Goal: Contribute content: Contribute content

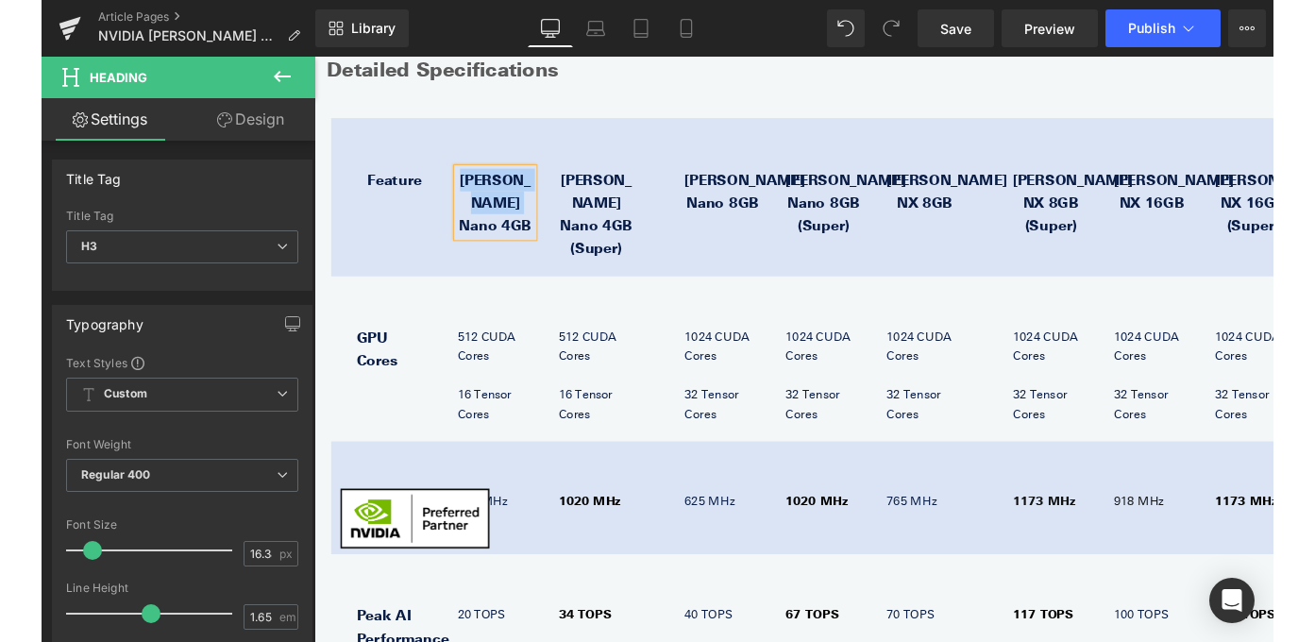
scroll to position [956, 0]
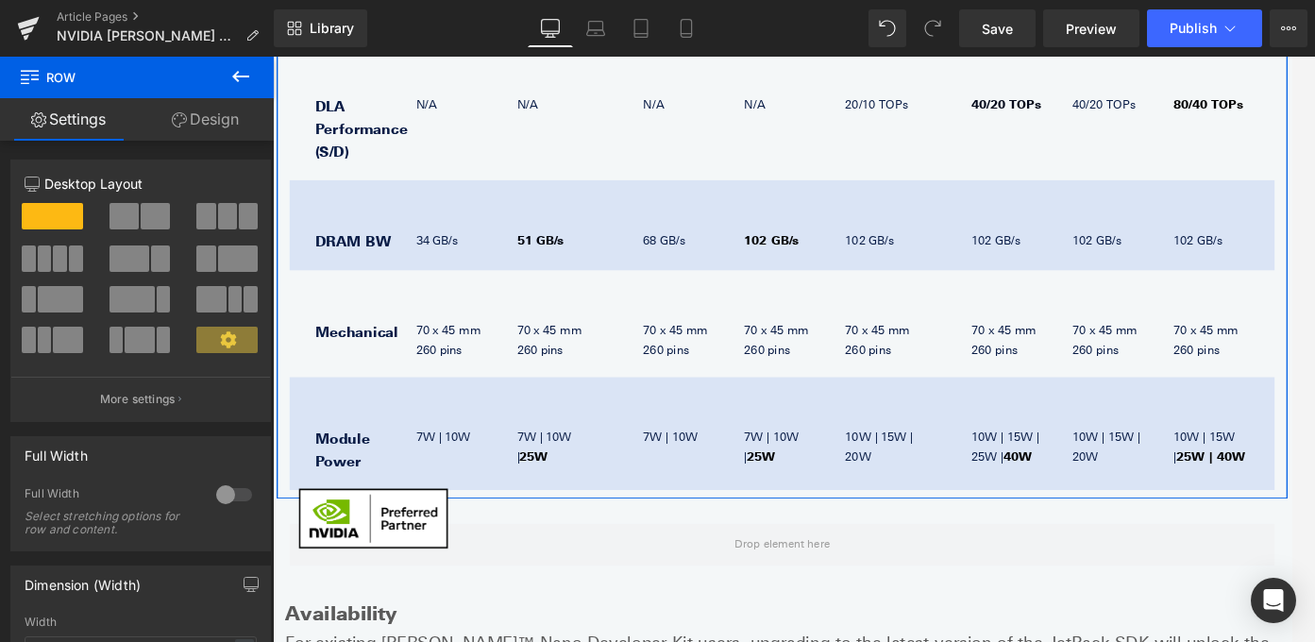
scroll to position [2126, 0]
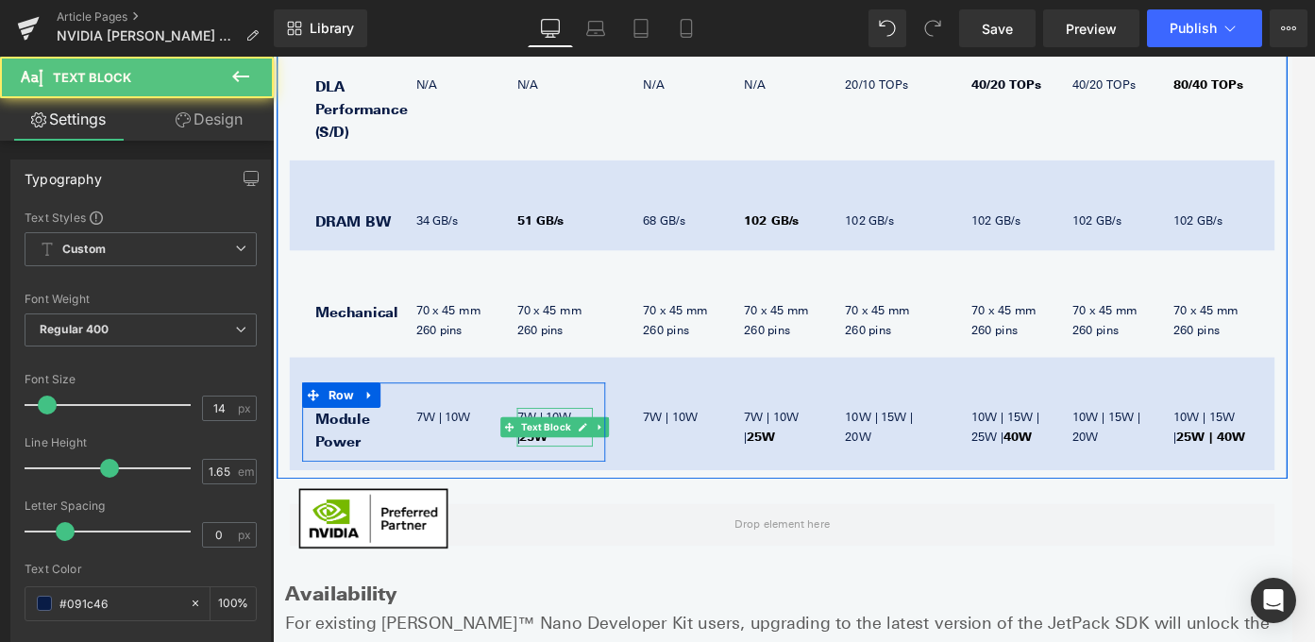
click at [572, 450] on p "7W | 10W | 25W" at bounding box center [589, 471] width 85 height 43
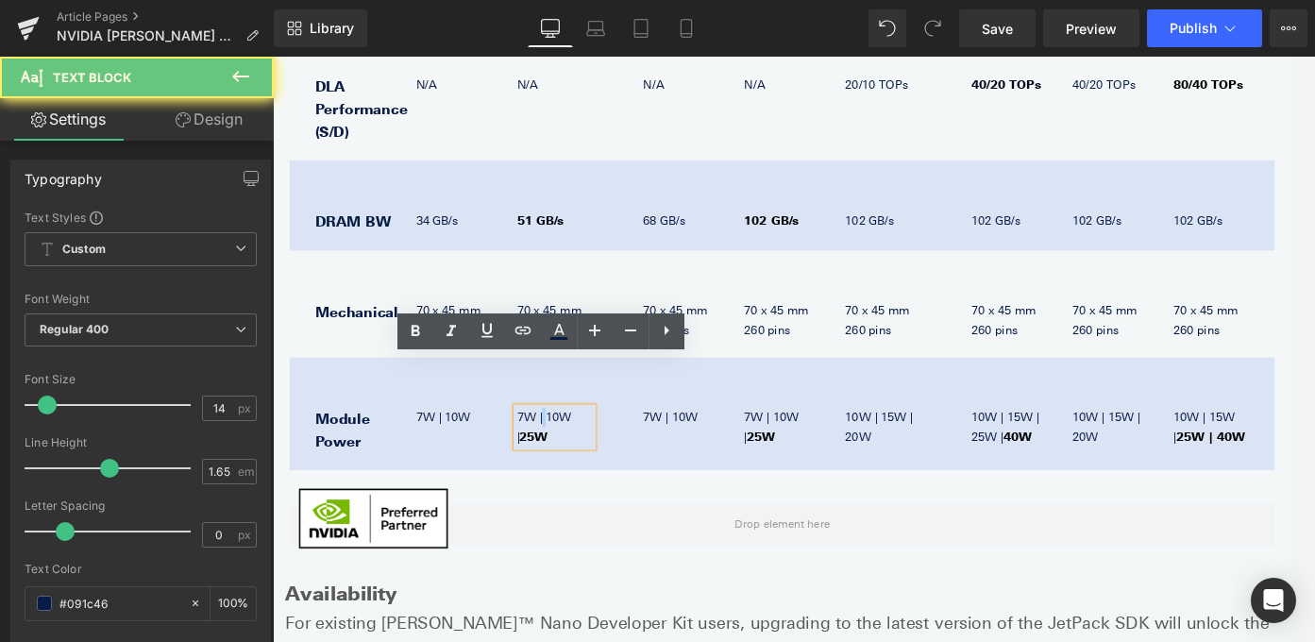
click at [572, 450] on p "7W | 10W | 25W" at bounding box center [589, 471] width 85 height 43
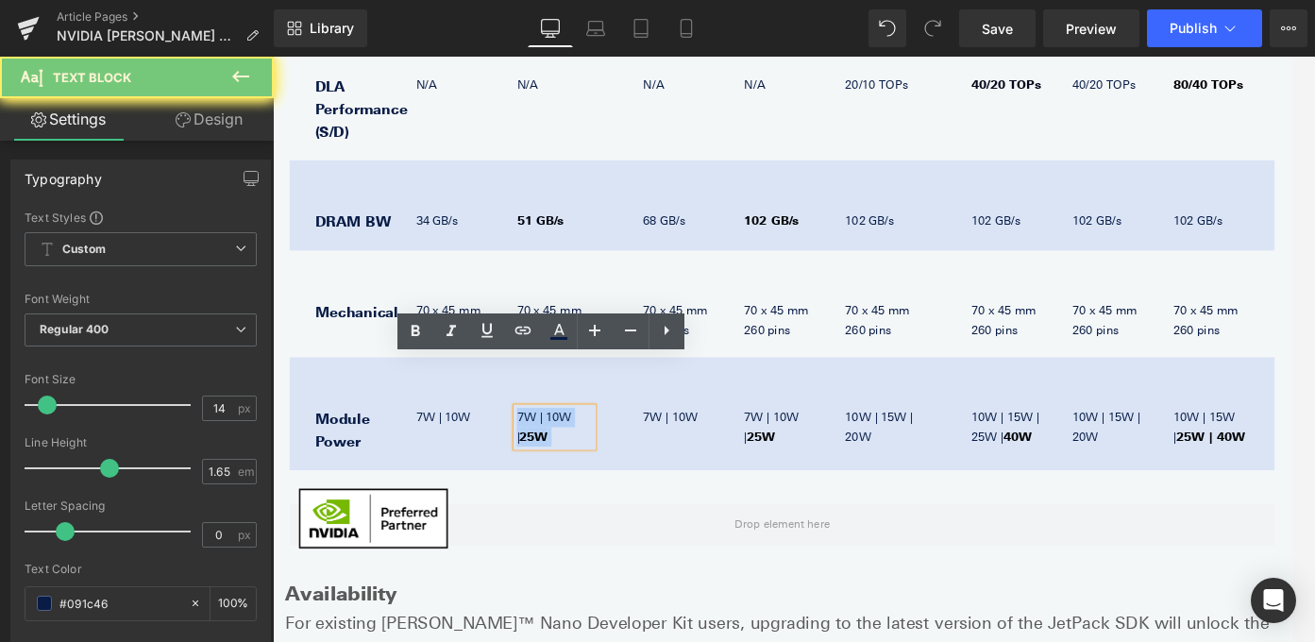
copy p "7W | 10W | 25W"
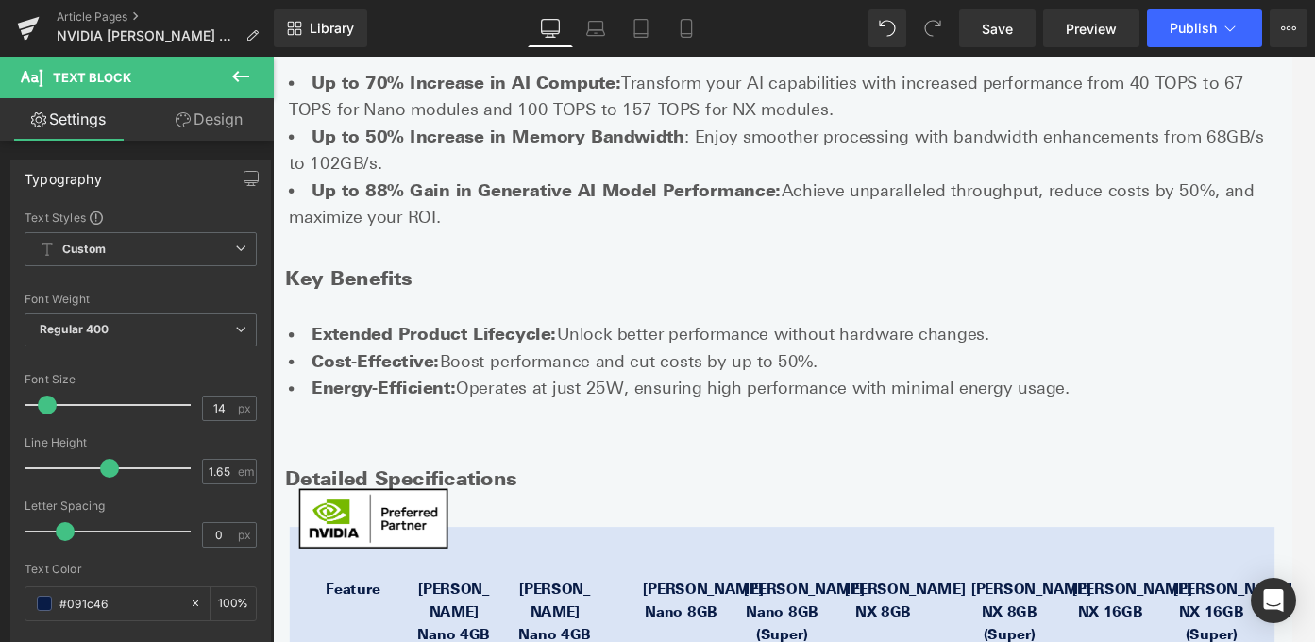
scroll to position [758, 0]
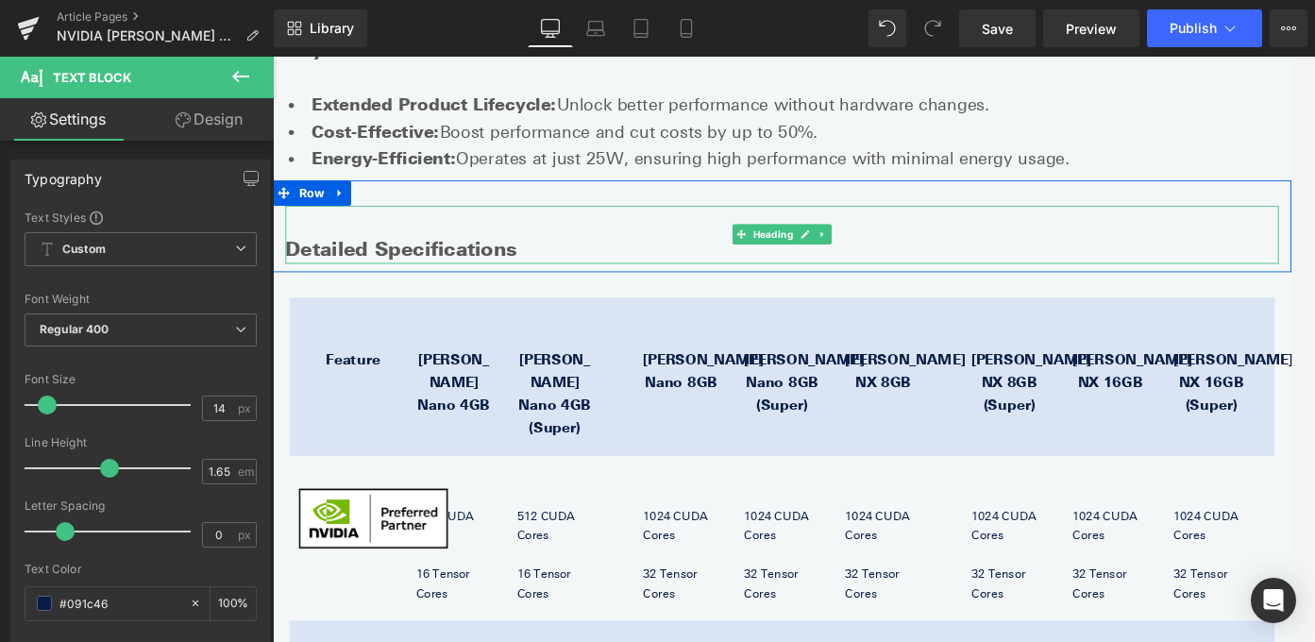
click at [663, 224] on h2 at bounding box center [844, 240] width 1114 height 33
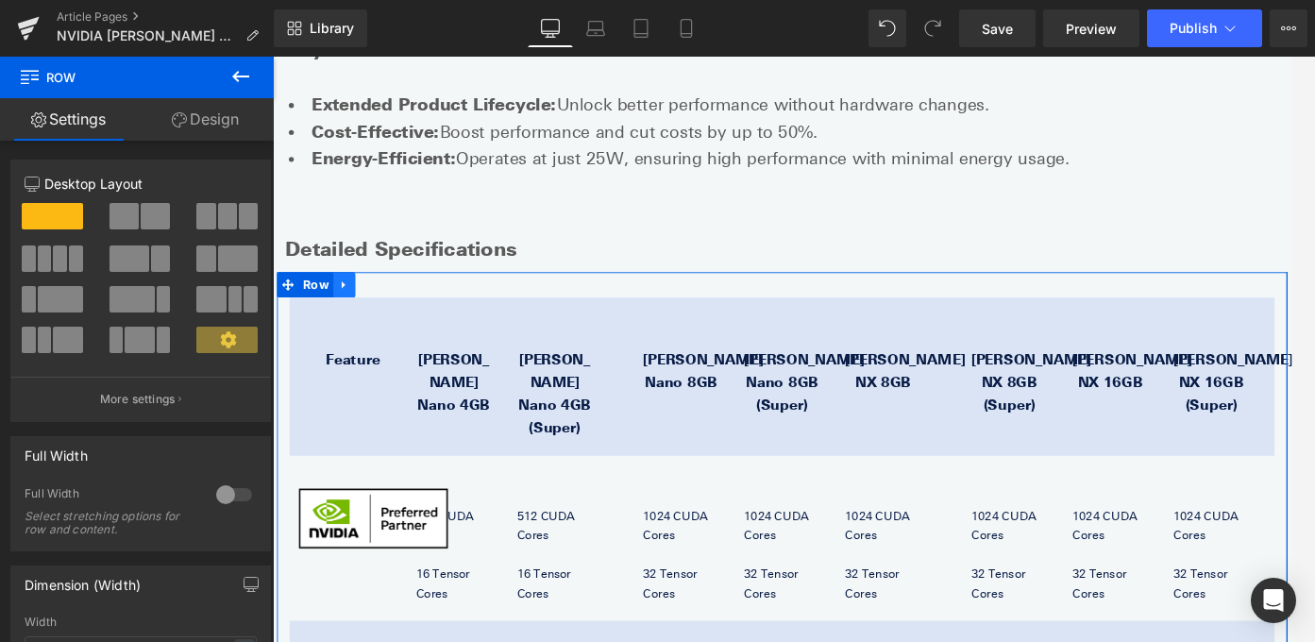
click at [359, 298] on link at bounding box center [353, 312] width 25 height 28
click at [396, 298] on link at bounding box center [402, 312] width 25 height 28
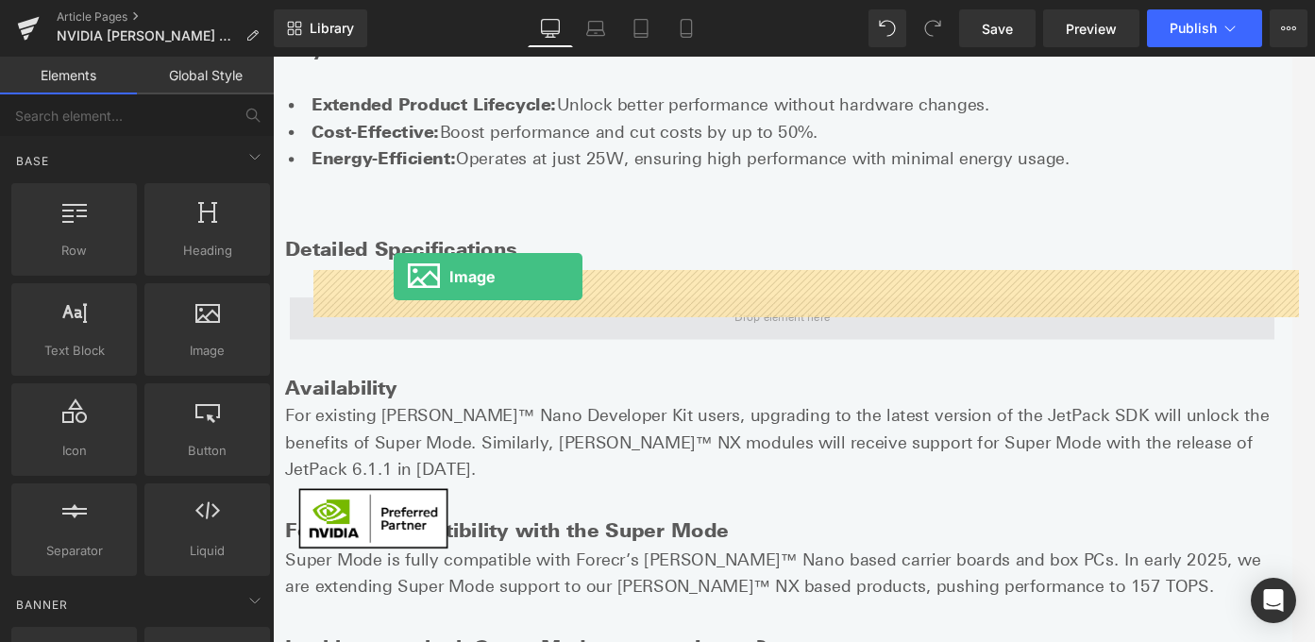
drag, startPoint x: 475, startPoint y: 400, endPoint x: 410, endPoint y: 307, distance: 113.9
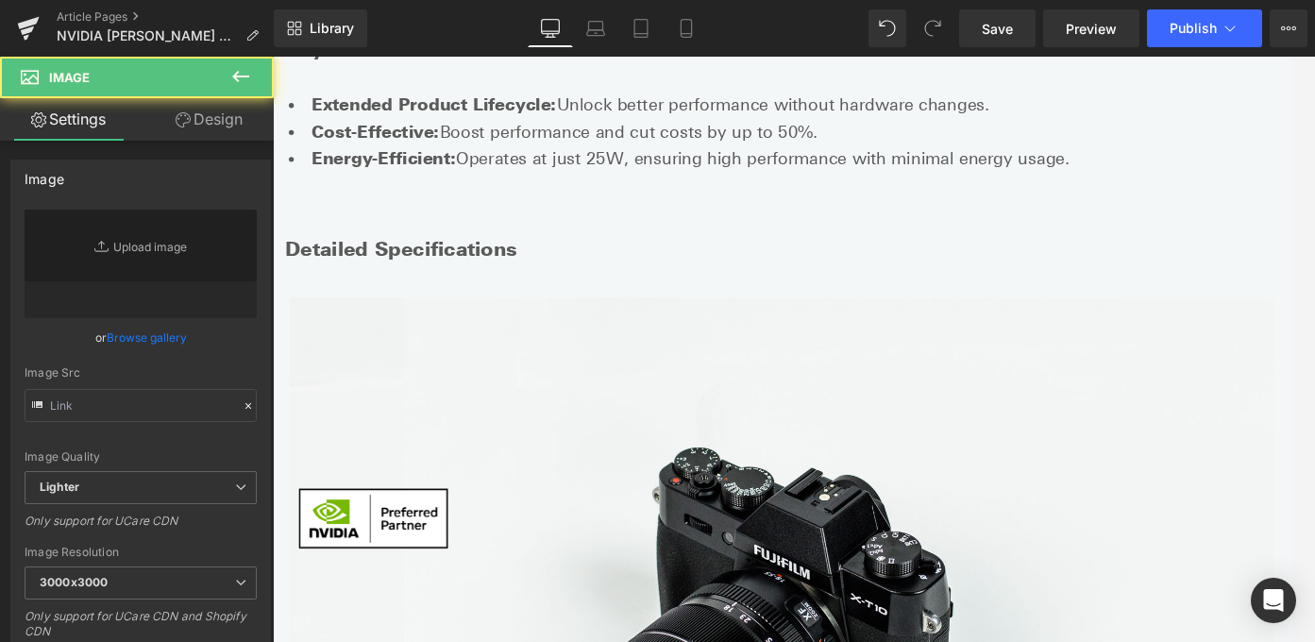
type input "//d1um8515vdn9kb.cloudfront.net/images/parallax.jpg"
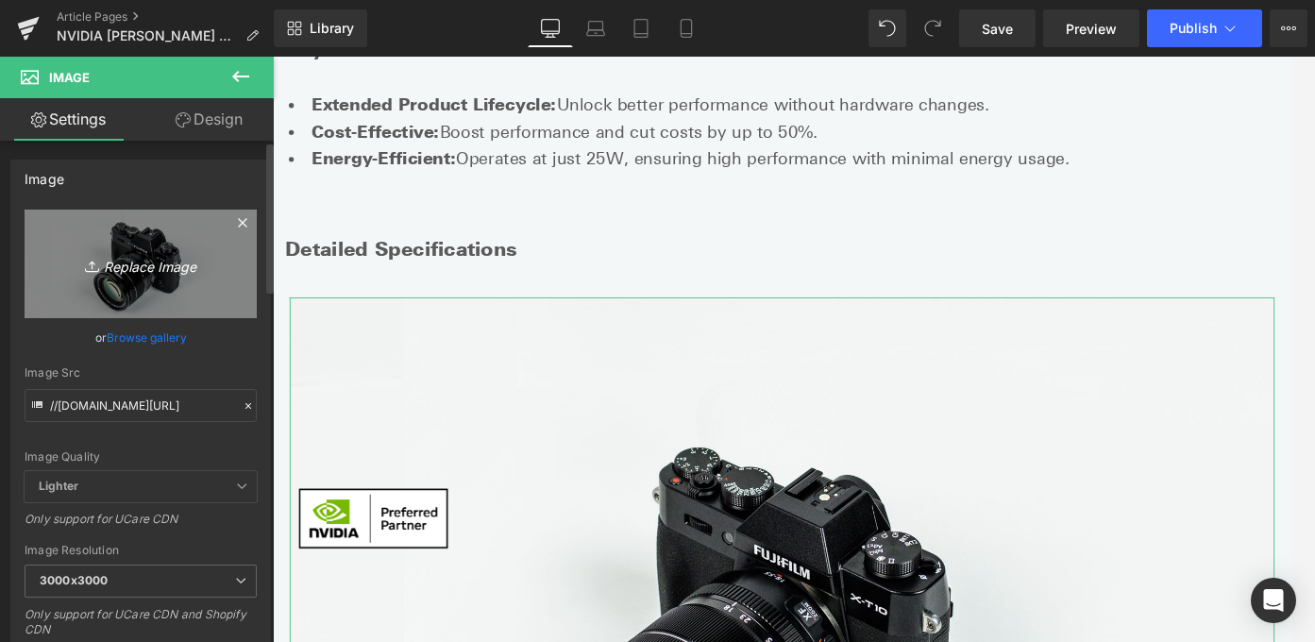
click at [191, 270] on icon "Replace Image" at bounding box center [140, 264] width 151 height 24
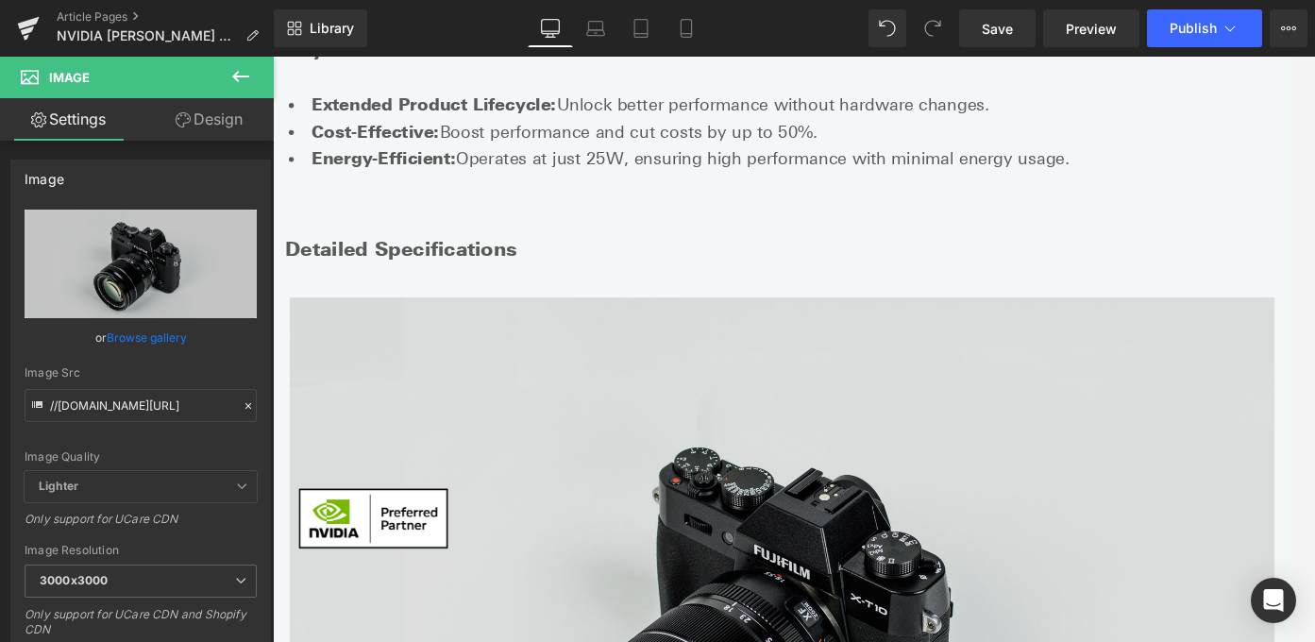
type input "C:\fakepath\Table 1.png"
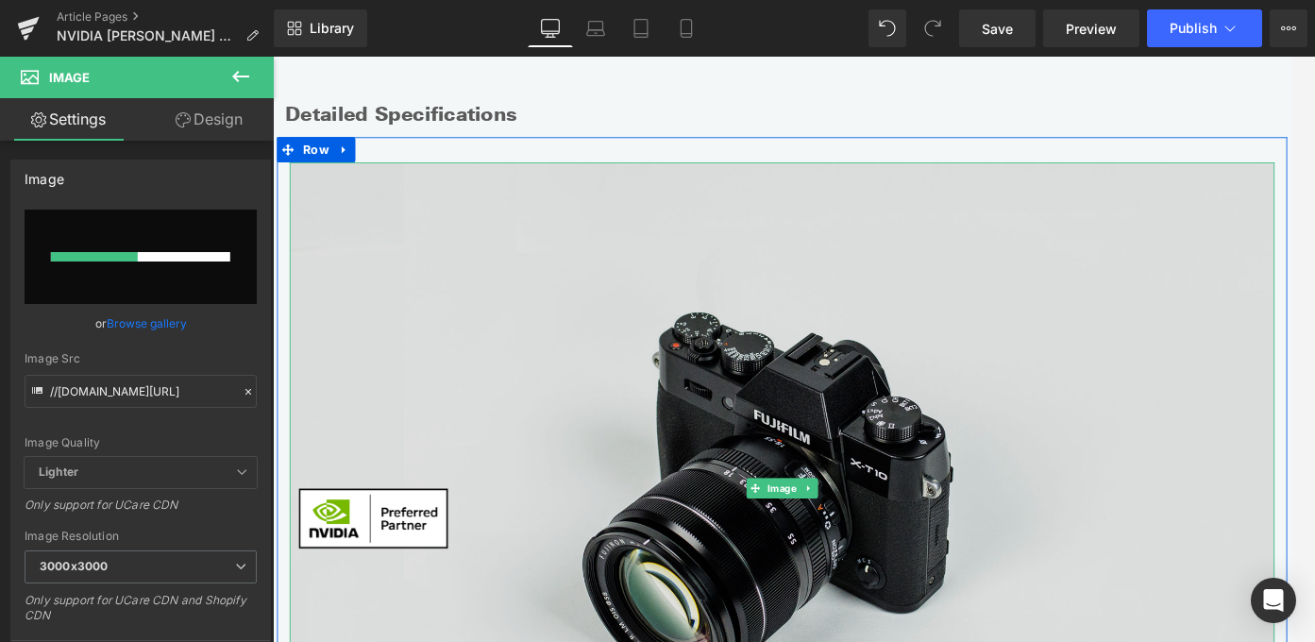
scroll to position [913, 0]
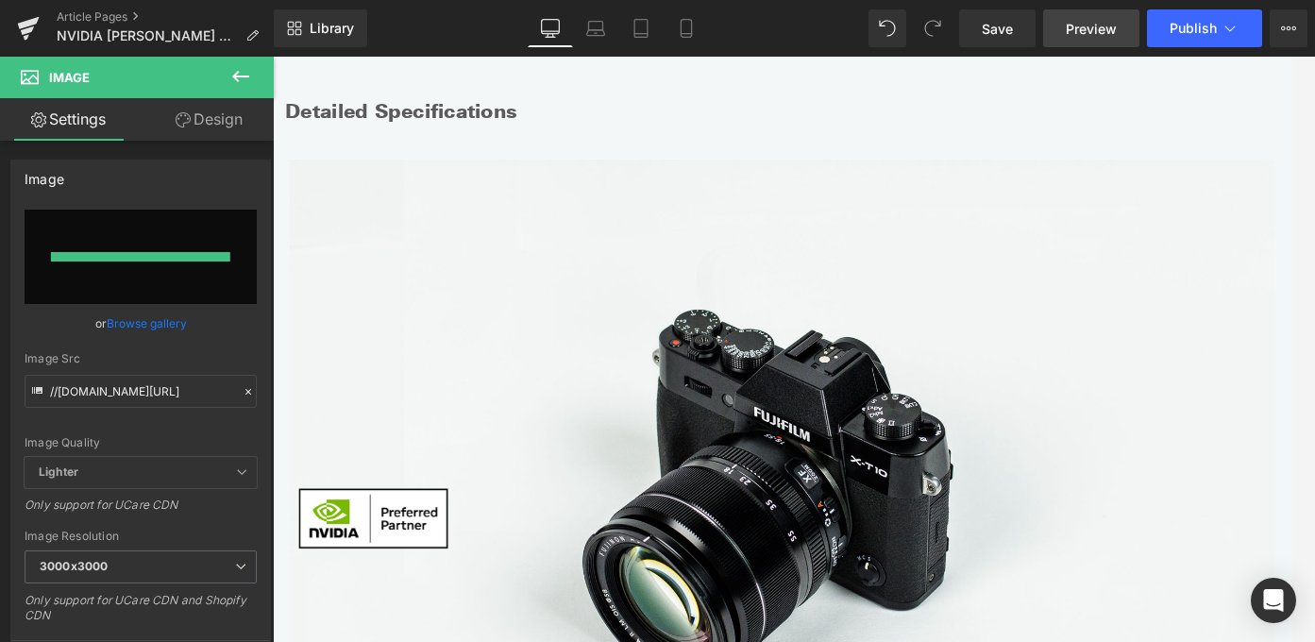
type input "https://ucarecdn.com/2f79243a-be36-4688-abe7-56bcef116c58/-/format/auto/-/previ…"
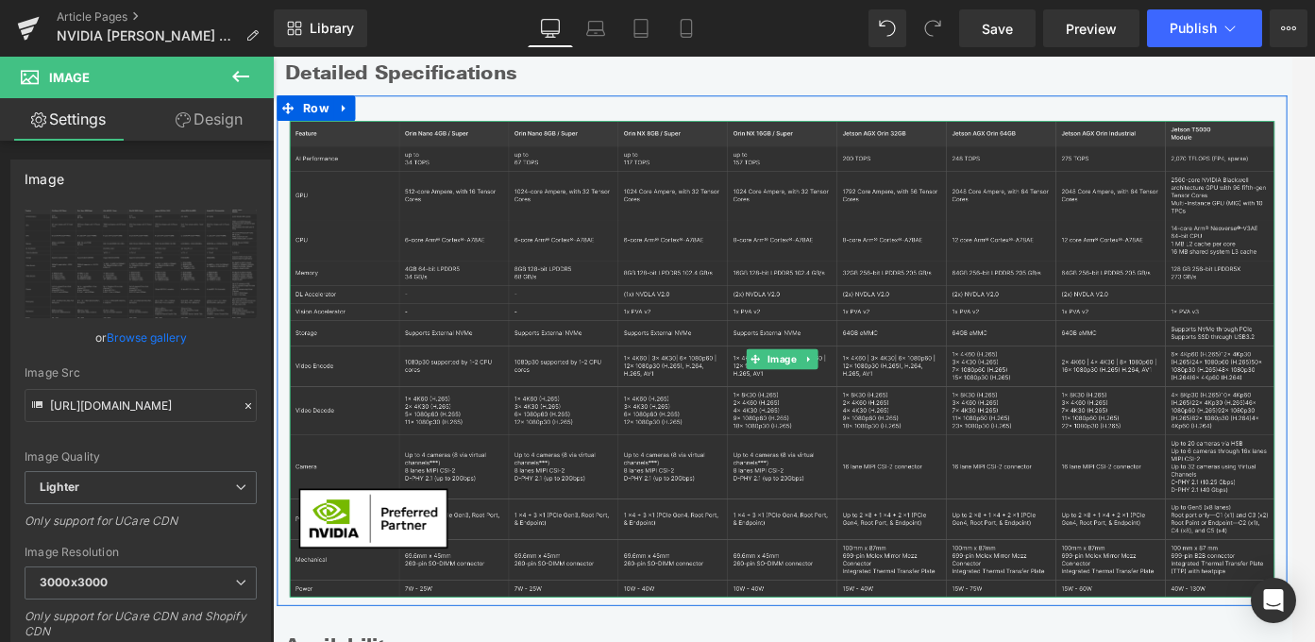
scroll to position [959, 0]
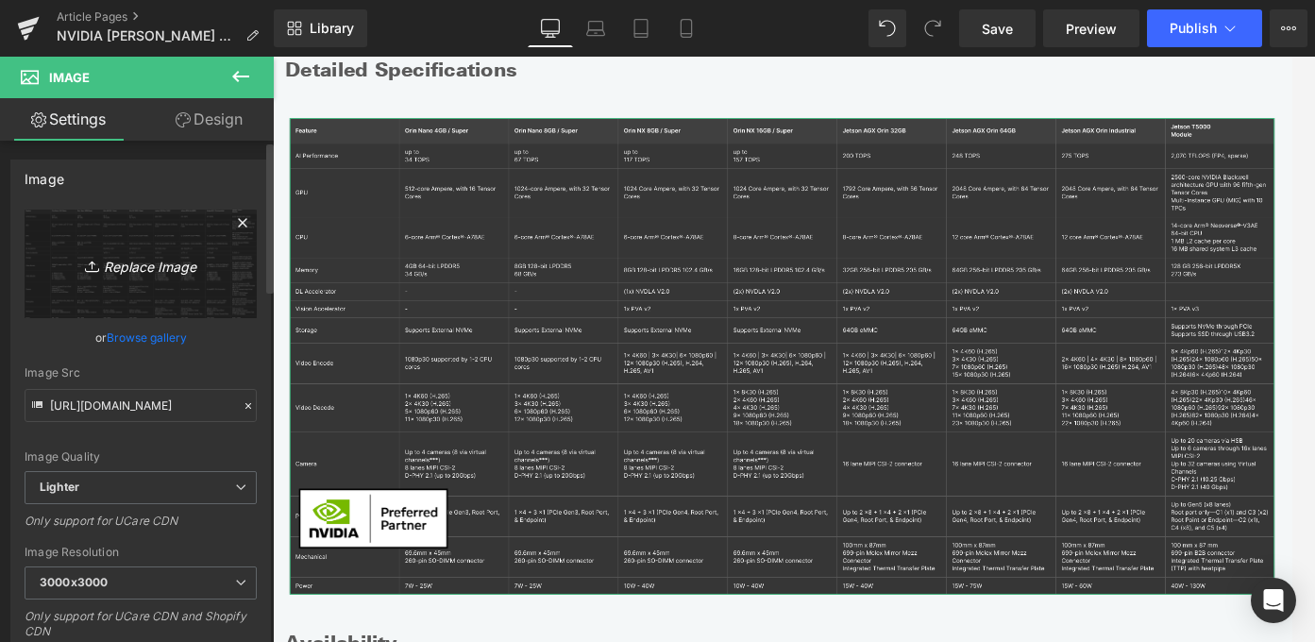
click at [169, 250] on link "Replace Image" at bounding box center [141, 264] width 232 height 109
type input "C:\fakepath\Table 1 (1).png"
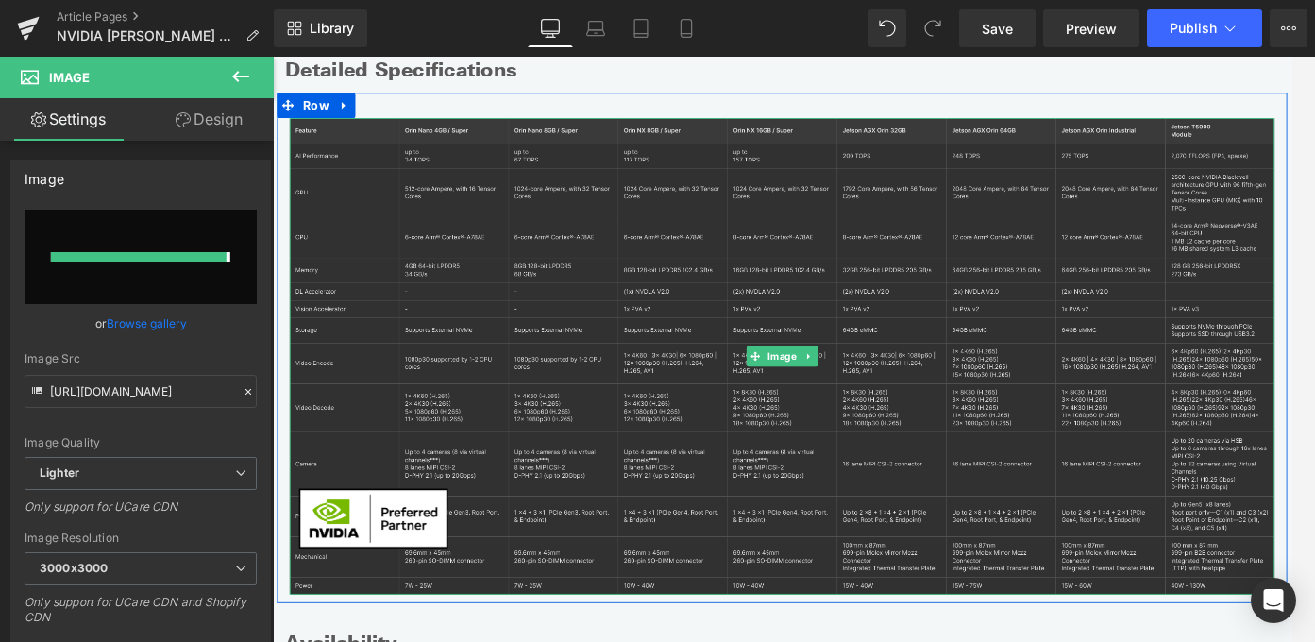
type input "[URL][DOMAIN_NAME]"
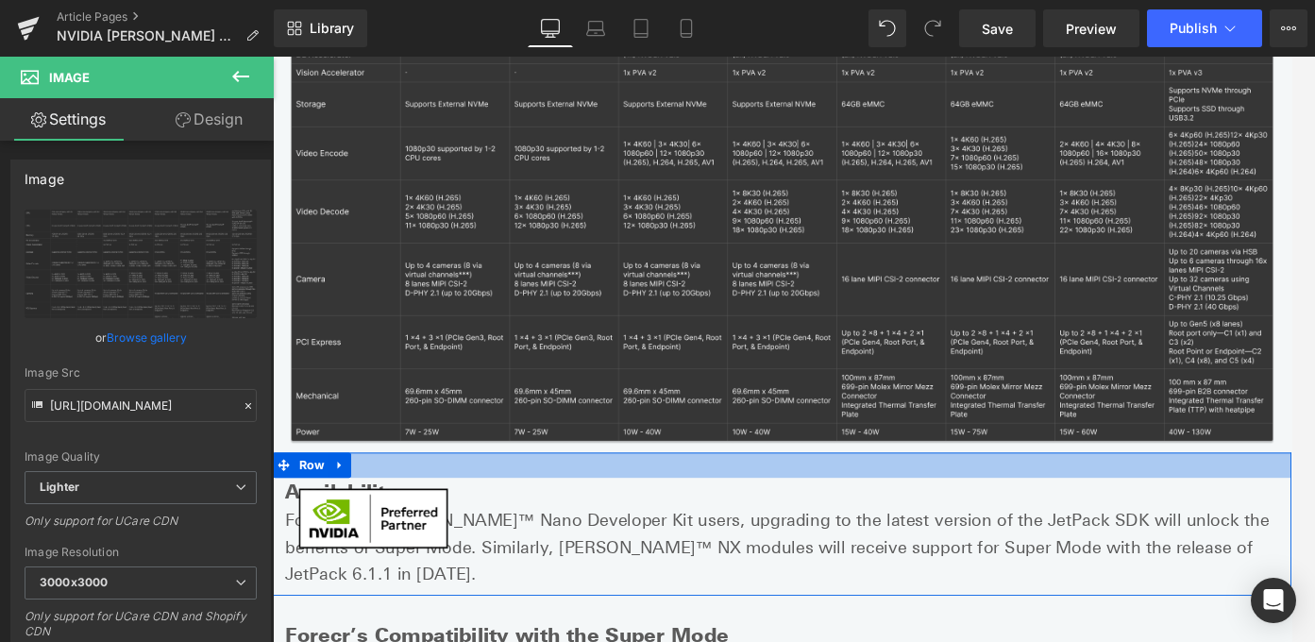
scroll to position [1249, 0]
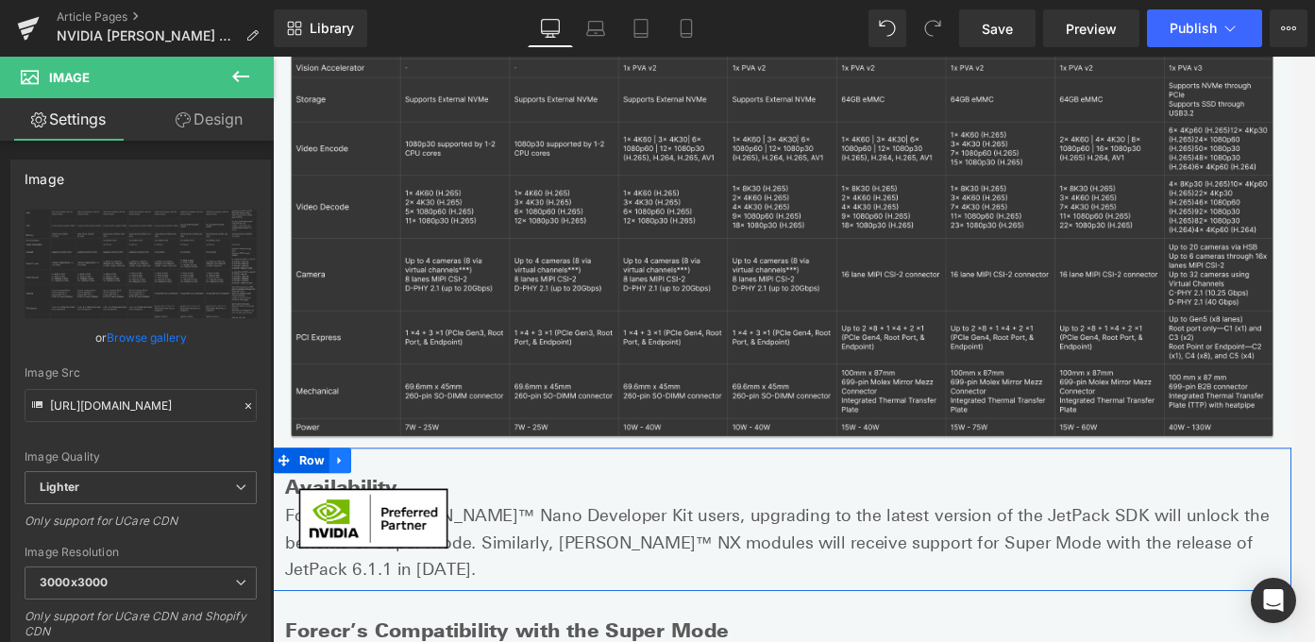
click at [355, 496] on link at bounding box center [348, 510] width 25 height 28
click at [441, 524] on h2 "Availability" at bounding box center [844, 540] width 1114 height 33
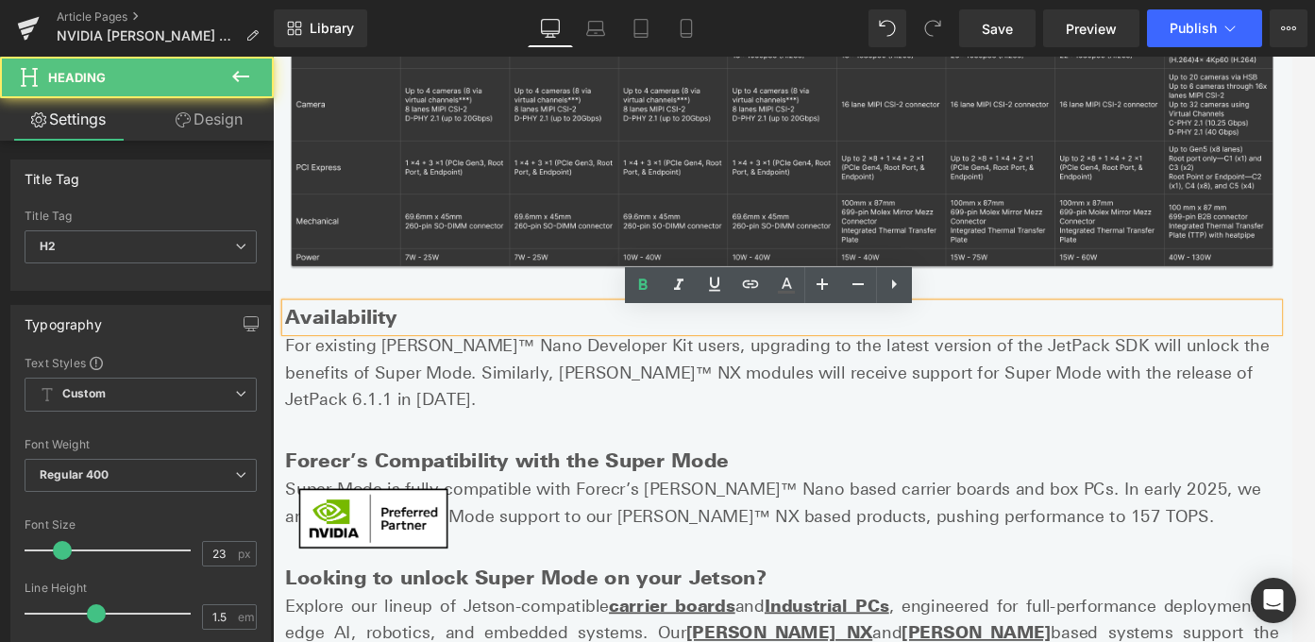
scroll to position [1458, 0]
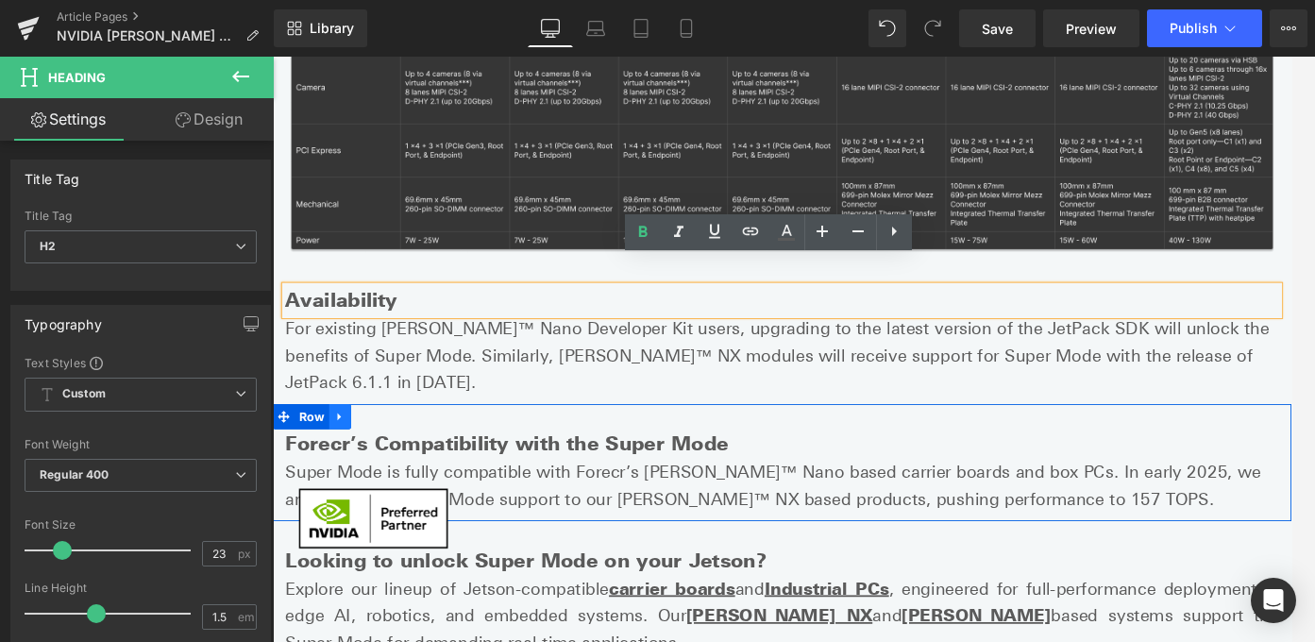
click at [352, 454] on icon at bounding box center [348, 461] width 13 height 14
click at [391, 454] on icon at bounding box center [397, 460] width 13 height 13
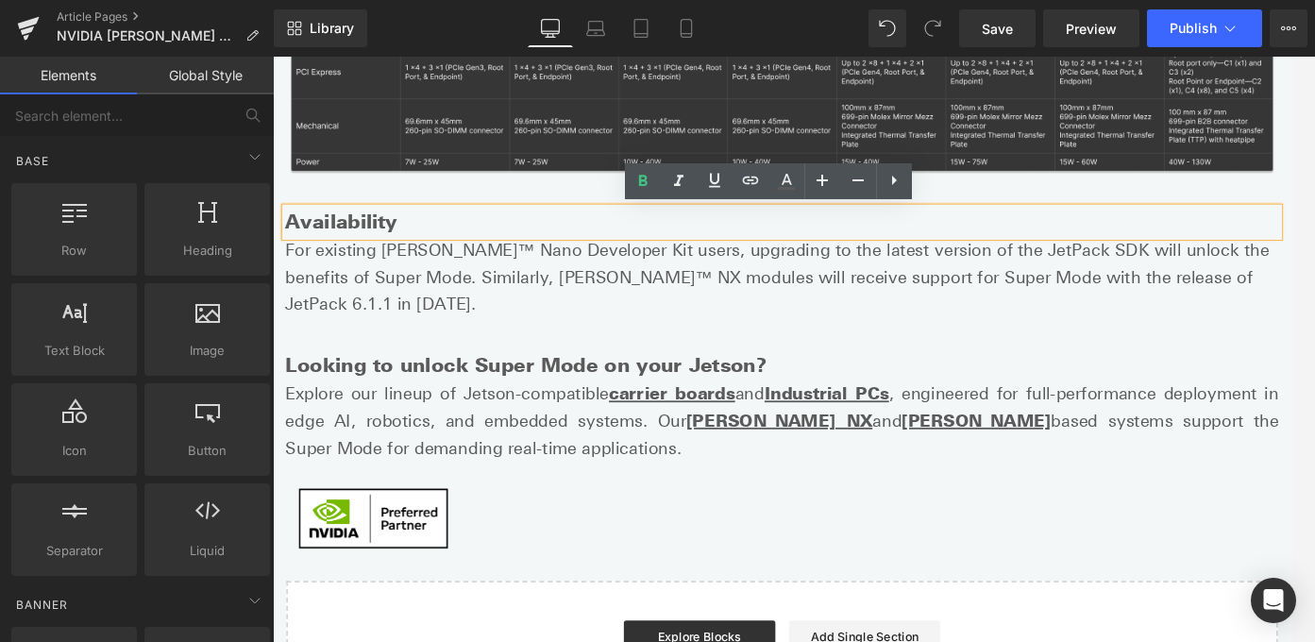
scroll to position [1583, 0]
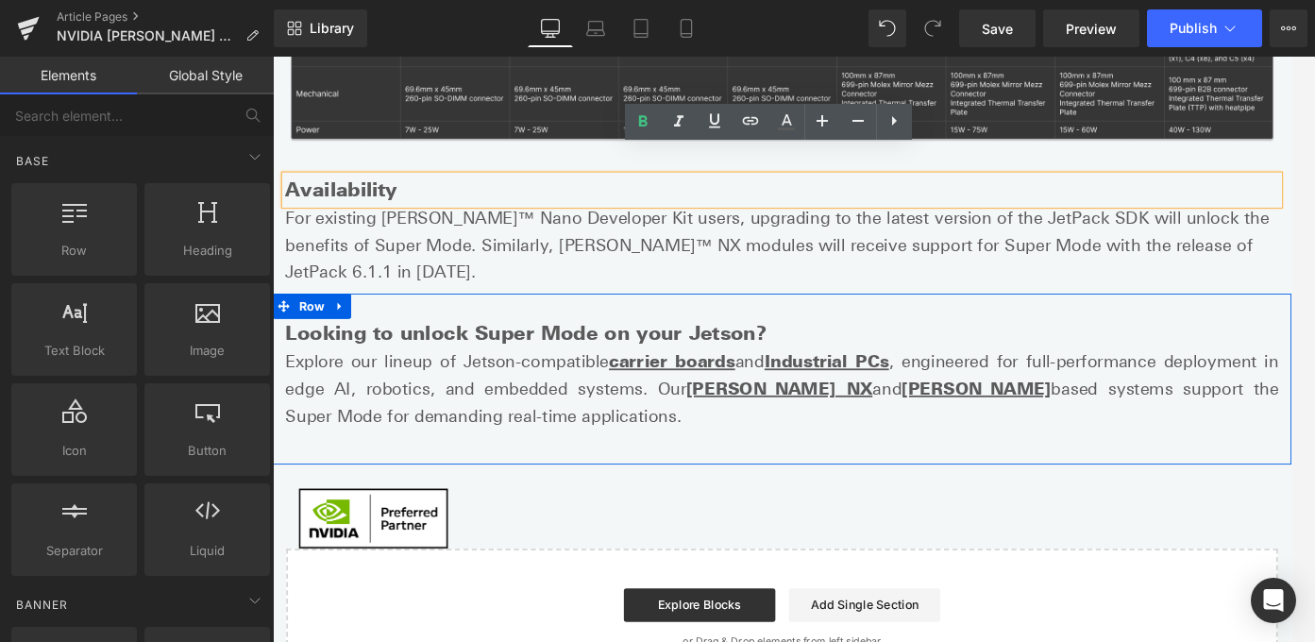
click at [347, 329] on icon at bounding box center [348, 336] width 13 height 14
click at [396, 329] on icon at bounding box center [397, 335] width 13 height 13
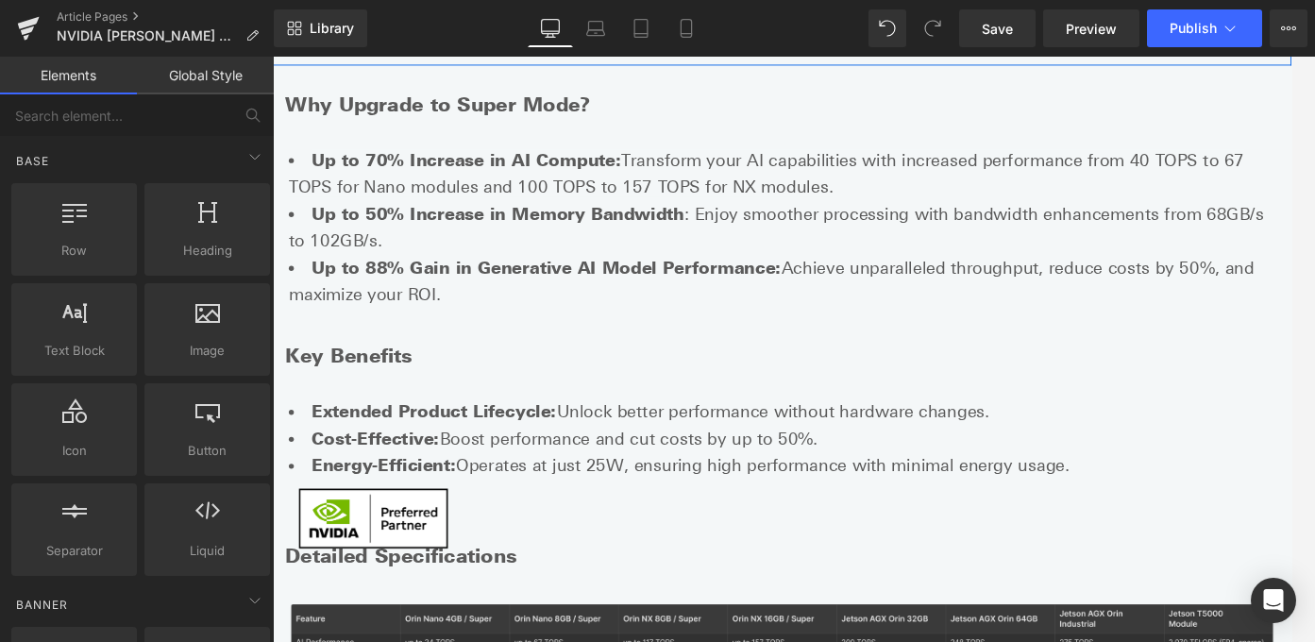
scroll to position [338, 0]
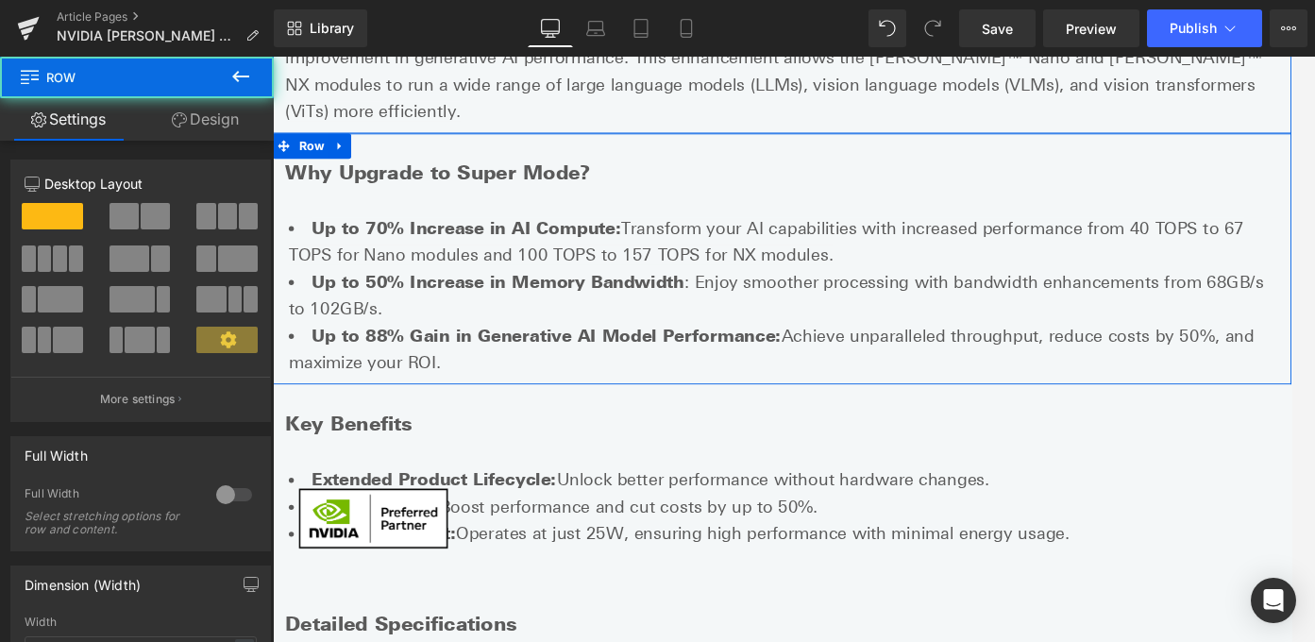
click at [480, 143] on div "Why Upgrade to Super Mode? Heading Up to 70% Increase in AI Compute: Transform …" at bounding box center [844, 284] width 1142 height 282
click at [357, 143] on link at bounding box center [348, 157] width 25 height 28
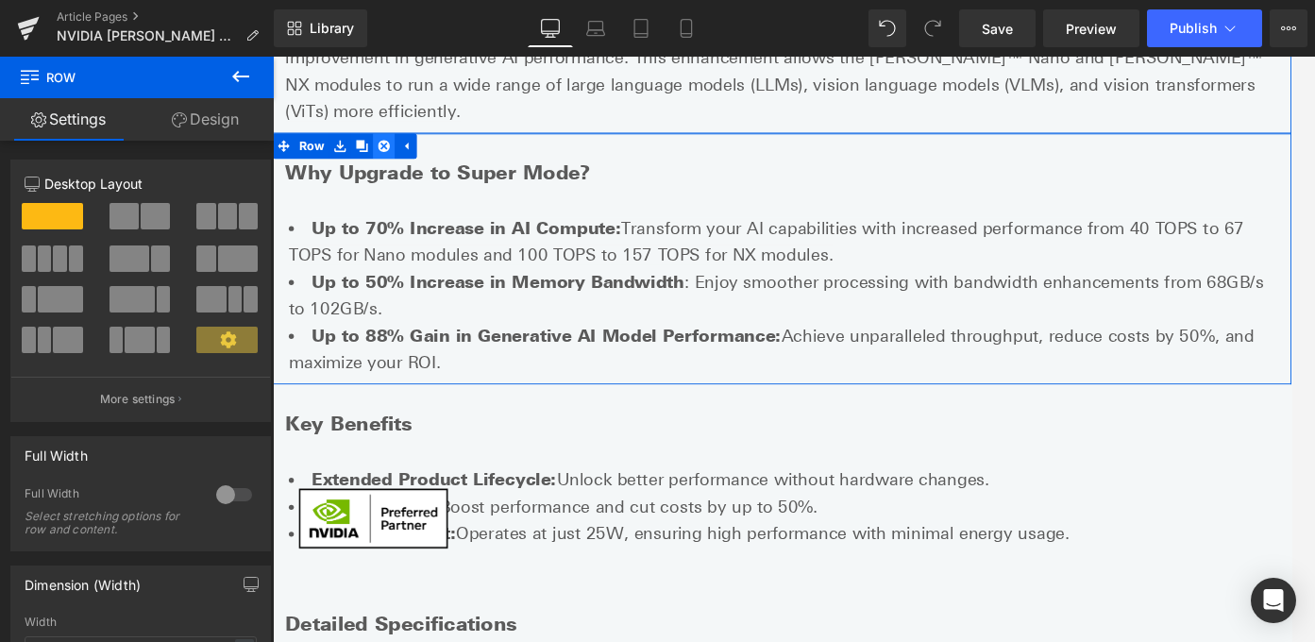
click at [388, 143] on link at bounding box center [397, 157] width 25 height 28
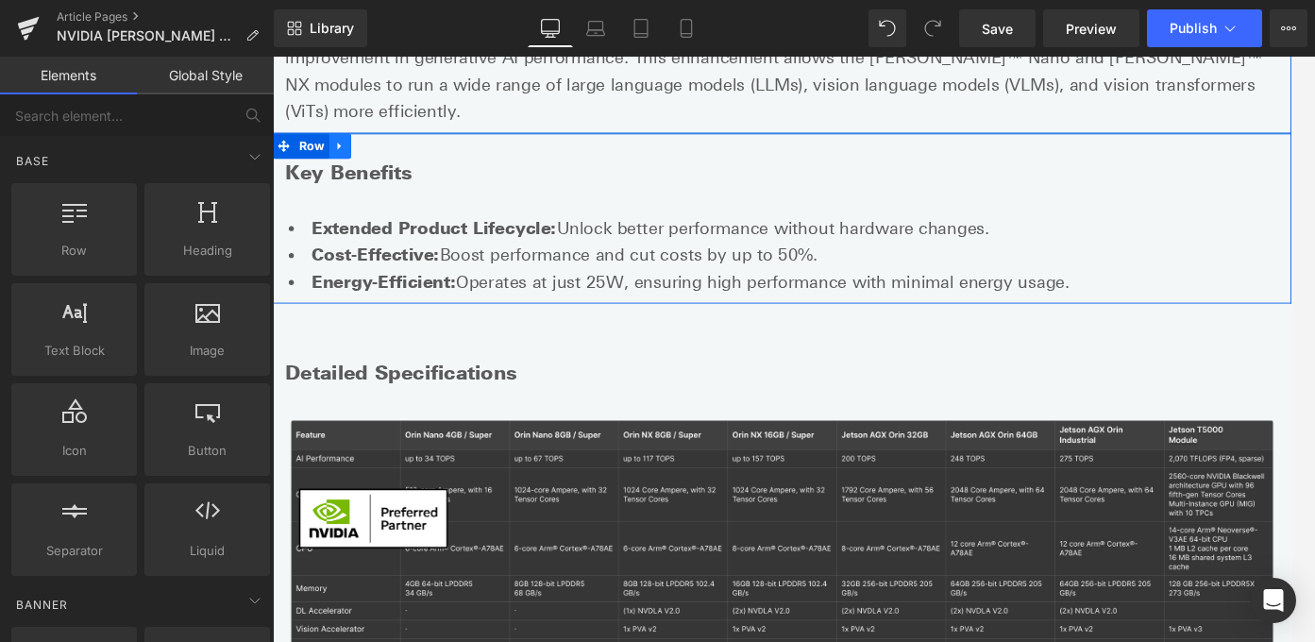
click at [344, 143] on link at bounding box center [348, 157] width 25 height 28
click at [396, 149] on icon at bounding box center [397, 156] width 13 height 14
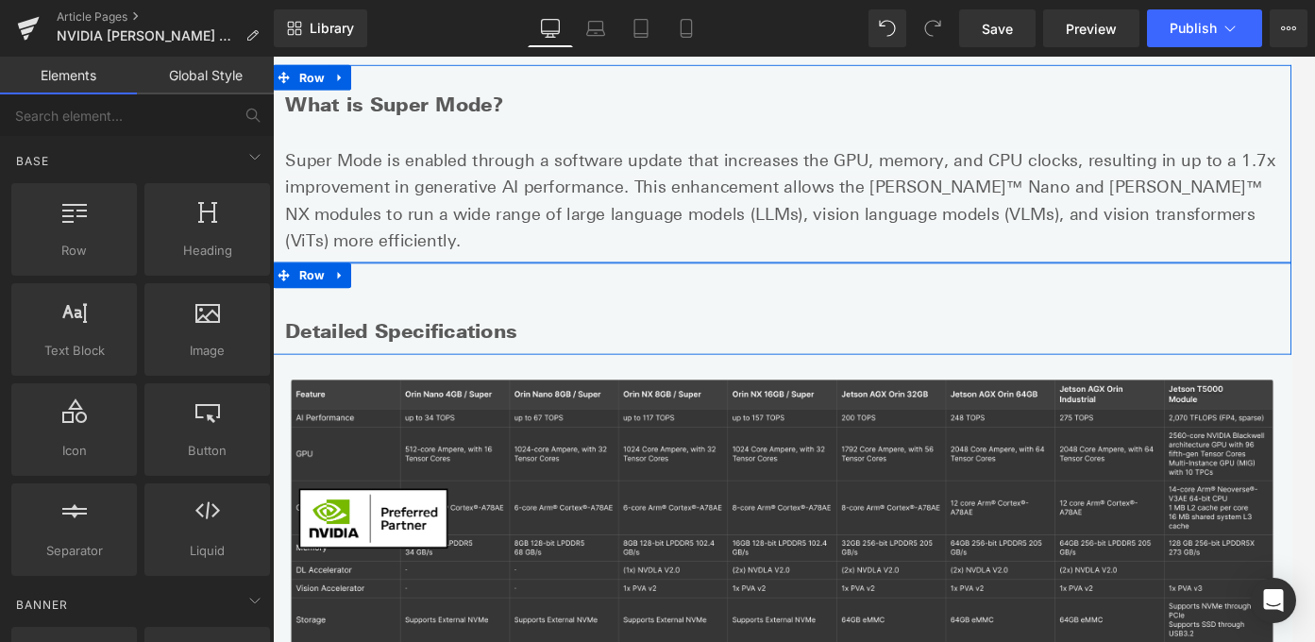
scroll to position [0, 0]
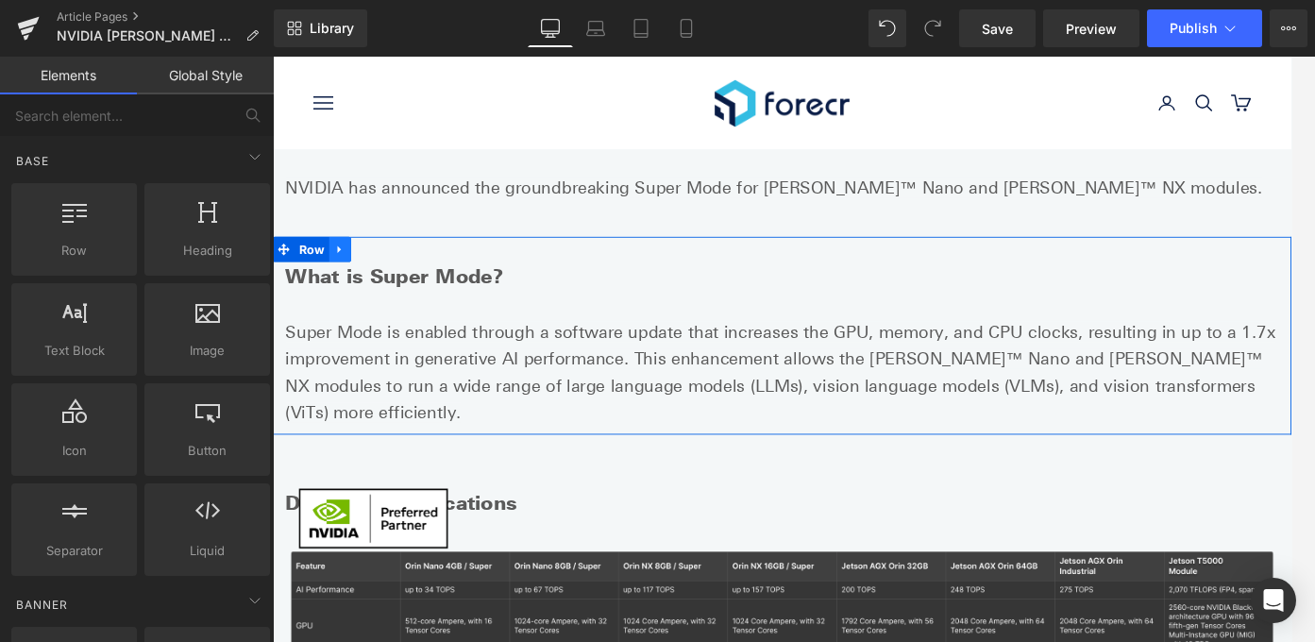
click at [346, 263] on link at bounding box center [348, 273] width 25 height 28
click at [391, 281] on link at bounding box center [397, 273] width 25 height 28
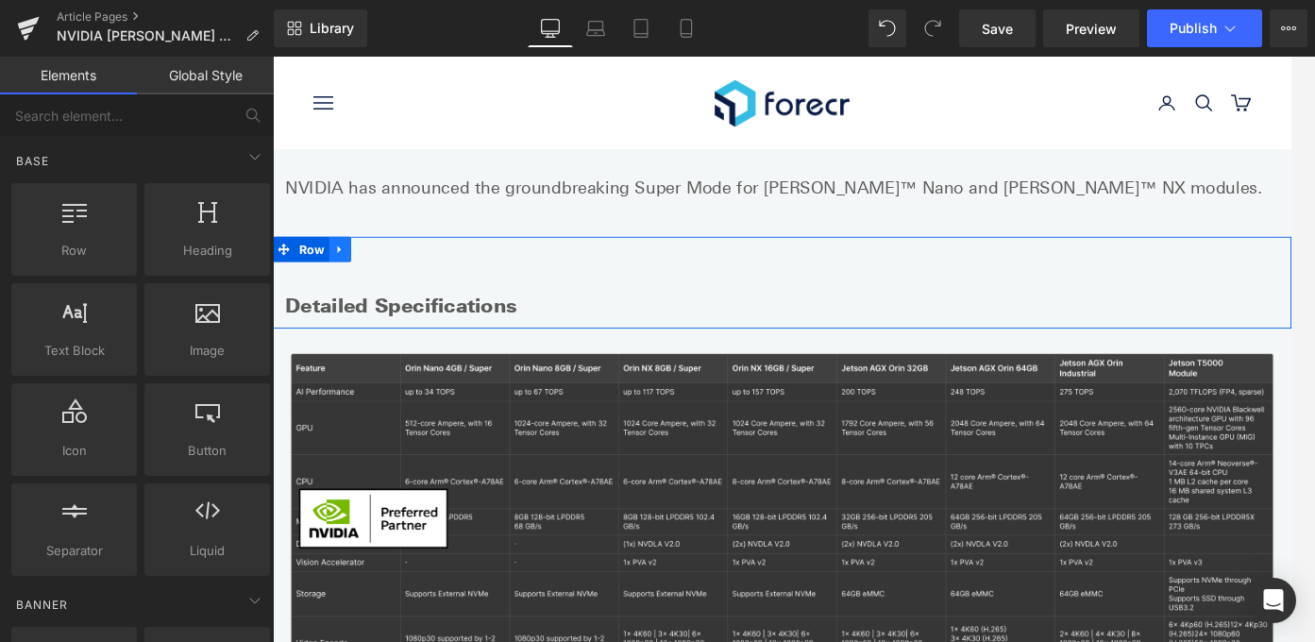
click at [354, 278] on link at bounding box center [348, 273] width 25 height 28
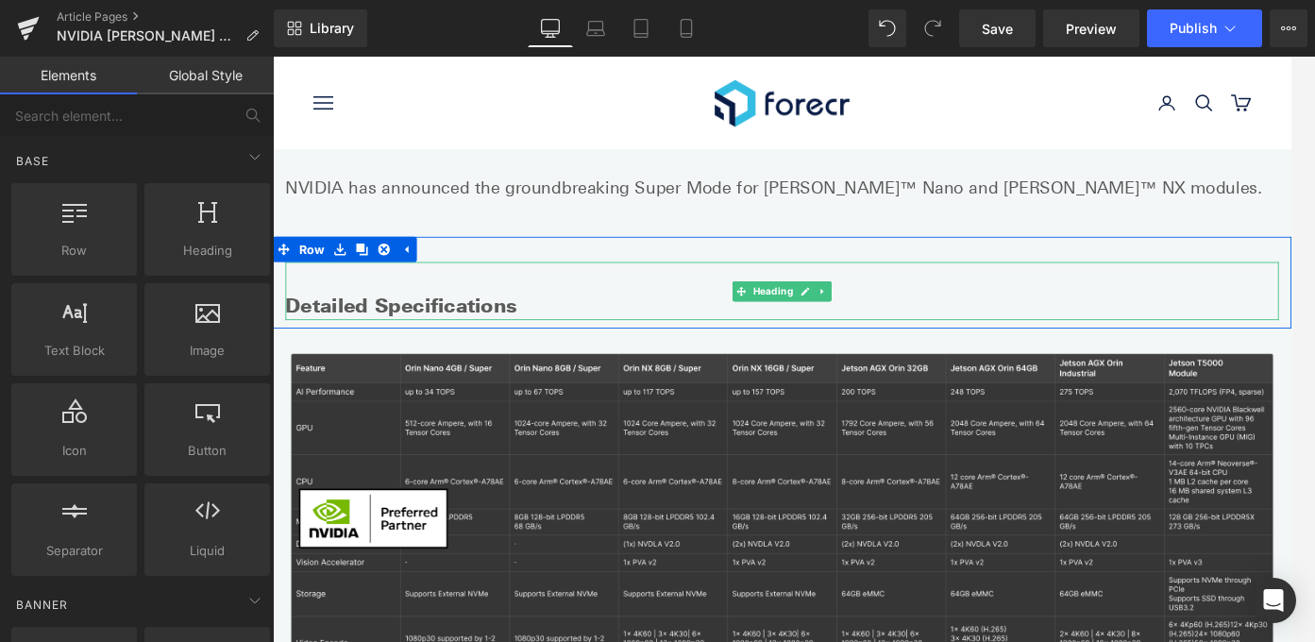
click at [378, 336] on h2 "Detailed Specifications" at bounding box center [844, 336] width 1114 height 33
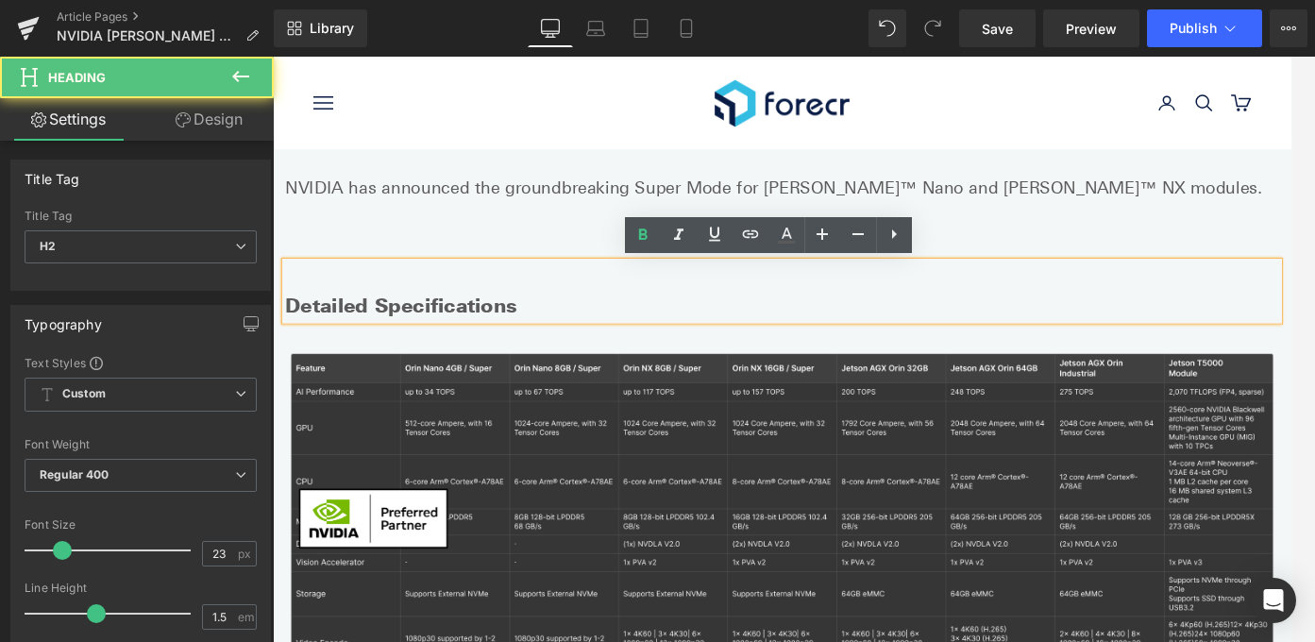
click at [329, 307] on h2 at bounding box center [844, 303] width 1114 height 33
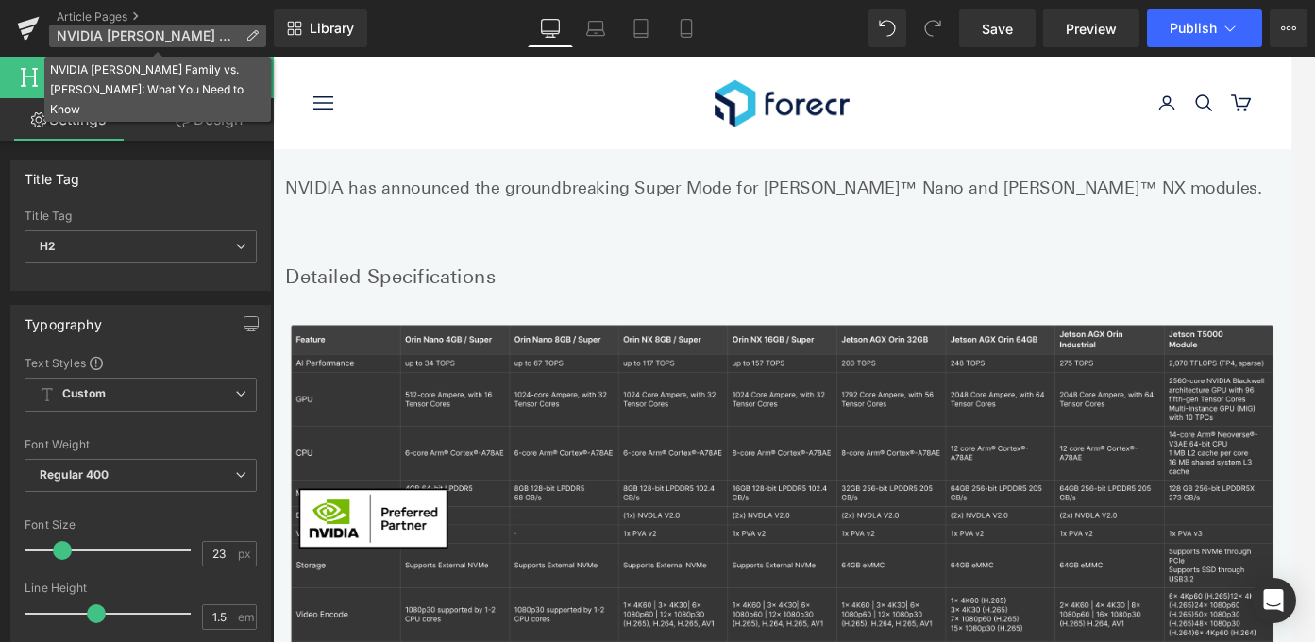
click at [144, 32] on span "NVIDIA [PERSON_NAME] Family vs. [PERSON_NAME]: What You Need to Know" at bounding box center [147, 35] width 181 height 15
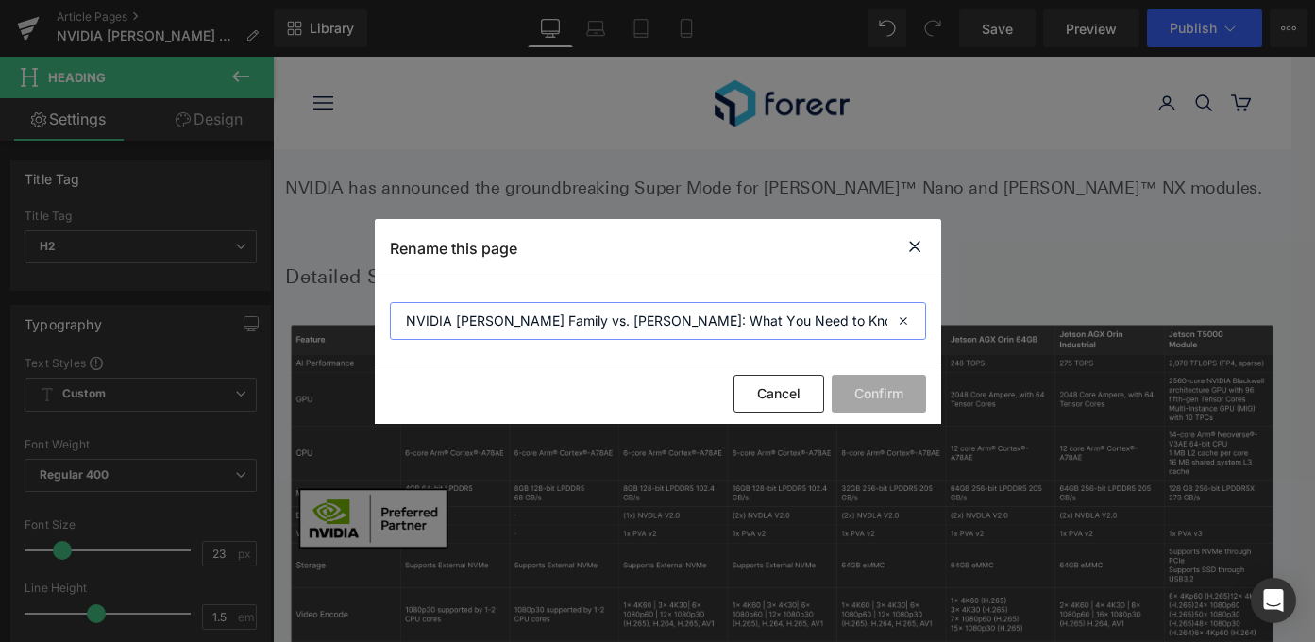
click at [536, 322] on input "NVIDIA [PERSON_NAME] Family vs. [PERSON_NAME]: What You Need to Know" at bounding box center [658, 321] width 536 height 38
drag, startPoint x: 919, startPoint y: 252, endPoint x: 720, endPoint y: 230, distance: 200.4
click at [919, 252] on icon at bounding box center [914, 247] width 23 height 24
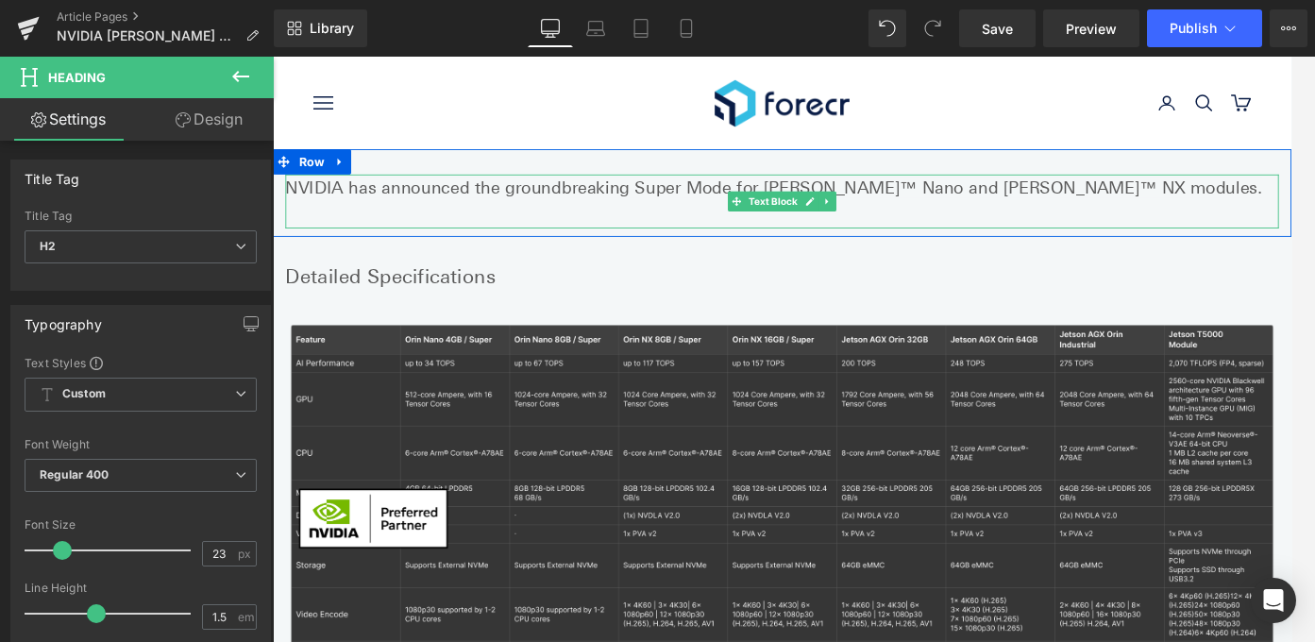
click at [709, 208] on span "NVIDIA has announced the groundbreaking Super Mode for Jetson Orin™ Nano and Or…" at bounding box center [835, 204] width 1096 height 23
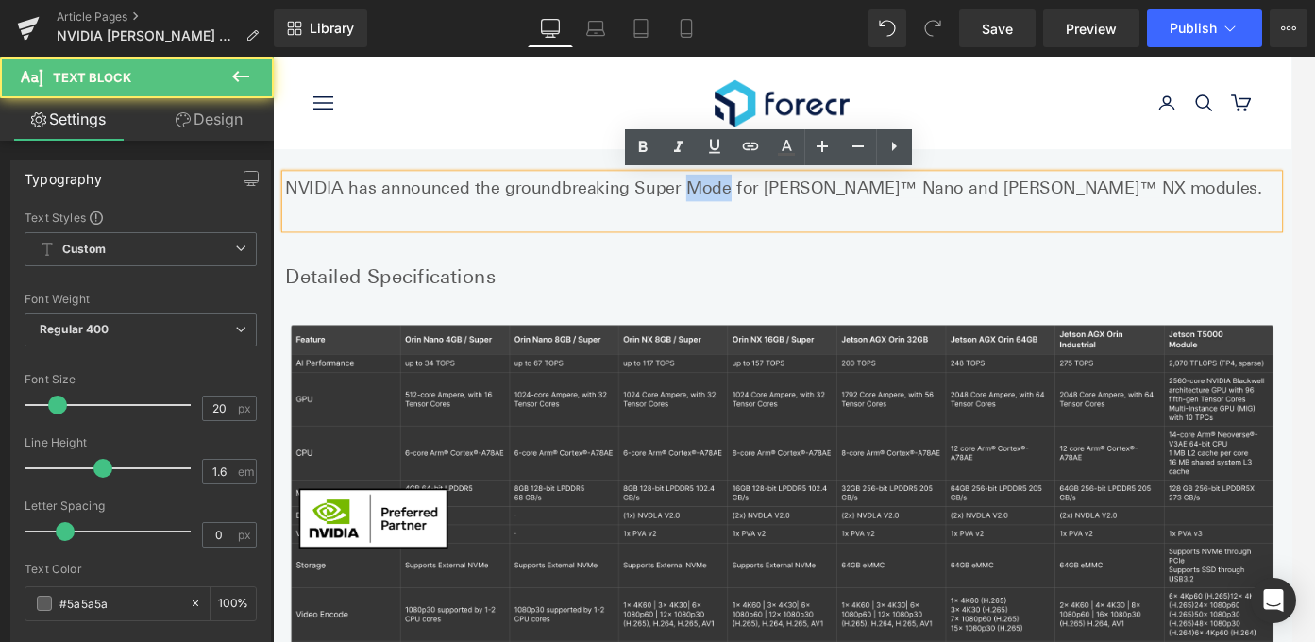
click at [709, 208] on span "NVIDIA has announced the groundbreaking Super Mode for Jetson Orin™ Nano and Or…" at bounding box center [835, 204] width 1096 height 23
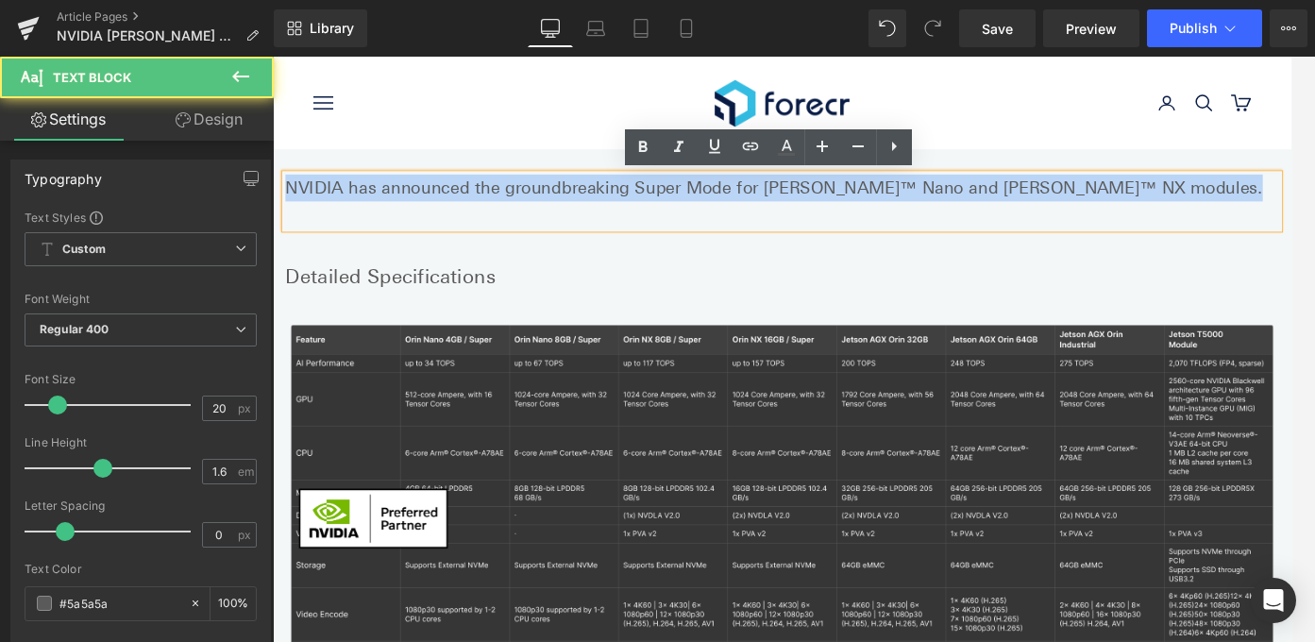
click at [709, 208] on span "NVIDIA has announced the groundbreaking Super Mode for Jetson Orin™ Nano and Or…" at bounding box center [835, 204] width 1096 height 23
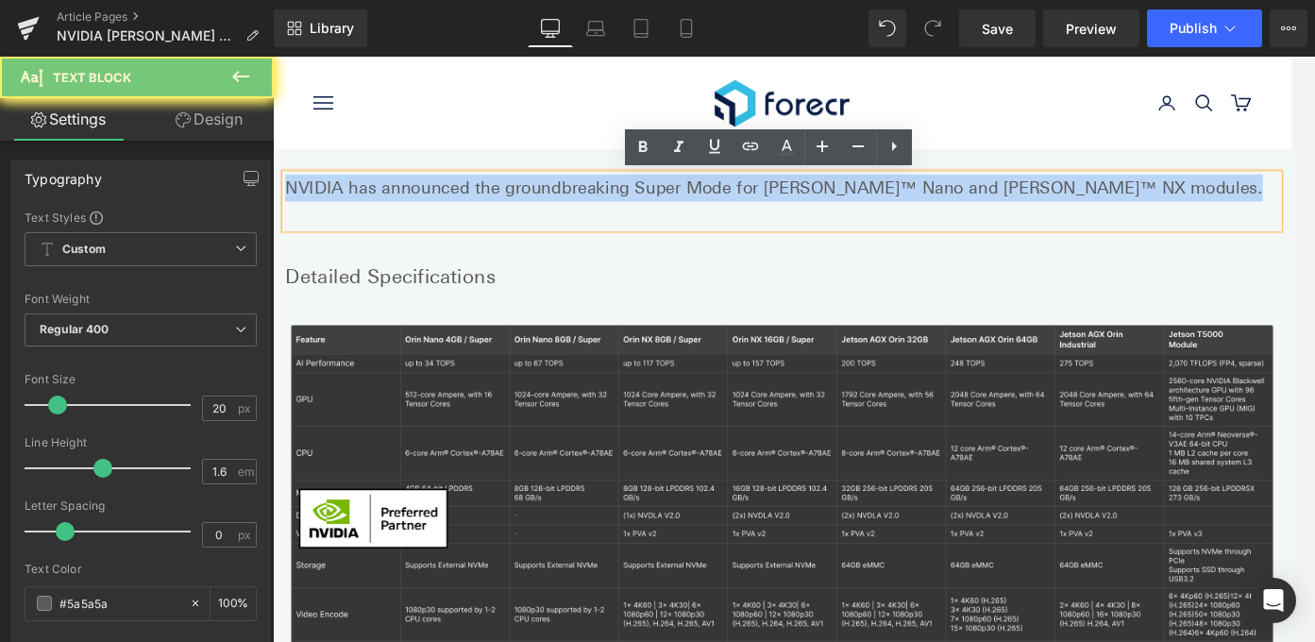
click at [709, 208] on span "NVIDIA has announced the groundbreaking Super Mode for Jetson Orin™ Nano and Or…" at bounding box center [835, 204] width 1096 height 23
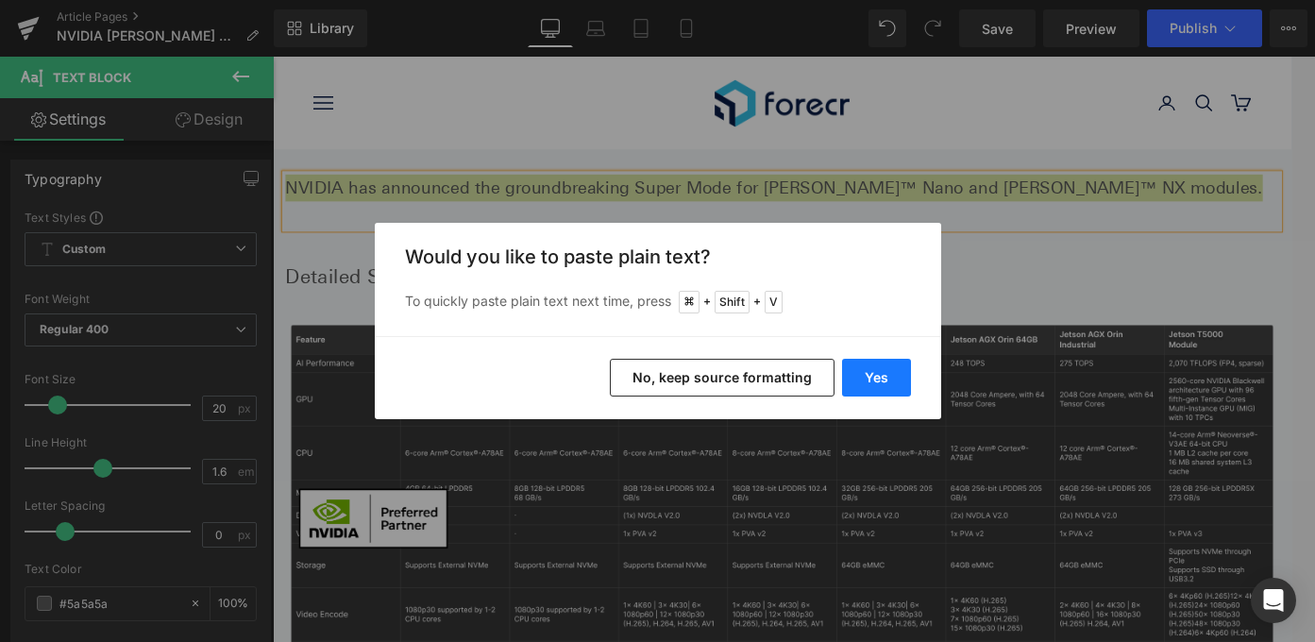
drag, startPoint x: 859, startPoint y: 369, endPoint x: 658, endPoint y: 350, distance: 201.9
click at [859, 369] on button "Yes" at bounding box center [876, 378] width 69 height 38
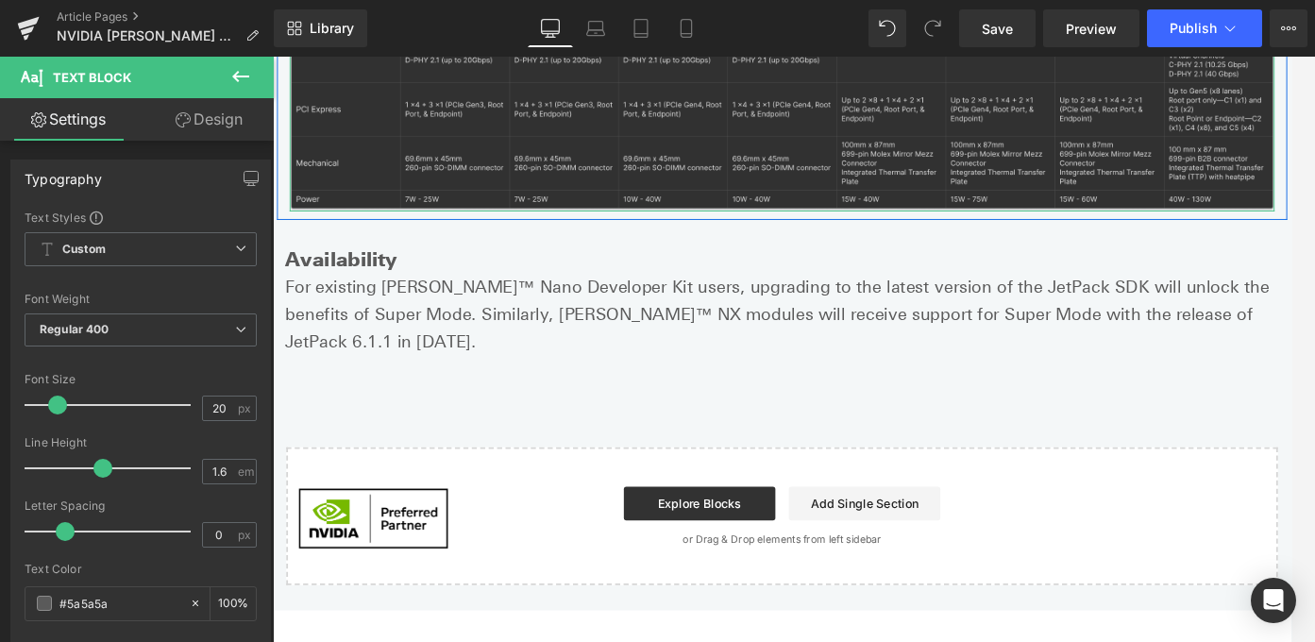
scroll to position [856, 0]
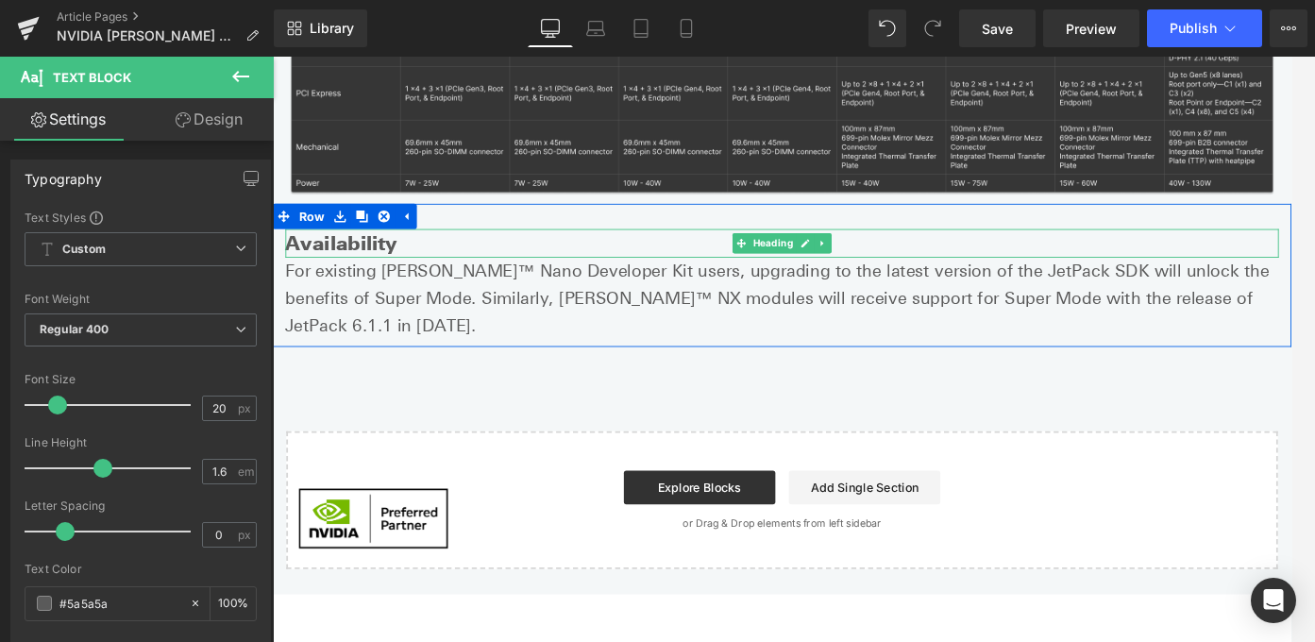
click at [339, 271] on h2 "Availability" at bounding box center [844, 266] width 1114 height 33
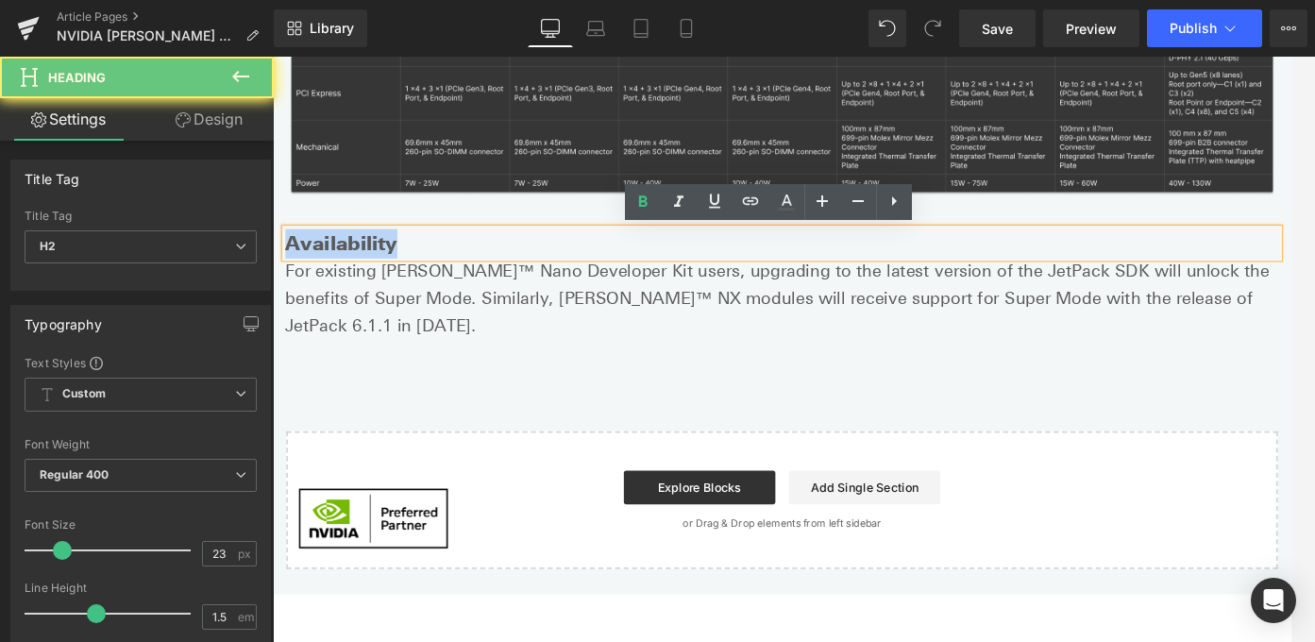
click at [338, 271] on h2 "Availability" at bounding box center [844, 266] width 1114 height 33
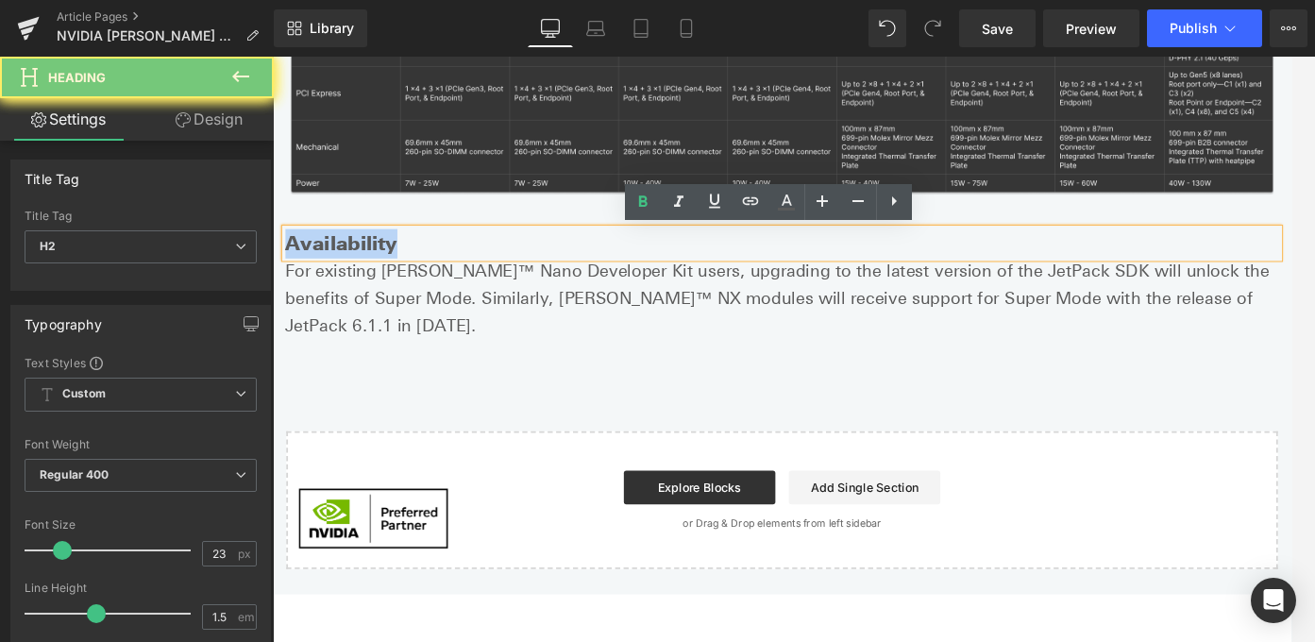
paste div
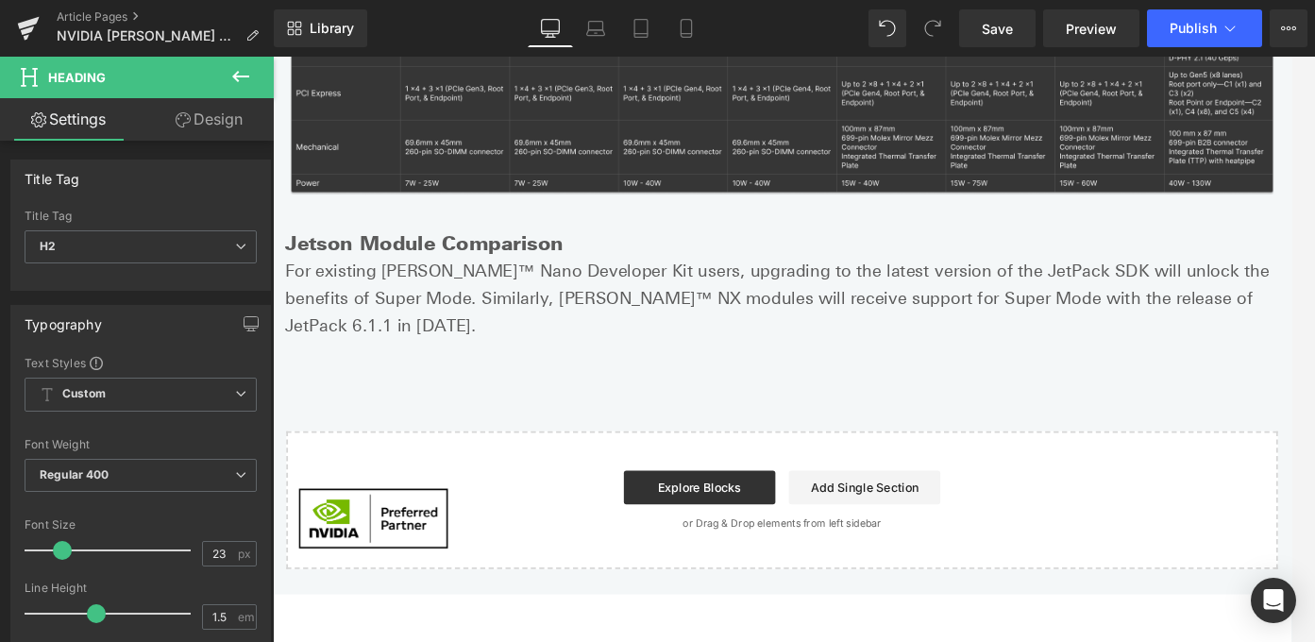
click at [251, 64] on button at bounding box center [241, 78] width 66 height 42
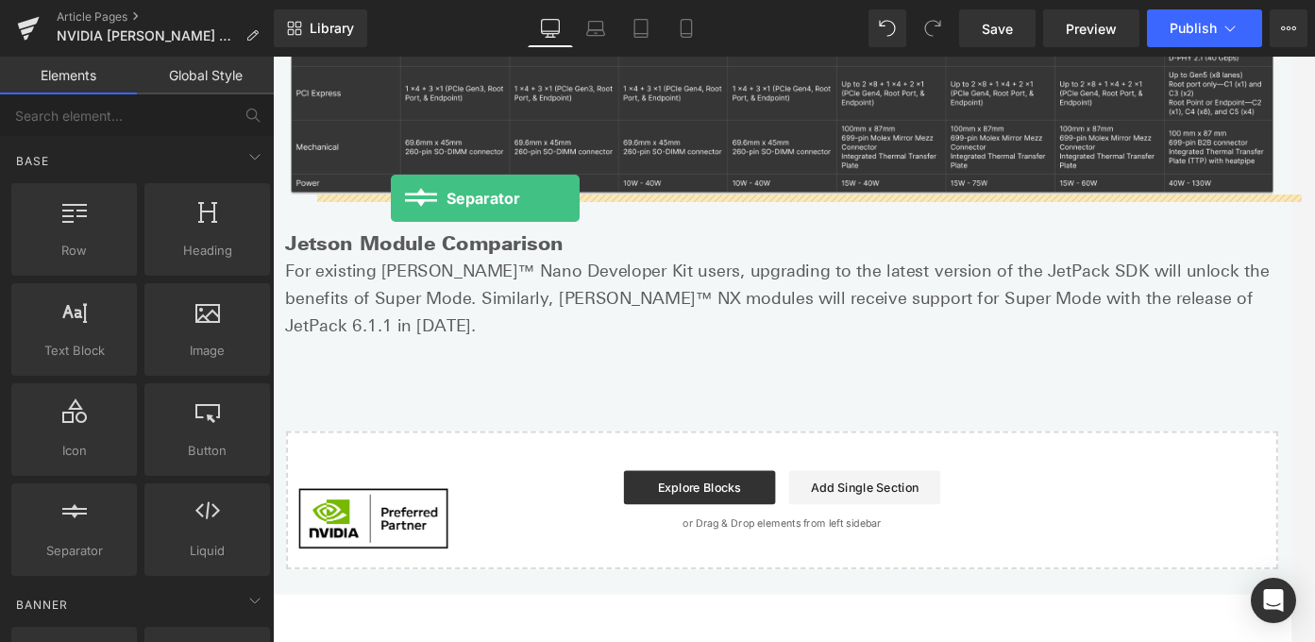
drag, startPoint x: 356, startPoint y: 620, endPoint x: 404, endPoint y: 215, distance: 407.8
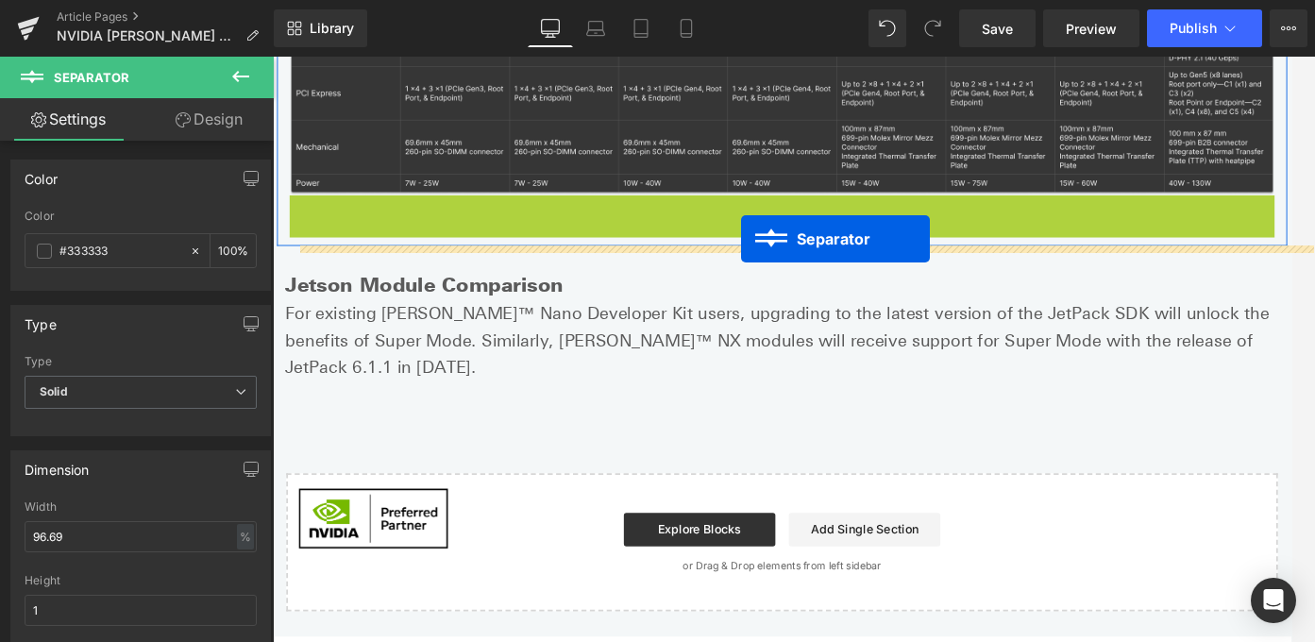
drag, startPoint x: 800, startPoint y: 219, endPoint x: 798, endPoint y: 259, distance: 39.7
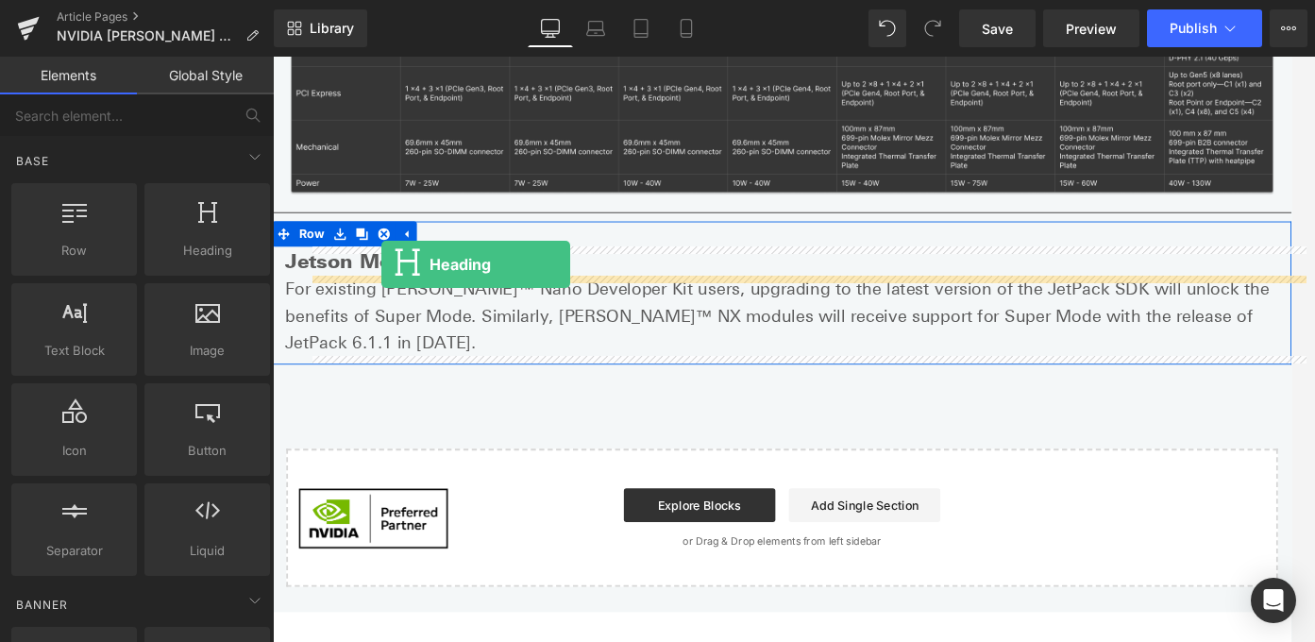
drag, startPoint x: 464, startPoint y: 288, endPoint x: 395, endPoint y: 290, distance: 69.9
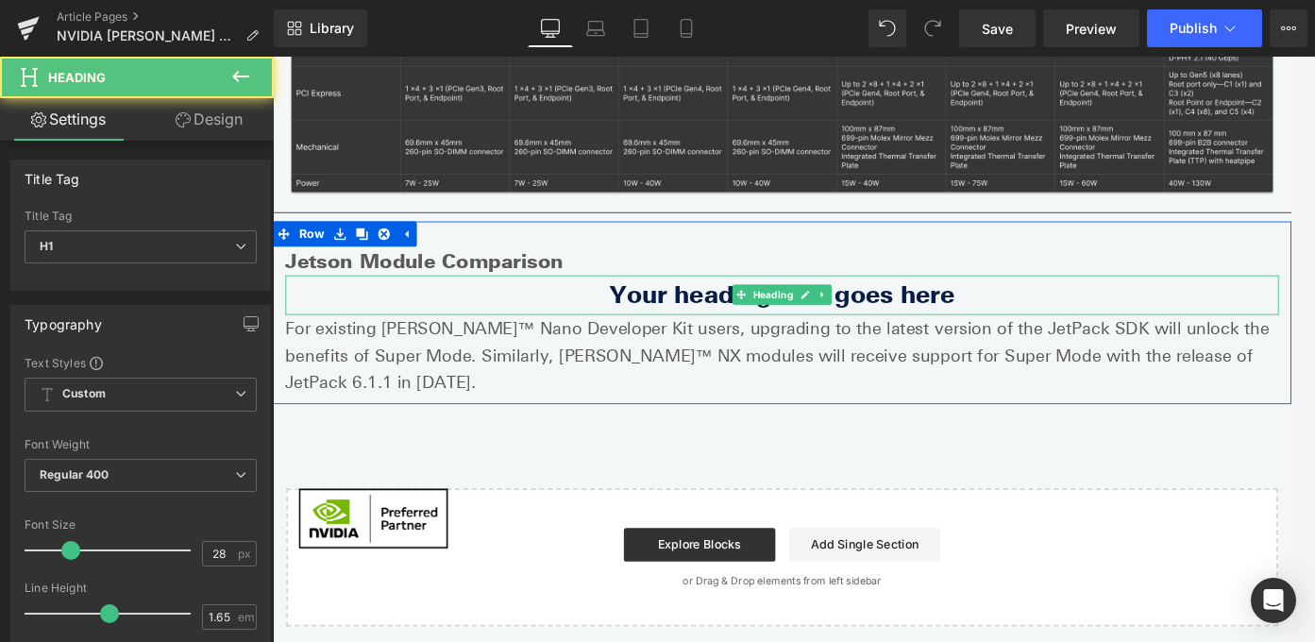
click at [742, 321] on h1 "Your heading text goes here" at bounding box center [844, 323] width 1114 height 43
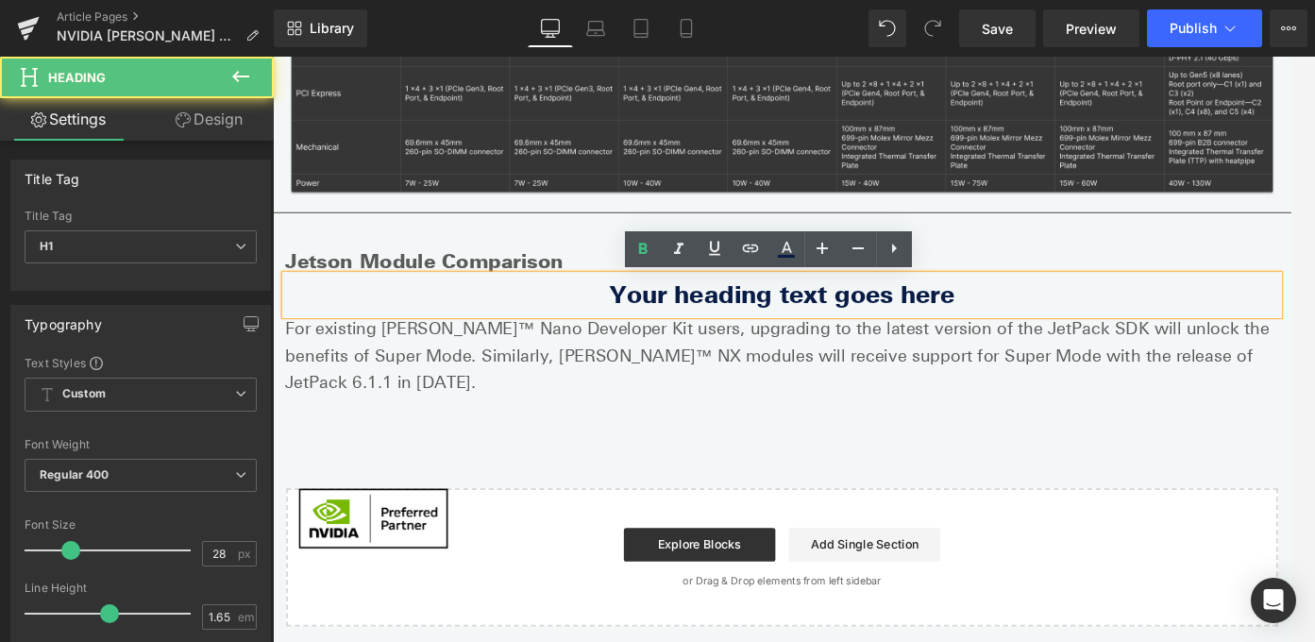
click at [742, 321] on h1 "Your heading text goes here" at bounding box center [844, 323] width 1114 height 43
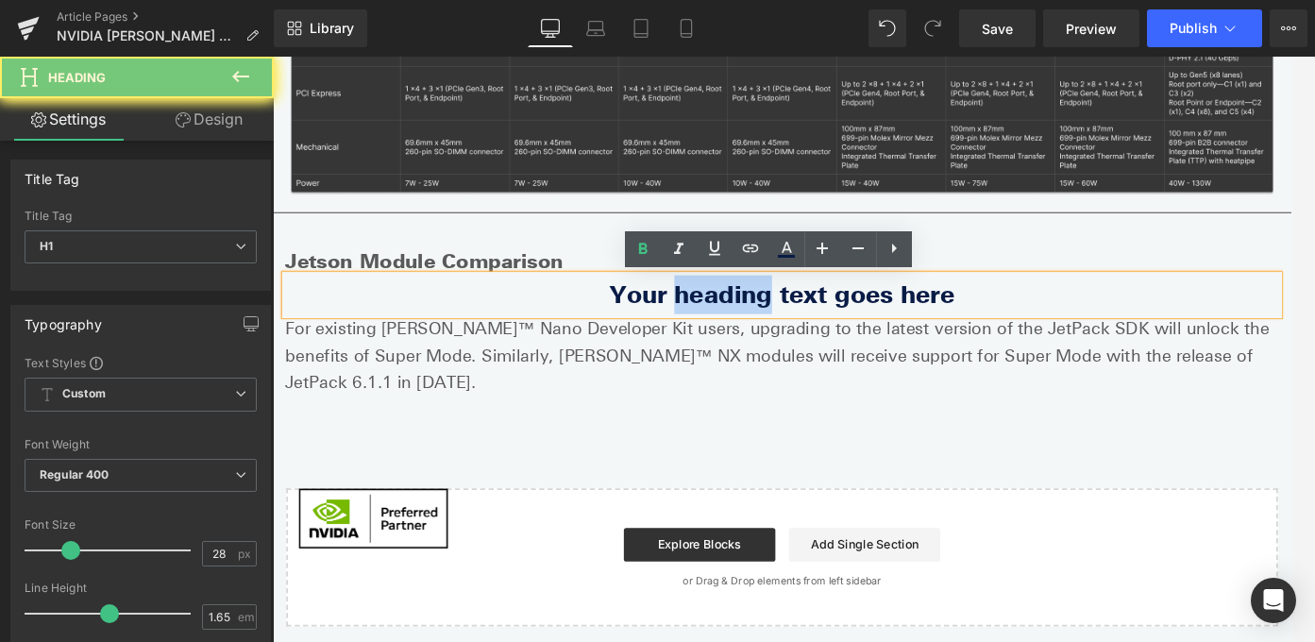
click at [742, 321] on h1 "Your heading text goes here" at bounding box center [844, 323] width 1114 height 43
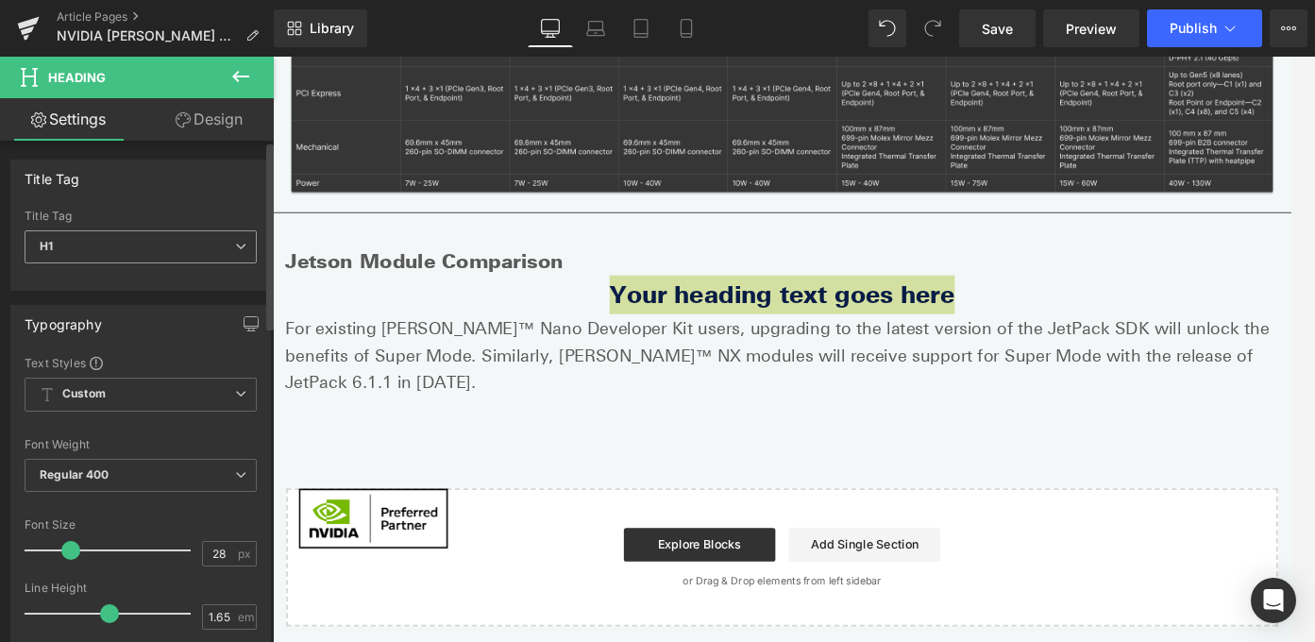
click at [224, 250] on span "H1" at bounding box center [141, 246] width 232 height 33
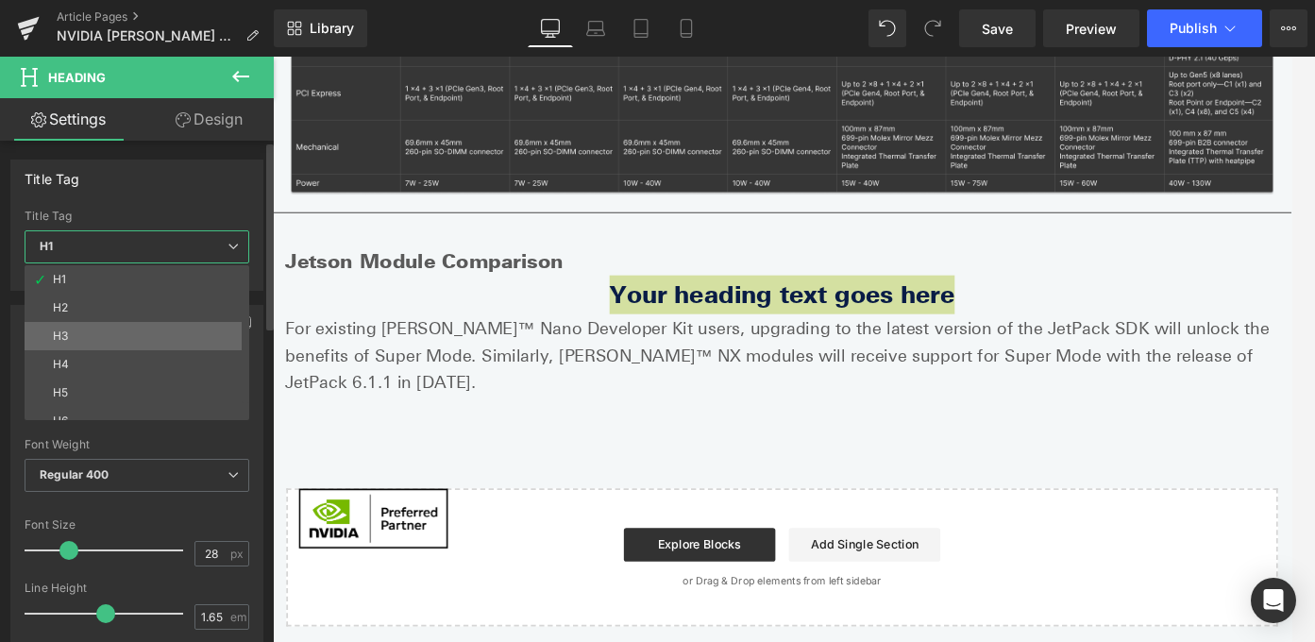
click at [142, 336] on li "H3" at bounding box center [141, 336] width 233 height 28
type input "16.38"
type input "100"
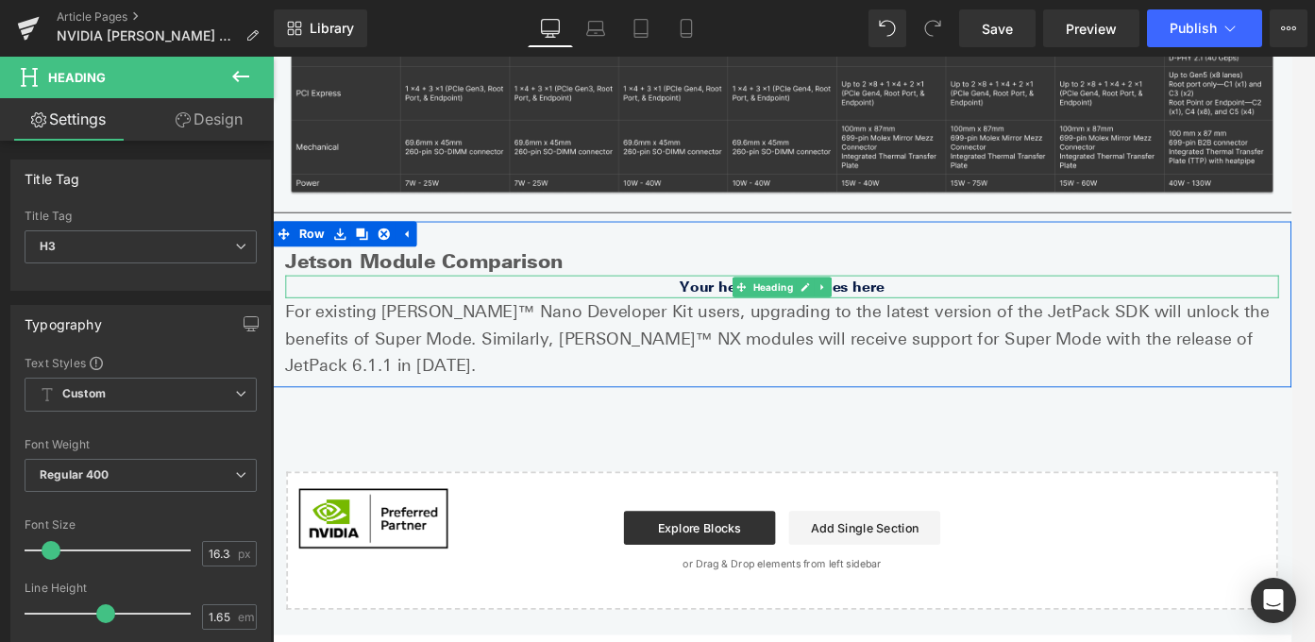
click at [782, 314] on h3 "Your heading text goes here" at bounding box center [844, 314] width 1114 height 25
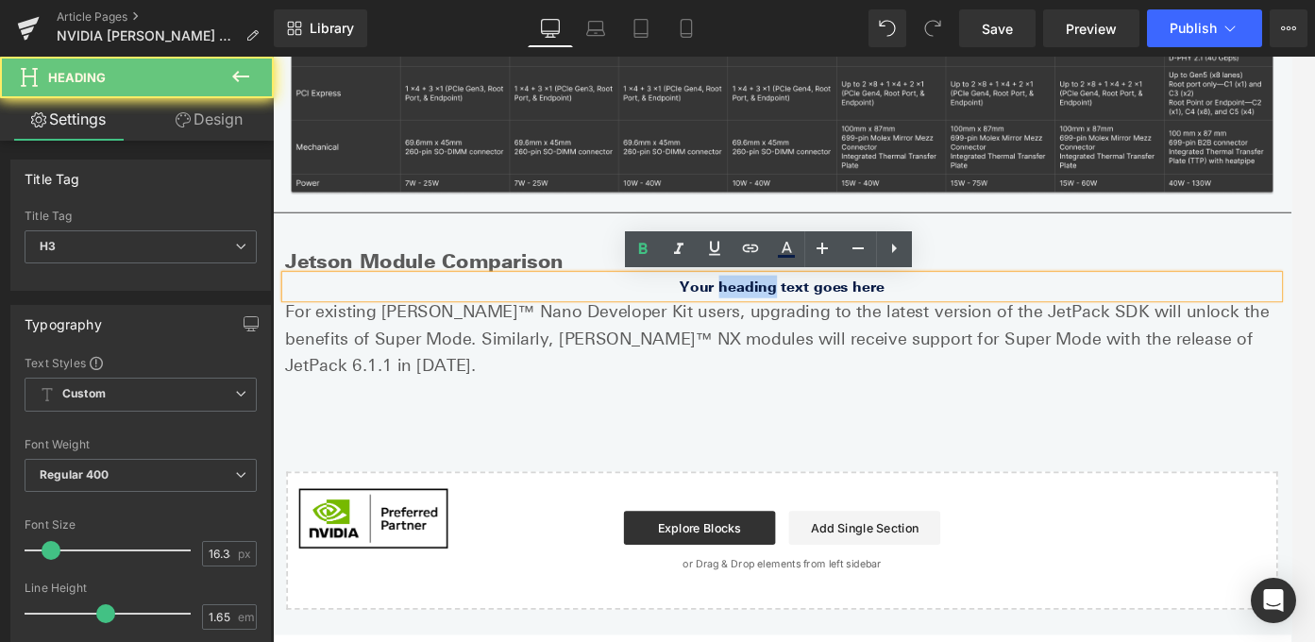
click at [782, 314] on h3 "Your heading text goes here" at bounding box center [844, 314] width 1114 height 25
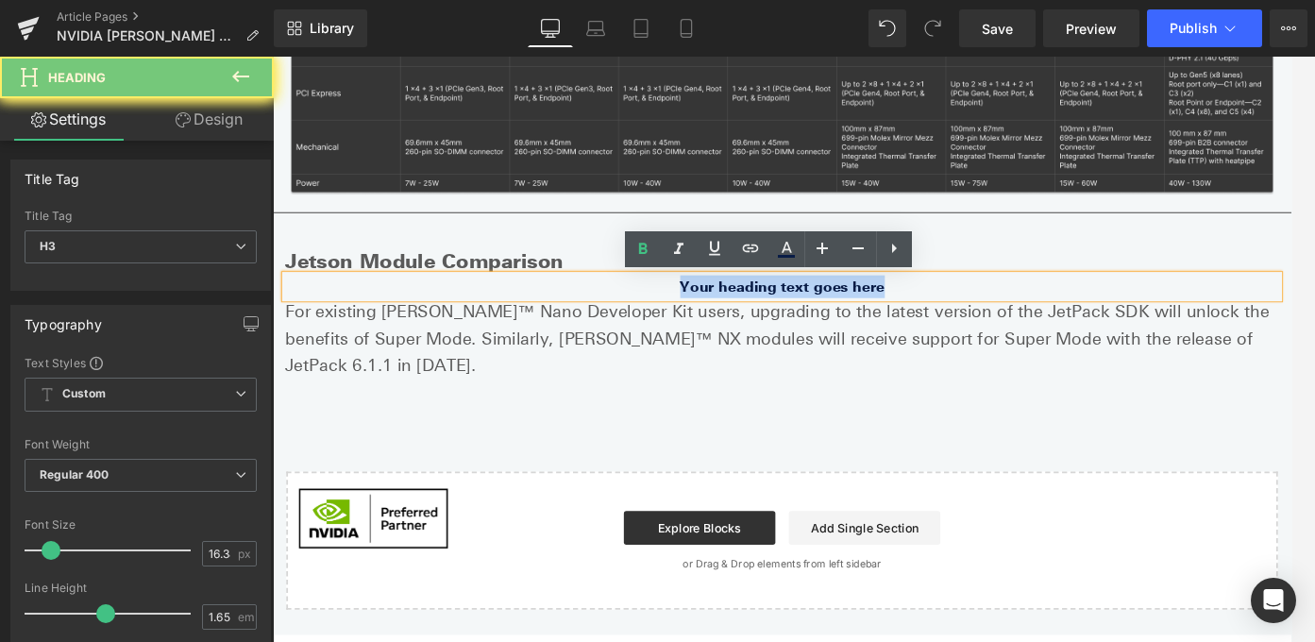
click at [782, 314] on h3 "Your heading text goes here" at bounding box center [844, 314] width 1114 height 25
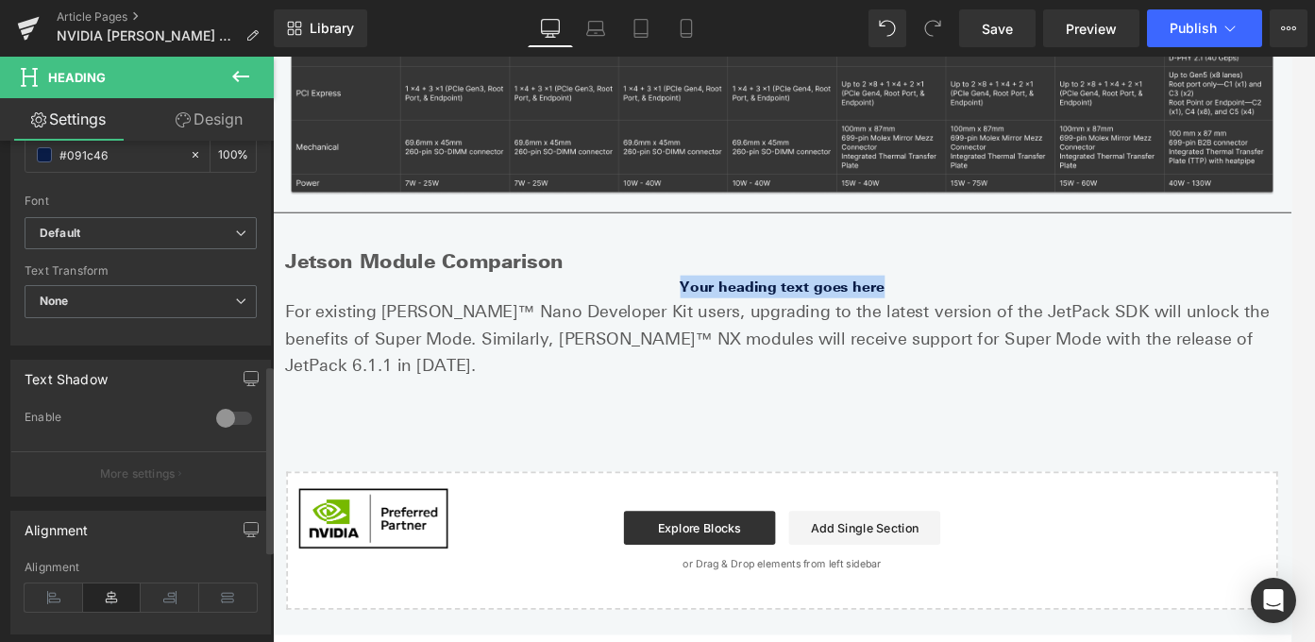
scroll to position [662, 0]
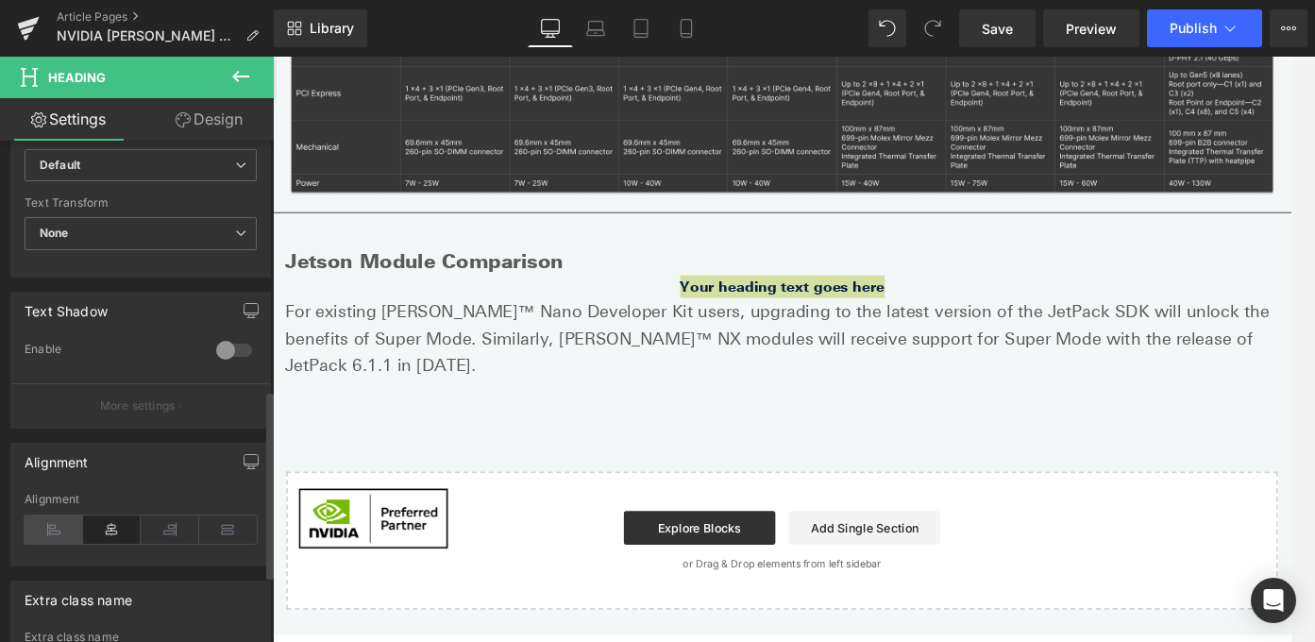
click at [42, 517] on icon at bounding box center [54, 529] width 59 height 28
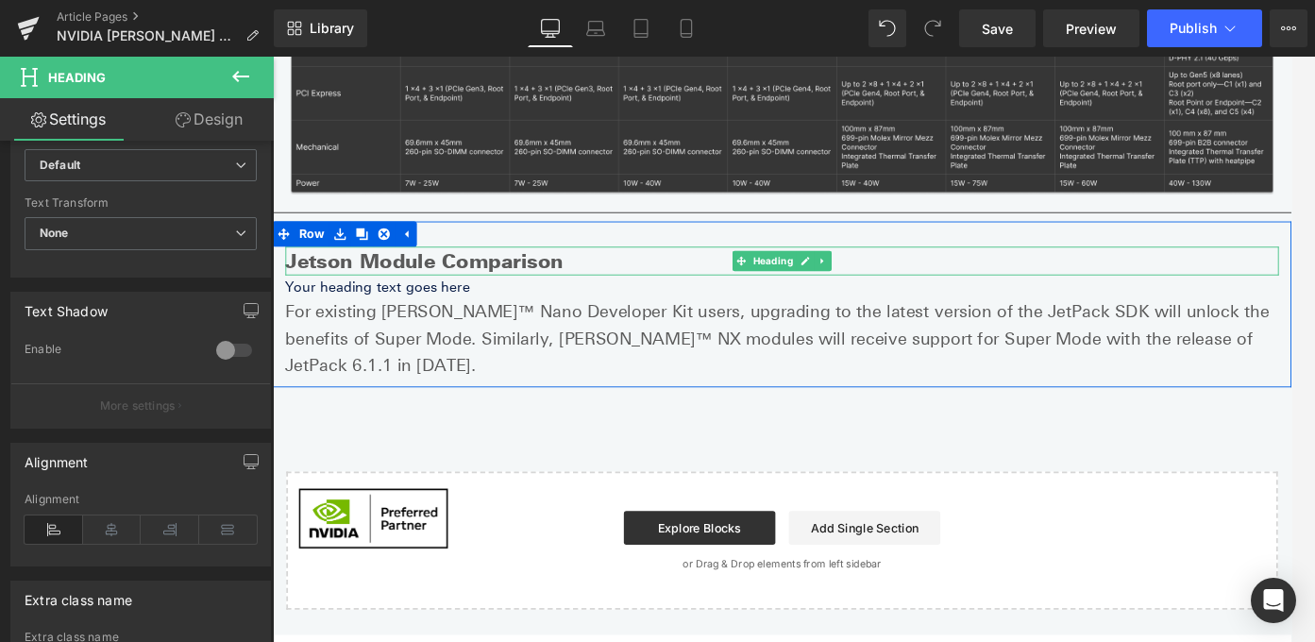
click at [581, 286] on h2 "Jetson Module Comparison" at bounding box center [844, 286] width 1114 height 33
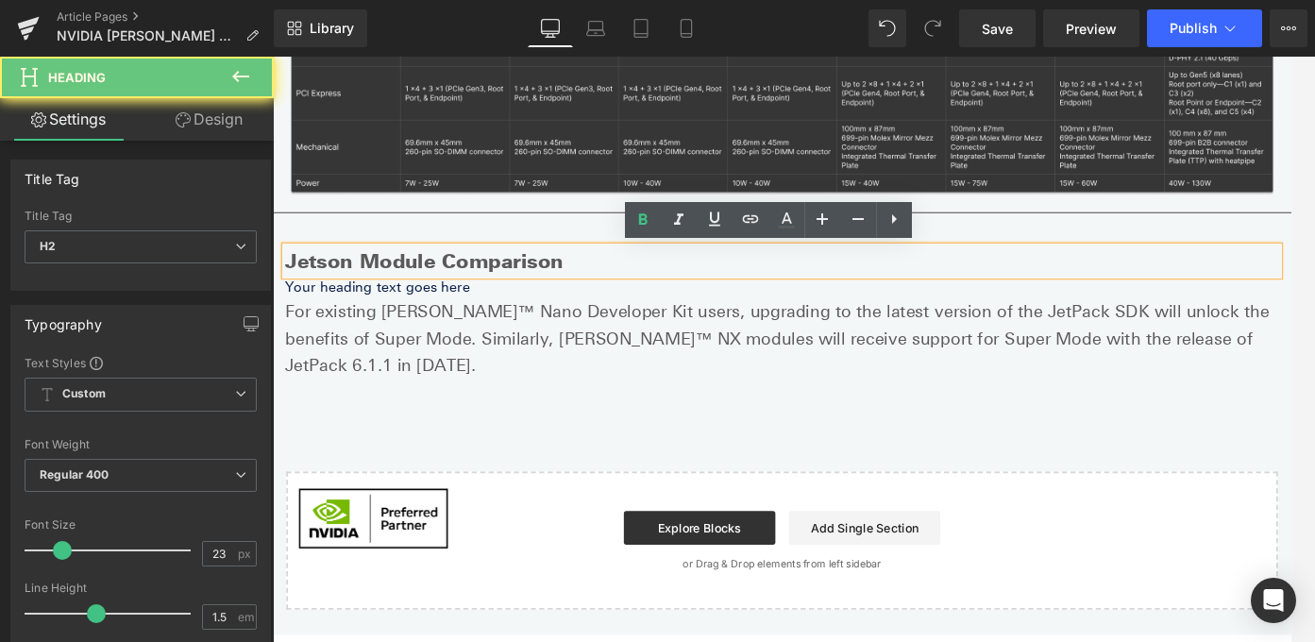
click at [528, 280] on h2 "Jetson Module Comparison" at bounding box center [844, 286] width 1114 height 33
click at [529, 280] on h2 "Jetson Module Comparison" at bounding box center [844, 286] width 1114 height 33
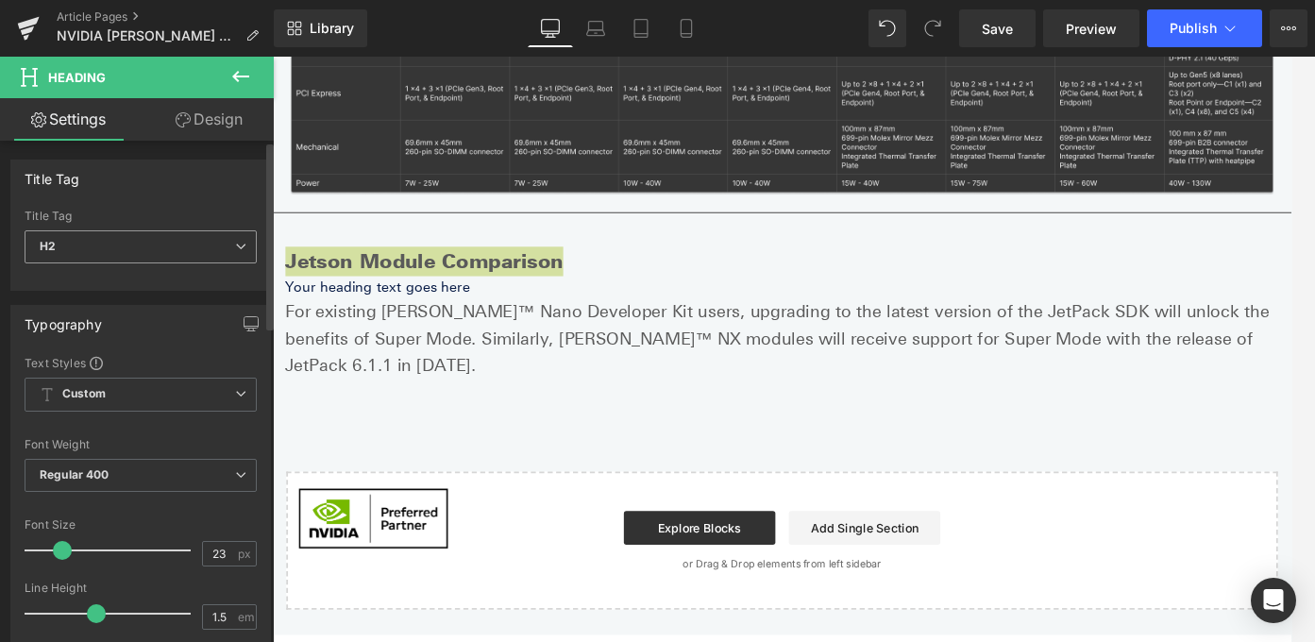
click at [184, 262] on div "H2 H1 H2 H3 H4 H5 H6" at bounding box center [141, 251] width 232 height 42
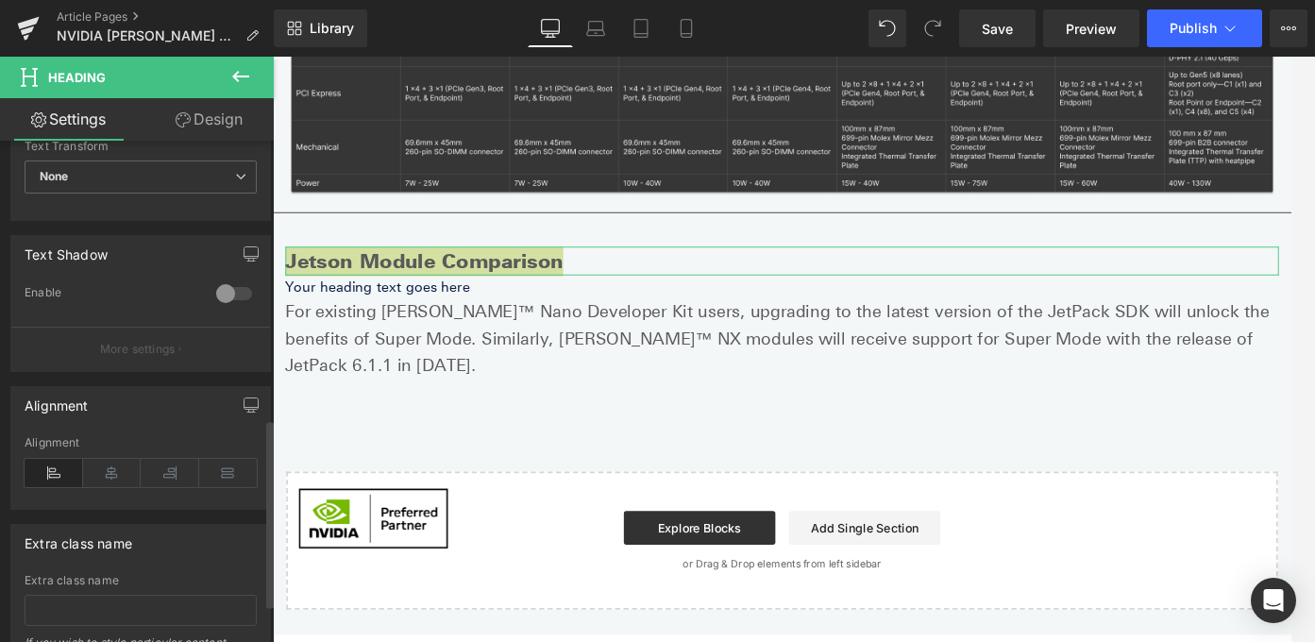
scroll to position [743, 0]
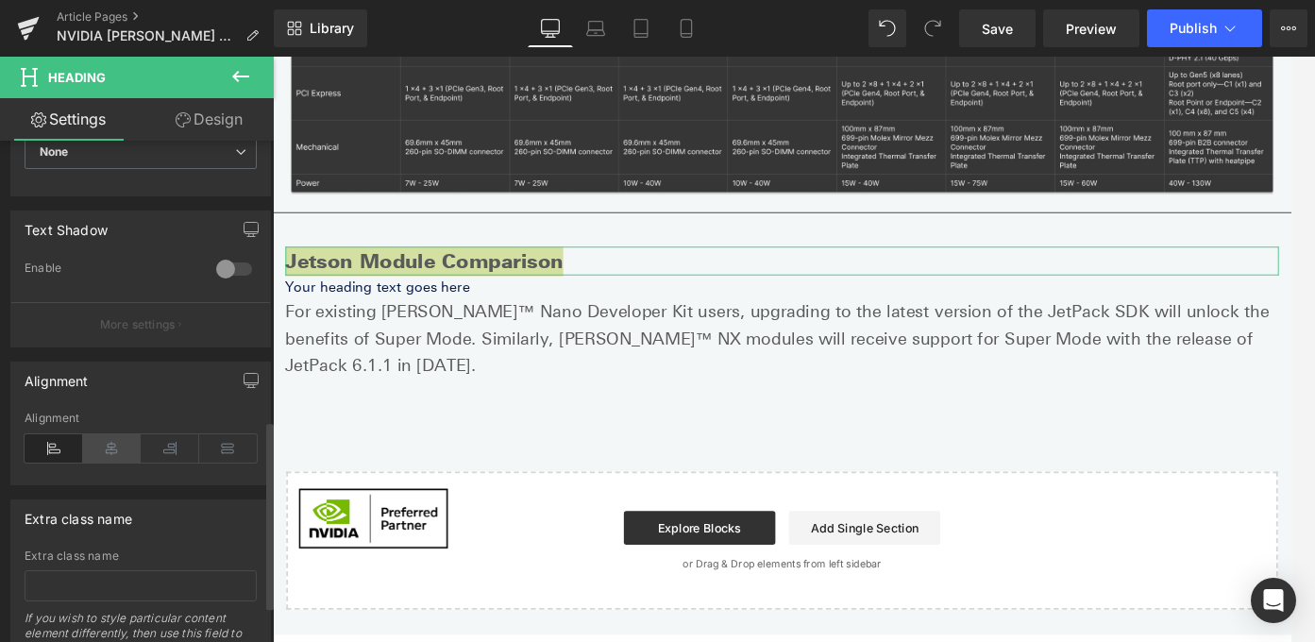
click at [123, 448] on icon at bounding box center [112, 448] width 59 height 28
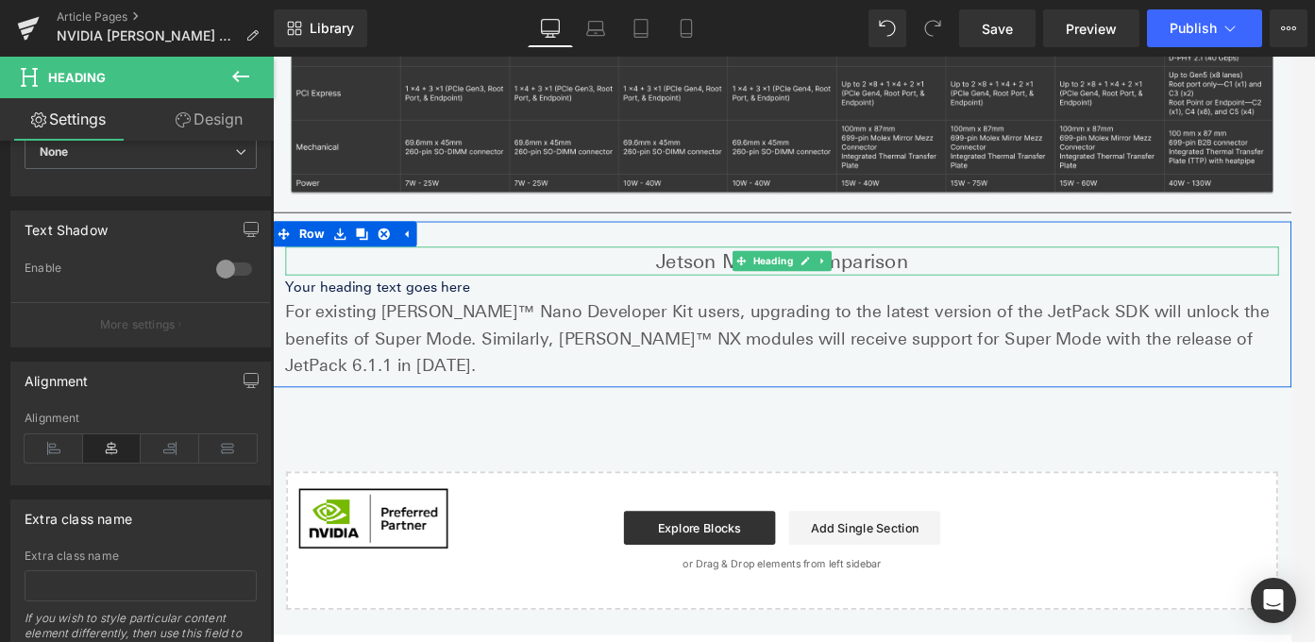
click at [728, 287] on h2 "Jetson Module Comparison" at bounding box center [844, 286] width 1114 height 33
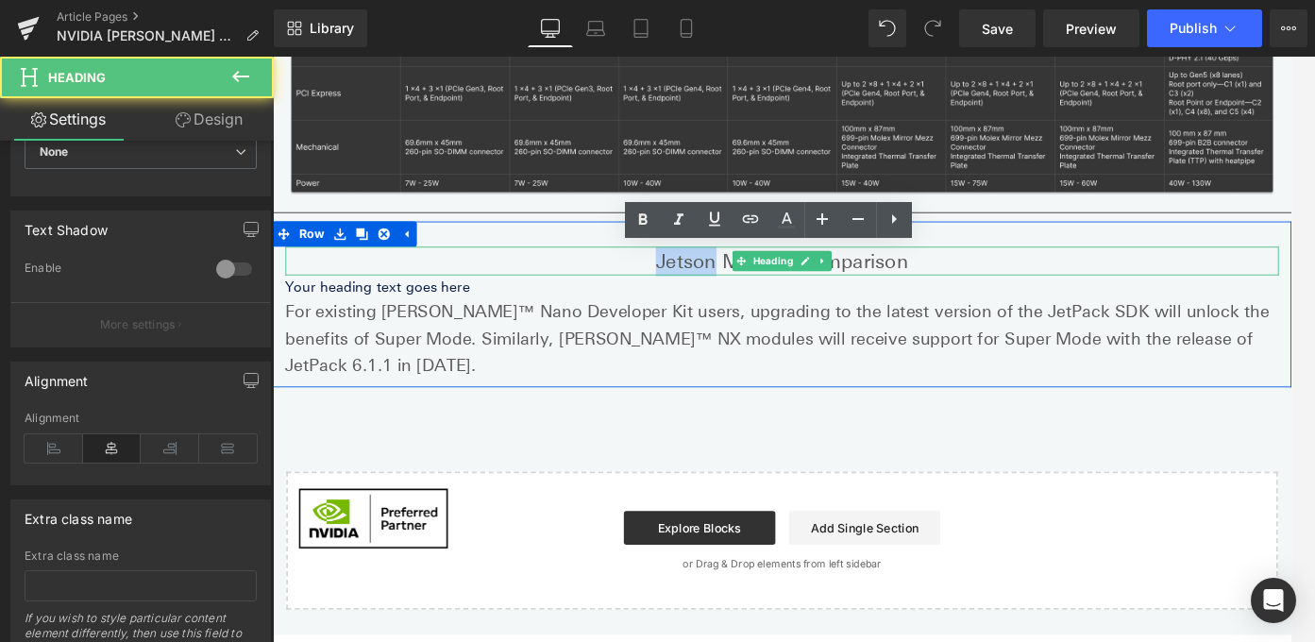
click at [728, 287] on h2 "Jetson Module Comparison" at bounding box center [844, 286] width 1114 height 33
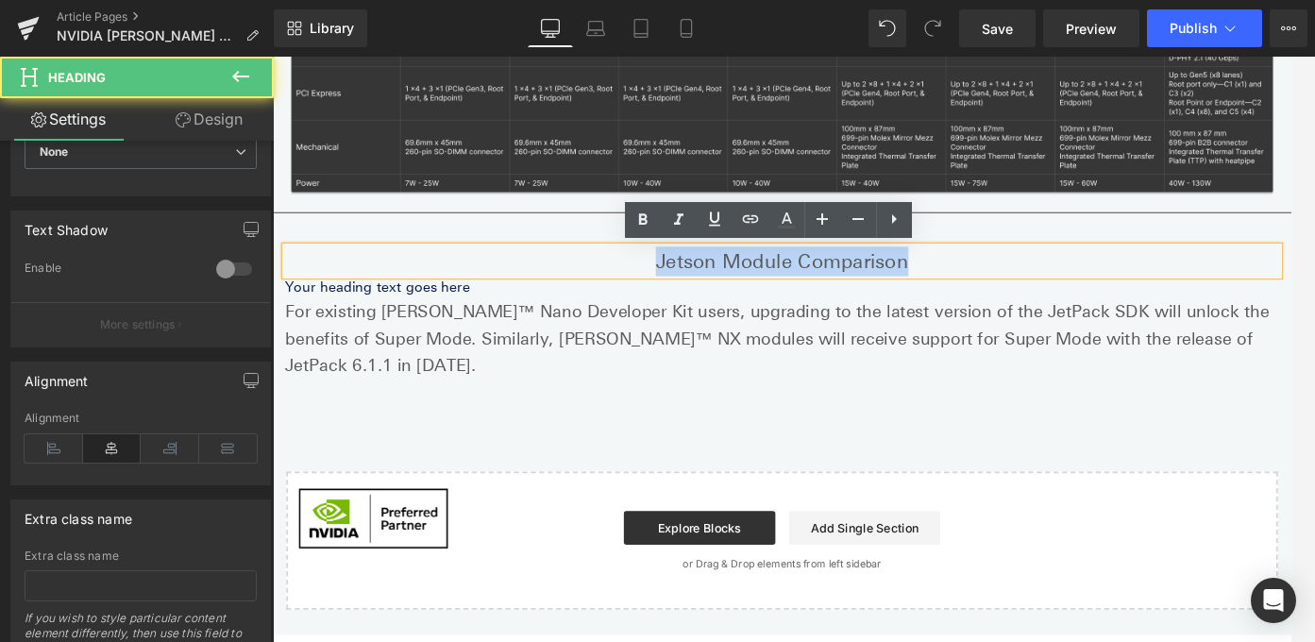
click at [728, 287] on h2 "Jetson Module Comparison" at bounding box center [844, 286] width 1114 height 33
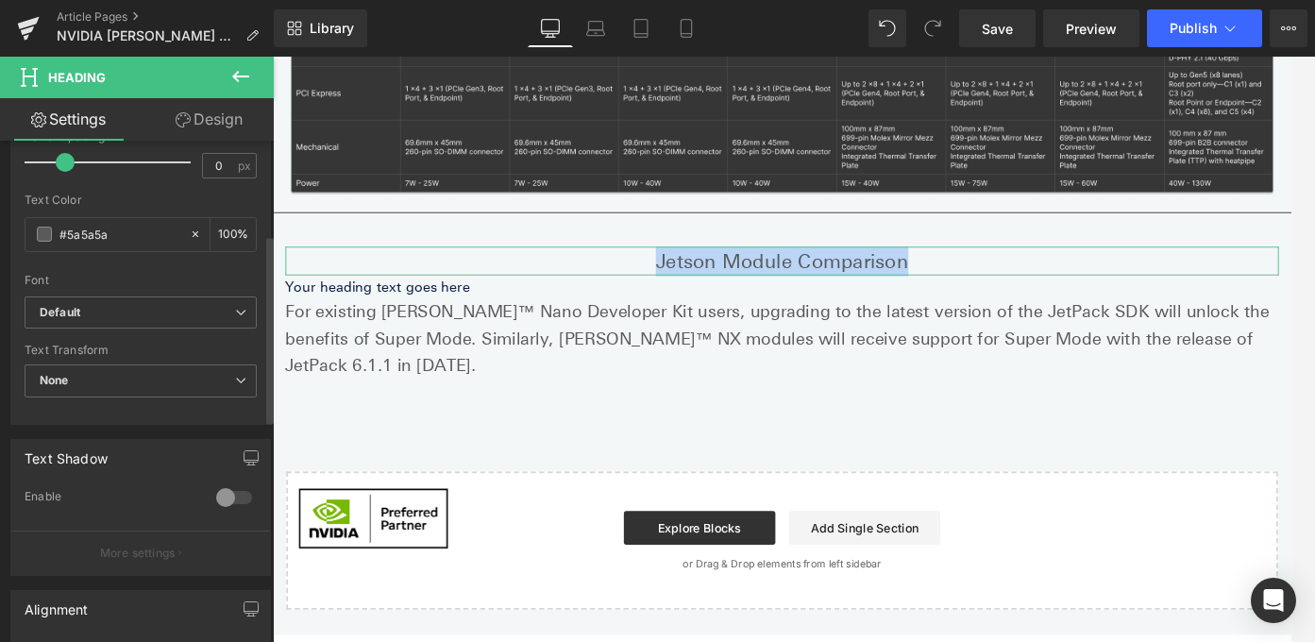
scroll to position [0, 0]
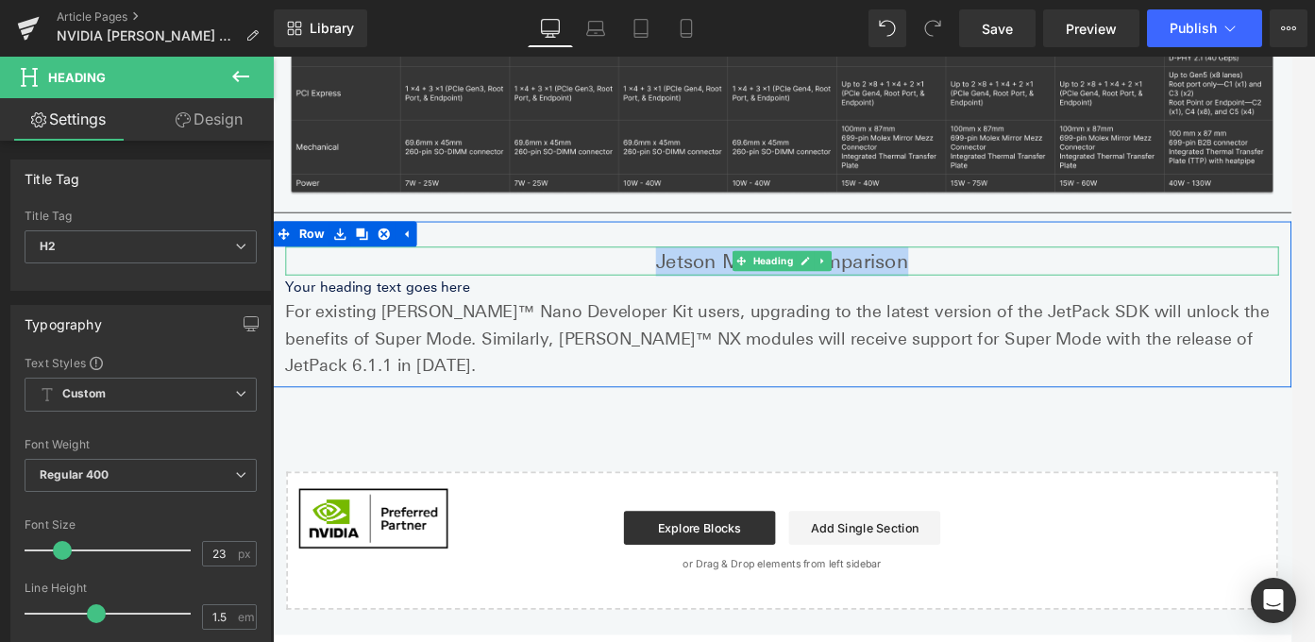
click at [775, 286] on h2 "Jetson Module Comparison" at bounding box center [844, 286] width 1114 height 33
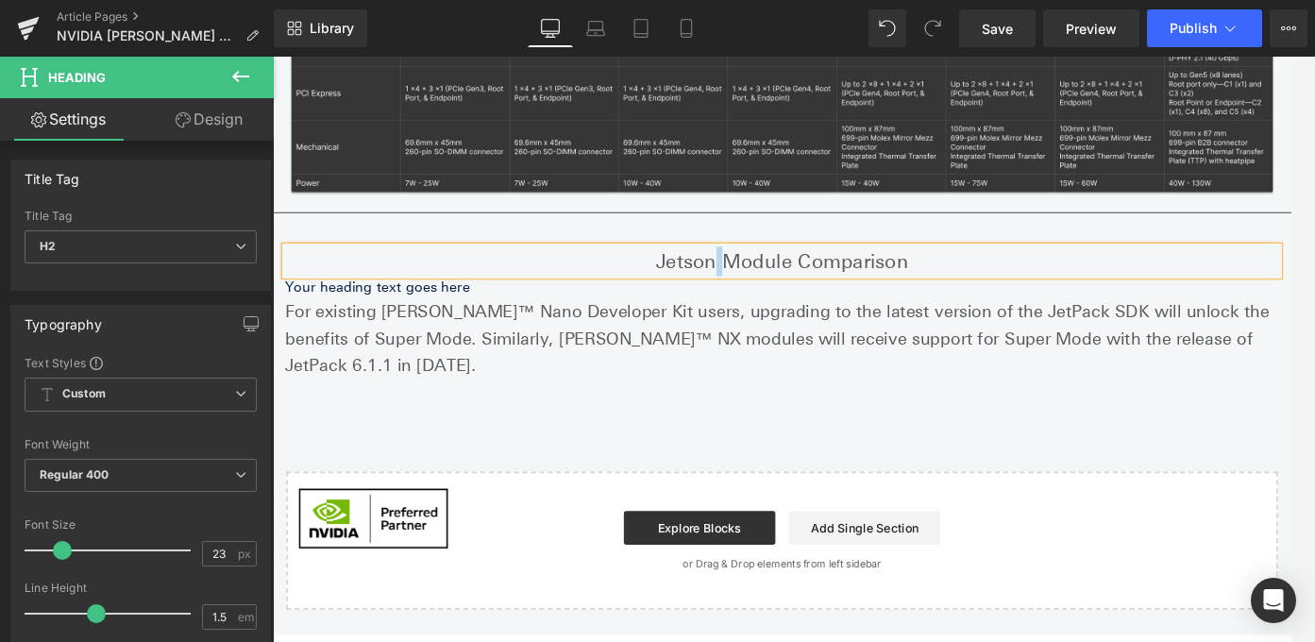
click at [775, 286] on h2 "Jetson Module Comparison" at bounding box center [844, 286] width 1114 height 33
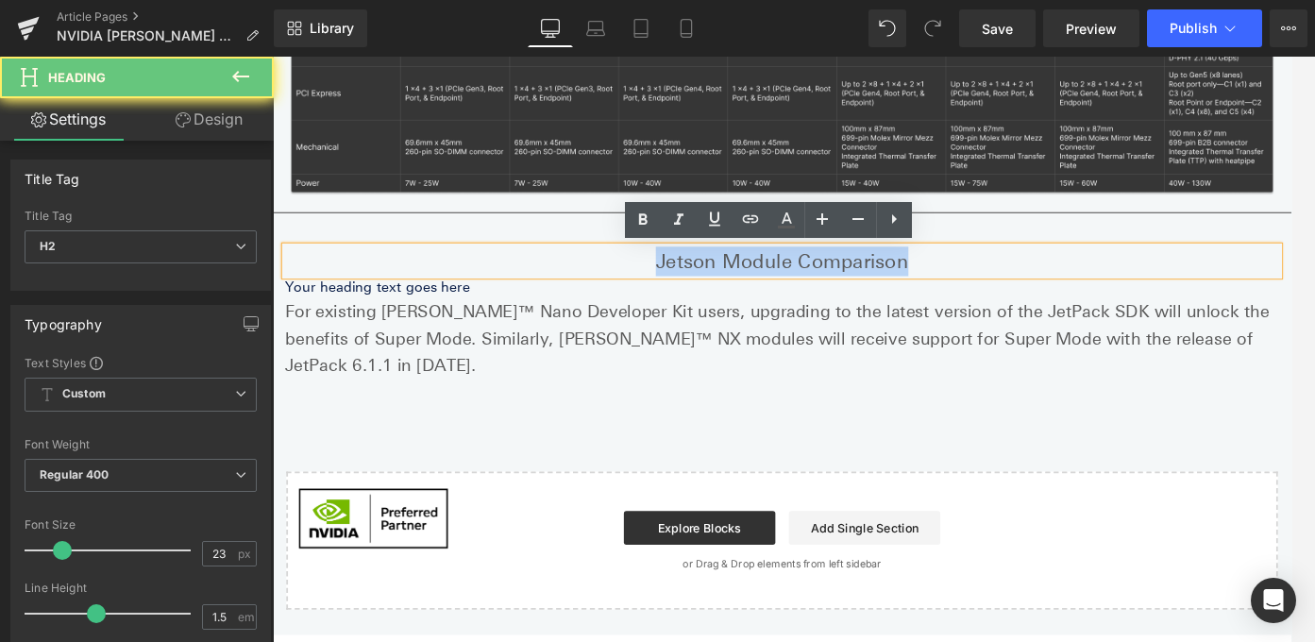
click at [775, 286] on h2 "Jetson Module Comparison" at bounding box center [844, 286] width 1114 height 33
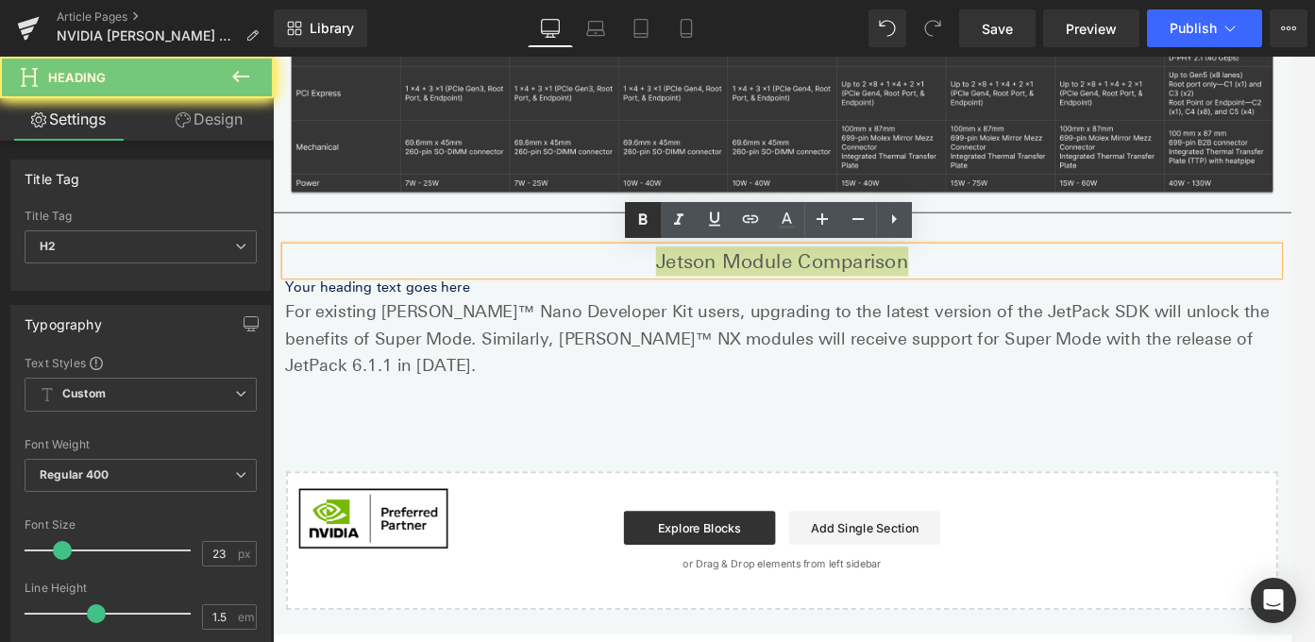
click at [632, 224] on icon at bounding box center [643, 220] width 23 height 23
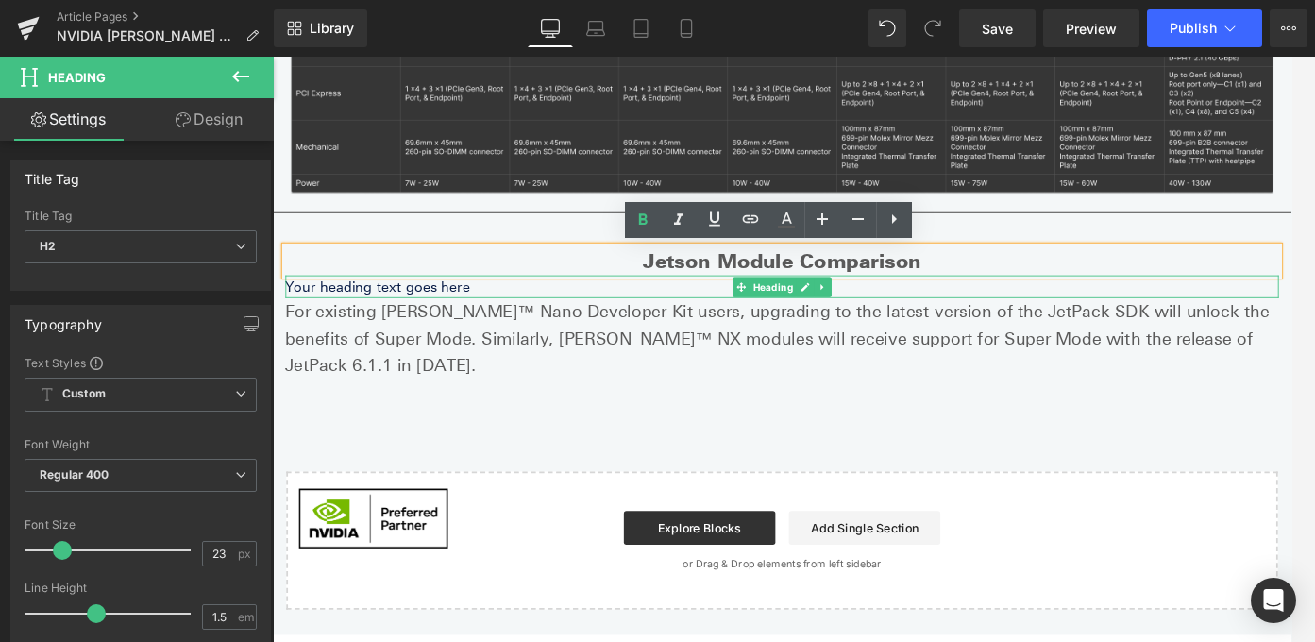
click at [339, 317] on h3 "Your heading text goes here" at bounding box center [844, 314] width 1114 height 25
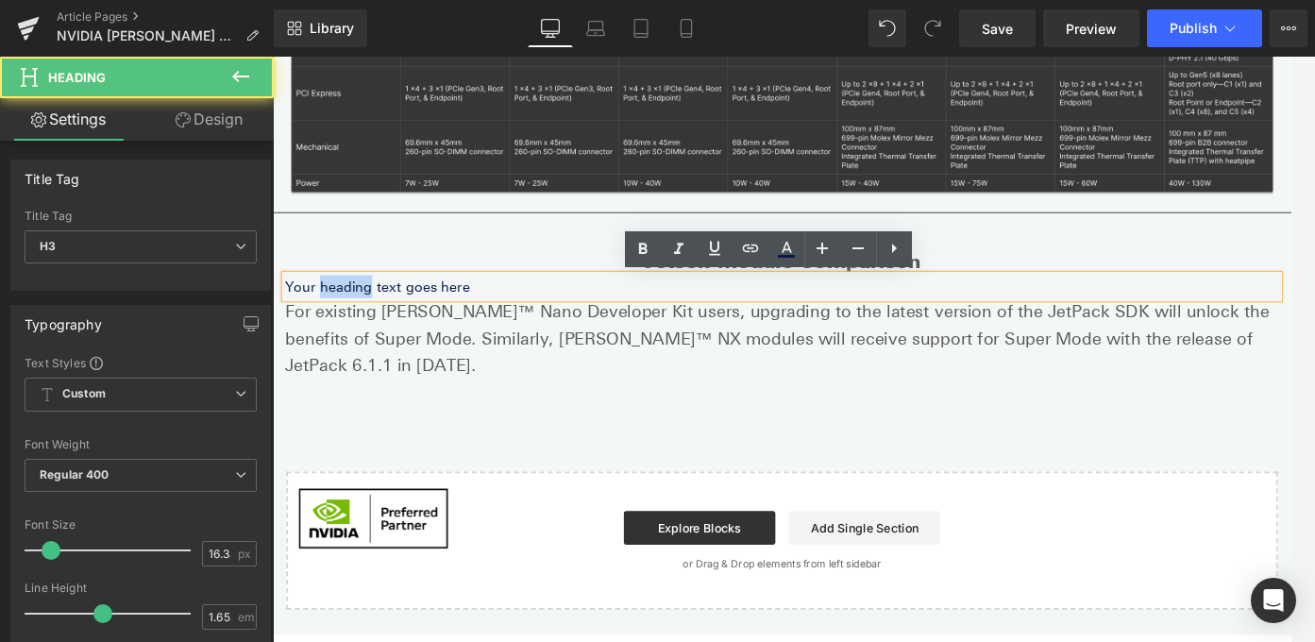
click at [338, 317] on h3 "Your heading text goes here" at bounding box center [844, 314] width 1114 height 25
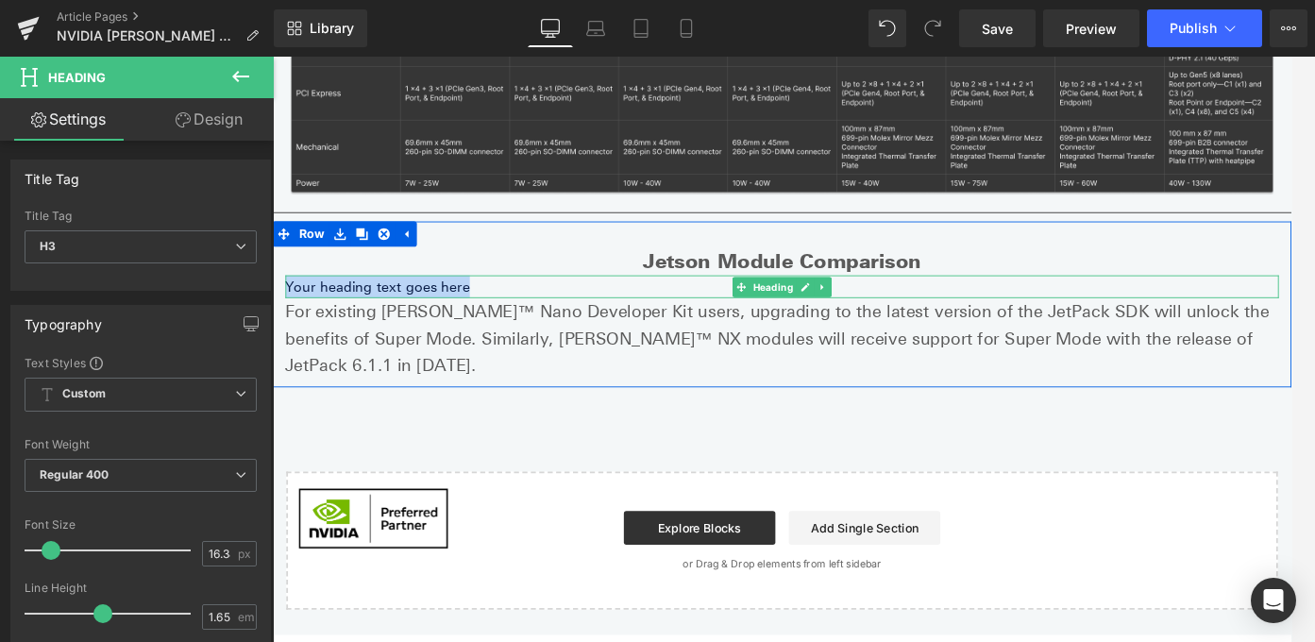
click at [409, 310] on h3 "Your heading text goes here" at bounding box center [844, 314] width 1114 height 25
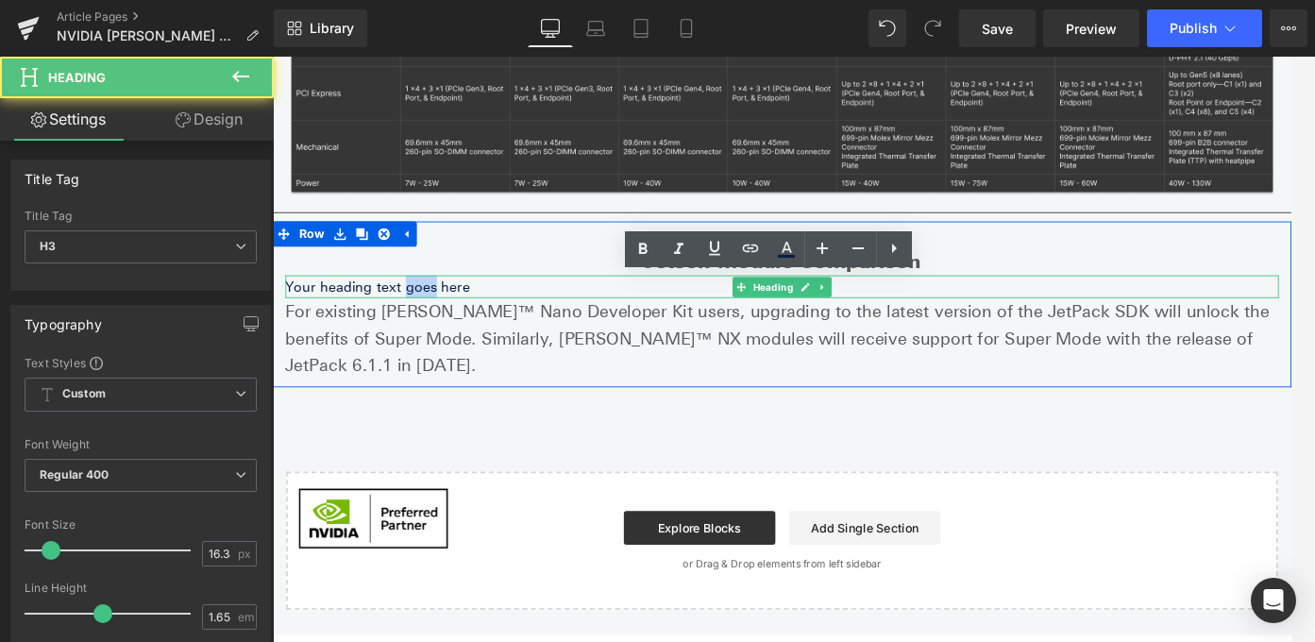
click at [409, 310] on h3 "Your heading text goes here" at bounding box center [844, 314] width 1114 height 25
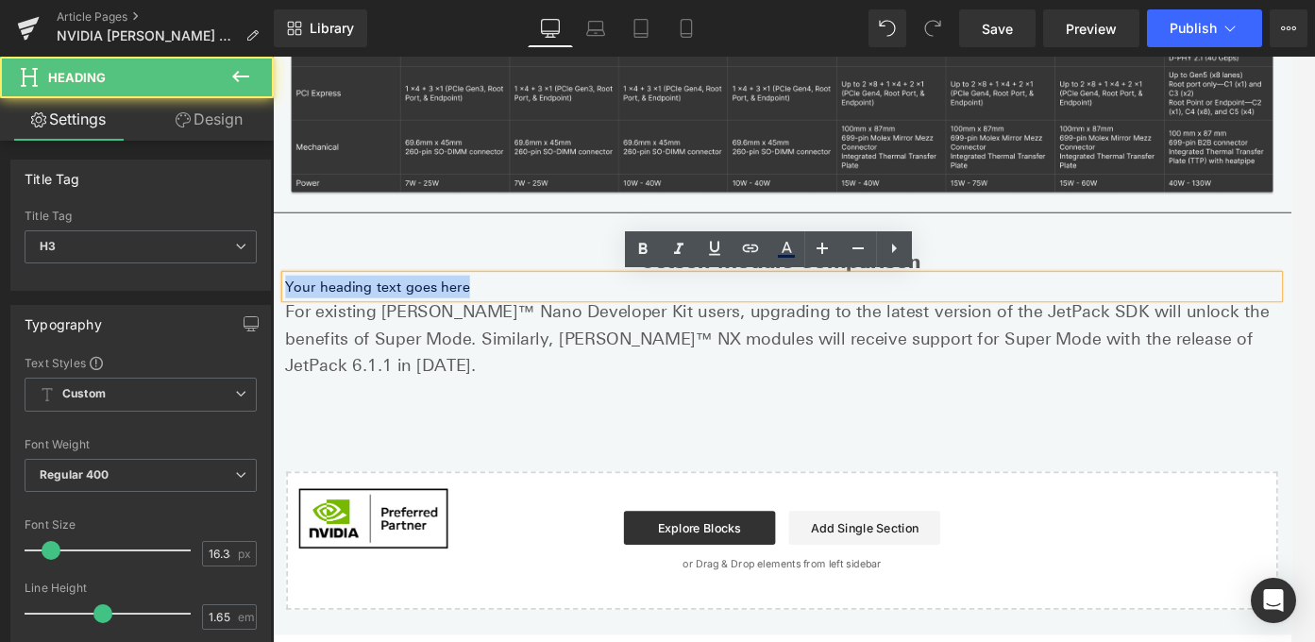
click at [409, 310] on h3 "Your heading text goes here" at bounding box center [844, 314] width 1114 height 25
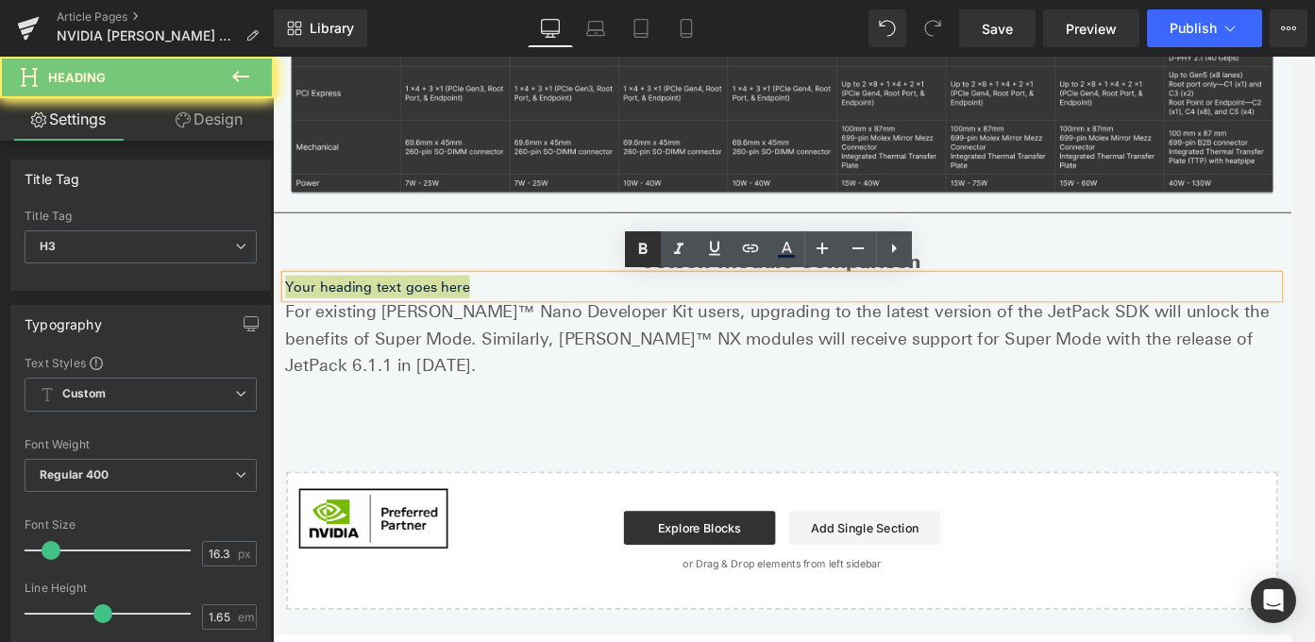
click at [640, 239] on icon at bounding box center [643, 249] width 23 height 23
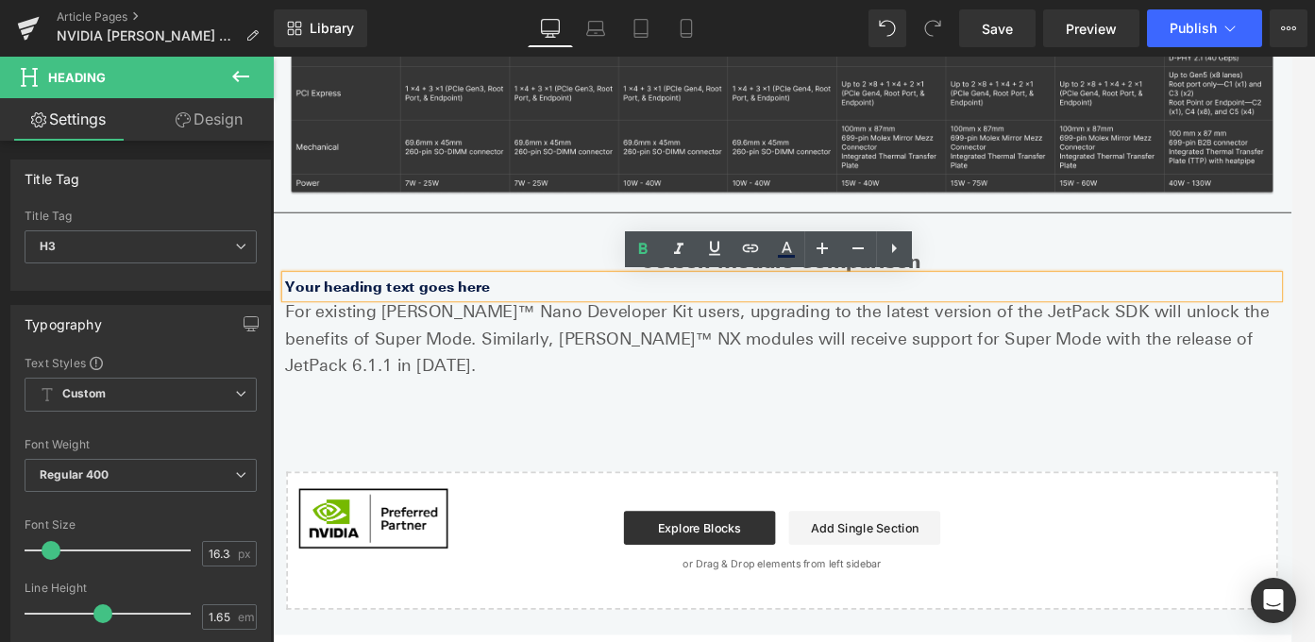
click at [449, 309] on strong "Your heading text goes here" at bounding box center [401, 315] width 229 height 18
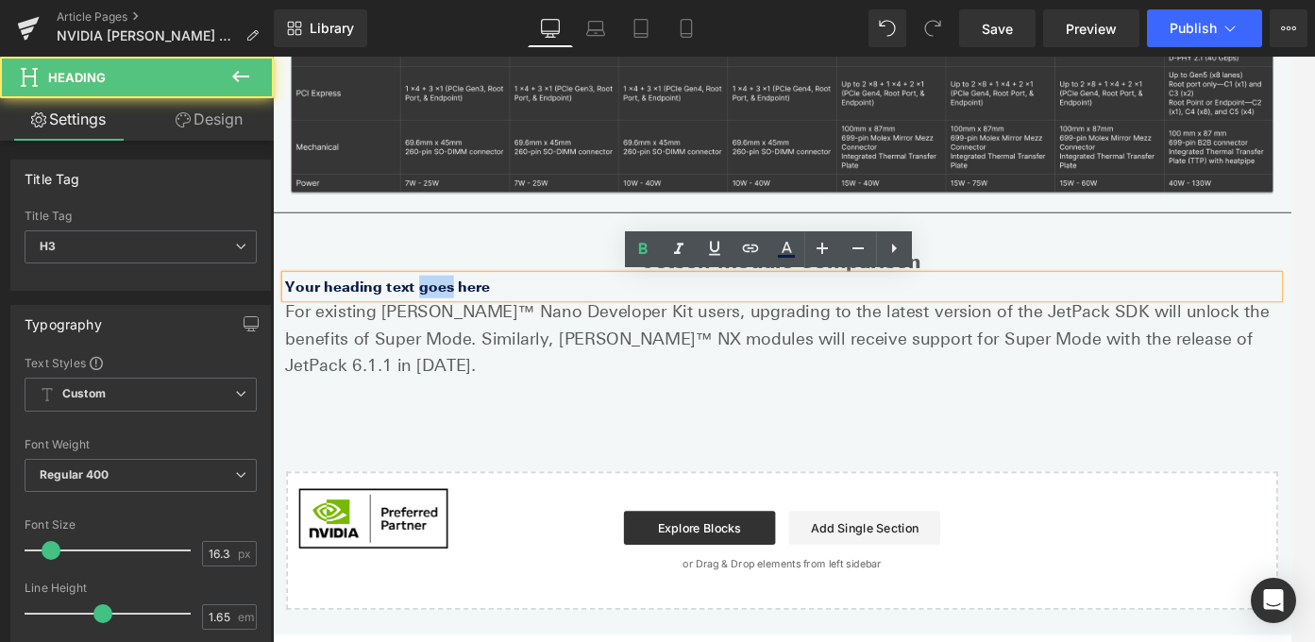
click at [449, 309] on strong "Your heading text goes here" at bounding box center [401, 315] width 229 height 18
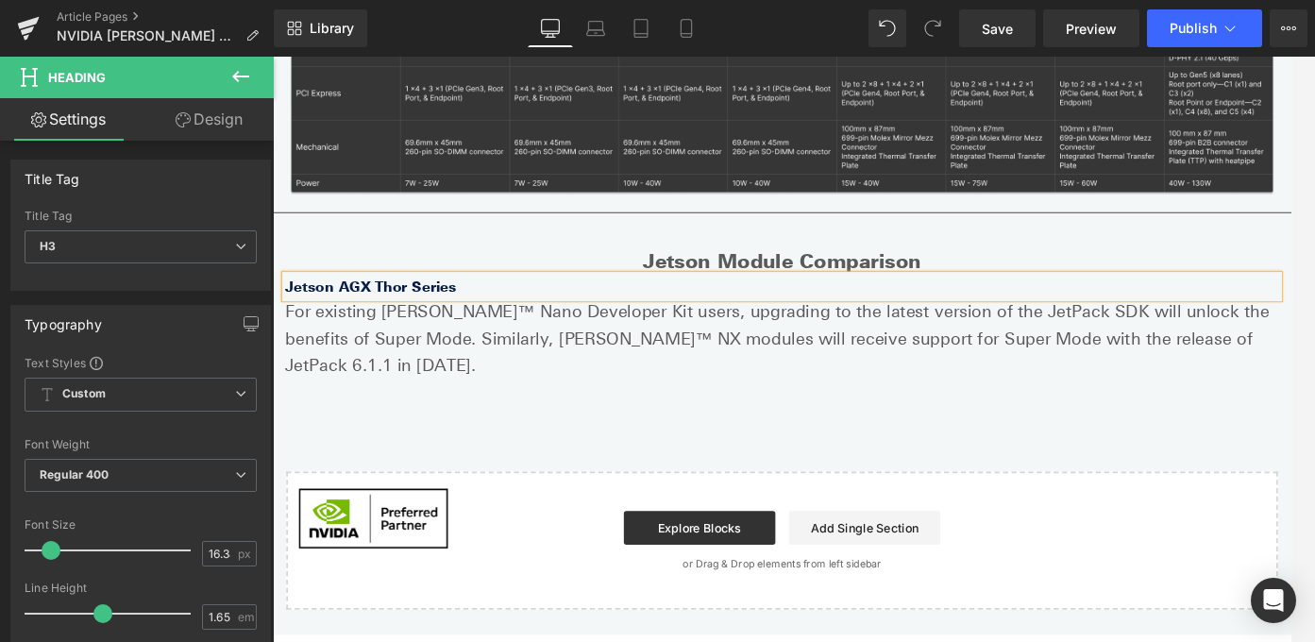
click at [290, 314] on b "Jetson AGX Thor Series" at bounding box center [383, 315] width 192 height 18
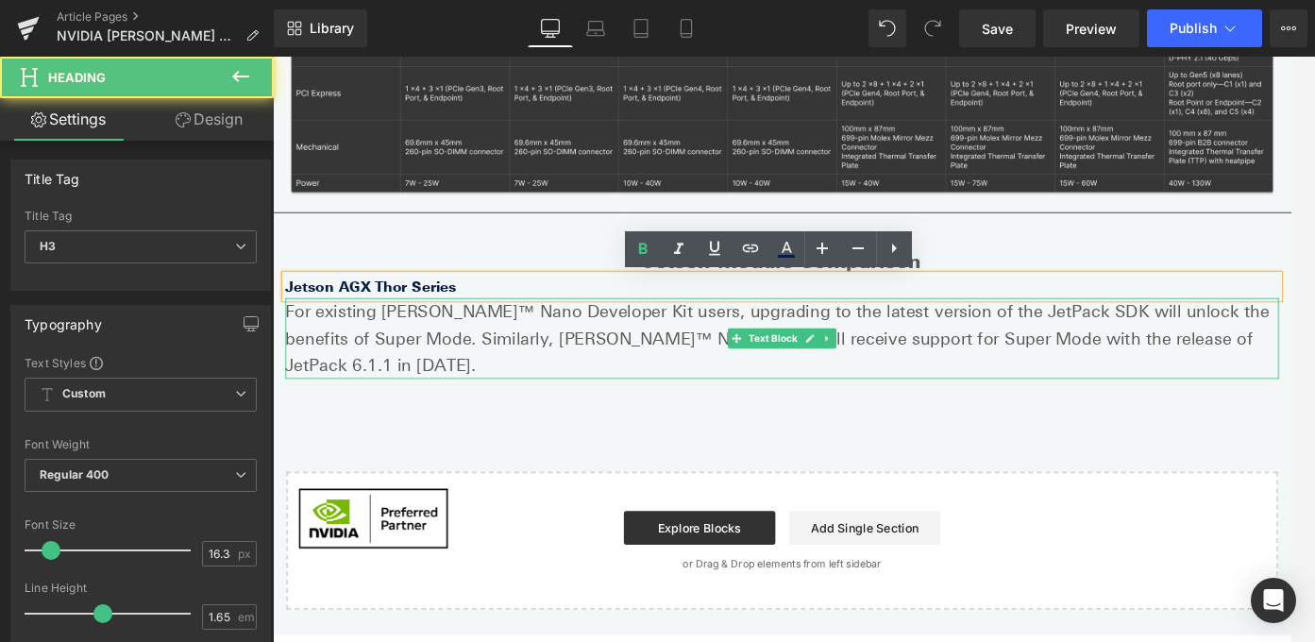
click at [377, 363] on p "For existing Jetson Orin™ Nano Developer Kit users, upgrading to the latest ver…" at bounding box center [844, 373] width 1114 height 91
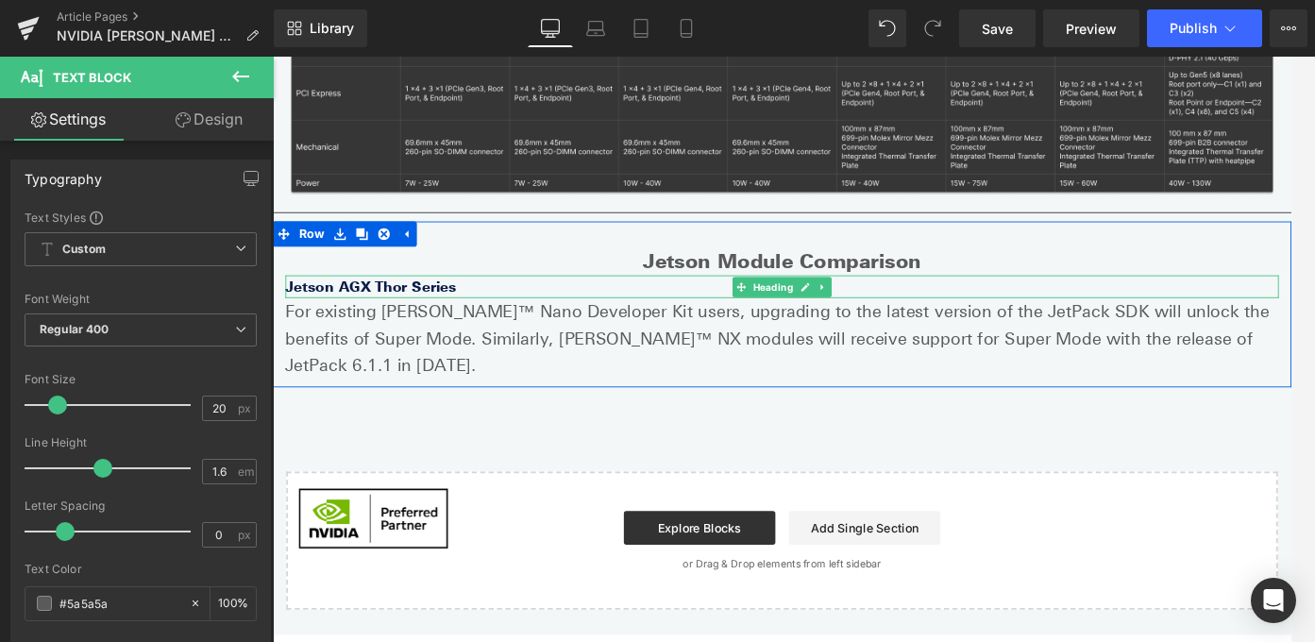
click at [320, 317] on b "Jetson AGX Thor Series" at bounding box center [383, 315] width 192 height 18
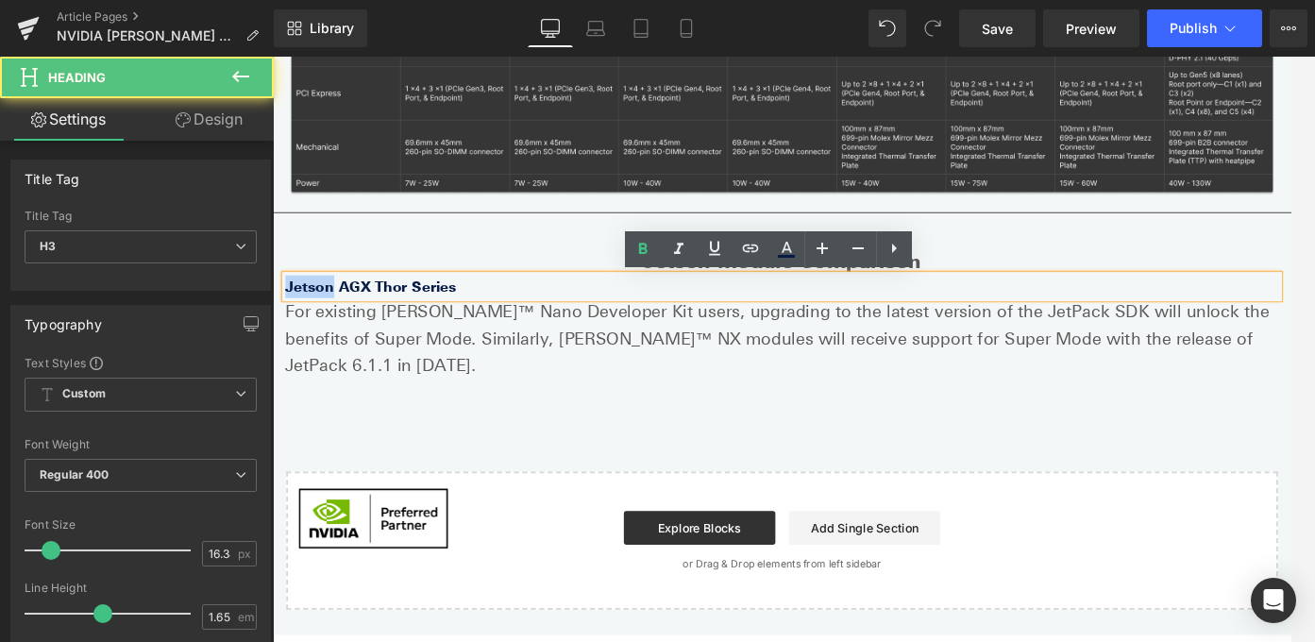
click at [320, 317] on b "Jetson AGX Thor Series" at bounding box center [383, 315] width 192 height 18
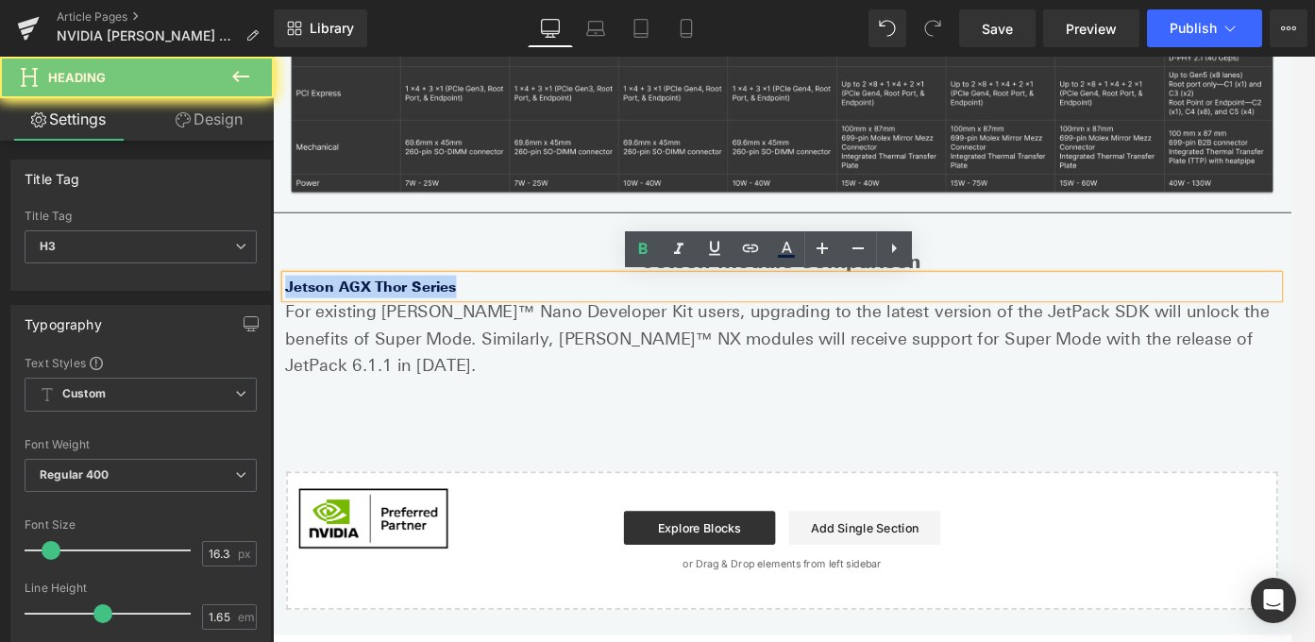
click at [320, 317] on b "Jetson AGX Thor Series" at bounding box center [383, 315] width 192 height 18
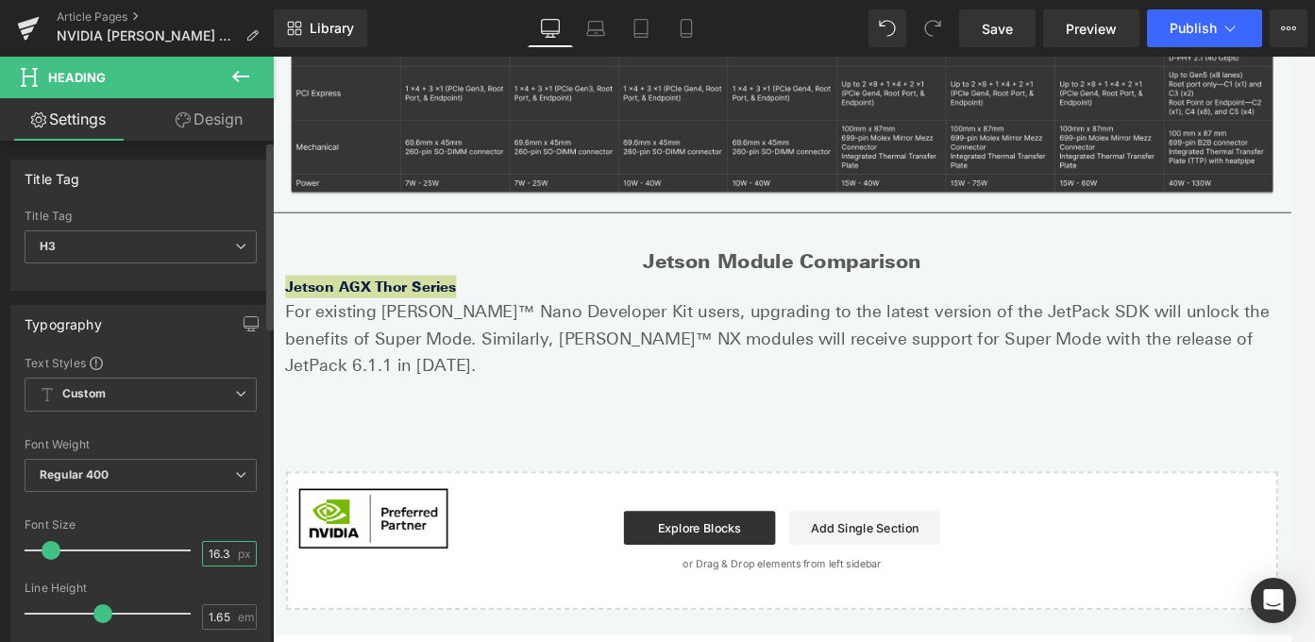
click at [223, 551] on input "16.38" at bounding box center [219, 554] width 33 height 24
type input "20"
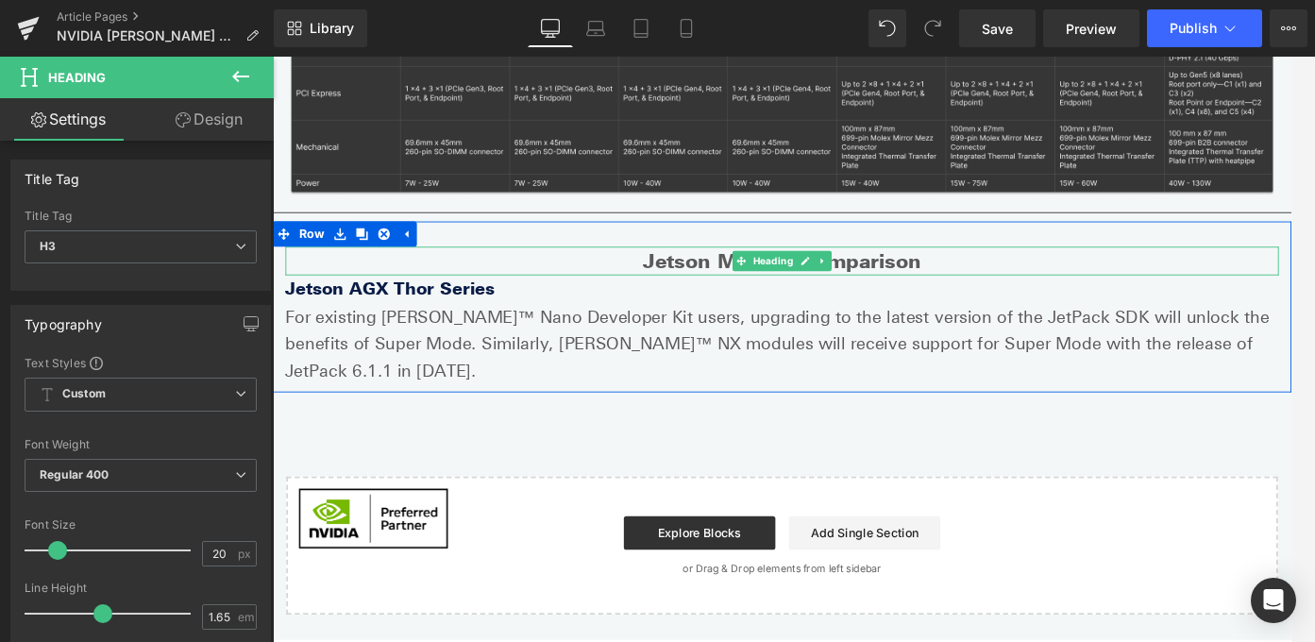
click at [728, 279] on strong "Jetson Module Comparison" at bounding box center [844, 286] width 312 height 26
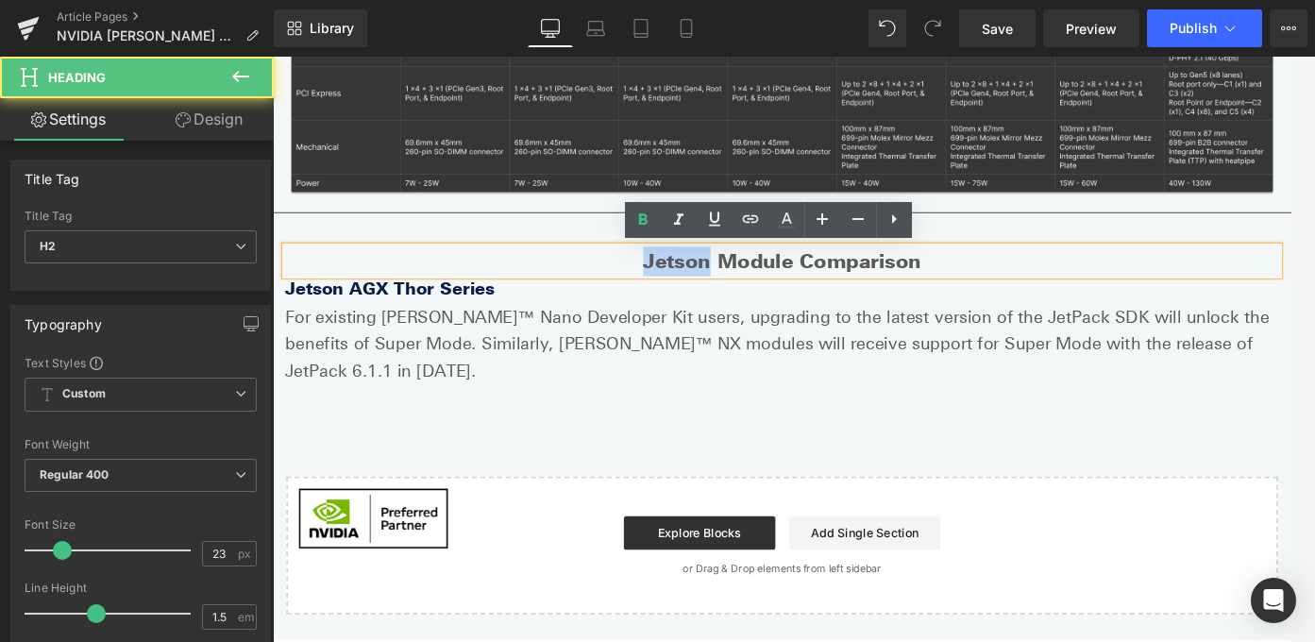
click at [728, 279] on strong "Jetson Module Comparison" at bounding box center [844, 286] width 312 height 26
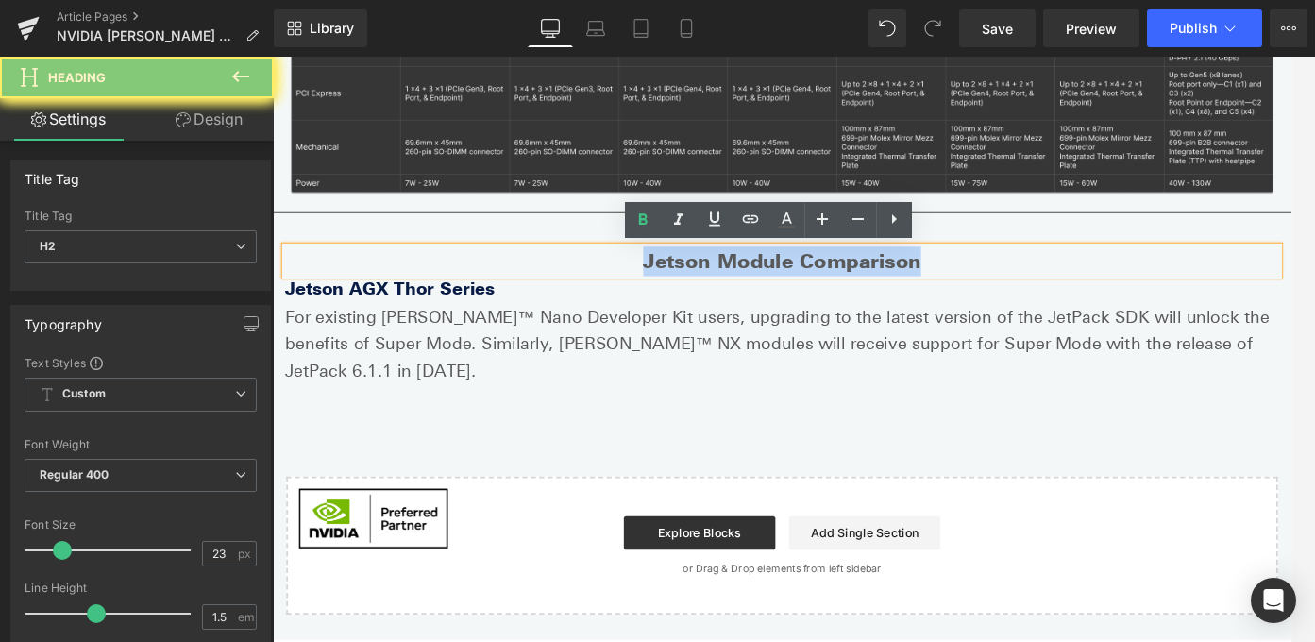
click at [728, 279] on strong "Jetson Module Comparison" at bounding box center [844, 286] width 312 height 26
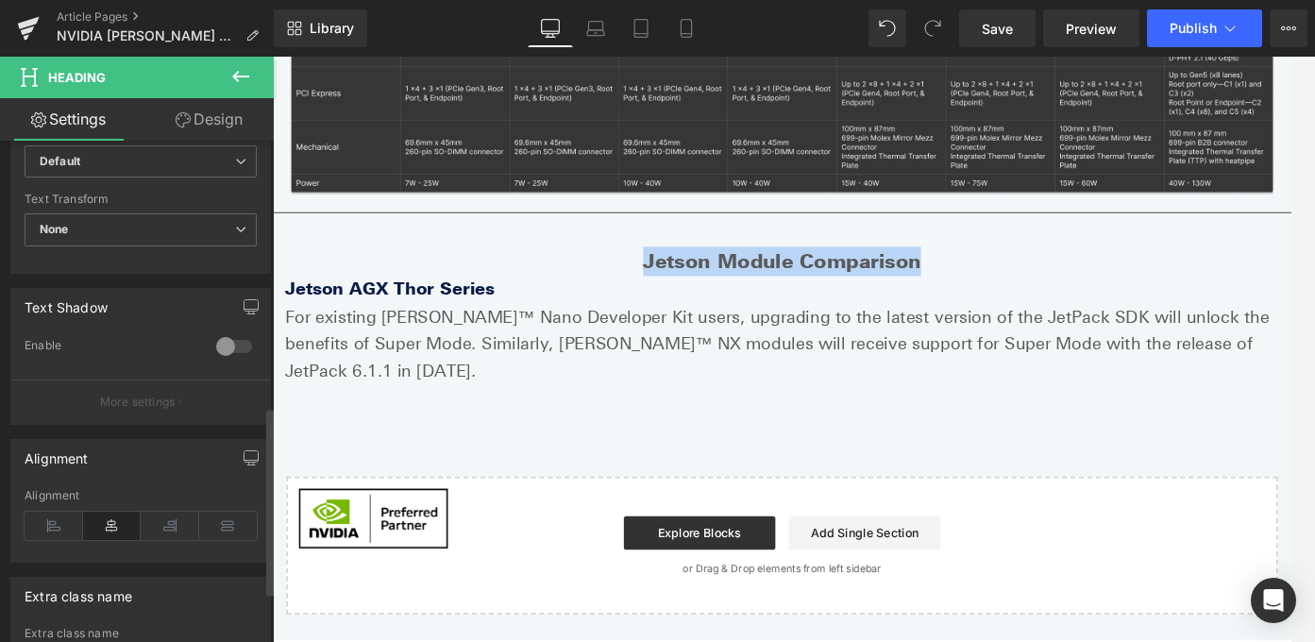
scroll to position [706, 0]
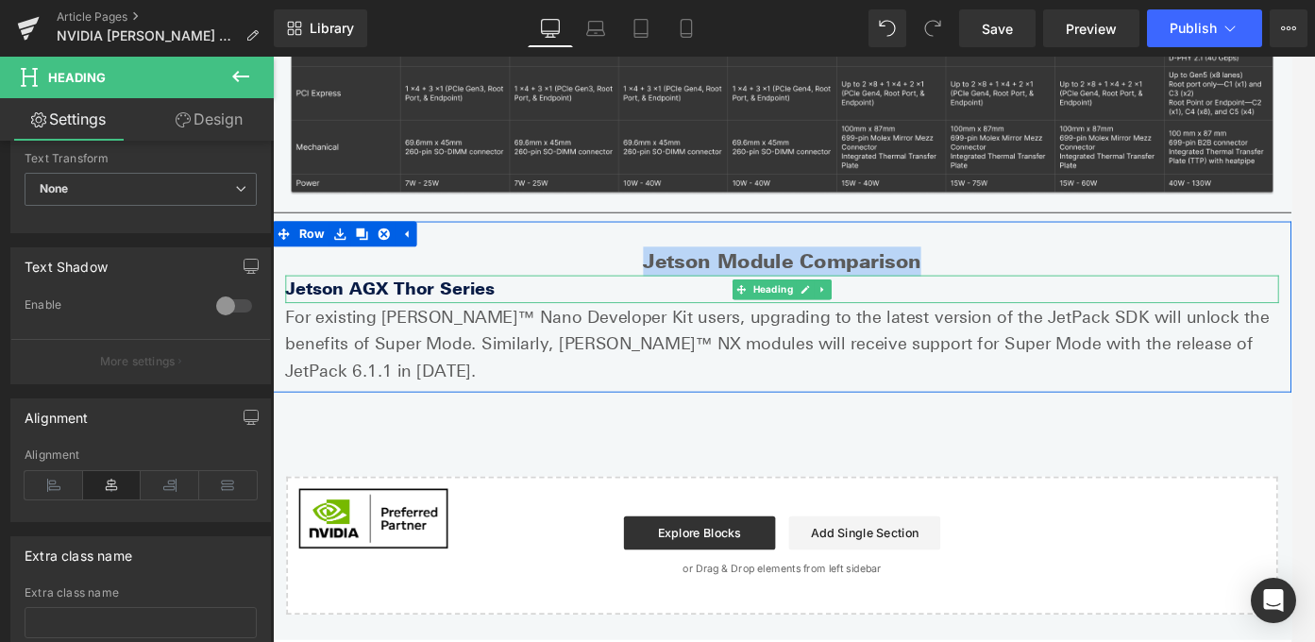
click at [401, 312] on b "Jetson AGX Thor Series" at bounding box center [404, 317] width 234 height 23
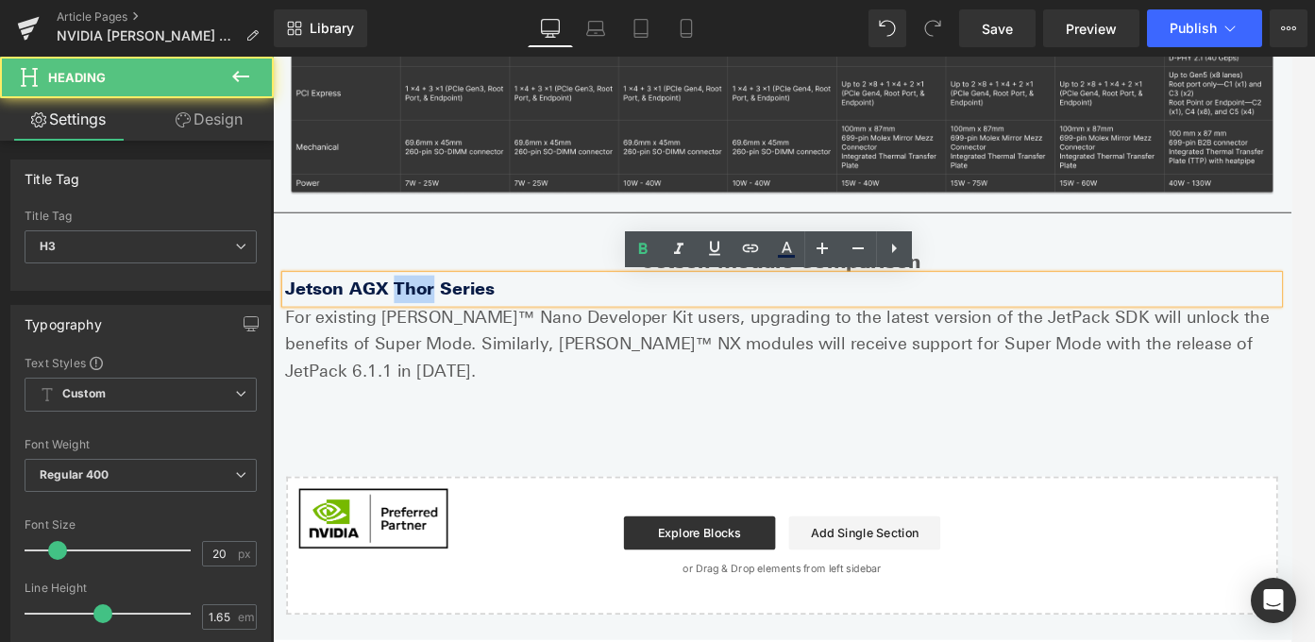
click at [401, 312] on b "Jetson AGX Thor Series" at bounding box center [404, 317] width 234 height 23
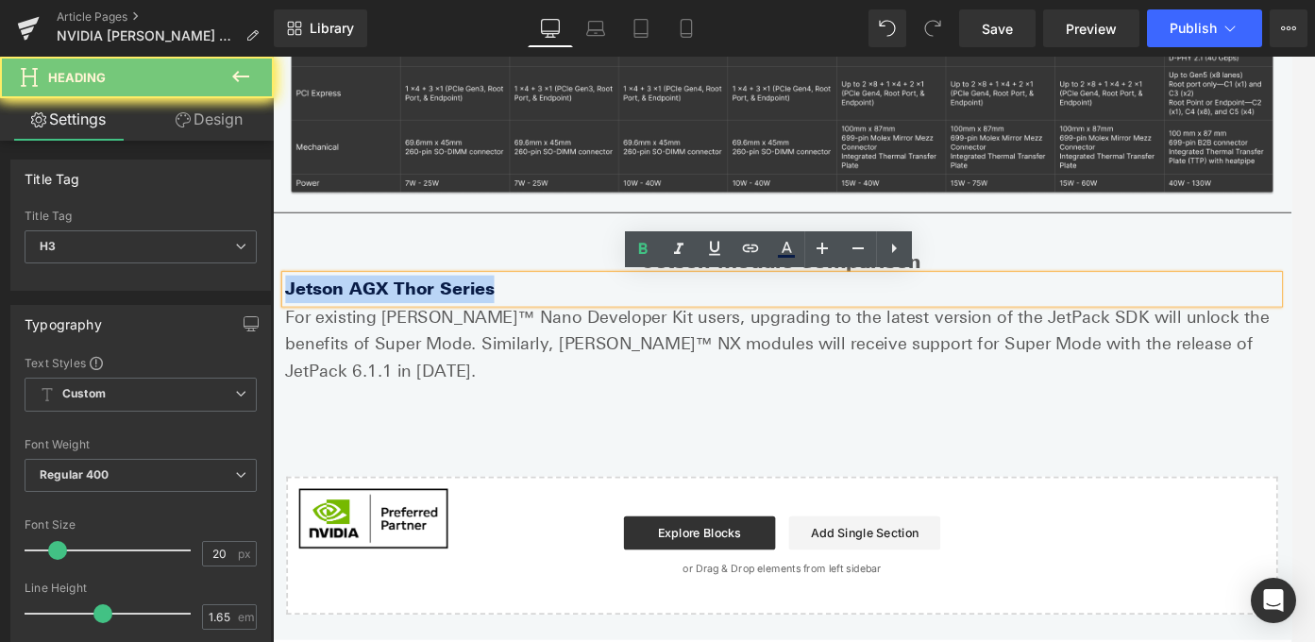
click at [401, 312] on b "Jetson AGX Thor Series" at bounding box center [404, 317] width 234 height 23
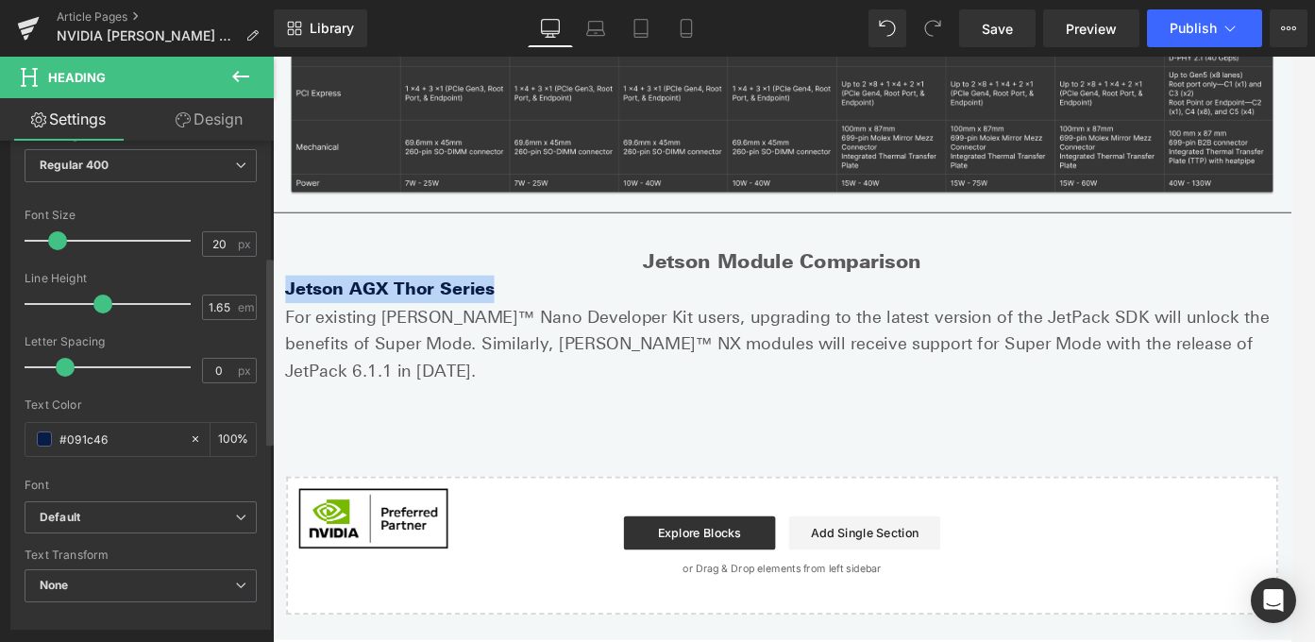
scroll to position [332, 0]
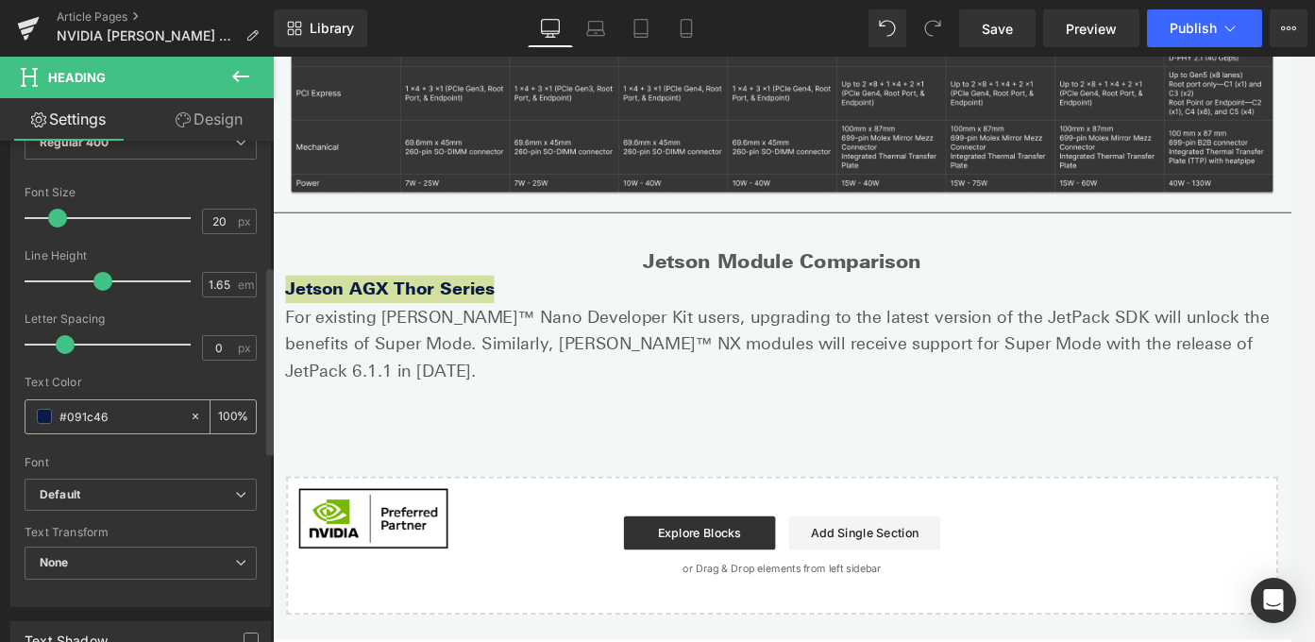
click at [82, 413] on input "#091c46" at bounding box center [119, 416] width 121 height 21
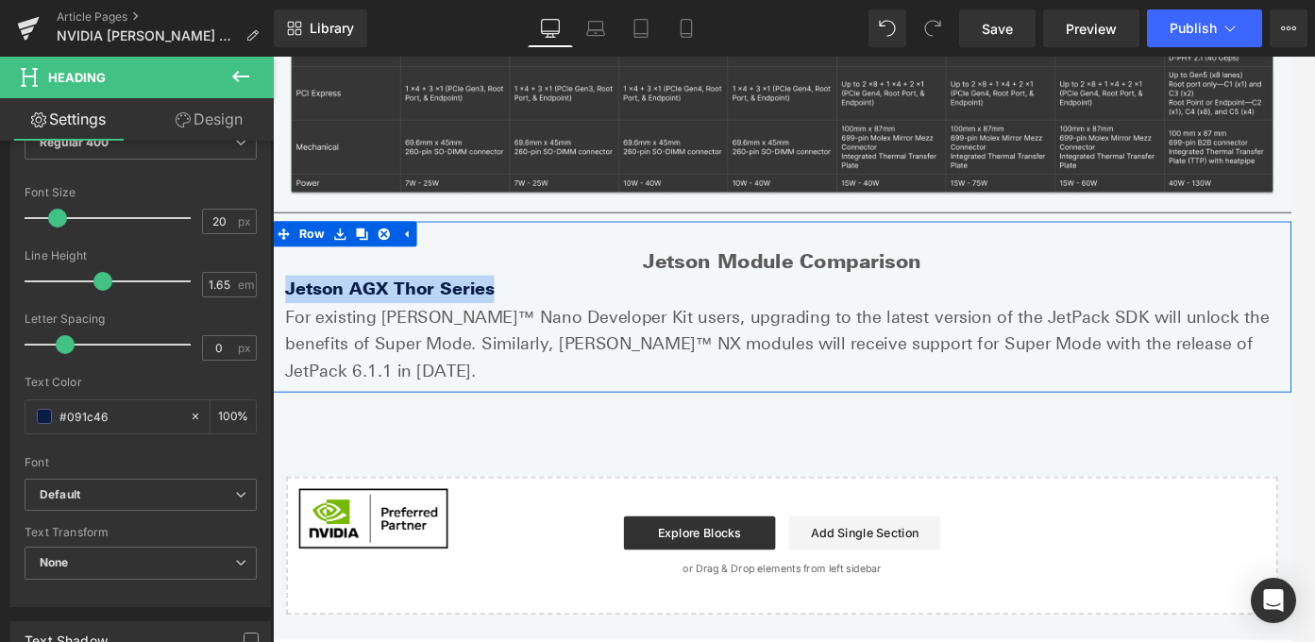
click at [735, 287] on strong "Jetson Module Comparison" at bounding box center [844, 286] width 312 height 26
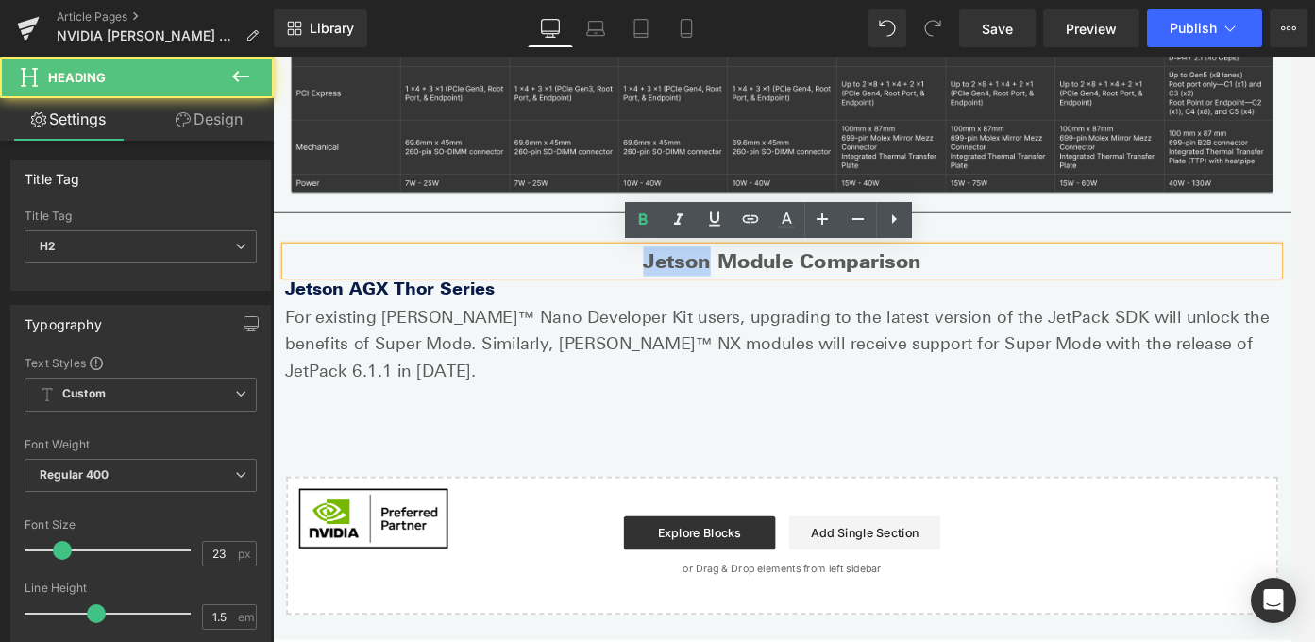
click at [735, 287] on strong "Jetson Module Comparison" at bounding box center [844, 286] width 312 height 26
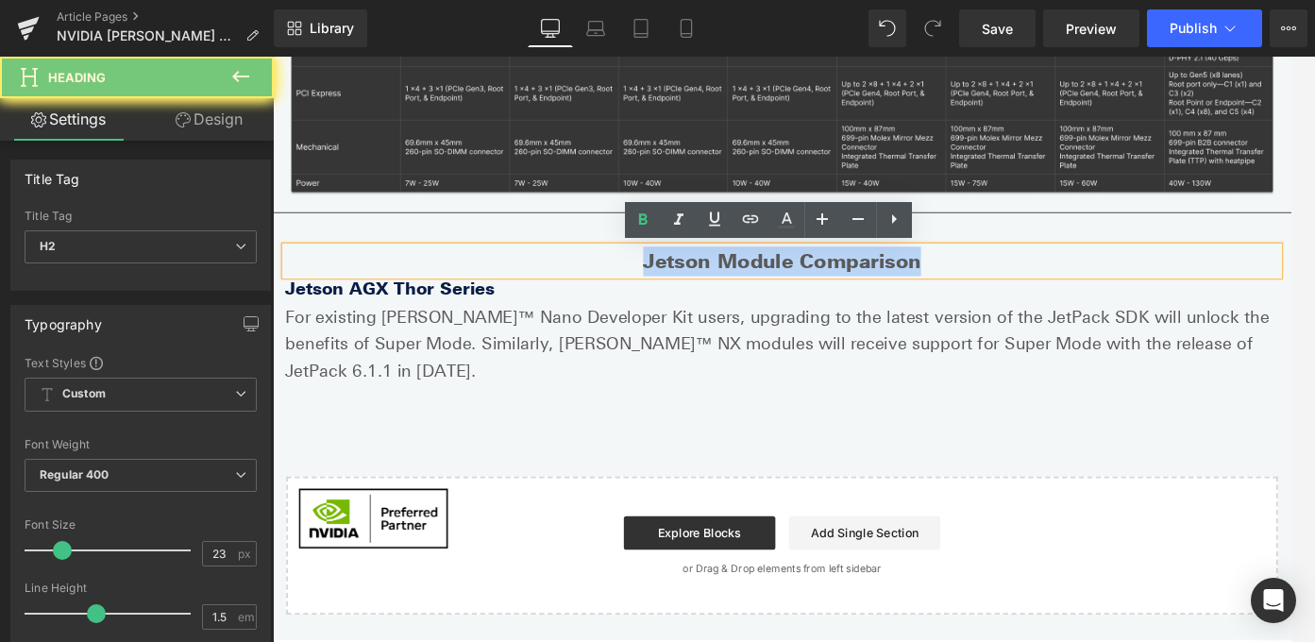
click at [735, 287] on strong "Jetson Module Comparison" at bounding box center [844, 286] width 312 height 26
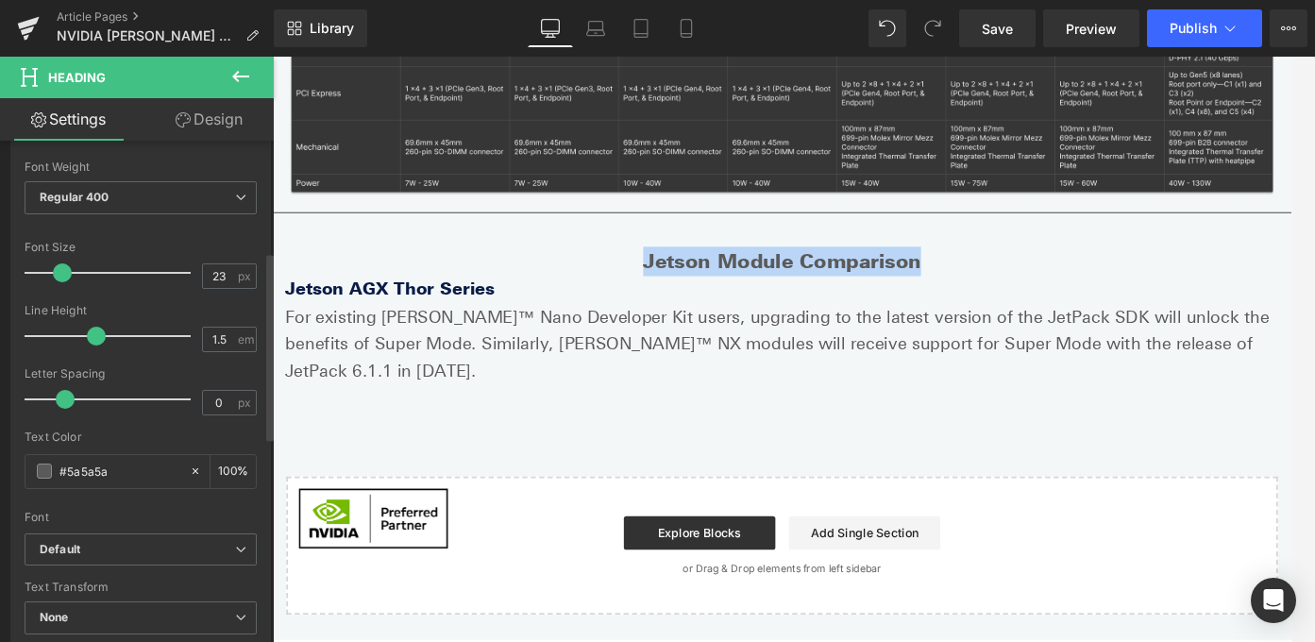
scroll to position [312, 0]
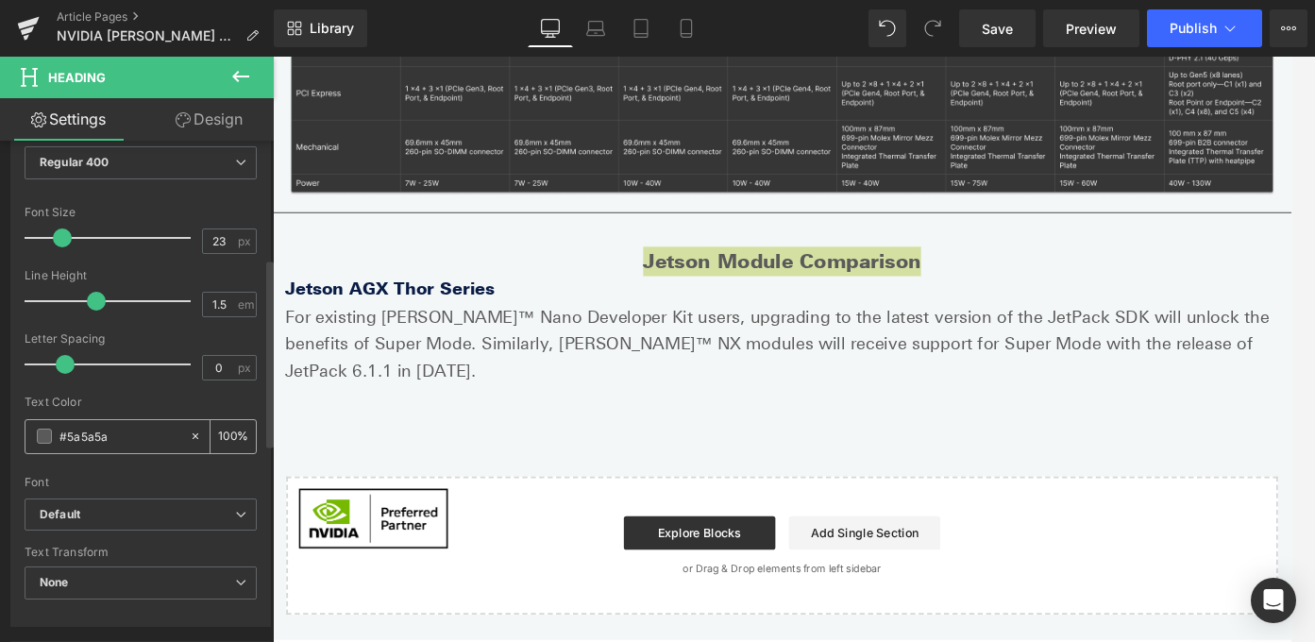
click at [100, 435] on input "#5a5a5a" at bounding box center [119, 436] width 121 height 21
type input "#091c46"
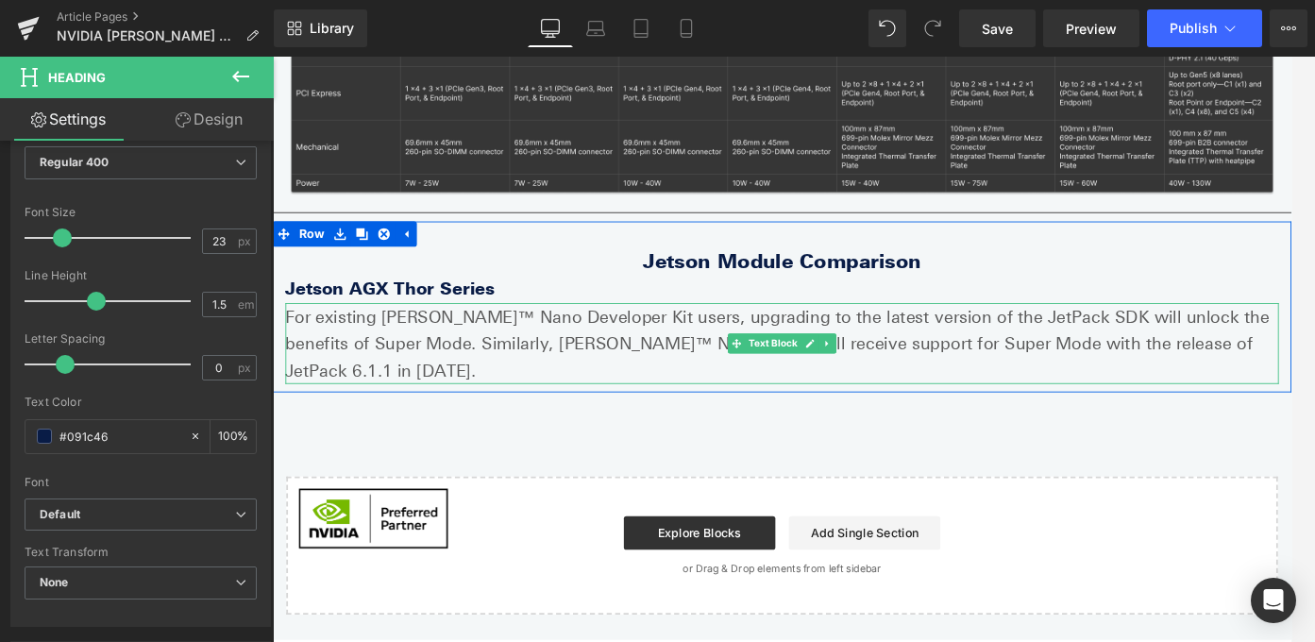
click at [339, 370] on p "For existing Jetson Orin™ Nano Developer Kit users, upgrading to the latest ver…" at bounding box center [844, 378] width 1114 height 91
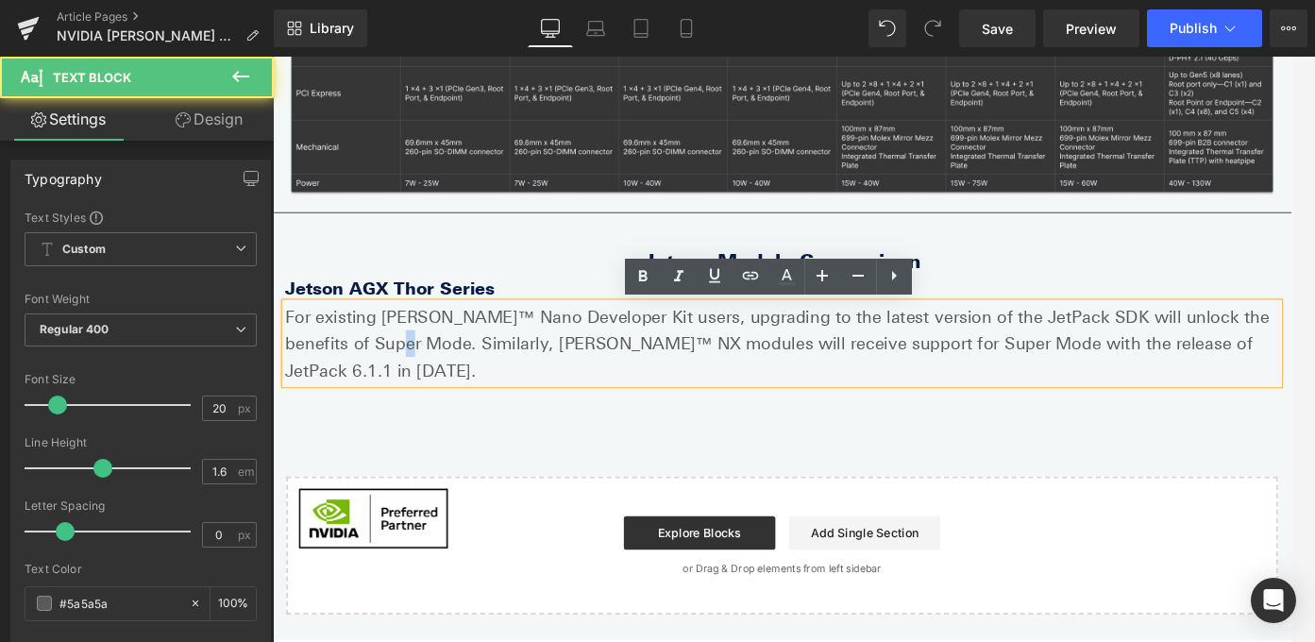
click at [339, 371] on p "For existing Jetson Orin™ Nano Developer Kit users, upgrading to the latest ver…" at bounding box center [844, 378] width 1114 height 91
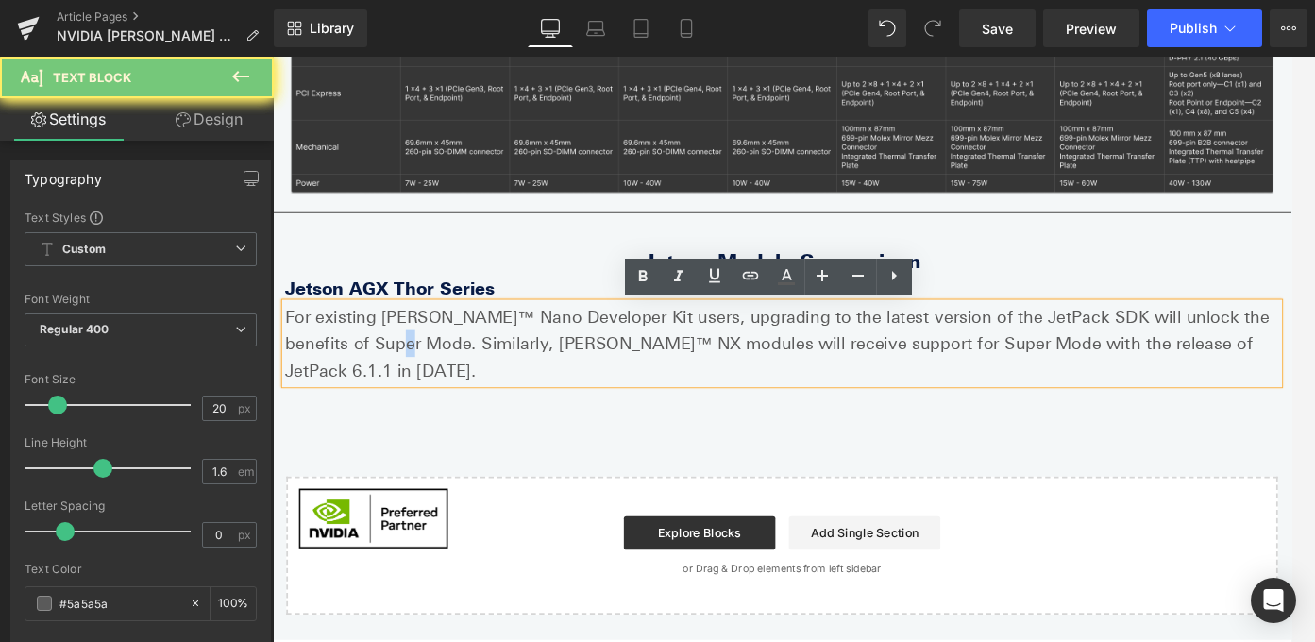
click at [339, 371] on p "For existing Jetson Orin™ Nano Developer Kit users, upgrading to the latest ver…" at bounding box center [844, 378] width 1114 height 91
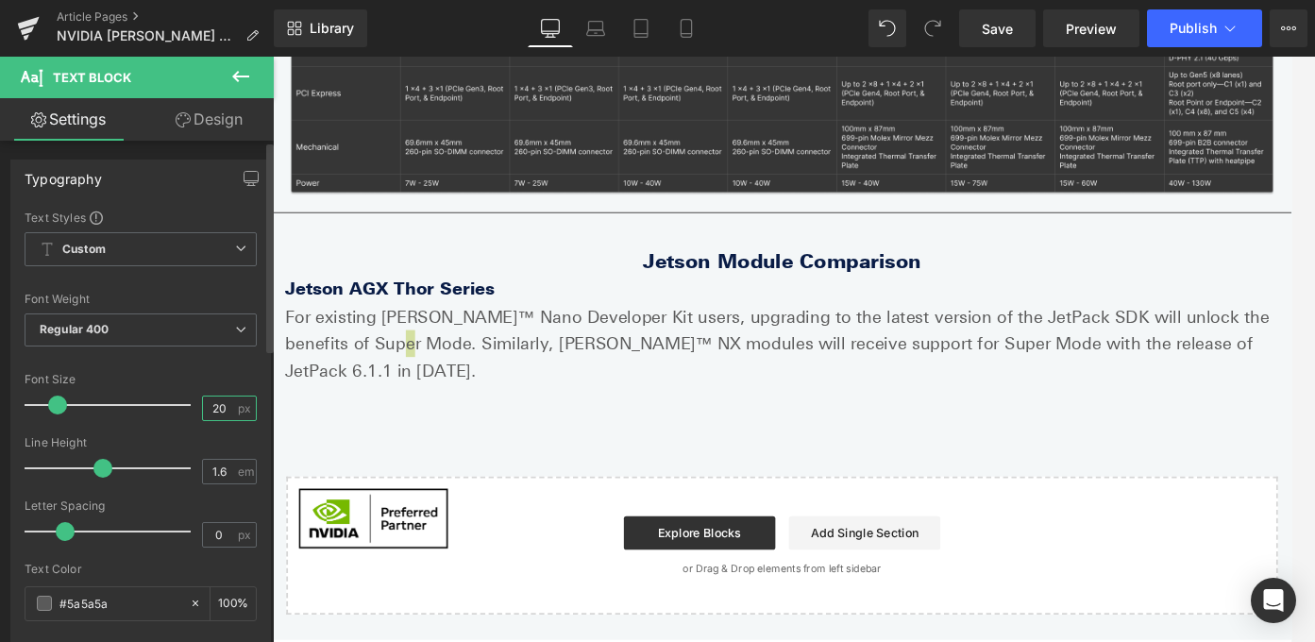
click at [216, 405] on input "20" at bounding box center [219, 408] width 33 height 24
type input "2"
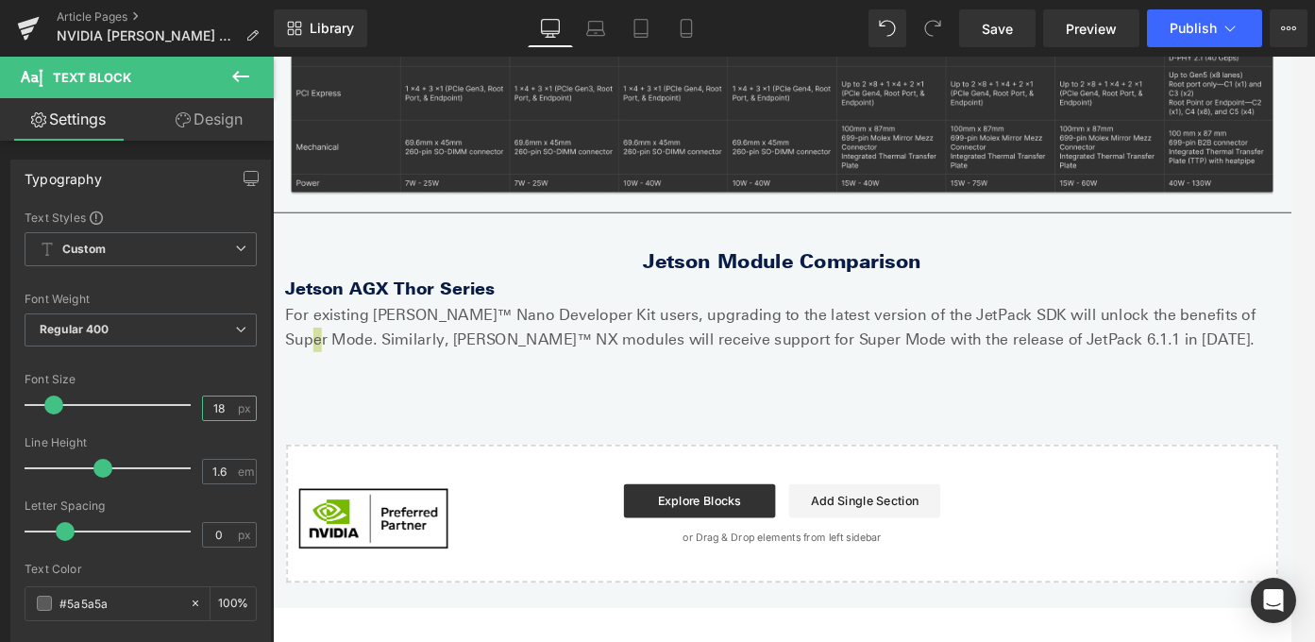
type input "18"
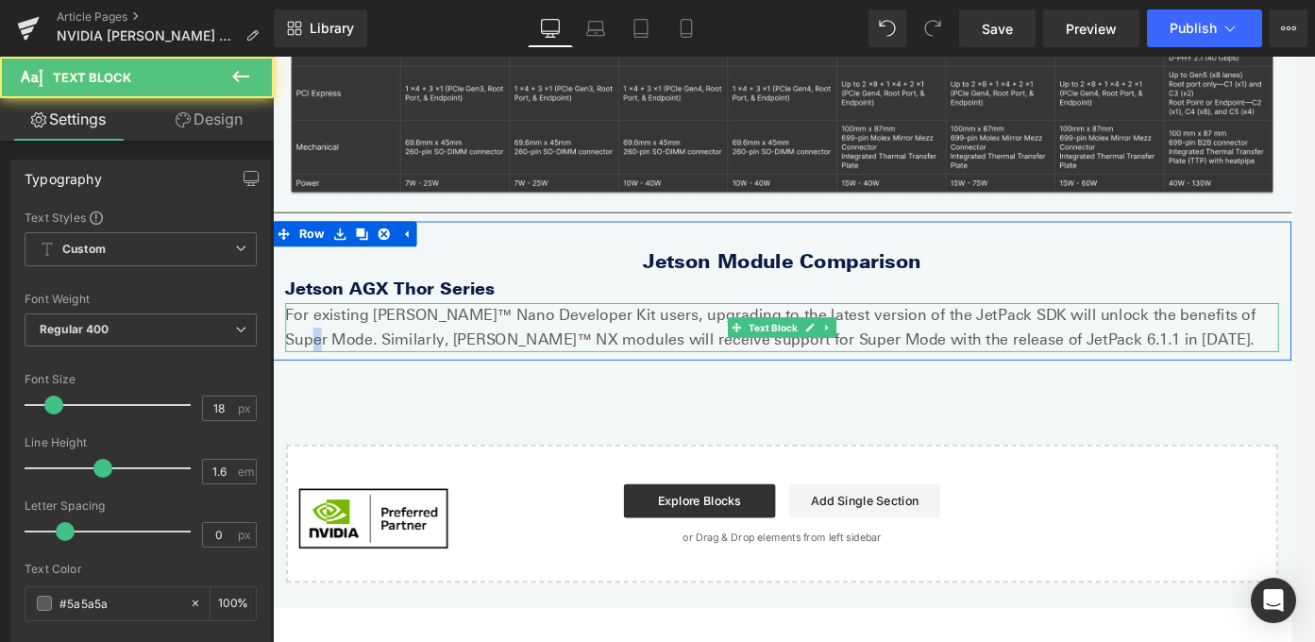
click at [493, 350] on p "For existing Jetson Orin™ Nano Developer Kit users, upgrading to the latest ver…" at bounding box center [844, 360] width 1114 height 55
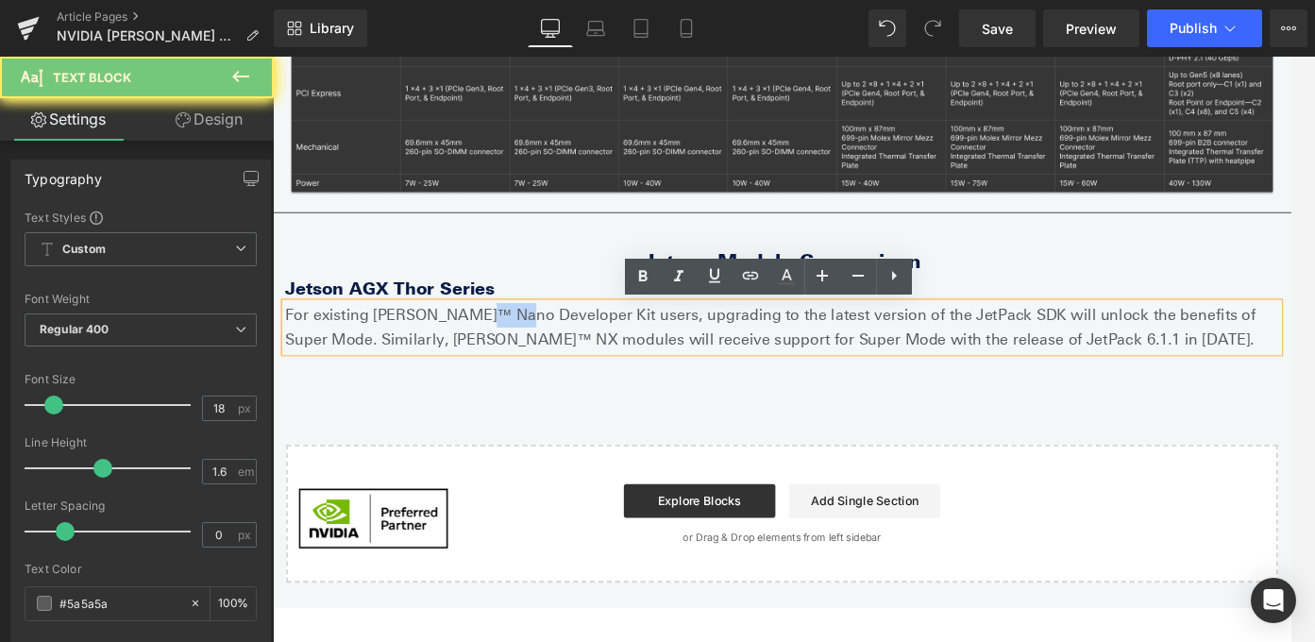
click at [493, 350] on p "For existing Jetson Orin™ Nano Developer Kit users, upgrading to the latest ver…" at bounding box center [844, 360] width 1114 height 55
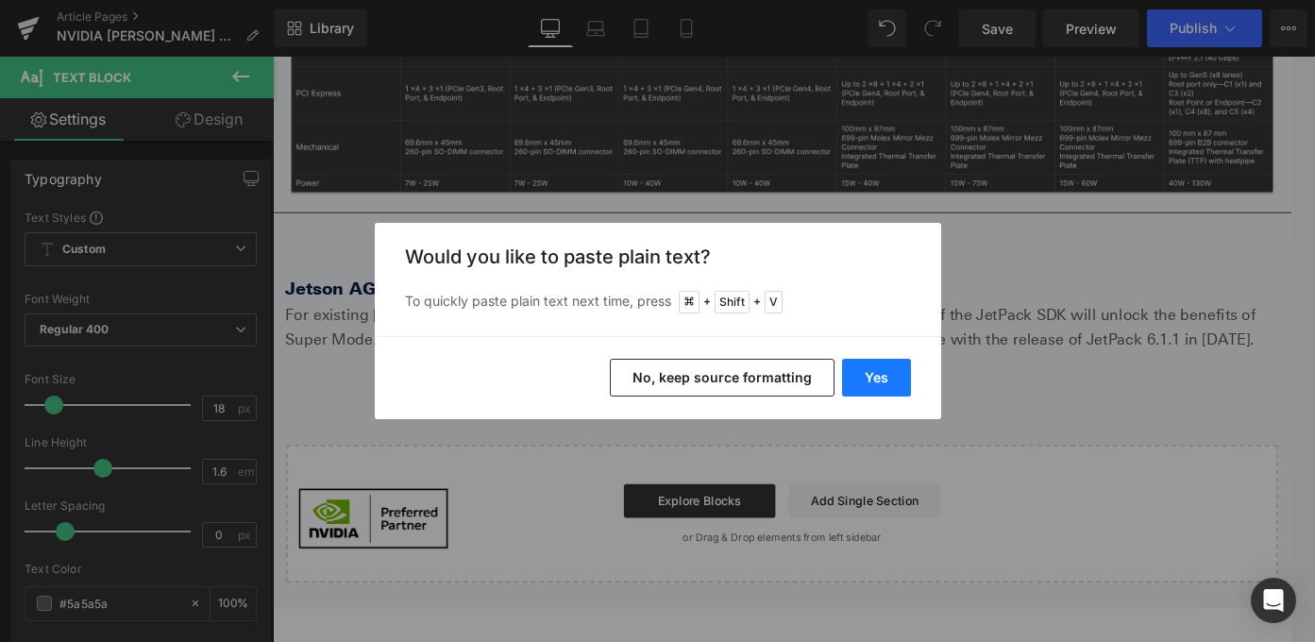
drag, startPoint x: 868, startPoint y: 381, endPoint x: 669, endPoint y: 364, distance: 199.9
click at [868, 381] on button "Yes" at bounding box center [876, 378] width 69 height 38
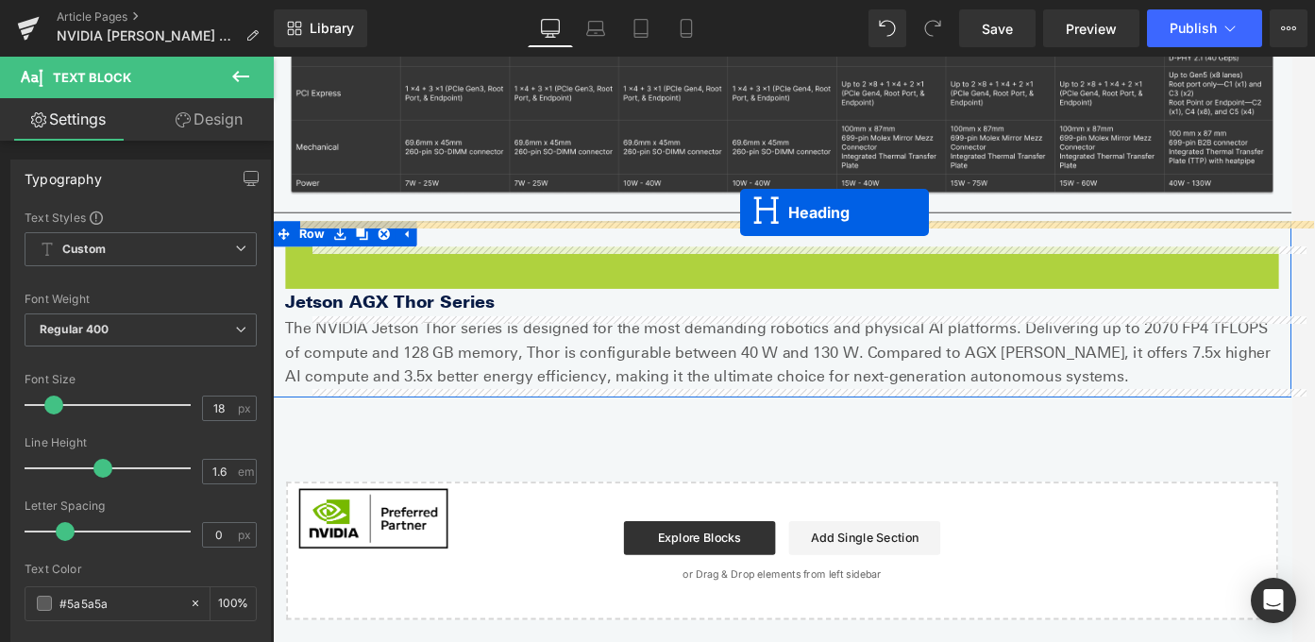
drag, startPoint x: 799, startPoint y: 283, endPoint x: 797, endPoint y: 231, distance: 52.0
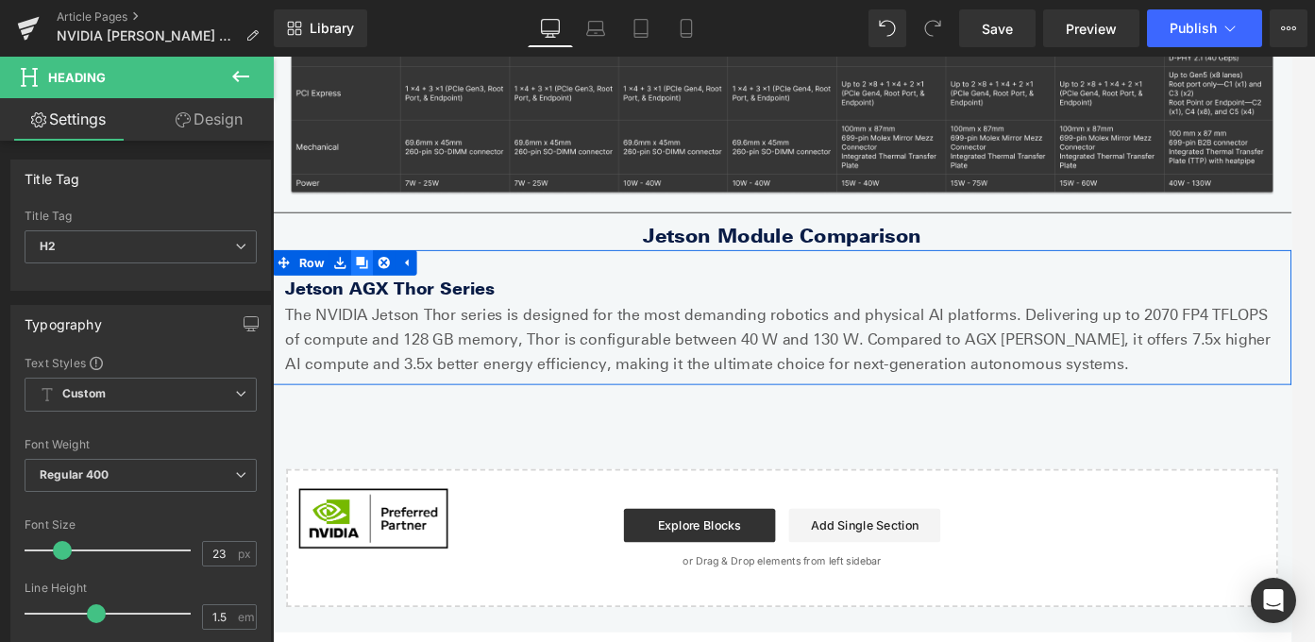
click at [371, 291] on icon at bounding box center [372, 287] width 13 height 13
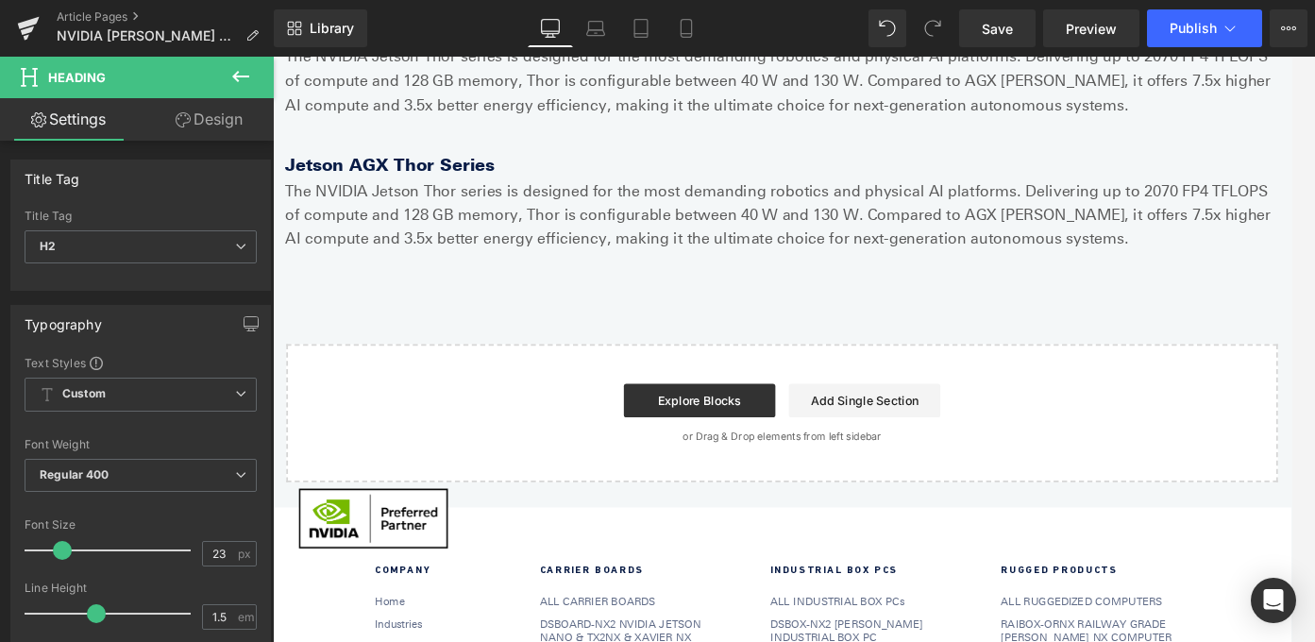
scroll to position [1148, 0]
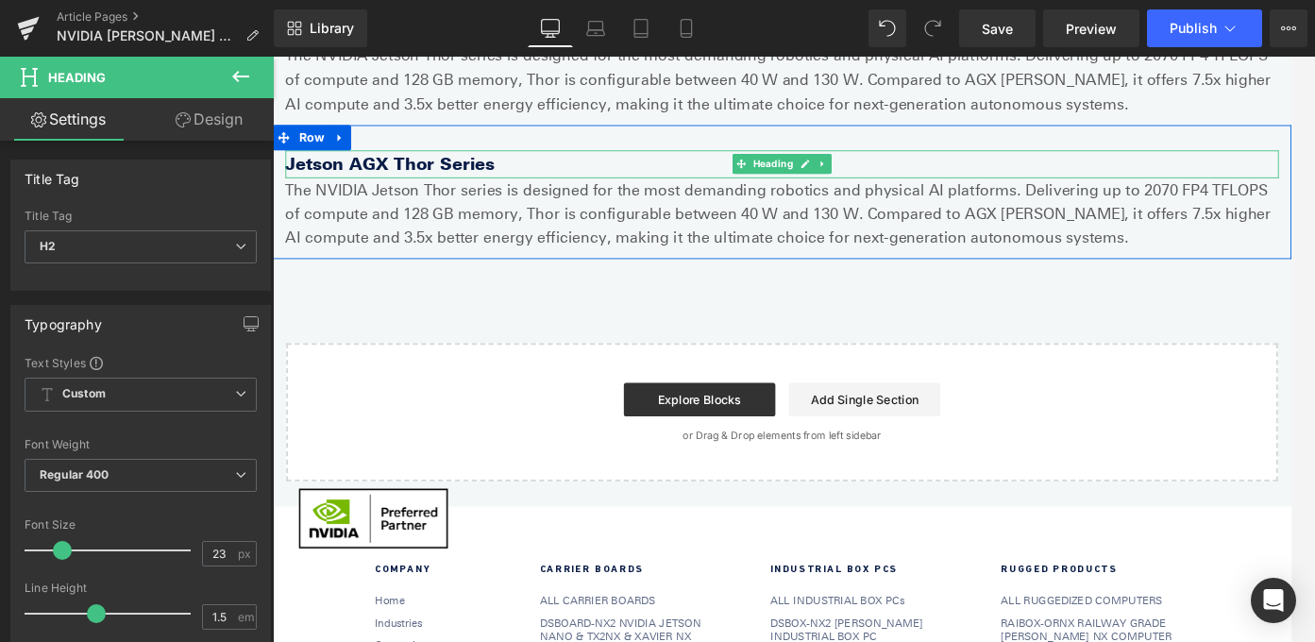
click at [406, 177] on b "Jetson AGX Thor Series" at bounding box center [404, 176] width 234 height 23
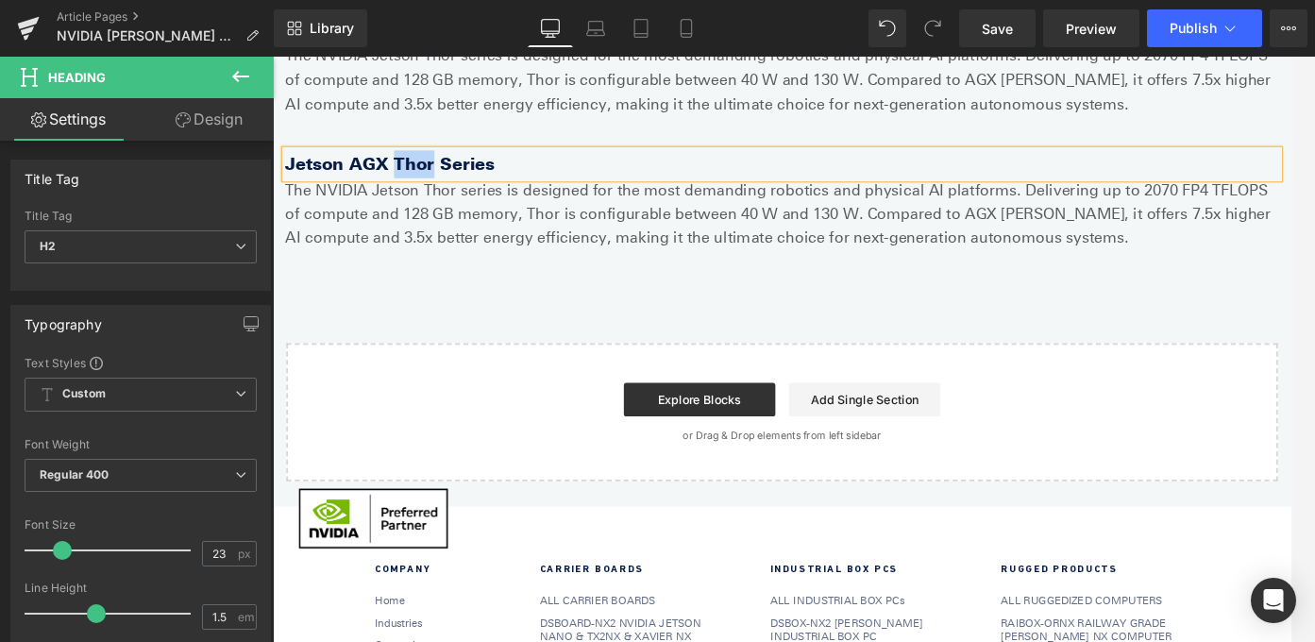
click at [406, 177] on b "Jetson AGX Thor Series" at bounding box center [404, 176] width 234 height 23
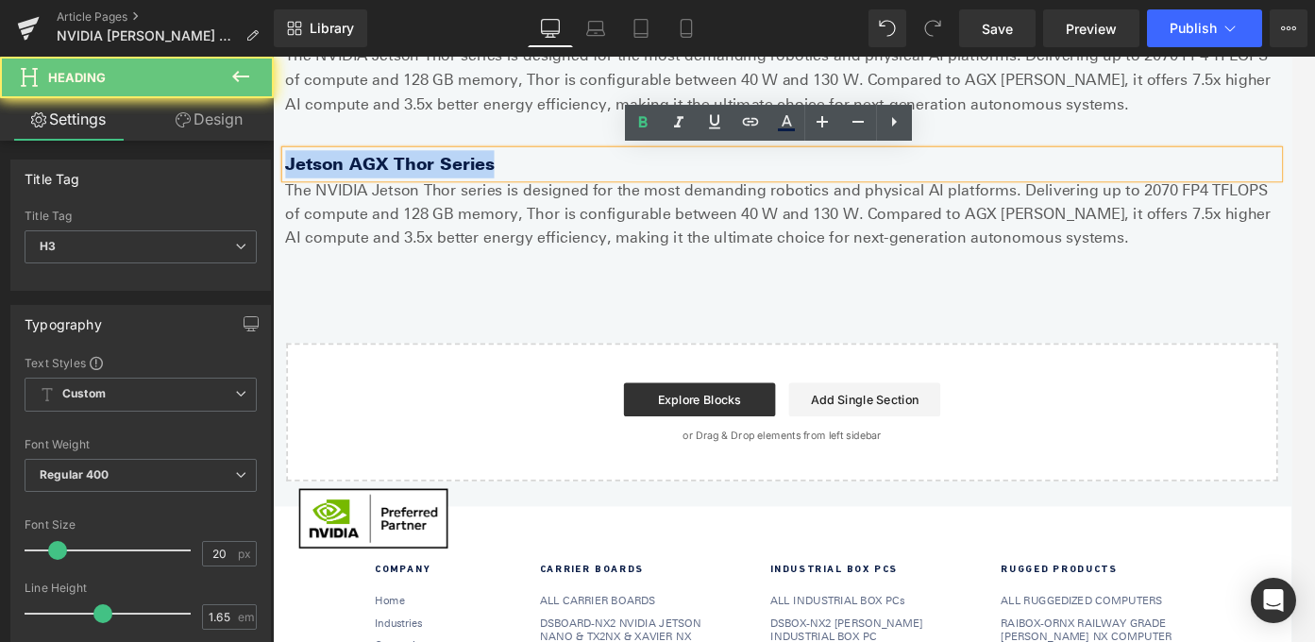
click at [406, 177] on b "Jetson AGX Thor Series" at bounding box center [404, 176] width 234 height 23
paste div
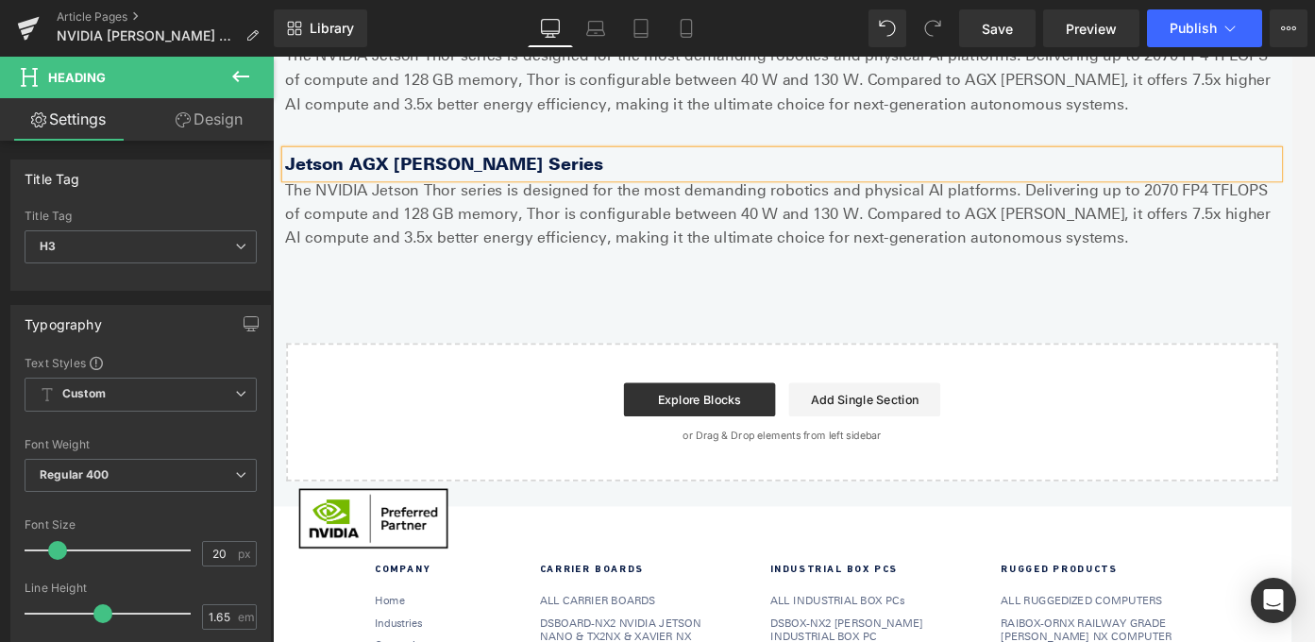
click at [425, 226] on p "The NVIDIA Jetson Thor series is designed for the most demanding robotics and p…" at bounding box center [844, 233] width 1114 height 81
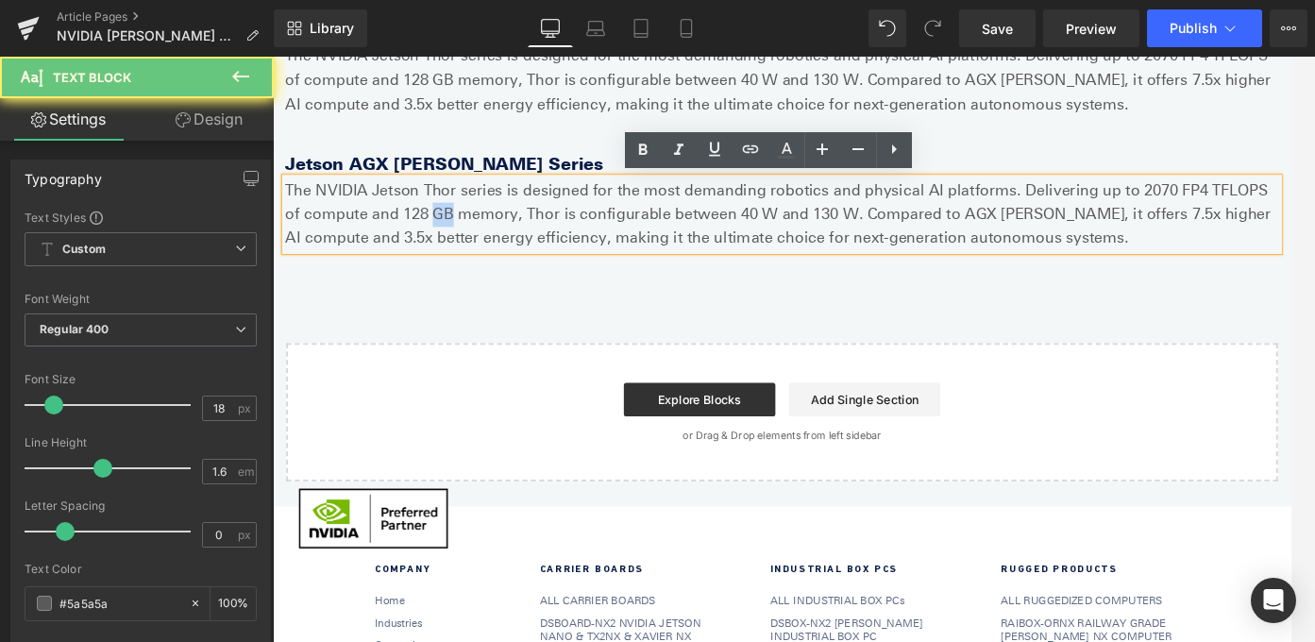
click at [425, 226] on p "The NVIDIA Jetson Thor series is designed for the most demanding robotics and p…" at bounding box center [844, 233] width 1114 height 81
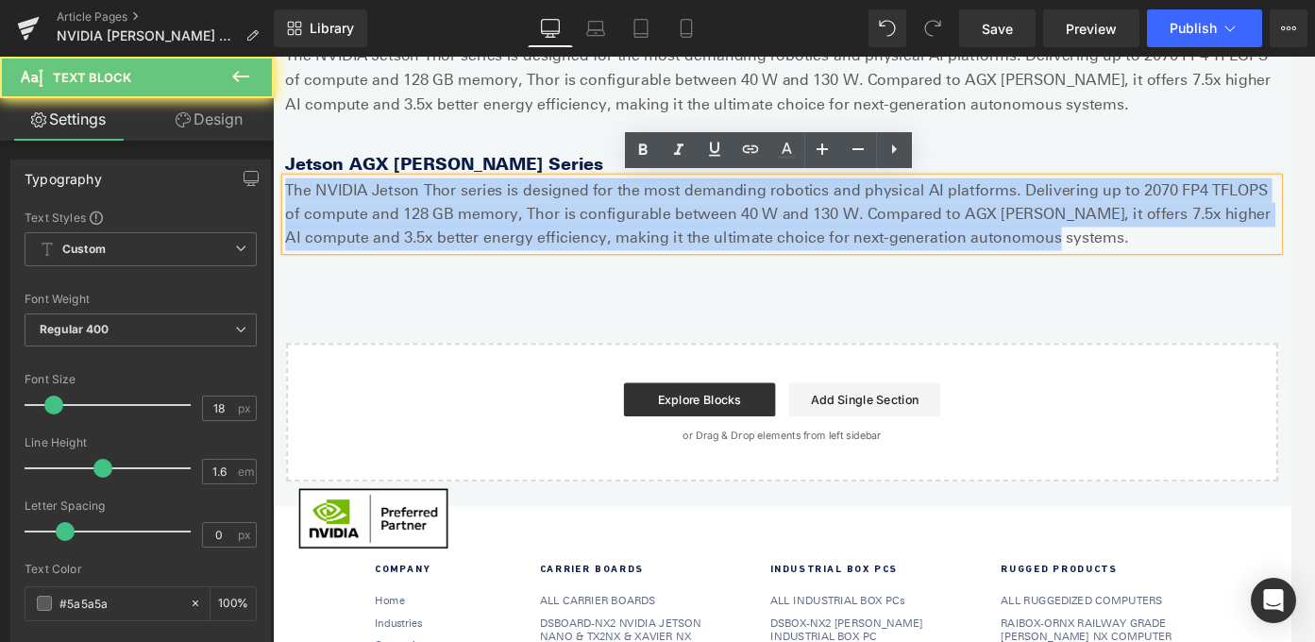
click at [425, 226] on p "The NVIDIA Jetson Thor series is designed for the most demanding robotics and p…" at bounding box center [844, 233] width 1114 height 81
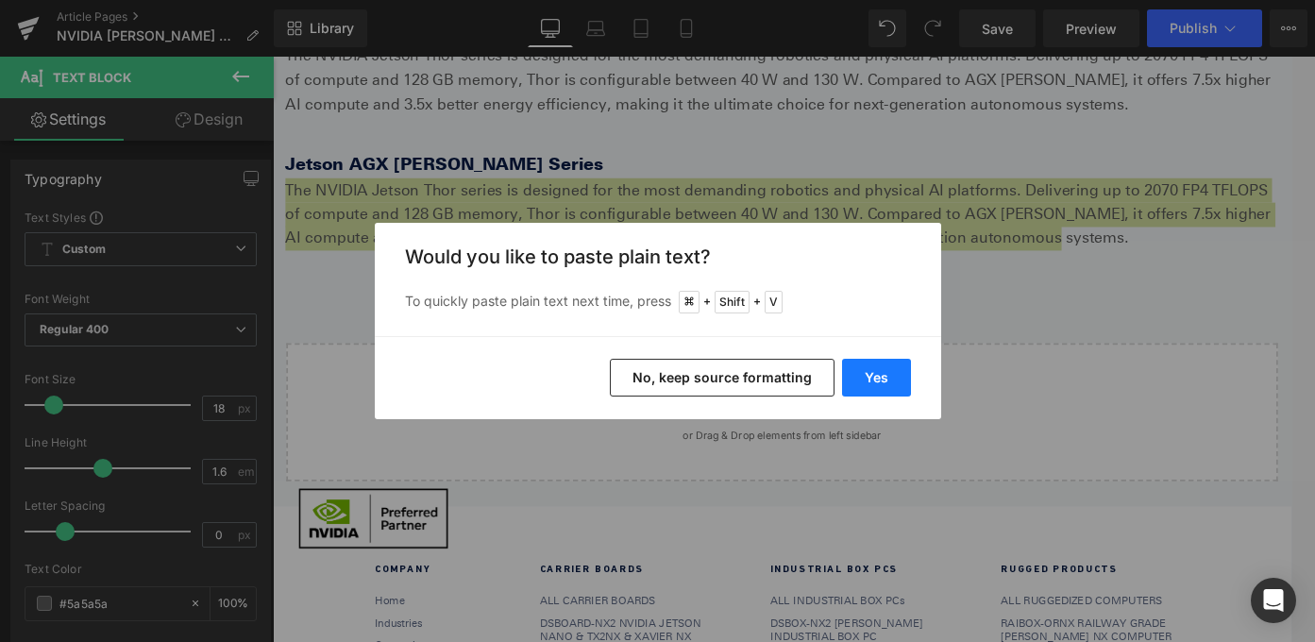
click at [871, 368] on button "Yes" at bounding box center [876, 378] width 69 height 38
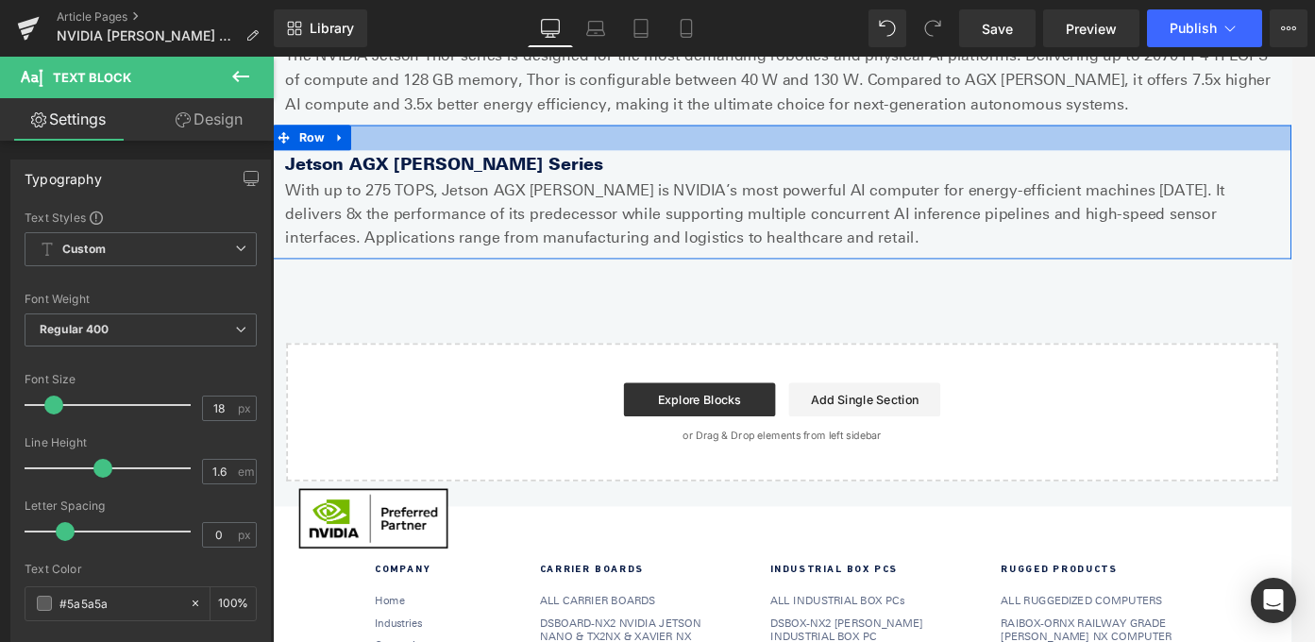
click at [356, 135] on link at bounding box center [348, 147] width 25 height 28
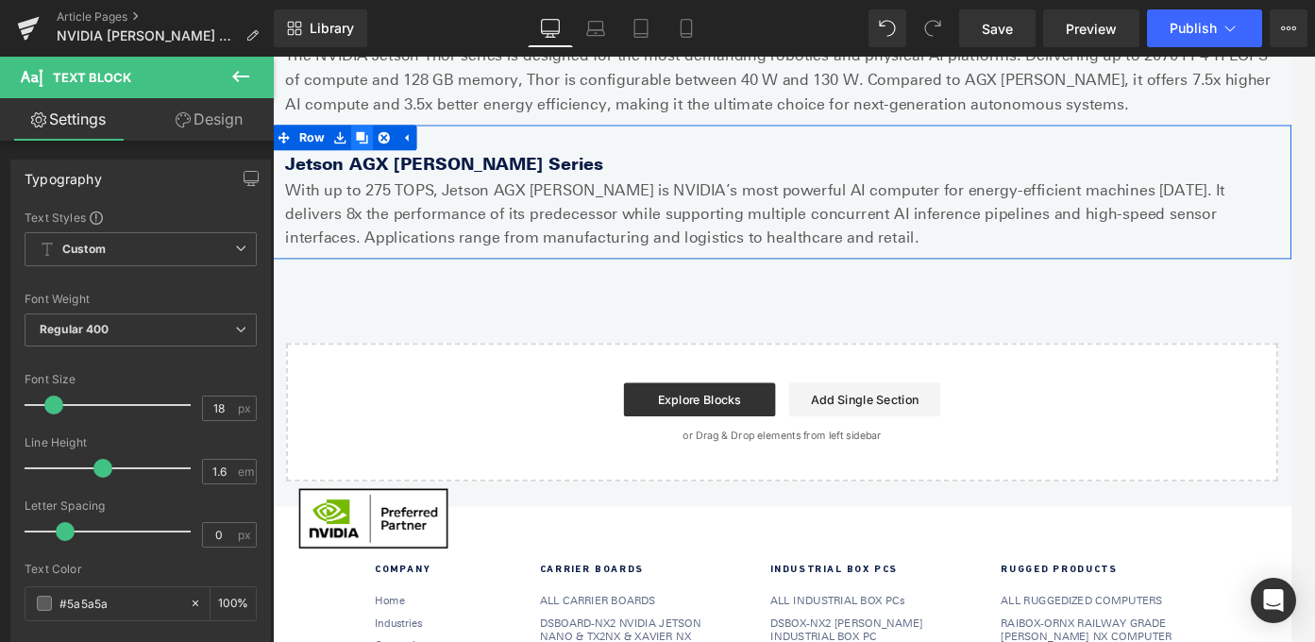
click at [373, 151] on icon at bounding box center [372, 147] width 13 height 13
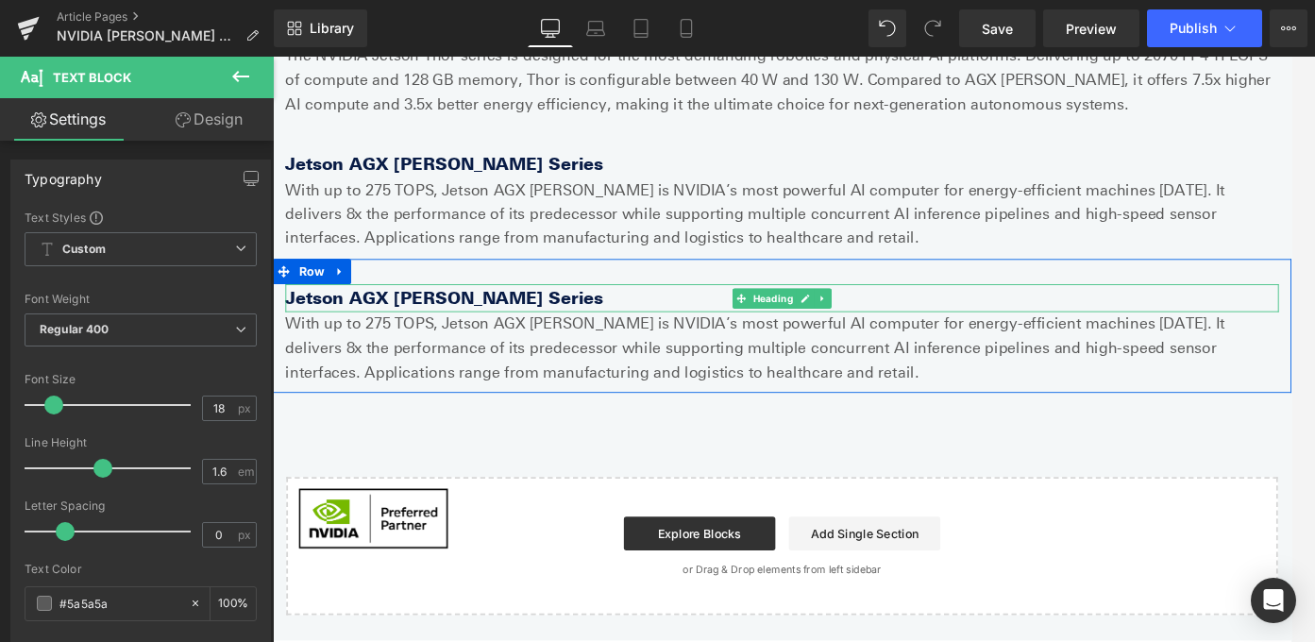
click at [400, 322] on b "Jetson AGX [PERSON_NAME] Series" at bounding box center [465, 326] width 356 height 23
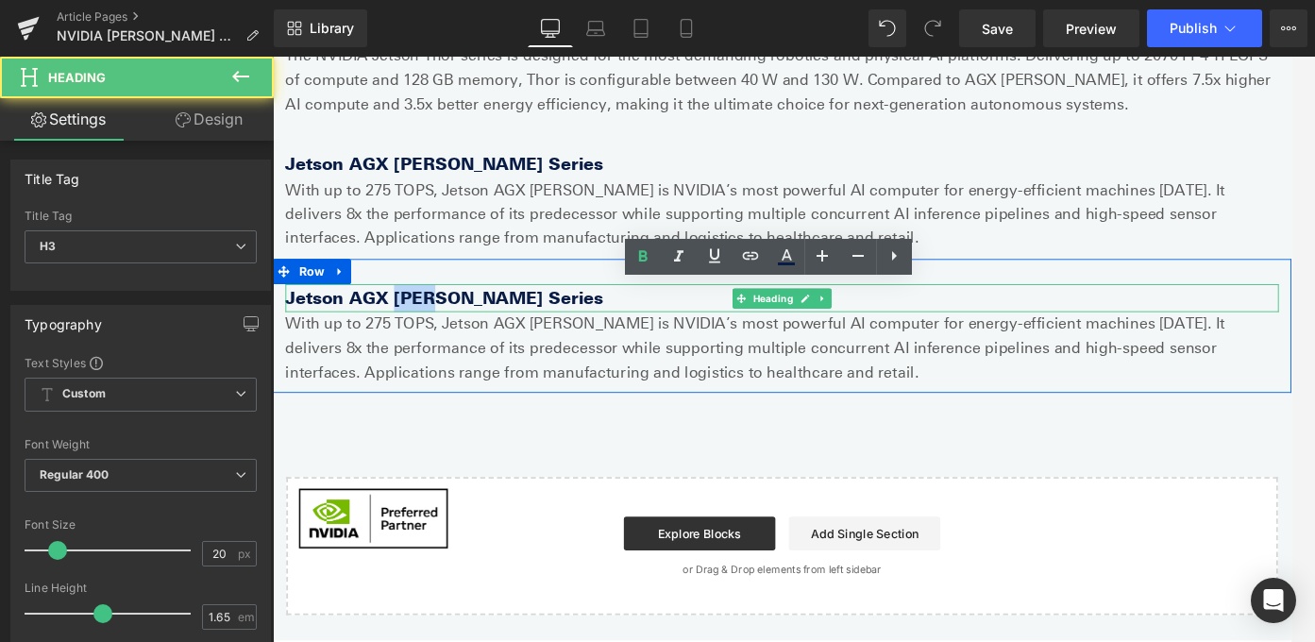
click at [400, 322] on b "Jetson AGX [PERSON_NAME] Series" at bounding box center [465, 326] width 356 height 23
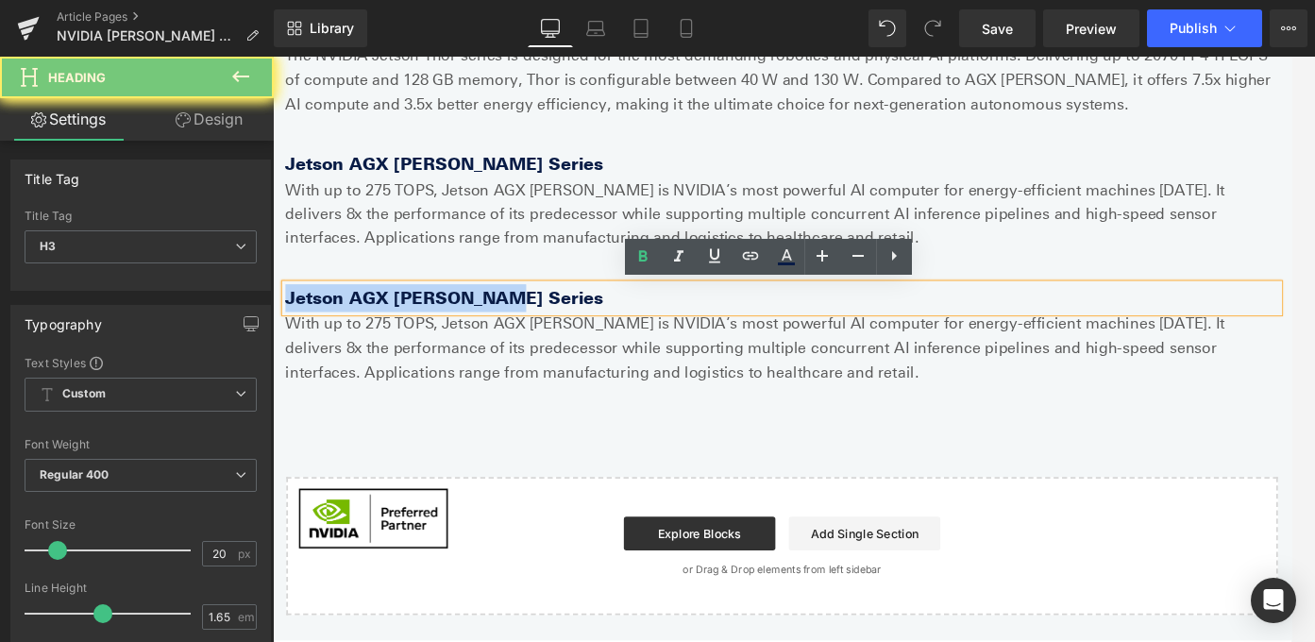
click at [400, 322] on b "Jetson AGX [PERSON_NAME] Series" at bounding box center [465, 326] width 356 height 23
paste div
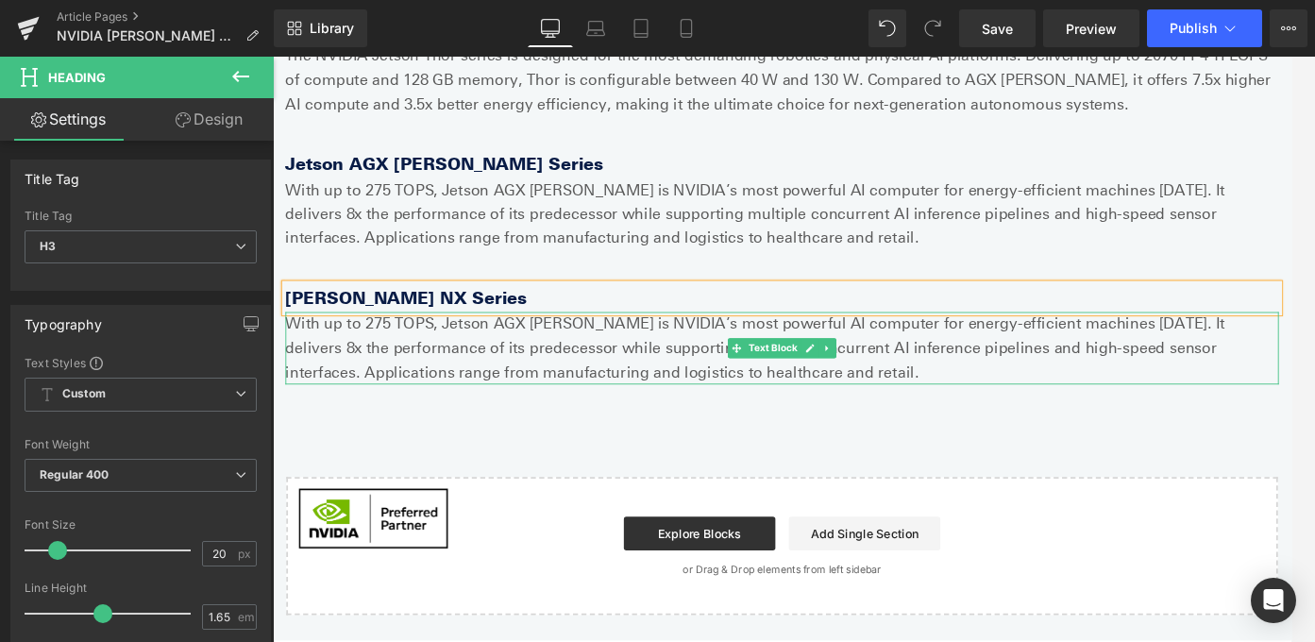
click at [441, 373] on p "With up to 275 TOPS, Jetson AGX [PERSON_NAME] is NVIDIA’s most powerful AI comp…" at bounding box center [844, 383] width 1114 height 81
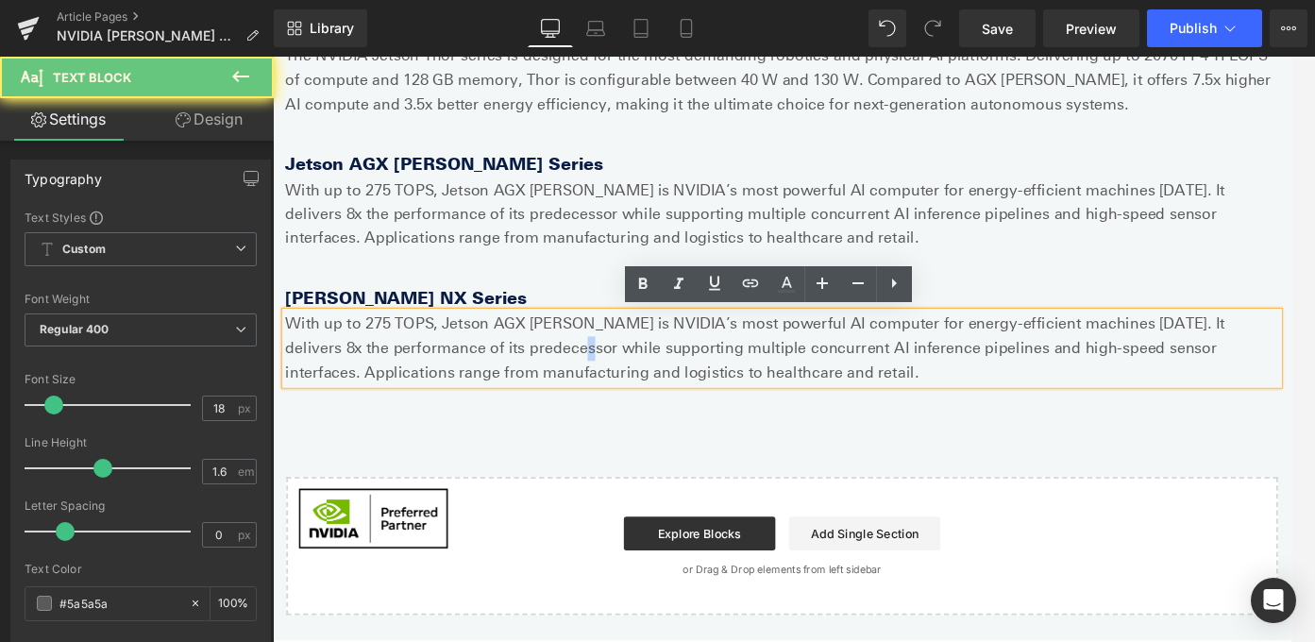
click at [441, 373] on p "With up to 275 TOPS, Jetson AGX [PERSON_NAME] is NVIDIA’s most powerful AI comp…" at bounding box center [844, 383] width 1114 height 81
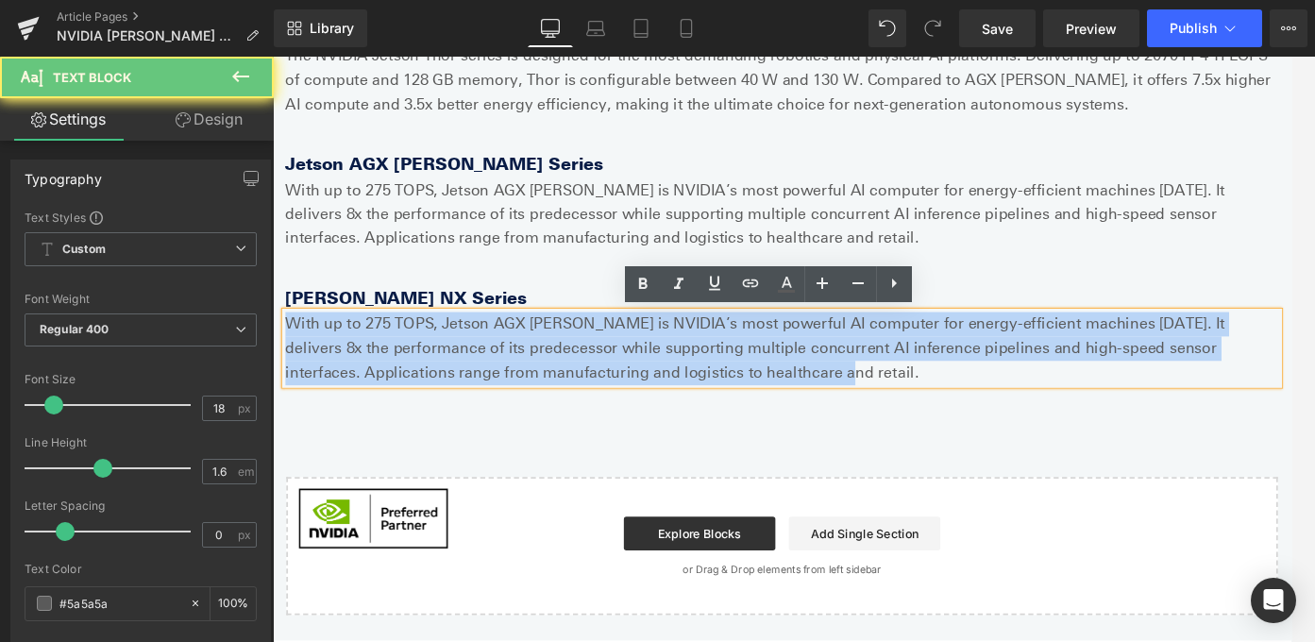
click at [441, 373] on p "With up to 275 TOPS, Jetson AGX [PERSON_NAME] is NVIDIA’s most powerful AI comp…" at bounding box center [844, 383] width 1114 height 81
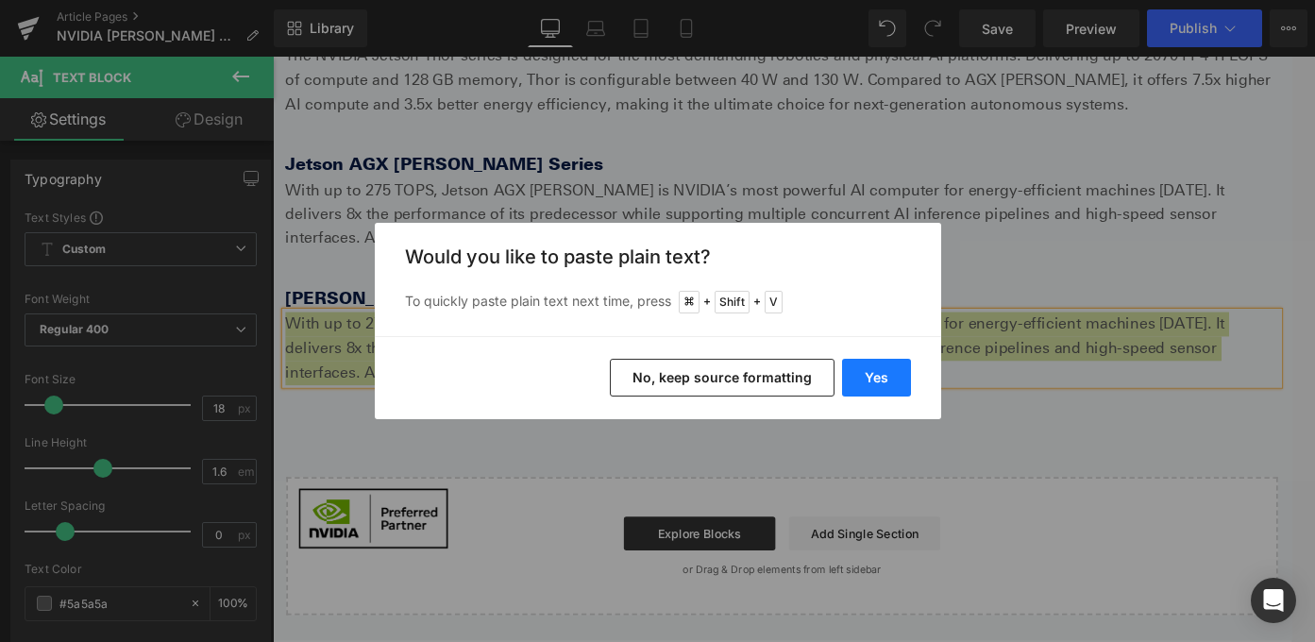
click at [887, 376] on button "Yes" at bounding box center [876, 378] width 69 height 38
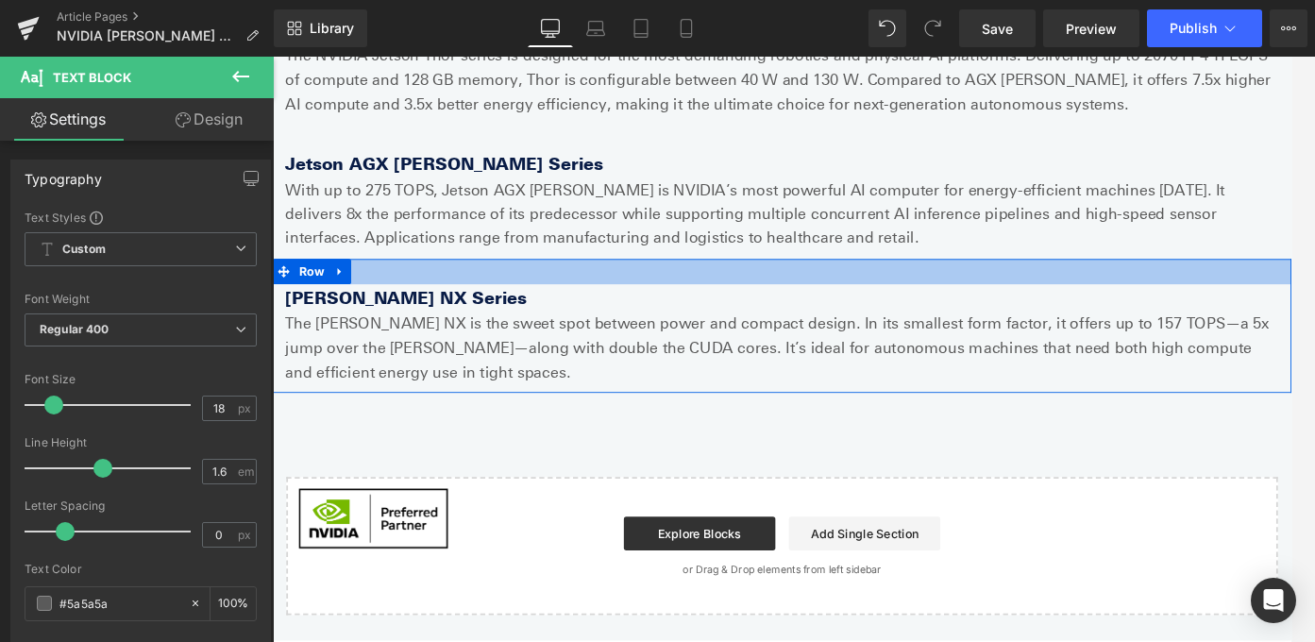
click at [355, 299] on link at bounding box center [348, 297] width 25 height 28
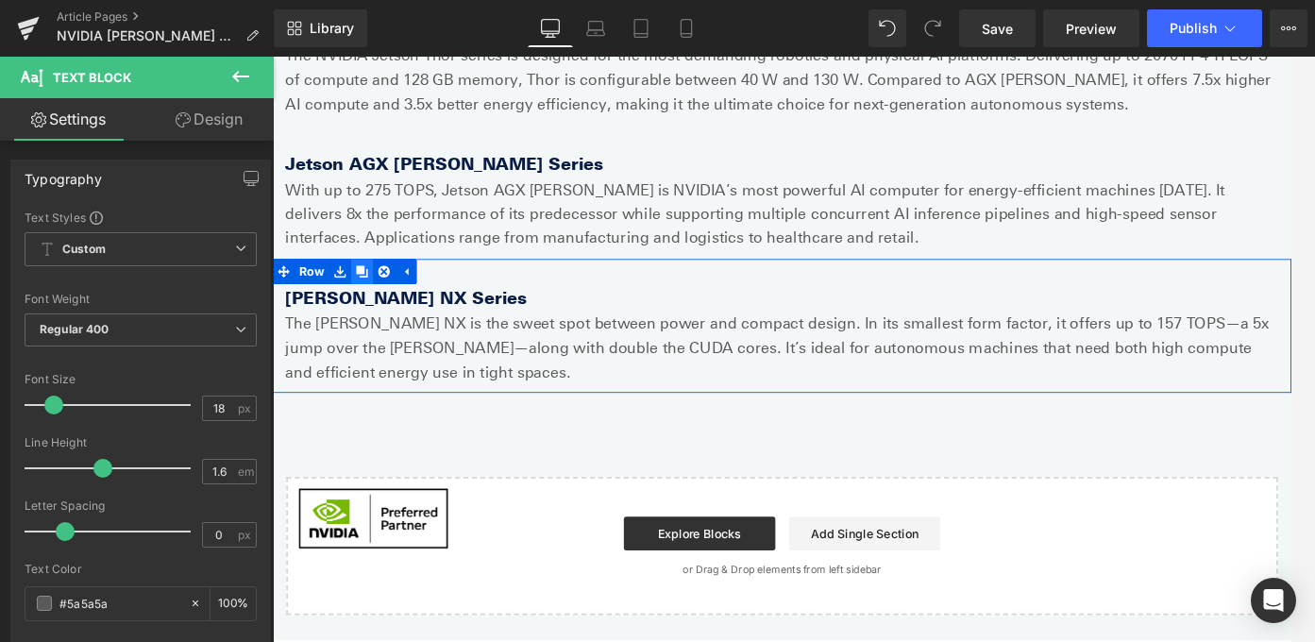
click at [375, 294] on icon at bounding box center [372, 297] width 13 height 13
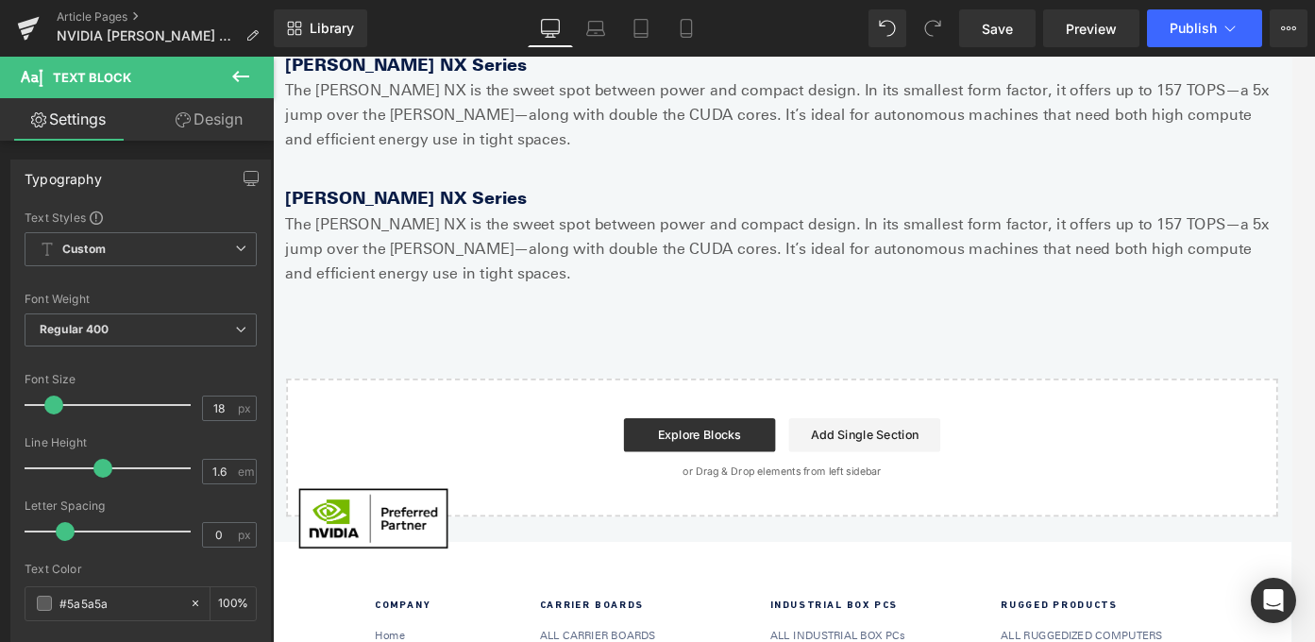
scroll to position [1449, 0]
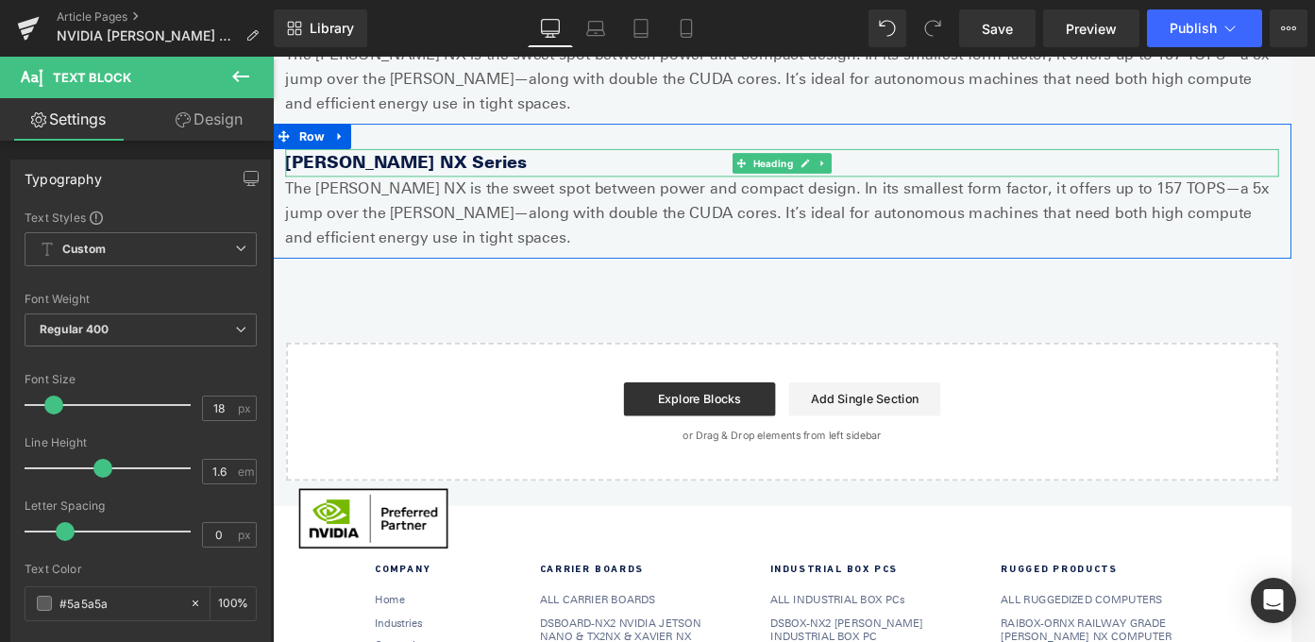
click at [417, 175] on b "[PERSON_NAME] NX Series" at bounding box center [422, 175] width 270 height 23
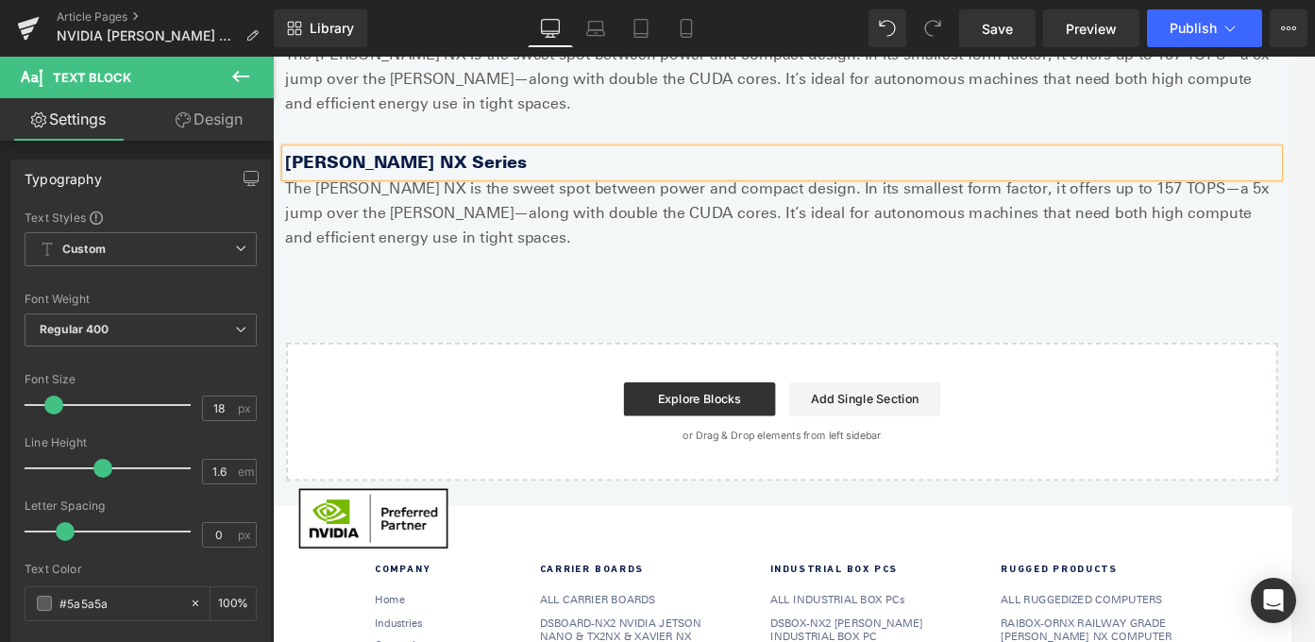
click at [417, 175] on b "[PERSON_NAME] NX Series" at bounding box center [422, 175] width 270 height 23
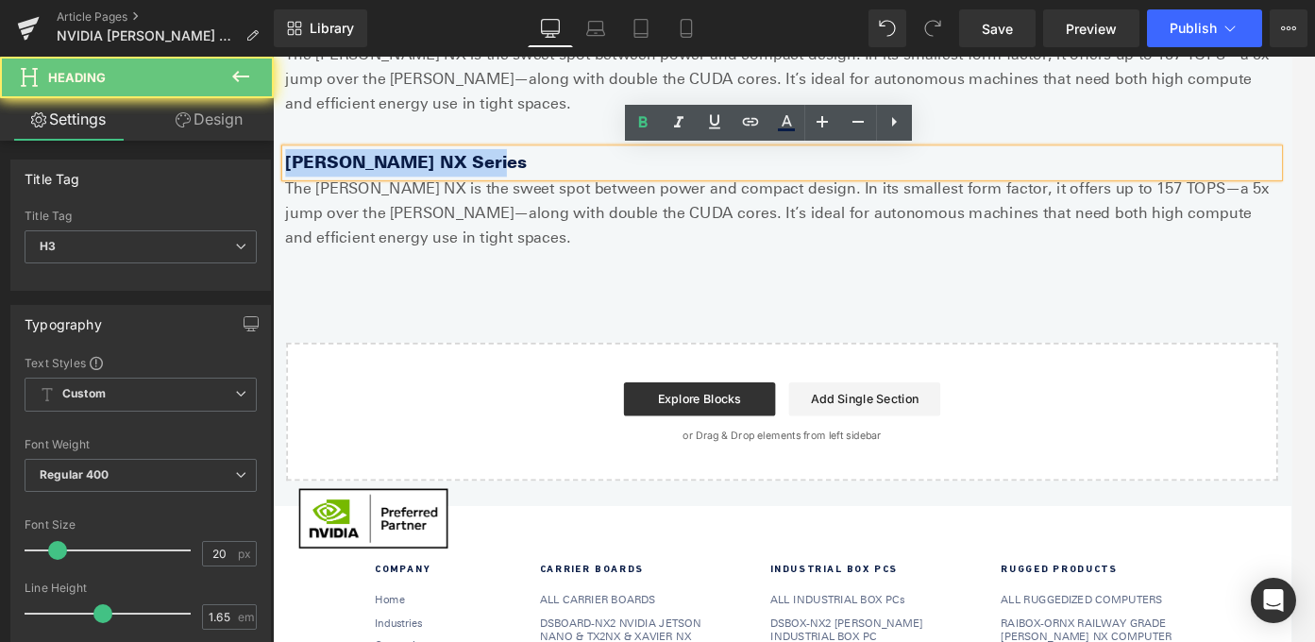
click at [417, 175] on b "[PERSON_NAME] NX Series" at bounding box center [422, 175] width 270 height 23
paste div
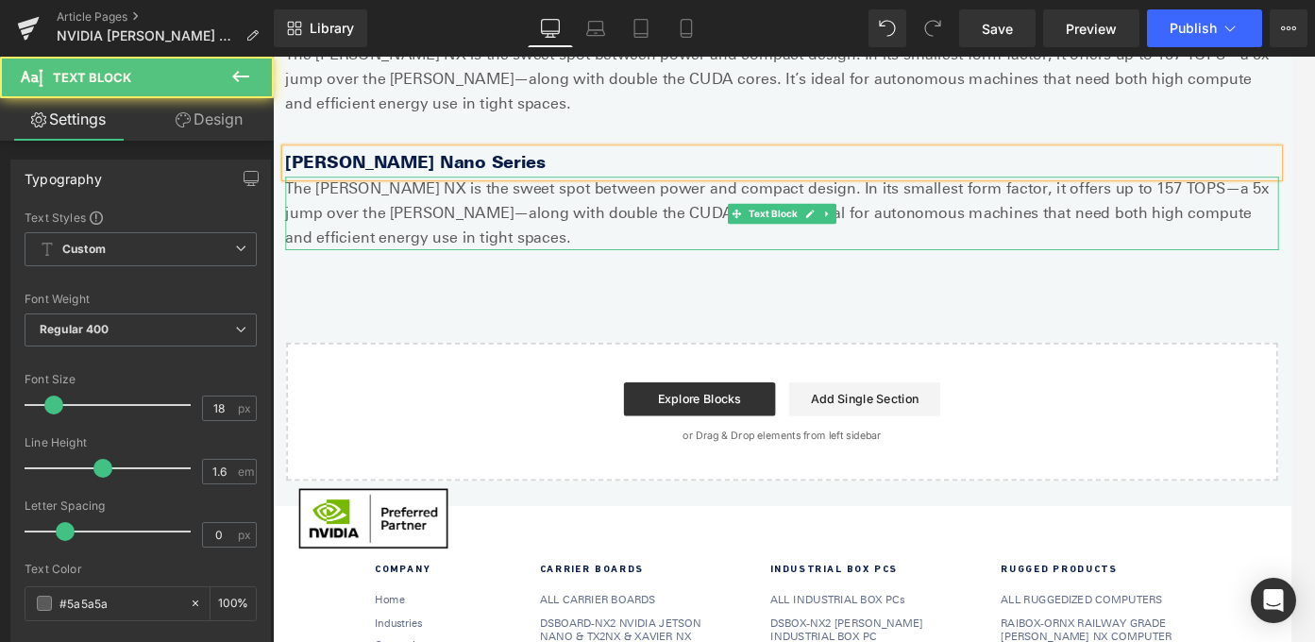
click at [368, 210] on p "The [PERSON_NAME] NX is the sweet spot between power and compact design. In its…" at bounding box center [844, 232] width 1114 height 81
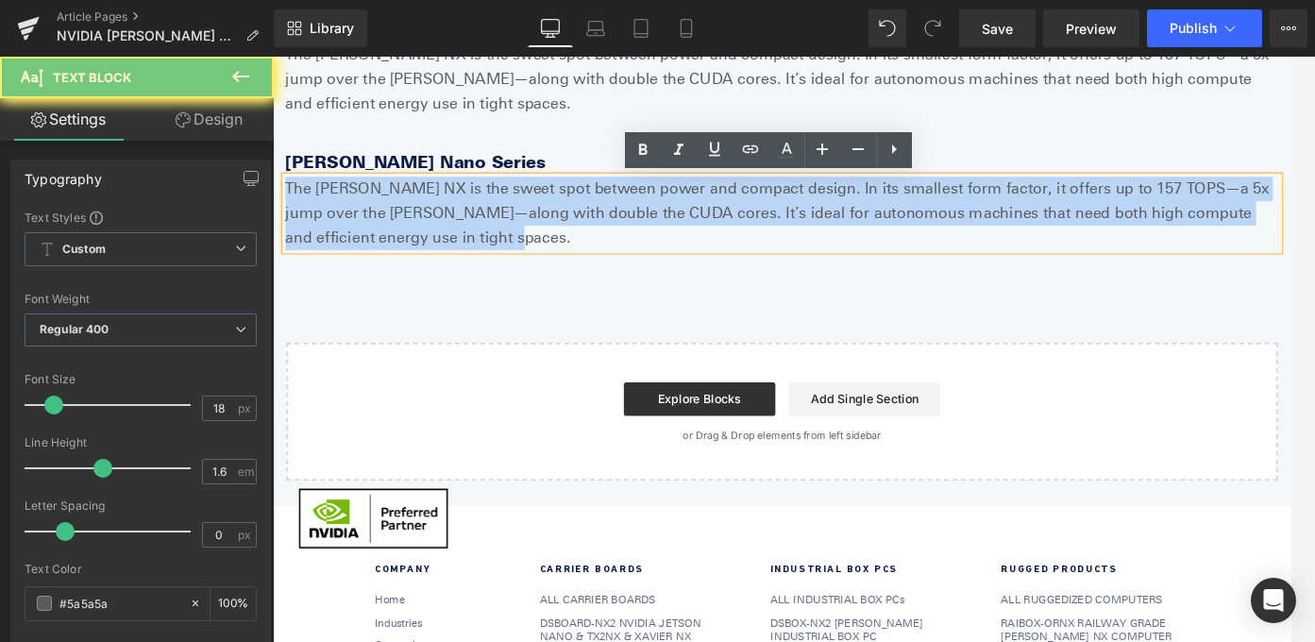
click at [368, 210] on p "The [PERSON_NAME] NX is the sweet spot between power and compact design. In its…" at bounding box center [844, 232] width 1114 height 81
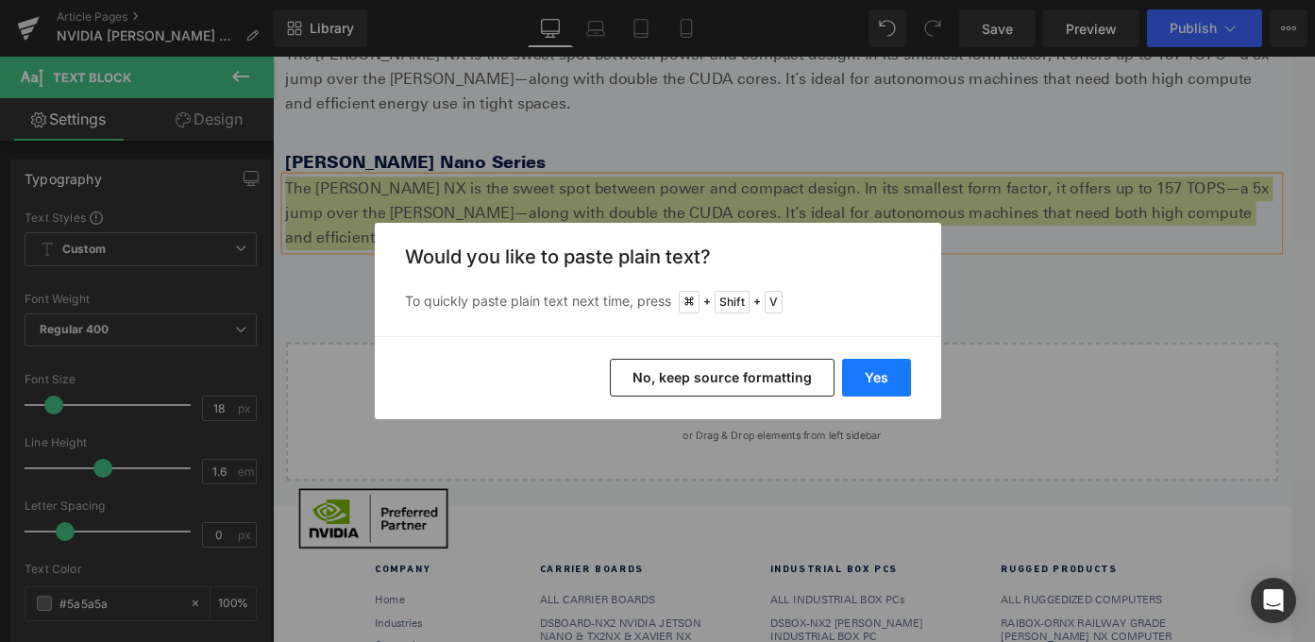
click at [894, 379] on button "Yes" at bounding box center [876, 378] width 69 height 38
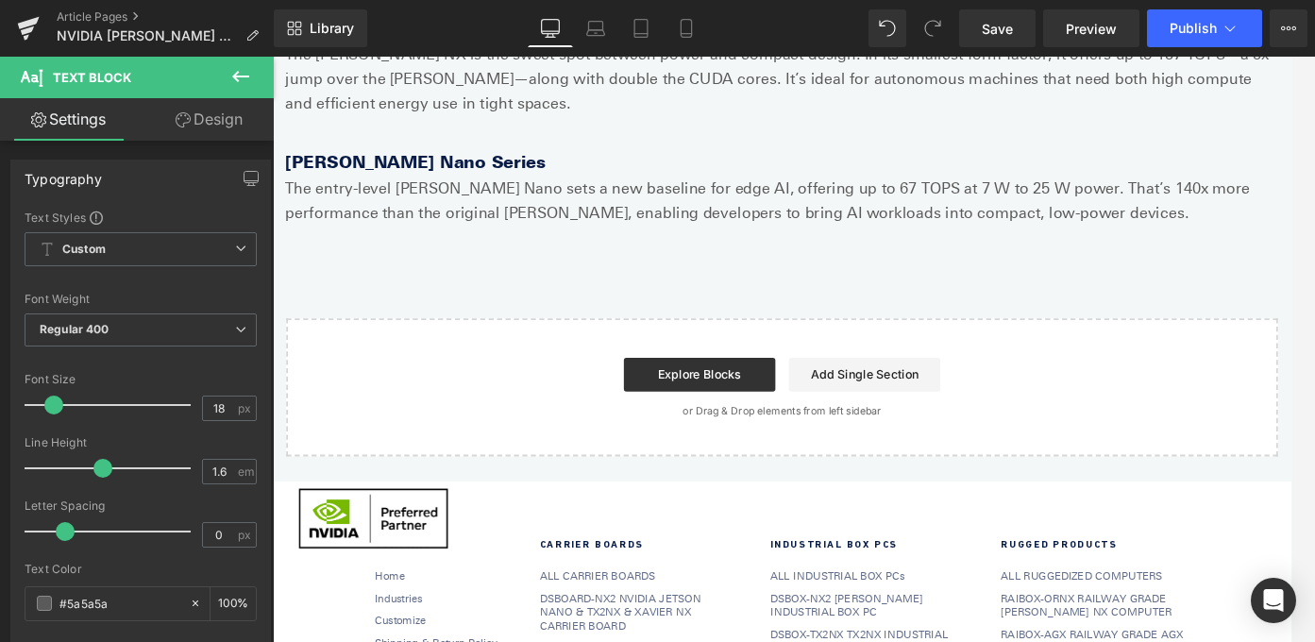
click at [244, 77] on icon at bounding box center [240, 76] width 23 height 23
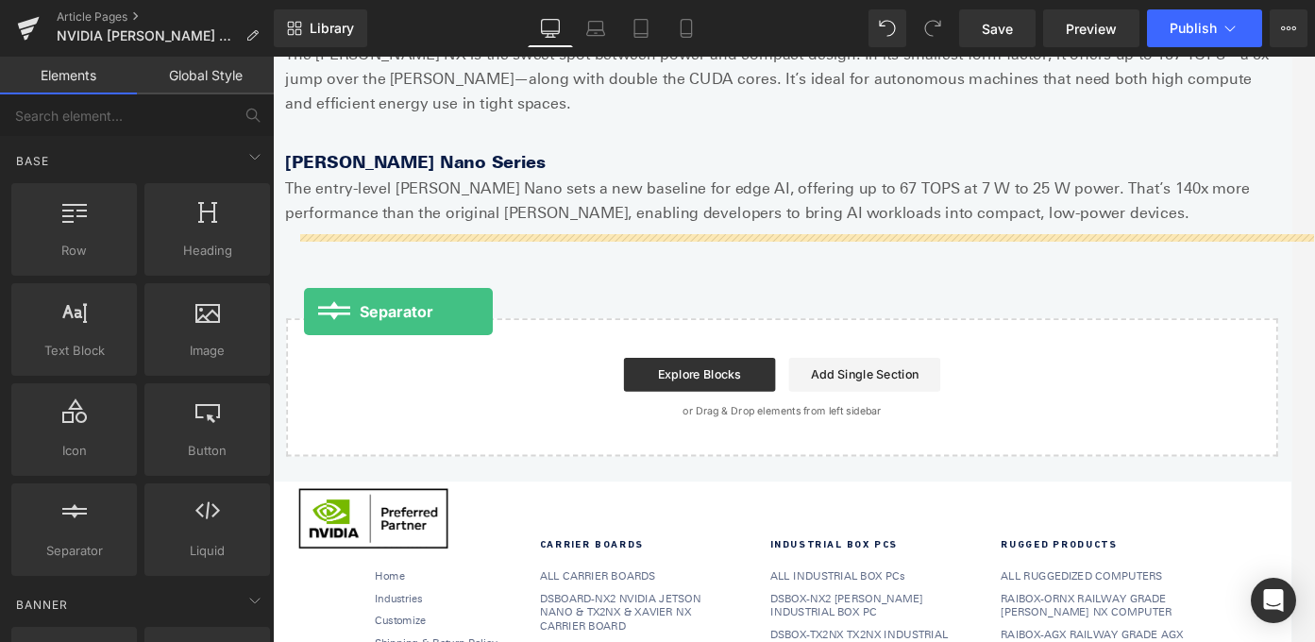
drag, startPoint x: 366, startPoint y: 593, endPoint x: 308, endPoint y: 343, distance: 256.9
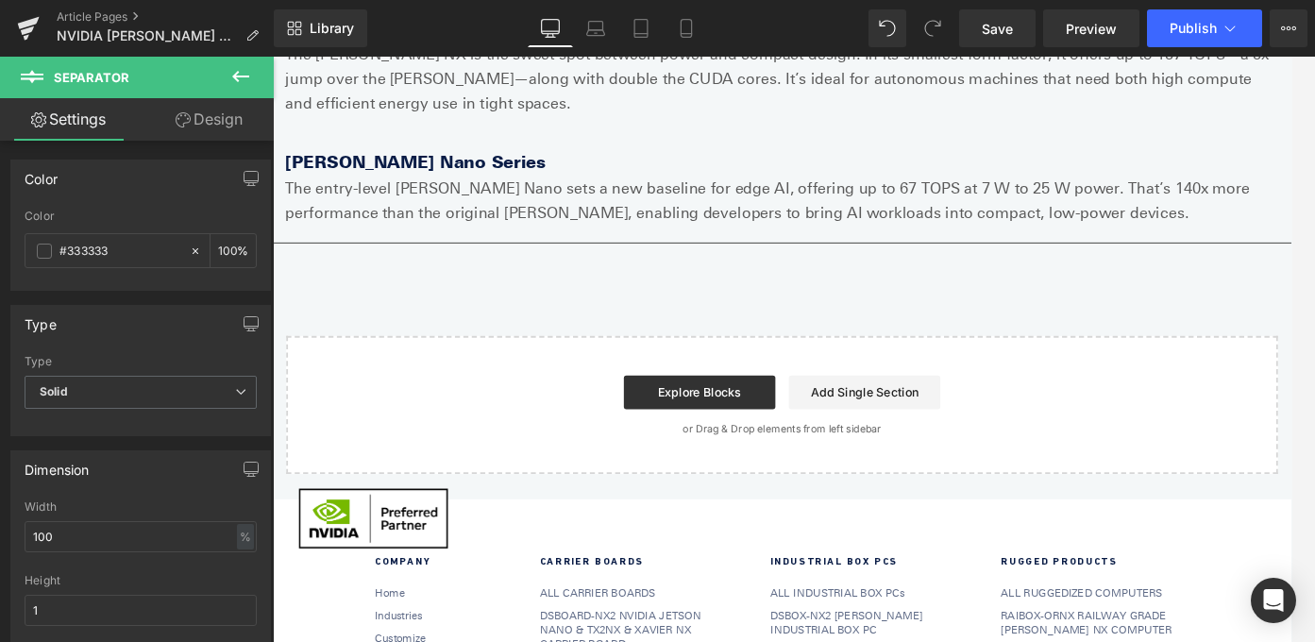
click at [247, 75] on icon at bounding box center [240, 76] width 23 height 23
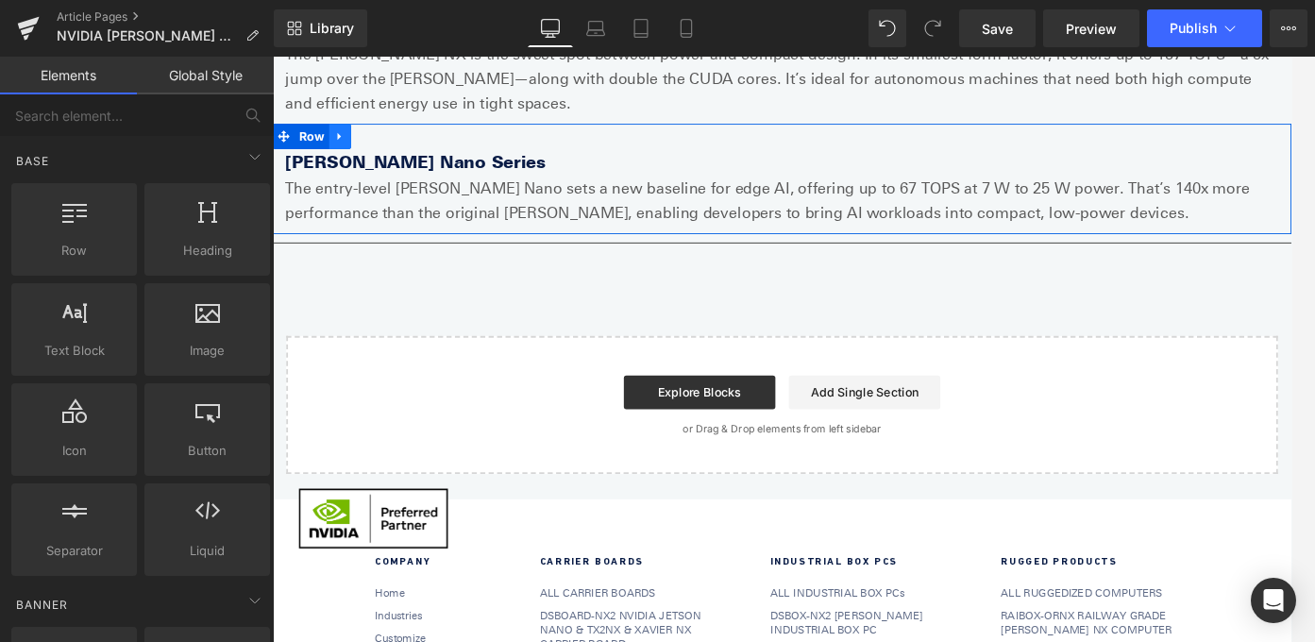
click at [349, 142] on icon at bounding box center [348, 147] width 13 height 14
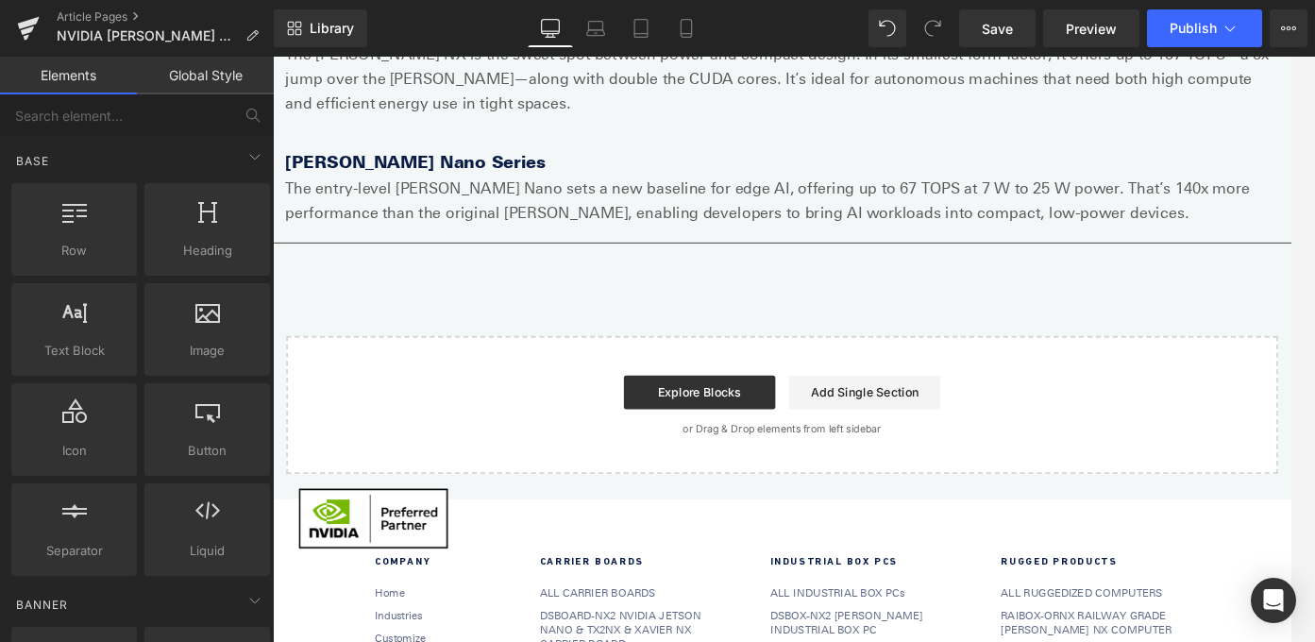
click at [540, 122] on div "The Jetson Orin NX is the sweet spot between power and compact design. In its s…" at bounding box center [844, 82] width 1114 height 81
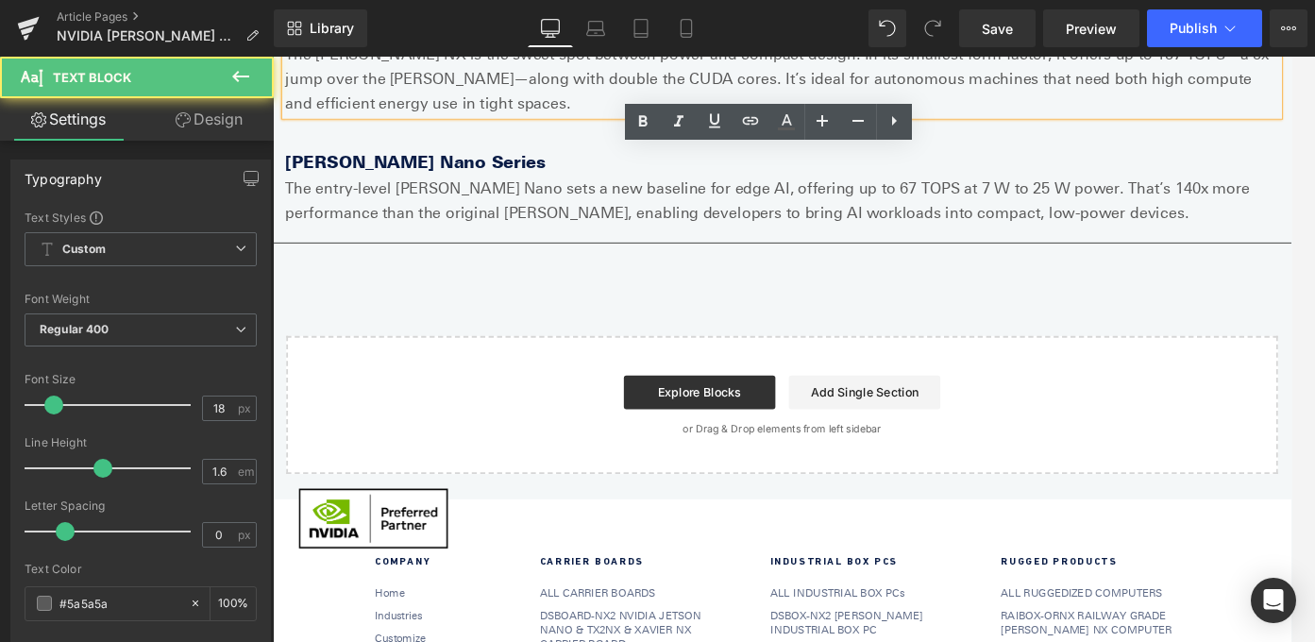
scroll to position [920, 0]
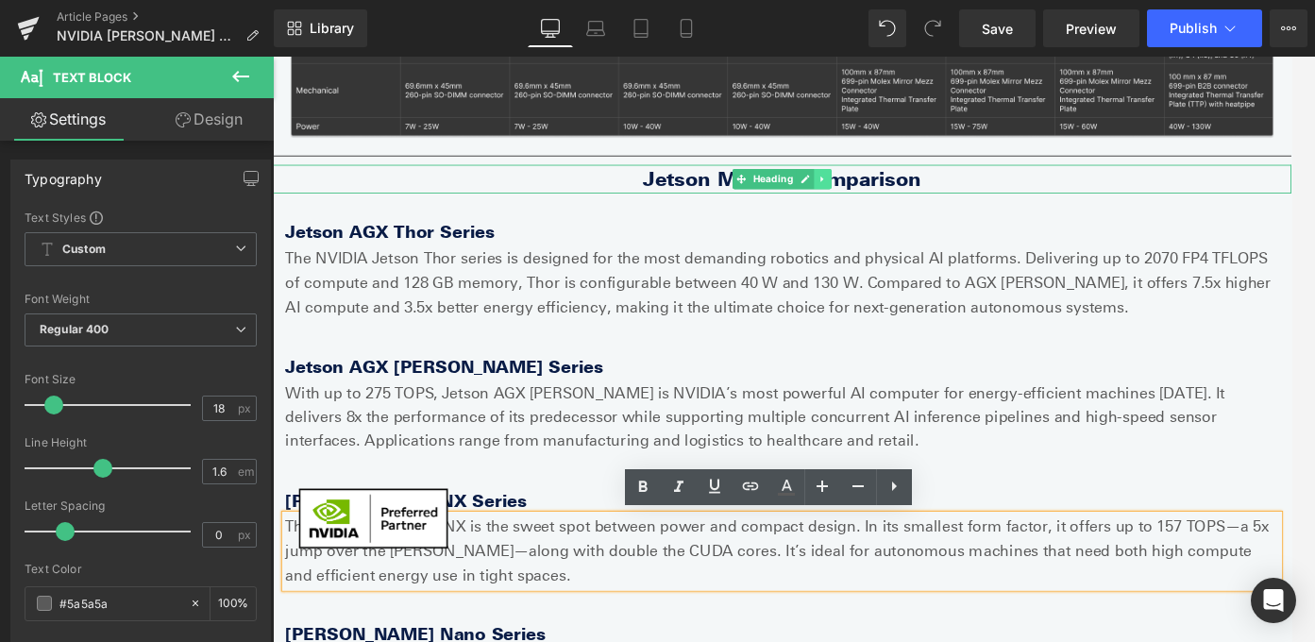
click at [896, 199] on link at bounding box center [890, 193] width 20 height 23
click at [883, 196] on icon at bounding box center [879, 193] width 10 height 10
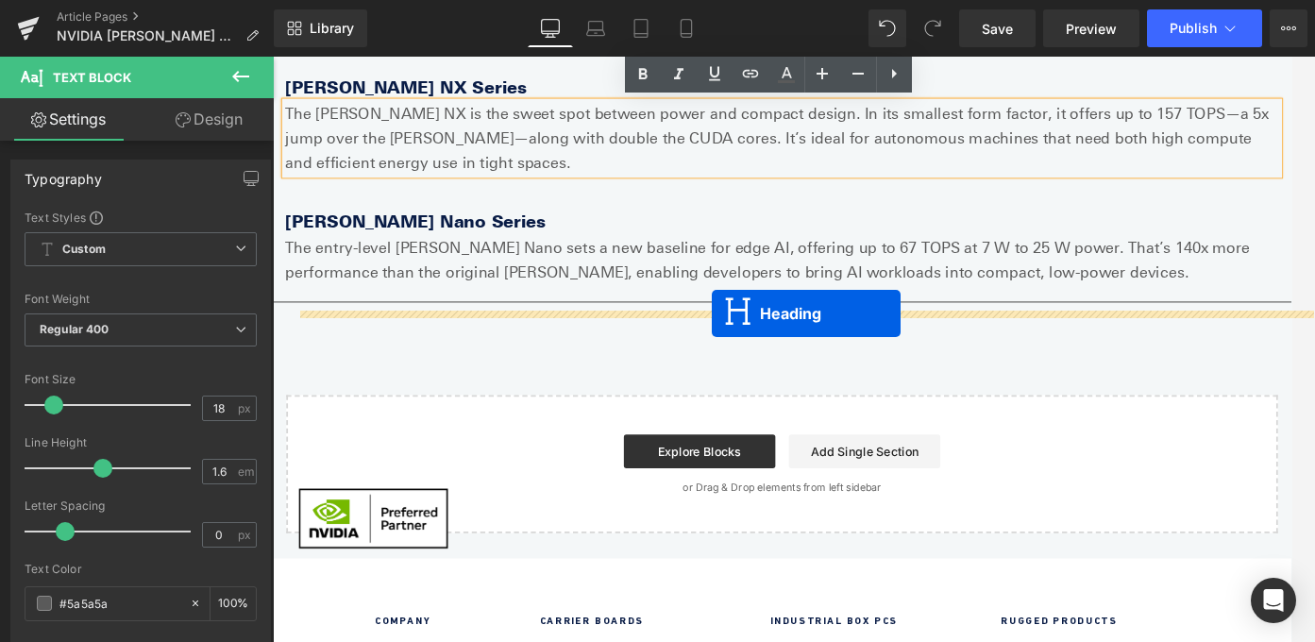
drag, startPoint x: 791, startPoint y: 233, endPoint x: 766, endPoint y: 346, distance: 116.1
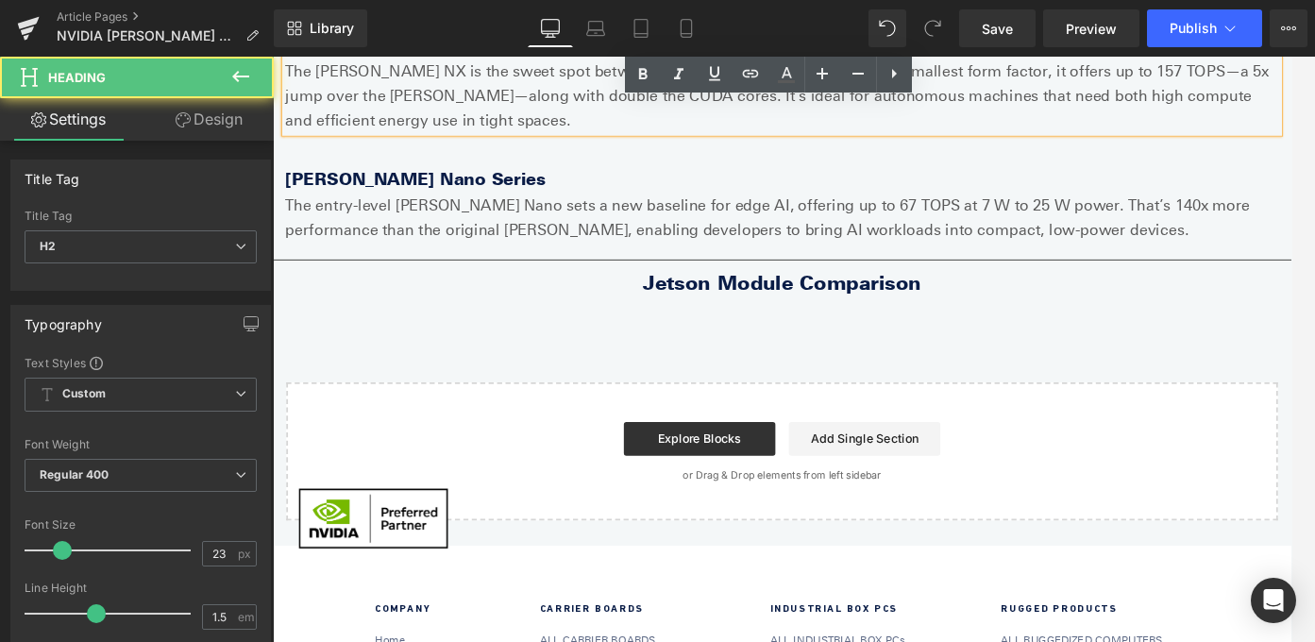
scroll to position [1383, 0]
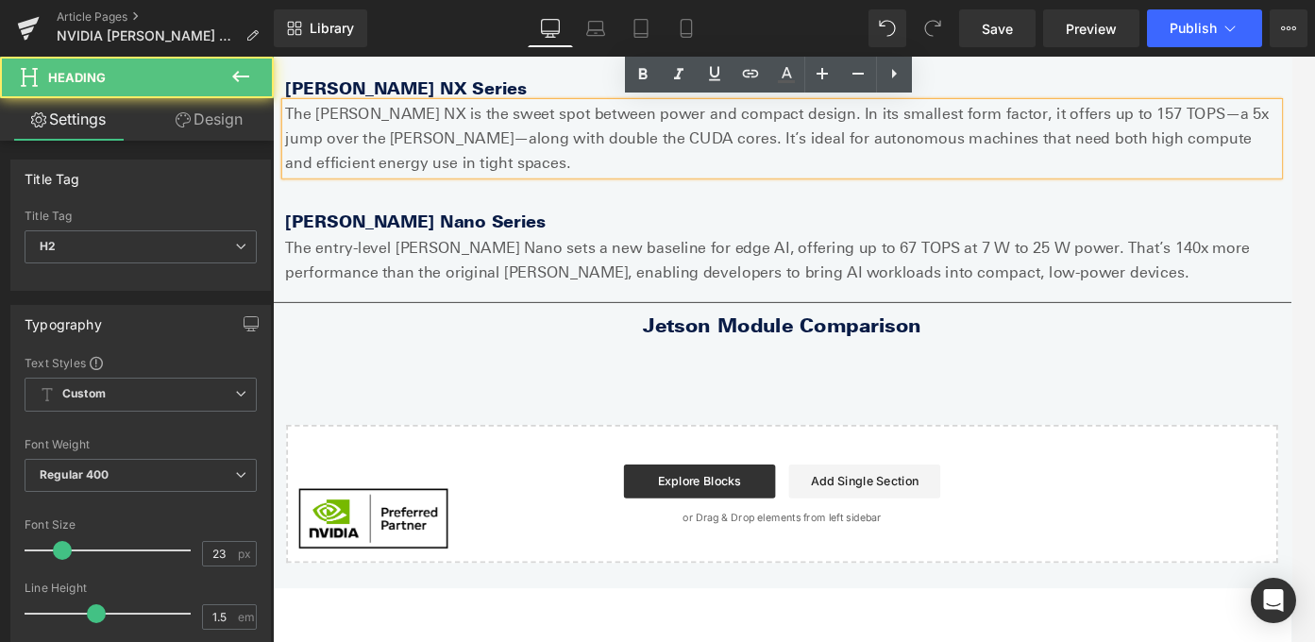
click at [766, 351] on strong "Jetson Module Comparison" at bounding box center [844, 358] width 312 height 26
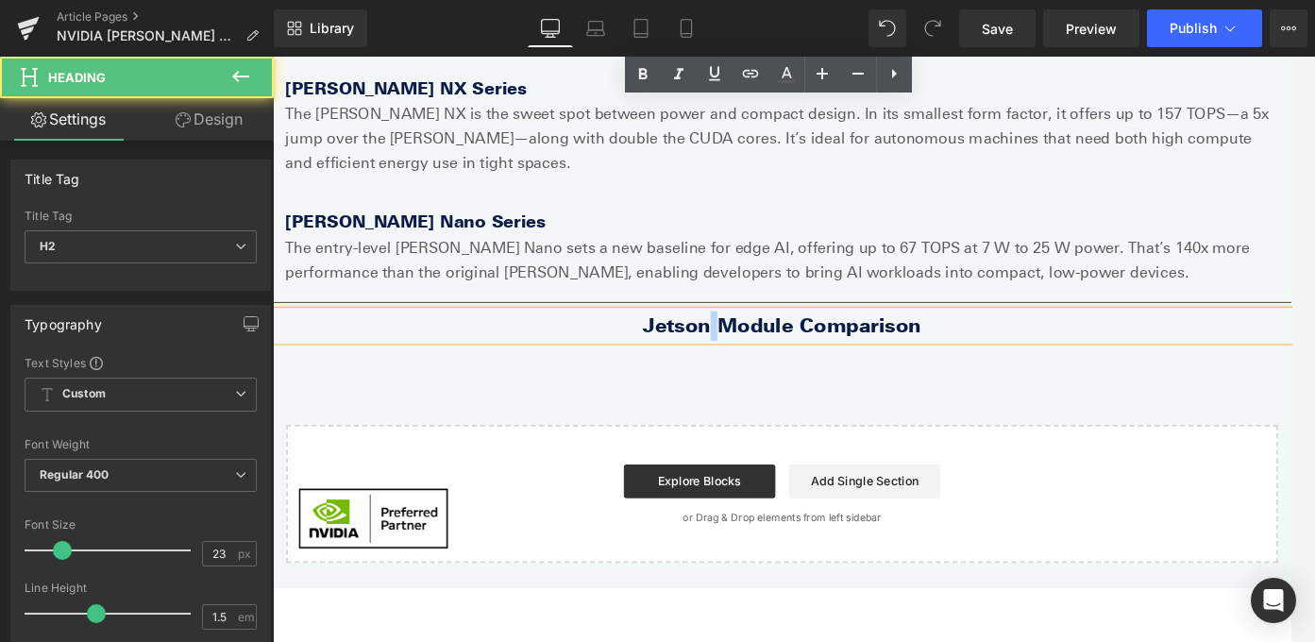
click at [766, 351] on strong "Jetson Module Comparison" at bounding box center [844, 358] width 312 height 26
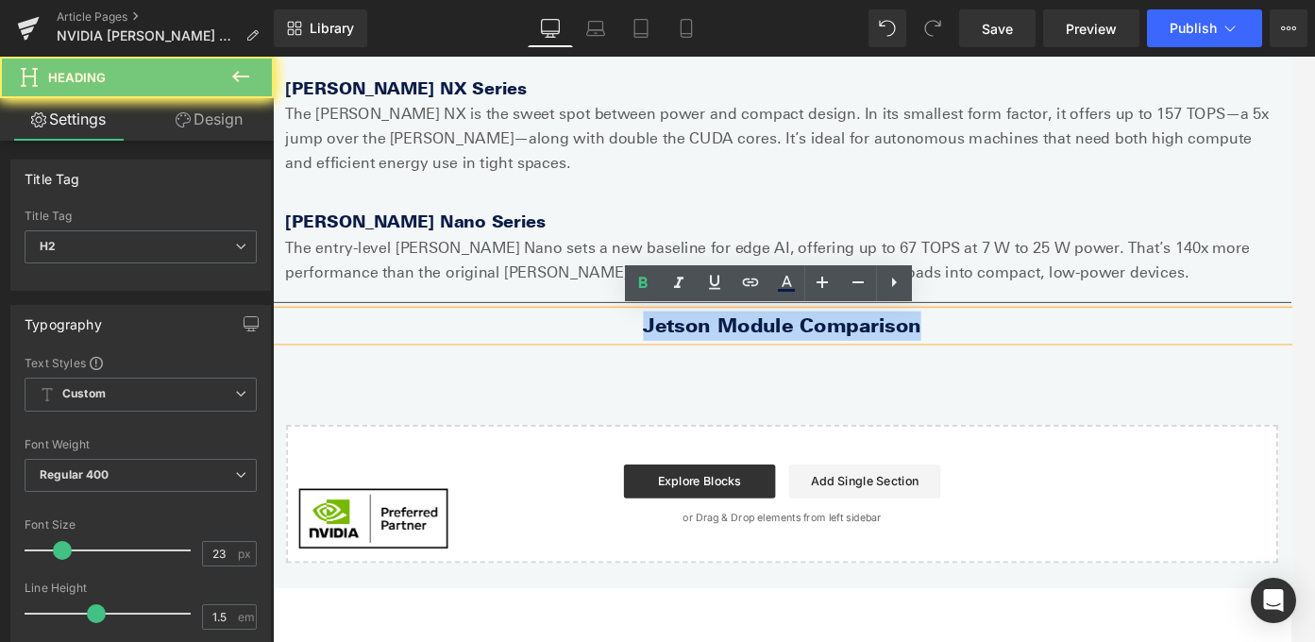
click at [766, 351] on strong "Jetson Module Comparison" at bounding box center [844, 358] width 312 height 26
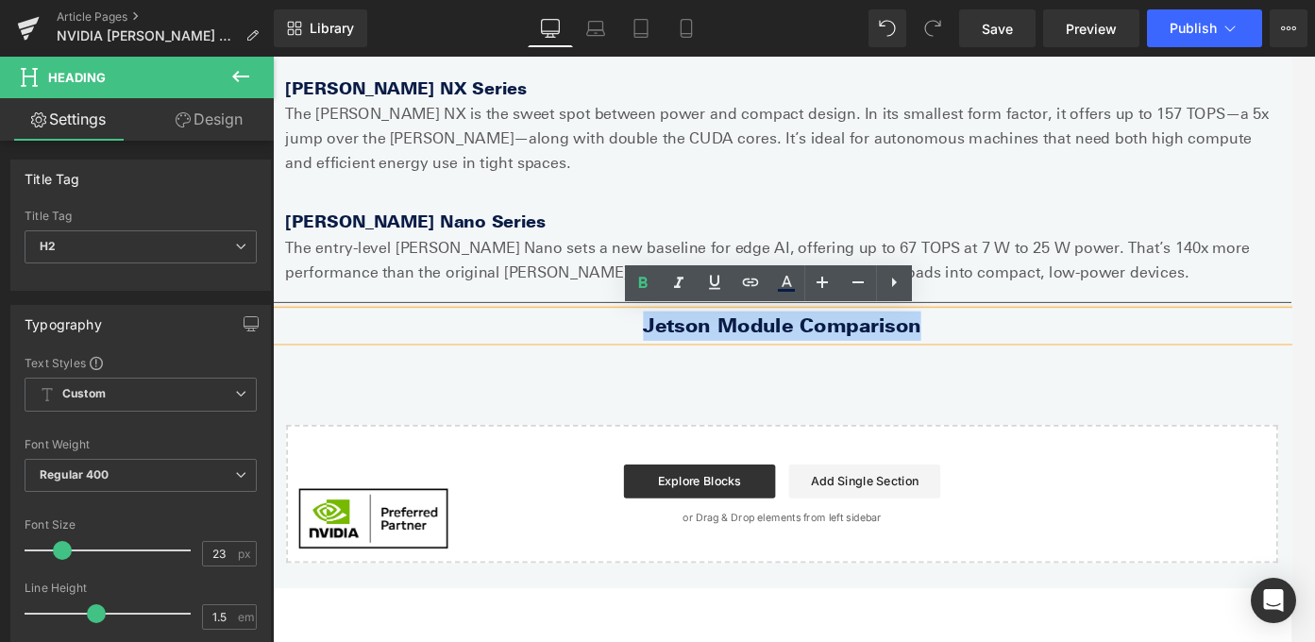
paste div
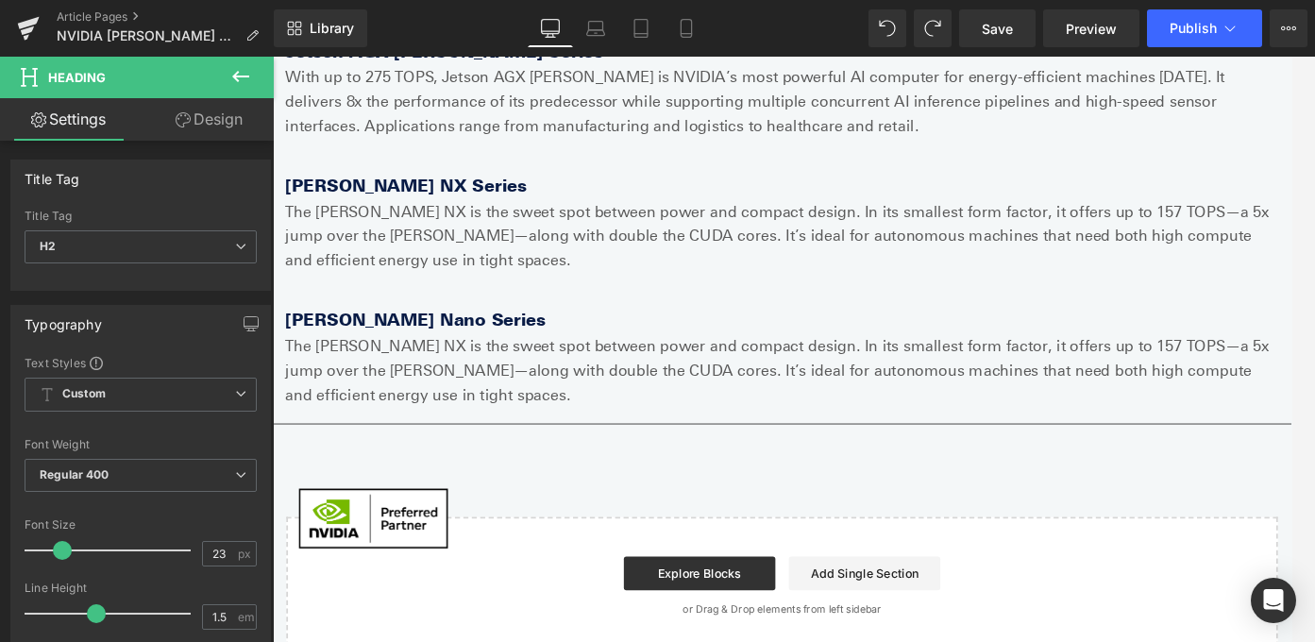
scroll to position [1375, 0]
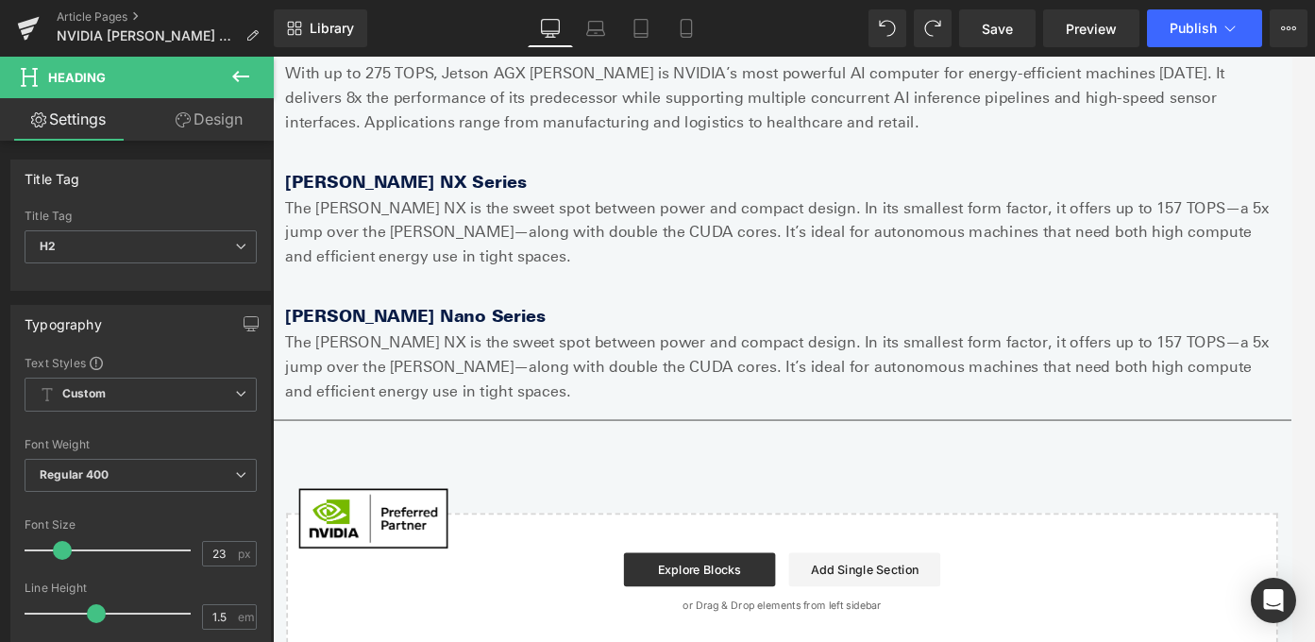
click at [627, 443] on div "The Jetson Orin NX is the sweet spot between power and compact design. In its s…" at bounding box center [844, 403] width 1114 height 81
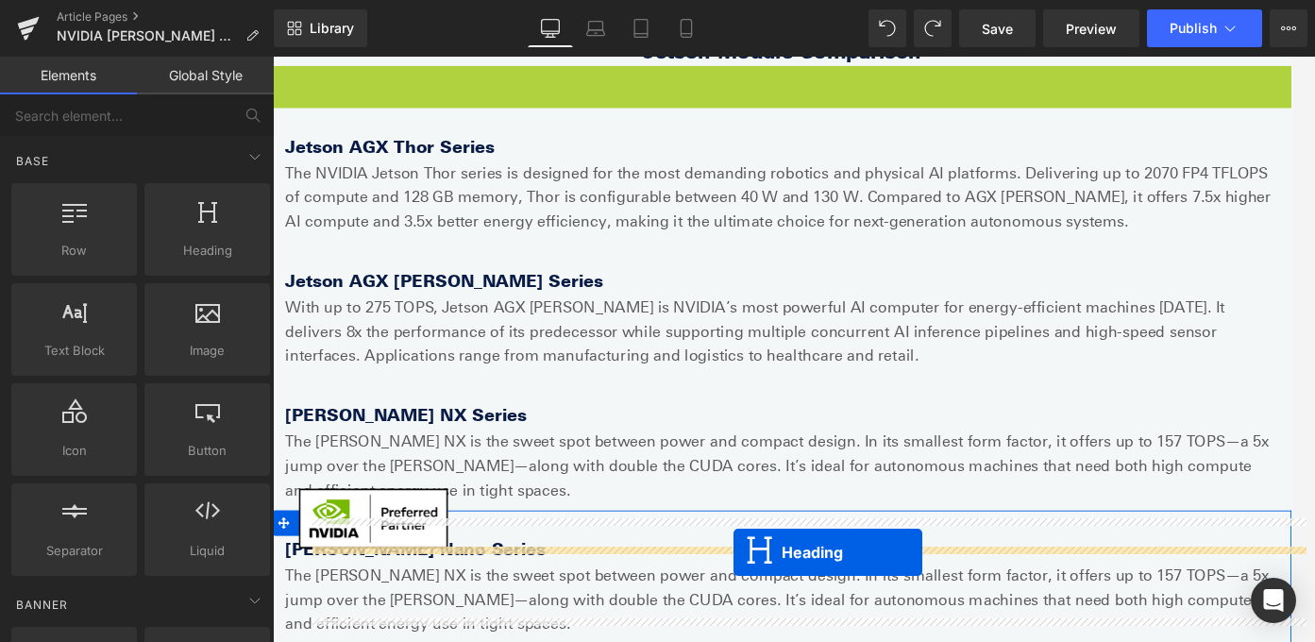
scroll to position [1082, 0]
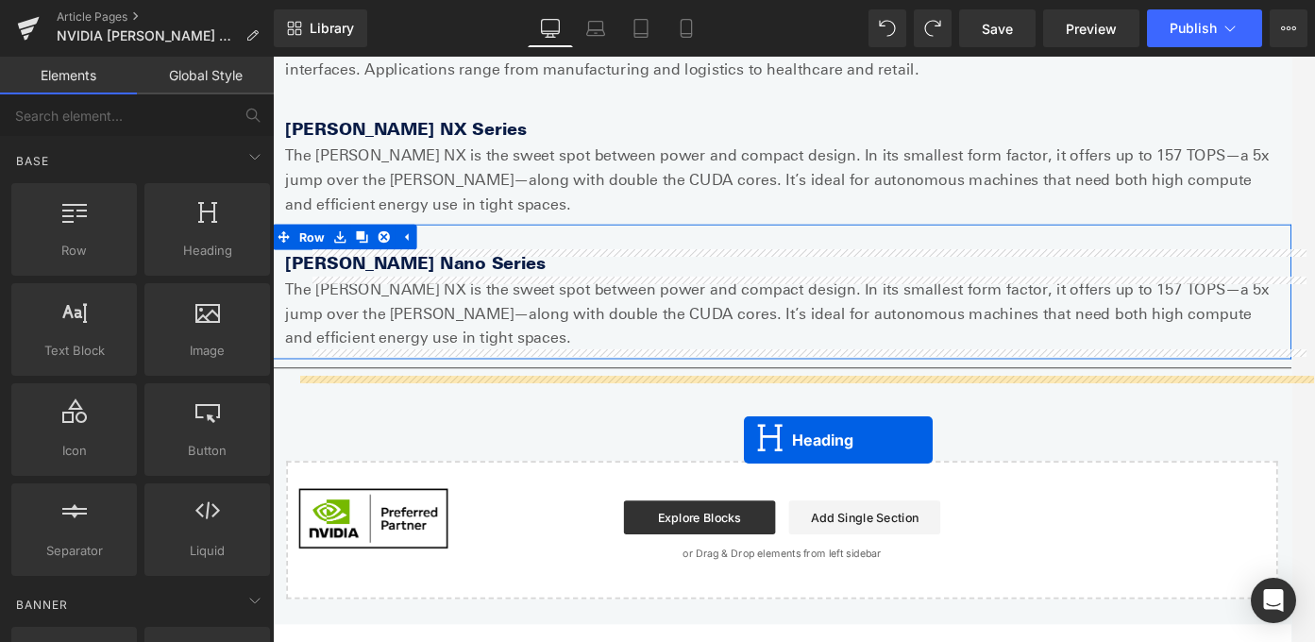
drag, startPoint x: 796, startPoint y: 209, endPoint x: 801, endPoint y: 483, distance: 274.8
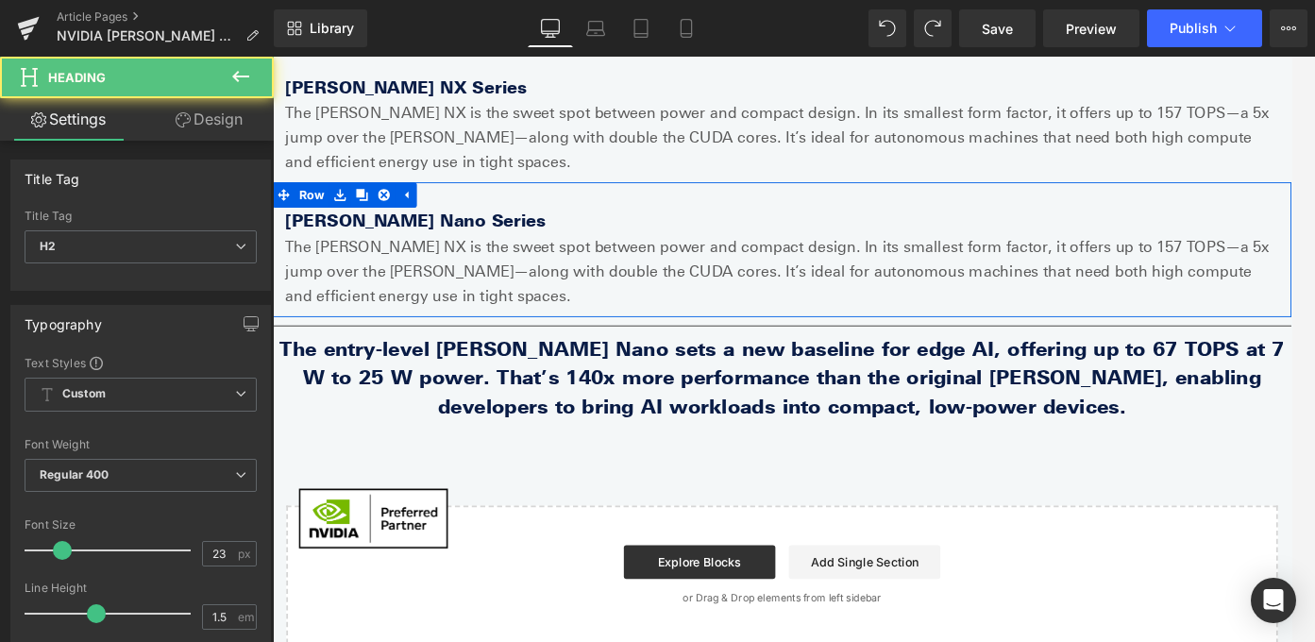
scroll to position [1337, 0]
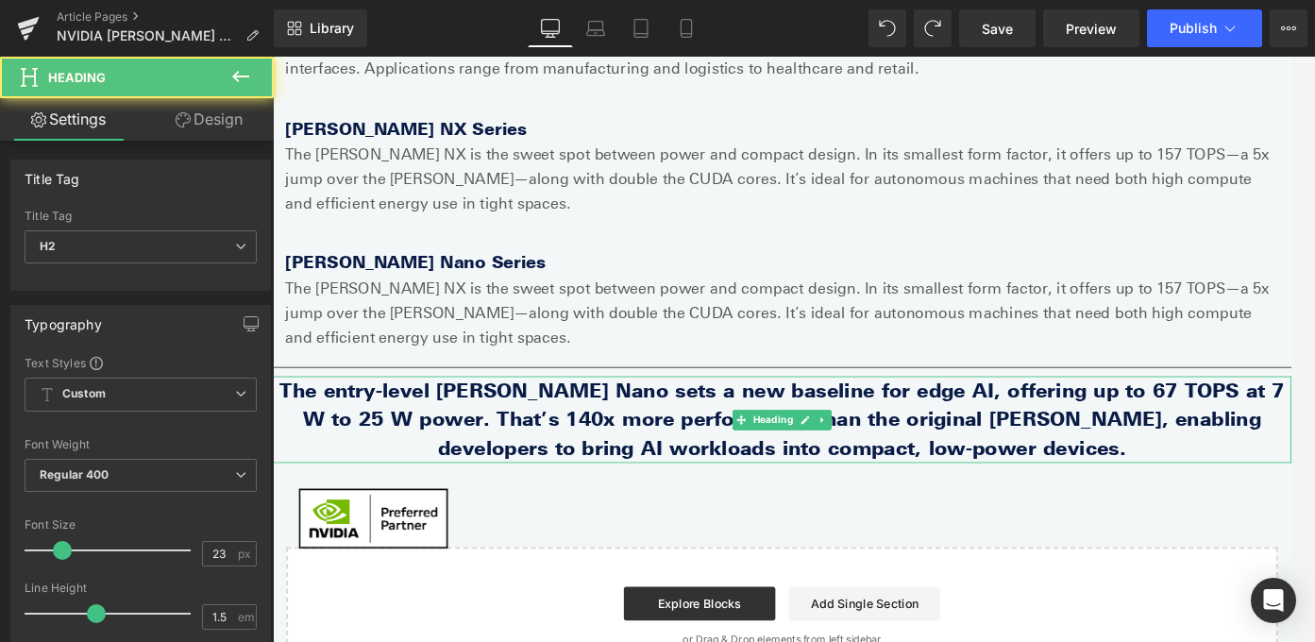
click at [639, 465] on b "The entry-level [PERSON_NAME] Nano sets a new baseline for edge AI, offering up…" at bounding box center [843, 464] width 1127 height 92
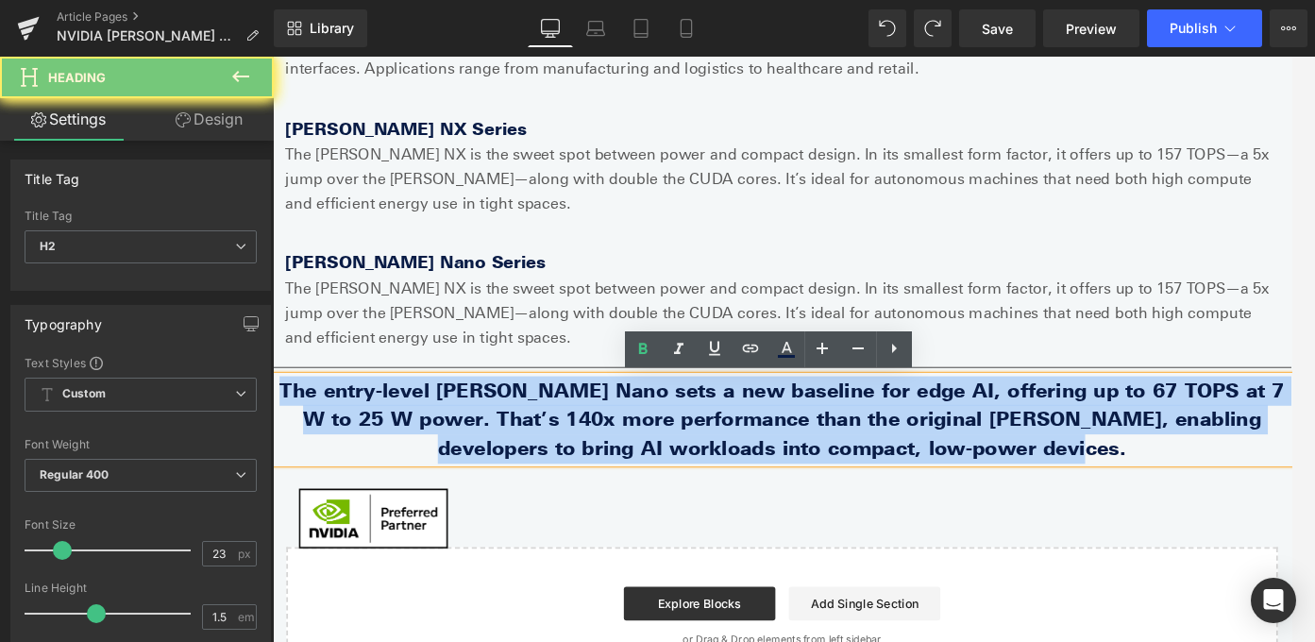
click at [639, 465] on b "The entry-level [PERSON_NAME] Nano sets a new baseline for edge AI, offering up…" at bounding box center [843, 464] width 1127 height 92
paste div
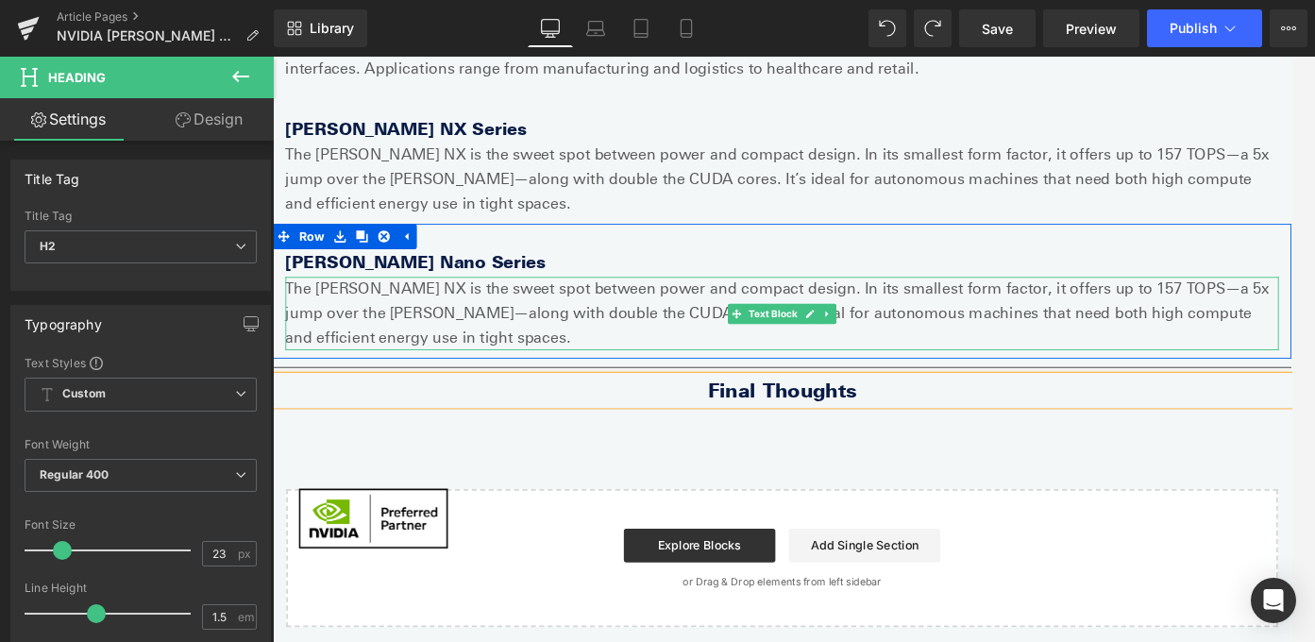
click at [362, 322] on p "The [PERSON_NAME] NX is the sweet spot between power and compact design. In its…" at bounding box center [844, 344] width 1114 height 81
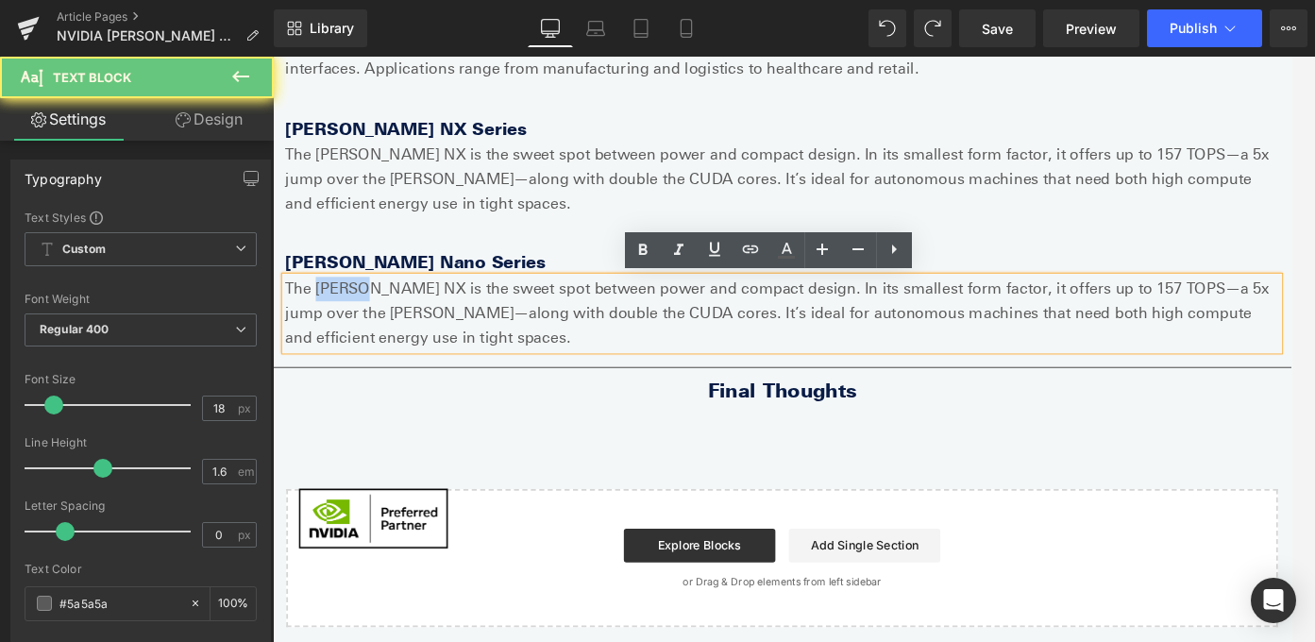
click at [362, 322] on p "The [PERSON_NAME] NX is the sweet spot between power and compact design. In its…" at bounding box center [844, 344] width 1114 height 81
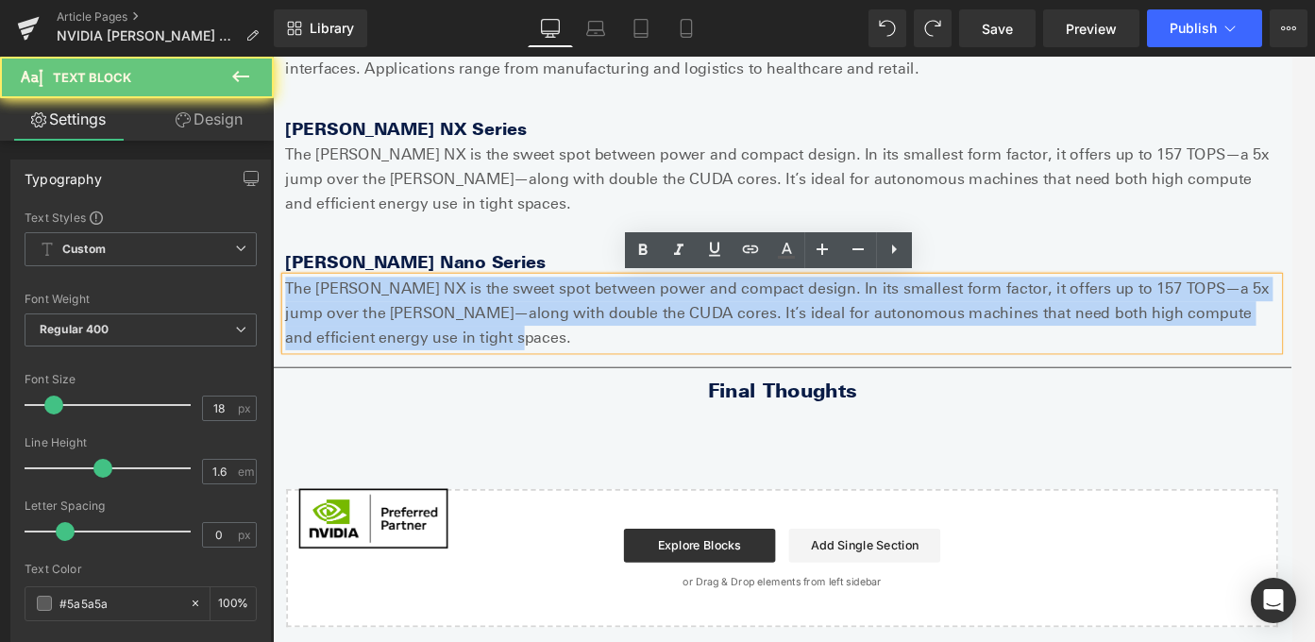
click at [362, 322] on p "The [PERSON_NAME] NX is the sweet spot between power and compact design. In its…" at bounding box center [844, 344] width 1114 height 81
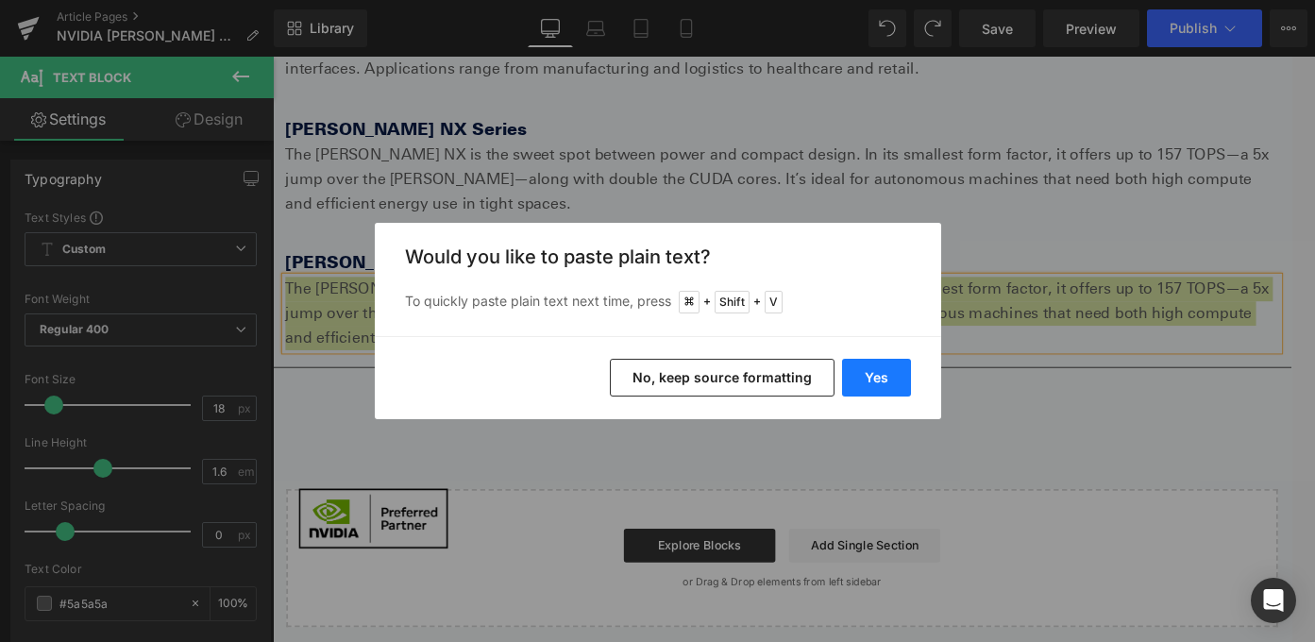
click at [887, 375] on button "Yes" at bounding box center [876, 378] width 69 height 38
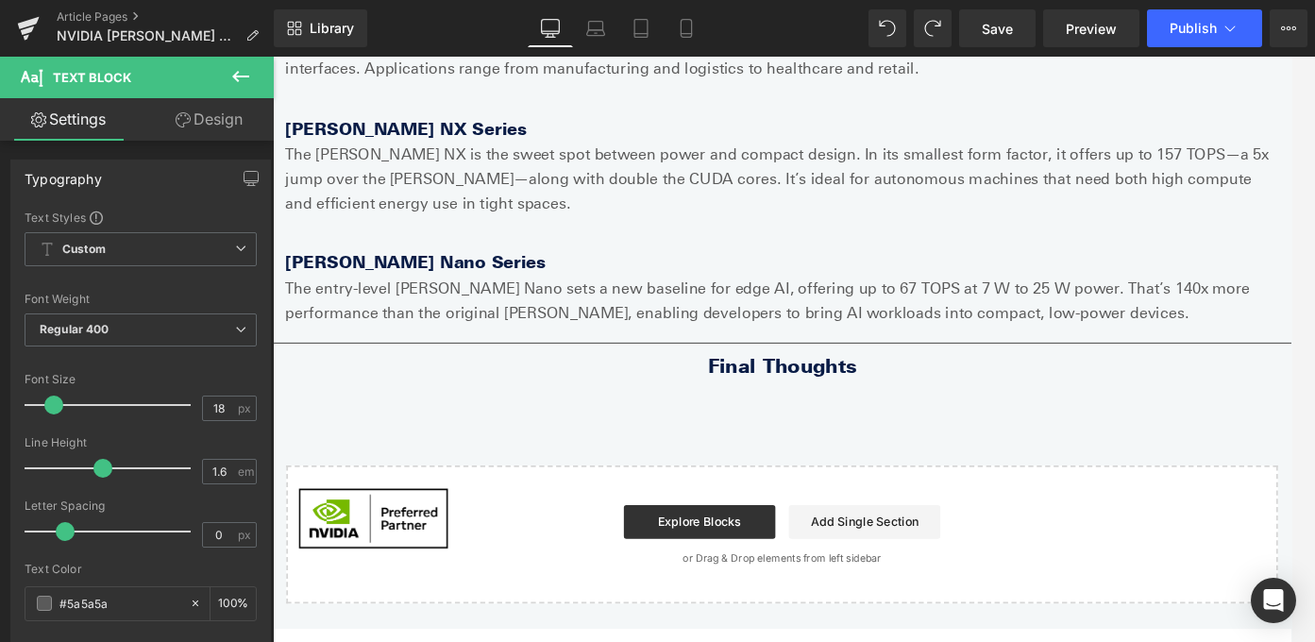
click at [244, 82] on icon at bounding box center [240, 76] width 23 height 23
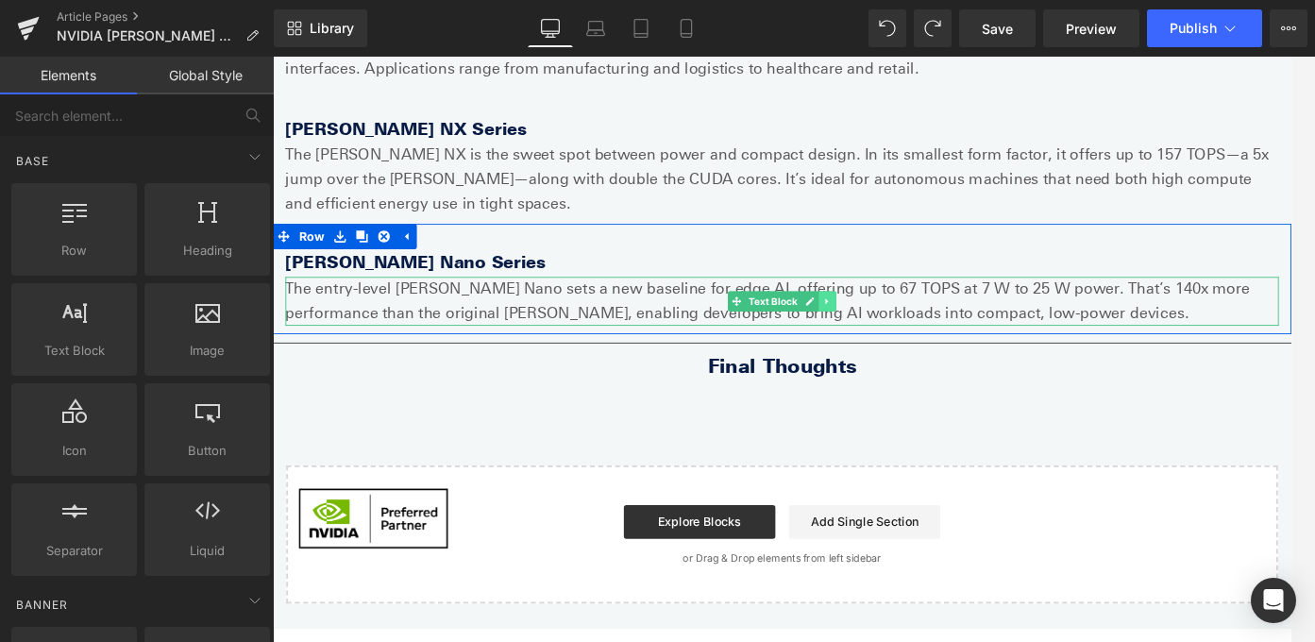
click at [904, 329] on link at bounding box center [895, 331] width 20 height 23
click at [883, 330] on icon at bounding box center [885, 332] width 10 height 10
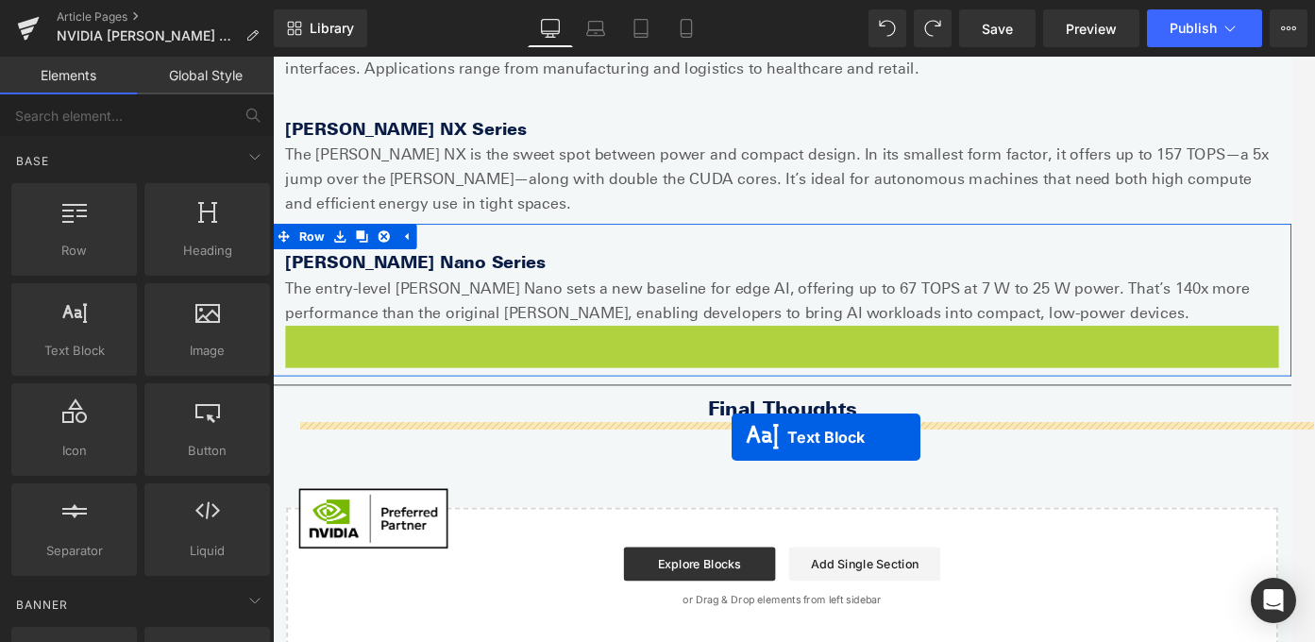
drag, startPoint x: 794, startPoint y: 382, endPoint x: 786, endPoint y: 481, distance: 99.4
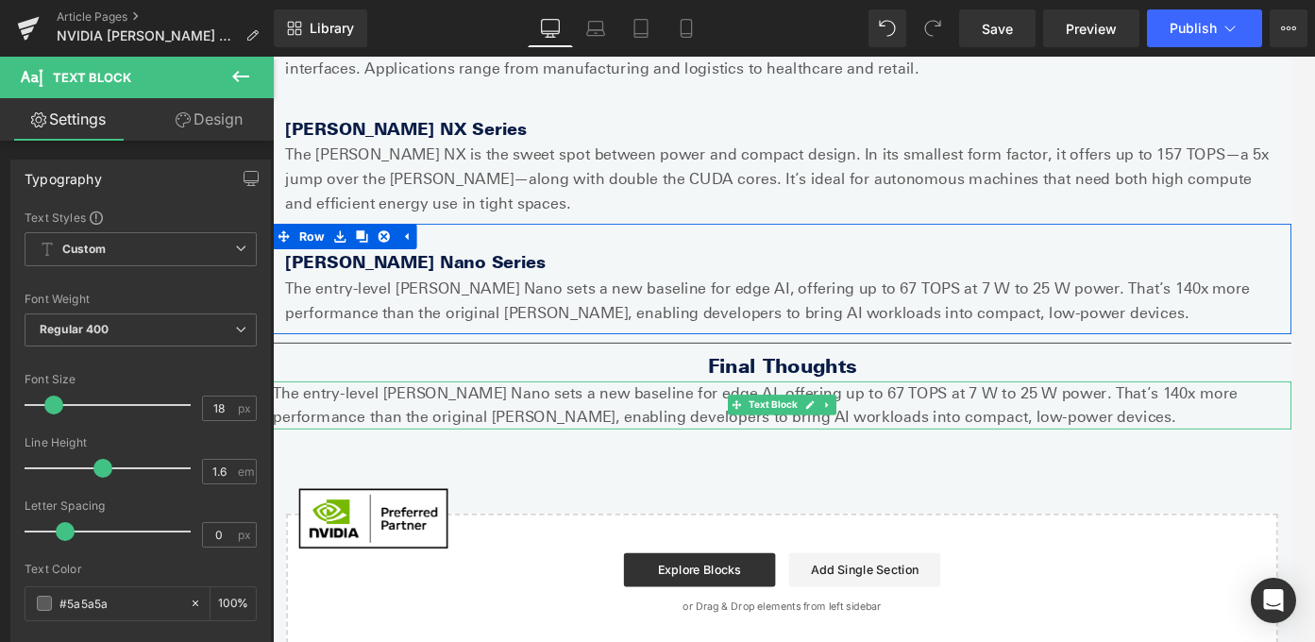
click at [689, 444] on p "The entry-level [PERSON_NAME] Nano sets a new baseline for edge AI, offering up…" at bounding box center [844, 448] width 1142 height 55
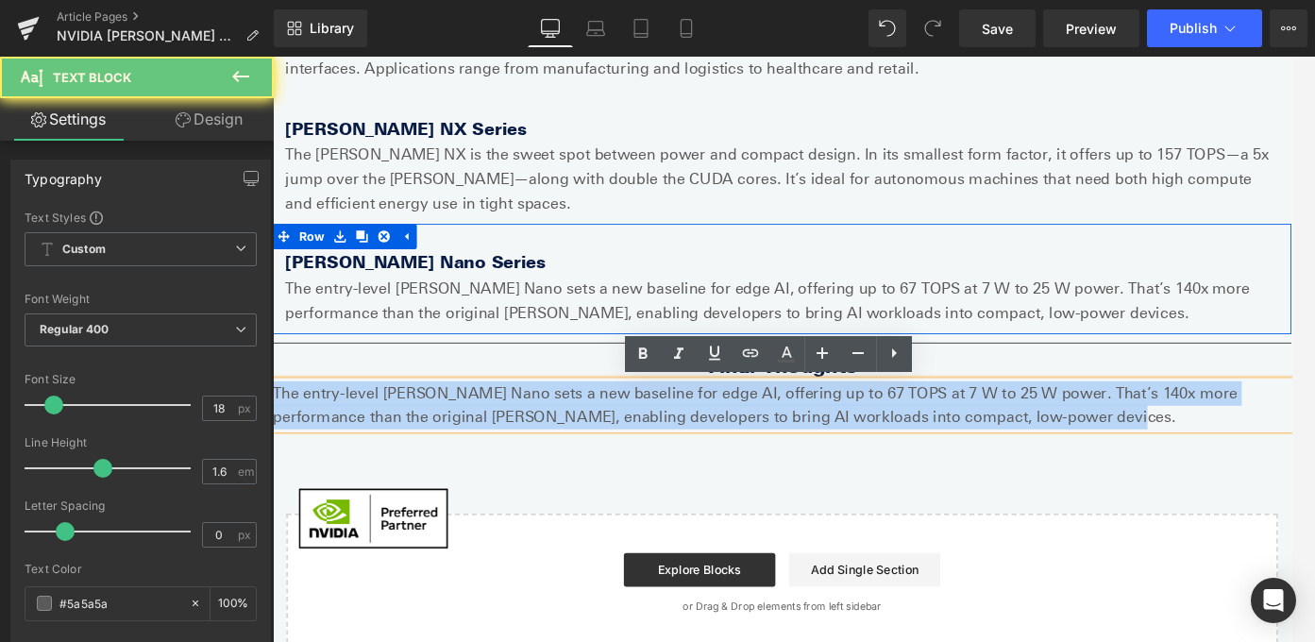
click at [689, 444] on p "The entry-level [PERSON_NAME] Nano sets a new baseline for edge AI, offering up…" at bounding box center [844, 448] width 1142 height 55
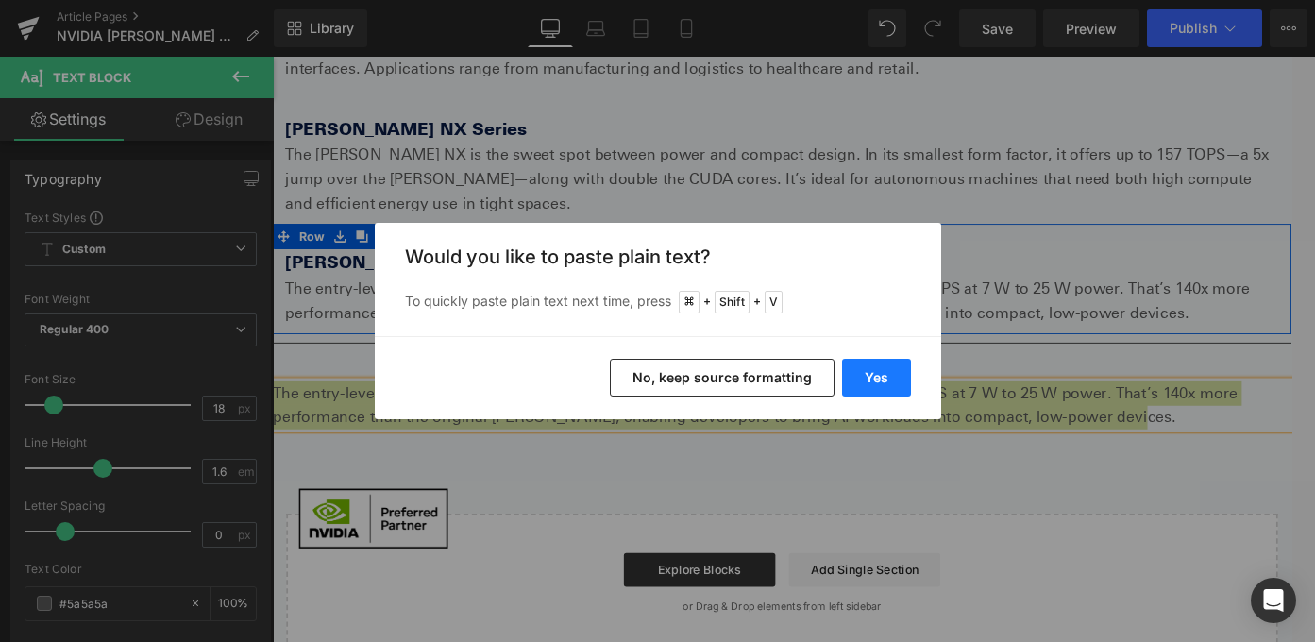
click at [868, 376] on button "Yes" at bounding box center [876, 378] width 69 height 38
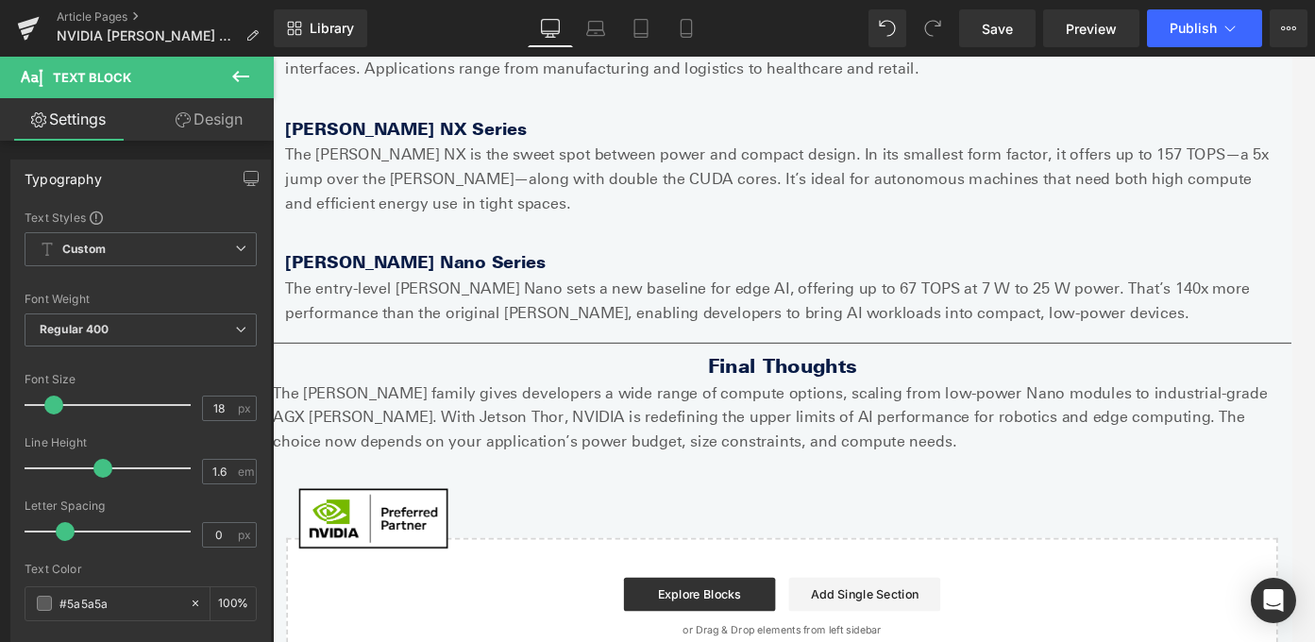
click at [241, 71] on icon at bounding box center [240, 76] width 23 height 23
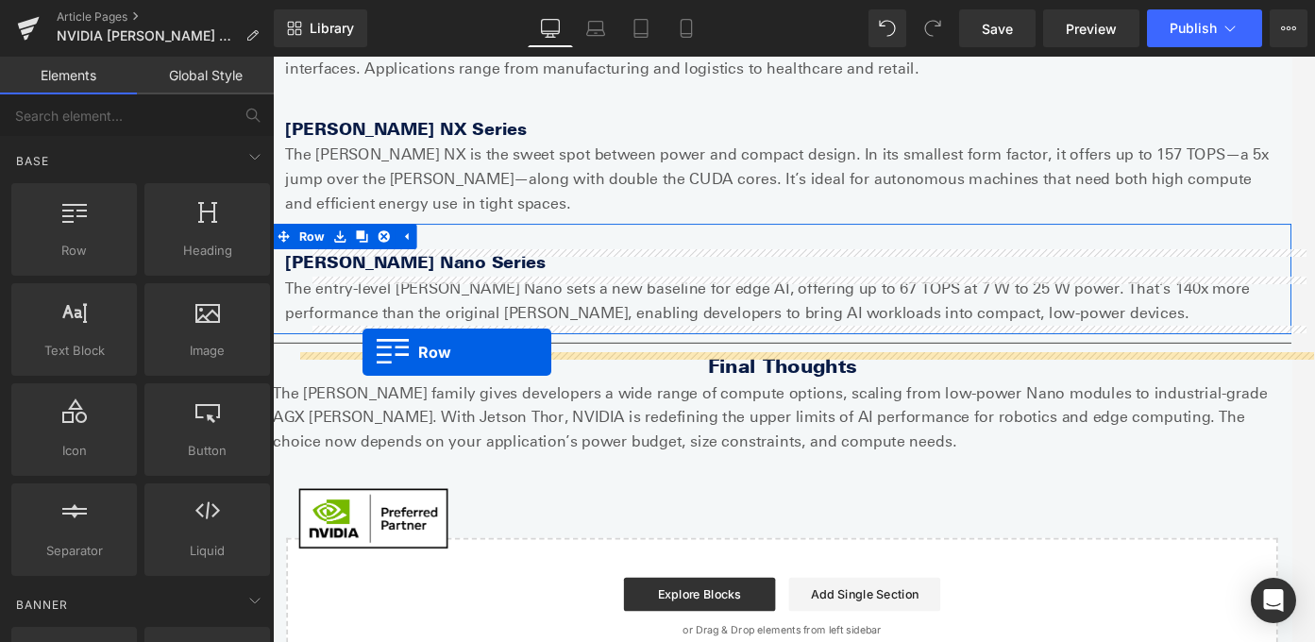
drag, startPoint x: 380, startPoint y: 300, endPoint x: 373, endPoint y: 387, distance: 87.2
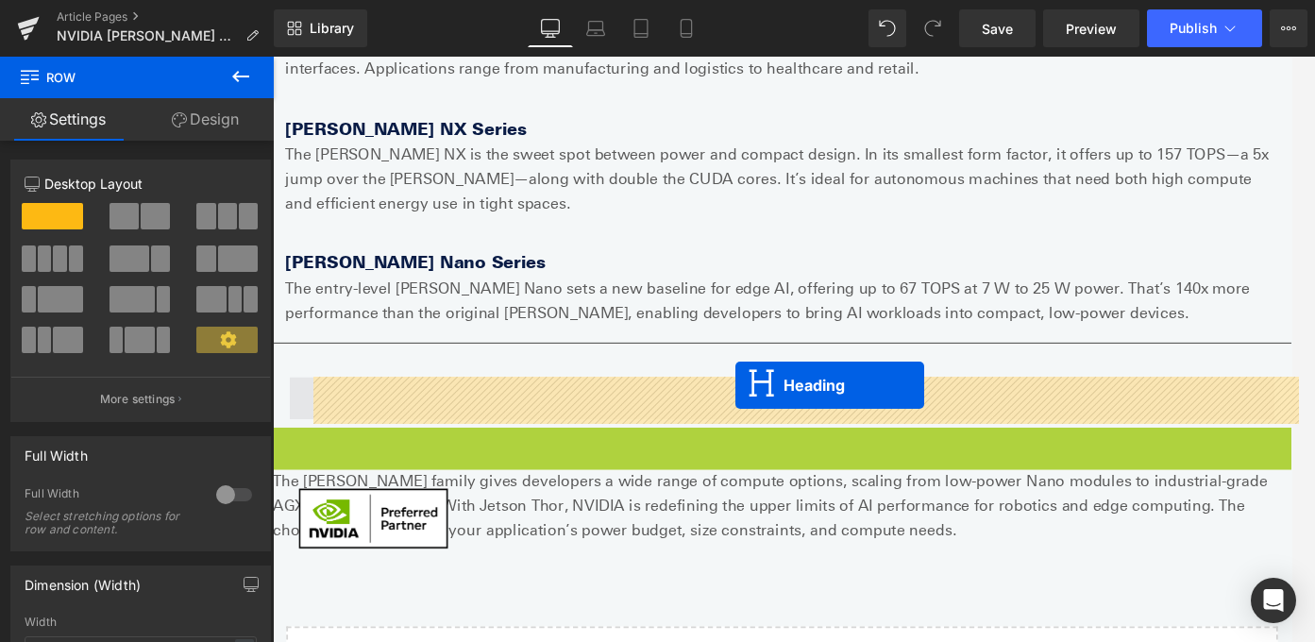
drag, startPoint x: 795, startPoint y: 493, endPoint x: 789, endPoint y: 426, distance: 67.3
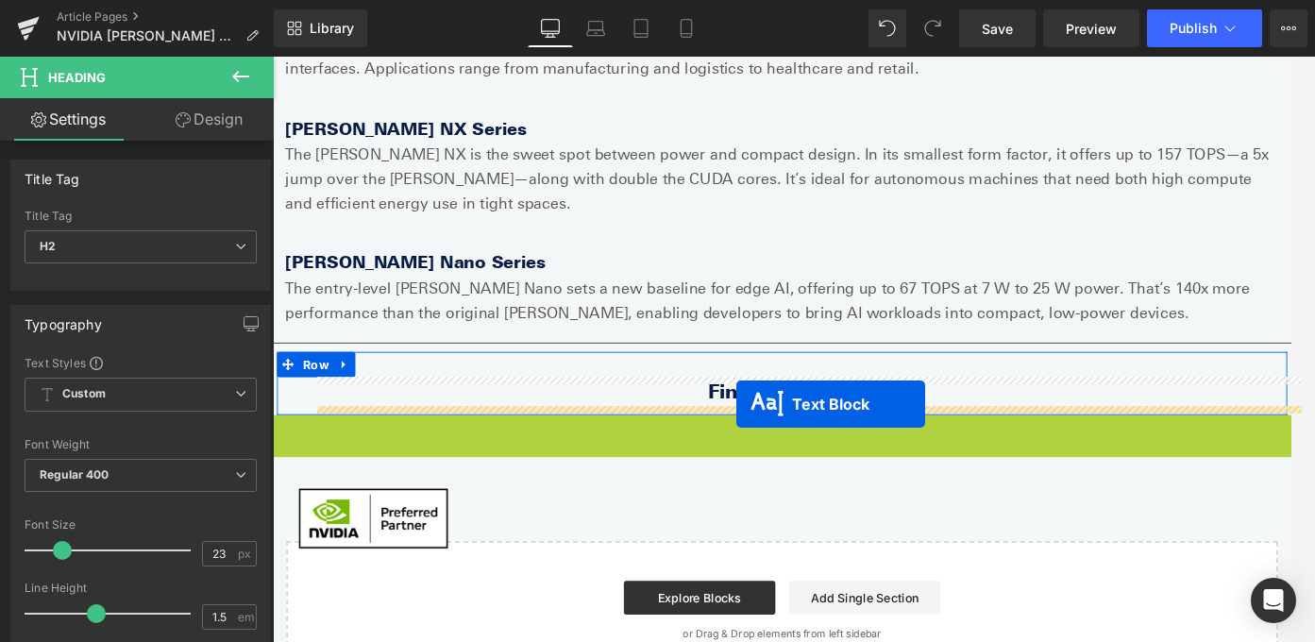
drag, startPoint x: 793, startPoint y: 497, endPoint x: 793, endPoint y: 446, distance: 51.9
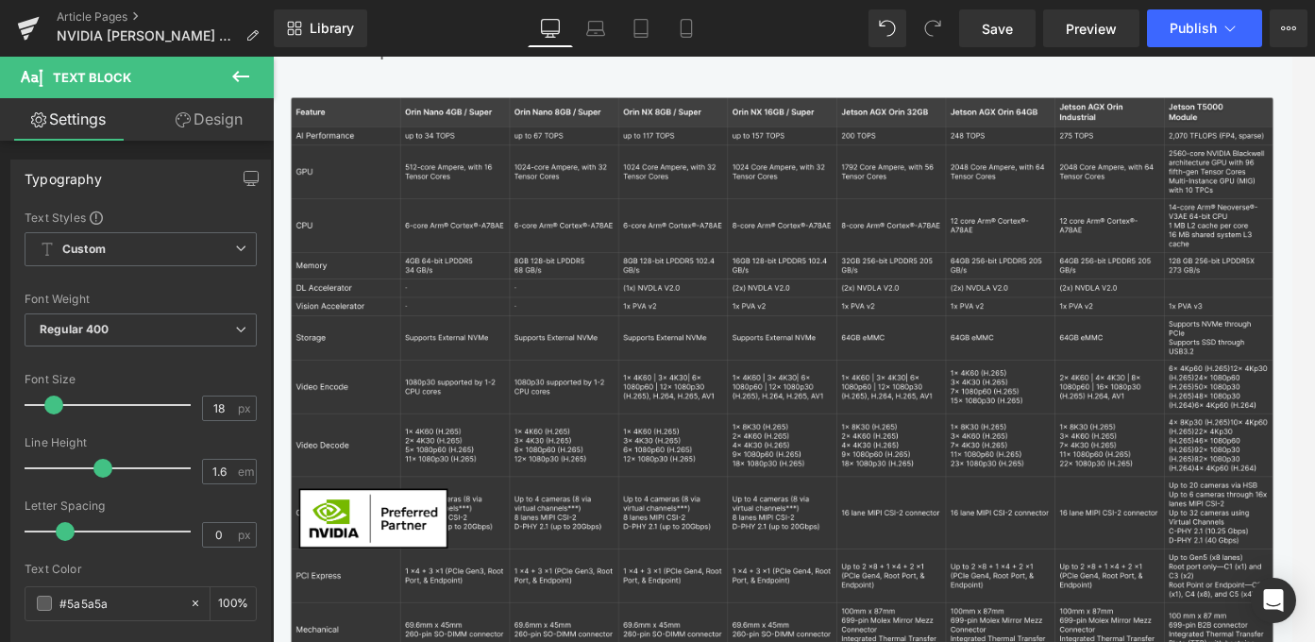
scroll to position [0, 0]
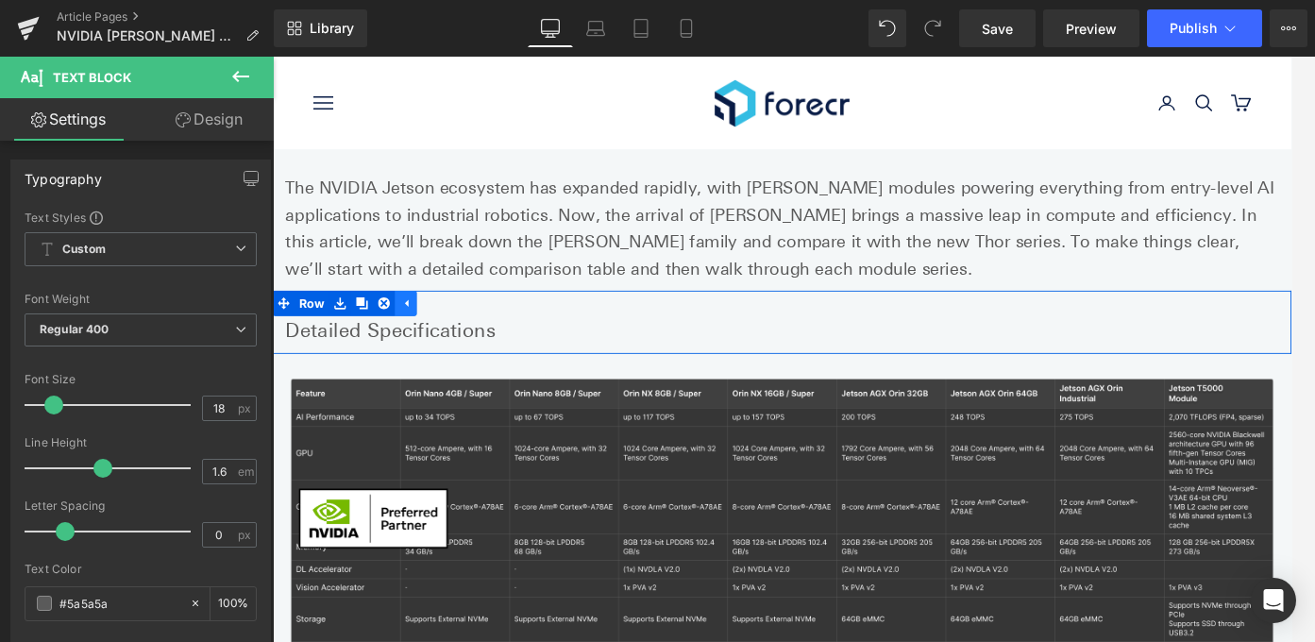
click at [422, 336] on icon at bounding box center [423, 333] width 4 height 8
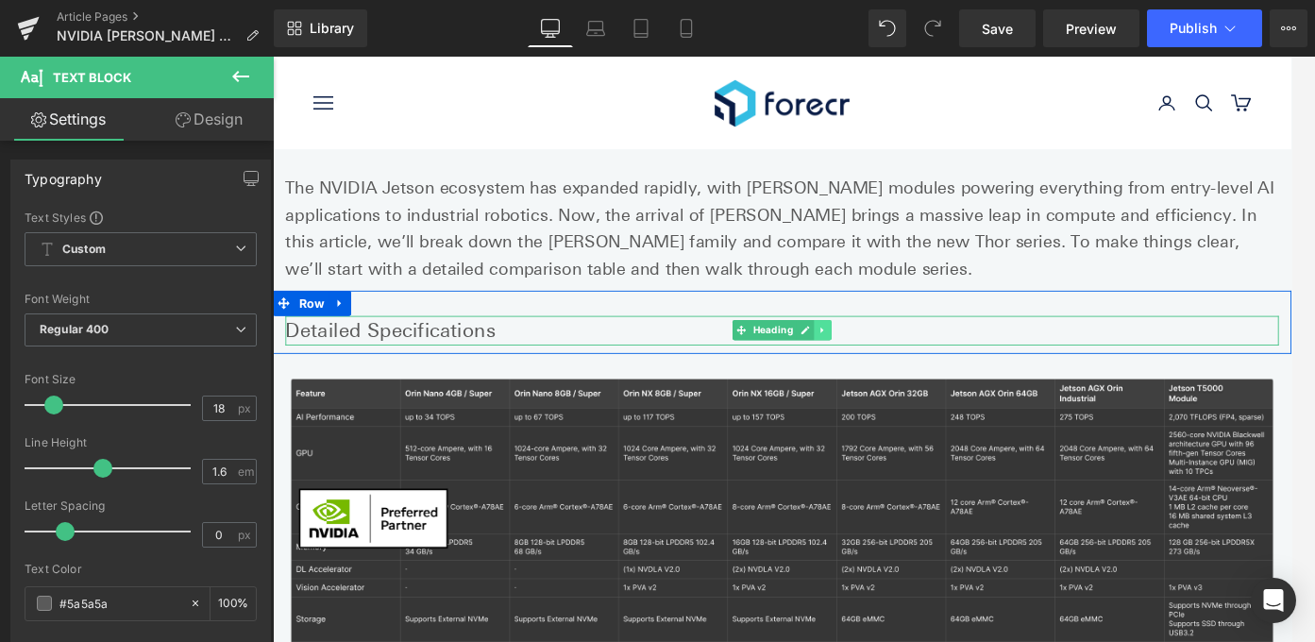
click at [887, 358] on icon at bounding box center [889, 363] width 10 height 11
click at [901, 369] on icon at bounding box center [899, 363] width 10 height 11
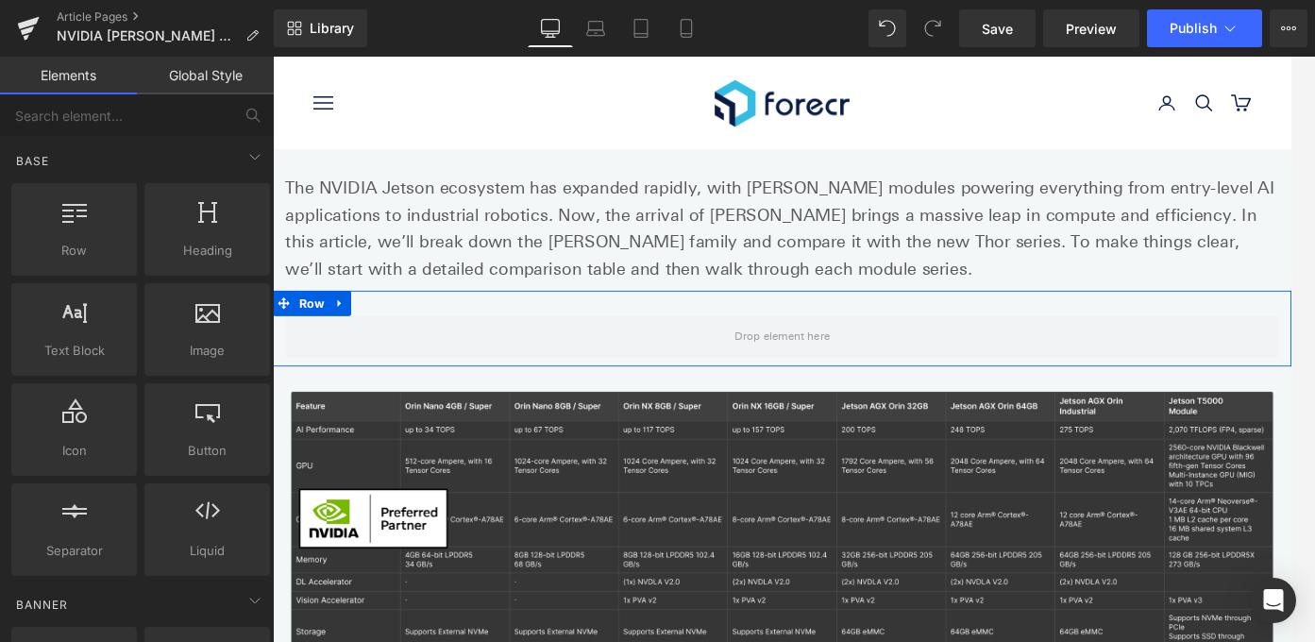
click at [353, 336] on icon at bounding box center [348, 334] width 13 height 14
click at [397, 334] on icon at bounding box center [397, 334] width 13 height 14
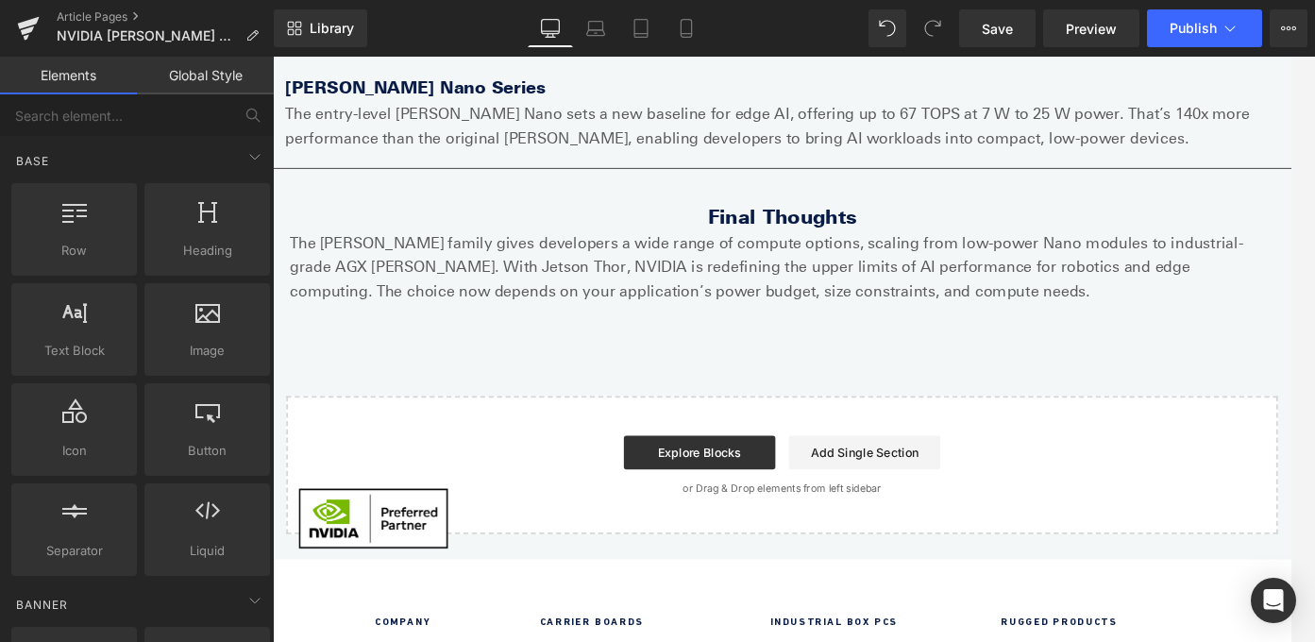
scroll to position [1464, 0]
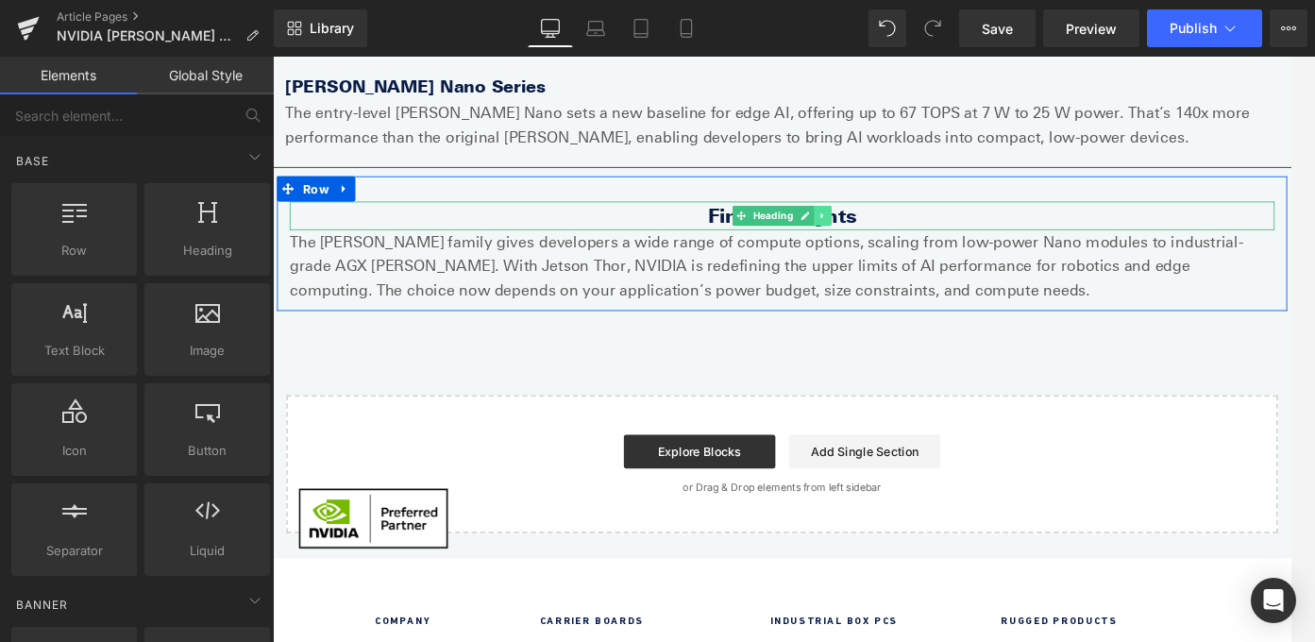
click at [887, 236] on icon at bounding box center [888, 234] width 3 height 7
click at [886, 240] on link at bounding box center [880, 235] width 20 height 23
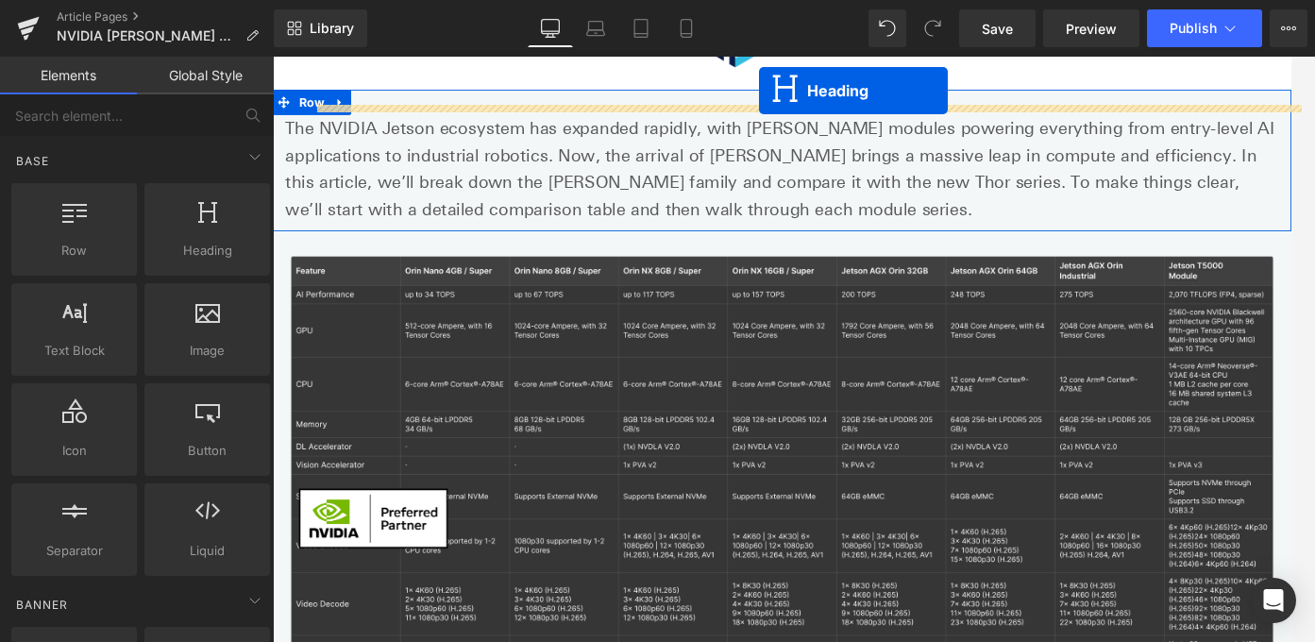
scroll to position [0, 0]
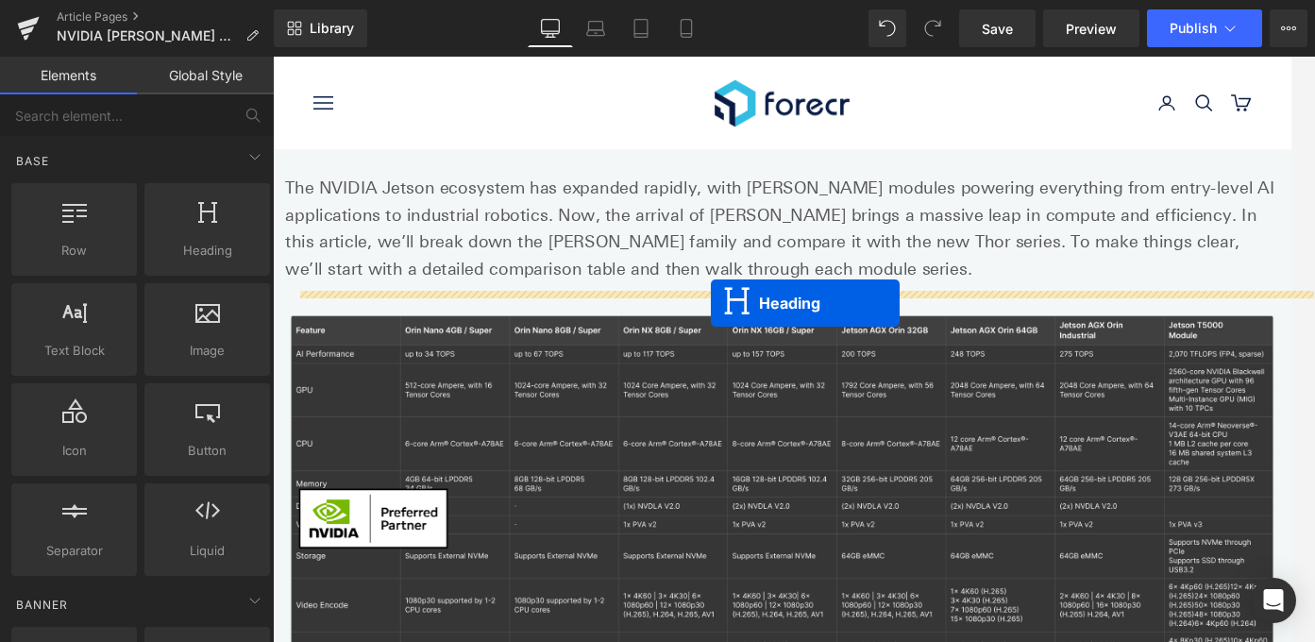
drag, startPoint x: 798, startPoint y: 268, endPoint x: 764, endPoint y: 335, distance: 75.1
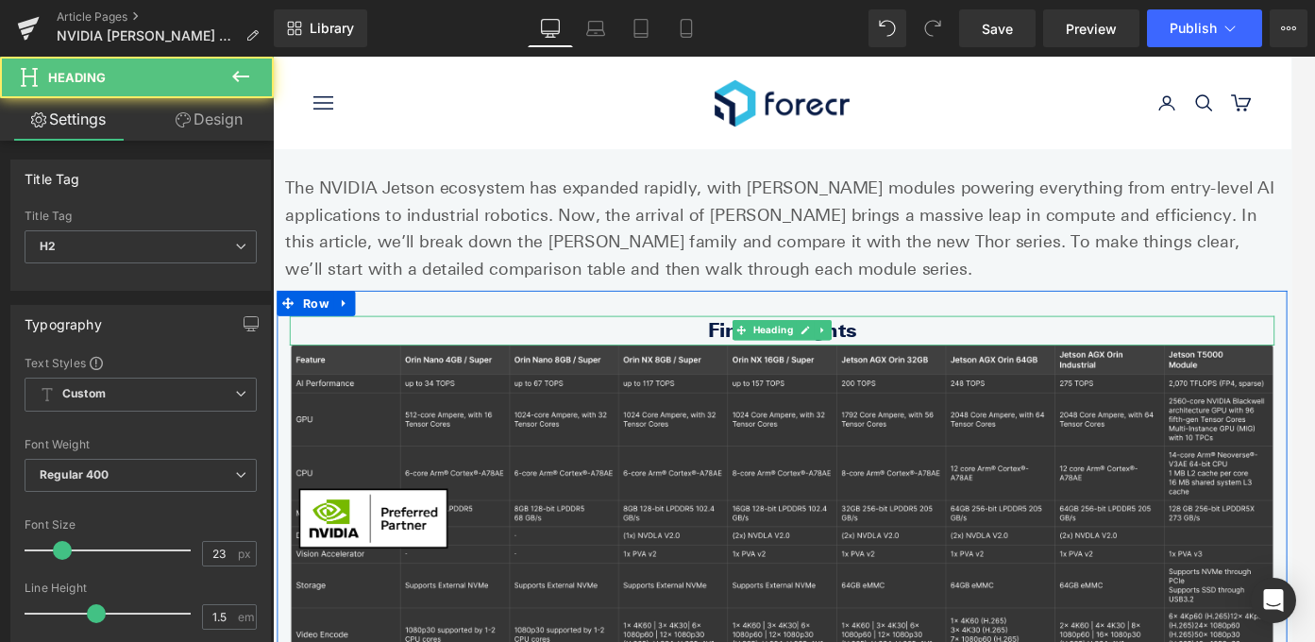
click at [772, 363] on b "Final Thoughts" at bounding box center [844, 363] width 167 height 26
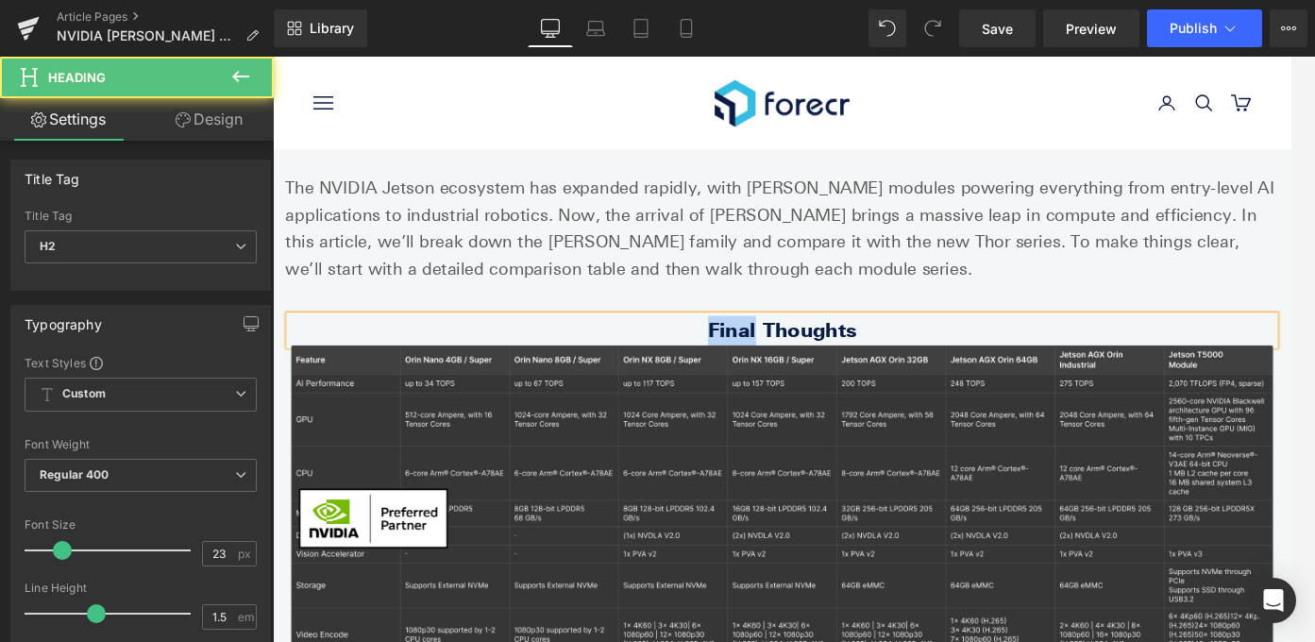
click at [772, 363] on b "Final Thoughts" at bounding box center [844, 363] width 167 height 26
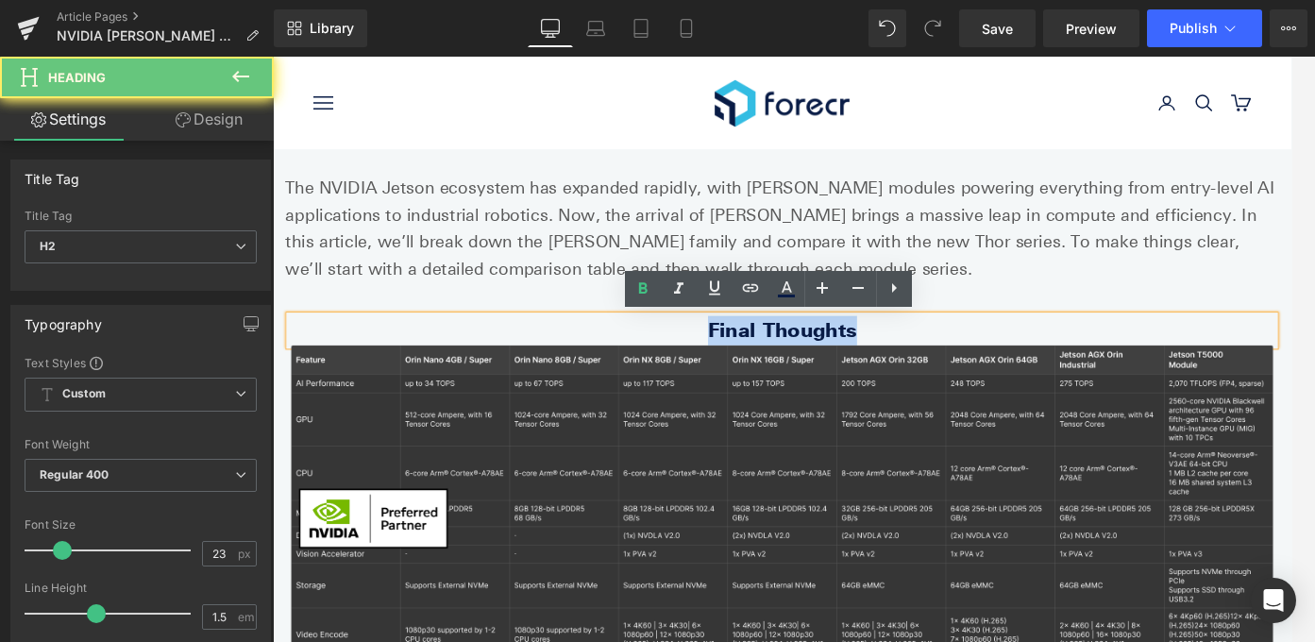
click at [772, 363] on b "Final Thoughts" at bounding box center [844, 363] width 167 height 26
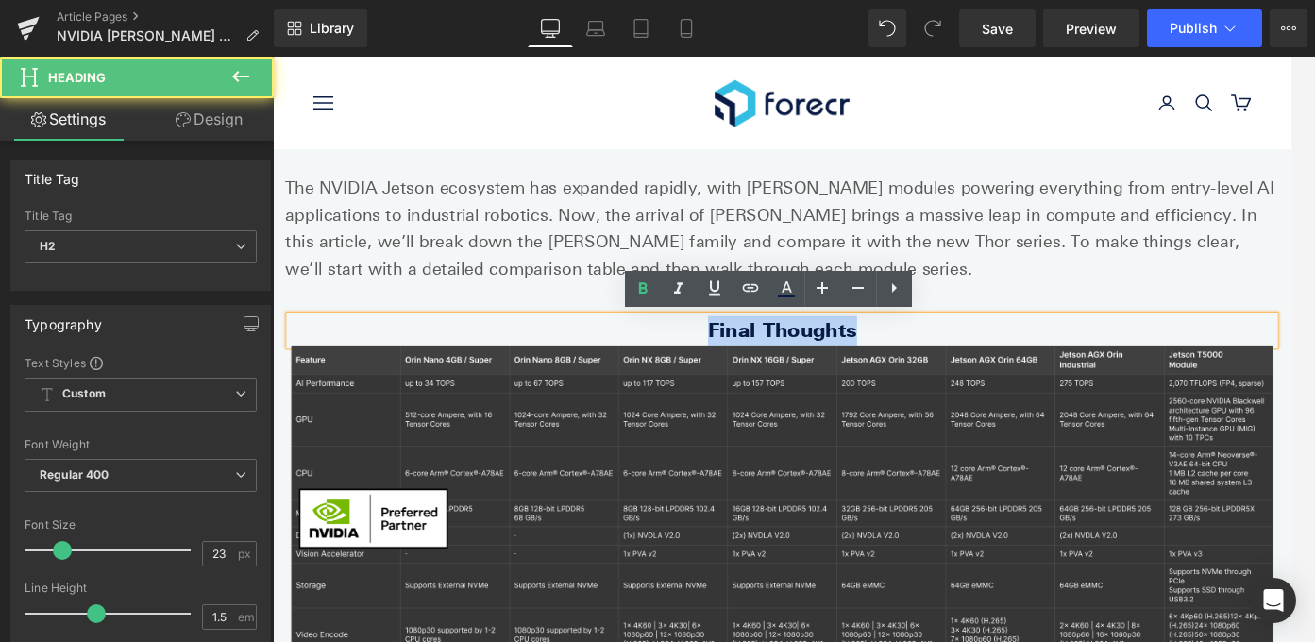
click at [828, 361] on b "Final Thoughts" at bounding box center [844, 363] width 167 height 26
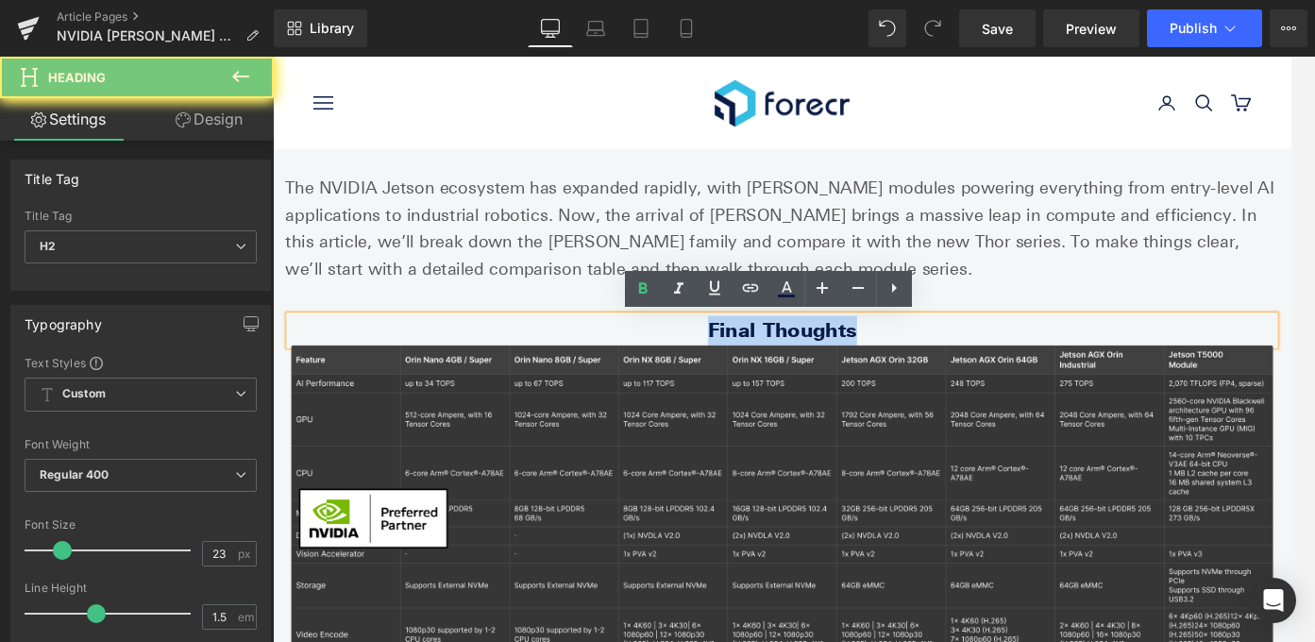
click at [828, 361] on b "Final Thoughts" at bounding box center [844, 363] width 167 height 26
paste div
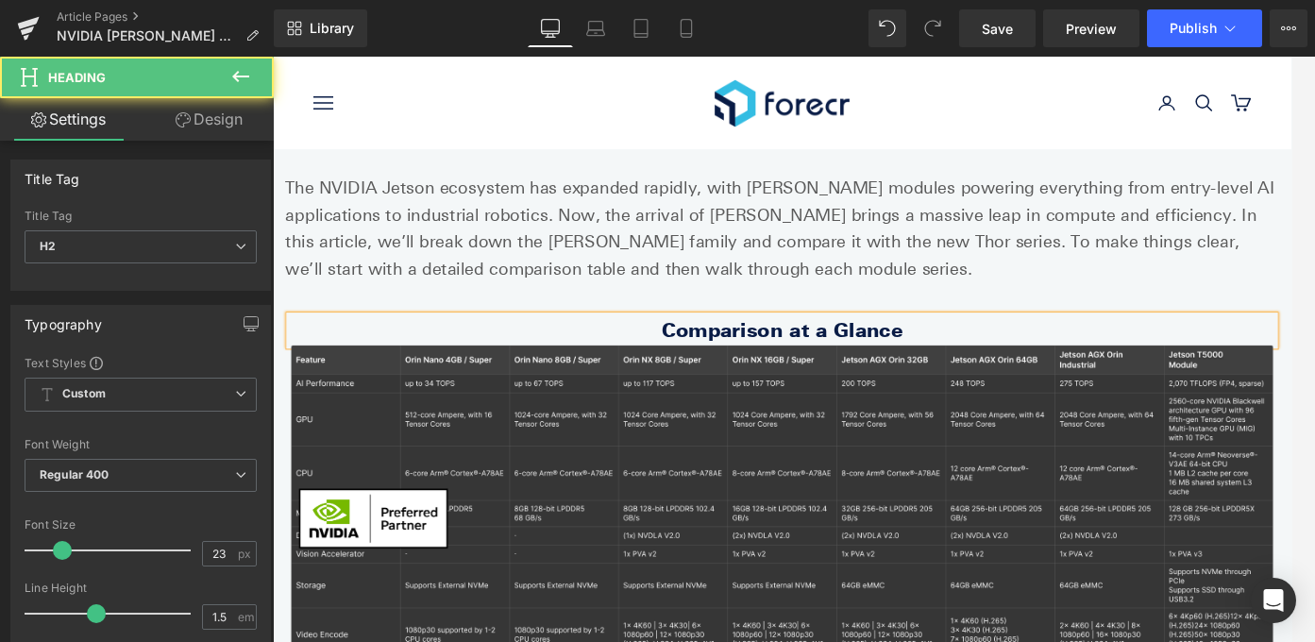
drag, startPoint x: 693, startPoint y: 90, endPoint x: 935, endPoint y: 81, distance: 241.8
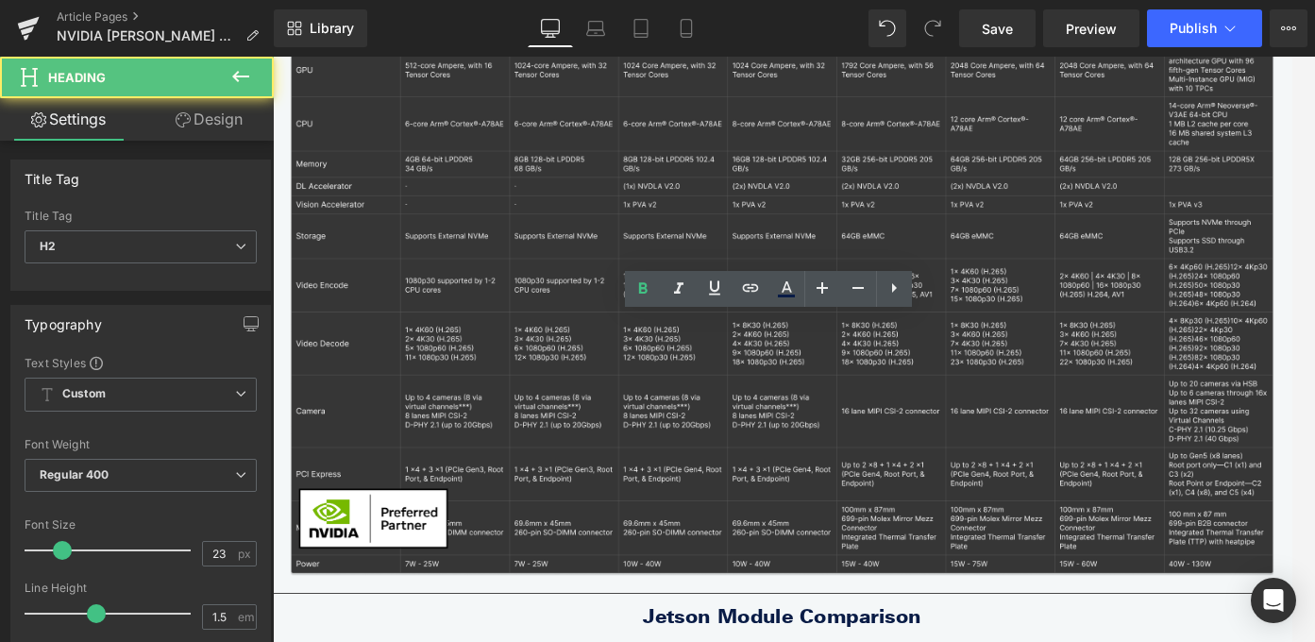
scroll to position [919, 0]
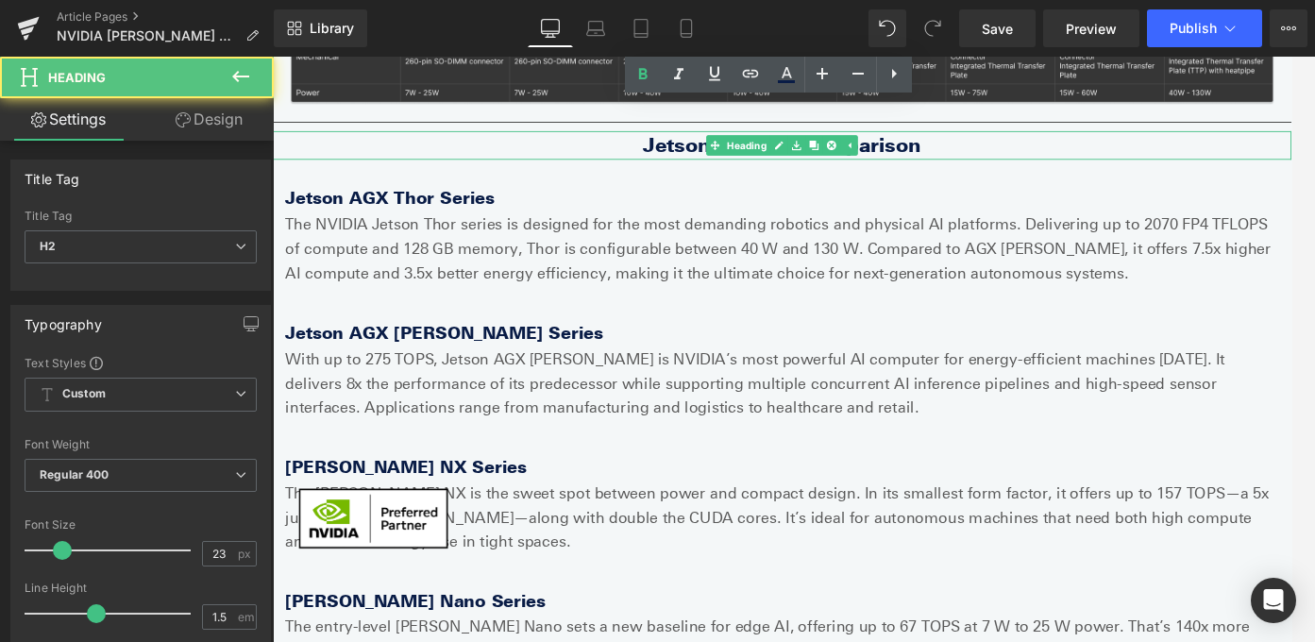
click at [712, 154] on strong "Jetson Module Comparison" at bounding box center [844, 156] width 312 height 26
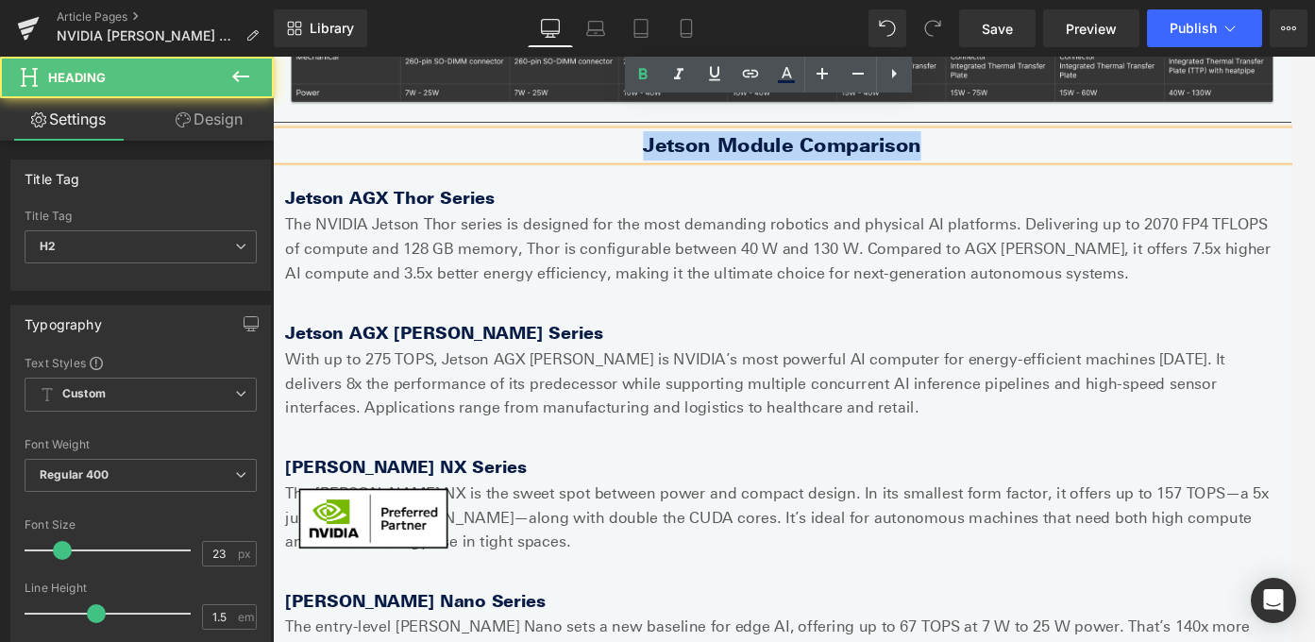
click at [712, 154] on strong "Jetson Module Comparison" at bounding box center [844, 156] width 312 height 26
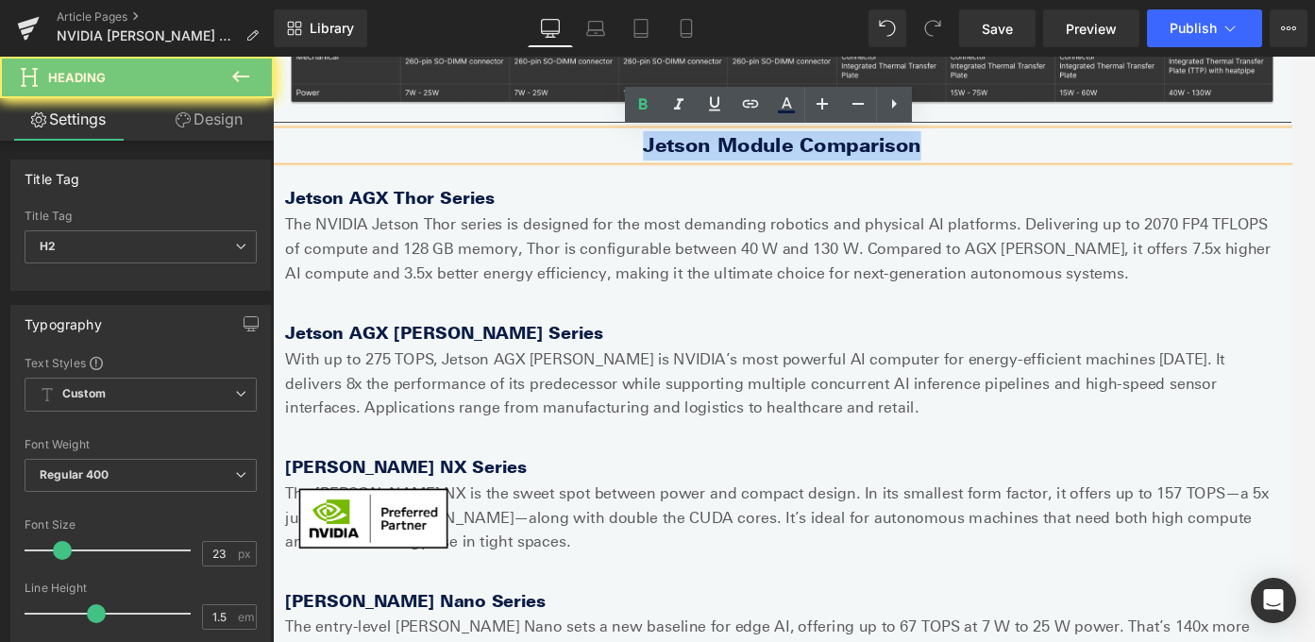
copy strong "Jetson Module Comparison"
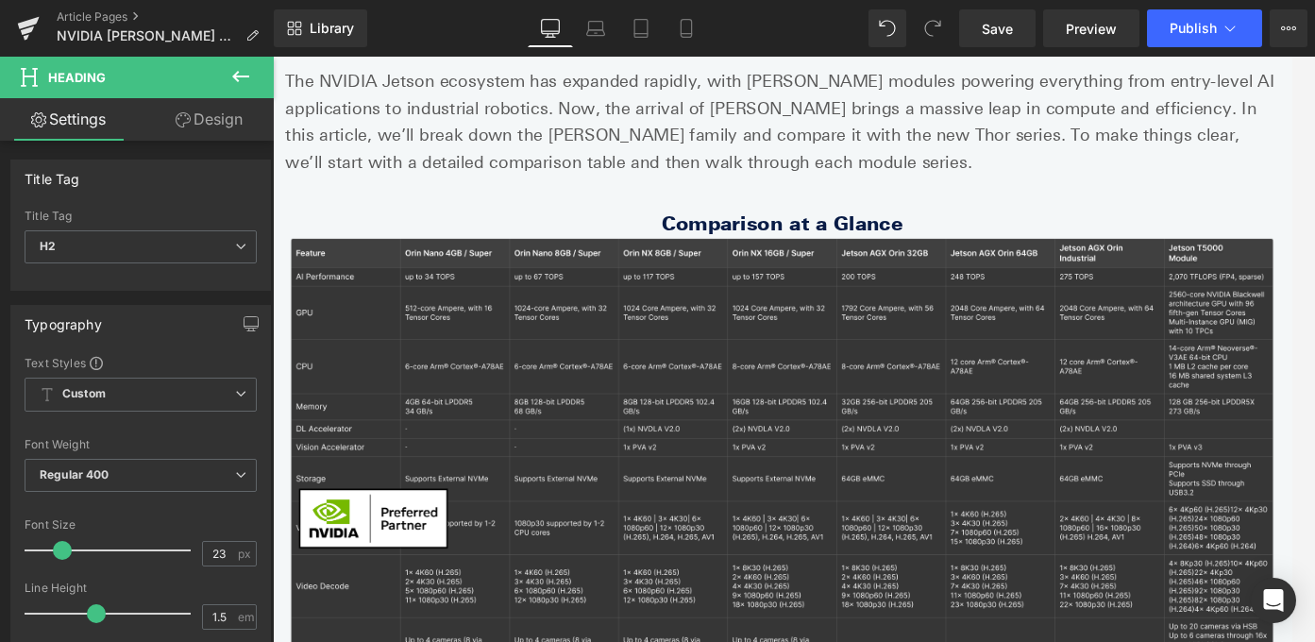
scroll to position [0, 0]
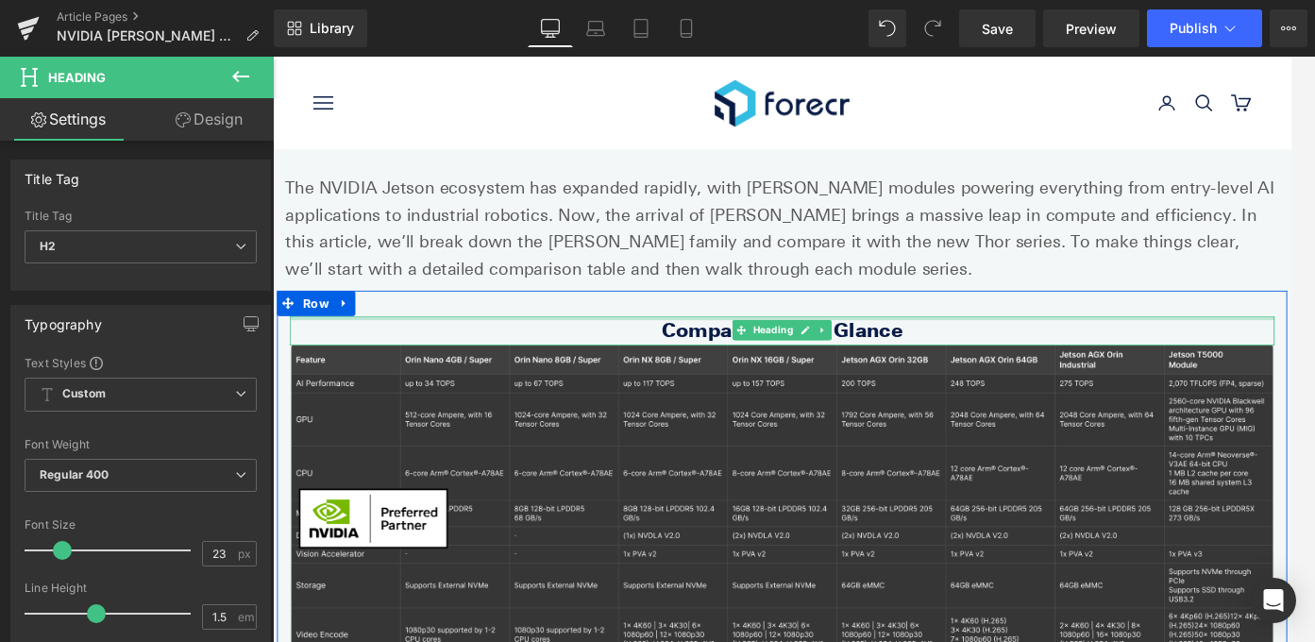
click at [970, 357] on b "Comparison at a Glance" at bounding box center [844, 363] width 271 height 26
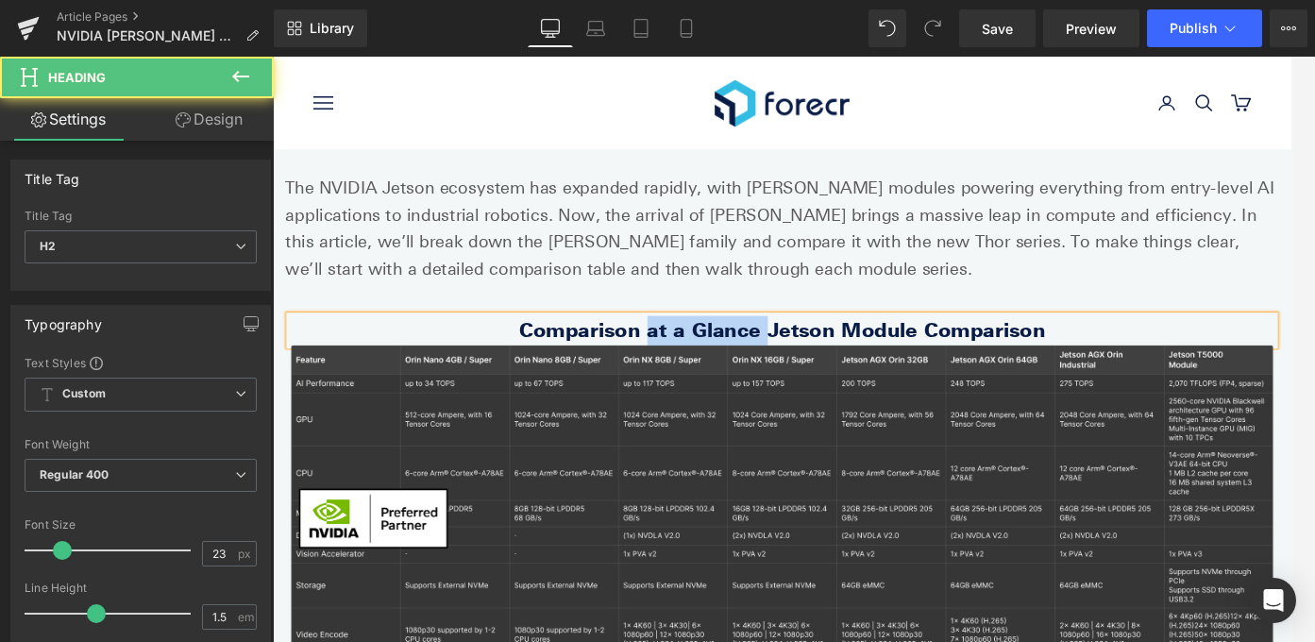
drag, startPoint x: 707, startPoint y: 365, endPoint x: 829, endPoint y: 366, distance: 121.8
click at [829, 366] on b "Comparison at a Glance Jetson Module Comparison" at bounding box center [844, 363] width 590 height 26
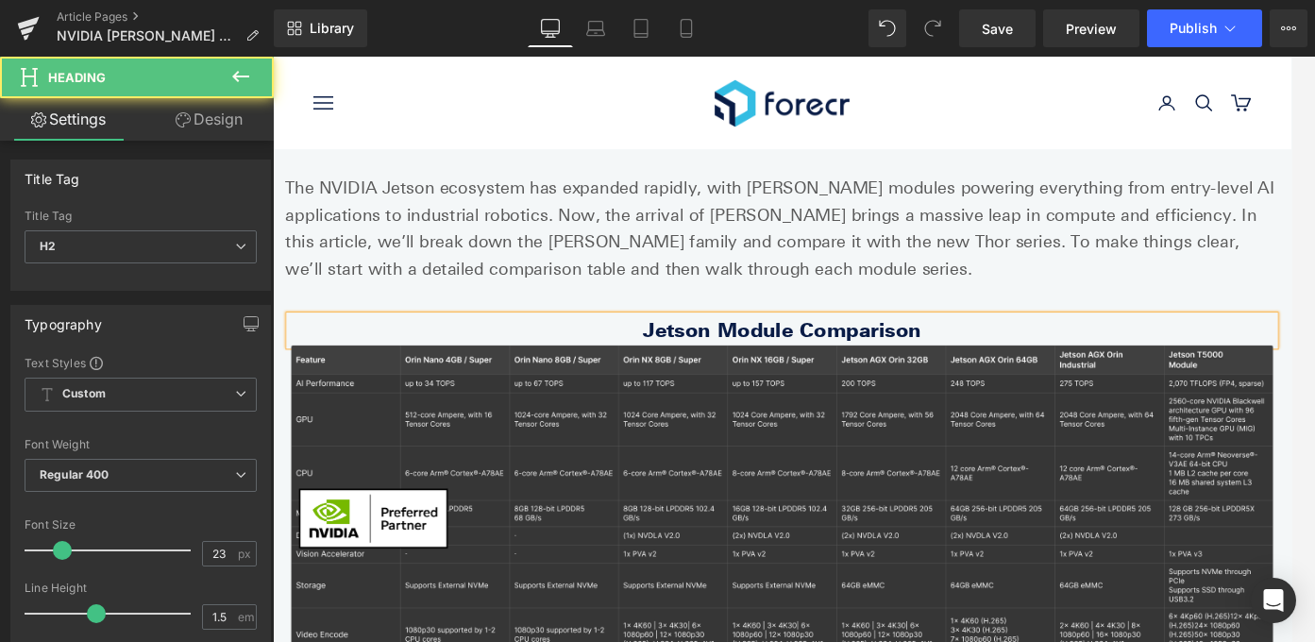
click at [1081, 364] on h2 "Jetson Module Comparison" at bounding box center [844, 363] width 1104 height 33
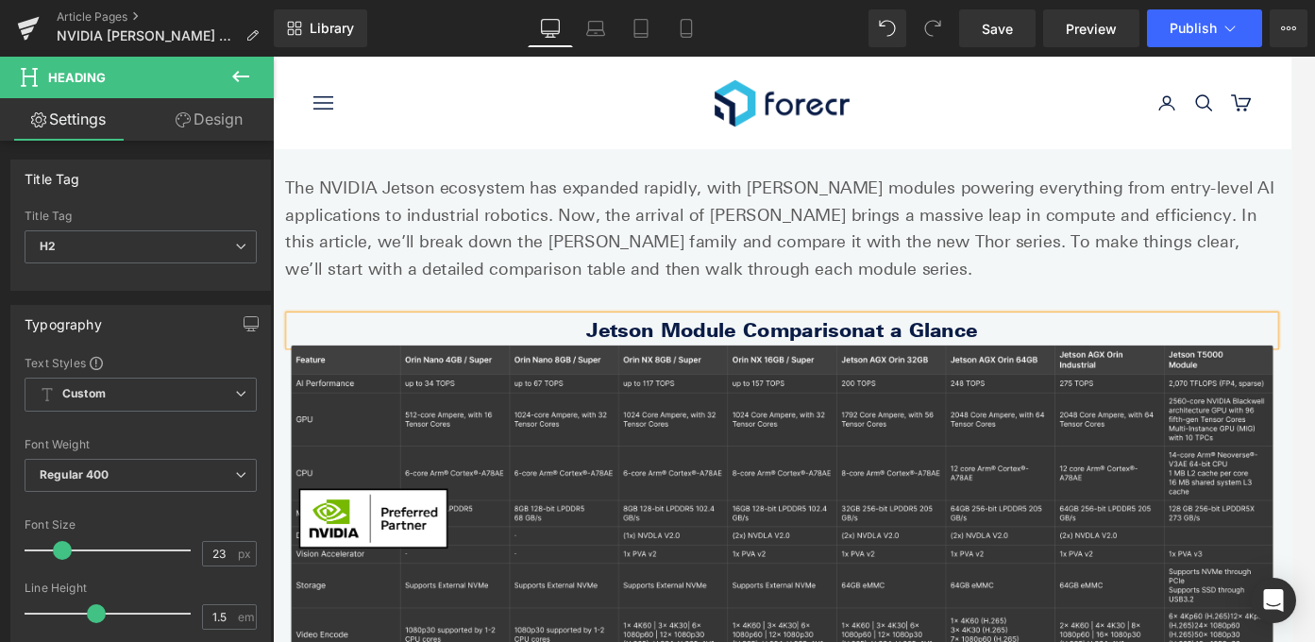
click at [921, 367] on b "Jetson Module Comparisonat a Glance" at bounding box center [844, 363] width 439 height 26
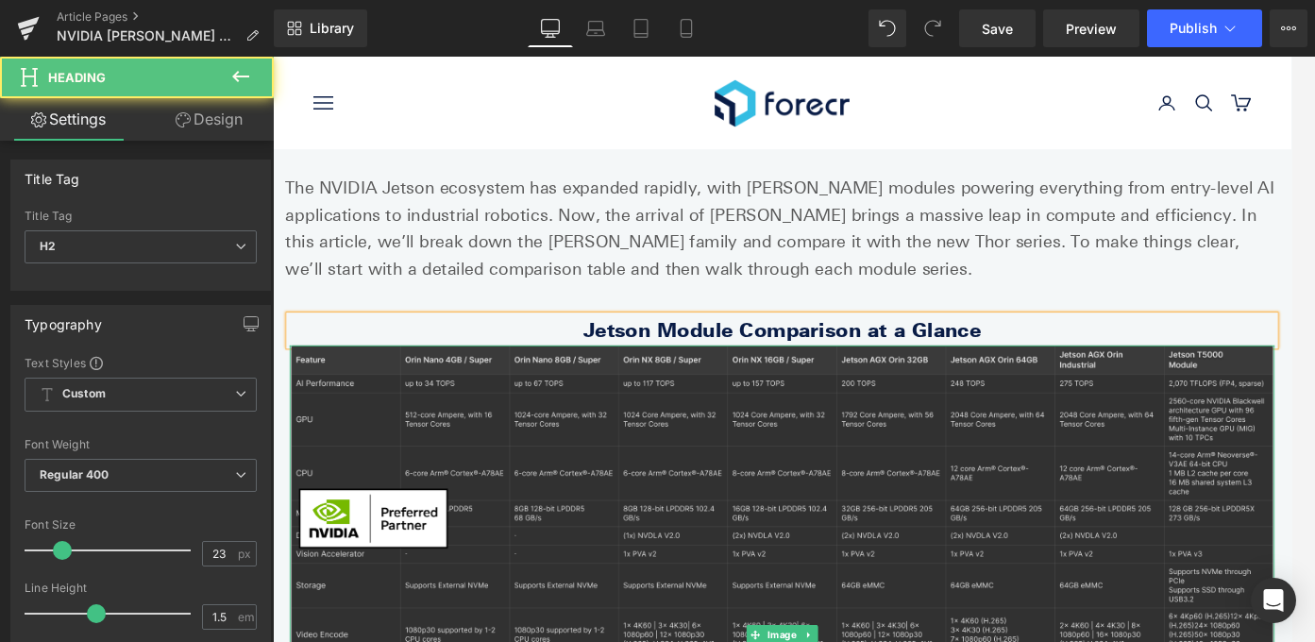
scroll to position [118, 0]
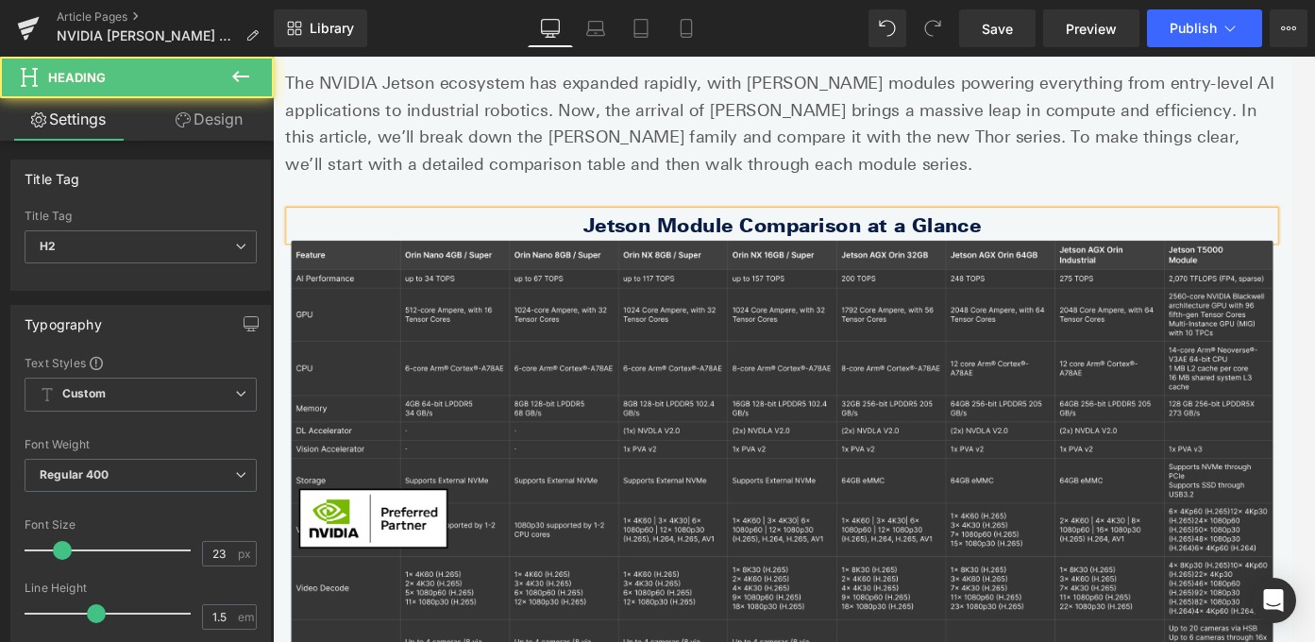
drag, startPoint x: 1073, startPoint y: 244, endPoint x: 921, endPoint y: 244, distance: 152.0
click at [921, 244] on h2 "Jetson Module Comparison at a Glance" at bounding box center [844, 245] width 1104 height 33
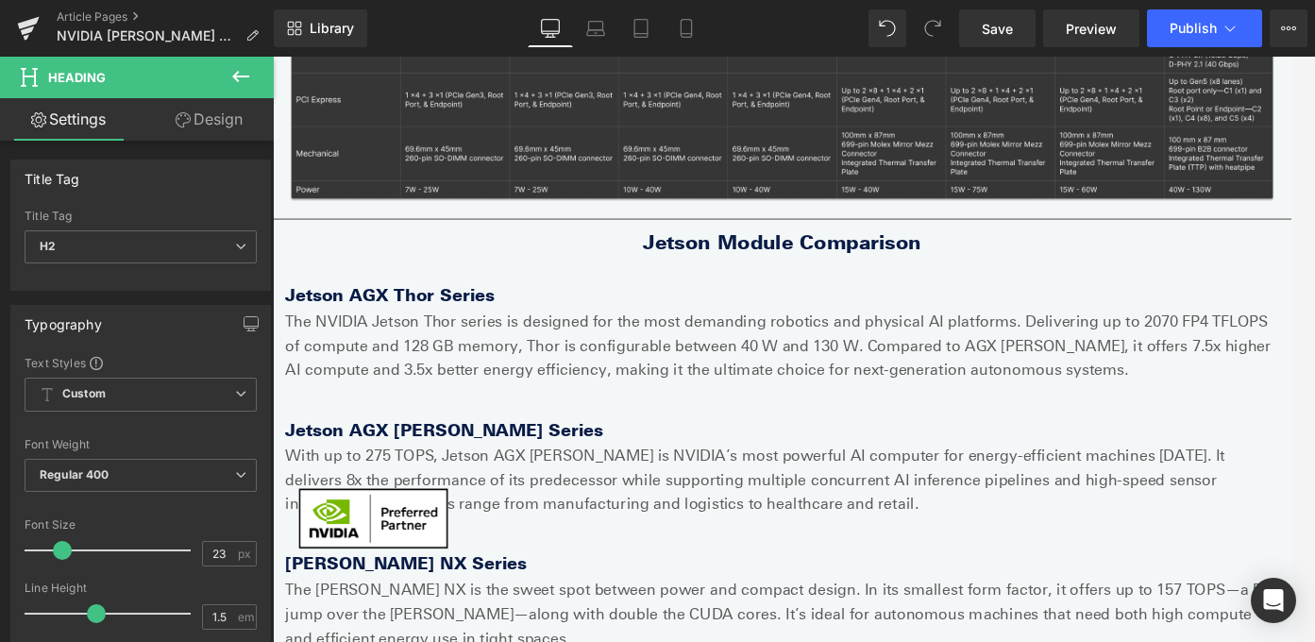
scroll to position [837, 0]
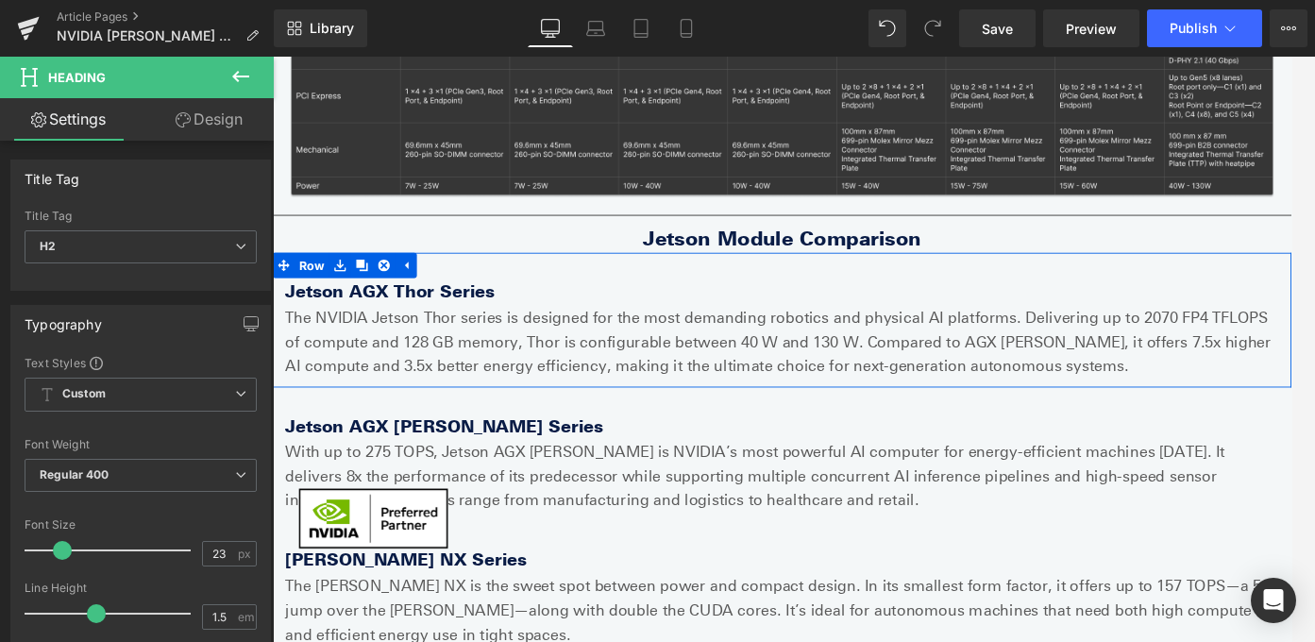
click at [967, 373] on p "The NVIDIA Jetson Thor series is designed for the most demanding robotics and p…" at bounding box center [844, 376] width 1114 height 81
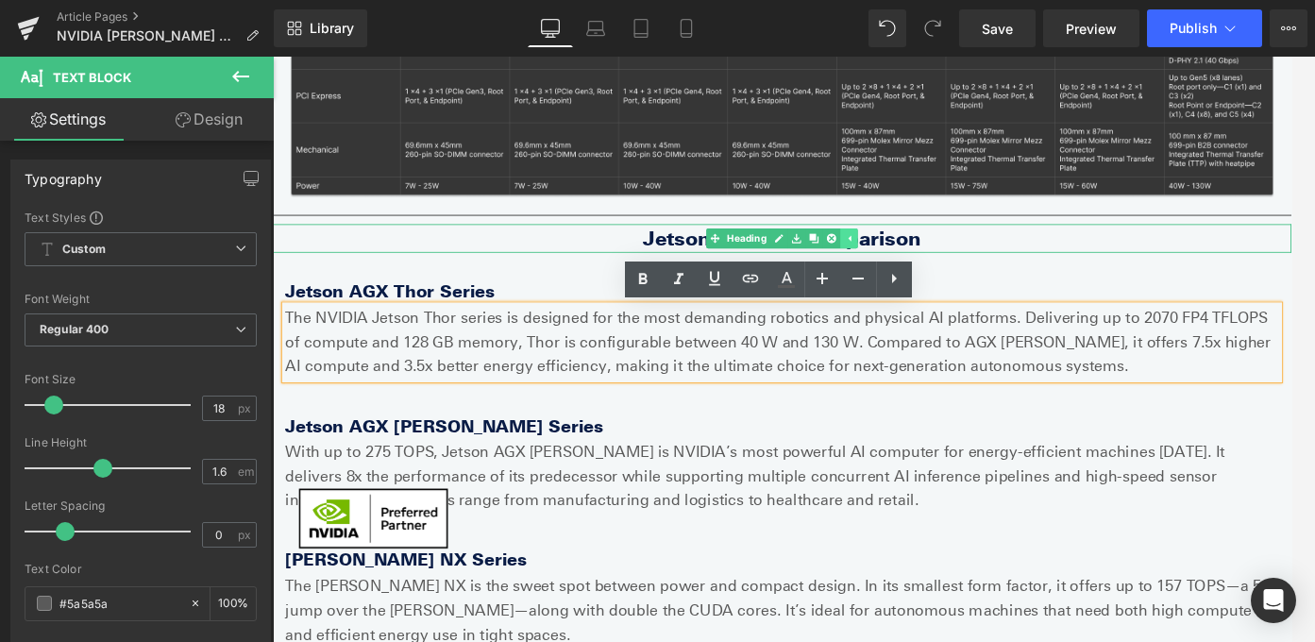
click at [922, 260] on icon at bounding box center [919, 260] width 10 height 11
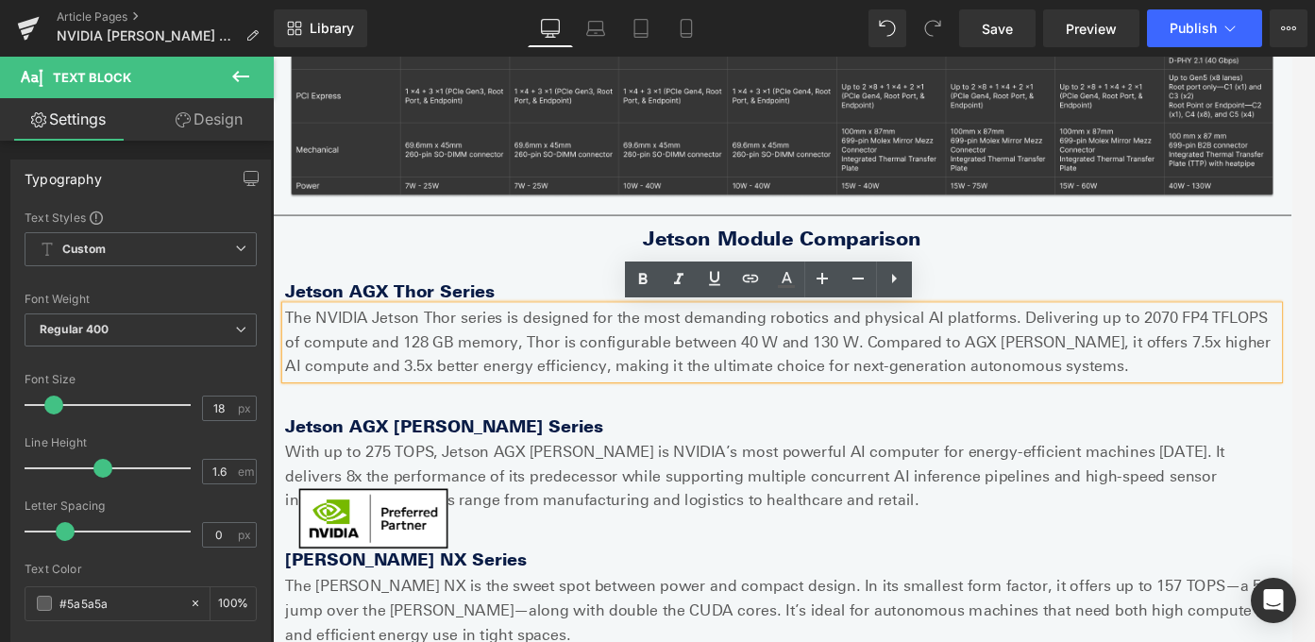
click at [1067, 281] on div "Jetson AGX Thor Series Heading The NVIDIA Jetson Thor series is designed for th…" at bounding box center [844, 352] width 1142 height 150
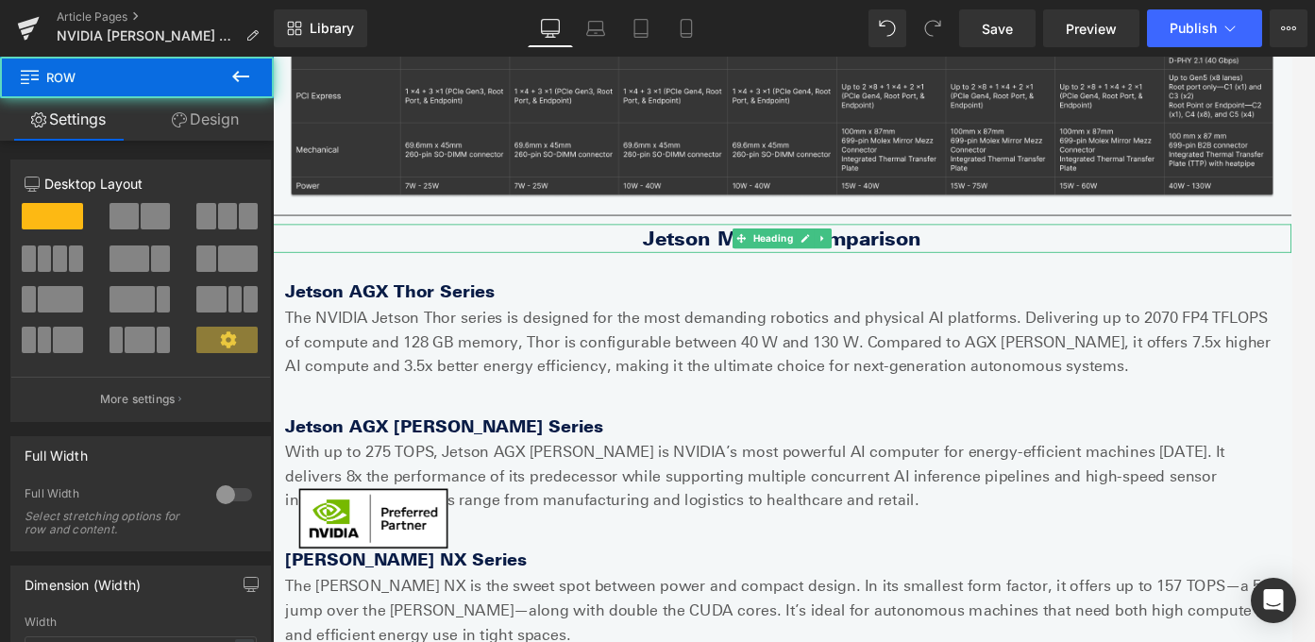
click at [897, 260] on link at bounding box center [890, 260] width 20 height 23
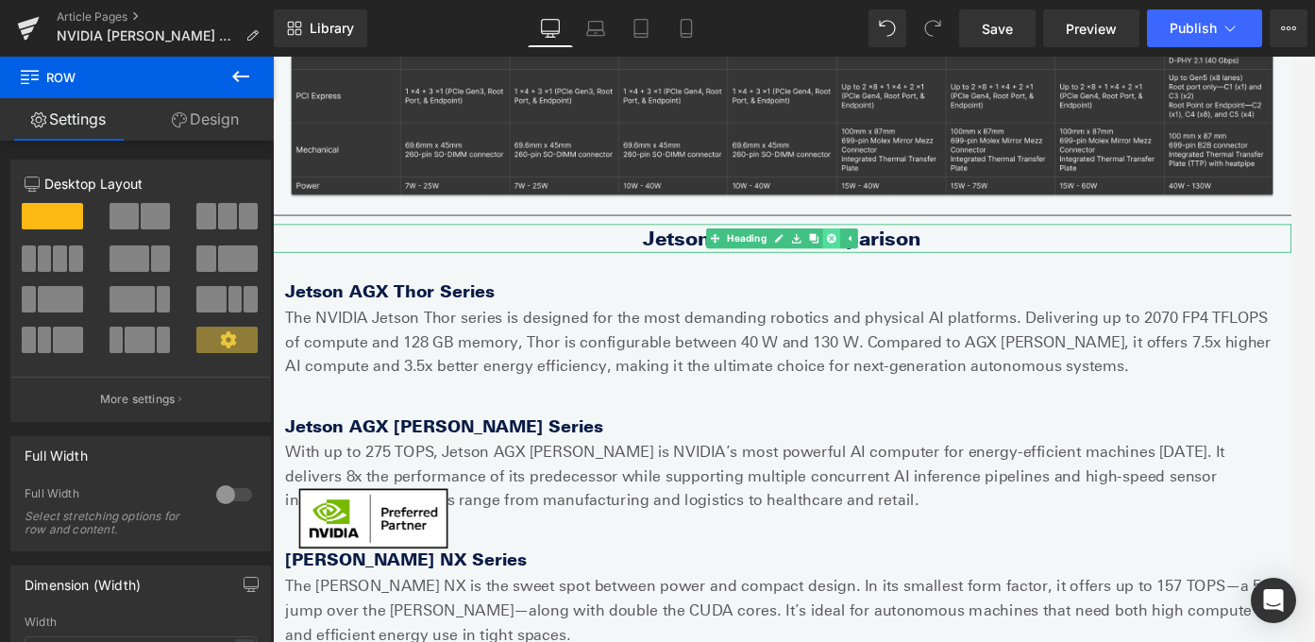
click at [895, 260] on icon at bounding box center [899, 261] width 10 height 10
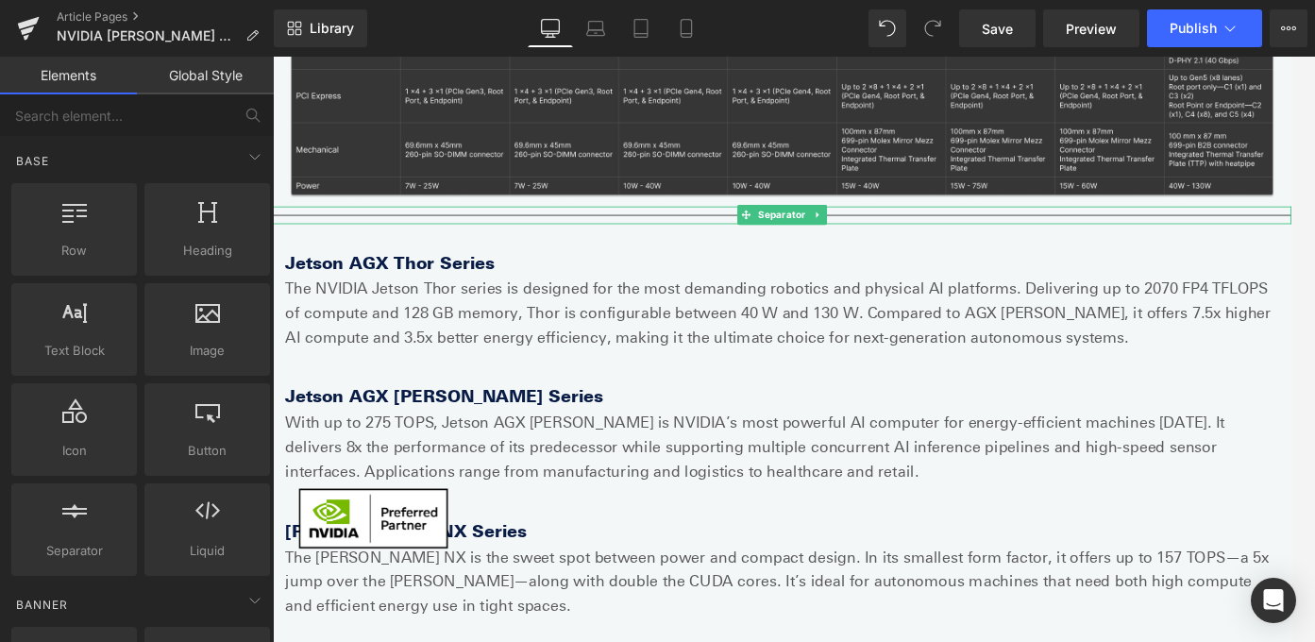
click at [888, 235] on icon at bounding box center [884, 233] width 10 height 11
click at [891, 237] on icon at bounding box center [893, 234] width 10 height 10
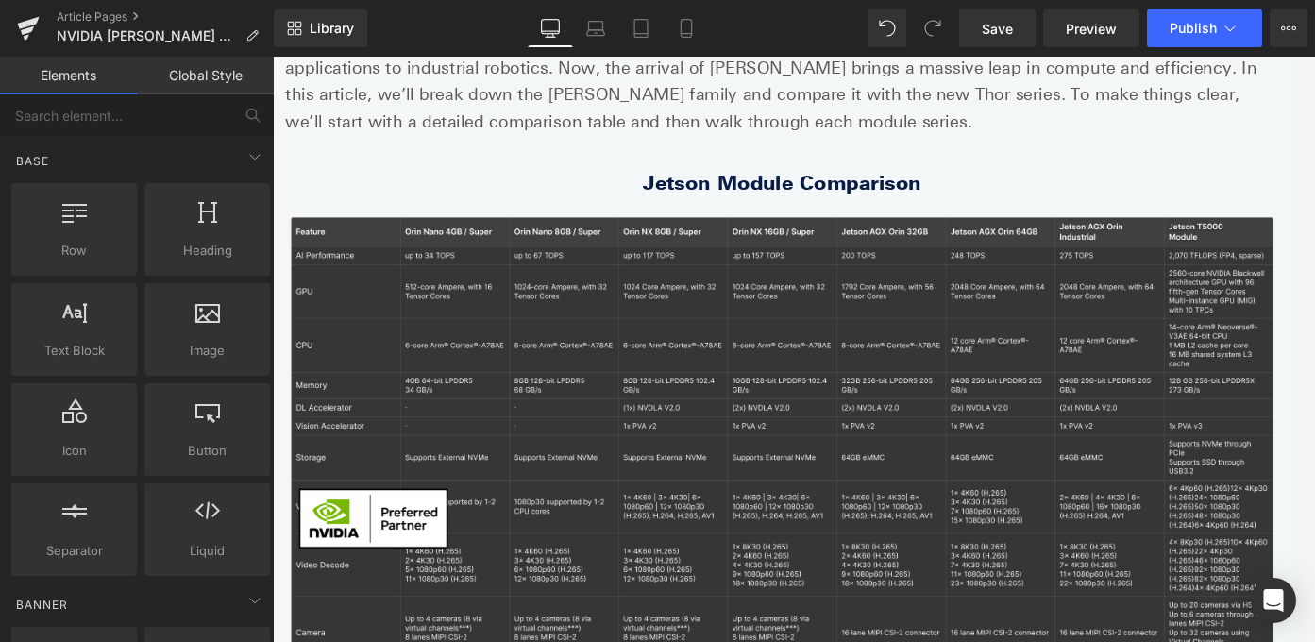
scroll to position [0, 0]
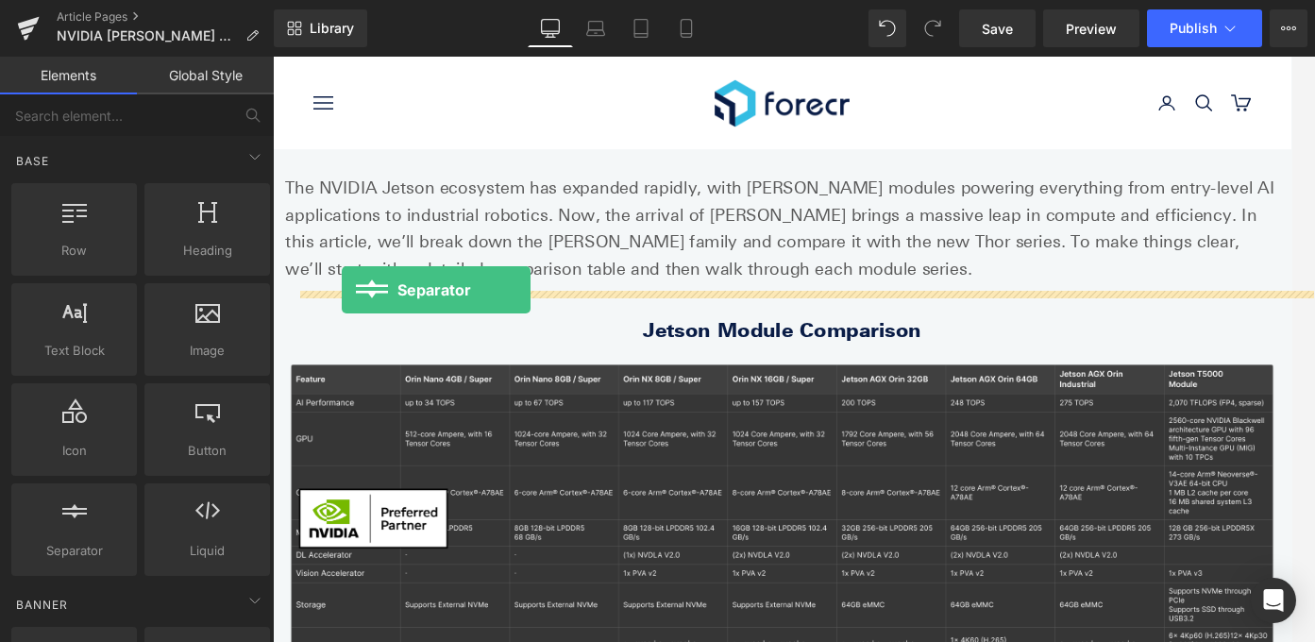
drag, startPoint x: 361, startPoint y: 597, endPoint x: 350, endPoint y: 318, distance: 278.7
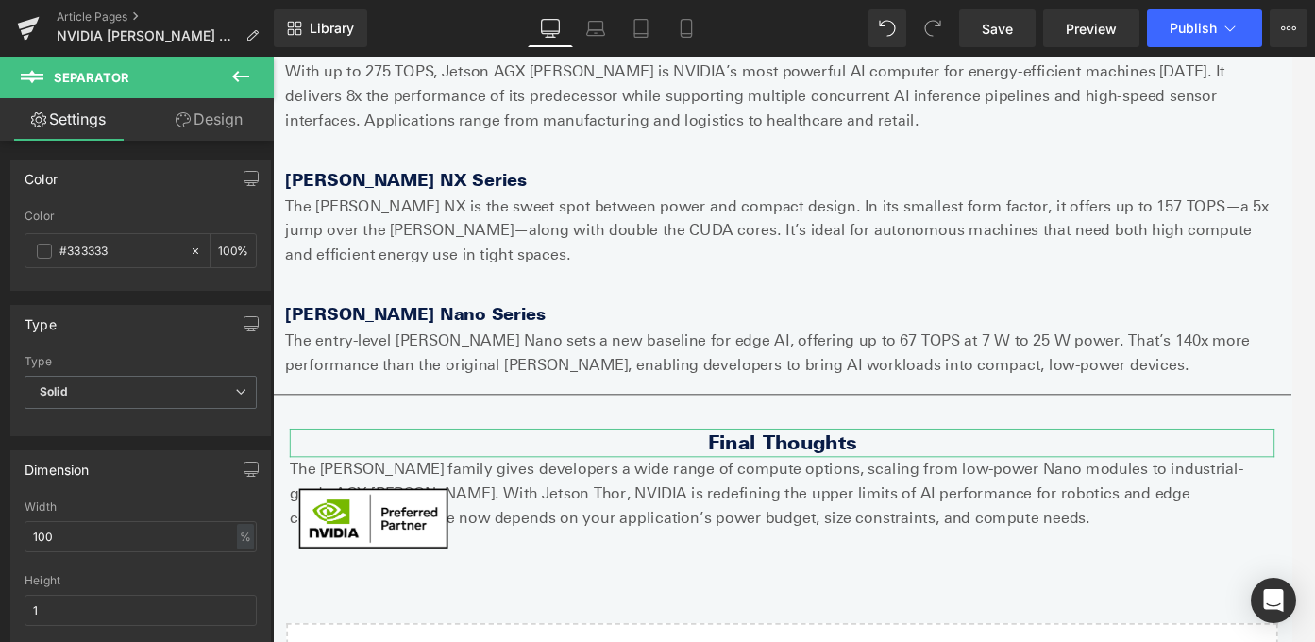
scroll to position [1555, 0]
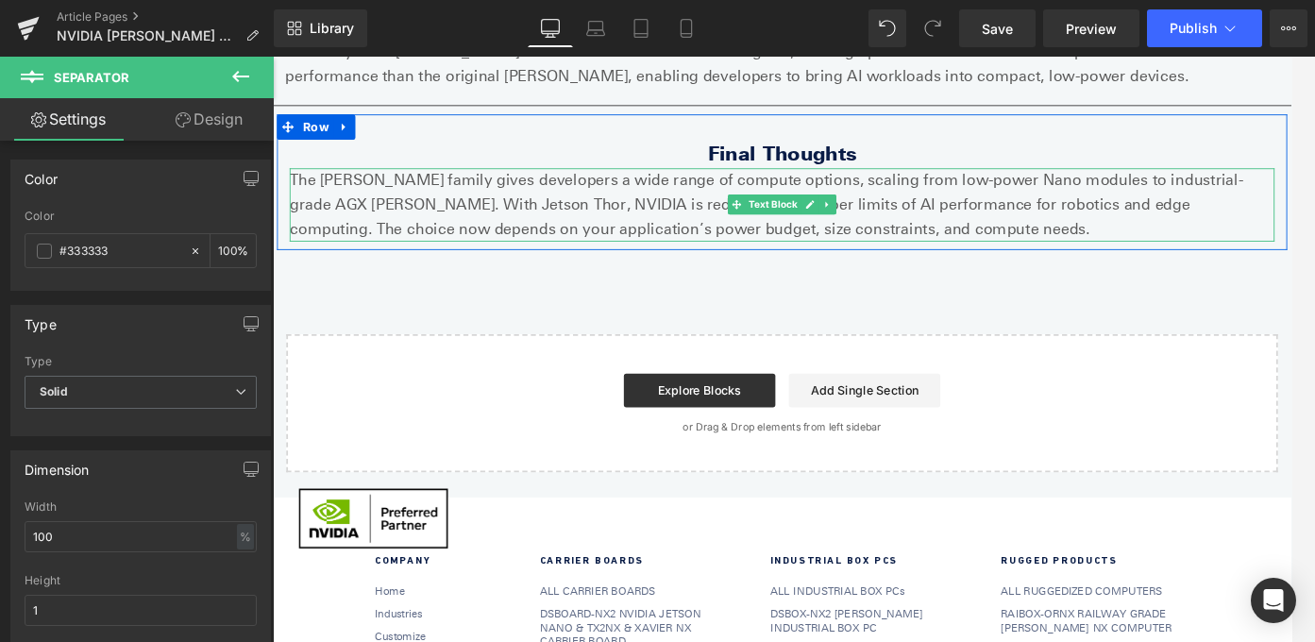
click at [304, 194] on p "The [PERSON_NAME] family gives developers a wide range of compute options, scal…" at bounding box center [844, 222] width 1104 height 81
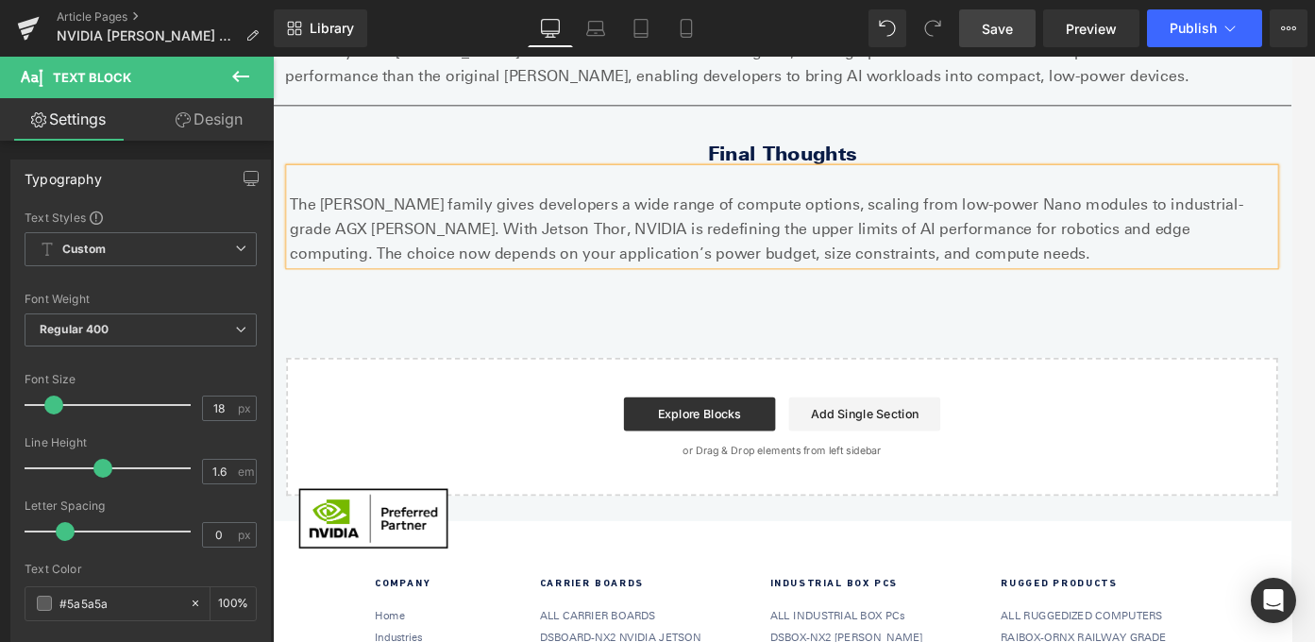
click at [991, 44] on link "Save" at bounding box center [997, 28] width 76 height 38
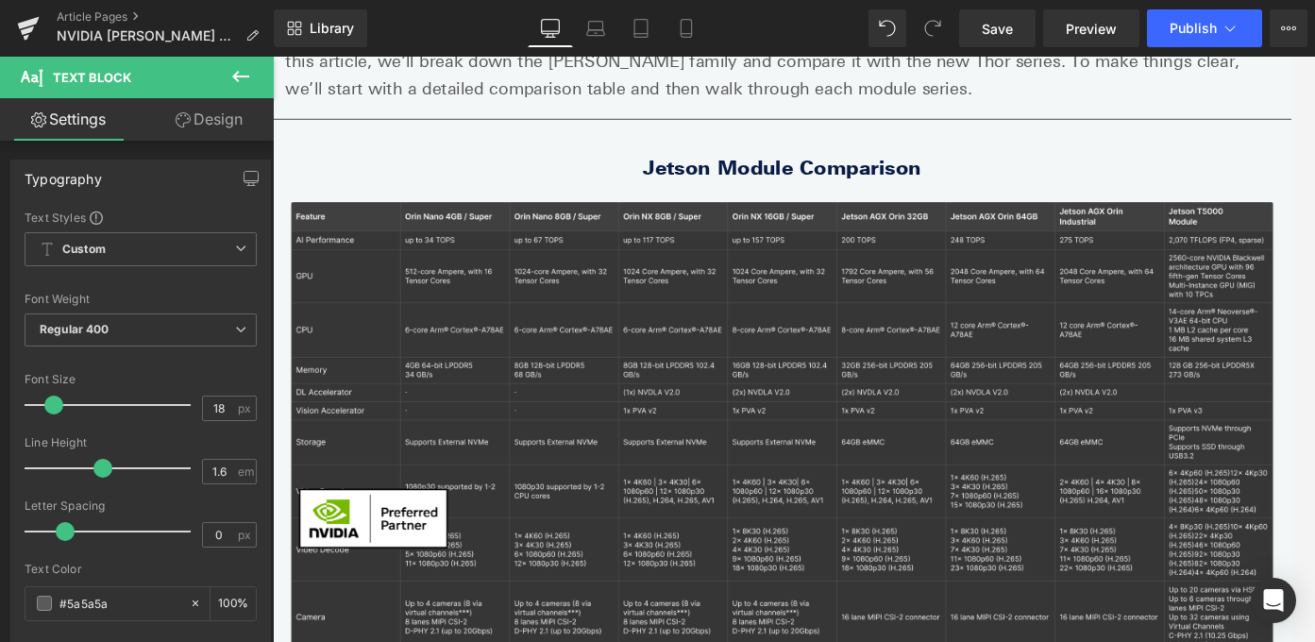
scroll to position [84, 0]
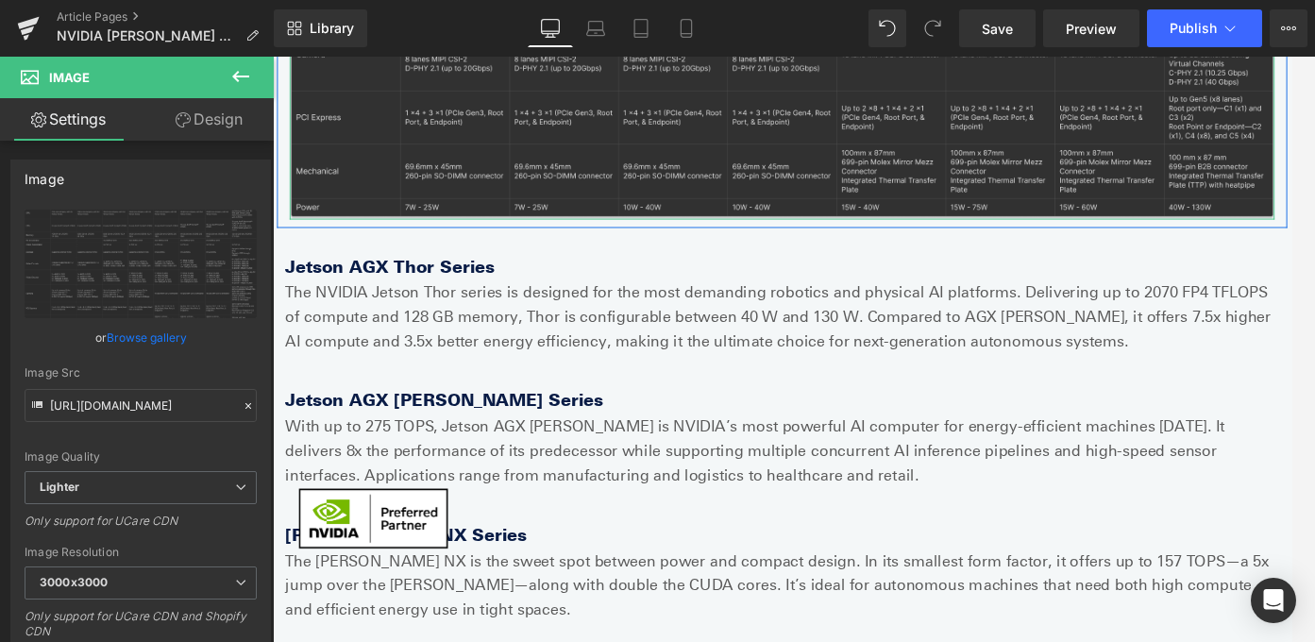
scroll to position [833, 0]
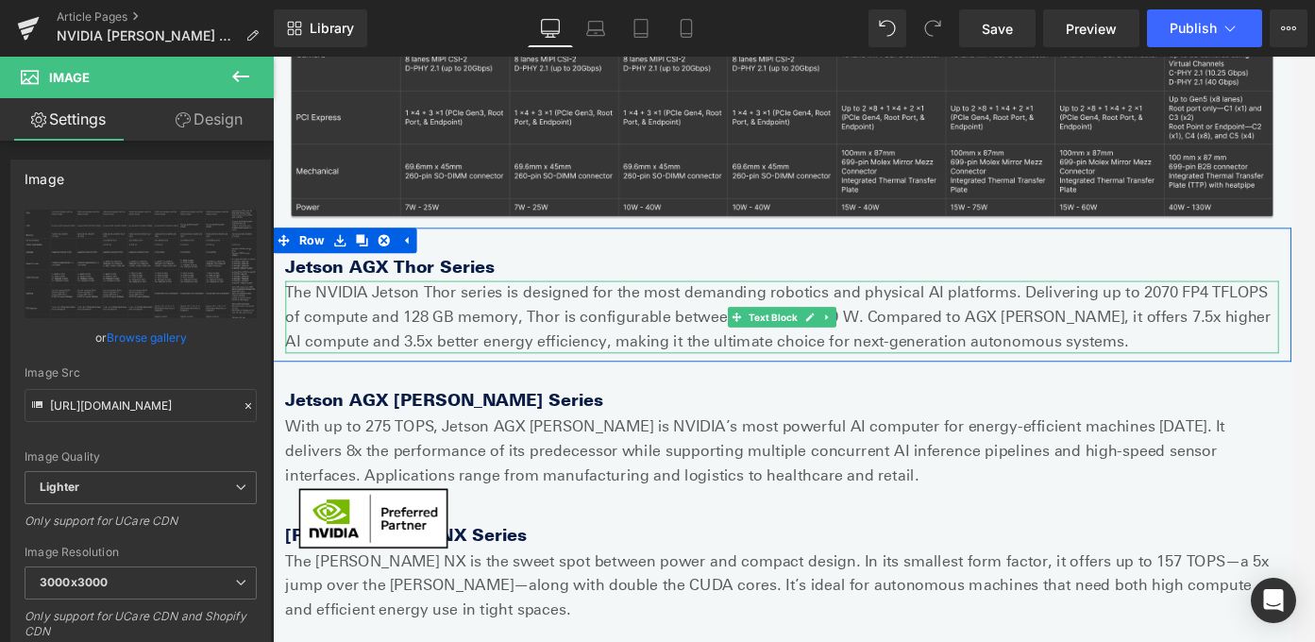
click at [1021, 373] on p "The NVIDIA Jetson Thor series is designed for the most demanding robotics and p…" at bounding box center [844, 349] width 1114 height 81
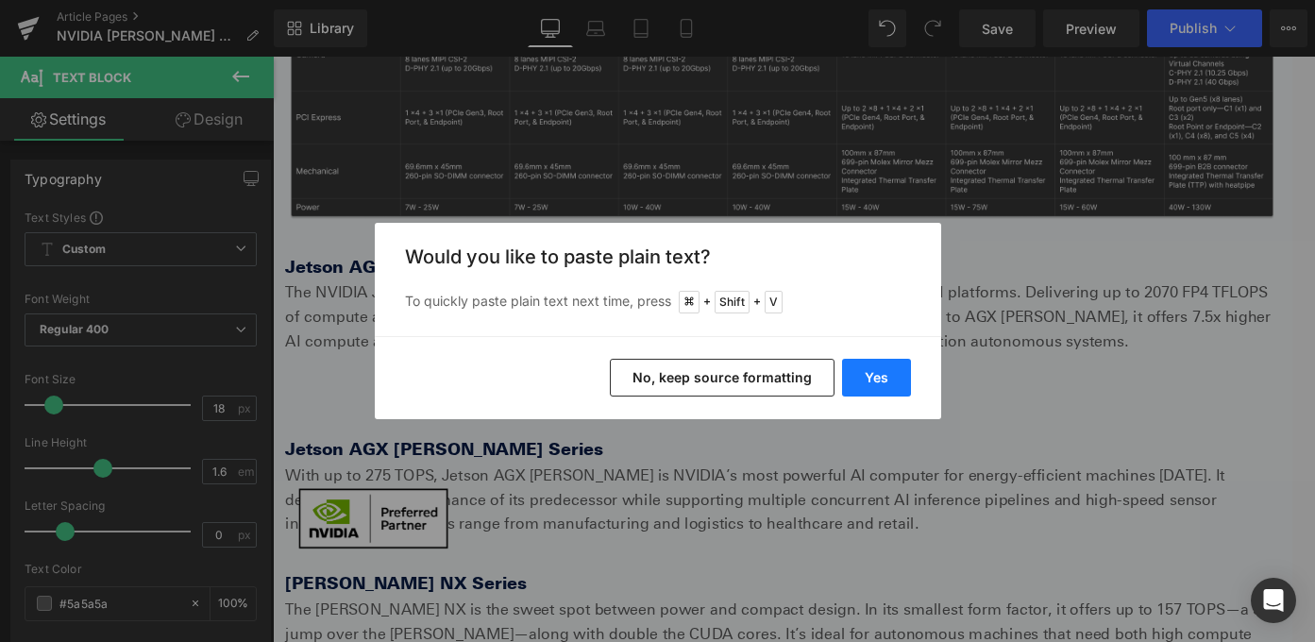
click at [872, 380] on button "Yes" at bounding box center [876, 378] width 69 height 38
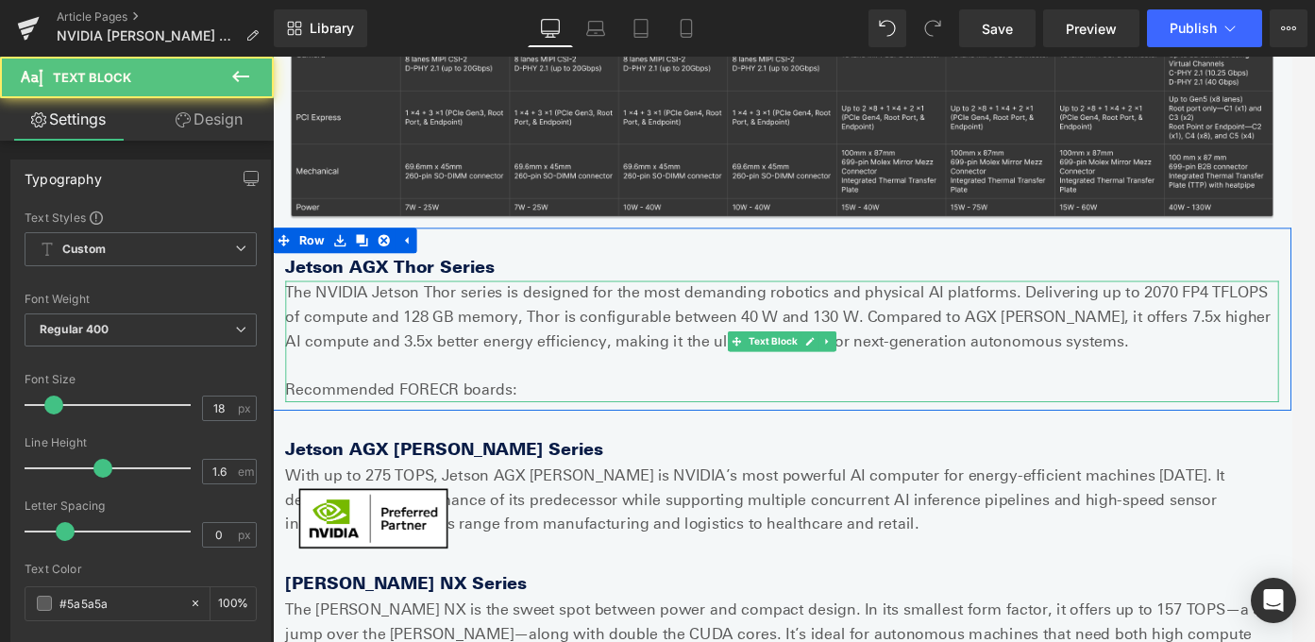
click at [519, 430] on p "Recommended FORECR boards:" at bounding box center [844, 430] width 1114 height 27
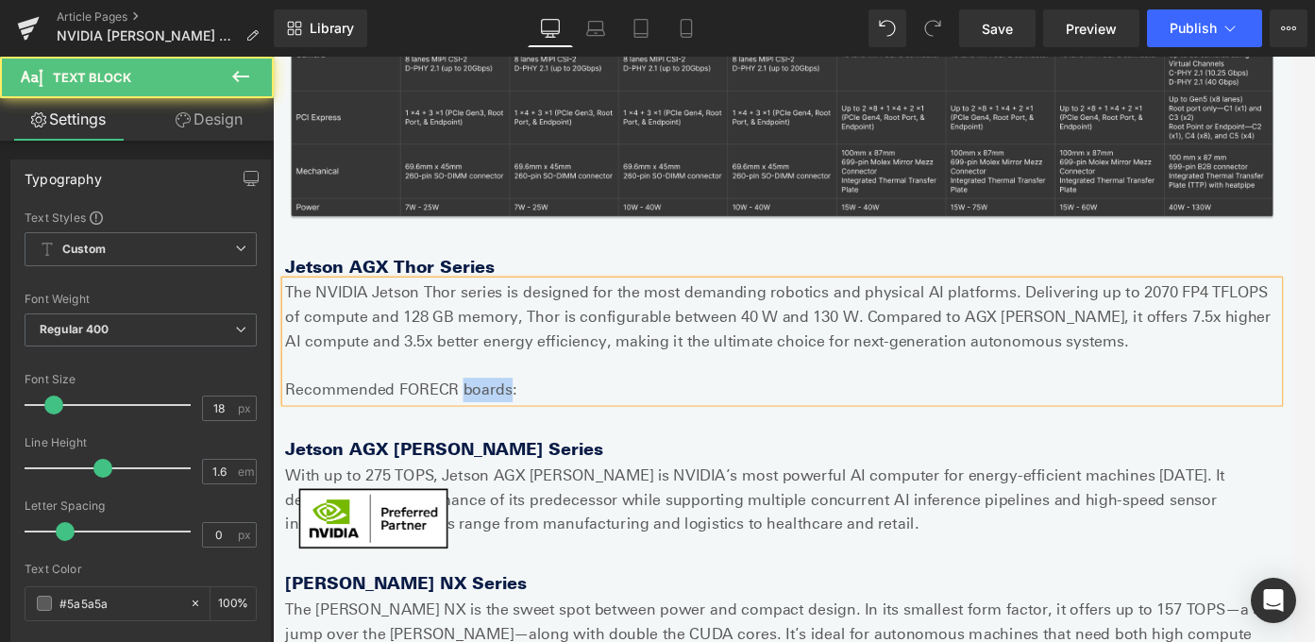
click at [519, 430] on p "Recommended FORECR boards:" at bounding box center [844, 430] width 1114 height 27
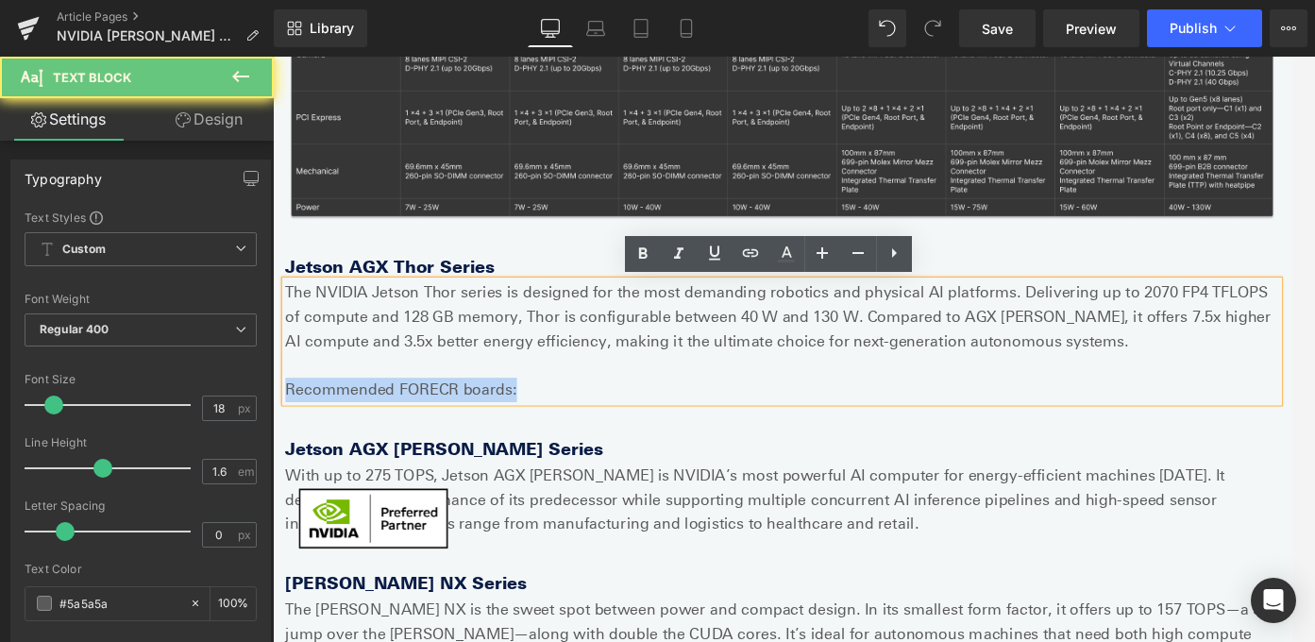
click at [519, 430] on p "Recommended FORECR boards:" at bounding box center [844, 430] width 1114 height 27
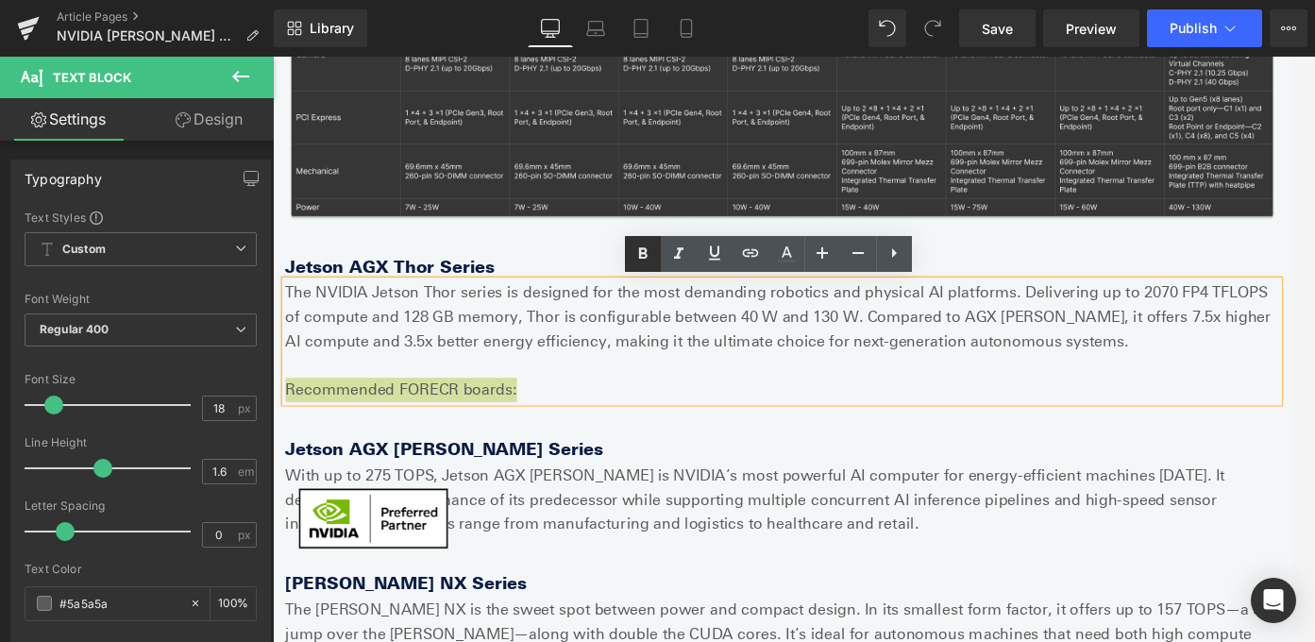
click at [648, 256] on icon at bounding box center [643, 254] width 23 height 23
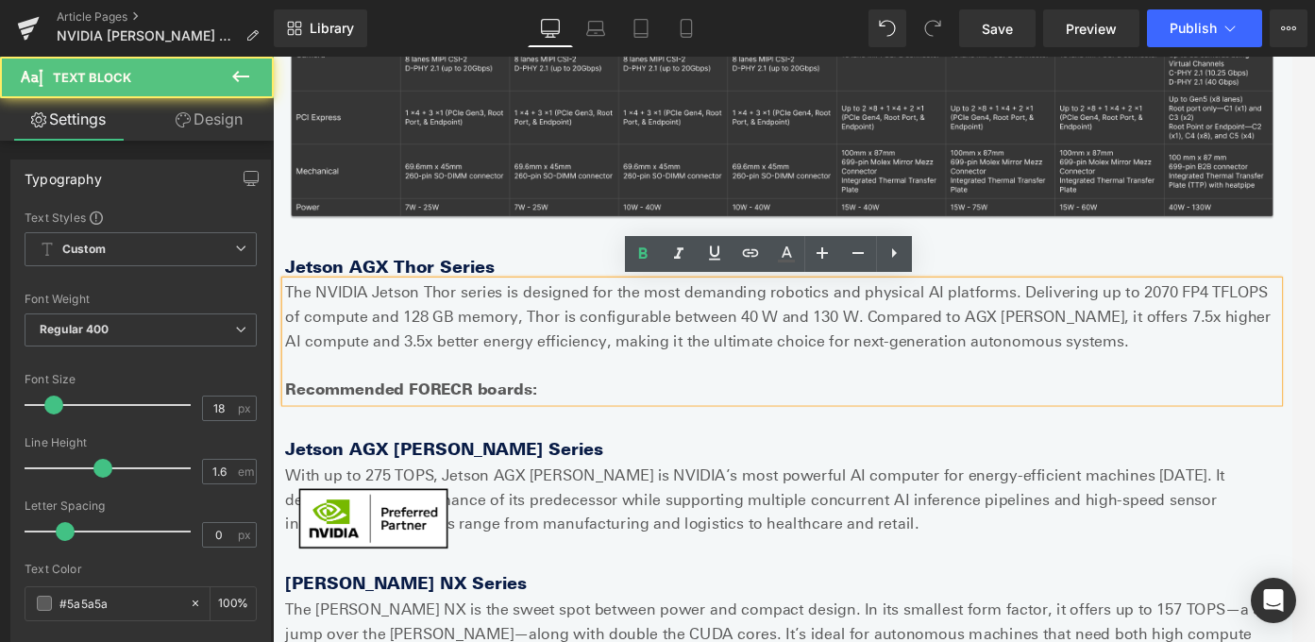
click at [565, 424] on p "Recommended FORECR boards:" at bounding box center [844, 430] width 1114 height 27
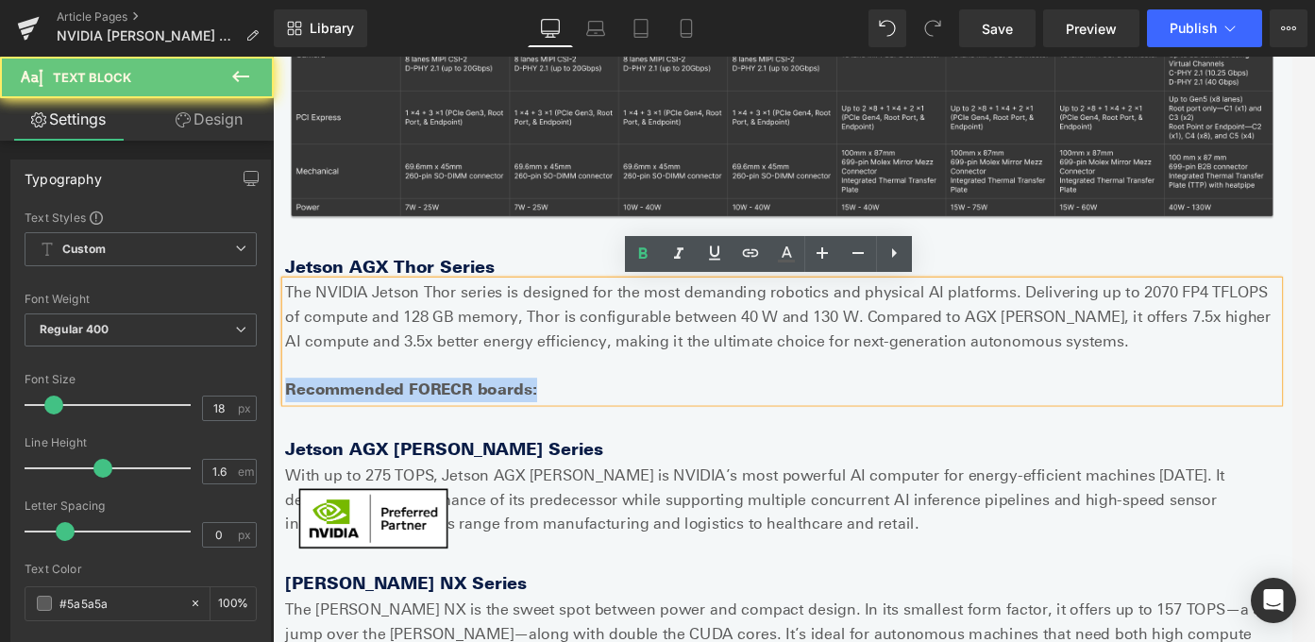
click at [565, 424] on p "Recommended FORECR boards:" at bounding box center [844, 430] width 1114 height 27
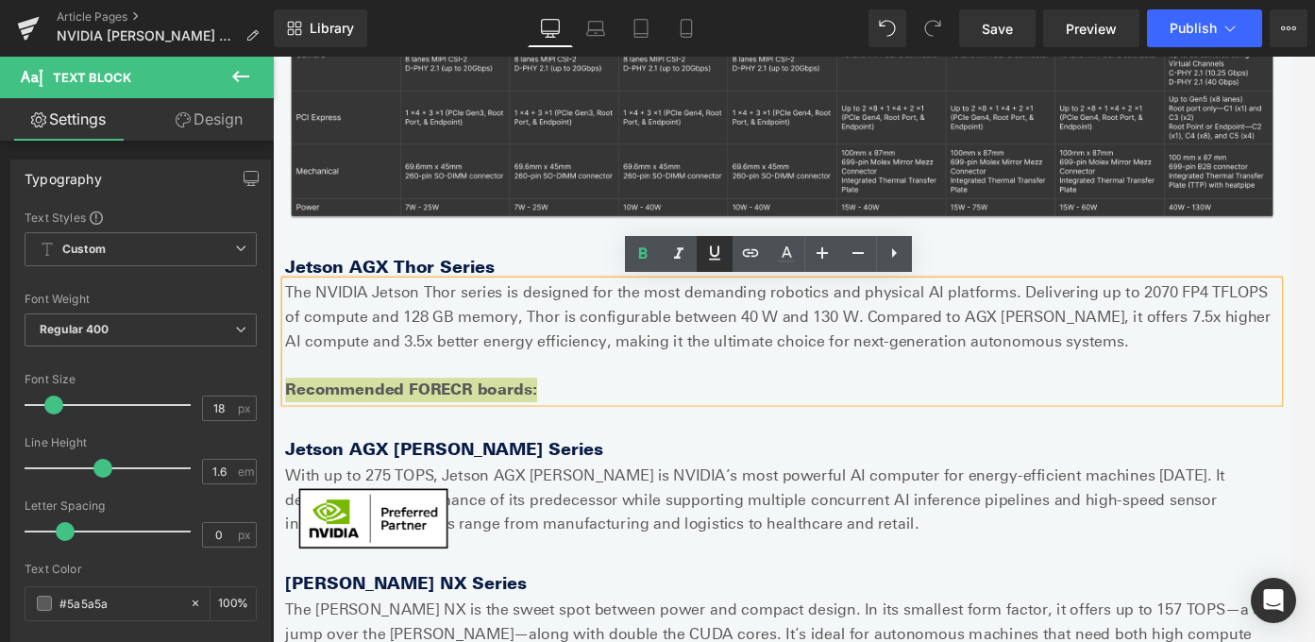
click at [717, 254] on icon at bounding box center [714, 253] width 11 height 14
click at [598, 428] on p "Recommended FORECR boards:" at bounding box center [844, 430] width 1114 height 27
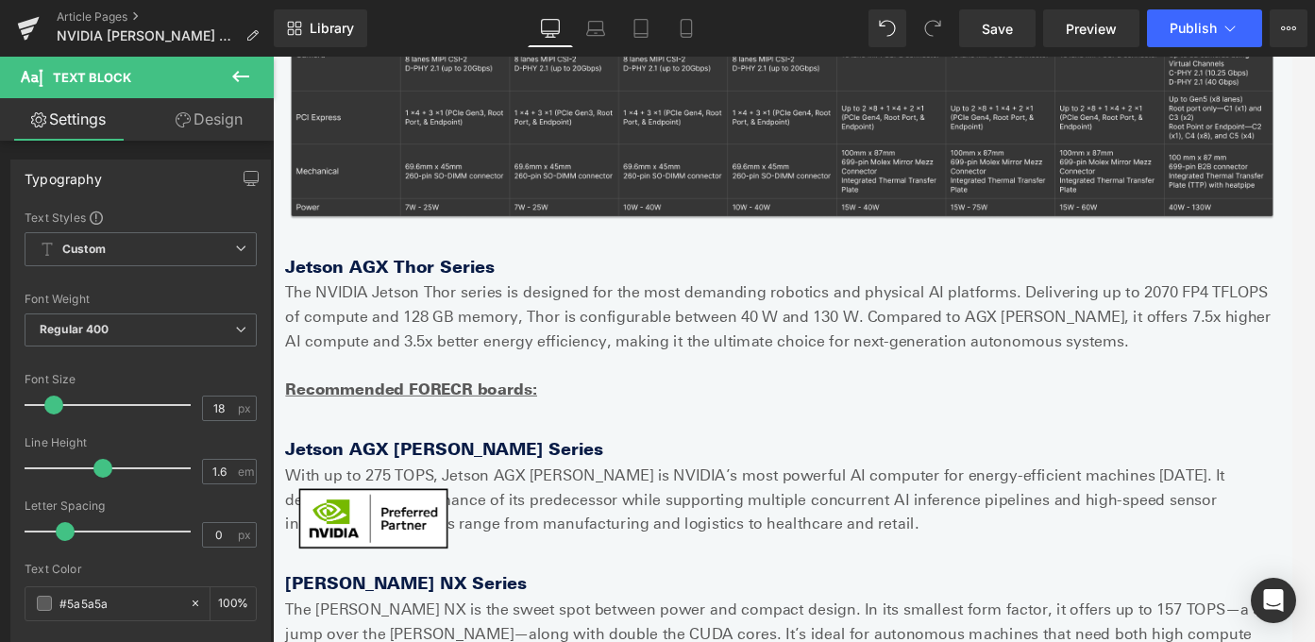
click at [244, 78] on icon at bounding box center [240, 76] width 23 height 23
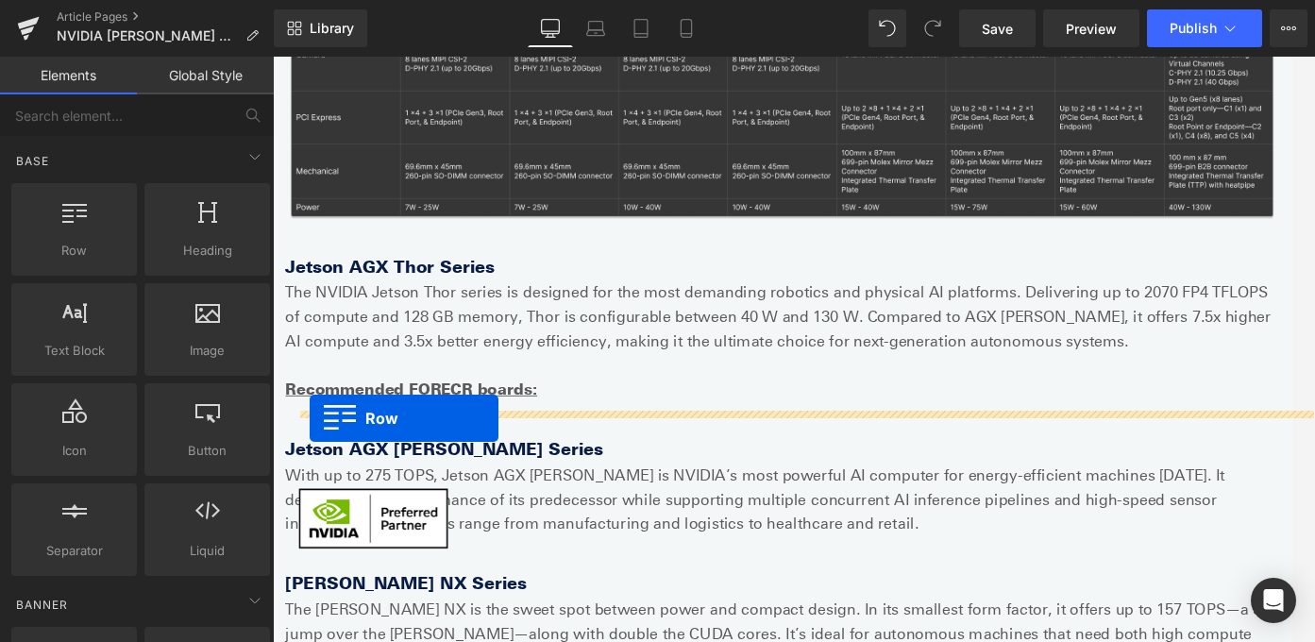
drag, startPoint x: 383, startPoint y: 308, endPoint x: 314, endPoint y: 463, distance: 169.5
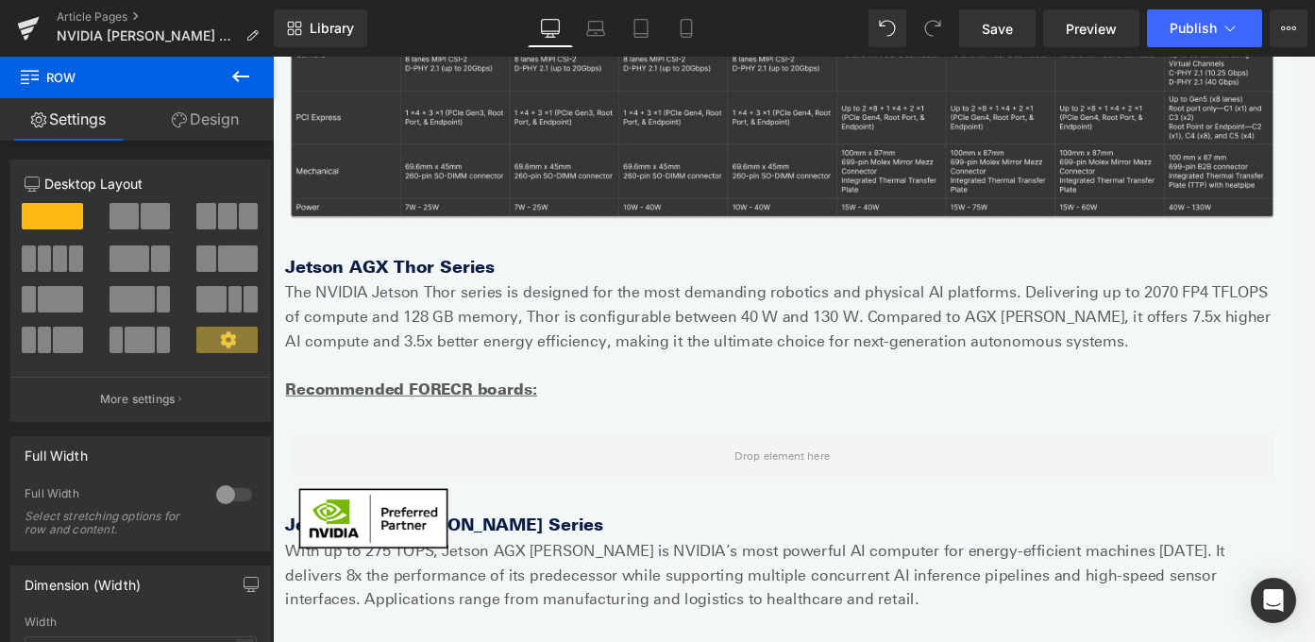
click at [231, 72] on icon at bounding box center [240, 76] width 23 height 23
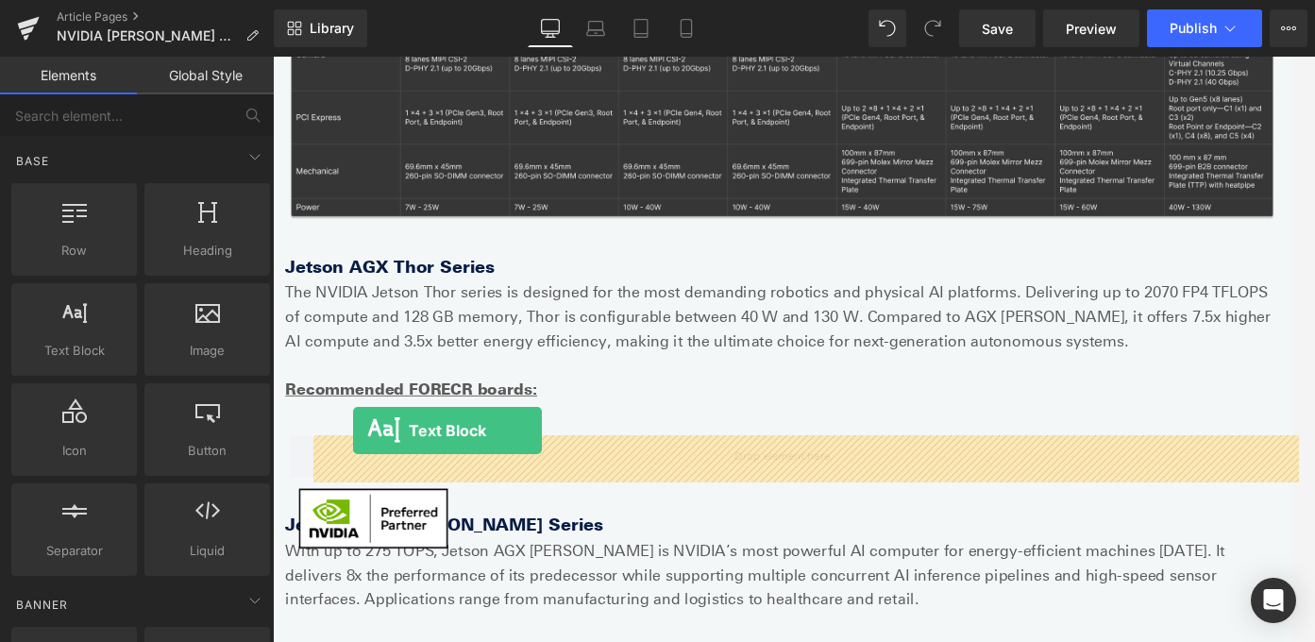
drag, startPoint x: 362, startPoint y: 378, endPoint x: 361, endPoint y: 473, distance: 95.3
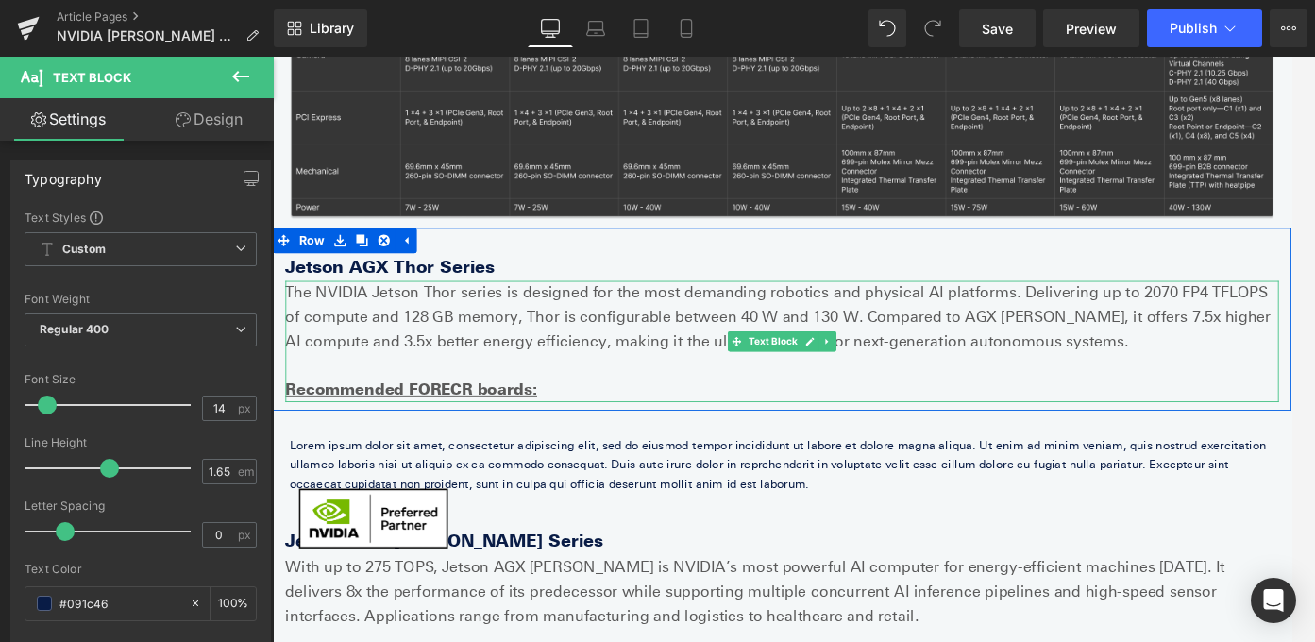
click at [430, 343] on p "The NVIDIA Jetson Thor series is designed for the most demanding robotics and p…" at bounding box center [844, 349] width 1114 height 81
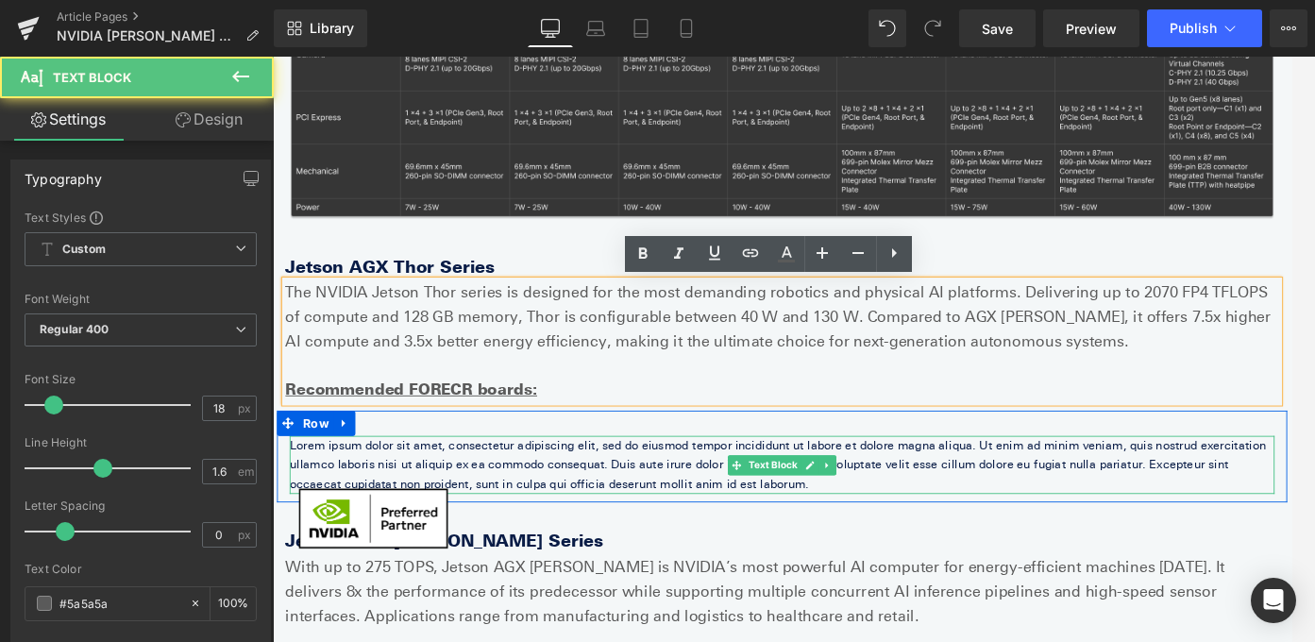
click at [466, 514] on p "Lorem ipsum dolor sit amet, consectetur adipiscing elit, sed do eiusmod tempor …" at bounding box center [844, 514] width 1104 height 65
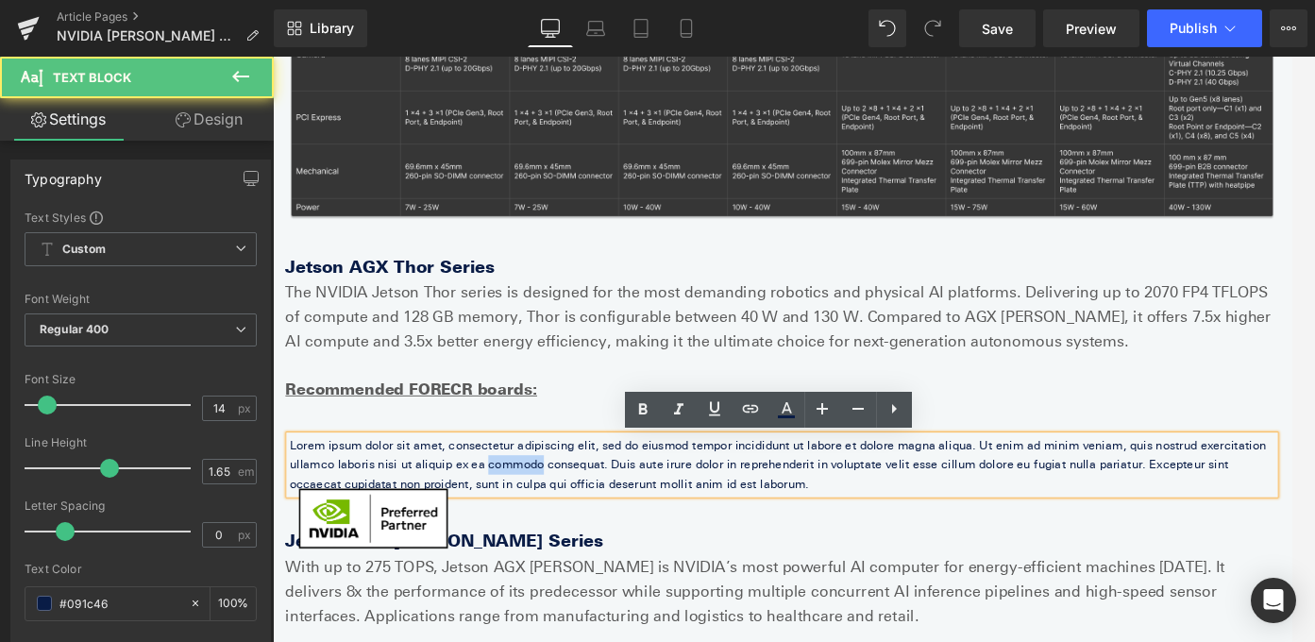
click at [466, 514] on p "Lorem ipsum dolor sit amet, consectetur adipiscing elit, sed do eiusmod tempor …" at bounding box center [844, 514] width 1104 height 65
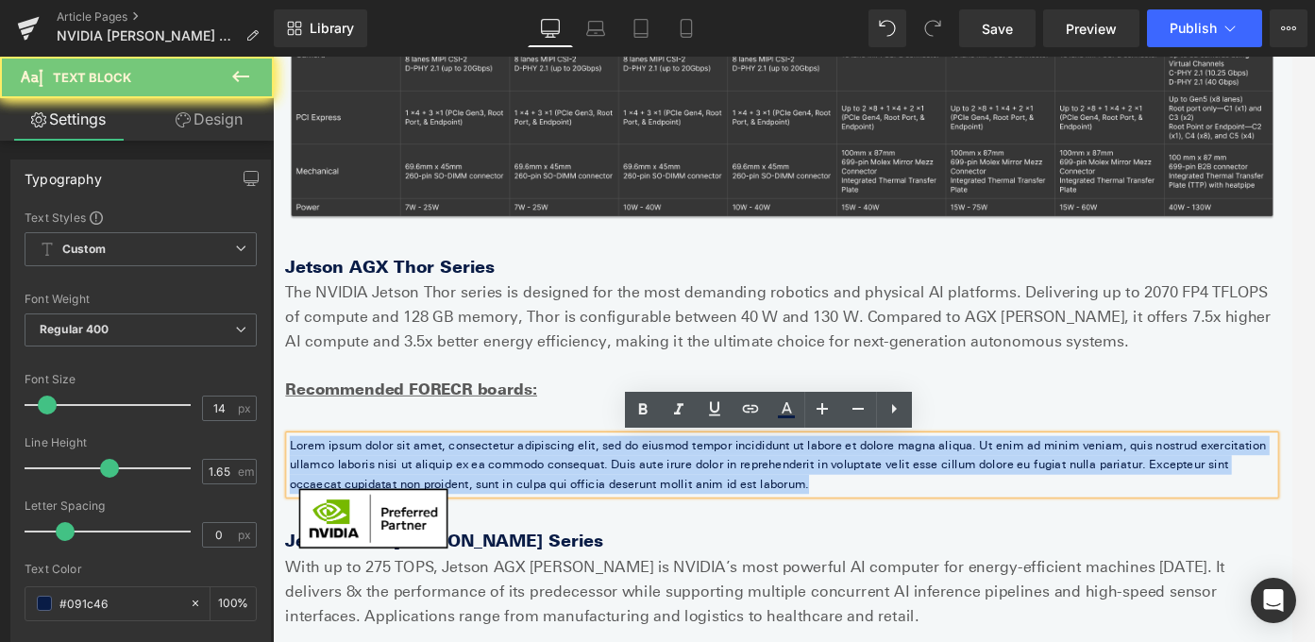
click at [466, 514] on p "Lorem ipsum dolor sit amet, consectetur adipiscing elit, sed do eiusmod tempor …" at bounding box center [844, 514] width 1104 height 65
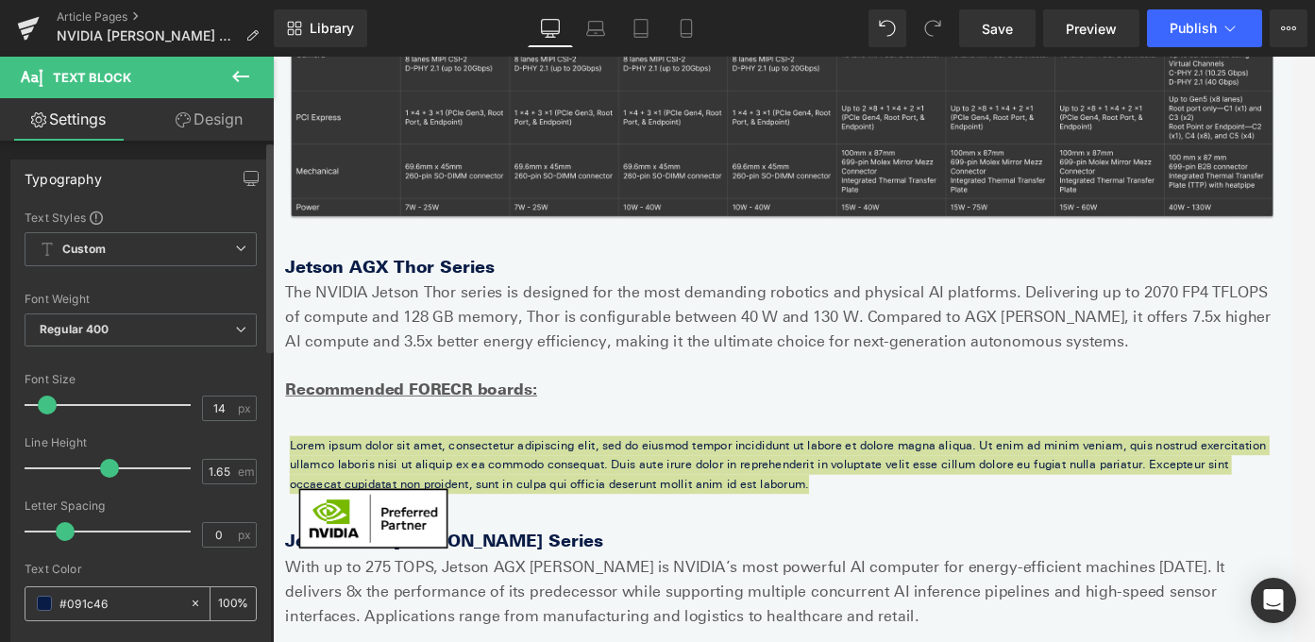
click at [102, 602] on input "#091c46" at bounding box center [119, 603] width 121 height 21
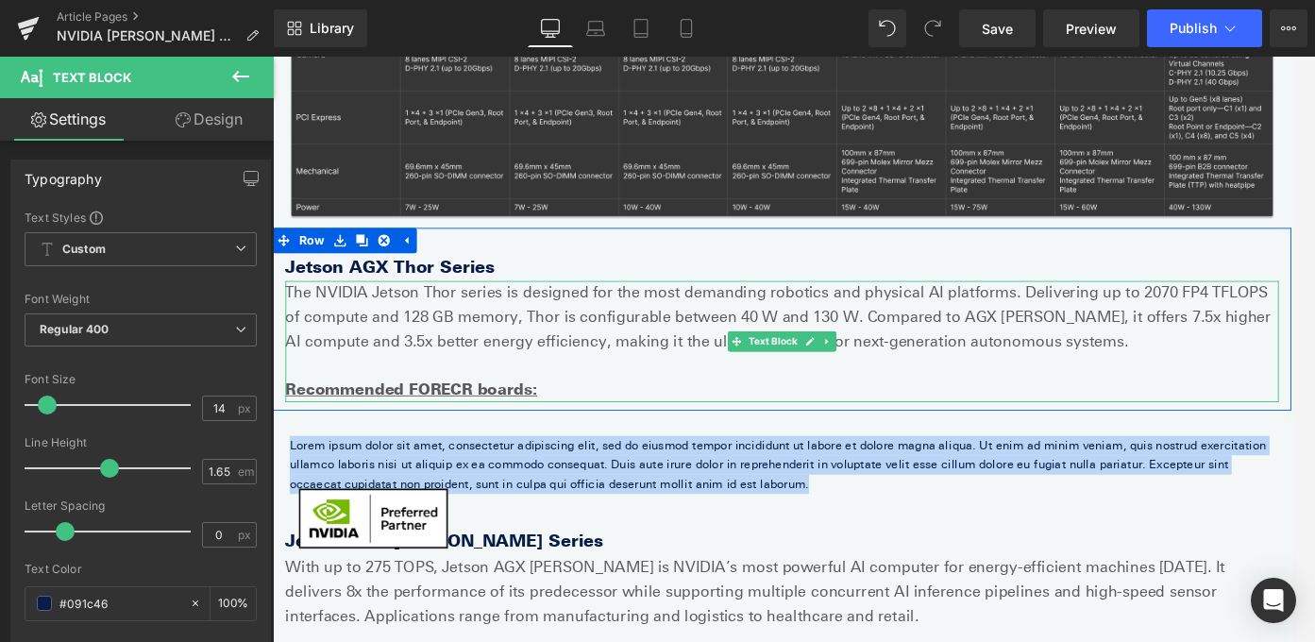
click at [432, 332] on p "The NVIDIA Jetson Thor series is designed for the most demanding robotics and p…" at bounding box center [844, 349] width 1114 height 81
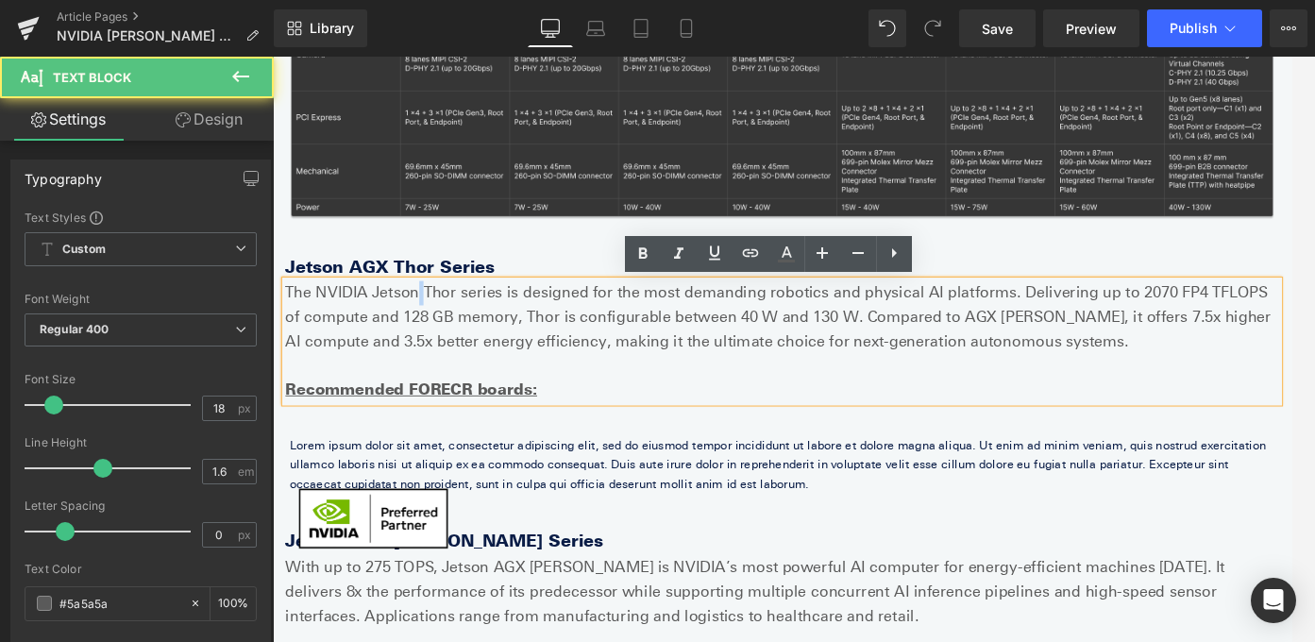
click at [432, 332] on p "The NVIDIA Jetson Thor series is designed for the most demanding robotics and p…" at bounding box center [844, 349] width 1114 height 81
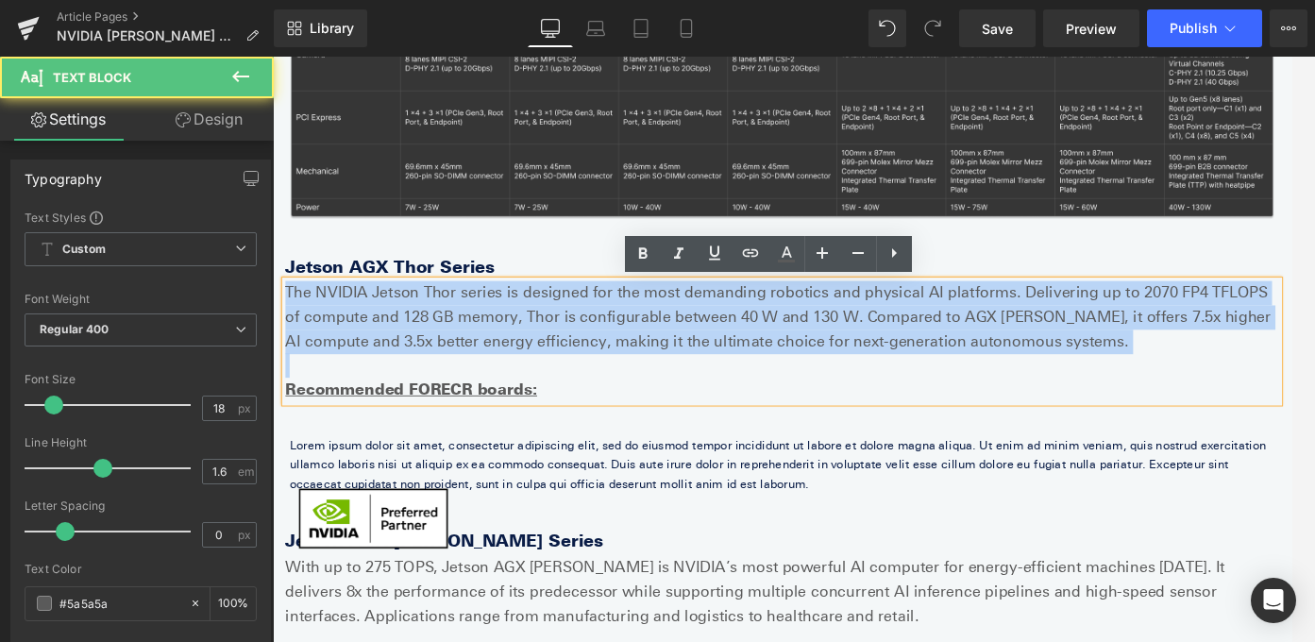
click at [432, 332] on p "The NVIDIA Jetson Thor series is designed for the most demanding robotics and p…" at bounding box center [844, 349] width 1114 height 81
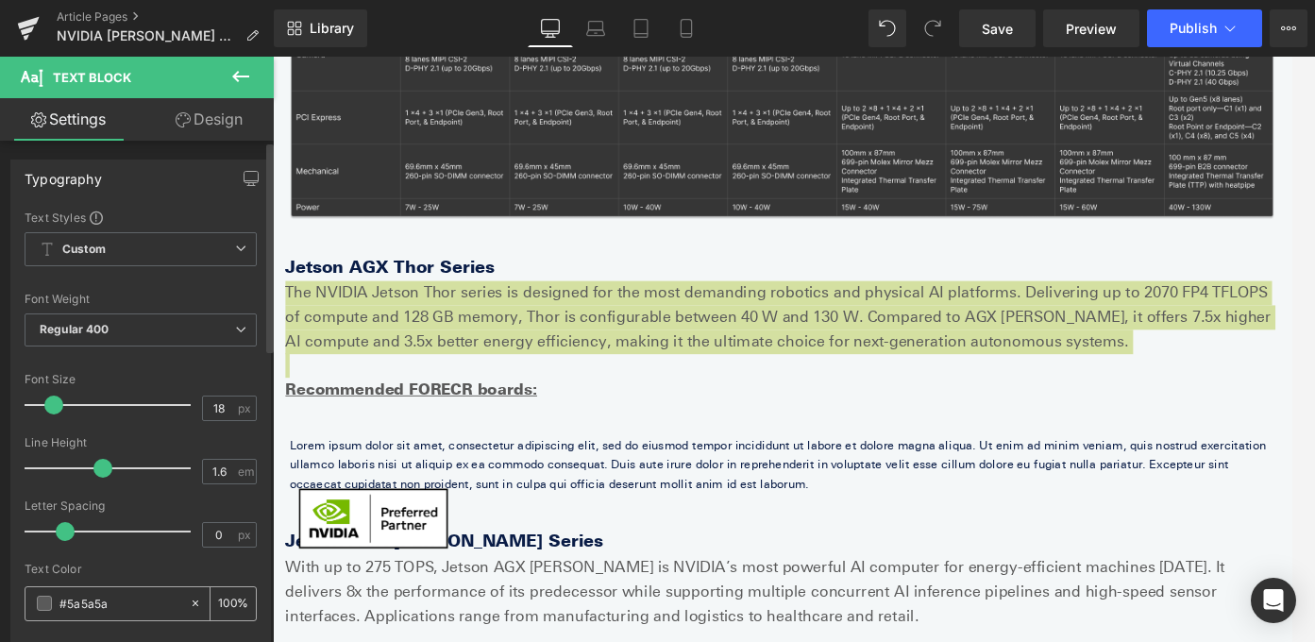
click at [125, 612] on input "#5a5a5a" at bounding box center [119, 603] width 121 height 21
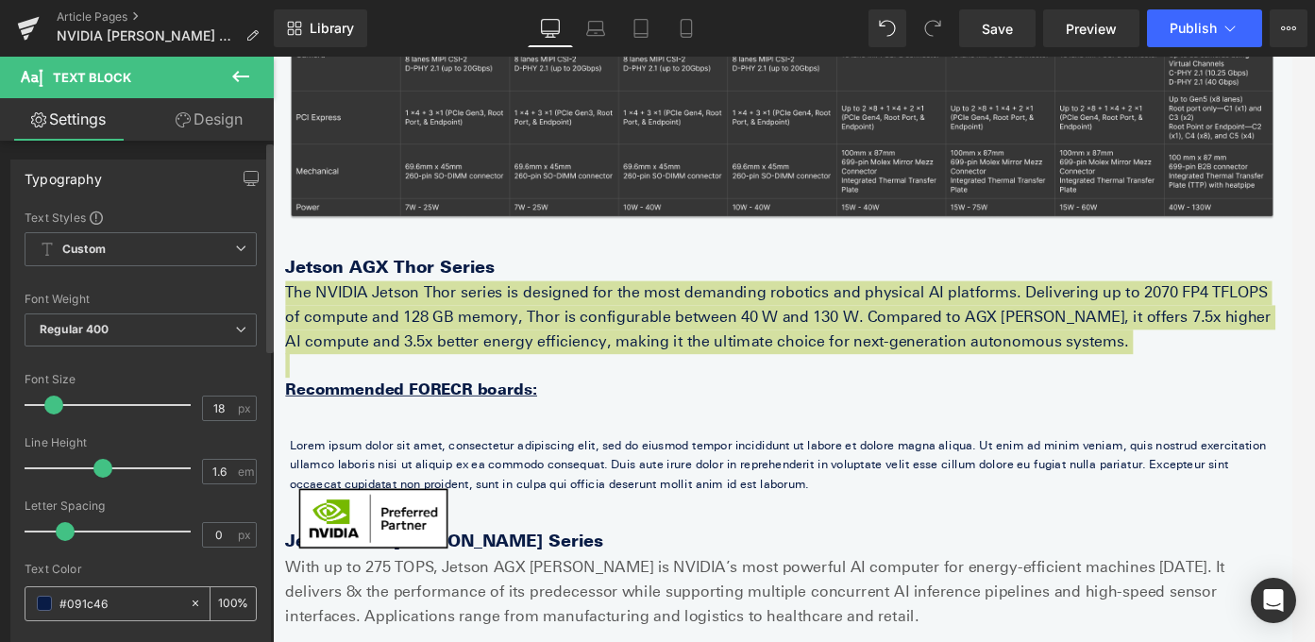
type input "#091c46"
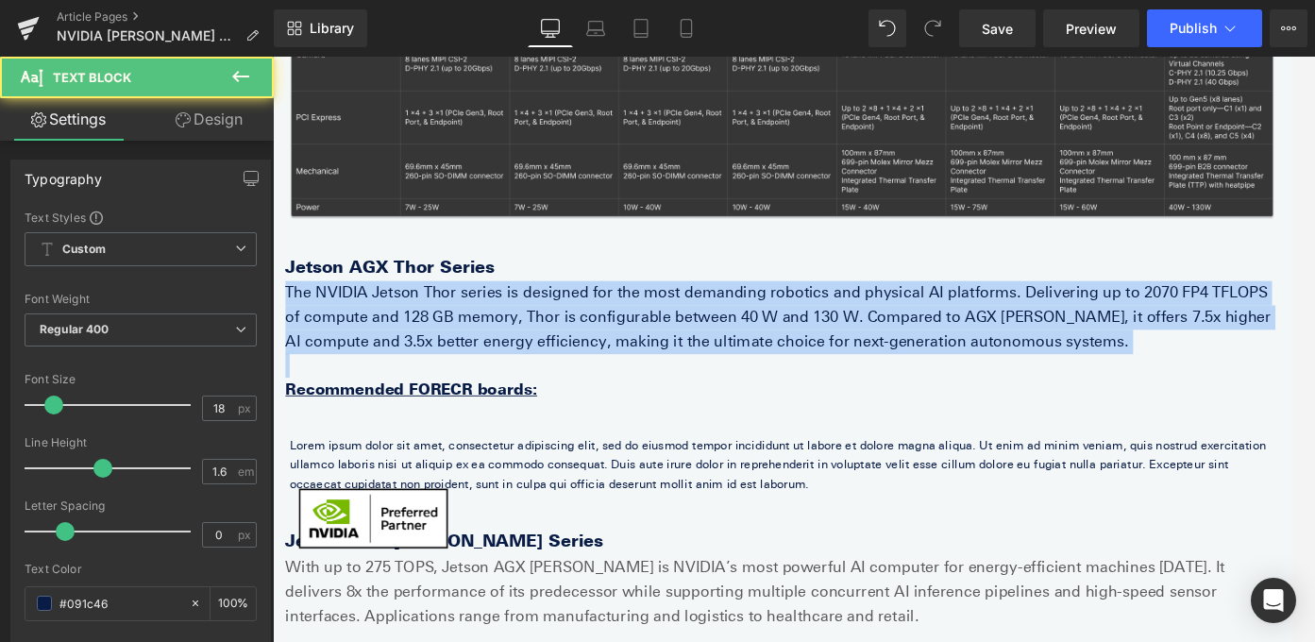
click at [430, 366] on p "The NVIDIA Jetson Thor series is designed for the most demanding robotics and p…" at bounding box center [844, 349] width 1114 height 81
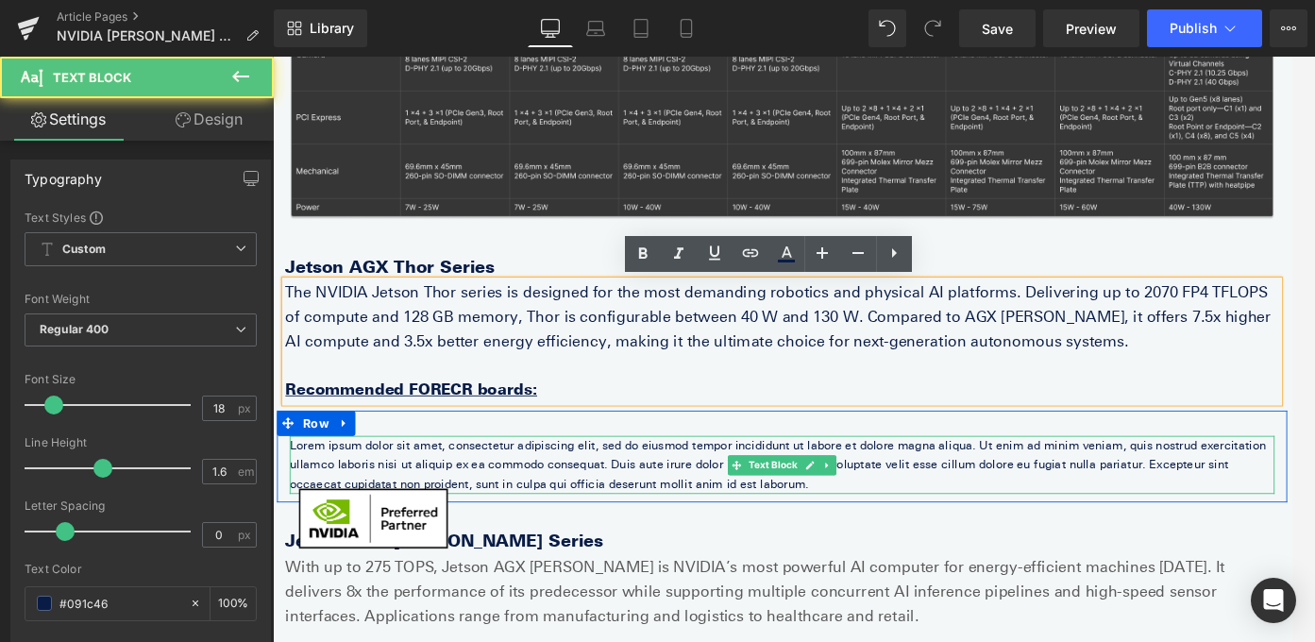
click at [437, 490] on p "Lorem ipsum dolor sit amet, consectetur adipiscing elit, sed do eiusmod tempor …" at bounding box center [844, 514] width 1104 height 65
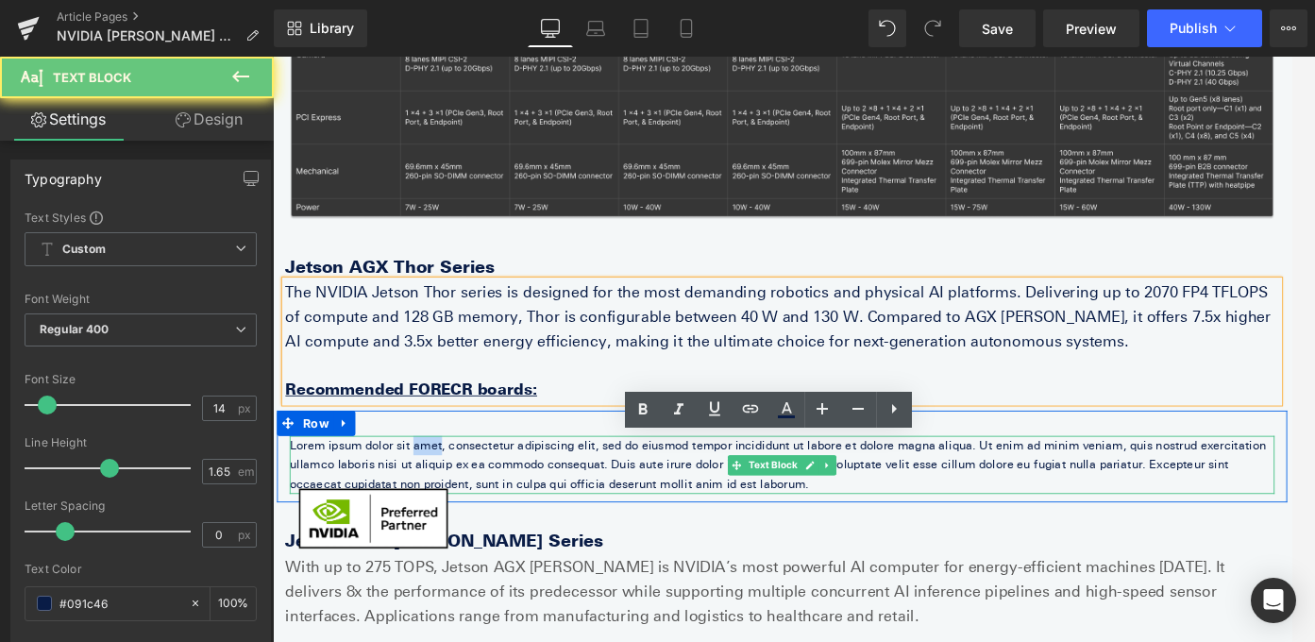
click at [437, 490] on p "Lorem ipsum dolor sit amet, consectetur adipiscing elit, sed do eiusmod tempor …" at bounding box center [844, 514] width 1104 height 65
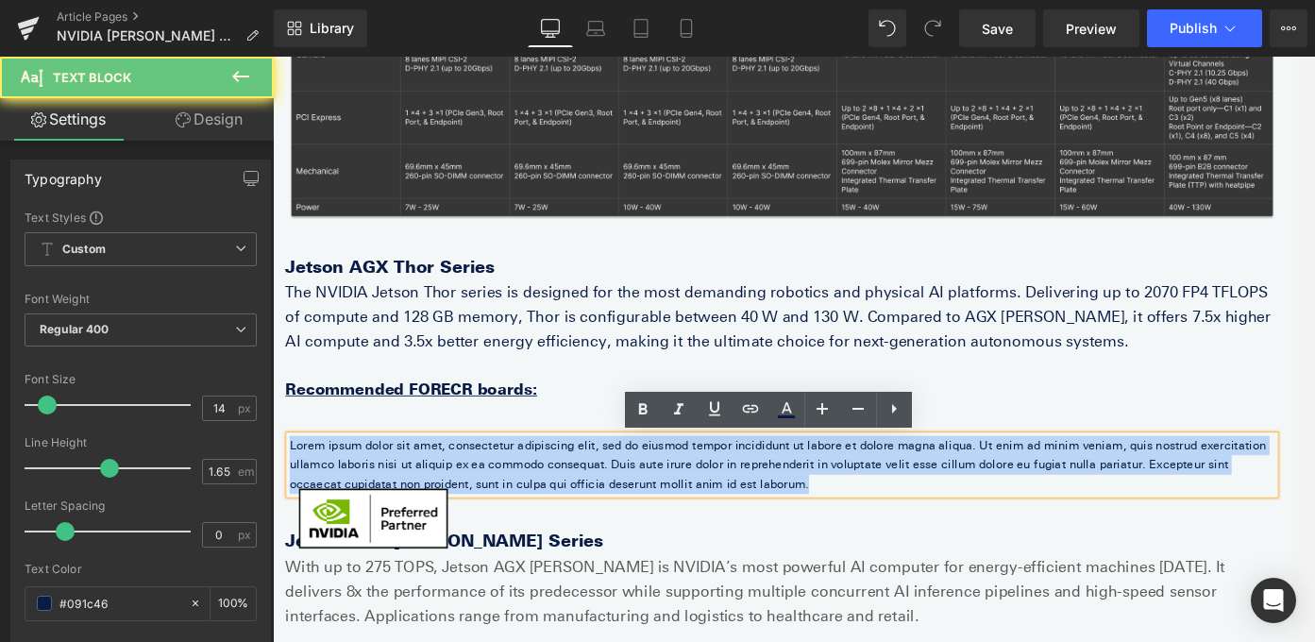
click at [437, 490] on p "Lorem ipsum dolor sit amet, consectetur adipiscing elit, sed do eiusmod tempor …" at bounding box center [844, 514] width 1104 height 65
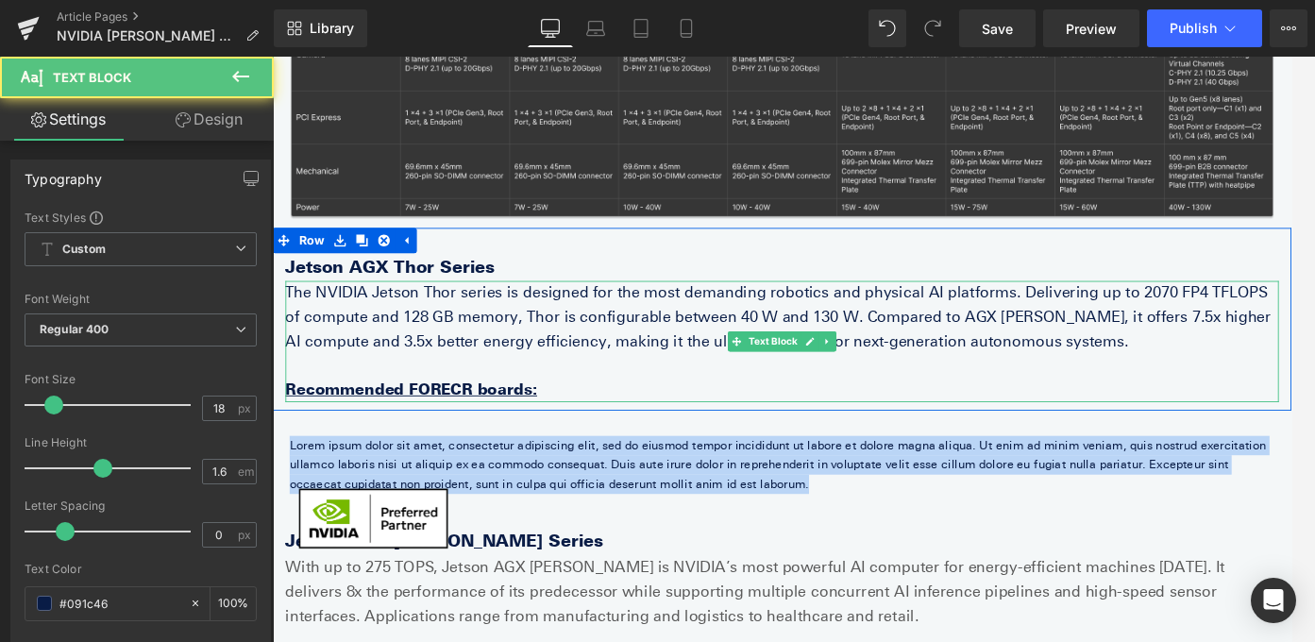
click at [416, 351] on p "The NVIDIA Jetson Thor series is designed for the most demanding robotics and p…" at bounding box center [844, 349] width 1114 height 81
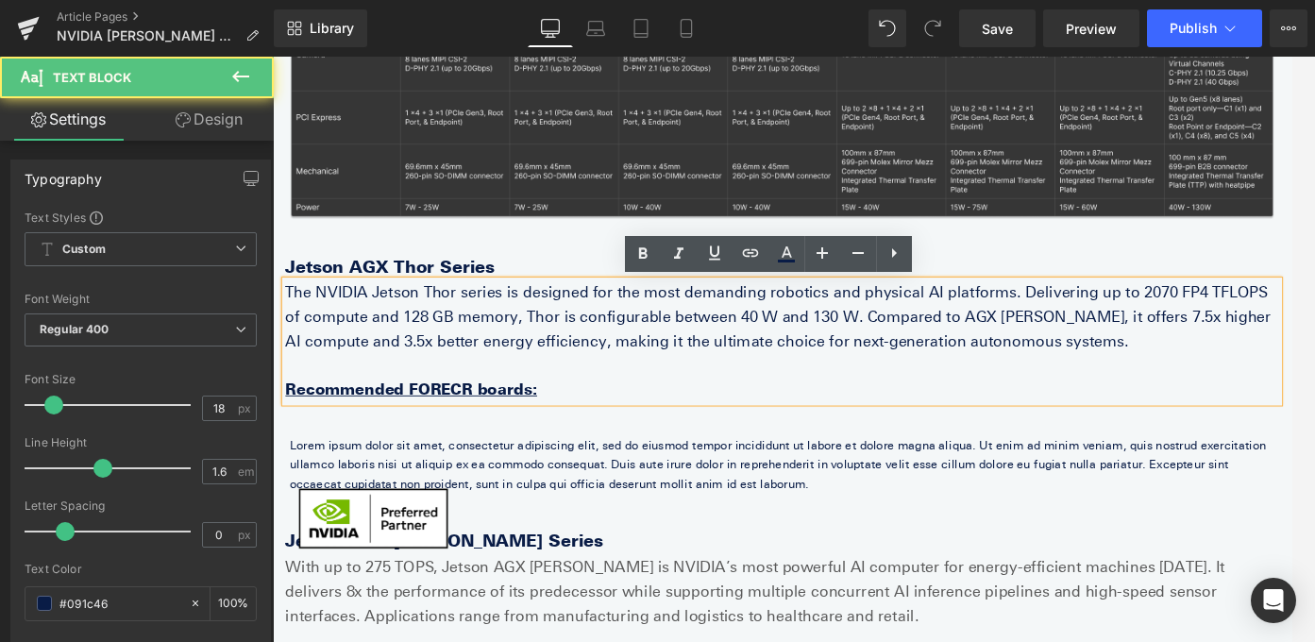
click at [476, 497] on p "Lorem ipsum dolor sit amet, consectetur adipiscing elit, sed do eiusmod tempor …" at bounding box center [844, 514] width 1104 height 65
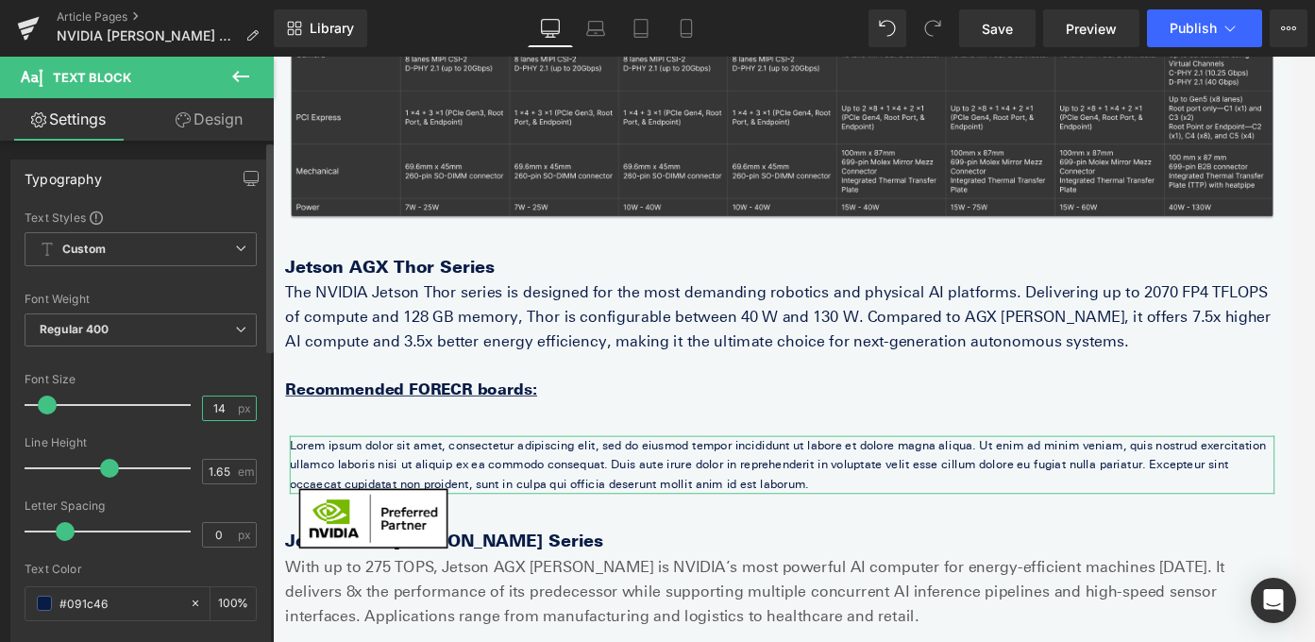
click at [223, 406] on input "14" at bounding box center [219, 408] width 33 height 24
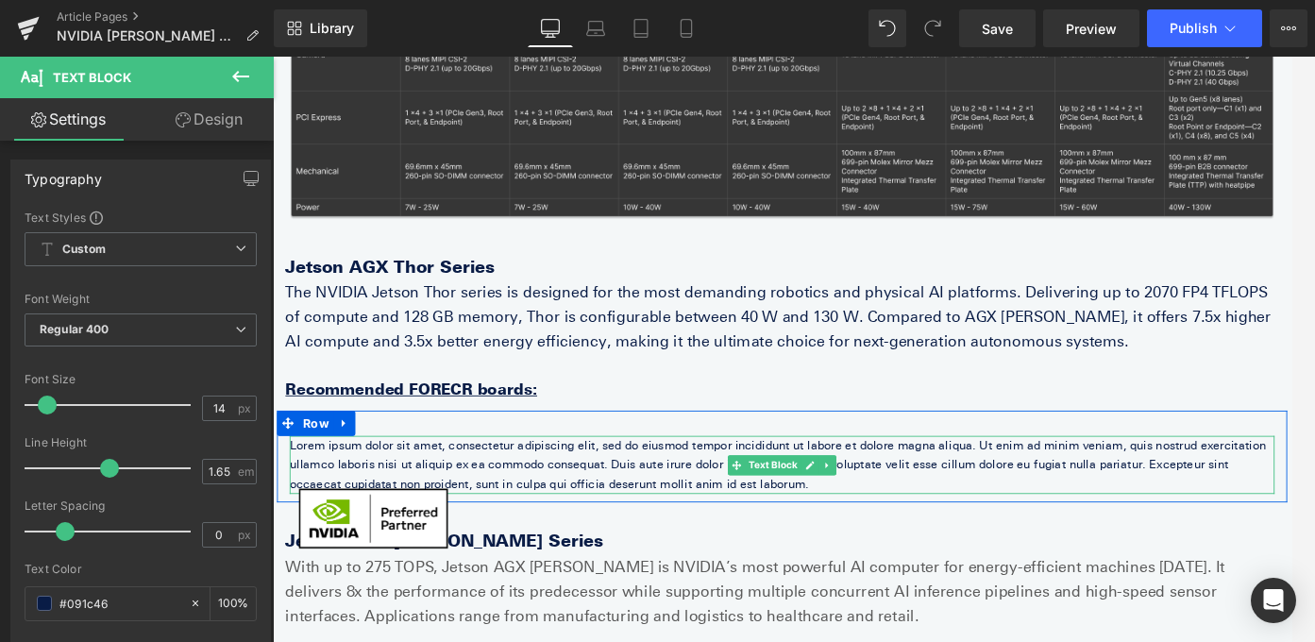
click at [368, 505] on p "Lorem ipsum dolor sit amet, consectetur adipiscing elit, sed do eiusmod tempor …" at bounding box center [844, 514] width 1104 height 65
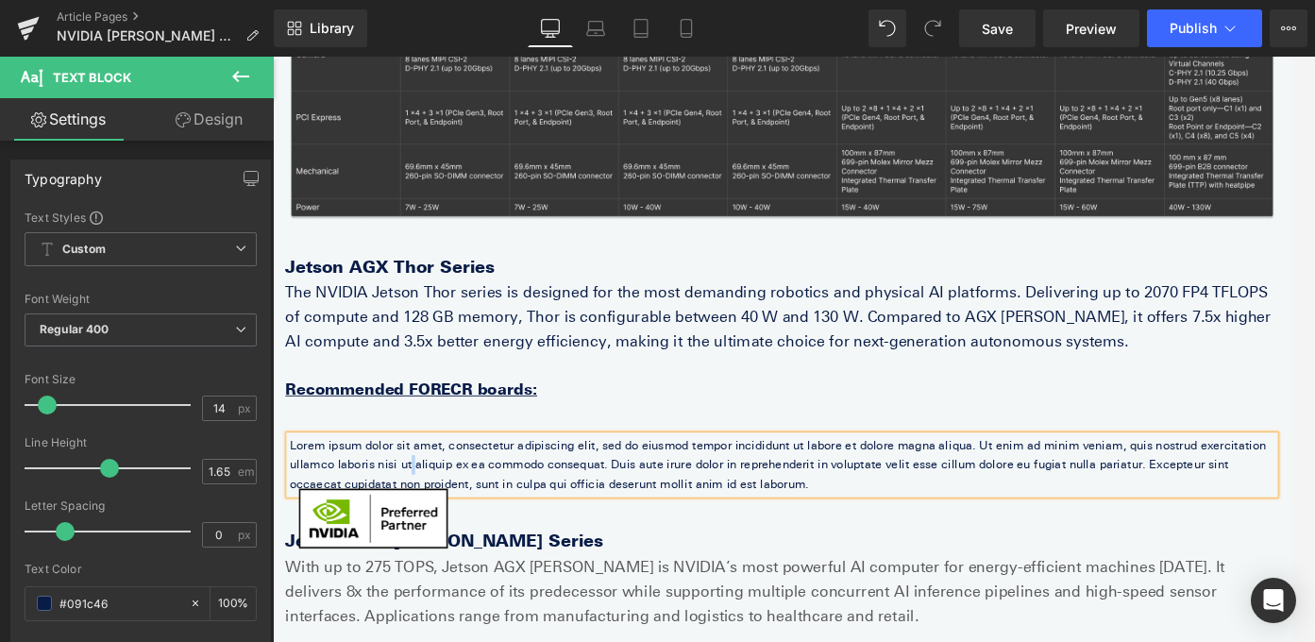
click at [368, 505] on p "Lorem ipsum dolor sit amet, consectetur adipiscing elit, sed do eiusmod tempor …" at bounding box center [844, 514] width 1104 height 65
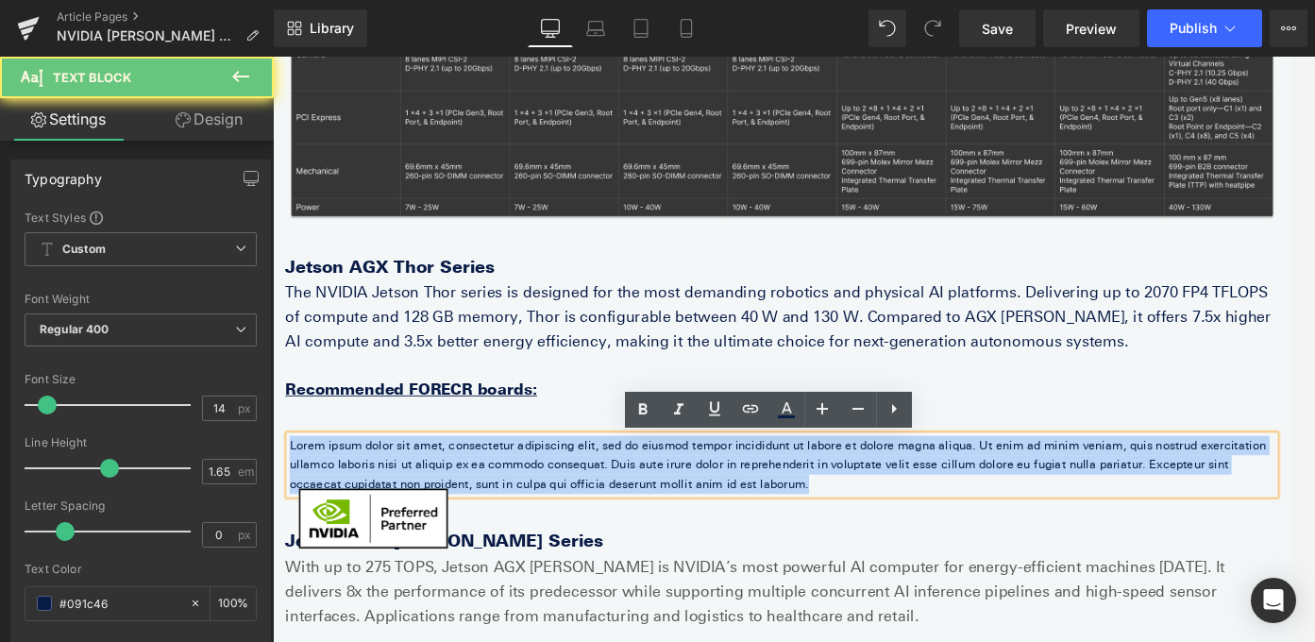
click at [368, 505] on p "Lorem ipsum dolor sit amet, consectetur adipiscing elit, sed do eiusmod tempor …" at bounding box center [844, 514] width 1104 height 65
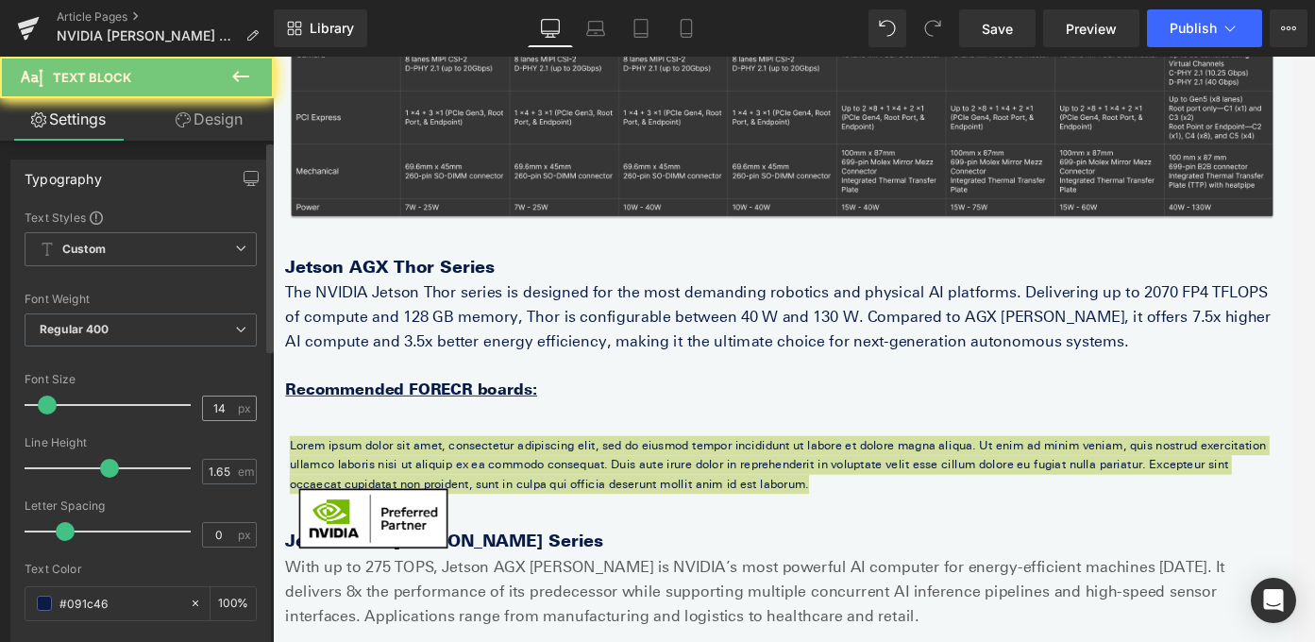
click at [217, 409] on input "14" at bounding box center [219, 408] width 33 height 24
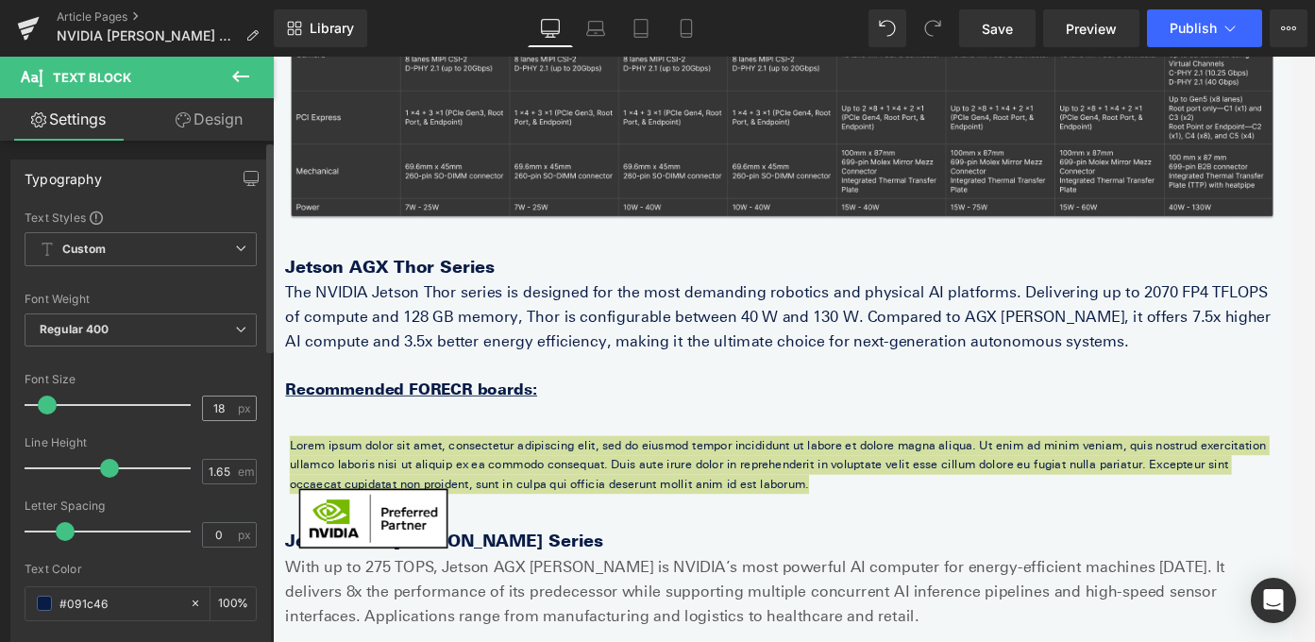
type input "18"
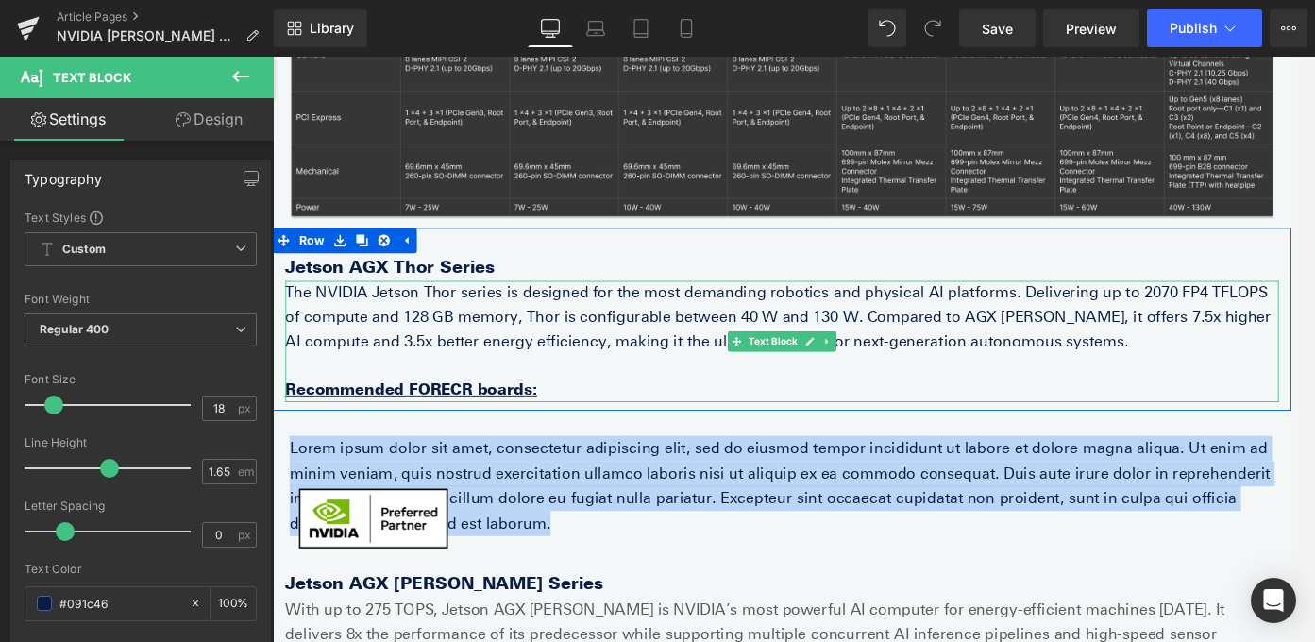
click at [340, 331] on p "The NVIDIA Jetson Thor series is designed for the most demanding robotics and p…" at bounding box center [844, 349] width 1114 height 81
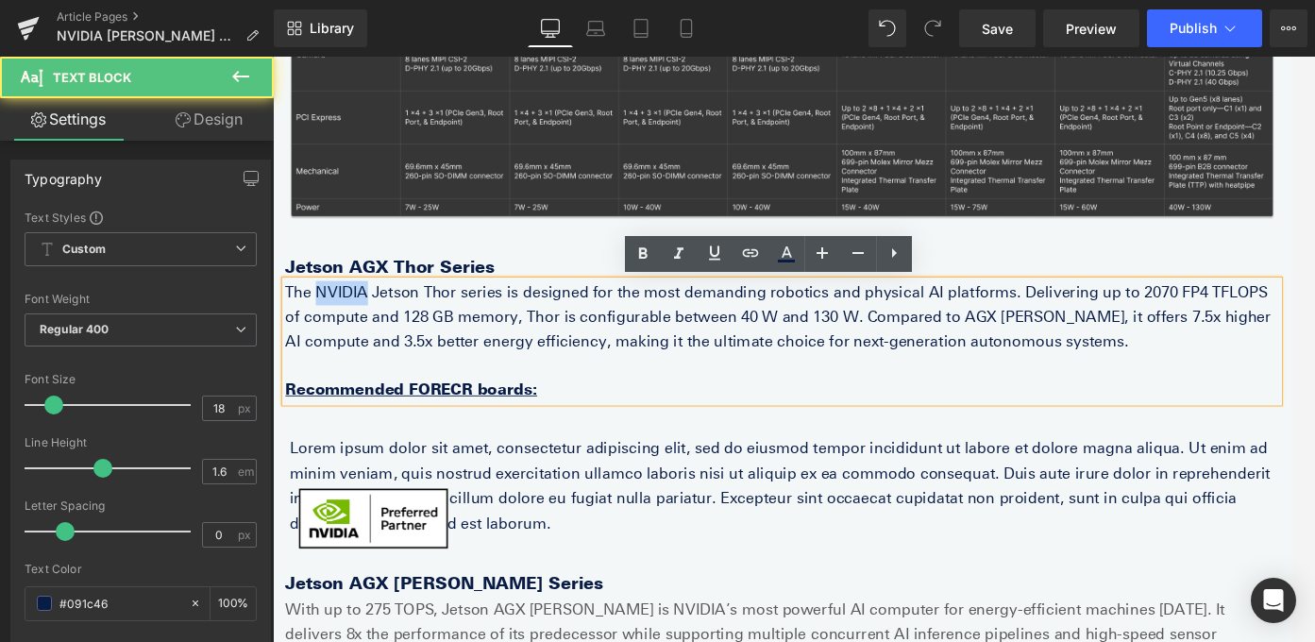
click at [340, 331] on p "The NVIDIA Jetson Thor series is designed for the most demanding robotics and p…" at bounding box center [844, 349] width 1114 height 81
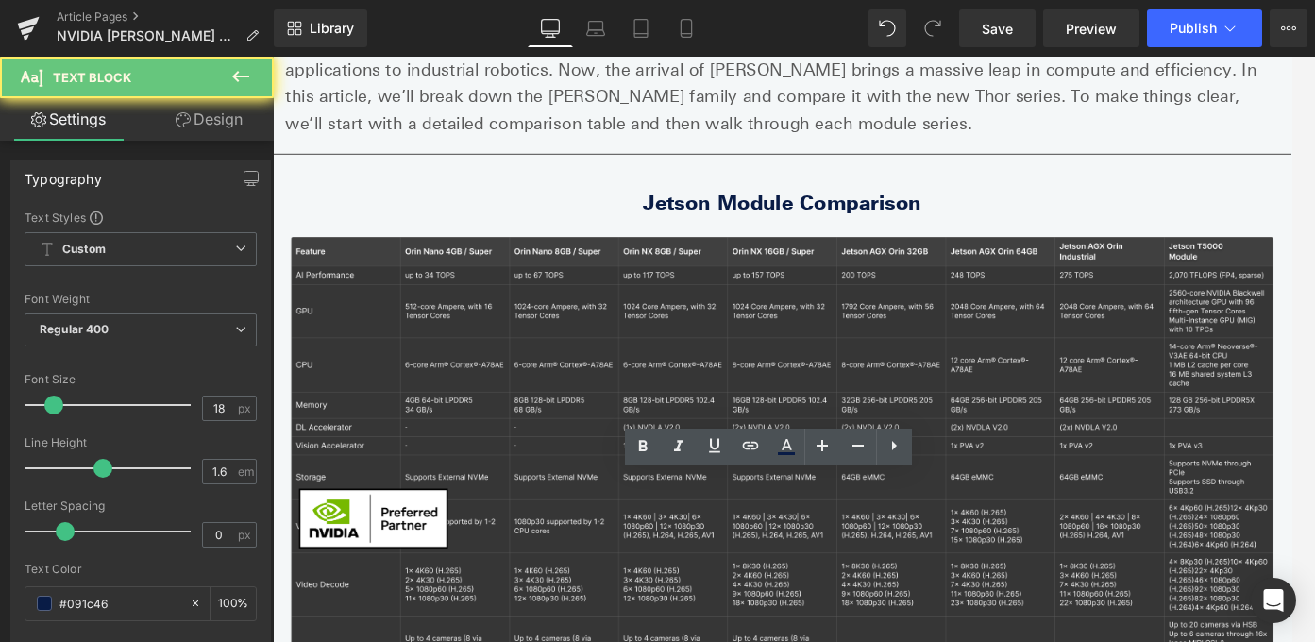
scroll to position [0, 0]
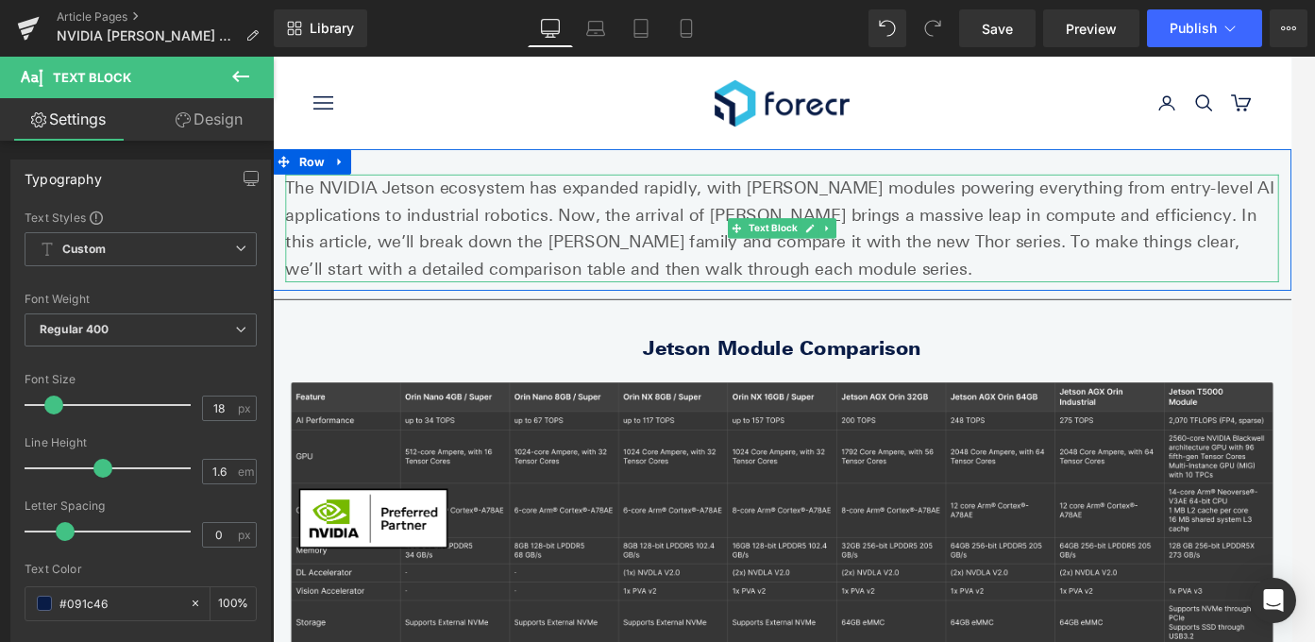
click at [435, 228] on p "The NVIDIA Jetson ecosystem has expanded rapidly, with [PERSON_NAME] modules po…" at bounding box center [844, 249] width 1114 height 121
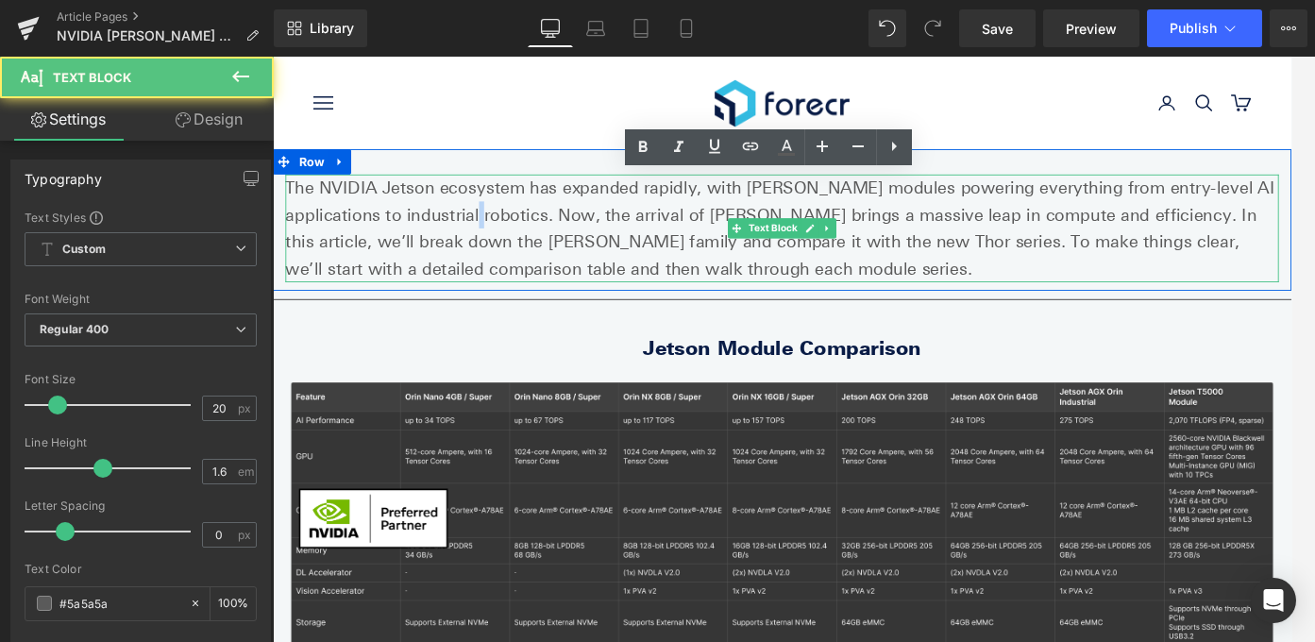
click at [435, 228] on p "The NVIDIA Jetson ecosystem has expanded rapidly, with [PERSON_NAME] modules po…" at bounding box center [844, 249] width 1114 height 121
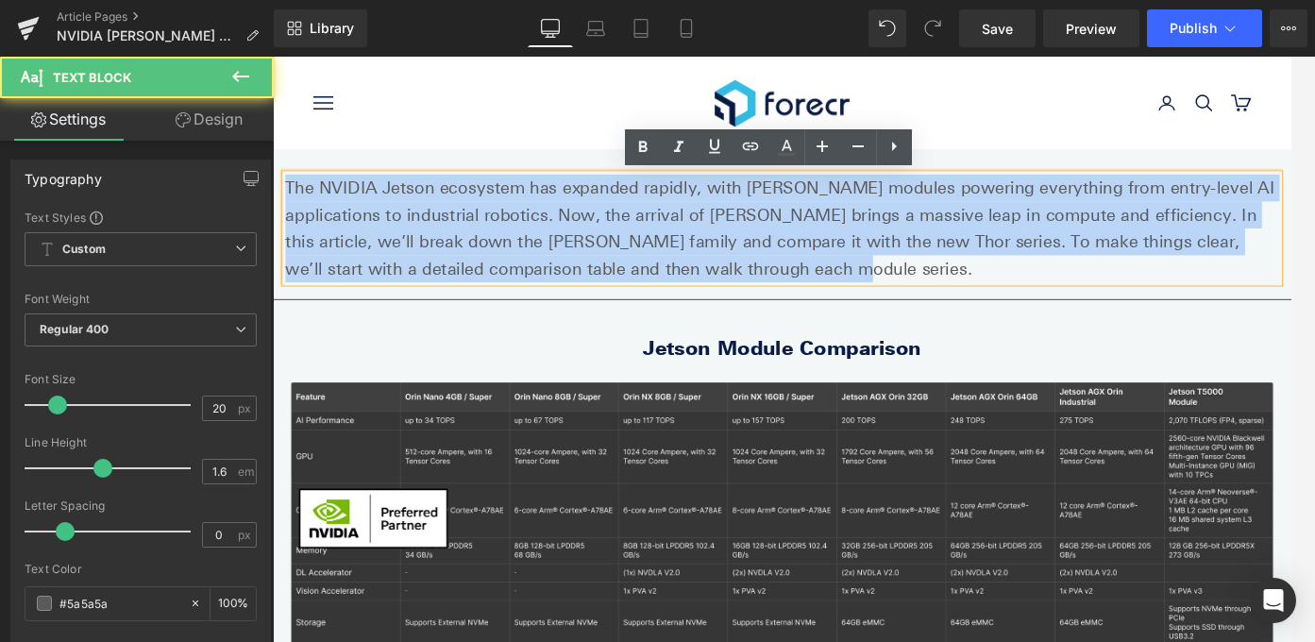
click at [435, 228] on p "The NVIDIA Jetson ecosystem has expanded rapidly, with [PERSON_NAME] modules po…" at bounding box center [844, 249] width 1114 height 121
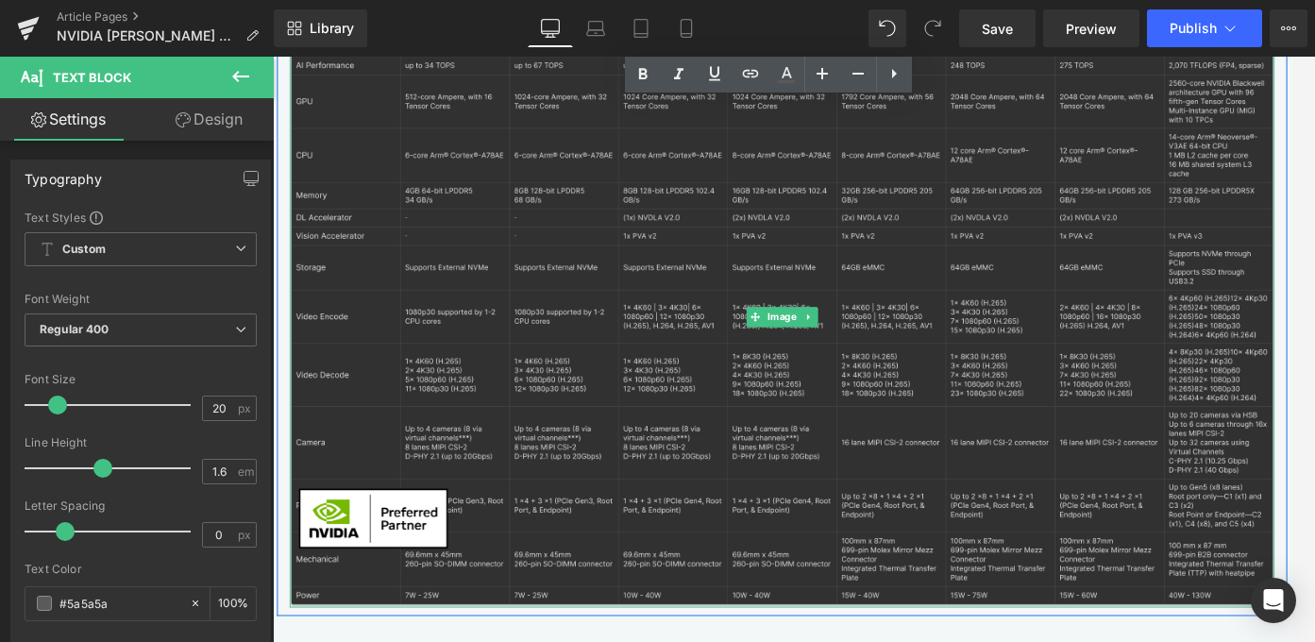
scroll to position [671, 0]
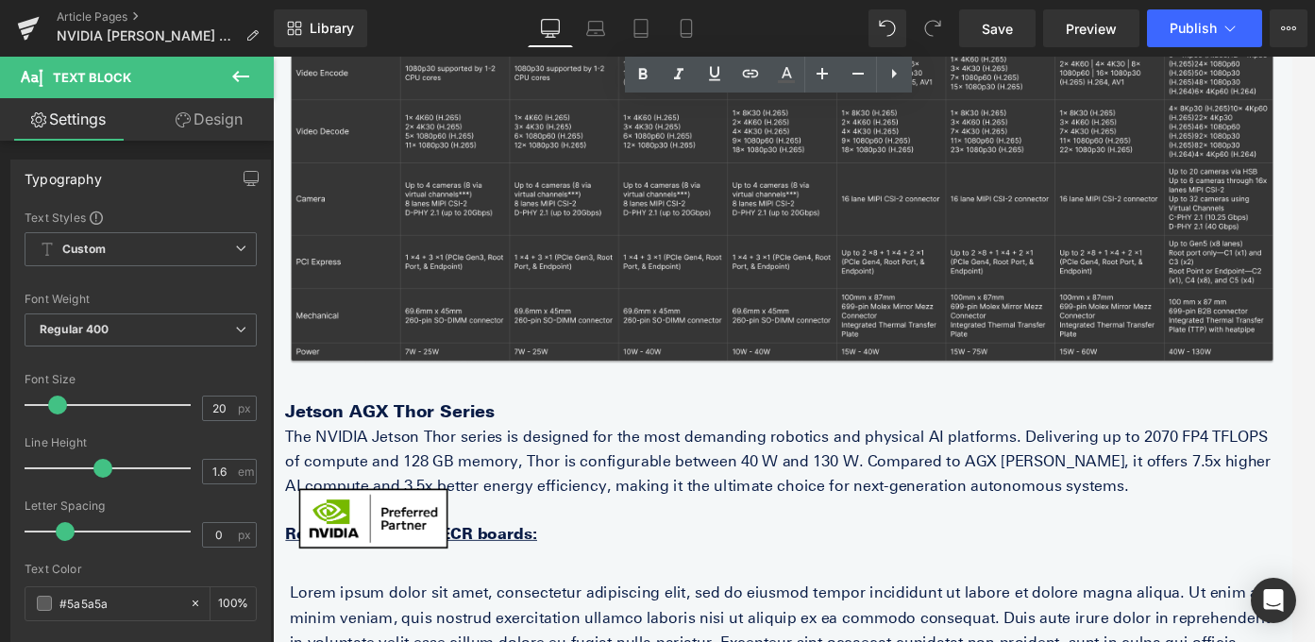
click at [396, 479] on p "The NVIDIA Jetson Thor series is designed for the most demanding robotics and p…" at bounding box center [844, 510] width 1114 height 81
click at [113, 598] on input "#091c46" at bounding box center [119, 603] width 121 height 21
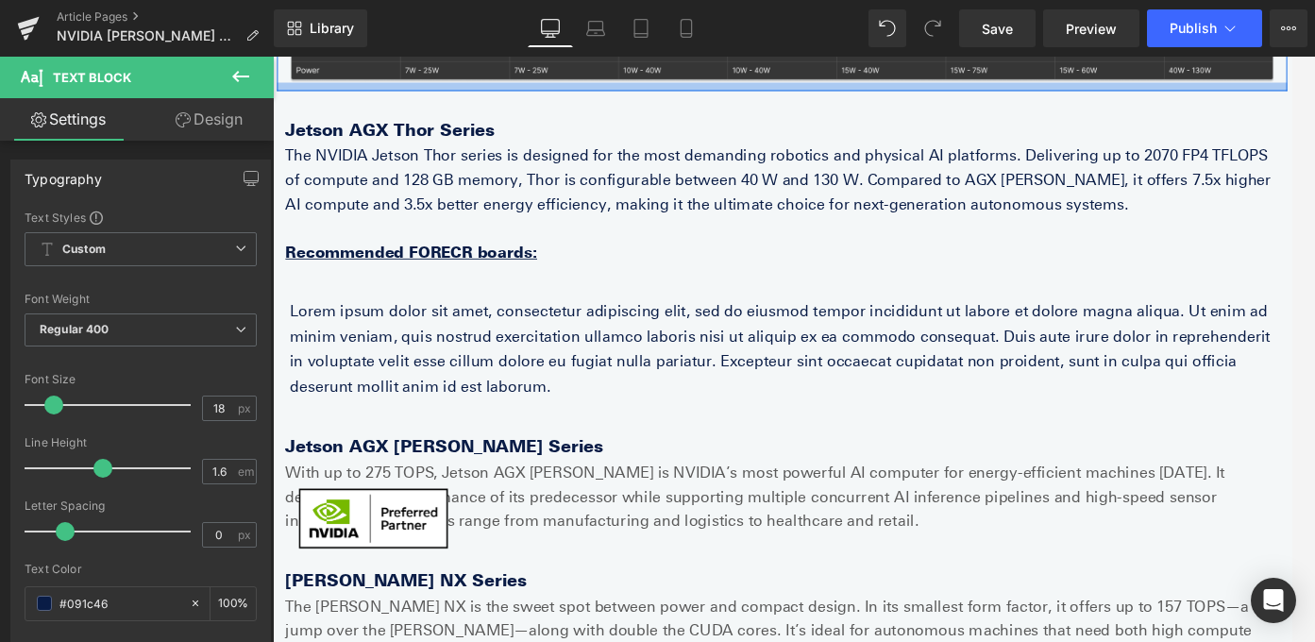
scroll to position [1017, 0]
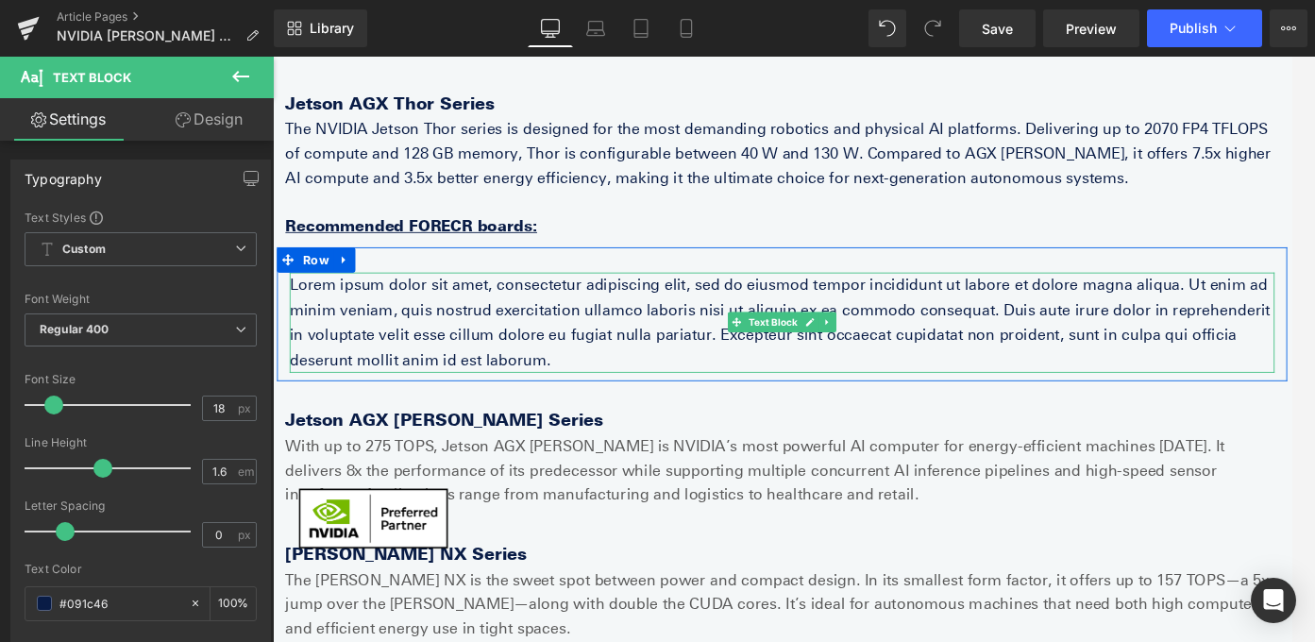
click at [560, 378] on p "Lorem ipsum dolor sit amet, consectetur adipiscing elit, sed do eiusmod tempor …" at bounding box center [844, 354] width 1104 height 112
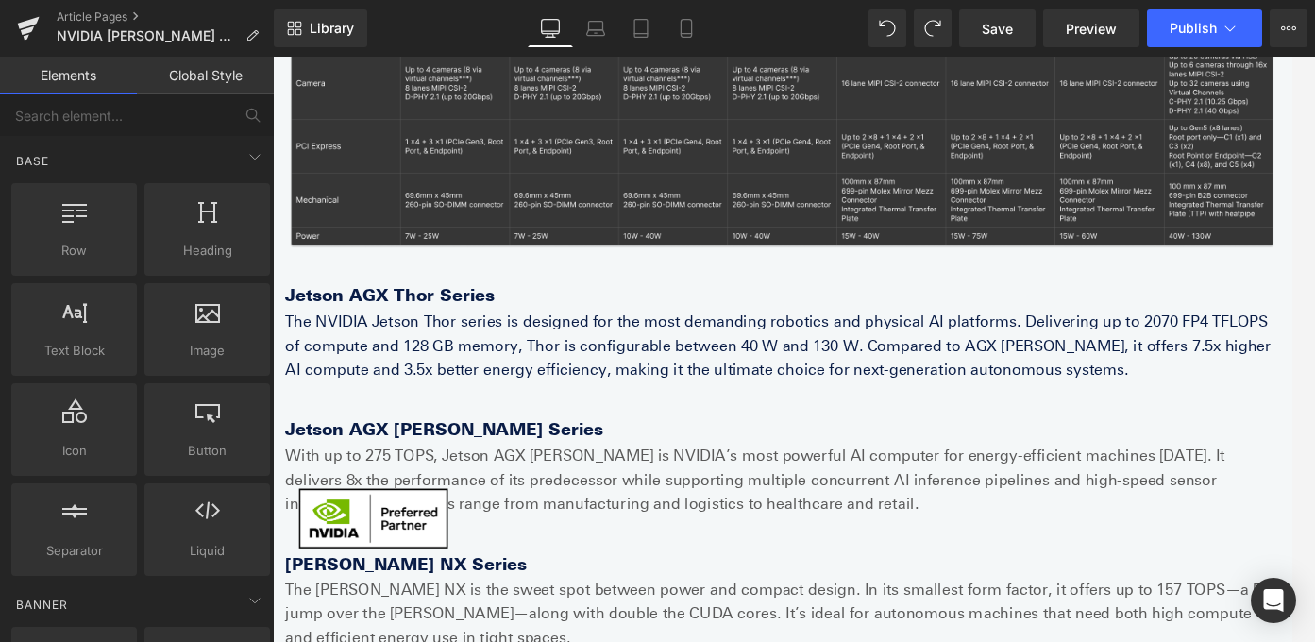
scroll to position [751, 0]
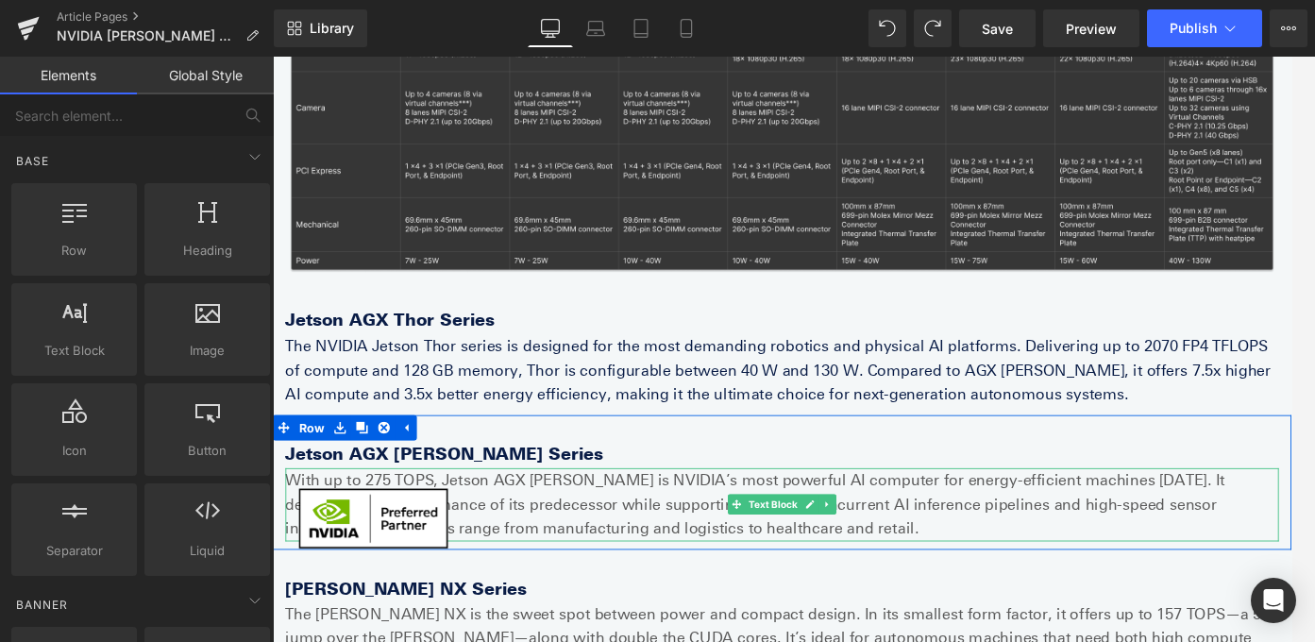
click at [526, 558] on p "With up to 275 TOPS, Jetson AGX [PERSON_NAME] is NVIDIA’s most powerful AI comp…" at bounding box center [844, 558] width 1114 height 81
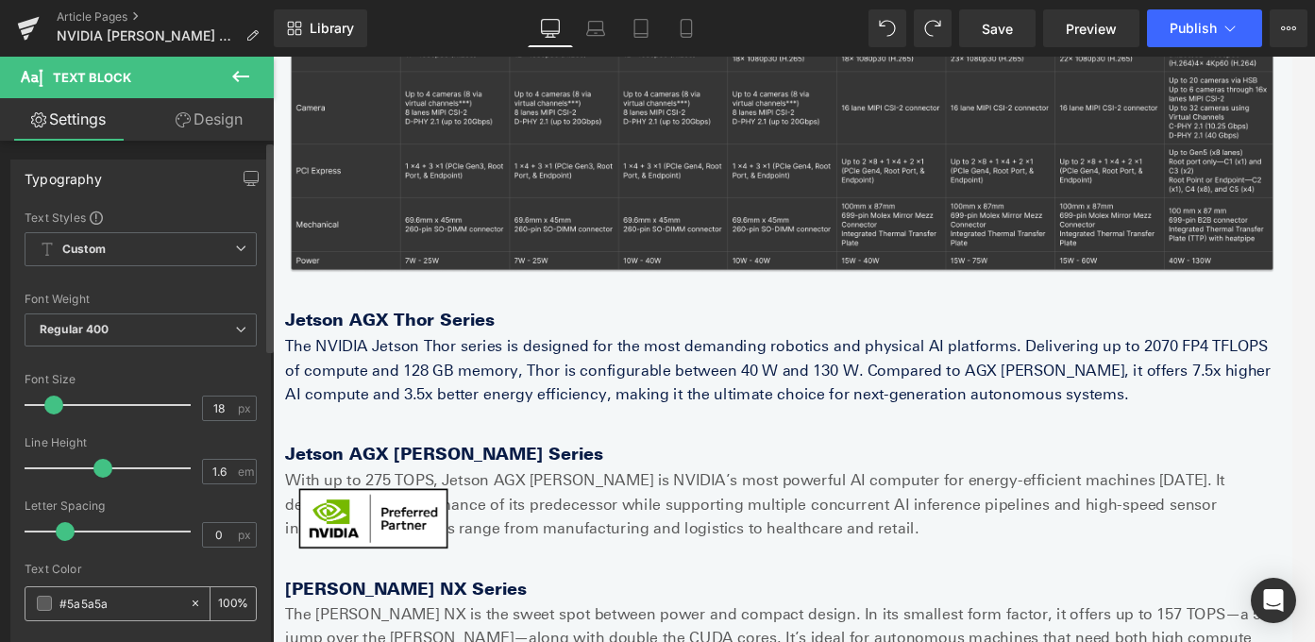
click at [111, 596] on input "#5a5a5a" at bounding box center [119, 603] width 121 height 21
click at [506, 406] on p "The NVIDIA Jetson Thor series is designed for the most demanding robotics and p…" at bounding box center [844, 408] width 1114 height 81
click at [113, 609] on input "#091c46" at bounding box center [119, 603] width 121 height 21
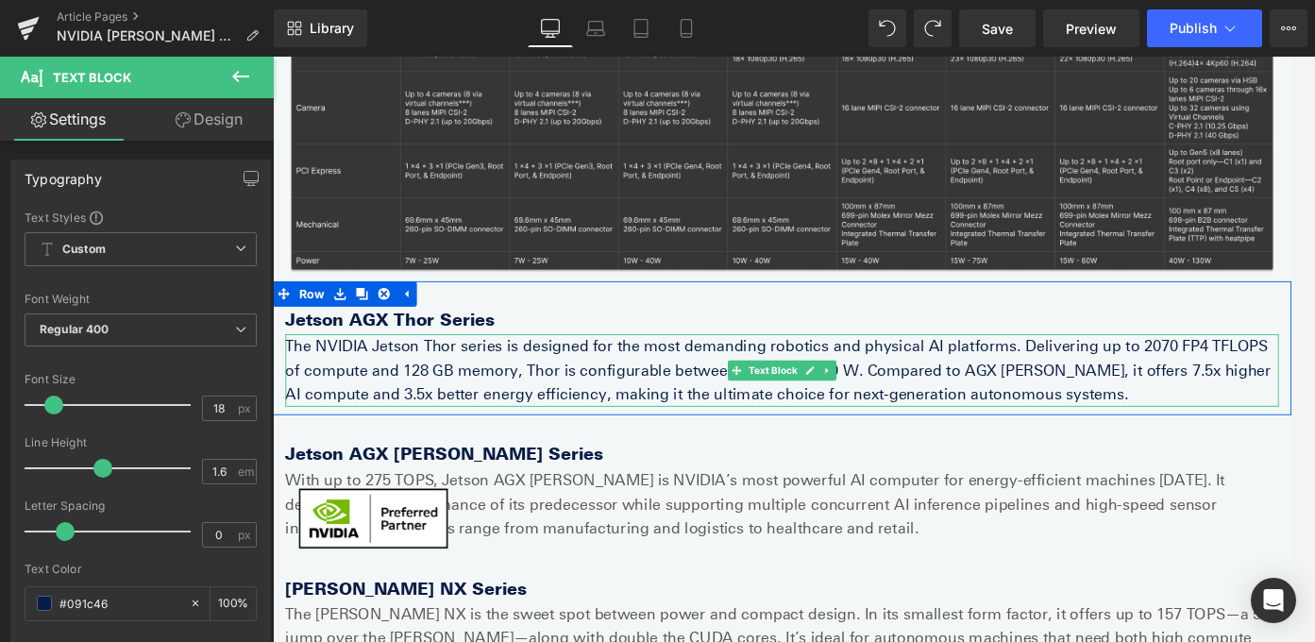
click at [472, 407] on p "The NVIDIA Jetson Thor series is designed for the most demanding robotics and p…" at bounding box center [844, 408] width 1114 height 81
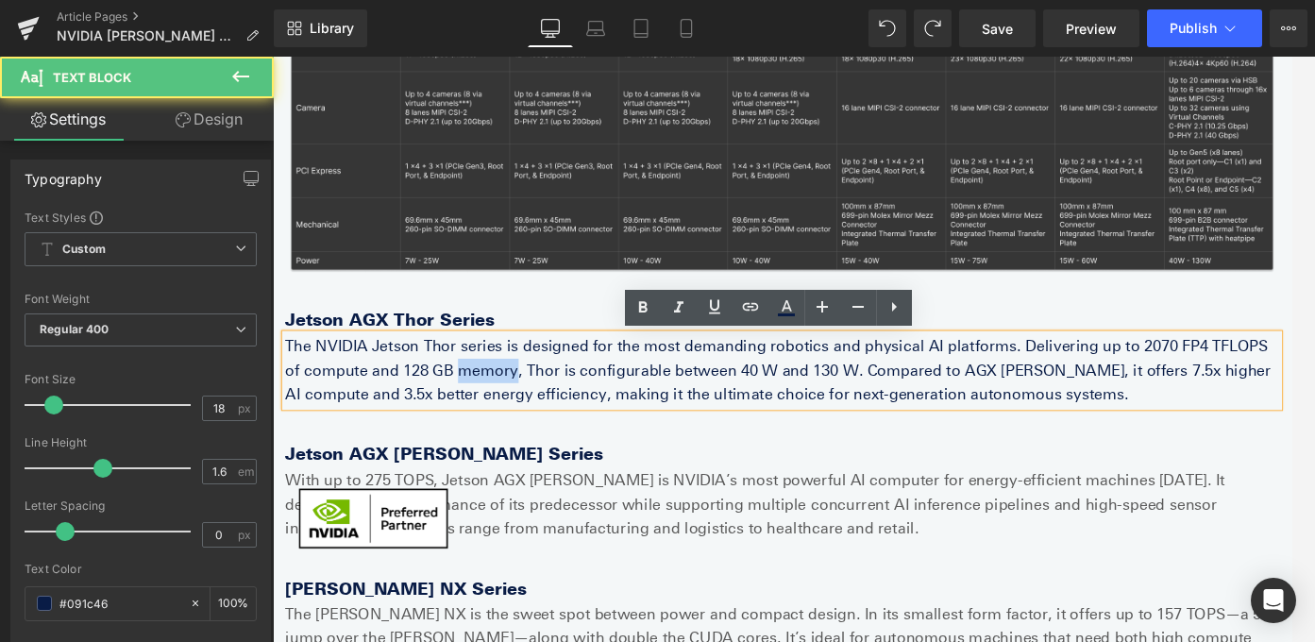
click at [472, 407] on p "The NVIDIA Jetson Thor series is designed for the most demanding robotics and p…" at bounding box center [844, 408] width 1114 height 81
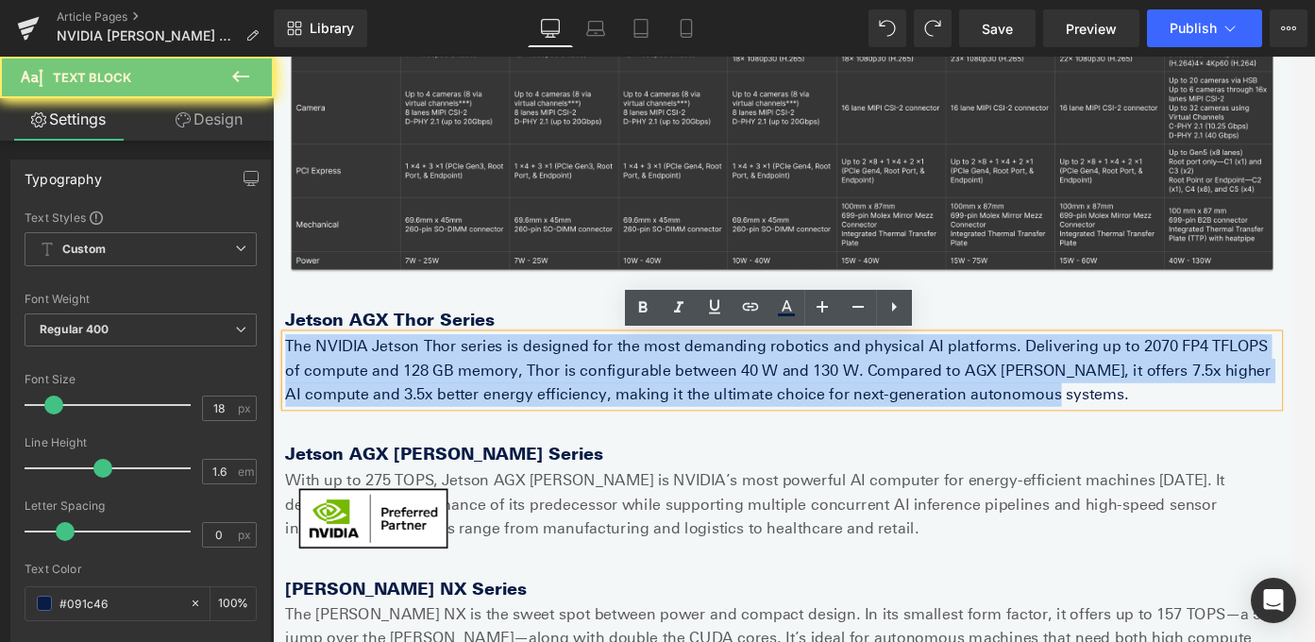
click at [472, 407] on p "The NVIDIA Jetson Thor series is designed for the most demanding robotics and p…" at bounding box center [844, 408] width 1114 height 81
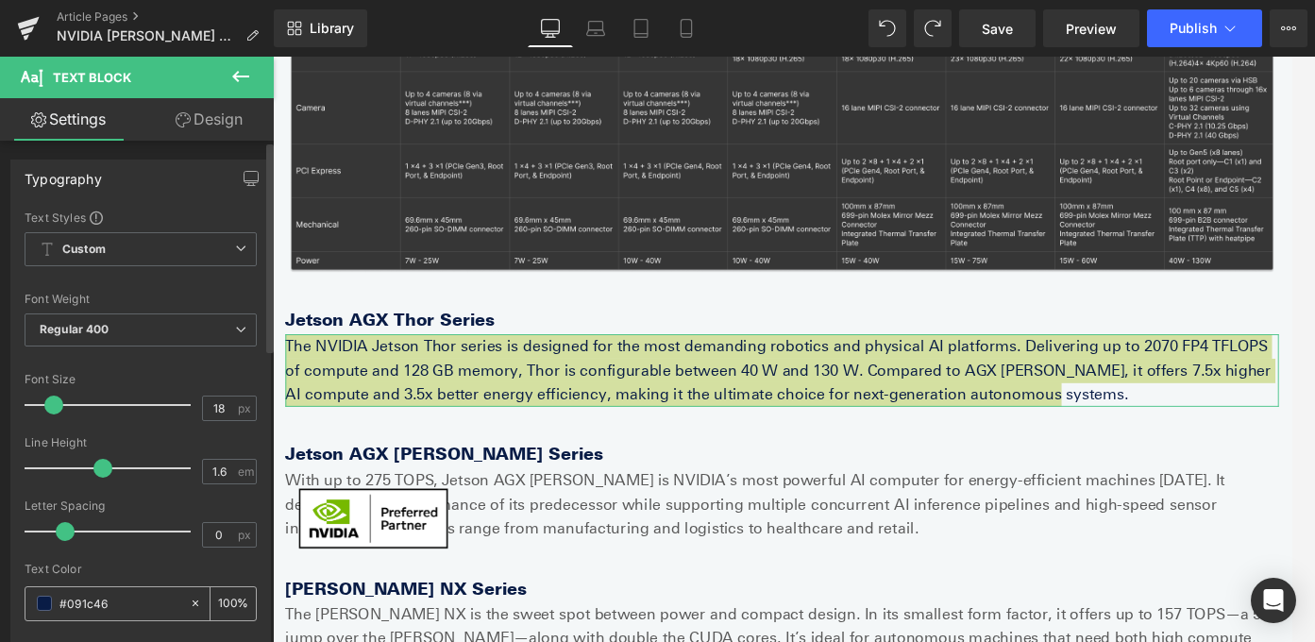
click at [100, 606] on input "#091c46" at bounding box center [119, 603] width 121 height 21
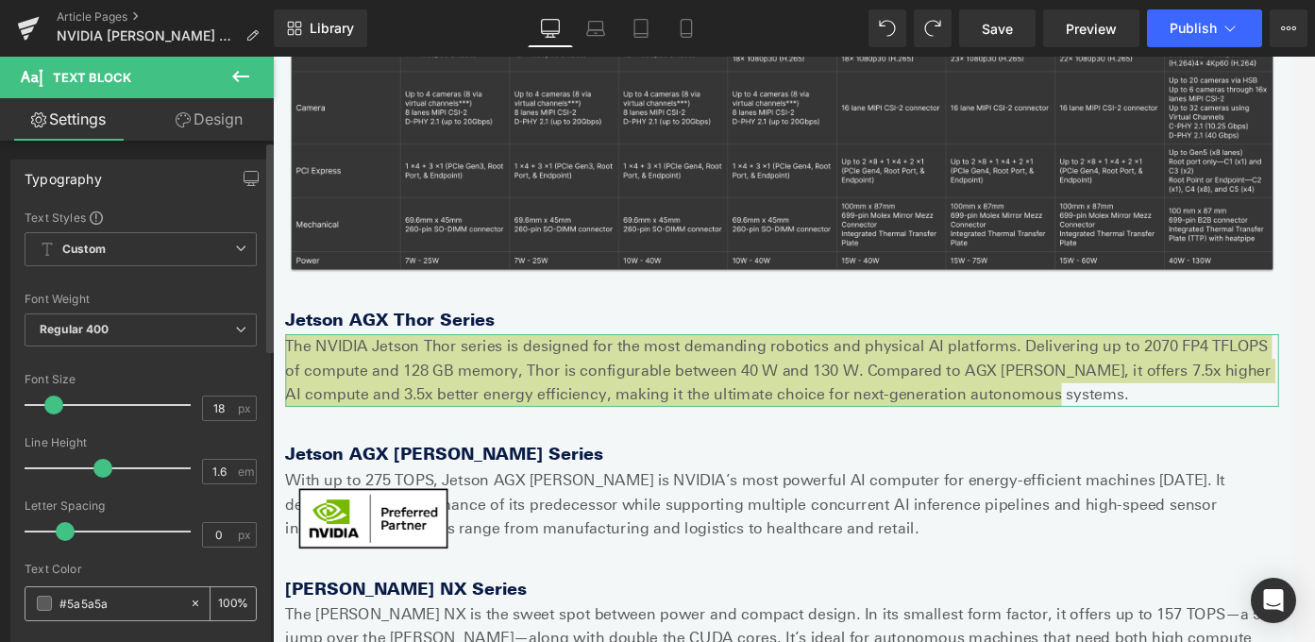
type input "#5a5a5a"
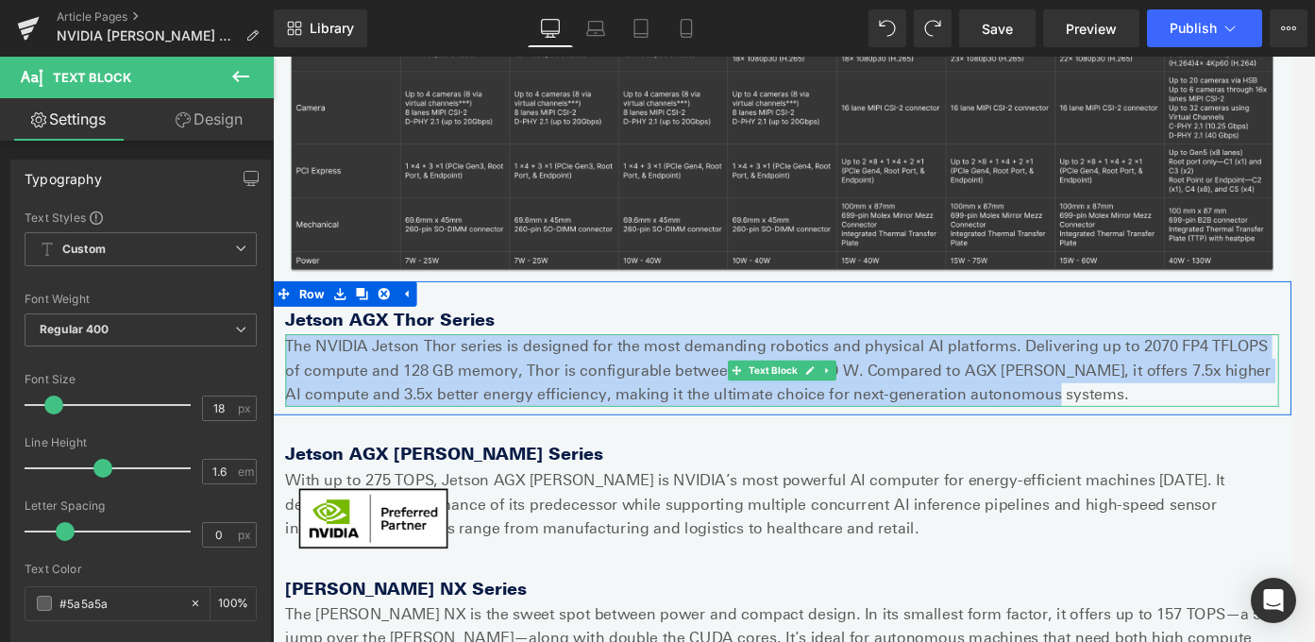
click at [517, 404] on p "The NVIDIA Jetson Thor series is designed for the most demanding robotics and p…" at bounding box center [844, 408] width 1114 height 81
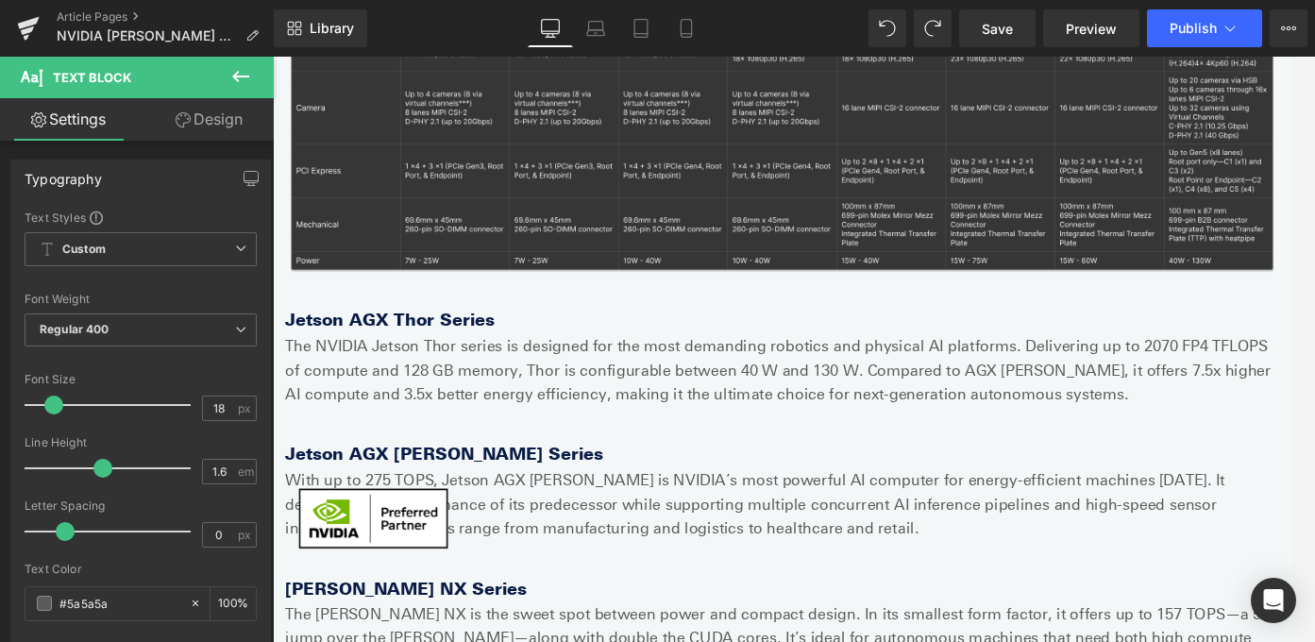
click at [242, 69] on icon at bounding box center [240, 76] width 23 height 23
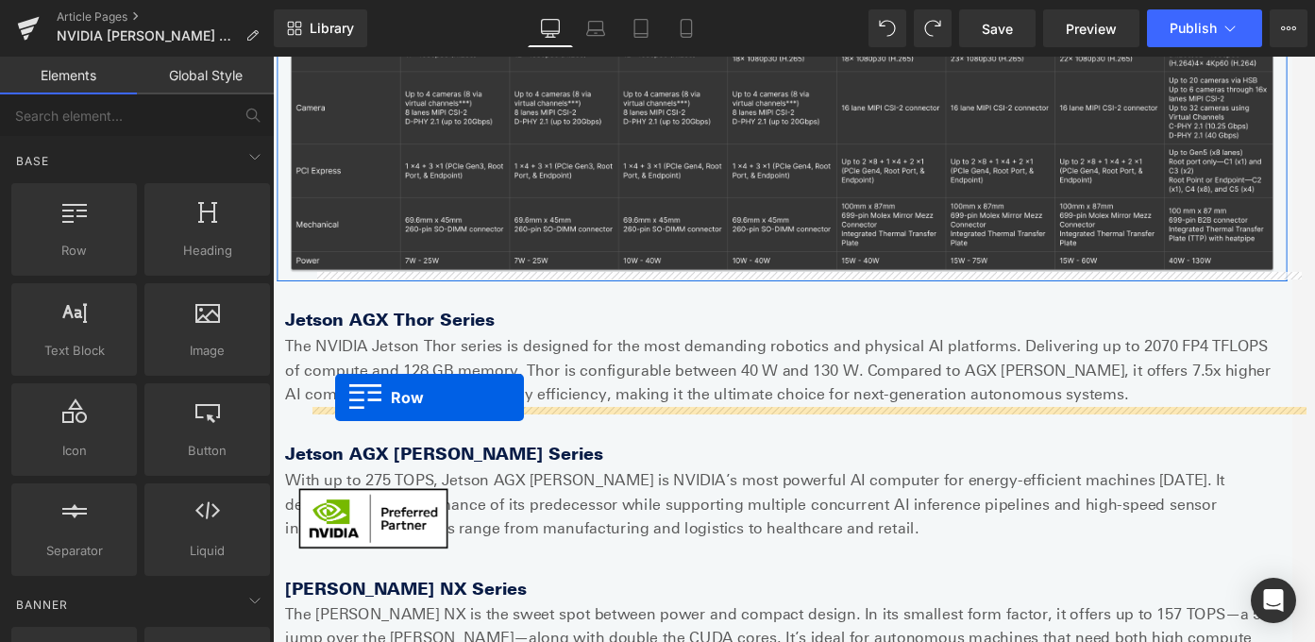
drag, startPoint x: 379, startPoint y: 315, endPoint x: 341, endPoint y: 437, distance: 127.8
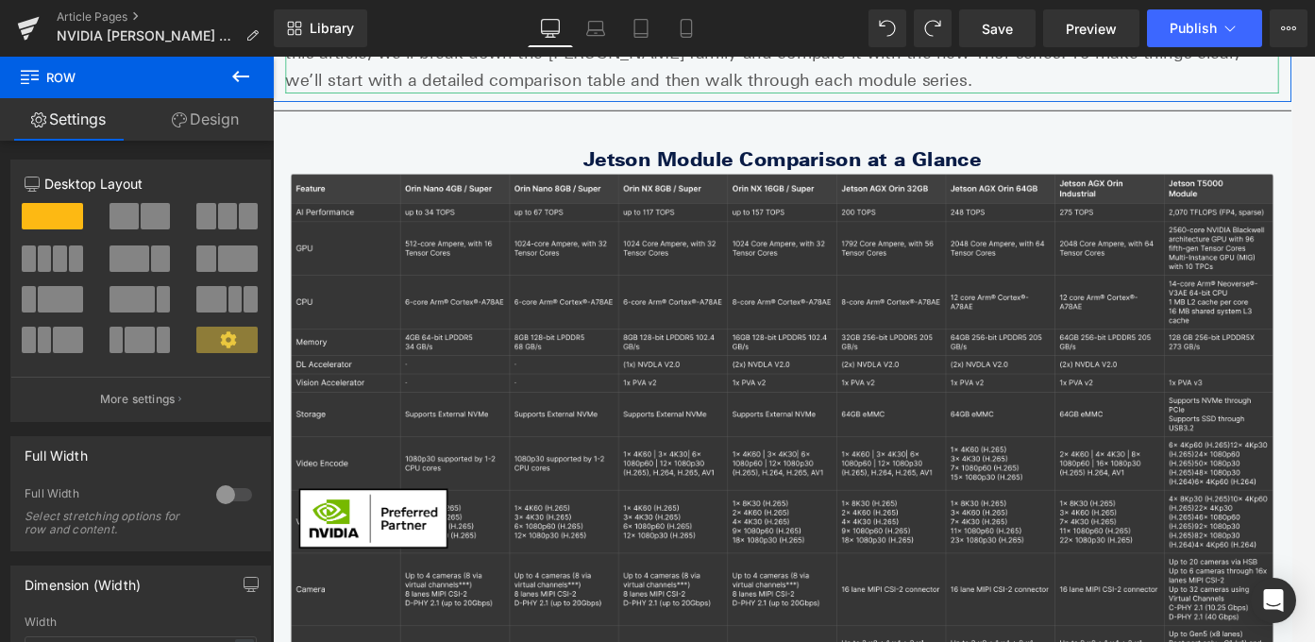
scroll to position [213, 0]
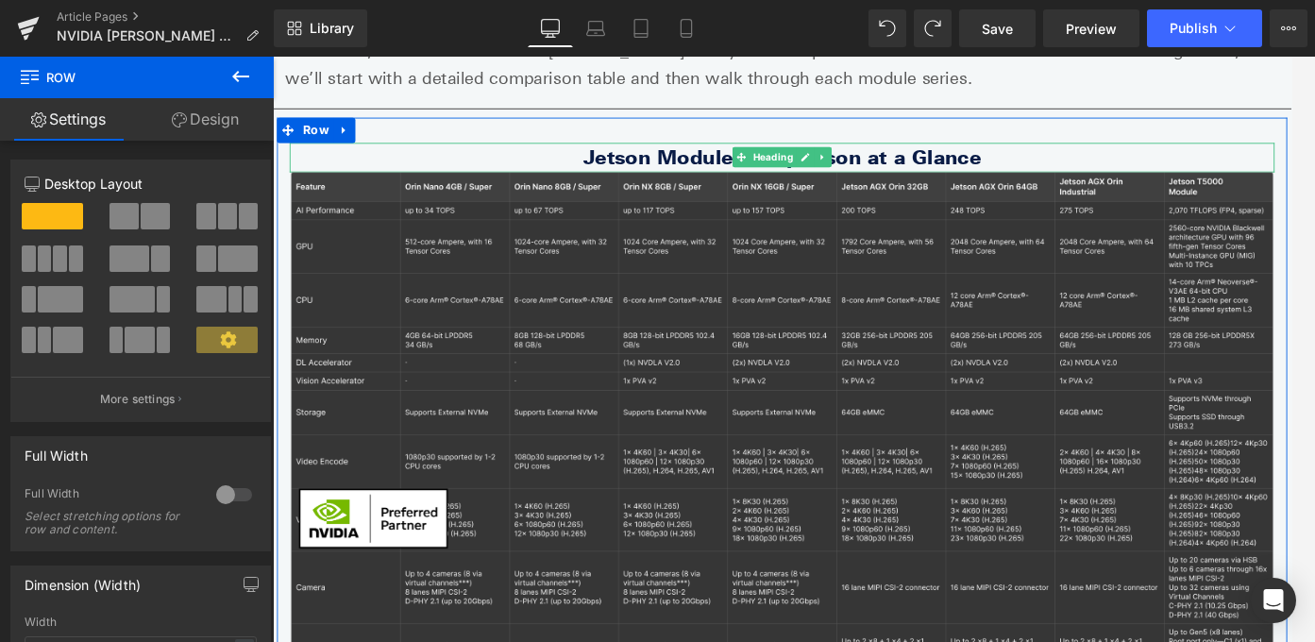
click at [1066, 170] on h2 "Jetson Module Comparison at a Glance" at bounding box center [844, 170] width 1104 height 33
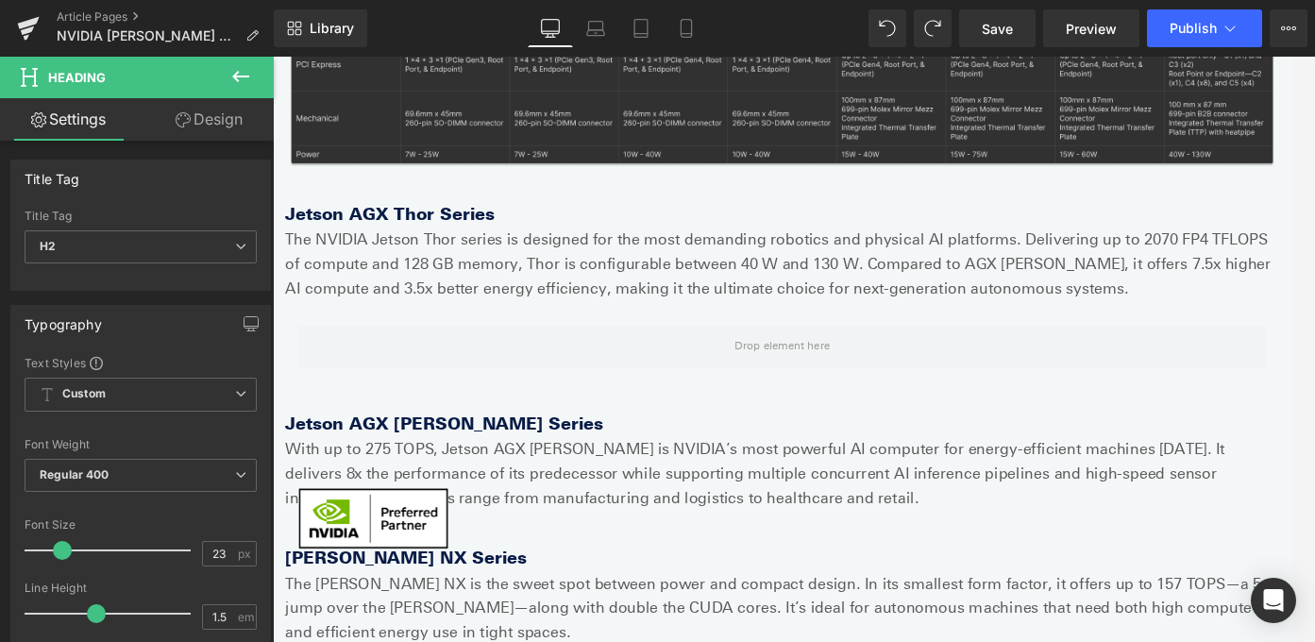
scroll to position [920, 0]
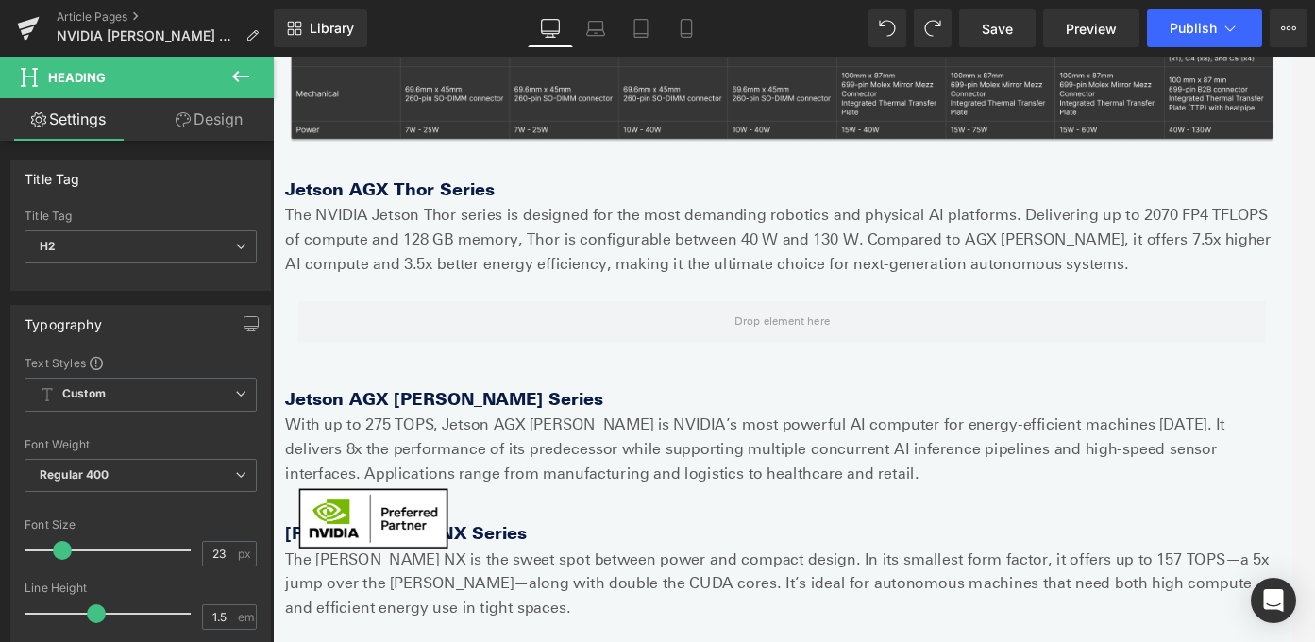
click at [251, 66] on icon at bounding box center [240, 76] width 23 height 23
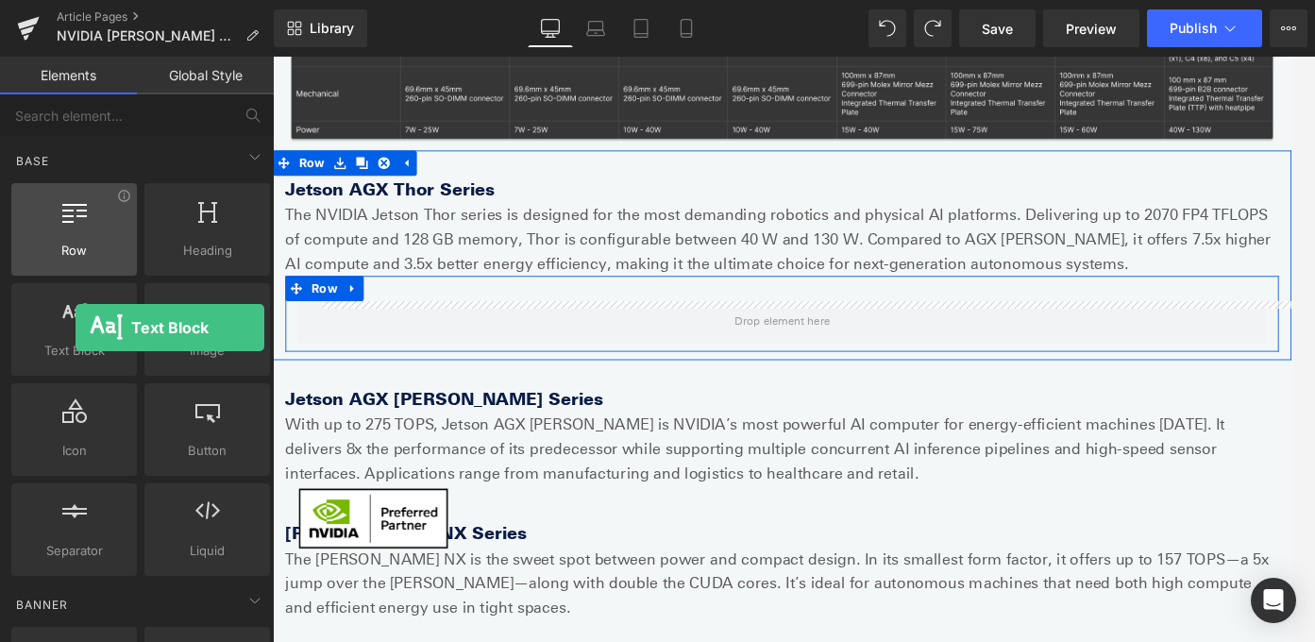
drag, startPoint x: 96, startPoint y: 333, endPoint x: 72, endPoint y: 226, distance: 110.4
click at [72, 226] on div "Row rows, columns, layouts, div Heading headings, titles, h1,h2,h3,h4,h5,h6 Tex…" at bounding box center [141, 379] width 266 height 400
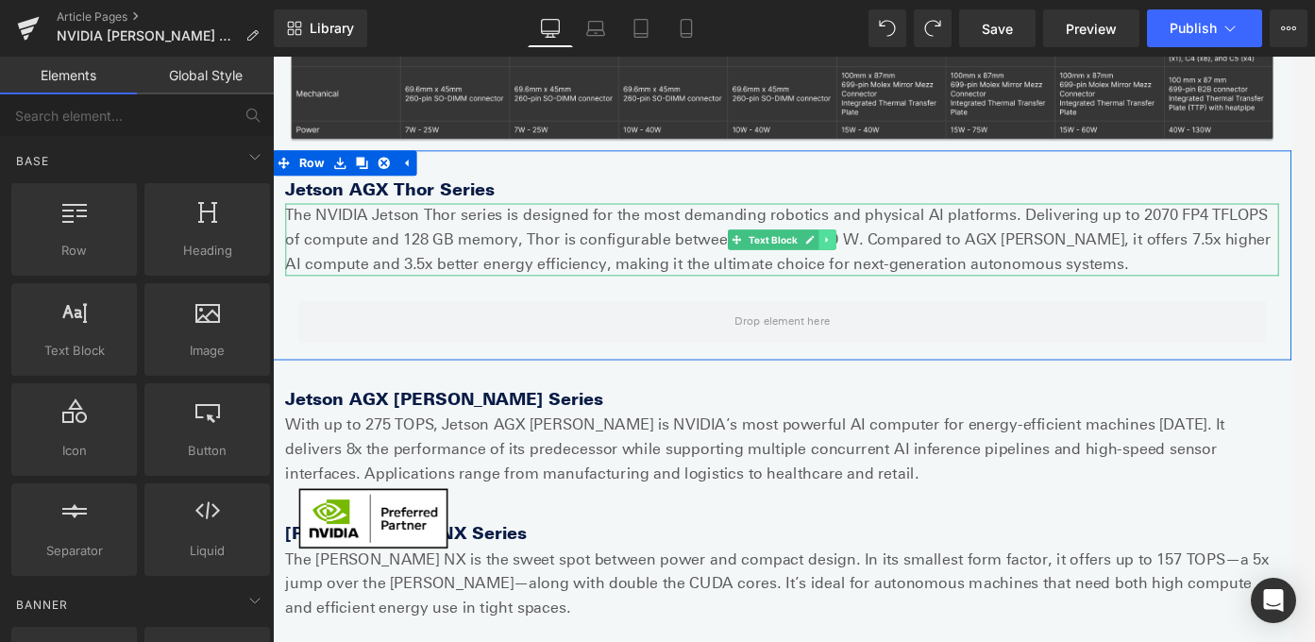
click at [896, 256] on icon at bounding box center [894, 261] width 10 height 11
click at [883, 264] on icon at bounding box center [885, 261] width 10 height 10
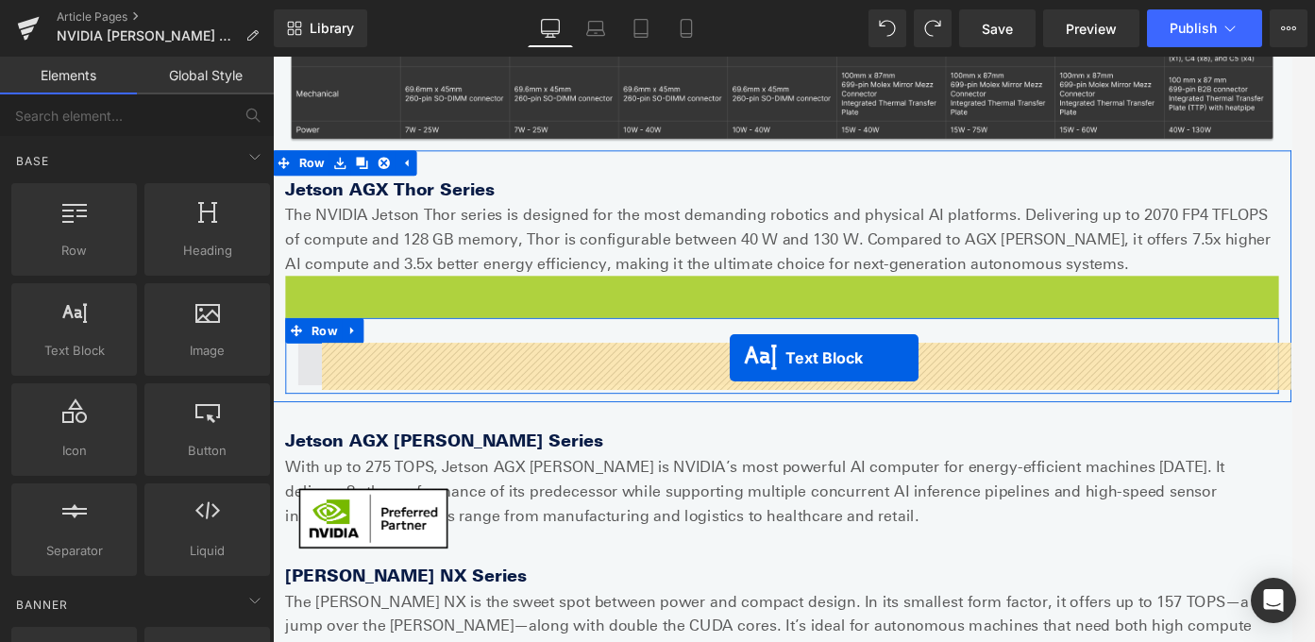
drag, startPoint x: 793, startPoint y: 341, endPoint x: 785, endPoint y: 395, distance: 54.3
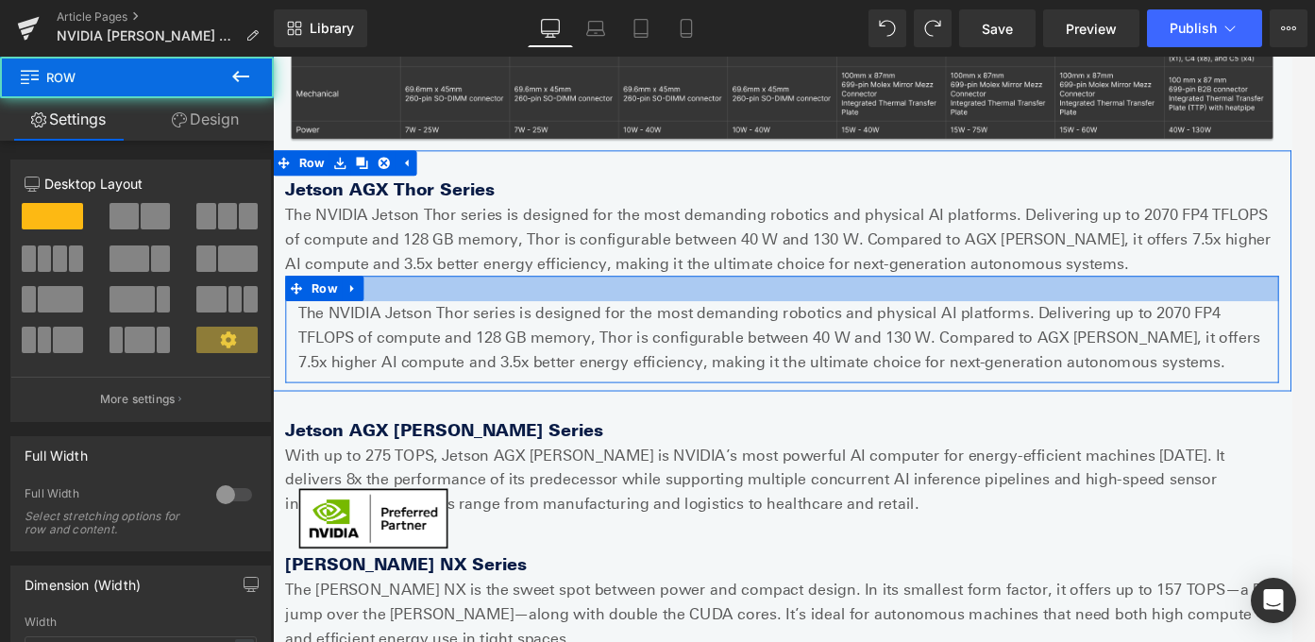
click at [519, 321] on div at bounding box center [844, 316] width 1114 height 28
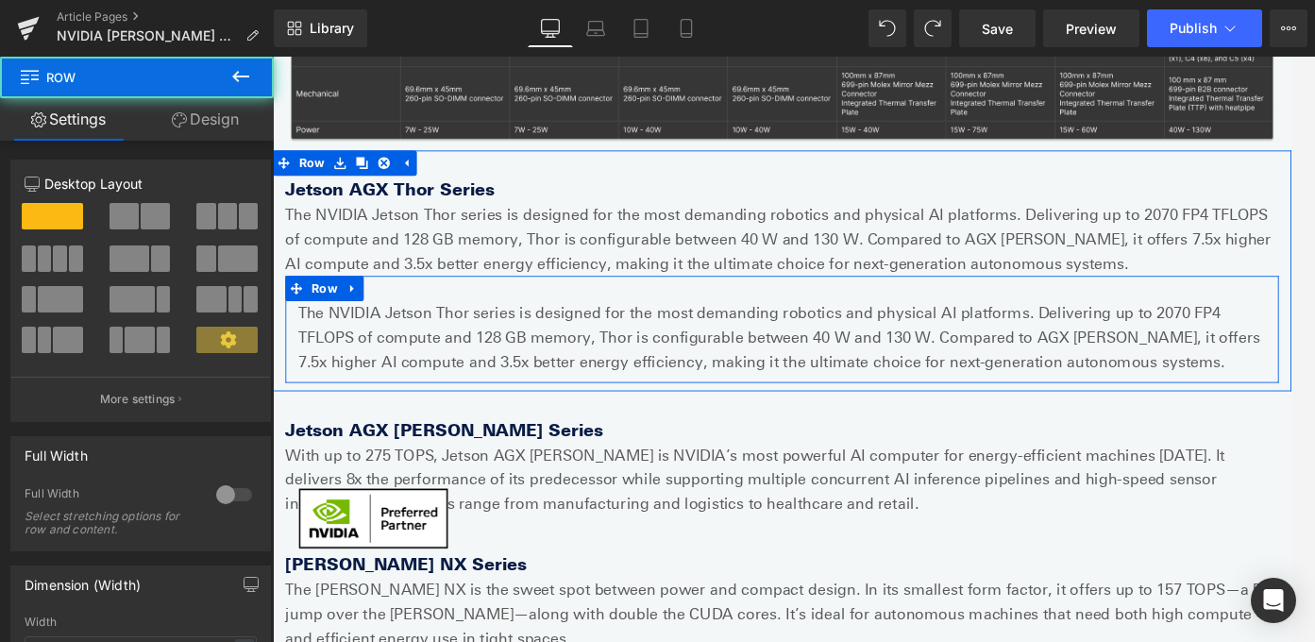
click at [518, 362] on p "The NVIDIA Jetson Thor series is designed for the most demanding robotics and p…" at bounding box center [844, 370] width 1086 height 81
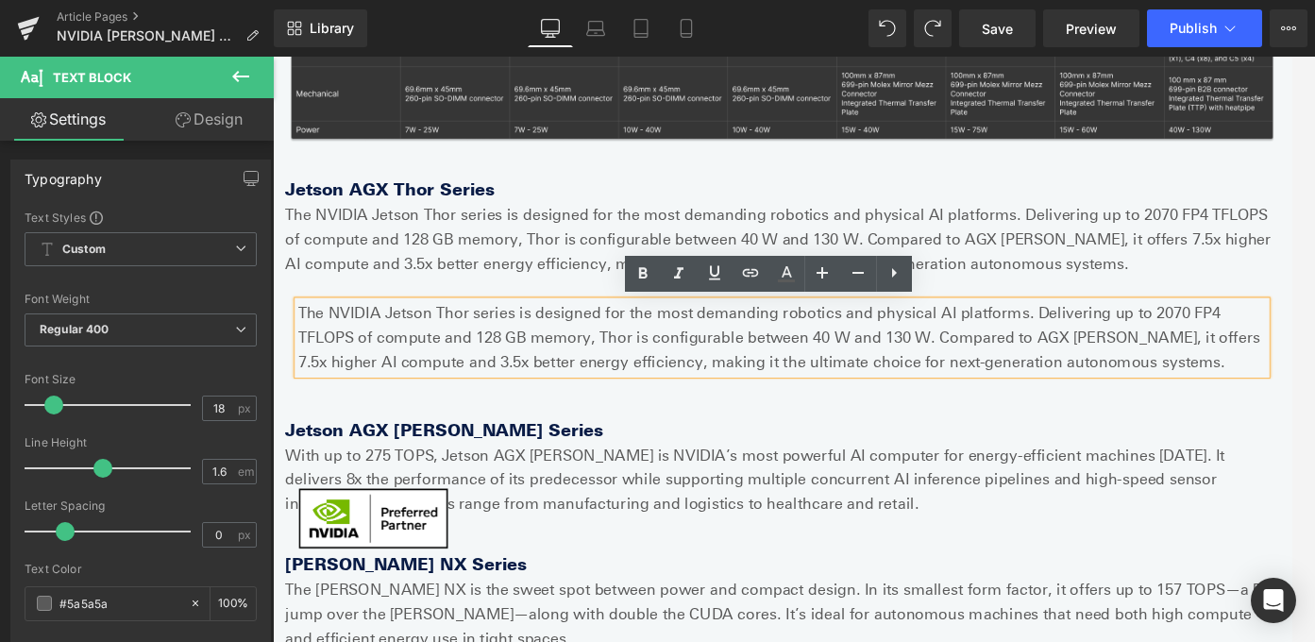
click at [518, 362] on p "The NVIDIA Jetson Thor series is designed for the most demanding robotics and p…" at bounding box center [844, 370] width 1086 height 81
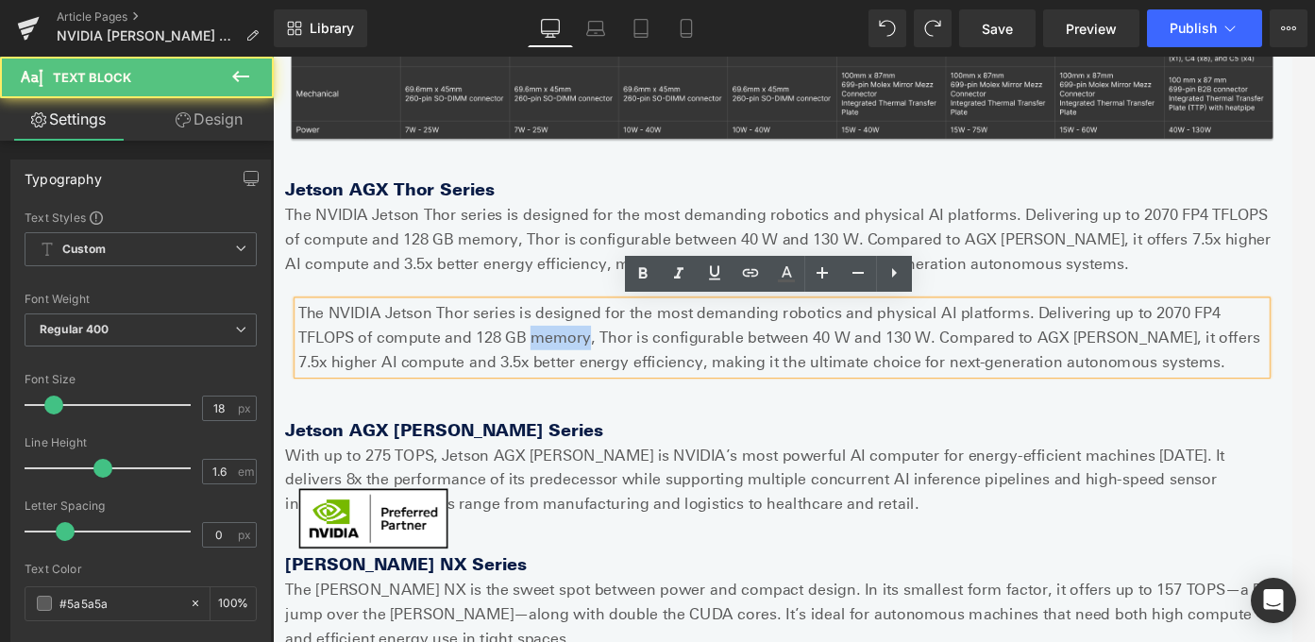
click at [518, 362] on p "The NVIDIA Jetson Thor series is designed for the most demanding robotics and p…" at bounding box center [844, 370] width 1086 height 81
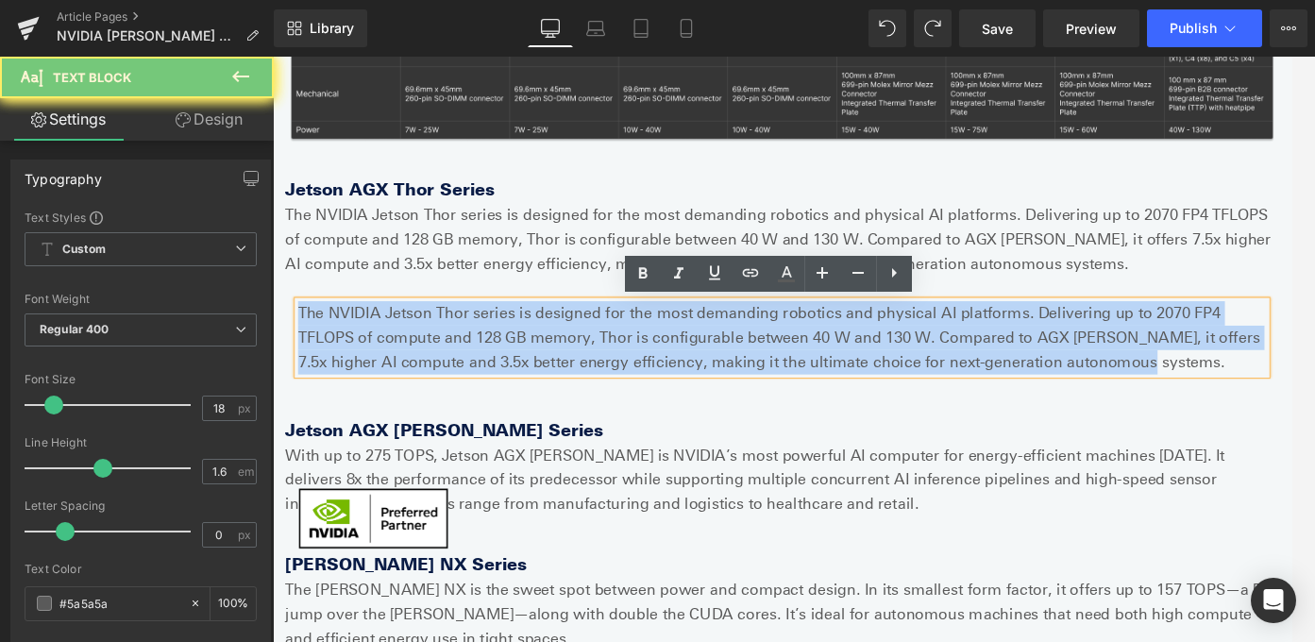
click at [518, 362] on p "The NVIDIA Jetson Thor series is designed for the most demanding robotics and p…" at bounding box center [844, 370] width 1086 height 81
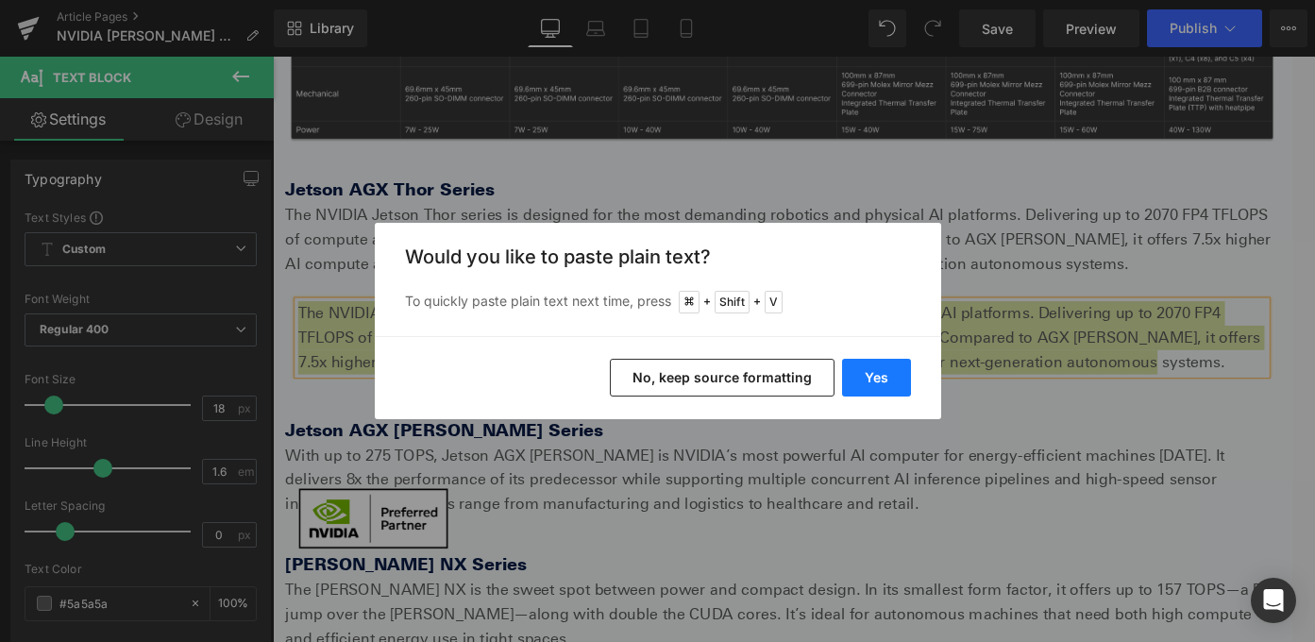
drag, startPoint x: 864, startPoint y: 368, endPoint x: 665, endPoint y: 350, distance: 200.0
click at [864, 368] on button "Yes" at bounding box center [876, 378] width 69 height 38
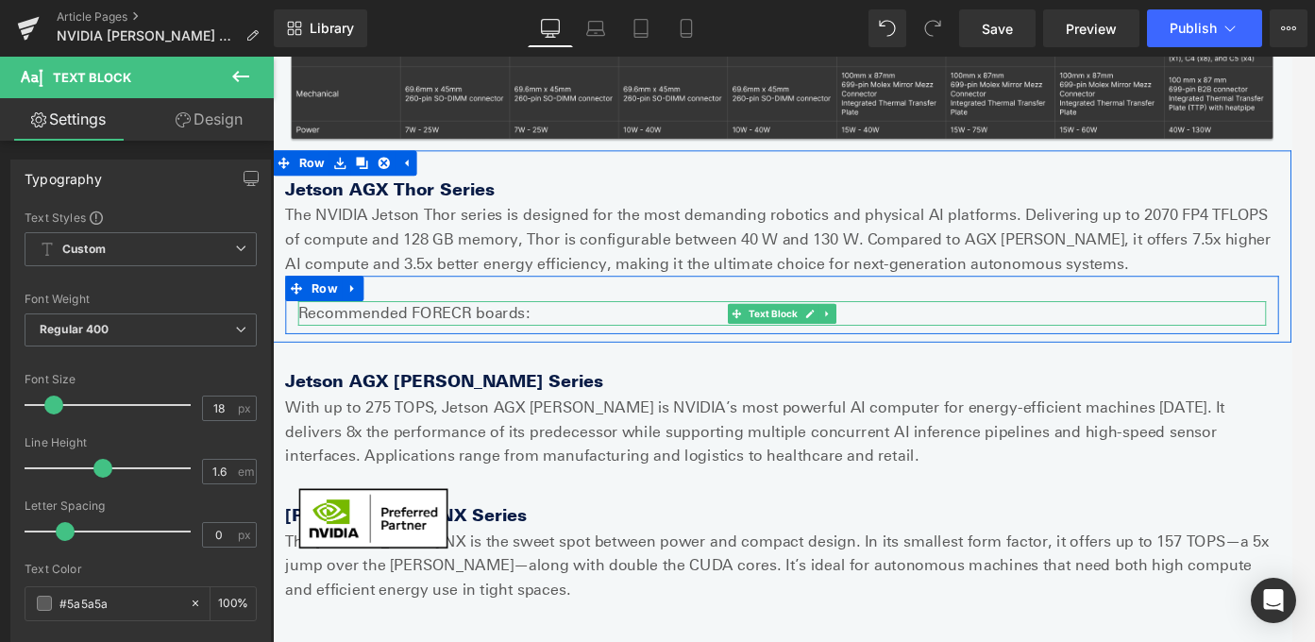
click at [493, 350] on p "Recommended FORECR boards:" at bounding box center [844, 343] width 1086 height 27
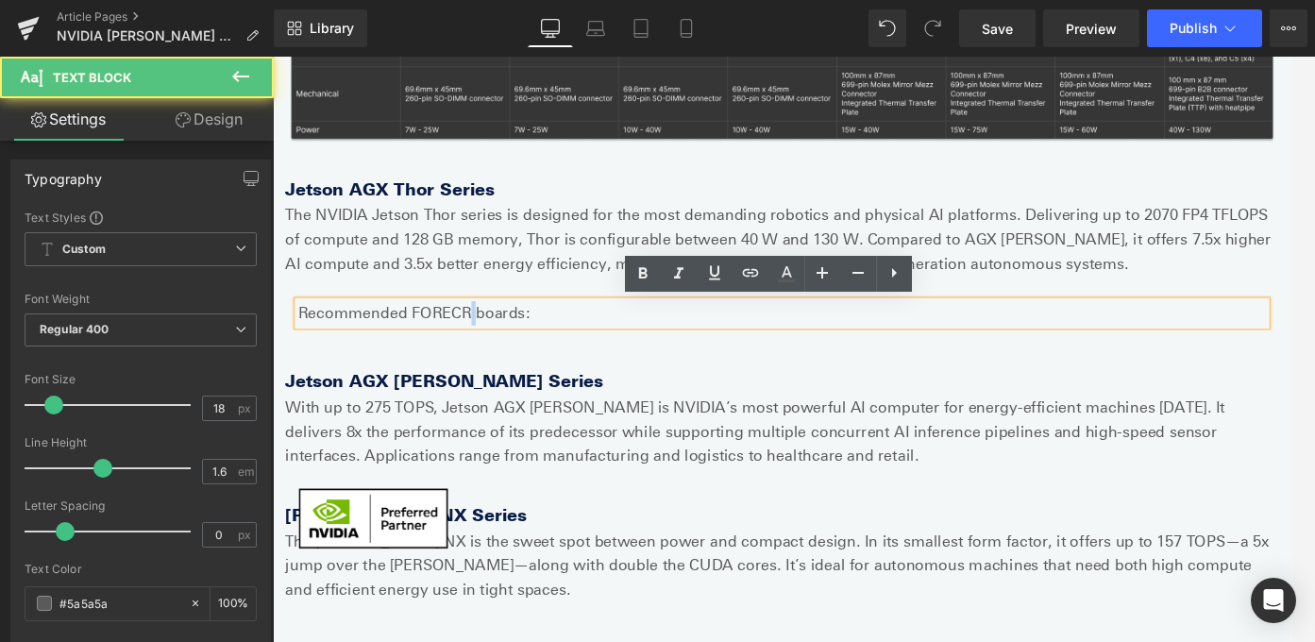
click at [493, 350] on p "Recommended FORECR boards:" at bounding box center [844, 343] width 1086 height 27
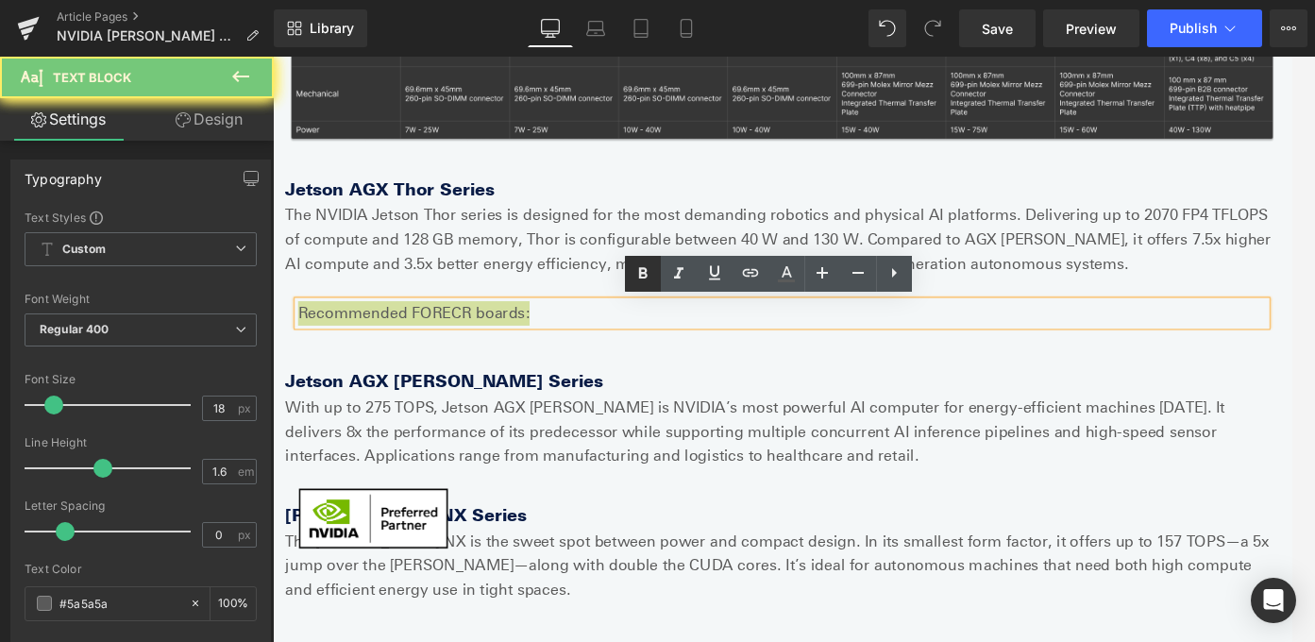
click at [650, 277] on icon at bounding box center [643, 273] width 23 height 23
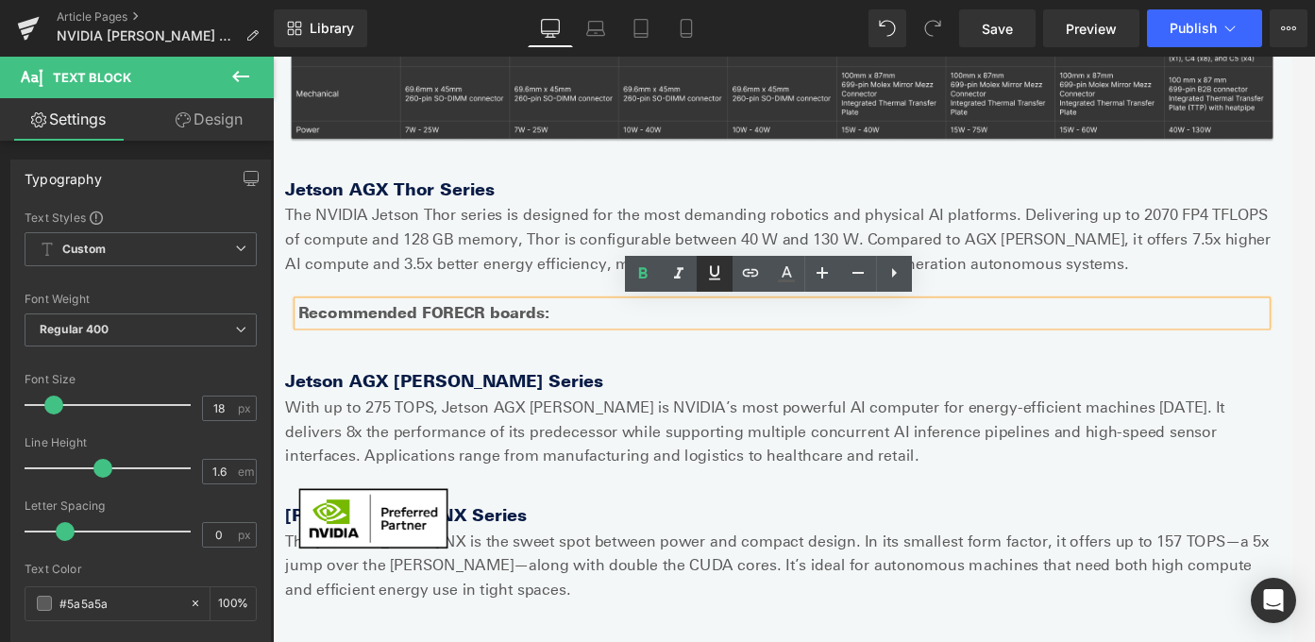
click at [704, 276] on icon at bounding box center [714, 272] width 23 height 23
click at [515, 348] on strong "Recommended FORECR boards:" at bounding box center [442, 343] width 282 height 21
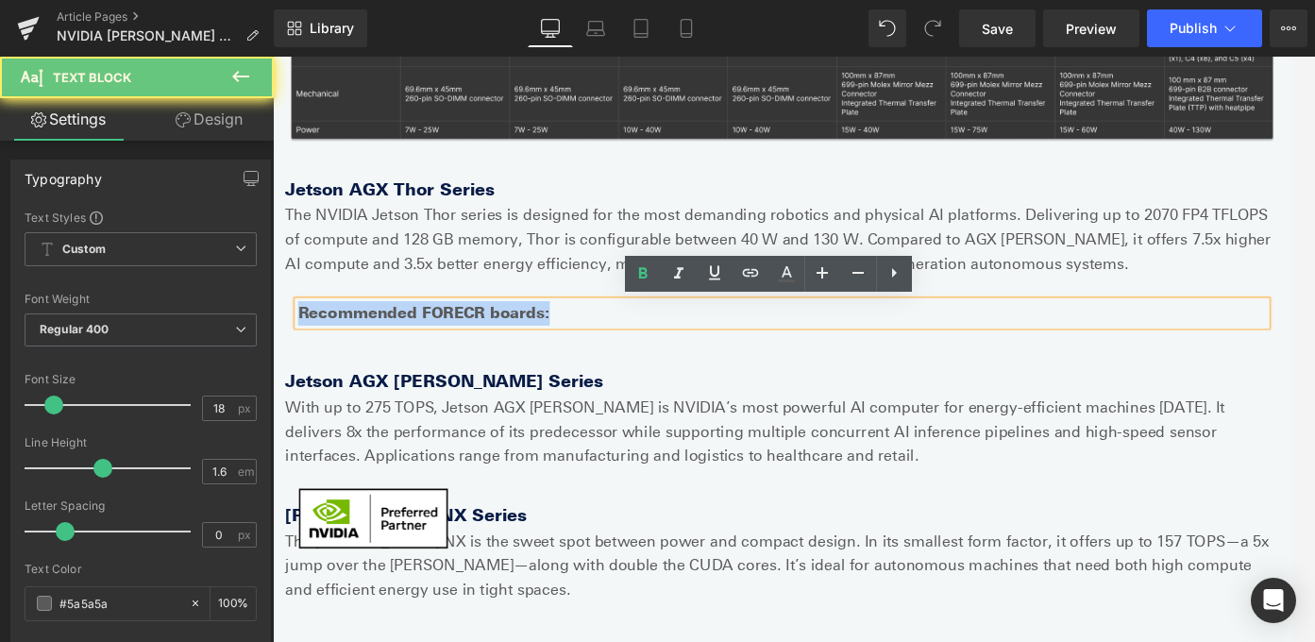
click at [515, 348] on strong "Recommended FORECR boards:" at bounding box center [442, 343] width 282 height 21
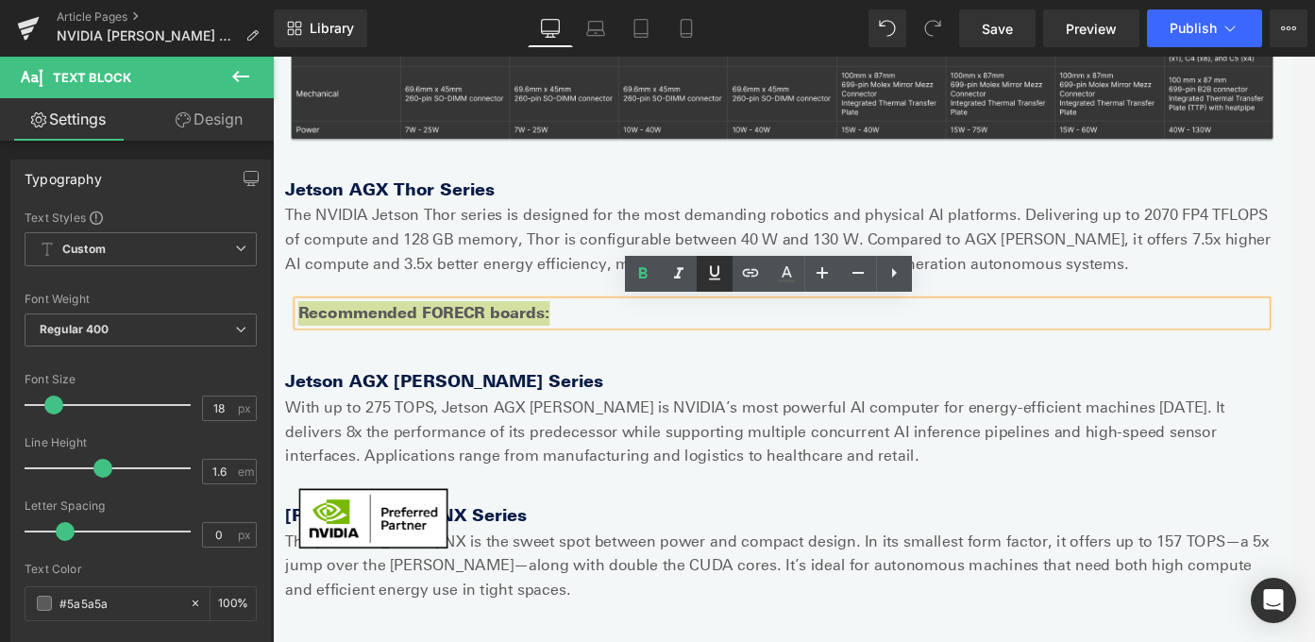
click at [712, 269] on icon at bounding box center [714, 272] width 23 height 23
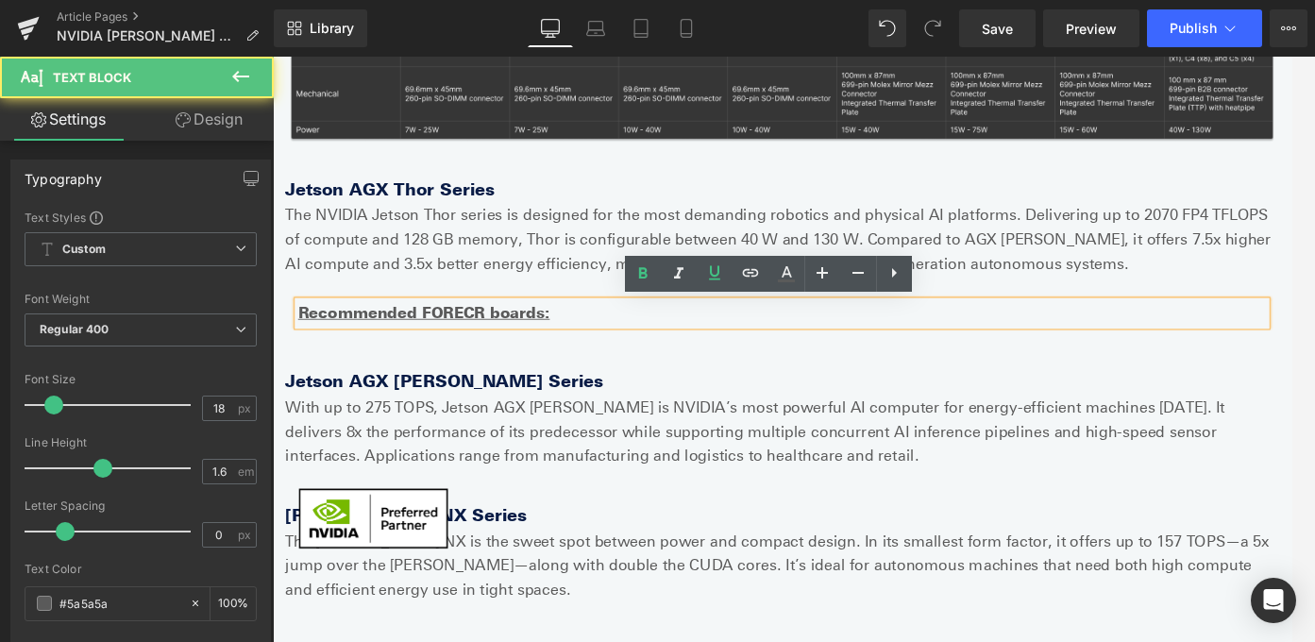
click at [578, 338] on p "Recommended FORECR boards:" at bounding box center [844, 343] width 1086 height 27
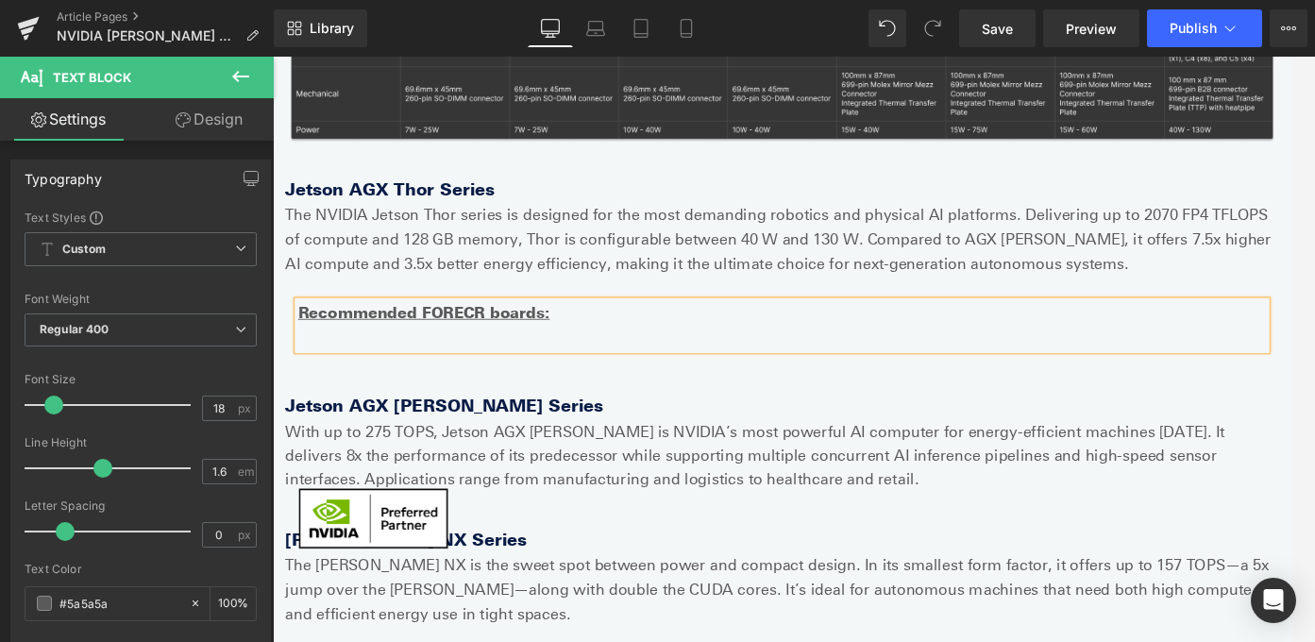
click at [531, 350] on u "Recommended FORECR boards:" at bounding box center [442, 343] width 282 height 21
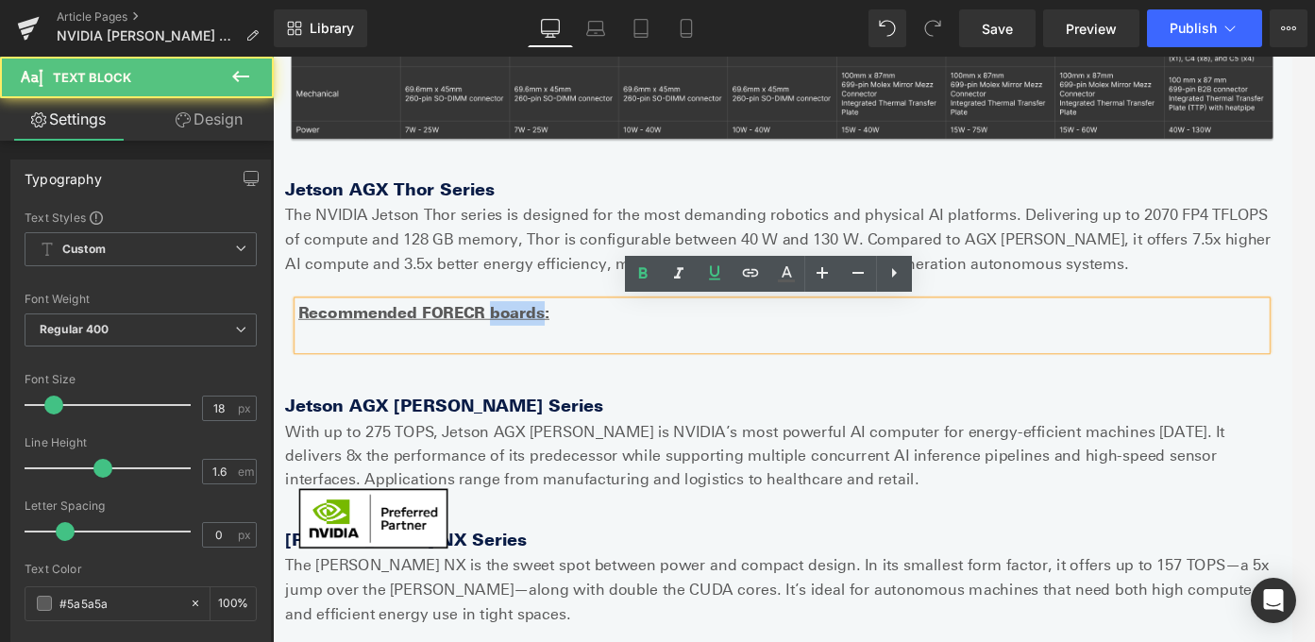
click at [531, 350] on u "Recommended FORECR boards:" at bounding box center [442, 343] width 282 height 21
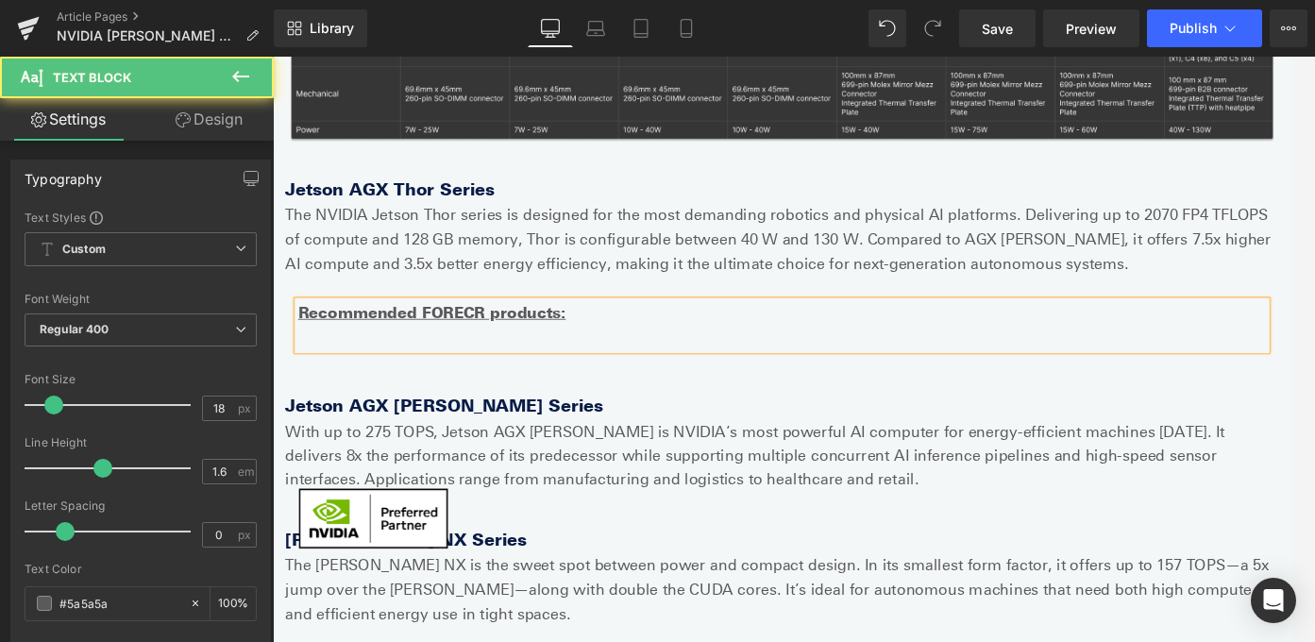
click at [578, 358] on p at bounding box center [844, 371] width 1086 height 27
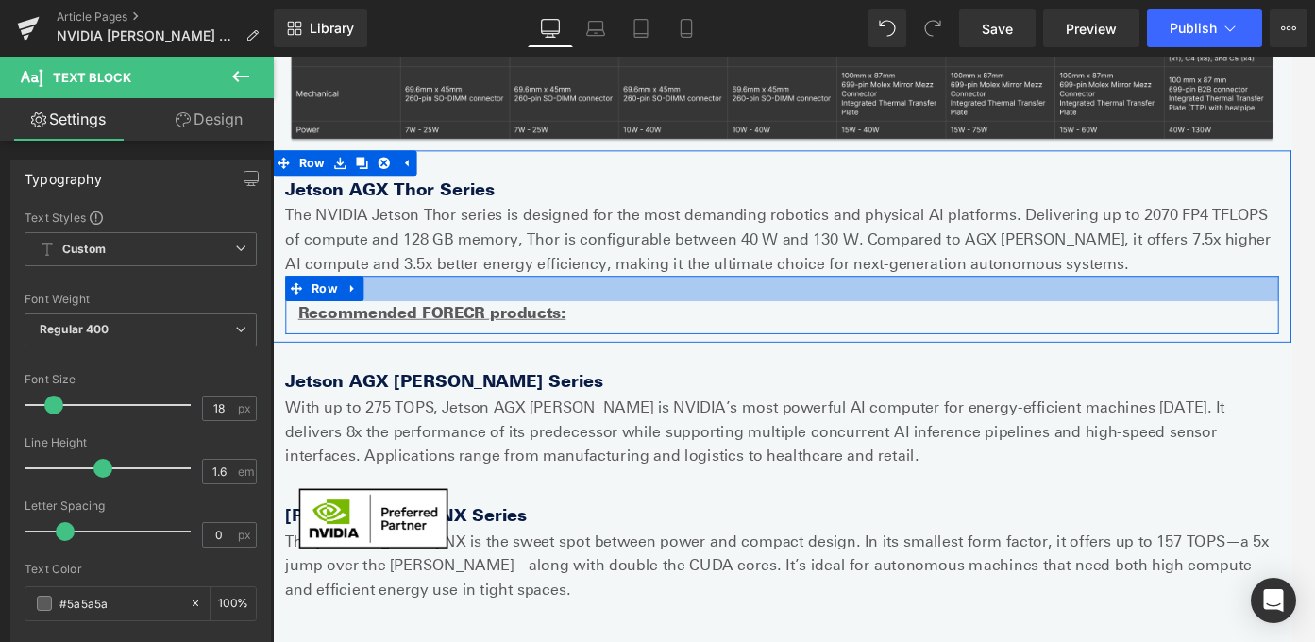
click at [639, 313] on div at bounding box center [844, 316] width 1114 height 28
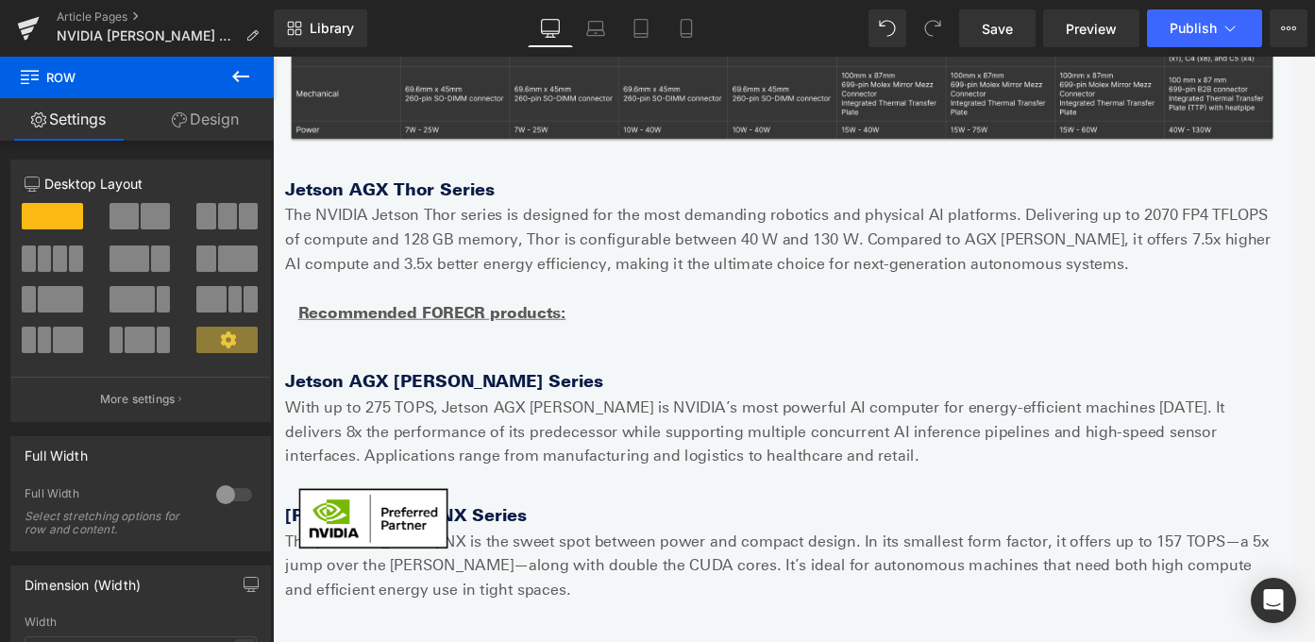
click at [247, 70] on icon at bounding box center [240, 76] width 23 height 23
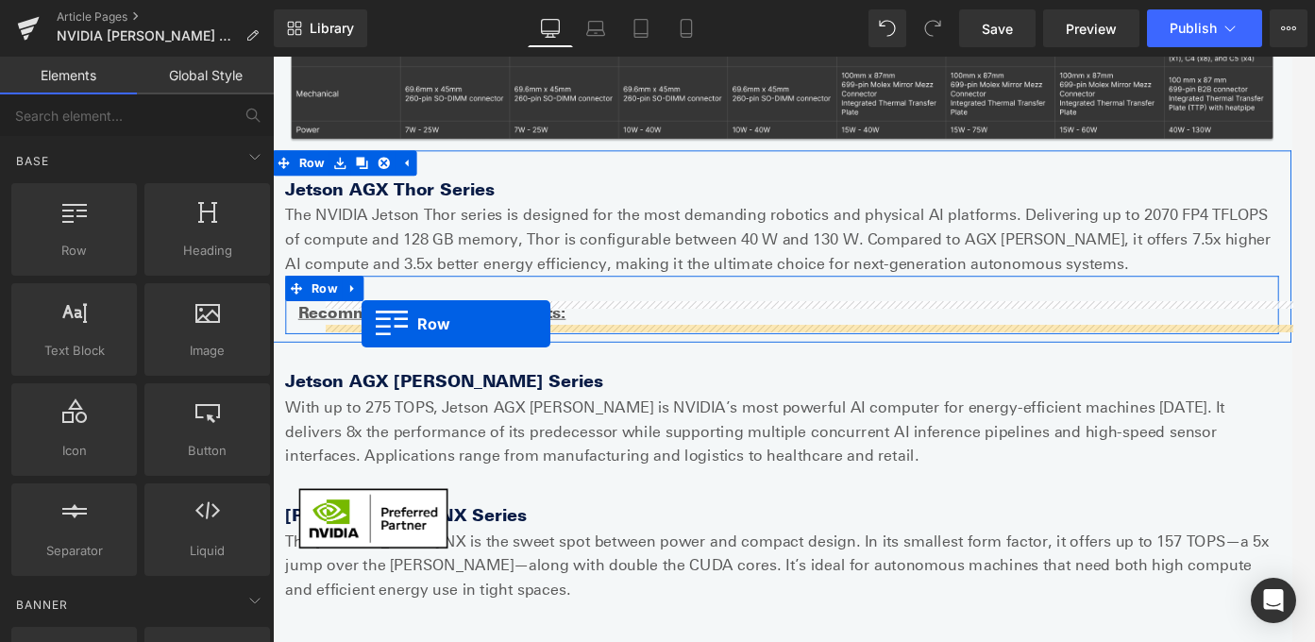
drag, startPoint x: 367, startPoint y: 291, endPoint x: 372, endPoint y: 356, distance: 65.3
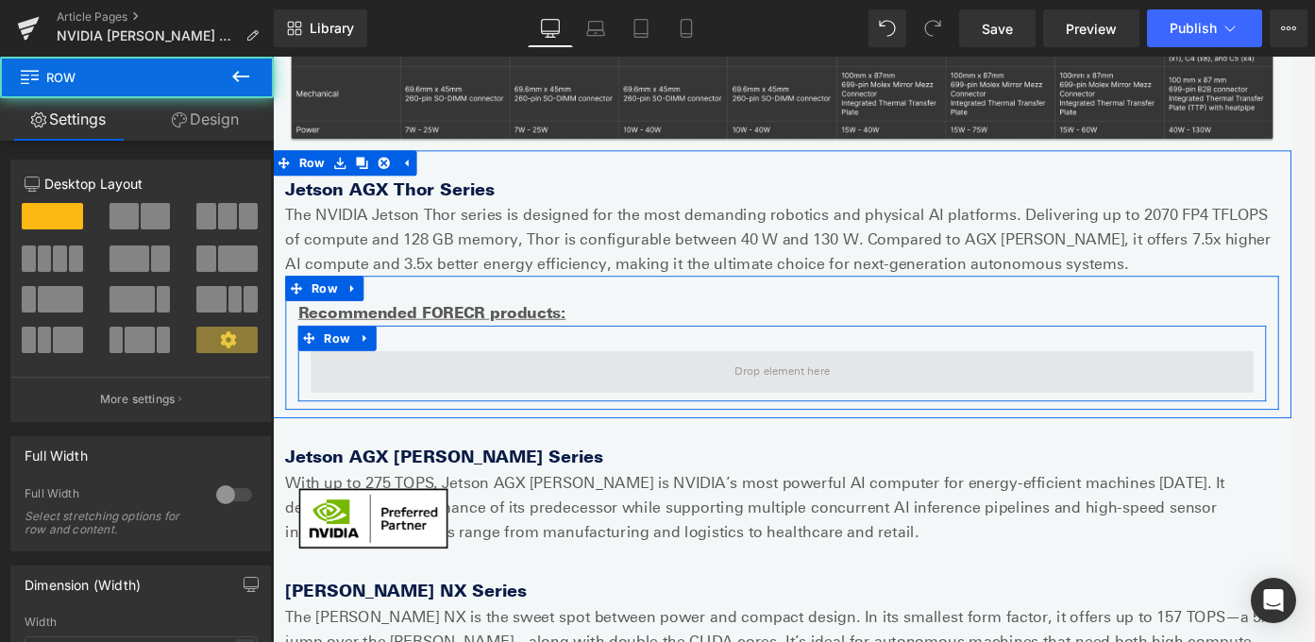
click at [491, 421] on span at bounding box center [843, 409] width 1057 height 47
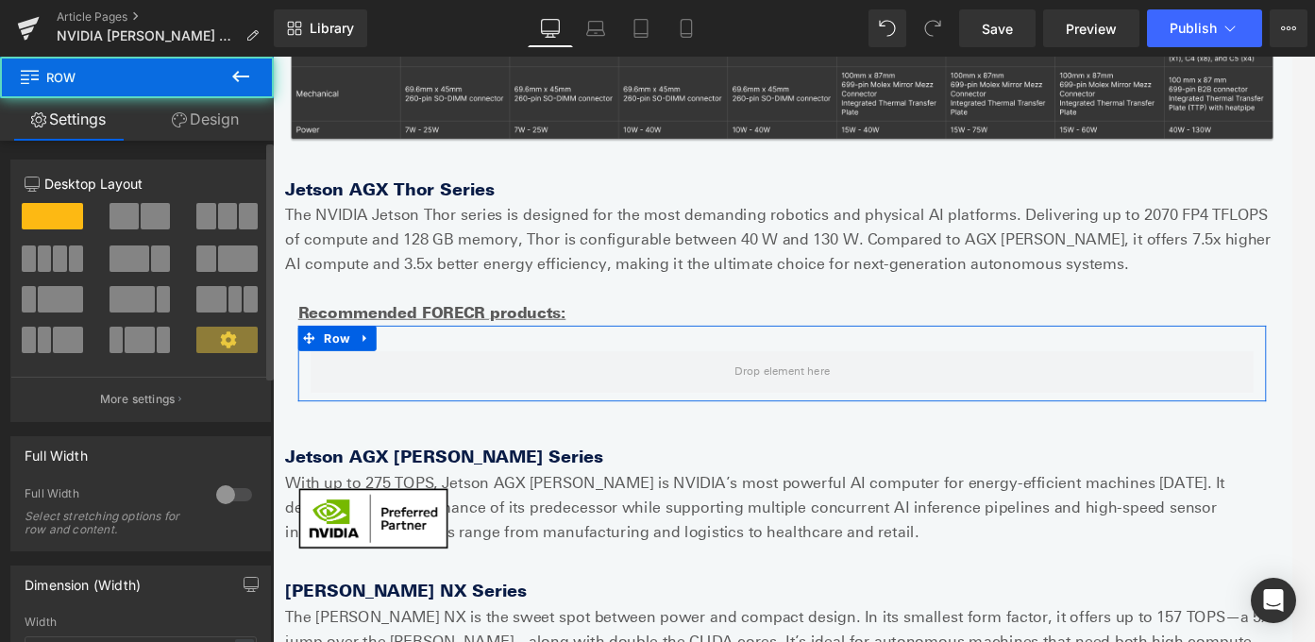
click at [117, 208] on span at bounding box center [123, 216] width 29 height 26
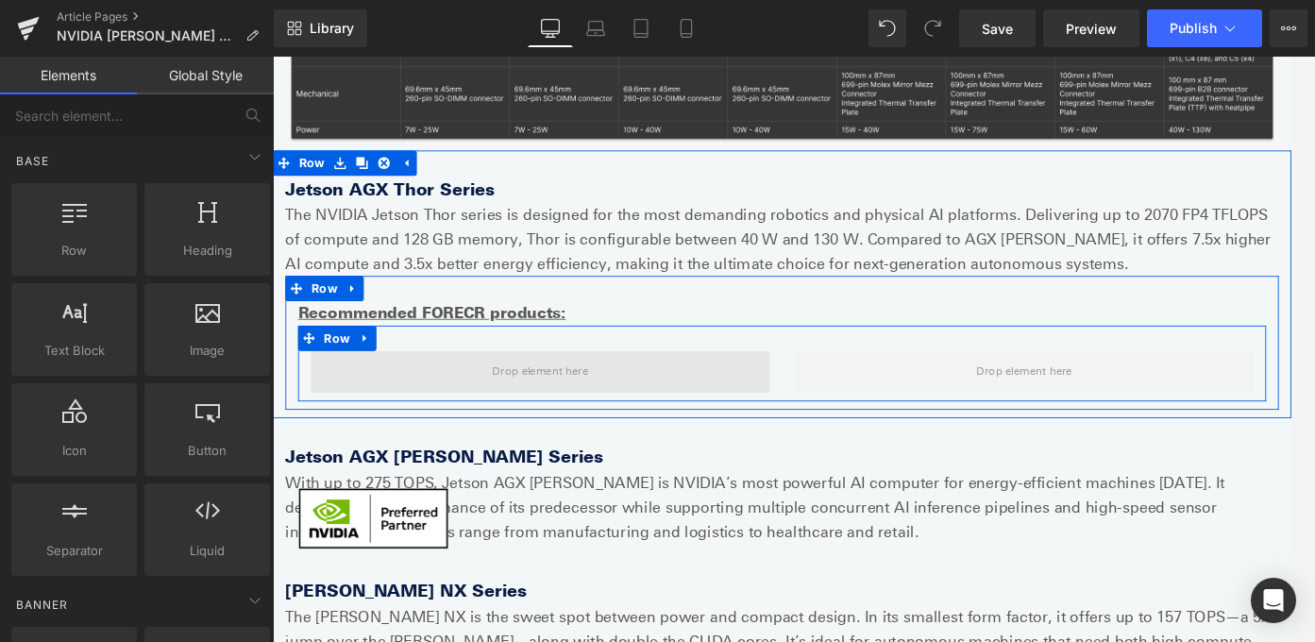
click at [554, 402] on span at bounding box center [573, 409] width 121 height 29
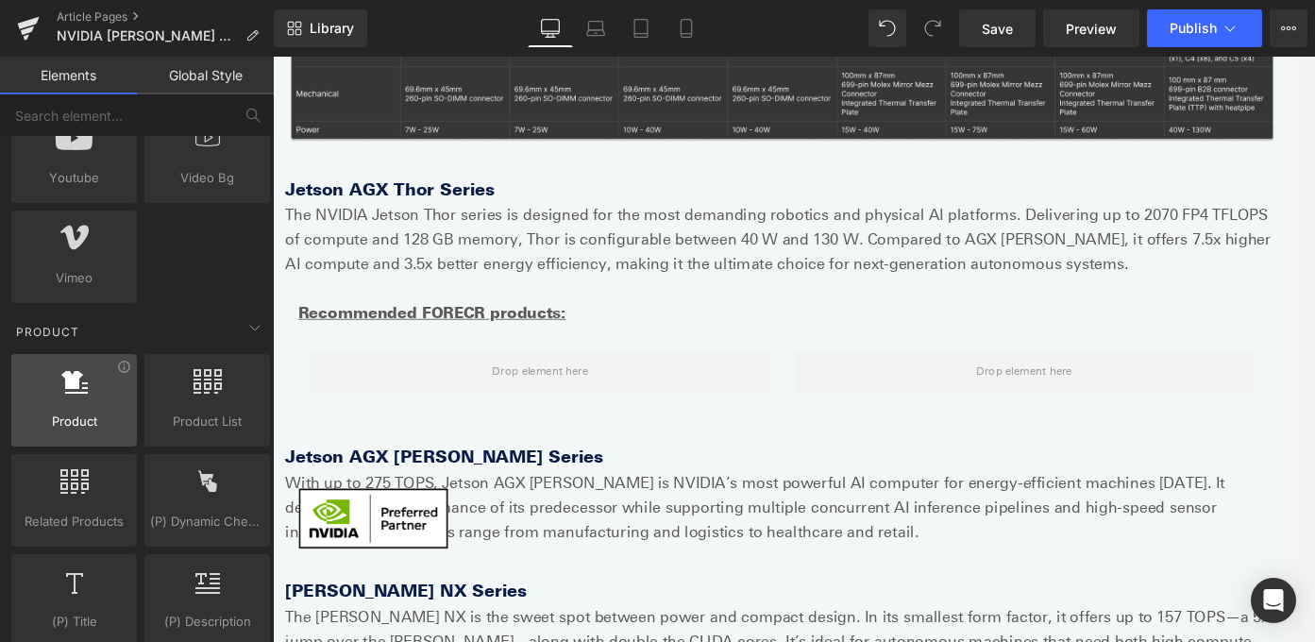
scroll to position [1342, 0]
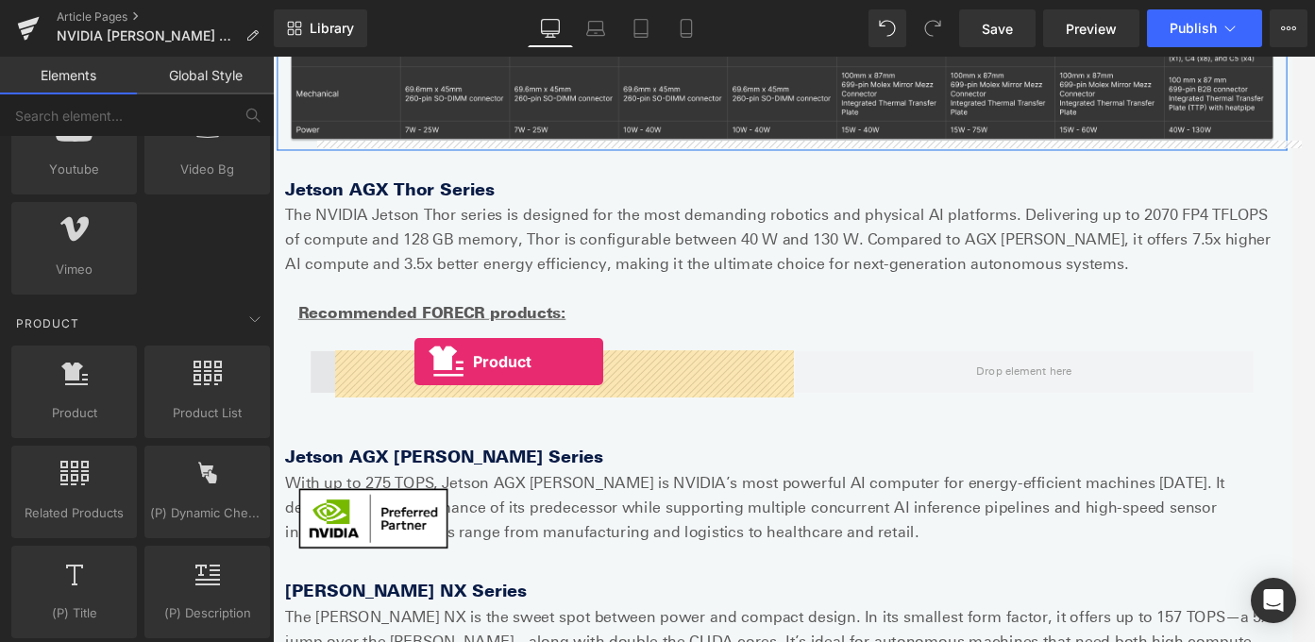
drag, startPoint x: 365, startPoint y: 452, endPoint x: 430, endPoint y: 399, distance: 83.2
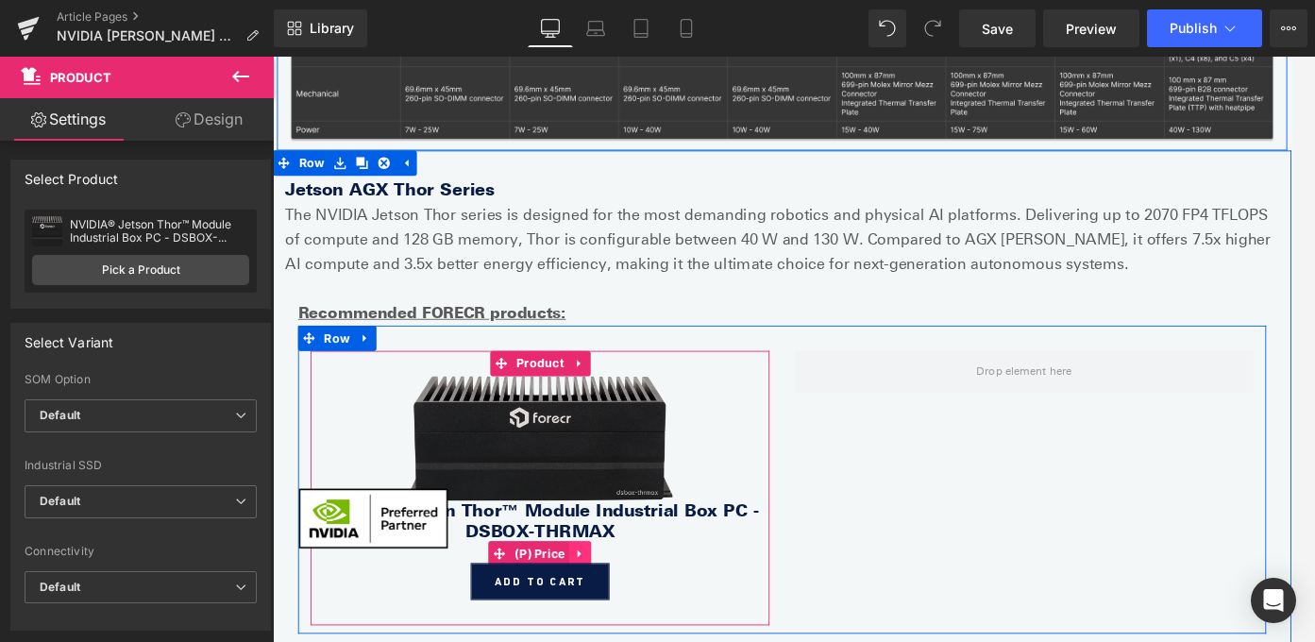
click at [615, 610] on icon at bounding box center [617, 613] width 4 height 8
click at [627, 612] on icon at bounding box center [629, 613] width 13 height 13
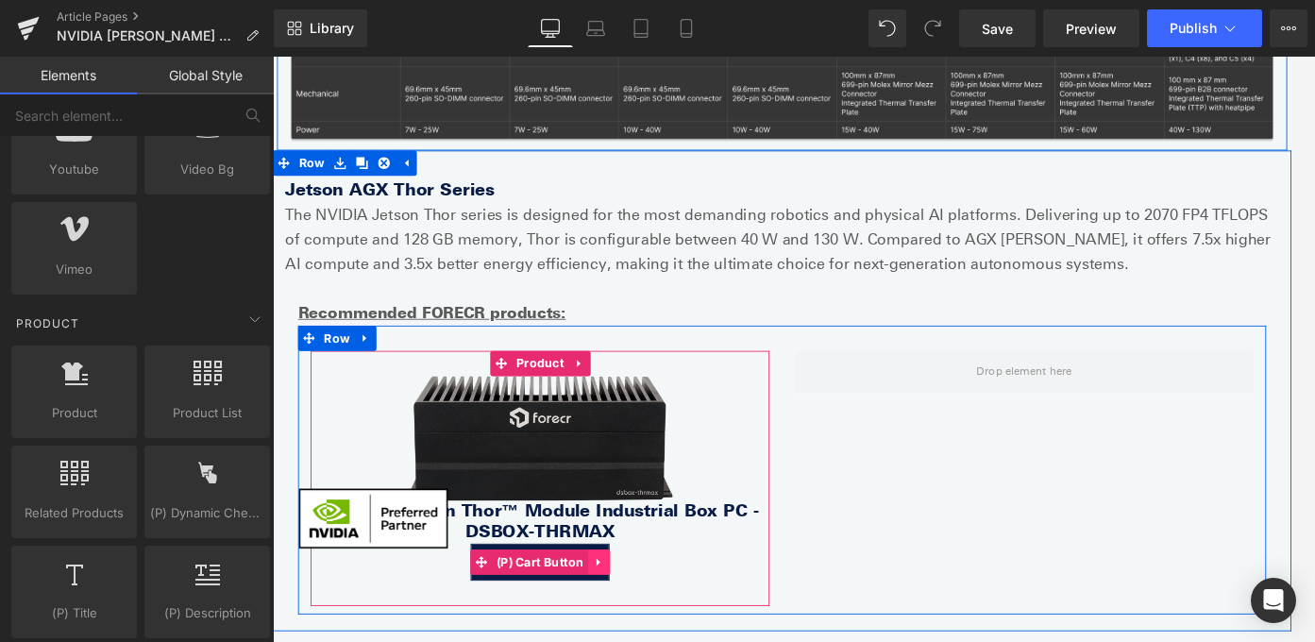
click at [641, 621] on icon at bounding box center [638, 623] width 13 height 14
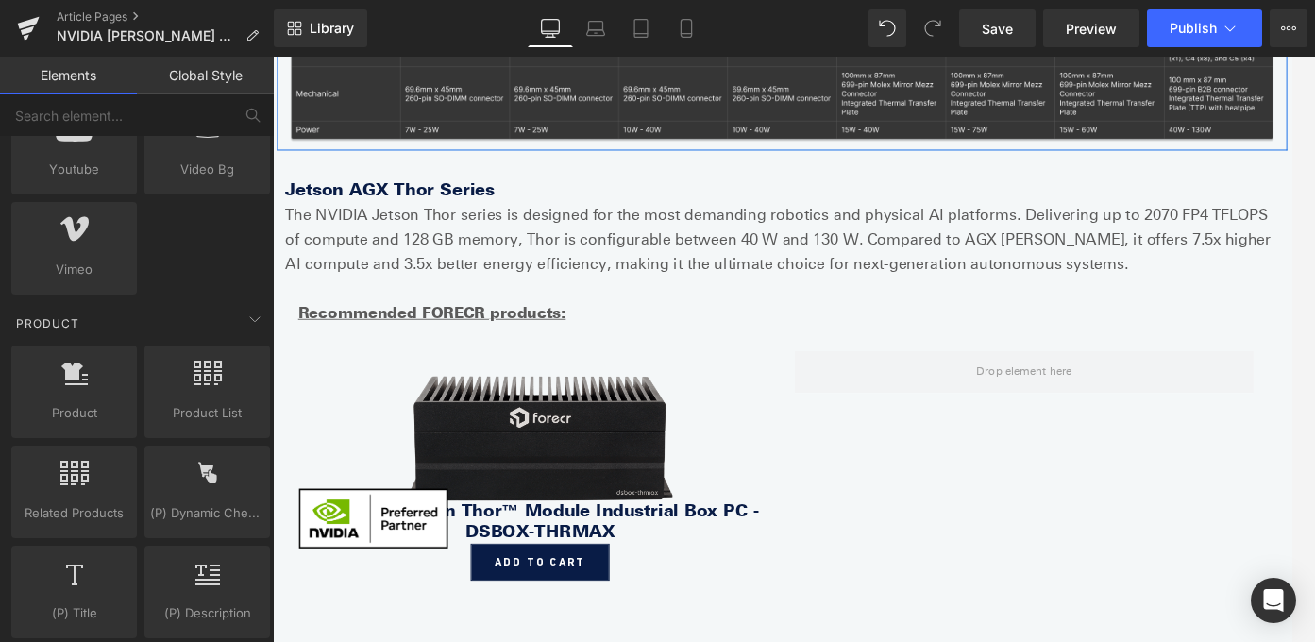
click at [610, 563] on div "Loading Product" at bounding box center [657, 567] width 103 height 21
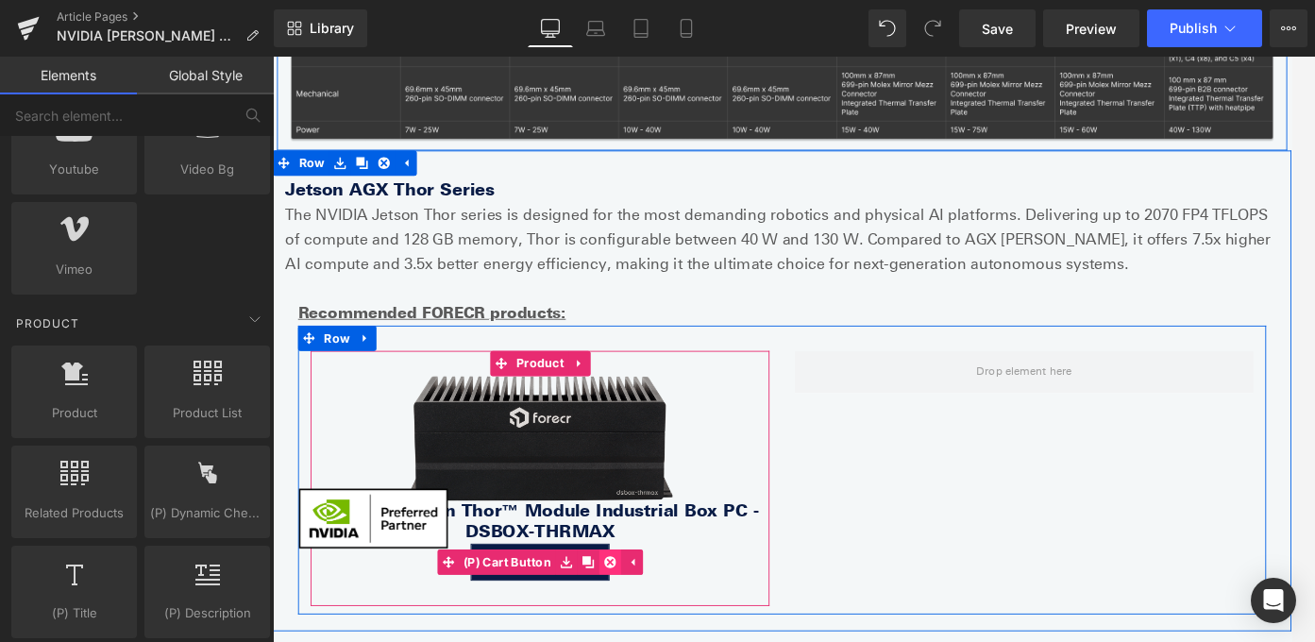
click at [643, 618] on link at bounding box center [651, 623] width 25 height 28
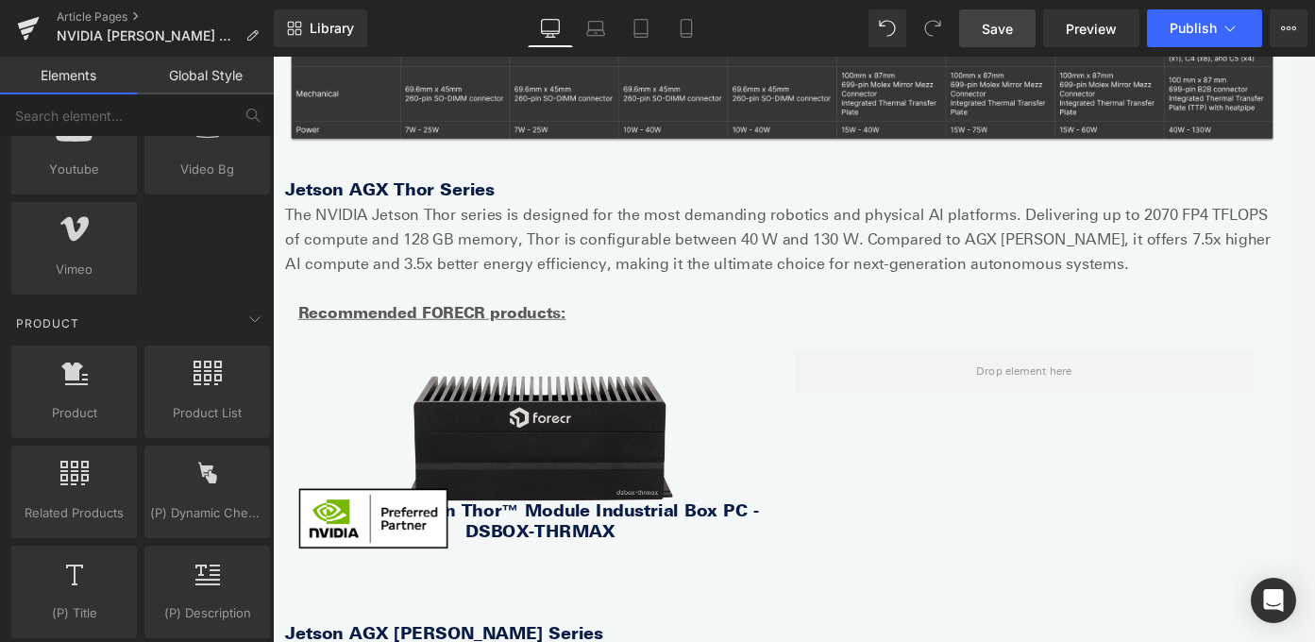
click at [999, 25] on span "Save" at bounding box center [997, 29] width 31 height 20
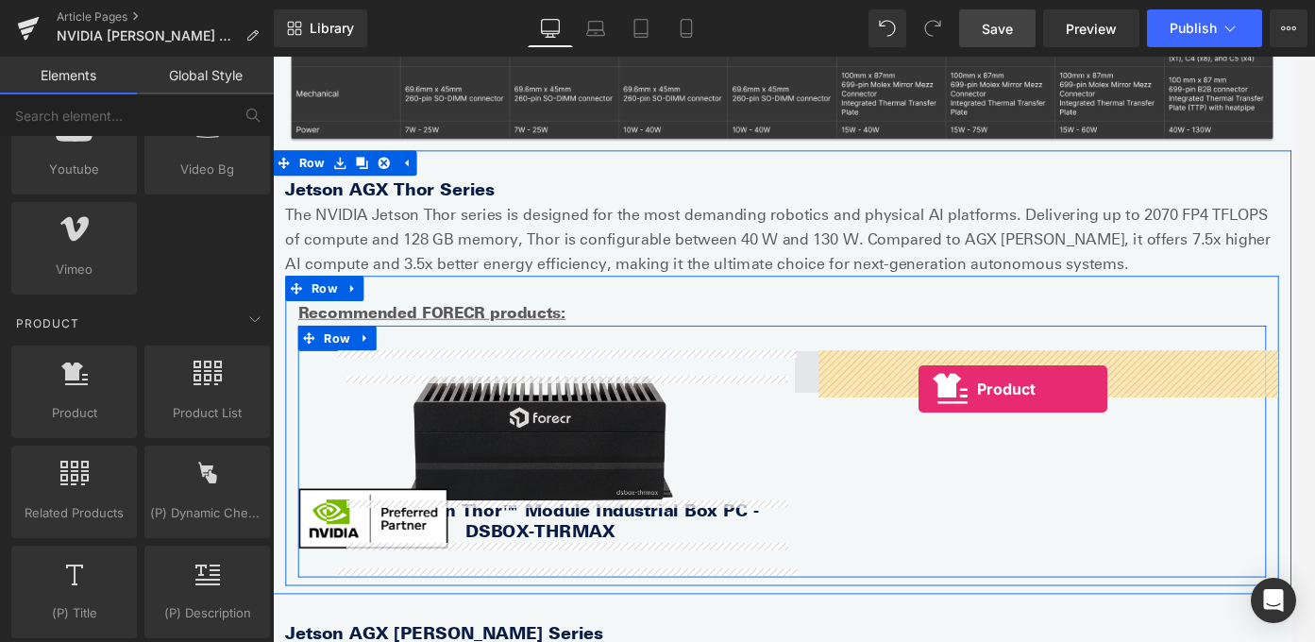
drag, startPoint x: 380, startPoint y: 453, endPoint x: 997, endPoint y: 430, distance: 616.9
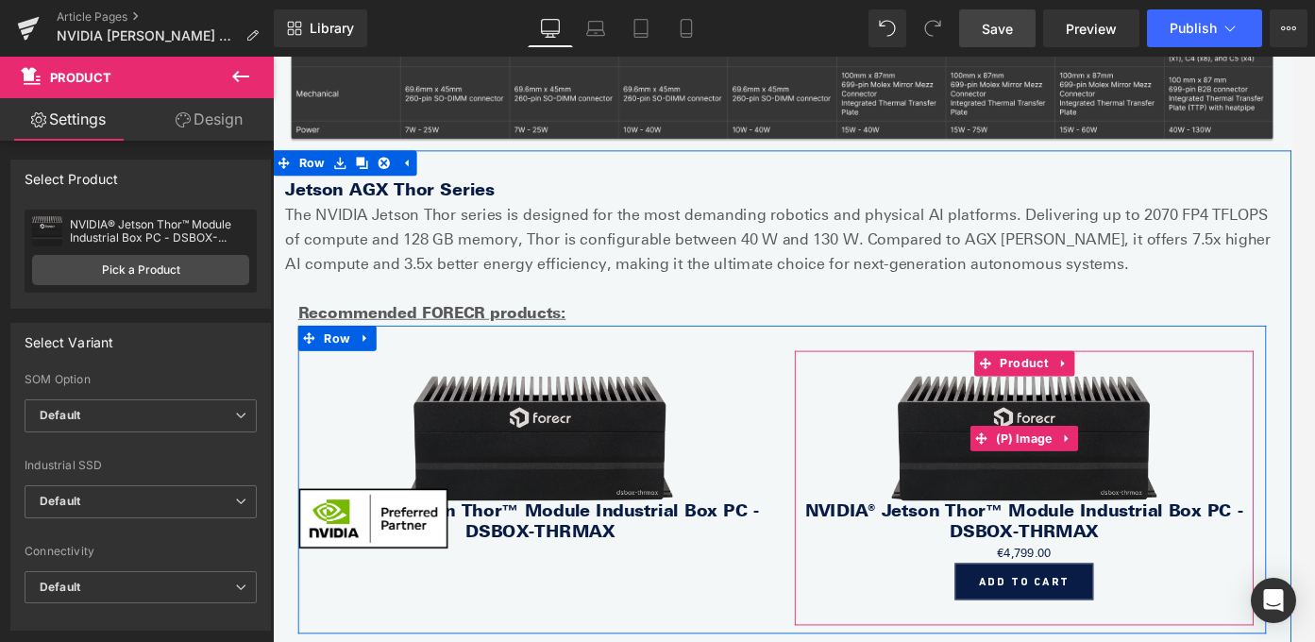
click at [999, 441] on img at bounding box center [1115, 484] width 297 height 140
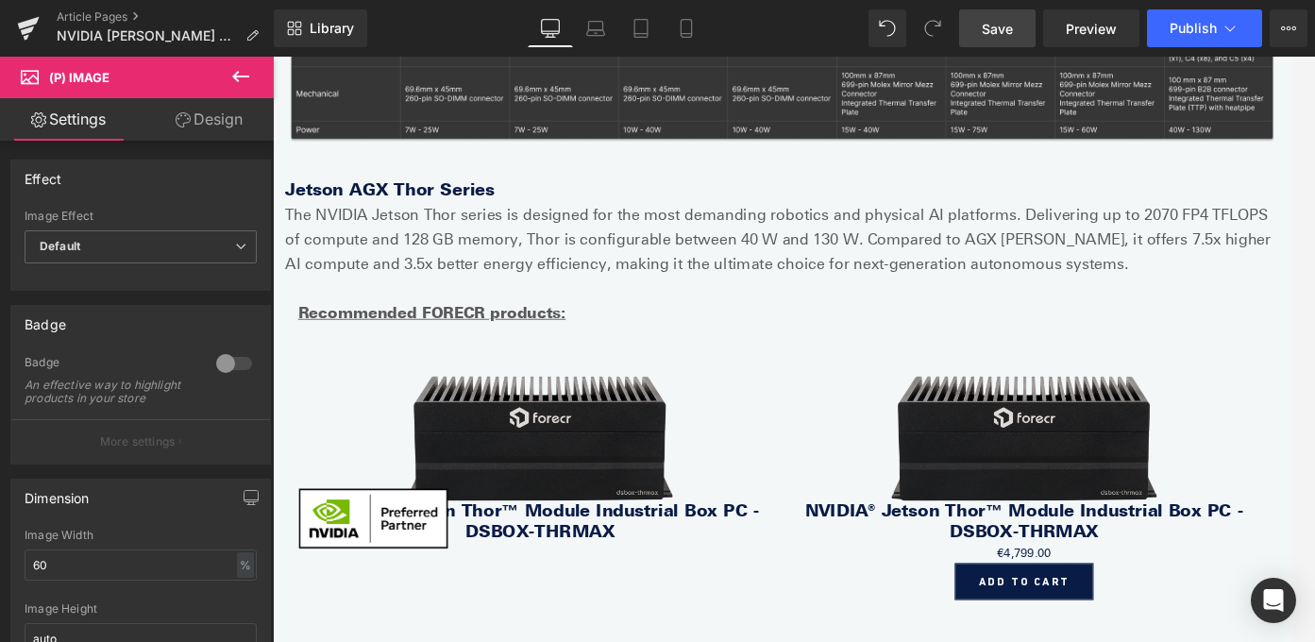
click at [232, 75] on icon at bounding box center [240, 76] width 23 height 23
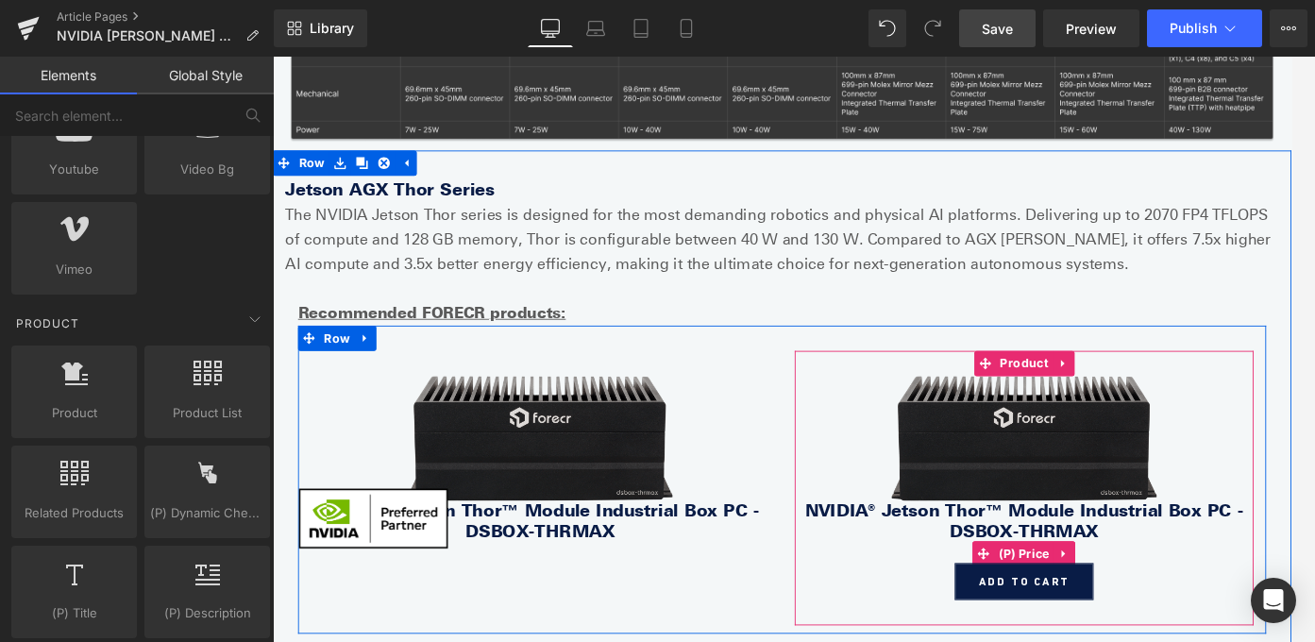
click at [1160, 603] on link at bounding box center [1160, 613] width 25 height 28
click at [1178, 609] on icon at bounding box center [1172, 613] width 13 height 13
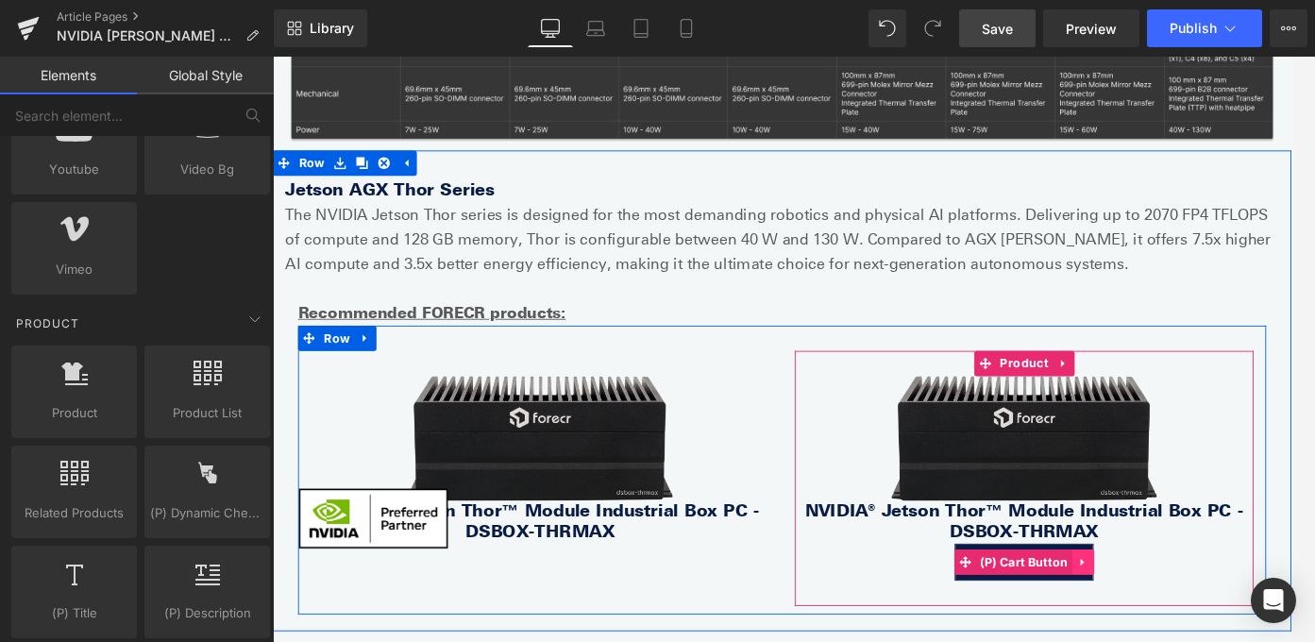
click at [1188, 620] on icon at bounding box center [1181, 623] width 13 height 14
click at [1189, 621] on icon at bounding box center [1194, 622] width 13 height 13
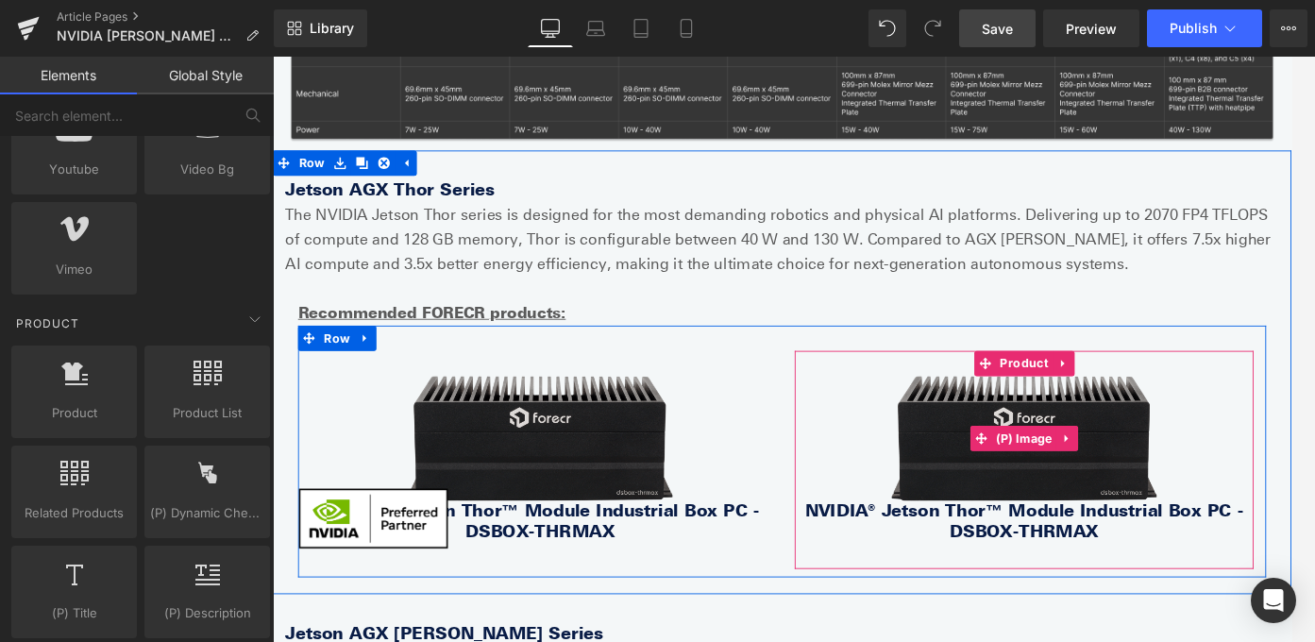
click at [1198, 482] on img at bounding box center [1115, 484] width 297 height 140
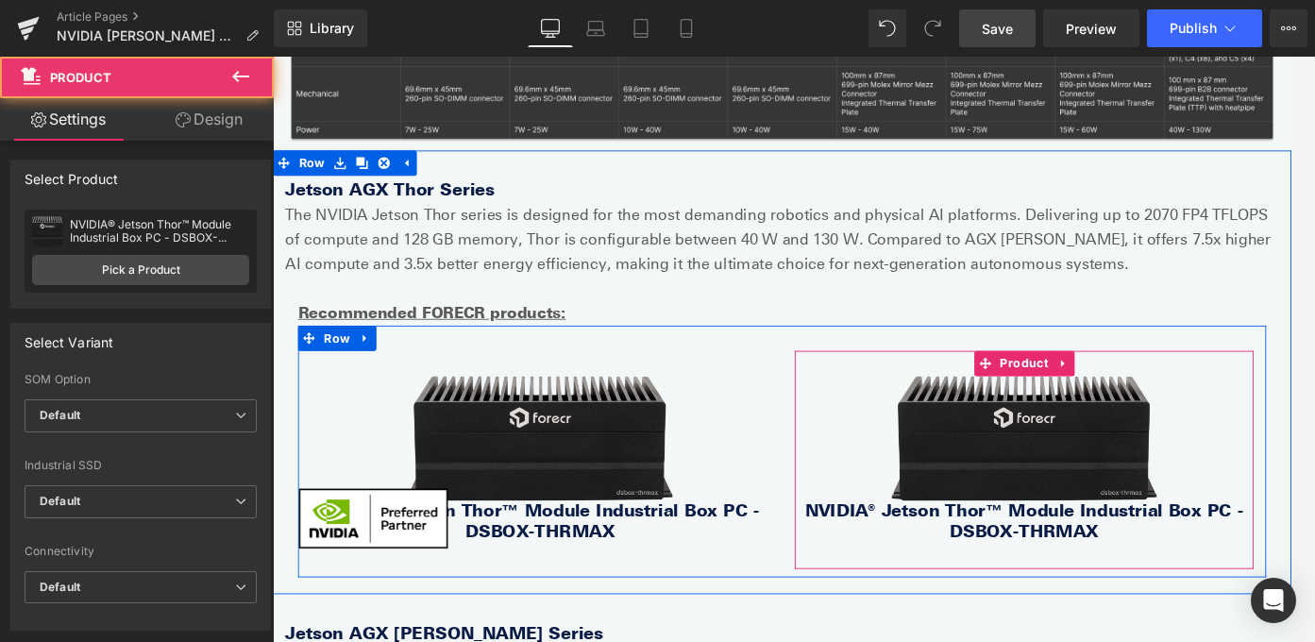
click at [1231, 398] on div "Sale Off (P) Image NVIDIA® Jetson Thor™ Module Industrial Box PC - DSBOX-THRMAX…" at bounding box center [1115, 508] width 514 height 244
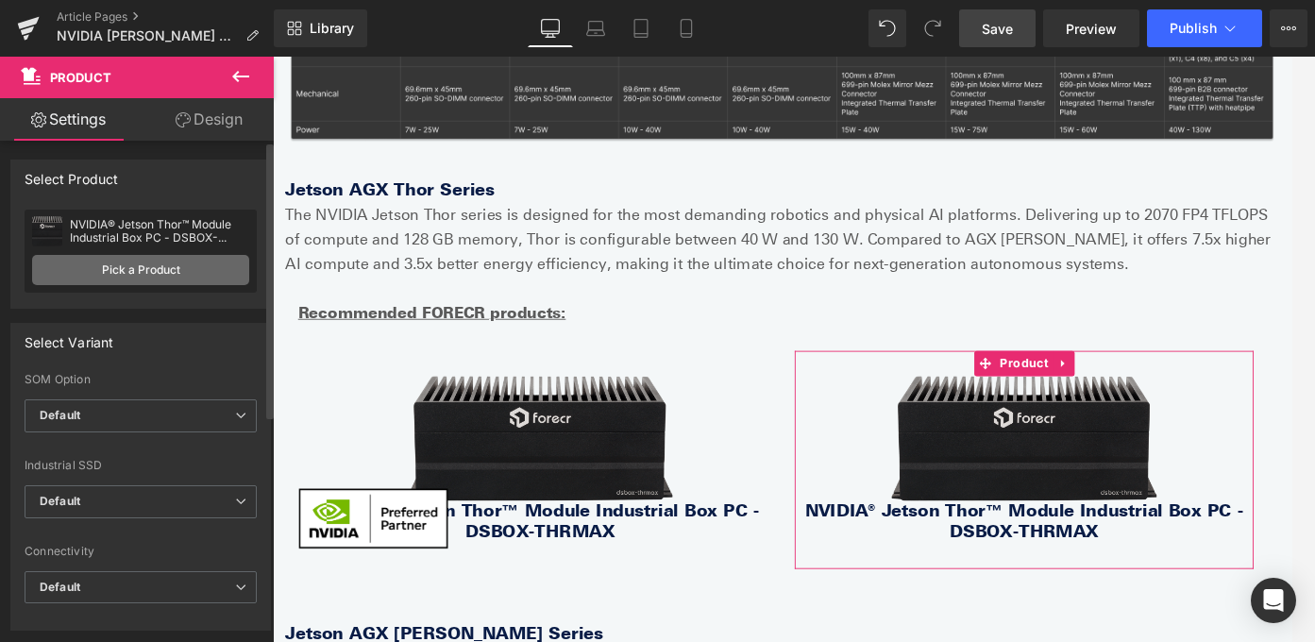
click at [208, 263] on link "Pick a Product" at bounding box center [140, 270] width 217 height 30
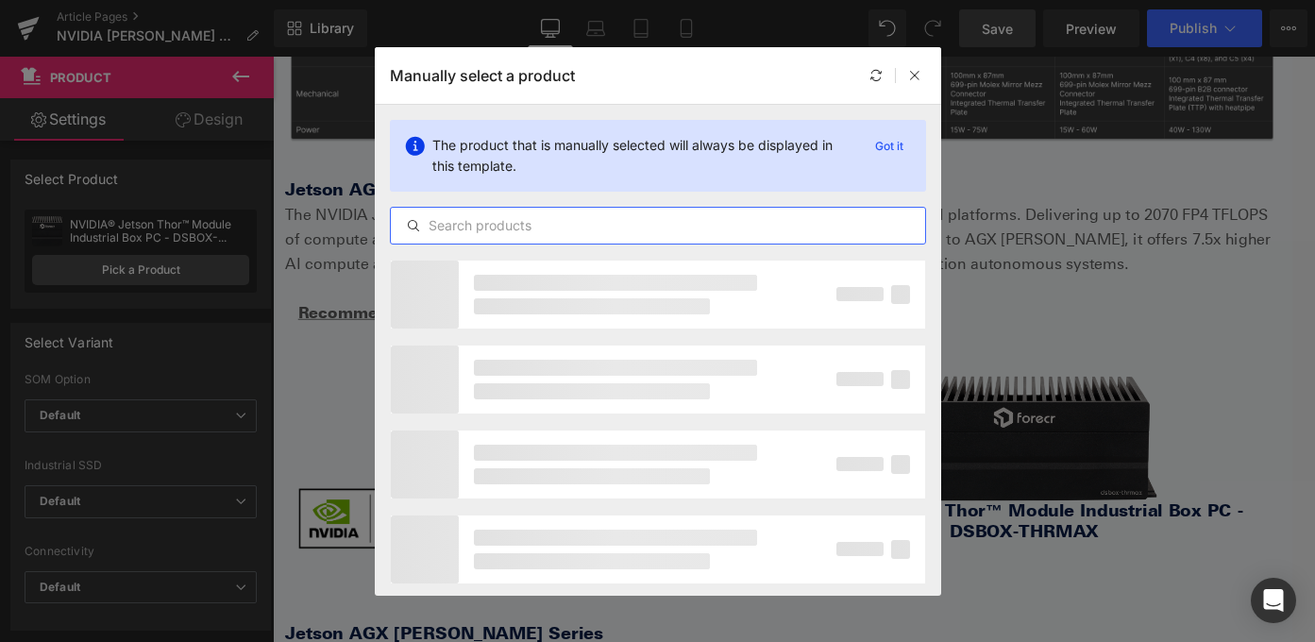
click at [581, 223] on input "text" at bounding box center [658, 225] width 534 height 23
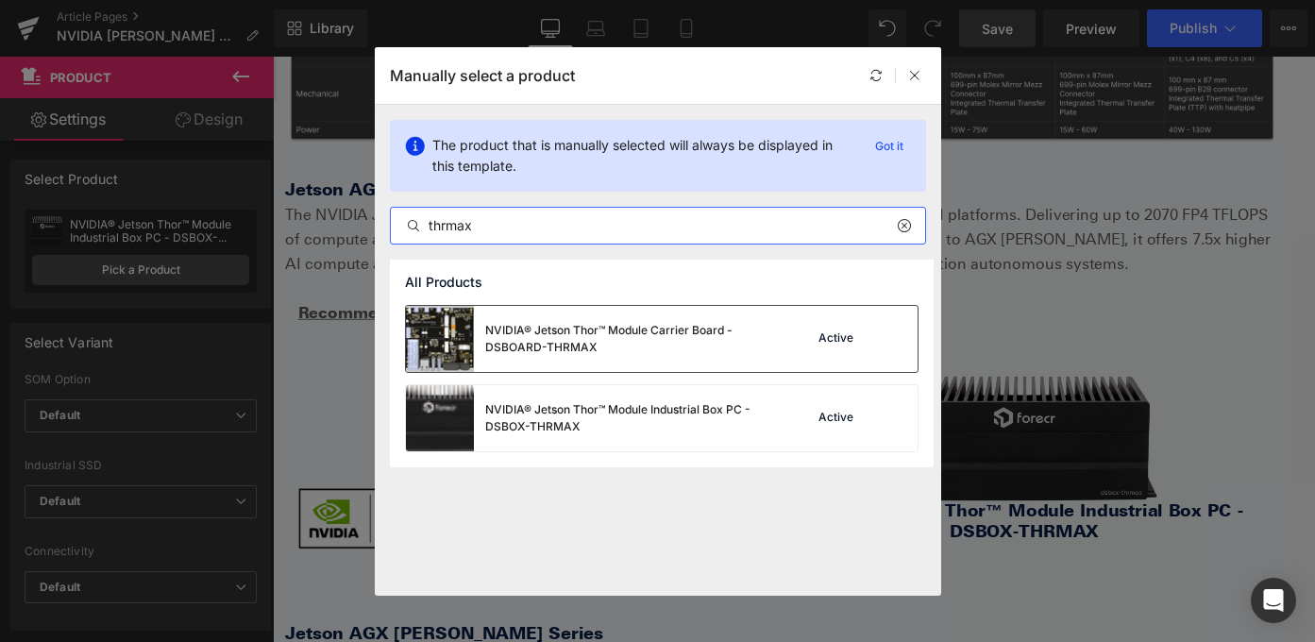
type input "thrmax"
click at [697, 340] on div "NVIDIA® Jetson Thor™ Module Carrier Board - DSBOARD-THRMAX" at bounding box center [626, 339] width 283 height 34
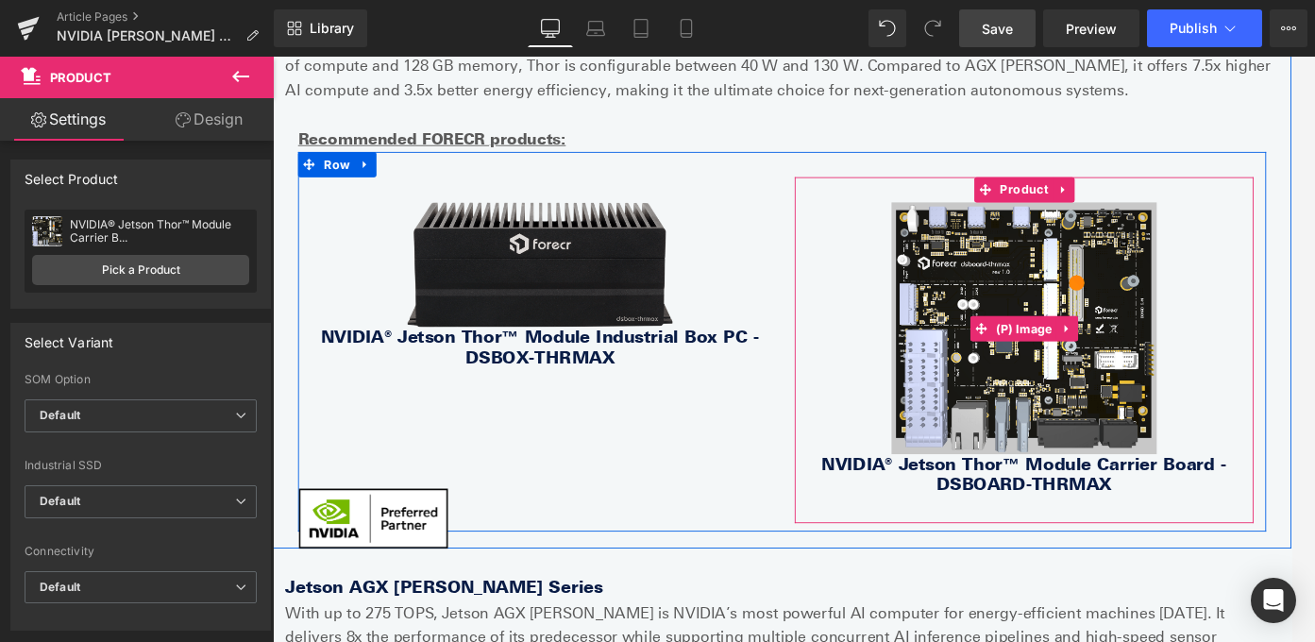
scroll to position [1128, 0]
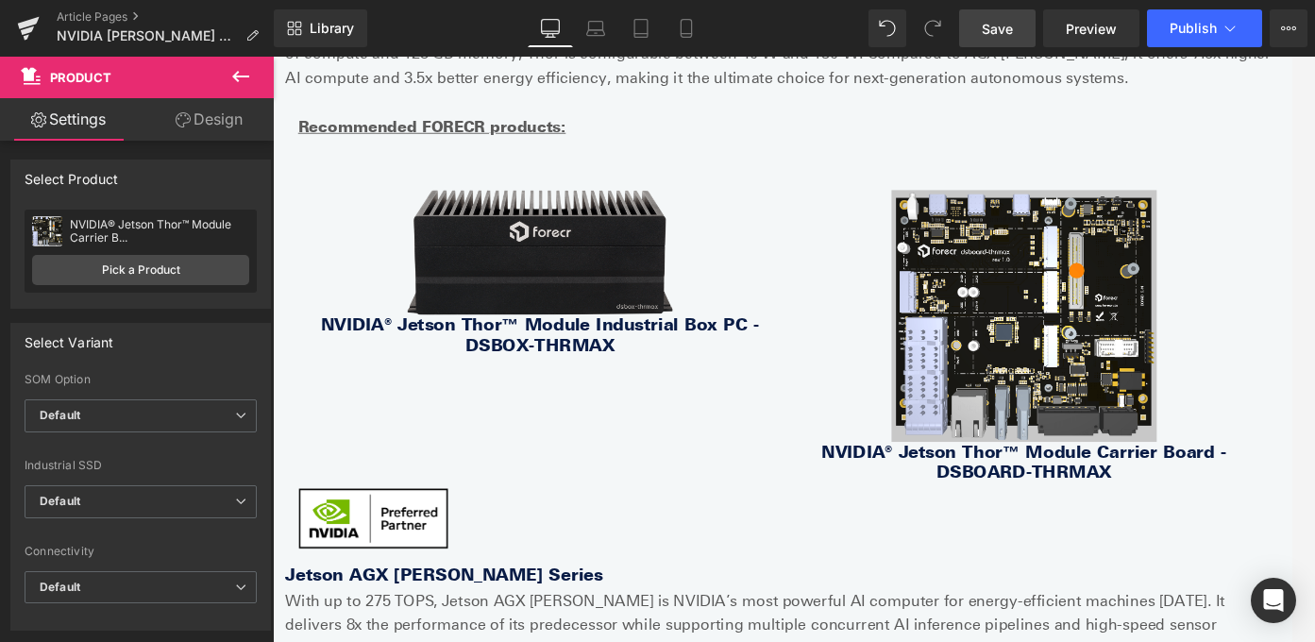
click at [253, 81] on button at bounding box center [241, 78] width 66 height 42
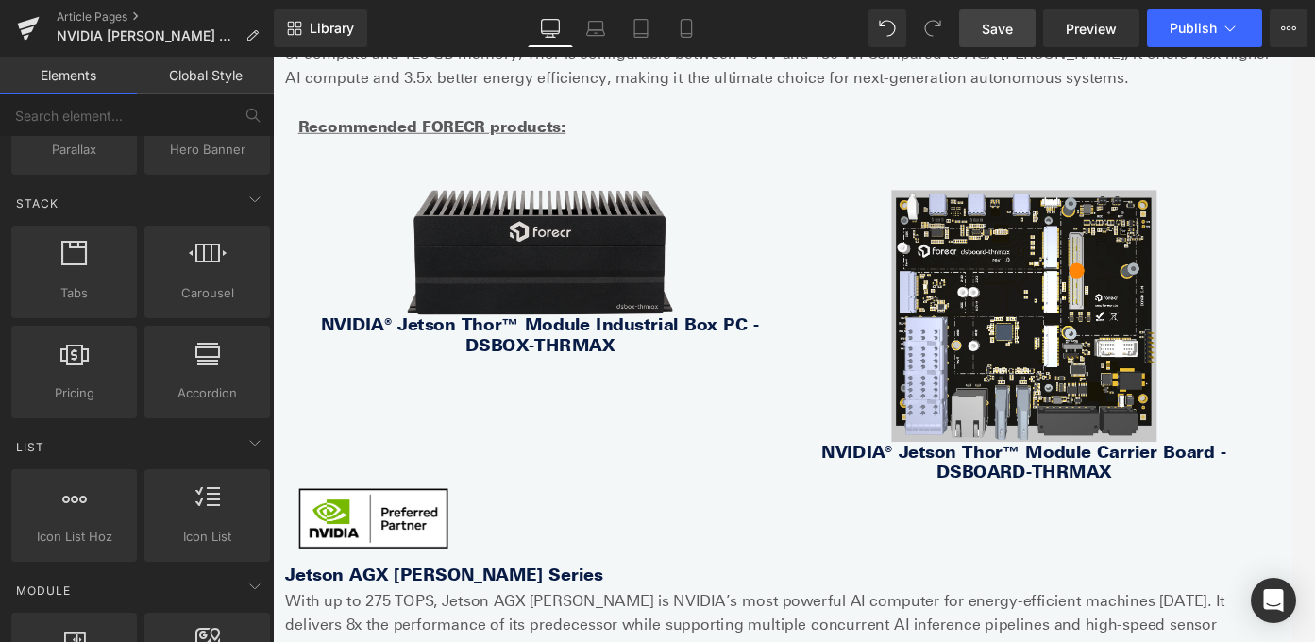
scroll to position [0, 0]
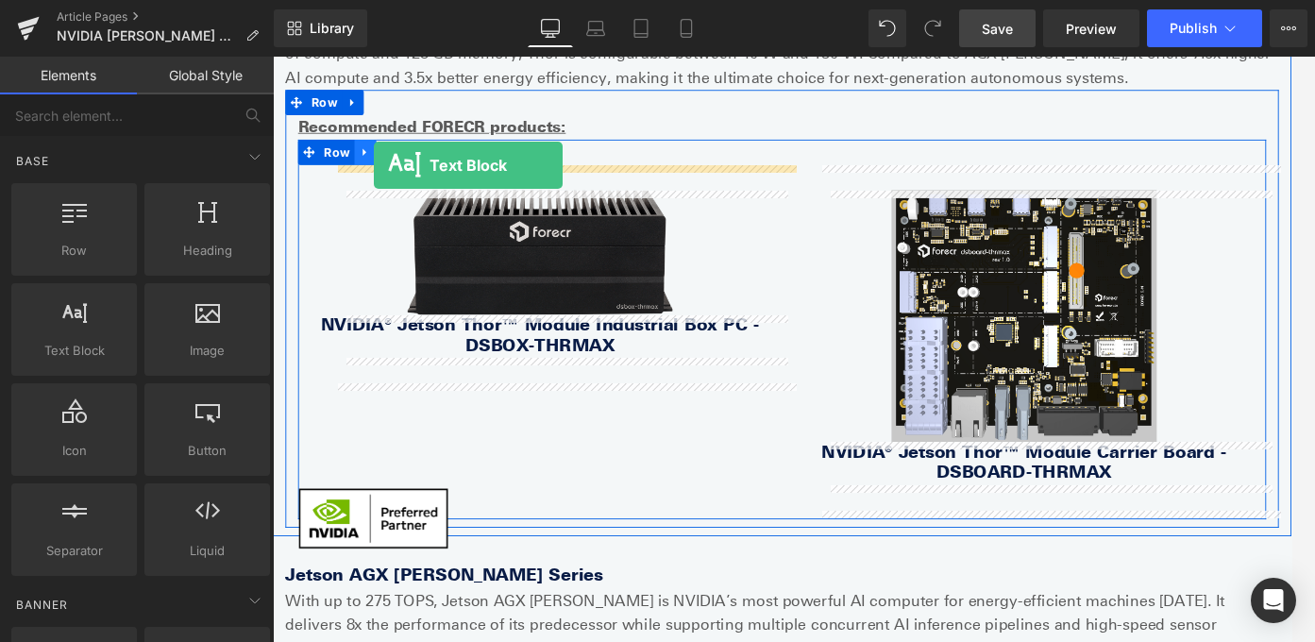
drag, startPoint x: 341, startPoint y: 406, endPoint x: 384, endPoint y: 175, distance: 235.3
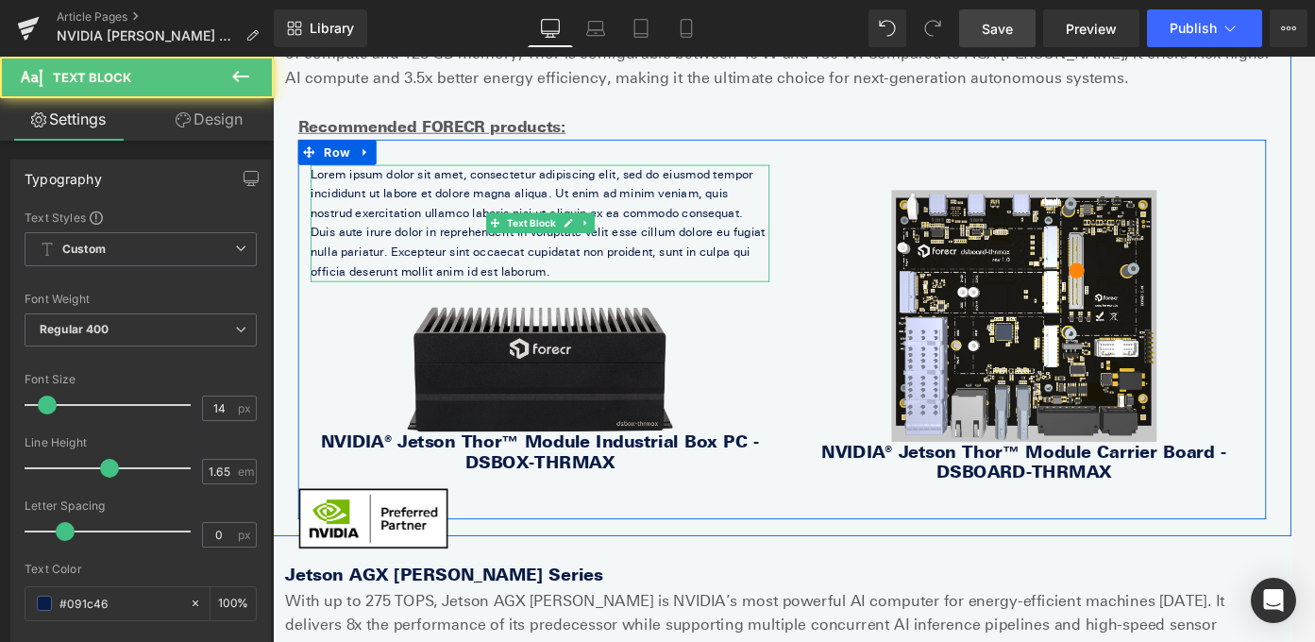
click at [499, 231] on p "Lorem ipsum dolor sit amet, consectetur adipiscing elit, sed do eiusmod tempor …" at bounding box center [572, 243] width 514 height 131
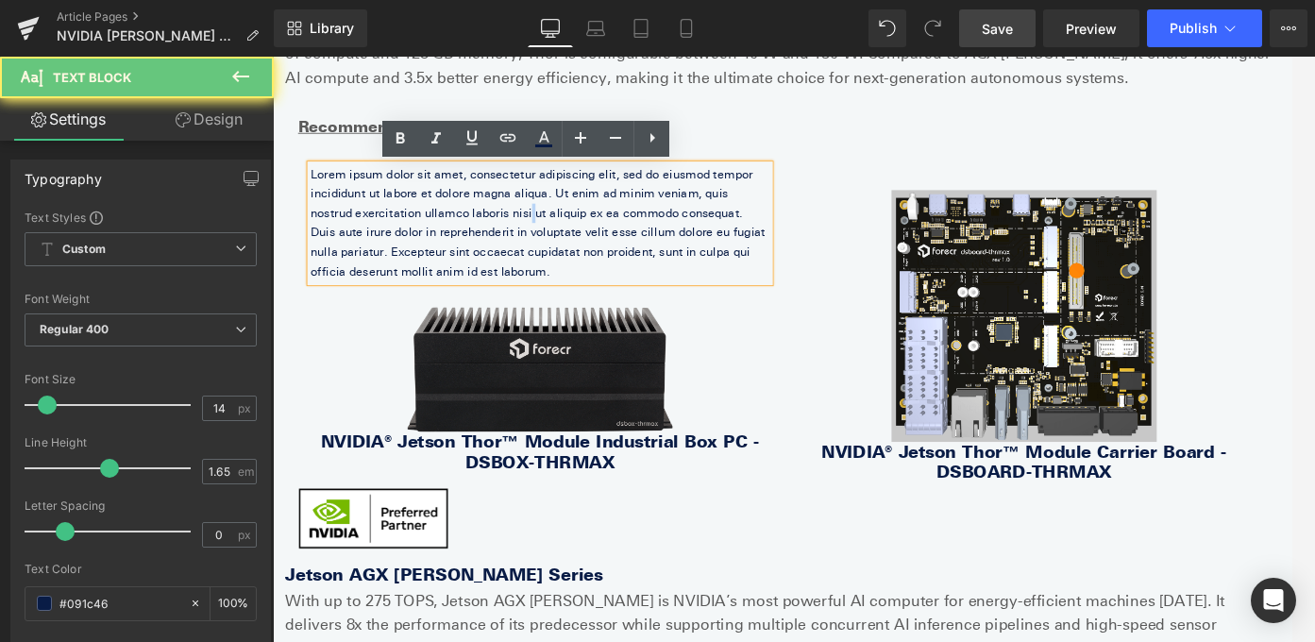
click at [499, 231] on p "Lorem ipsum dolor sit amet, consectetur adipiscing elit, sed do eiusmod tempor …" at bounding box center [572, 243] width 514 height 131
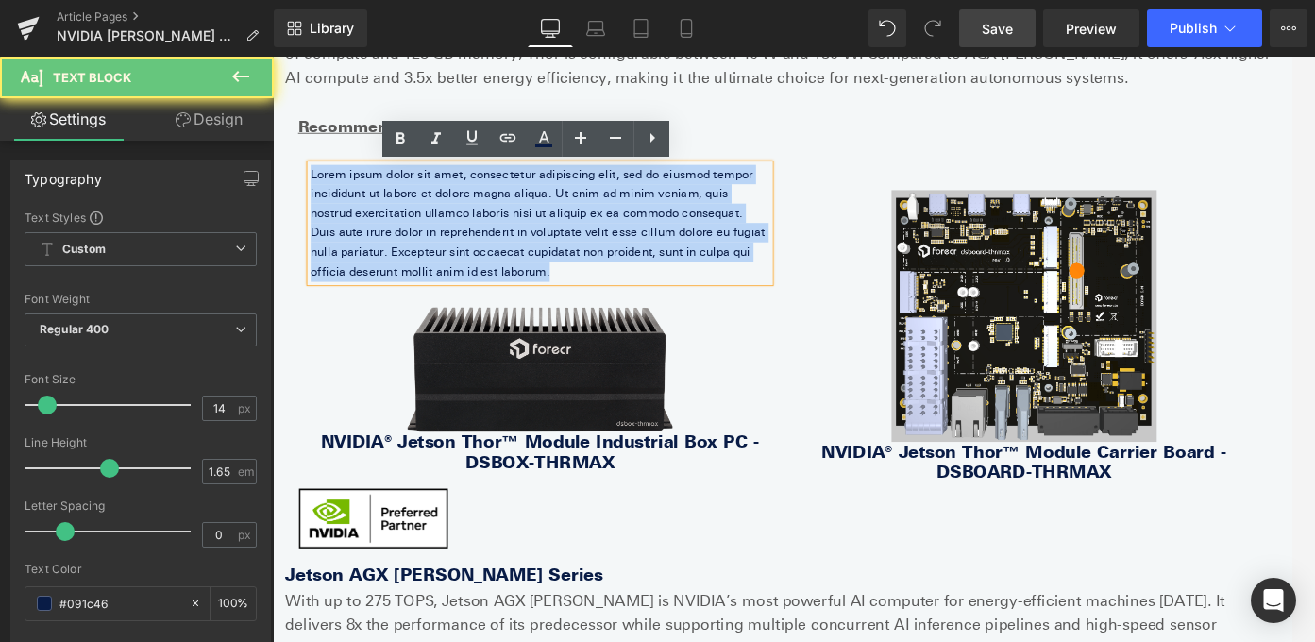
click at [499, 231] on p "Lorem ipsum dolor sit amet, consectetur adipiscing elit, sed do eiusmod tempor …" at bounding box center [572, 243] width 514 height 131
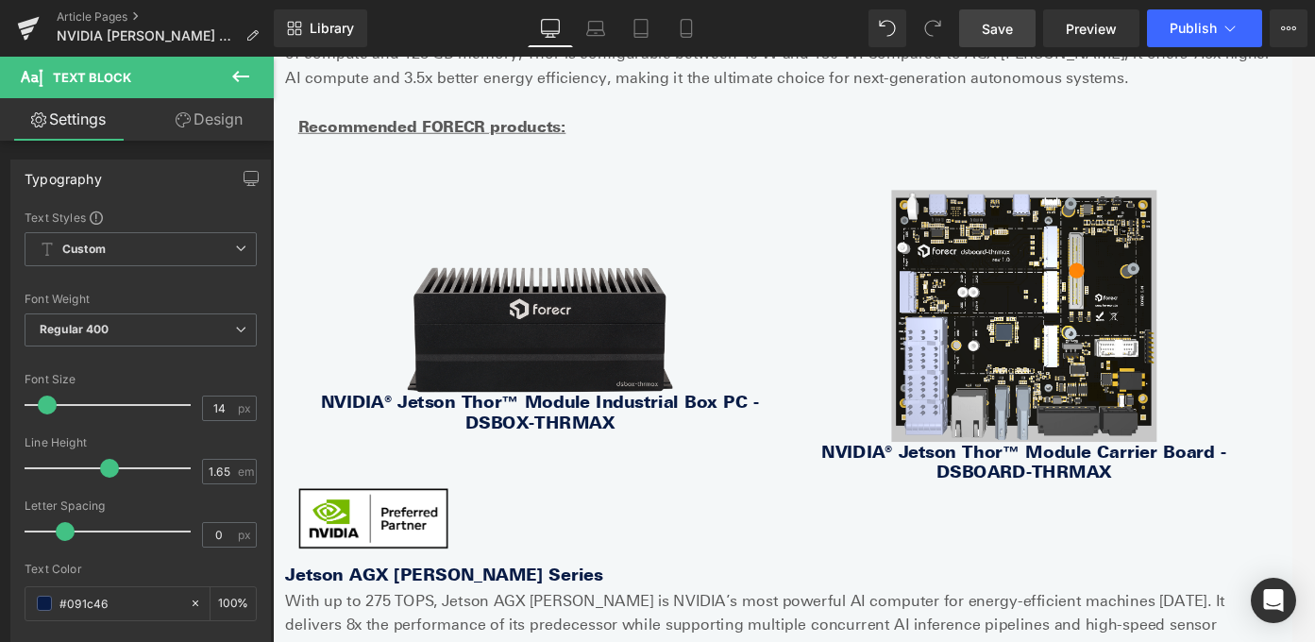
click at [246, 74] on icon at bounding box center [240, 76] width 23 height 23
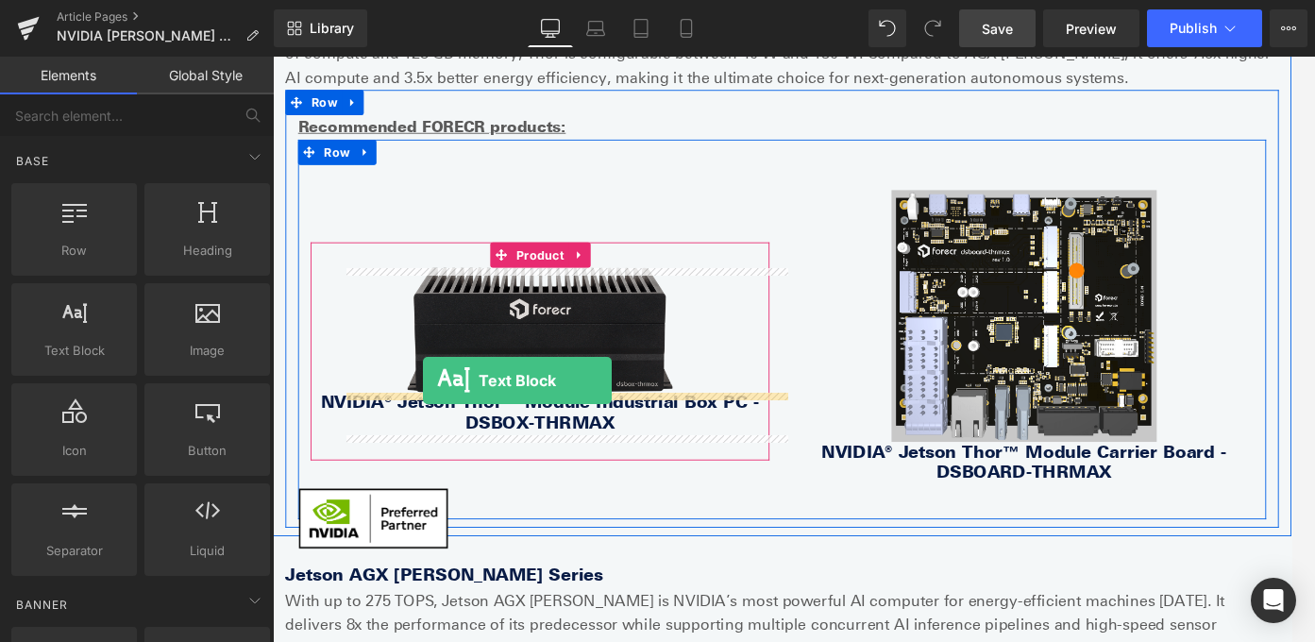
drag, startPoint x: 359, startPoint y: 393, endPoint x: 440, endPoint y: 419, distance: 85.4
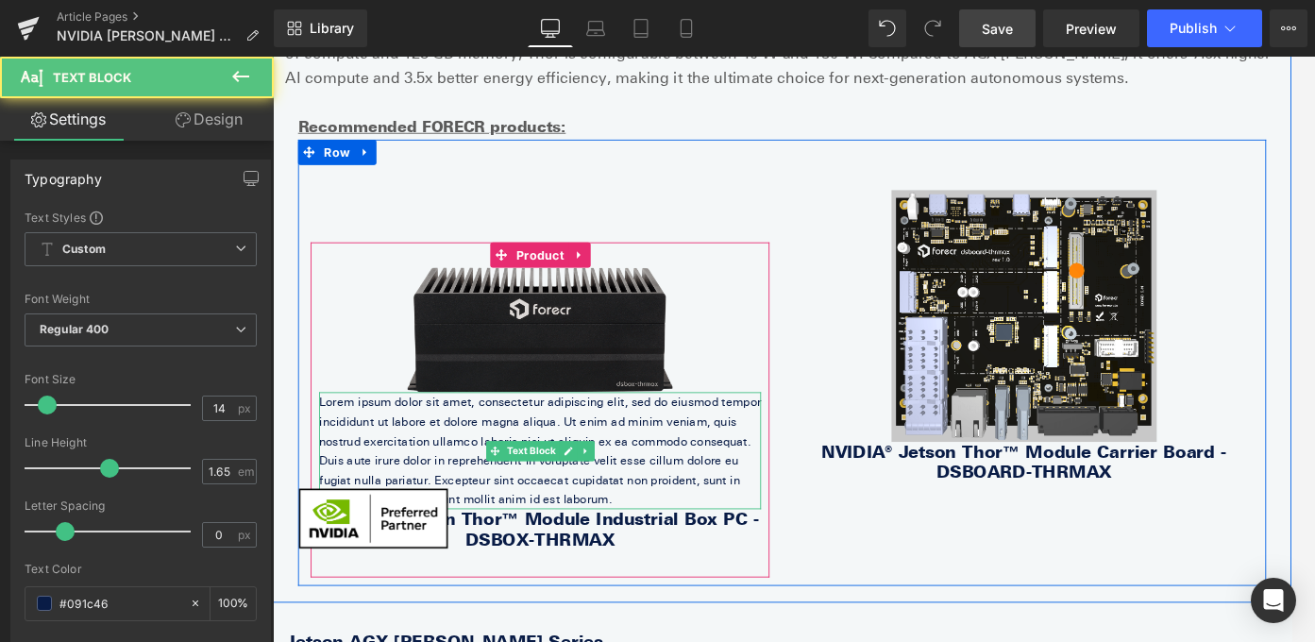
click at [640, 485] on p "Lorem ipsum dolor sit amet, consectetur adipiscing elit, sed do eiusmod tempor …" at bounding box center [573, 498] width 496 height 131
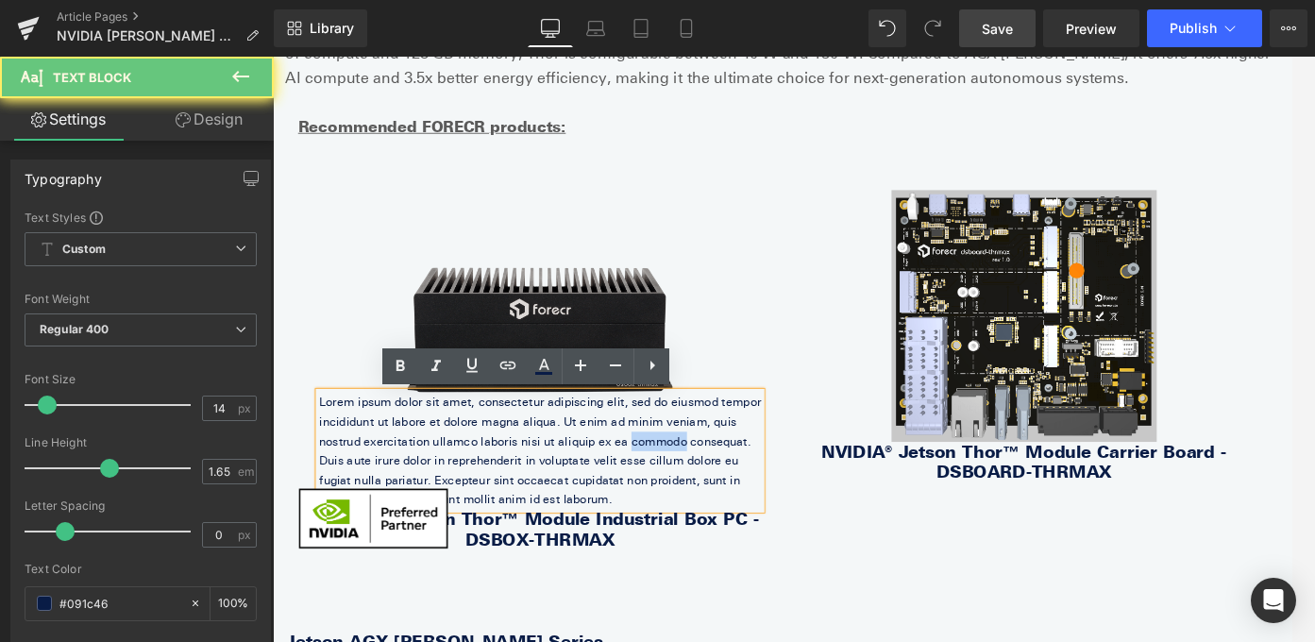
click at [640, 485] on p "Lorem ipsum dolor sit amet, consectetur adipiscing elit, sed do eiusmod tempor …" at bounding box center [573, 498] width 496 height 131
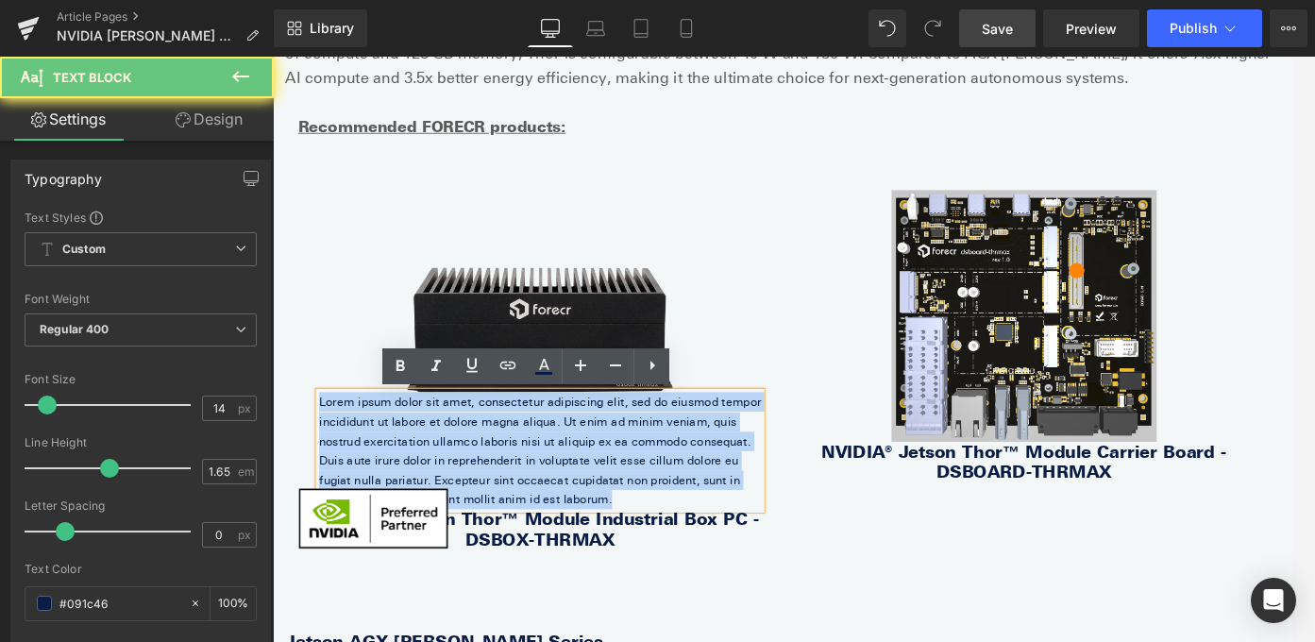
click at [640, 485] on p "Lorem ipsum dolor sit amet, consectetur adipiscing elit, sed do eiusmod tempor …" at bounding box center [573, 498] width 496 height 131
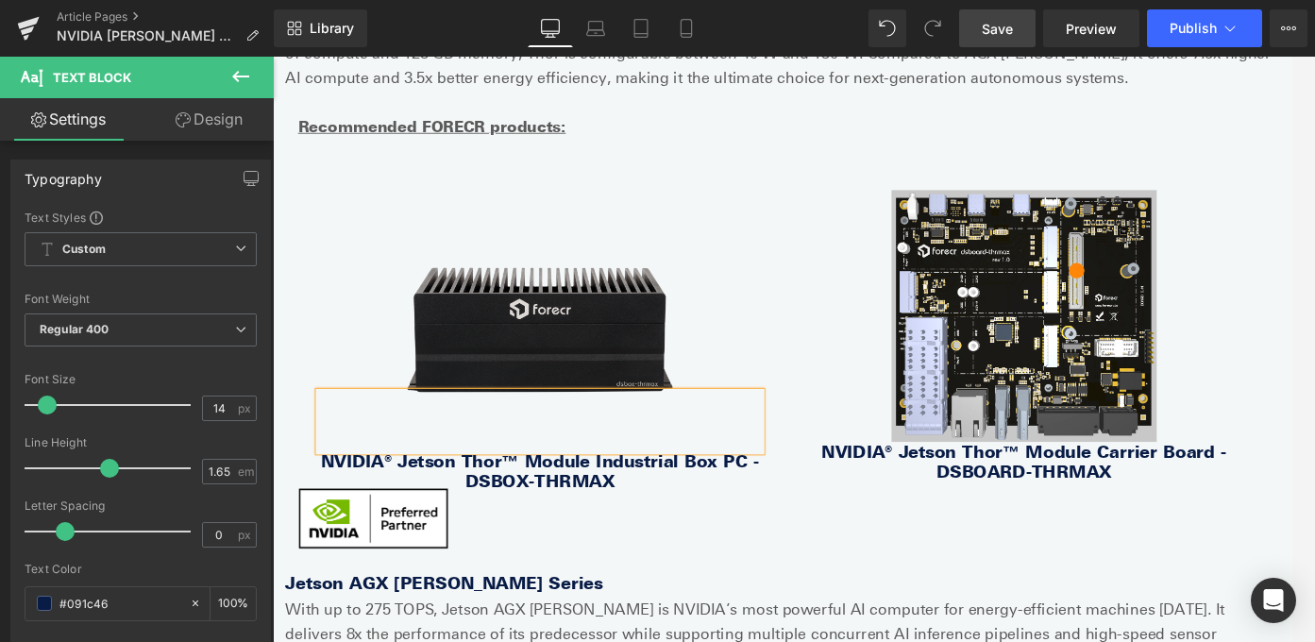
click at [669, 559] on div "Loading Product" at bounding box center [657, 567] width 103 height 21
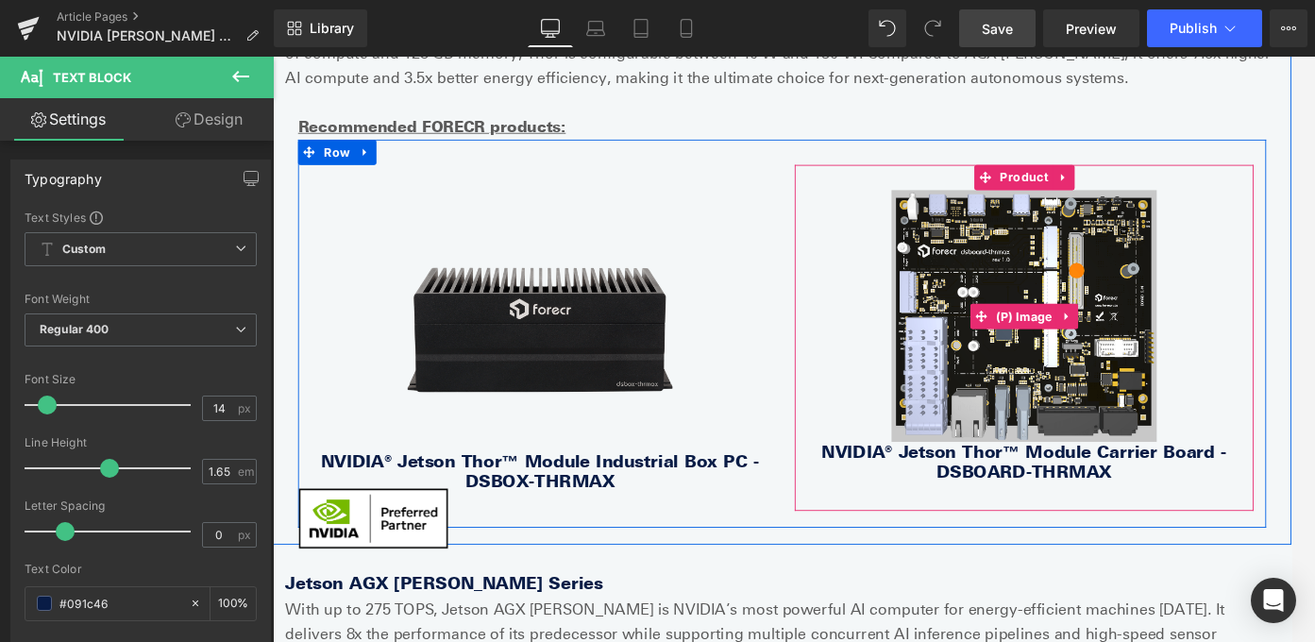
click at [1086, 434] on img at bounding box center [1115, 348] width 297 height 282
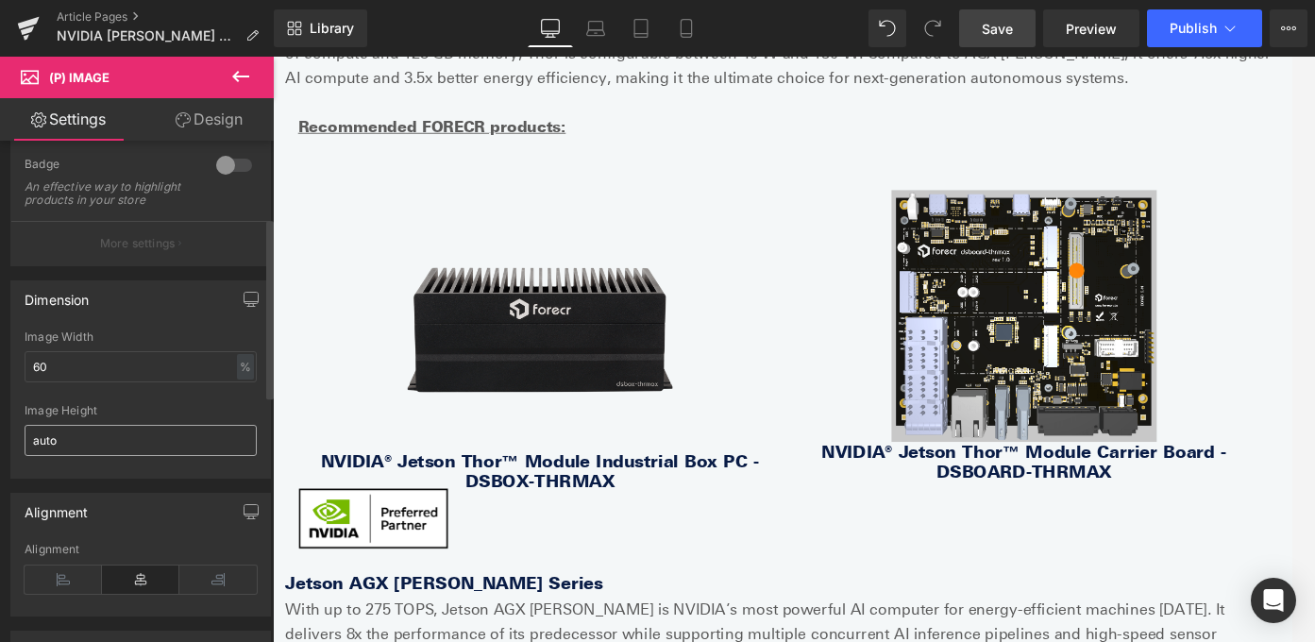
scroll to position [212, 0]
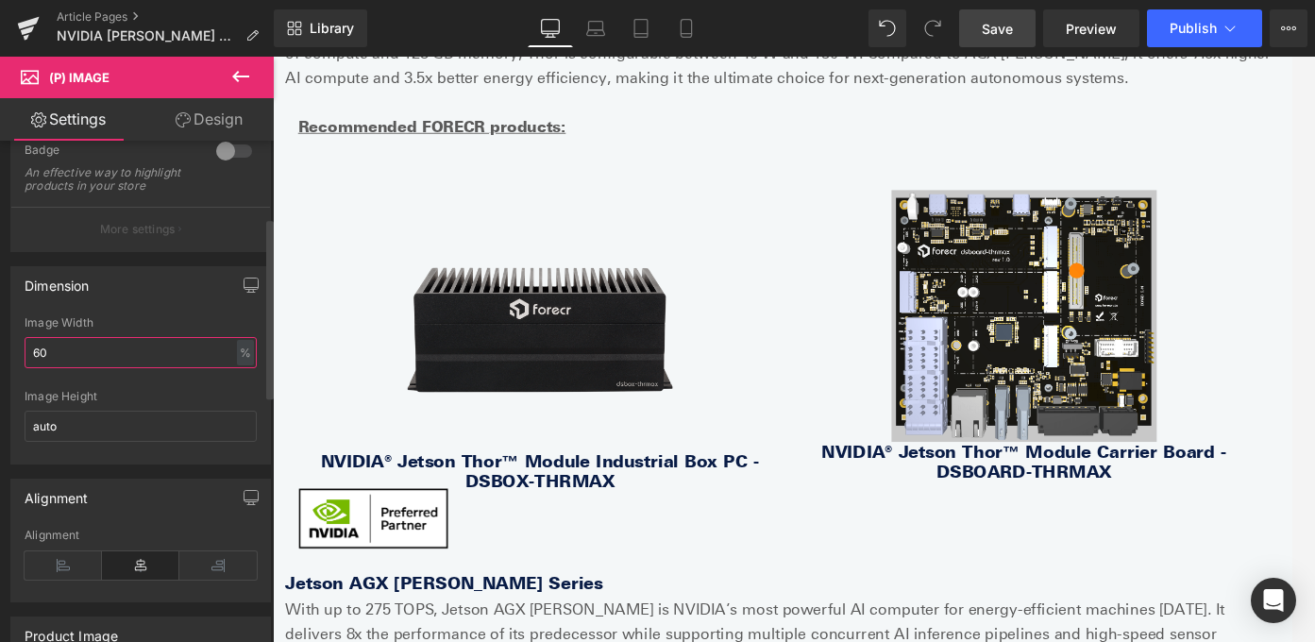
click at [76, 360] on input "60" at bounding box center [141, 352] width 232 height 31
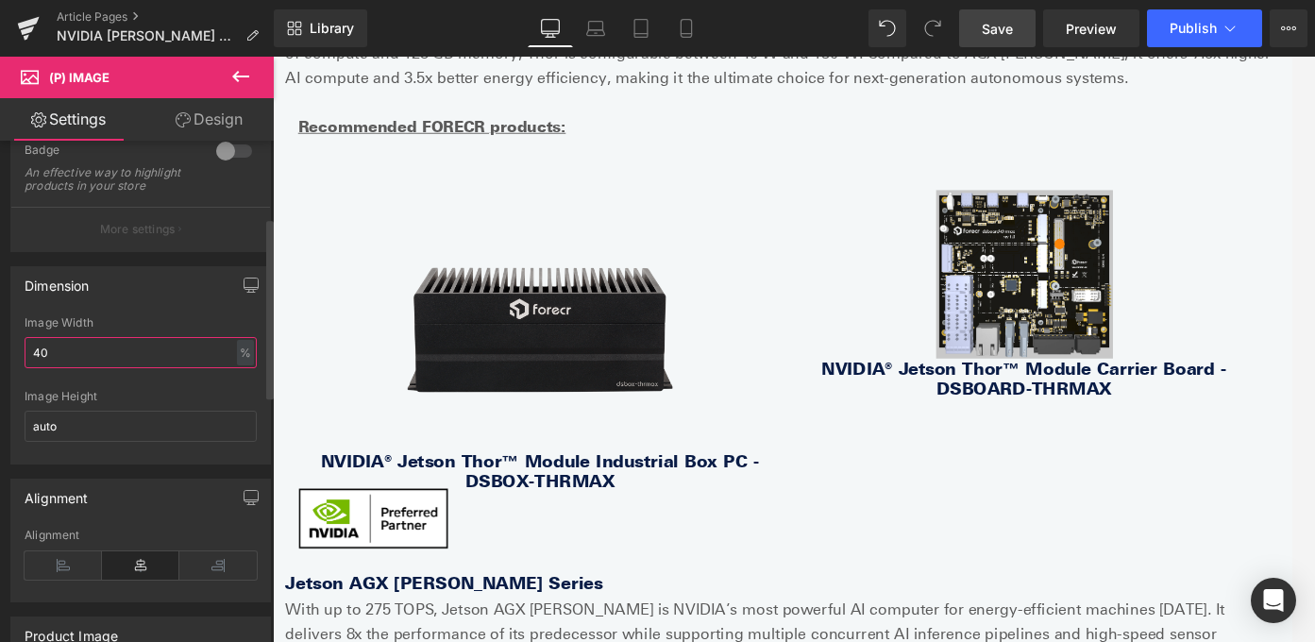
type input "4"
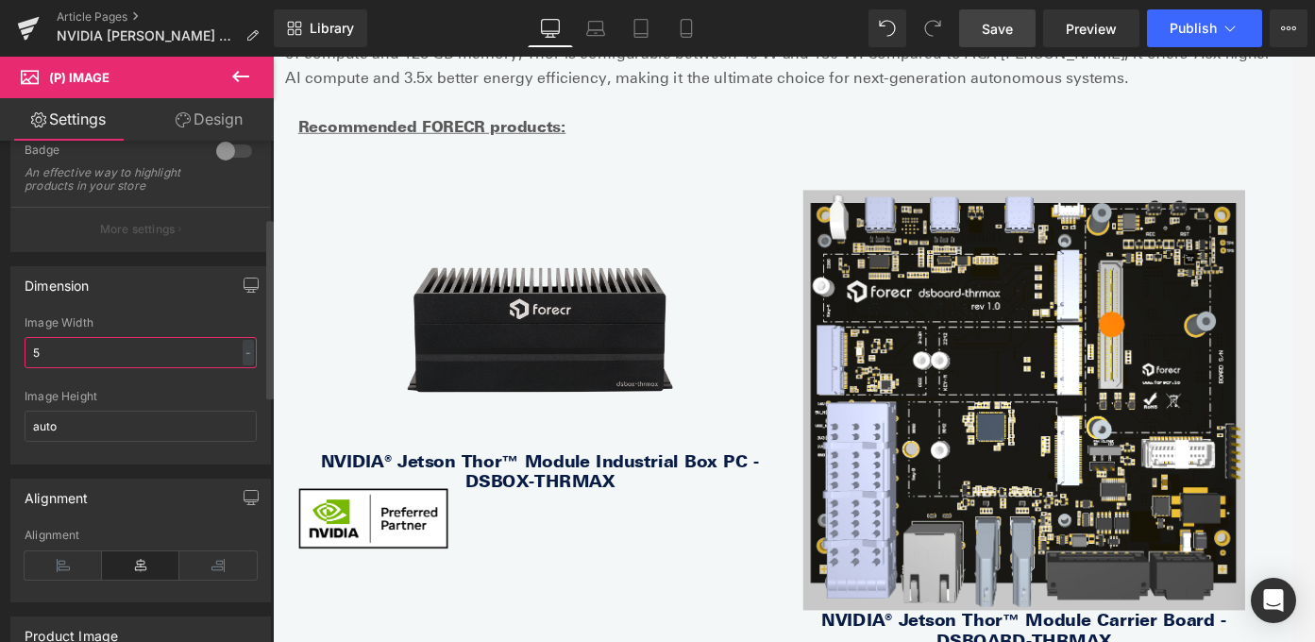
type input "50"
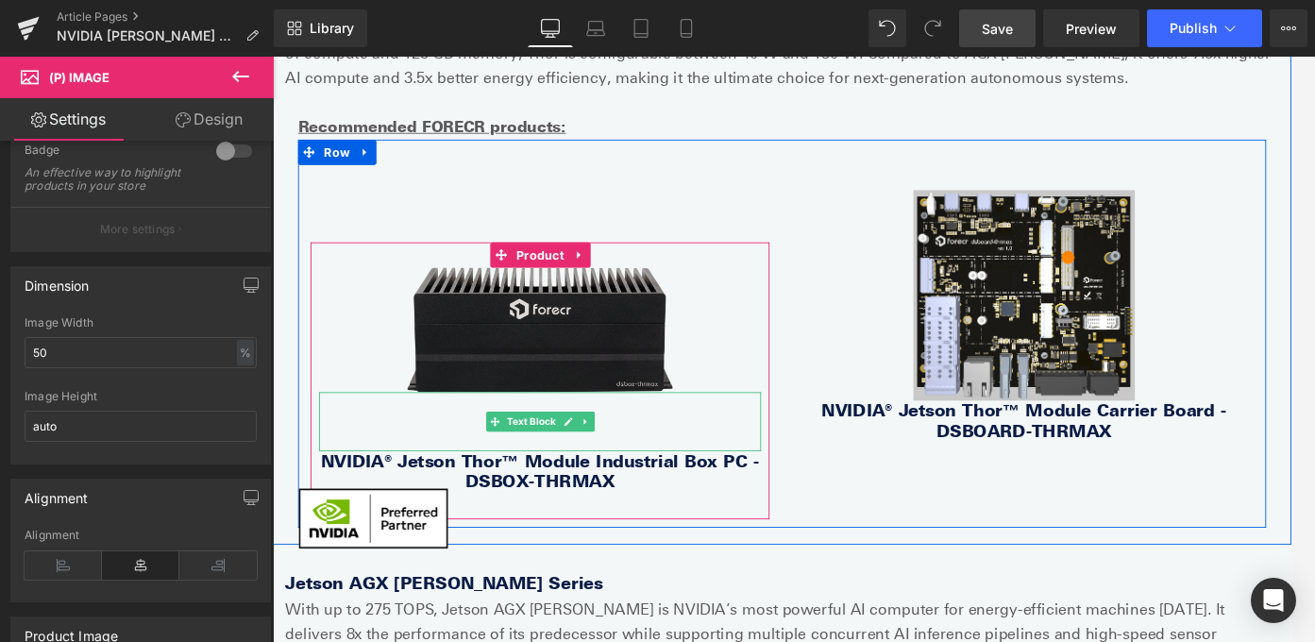
click at [678, 471] on p at bounding box center [573, 467] width 496 height 22
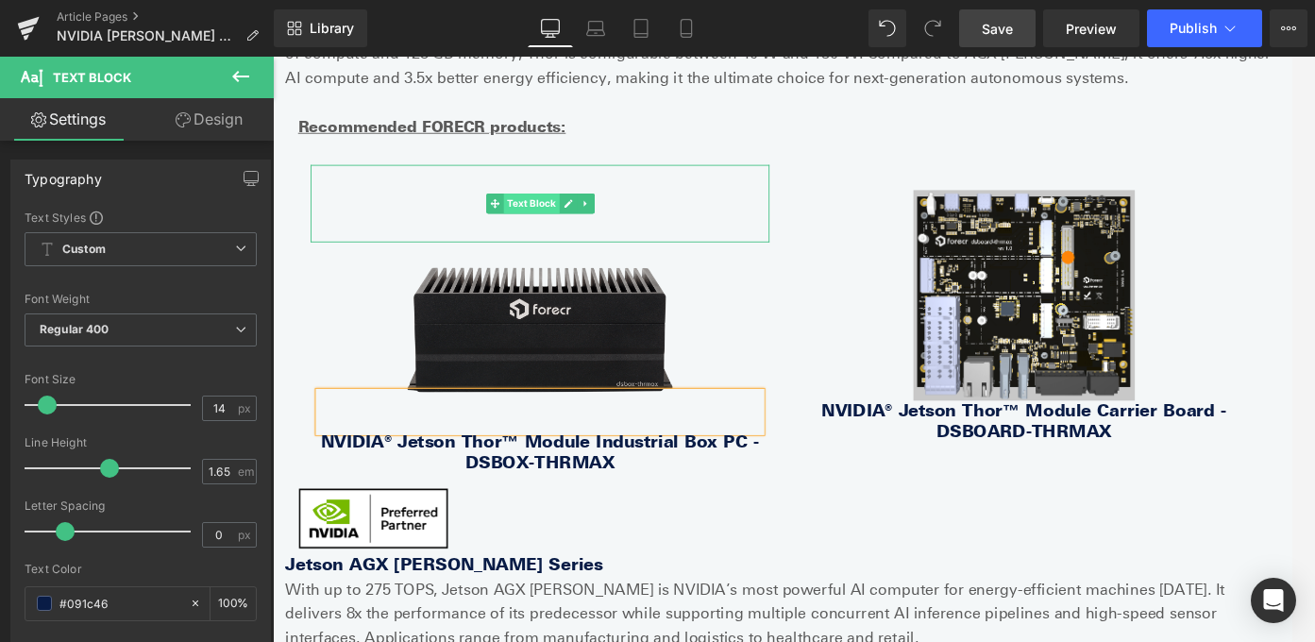
click at [589, 229] on span "Text Block" at bounding box center [562, 222] width 62 height 23
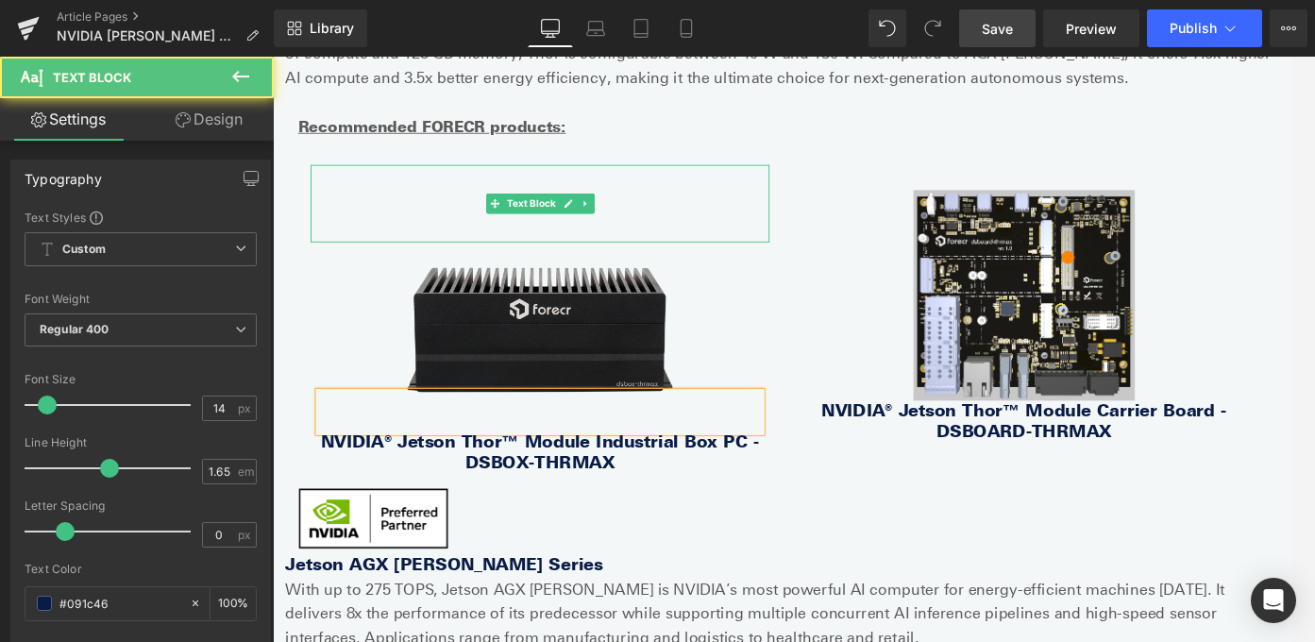
click at [667, 239] on p at bounding box center [572, 233] width 514 height 22
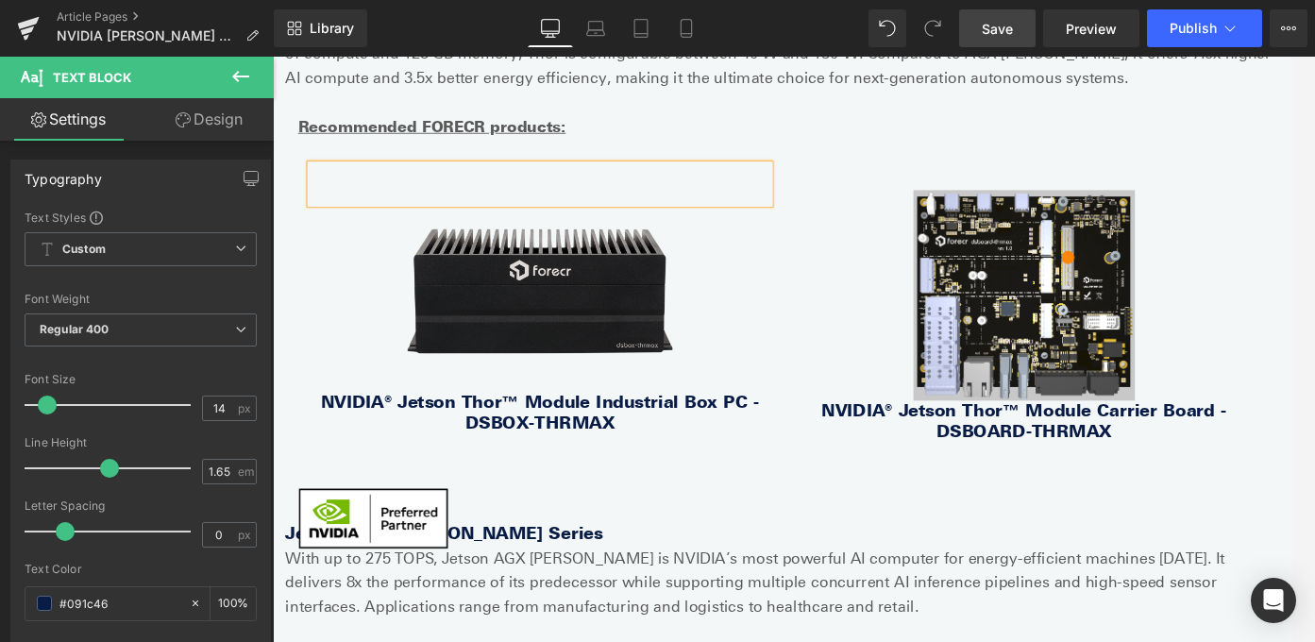
click at [273, 57] on div at bounding box center [273, 57] width 0 height 0
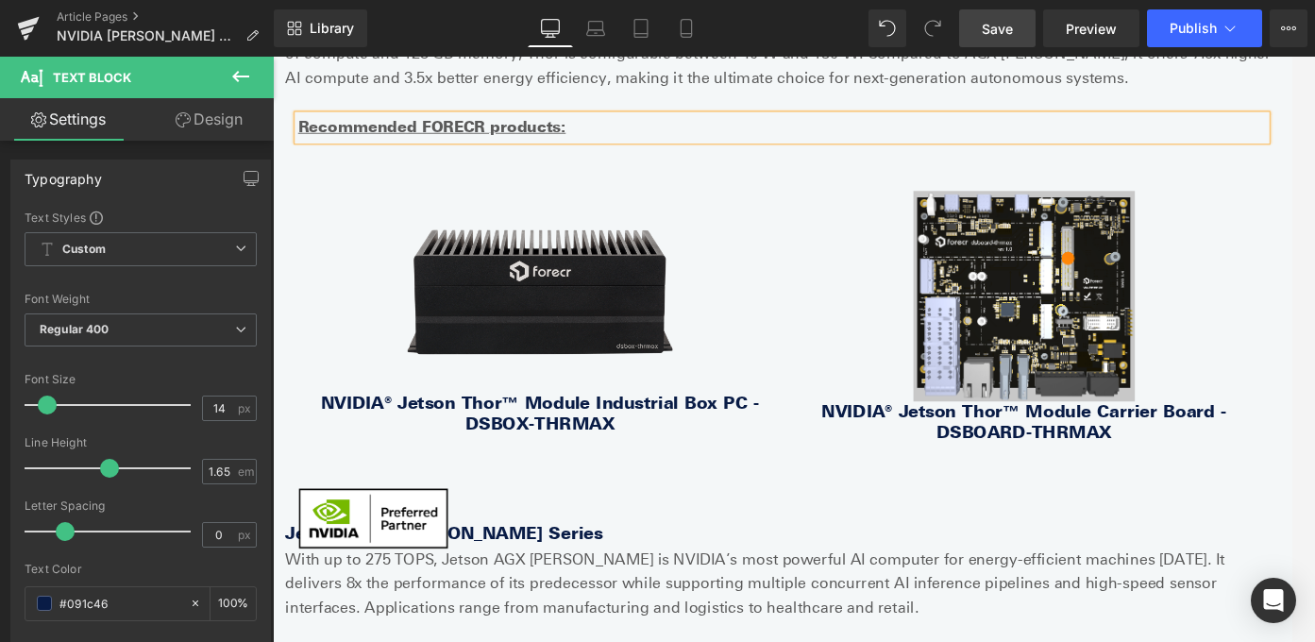
scroll to position [1129, 0]
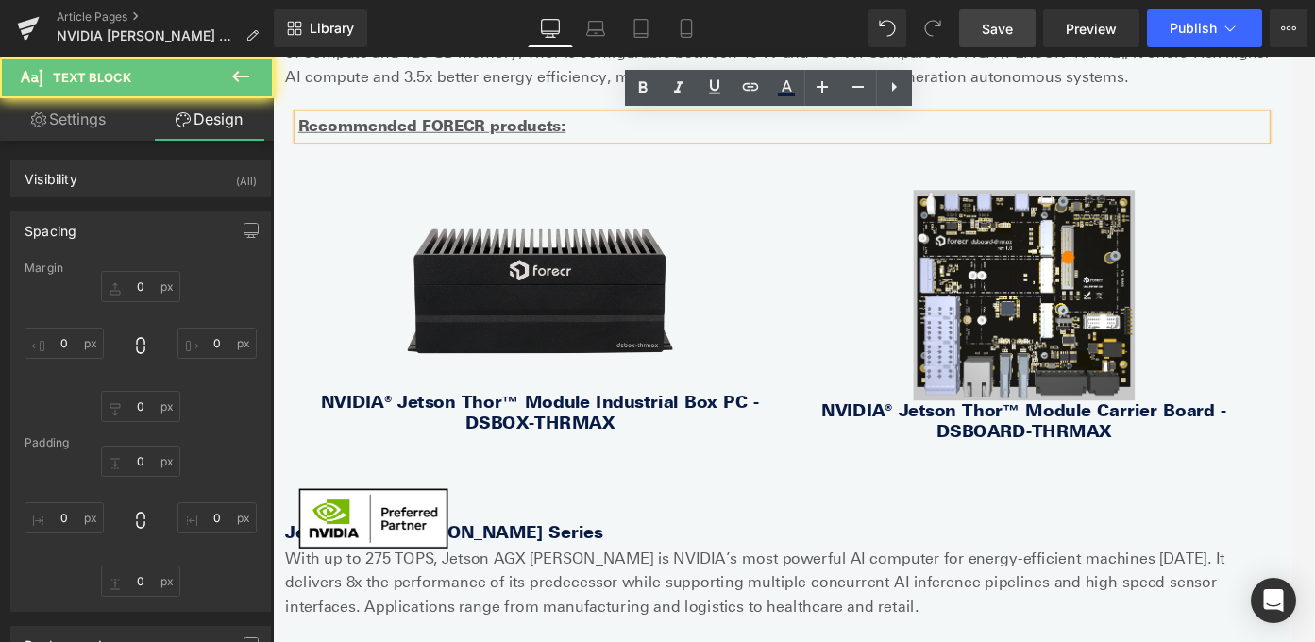
type input "0"
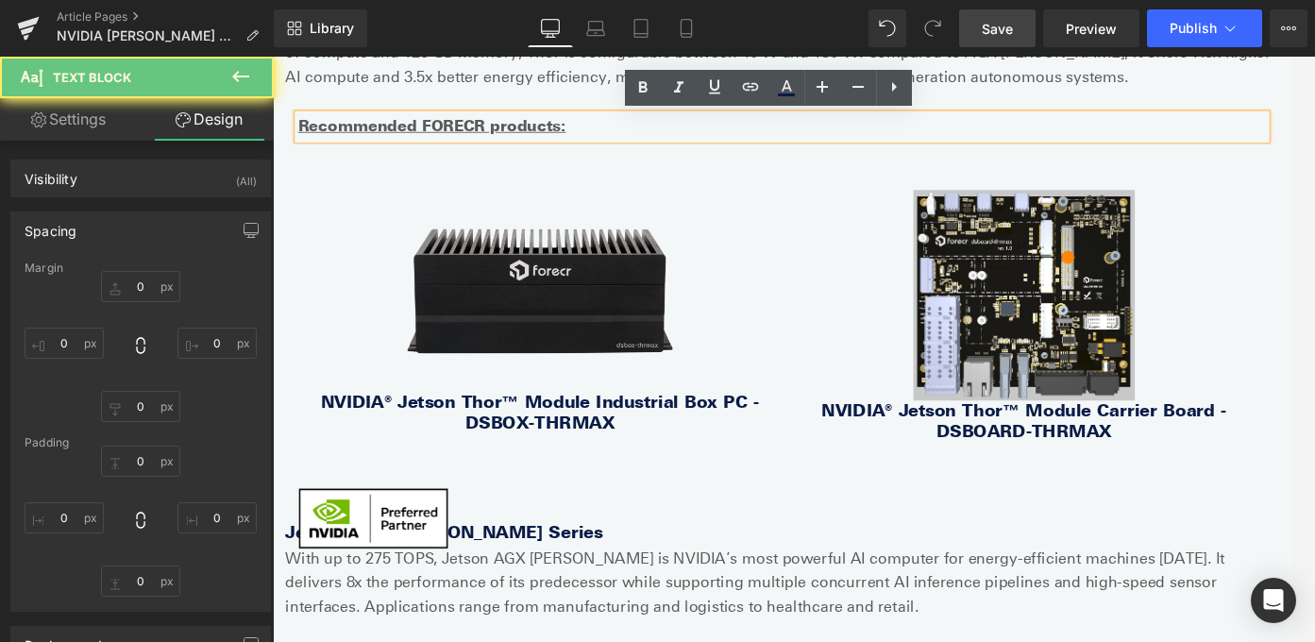
type input "0"
type input "1"
type input "0"
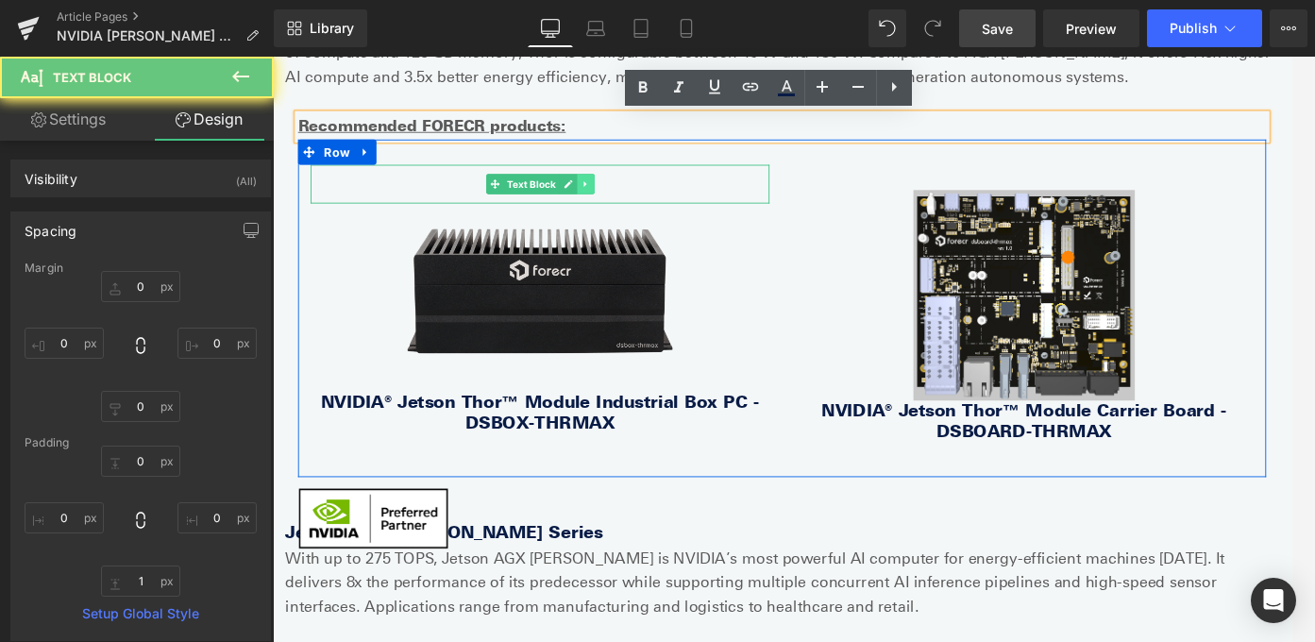
click at [629, 198] on icon at bounding box center [623, 199] width 10 height 11
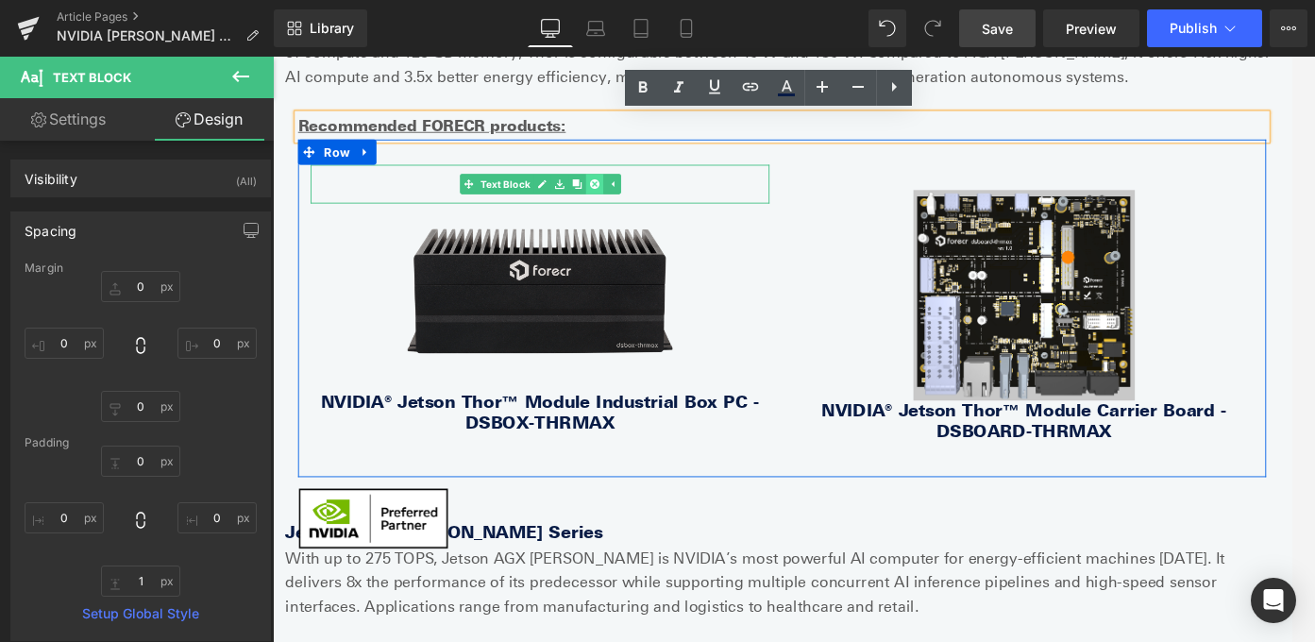
click at [629, 193] on link at bounding box center [634, 200] width 20 height 23
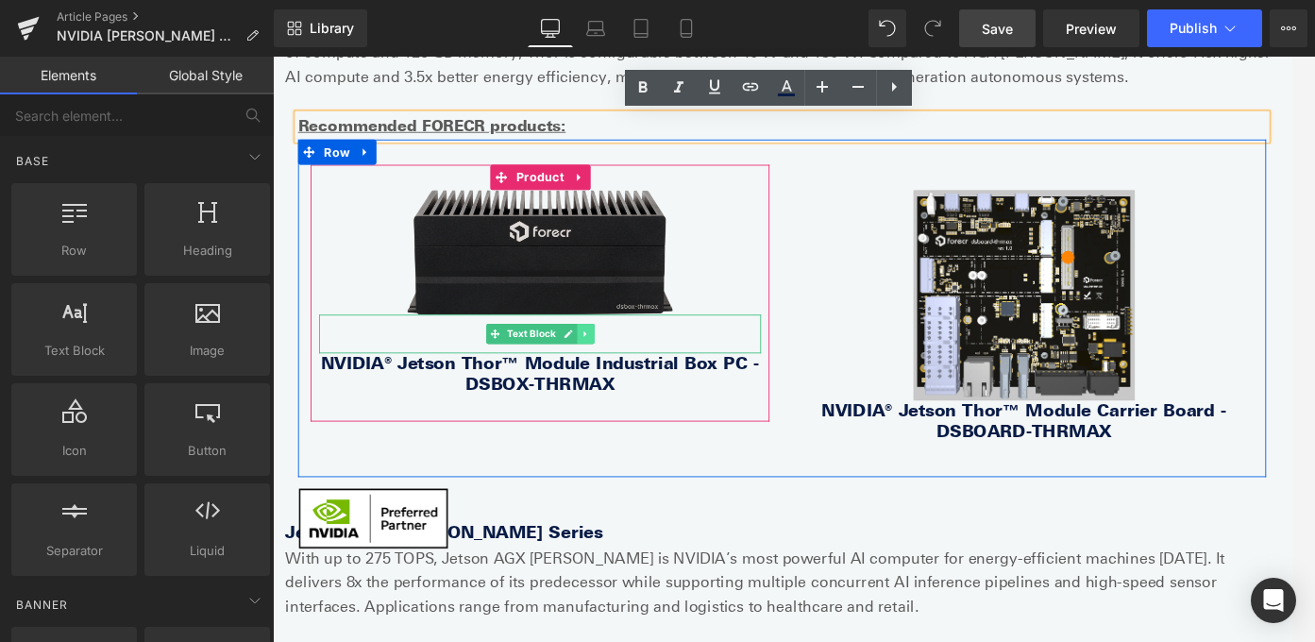
click at [625, 373] on icon at bounding box center [623, 367] width 10 height 11
click at [719, 371] on p at bounding box center [573, 379] width 496 height 22
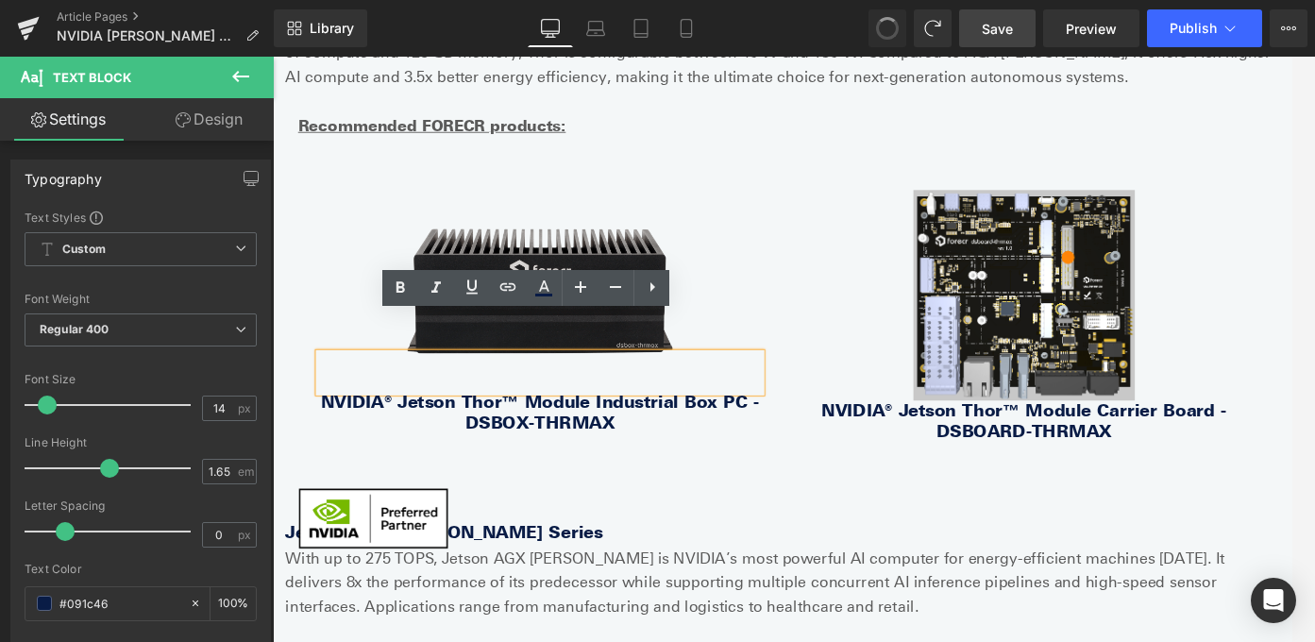
scroll to position [1172, 0]
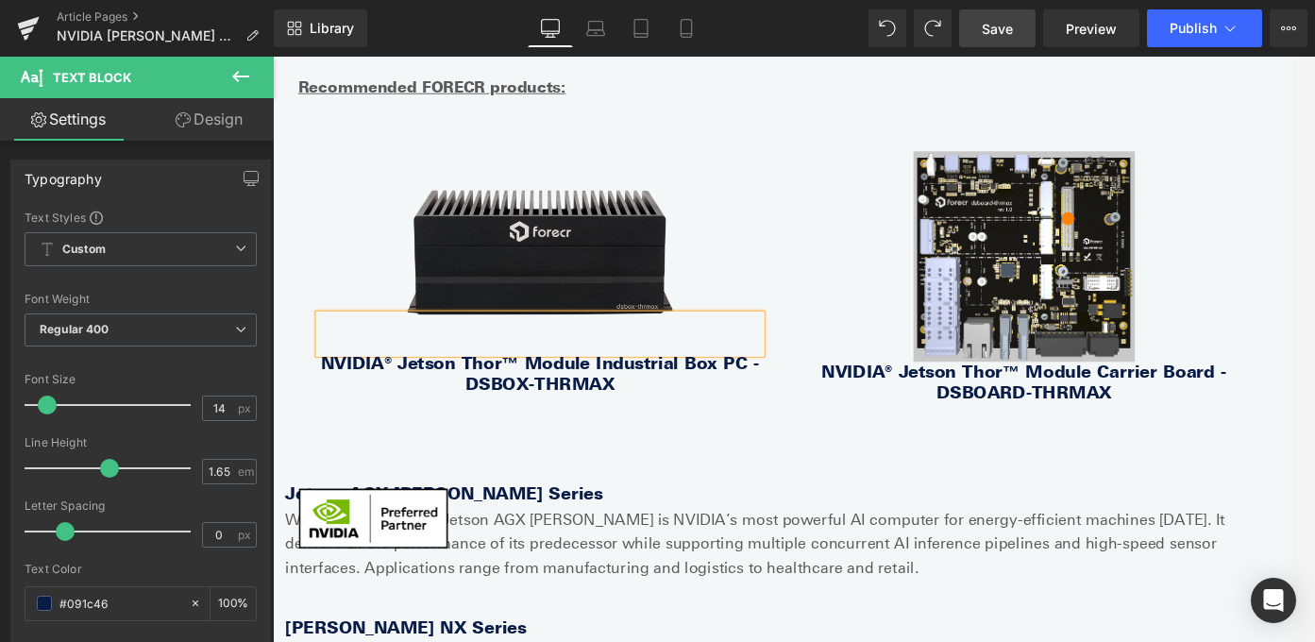
click at [690, 172] on p at bounding box center [572, 168] width 514 height 22
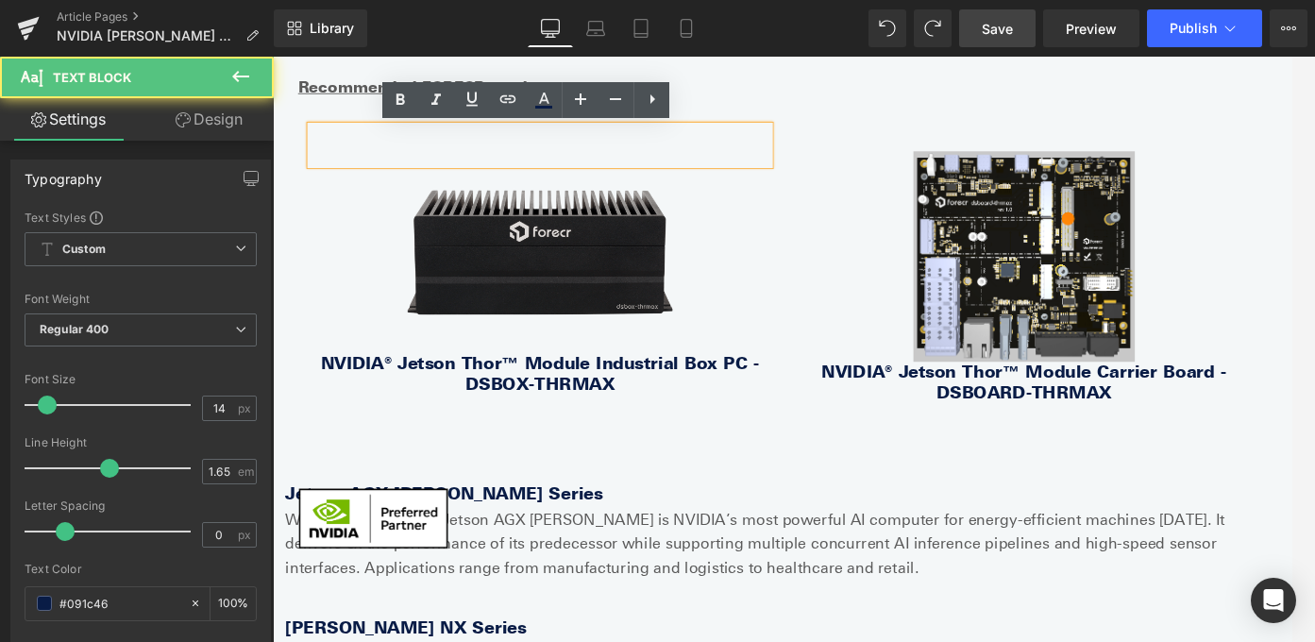
click at [697, 166] on p at bounding box center [572, 168] width 514 height 22
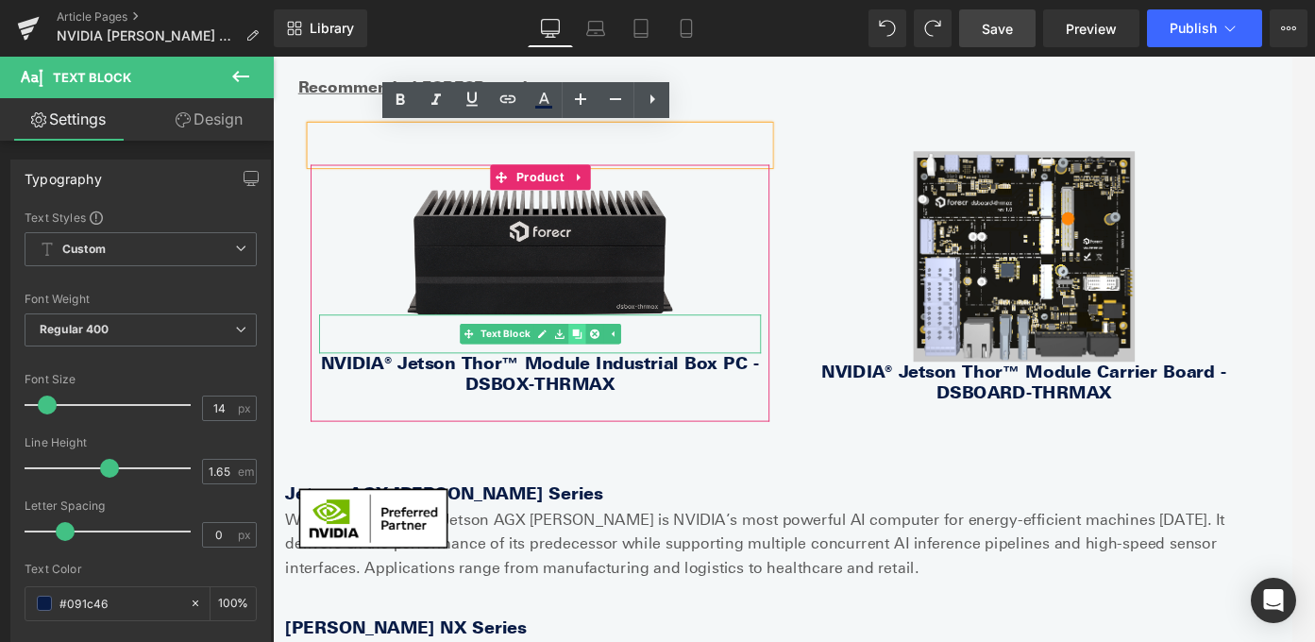
click at [618, 364] on icon at bounding box center [614, 367] width 10 height 11
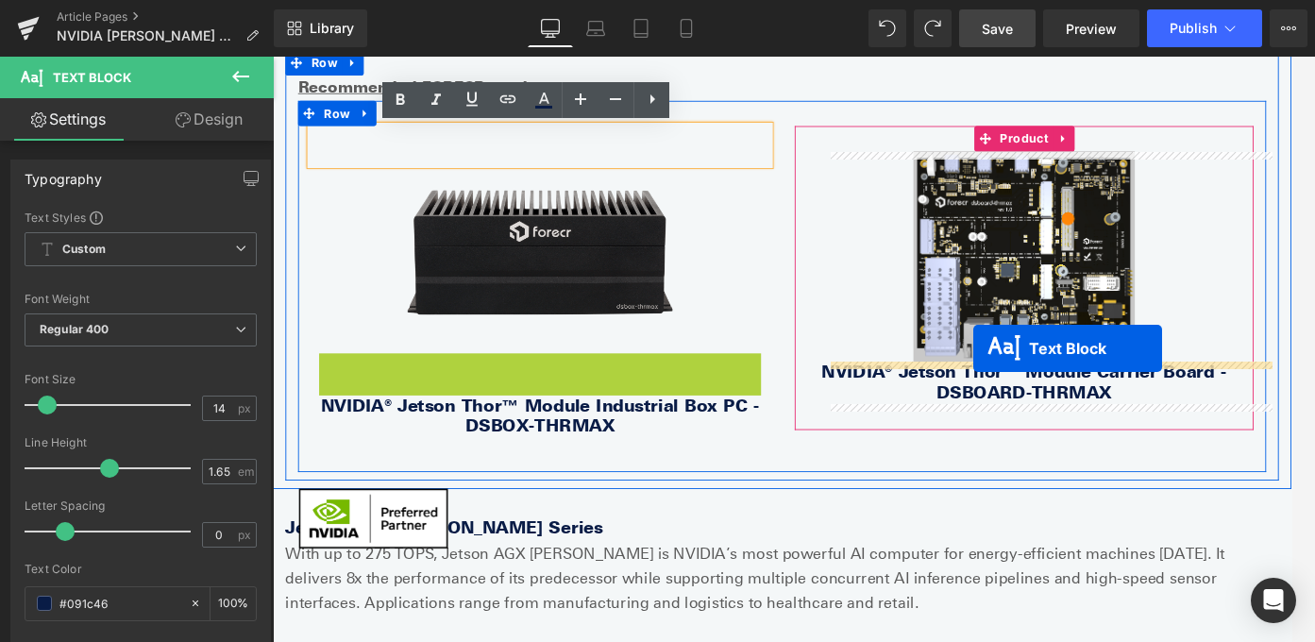
drag, startPoint x: 520, startPoint y: 408, endPoint x: 1058, endPoint y: 384, distance: 538.6
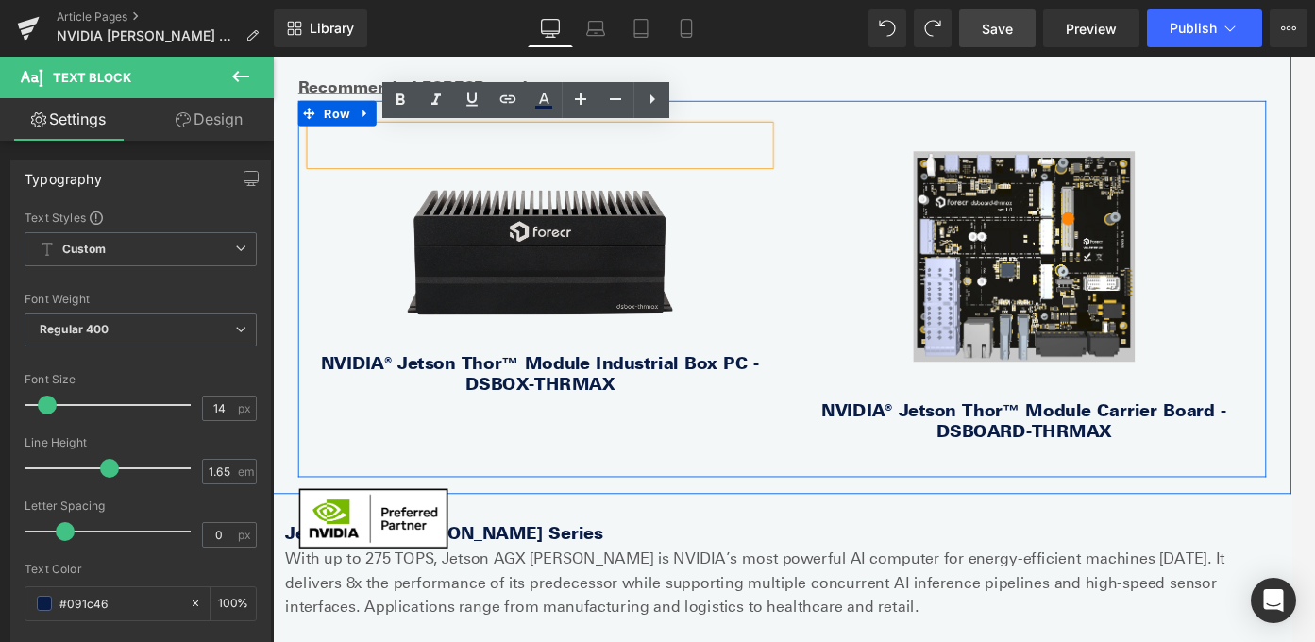
click at [729, 161] on p at bounding box center [572, 168] width 514 height 22
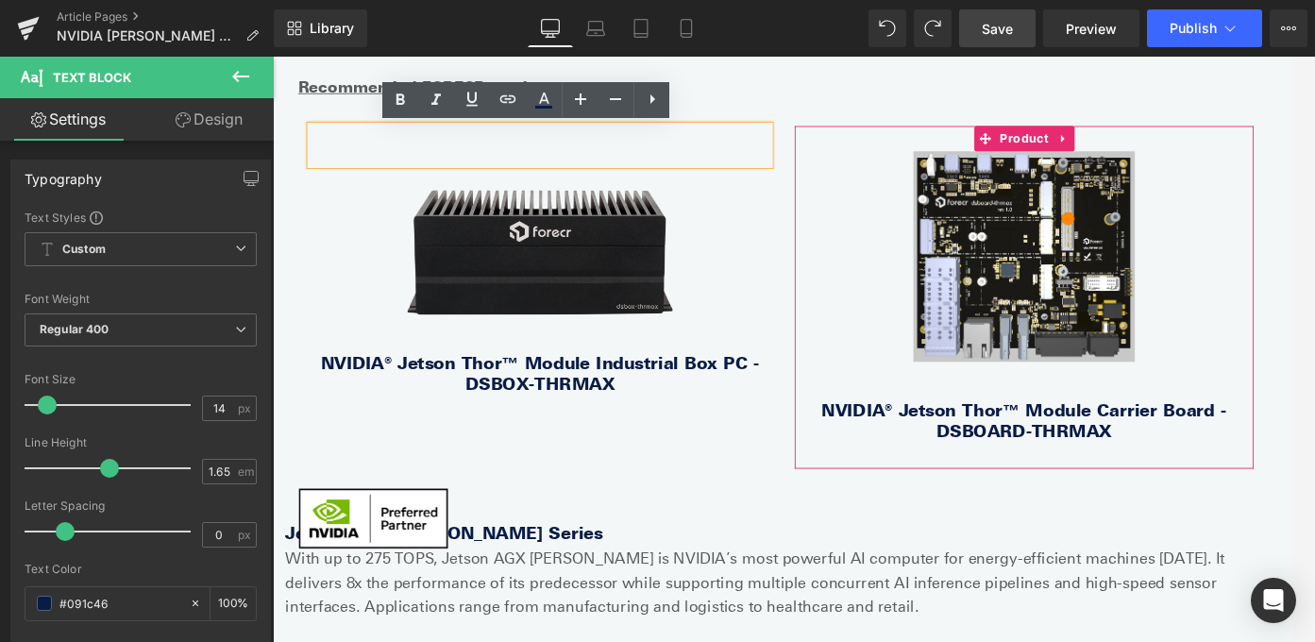
click at [1092, 251] on img at bounding box center [1115, 280] width 248 height 235
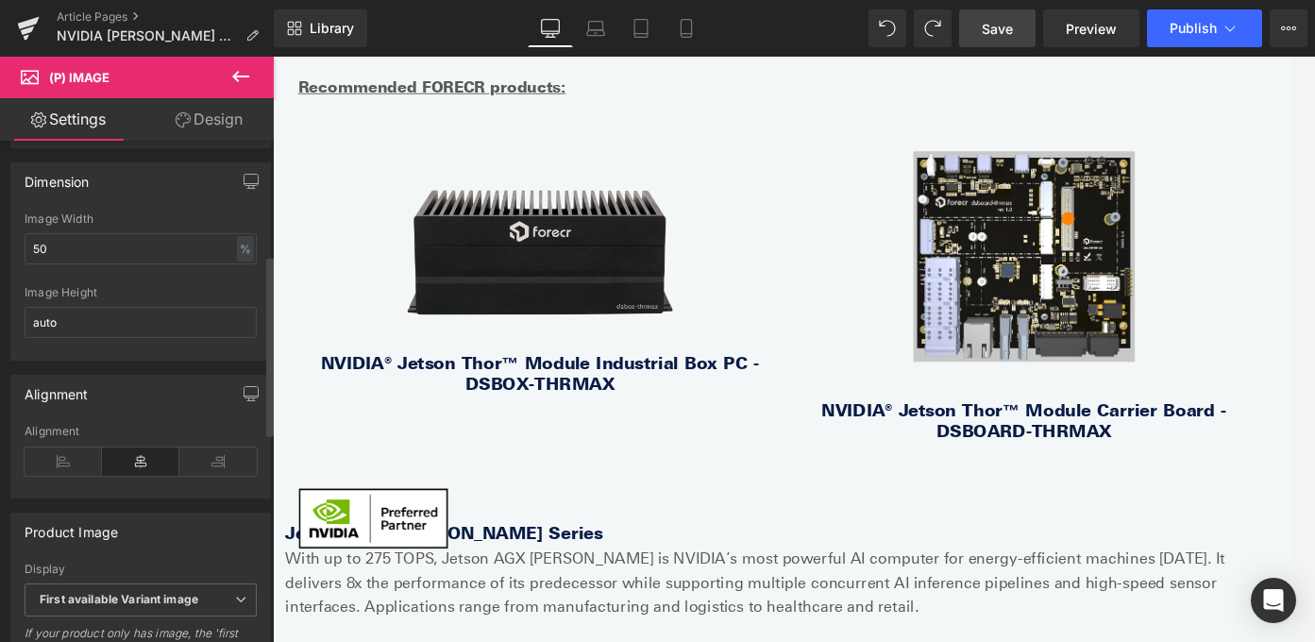
scroll to position [315, 0]
click at [86, 264] on input "50" at bounding box center [141, 249] width 232 height 31
type input "5"
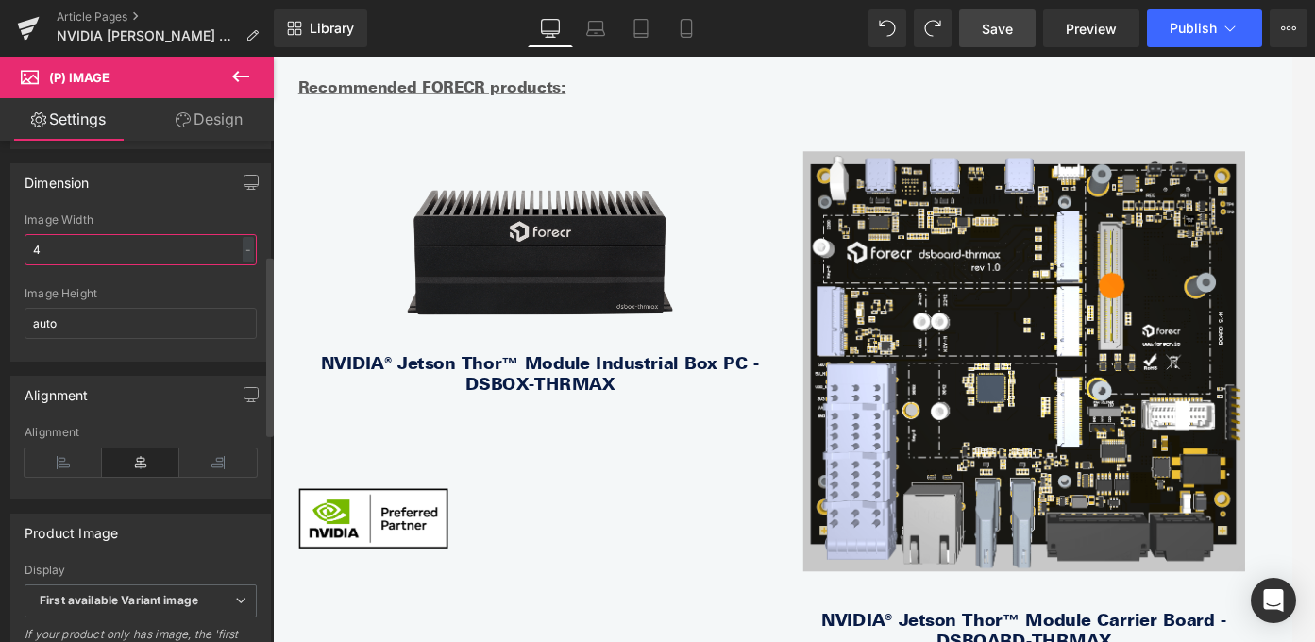
type input "40"
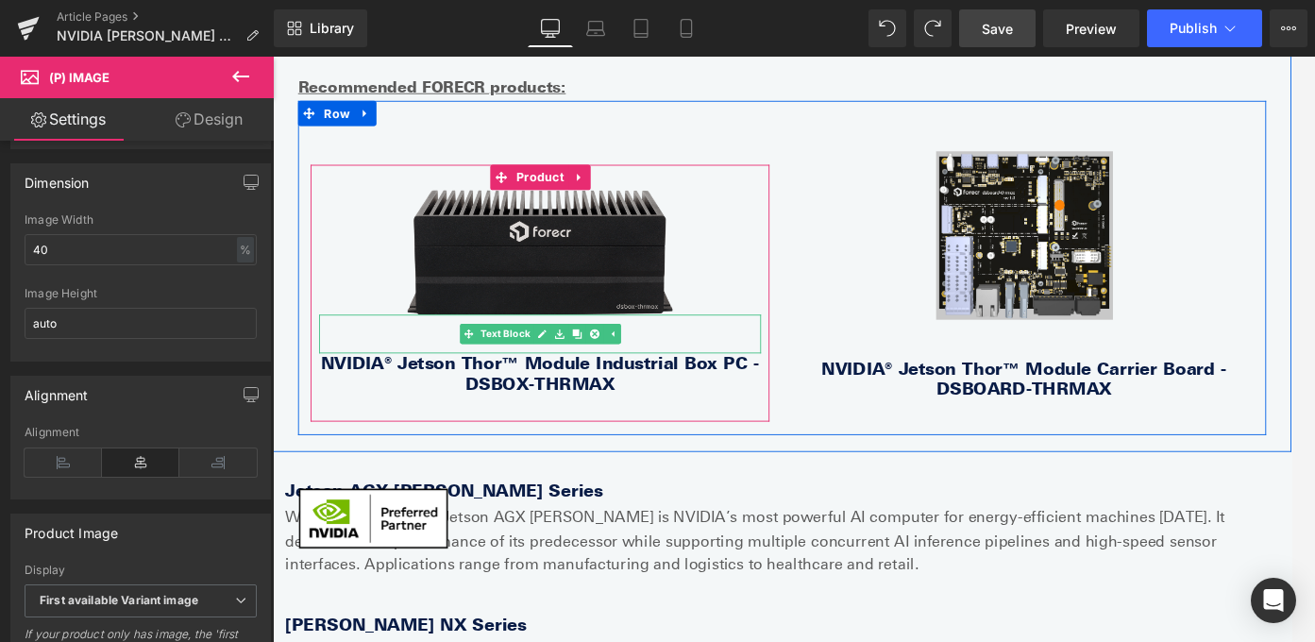
click at [699, 373] on p at bounding box center [573, 379] width 496 height 22
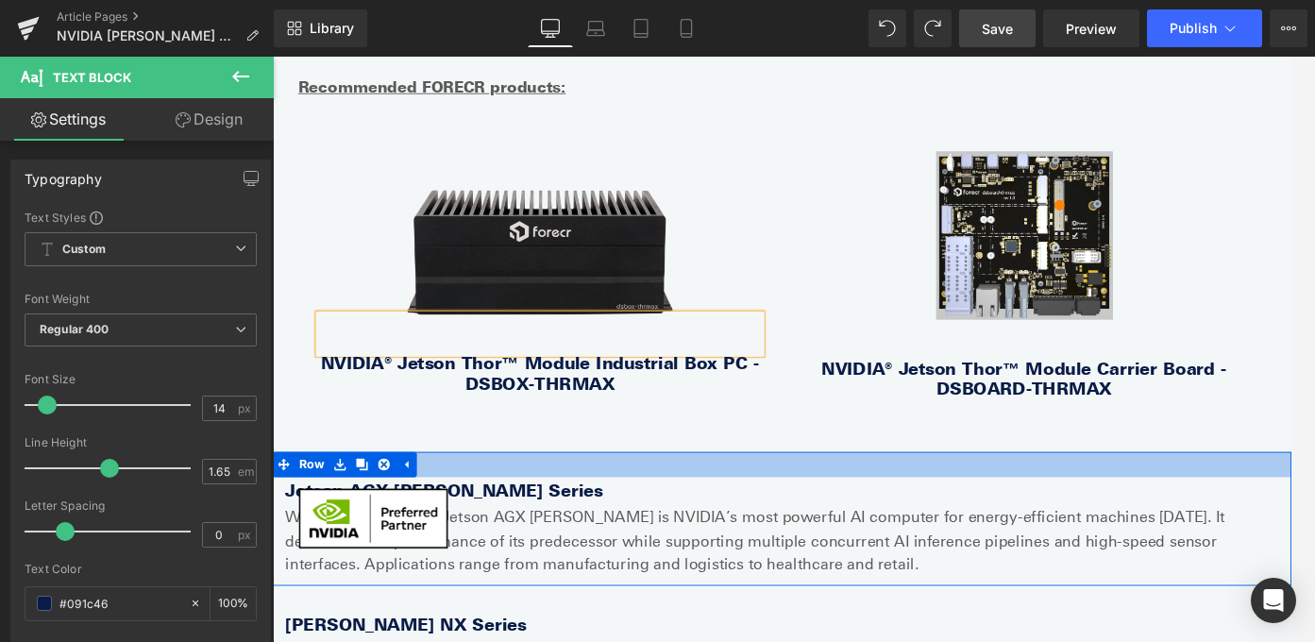
click at [985, 505] on div at bounding box center [844, 514] width 1142 height 28
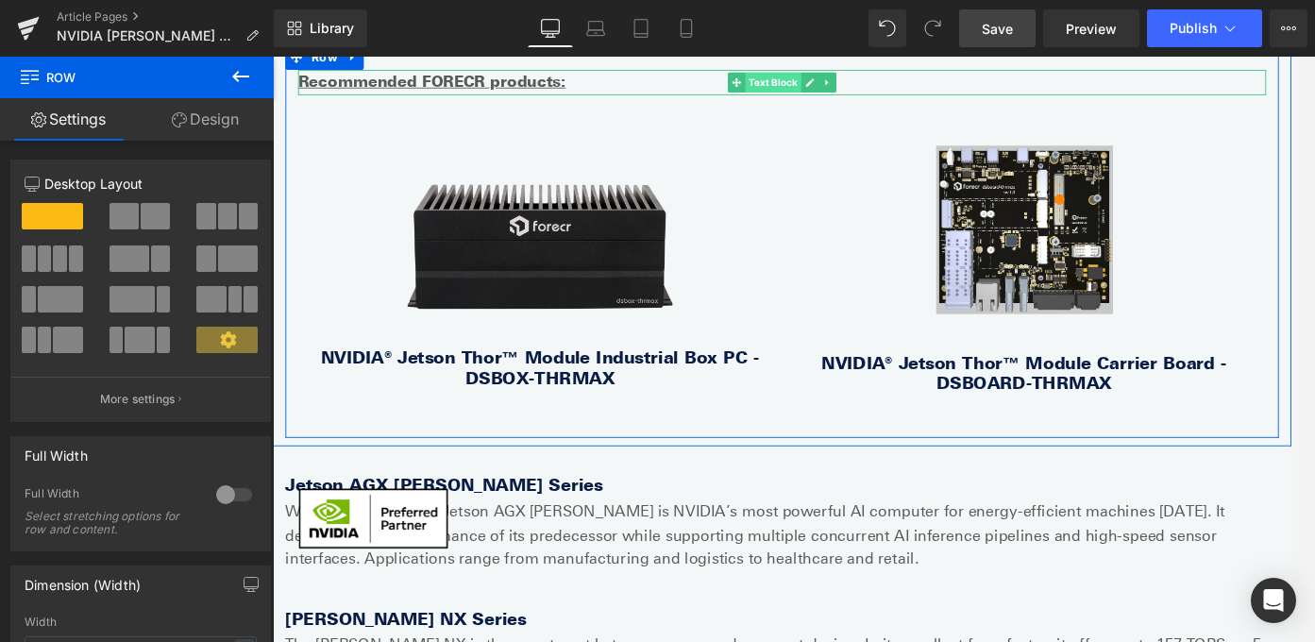
scroll to position [1181, 0]
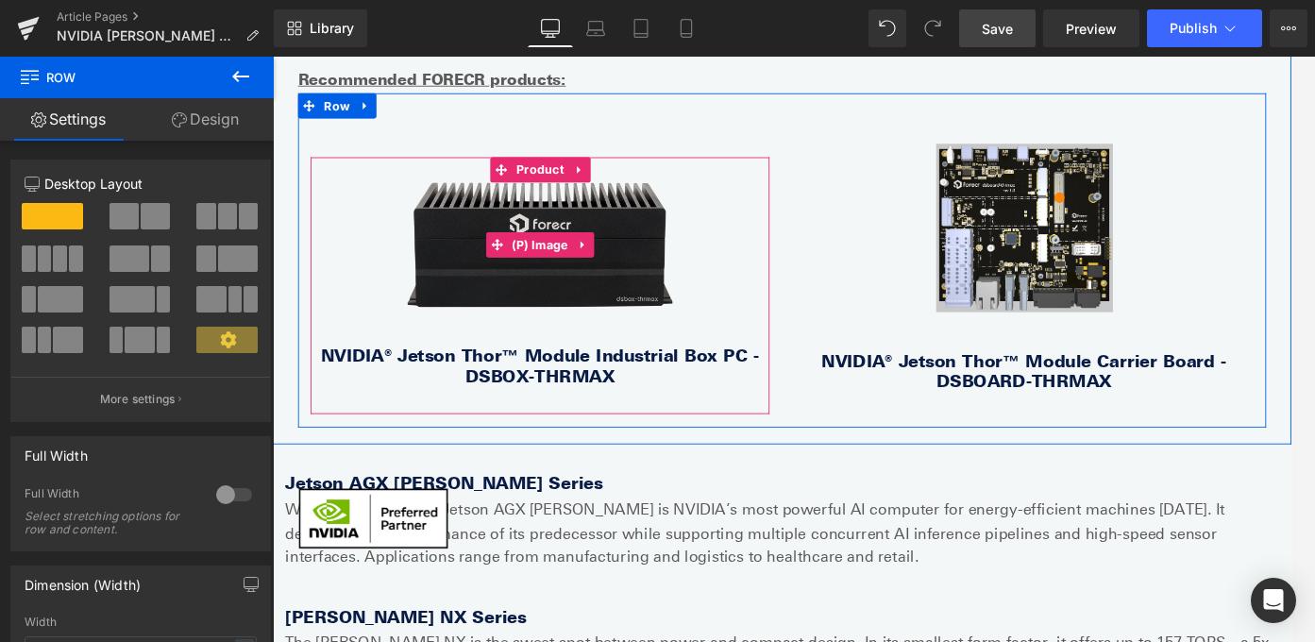
click at [686, 233] on img at bounding box center [572, 268] width 297 height 140
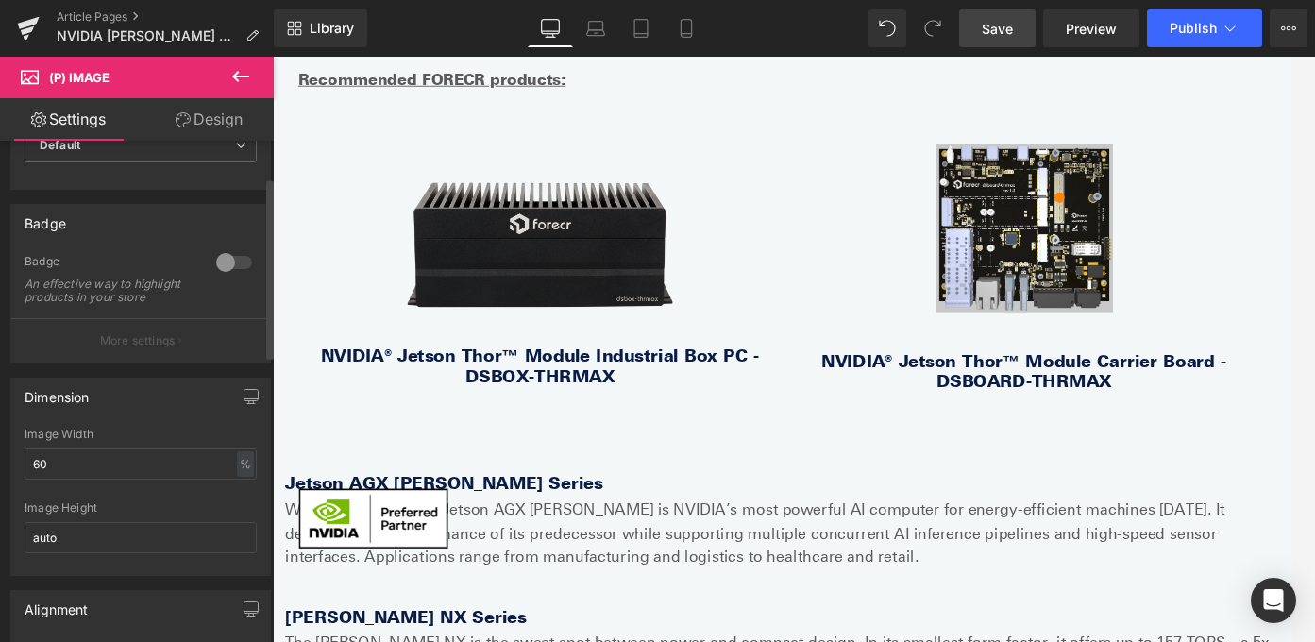
scroll to position [113, 0]
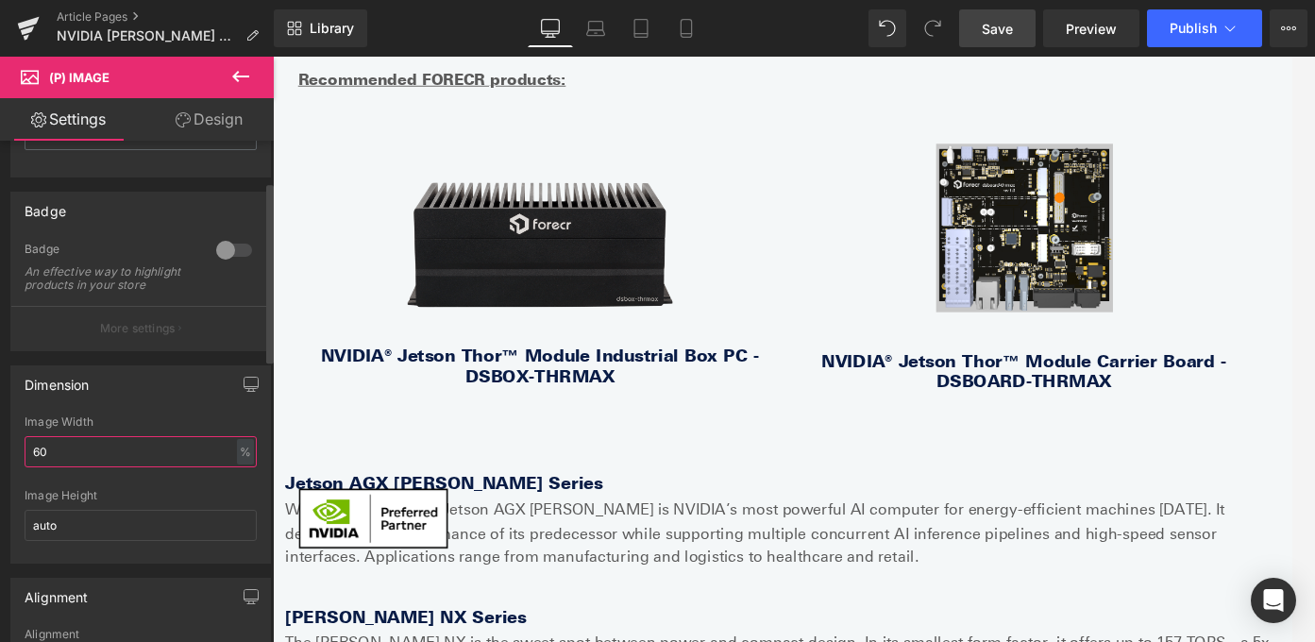
click at [83, 453] on input "60" at bounding box center [141, 451] width 232 height 31
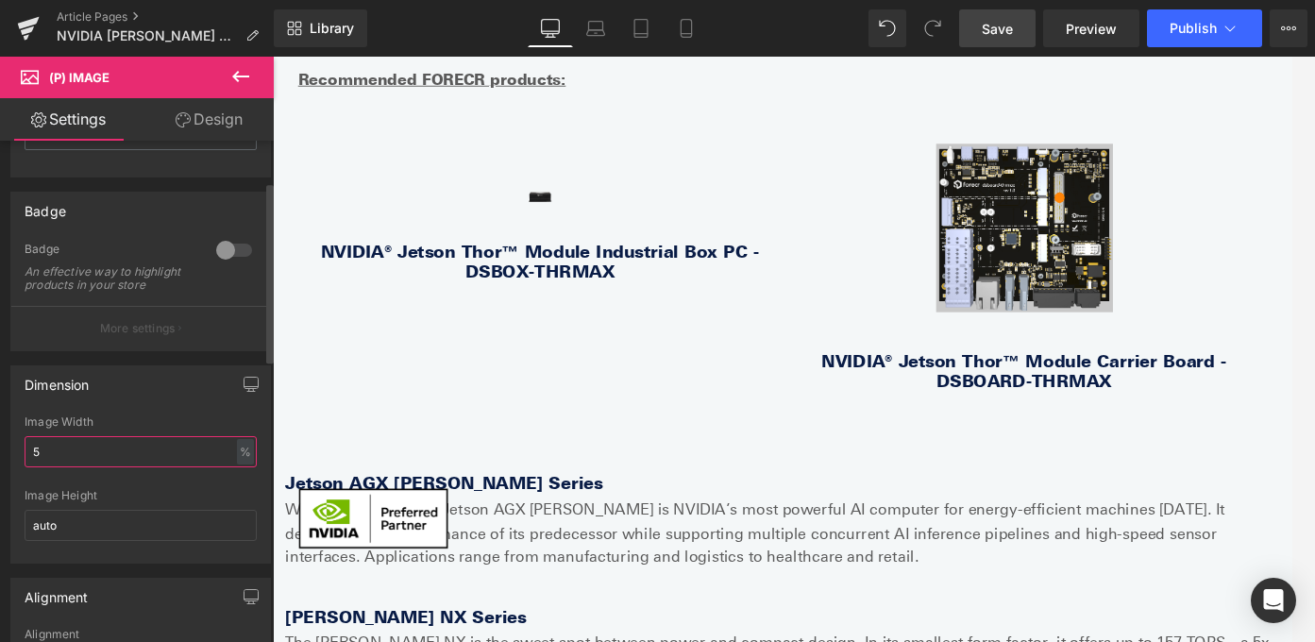
type input "60"
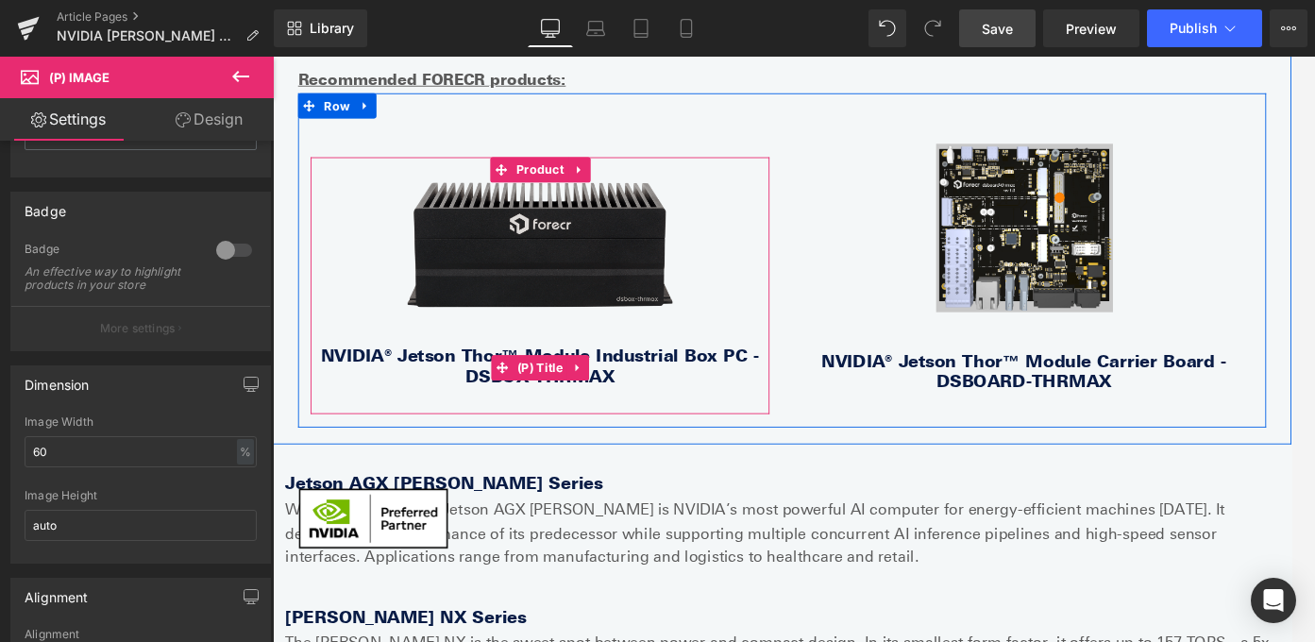
click at [674, 398] on link "NVIDIA® Jetson Thor™ Module Industrial Box PC - DSBOX-THRMAX" at bounding box center [573, 403] width 496 height 45
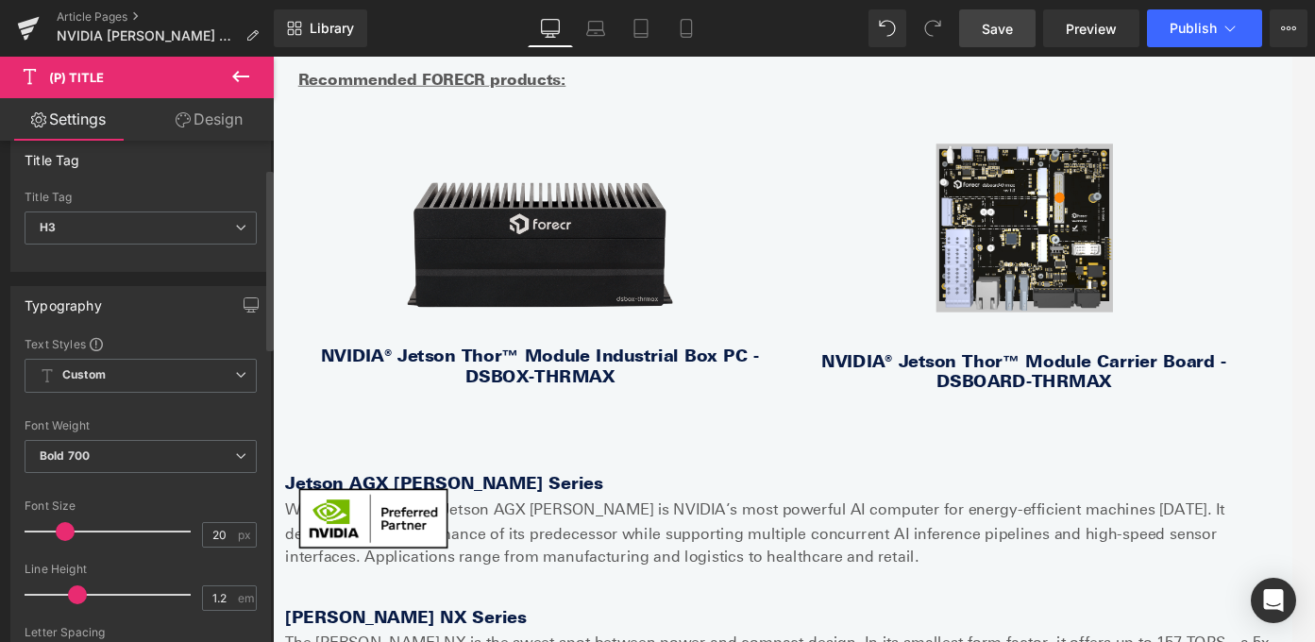
scroll to position [93, 0]
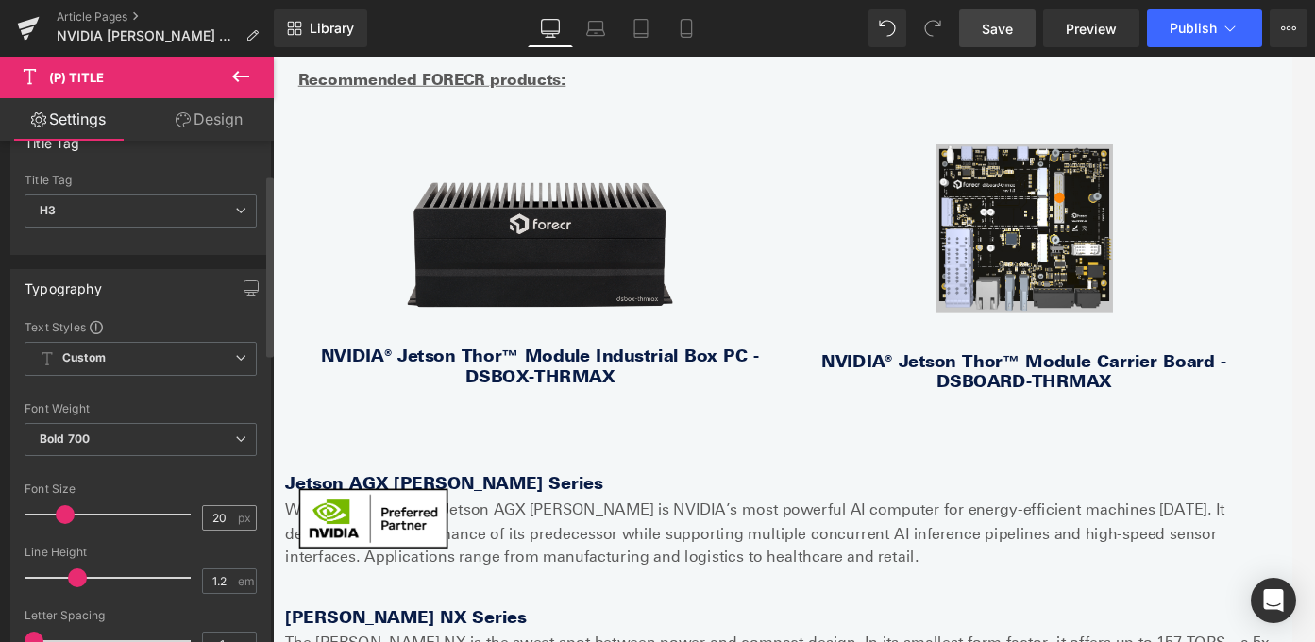
click at [238, 519] on span "px" at bounding box center [246, 518] width 16 height 12
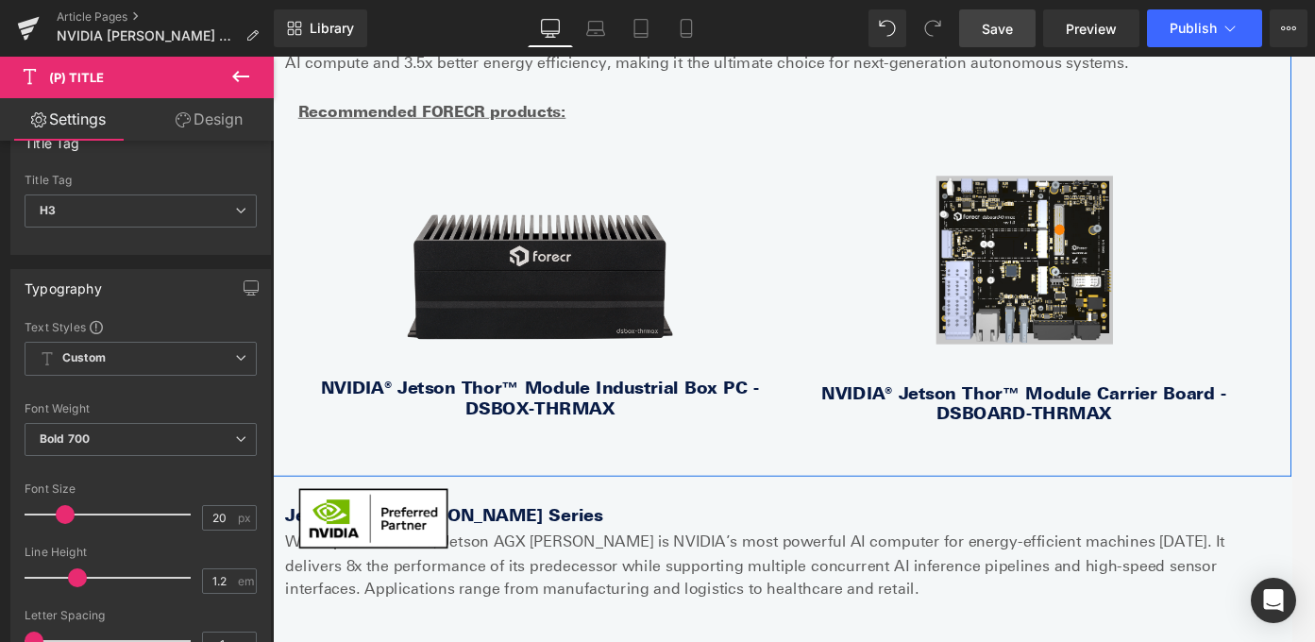
scroll to position [1144, 0]
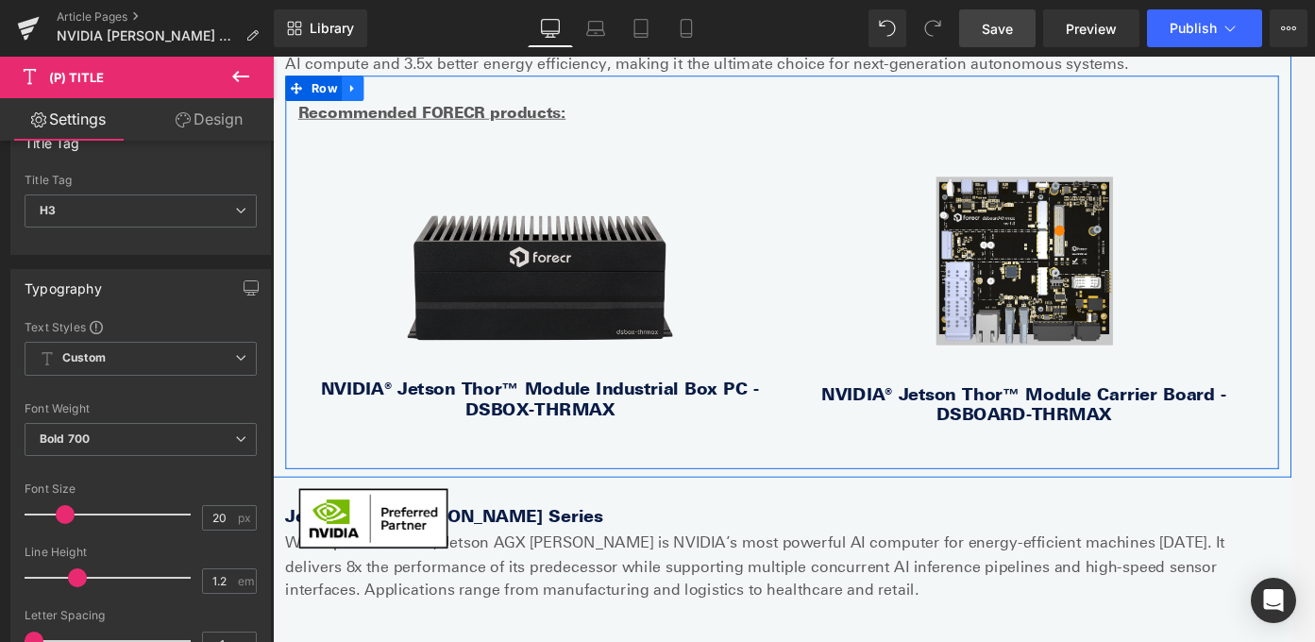
click at [367, 87] on icon at bounding box center [362, 93] width 13 height 14
click at [395, 94] on link at bounding box center [387, 92] width 25 height 28
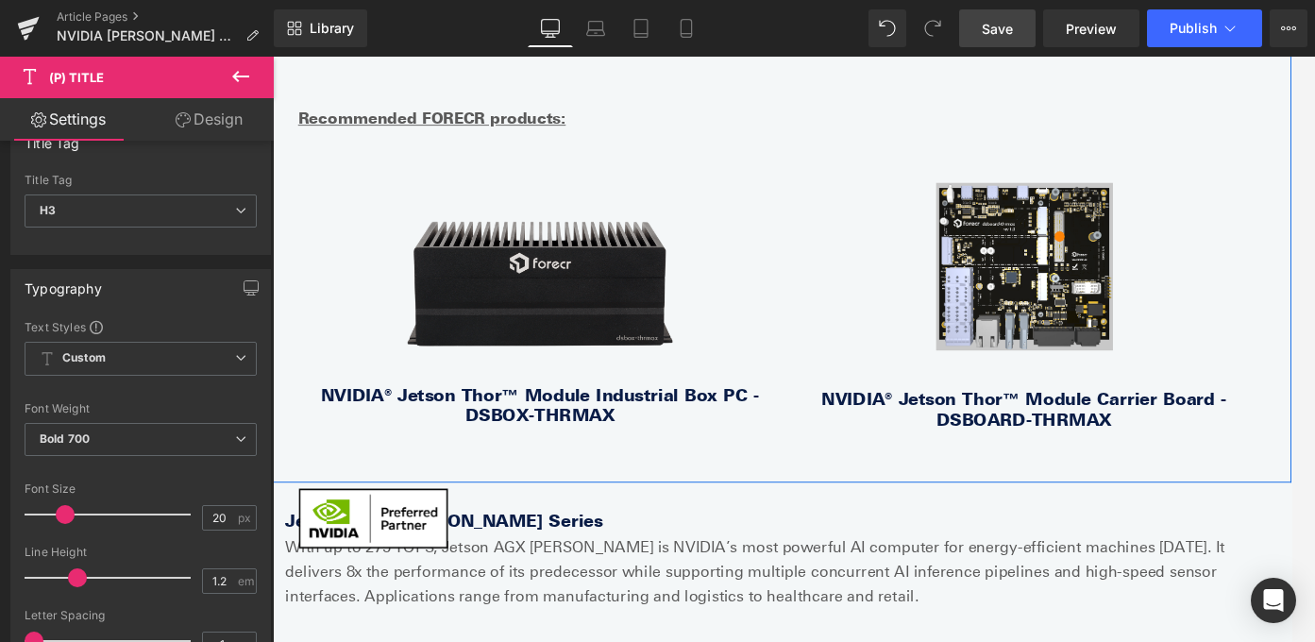
scroll to position [1580, 0]
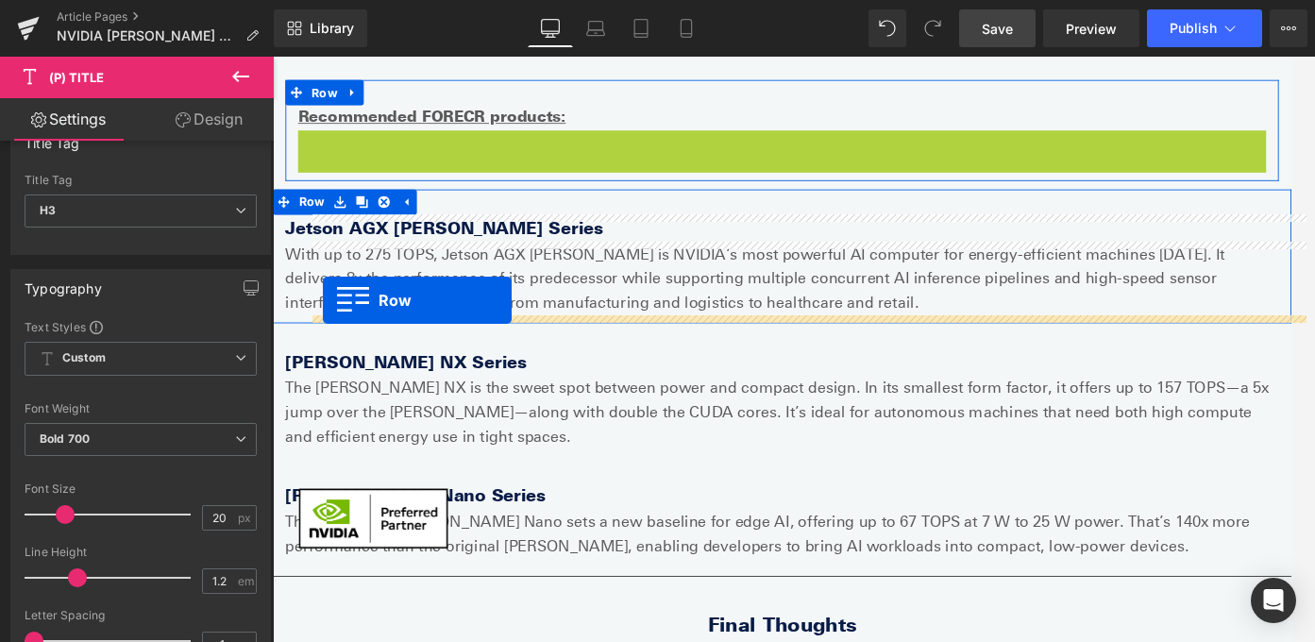
drag, startPoint x: 315, startPoint y: 156, endPoint x: 328, endPoint y: 329, distance: 174.2
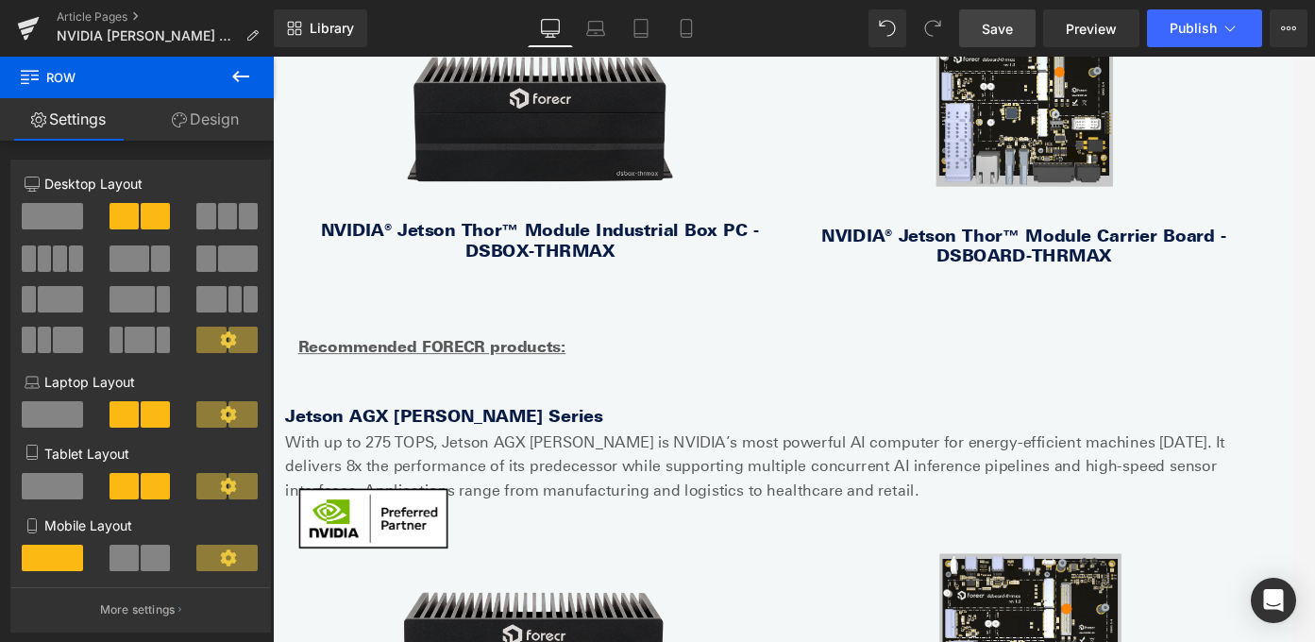
scroll to position [1516, 0]
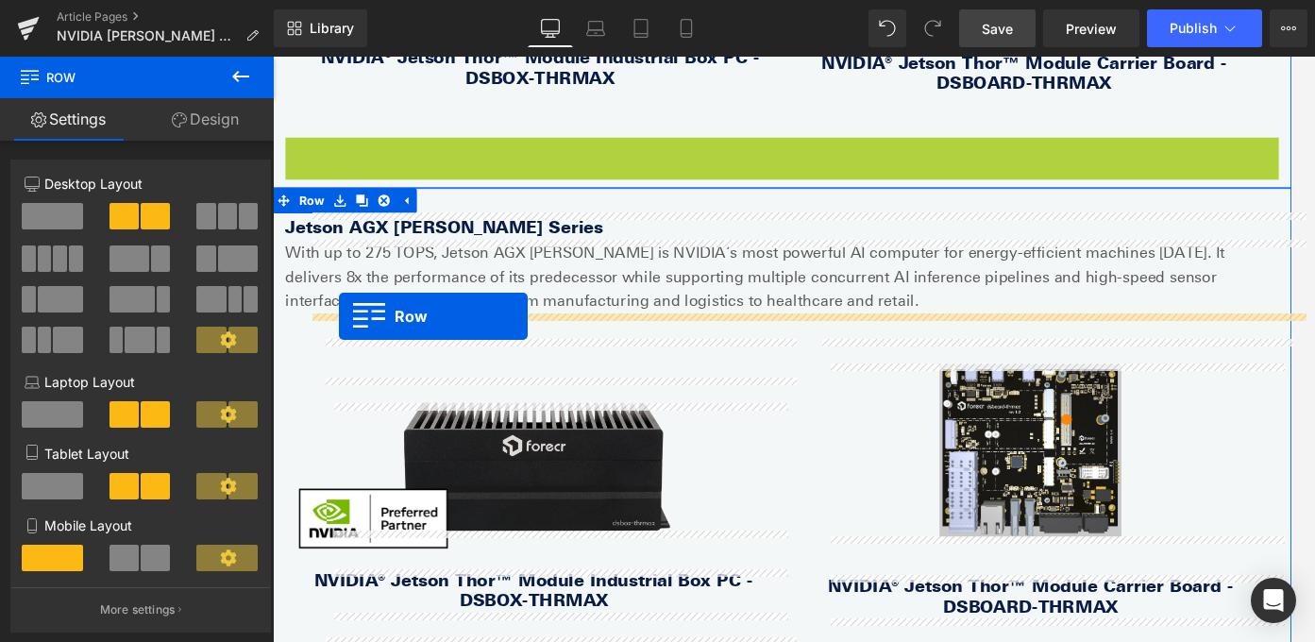
drag, startPoint x: 298, startPoint y: 162, endPoint x: 347, endPoint y: 347, distance: 191.4
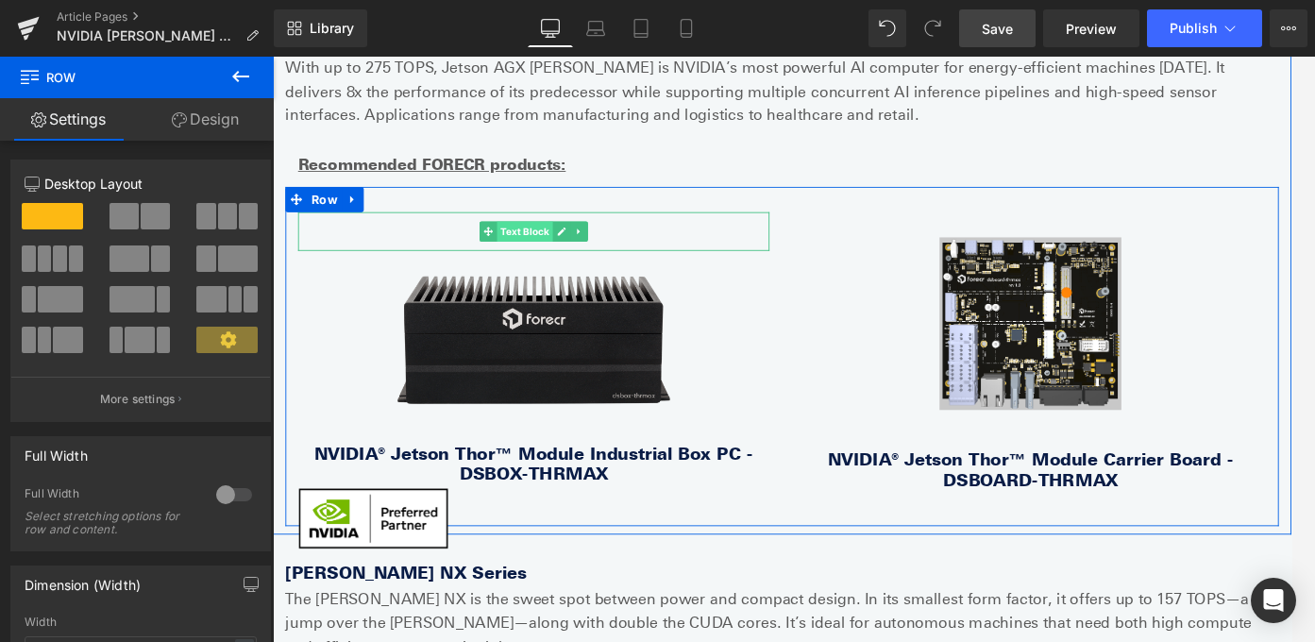
scroll to position [1695, 0]
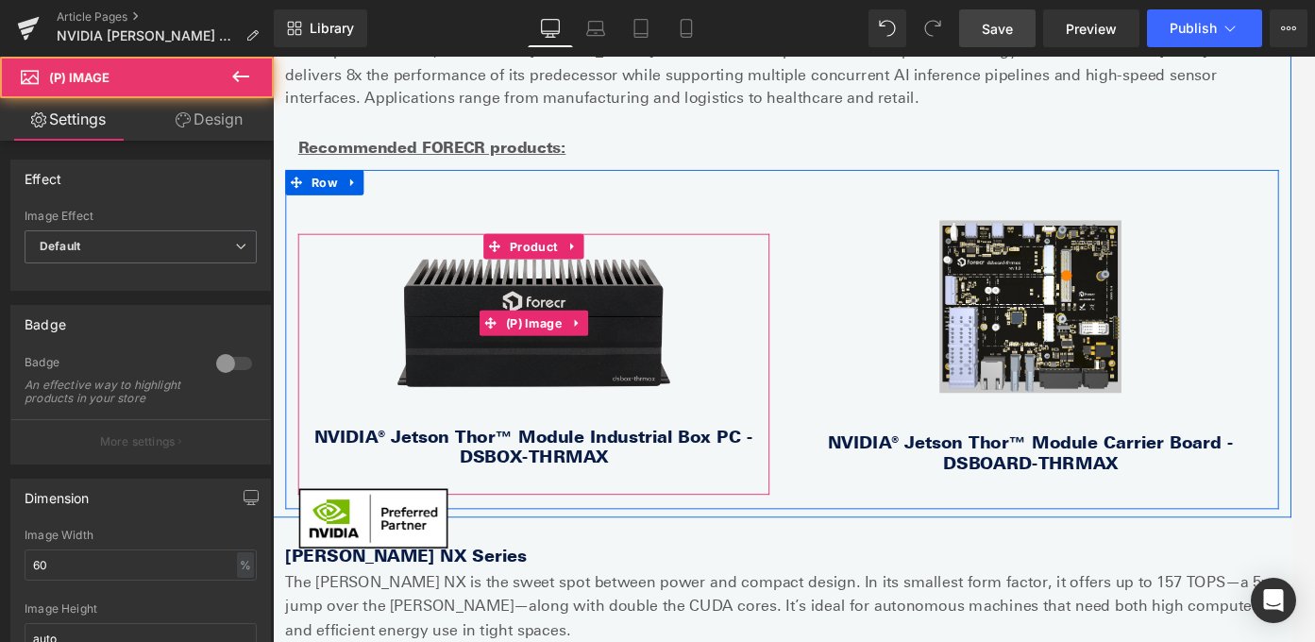
click at [684, 376] on img at bounding box center [566, 355] width 306 height 143
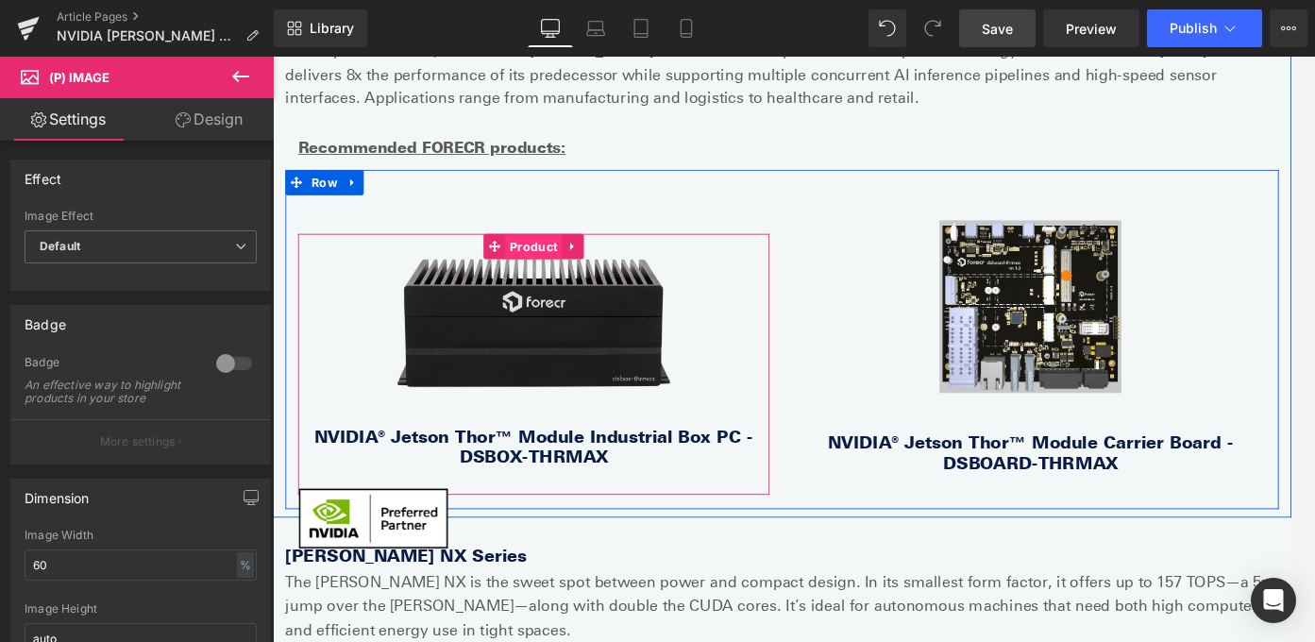
click at [560, 271] on span "Product" at bounding box center [564, 271] width 63 height 28
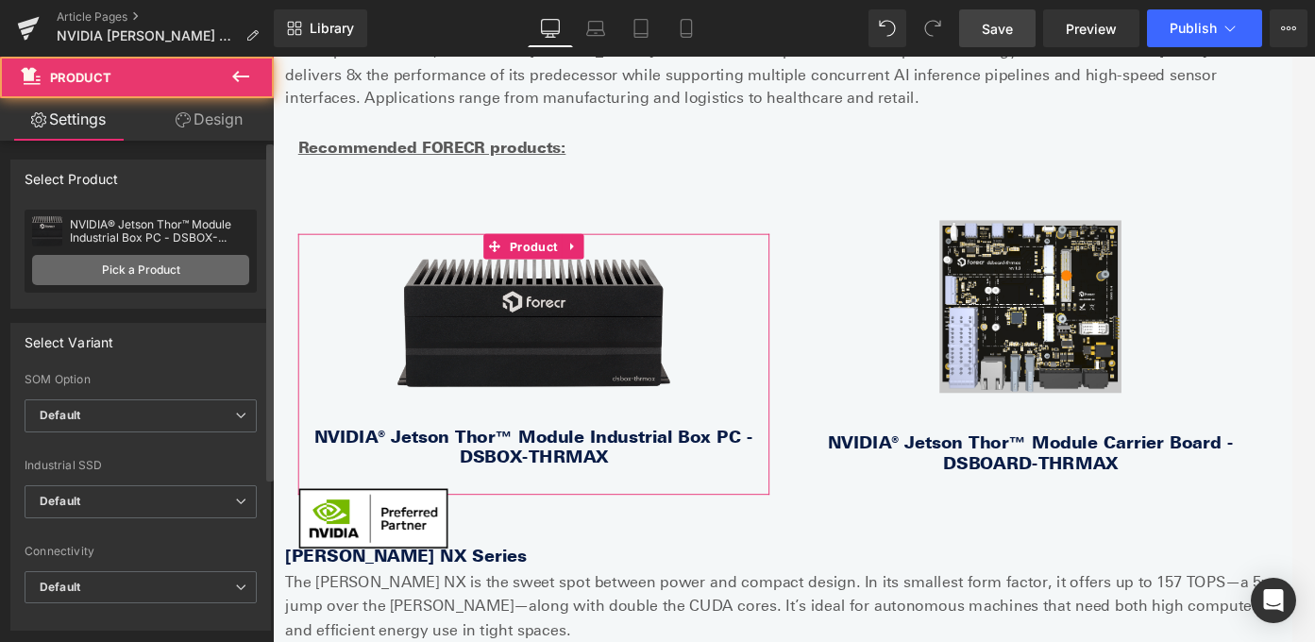
click at [145, 265] on link "Pick a Product" at bounding box center [140, 270] width 217 height 30
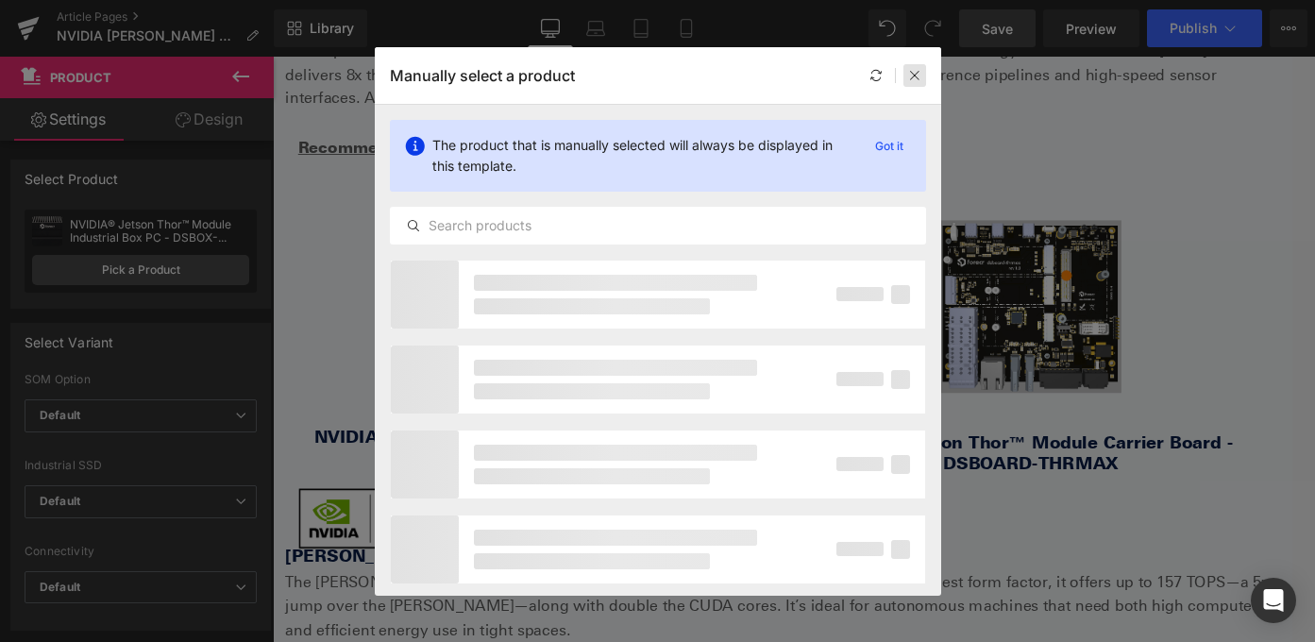
click at [915, 75] on icon at bounding box center [914, 75] width 13 height 13
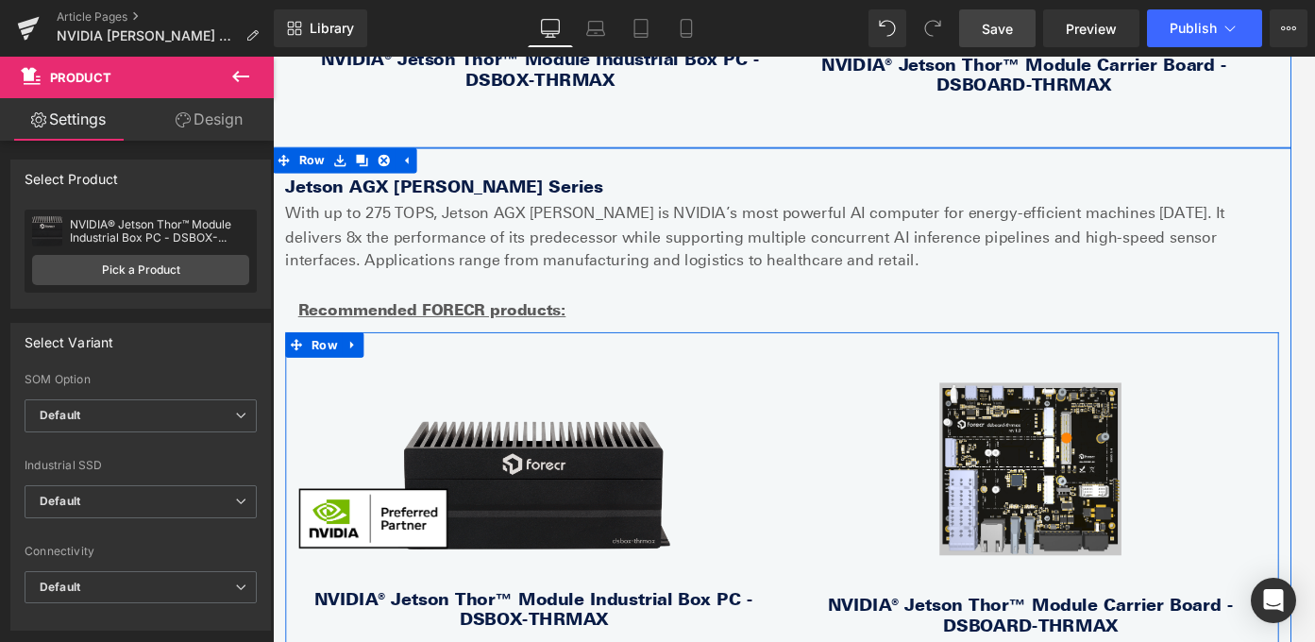
scroll to position [1511, 0]
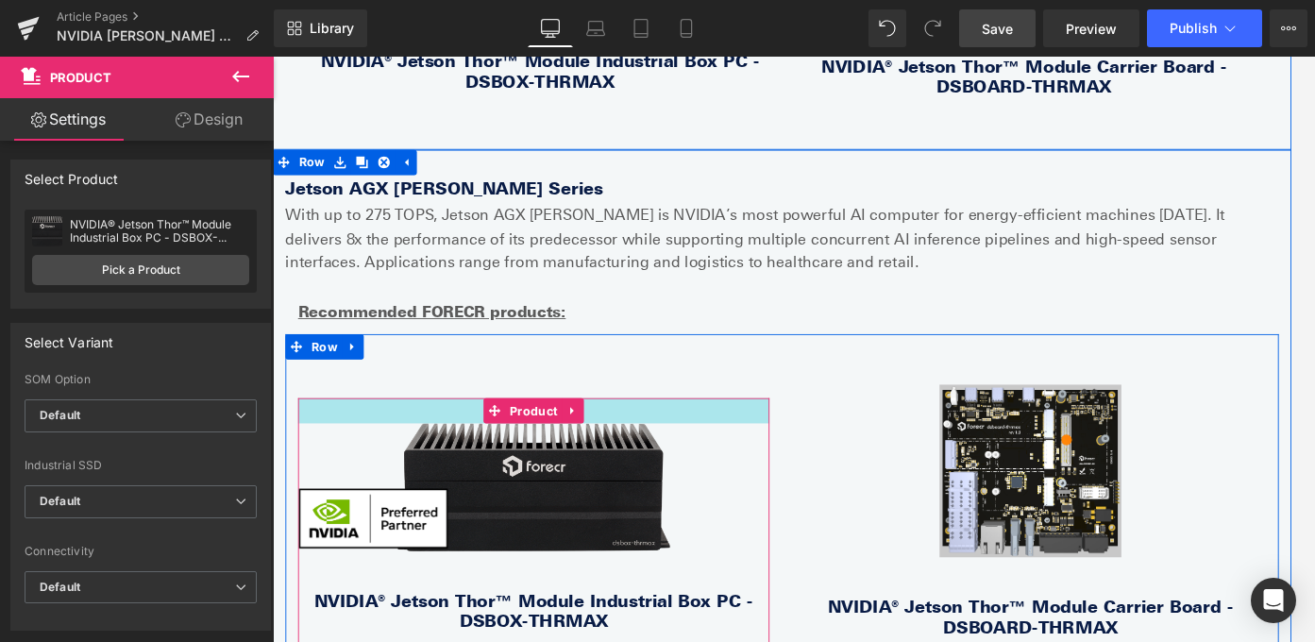
click at [674, 460] on div at bounding box center [565, 454] width 529 height 28
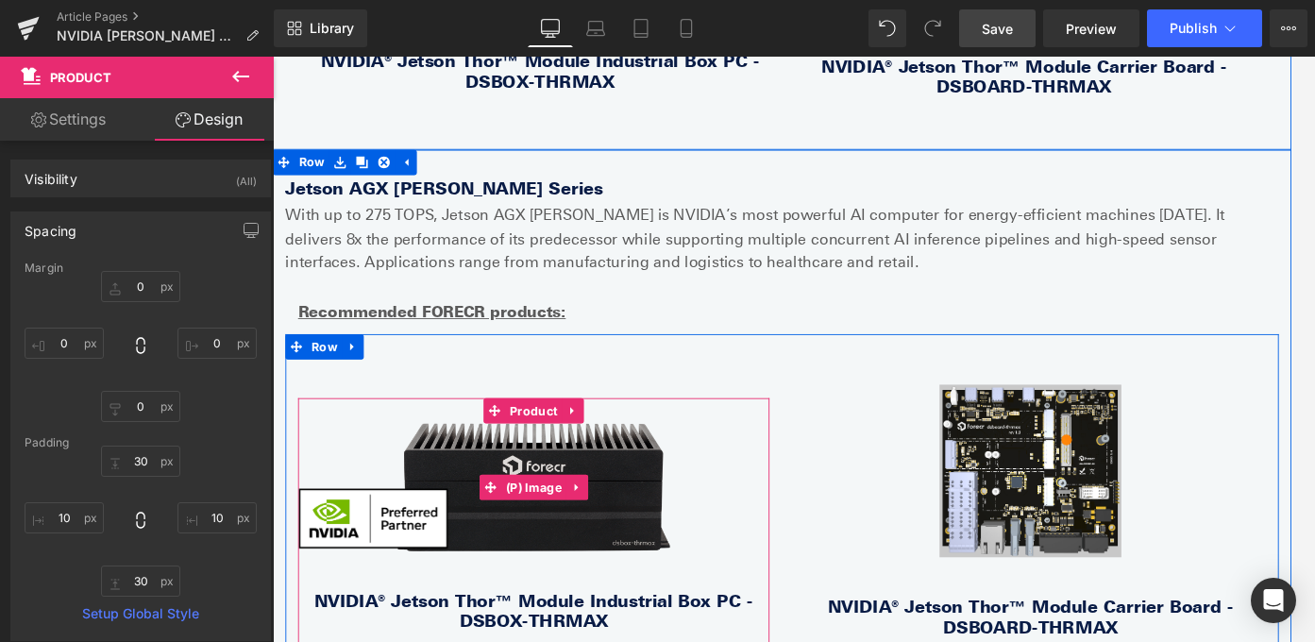
click at [453, 472] on img at bounding box center [566, 539] width 306 height 143
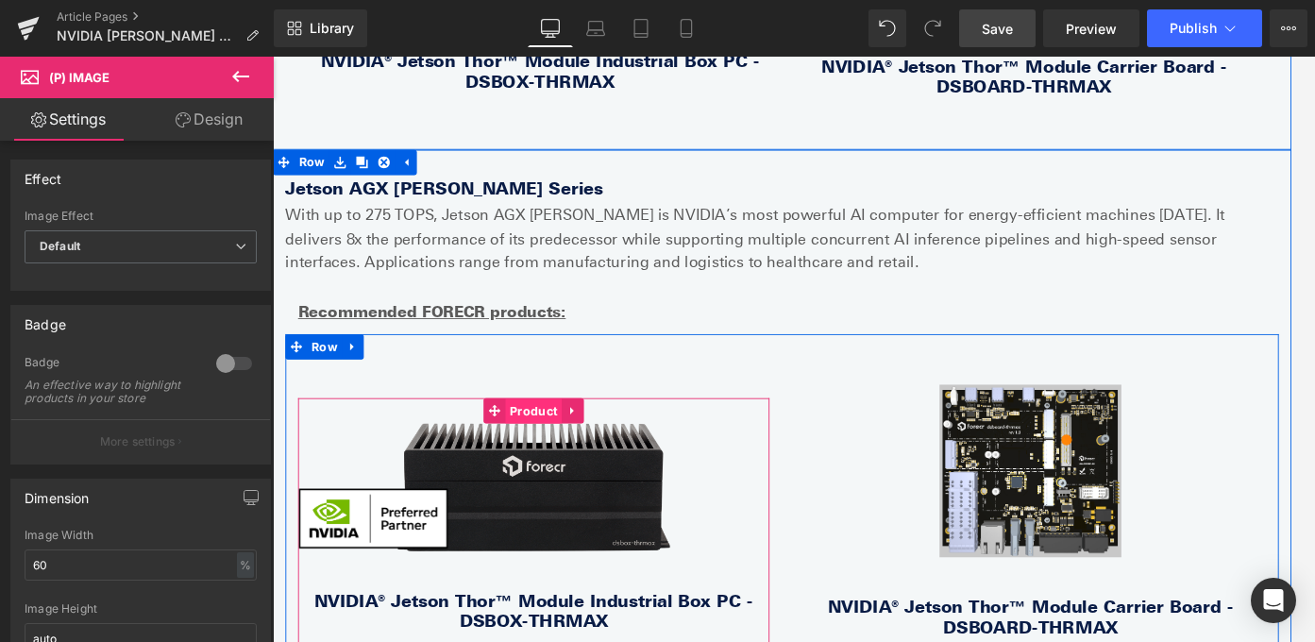
click at [566, 446] on span "Product" at bounding box center [564, 455] width 63 height 28
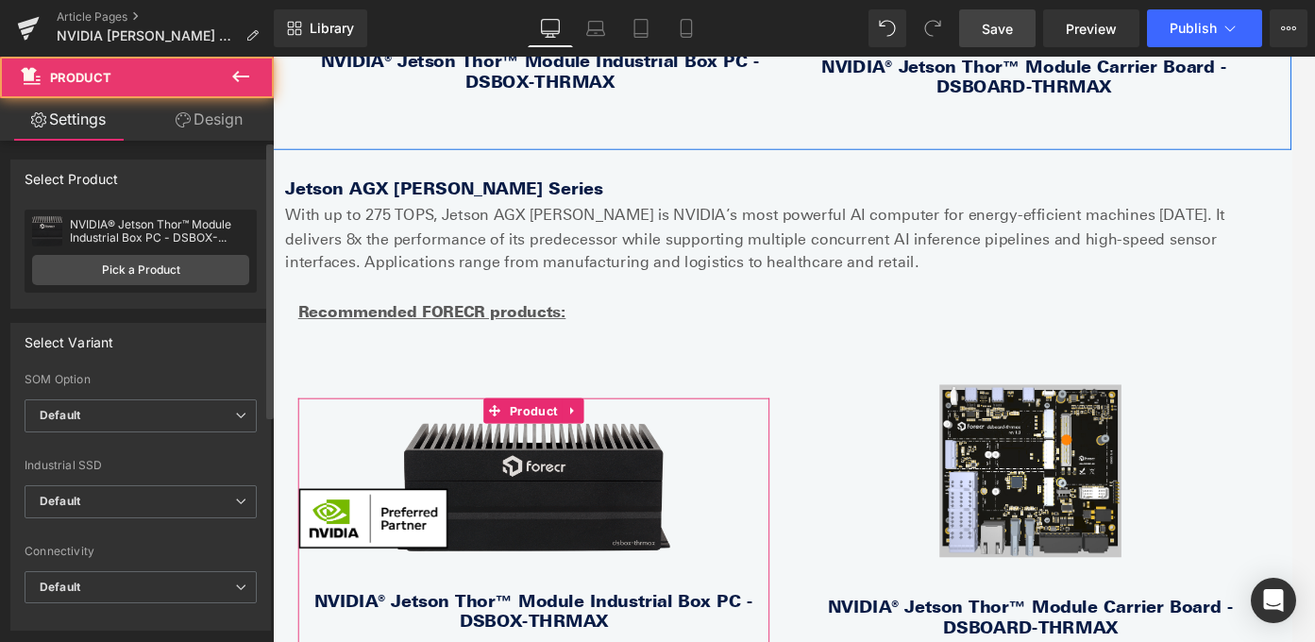
click at [156, 249] on div "NVIDIA® Jetson Thor™ Module Industrial Box PC - DSBOX-THRMAX NVIDIA® Jetson Tho…" at bounding box center [141, 251] width 232 height 83
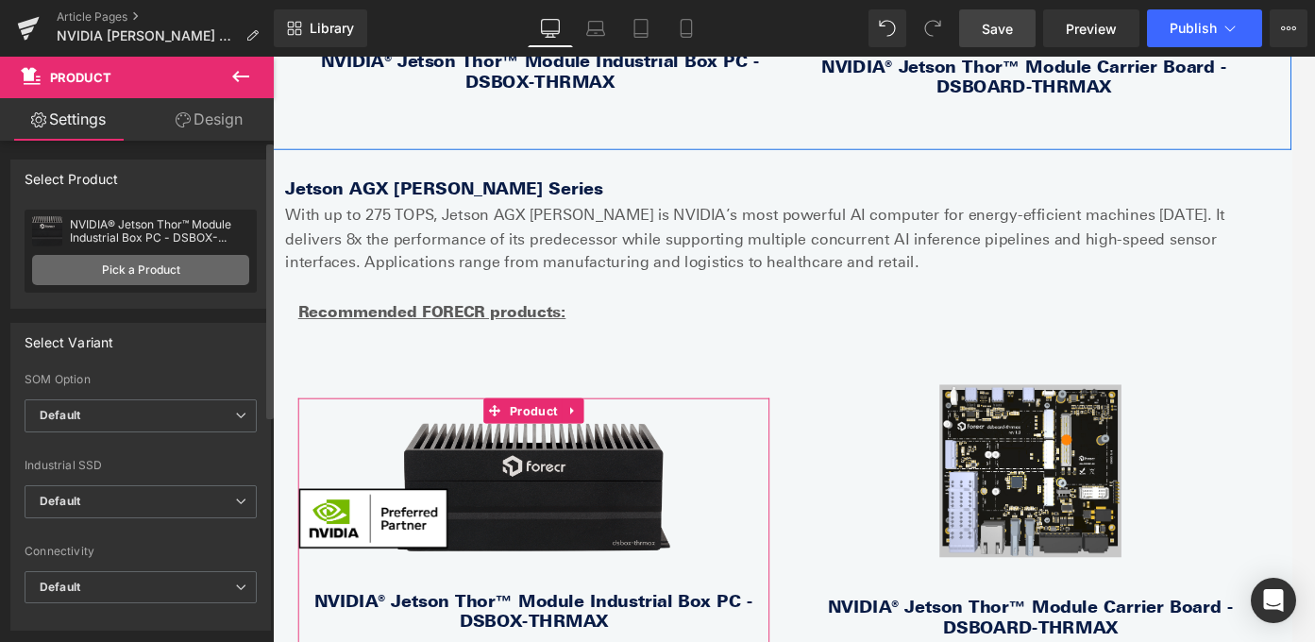
click at [154, 277] on link "Pick a Product" at bounding box center [140, 270] width 217 height 30
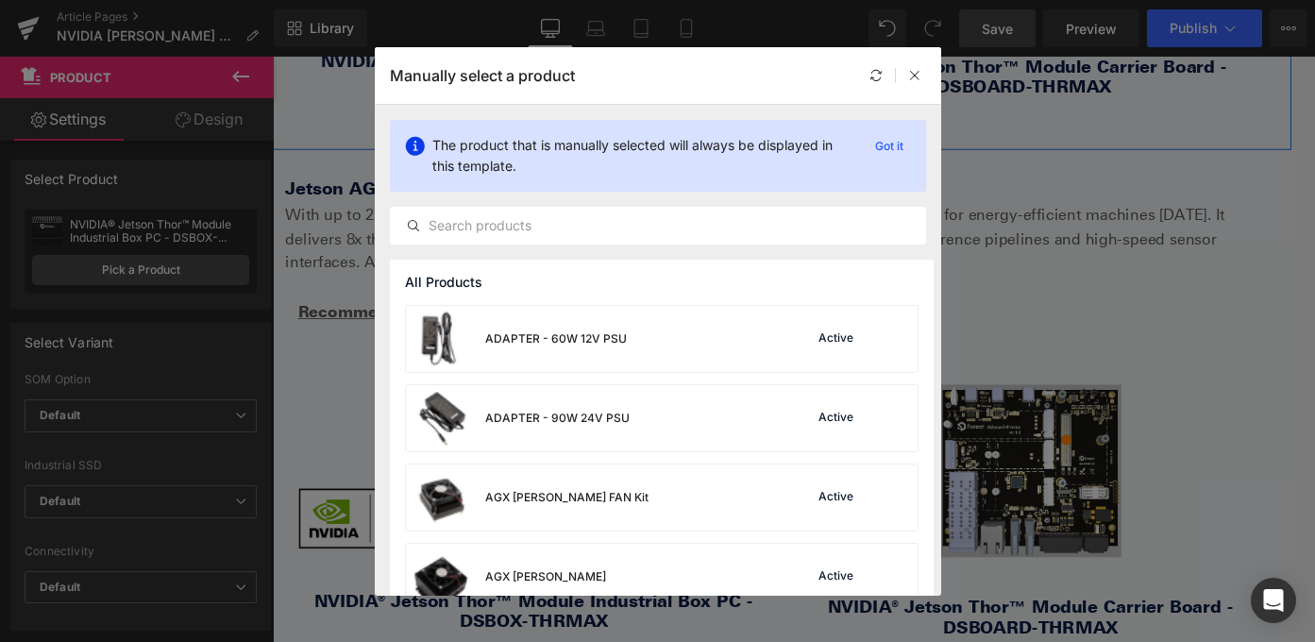
click at [683, 205] on div "The product that is manually selected will always be displayed in this template…" at bounding box center [658, 182] width 566 height 155
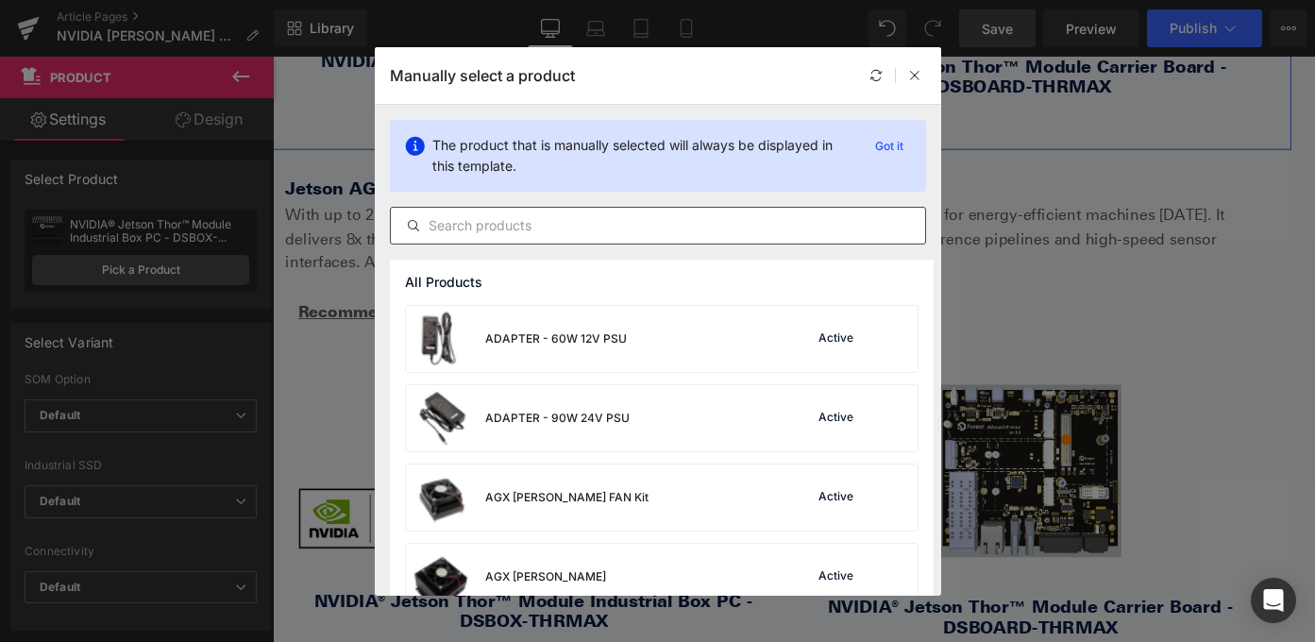
click at [665, 223] on input "text" at bounding box center [658, 225] width 534 height 23
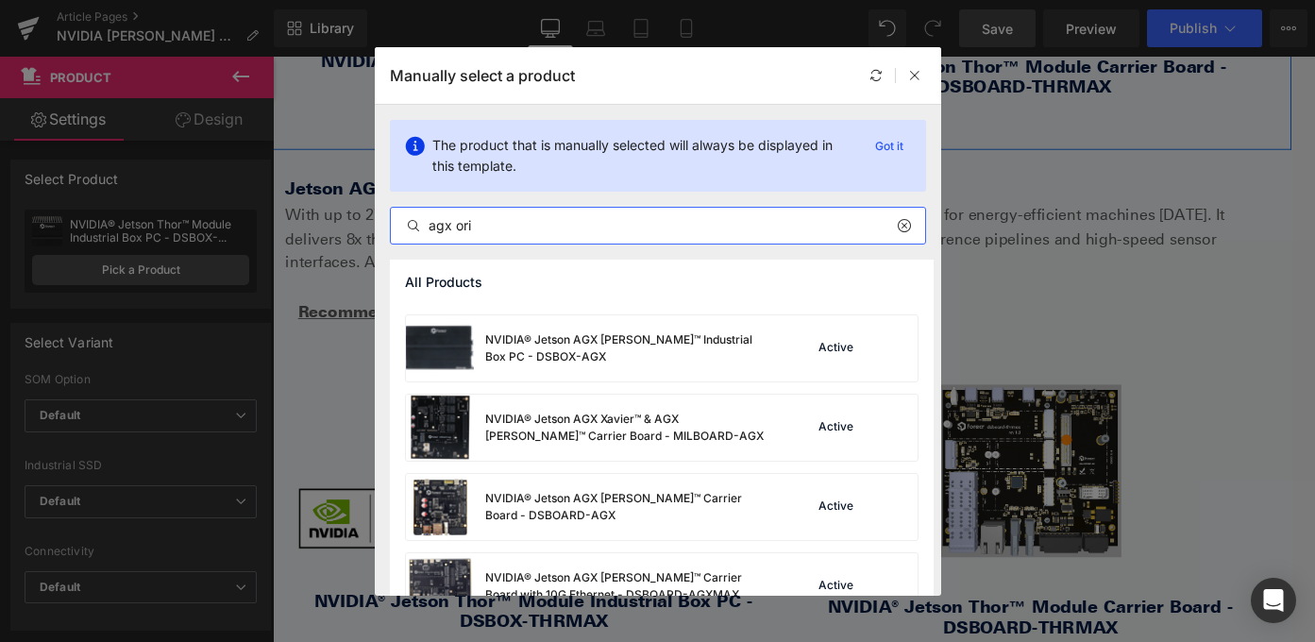
scroll to position [469, 0]
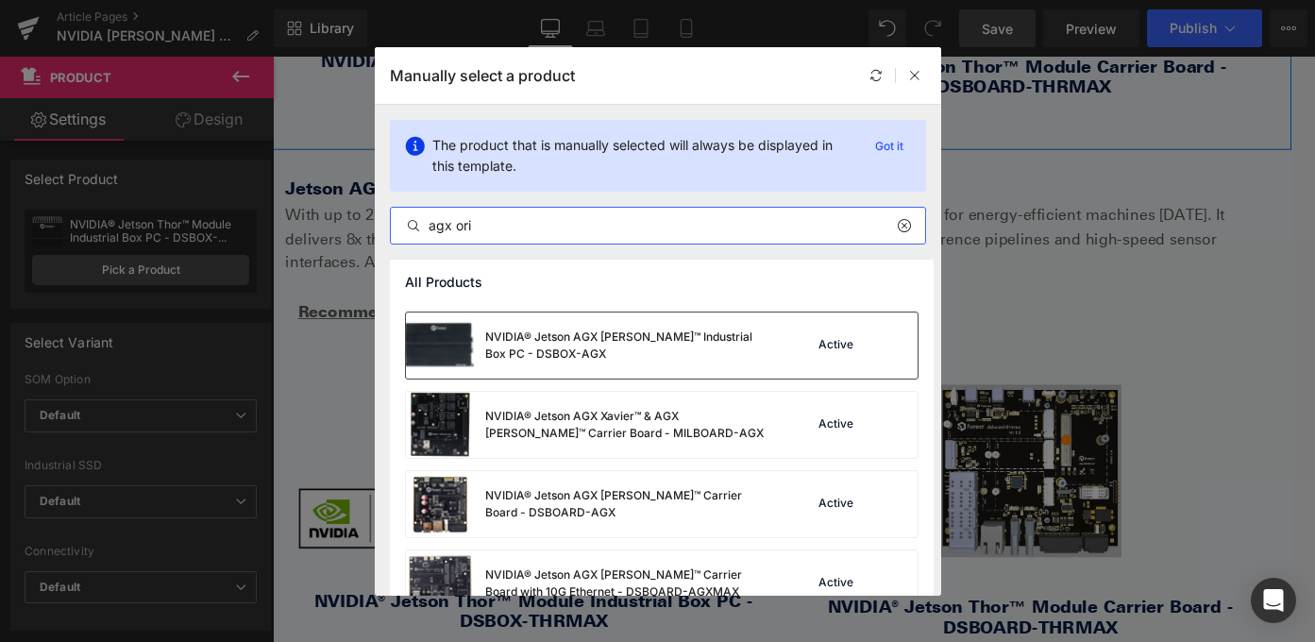
type input "agx ori"
click at [631, 362] on div "NVIDIA® Jetson AGX [PERSON_NAME]™ Industrial Box PC - DSBOX-AGX" at bounding box center [587, 345] width 362 height 66
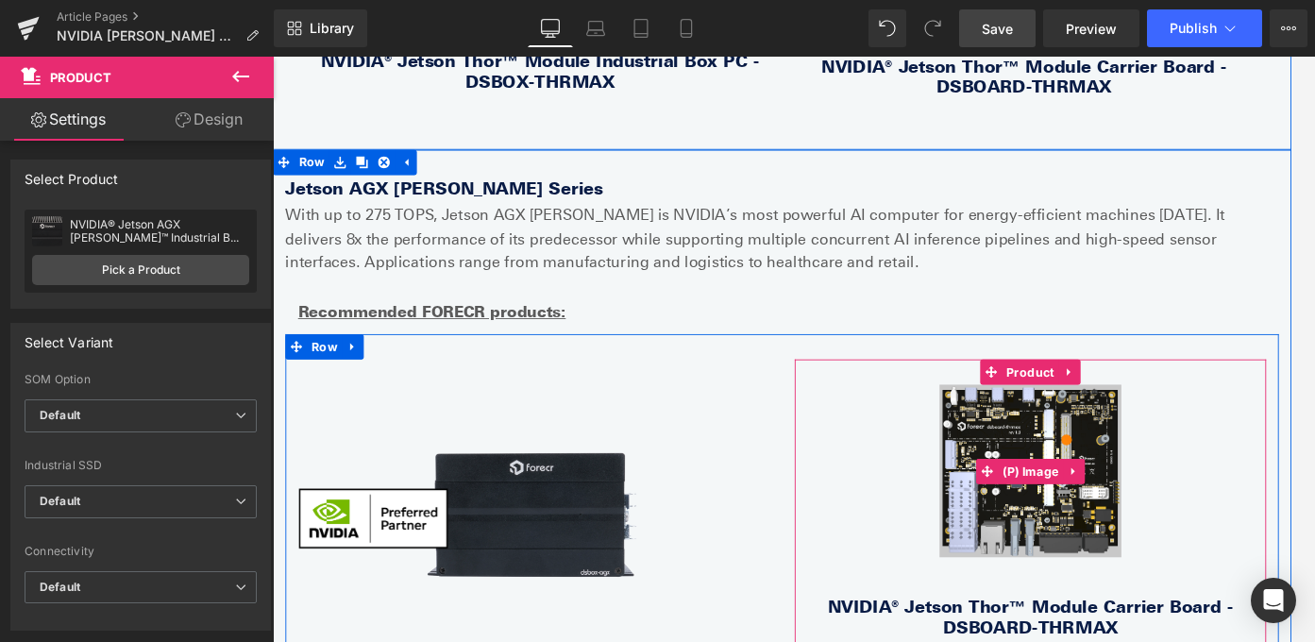
scroll to position [1688, 0]
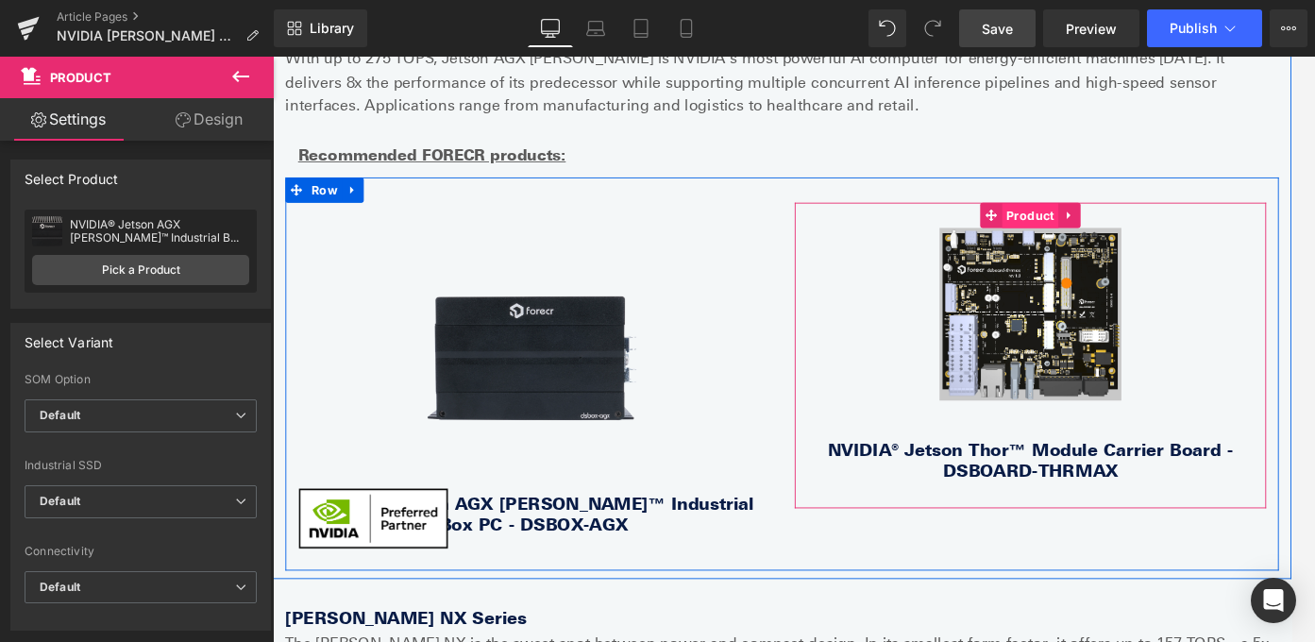
click at [1127, 234] on span "Product" at bounding box center [1121, 235] width 63 height 28
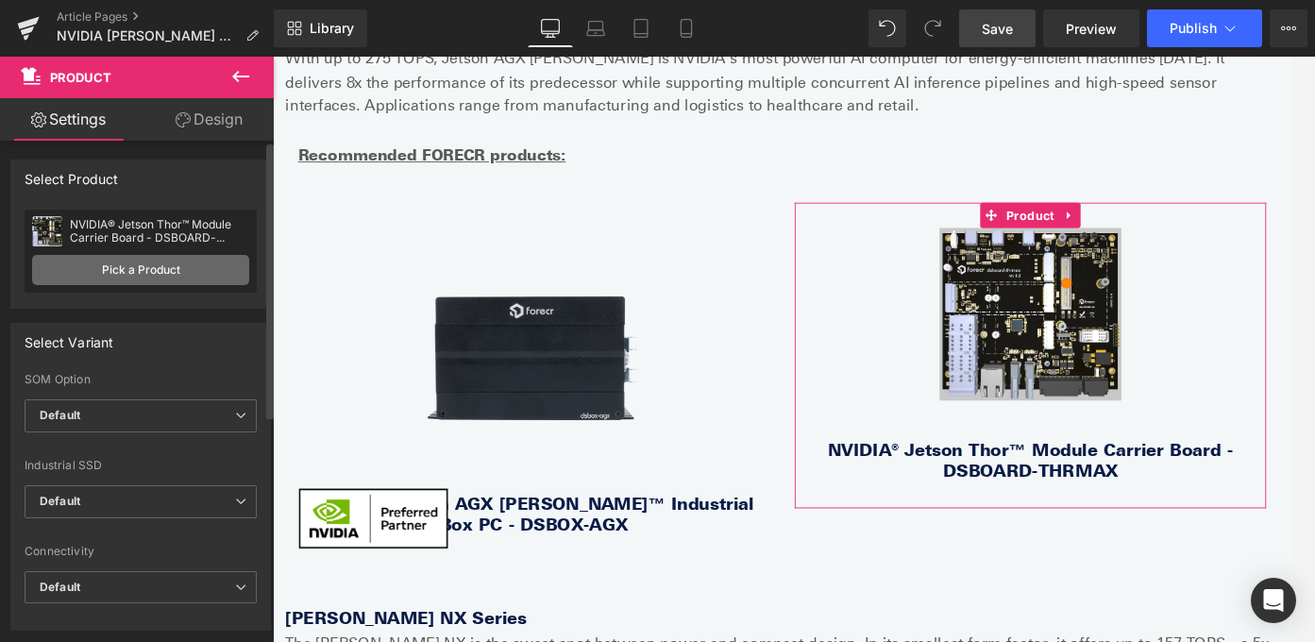
click at [165, 263] on link "Pick a Product" at bounding box center [140, 270] width 217 height 30
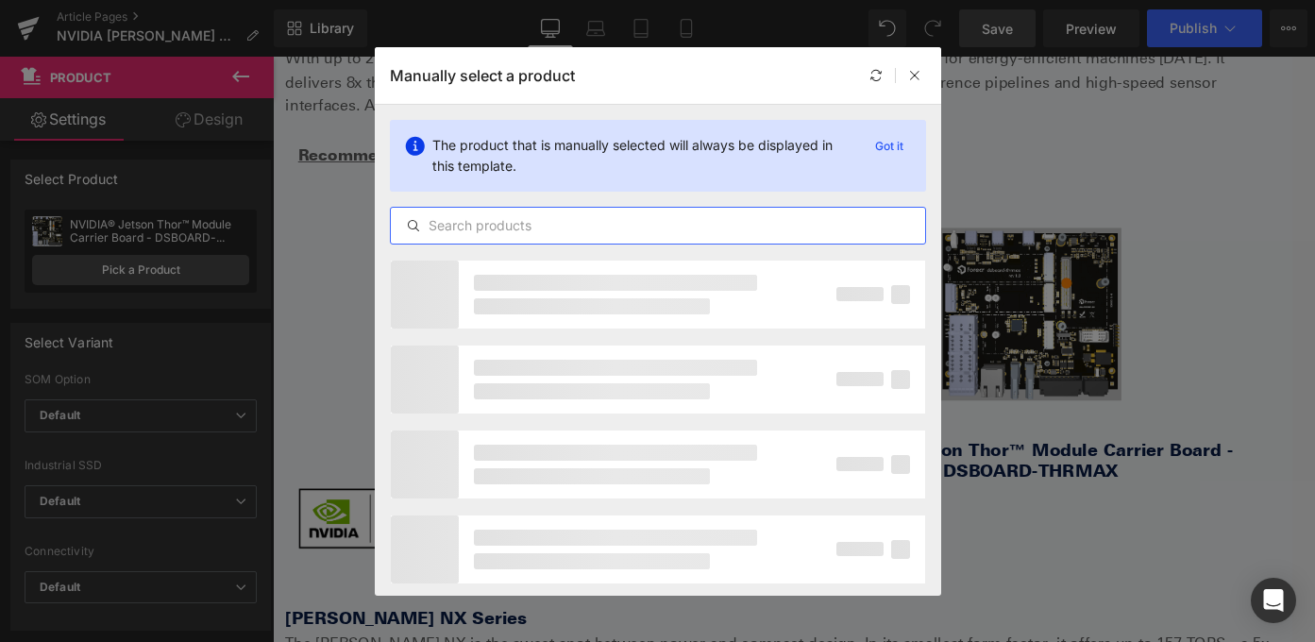
click at [637, 227] on input "text" at bounding box center [658, 225] width 534 height 23
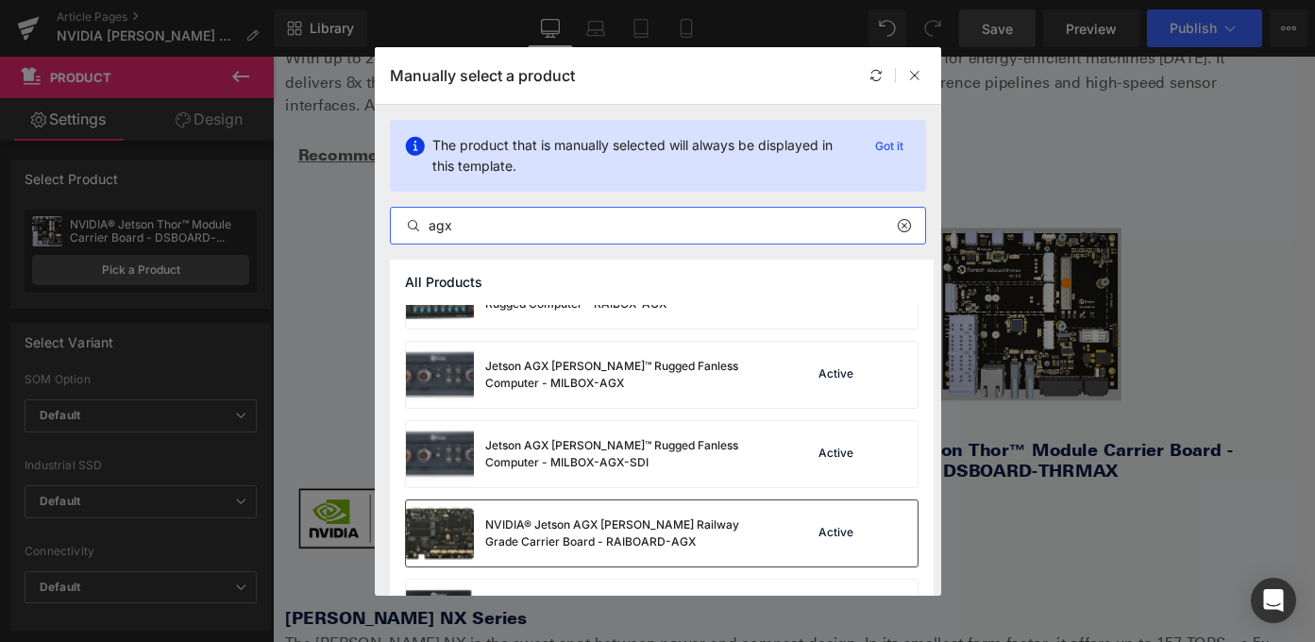
scroll to position [360, 0]
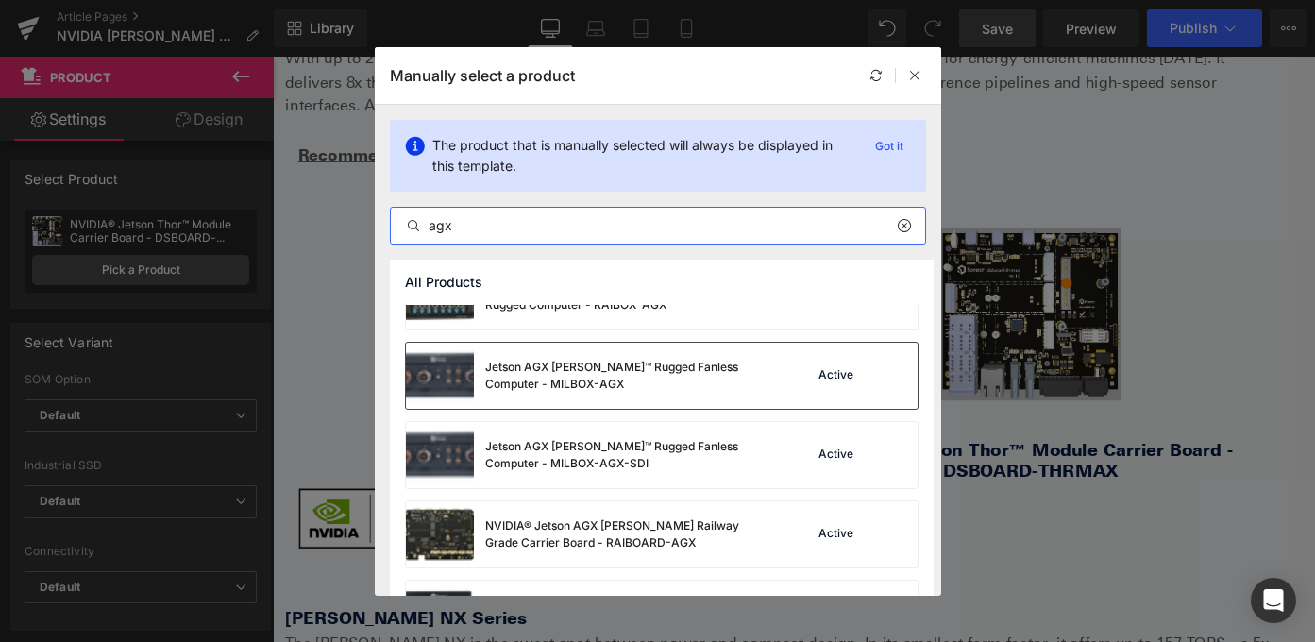
type input "agx"
drag, startPoint x: 584, startPoint y: 389, endPoint x: 349, endPoint y: 372, distance: 235.7
click at [584, 389] on div "Jetson AGX [PERSON_NAME]™ Rugged Fanless Computer - MILBOX-AGX" at bounding box center [626, 376] width 283 height 34
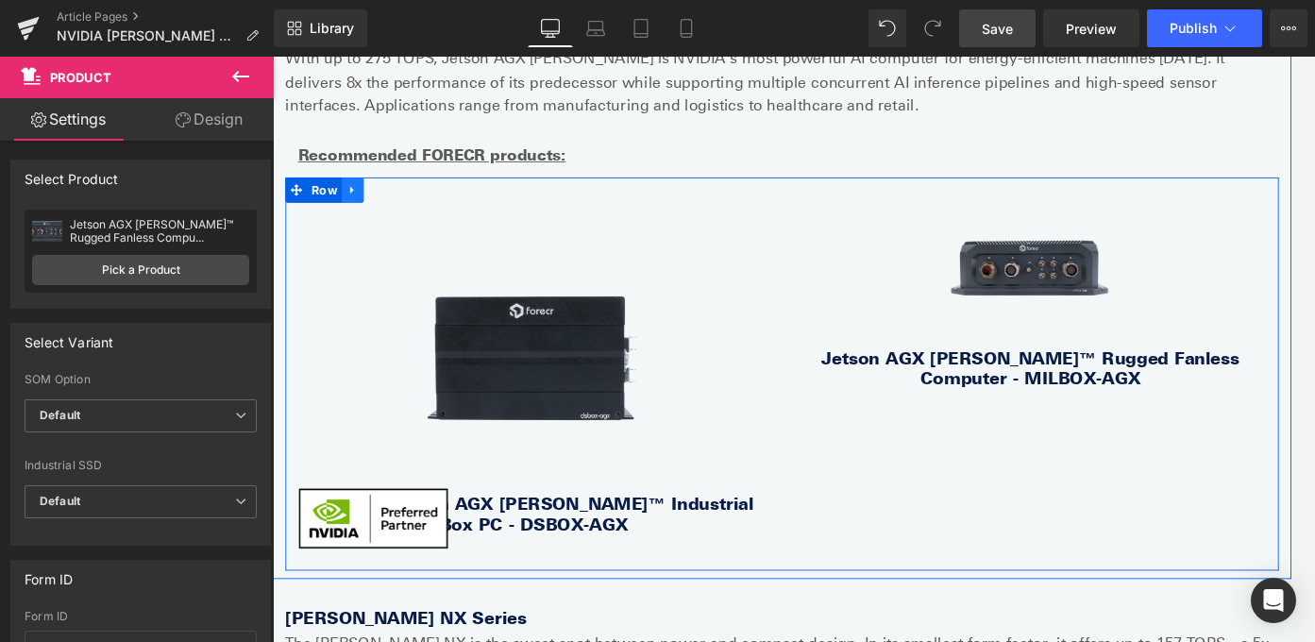
click at [368, 206] on link at bounding box center [362, 206] width 25 height 28
click at [385, 208] on icon at bounding box center [386, 205] width 13 height 13
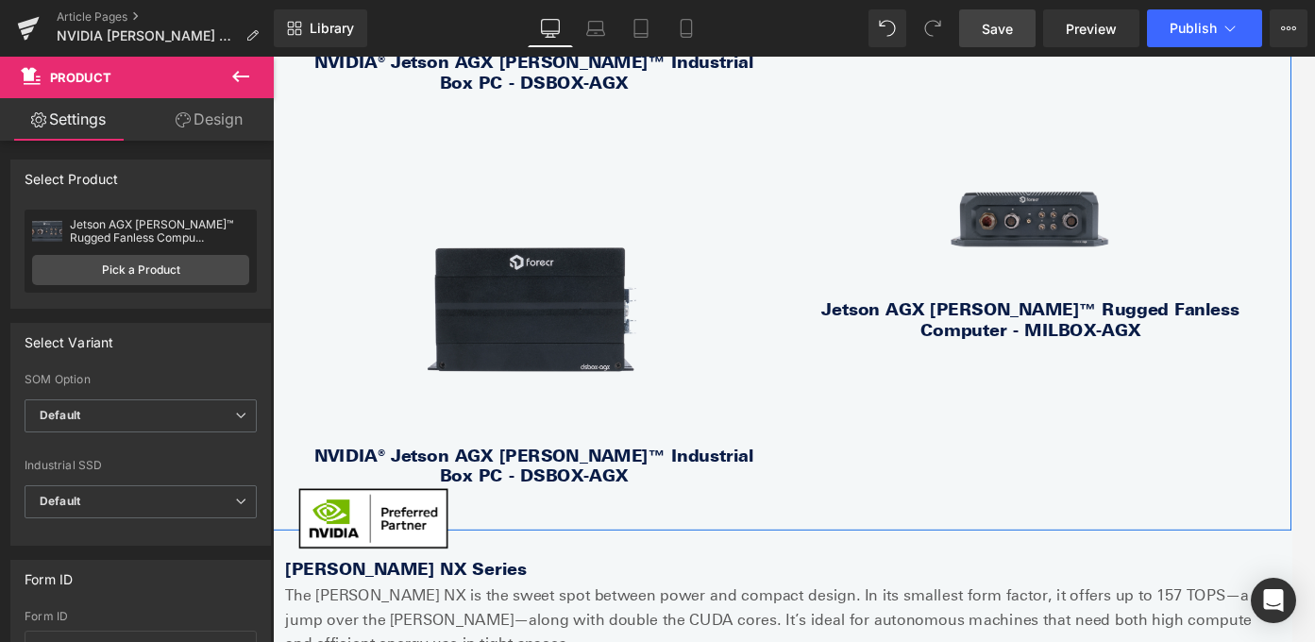
scroll to position [2188, 0]
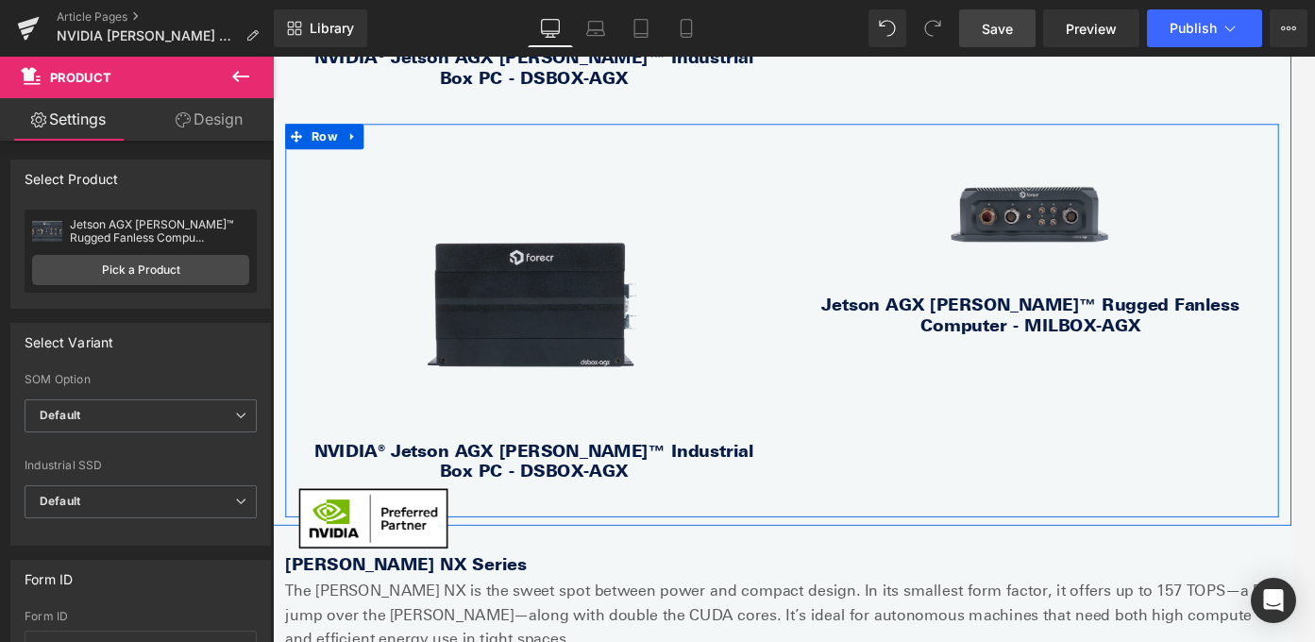
click at [362, 143] on icon at bounding box center [362, 147] width 13 height 14
click at [407, 146] on icon at bounding box center [411, 146] width 13 height 13
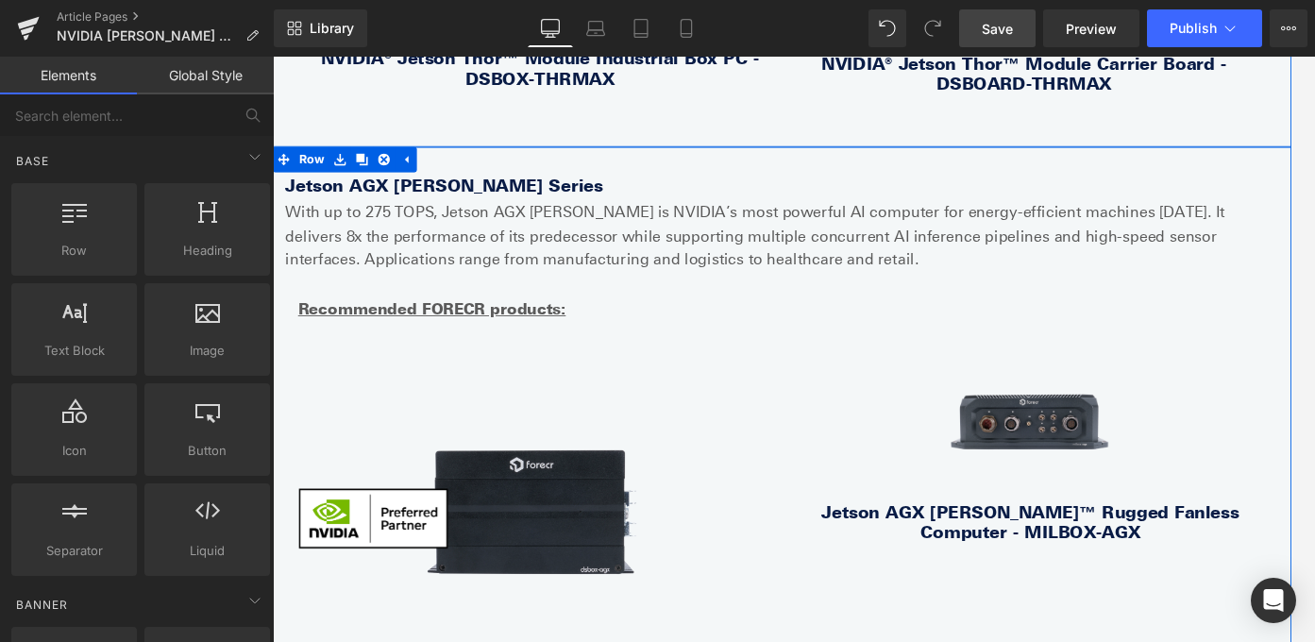
scroll to position [1489, 0]
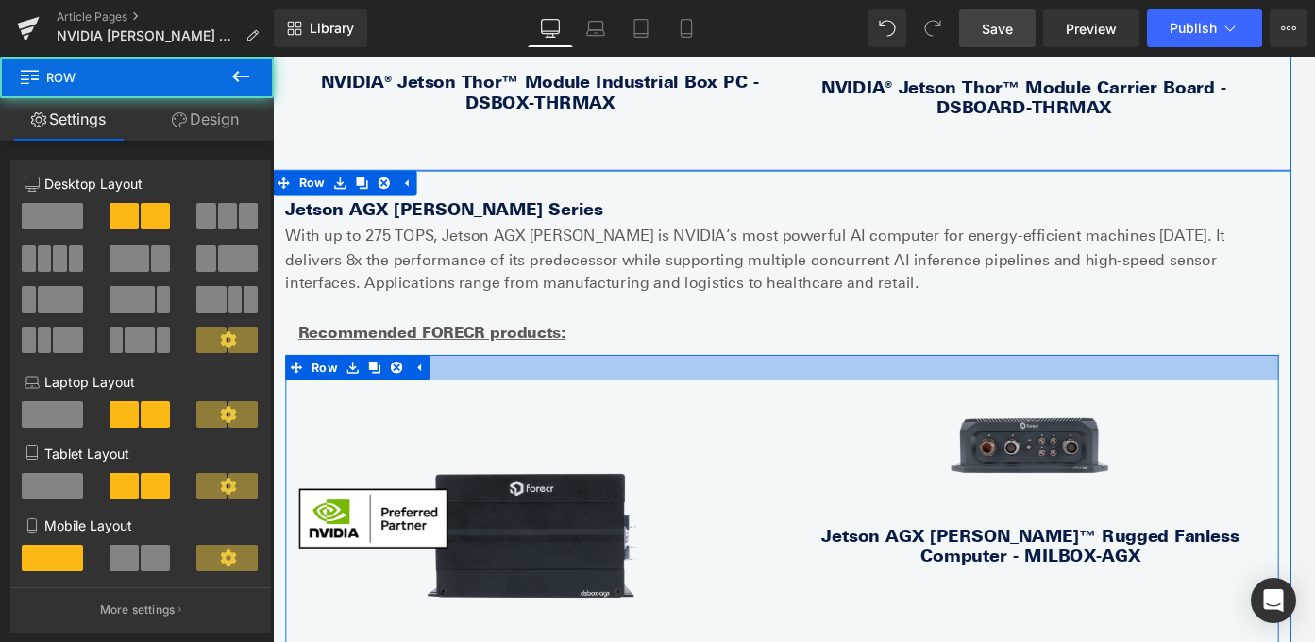
click at [834, 399] on div at bounding box center [844, 405] width 1114 height 28
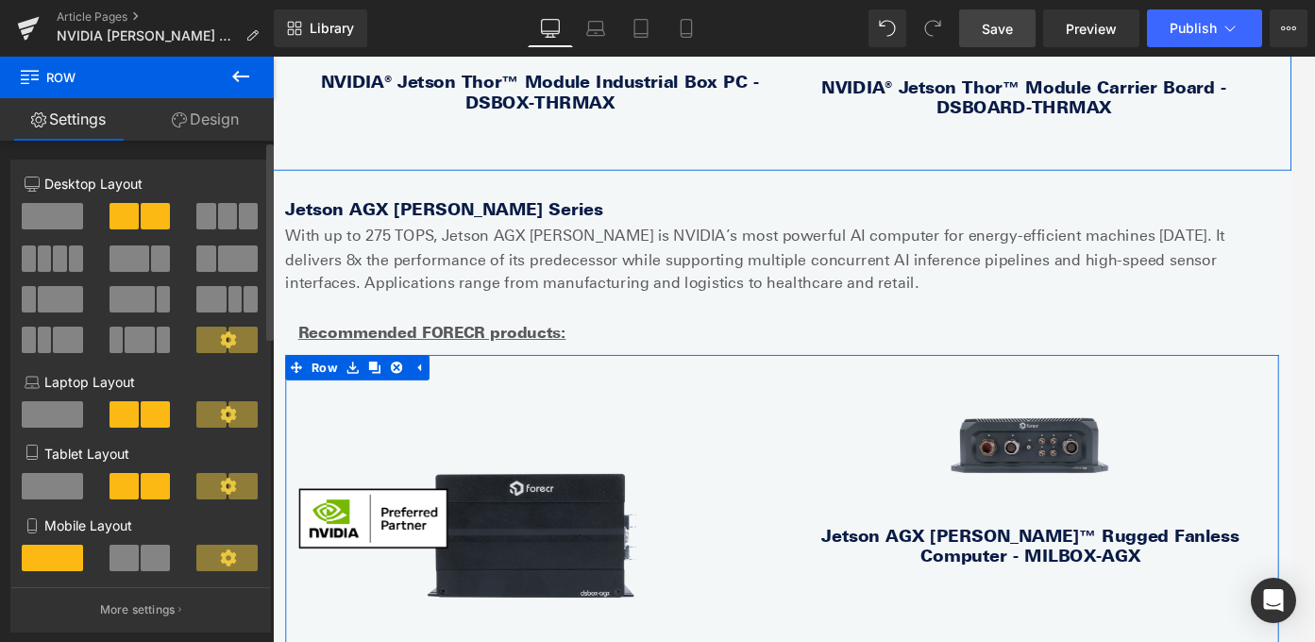
click at [40, 261] on span at bounding box center [45, 258] width 14 height 26
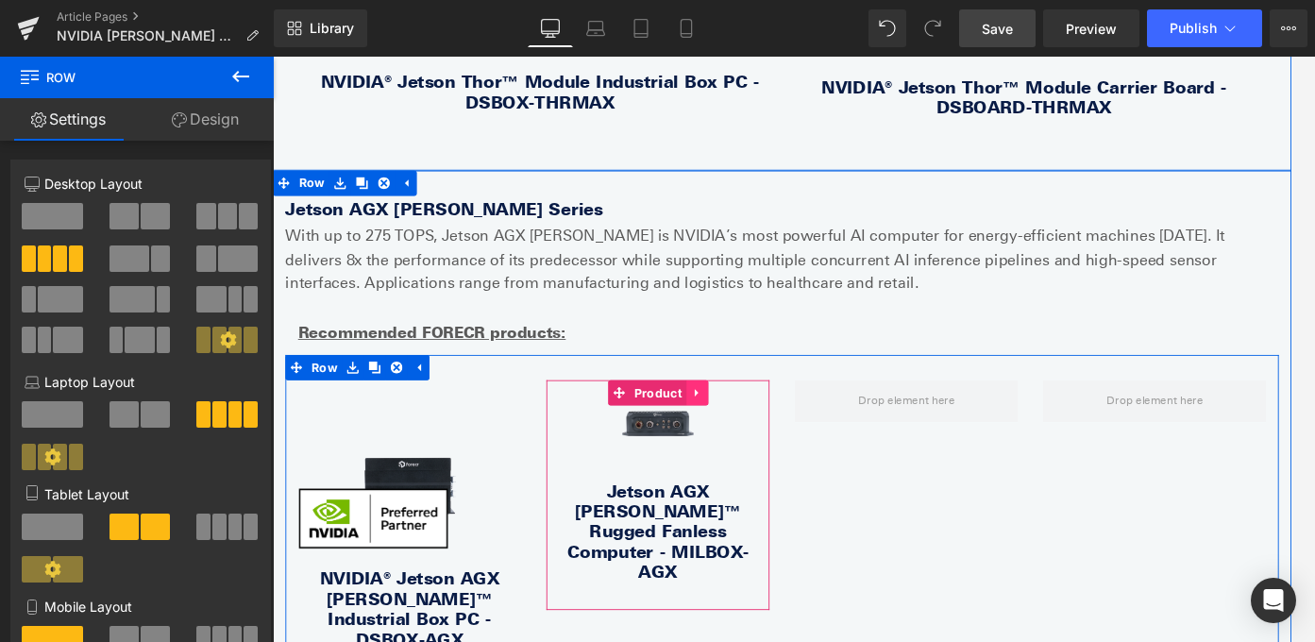
click at [749, 431] on icon at bounding box center [748, 434] width 13 height 14
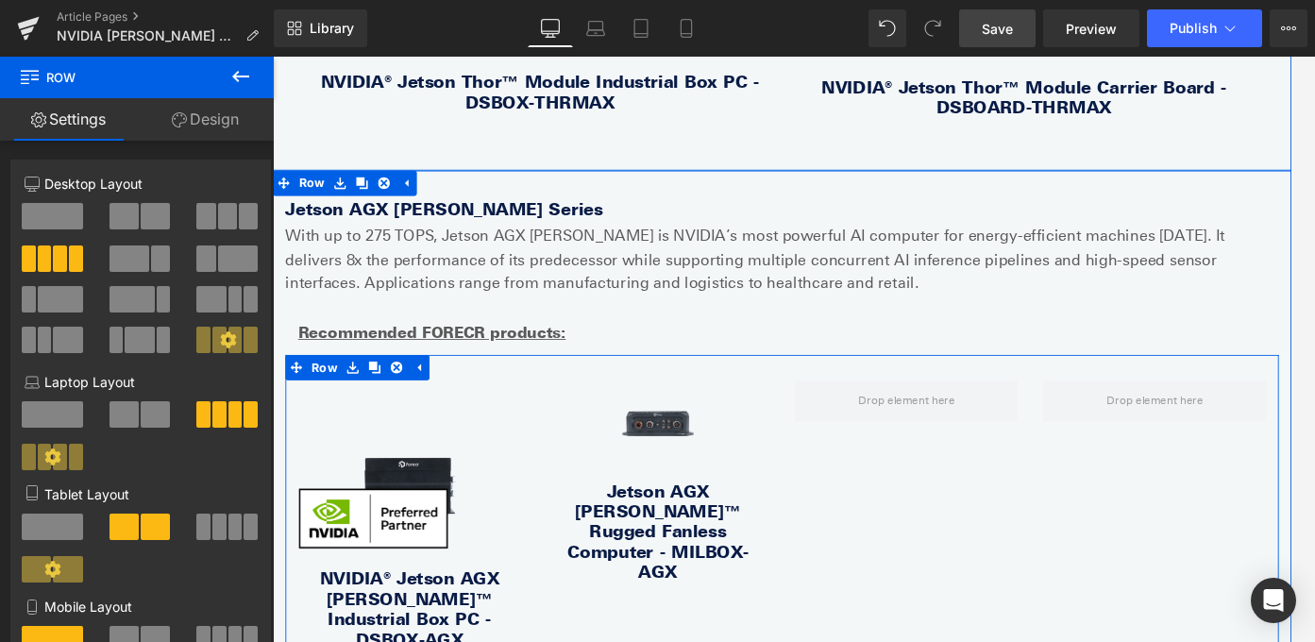
drag, startPoint x: 737, startPoint y: 430, endPoint x: 810, endPoint y: 446, distance: 74.4
click at [832, 442] on div "Sale Off (P) Image Text Block Jetson AGX Orin™ Rugged Fanless Computer - MILBOX…" at bounding box center [704, 548] width 278 height 258
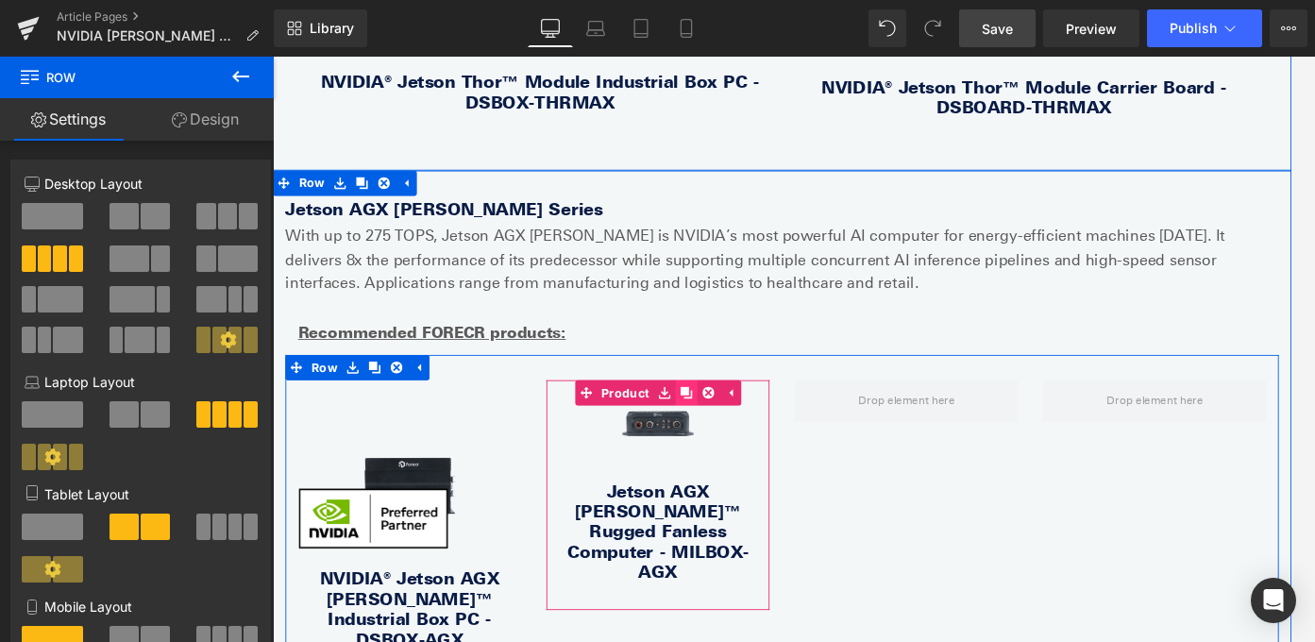
click at [736, 435] on icon at bounding box center [736, 433] width 13 height 13
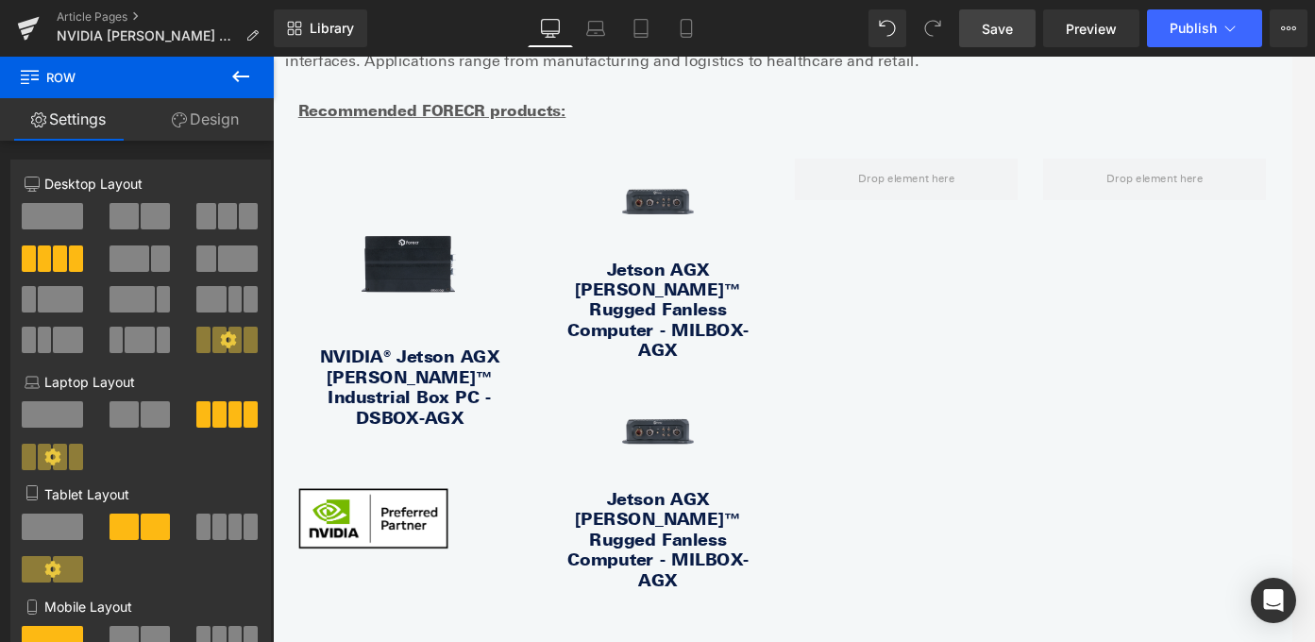
scroll to position [1714, 0]
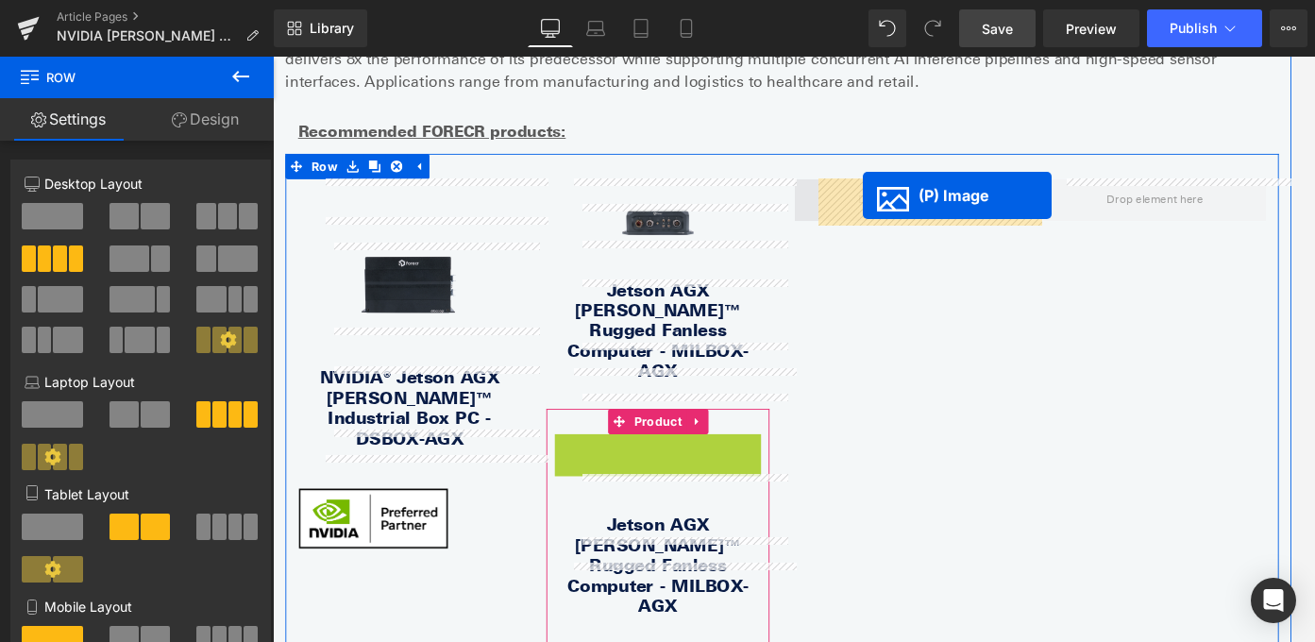
drag, startPoint x: 657, startPoint y: 459, endPoint x: 934, endPoint y: 211, distance: 371.0
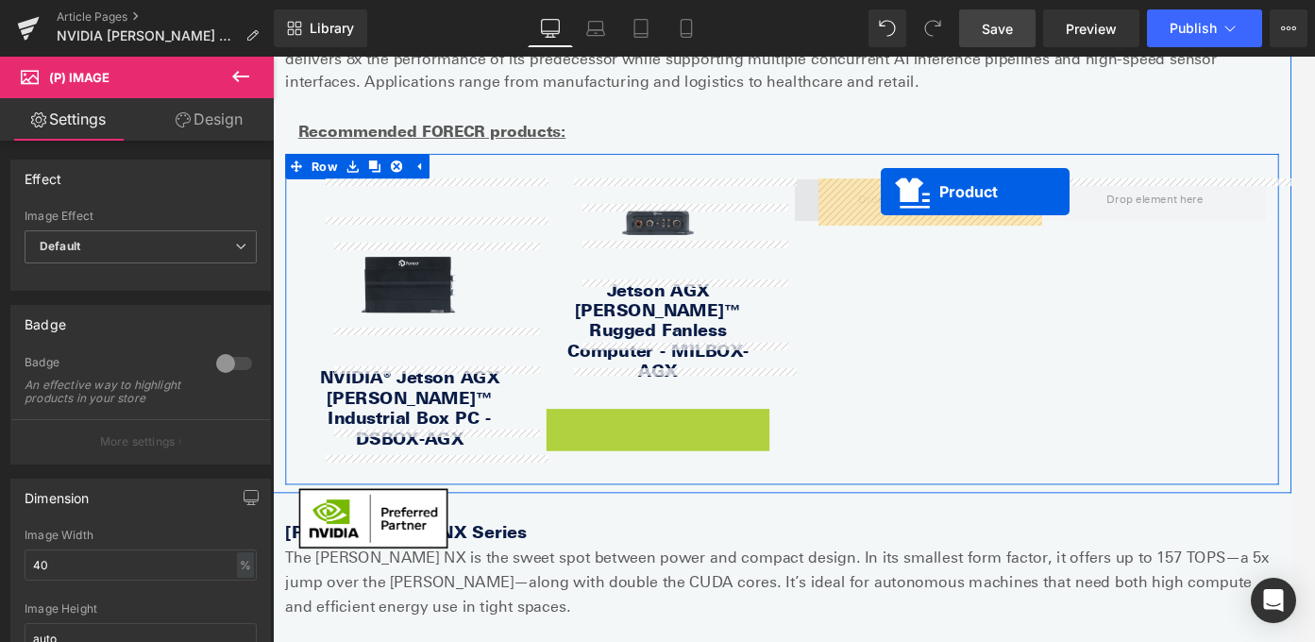
drag, startPoint x: 659, startPoint y: 420, endPoint x: 954, endPoint y: 208, distance: 363.9
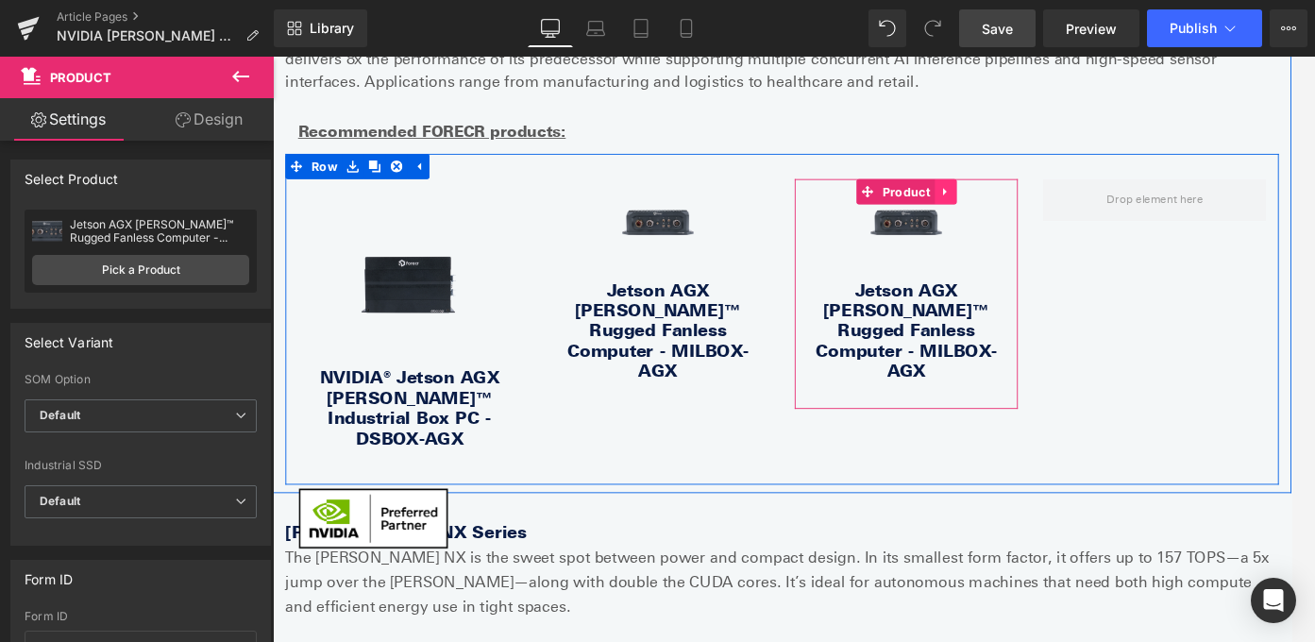
click at [1031, 205] on icon at bounding box center [1026, 208] width 13 height 14
click at [1008, 207] on icon at bounding box center [1014, 207] width 13 height 13
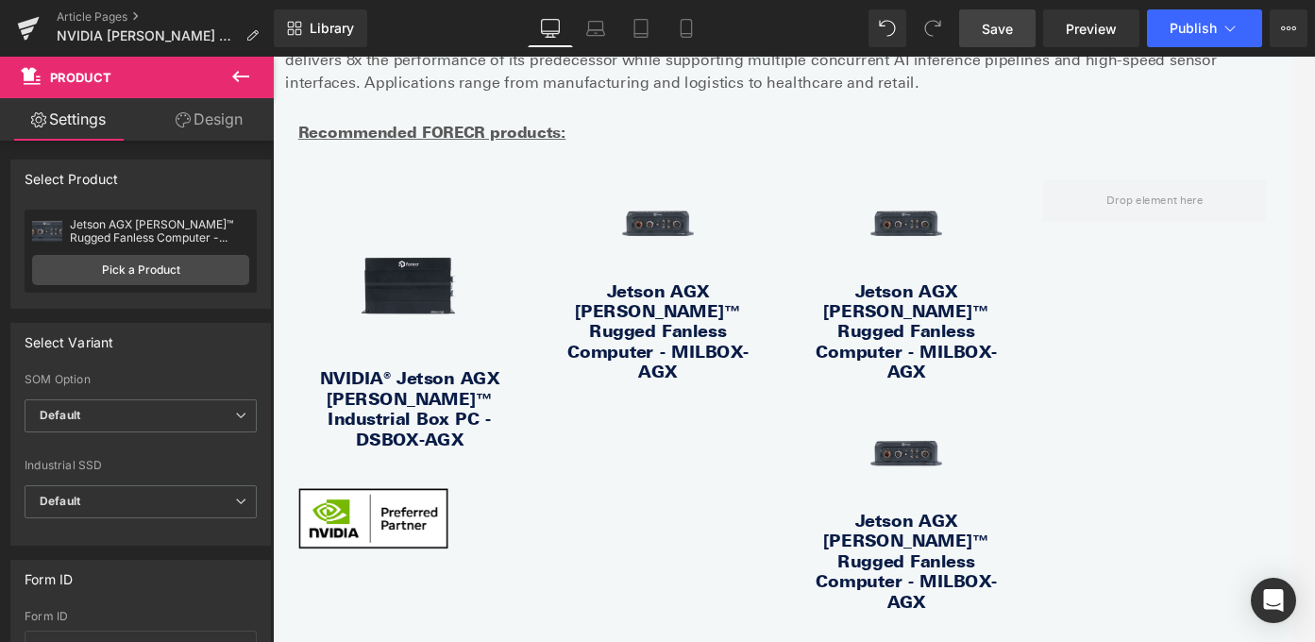
scroll to position [1685, 0]
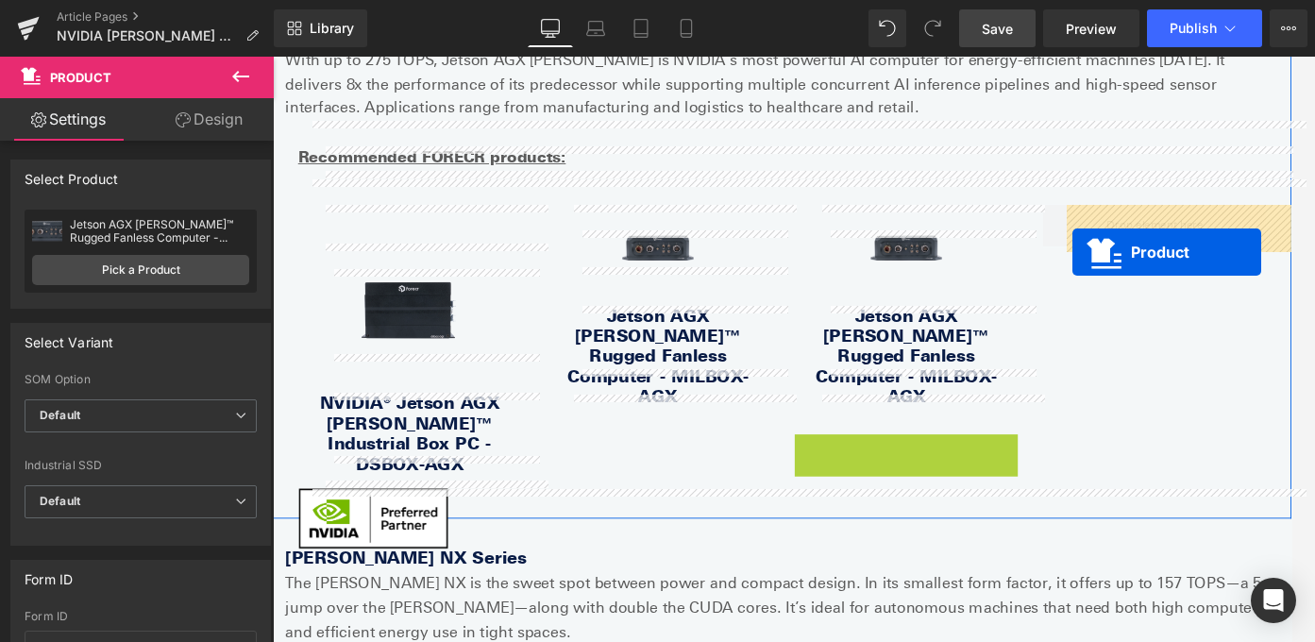
drag, startPoint x: 939, startPoint y: 454, endPoint x: 1170, endPoint y: 276, distance: 291.3
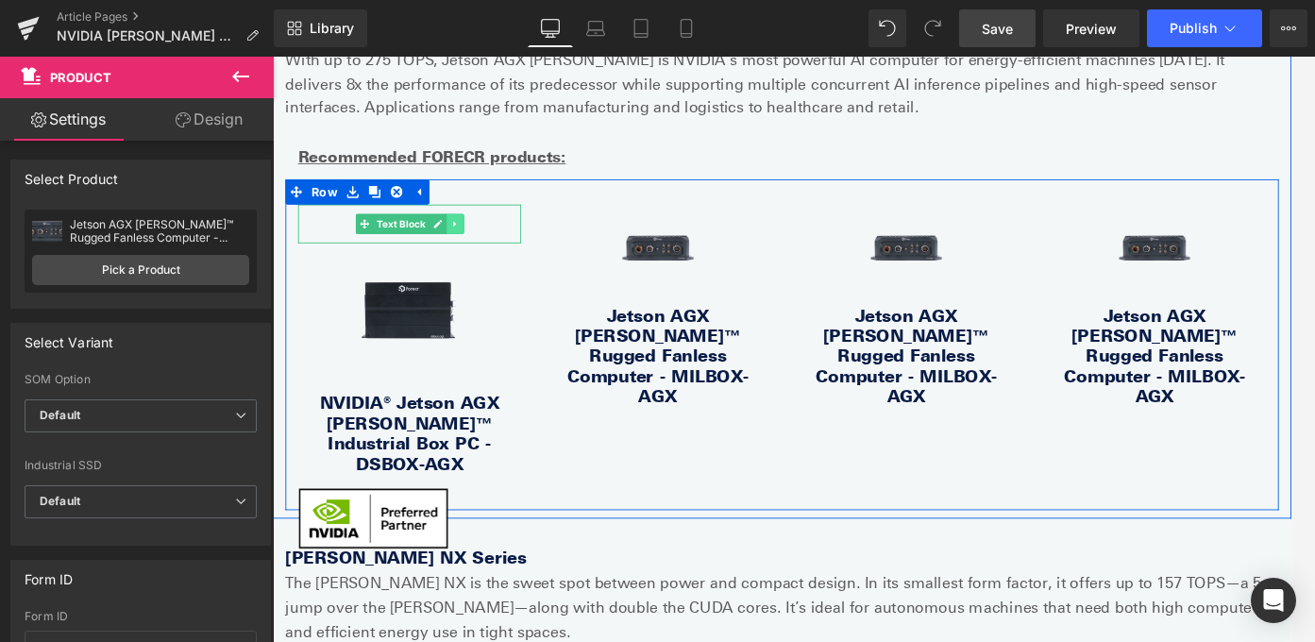
click at [478, 248] on icon at bounding box center [477, 244] width 10 height 11
click at [493, 252] on link at bounding box center [488, 244] width 20 height 23
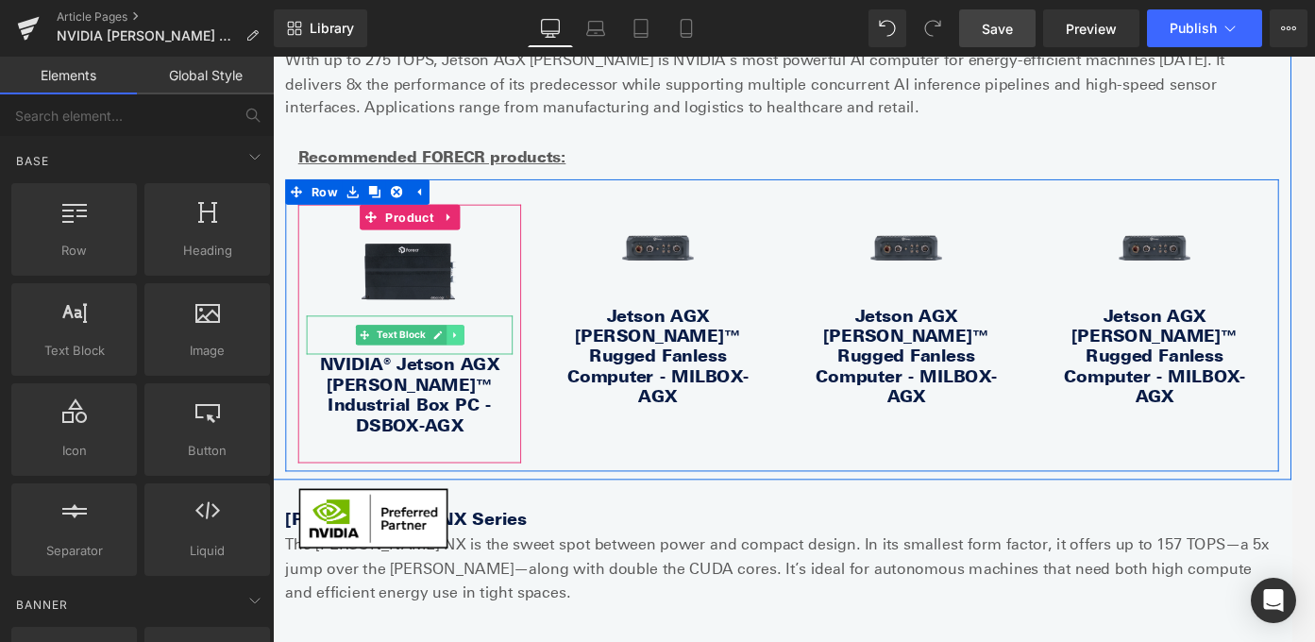
click at [483, 367] on link at bounding box center [477, 369] width 20 height 23
click at [489, 367] on icon at bounding box center [486, 368] width 10 height 10
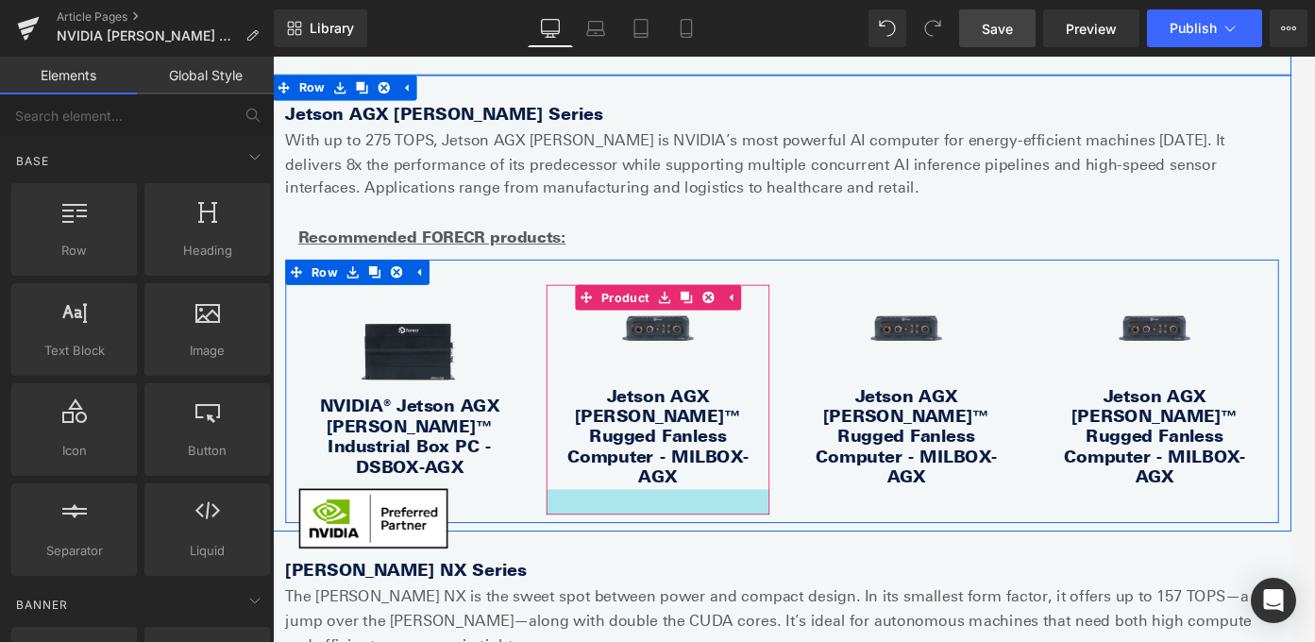
scroll to position [1585, 0]
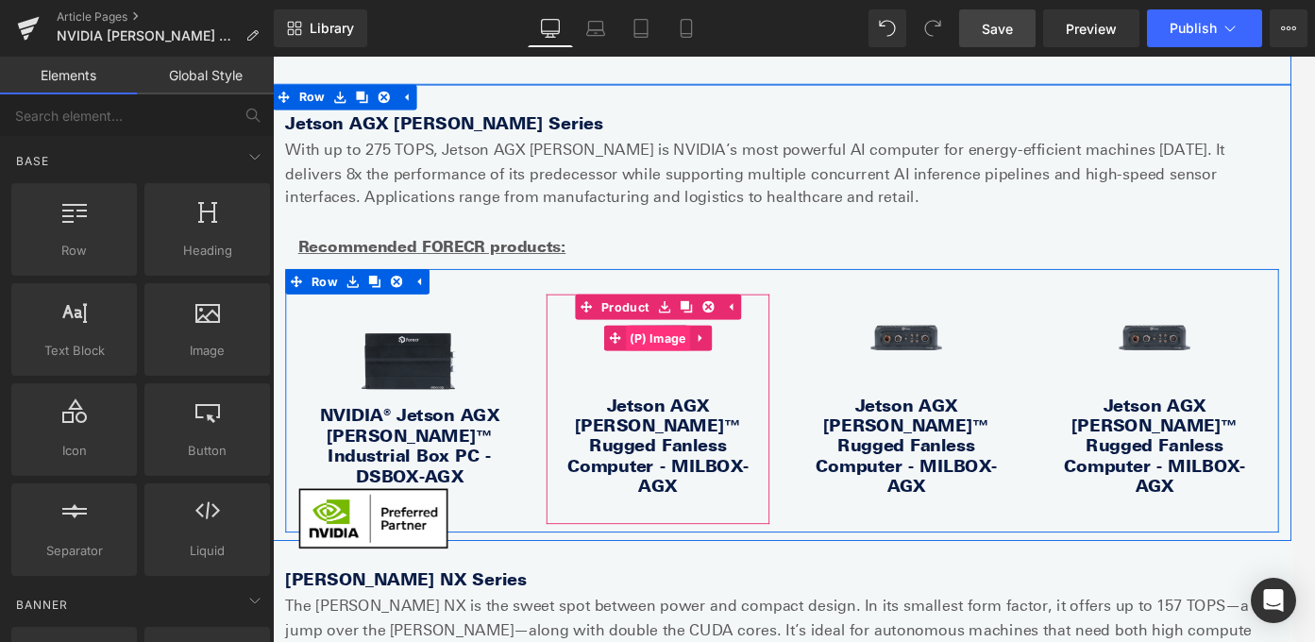
click at [715, 371] on span "(P) Image" at bounding box center [704, 372] width 73 height 28
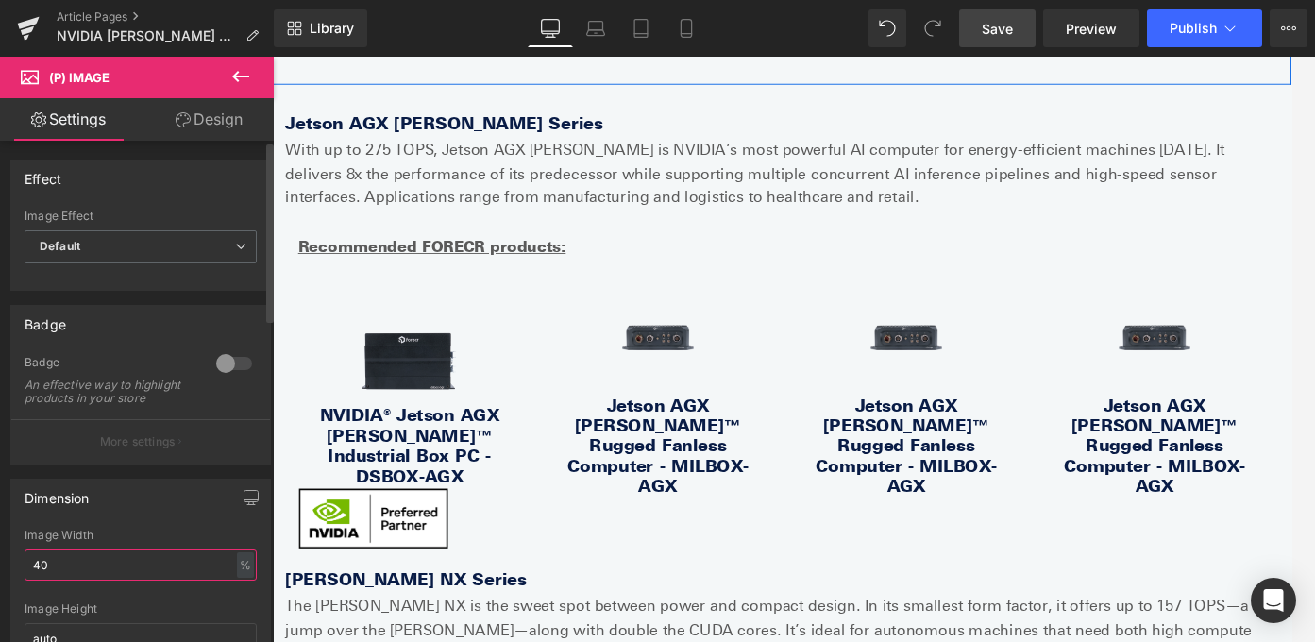
click at [121, 581] on input "40" at bounding box center [141, 564] width 232 height 31
click at [120, 581] on input "40" at bounding box center [141, 564] width 232 height 31
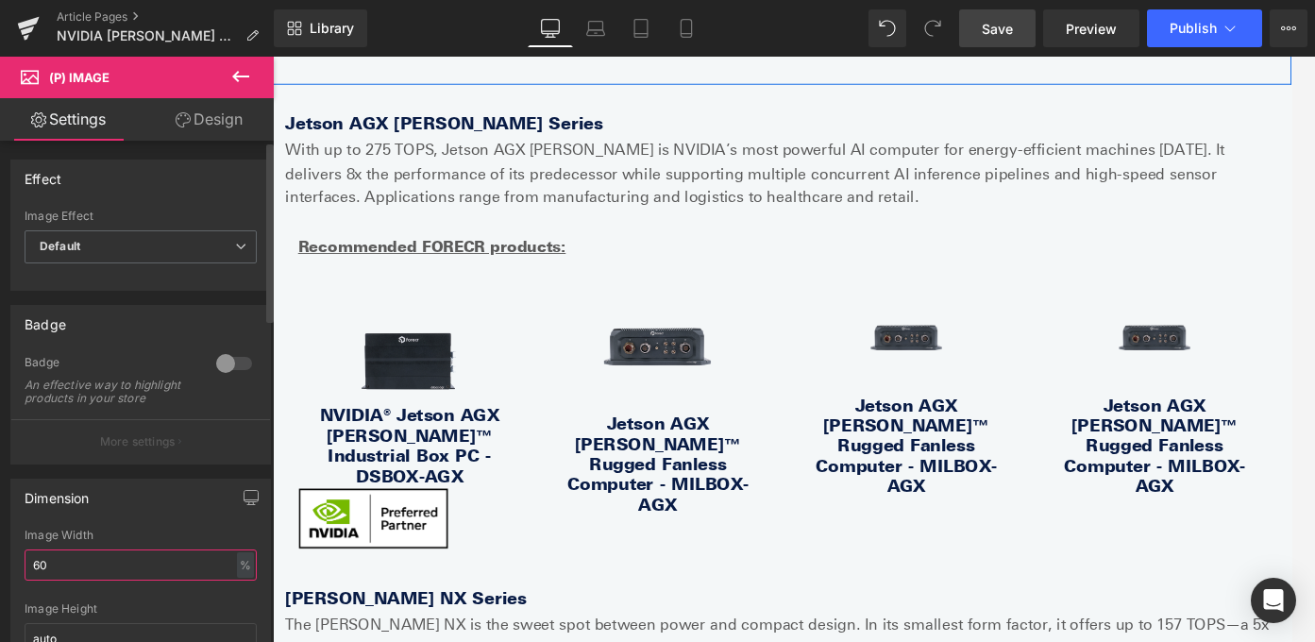
type input "6"
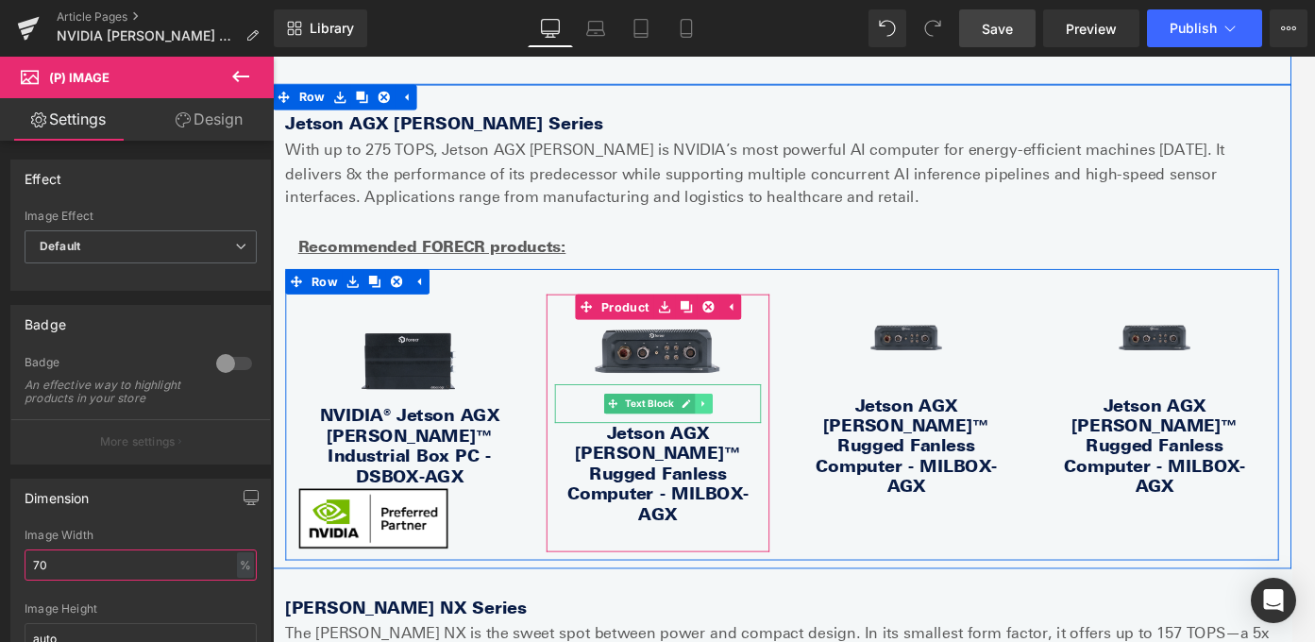
type input "70"
click at [752, 442] on icon at bounding box center [755, 445] width 10 height 11
click at [771, 446] on link at bounding box center [766, 445] width 20 height 23
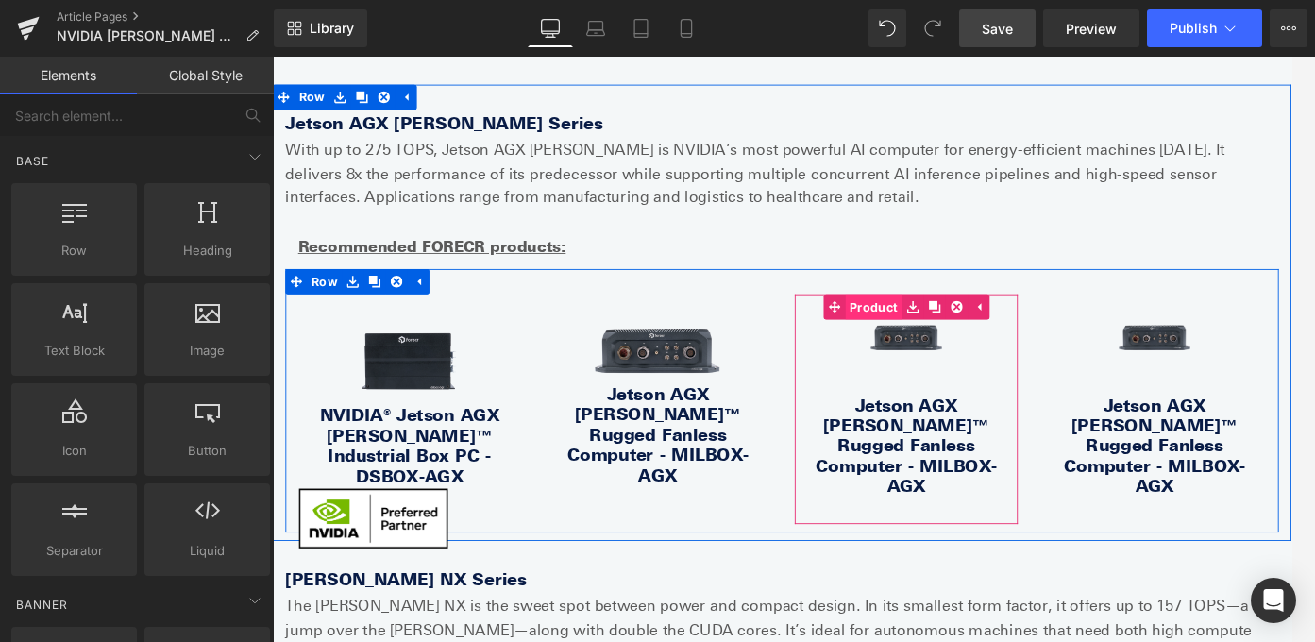
click at [947, 332] on link "Product" at bounding box center [934, 337] width 88 height 28
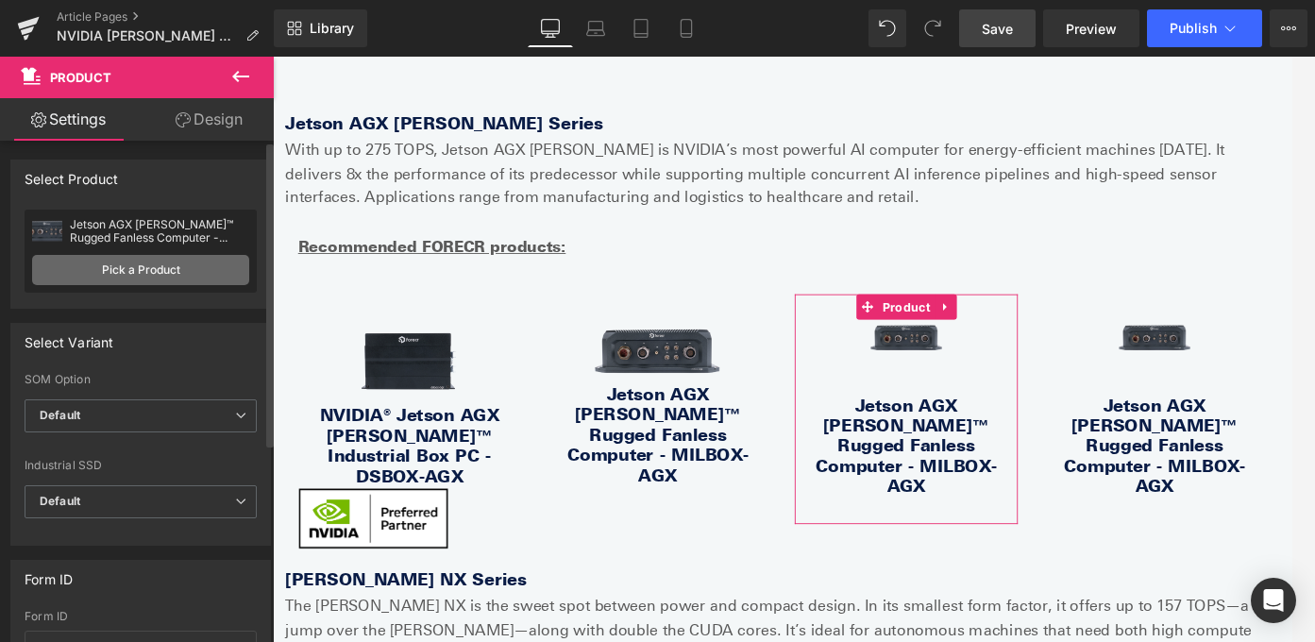
click at [164, 274] on link "Pick a Product" at bounding box center [140, 270] width 217 height 30
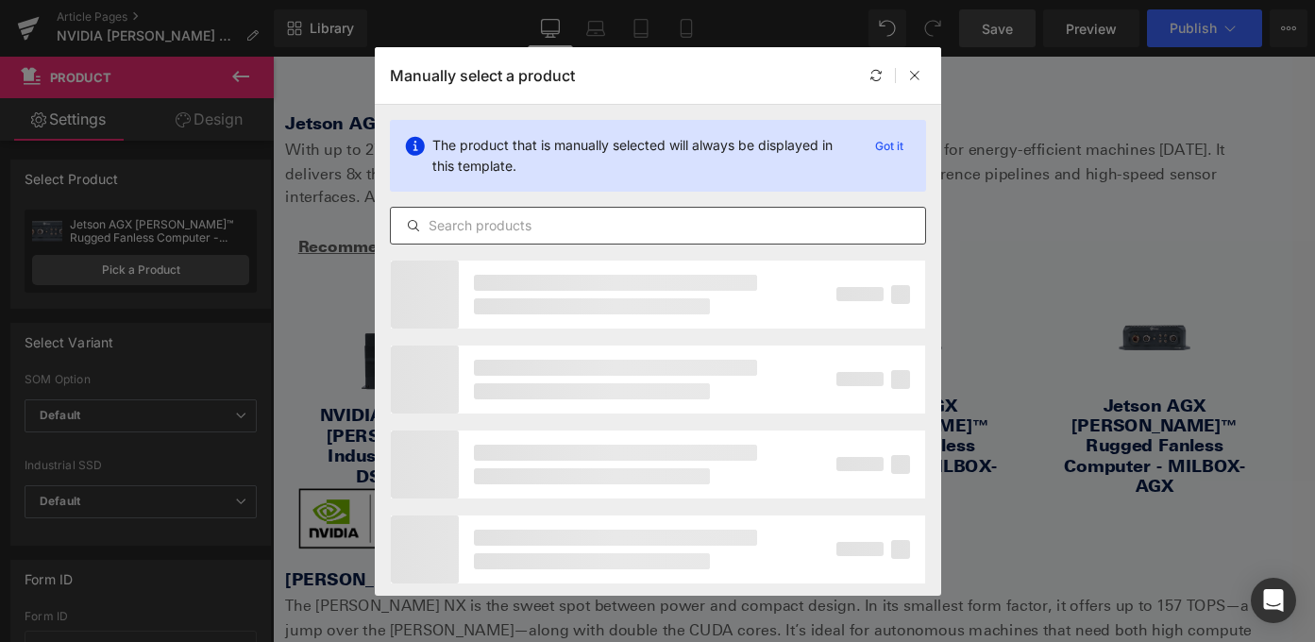
click at [524, 226] on input "text" at bounding box center [658, 225] width 534 height 23
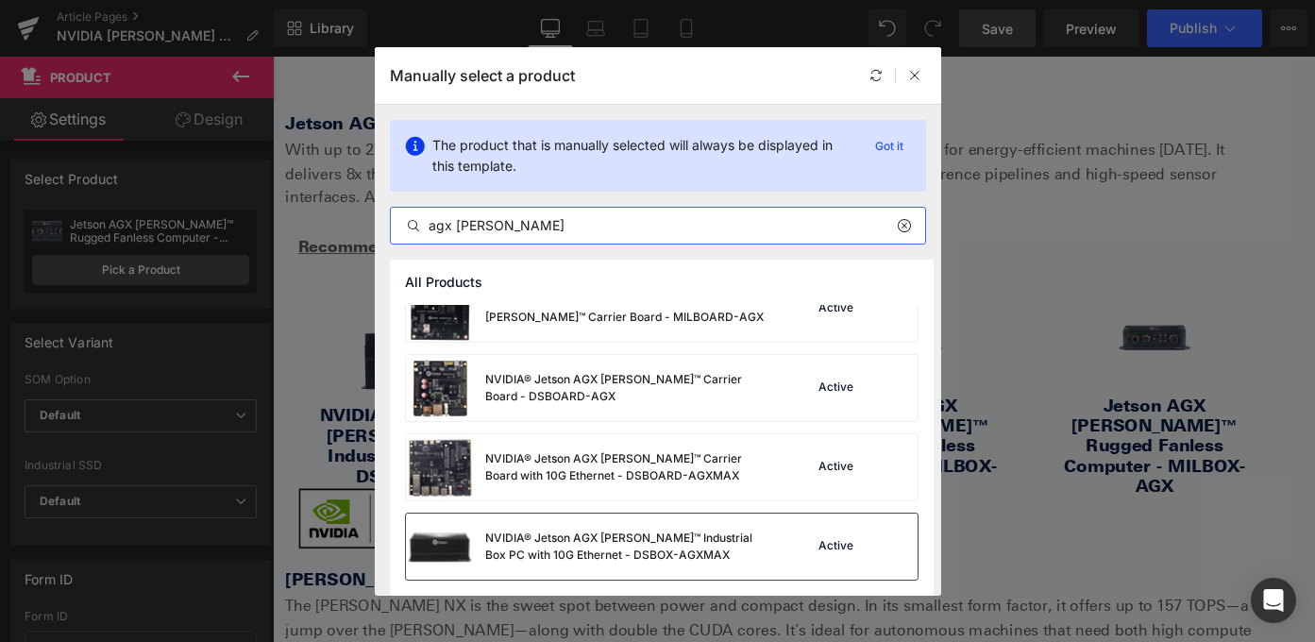
scroll to position [585, 0]
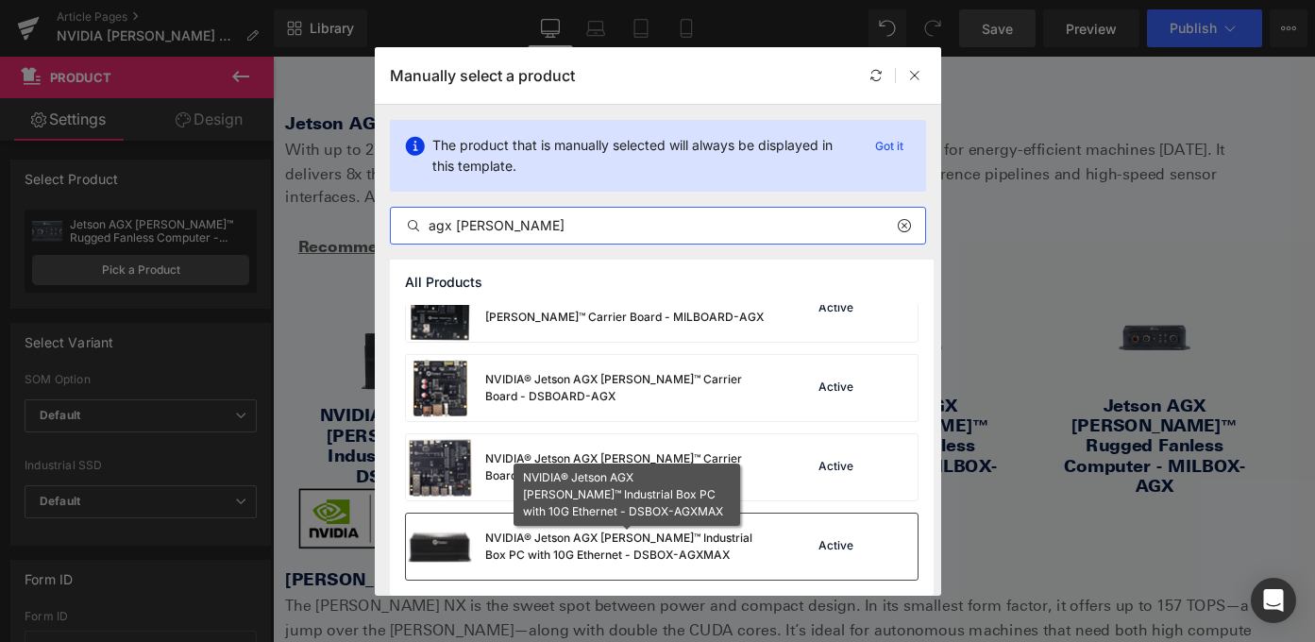
type input "agx orin"
click at [634, 547] on div "NVIDIA® Jetson AGX [PERSON_NAME]™ Industrial Box PC with 10G Ethernet - DSBOX-A…" at bounding box center [626, 547] width 283 height 34
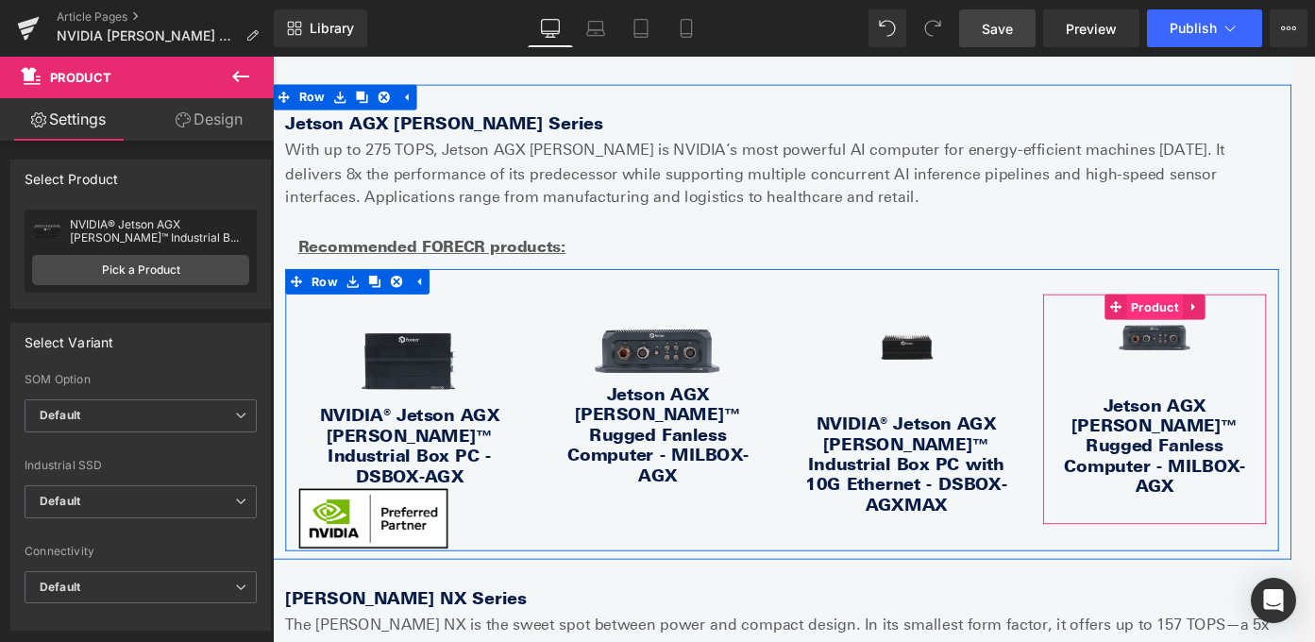
click at [1231, 341] on span "Product" at bounding box center [1261, 337] width 63 height 28
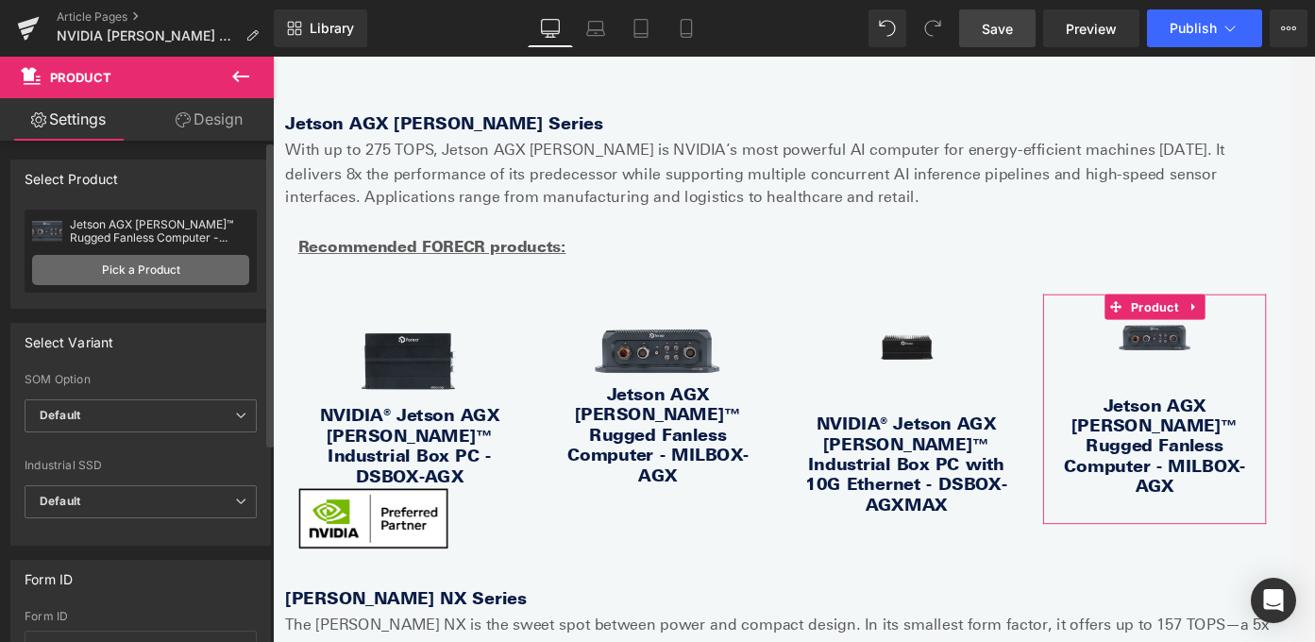
click at [175, 271] on link "Pick a Product" at bounding box center [140, 270] width 217 height 30
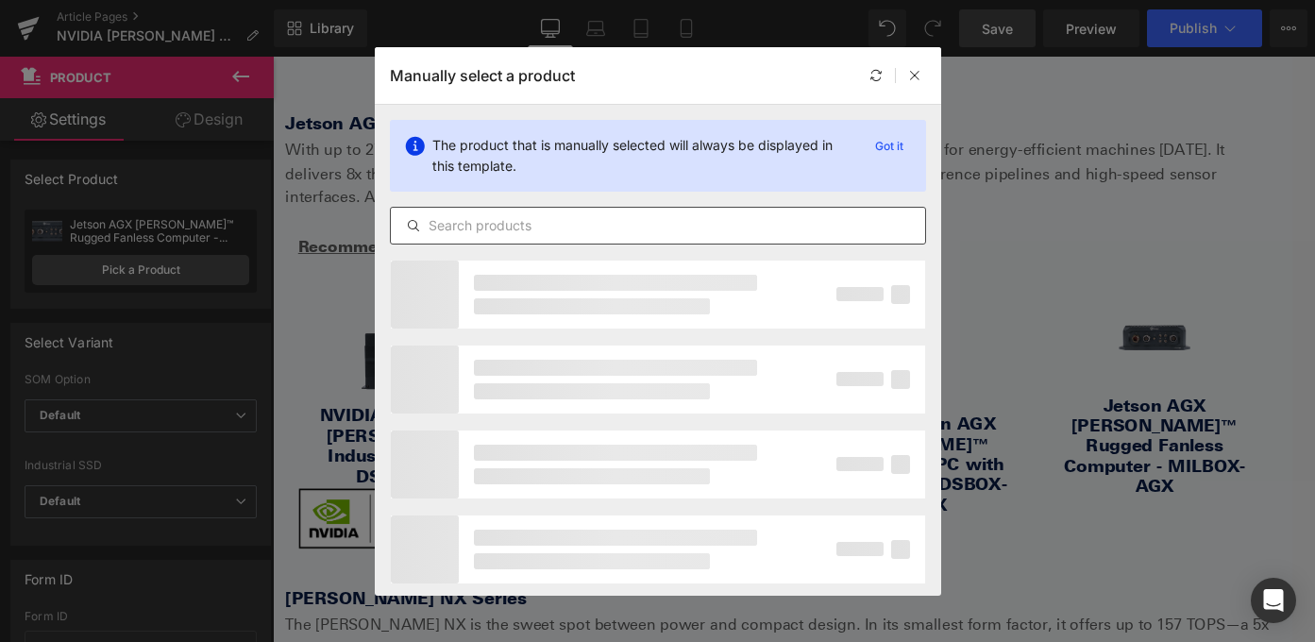
click at [571, 224] on input "text" at bounding box center [658, 225] width 534 height 23
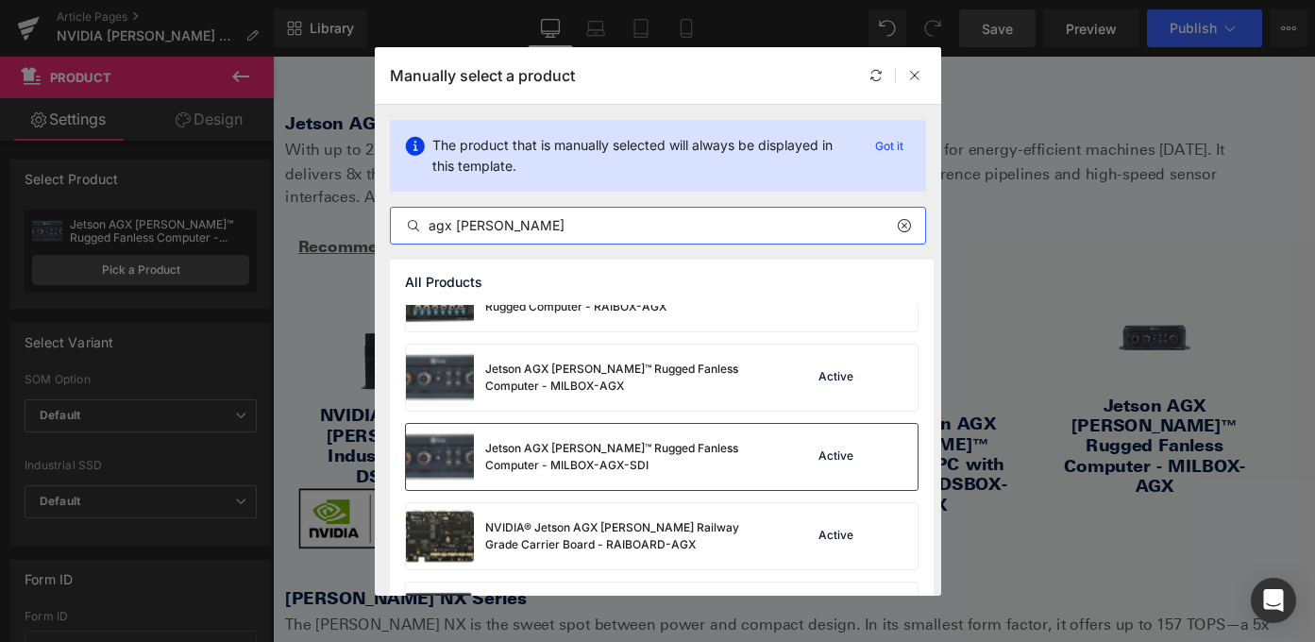
scroll to position [100, 0]
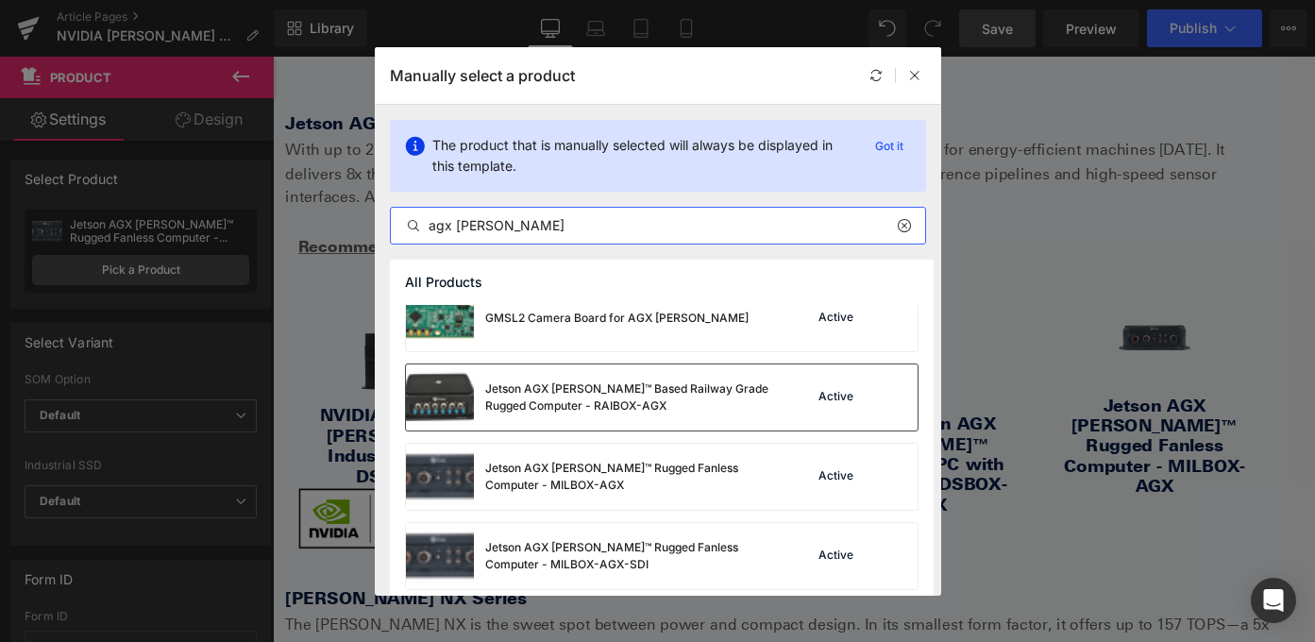
type input "agx orin"
click at [666, 381] on div "Jetson AGX [PERSON_NAME]™ Based Railway Grade Rugged Computer - RAIBOX-AGX" at bounding box center [626, 397] width 283 height 34
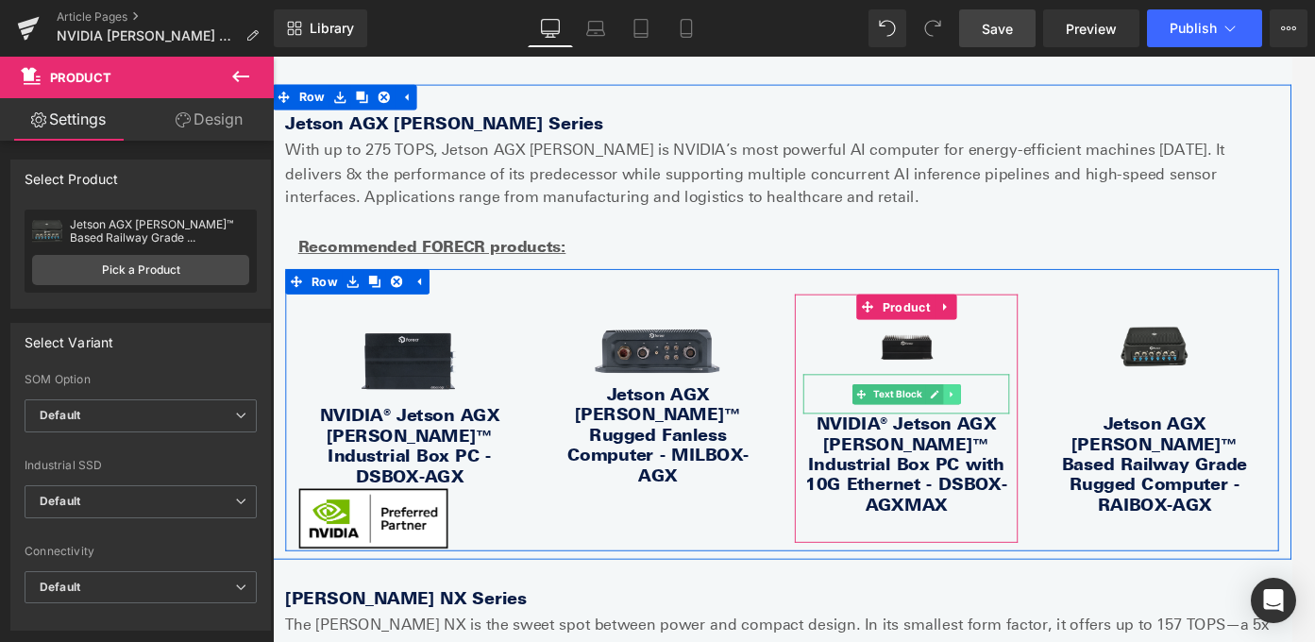
click at [1043, 438] on link at bounding box center [1034, 435] width 20 height 23
click at [1043, 438] on icon at bounding box center [1043, 435] width 10 height 10
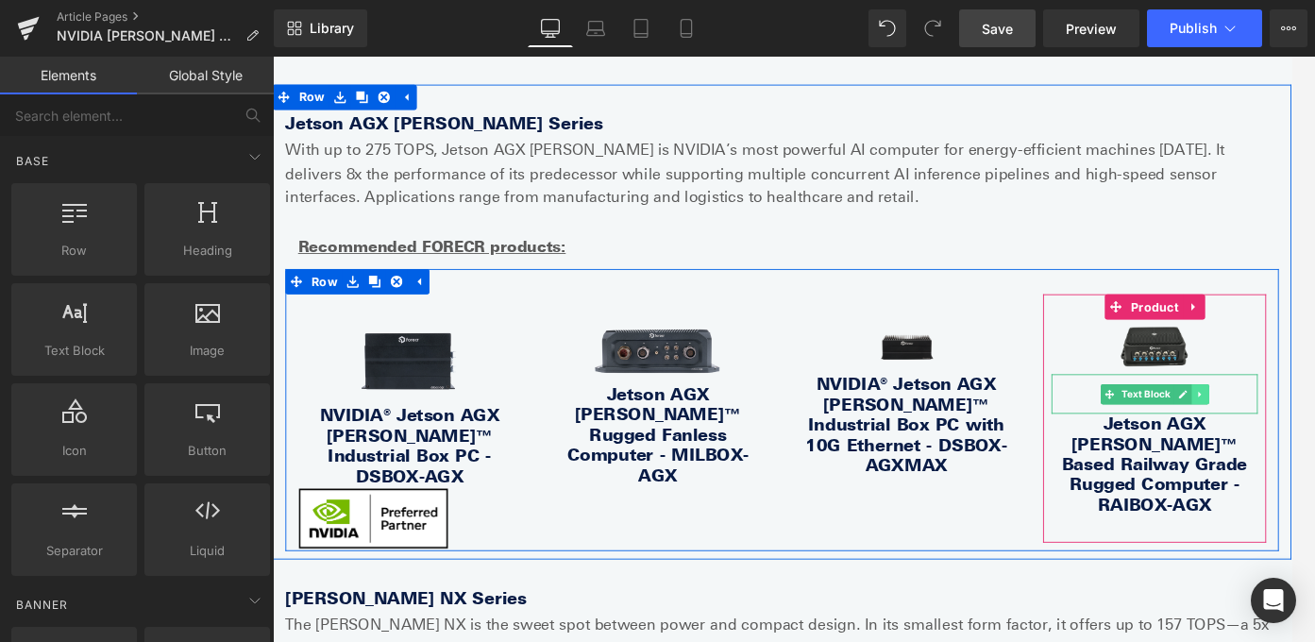
click at [1231, 433] on icon at bounding box center [1311, 434] width 3 height 7
click at [1231, 433] on link at bounding box center [1323, 435] width 20 height 23
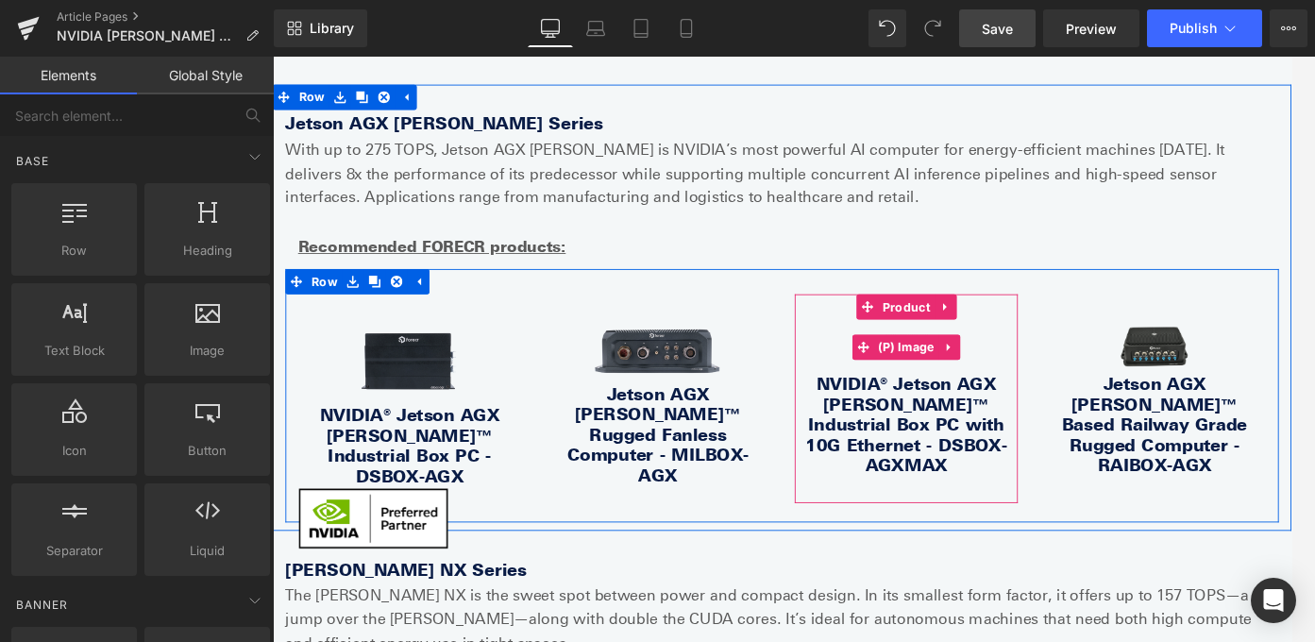
click at [1074, 358] on div "Sale Off" at bounding box center [983, 381] width 231 height 61
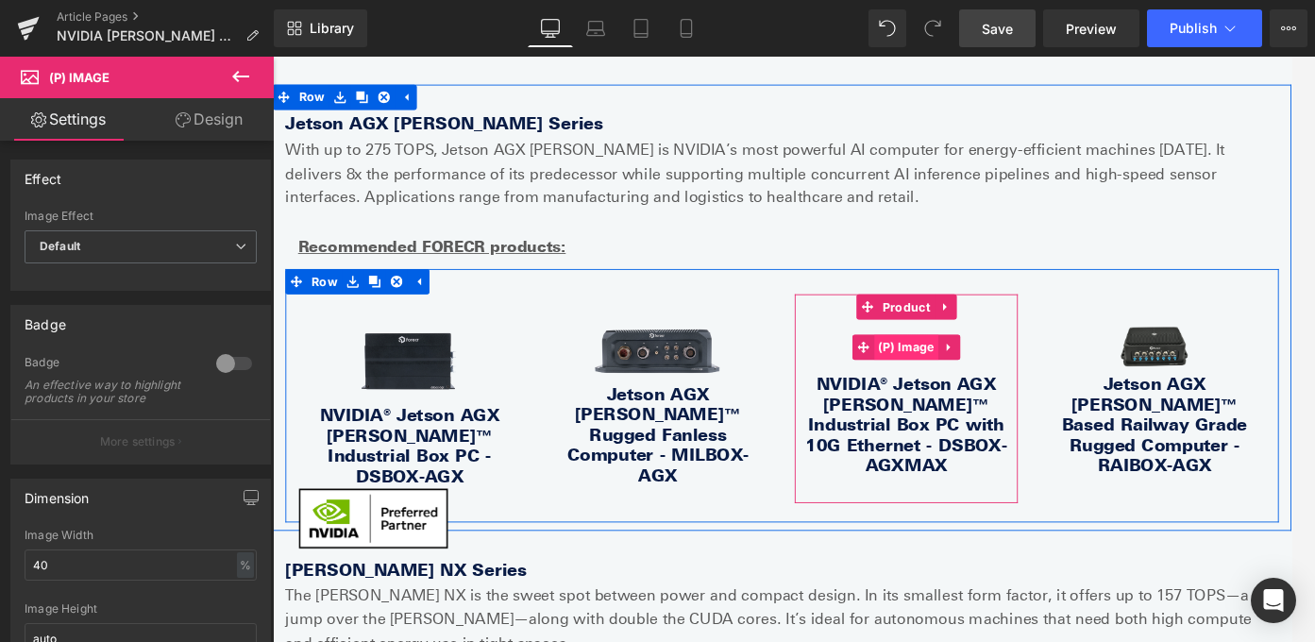
click at [982, 377] on span "(P) Image" at bounding box center [983, 382] width 73 height 28
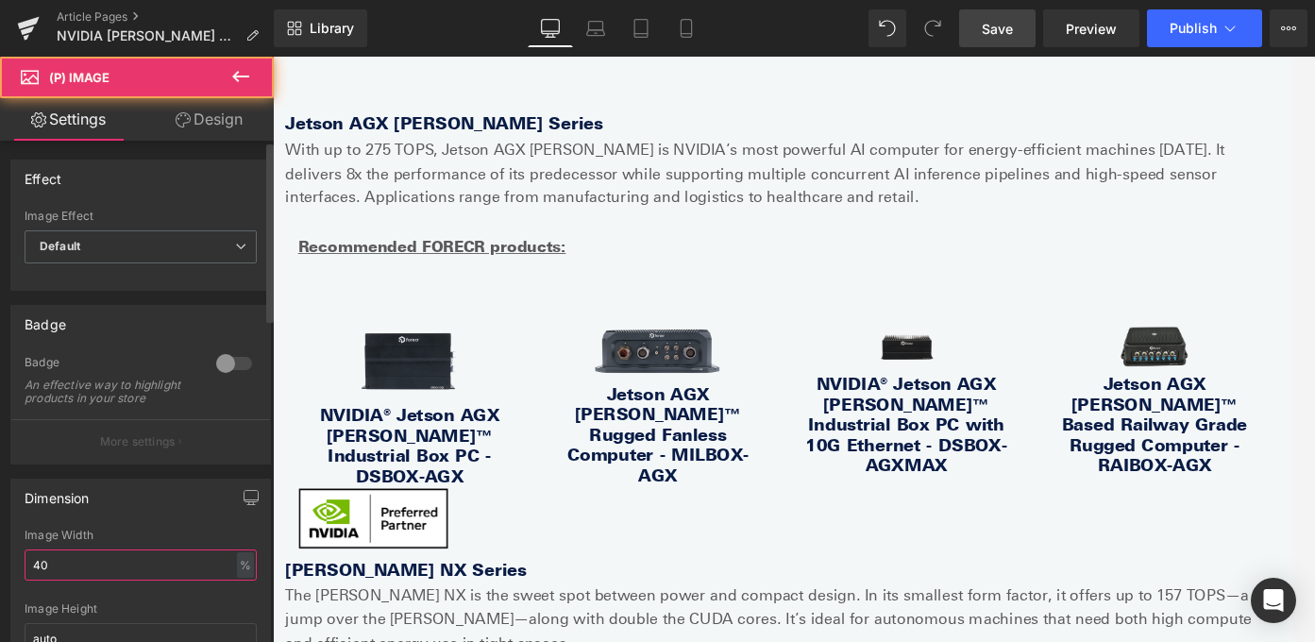
click at [77, 575] on input "40" at bounding box center [141, 564] width 232 height 31
click at [78, 575] on input "40" at bounding box center [141, 564] width 232 height 31
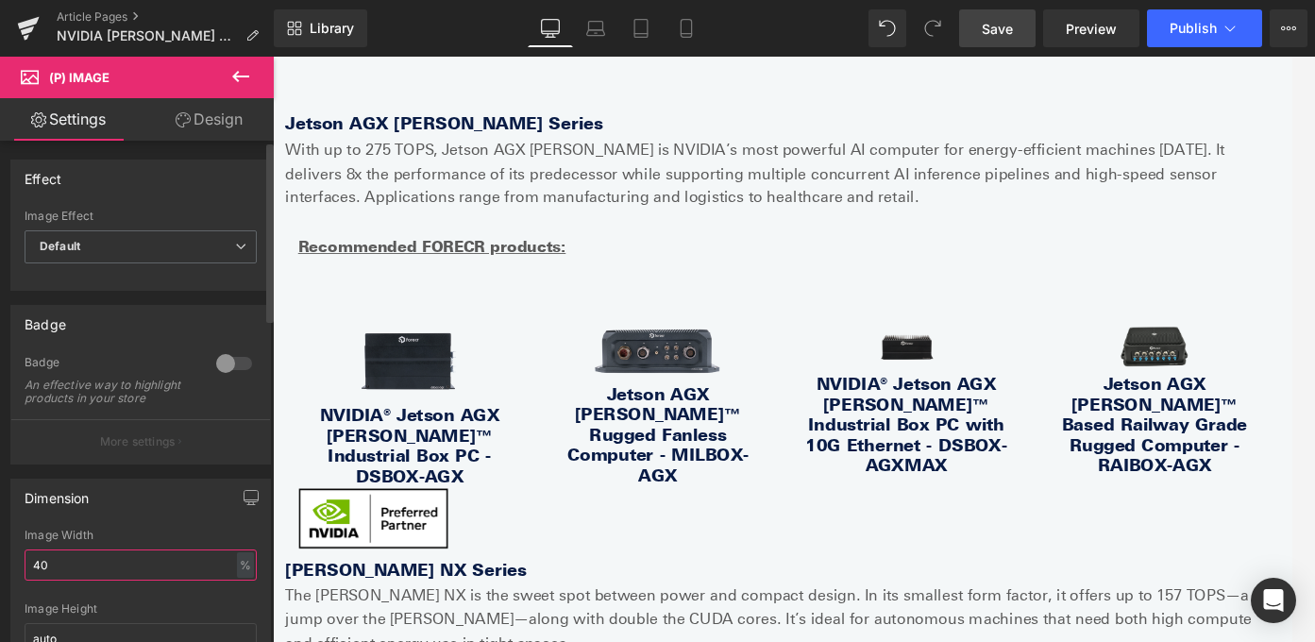
click at [78, 575] on input "40" at bounding box center [141, 564] width 232 height 31
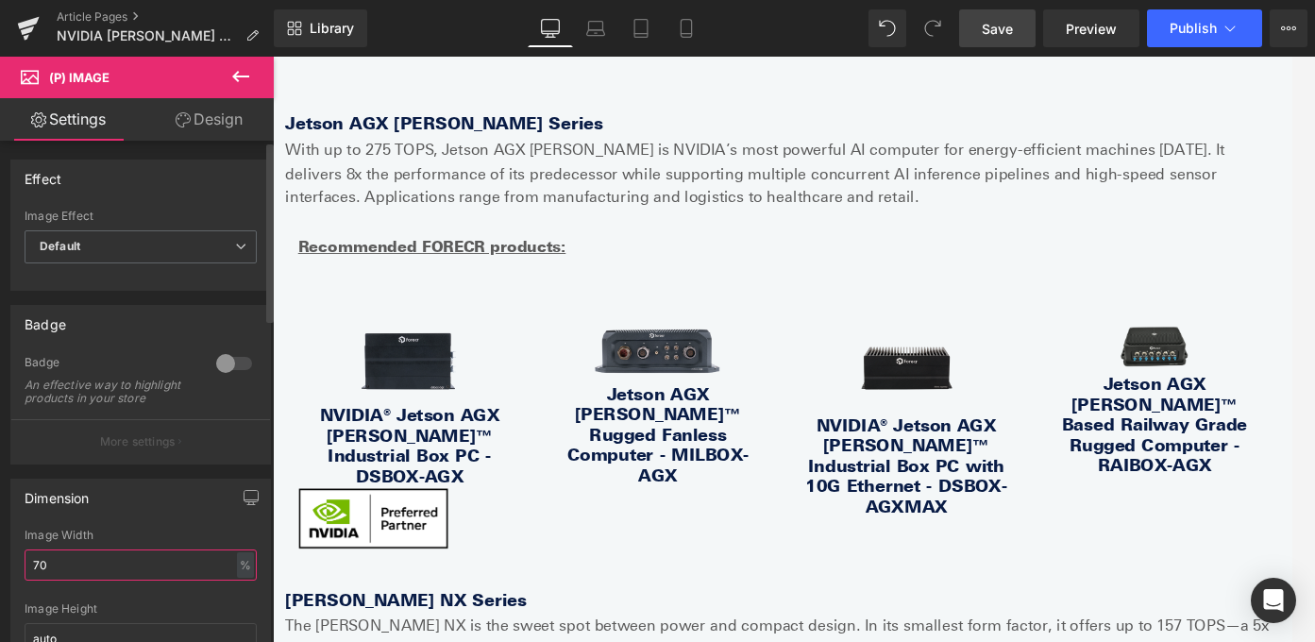
click at [113, 576] on input "70" at bounding box center [141, 564] width 232 height 31
click at [113, 577] on input "70" at bounding box center [141, 564] width 232 height 31
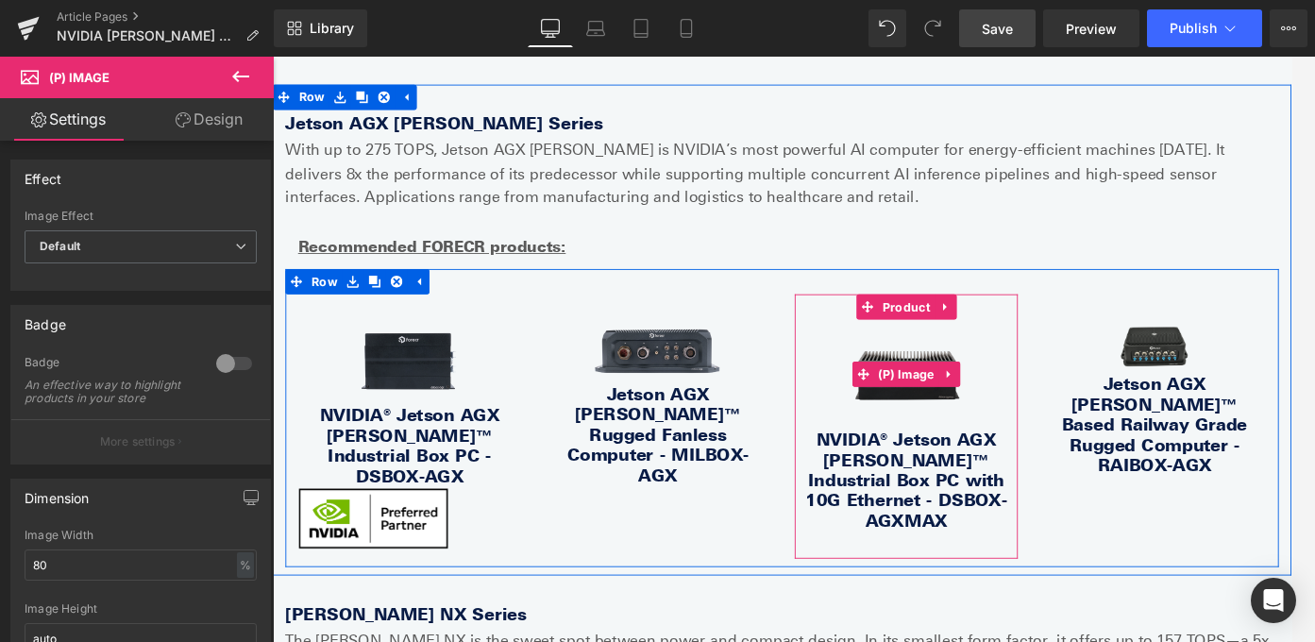
click at [992, 379] on img at bounding box center [983, 413] width 185 height 124
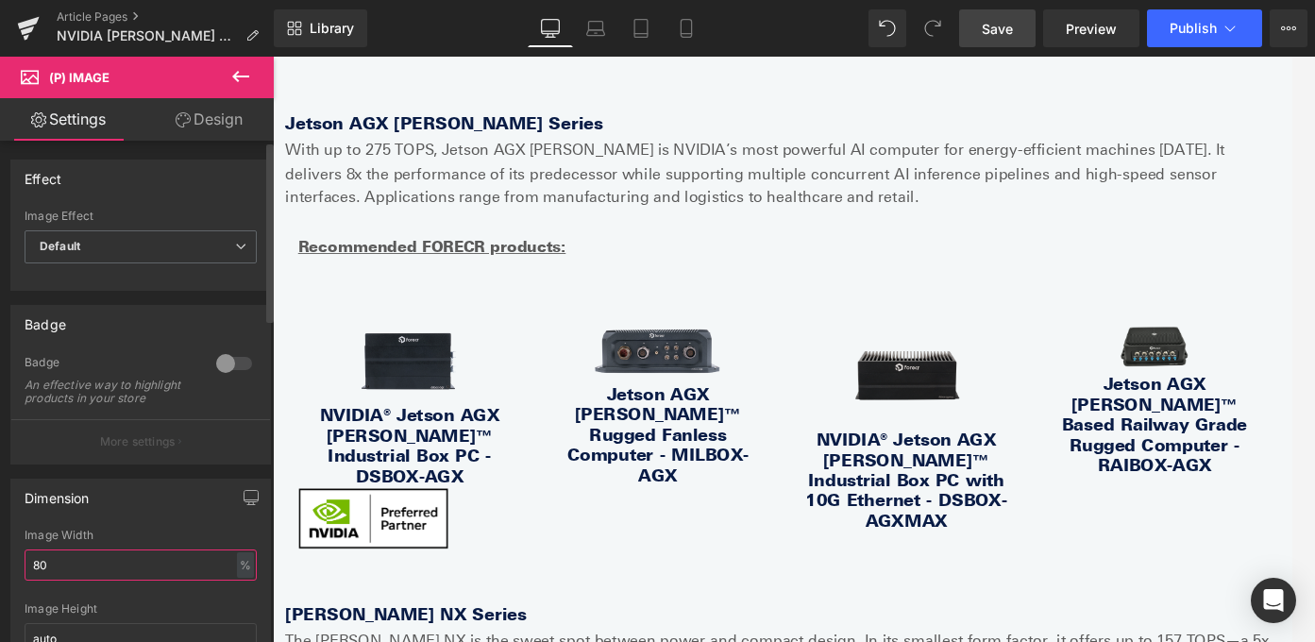
click at [80, 578] on input "80" at bounding box center [141, 564] width 232 height 31
type input "100"
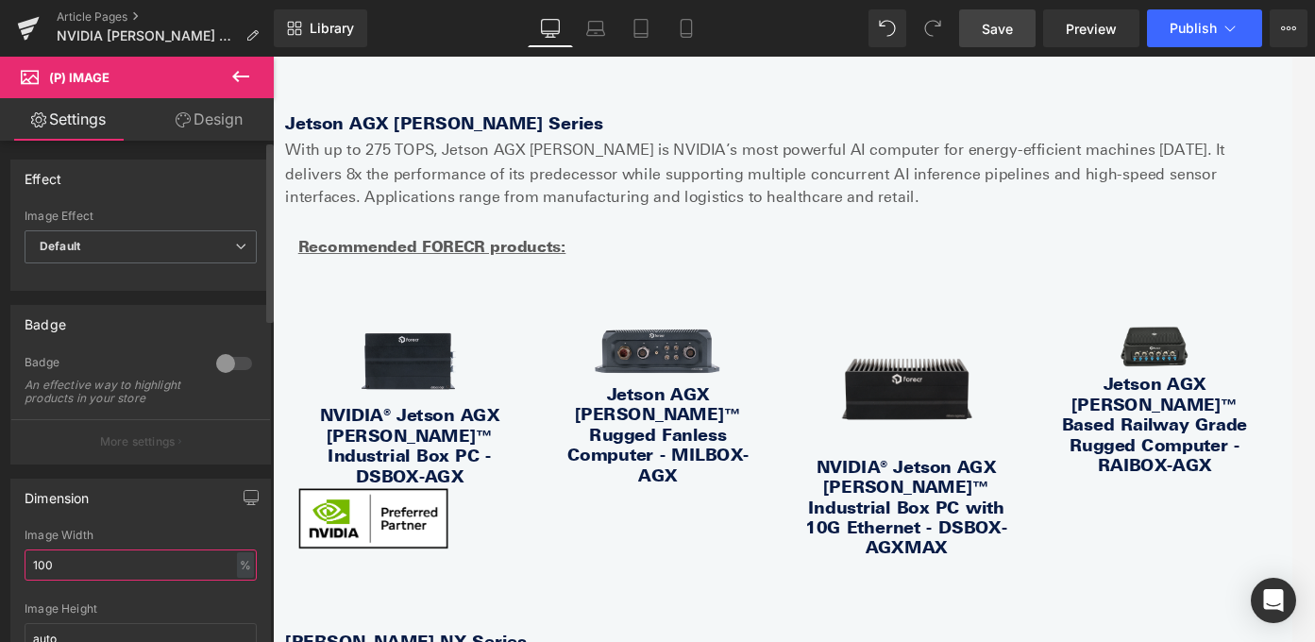
click at [109, 567] on input "100" at bounding box center [141, 564] width 232 height 31
click at [109, 568] on input "100" at bounding box center [141, 564] width 232 height 31
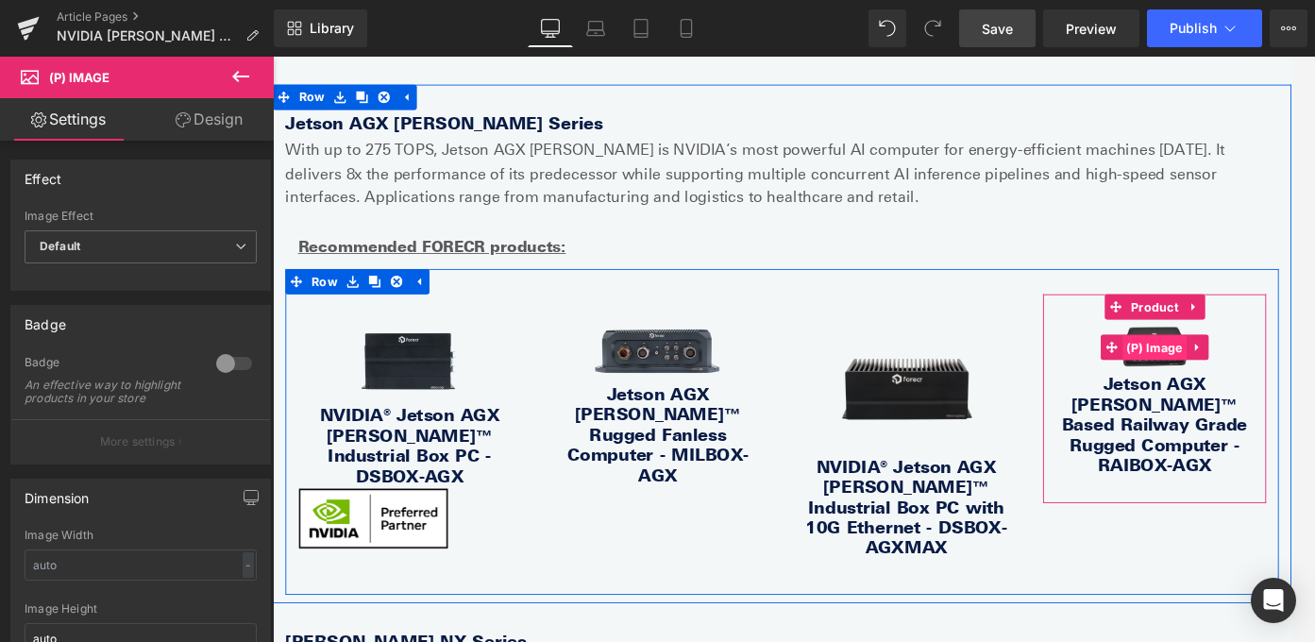
click at [1231, 388] on span "(P) Image" at bounding box center [1261, 383] width 73 height 28
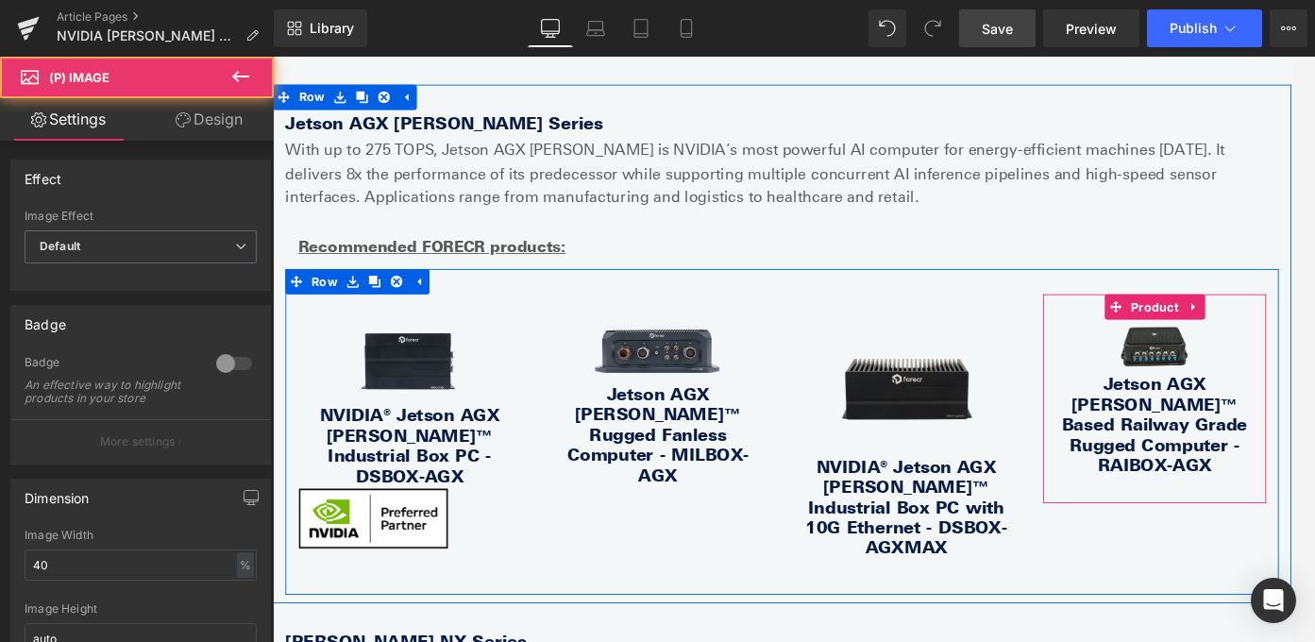
click at [1189, 427] on link "Jetson AGX [PERSON_NAME]™ Based Railway Grade Rugged Computer - RAIBOX-AGX" at bounding box center [1261, 469] width 231 height 113
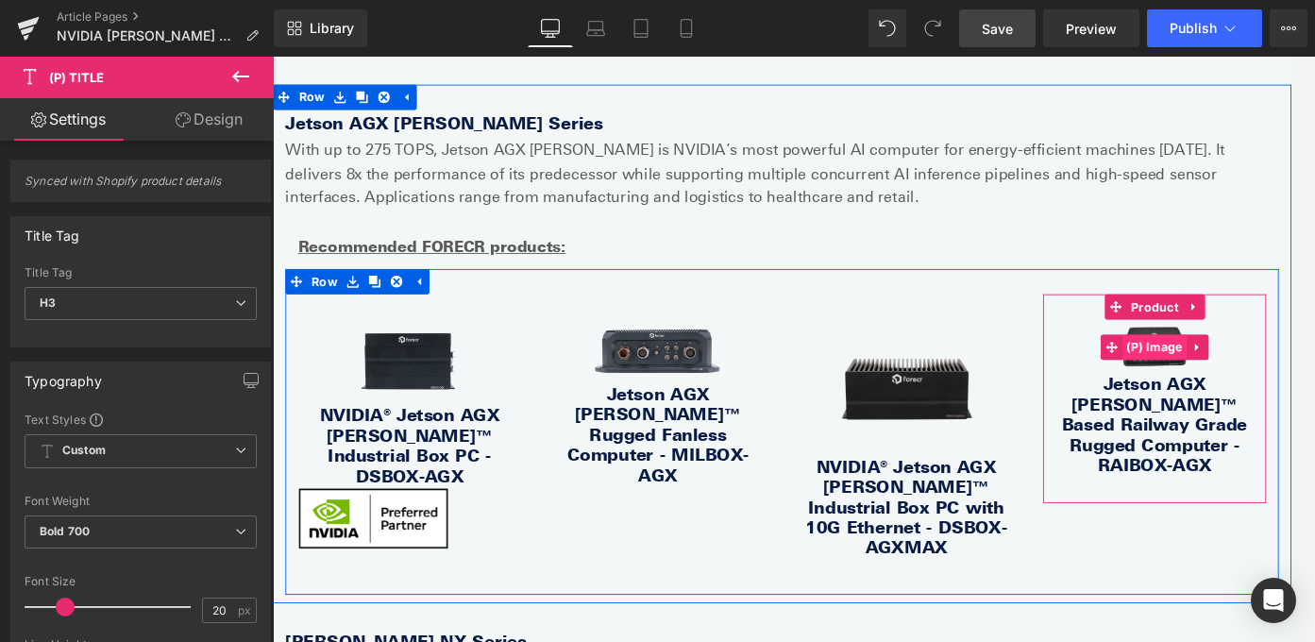
click at [1231, 375] on span "(P) Image" at bounding box center [1261, 382] width 73 height 28
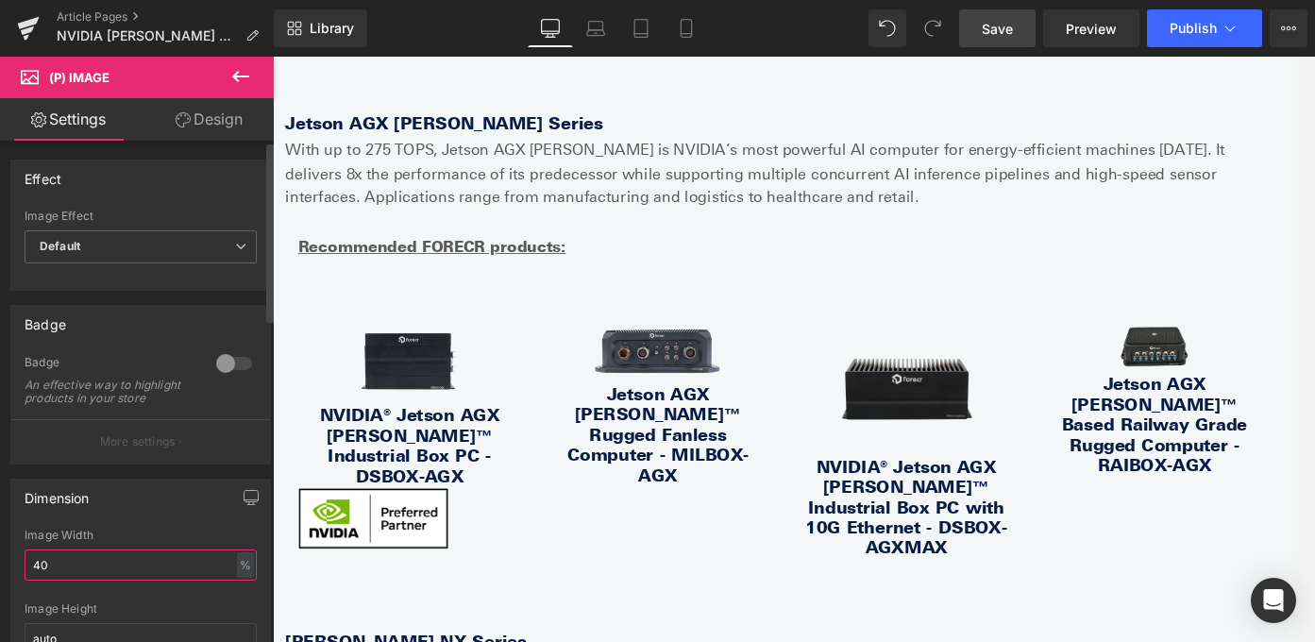
click at [165, 562] on input "40" at bounding box center [141, 564] width 232 height 31
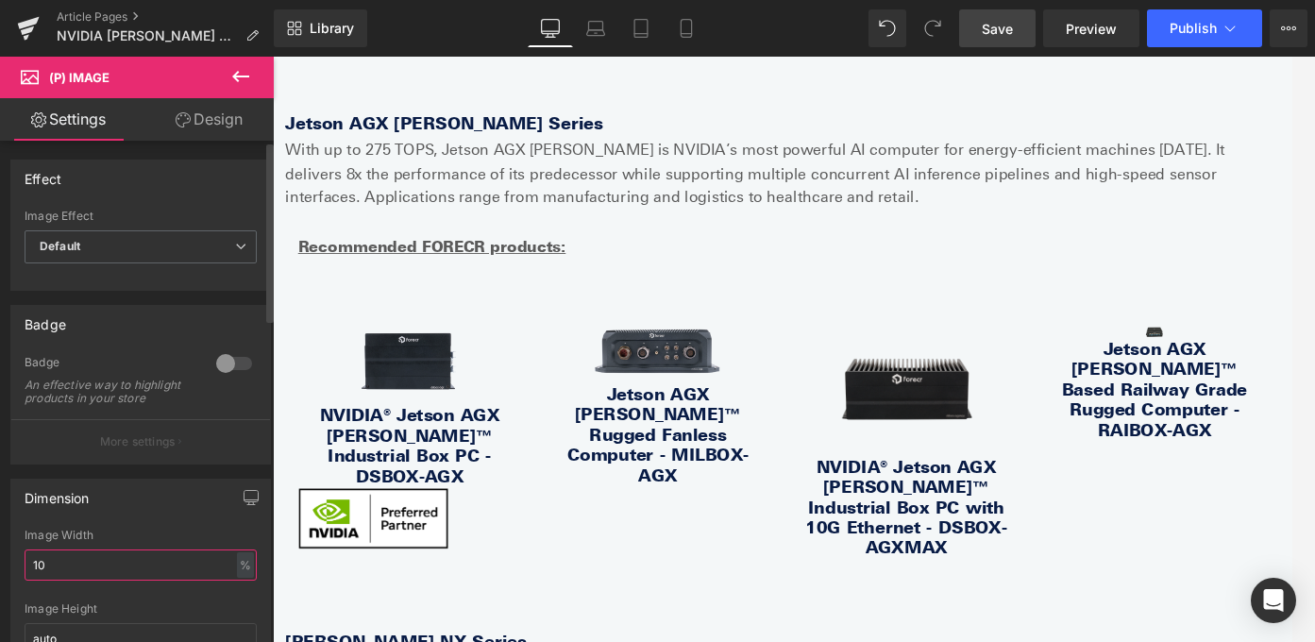
type input "100"
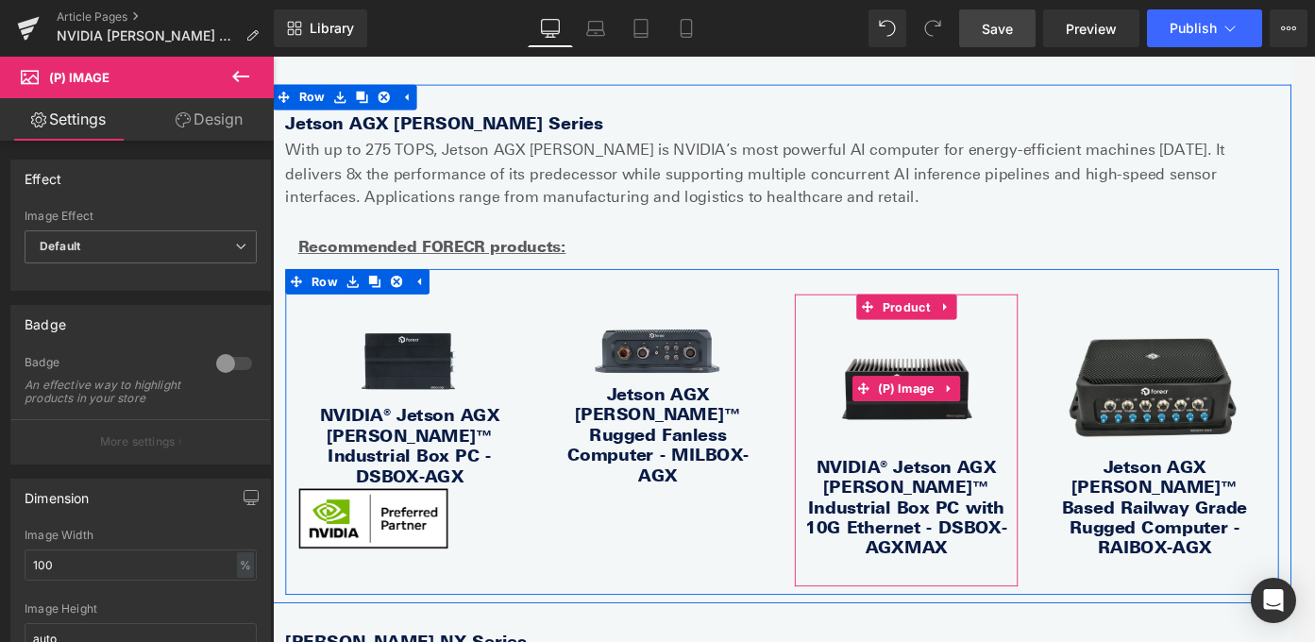
click at [998, 391] on img at bounding box center [983, 428] width 231 height 154
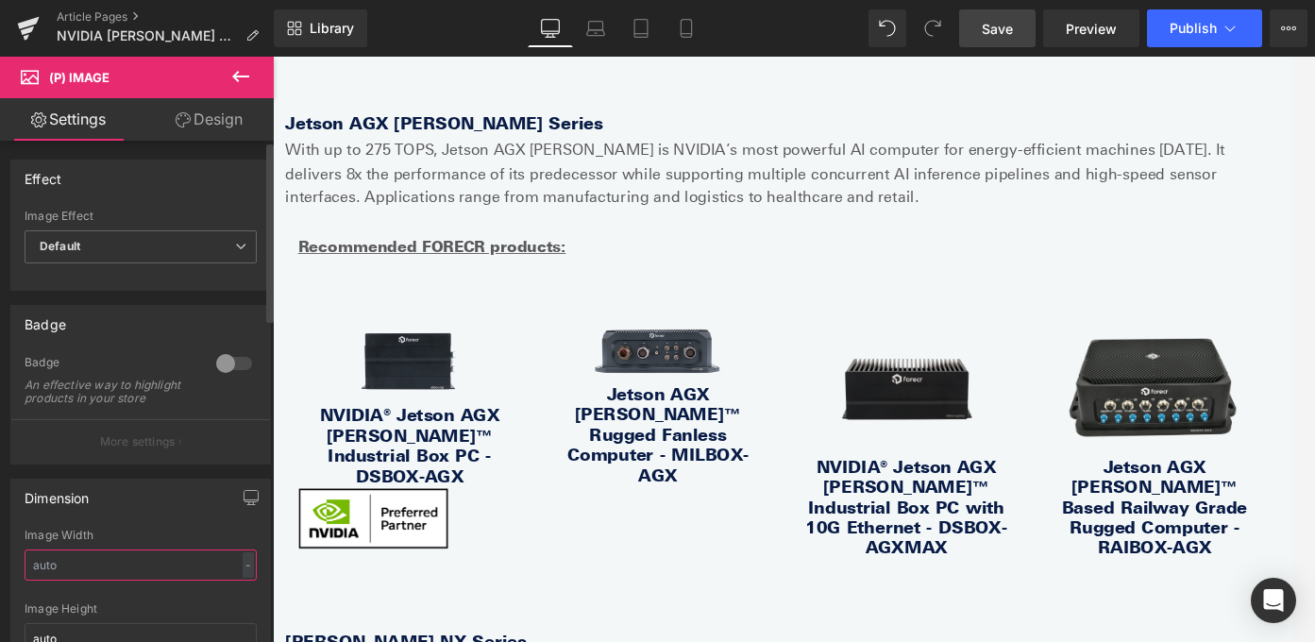
click at [158, 573] on input "text" at bounding box center [141, 564] width 232 height 31
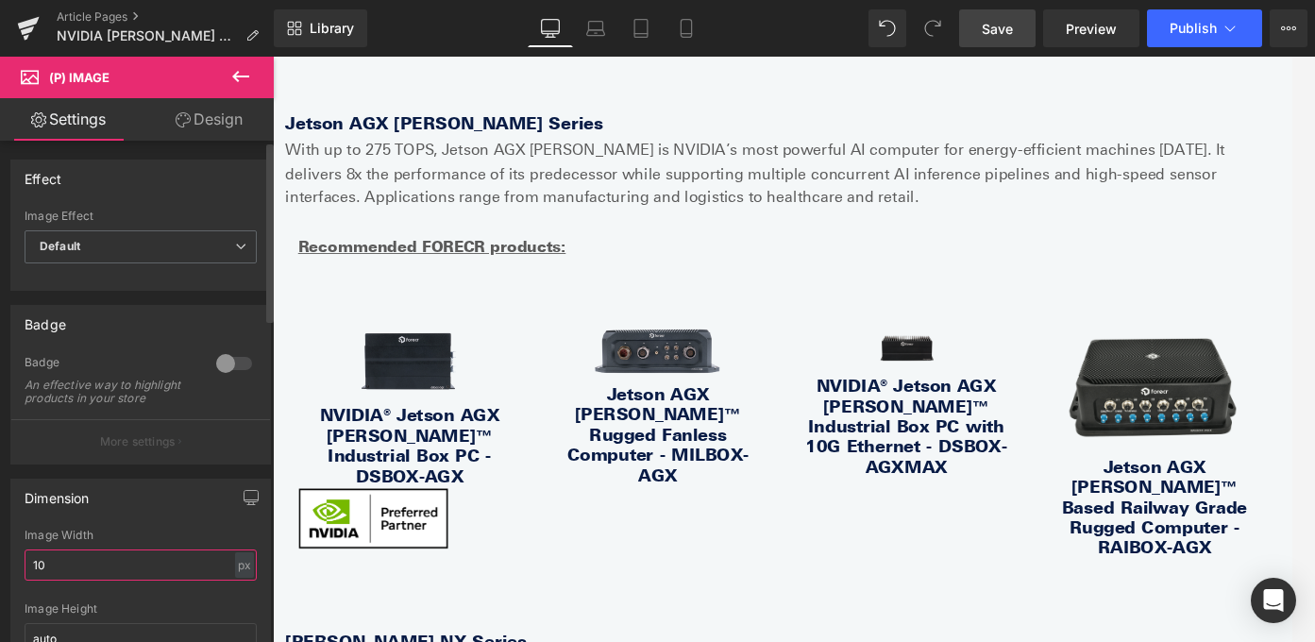
type input "1"
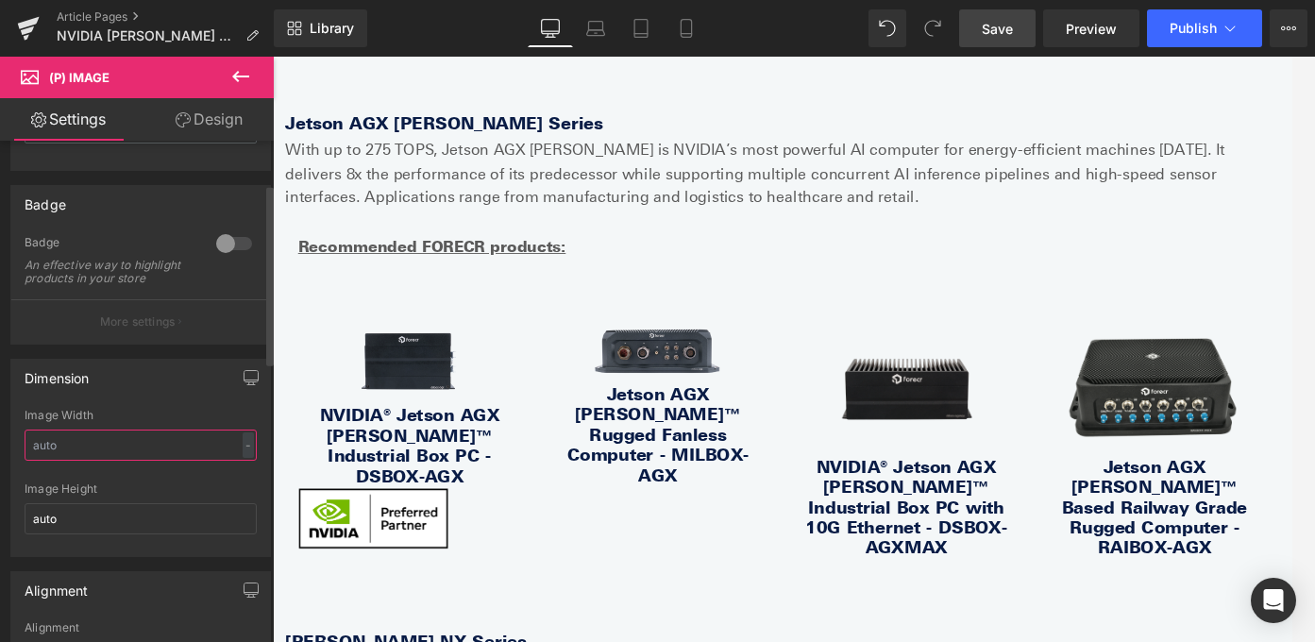
scroll to position [123, 0]
click at [111, 454] on input "text" at bounding box center [141, 442] width 232 height 31
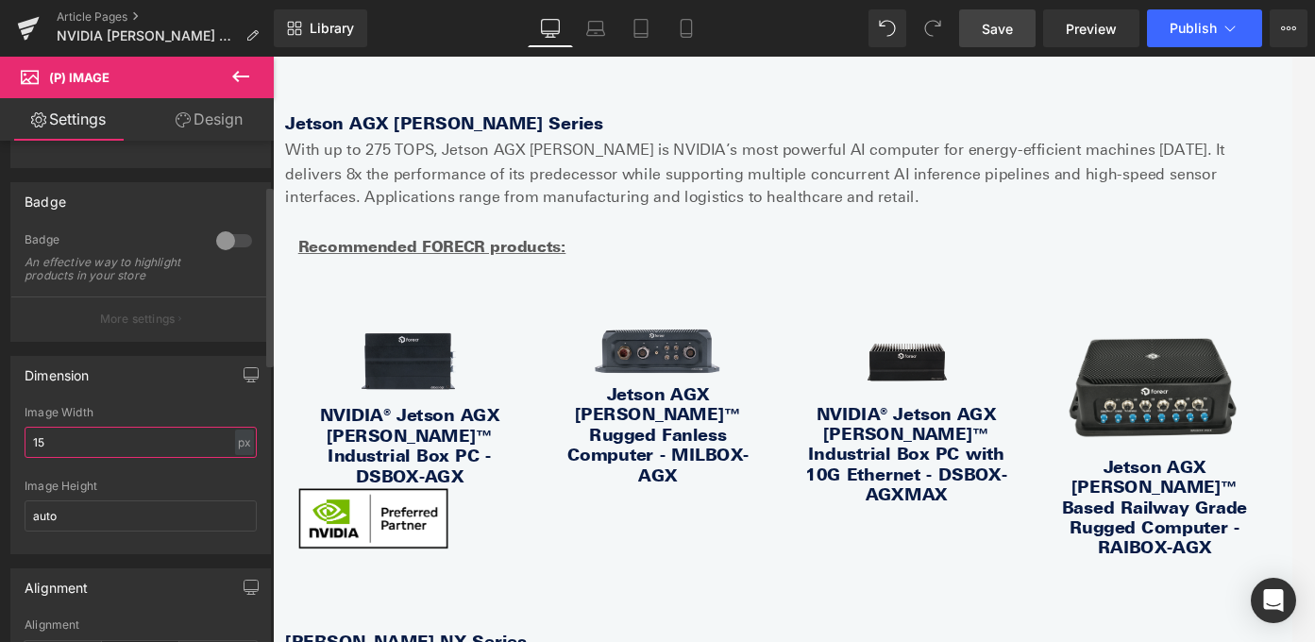
type input "1"
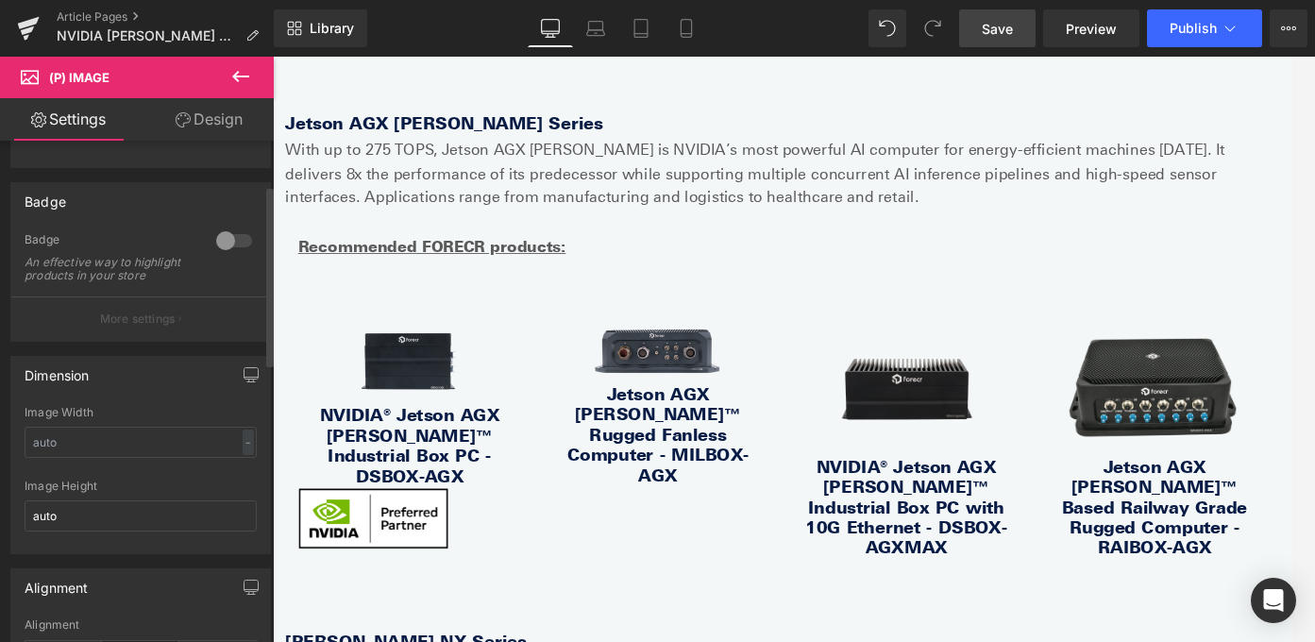
click at [148, 480] on div at bounding box center [141, 473] width 232 height 12
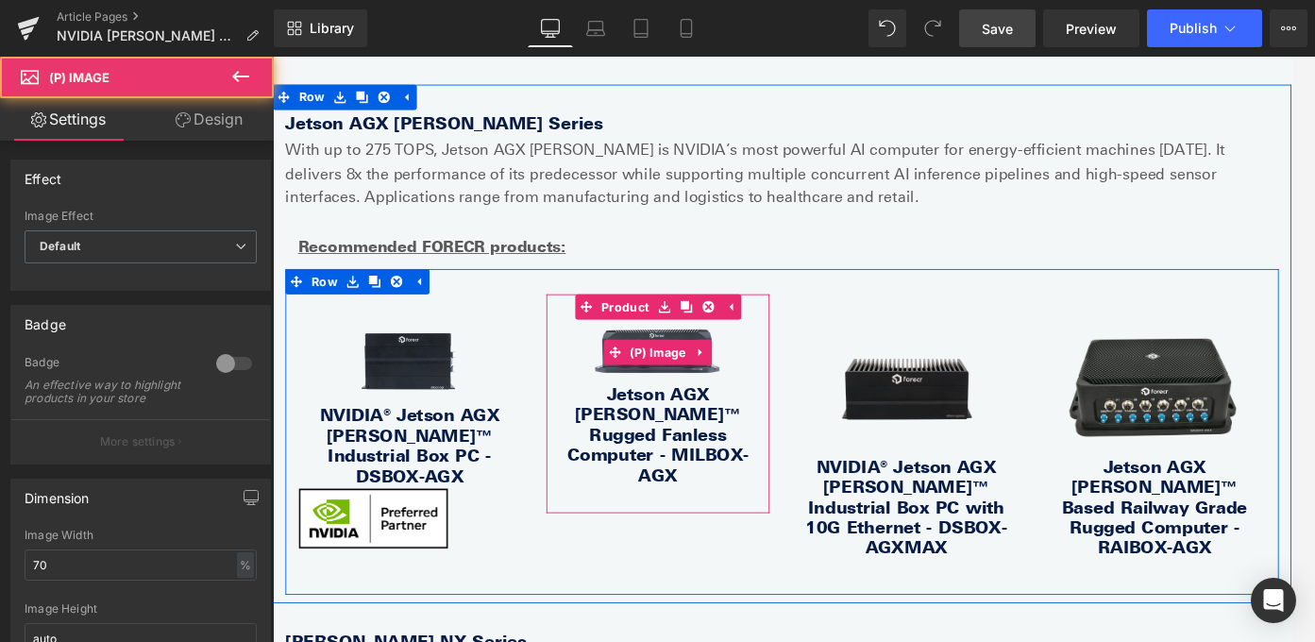
click at [711, 362] on img at bounding box center [705, 387] width 162 height 73
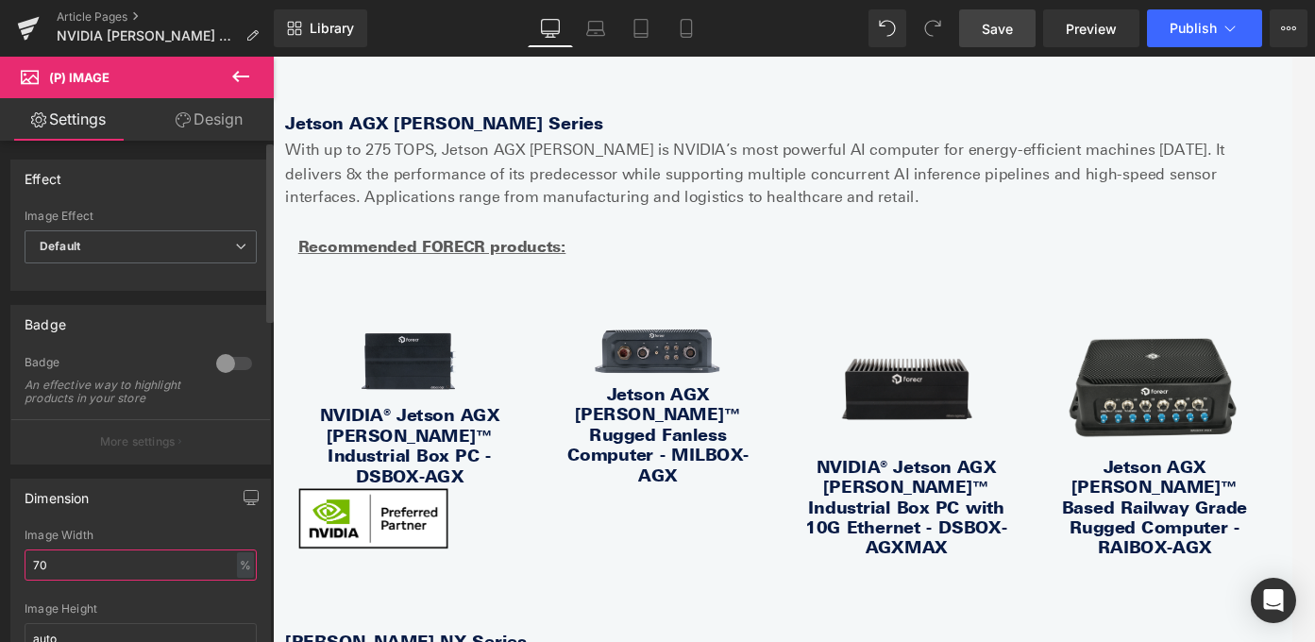
click at [143, 581] on input "70" at bounding box center [141, 564] width 232 height 31
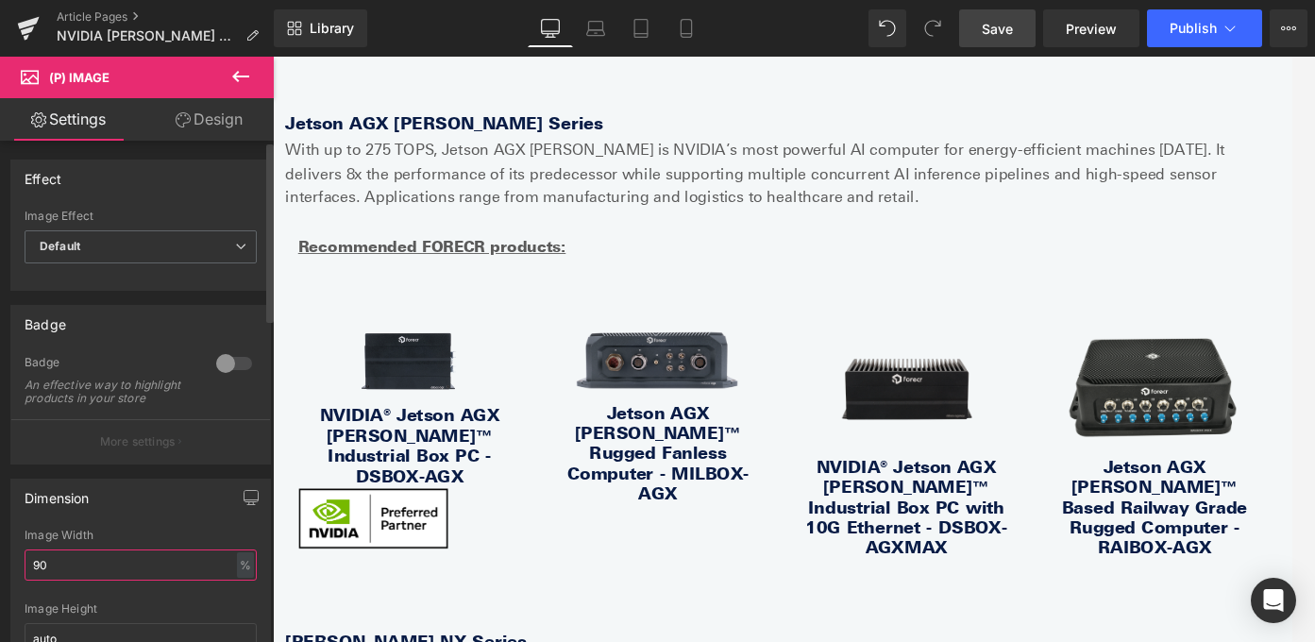
type input "90"
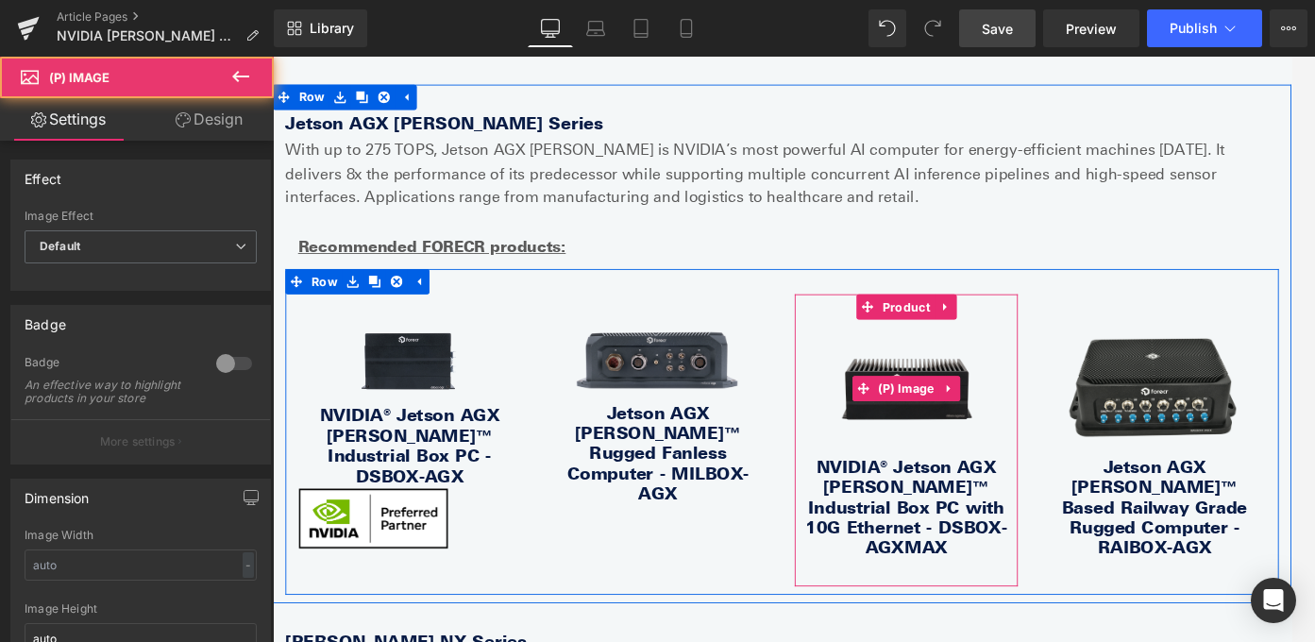
click at [936, 366] on img at bounding box center [983, 428] width 231 height 154
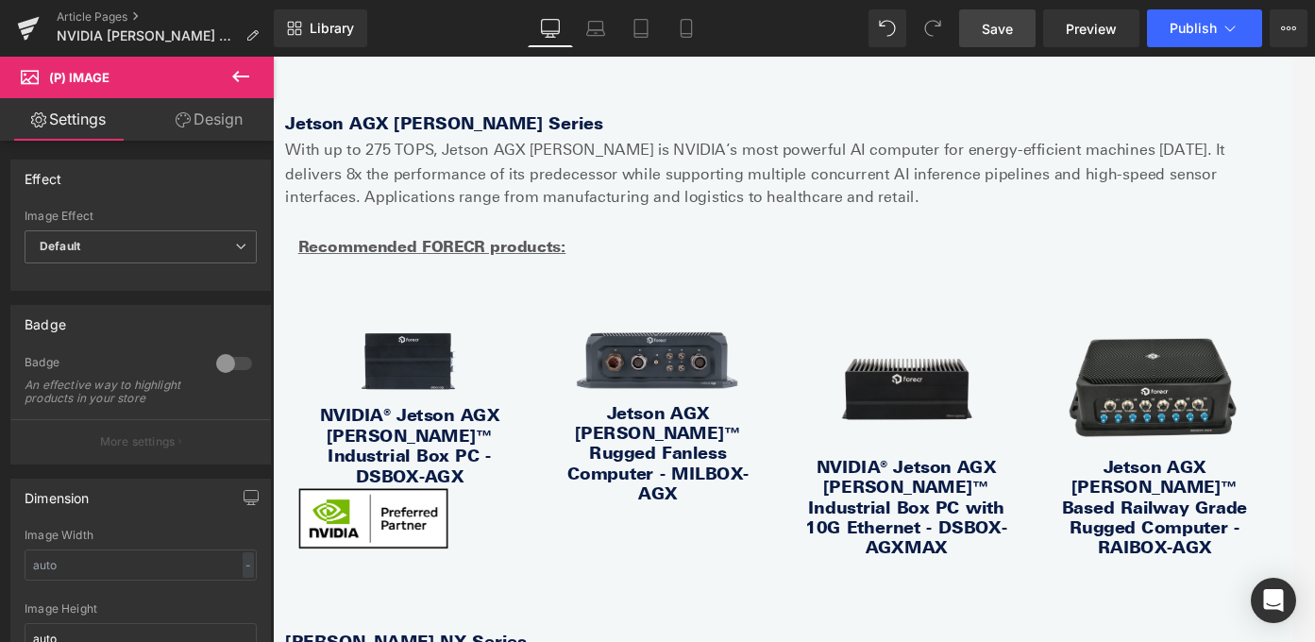
click at [238, 77] on icon at bounding box center [240, 76] width 23 height 23
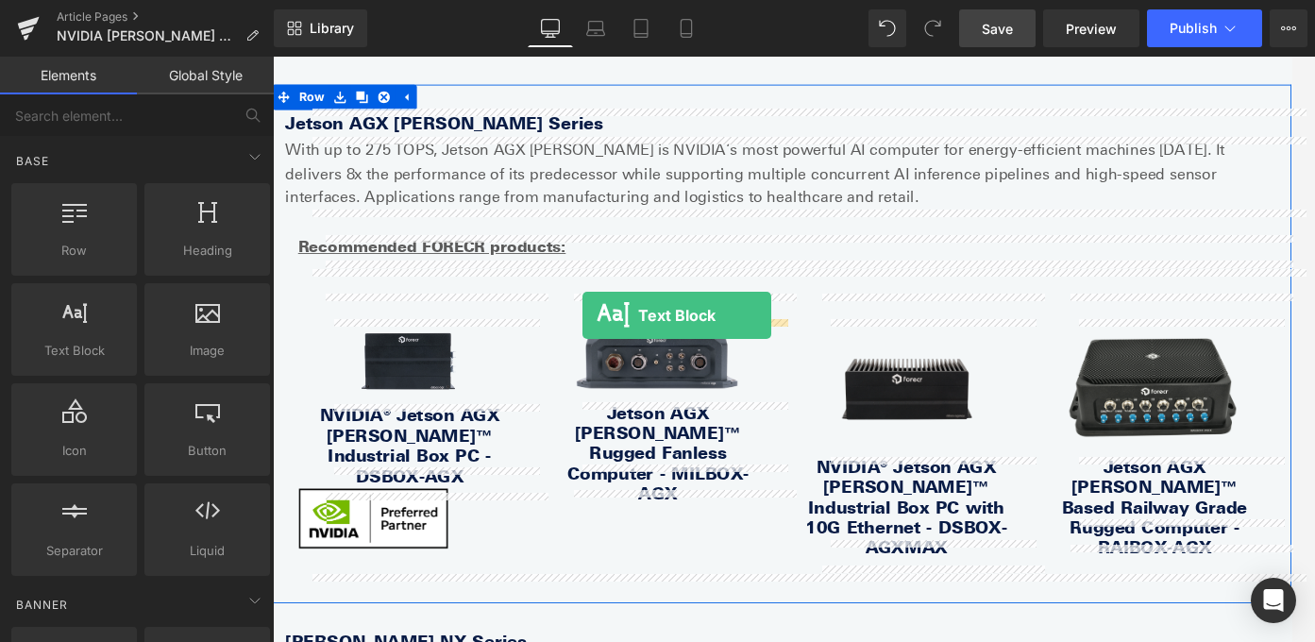
drag, startPoint x: 358, startPoint y: 407, endPoint x: 620, endPoint y: 346, distance: 269.3
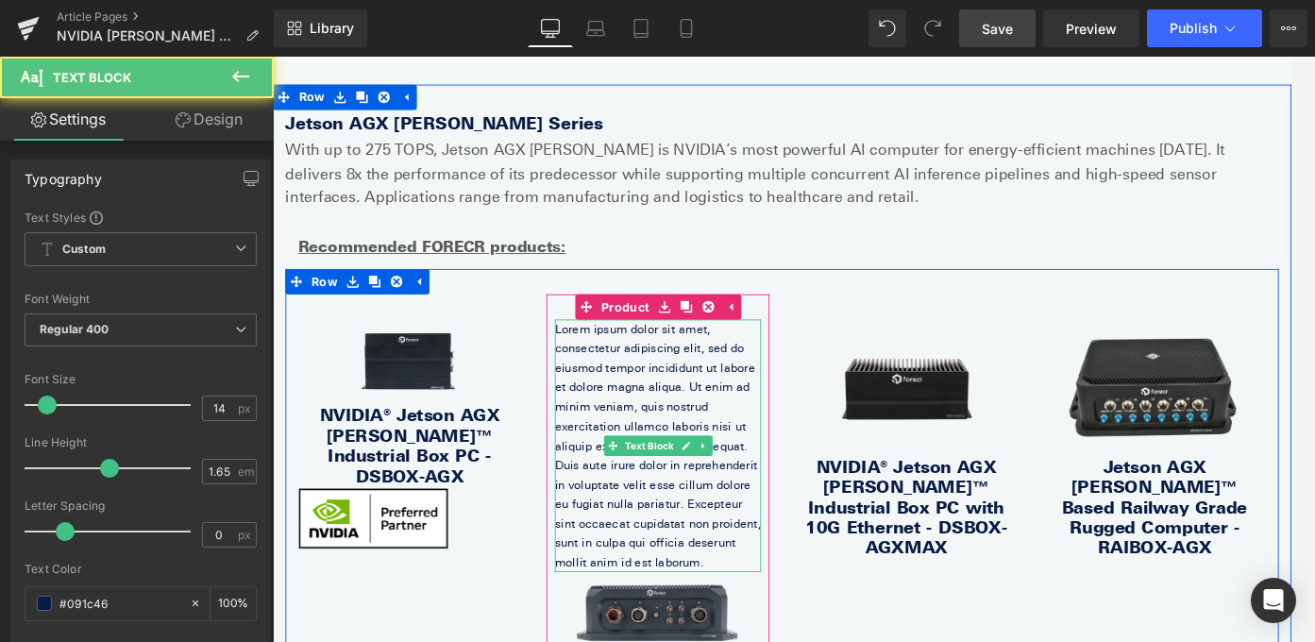
click at [729, 386] on p "Lorem ipsum dolor sit amet, consectetur adipiscing elit, sed do eiusmod tempor …" at bounding box center [704, 492] width 231 height 283
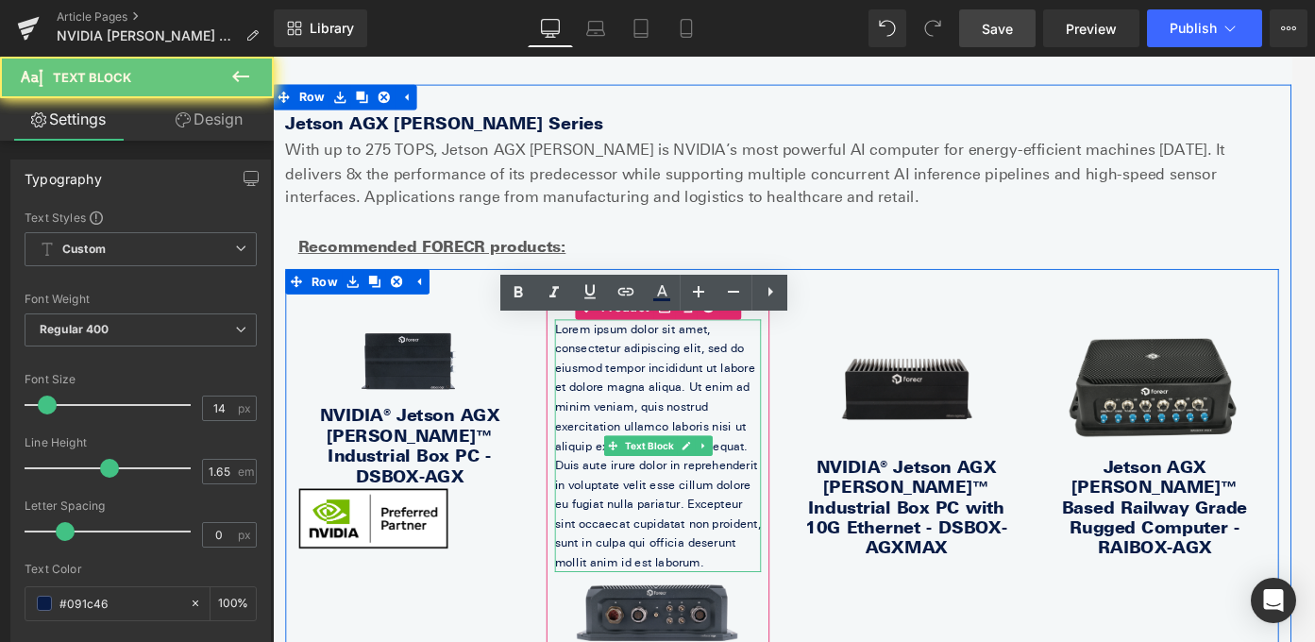
click at [729, 387] on p "Lorem ipsum dolor sit amet, consectetur adipiscing elit, sed do eiusmod tempor …" at bounding box center [704, 492] width 231 height 283
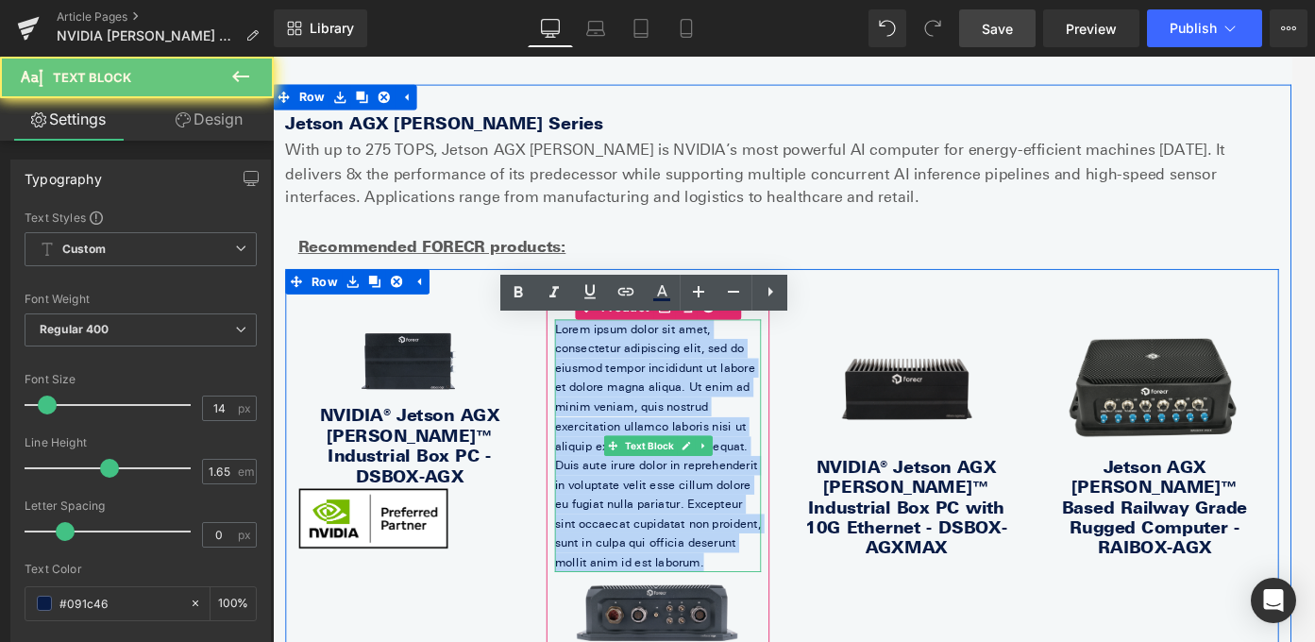
click at [729, 387] on p "Lorem ipsum dolor sit amet, consectetur adipiscing elit, sed do eiusmod tempor …" at bounding box center [704, 492] width 231 height 283
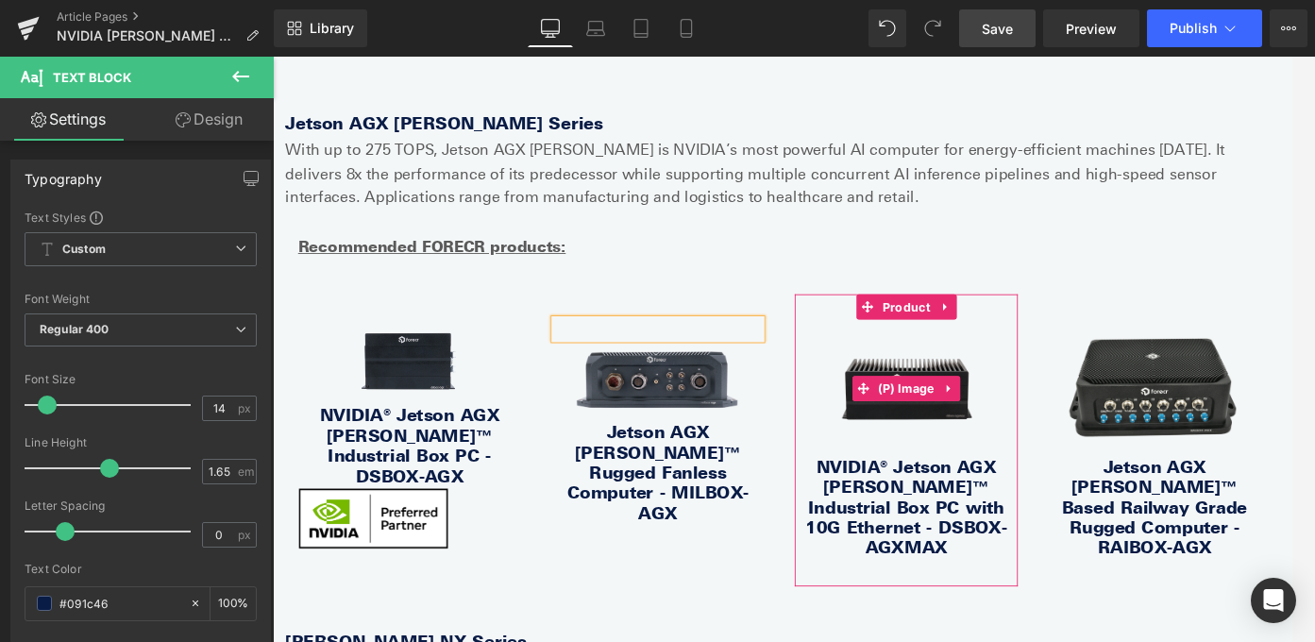
click at [978, 497] on img at bounding box center [983, 428] width 231 height 154
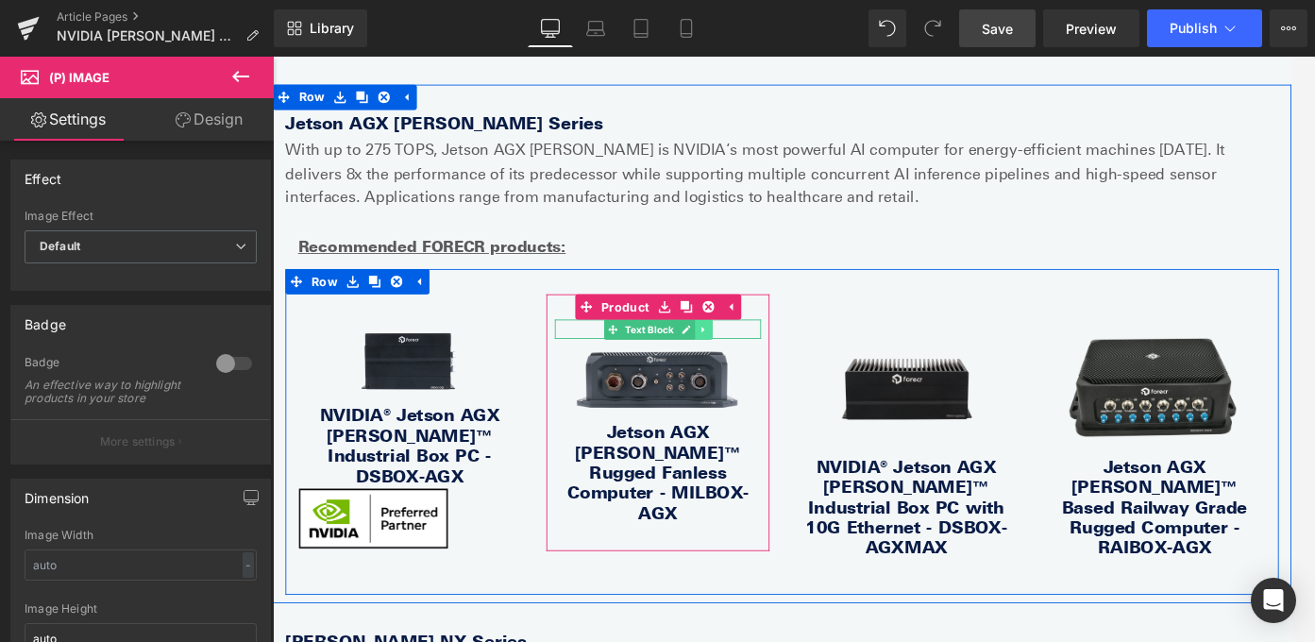
click at [757, 362] on icon at bounding box center [755, 362] width 10 height 11
click at [751, 362] on link at bounding box center [746, 362] width 20 height 23
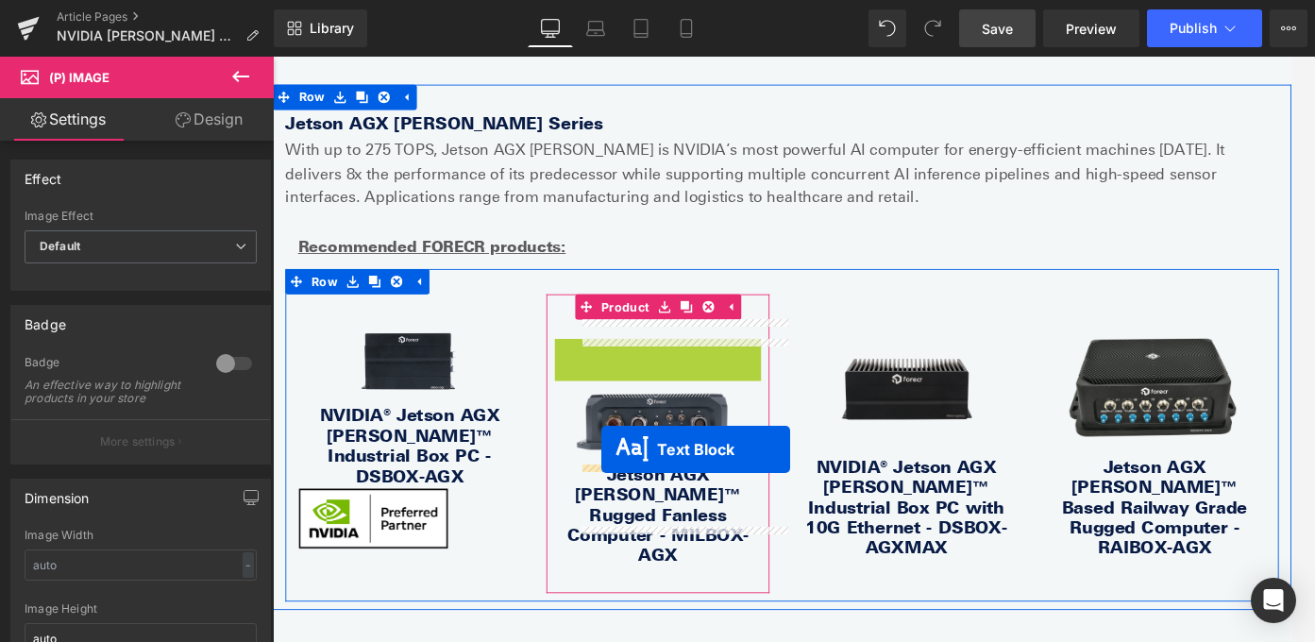
drag, startPoint x: 648, startPoint y: 385, endPoint x: 640, endPoint y: 497, distance: 111.6
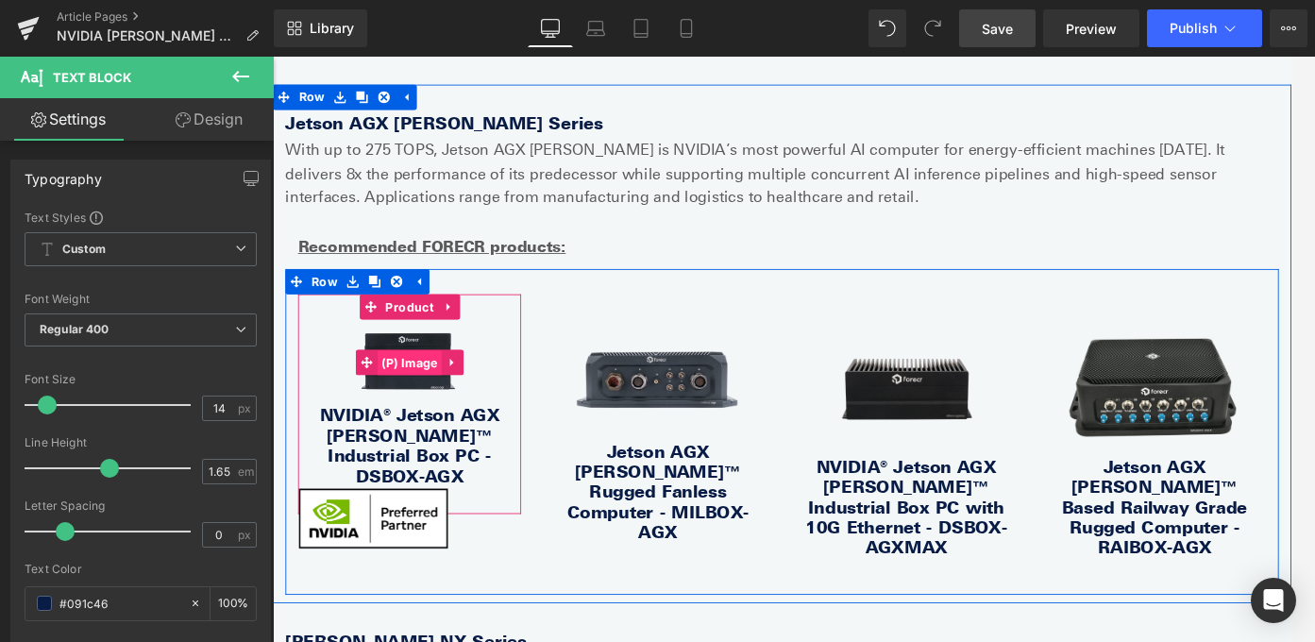
click at [441, 395] on span "(P) Image" at bounding box center [426, 400] width 73 height 28
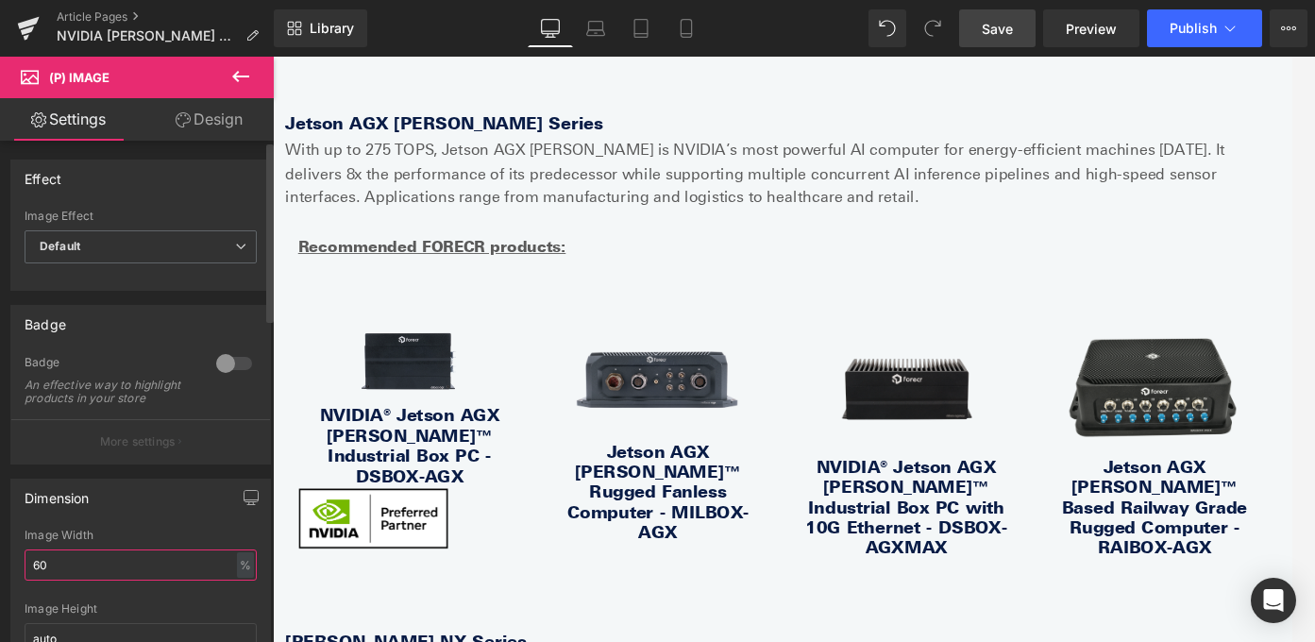
click at [186, 572] on input "60" at bounding box center [141, 564] width 232 height 31
type input "90"
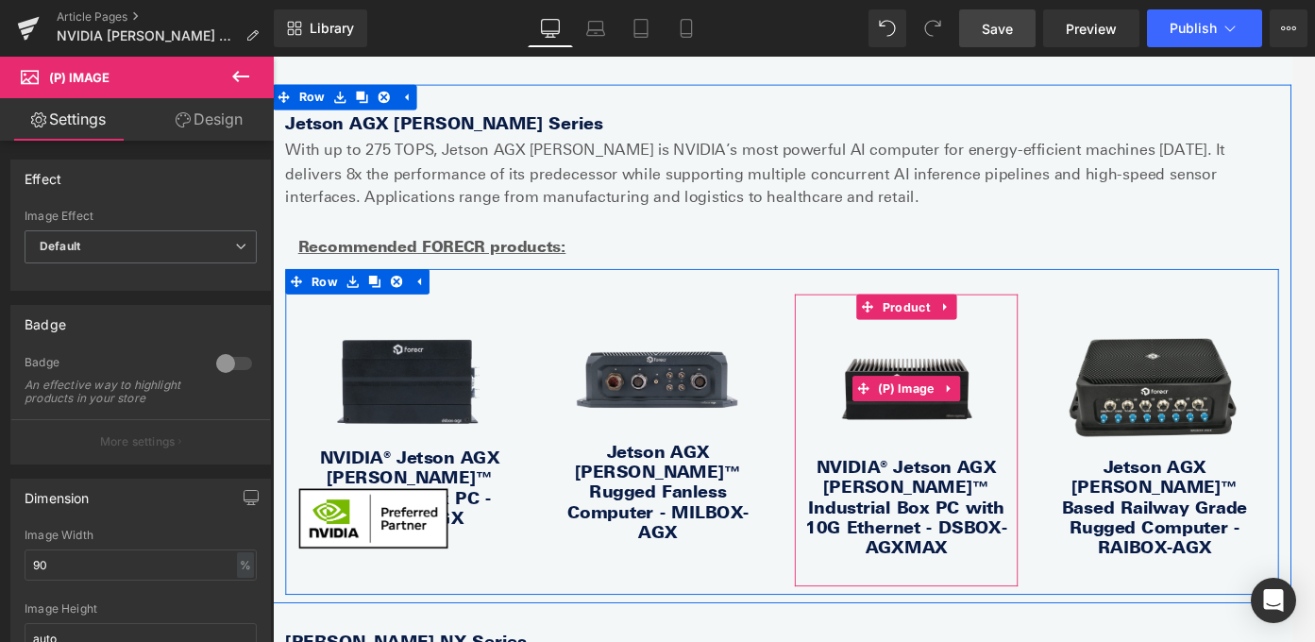
click at [982, 396] on img at bounding box center [983, 428] width 231 height 154
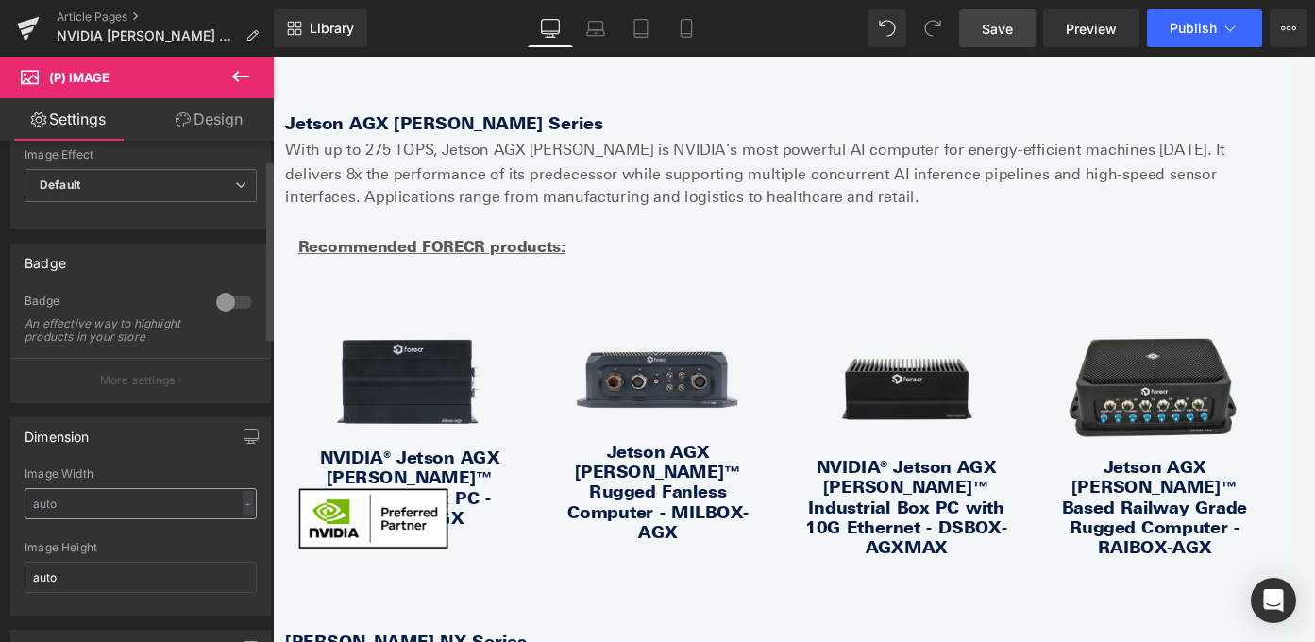
scroll to position [65, 0]
click at [138, 515] on input "text" at bounding box center [141, 499] width 232 height 31
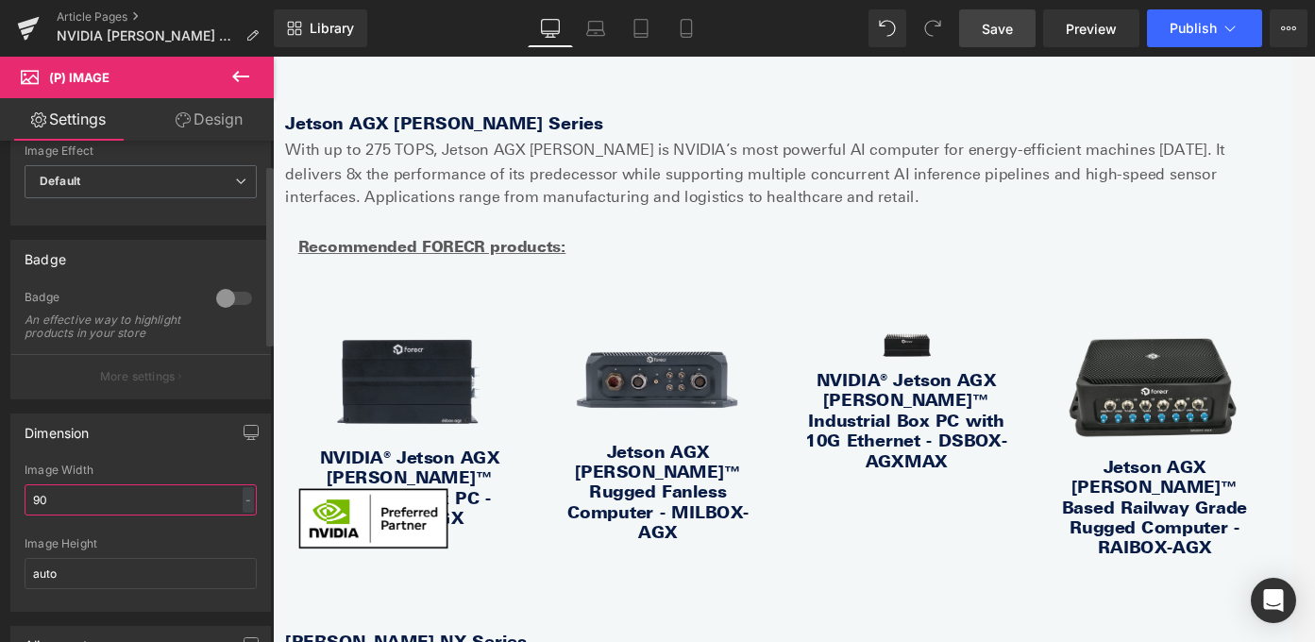
type input "90"
click at [116, 504] on input "90" at bounding box center [141, 499] width 232 height 31
click at [116, 505] on input "90" at bounding box center [141, 499] width 232 height 31
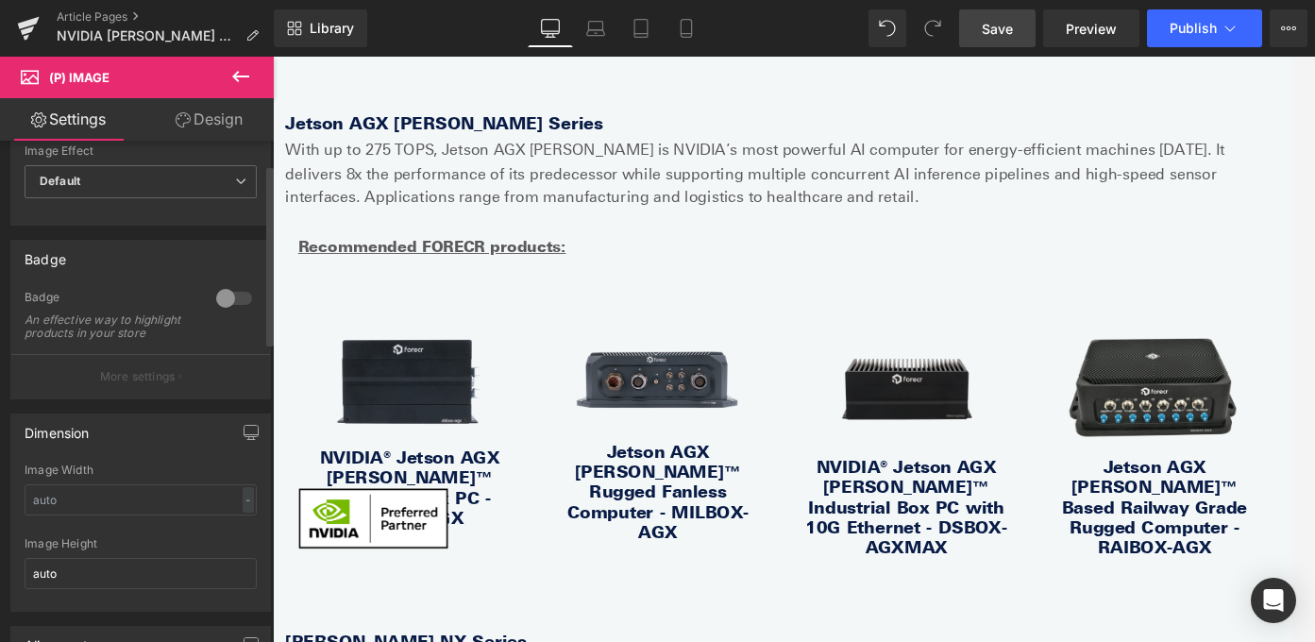
click at [149, 550] on div "Image Height" at bounding box center [141, 543] width 232 height 13
click at [243, 513] on div "-" at bounding box center [248, 499] width 11 height 25
click at [239, 543] on li "%" at bounding box center [244, 528] width 24 height 27
click at [151, 515] on input "text" at bounding box center [141, 499] width 232 height 31
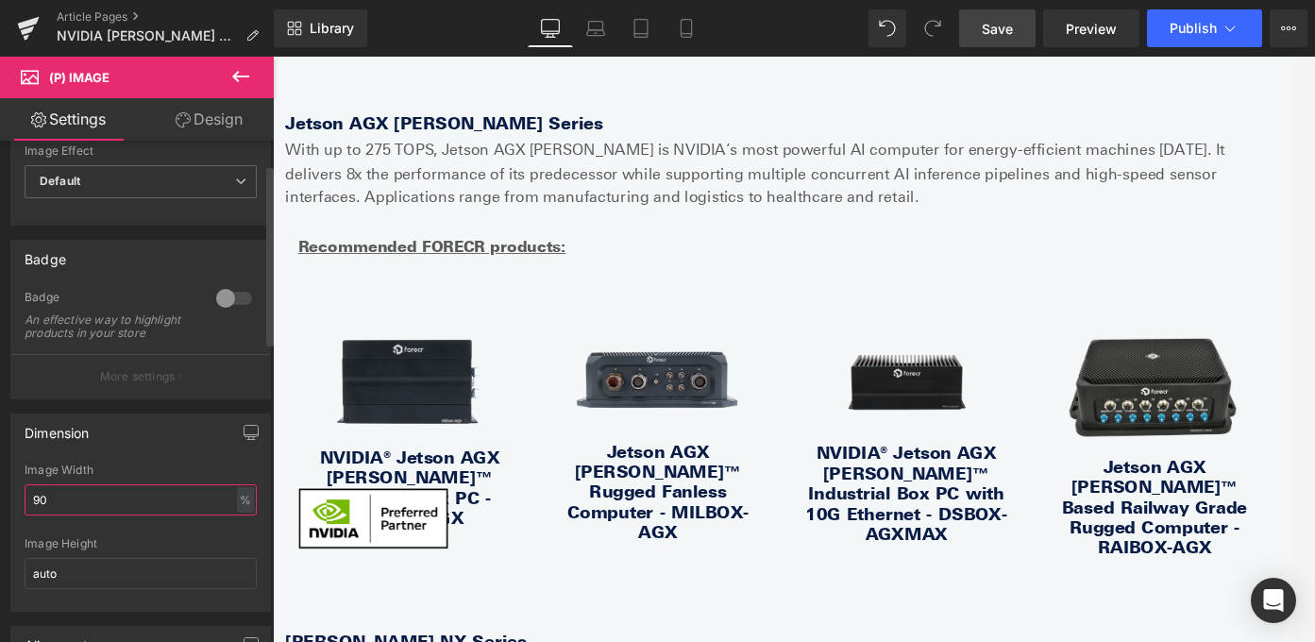
type input "9"
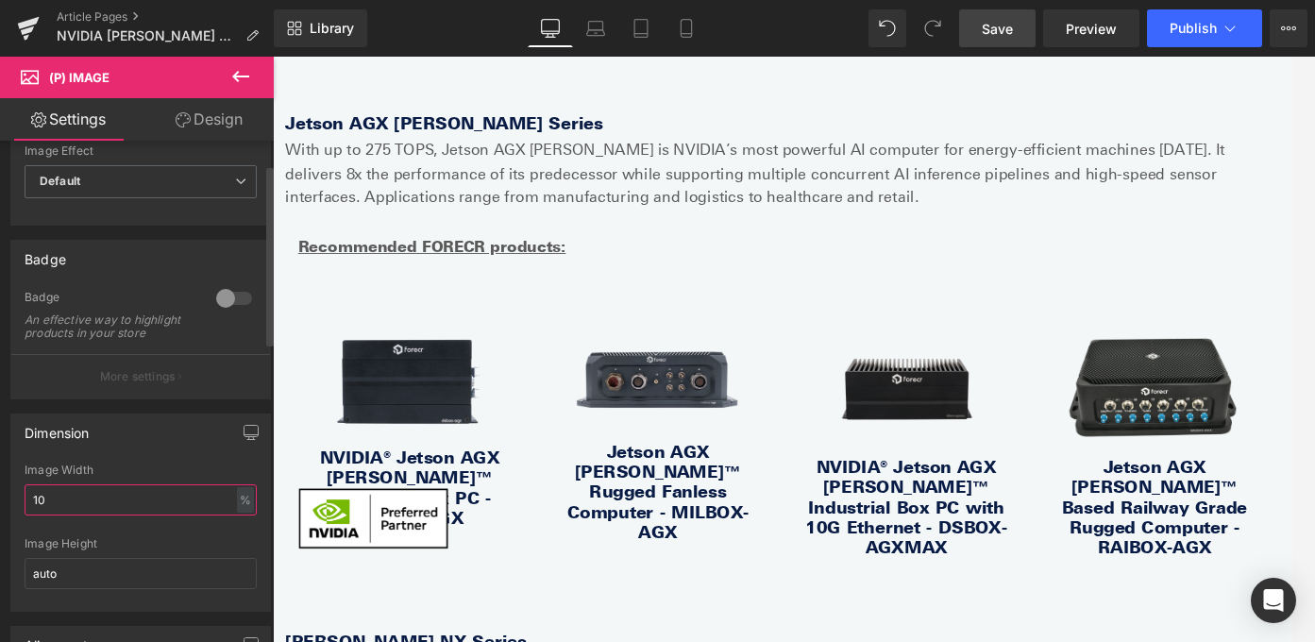
type input "1"
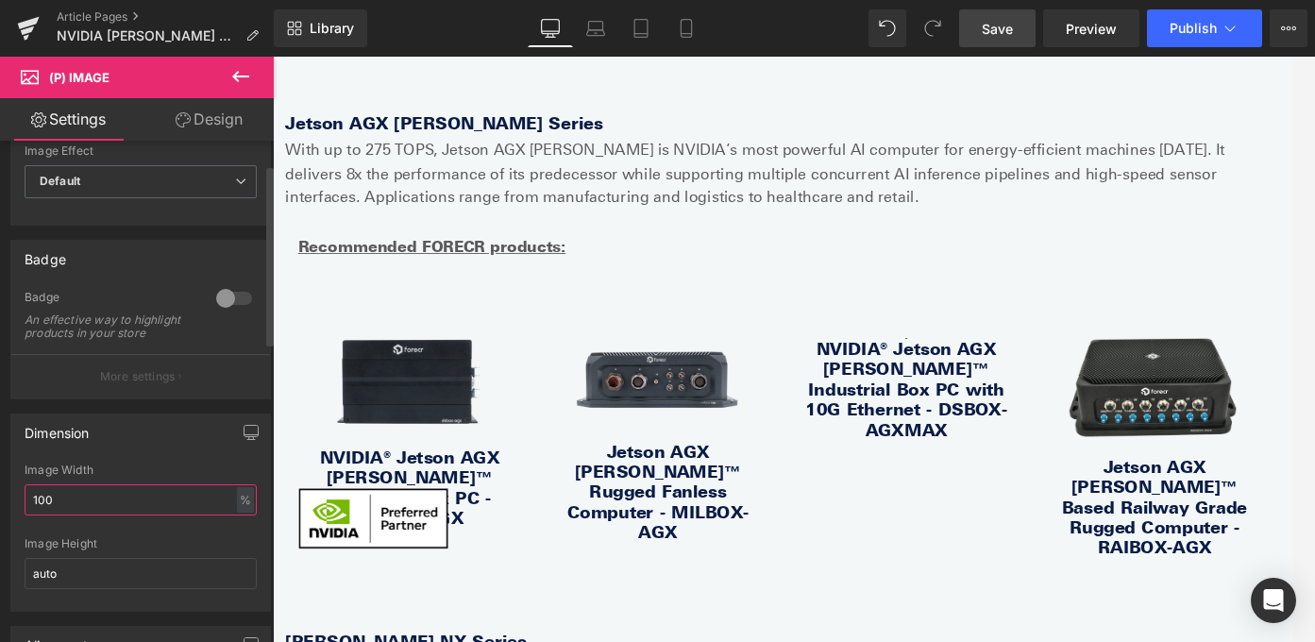
type input "100"
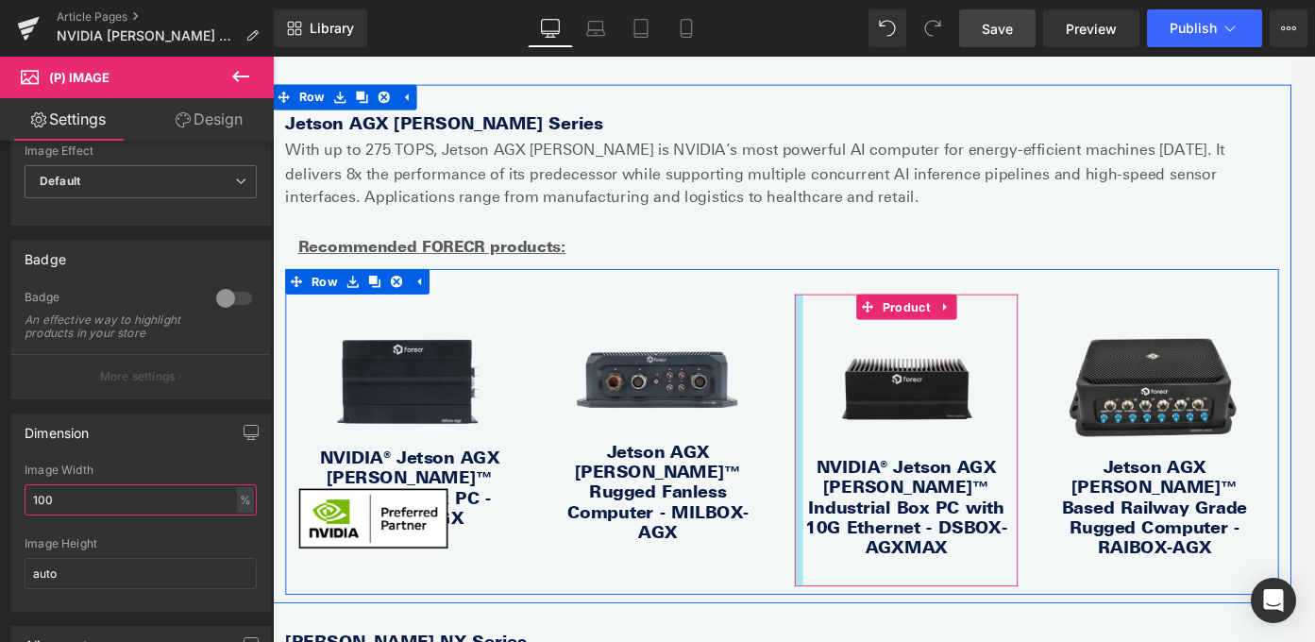
scroll to position [1688, 0]
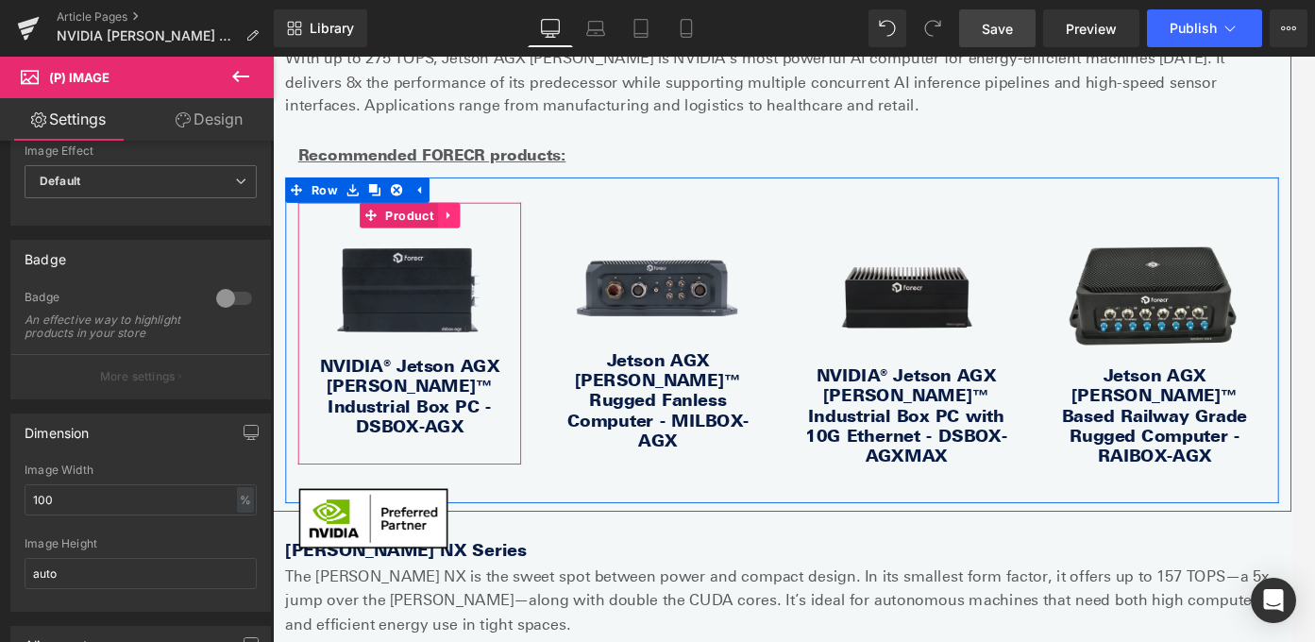
click at [475, 232] on icon at bounding box center [469, 234] width 13 height 14
click at [456, 231] on icon at bounding box center [457, 233] width 13 height 13
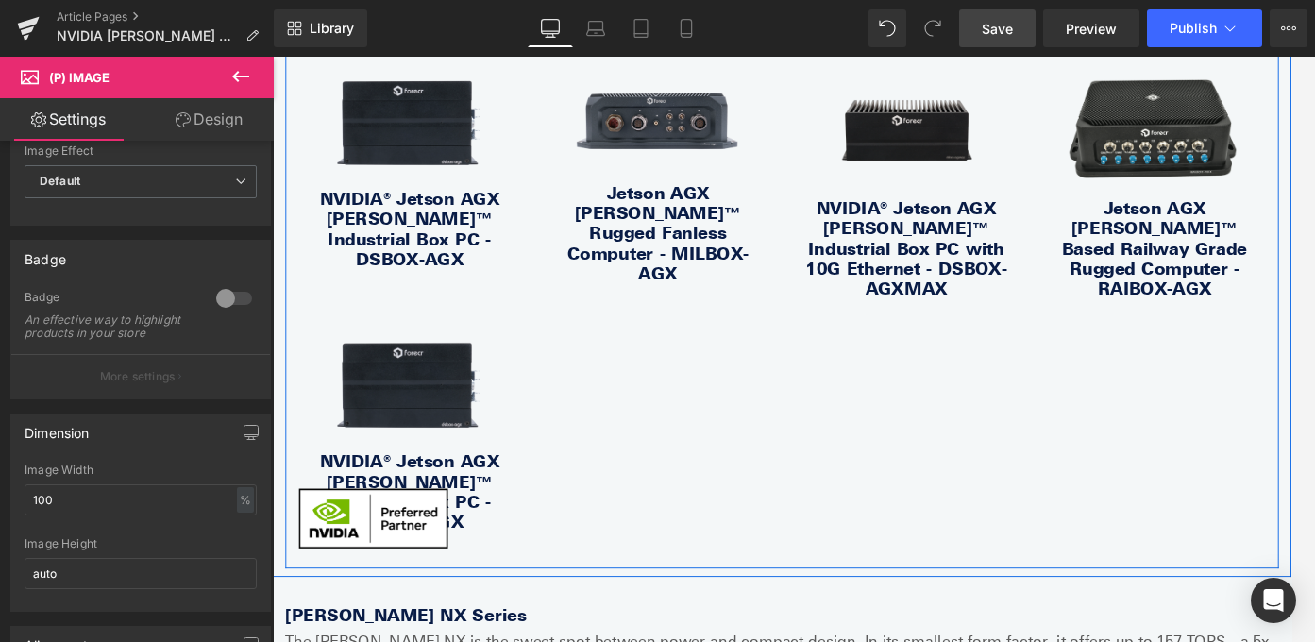
scroll to position [1772, 0]
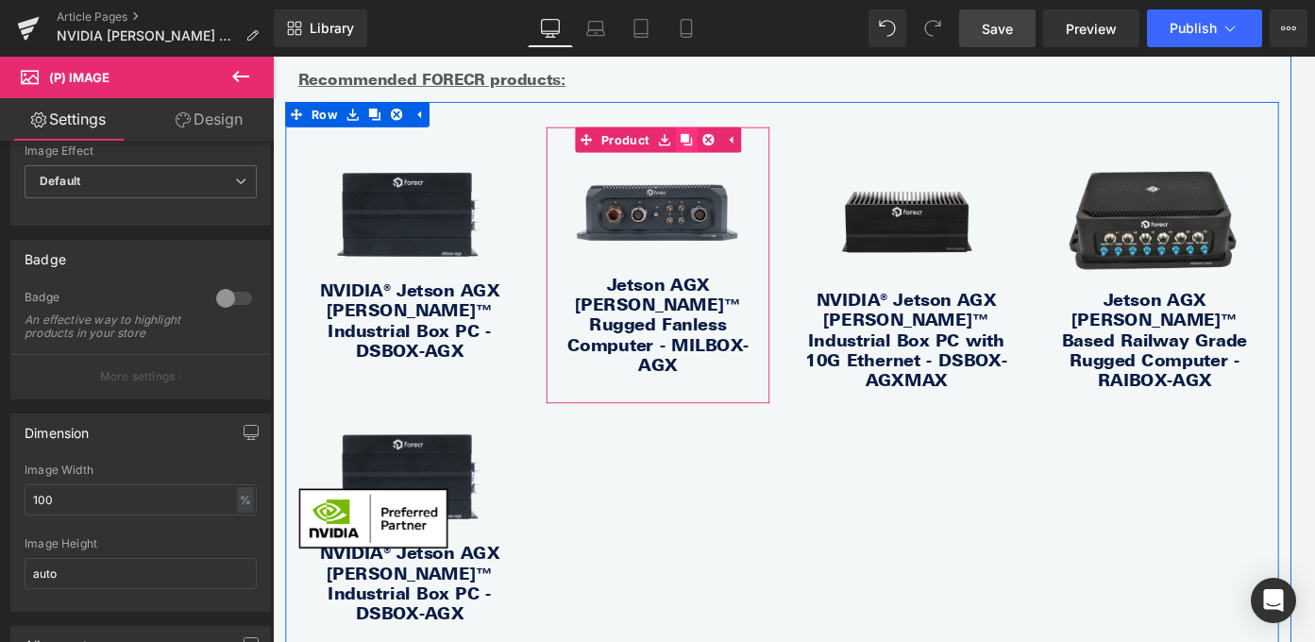
click at [738, 145] on icon at bounding box center [736, 149] width 13 height 13
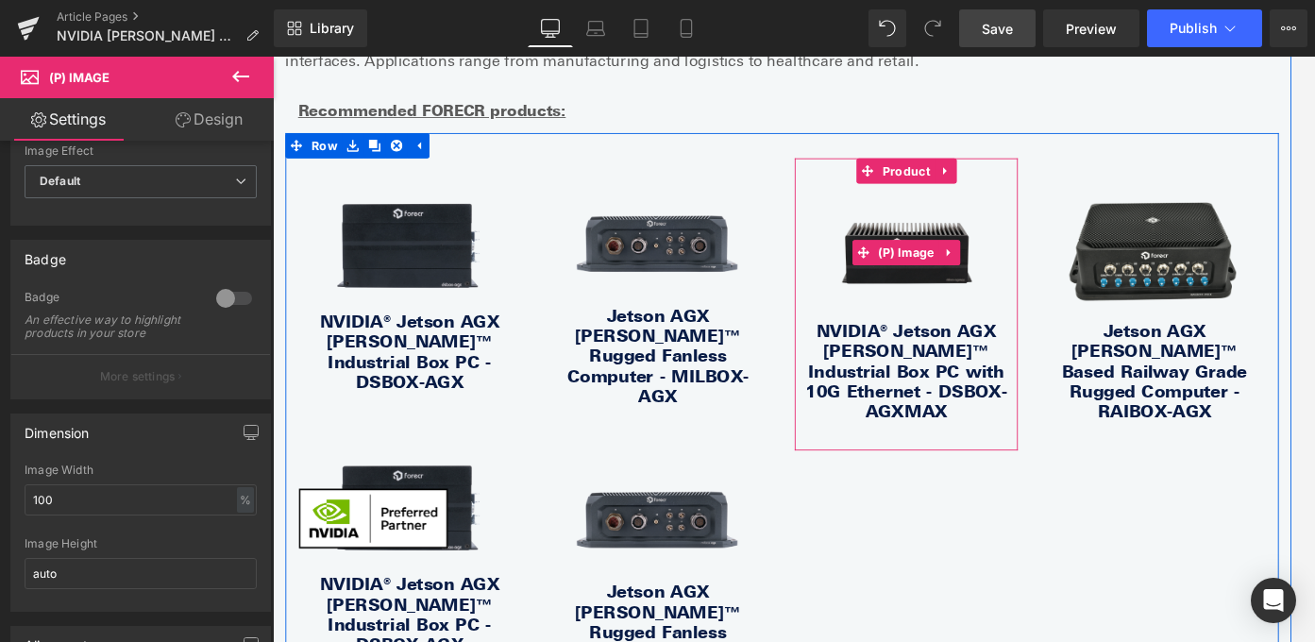
scroll to position [1735, 0]
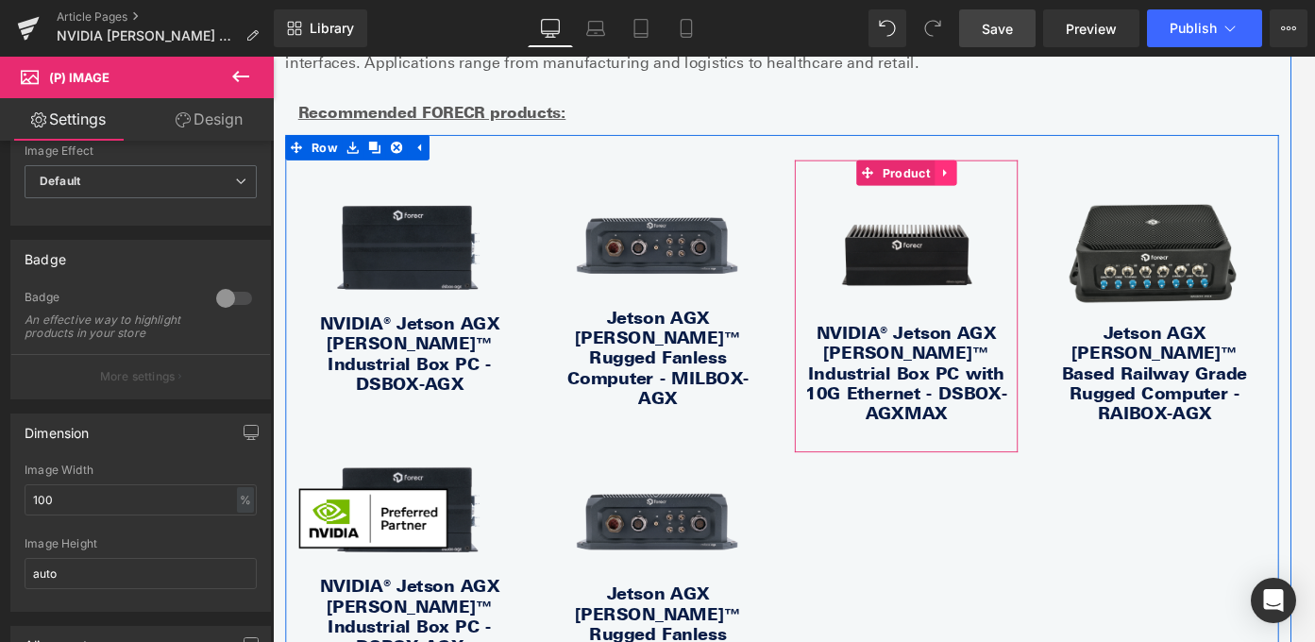
click at [1025, 184] on icon at bounding box center [1026, 187] width 4 height 8
click at [1014, 192] on icon at bounding box center [1014, 186] width 13 height 13
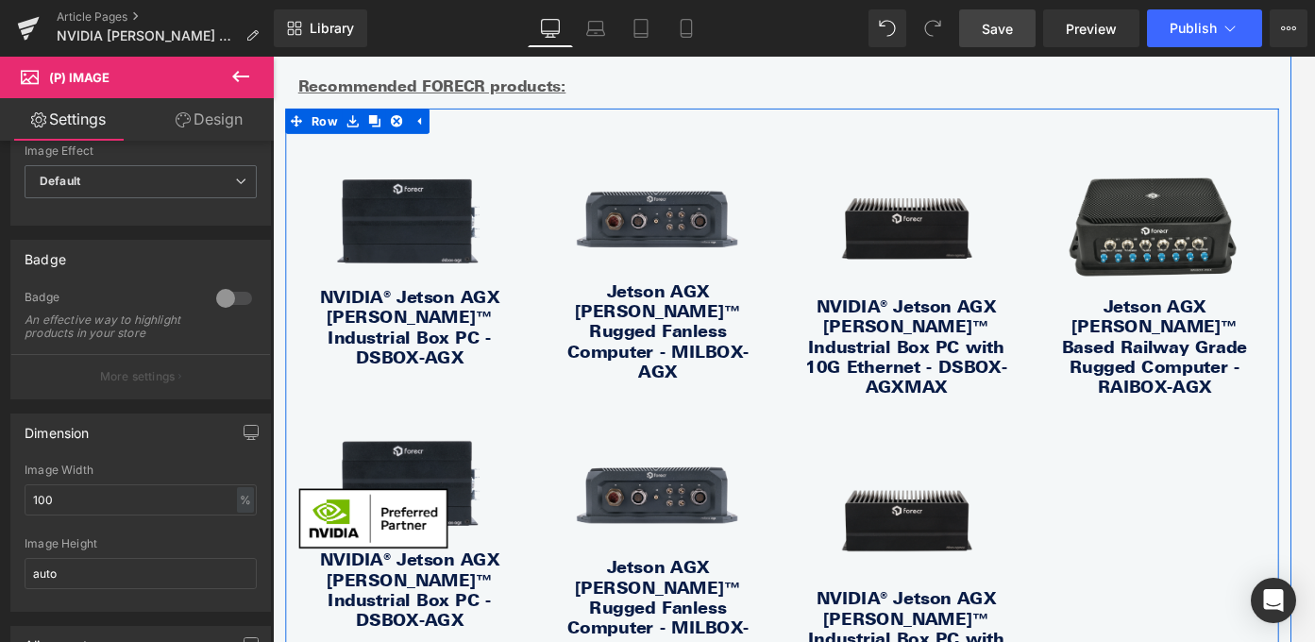
scroll to position [1751, 0]
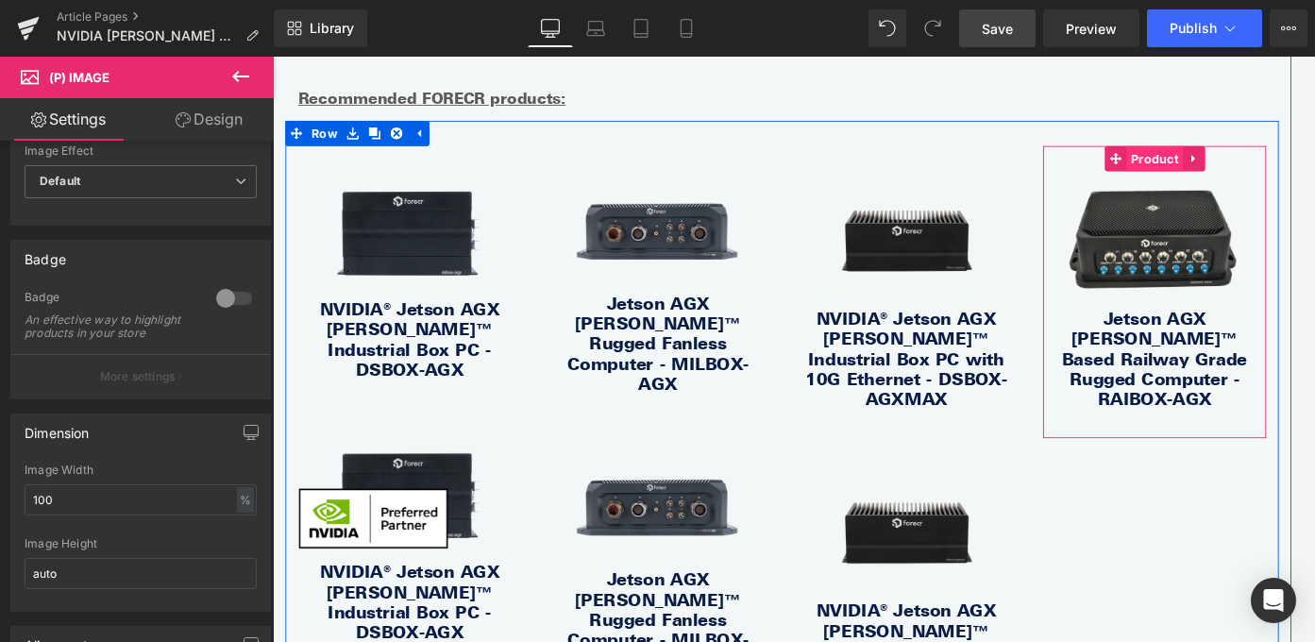
click at [1231, 169] on span "Product" at bounding box center [1261, 171] width 63 height 28
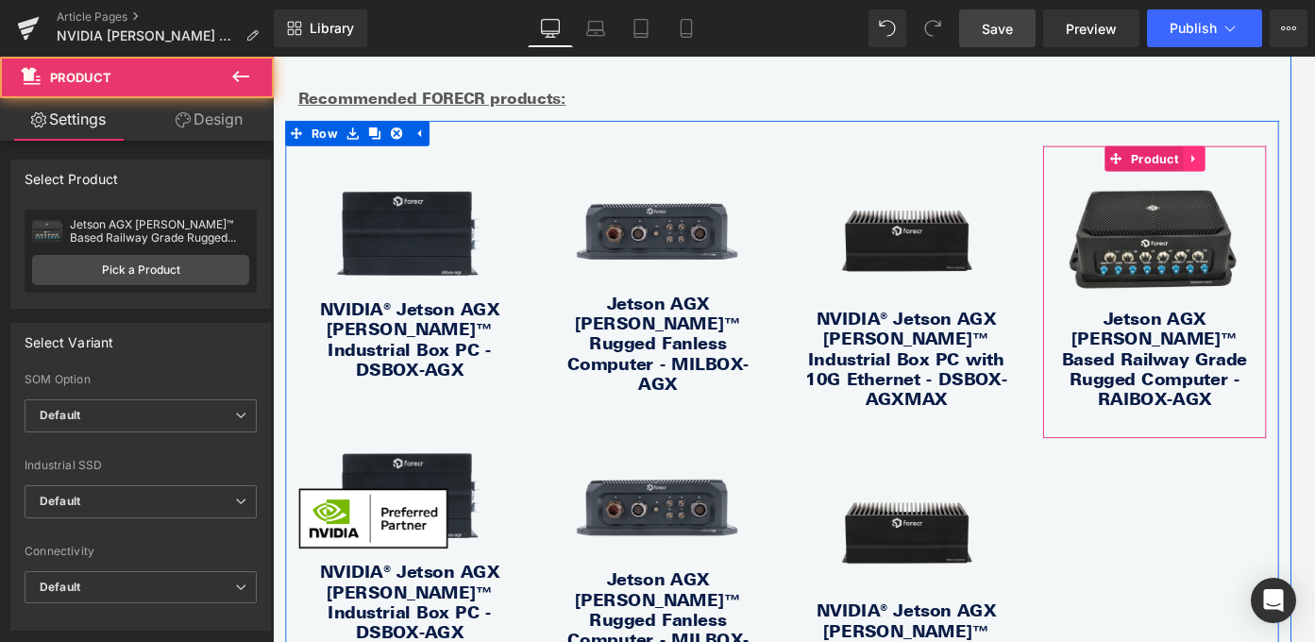
click at [1231, 169] on icon at bounding box center [1305, 171] width 4 height 8
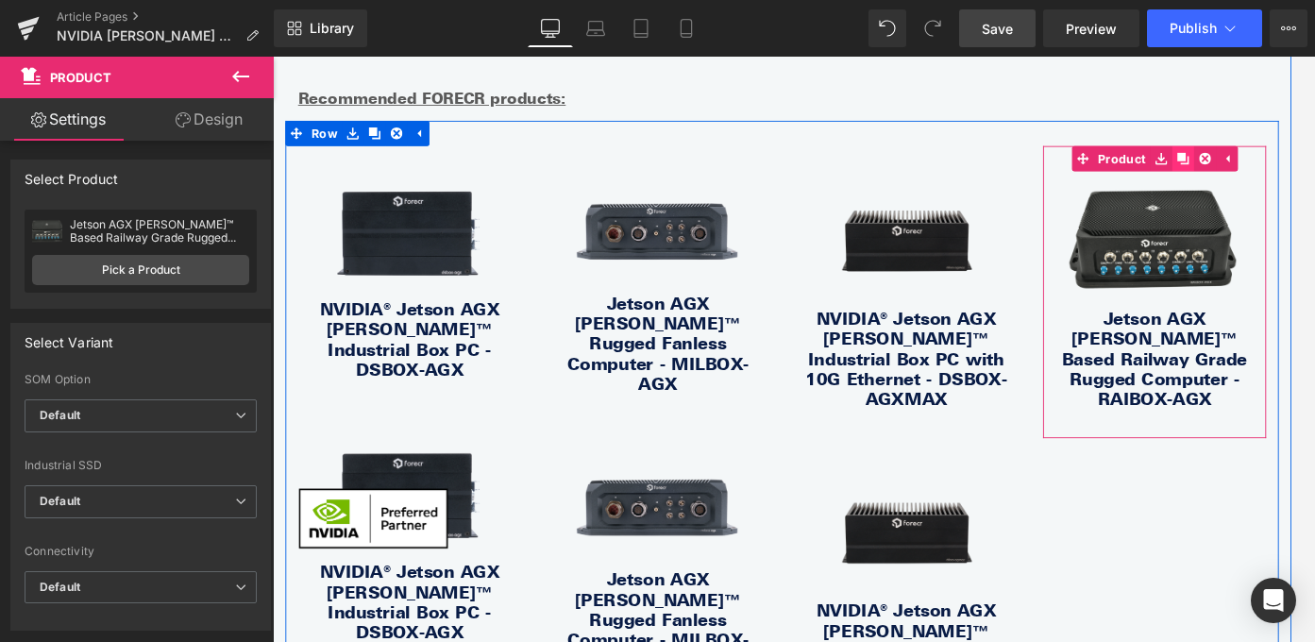
click at [1231, 167] on icon at bounding box center [1293, 170] width 13 height 13
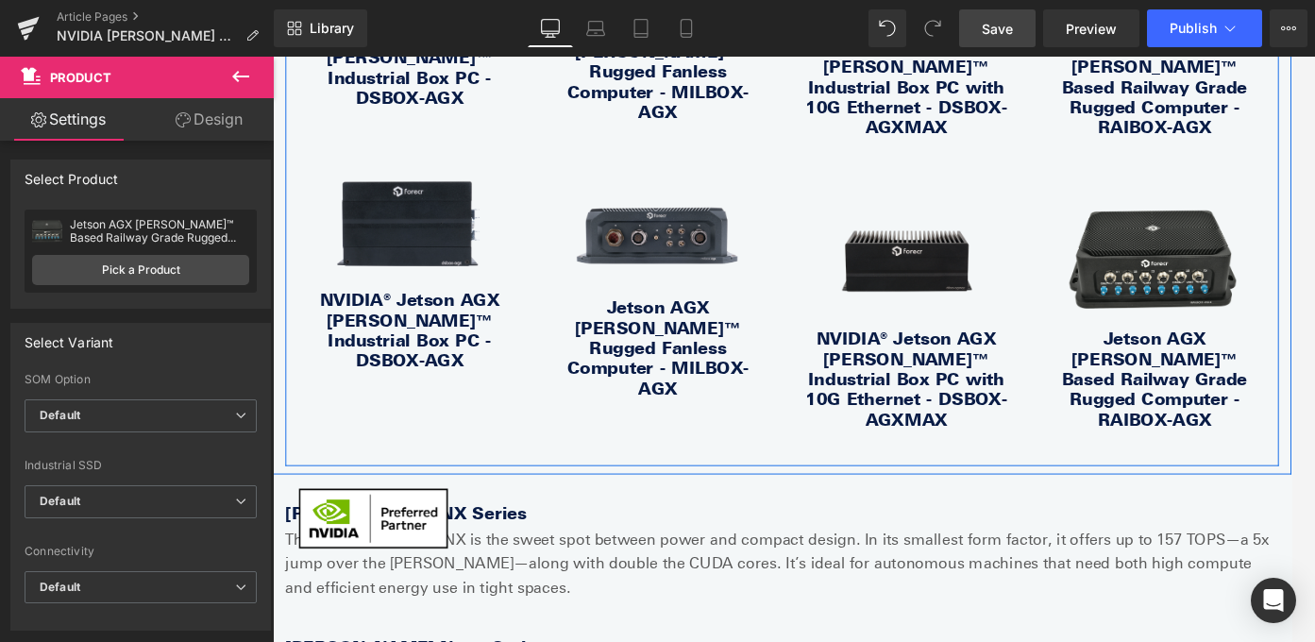
scroll to position [2057, 0]
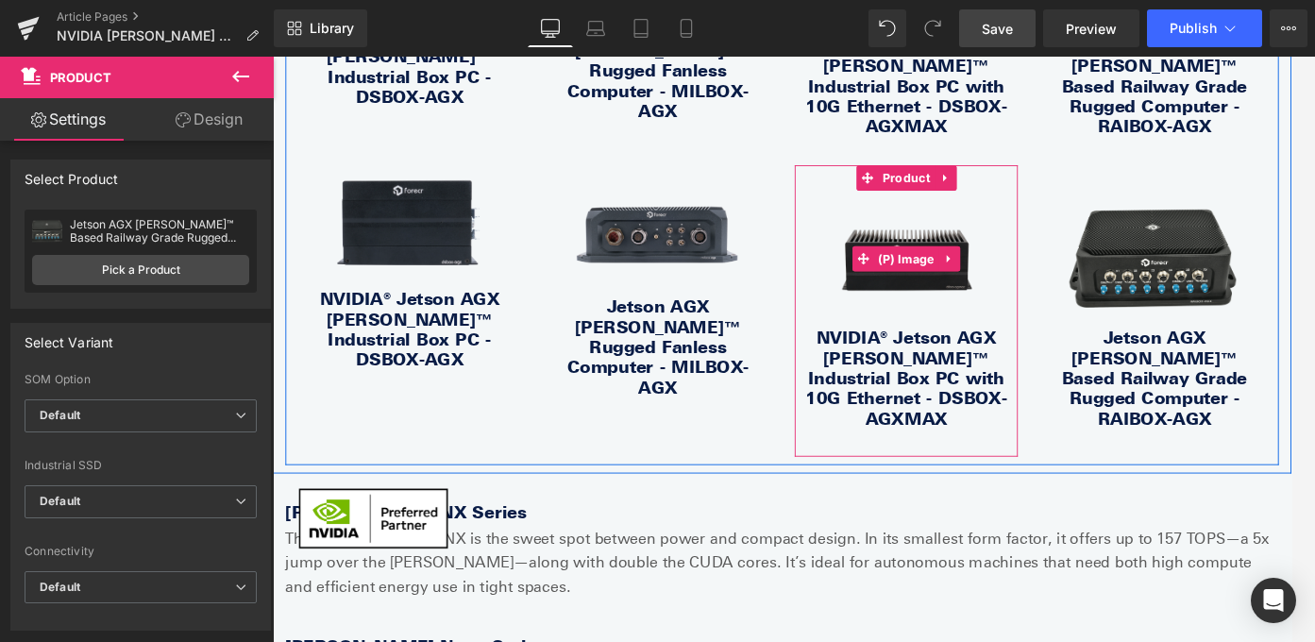
click at [1042, 207] on img at bounding box center [983, 284] width 231 height 154
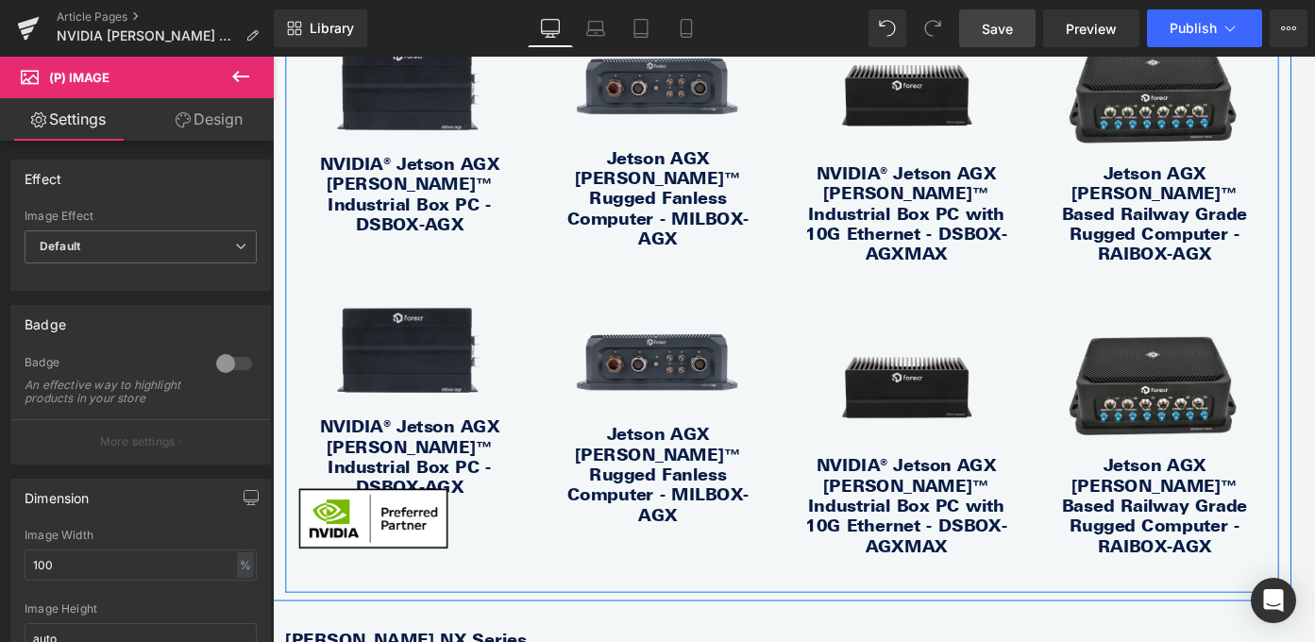
scroll to position [1896, 0]
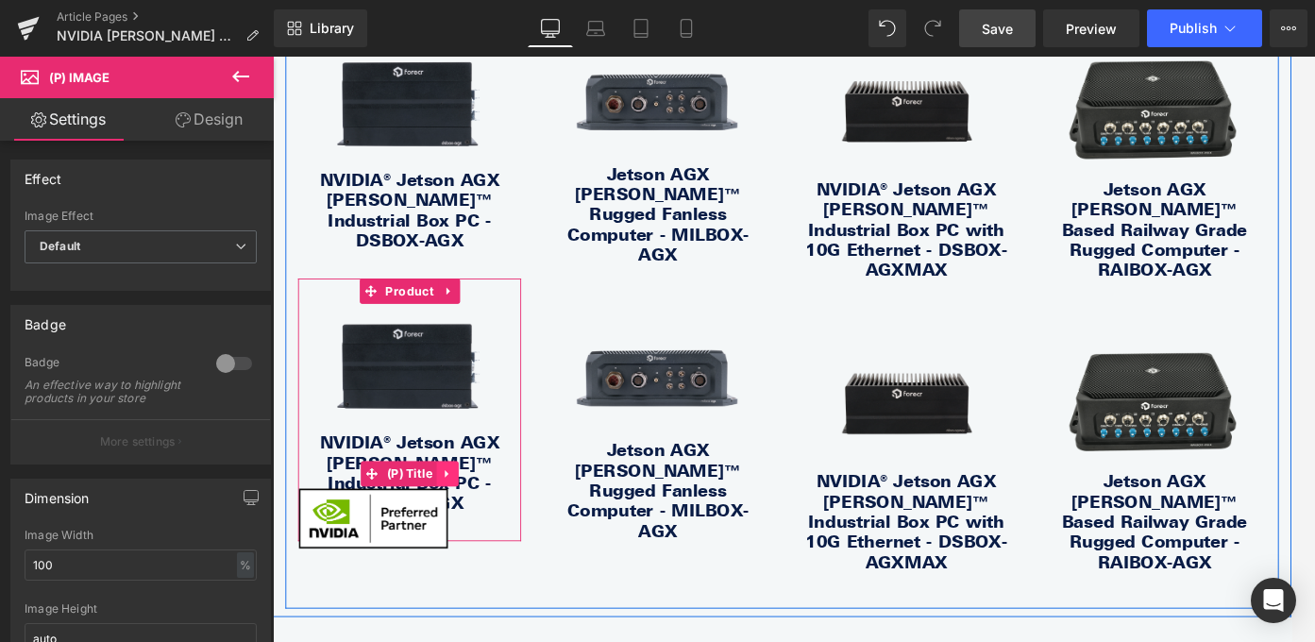
click at [463, 510] on link at bounding box center [469, 524] width 25 height 28
click at [430, 306] on span "Product" at bounding box center [426, 320] width 63 height 28
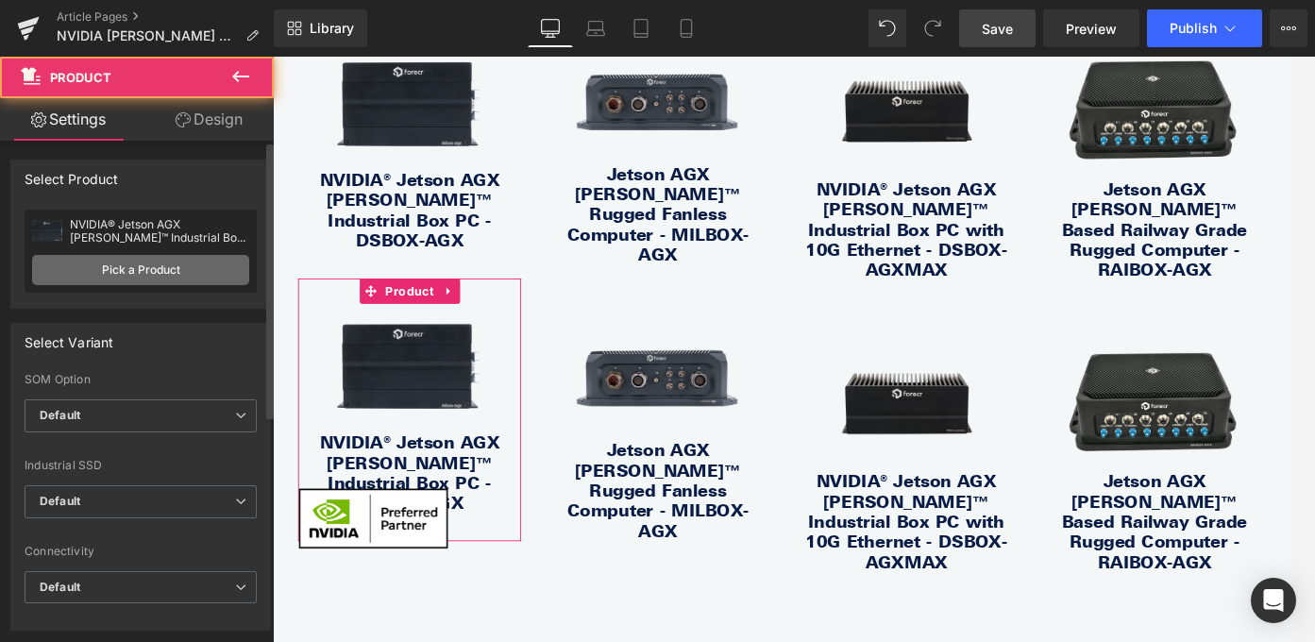
click at [146, 278] on link "Pick a Product" at bounding box center [140, 270] width 217 height 30
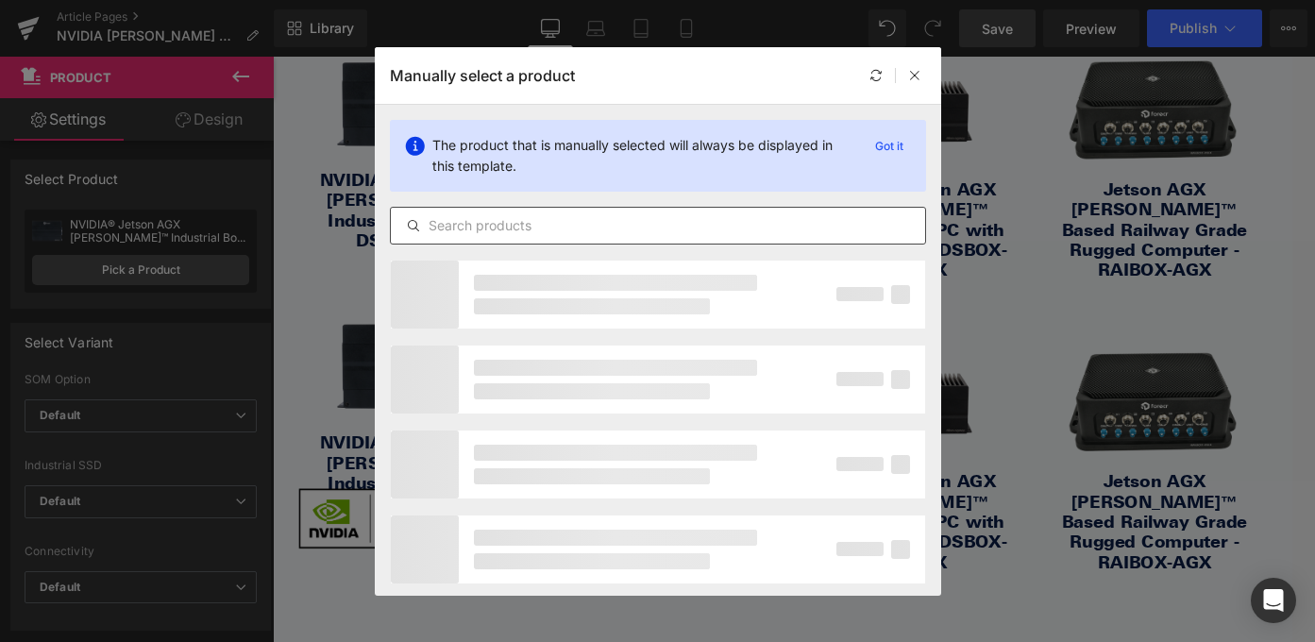
click at [627, 229] on input "text" at bounding box center [658, 225] width 534 height 23
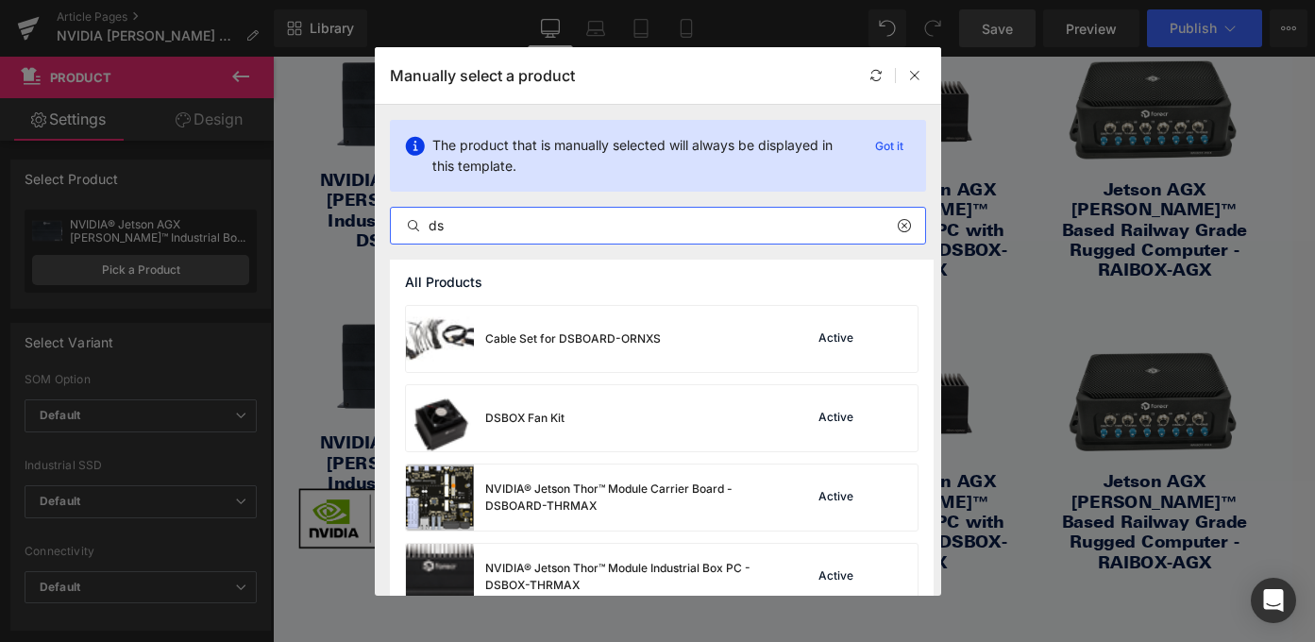
type input "d"
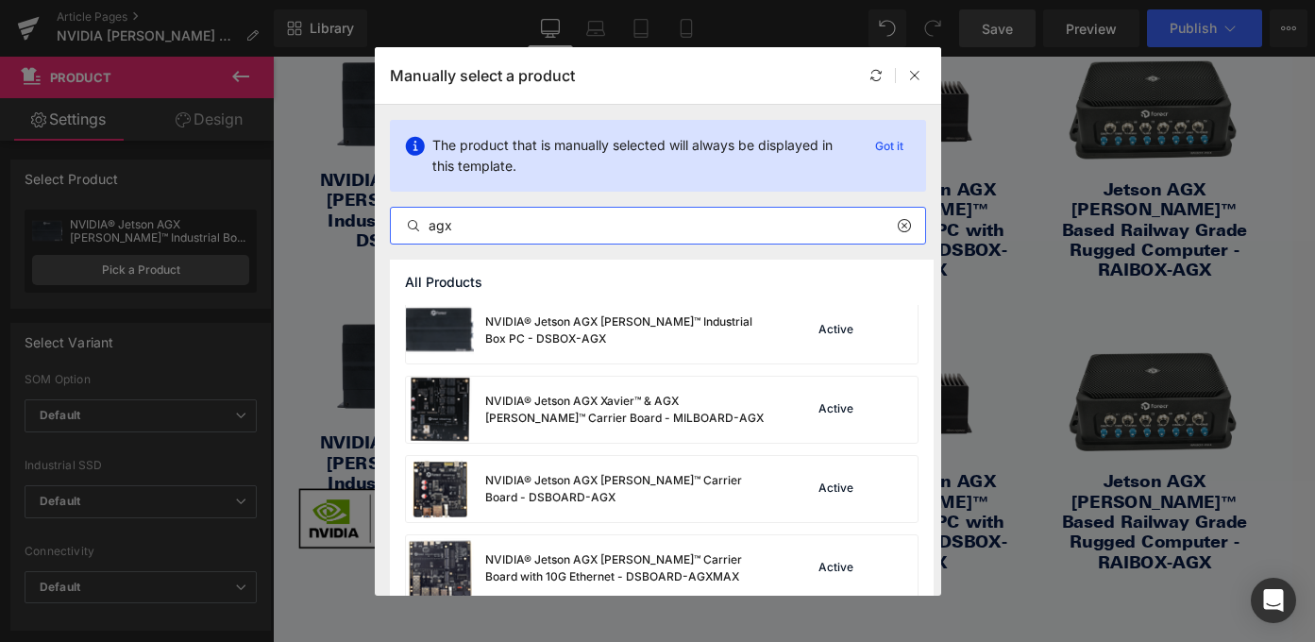
scroll to position [717, 0]
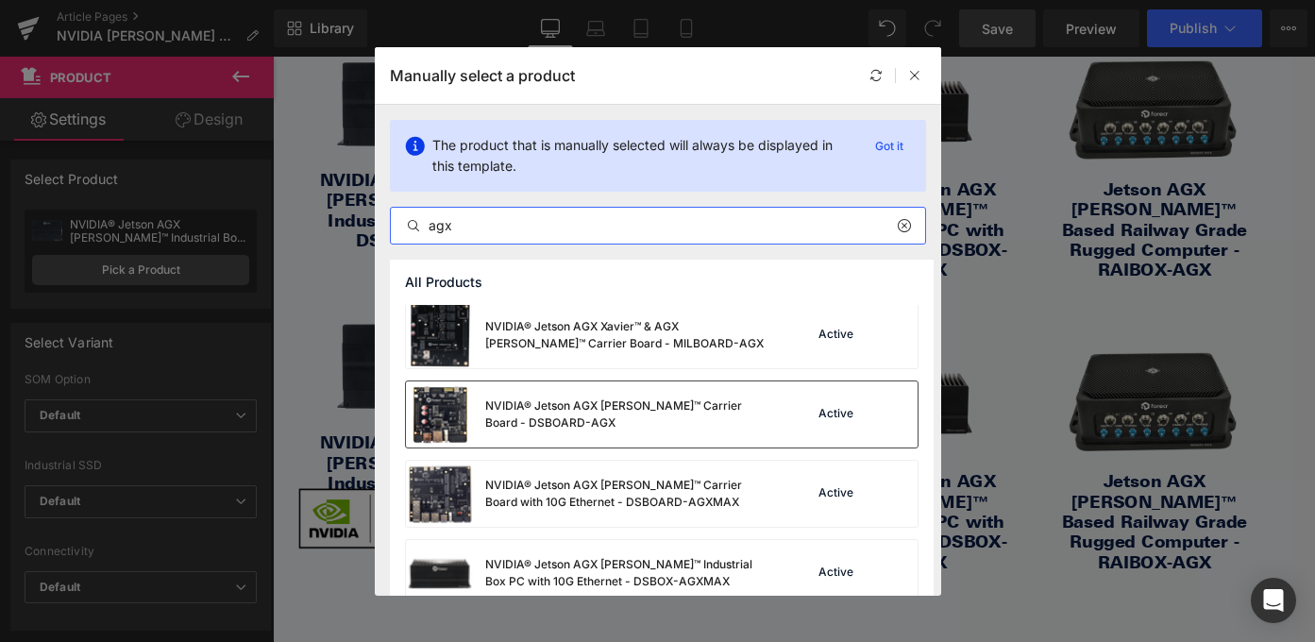
type input "agx"
click at [558, 403] on div "NVIDIA® Jetson AGX [PERSON_NAME]™ Carrier Board - DSBOARD-AGX" at bounding box center [626, 414] width 283 height 34
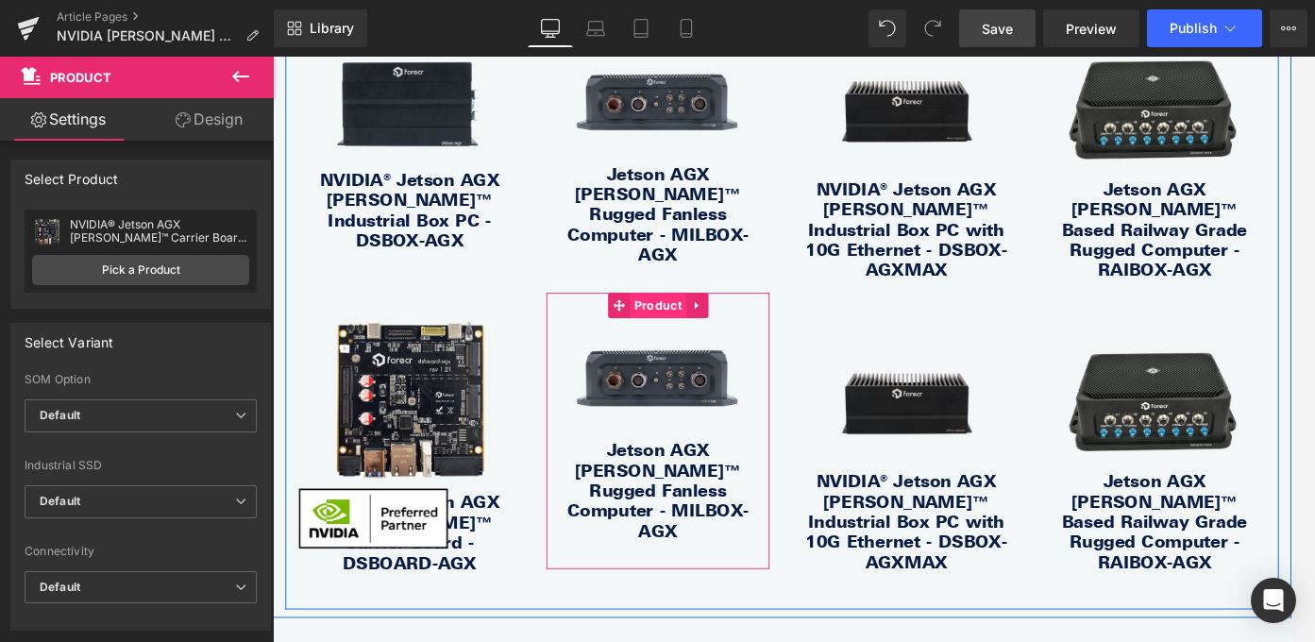
click at [692, 321] on span "Product" at bounding box center [704, 335] width 63 height 28
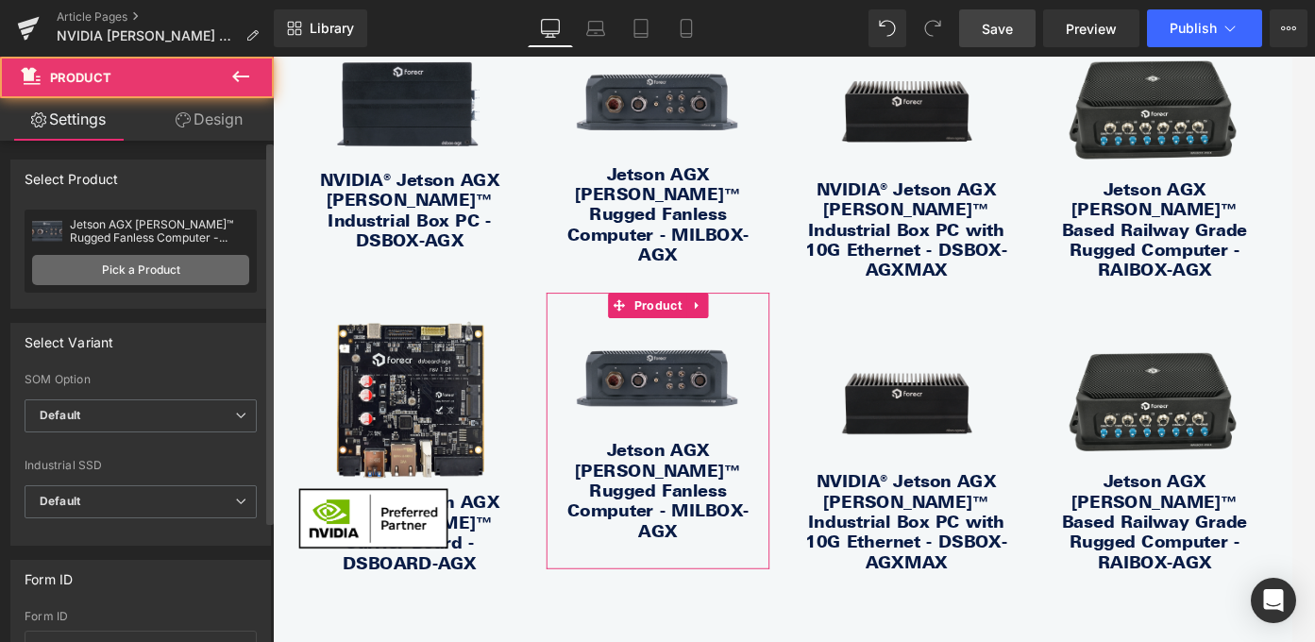
click at [171, 262] on link "Pick a Product" at bounding box center [140, 270] width 217 height 30
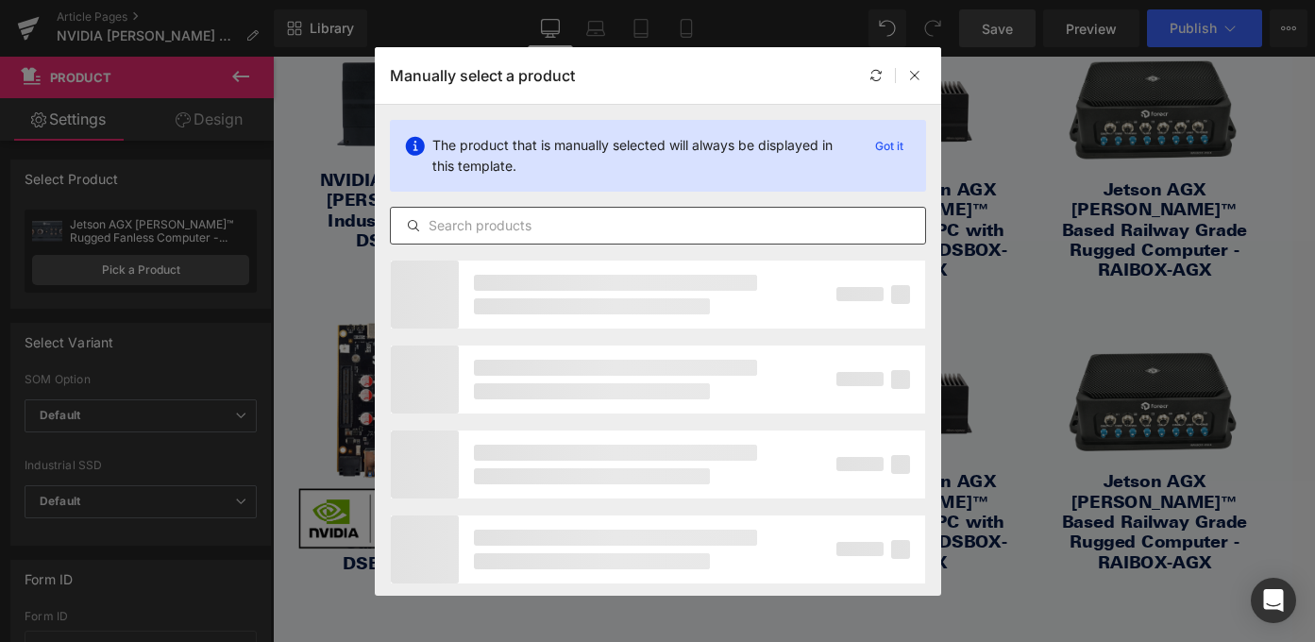
click at [516, 231] on input "text" at bounding box center [658, 225] width 534 height 23
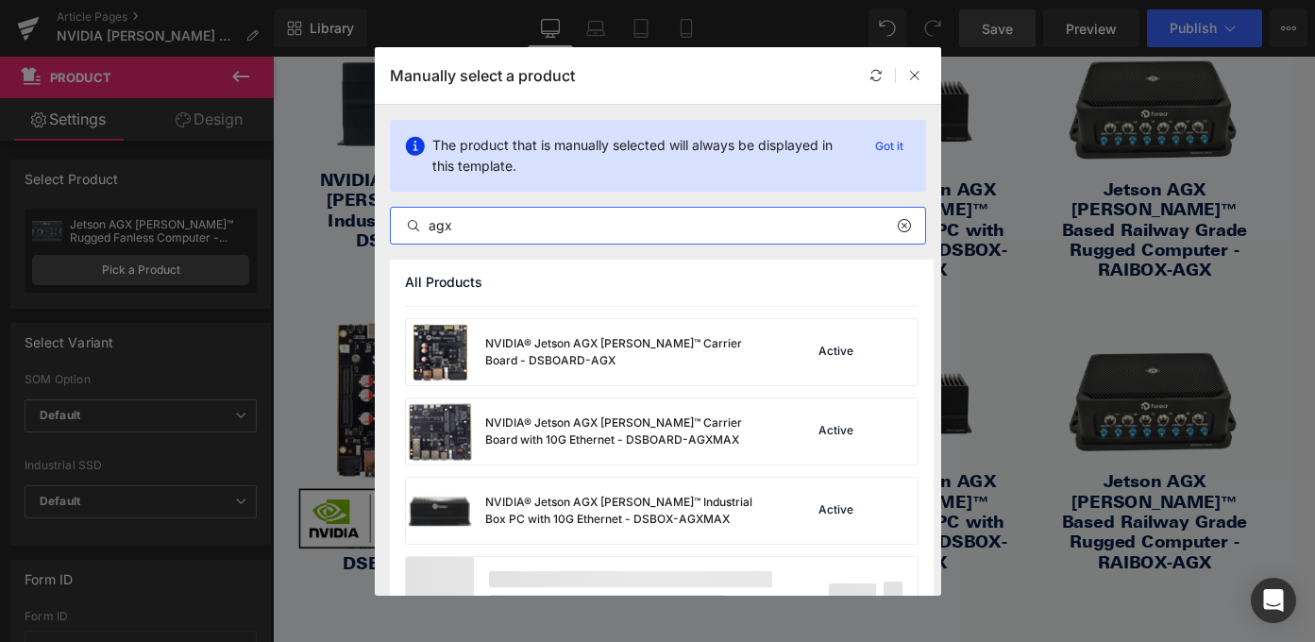
scroll to position [793, 0]
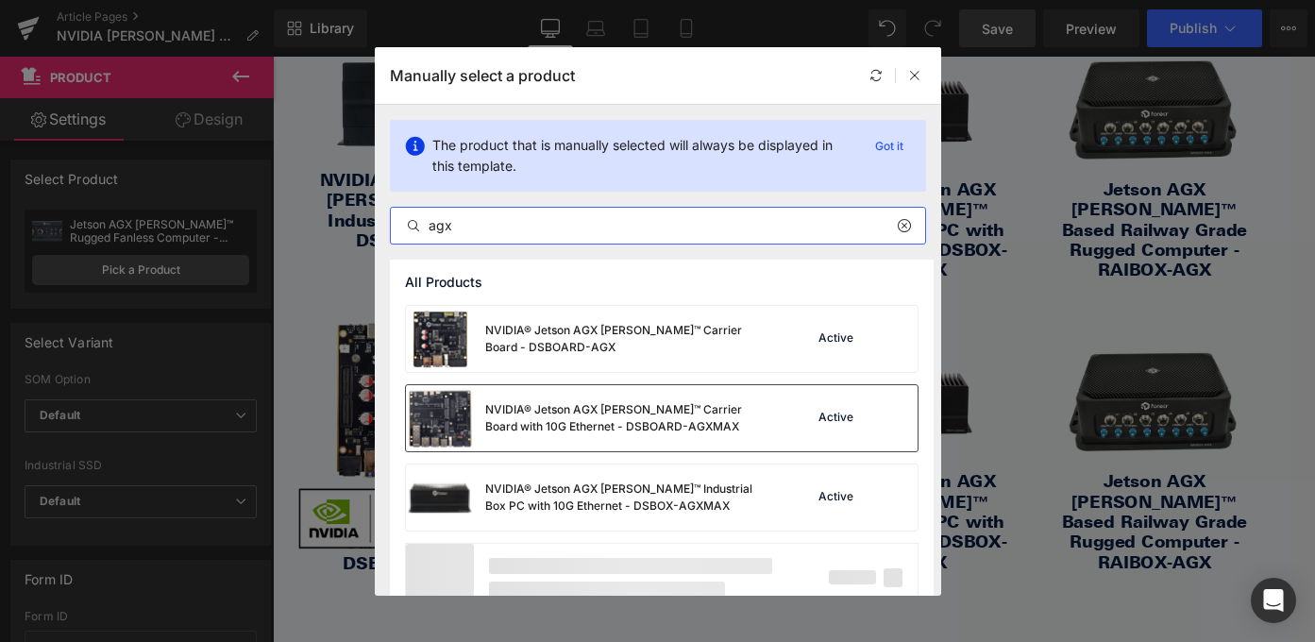
type input "agx"
click at [680, 429] on div "NVIDIA® Jetson AGX [PERSON_NAME]™ Carrier Board with 10G Ethernet - DSBOARD-AGX…" at bounding box center [626, 418] width 283 height 34
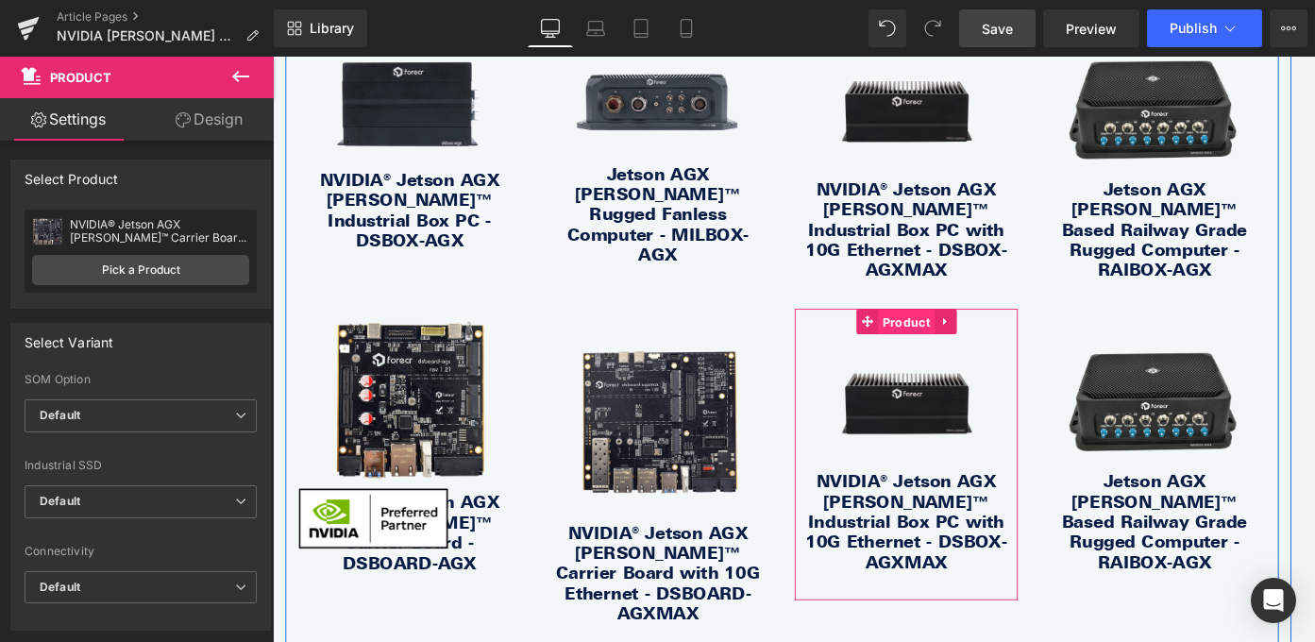
click at [985, 340] on span "Product" at bounding box center [983, 354] width 63 height 28
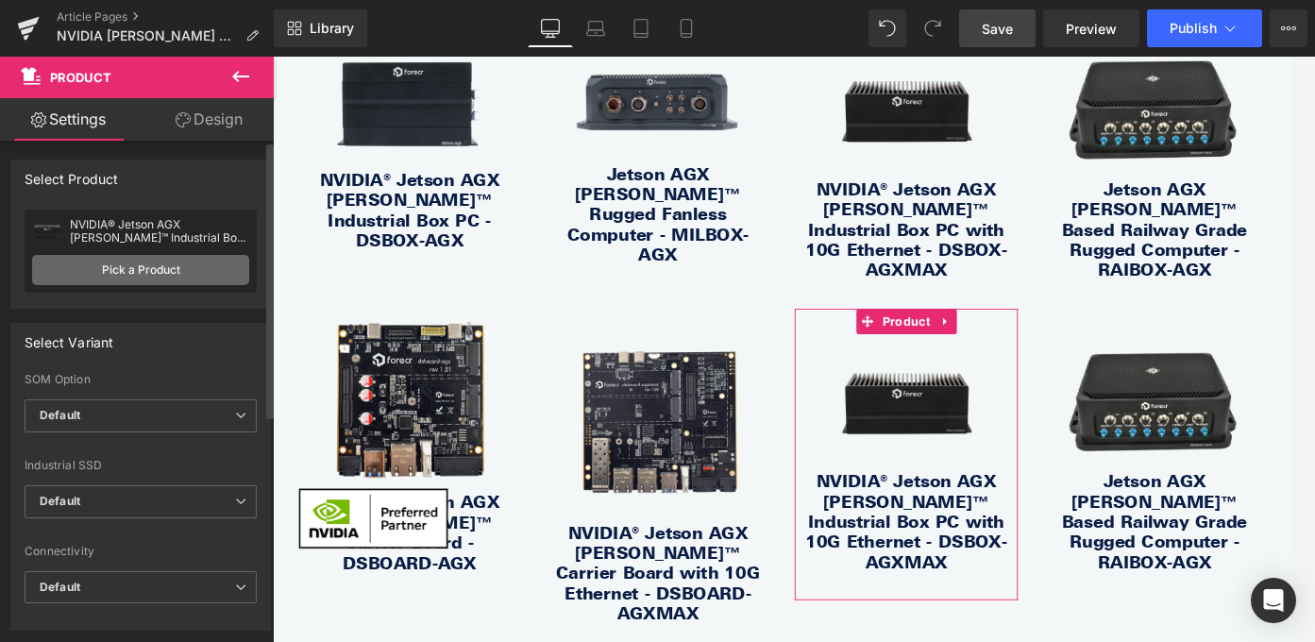
click at [165, 268] on link "Pick a Product" at bounding box center [140, 270] width 217 height 30
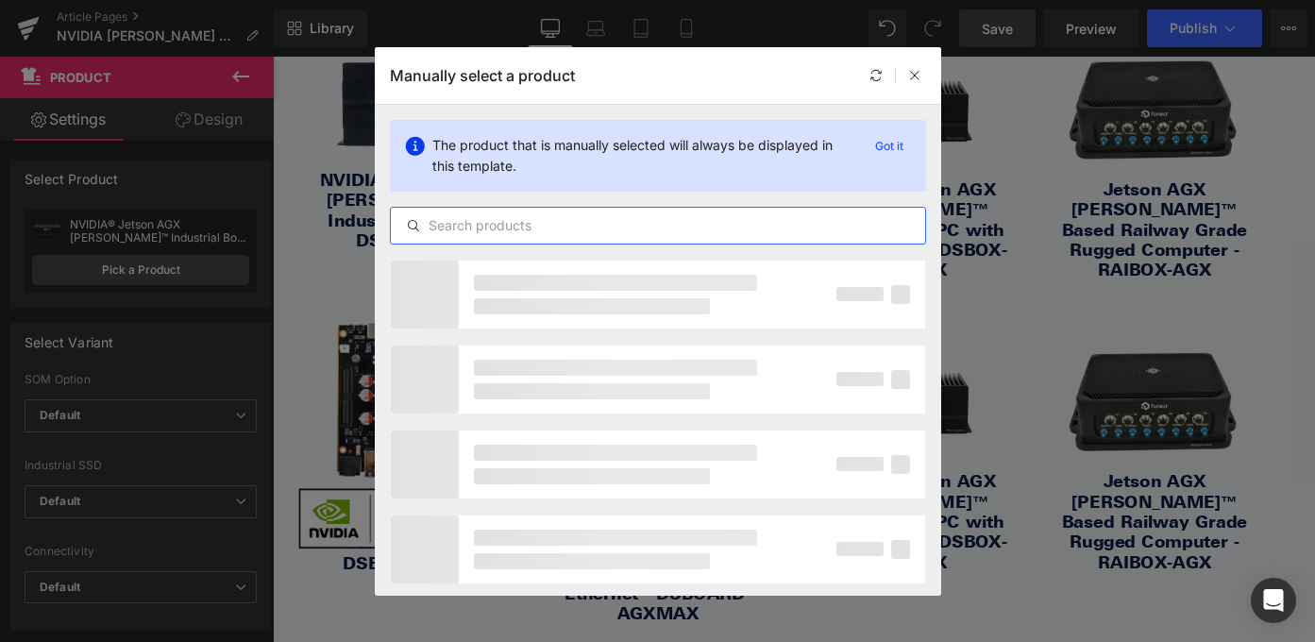
click at [564, 225] on input "text" at bounding box center [658, 225] width 534 height 23
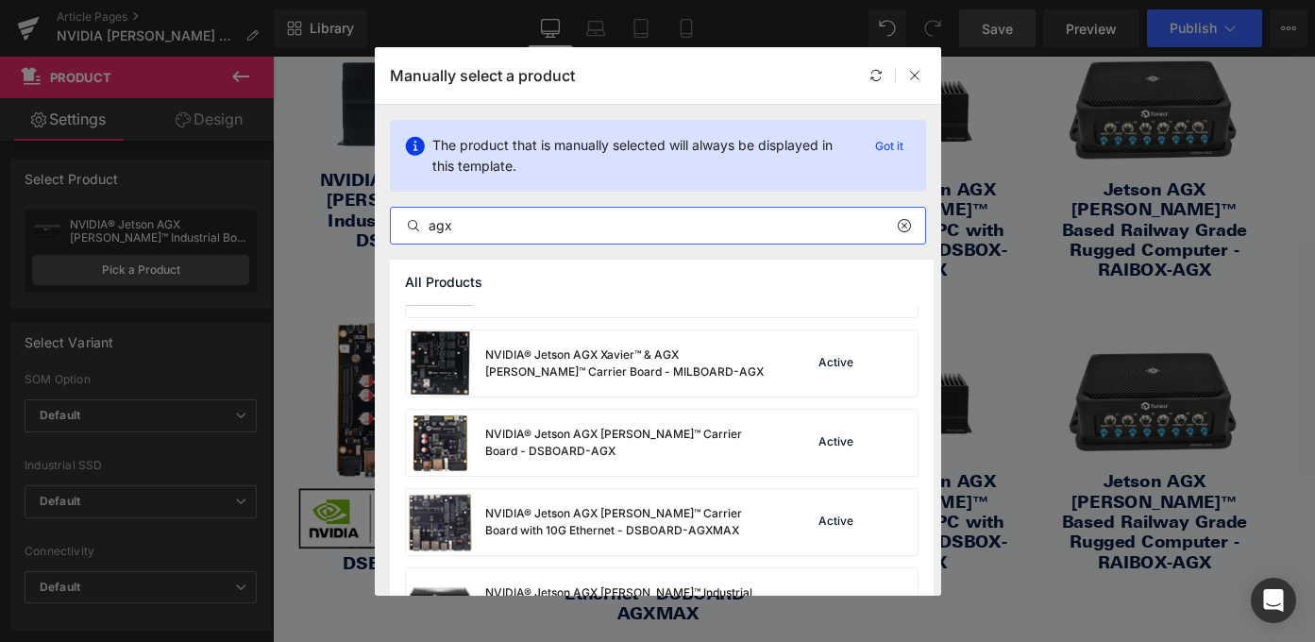
scroll to position [514, 0]
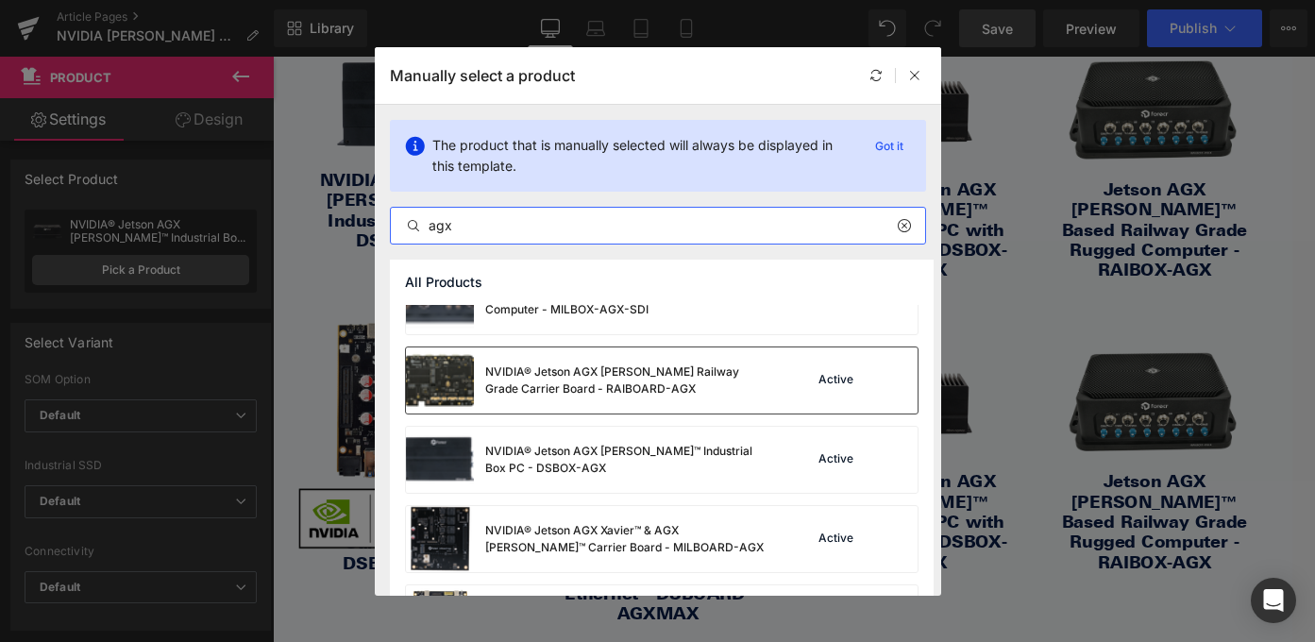
type input "agx"
click at [629, 397] on div "NVIDIA® Jetson AGX [PERSON_NAME] Railway Grade Carrier Board - RAIBOARD-AGX" at bounding box center [587, 380] width 362 height 66
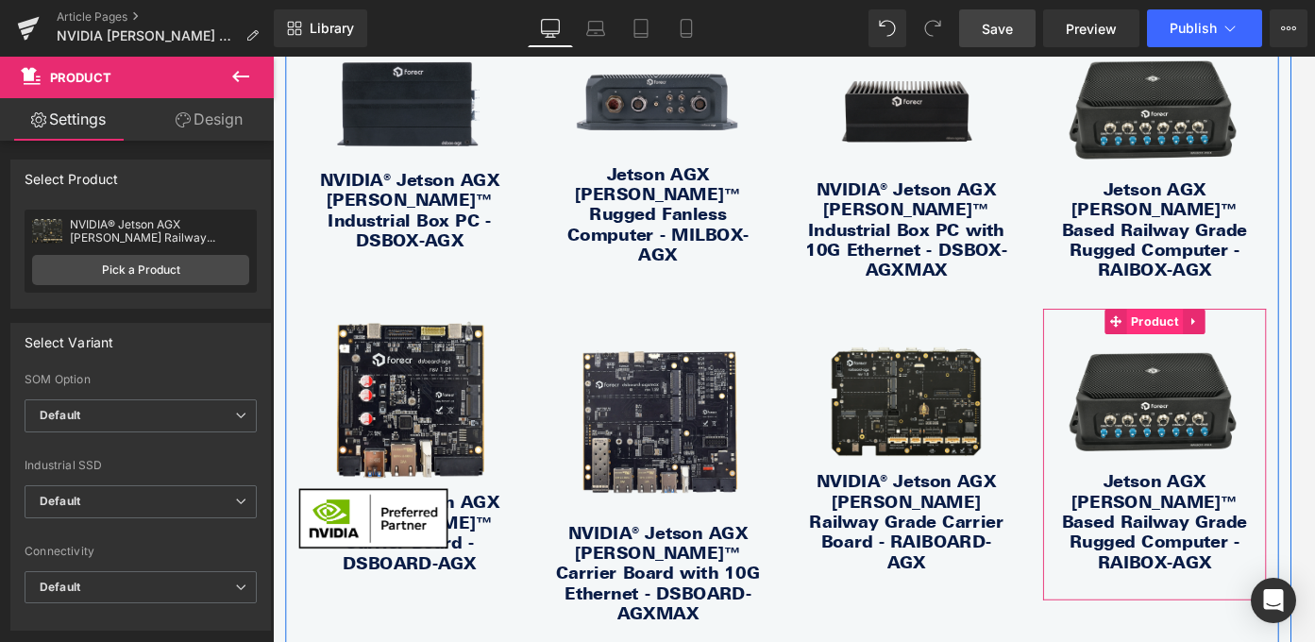
click at [1231, 339] on span "Product" at bounding box center [1261, 353] width 63 height 28
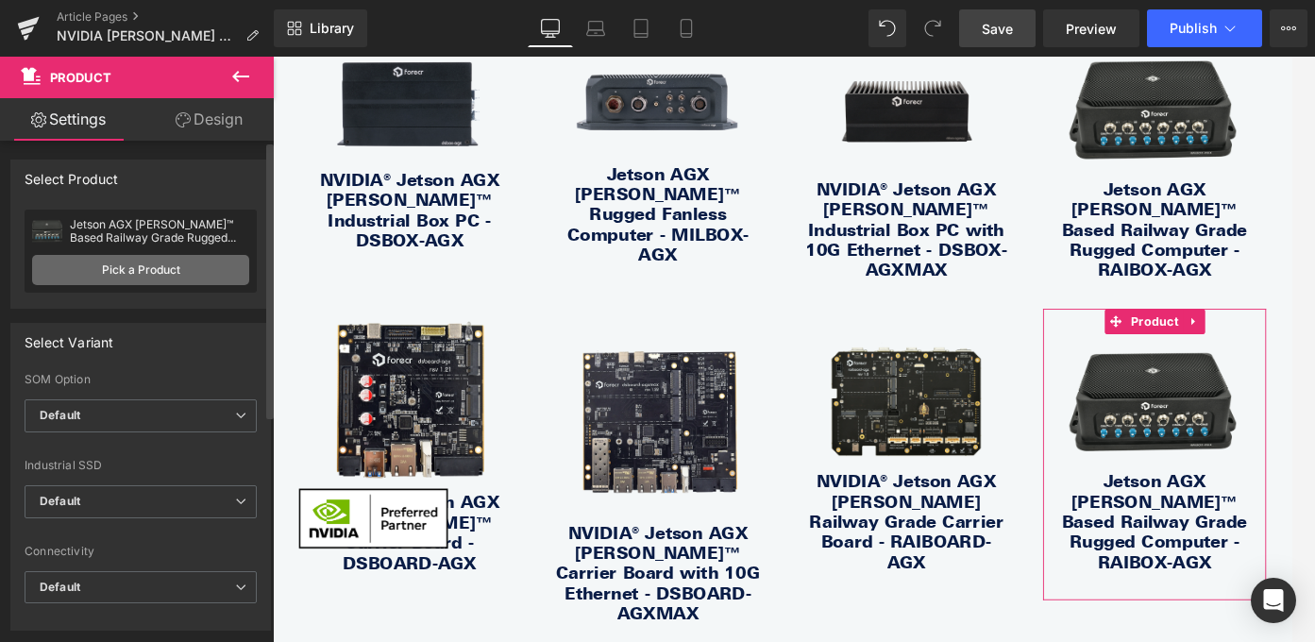
click at [155, 259] on link "Pick a Product" at bounding box center [140, 270] width 217 height 30
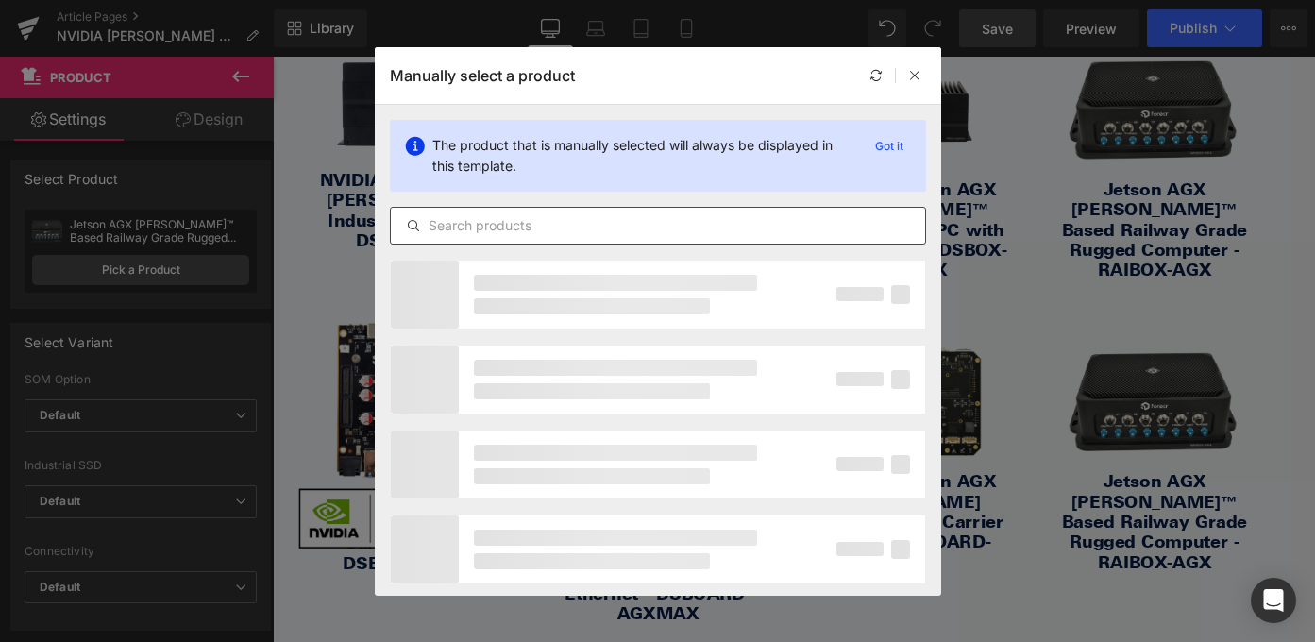
click at [620, 230] on input "text" at bounding box center [658, 225] width 534 height 23
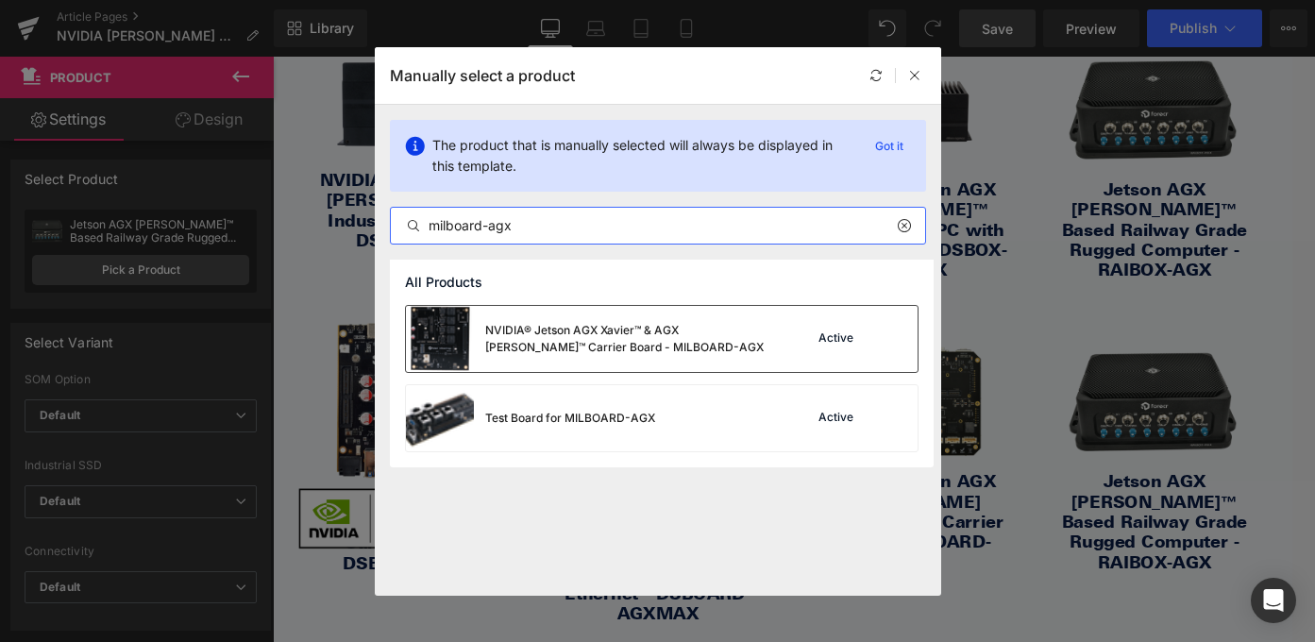
type input "milboard-agx"
click at [682, 337] on div "NVIDIA® Jetson AGX Xavier™ & AGX [PERSON_NAME]™ Carrier Board - MILBOARD-AGX" at bounding box center [626, 339] width 283 height 34
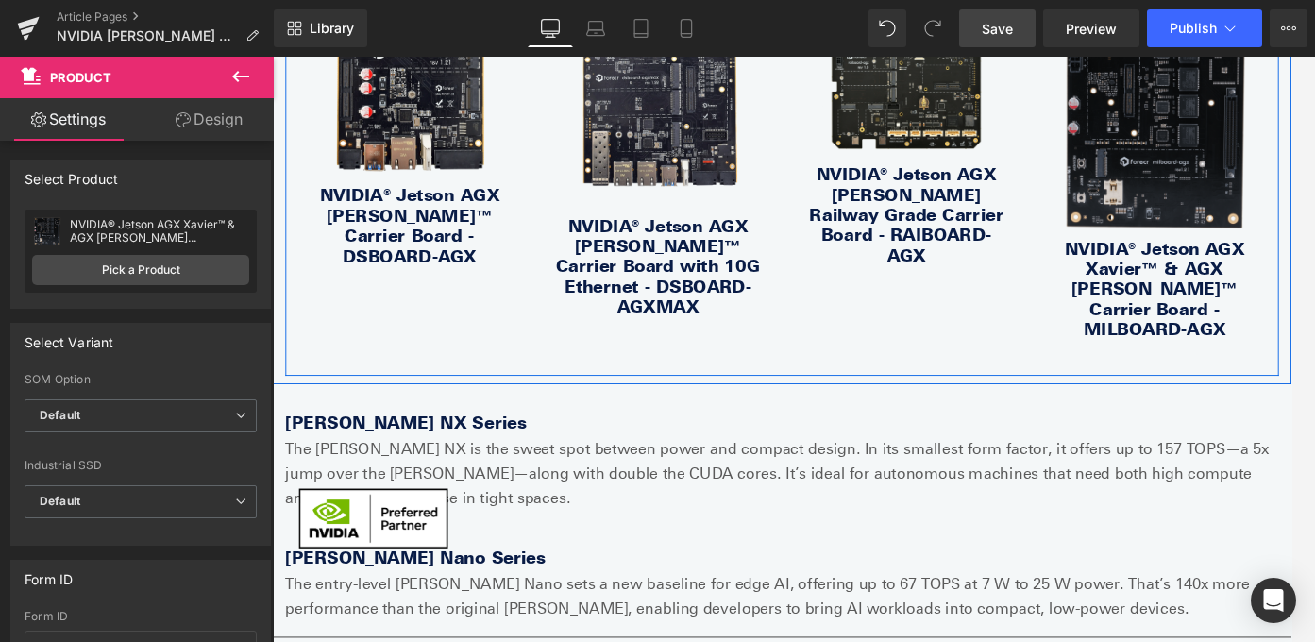
scroll to position [2239, 0]
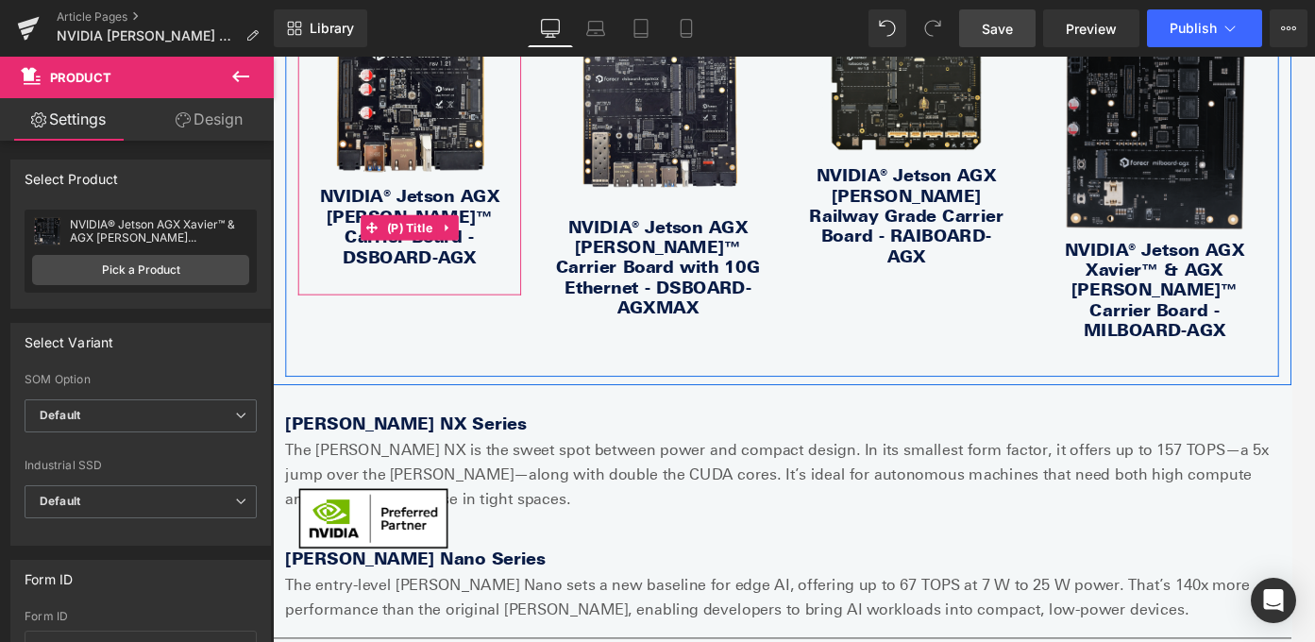
click at [500, 202] on link "NVIDIA® Jetson AGX [PERSON_NAME]™ Carrier Board - DSBOARD-AGX" at bounding box center [426, 247] width 231 height 91
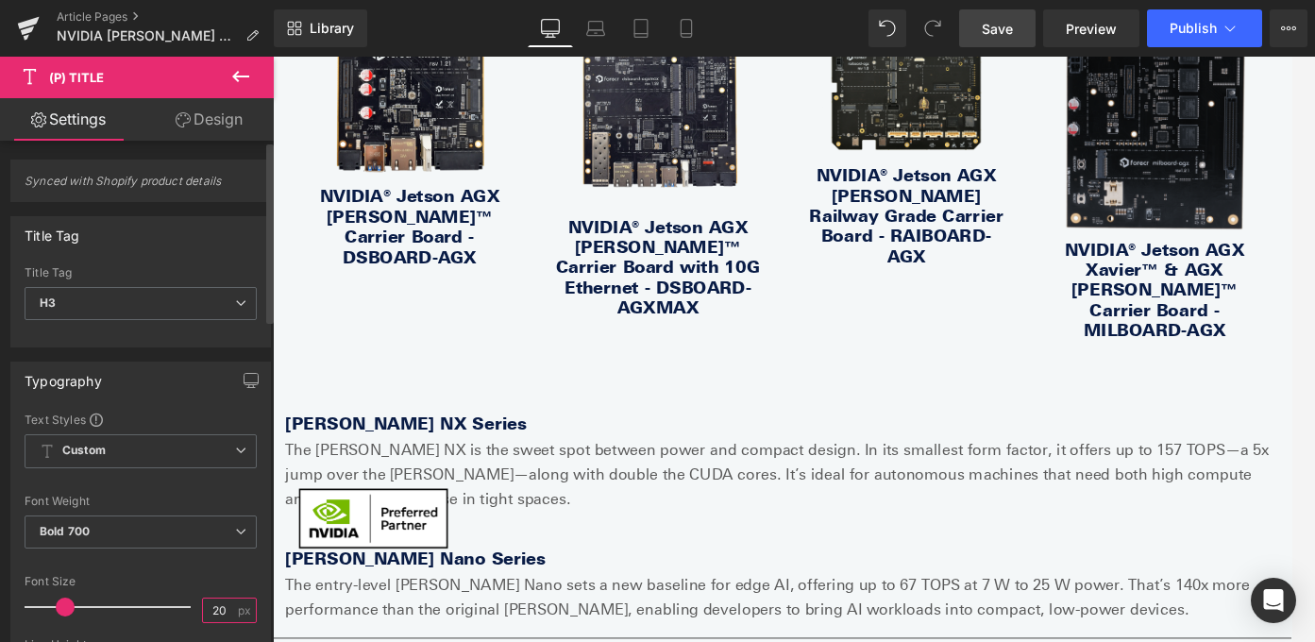
click at [225, 605] on input "20" at bounding box center [219, 610] width 33 height 24
click at [216, 608] on input "20" at bounding box center [219, 610] width 33 height 24
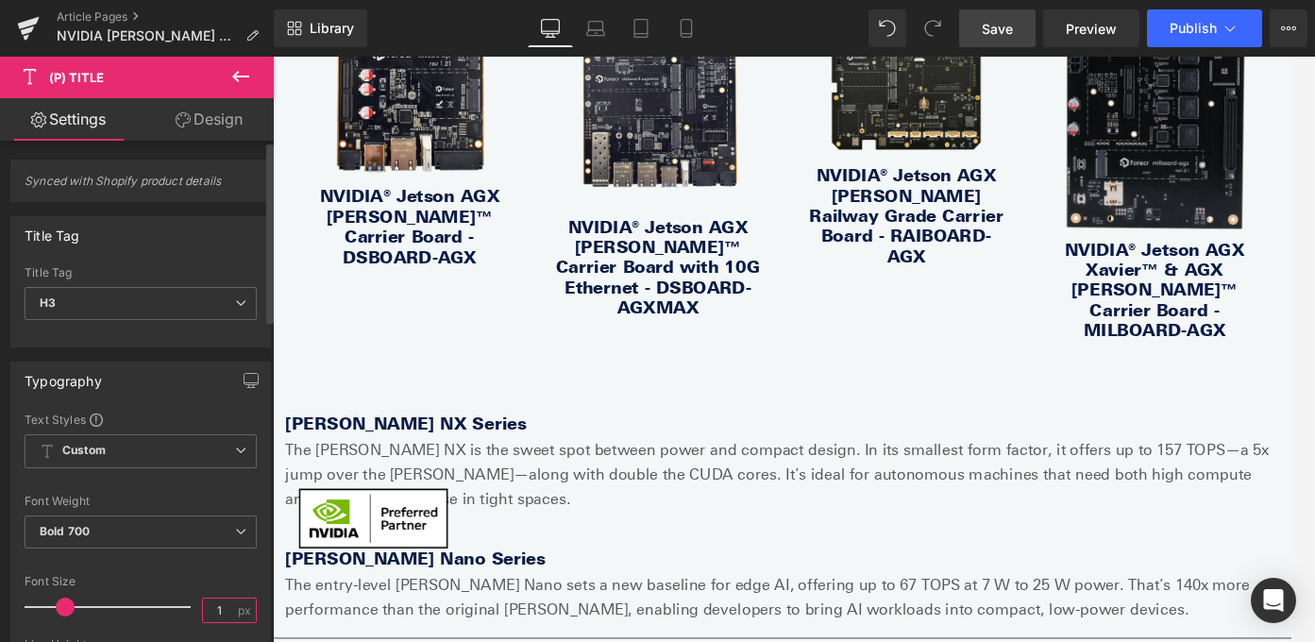
type input "15"
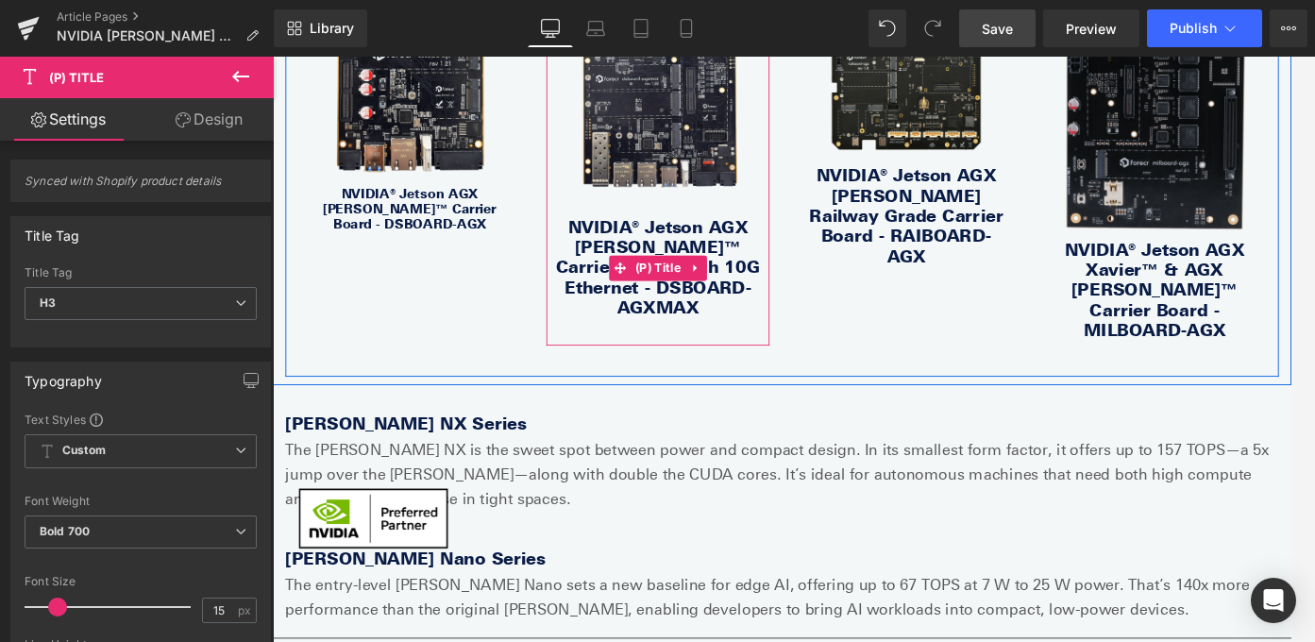
click at [657, 236] on link "NVIDIA® Jetson AGX [PERSON_NAME]™ Carrier Board with 10G Ethernet - DSBOARD-AGX…" at bounding box center [704, 292] width 231 height 113
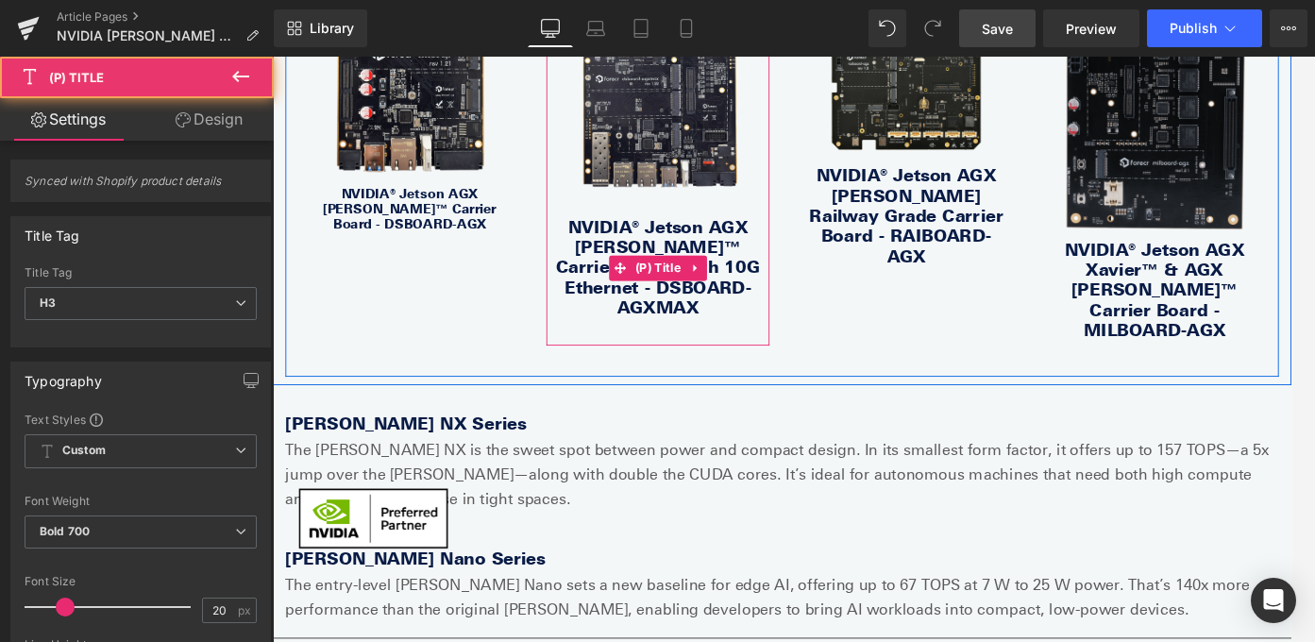
click at [657, 236] on link "NVIDIA® Jetson AGX [PERSON_NAME]™ Carrier Board with 10G Ethernet - DSBOARD-AGX…" at bounding box center [704, 292] width 231 height 113
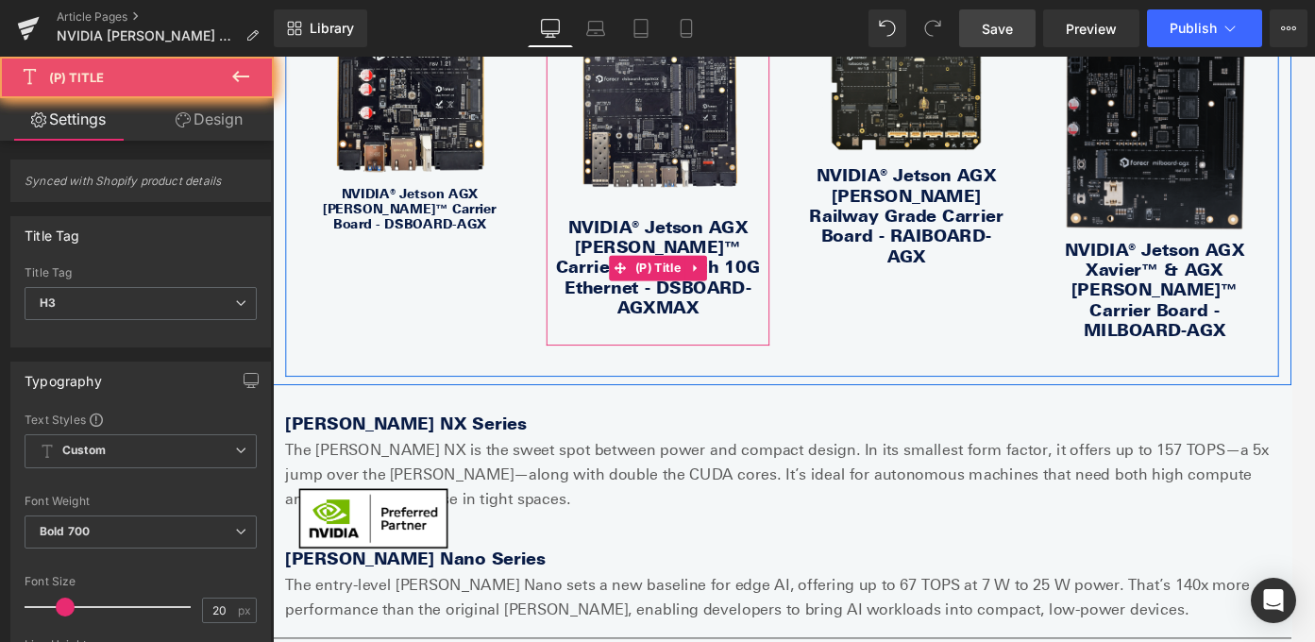
click at [657, 236] on link "NVIDIA® Jetson AGX [PERSON_NAME]™ Carrier Board with 10G Ethernet - DSBOARD-AGX…" at bounding box center [704, 292] width 231 height 113
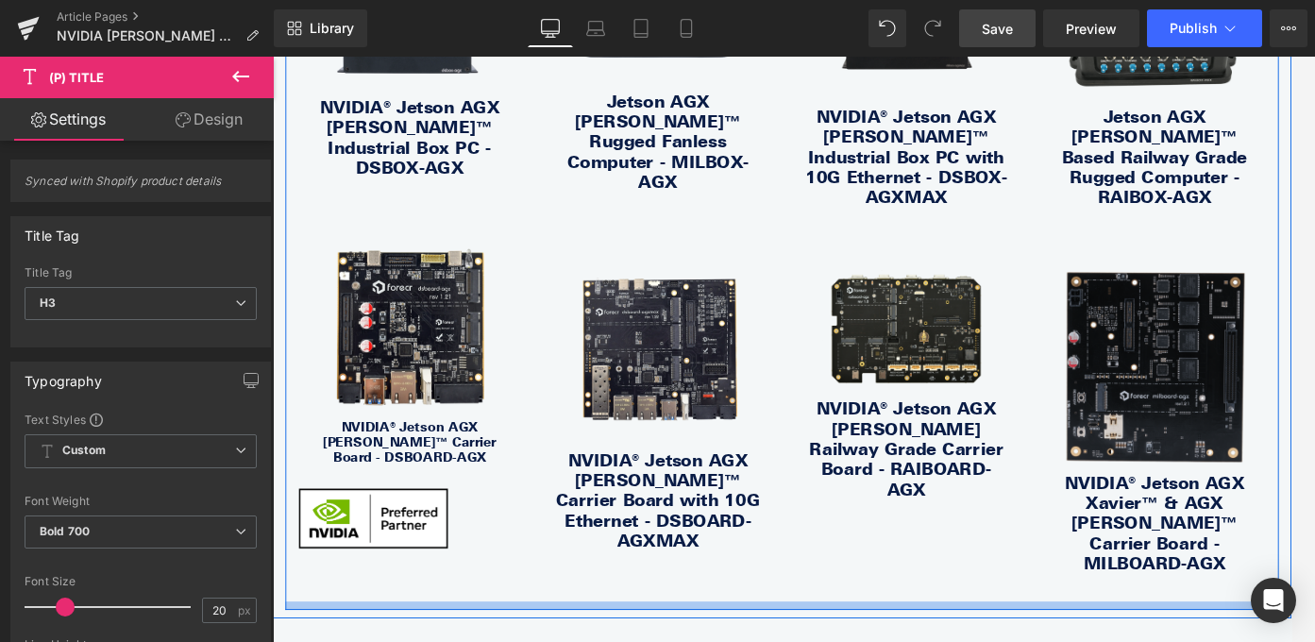
scroll to position [1962, 0]
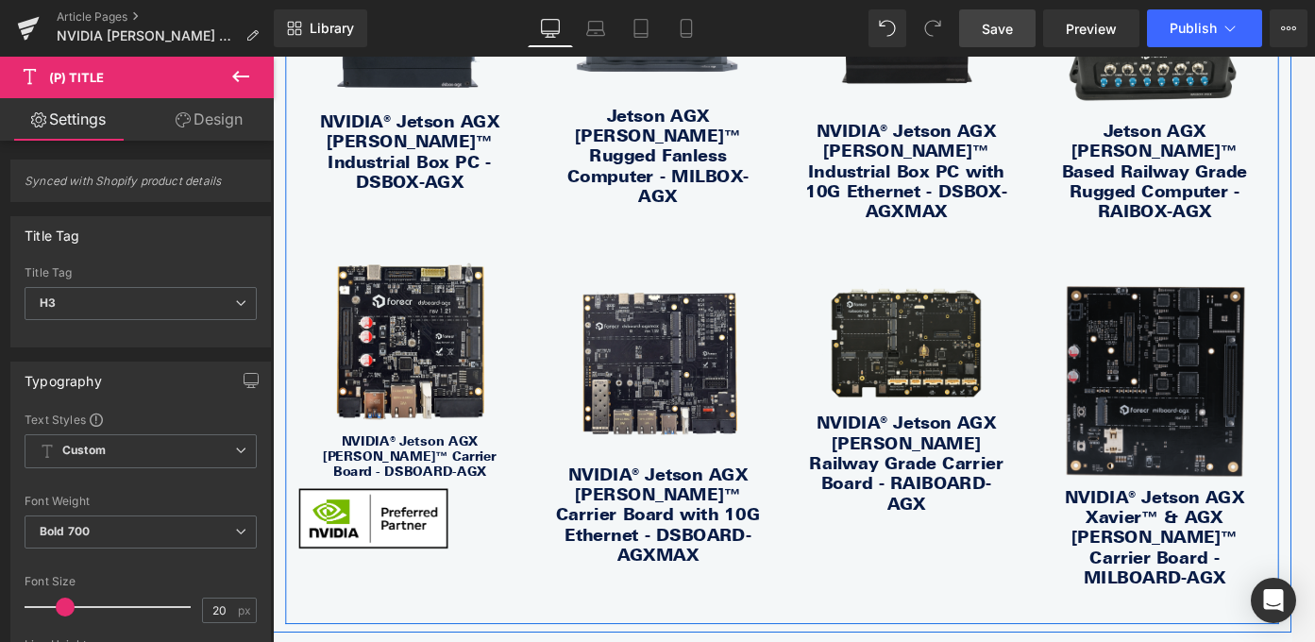
click at [440, 139] on div "NVIDIA® Jetson AGX Orin™ Industrial Box PC - DSBOX-AGX (P) Title" at bounding box center [426, 164] width 231 height 93
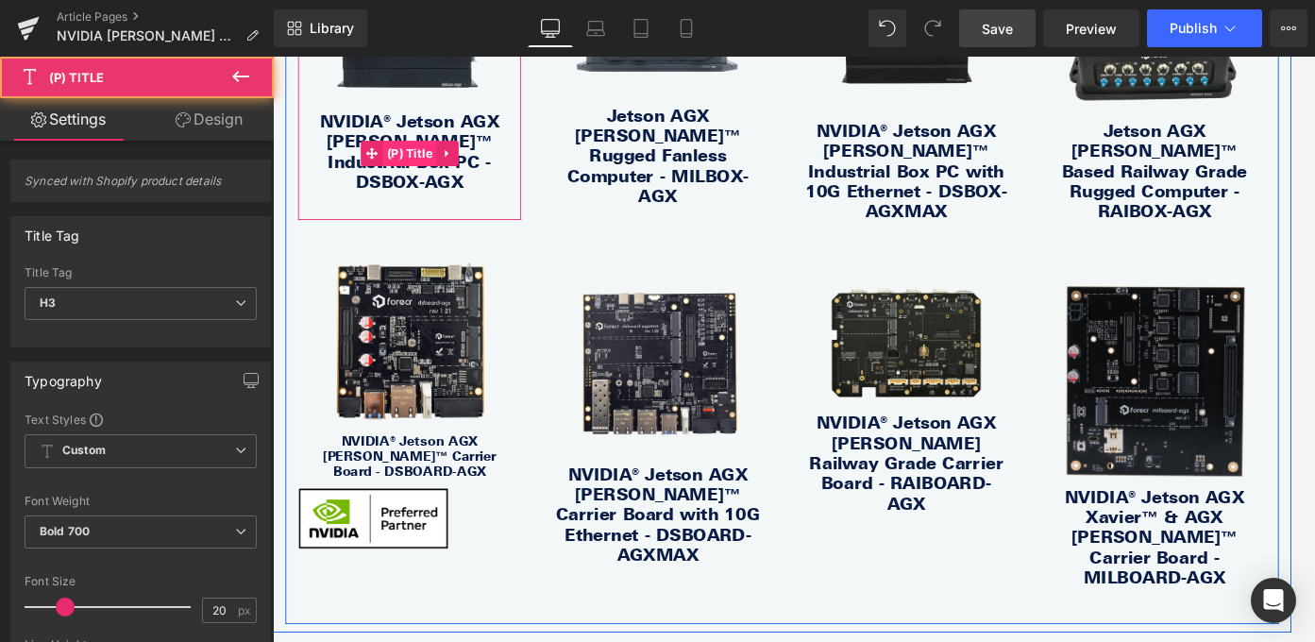
click at [417, 151] on span "(P) Title" at bounding box center [426, 165] width 61 height 28
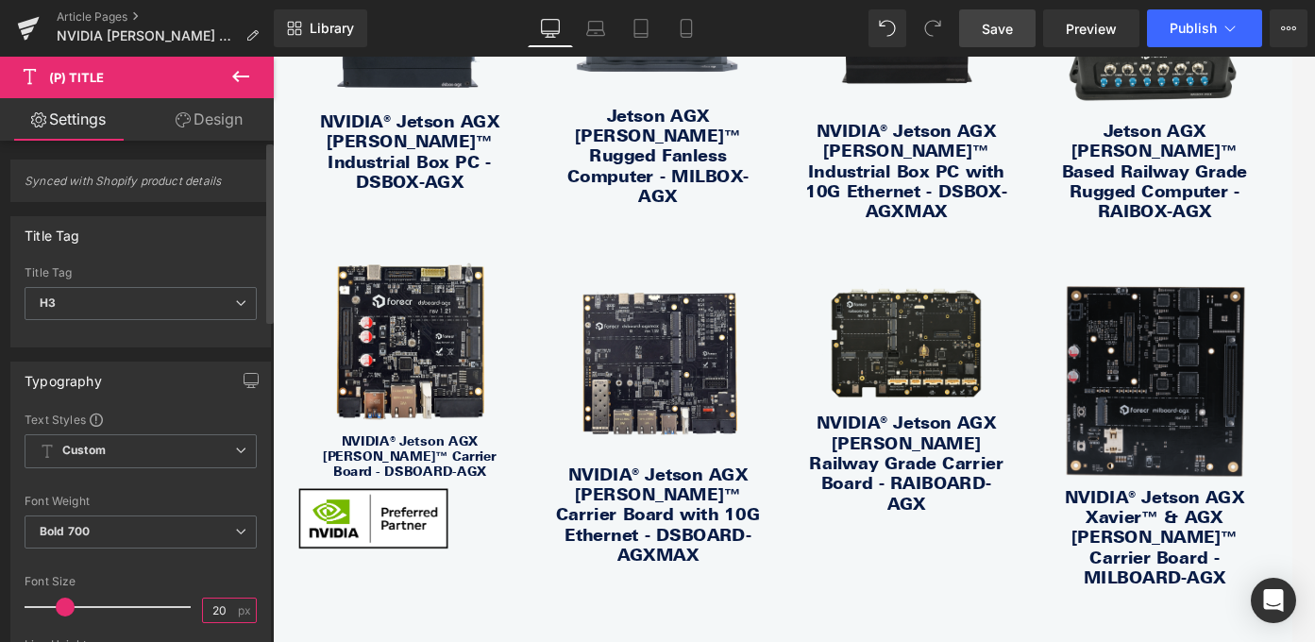
click at [214, 609] on input "20" at bounding box center [219, 610] width 33 height 24
type input "15"
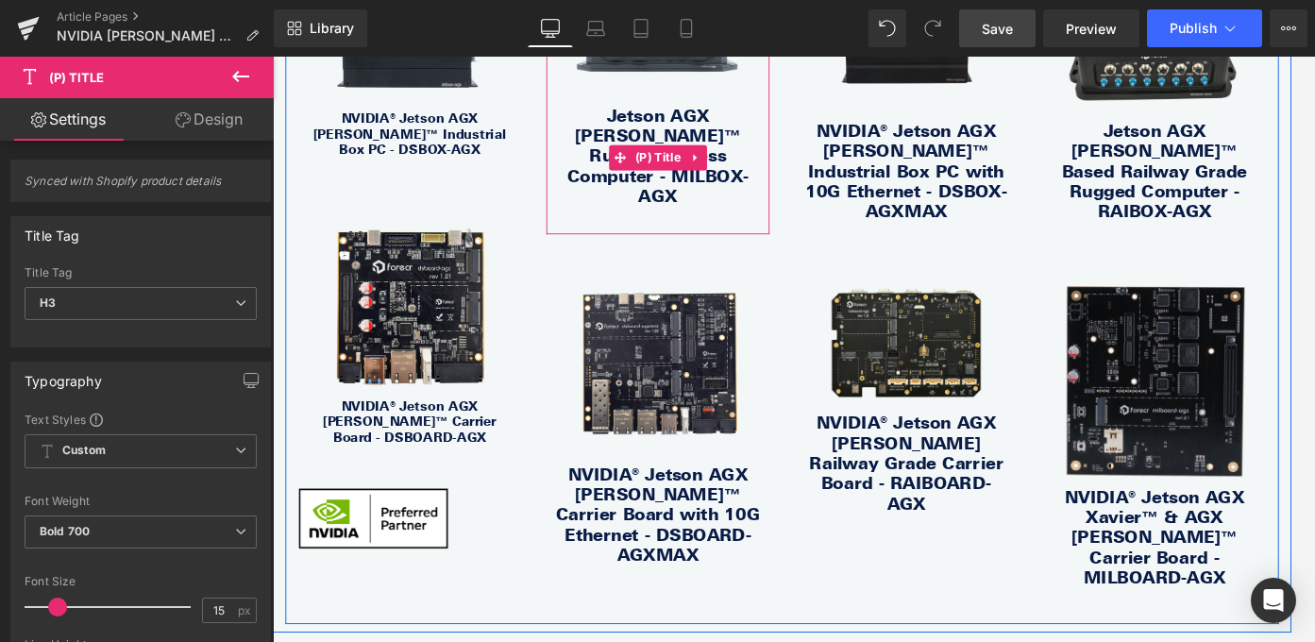
click at [686, 118] on link "Jetson AGX [PERSON_NAME]™ Rugged Fanless Computer - MILBOX-AGX" at bounding box center [704, 167] width 231 height 113
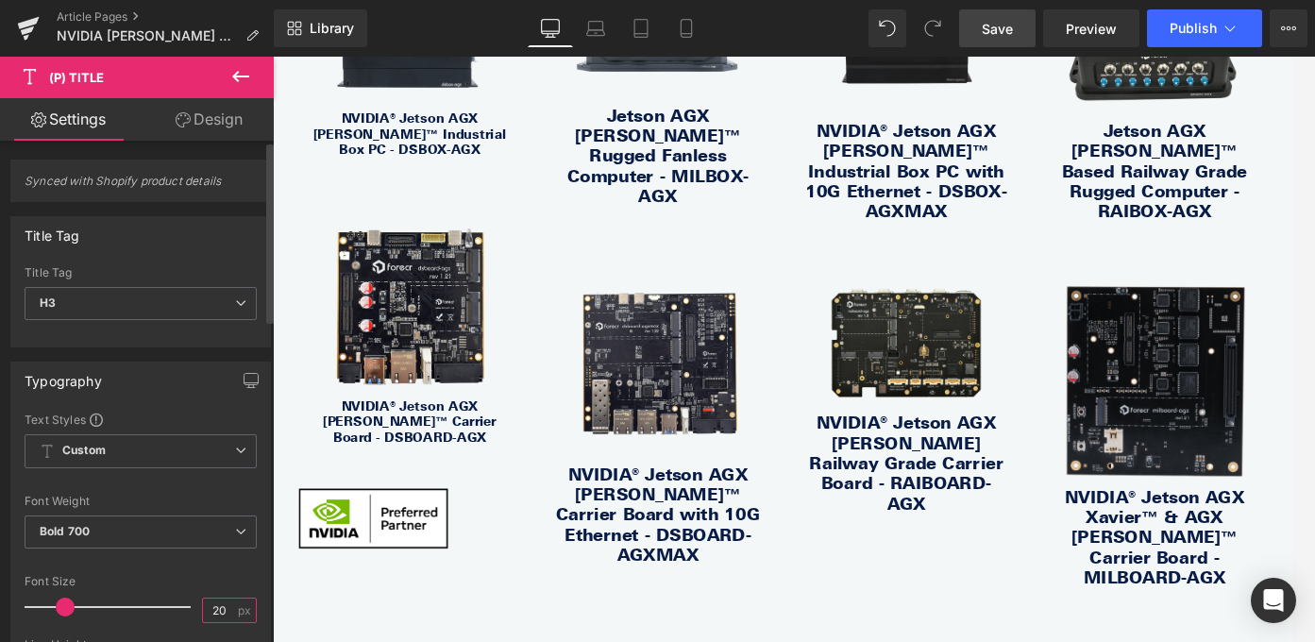
click at [215, 611] on input "20" at bounding box center [219, 610] width 33 height 24
type input "2"
type input "15"
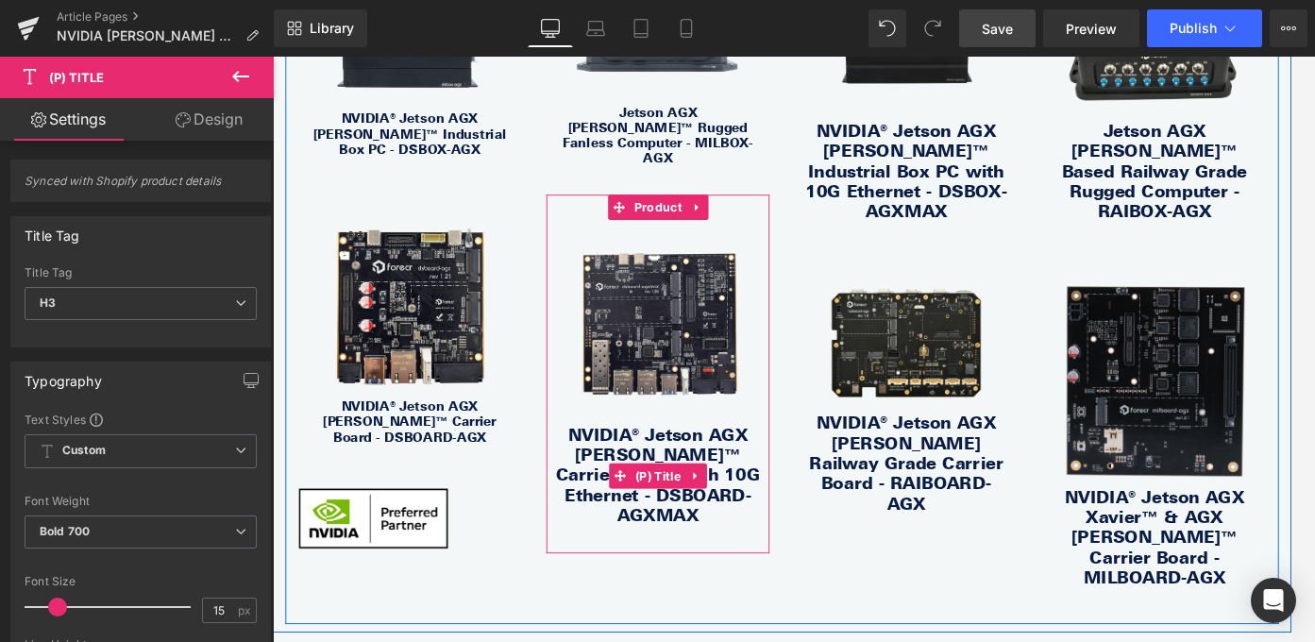
click at [692, 513] on span "(P) Title" at bounding box center [704, 527] width 61 height 28
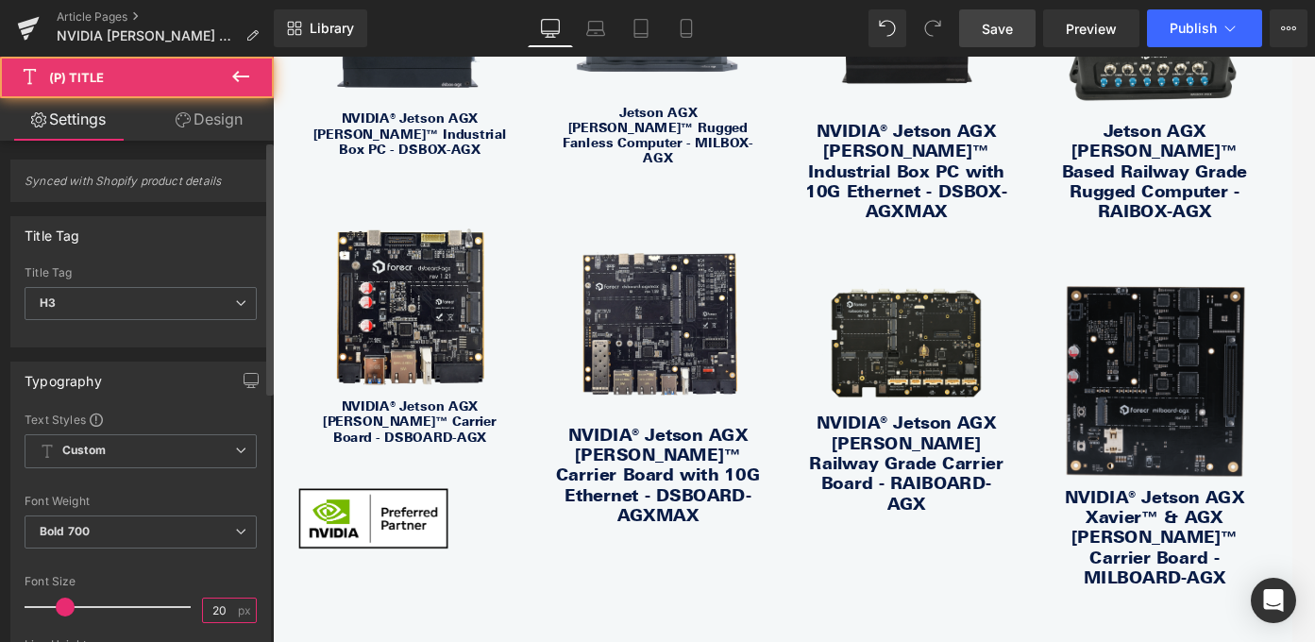
click at [209, 612] on input "20" at bounding box center [219, 610] width 33 height 24
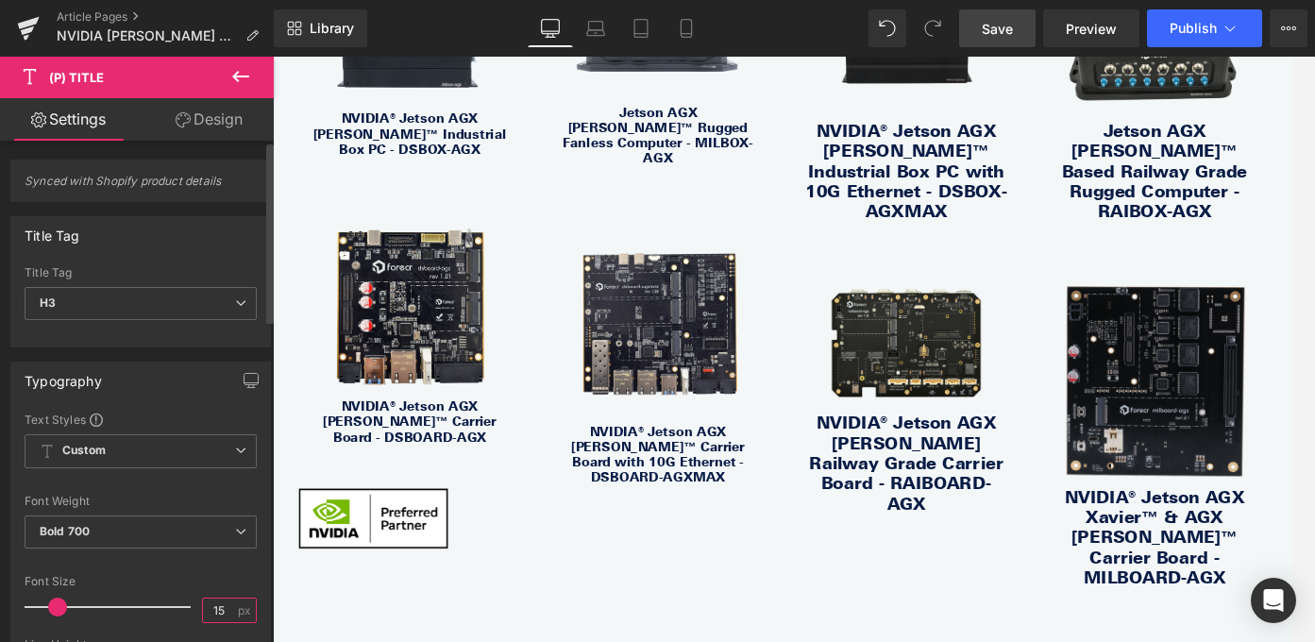
type input "15"
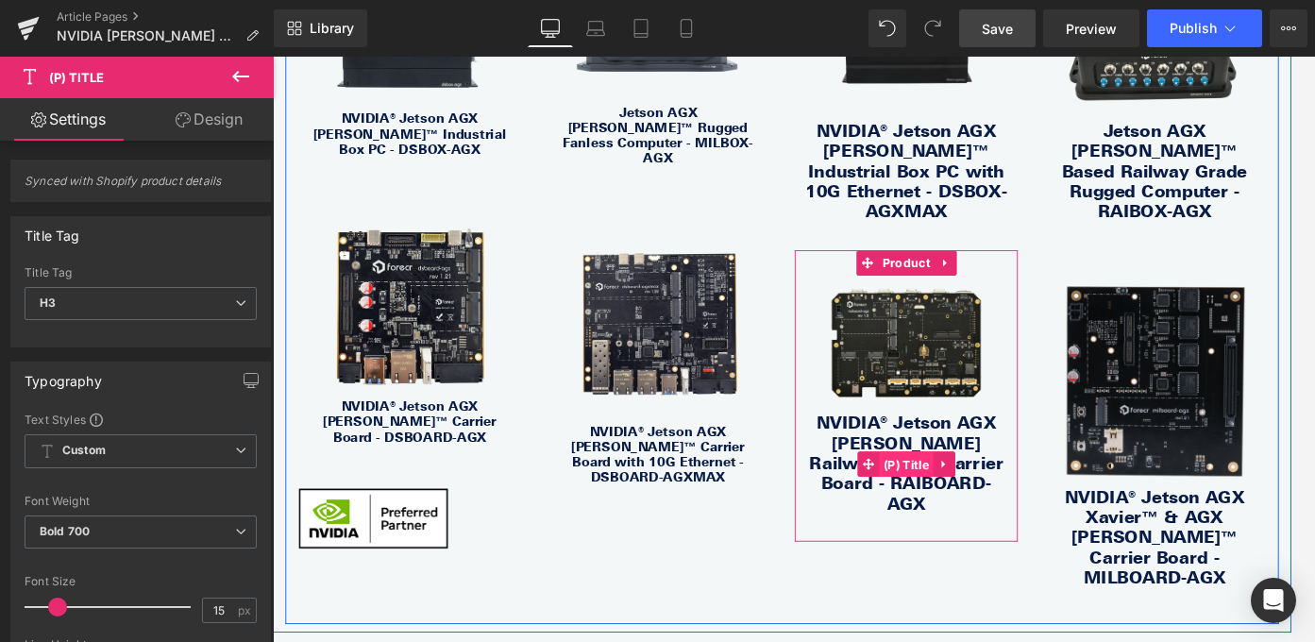
click at [982, 500] on span "(P) Title" at bounding box center [982, 514] width 61 height 28
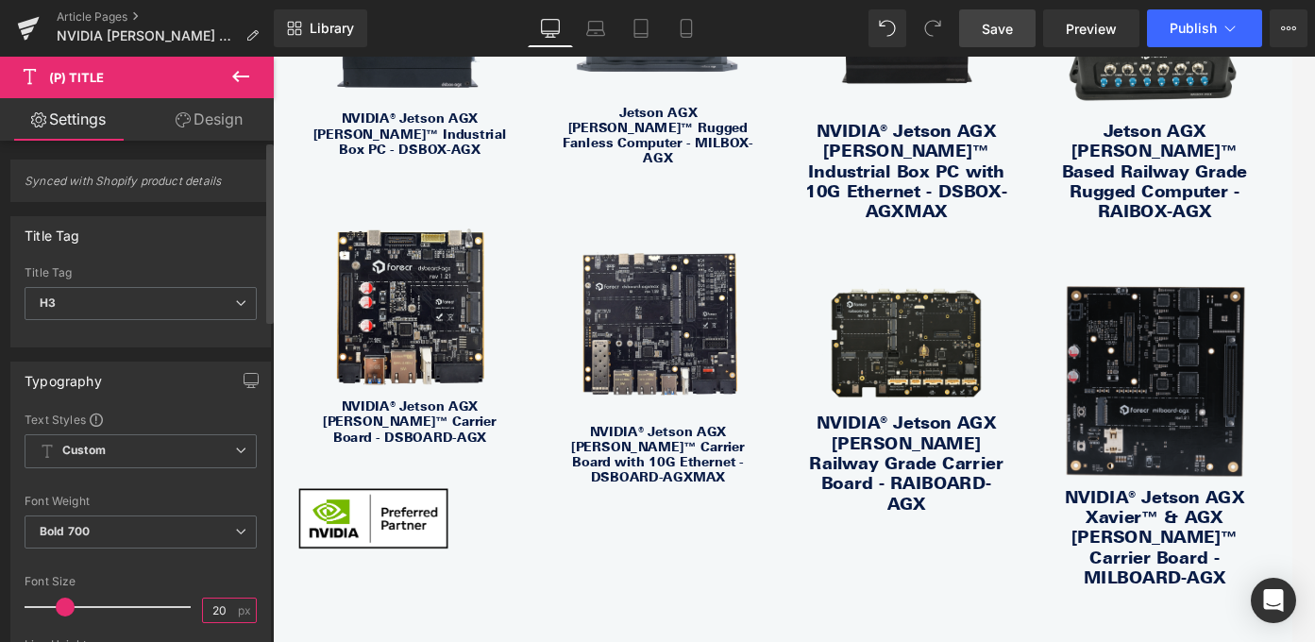
click at [213, 606] on input "20" at bounding box center [219, 610] width 33 height 24
type input "15"
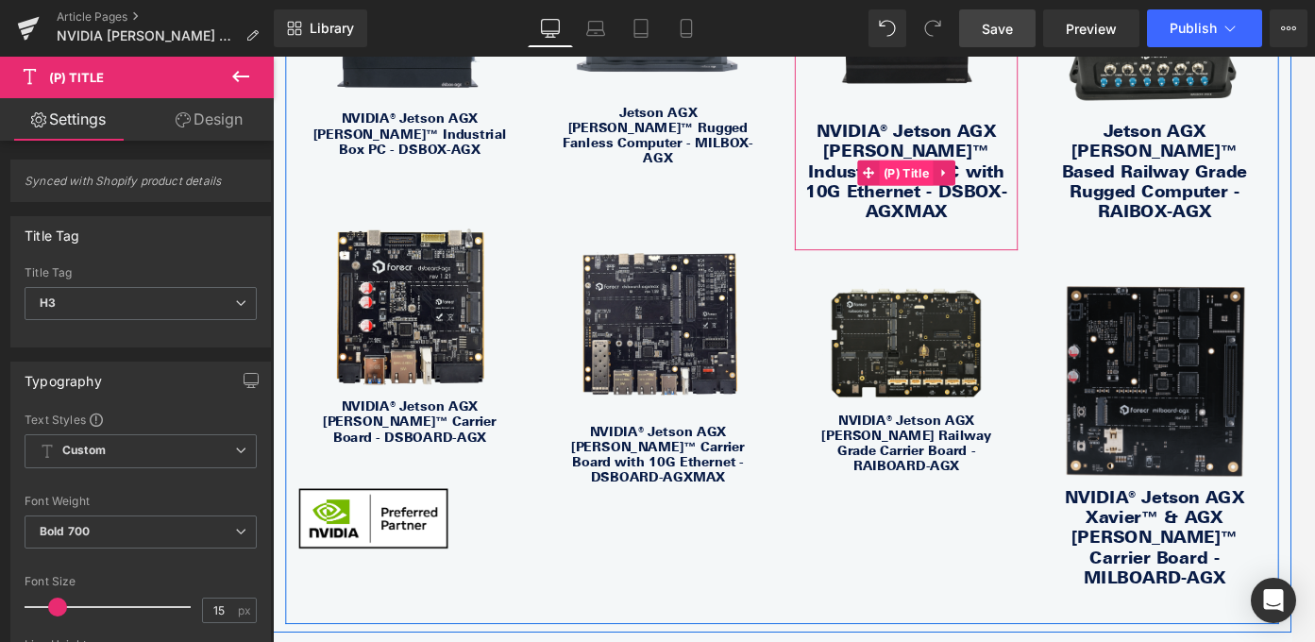
click at [983, 173] on span "(P) Title" at bounding box center [982, 187] width 61 height 28
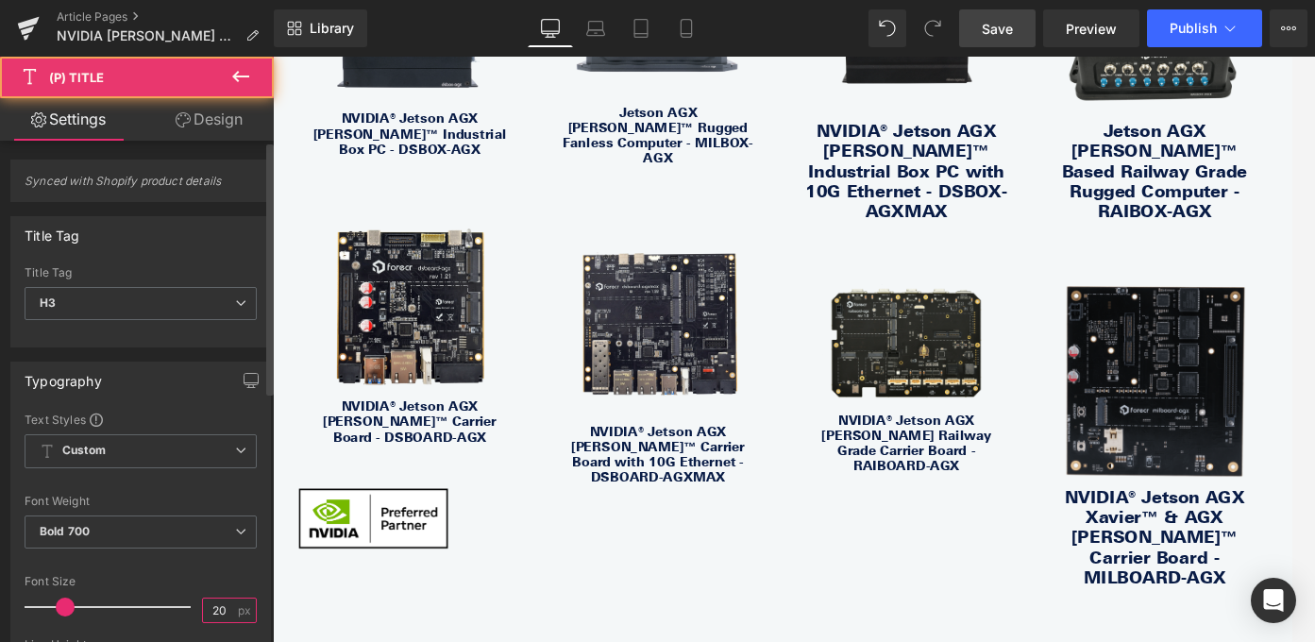
click at [204, 609] on input "20" at bounding box center [219, 610] width 33 height 24
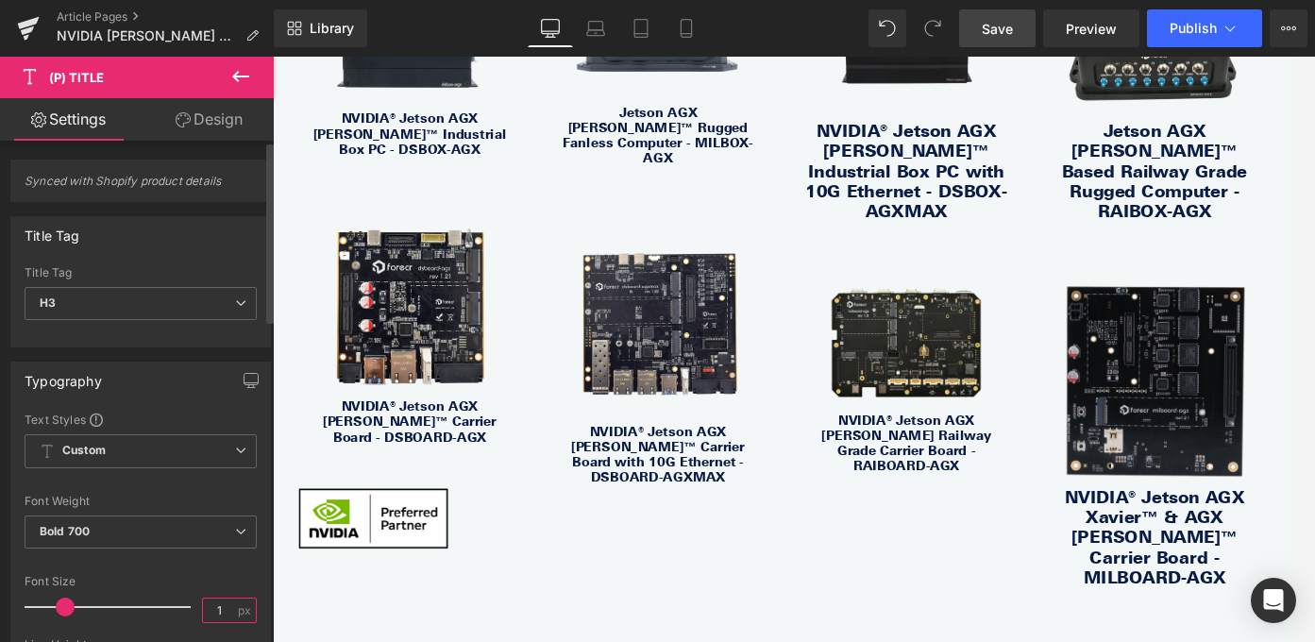
type input "15"
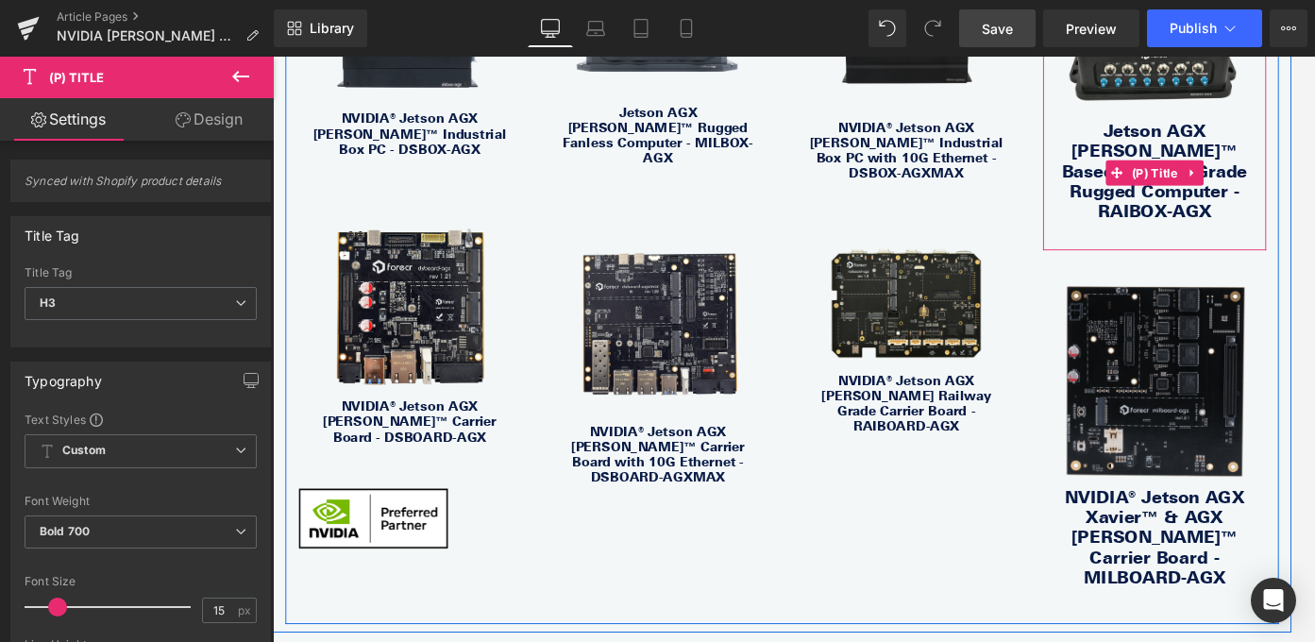
click at [1231, 174] on span "(P) Title" at bounding box center [1261, 188] width 61 height 28
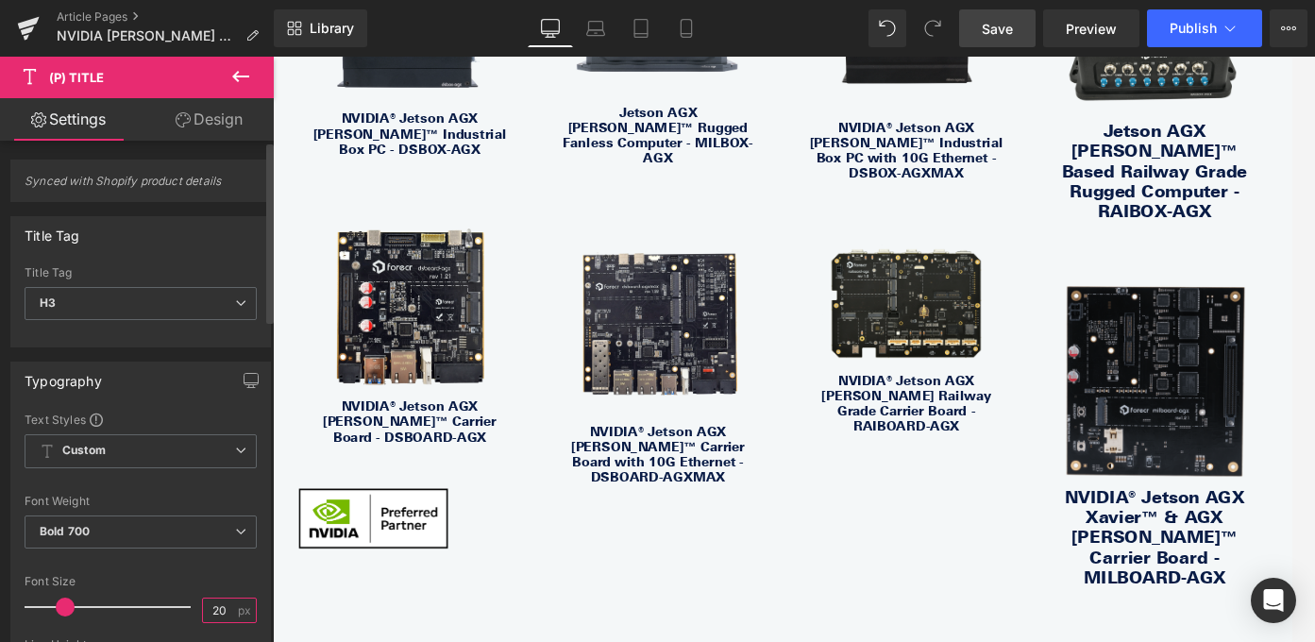
click at [212, 611] on input "20" at bounding box center [219, 610] width 33 height 24
type input "15"
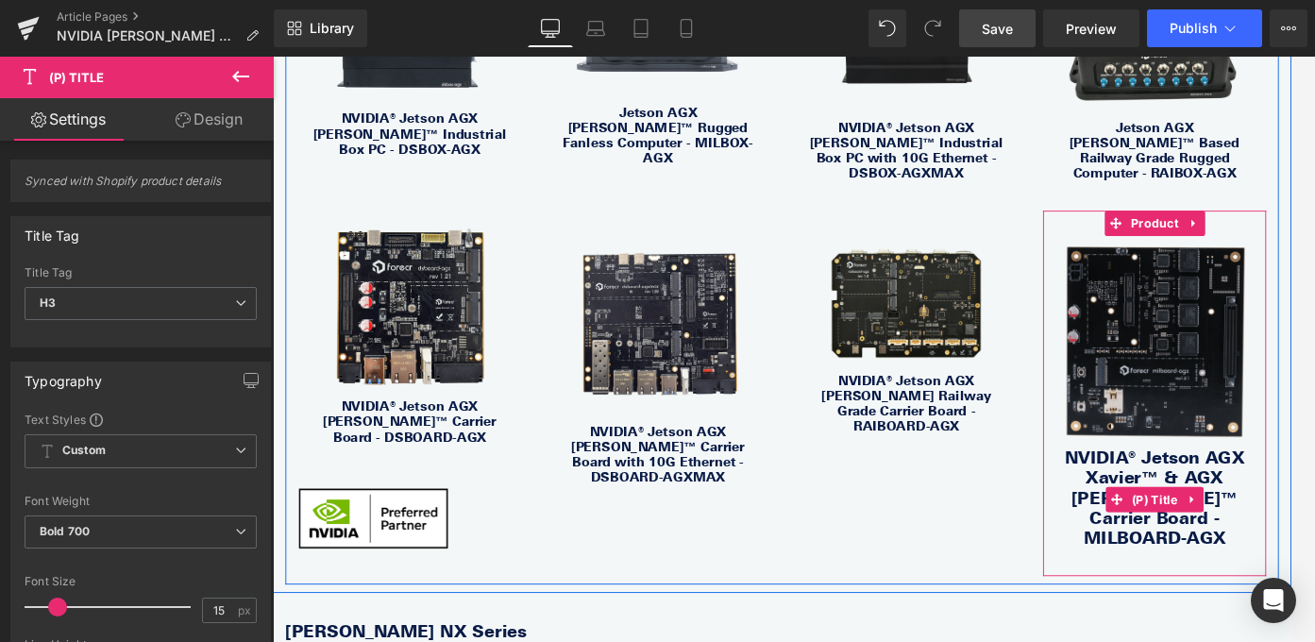
click at [1231, 561] on link "NVIDIA® Jetson AGX Xavier™ & AGX [PERSON_NAME]™ Carrier Board - MILBOARD-AGX" at bounding box center [1261, 551] width 231 height 113
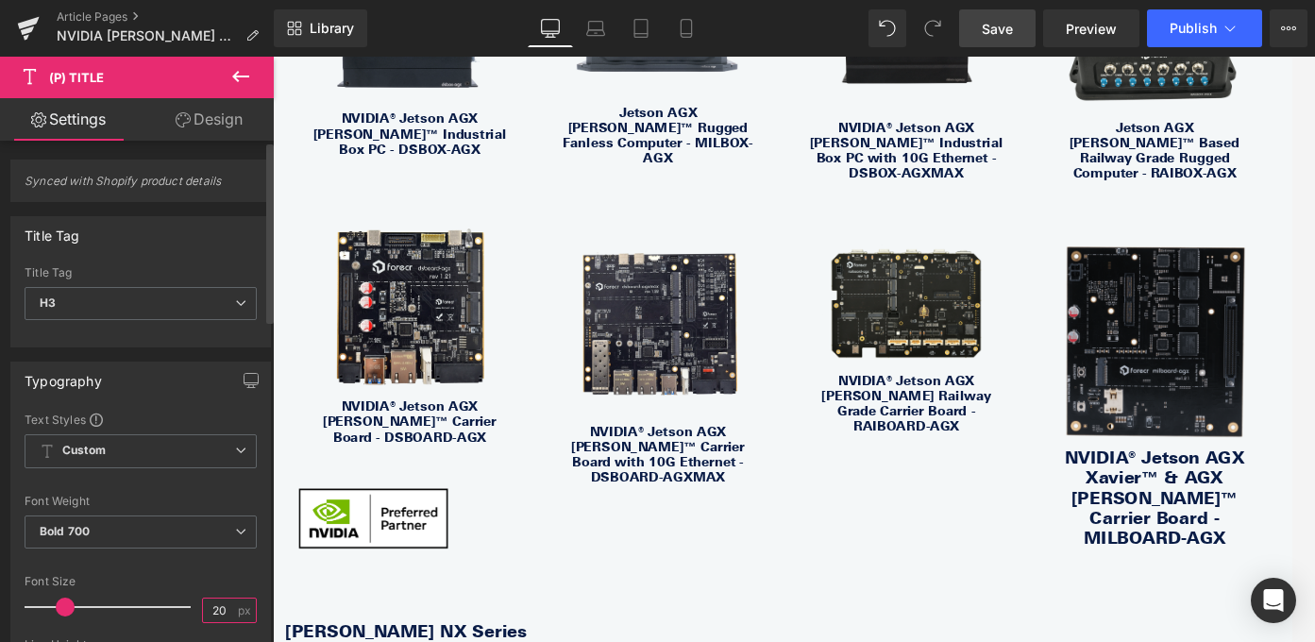
click at [211, 609] on input "20" at bounding box center [219, 610] width 33 height 24
click at [211, 610] on input "20" at bounding box center [219, 610] width 33 height 24
type input "15"
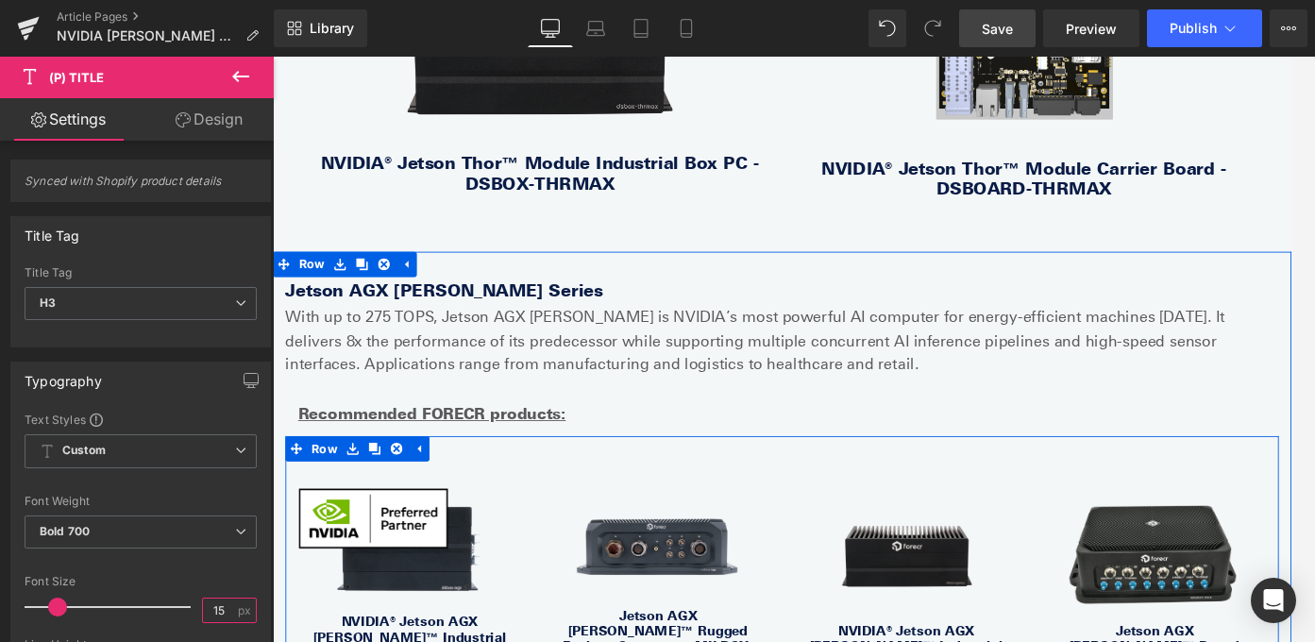
scroll to position [1127, 0]
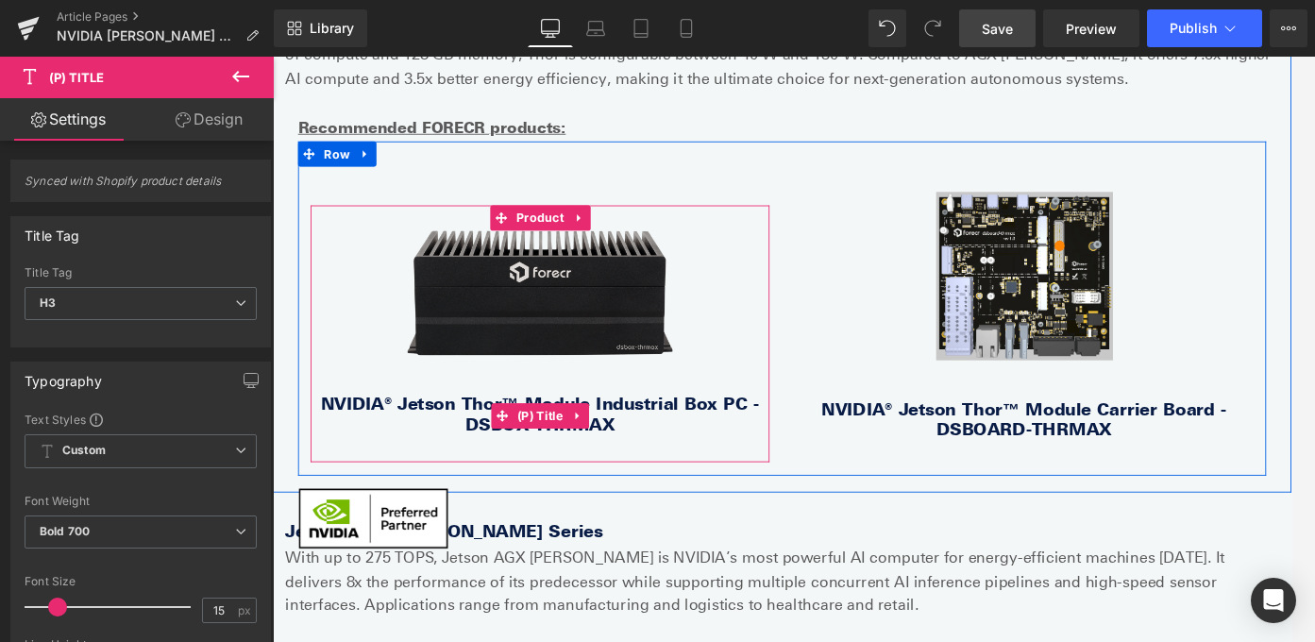
click at [691, 454] on link "NVIDIA® Jetson Thor™ Module Industrial Box PC - DSBOX-THRMAX" at bounding box center [573, 457] width 496 height 45
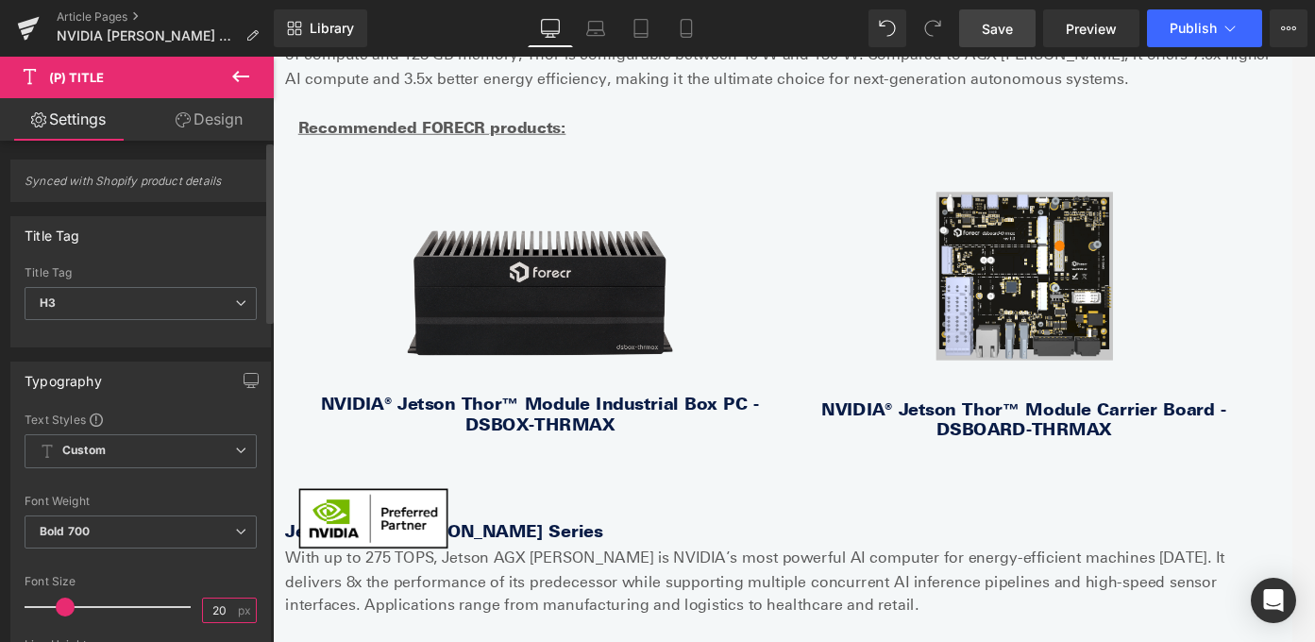
click at [221, 609] on input "20" at bounding box center [219, 610] width 33 height 24
click at [210, 609] on input "20" at bounding box center [219, 610] width 33 height 24
type input "15"
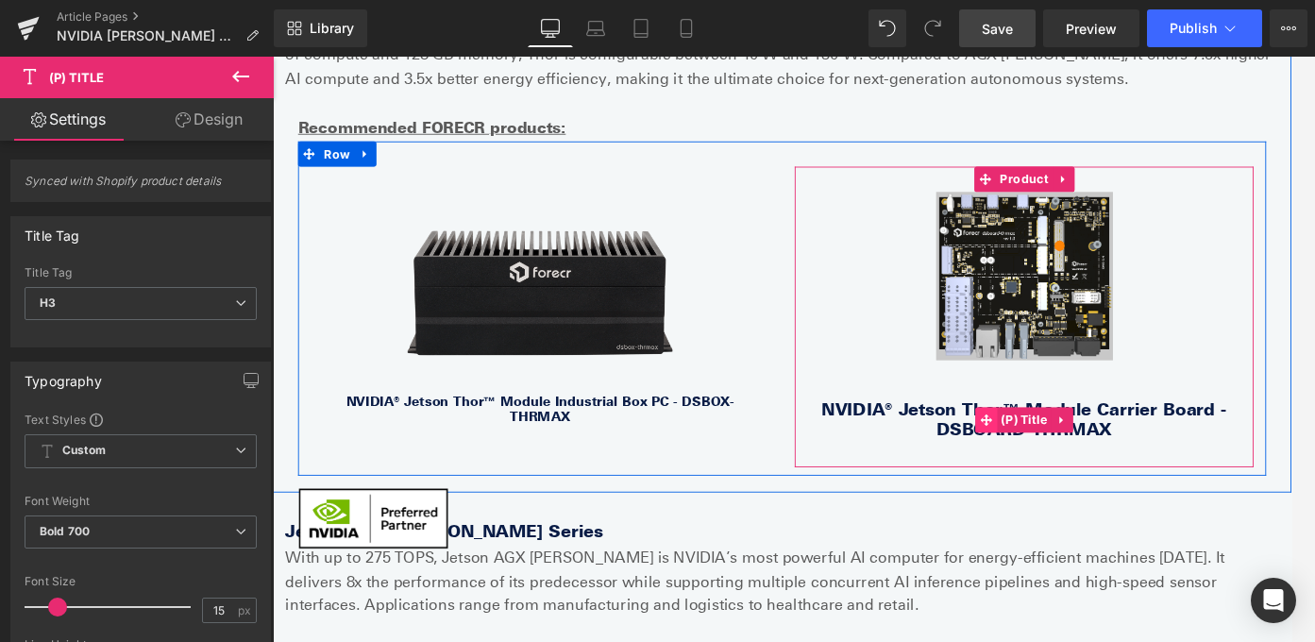
click at [1063, 450] on span at bounding box center [1072, 464] width 25 height 28
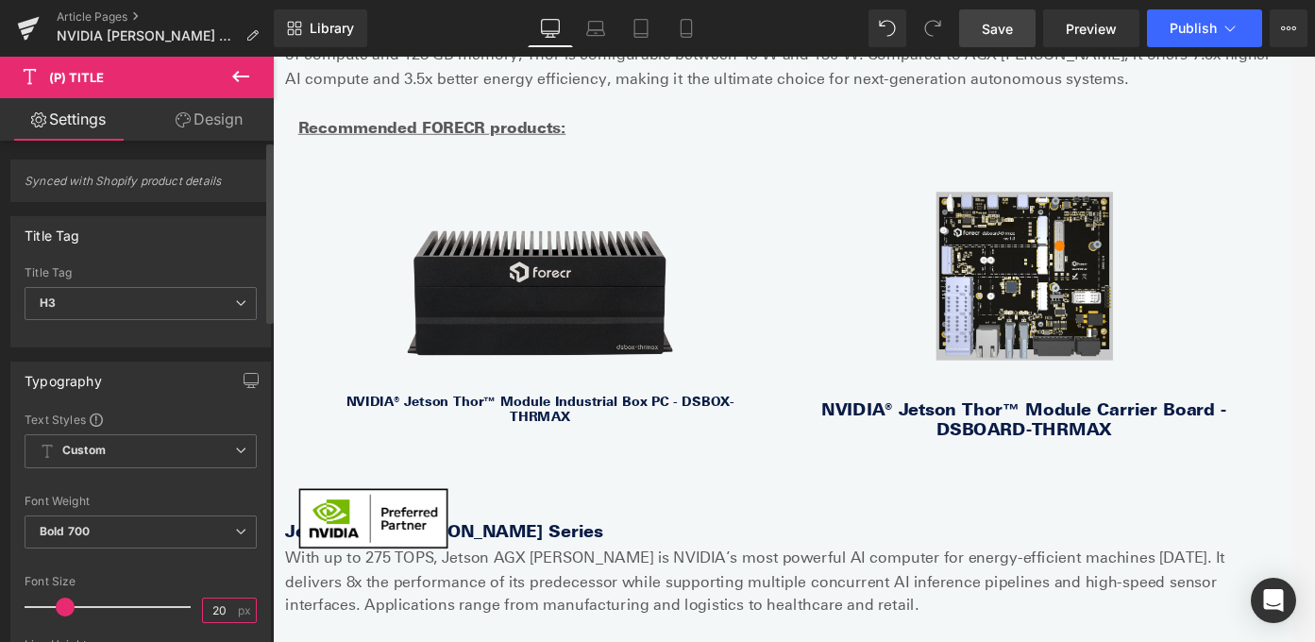
click at [216, 606] on input "20" at bounding box center [219, 610] width 33 height 24
click at [216, 605] on input "20" at bounding box center [219, 610] width 33 height 24
click at [203, 611] on input "20" at bounding box center [219, 610] width 33 height 24
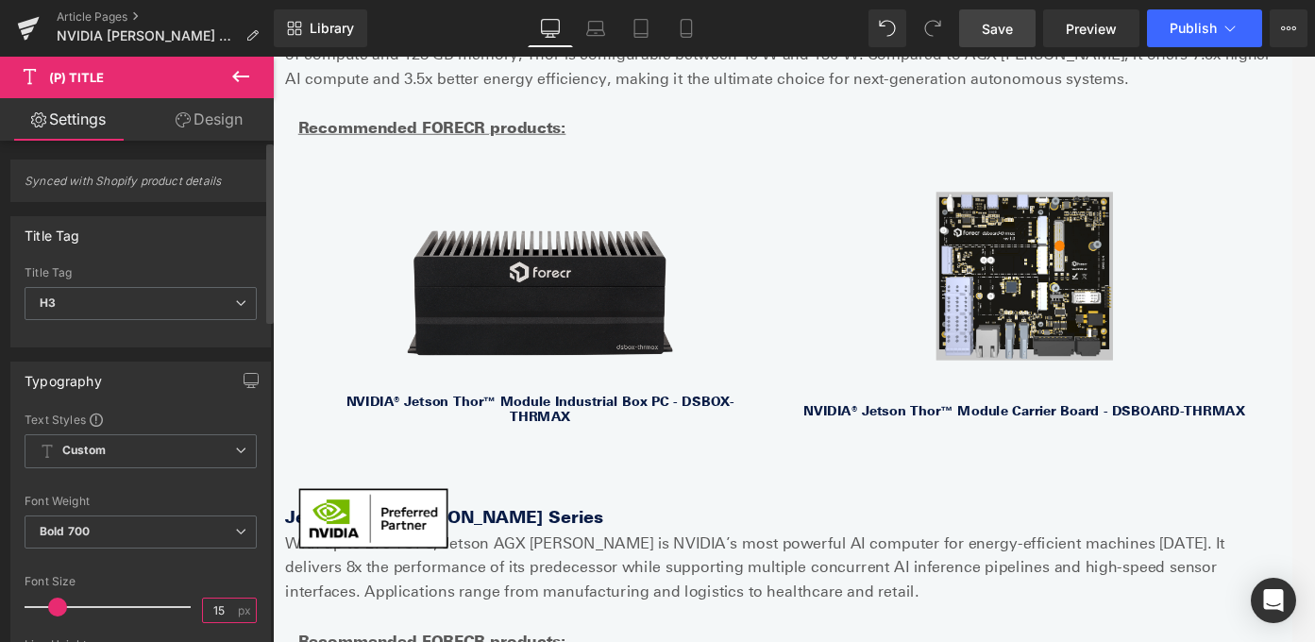
type input "15"
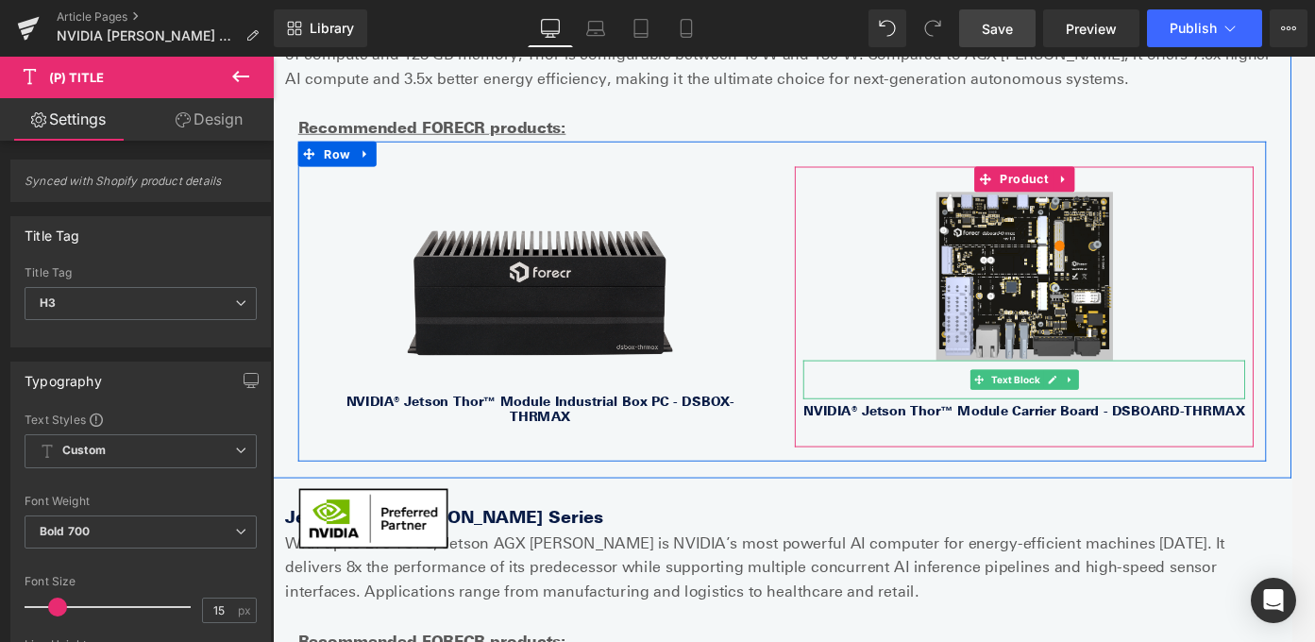
click at [957, 410] on p at bounding box center [1116, 408] width 496 height 22
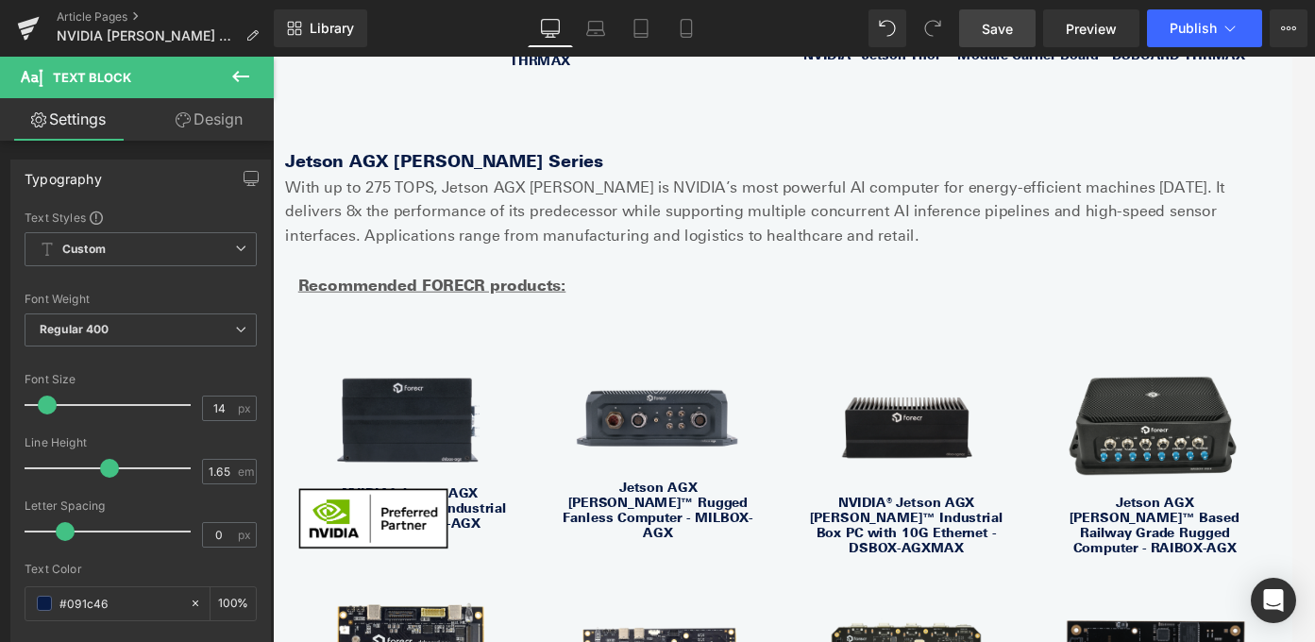
scroll to position [1471, 0]
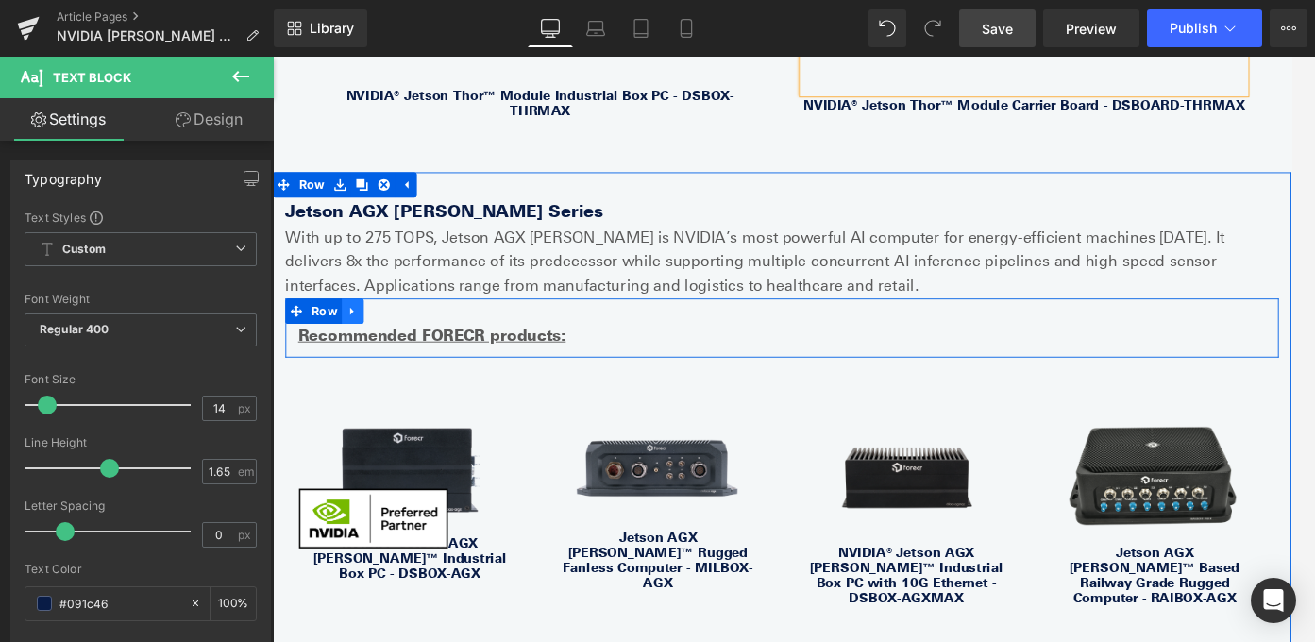
click at [356, 334] on icon at bounding box center [362, 341] width 13 height 14
click at [382, 335] on icon at bounding box center [386, 341] width 13 height 13
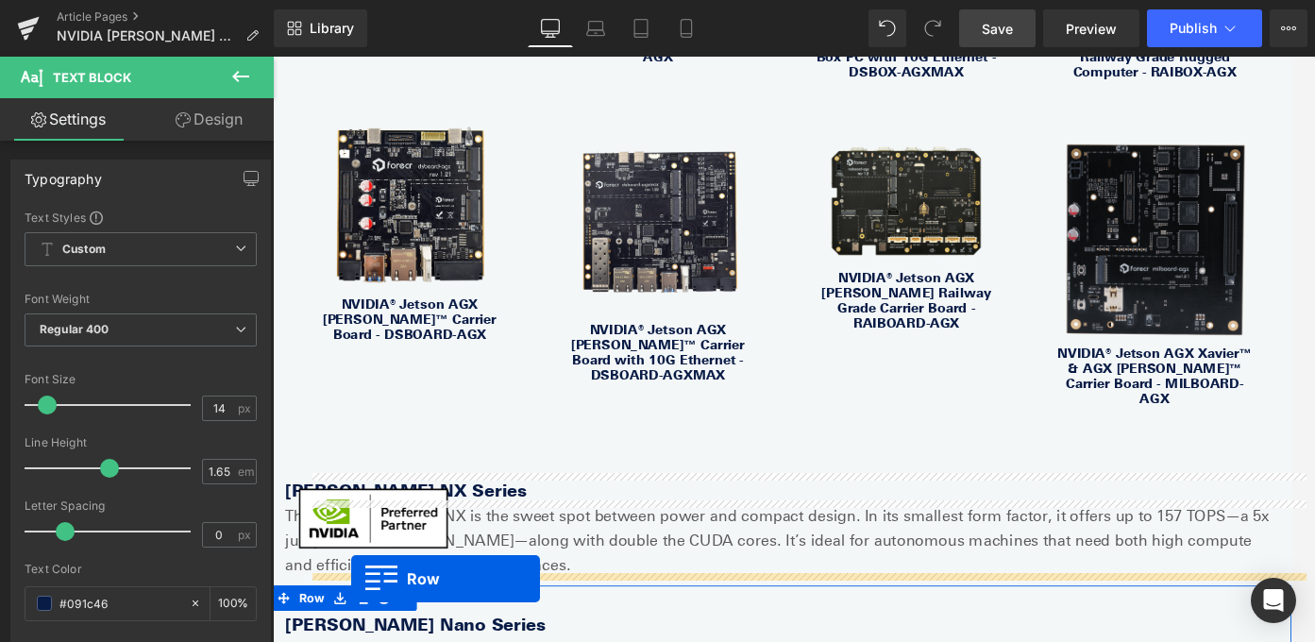
scroll to position [2183, 0]
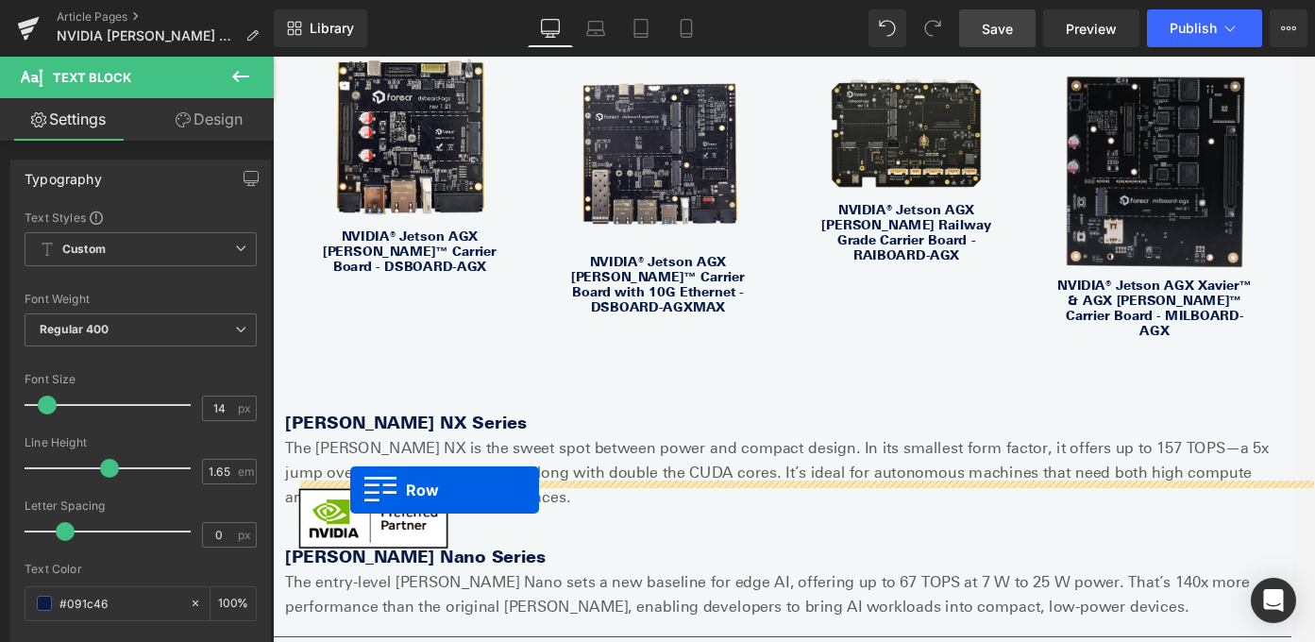
drag, startPoint x: 299, startPoint y: 181, endPoint x: 360, endPoint y: 542, distance: 365.6
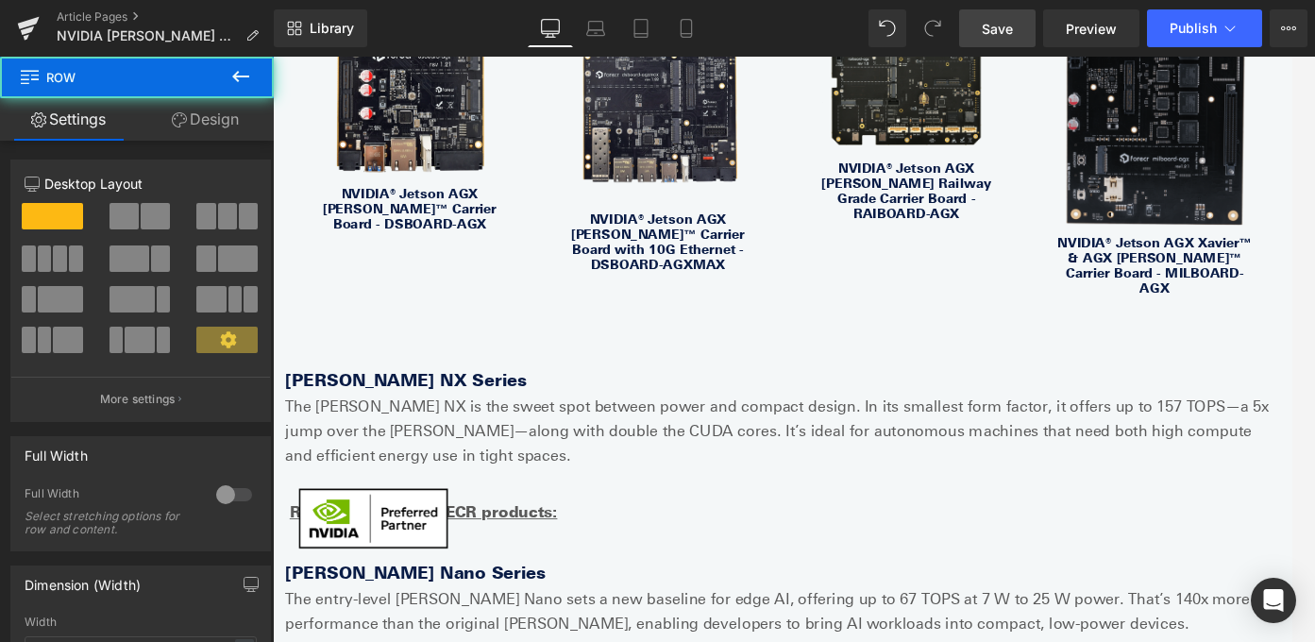
scroll to position [2136, 0]
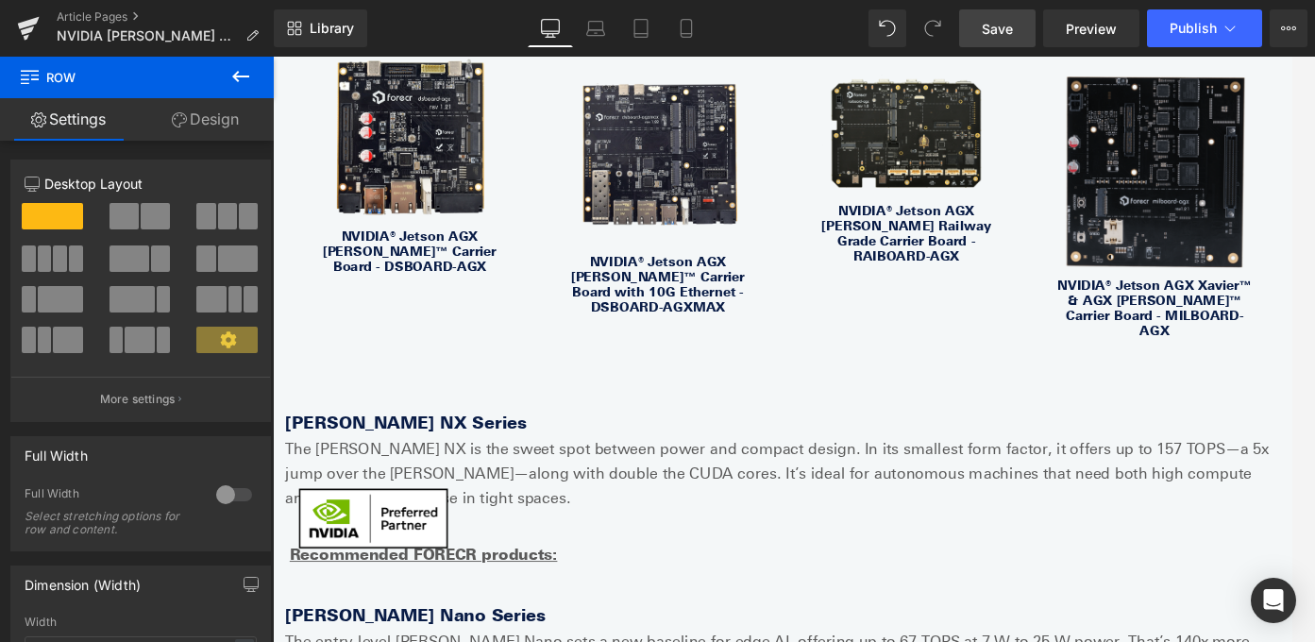
click at [994, 28] on span "Save" at bounding box center [997, 29] width 31 height 20
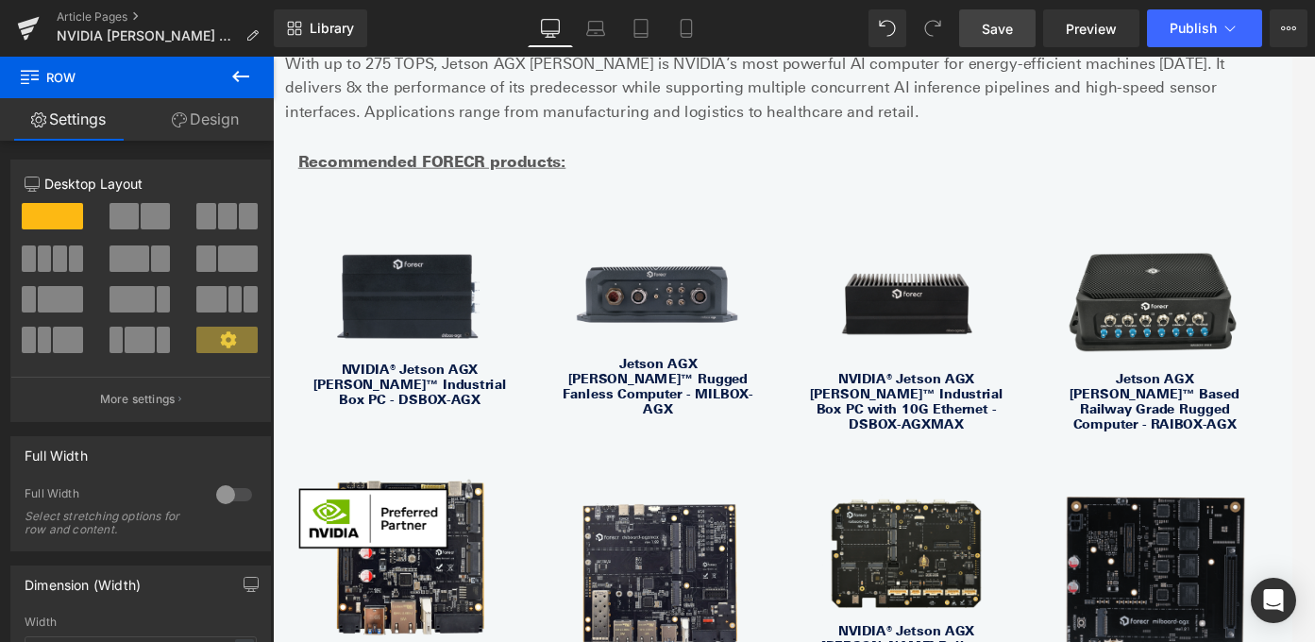
scroll to position [1541, 0]
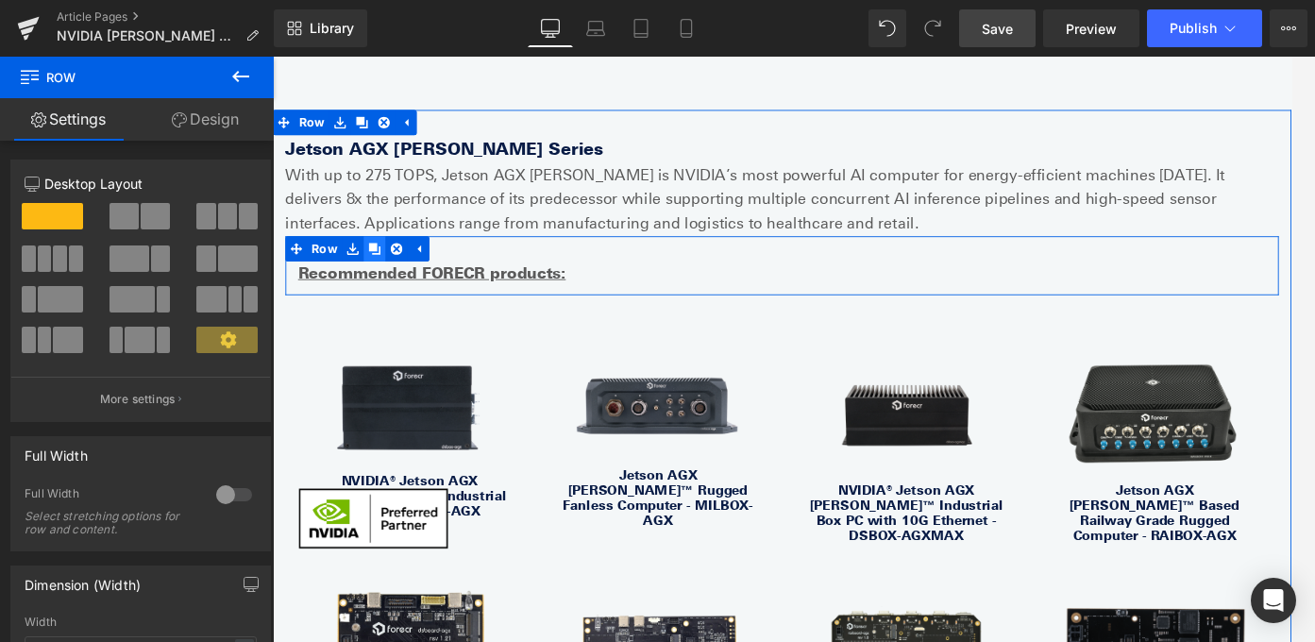
click at [388, 265] on icon at bounding box center [386, 271] width 13 height 13
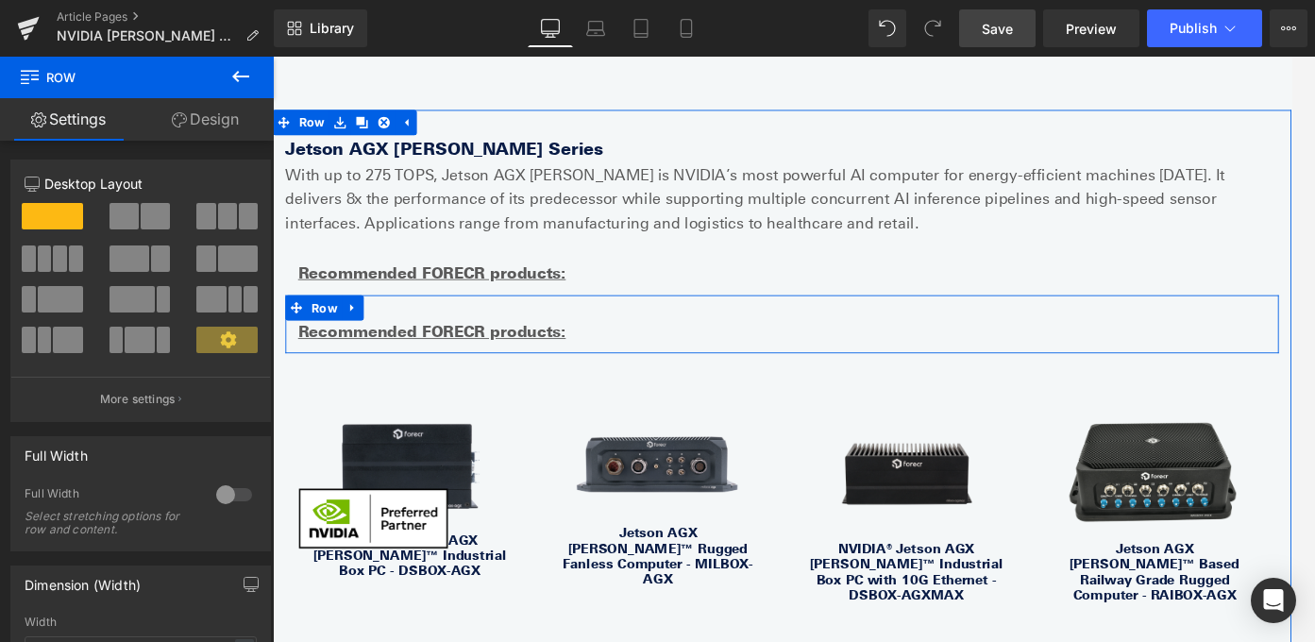
click at [362, 333] on icon at bounding box center [362, 337] width 4 height 8
click at [410, 331] on icon at bounding box center [411, 337] width 13 height 13
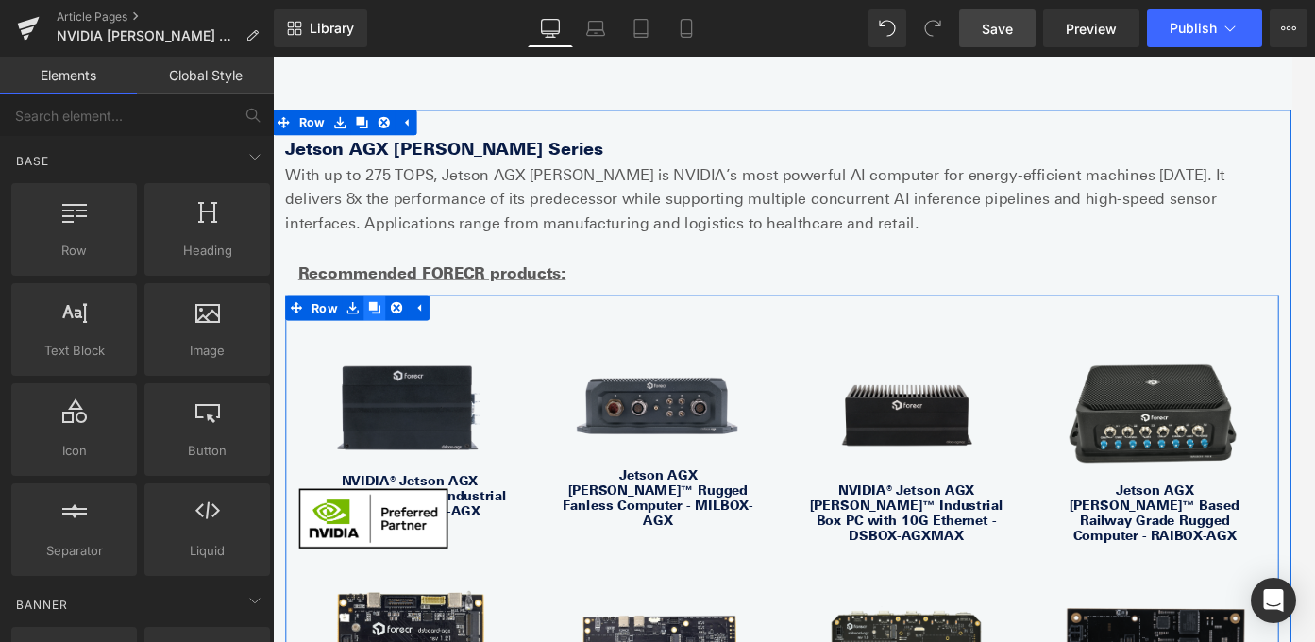
click at [387, 331] on icon at bounding box center [386, 337] width 13 height 13
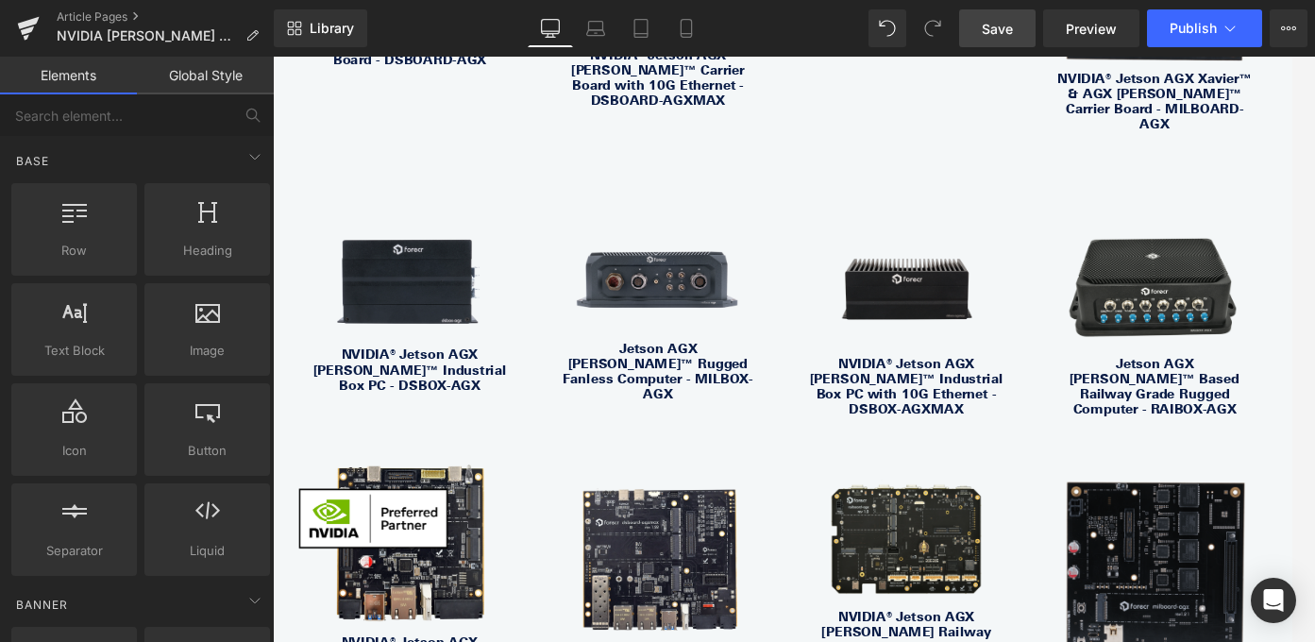
scroll to position [2374, 0]
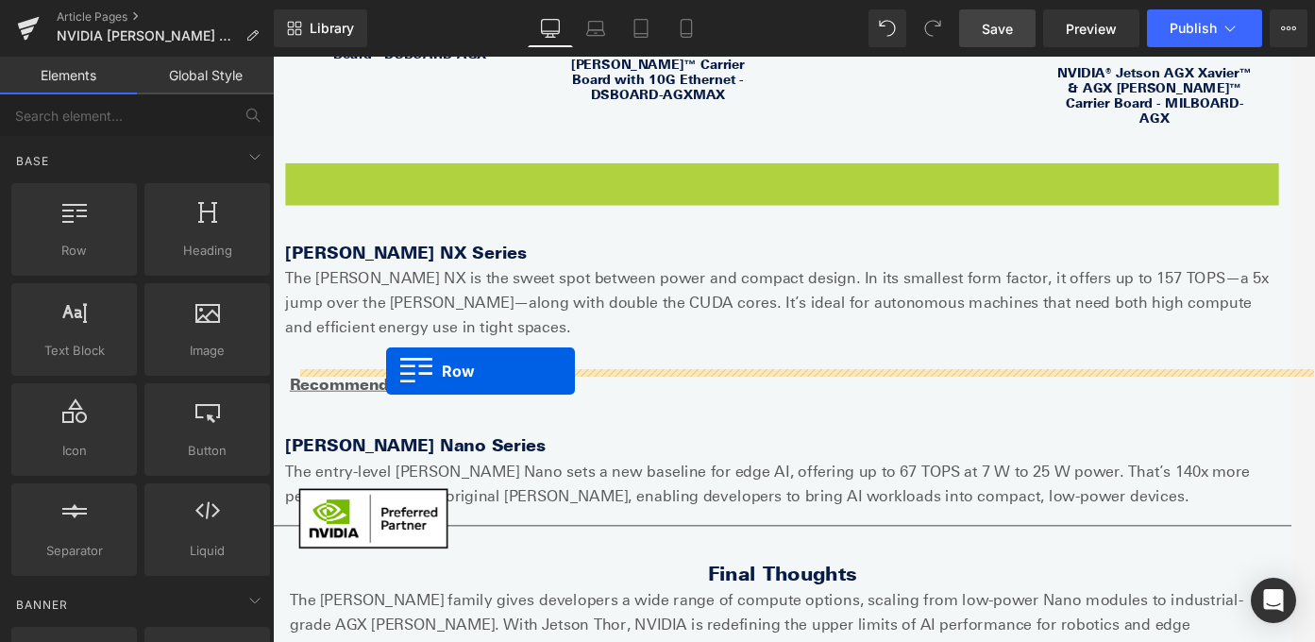
drag, startPoint x: 304, startPoint y: 153, endPoint x: 400, endPoint y: 409, distance: 273.3
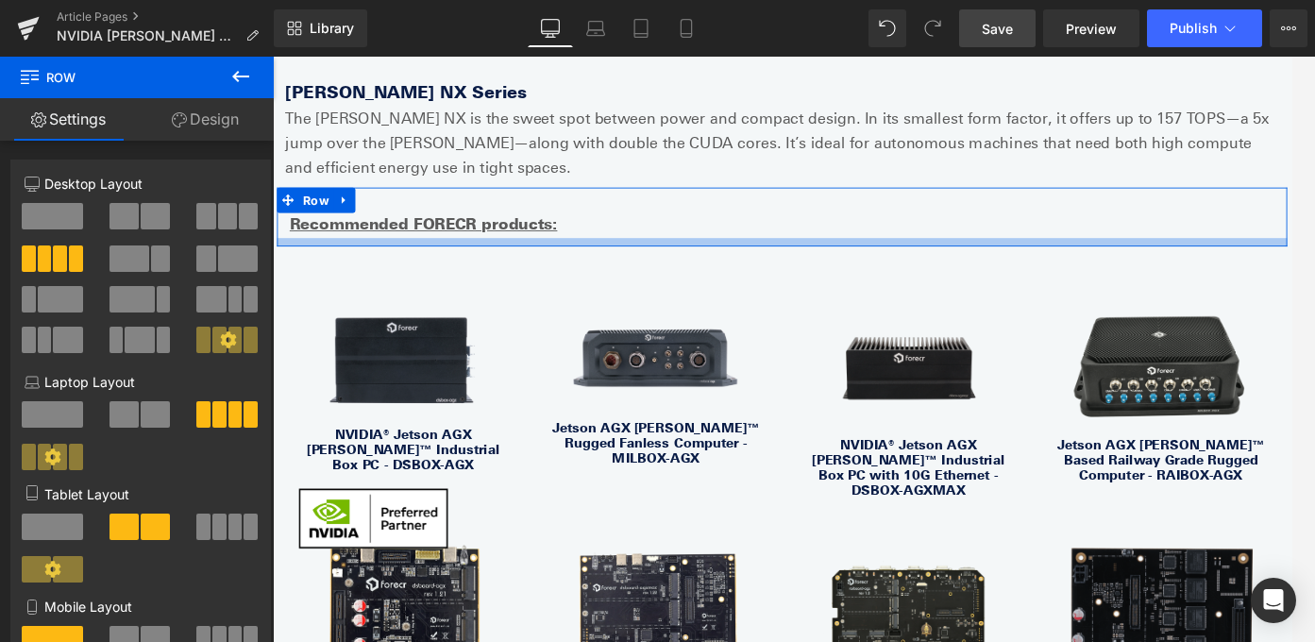
scroll to position [2508, 0]
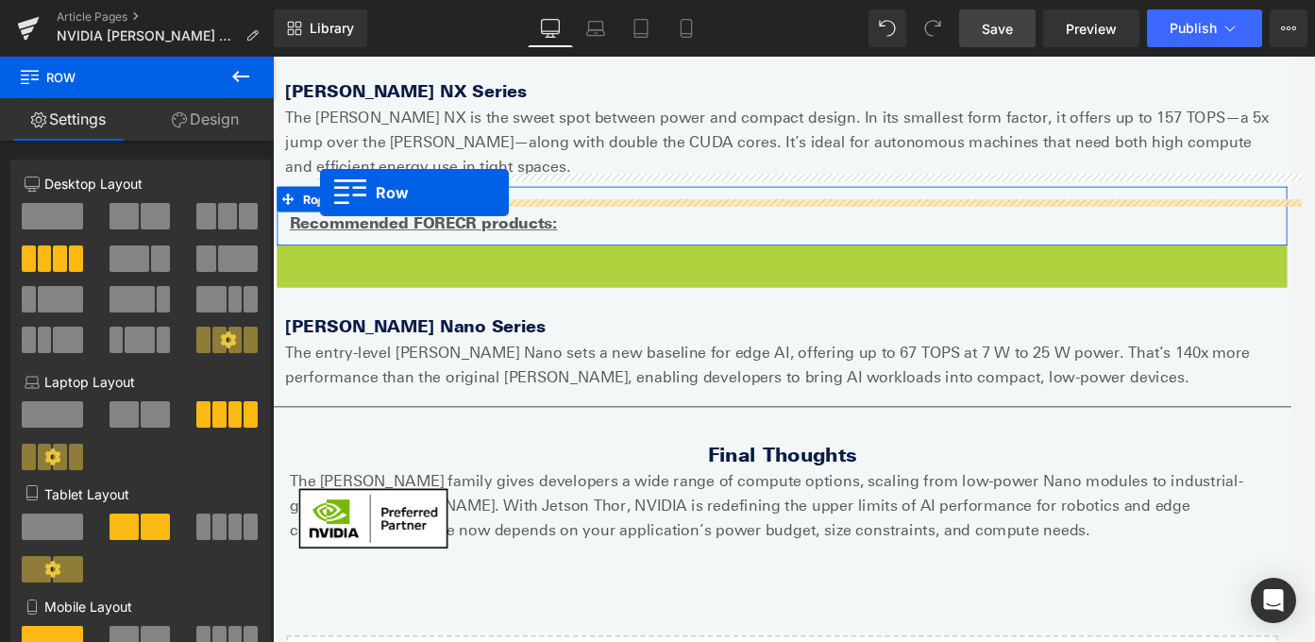
drag, startPoint x: 292, startPoint y: 236, endPoint x: 325, endPoint y: 210, distance: 42.3
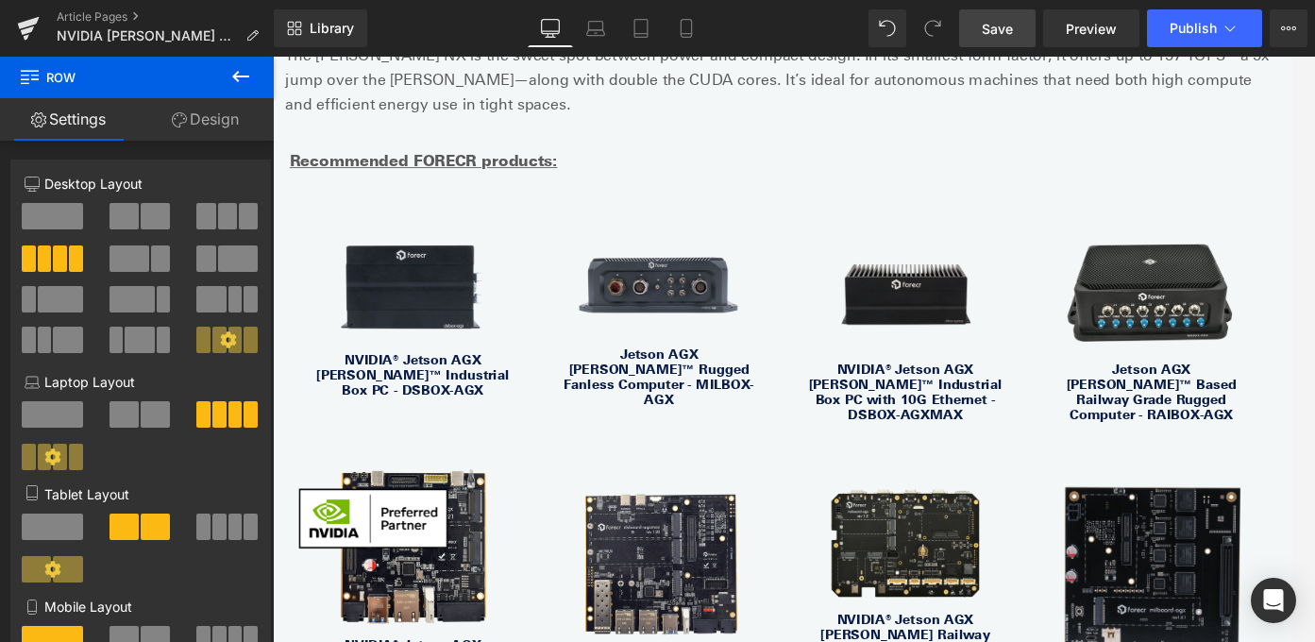
scroll to position [2588, 0]
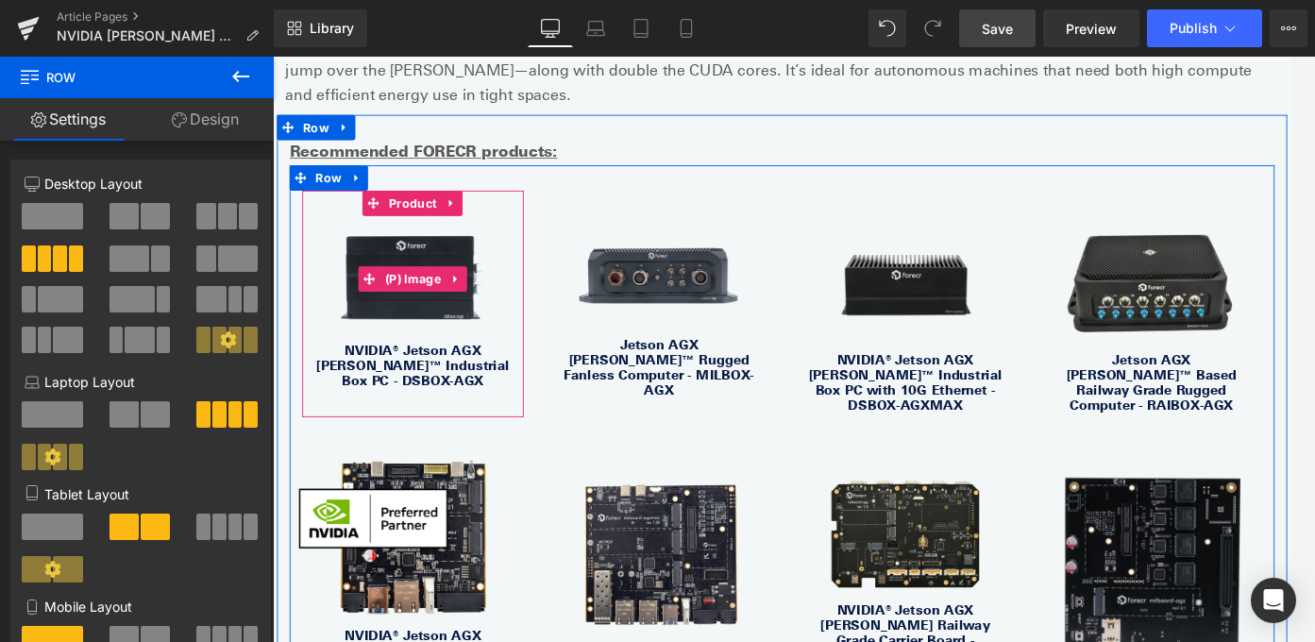
click at [428, 235] on img at bounding box center [430, 306] width 206 height 143
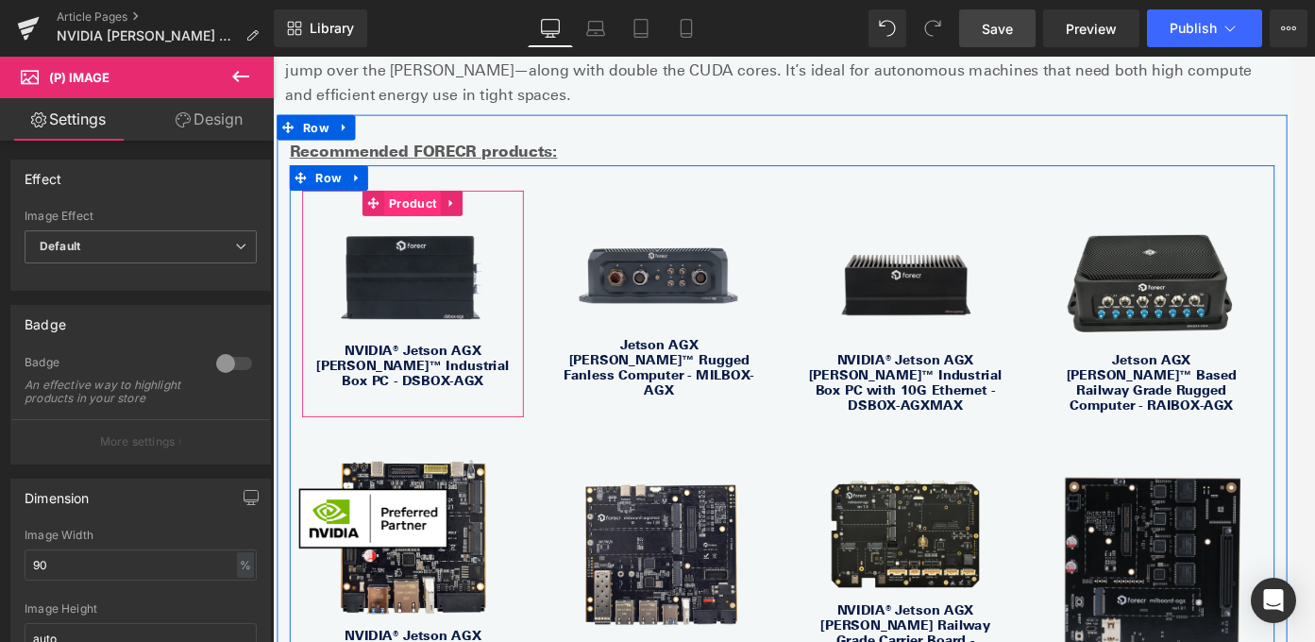
click at [424, 207] on span "Product" at bounding box center [429, 221] width 63 height 28
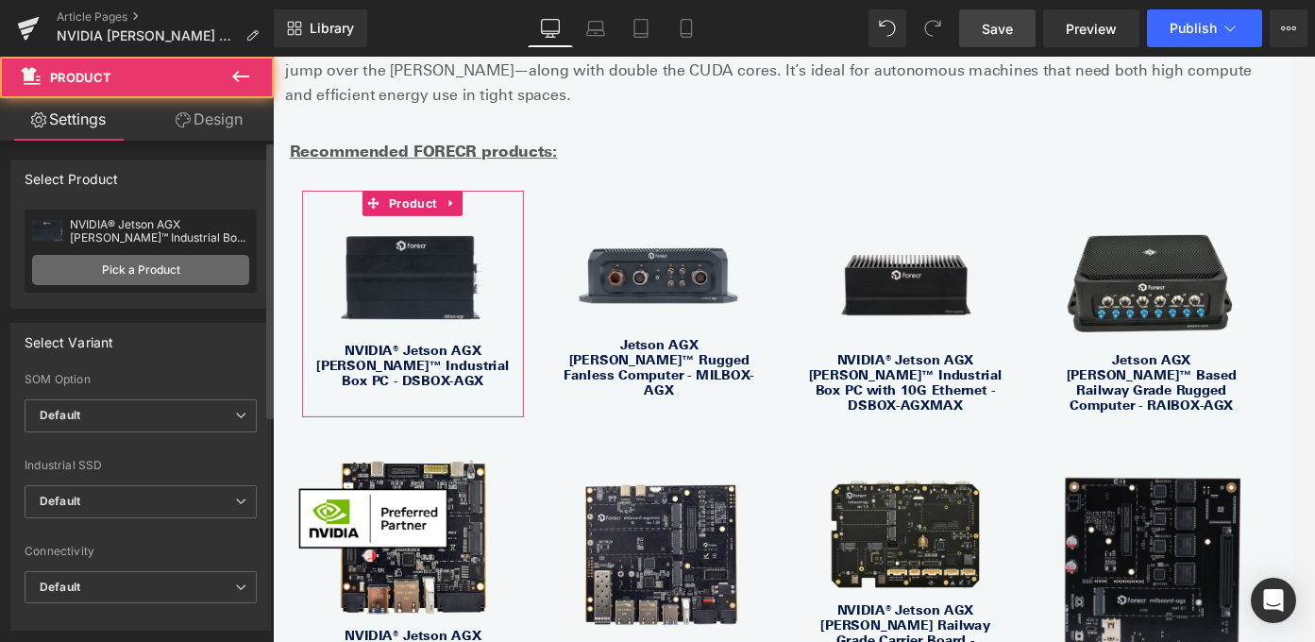
click at [153, 272] on link "Pick a Product" at bounding box center [140, 270] width 217 height 30
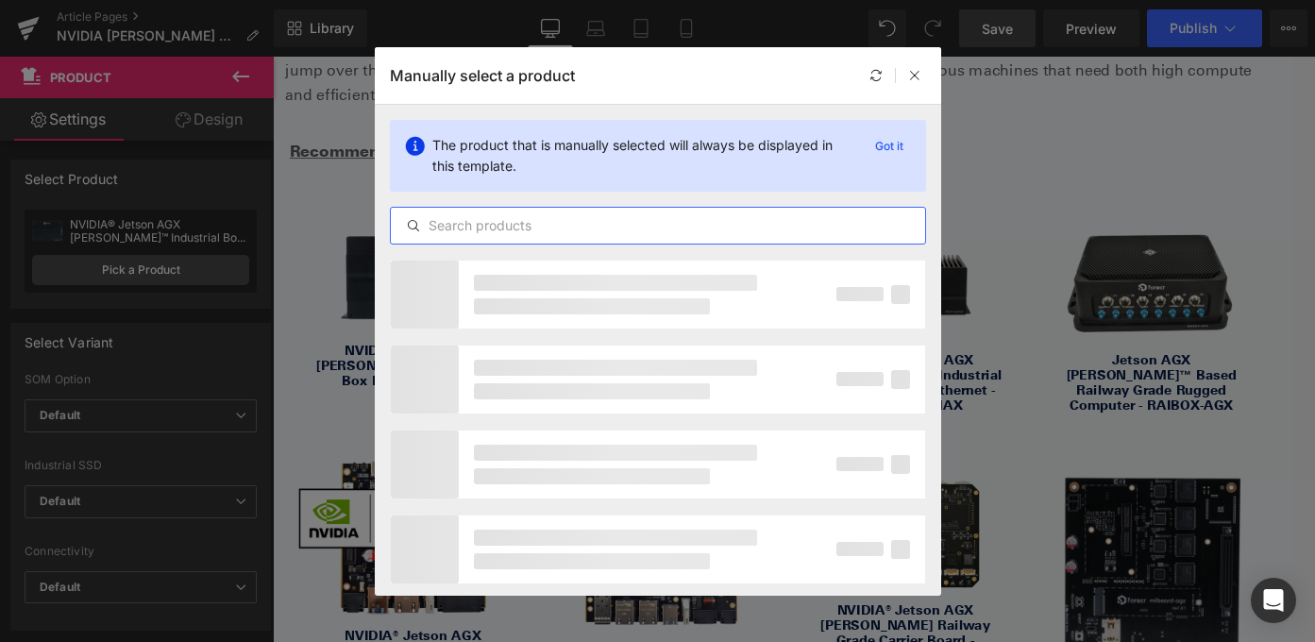
click at [620, 227] on input "text" at bounding box center [658, 225] width 534 height 23
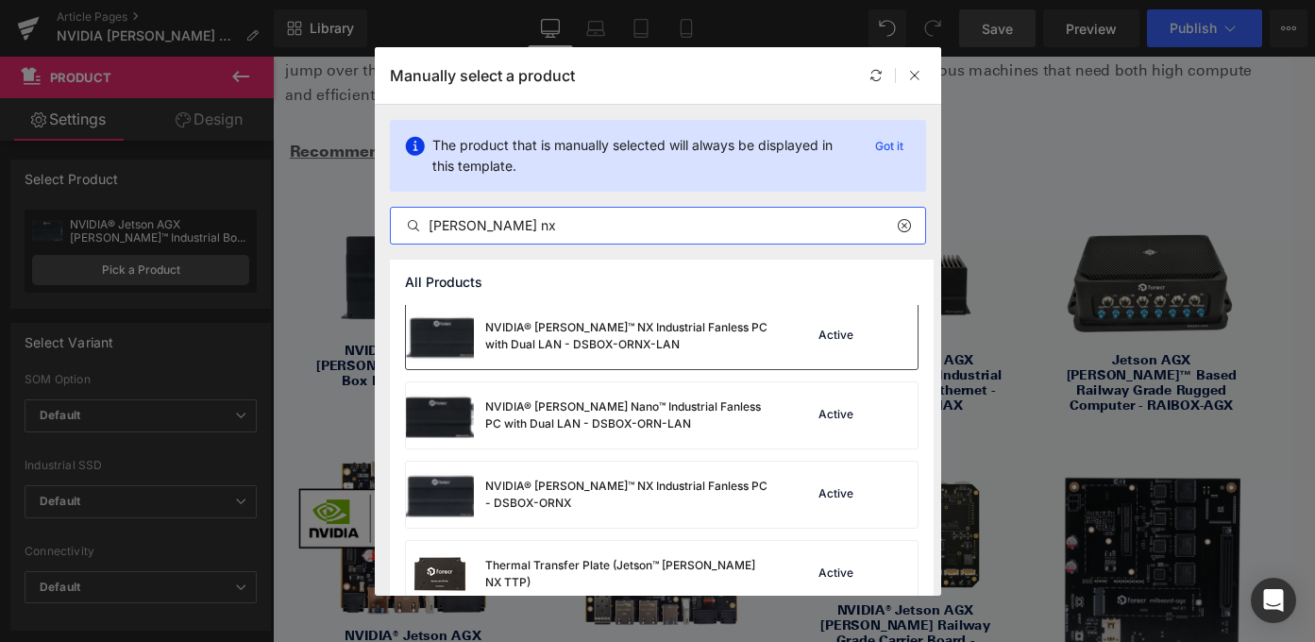
scroll to position [636, 0]
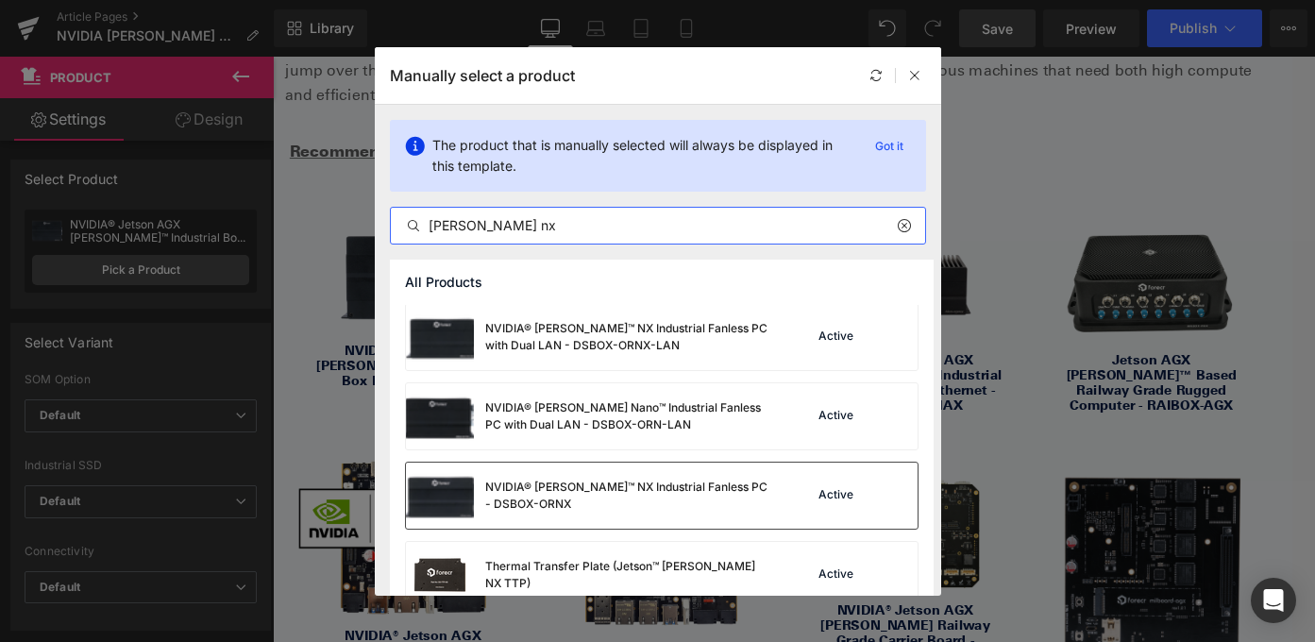
type input "orin nx"
click at [614, 493] on div "NVIDIA® [PERSON_NAME]™ NX Industrial Fanless PC - DSBOX-ORNX" at bounding box center [626, 496] width 283 height 34
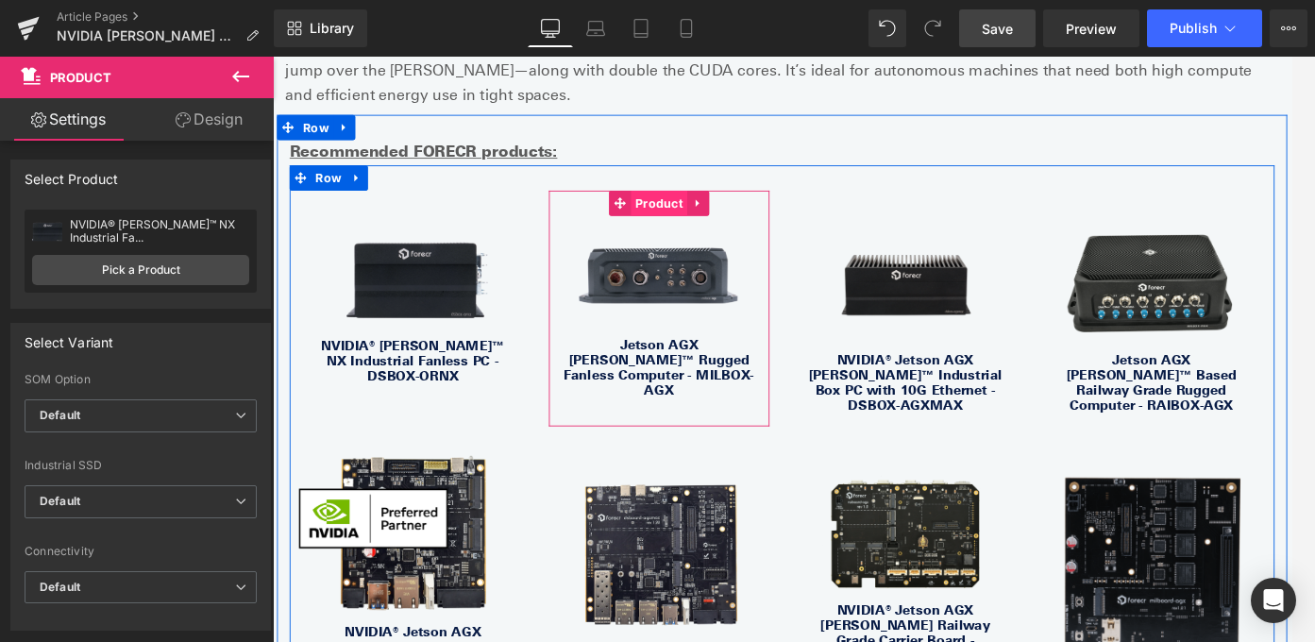
click at [699, 207] on span "Product" at bounding box center [705, 221] width 63 height 28
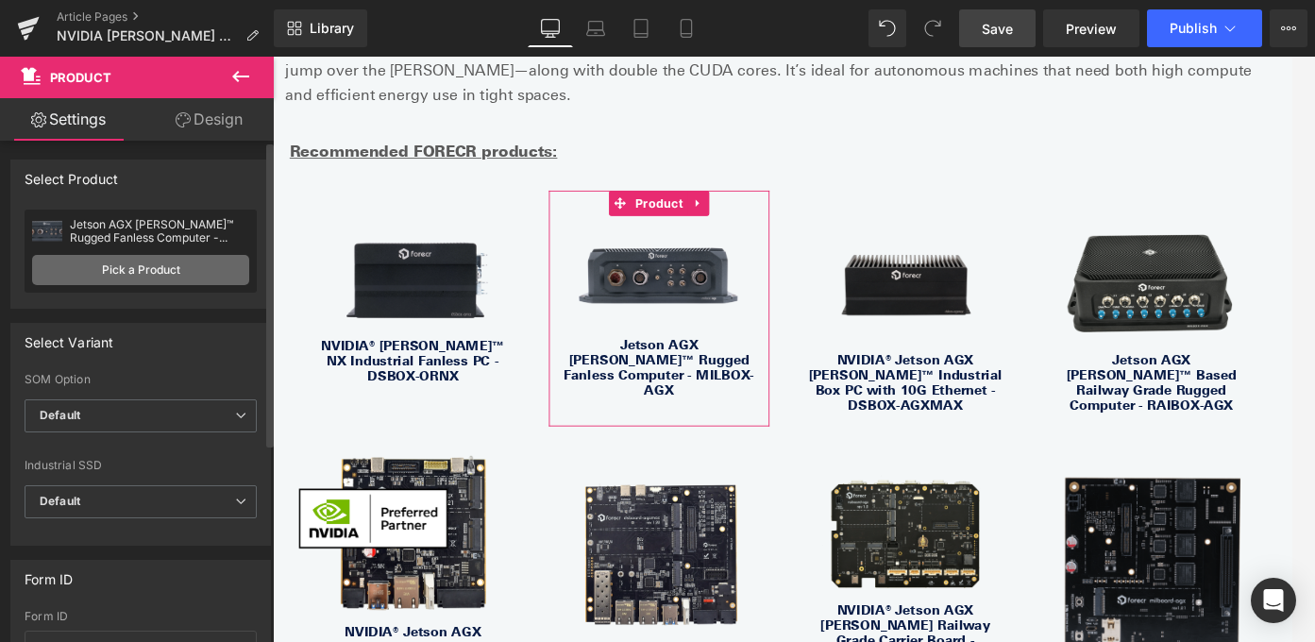
click at [167, 275] on link "Pick a Product" at bounding box center [140, 270] width 217 height 30
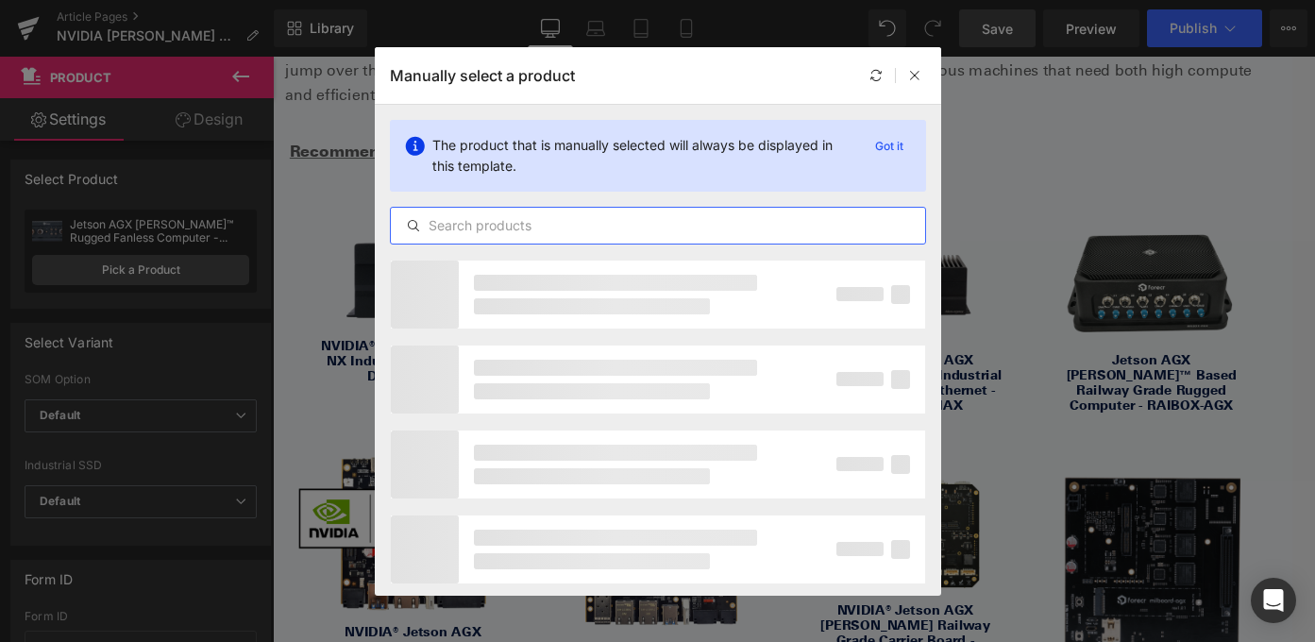
click at [534, 223] on input "text" at bounding box center [658, 225] width 534 height 23
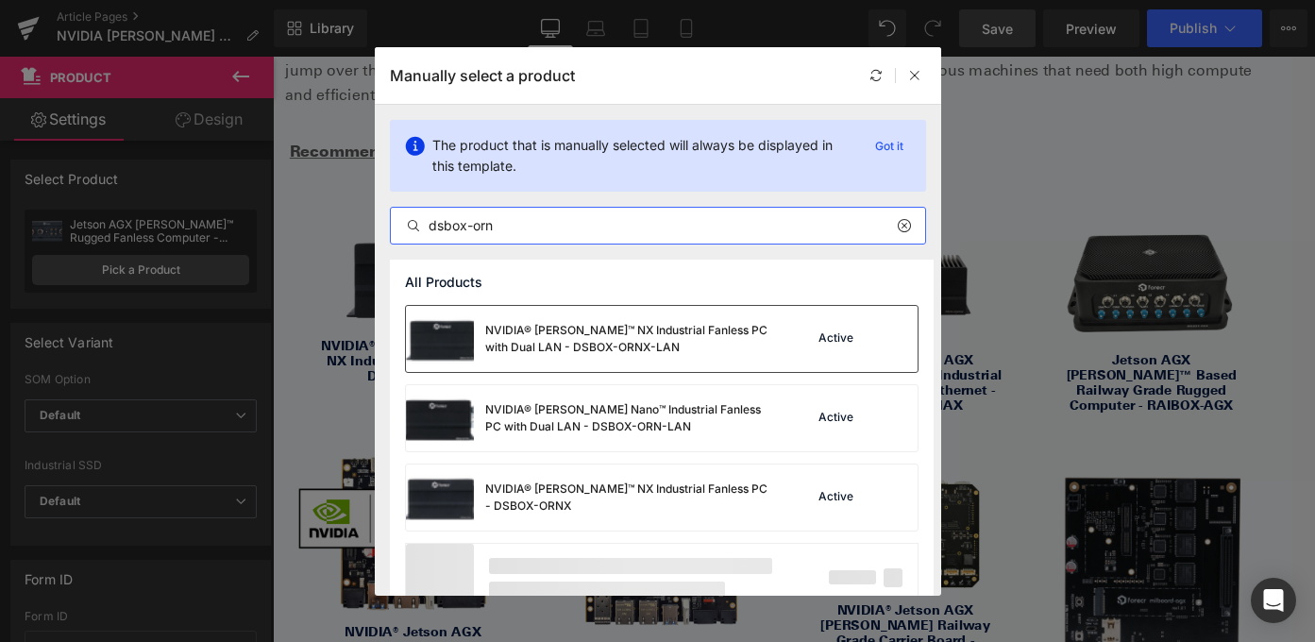
type input "dsbox-orn"
click at [713, 348] on div "NVIDIA® [PERSON_NAME]™ NX Industrial Fanless PC with Dual LAN - DSBOX-ORNX-LAN" at bounding box center [626, 339] width 283 height 34
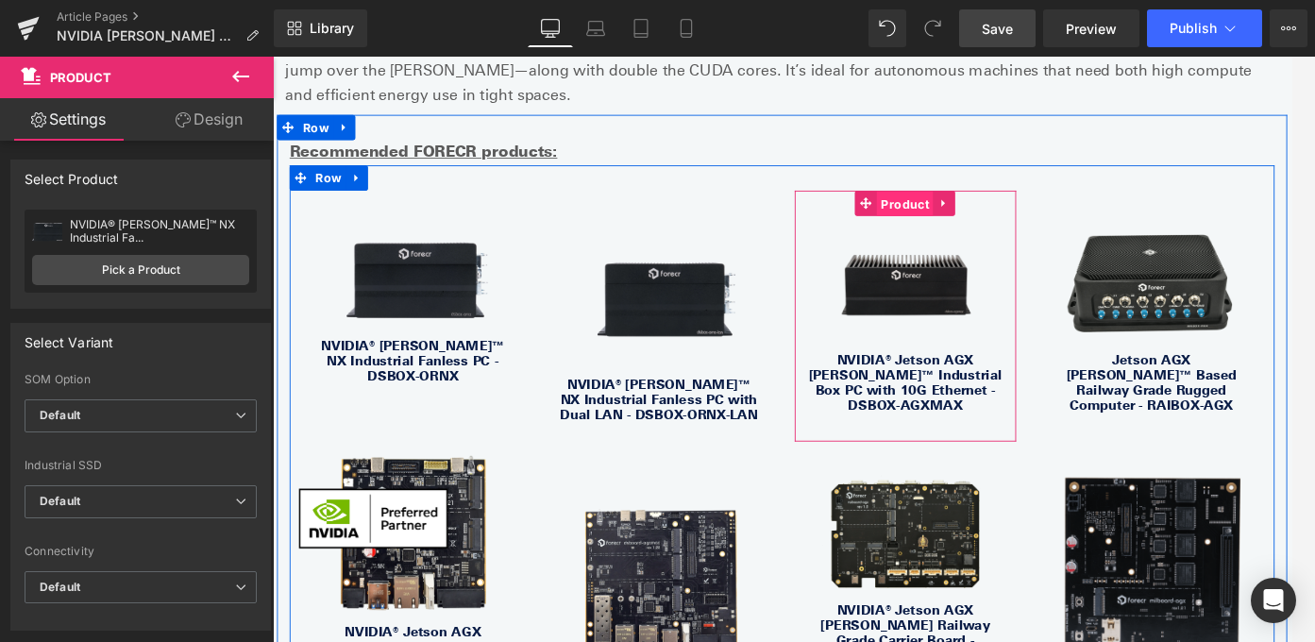
click at [975, 208] on span "Product" at bounding box center [982, 222] width 63 height 28
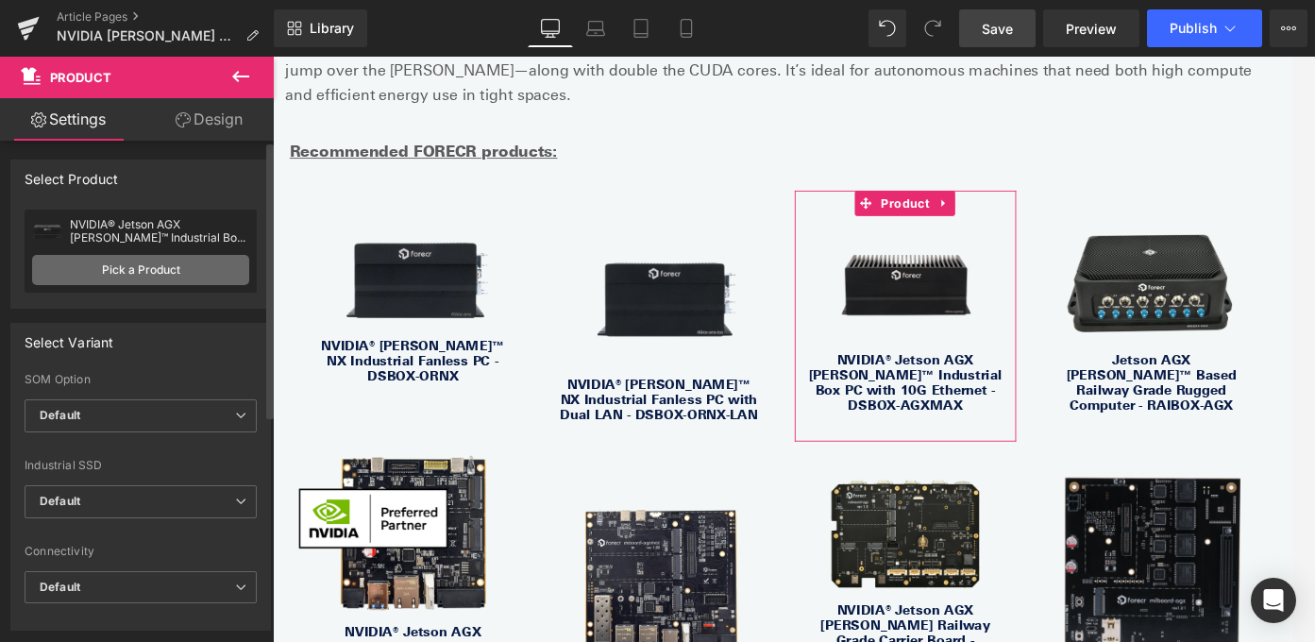
click at [143, 268] on link "Pick a Product" at bounding box center [140, 270] width 217 height 30
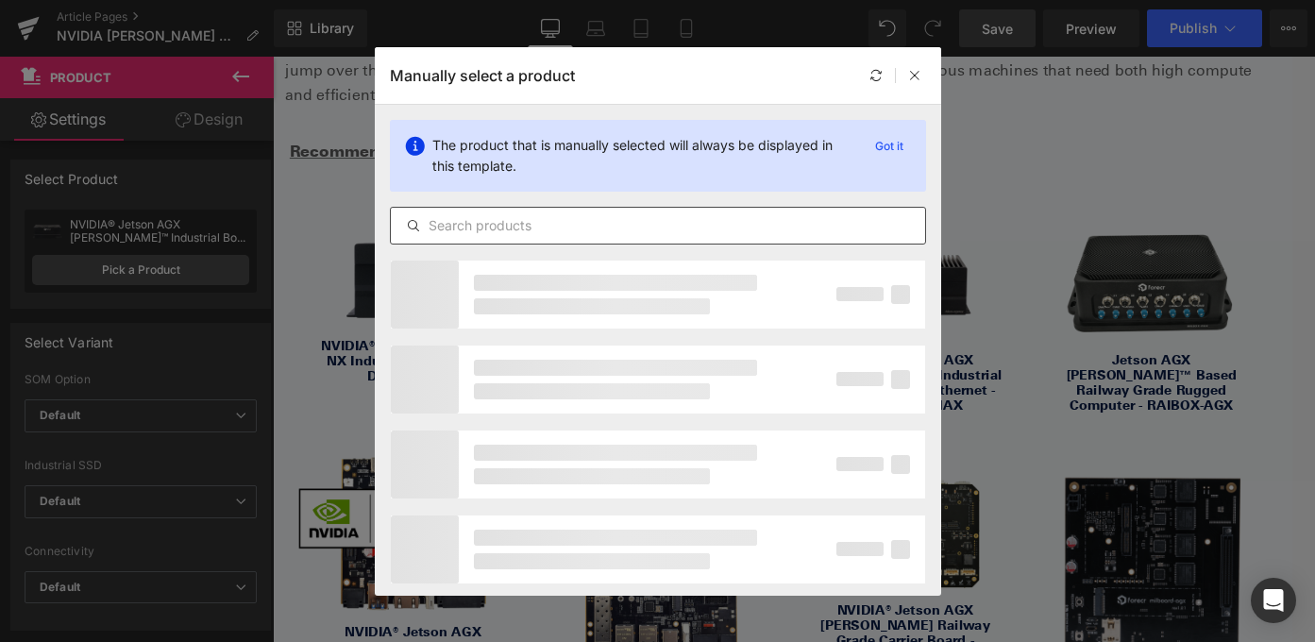
click at [529, 227] on input "text" at bounding box center [658, 225] width 534 height 23
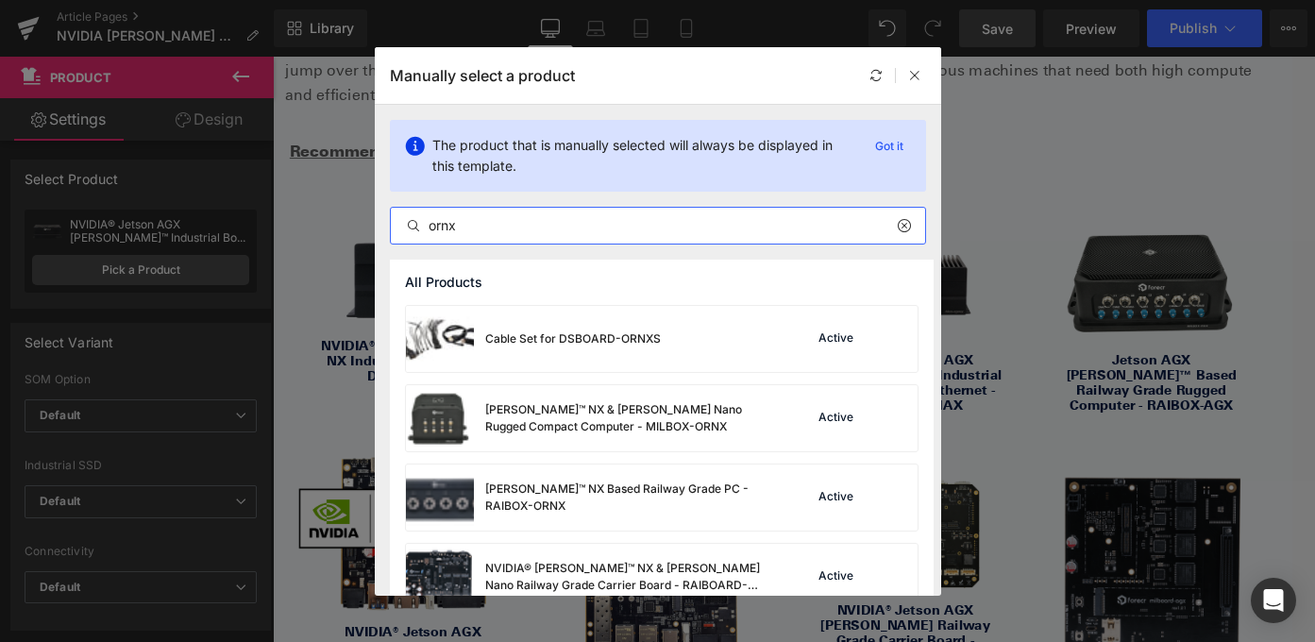
scroll to position [57, 0]
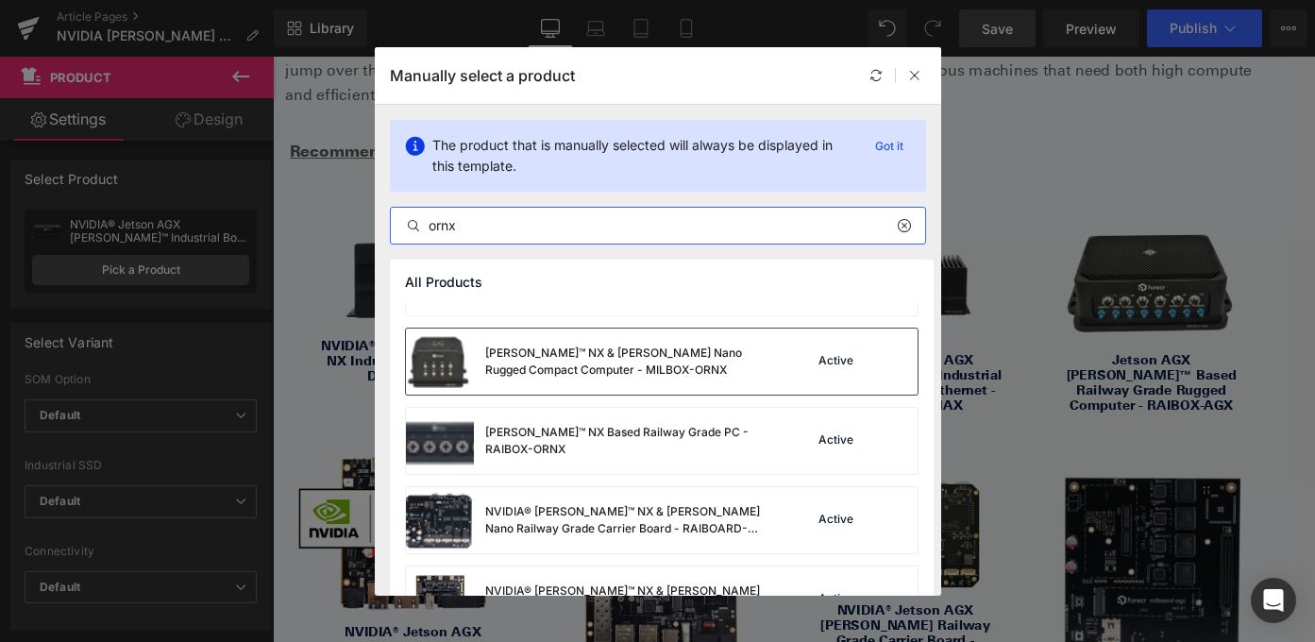
type input "ornx"
click at [682, 378] on div "[PERSON_NAME]™ NX & [PERSON_NAME] Nano Rugged Compact Computer - MILBOX-ORNX" at bounding box center [587, 361] width 362 height 66
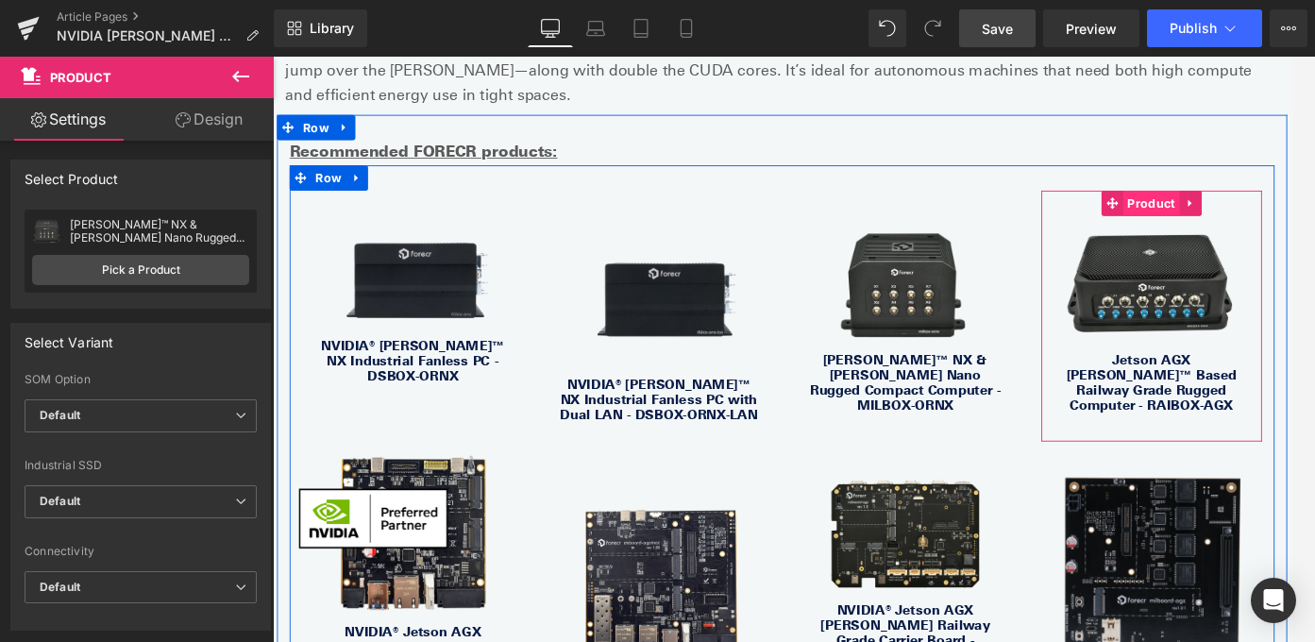
click at [1231, 207] on span "Product" at bounding box center [1257, 221] width 63 height 28
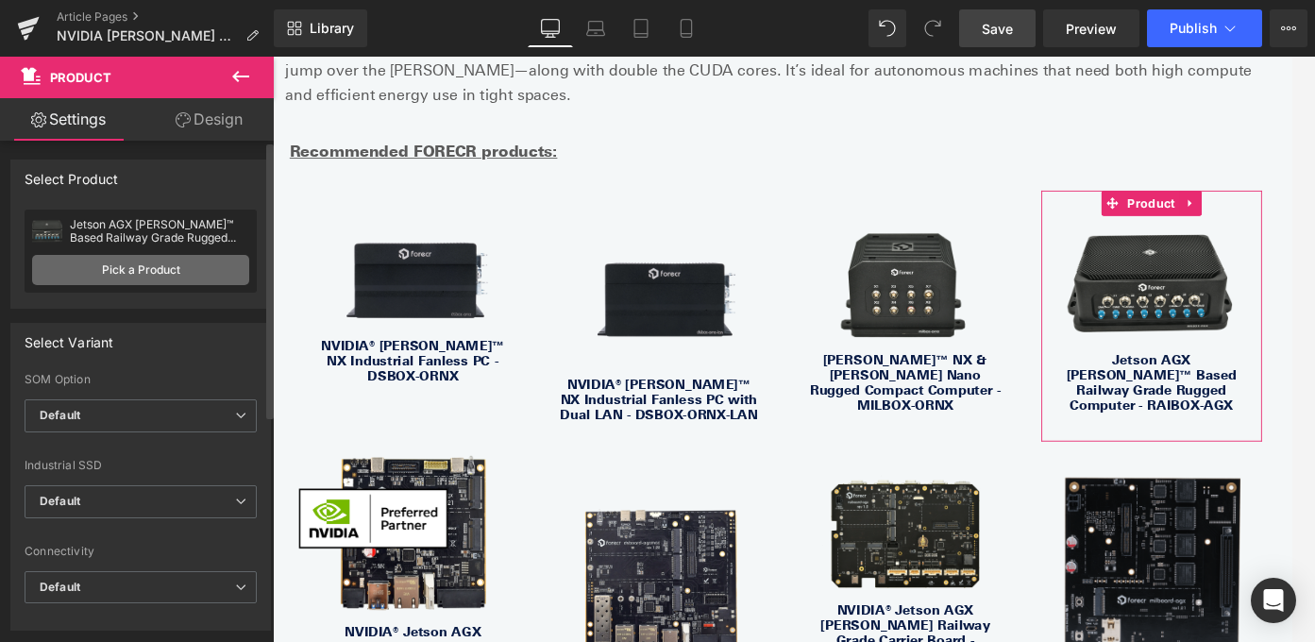
click at [172, 267] on link "Pick a Product" at bounding box center [140, 270] width 217 height 30
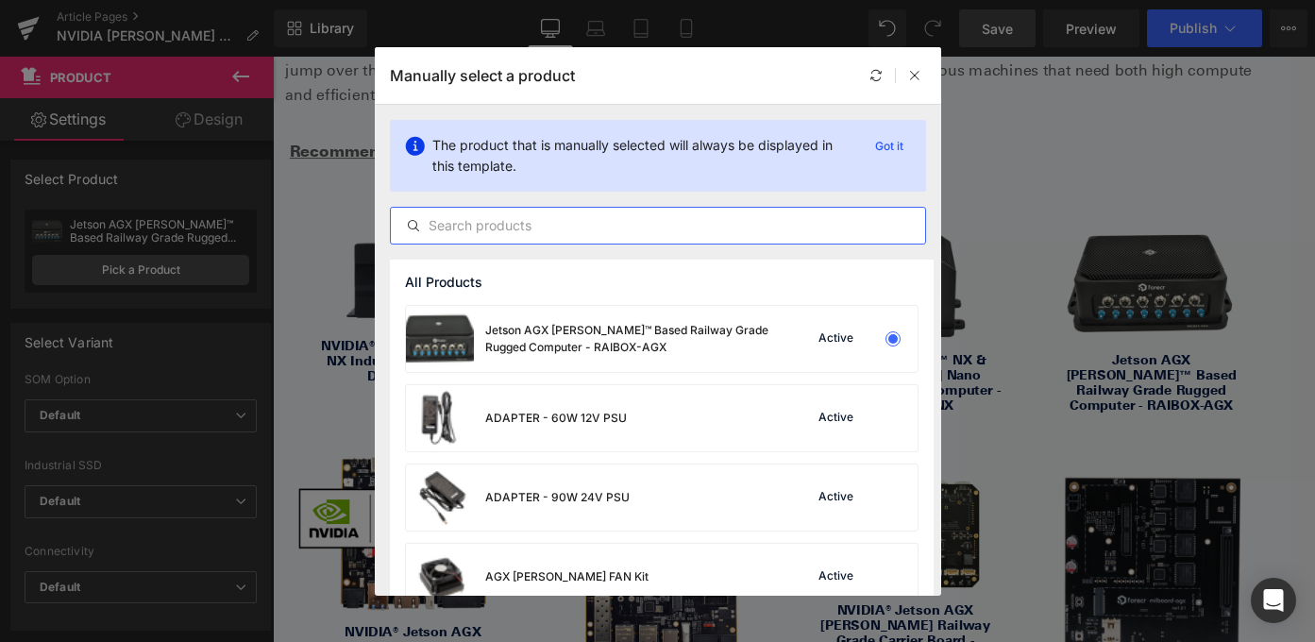
click at [541, 232] on input "text" at bounding box center [658, 225] width 534 height 23
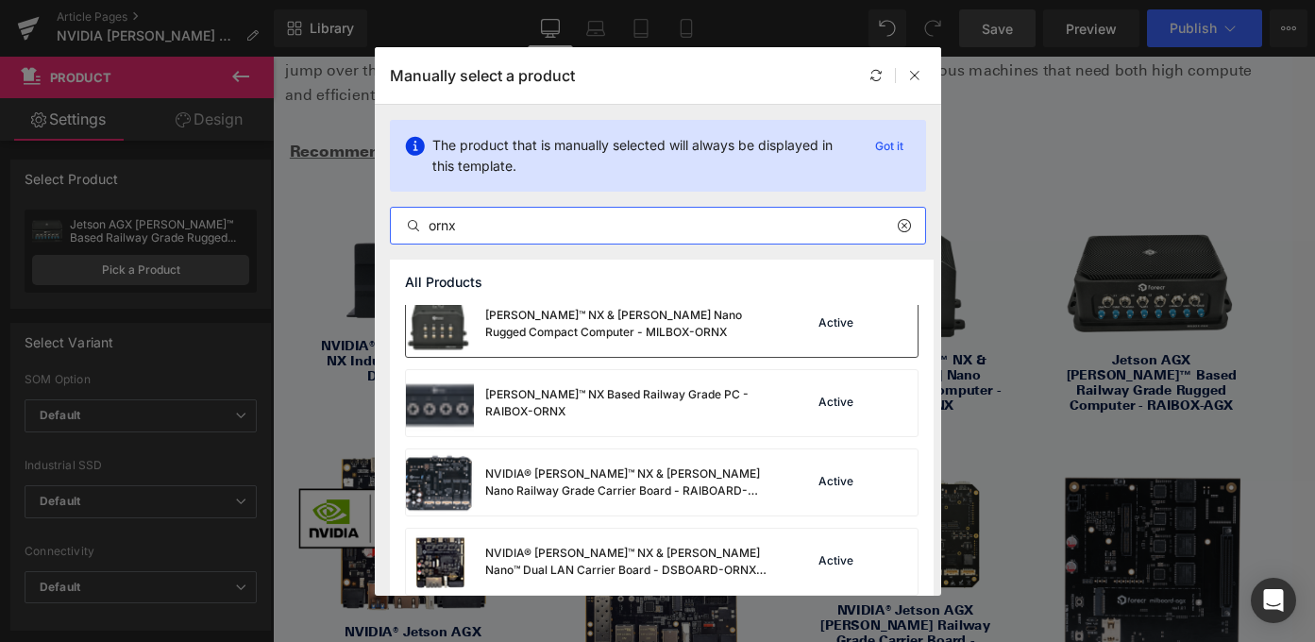
scroll to position [102, 0]
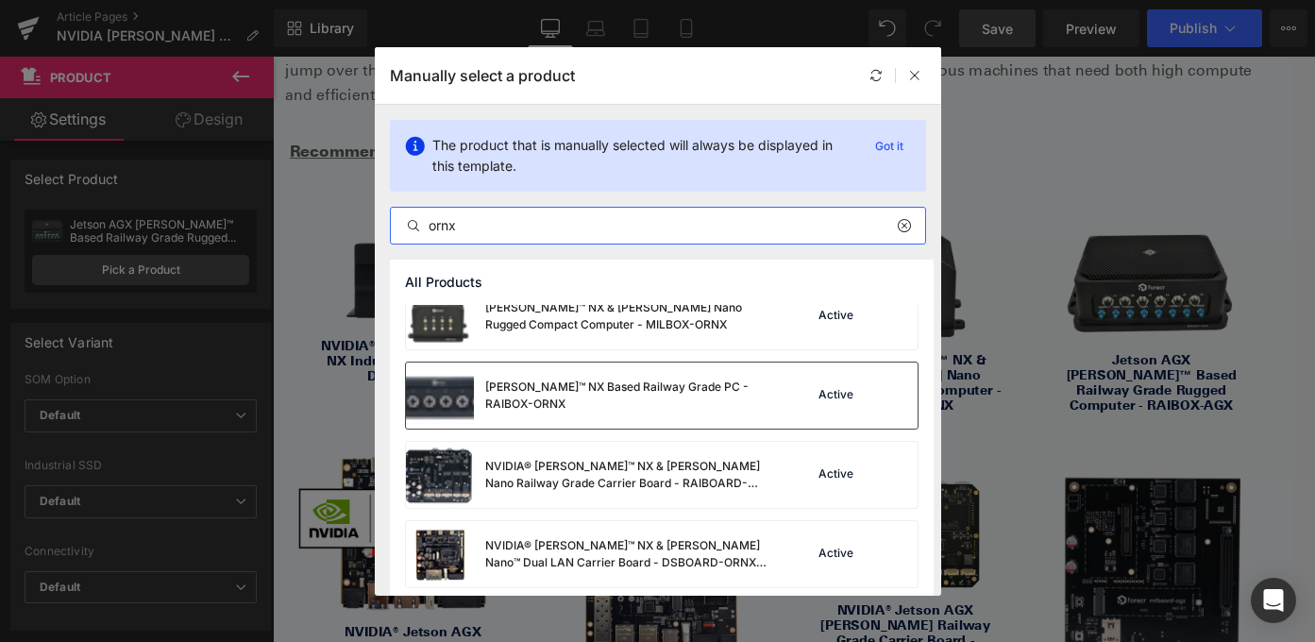
type input "ornx"
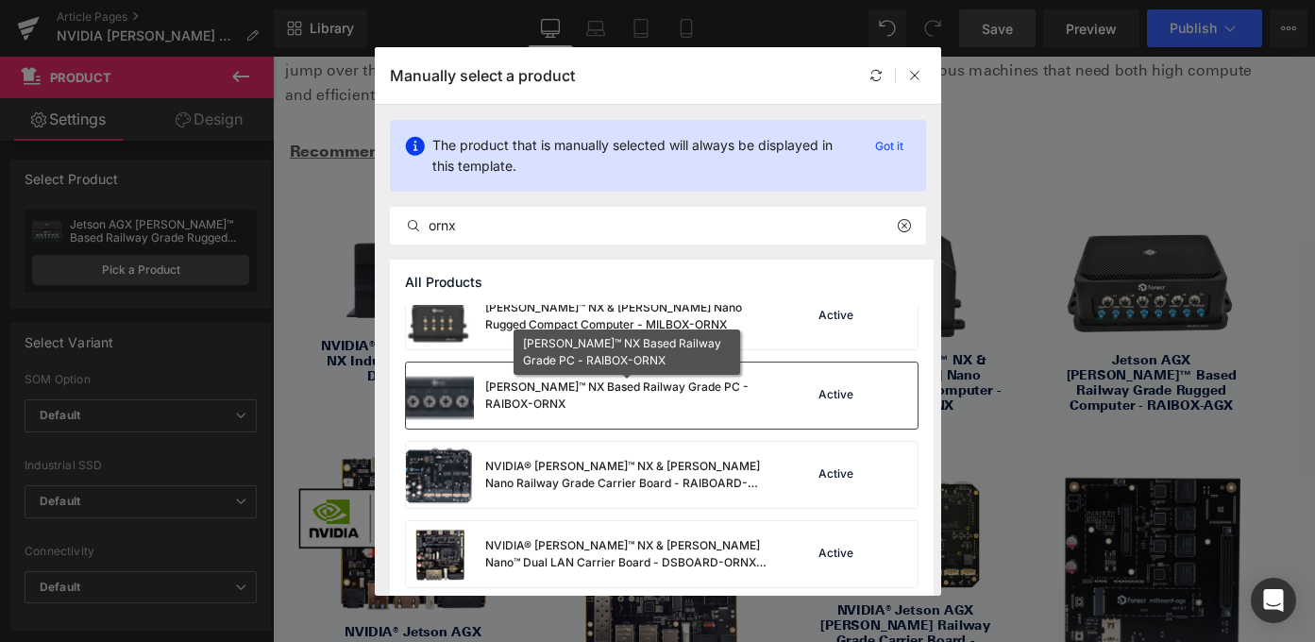
click at [656, 390] on div "[PERSON_NAME]™ NX Based Railway Grade PC - RAIBOX-ORNX" at bounding box center [626, 396] width 283 height 34
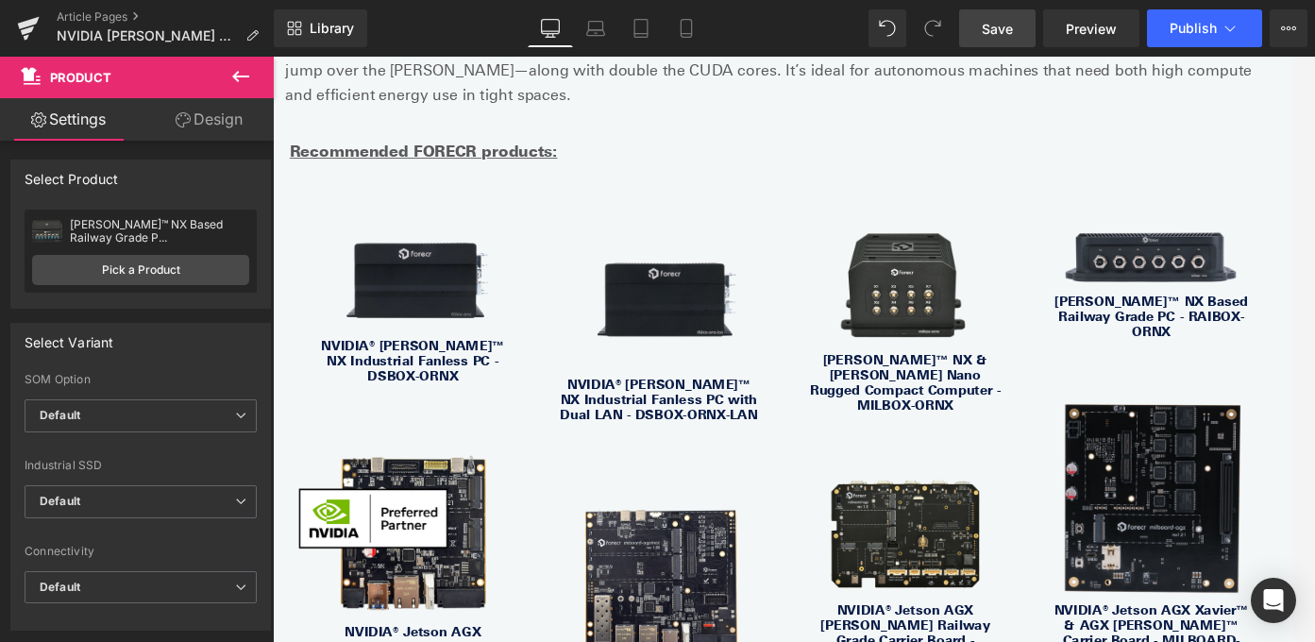
click at [237, 76] on icon at bounding box center [240, 76] width 17 height 11
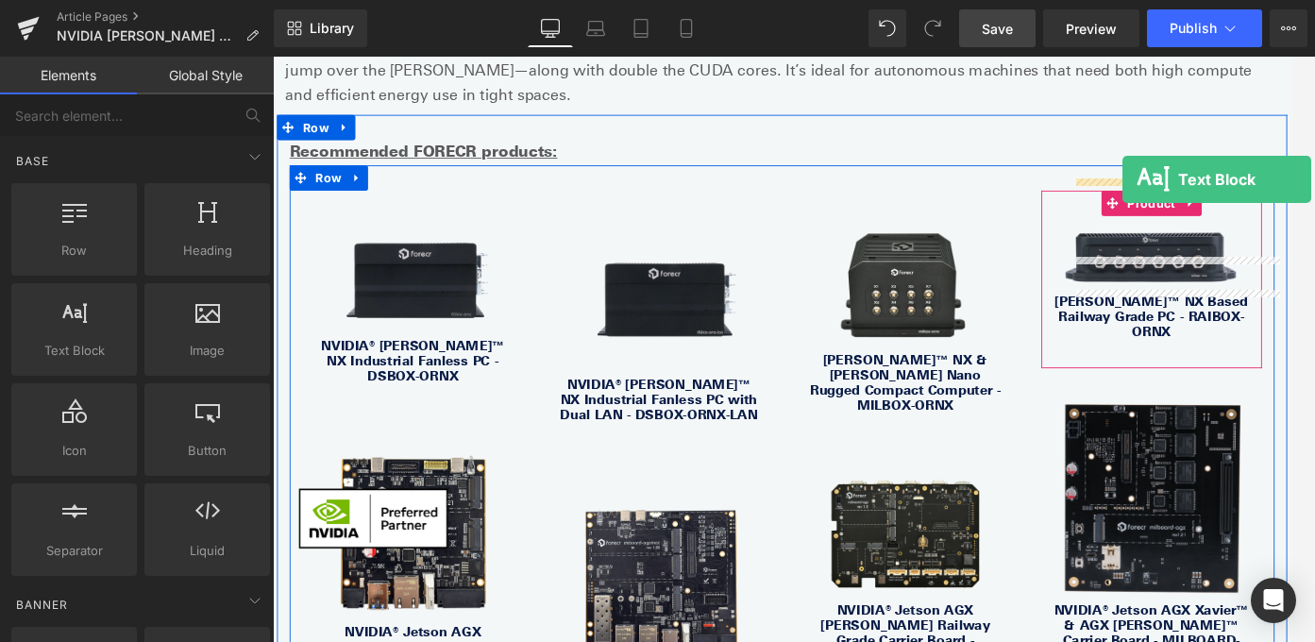
drag, startPoint x: 359, startPoint y: 387, endPoint x: 1225, endPoint y: 194, distance: 887.9
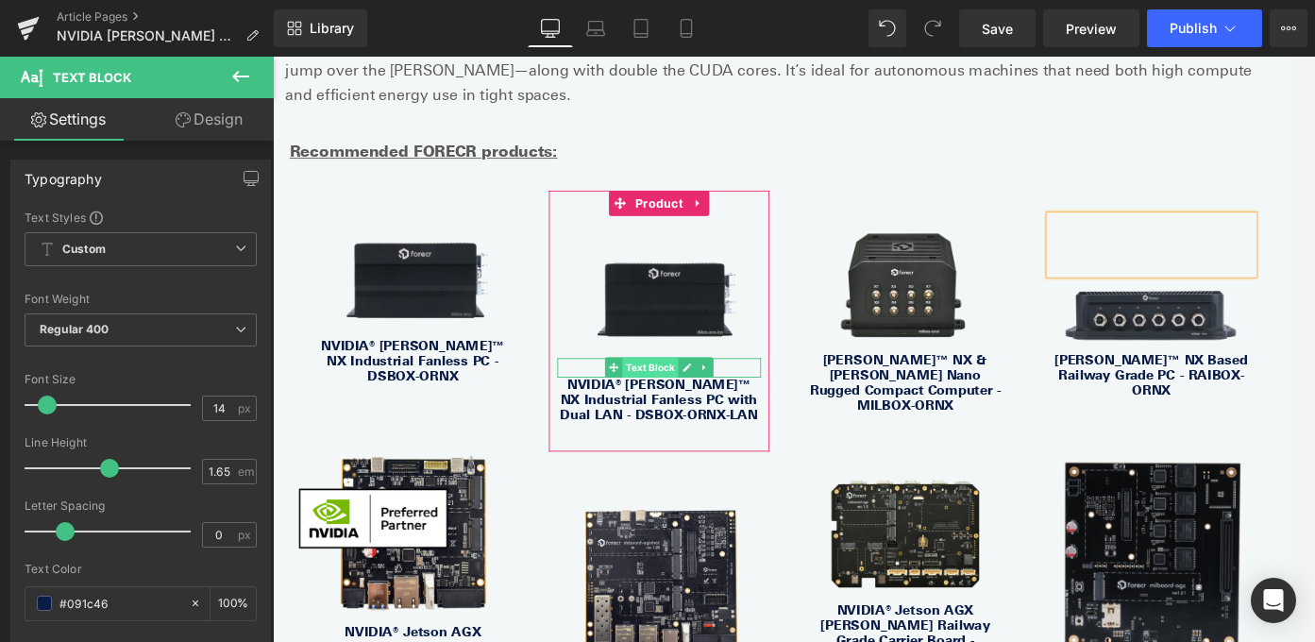
click at [704, 394] on span "Text Block" at bounding box center [696, 405] width 62 height 23
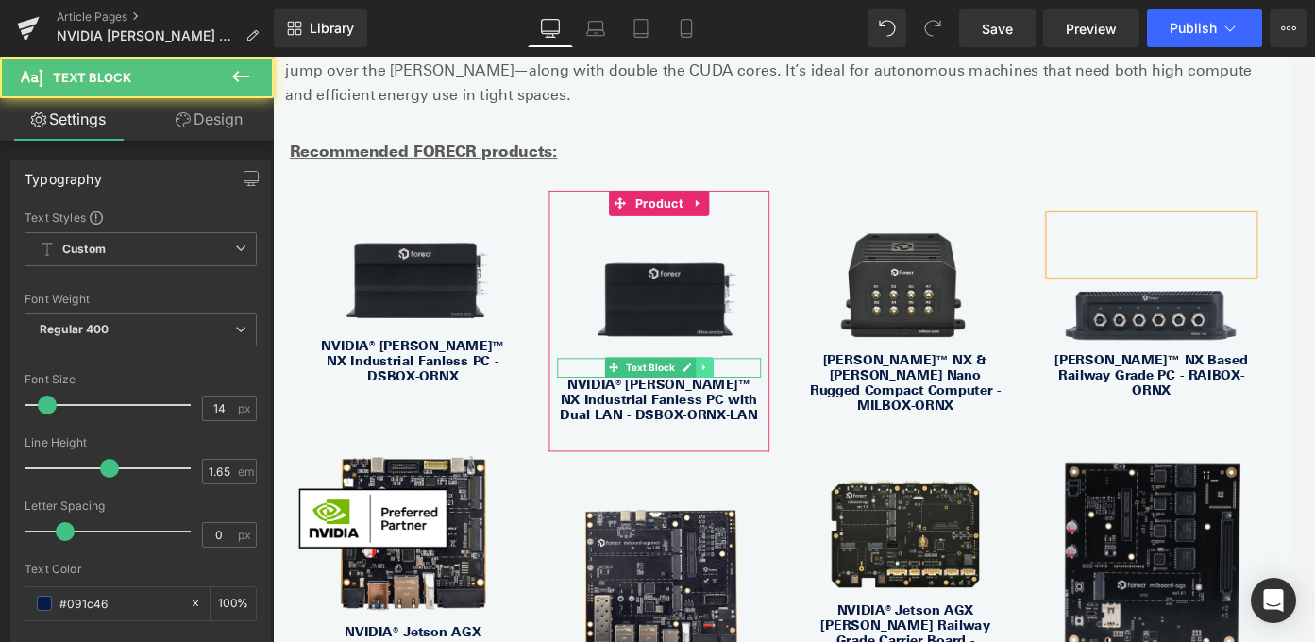
click at [766, 394] on link at bounding box center [757, 405] width 20 height 23
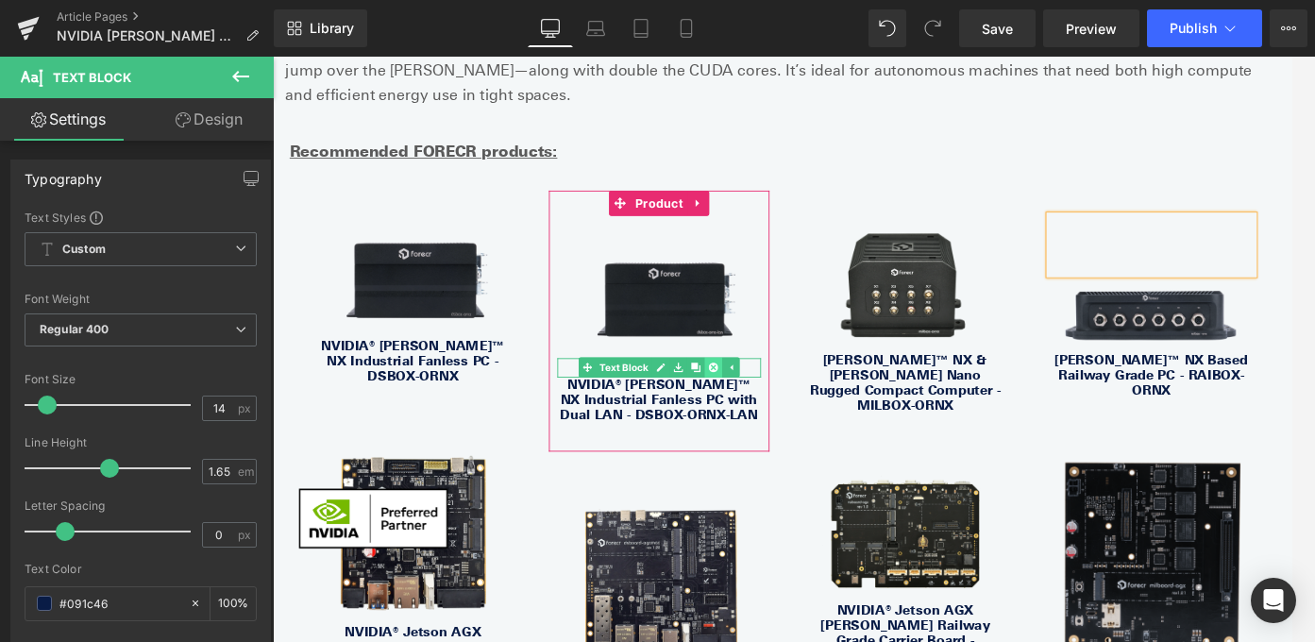
click at [766, 400] on icon at bounding box center [767, 405] width 10 height 10
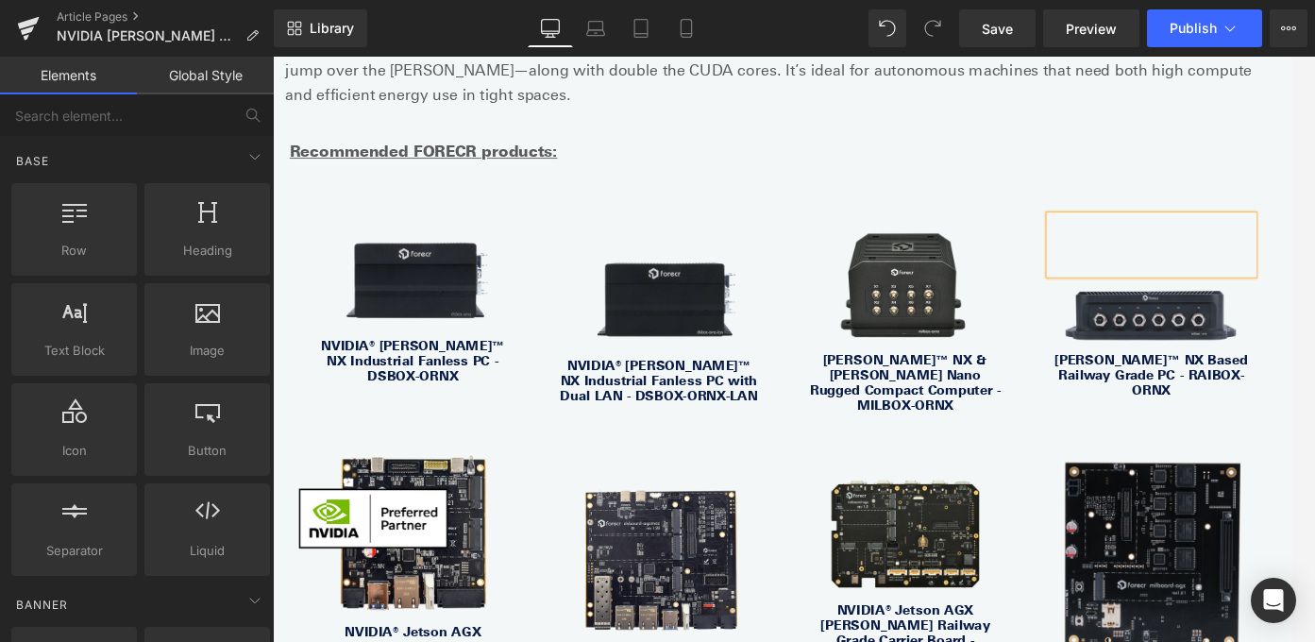
click at [1236, 235] on p at bounding box center [1258, 246] width 229 height 22
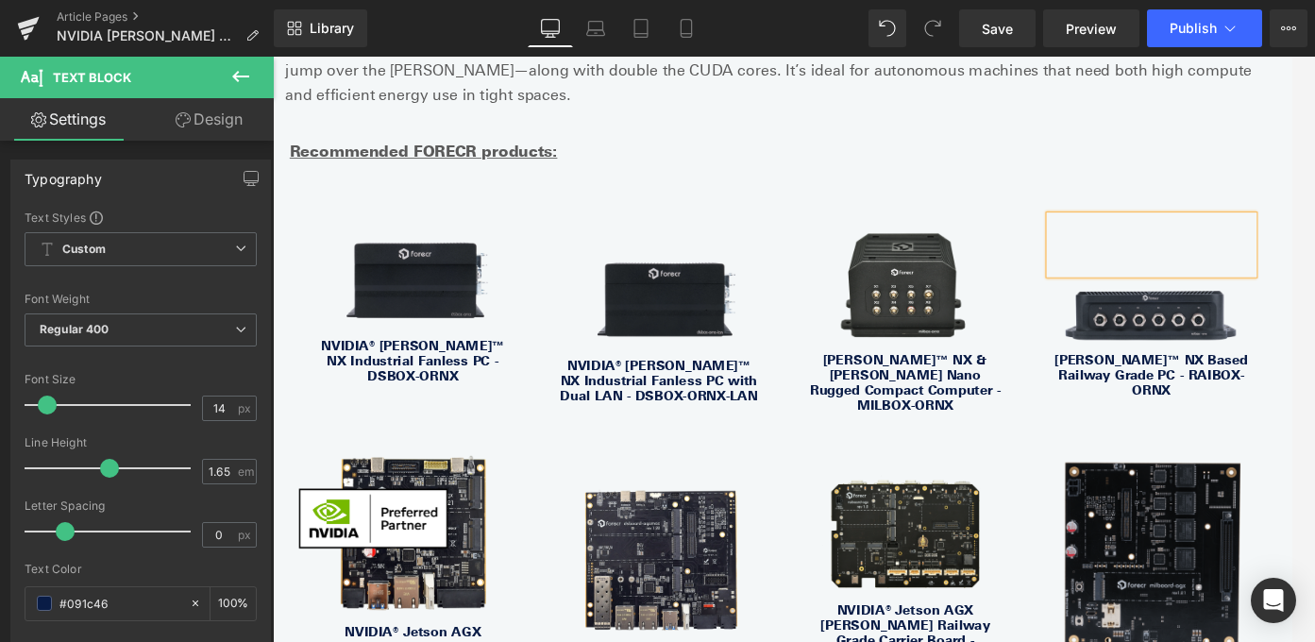
click at [1078, 235] on img at bounding box center [982, 311] width 229 height 153
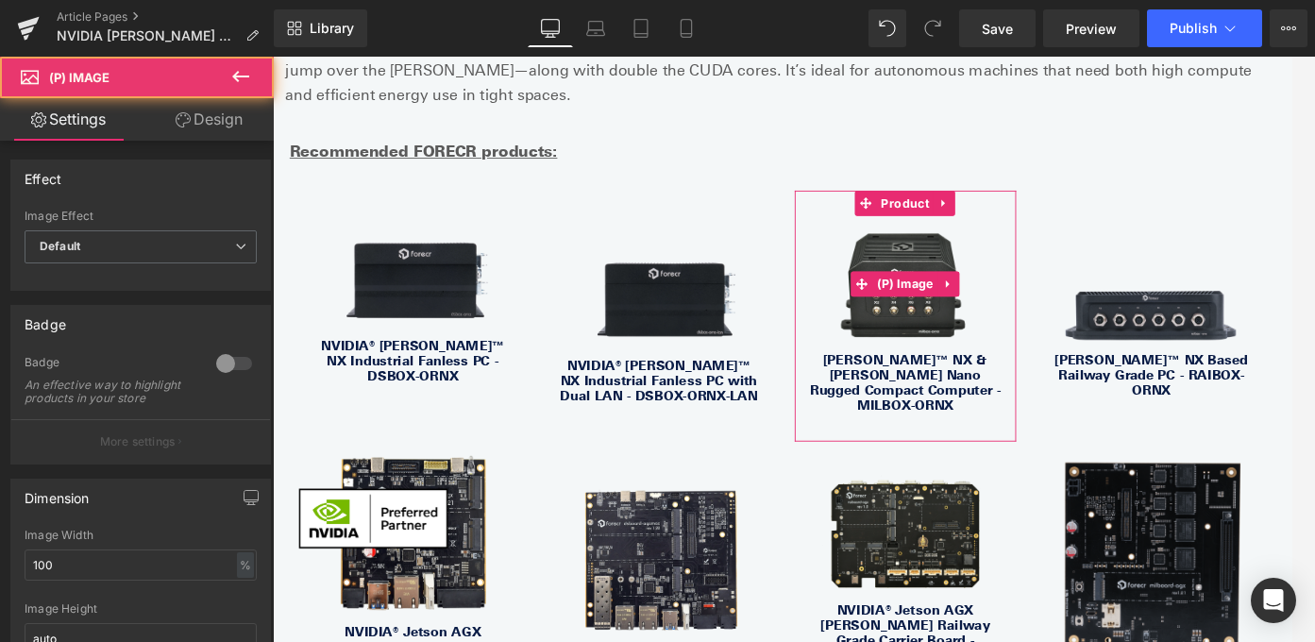
click at [1153, 300] on img at bounding box center [1258, 344] width 229 height 88
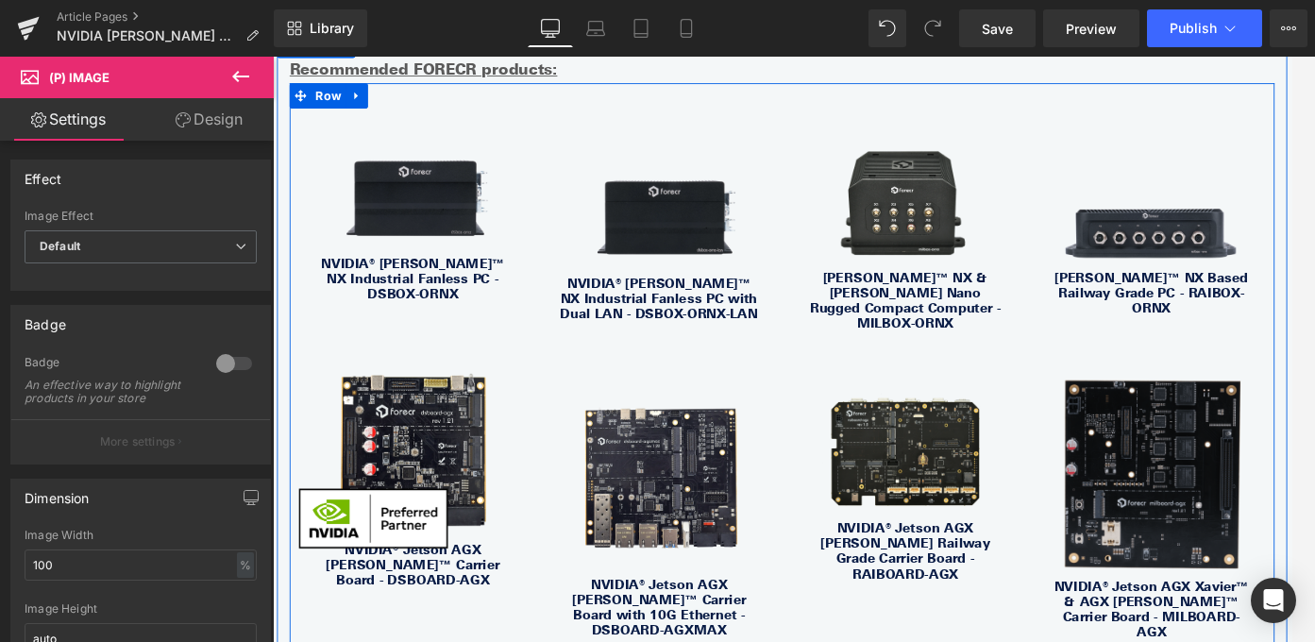
scroll to position [2681, 0]
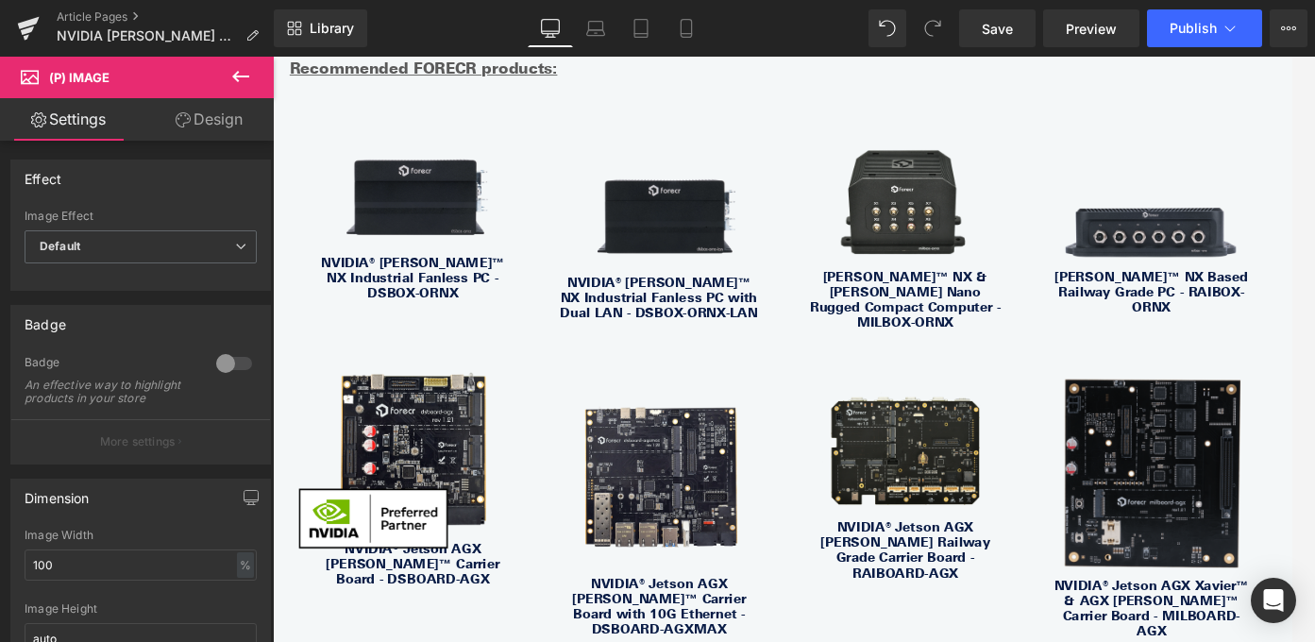
click at [250, 74] on icon at bounding box center [240, 76] width 23 height 23
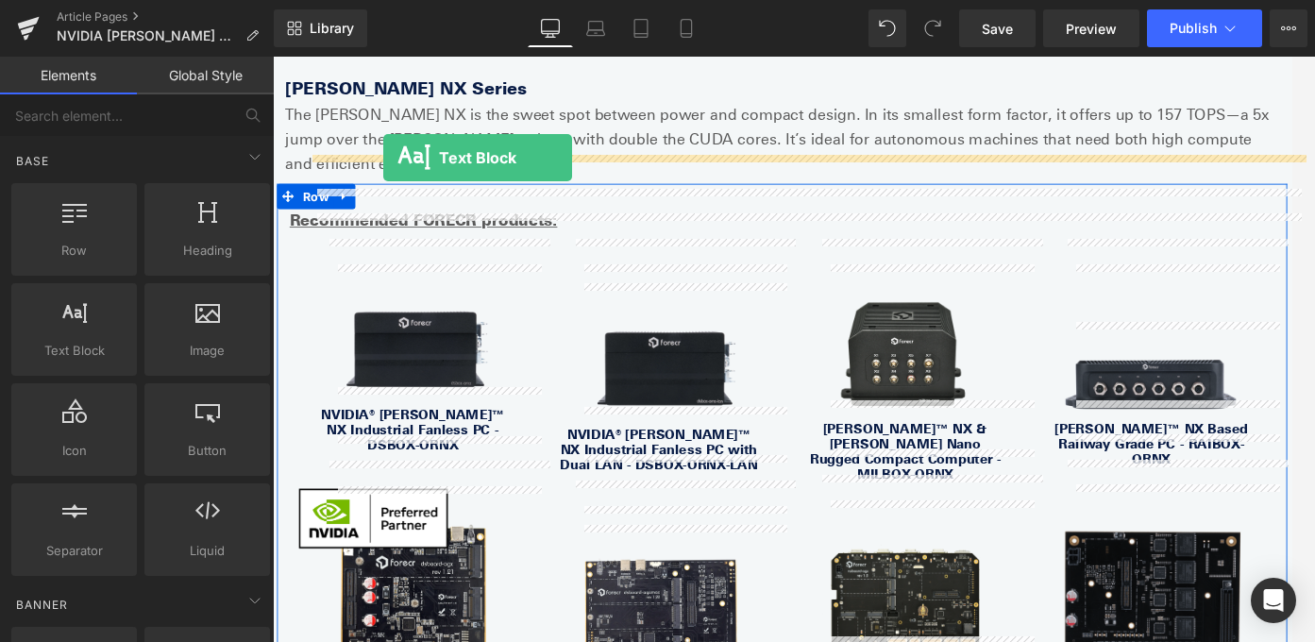
scroll to position [2492, 0]
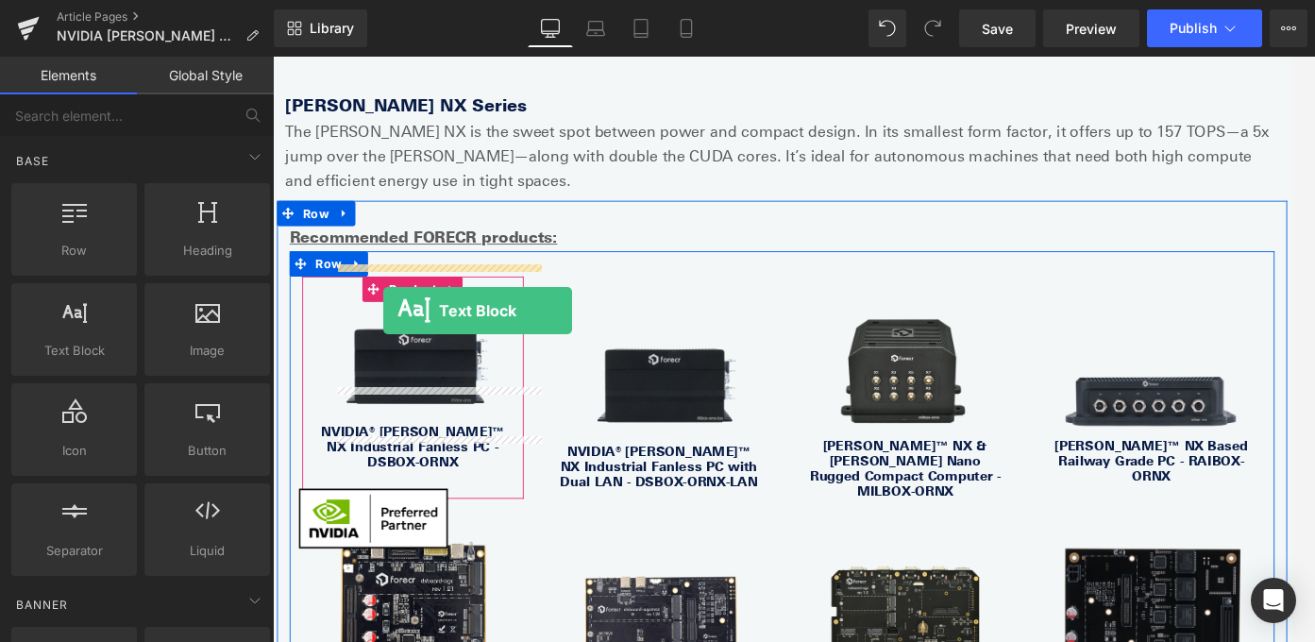
drag, startPoint x: 355, startPoint y: 400, endPoint x: 394, endPoint y: 334, distance: 76.6
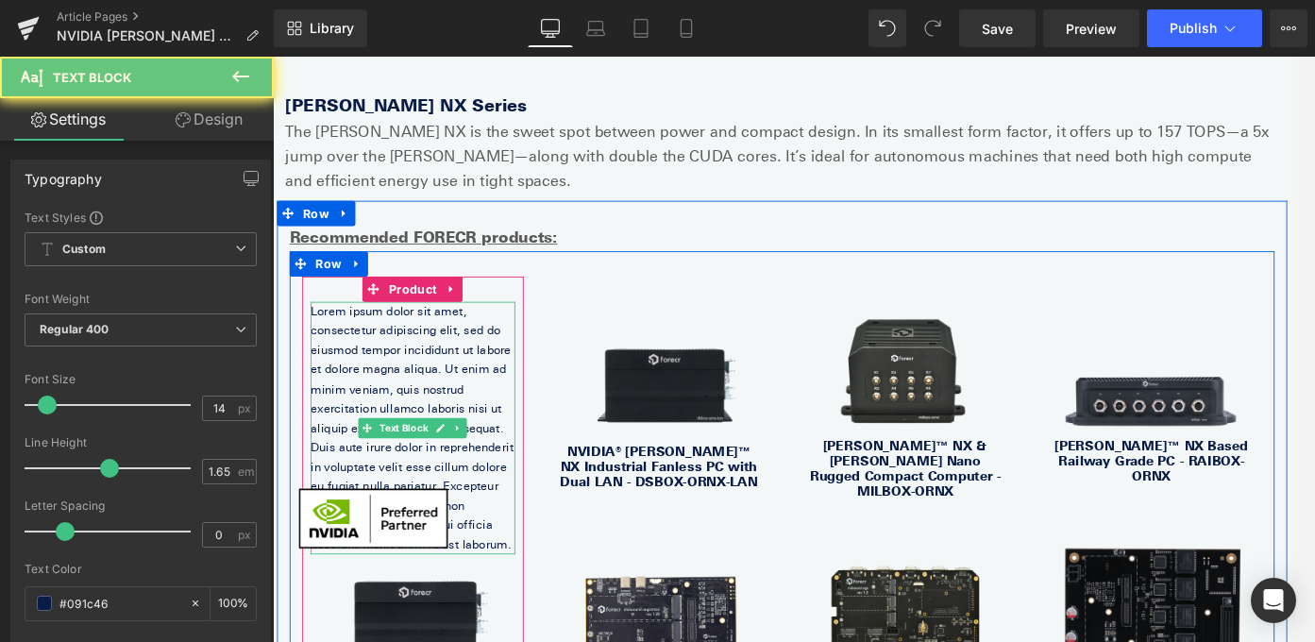
click at [443, 354] on p "Lorem ipsum dolor sit amet, consectetur adipiscing elit, sed do eiusmod tempor …" at bounding box center [429, 472] width 229 height 283
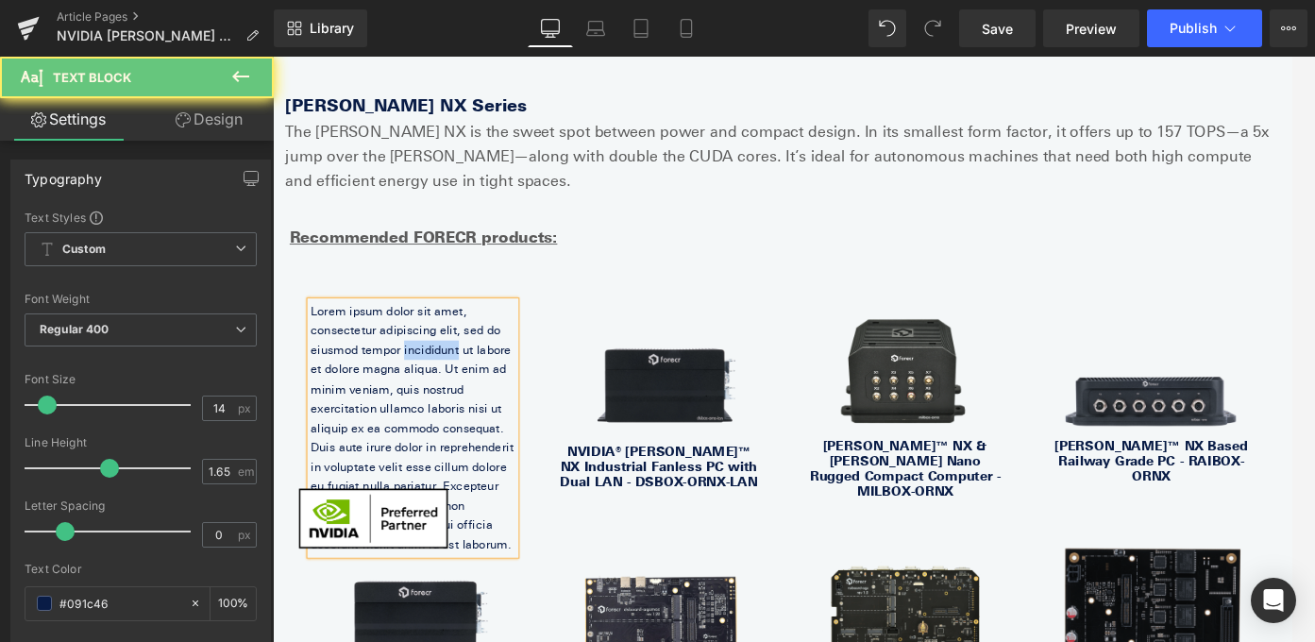
click at [443, 354] on p "Lorem ipsum dolor sit amet, consectetur adipiscing elit, sed do eiusmod tempor …" at bounding box center [429, 472] width 229 height 283
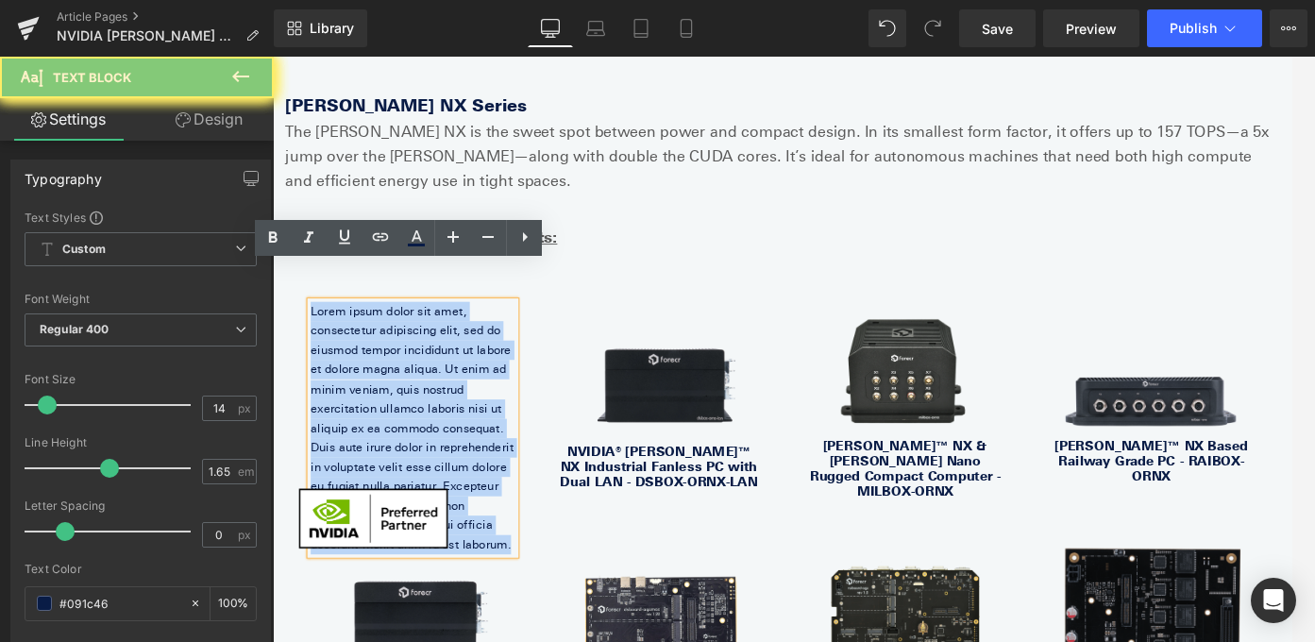
click at [443, 354] on p "Lorem ipsum dolor sit amet, consectetur adipiscing elit, sed do eiusmod tempor …" at bounding box center [429, 472] width 229 height 283
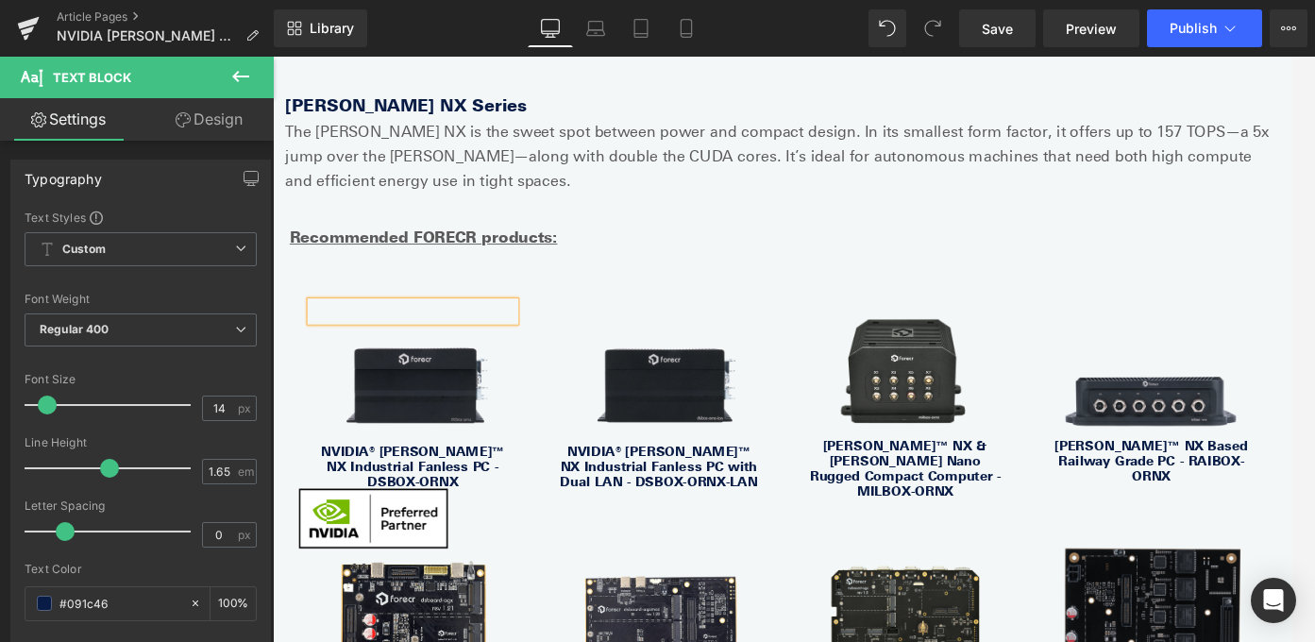
click at [969, 275] on div "Text Block Sale Off (P) Image NVIDIA® [PERSON_NAME]™ NX Industrial Fanless PC -…" at bounding box center [844, 607] width 1104 height 665
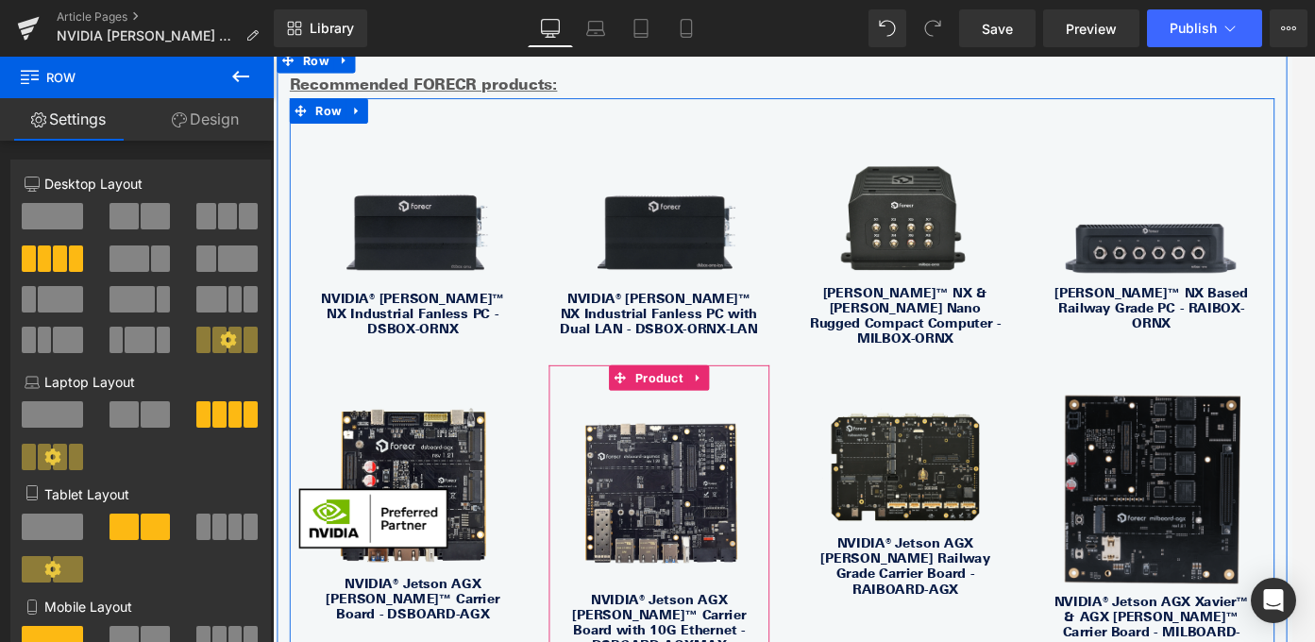
scroll to position [2674, 0]
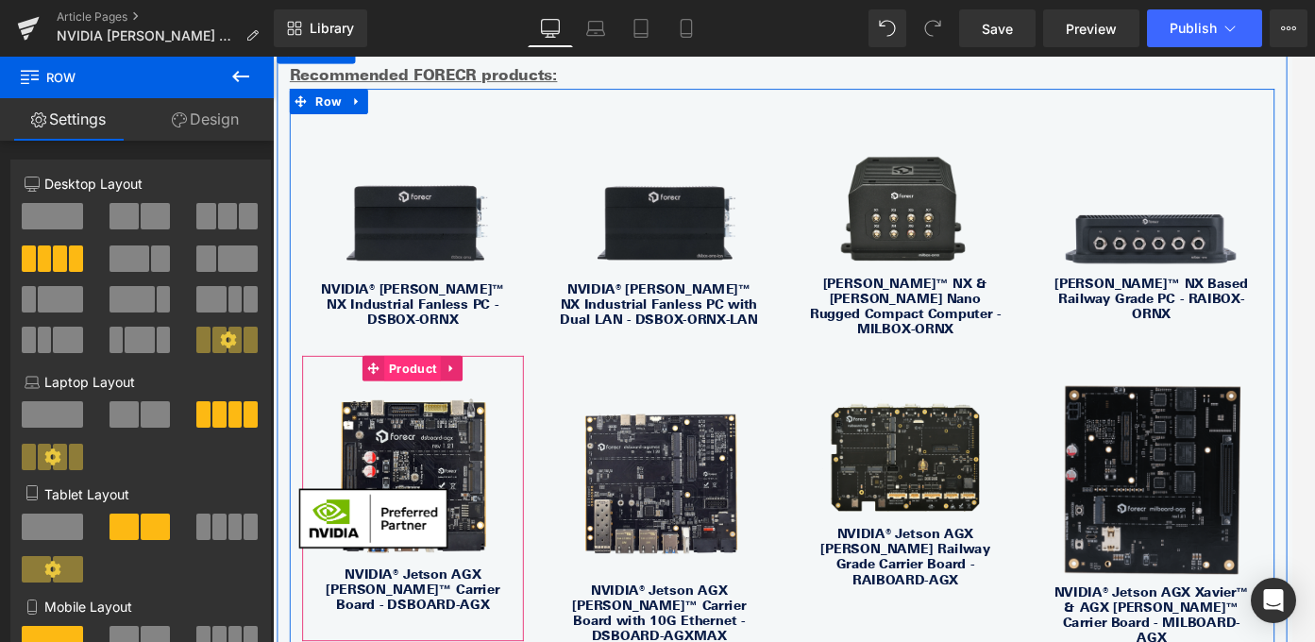
click at [422, 392] on span "Product" at bounding box center [429, 406] width 63 height 28
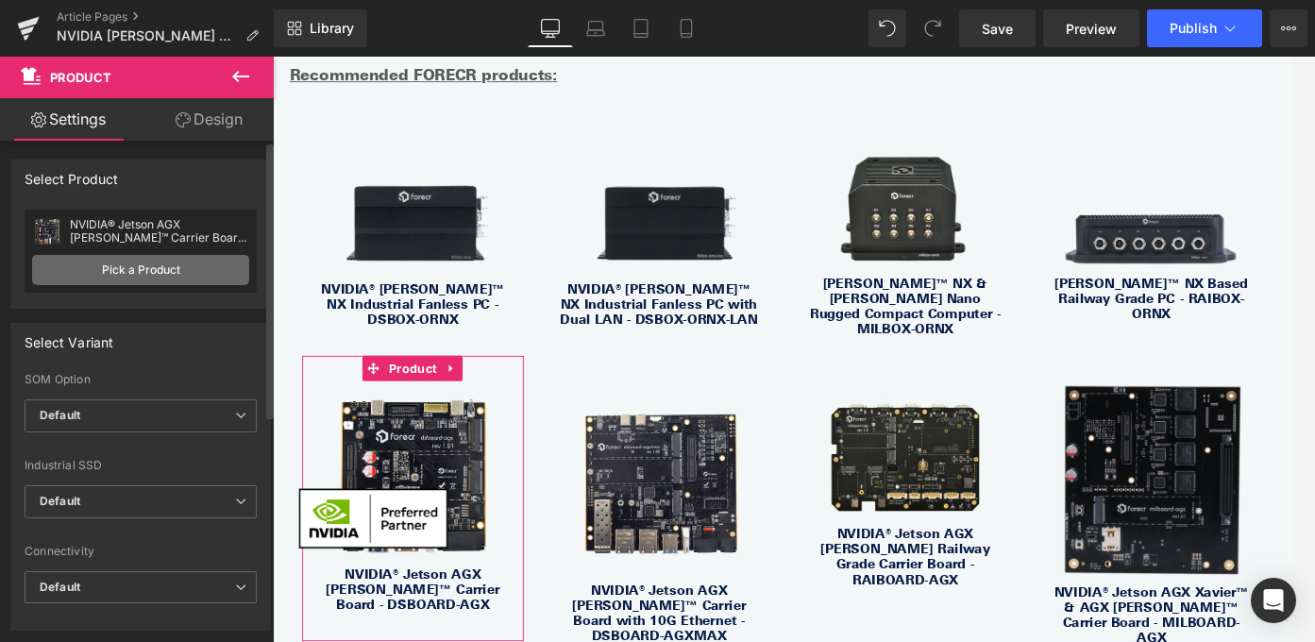
click at [164, 268] on link "Pick a Product" at bounding box center [140, 270] width 217 height 30
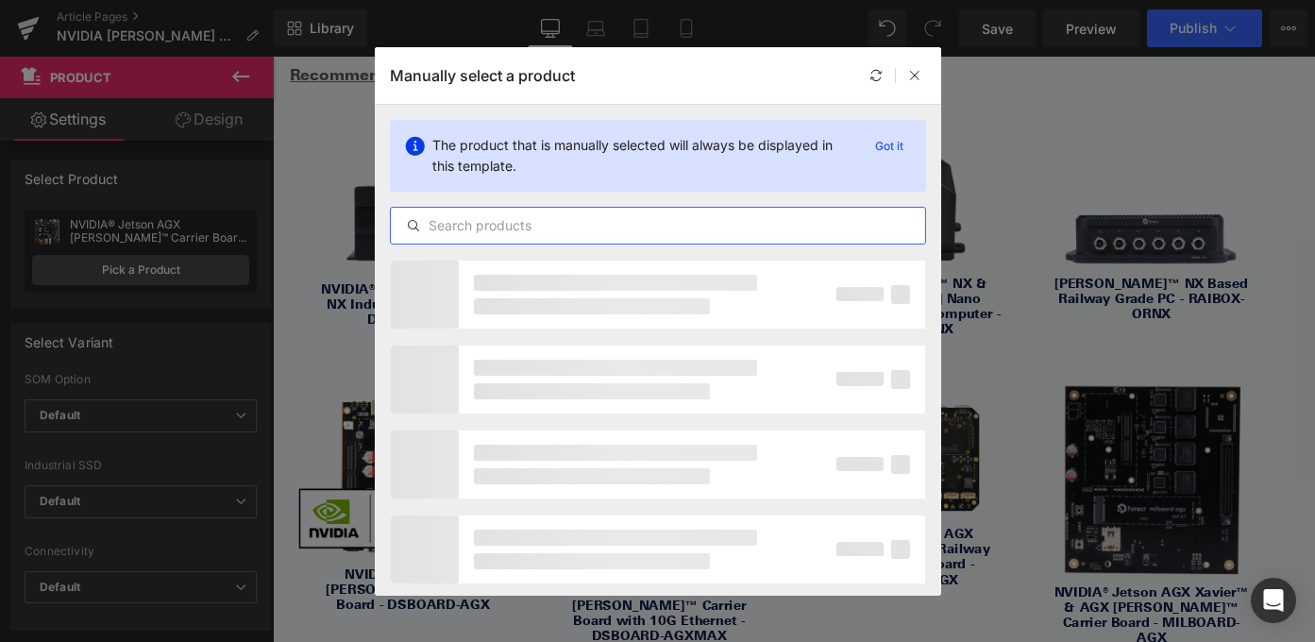
click at [536, 224] on input "text" at bounding box center [658, 225] width 534 height 23
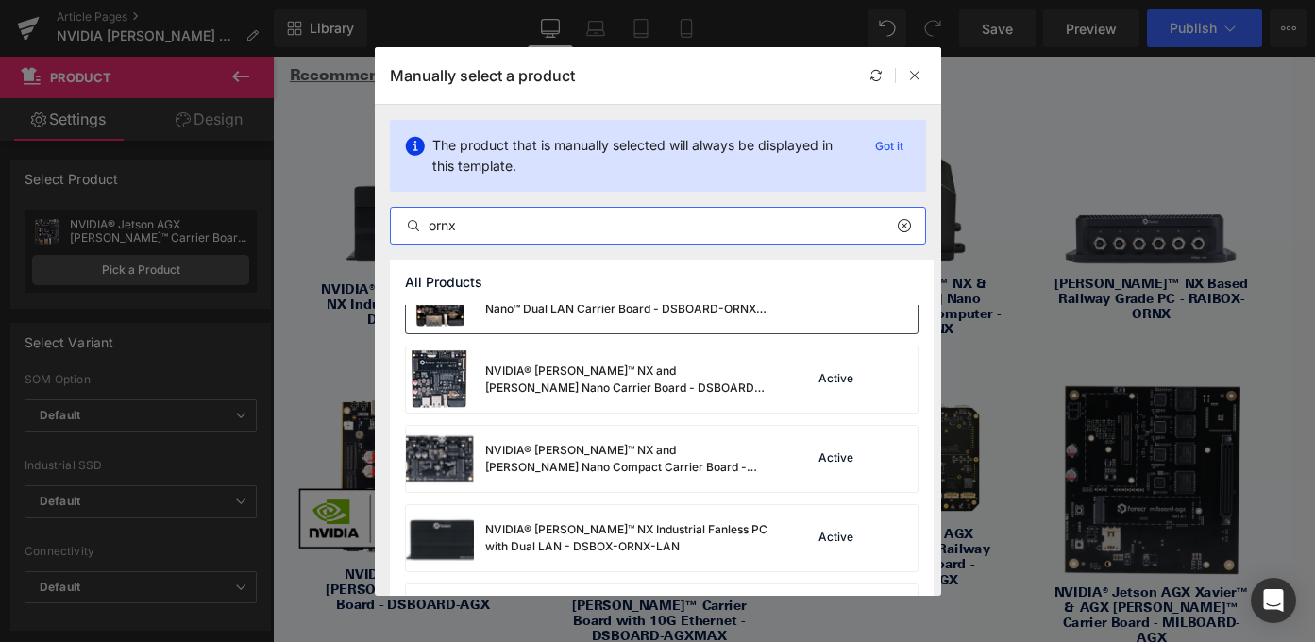
scroll to position [357, 0]
type input "ornx"
click at [674, 449] on div "NVIDIA® [PERSON_NAME]™ NX and [PERSON_NAME] Nano Compact Carrier Board - DSBOAR…" at bounding box center [626, 458] width 283 height 34
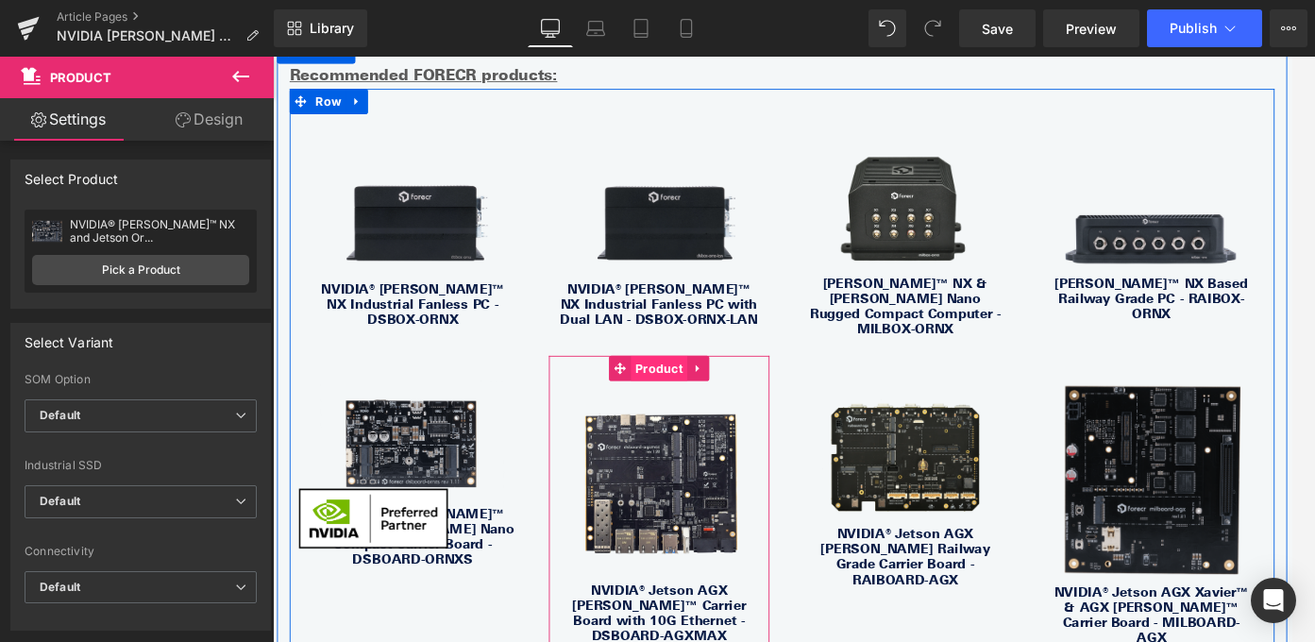
click at [705, 392] on span "Product" at bounding box center [705, 406] width 63 height 28
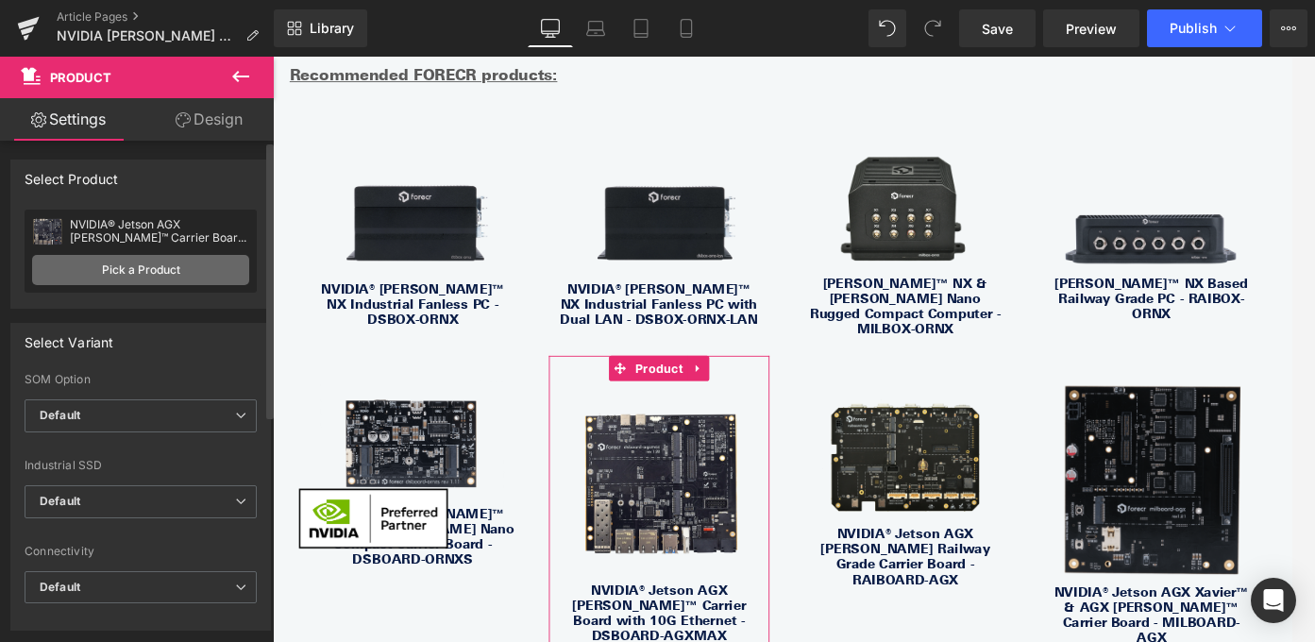
click at [165, 278] on link "Pick a Product" at bounding box center [140, 270] width 217 height 30
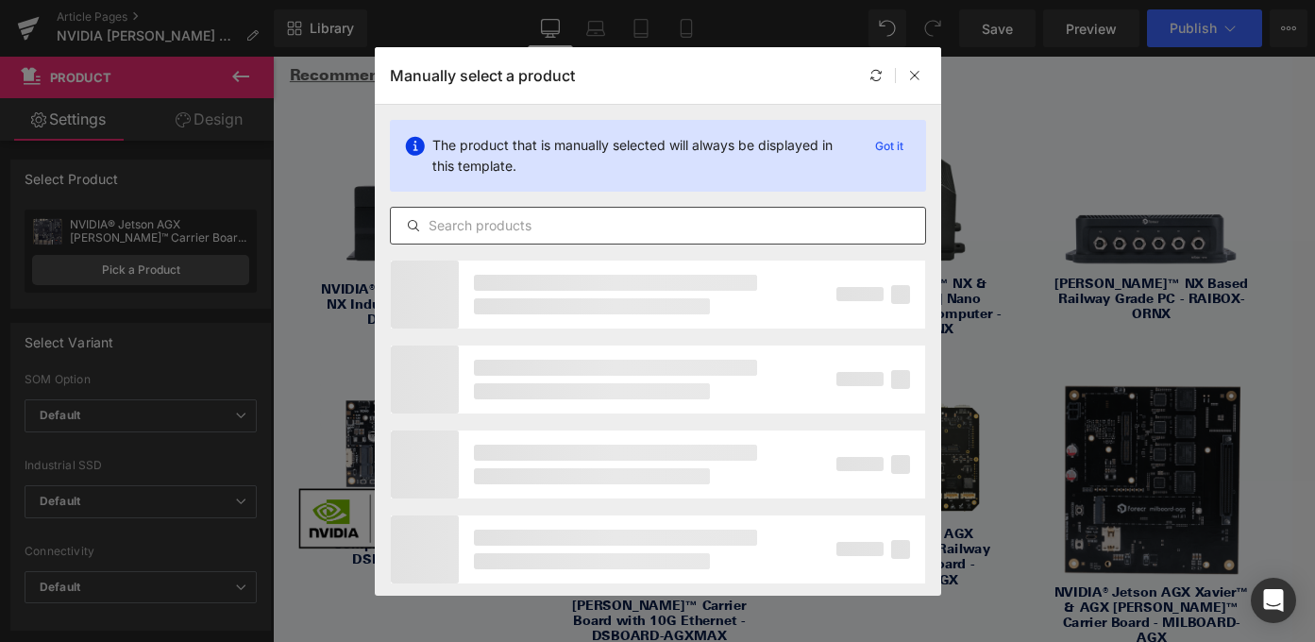
click at [674, 212] on div at bounding box center [658, 226] width 536 height 38
click at [656, 219] on input "text" at bounding box center [658, 225] width 534 height 23
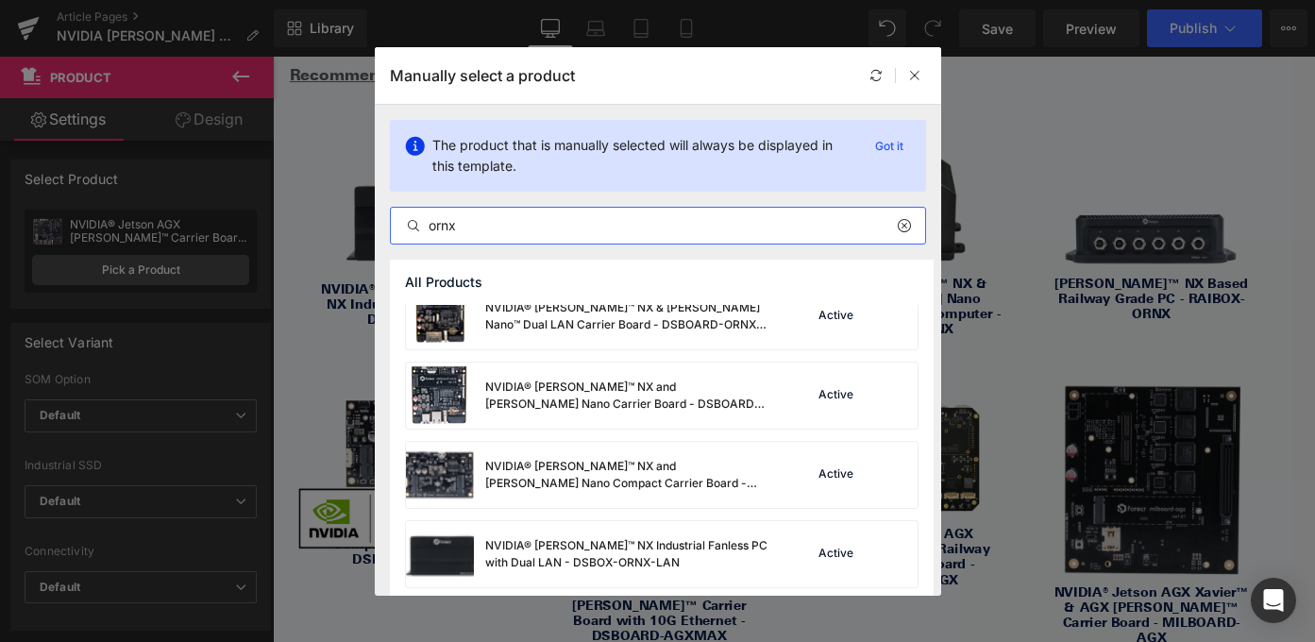
scroll to position [339, 0]
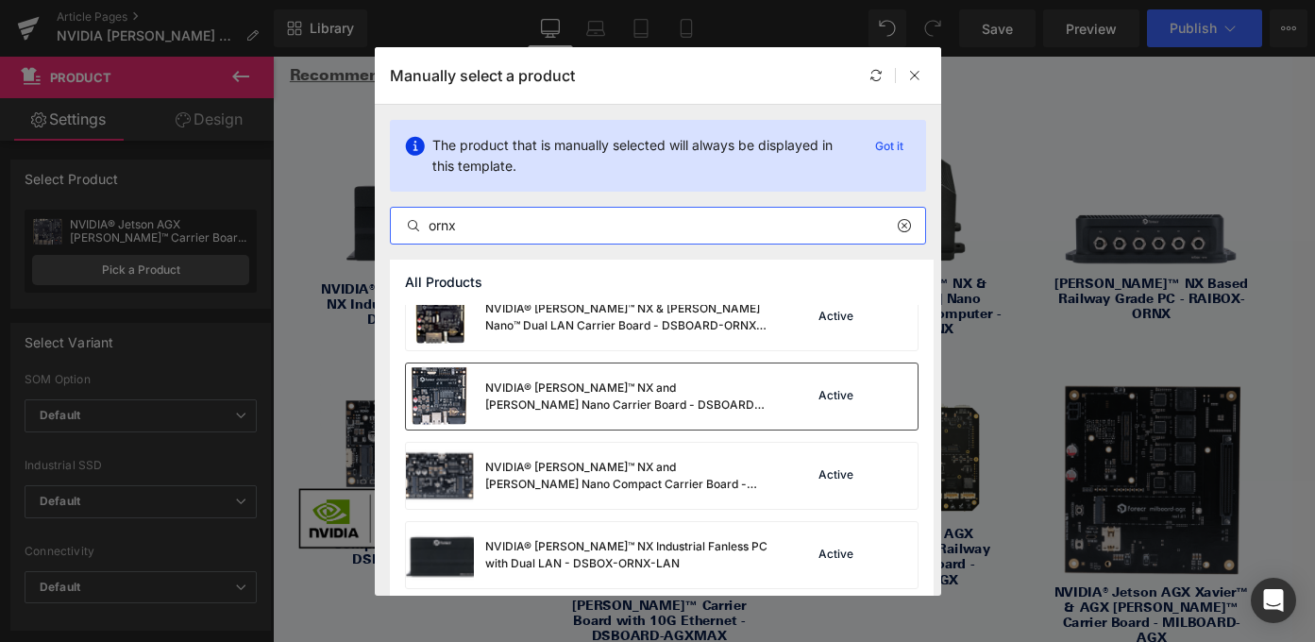
type input "ornx"
click at [662, 398] on div "NVIDIA® [PERSON_NAME]™ NX and [PERSON_NAME] Nano Carrier Board - DSBOARD-ORNX" at bounding box center [626, 396] width 283 height 34
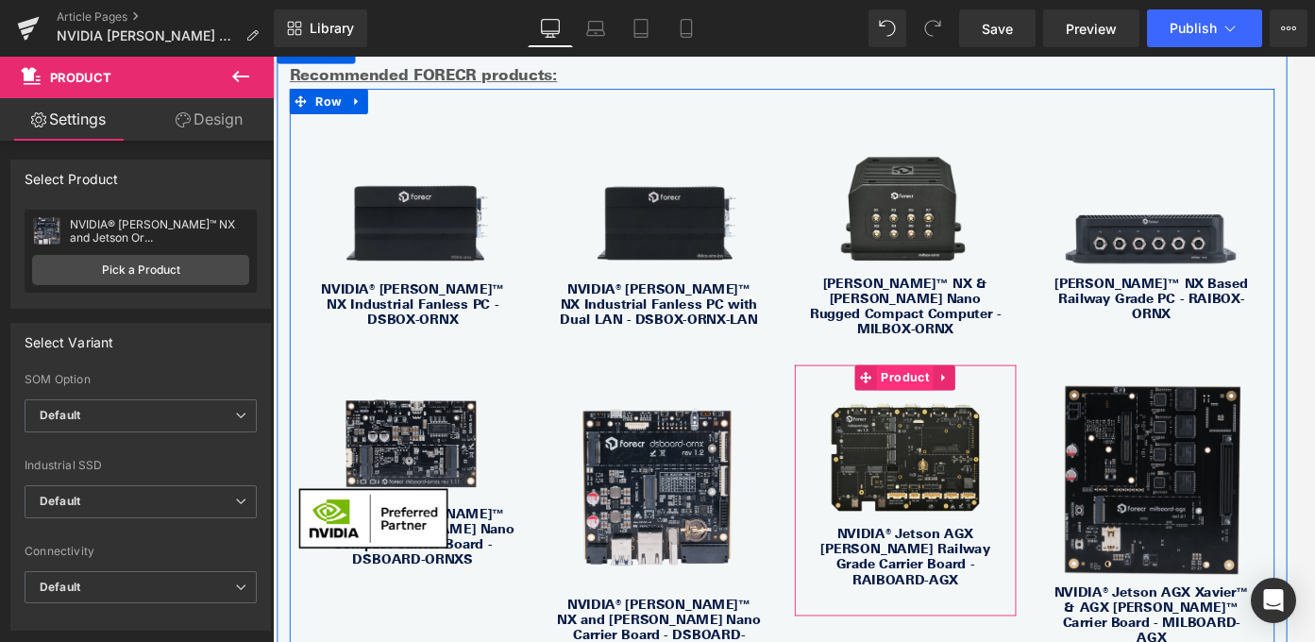
click at [982, 402] on span "Product" at bounding box center [982, 416] width 63 height 28
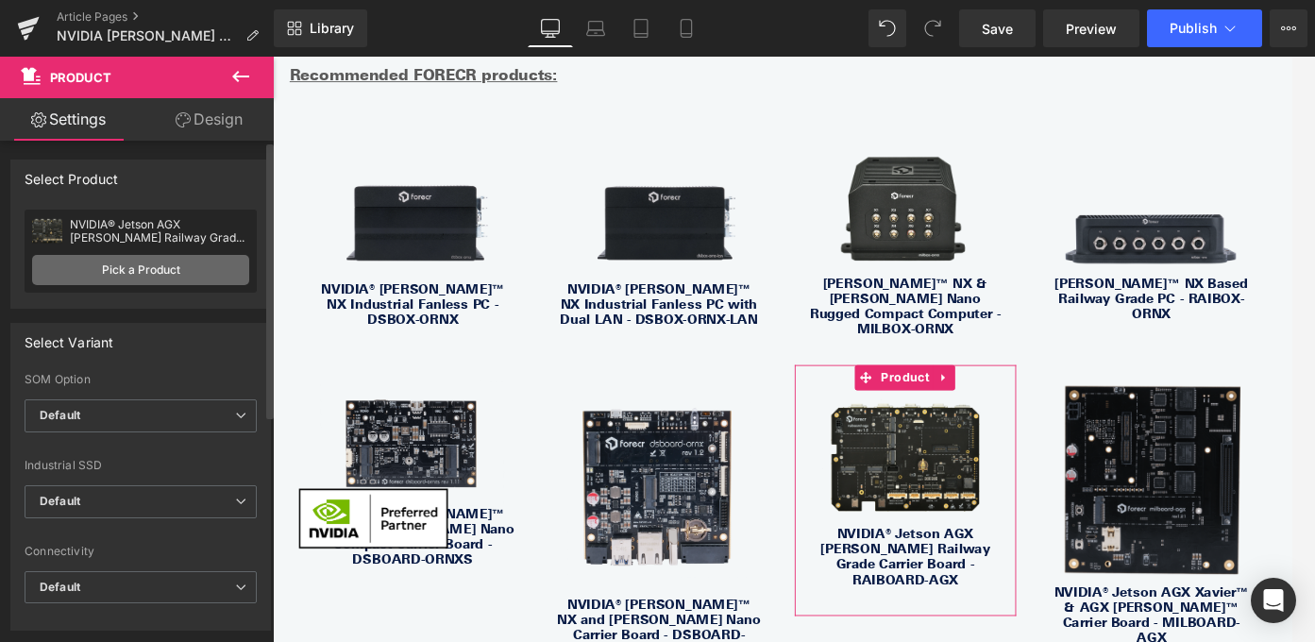
click at [154, 272] on link "Pick a Product" at bounding box center [140, 270] width 217 height 30
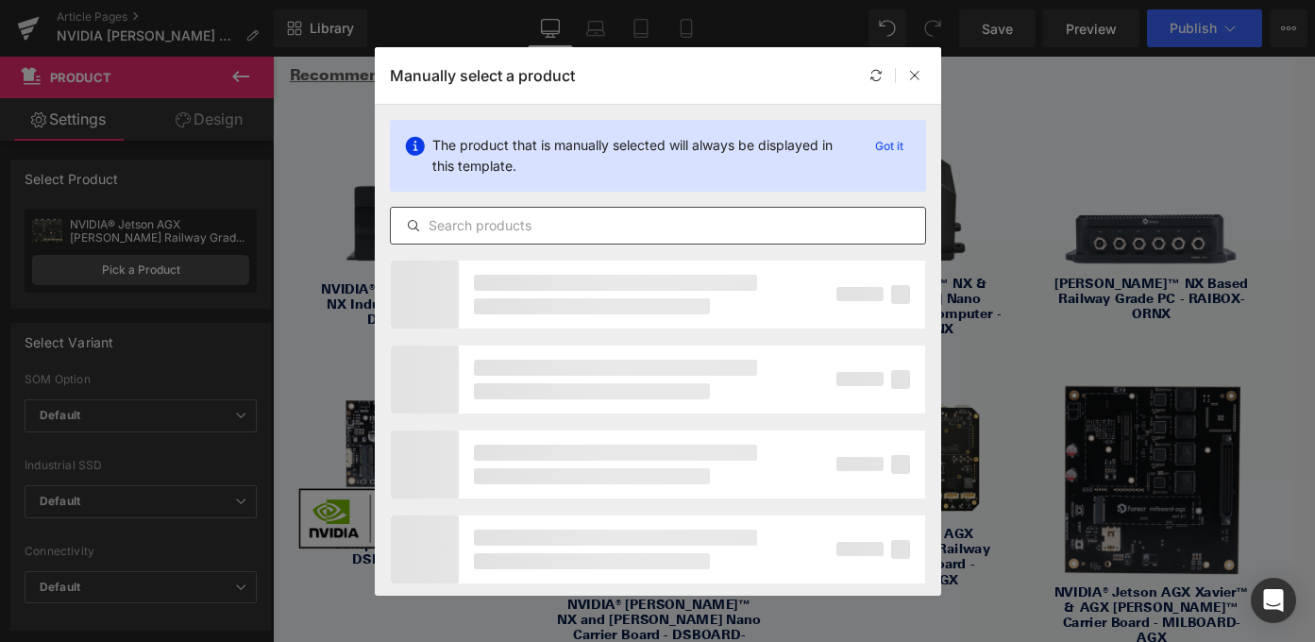
click at [561, 224] on input "text" at bounding box center [658, 225] width 534 height 23
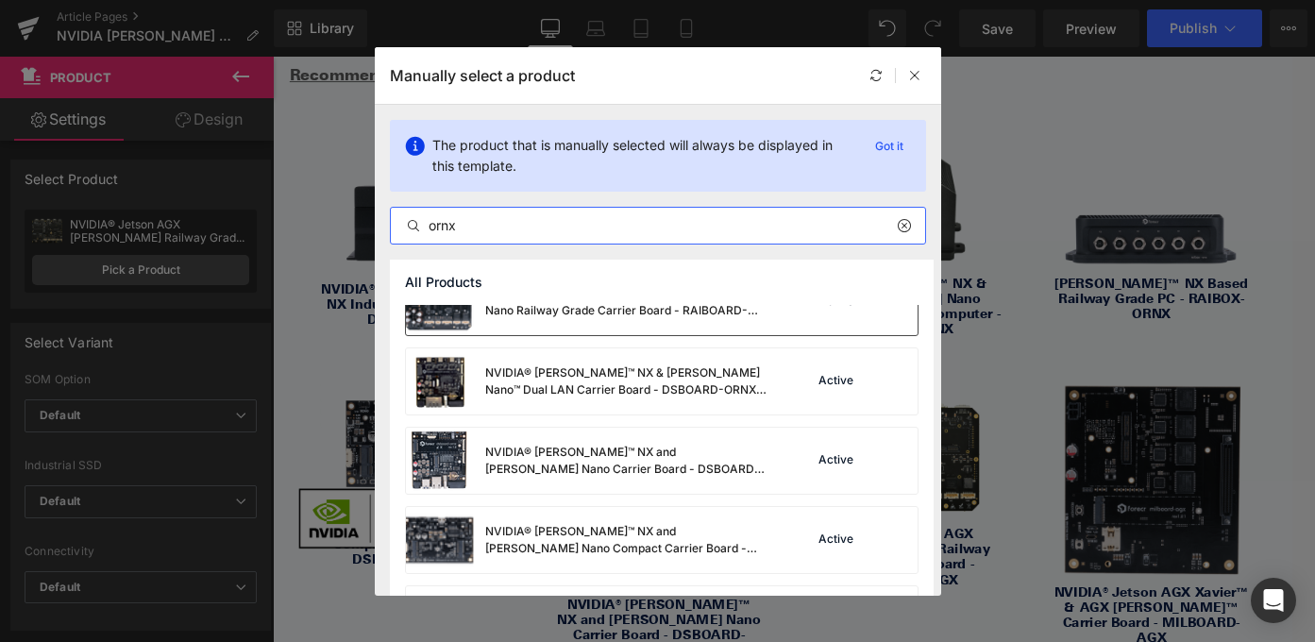
scroll to position [278, 0]
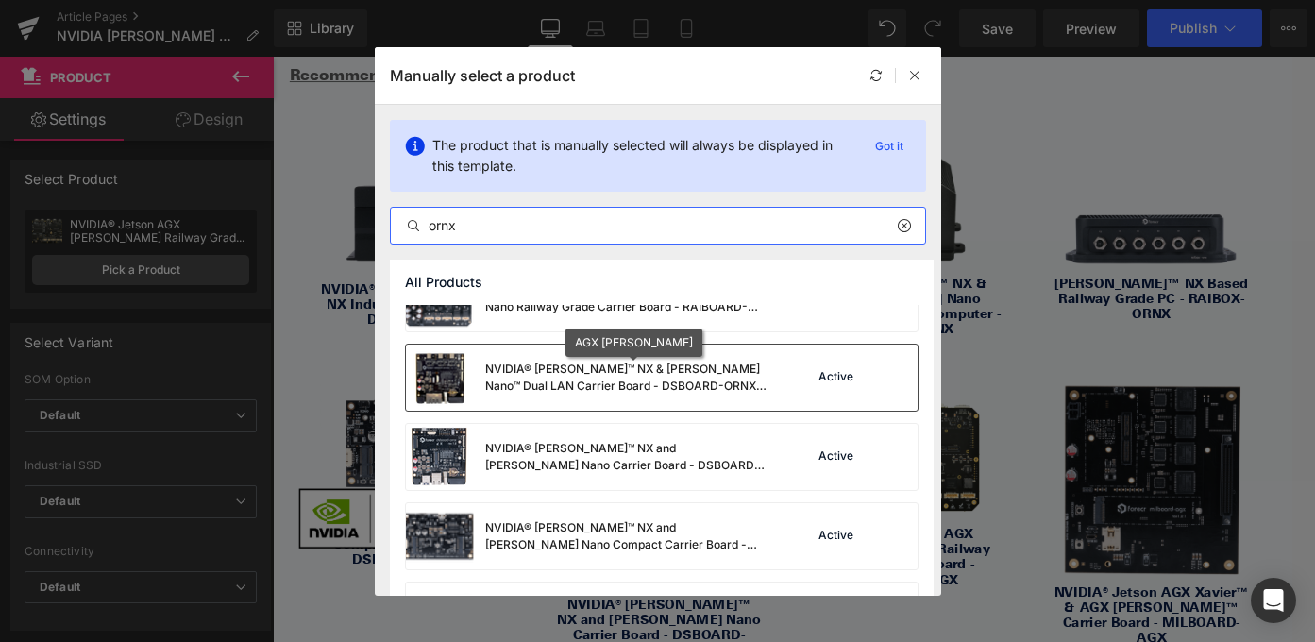
type input "ornx"
click at [615, 379] on div "NVIDIA® [PERSON_NAME]™ NX & [PERSON_NAME] Nano™ Dual LAN Carrier Board - DSBOAR…" at bounding box center [626, 378] width 283 height 34
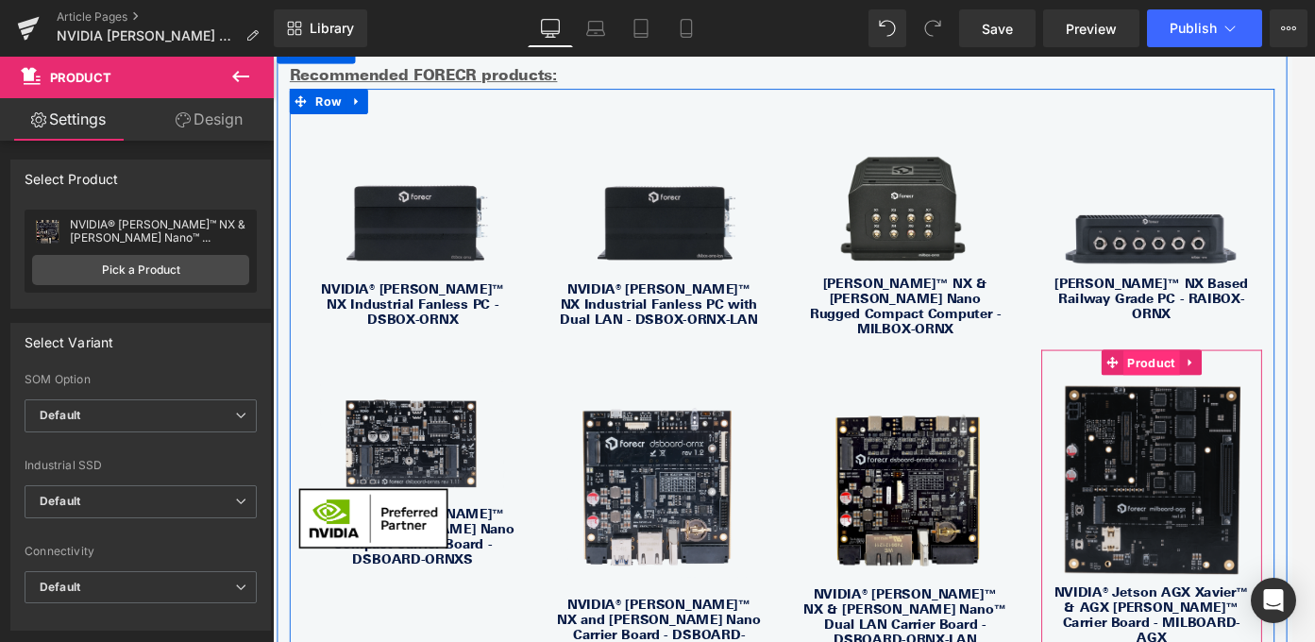
click at [1251, 386] on span "Product" at bounding box center [1257, 400] width 63 height 28
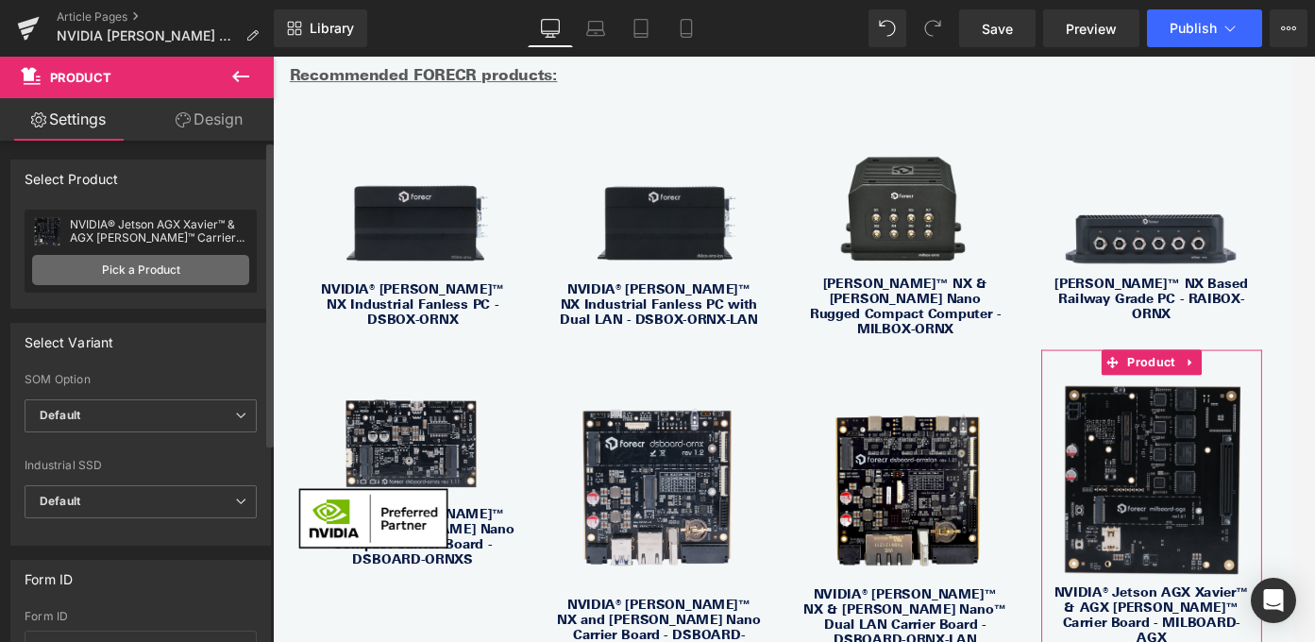
click at [124, 258] on link "Pick a Product" at bounding box center [140, 270] width 217 height 30
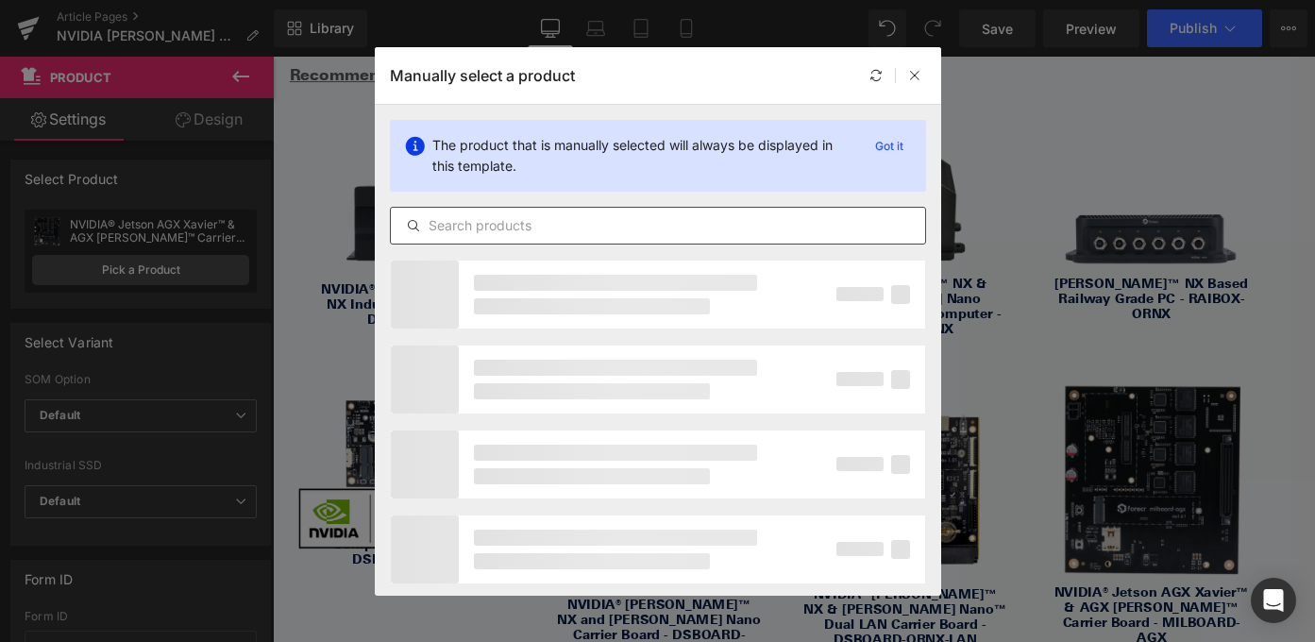
click at [588, 222] on input "text" at bounding box center [658, 225] width 534 height 23
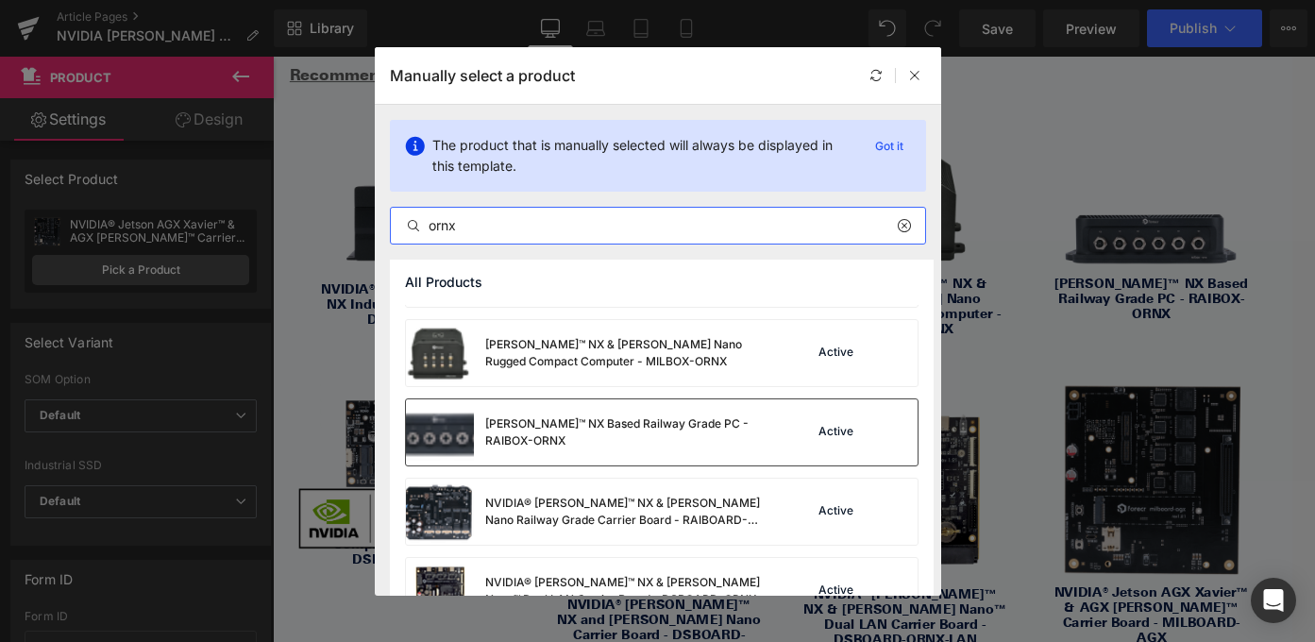
scroll to position [83, 0]
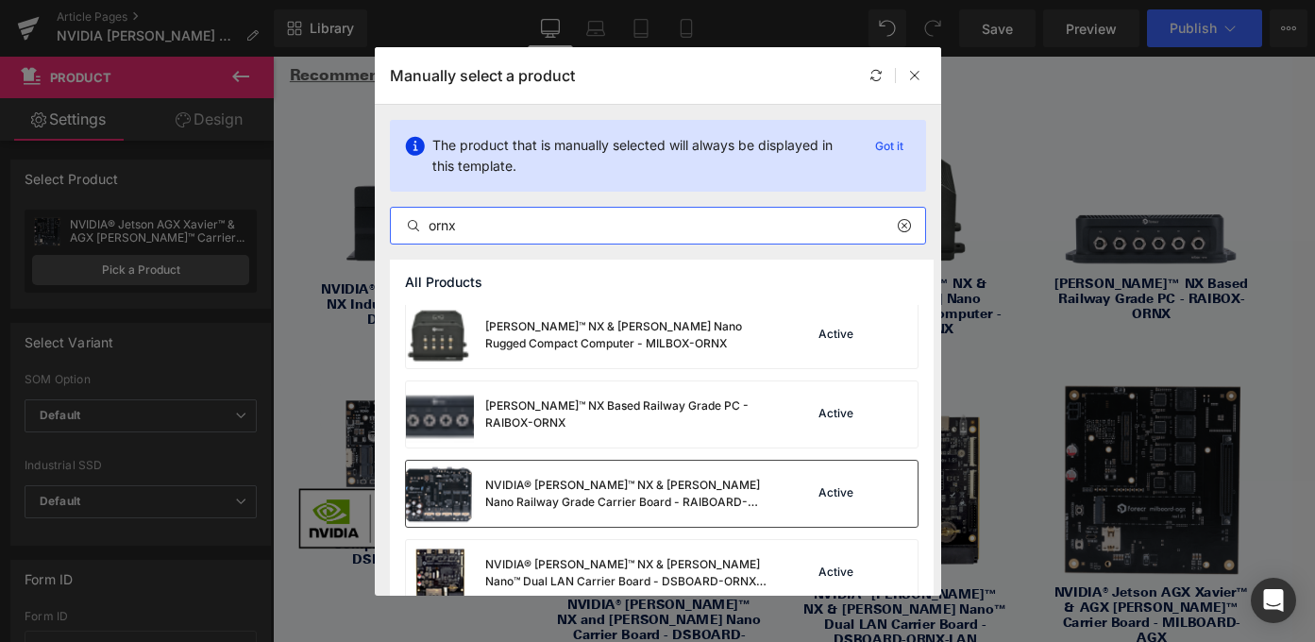
type input "ornx"
click at [690, 496] on div "NVIDIA® [PERSON_NAME]™ NX & [PERSON_NAME] Nano Railway Grade Carrier Board - RA…" at bounding box center [626, 494] width 283 height 34
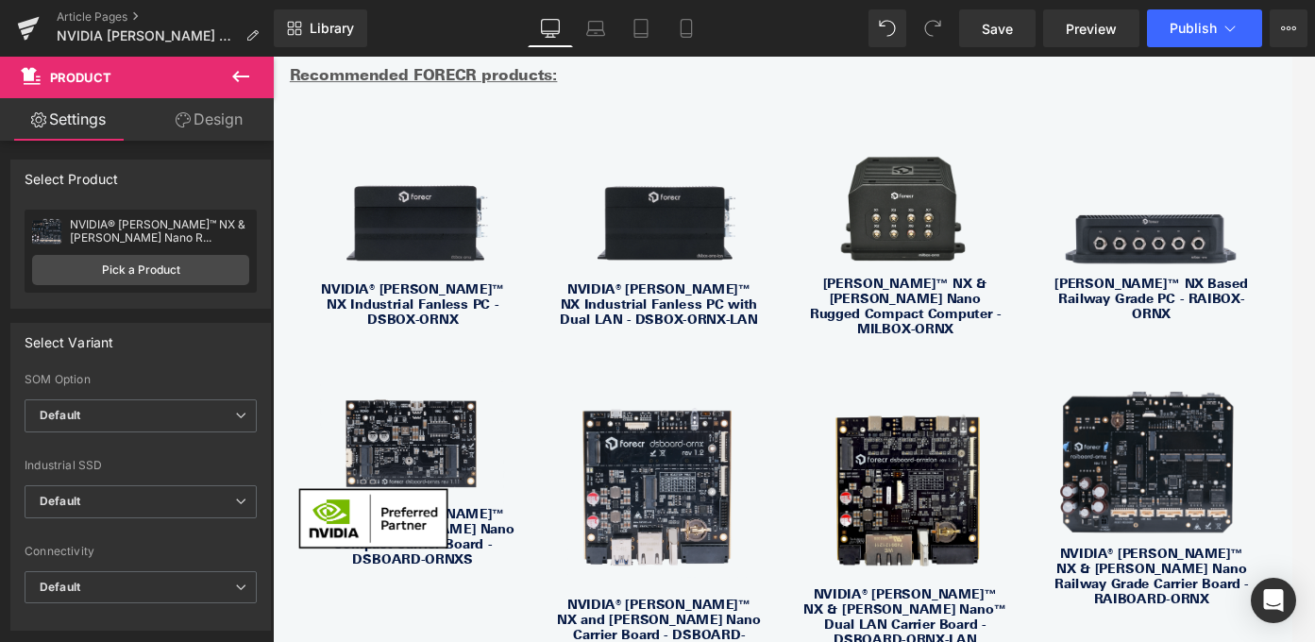
click at [243, 79] on icon at bounding box center [240, 76] width 23 height 23
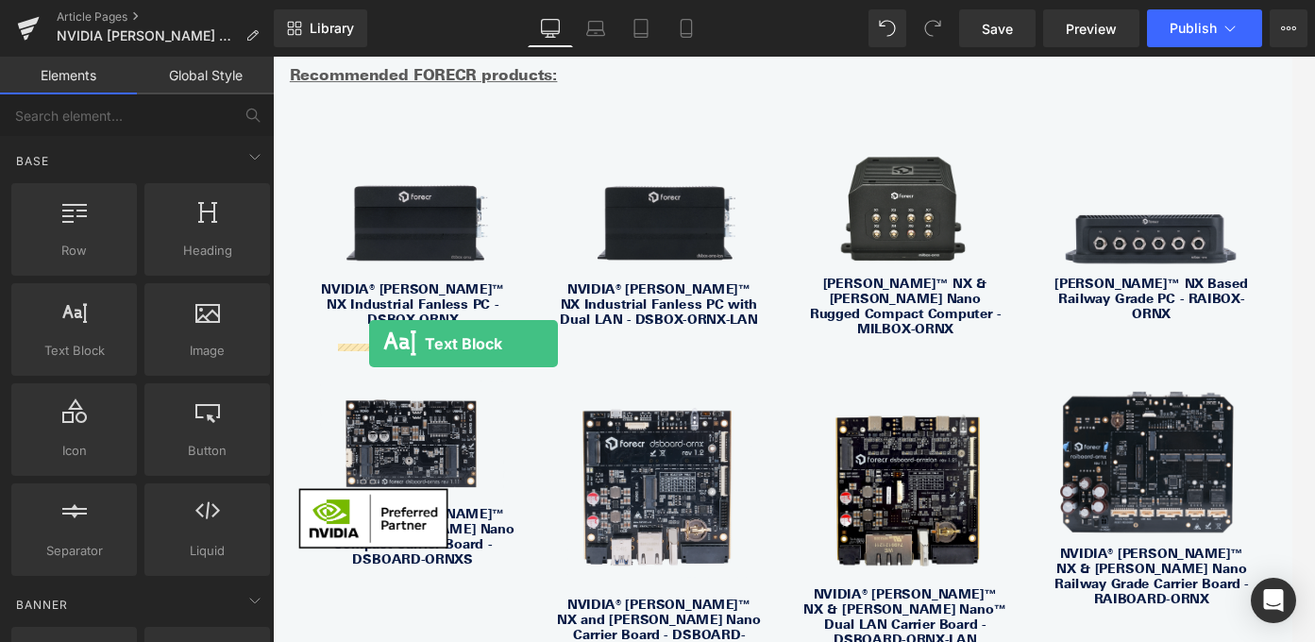
drag, startPoint x: 348, startPoint y: 385, endPoint x: 380, endPoint y: 379, distance: 32.8
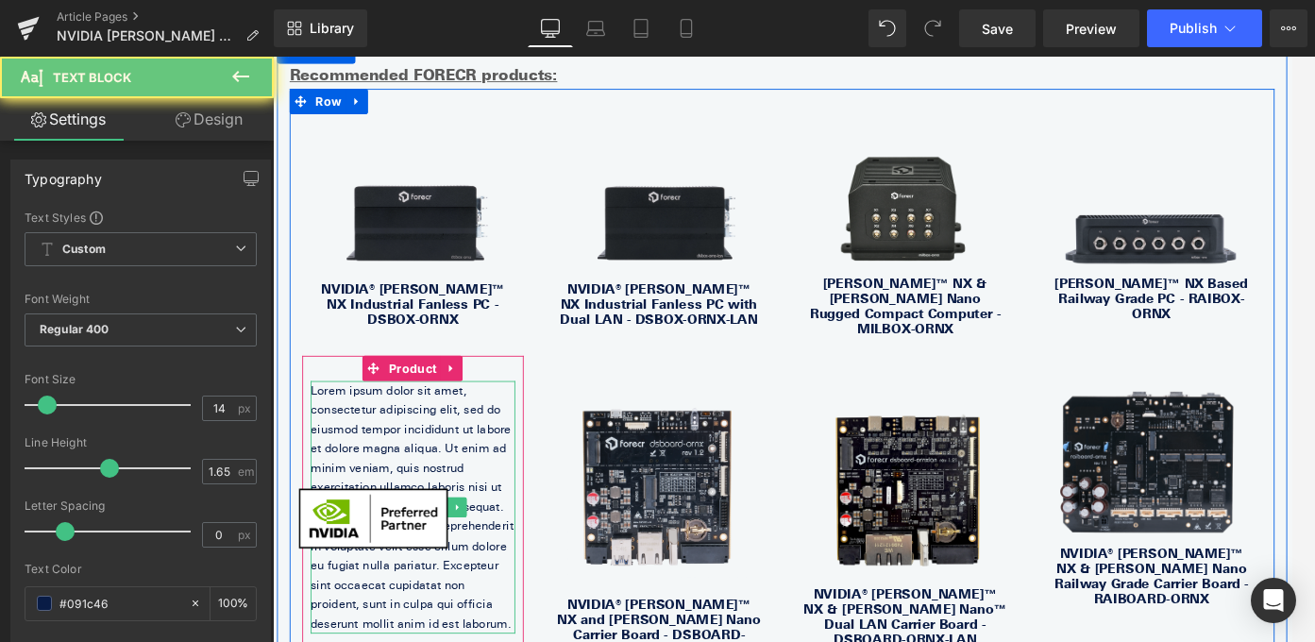
click at [441, 446] on p "Lorem ipsum dolor sit amet, consectetur adipiscing elit, sed do eiusmod tempor …" at bounding box center [429, 561] width 229 height 283
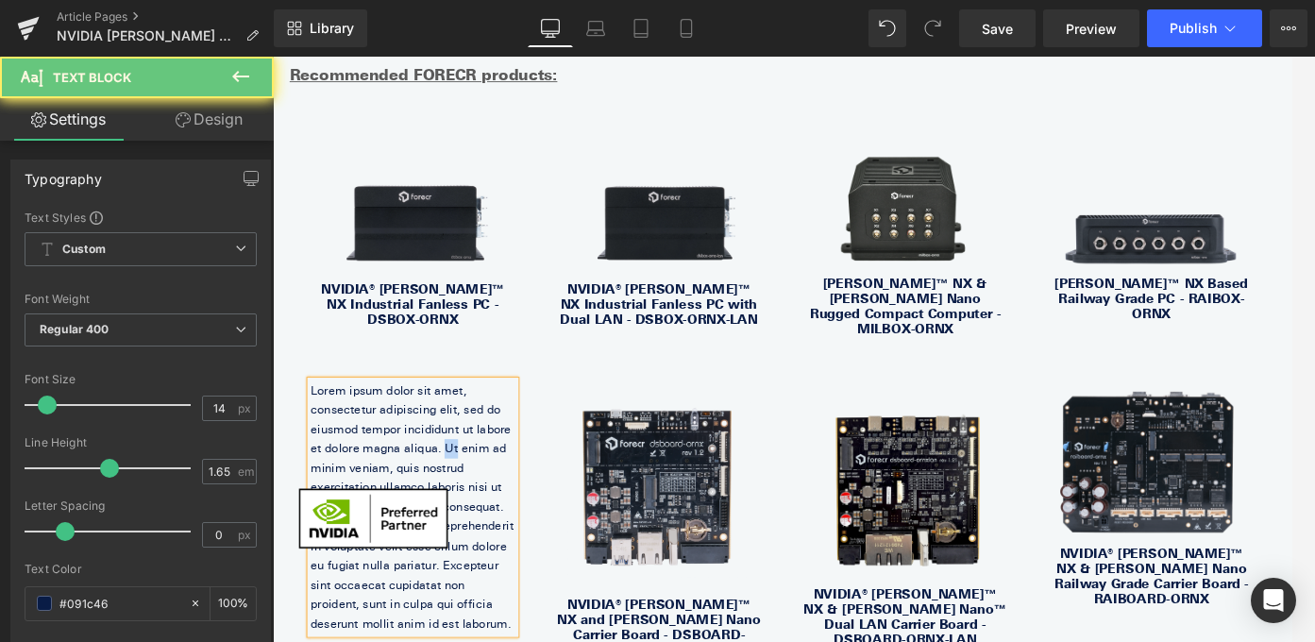
click at [441, 446] on p "Lorem ipsum dolor sit amet, consectetur adipiscing elit, sed do eiusmod tempor …" at bounding box center [429, 561] width 229 height 283
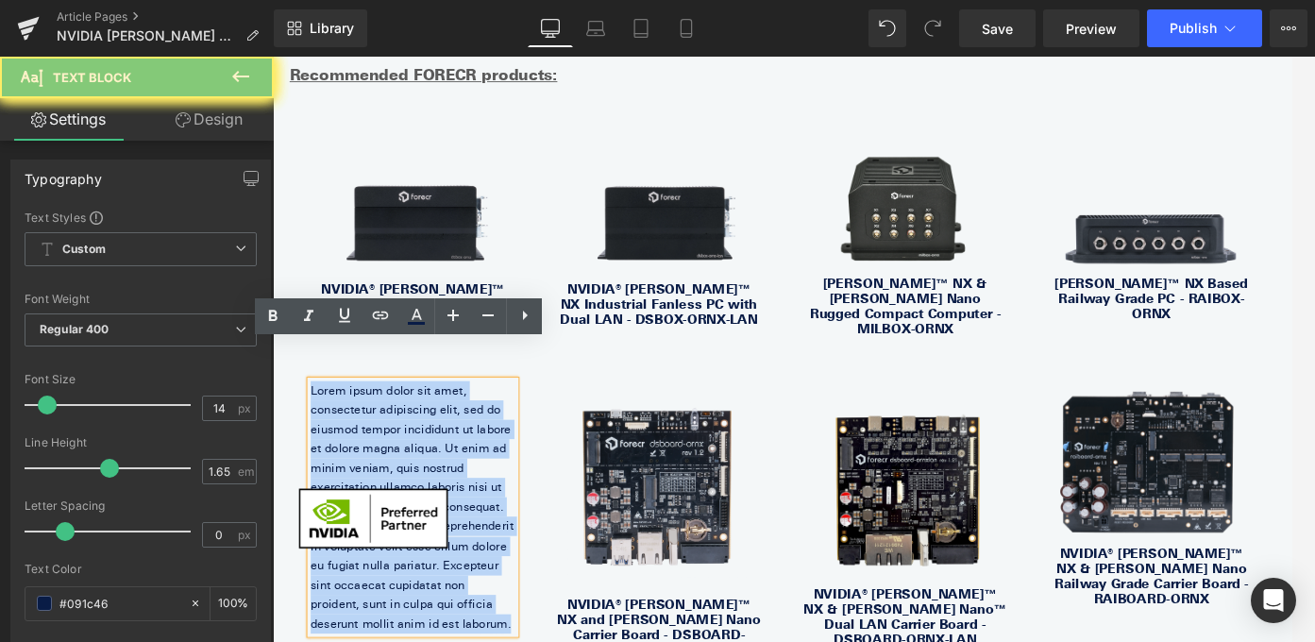
click at [441, 446] on p "Lorem ipsum dolor sit amet, consectetur adipiscing elit, sed do eiusmod tempor …" at bounding box center [429, 561] width 229 height 283
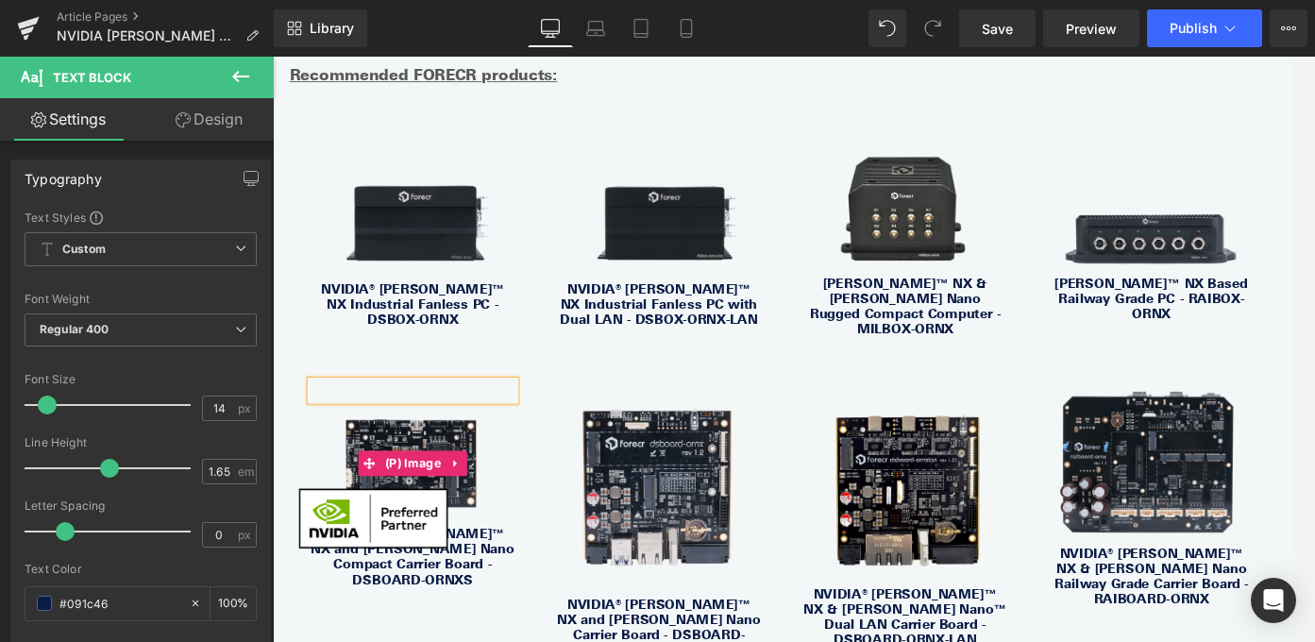
click at [480, 511] on img at bounding box center [430, 513] width 206 height 142
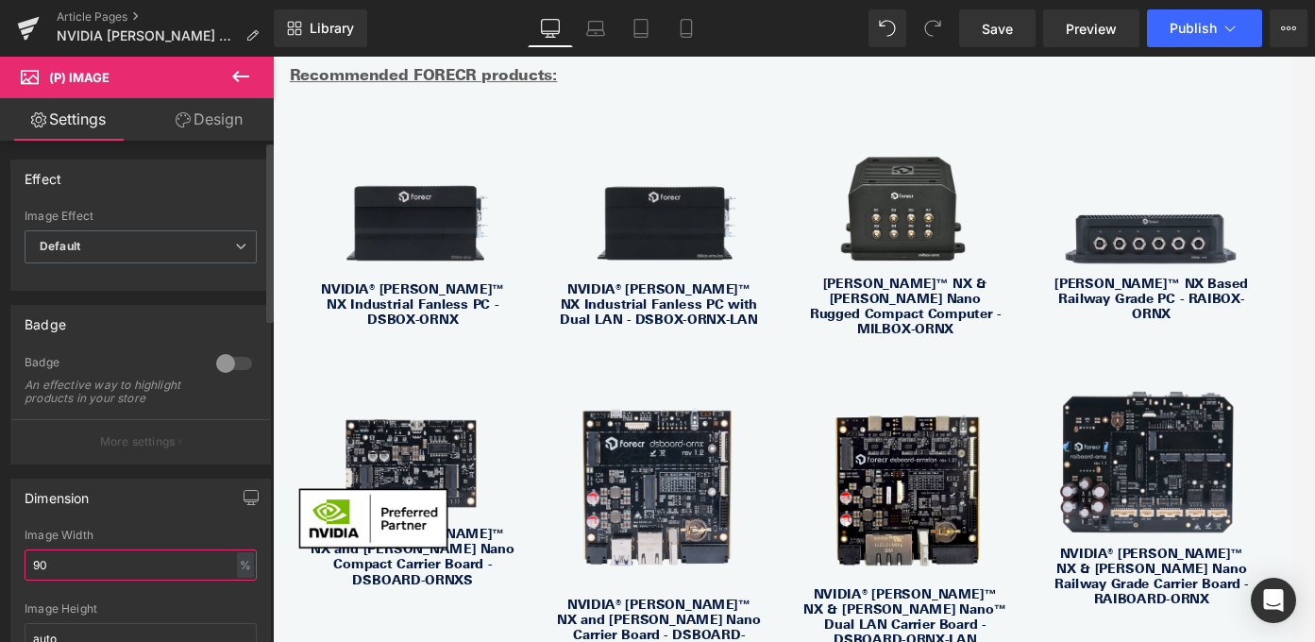
click at [123, 566] on input "90" at bounding box center [141, 564] width 232 height 31
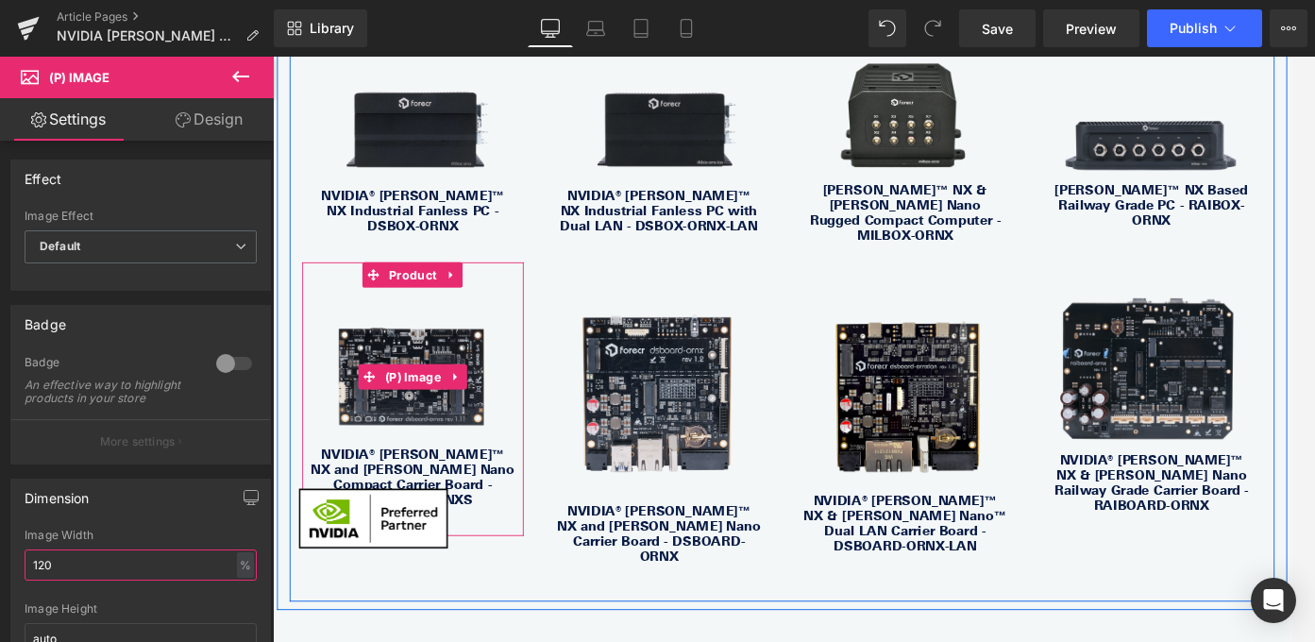
scroll to position [2784, 0]
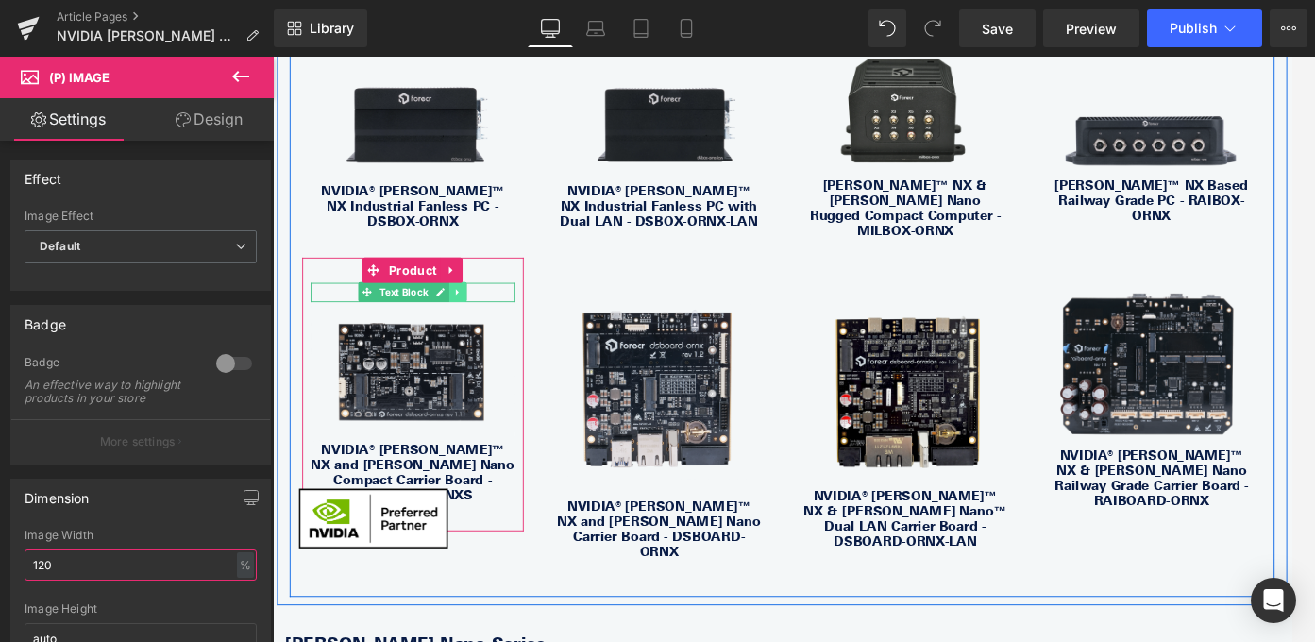
type input "120"
click at [478, 315] on icon at bounding box center [481, 320] width 10 height 11
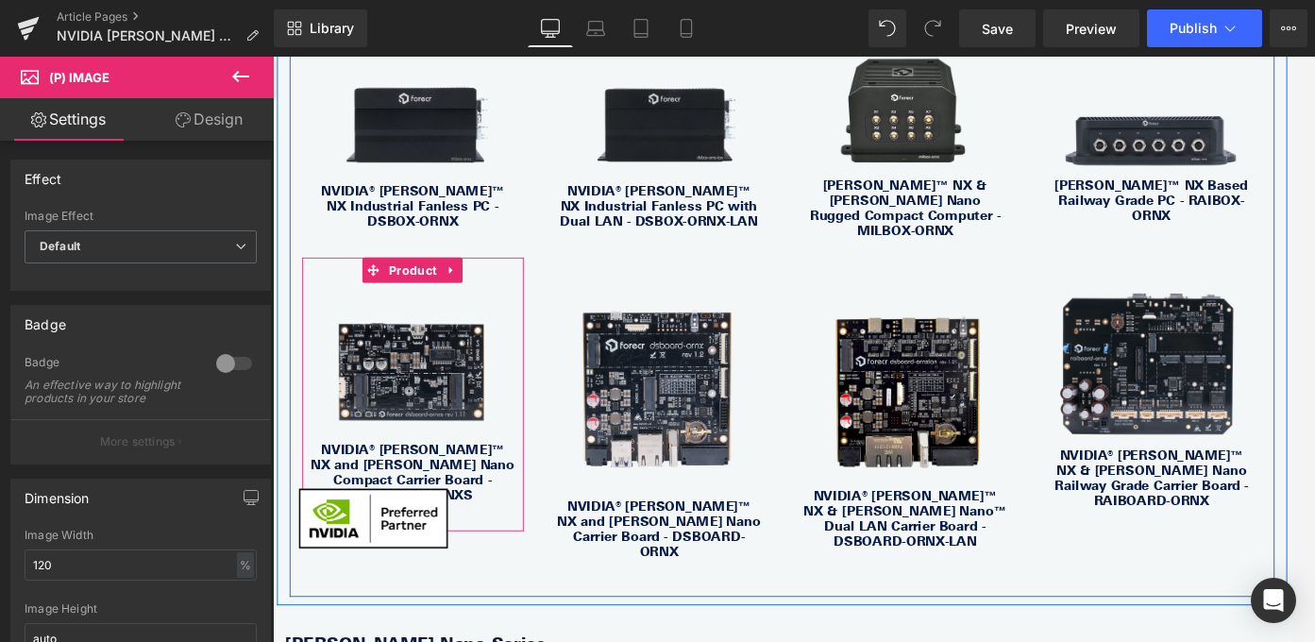
click at [472, 316] on icon at bounding box center [470, 321] width 10 height 10
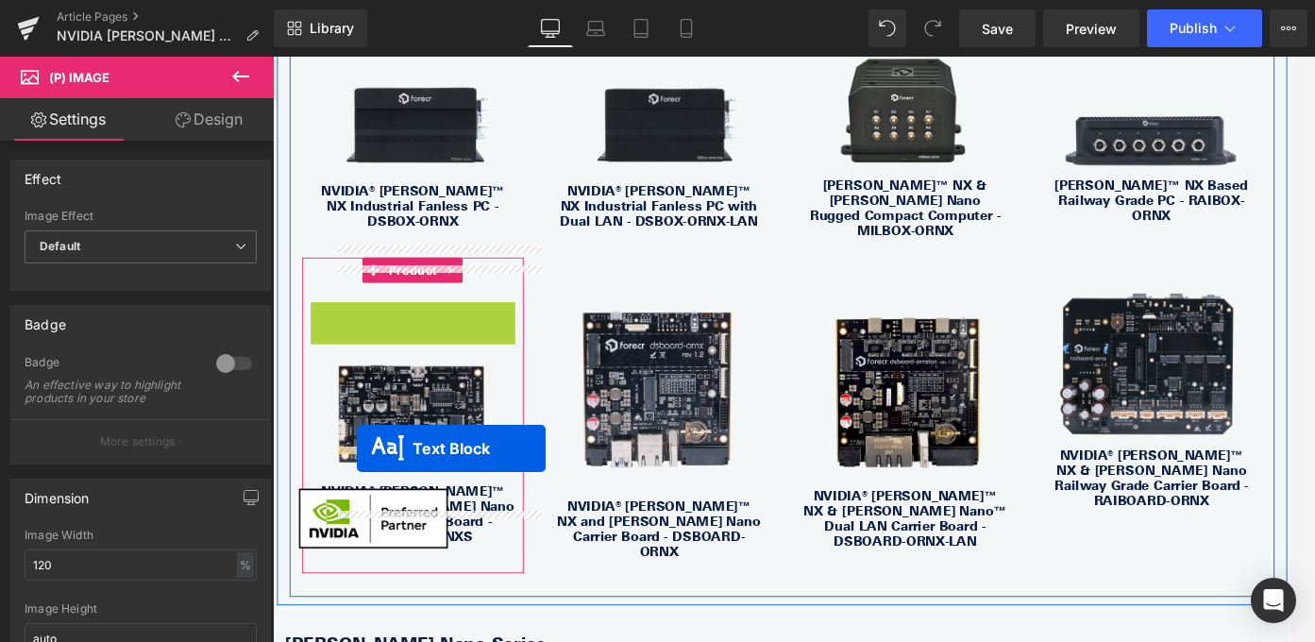
drag, startPoint x: 376, startPoint y: 297, endPoint x: 367, endPoint y: 497, distance: 199.4
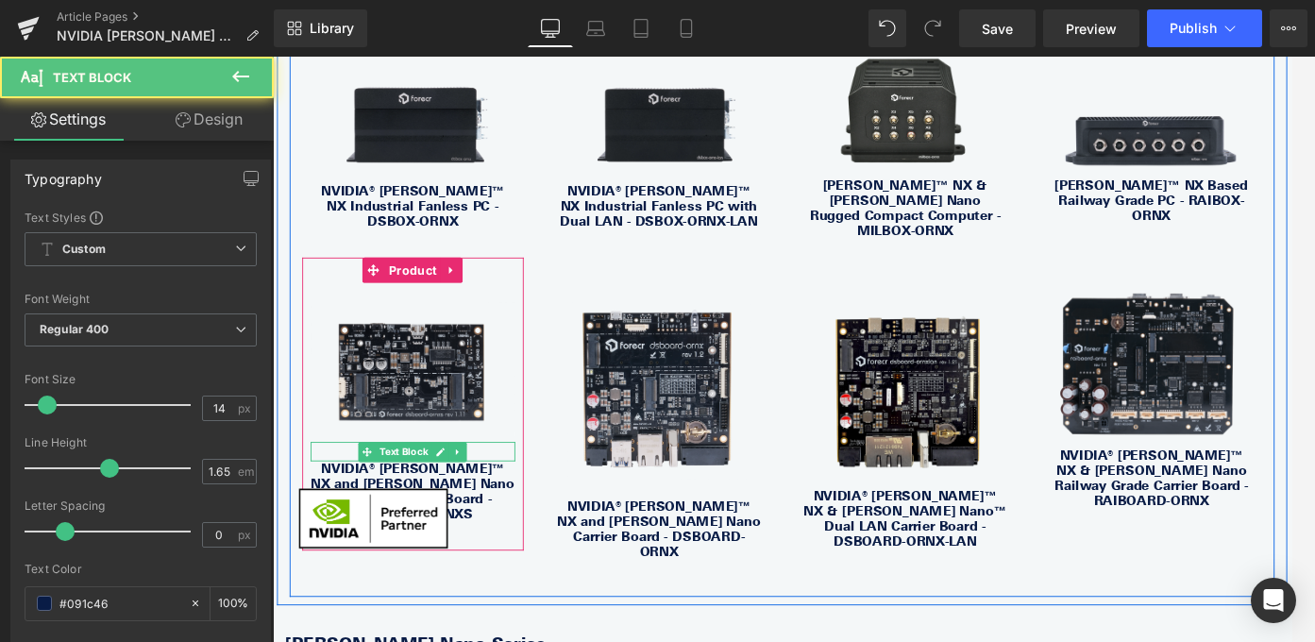
click at [514, 489] on p at bounding box center [429, 500] width 229 height 22
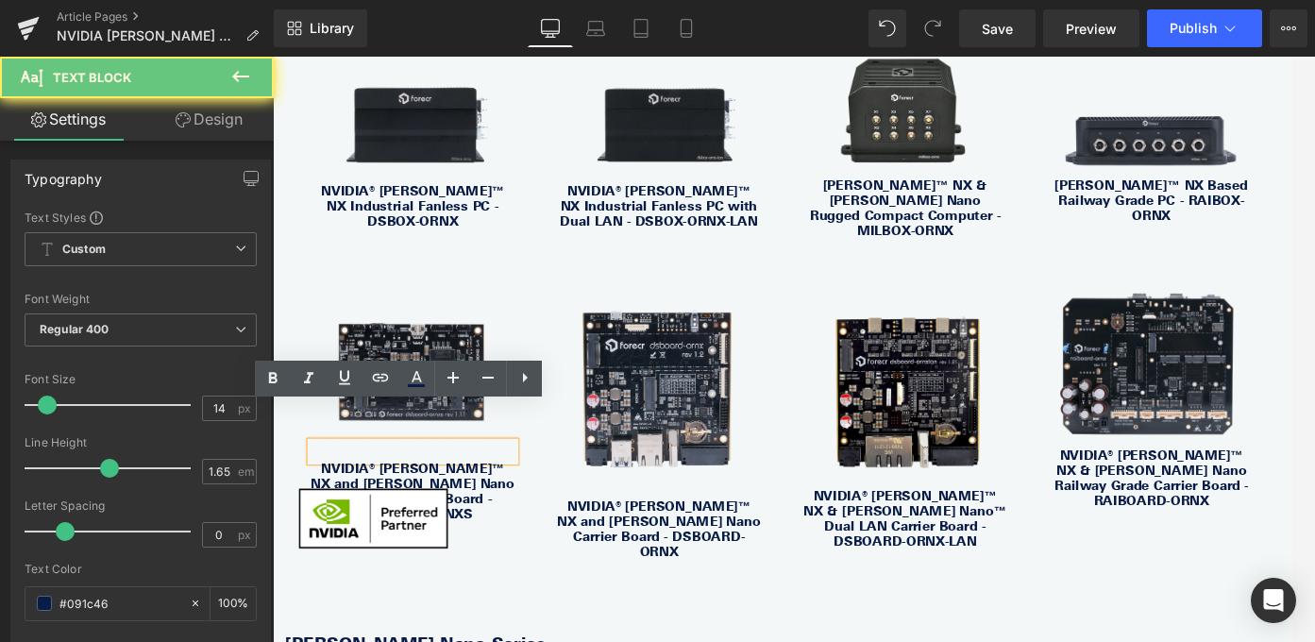
click at [514, 489] on p at bounding box center [429, 500] width 229 height 22
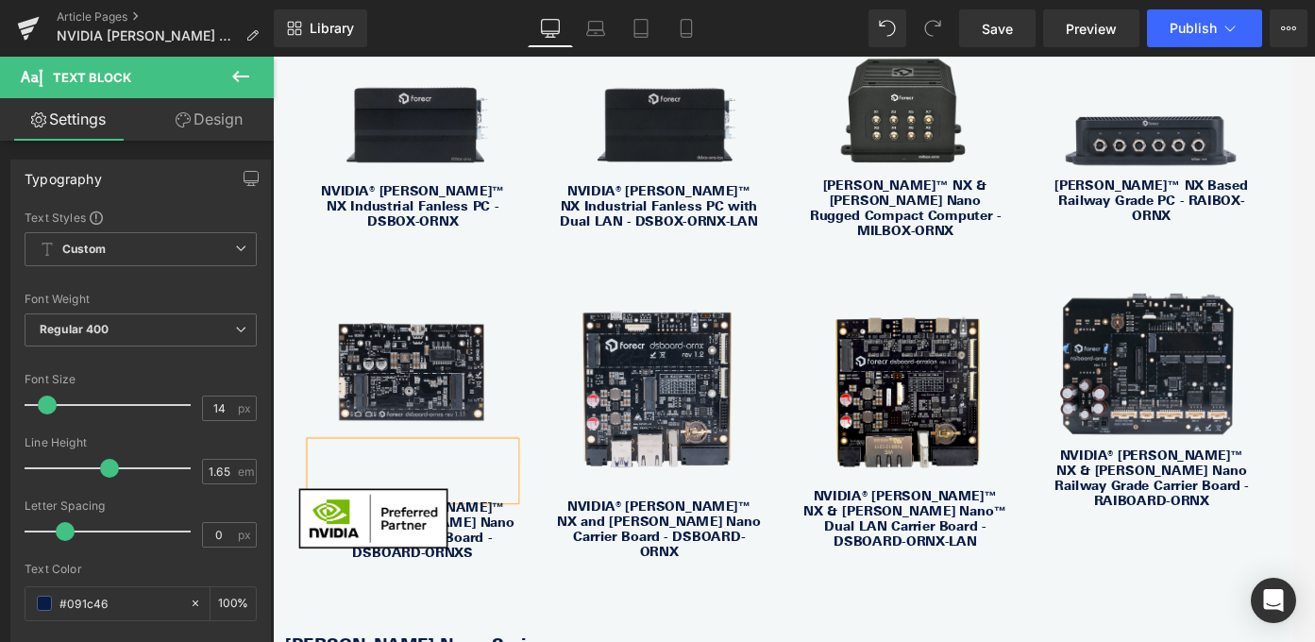
click at [722, 608] on div "Text Block Sale Off (P) Image NVIDIA® [PERSON_NAME]™ NX Industrial Fanless PC -…" at bounding box center [844, 323] width 1104 height 681
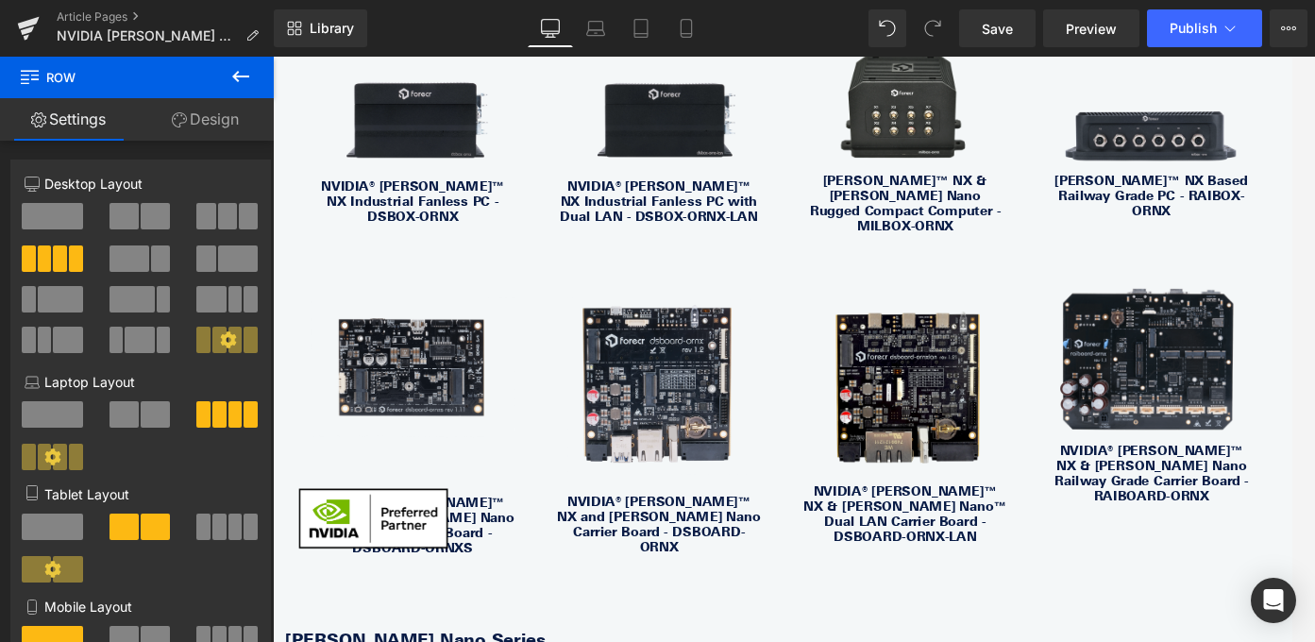
scroll to position [2771, 0]
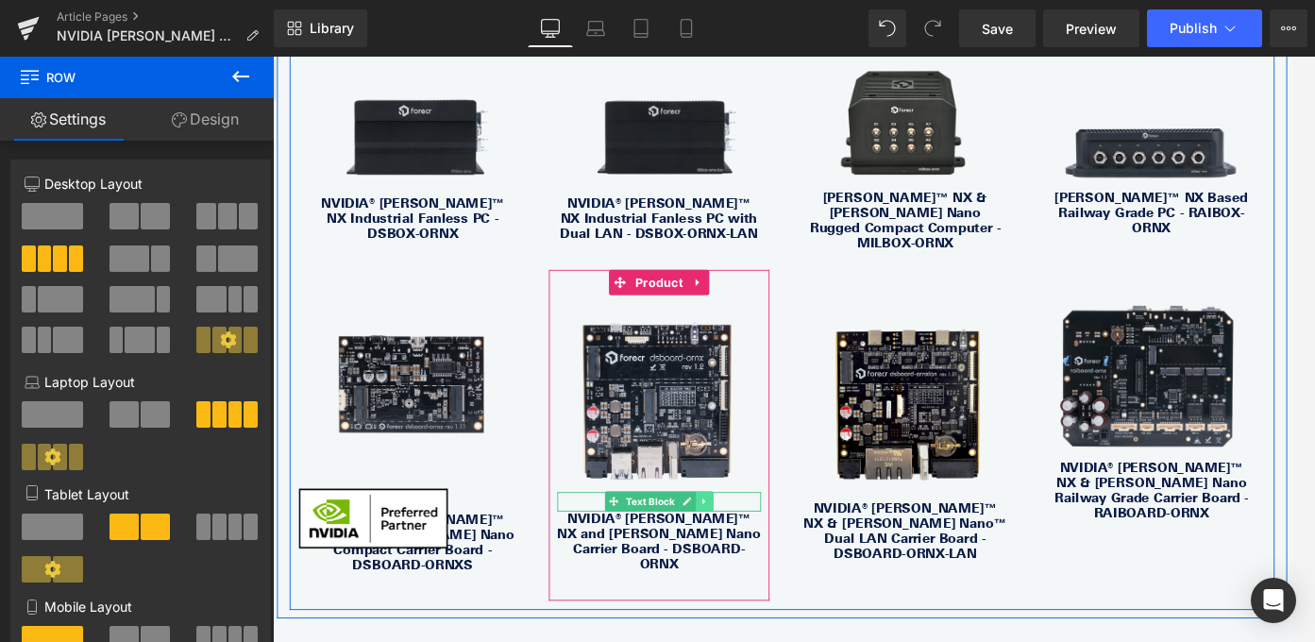
click at [753, 549] on icon at bounding box center [756, 554] width 10 height 11
click at [766, 549] on icon at bounding box center [767, 554] width 10 height 11
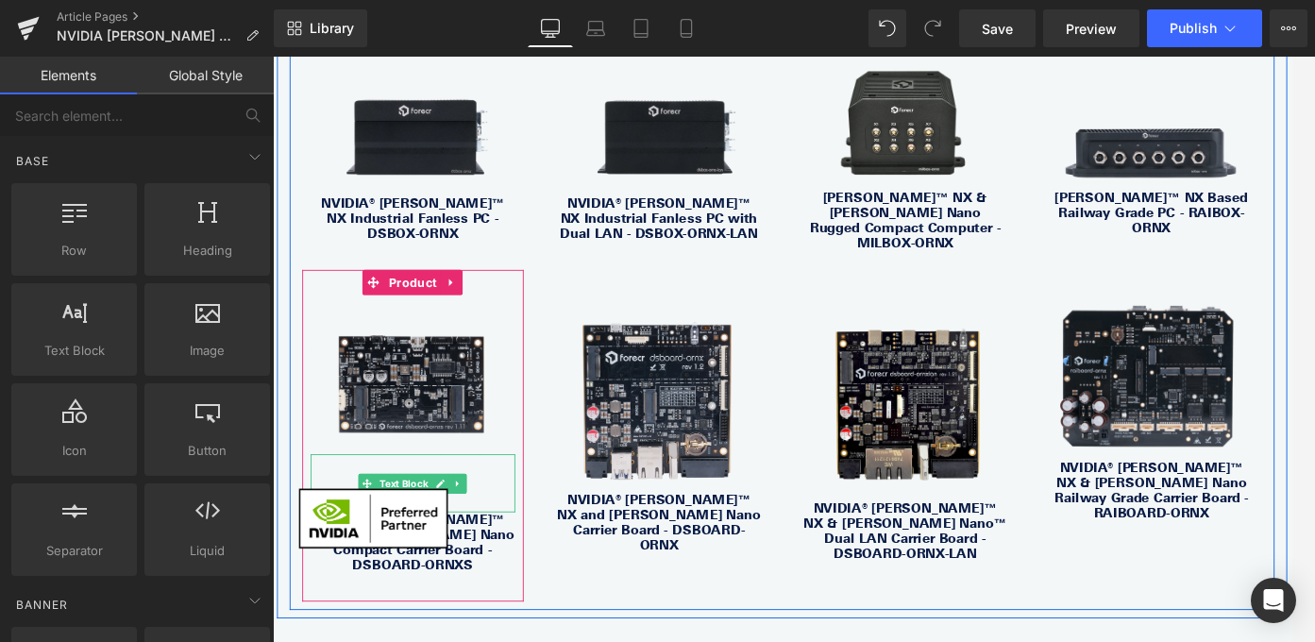
click at [465, 546] on p at bounding box center [429, 557] width 229 height 22
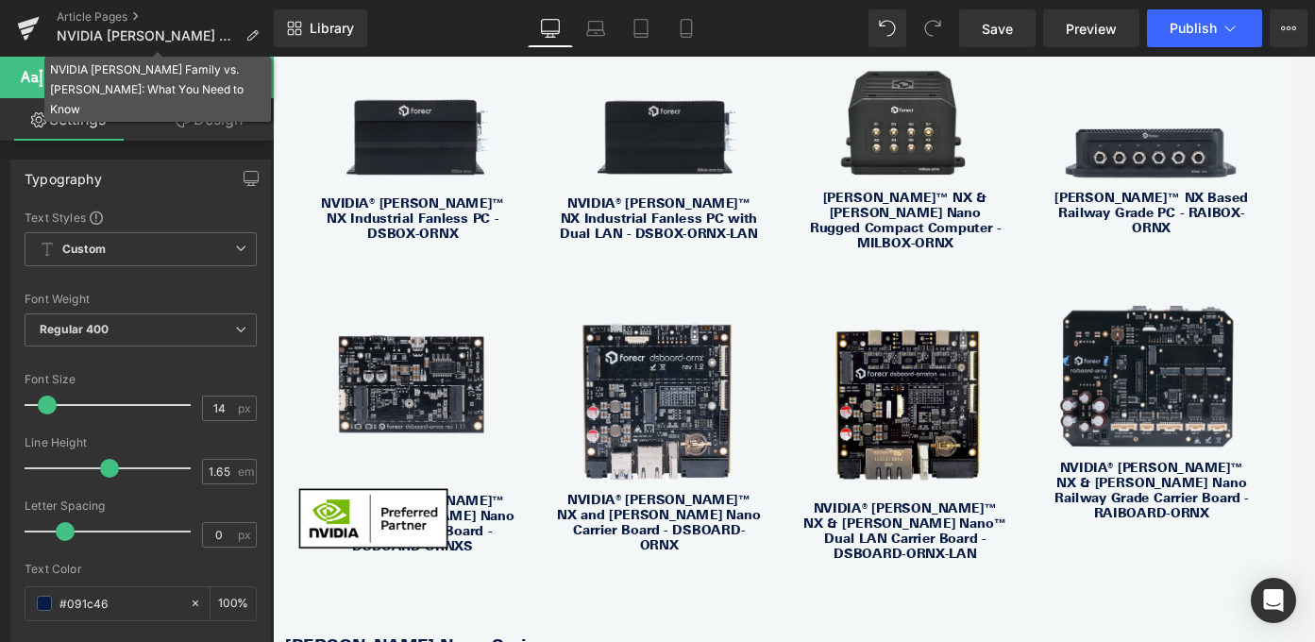
click at [244, 61] on button at bounding box center [241, 78] width 66 height 42
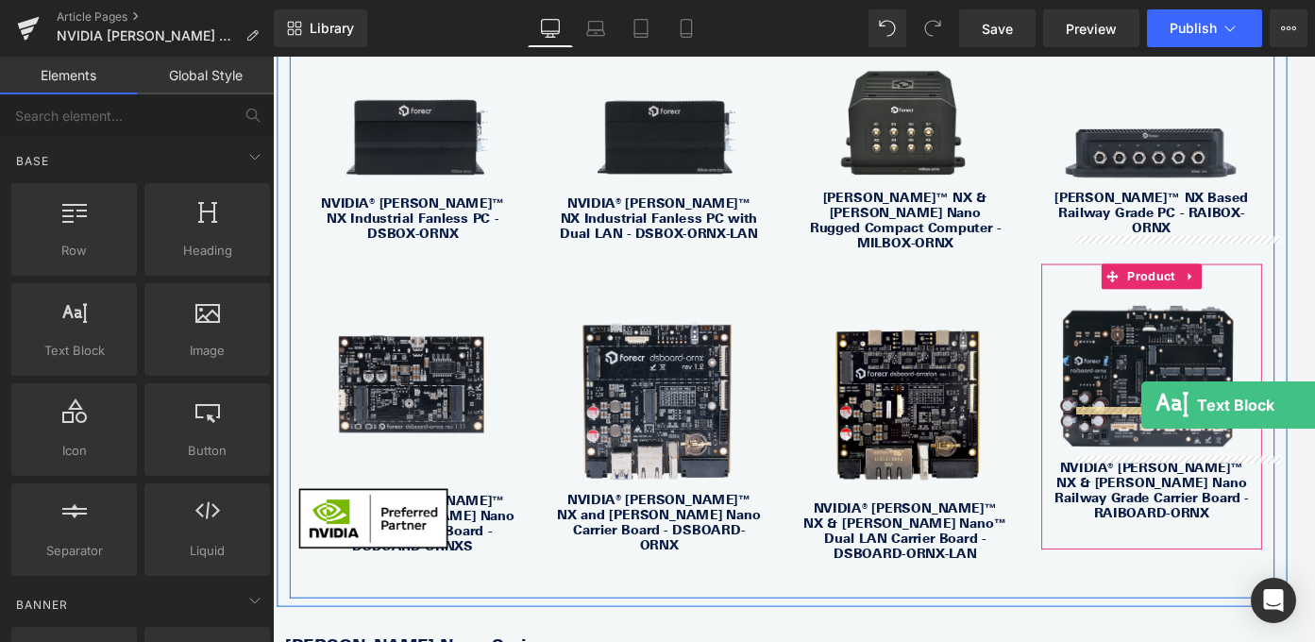
drag, startPoint x: 328, startPoint y: 397, endPoint x: 1248, endPoint y: 446, distance: 921.7
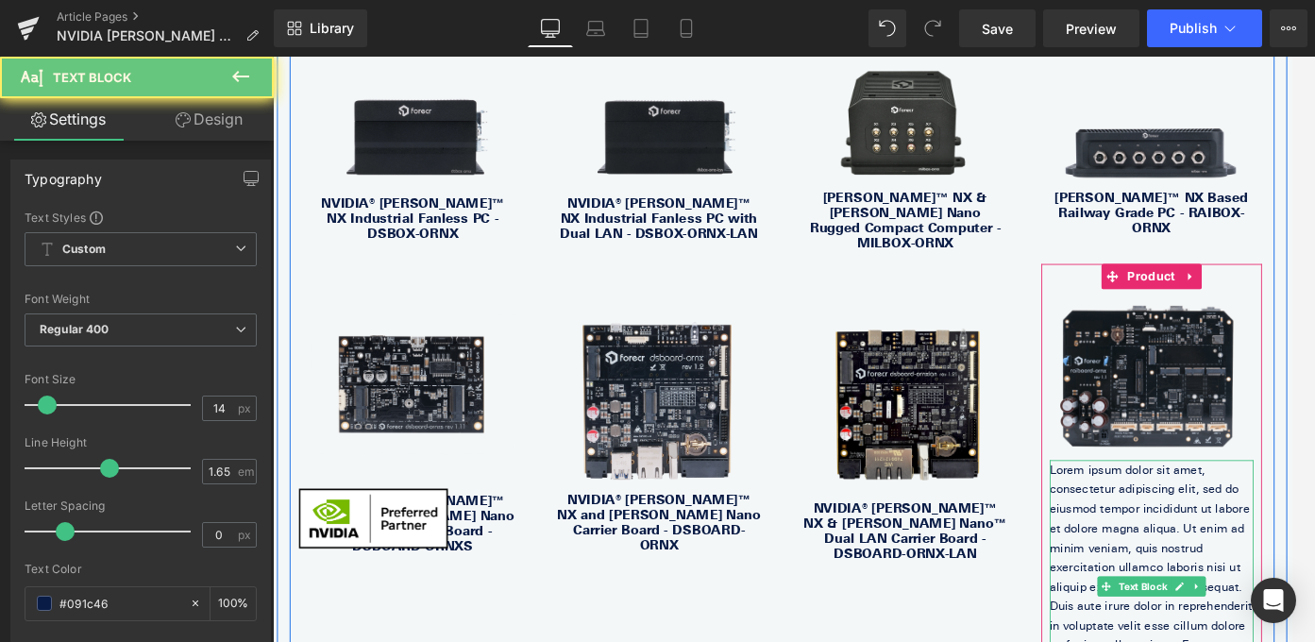
click at [1208, 509] on p "Lorem ipsum dolor sit amet, consectetur adipiscing elit, sed do eiusmod tempor …" at bounding box center [1258, 650] width 229 height 283
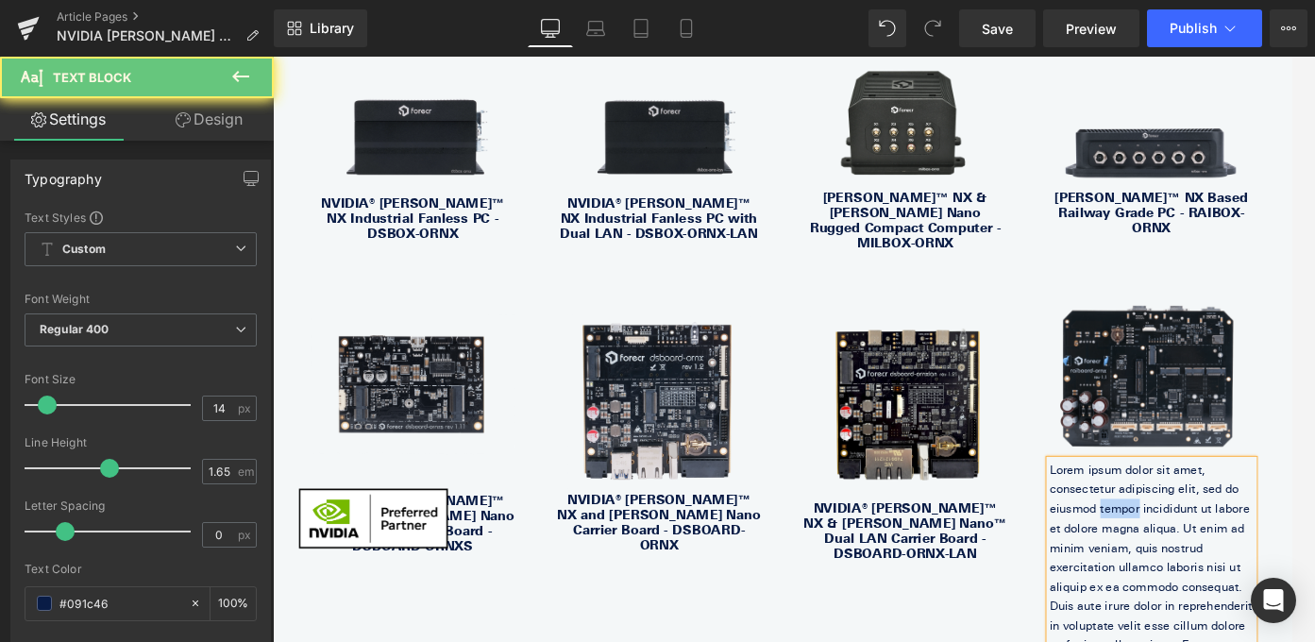
click at [1208, 509] on p "Lorem ipsum dolor sit amet, consectetur adipiscing elit, sed do eiusmod tempor …" at bounding box center [1258, 650] width 229 height 283
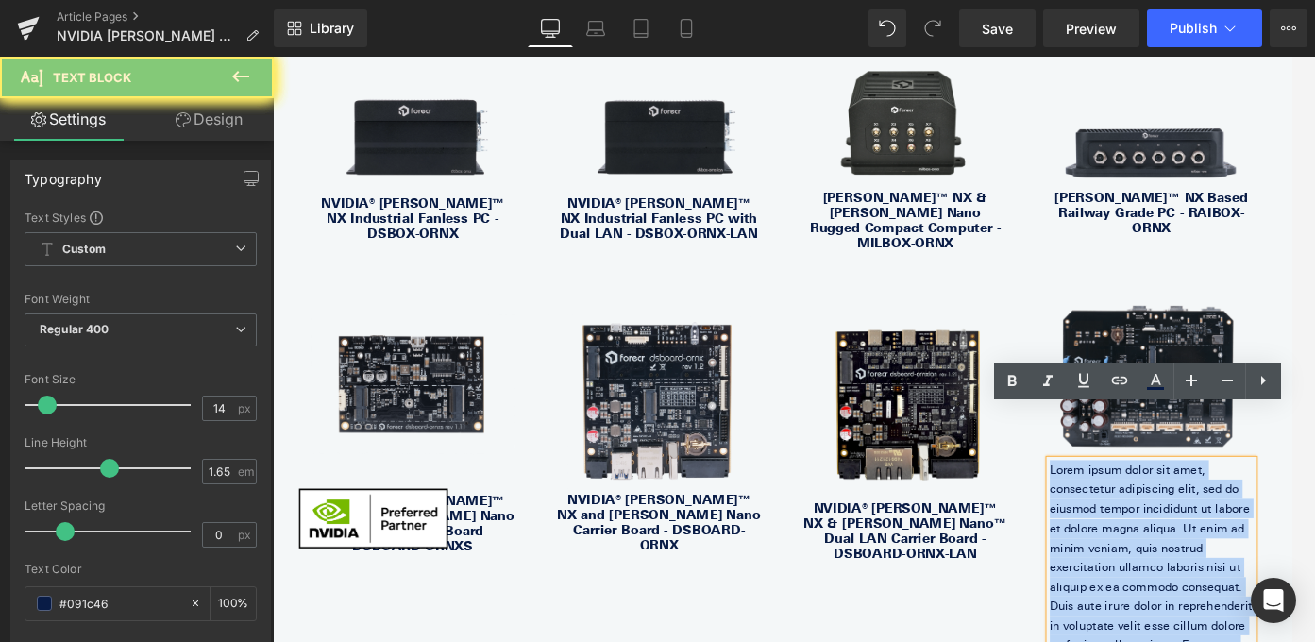
click at [1208, 509] on p "Lorem ipsum dolor sit amet, consectetur adipiscing elit, sed do eiusmod tempor …" at bounding box center [1258, 650] width 229 height 283
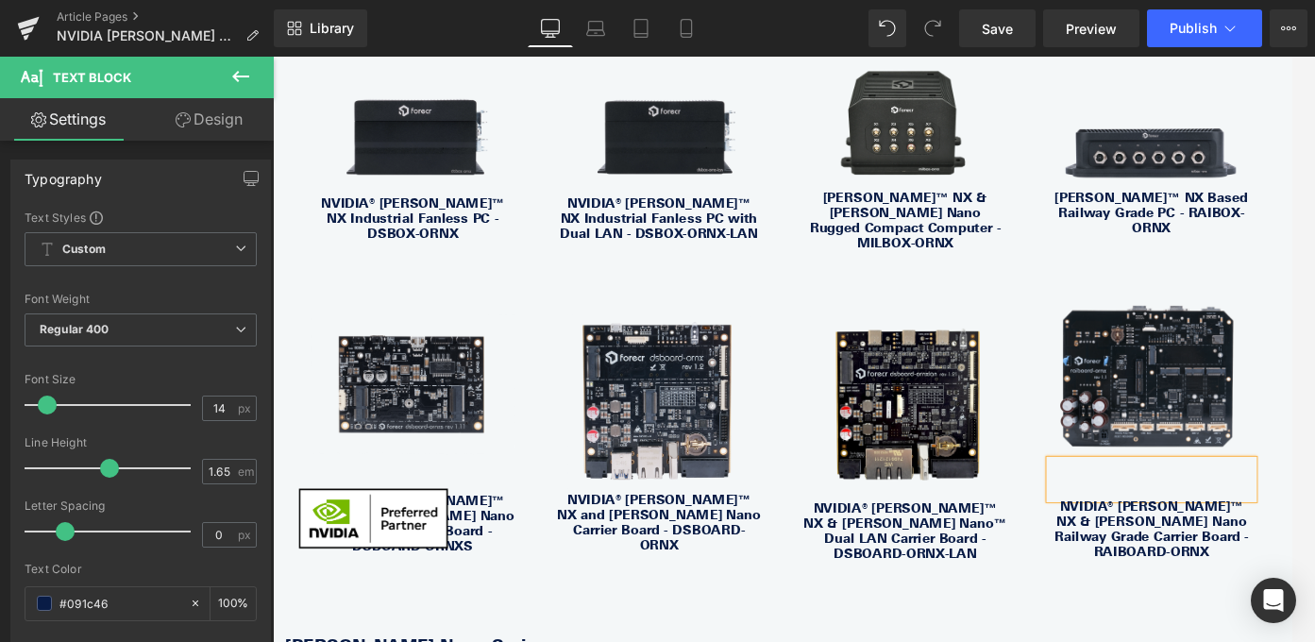
click at [1152, 577] on div "Text Block Sale Off (P) Image NVIDIA® [PERSON_NAME]™ NX Industrial Fanless PC -…" at bounding box center [844, 329] width 1104 height 667
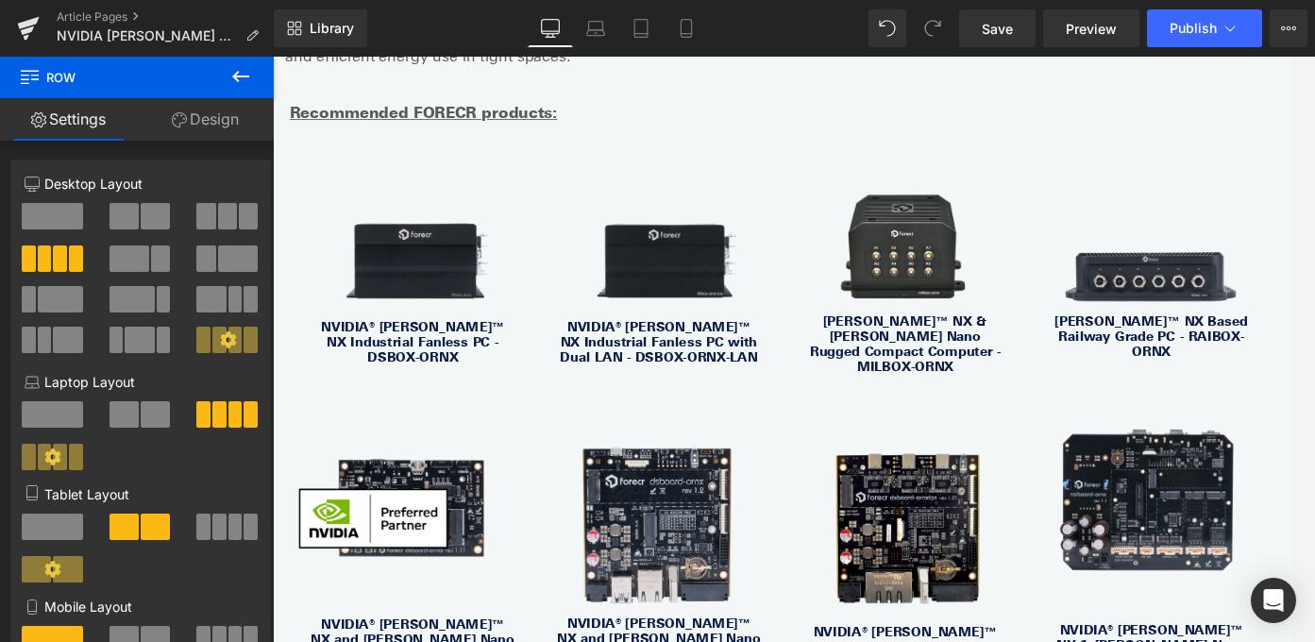
scroll to position [2567, 0]
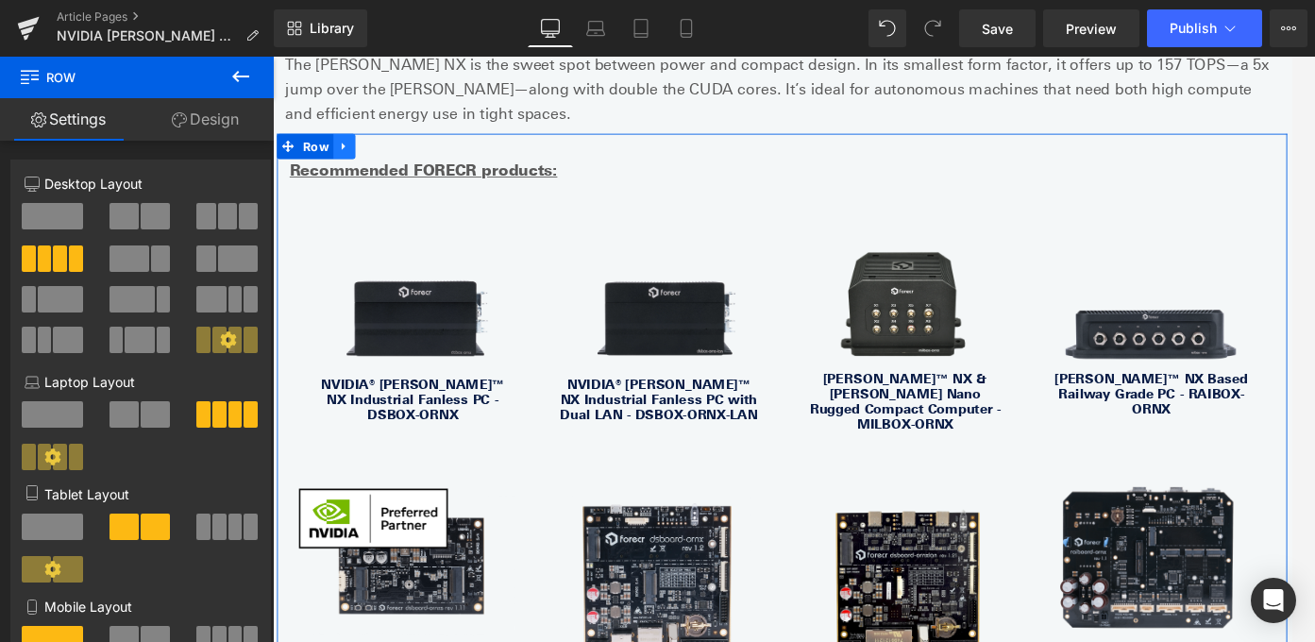
click at [358, 151] on icon at bounding box center [352, 158] width 13 height 14
click at [381, 151] on icon at bounding box center [377, 157] width 13 height 13
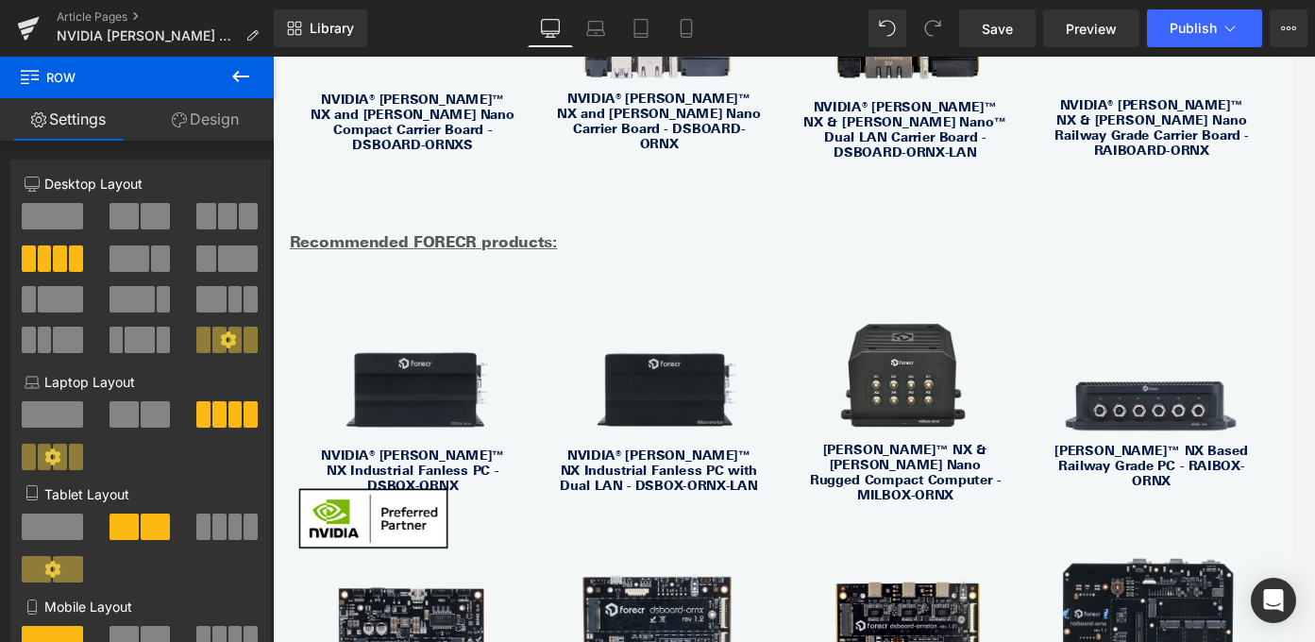
scroll to position [3262, 0]
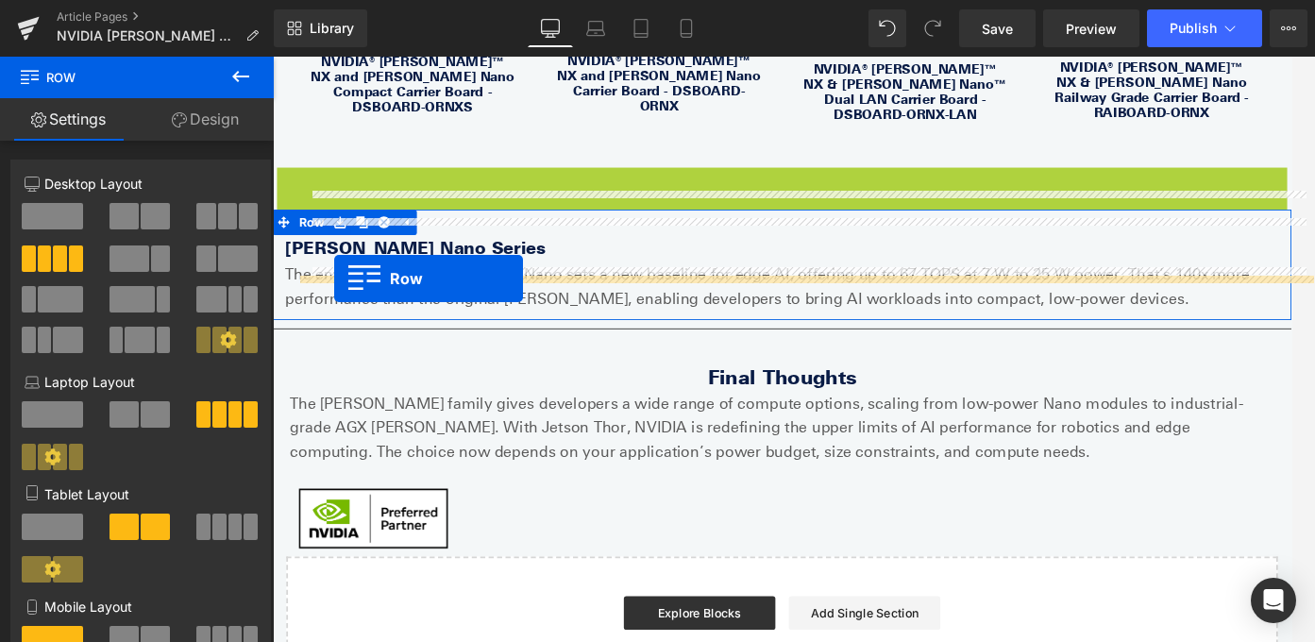
drag, startPoint x: 294, startPoint y: 142, endPoint x: 342, endPoint y: 306, distance: 171.2
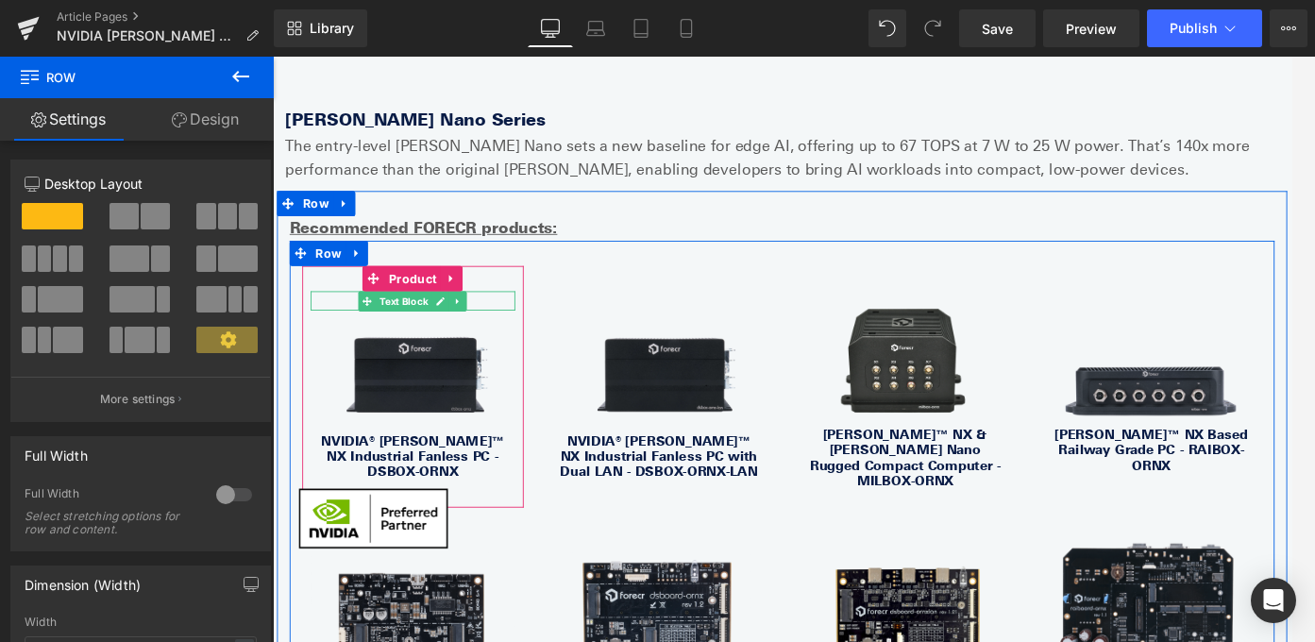
scroll to position [3358, 0]
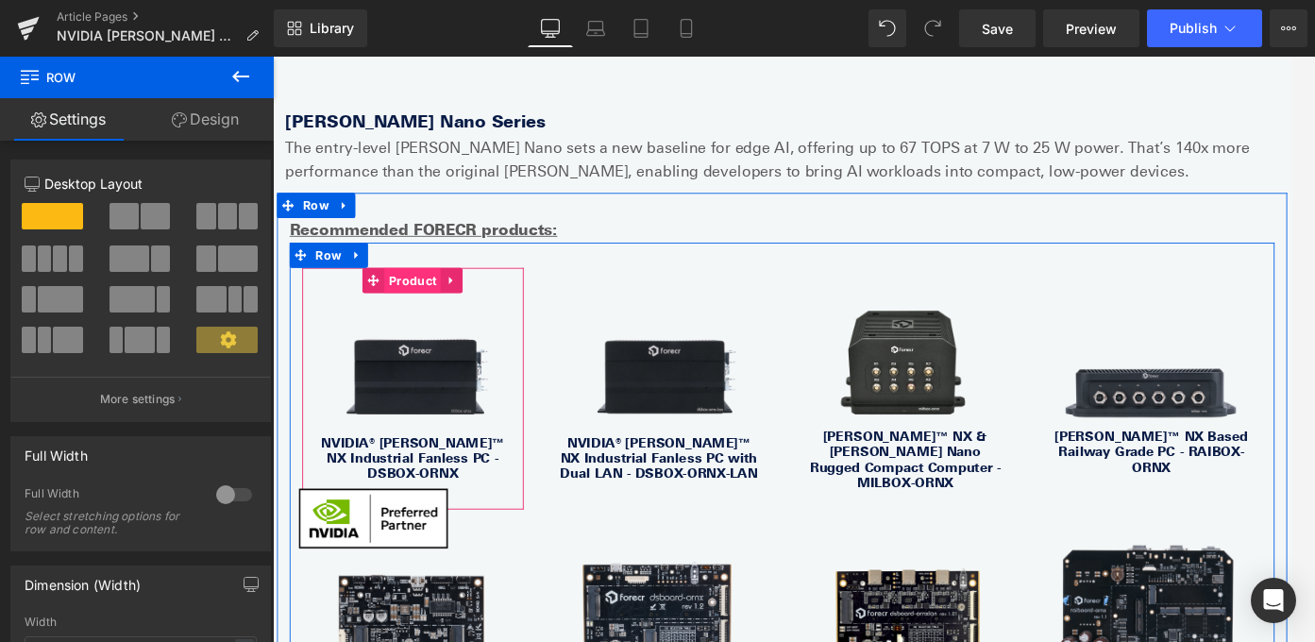
click at [427, 294] on span "Product" at bounding box center [429, 308] width 63 height 28
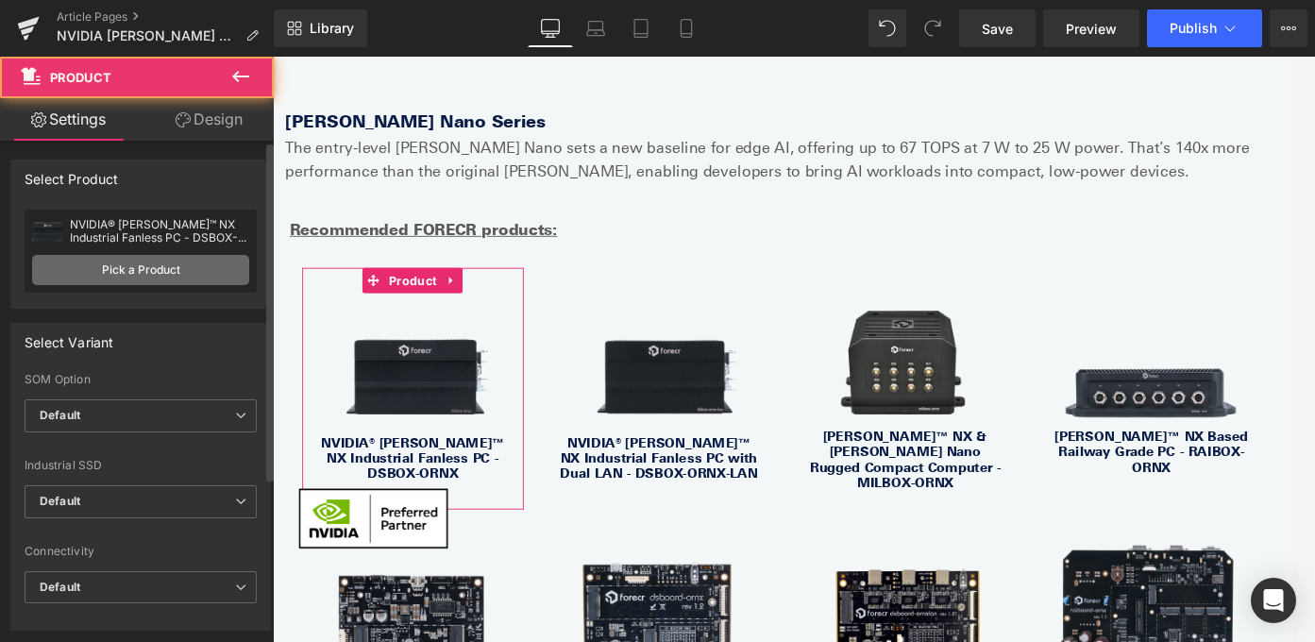
click at [192, 272] on link "Pick a Product" at bounding box center [140, 270] width 217 height 30
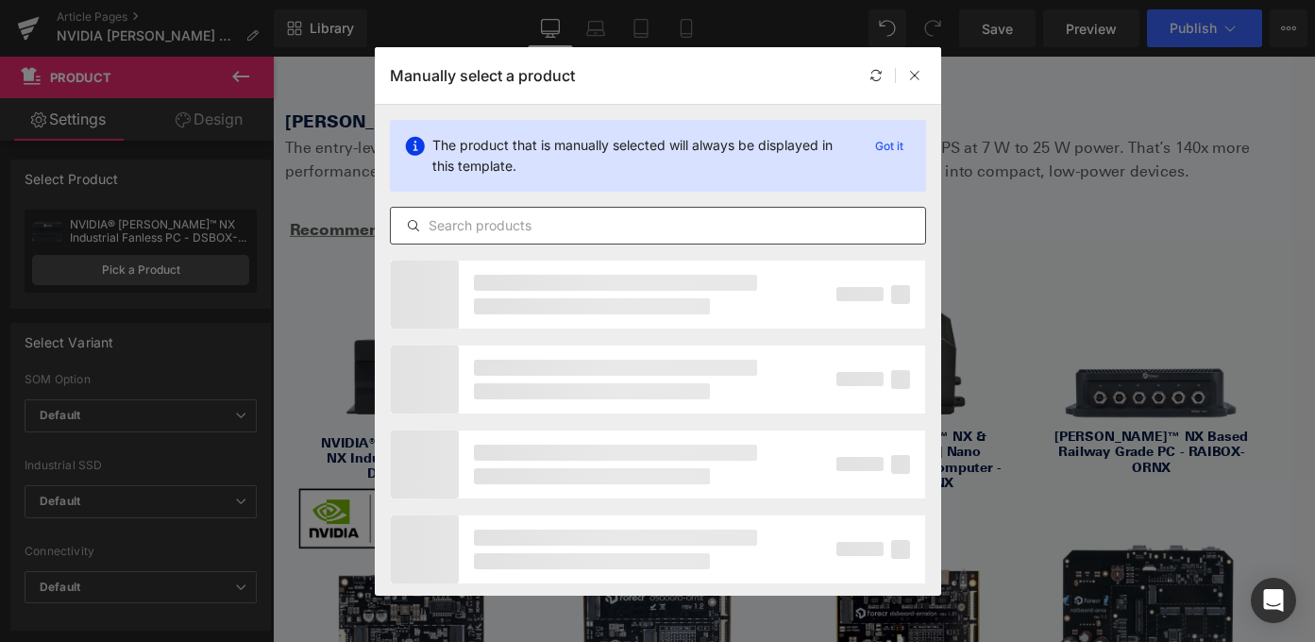
click at [577, 228] on input "text" at bounding box center [658, 225] width 534 height 23
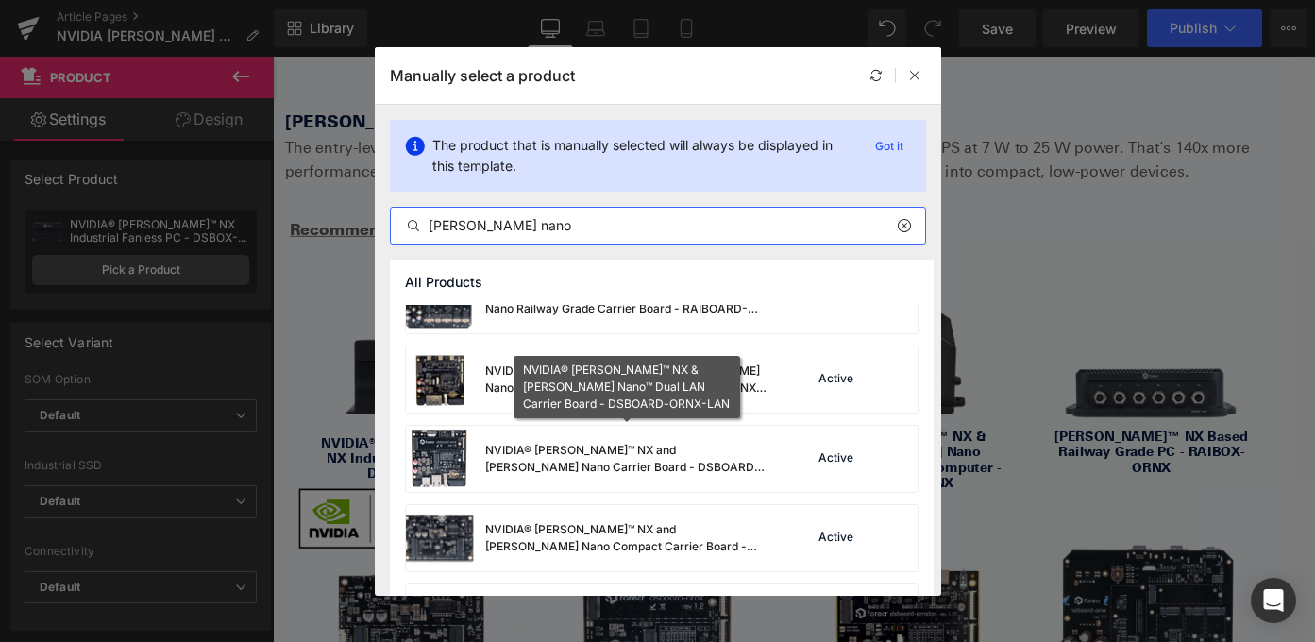
scroll to position [429, 0]
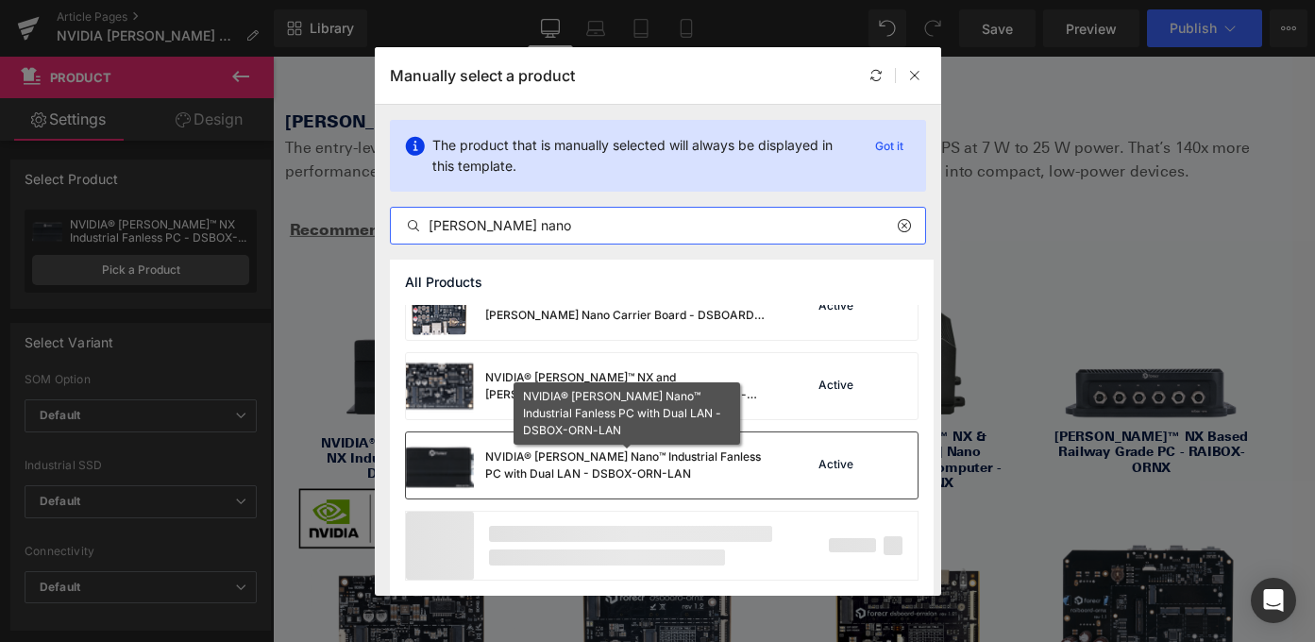
type input "[PERSON_NAME] nano"
click at [696, 463] on div "NVIDIA® [PERSON_NAME] Nano™ Industrial Fanless PC with Dual LAN - DSBOX-ORN-LAN" at bounding box center [626, 465] width 283 height 34
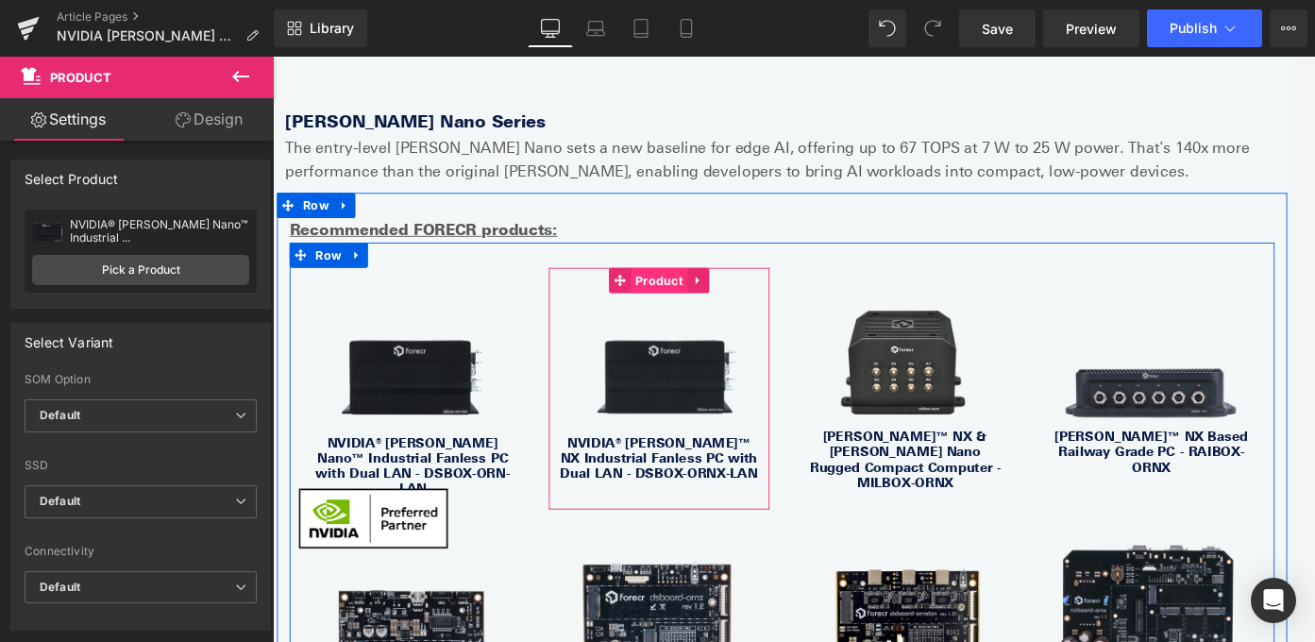
click at [707, 294] on span "Product" at bounding box center [705, 308] width 63 height 28
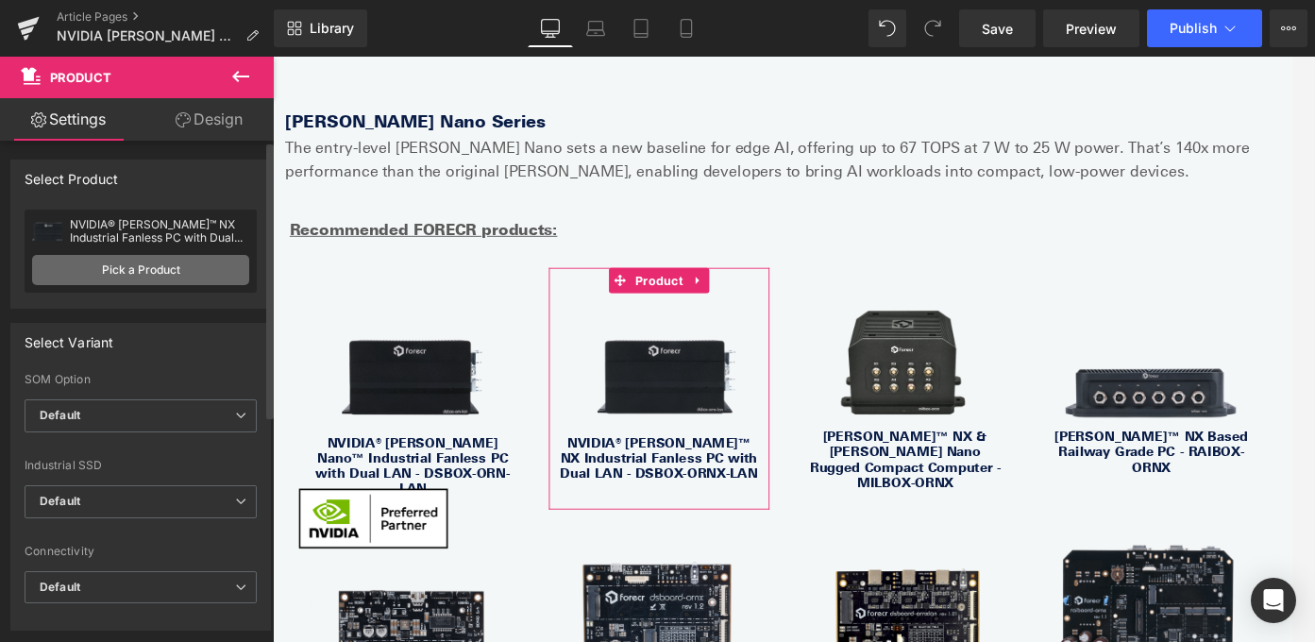
click at [157, 273] on link "Pick a Product" at bounding box center [140, 270] width 217 height 30
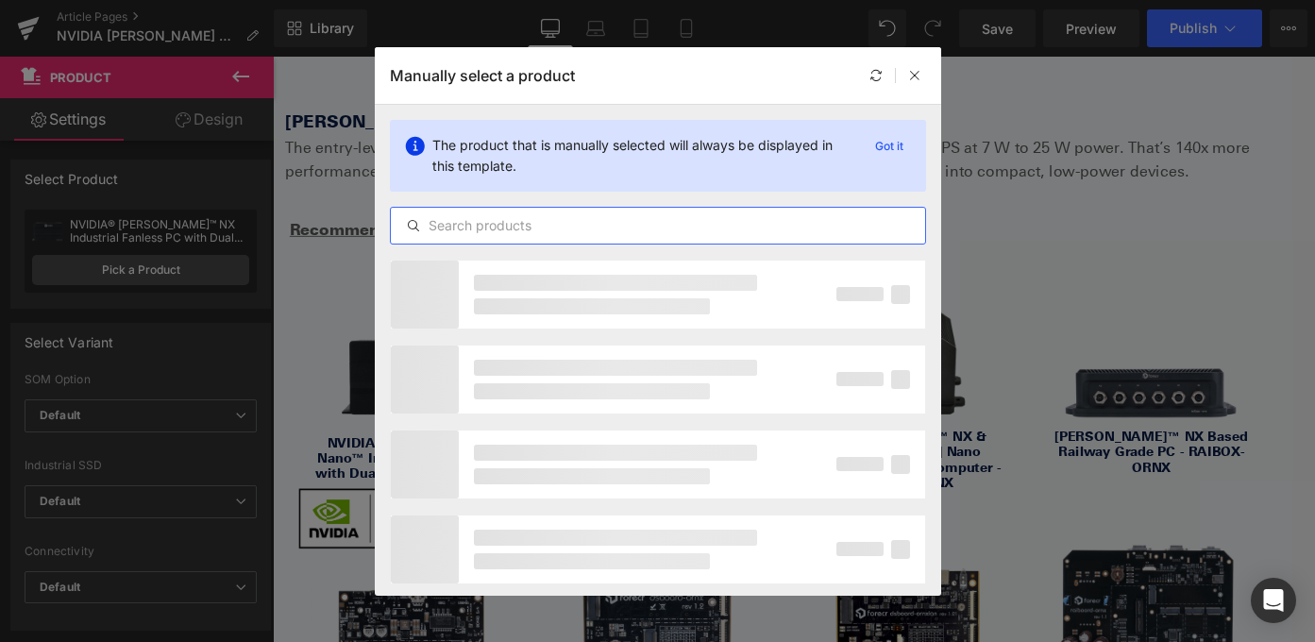
click at [566, 231] on input "text" at bounding box center [658, 225] width 534 height 23
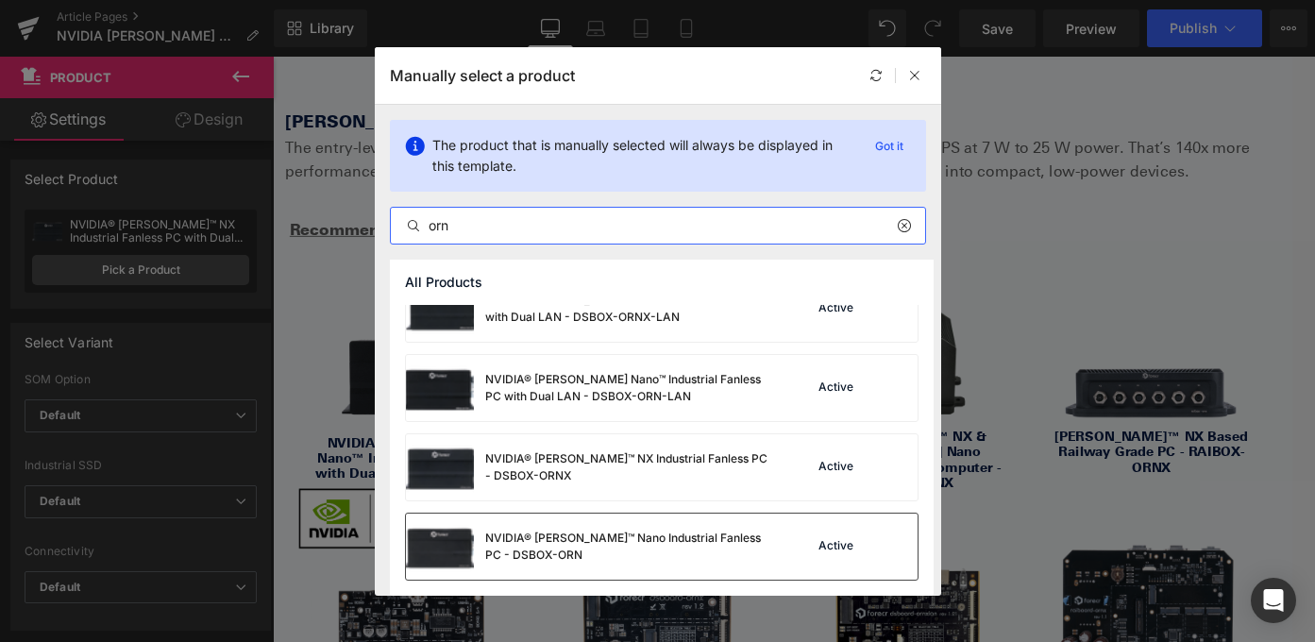
scroll to position [585, 0]
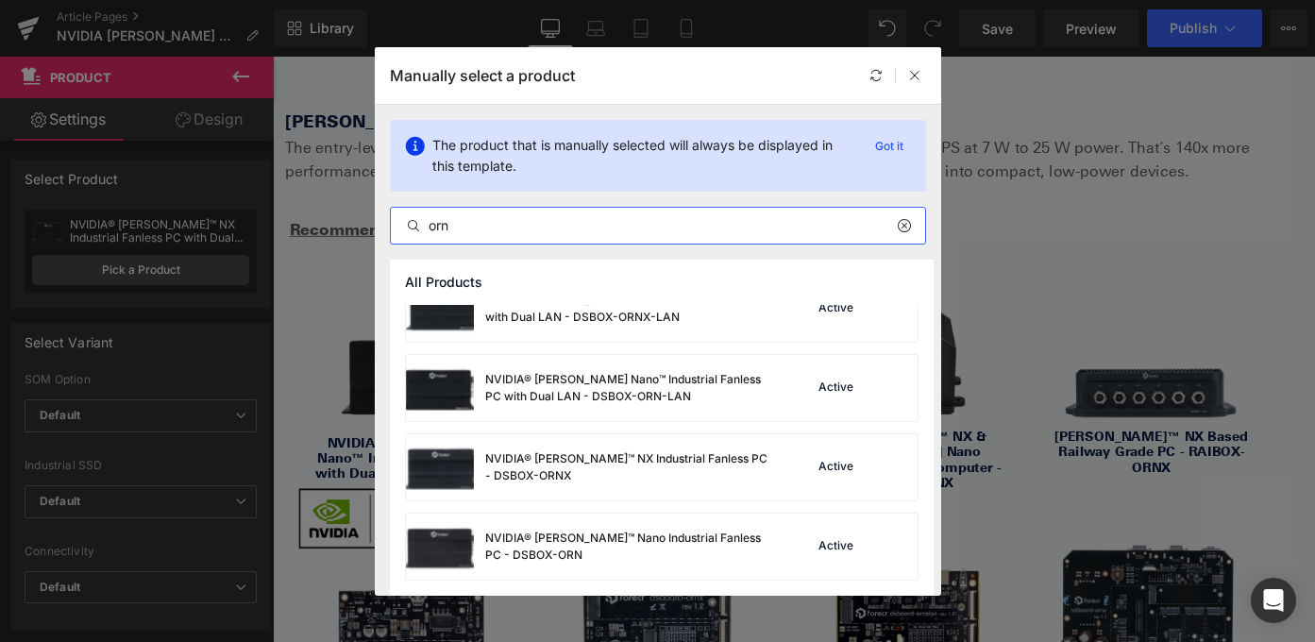
type input "orn"
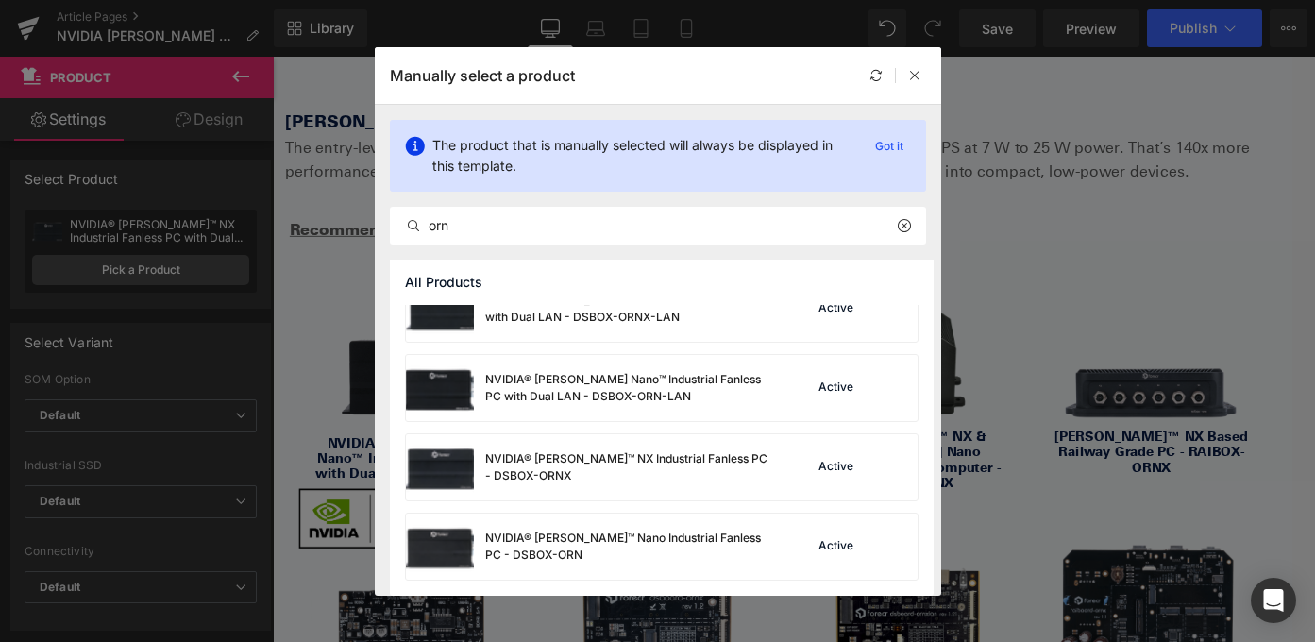
click at [681, 557] on div "Loading Product" at bounding box center [657, 567] width 103 height 21
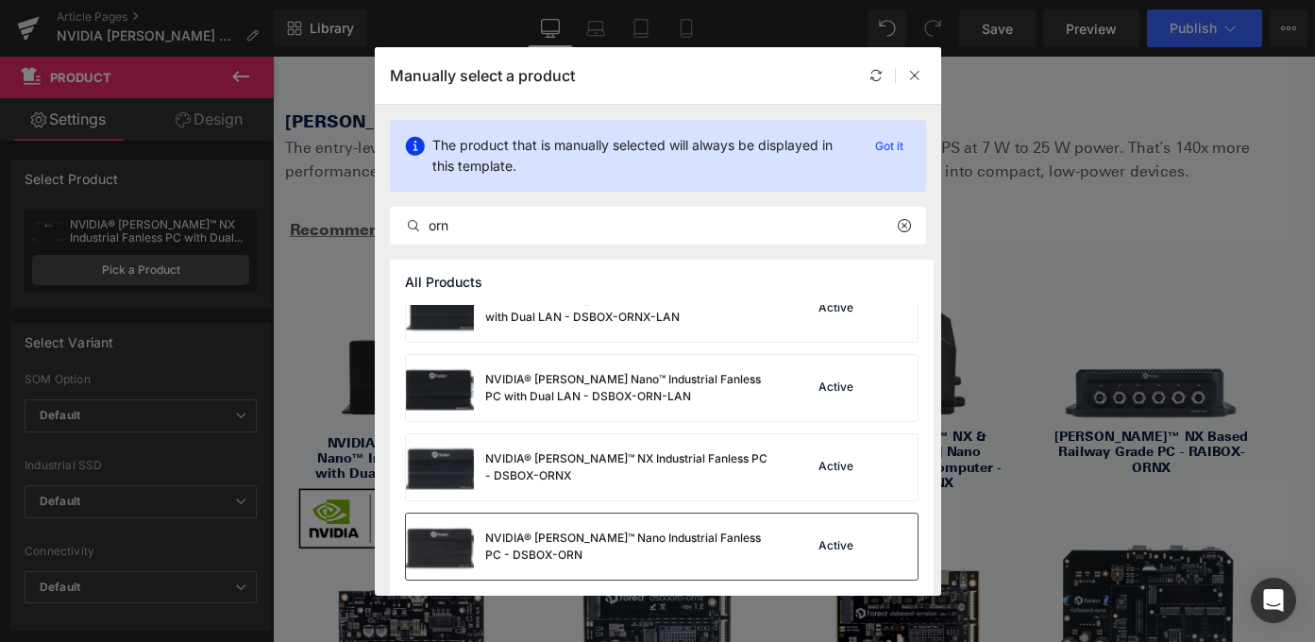
click at [673, 533] on div "NVIDIA® [PERSON_NAME]™ Nano Industrial Fanless PC - DSBOX-ORN" at bounding box center [626, 547] width 283 height 34
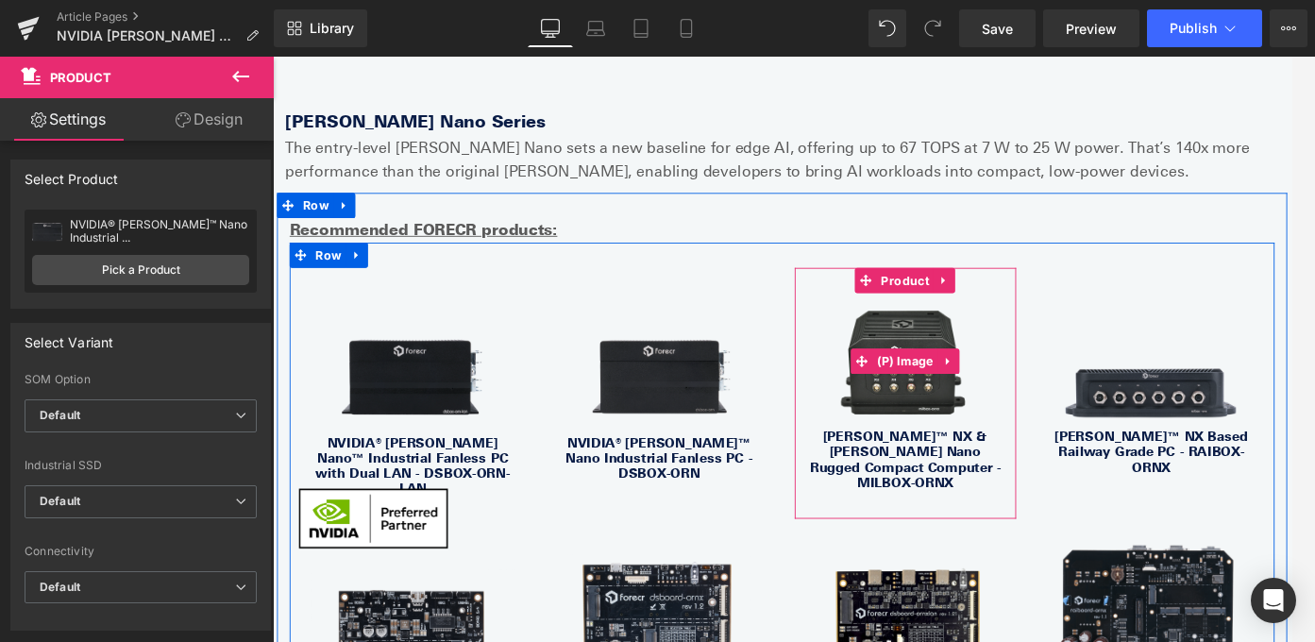
click at [1003, 322] on img at bounding box center [982, 398] width 229 height 153
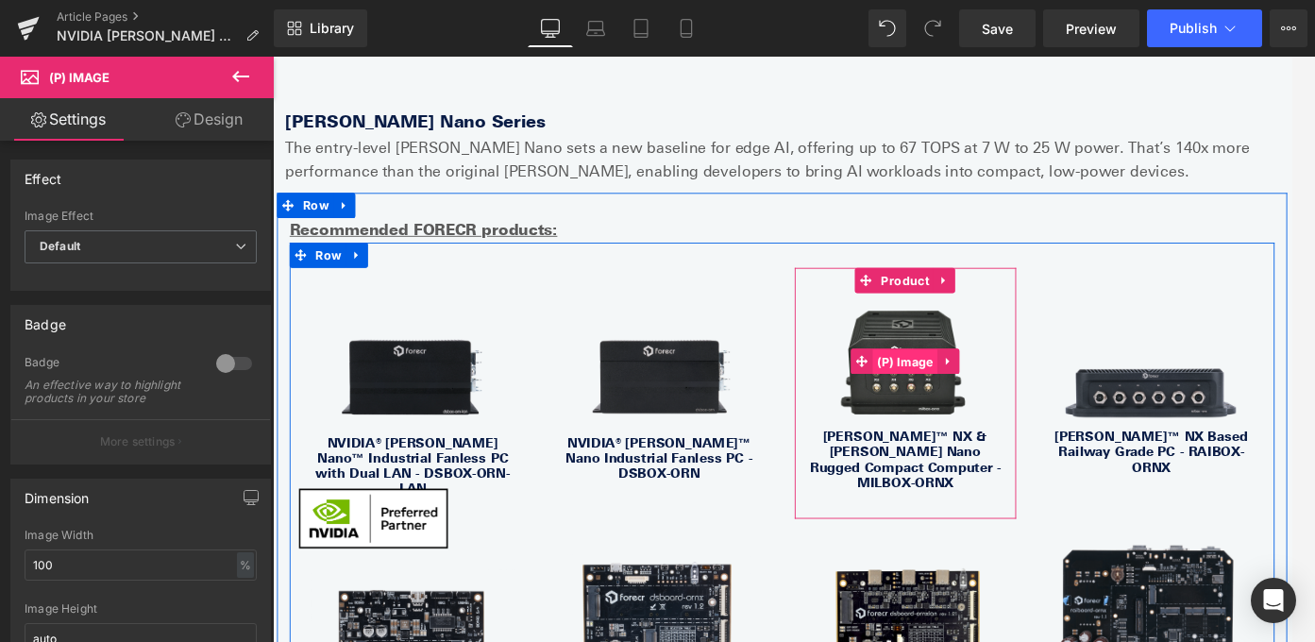
click at [985, 385] on span "(P) Image" at bounding box center [982, 399] width 73 height 28
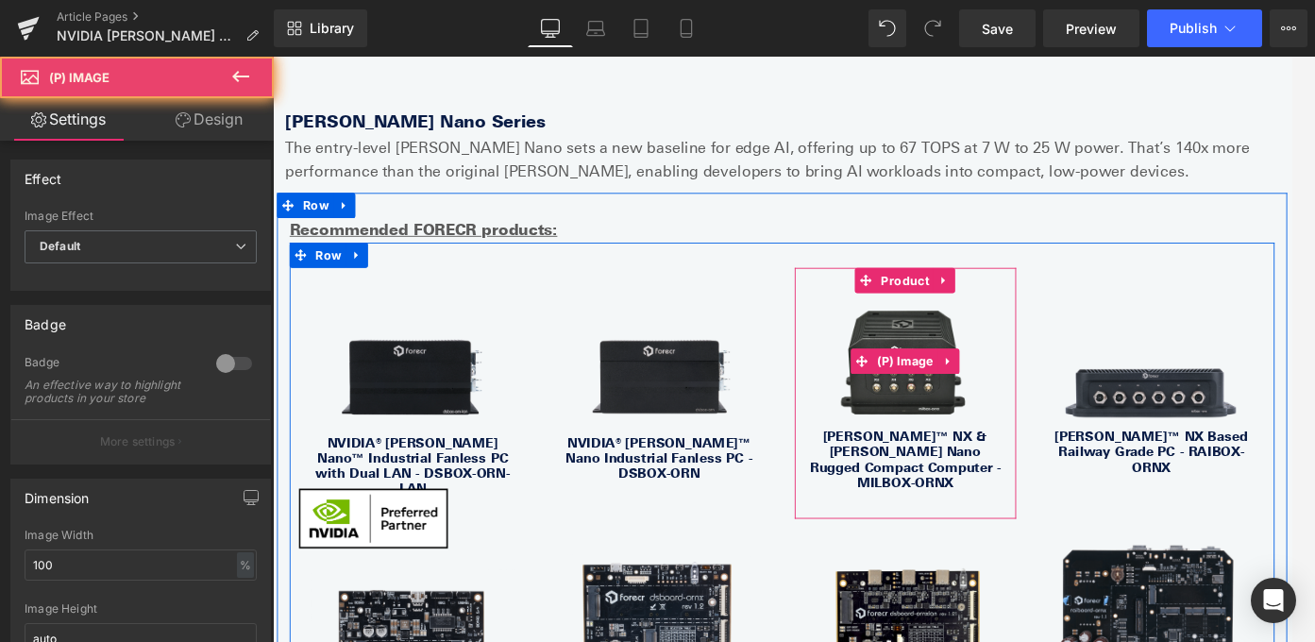
click at [978, 322] on img at bounding box center [982, 398] width 229 height 153
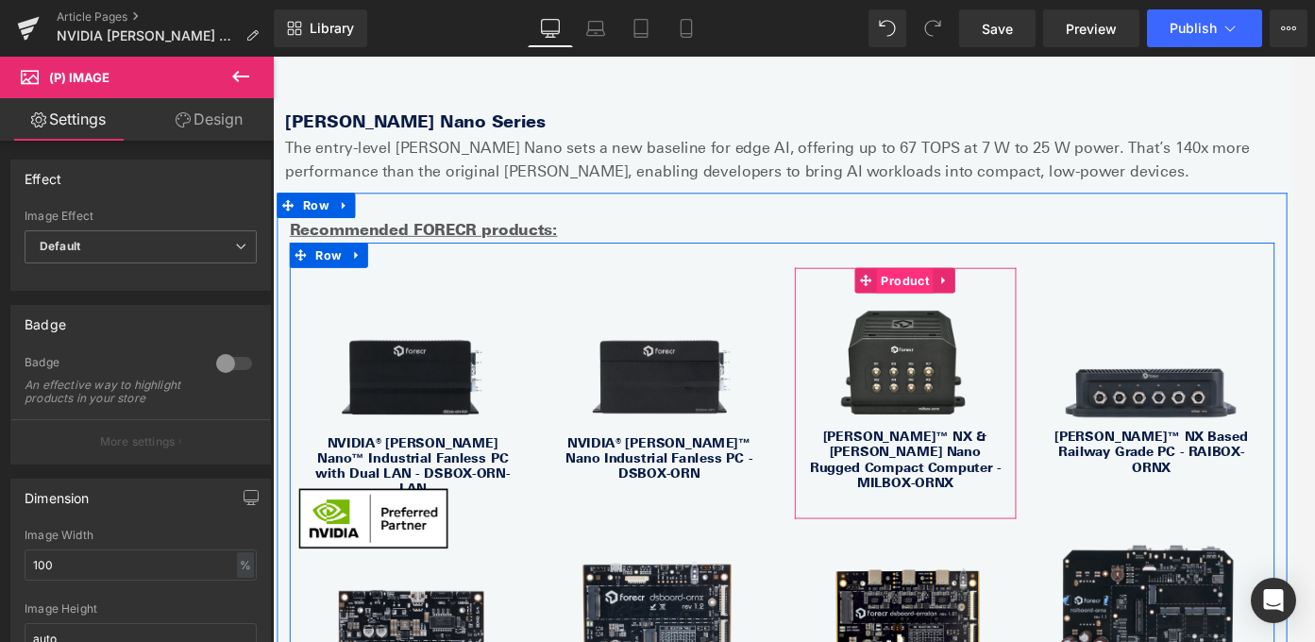
click at [985, 295] on span "Product" at bounding box center [982, 309] width 63 height 28
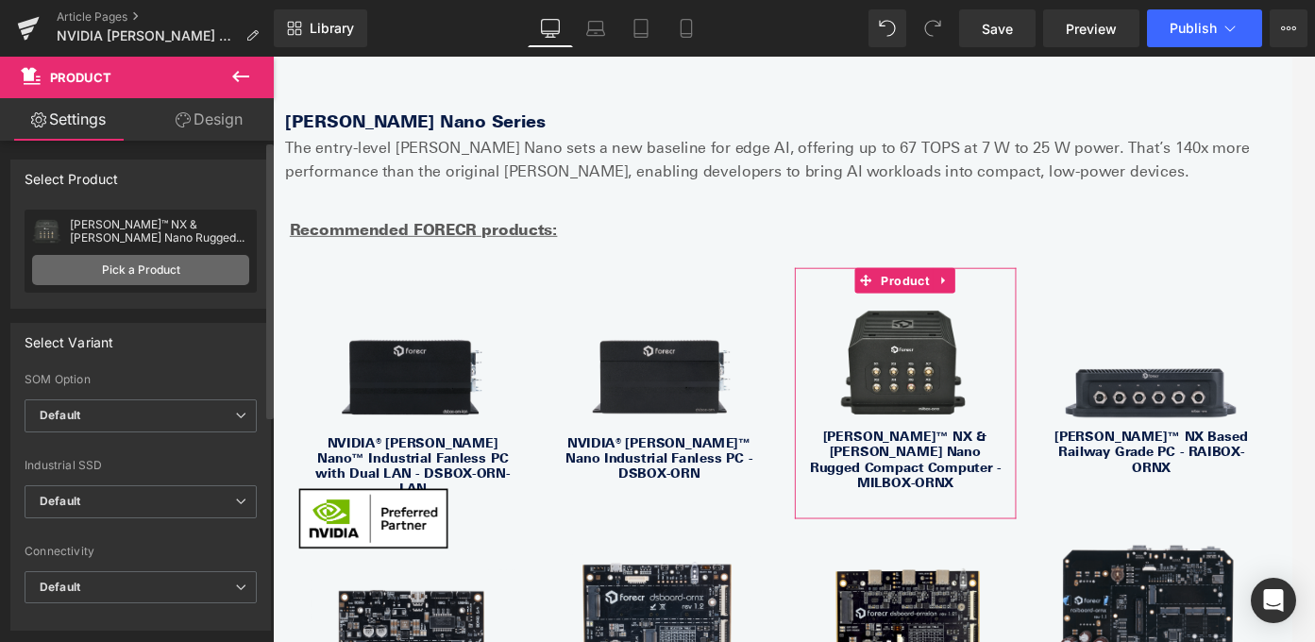
click at [160, 275] on link "Pick a Product" at bounding box center [140, 270] width 217 height 30
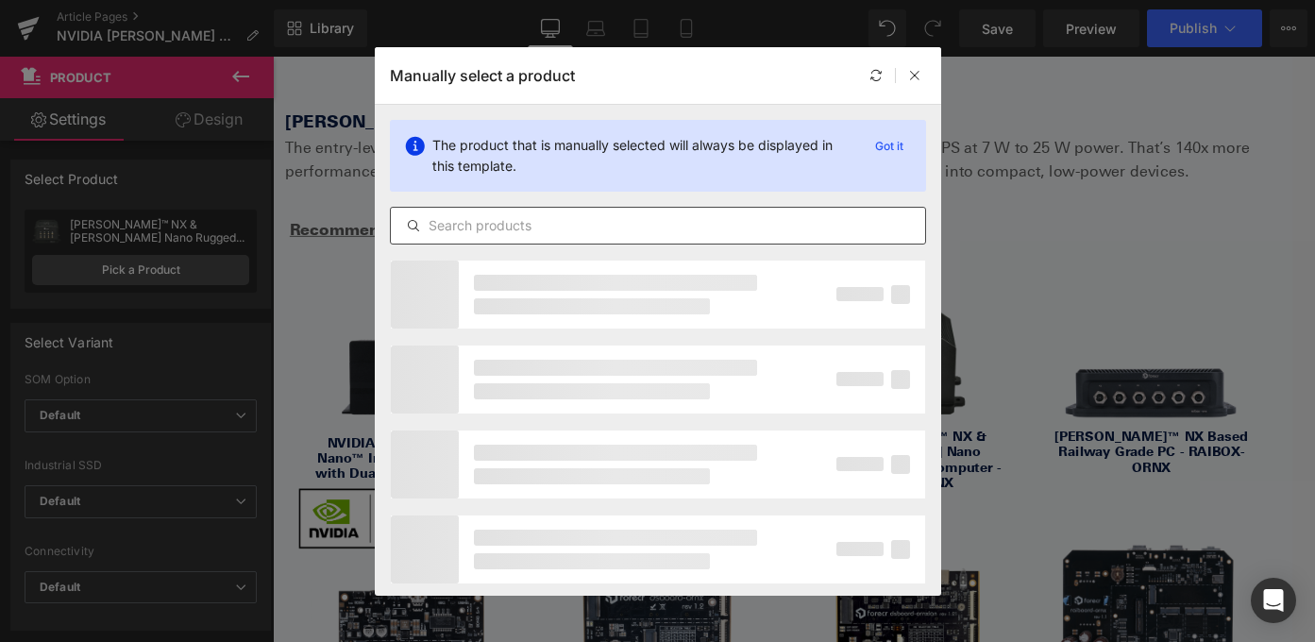
click at [615, 216] on input "text" at bounding box center [658, 225] width 534 height 23
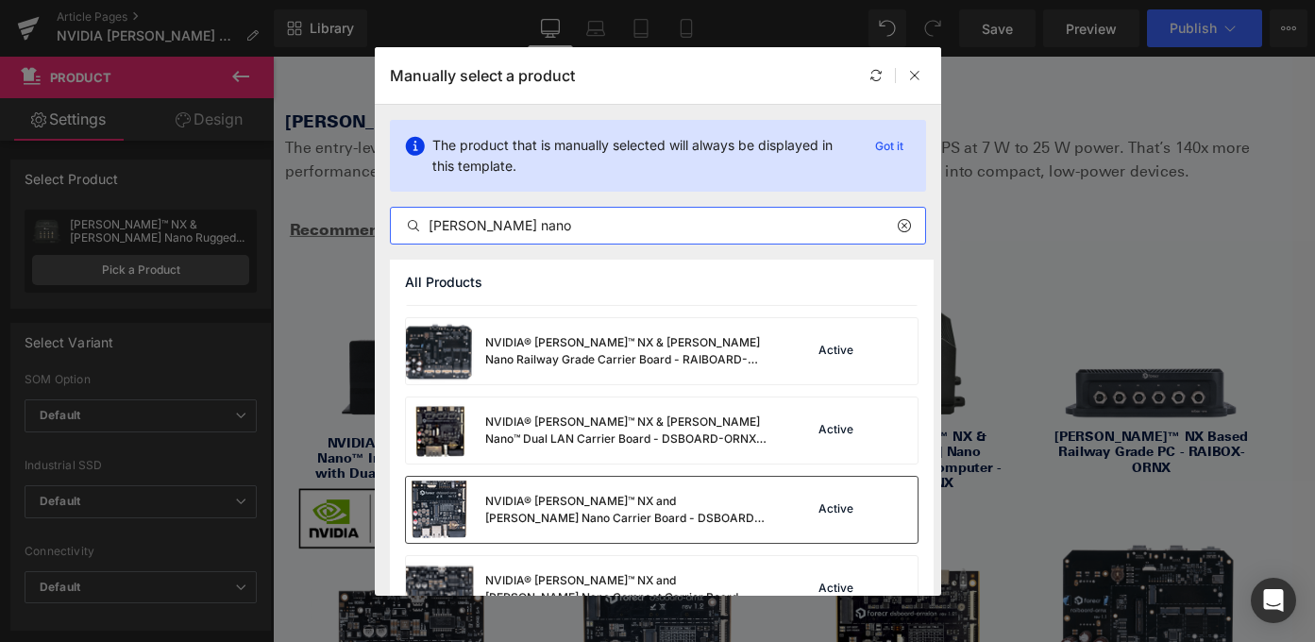
scroll to position [225, 0]
type input "[PERSON_NAME] nano"
click at [716, 507] on div "NVIDIA® [PERSON_NAME]™ NX and [PERSON_NAME] Nano Carrier Board - DSBOARD-ORNX" at bounding box center [626, 511] width 283 height 34
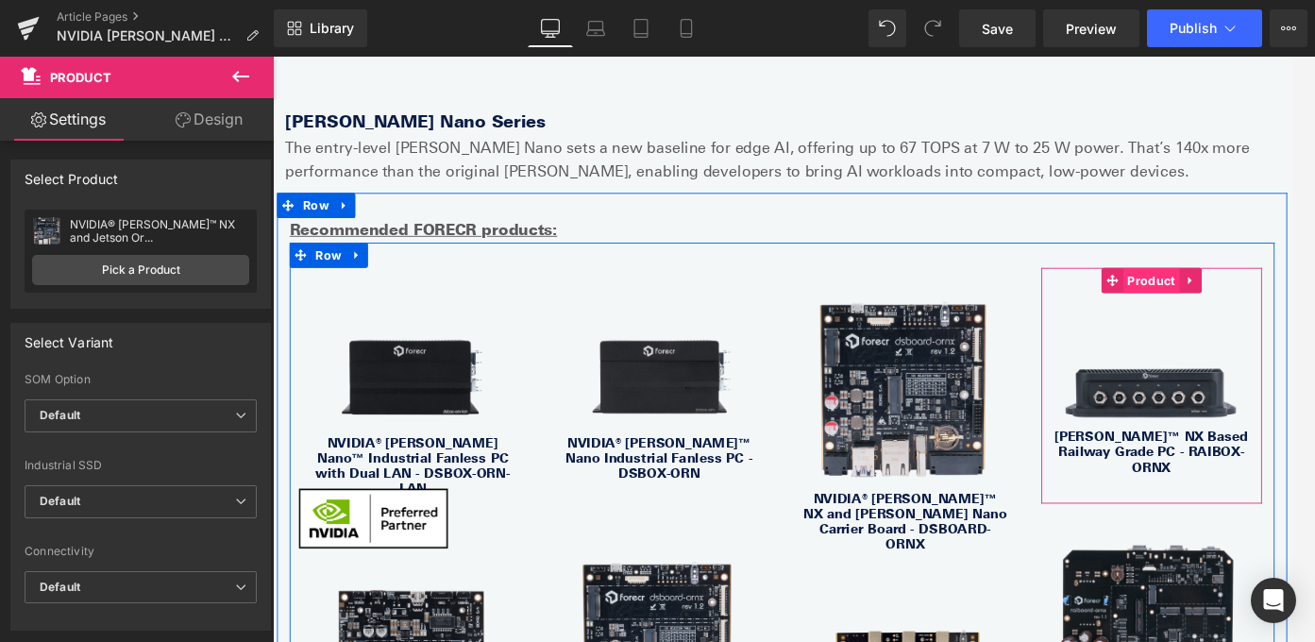
click at [1265, 294] on span "Product" at bounding box center [1257, 308] width 63 height 28
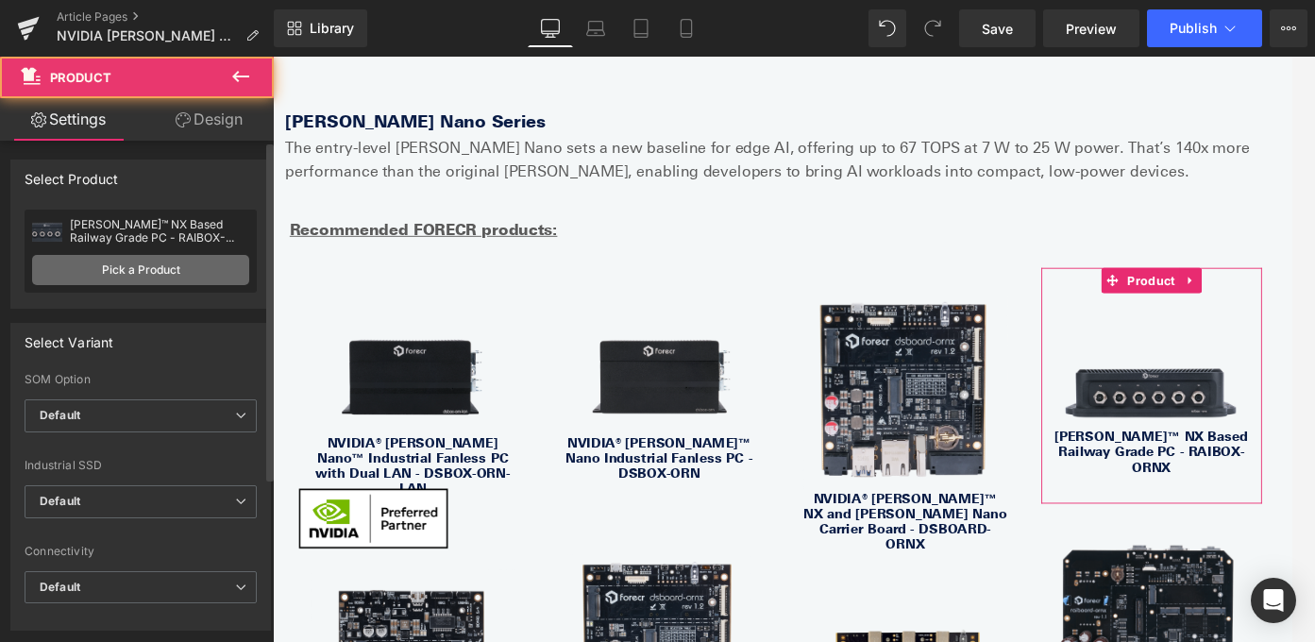
click at [201, 269] on link "Pick a Product" at bounding box center [140, 270] width 217 height 30
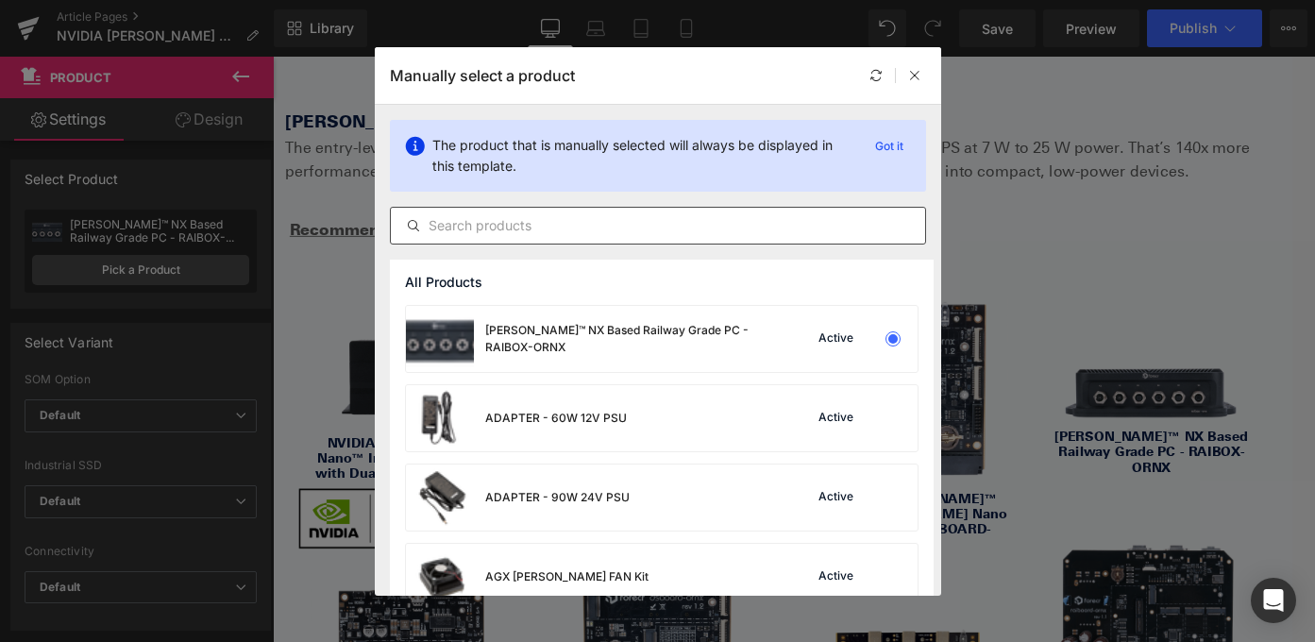
click at [588, 211] on div at bounding box center [658, 226] width 536 height 38
click at [588, 217] on input "text" at bounding box center [658, 225] width 534 height 23
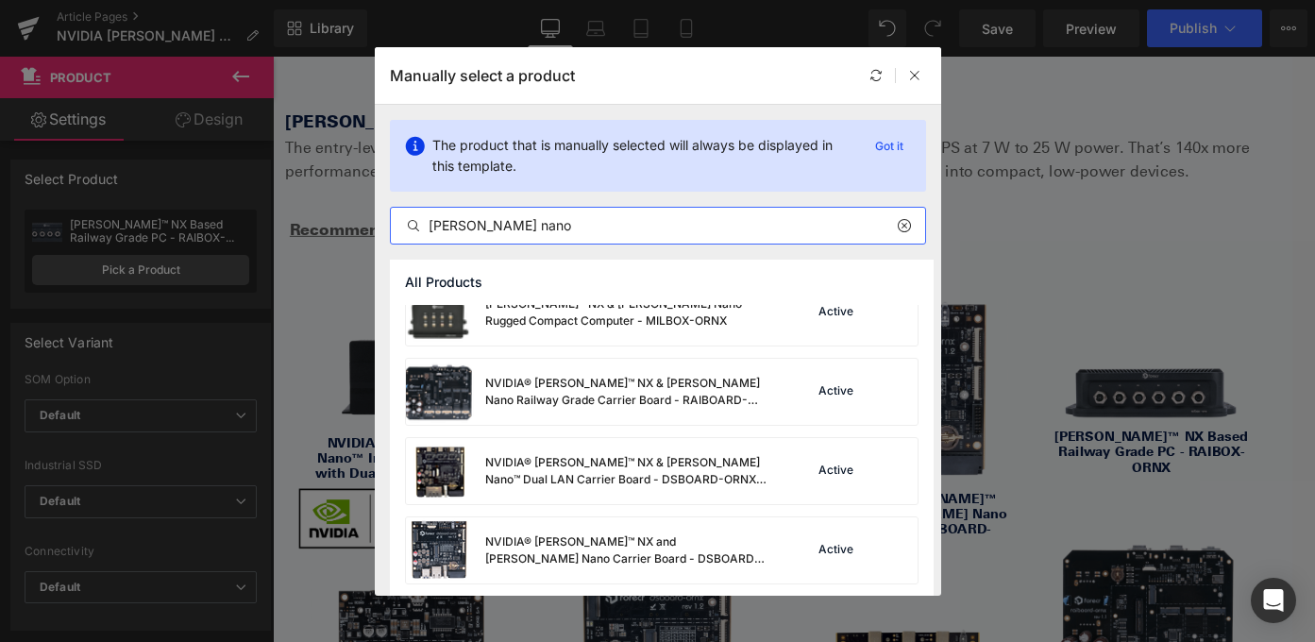
scroll to position [183, 0]
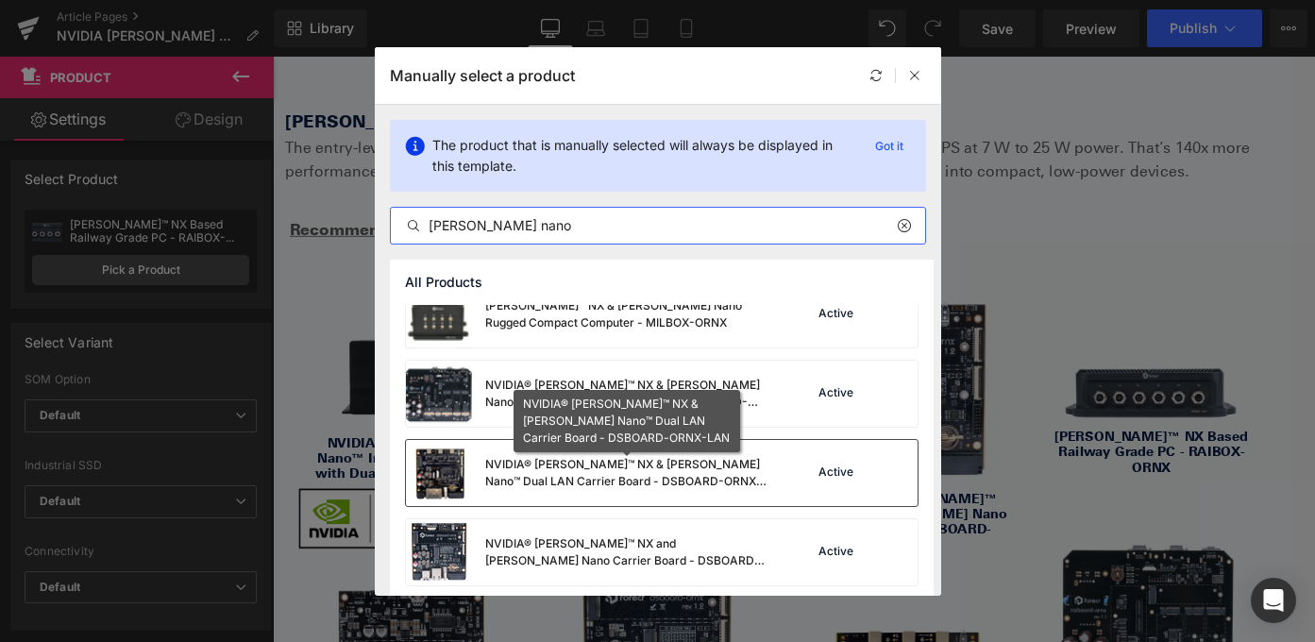
type input "[PERSON_NAME] nano"
click at [601, 475] on div "NVIDIA® [PERSON_NAME]™ NX & [PERSON_NAME] Nano™ Dual LAN Carrier Board - DSBOAR…" at bounding box center [626, 473] width 283 height 34
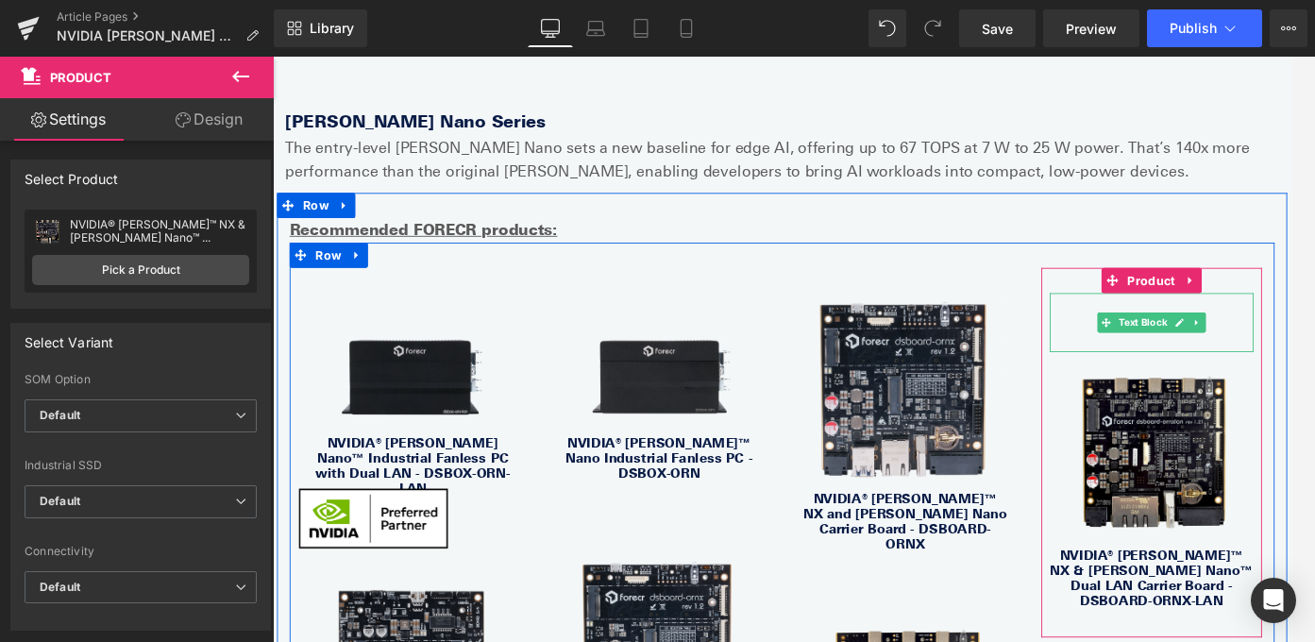
click at [1304, 344] on link at bounding box center [1309, 355] width 20 height 23
click at [1314, 349] on icon at bounding box center [1319, 354] width 10 height 10
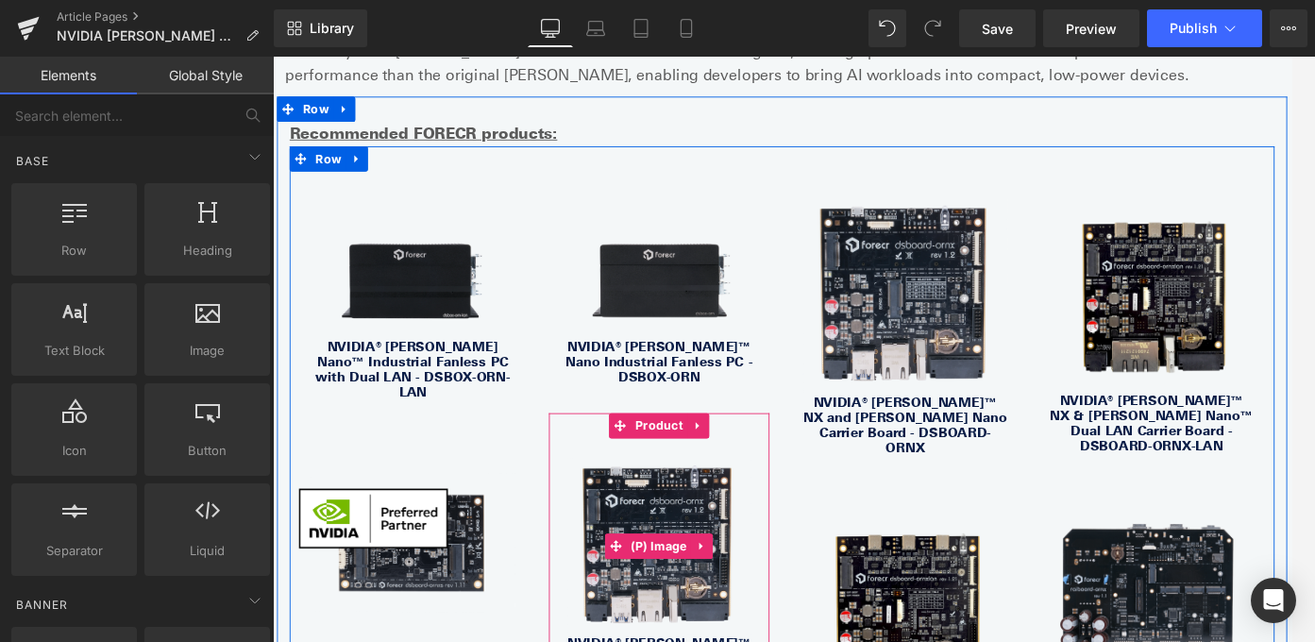
scroll to position [3655, 0]
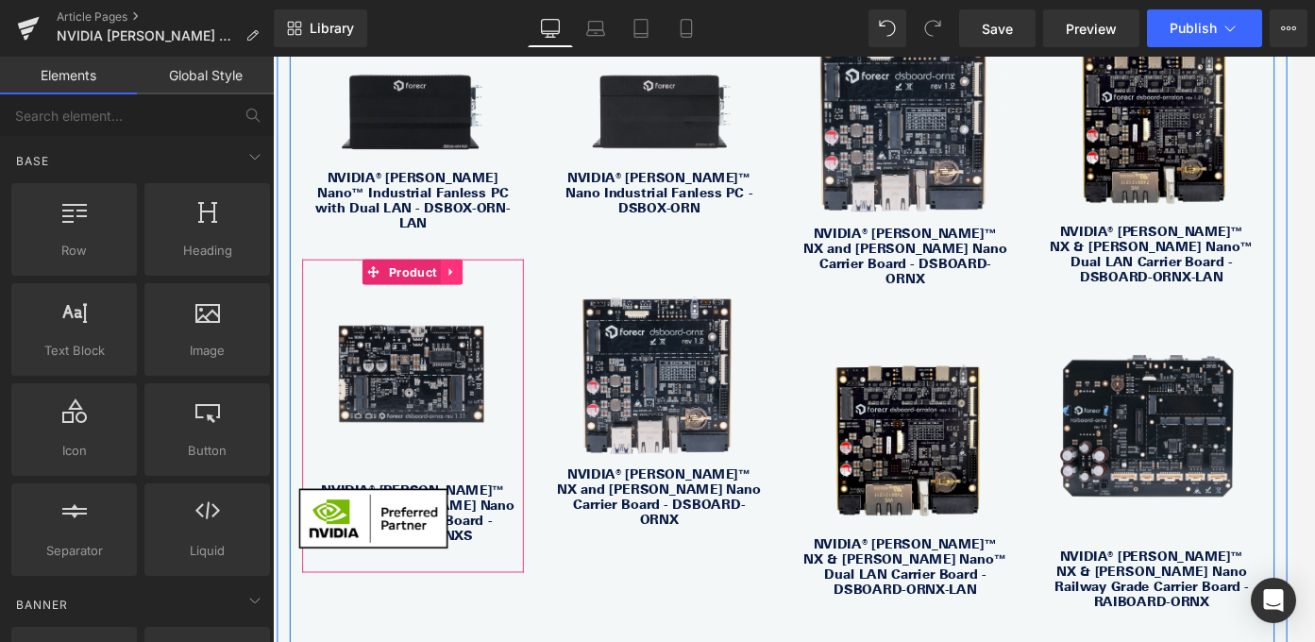
click at [472, 291] on icon at bounding box center [473, 298] width 13 height 14
click at [483, 292] on icon at bounding box center [486, 298] width 13 height 13
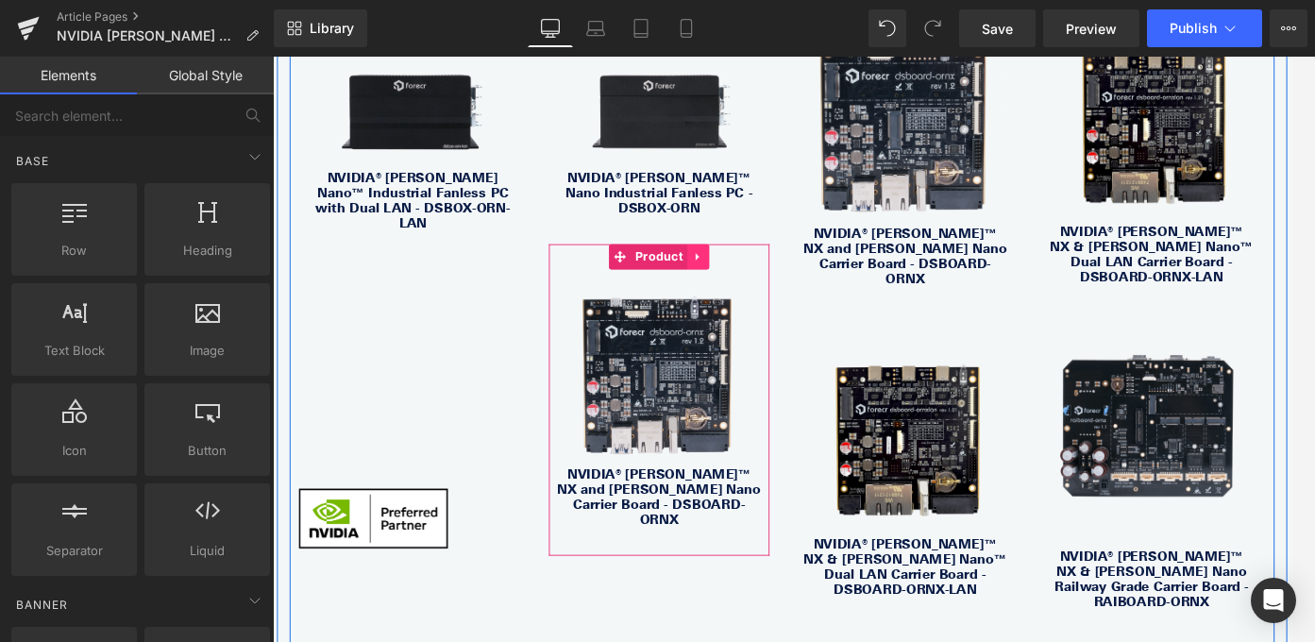
click at [748, 278] on icon at bounding box center [749, 282] width 4 height 8
click at [764, 274] on icon at bounding box center [761, 281] width 13 height 14
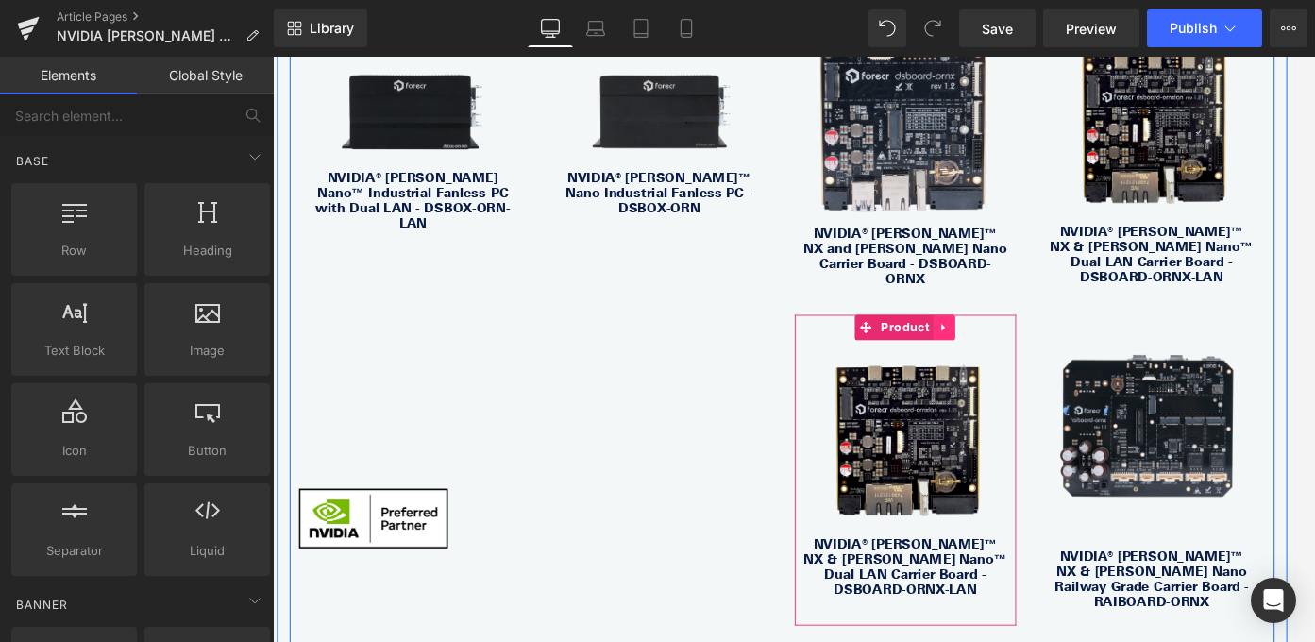
click at [1024, 353] on icon at bounding box center [1025, 360] width 13 height 14
click at [1036, 353] on icon at bounding box center [1038, 360] width 13 height 14
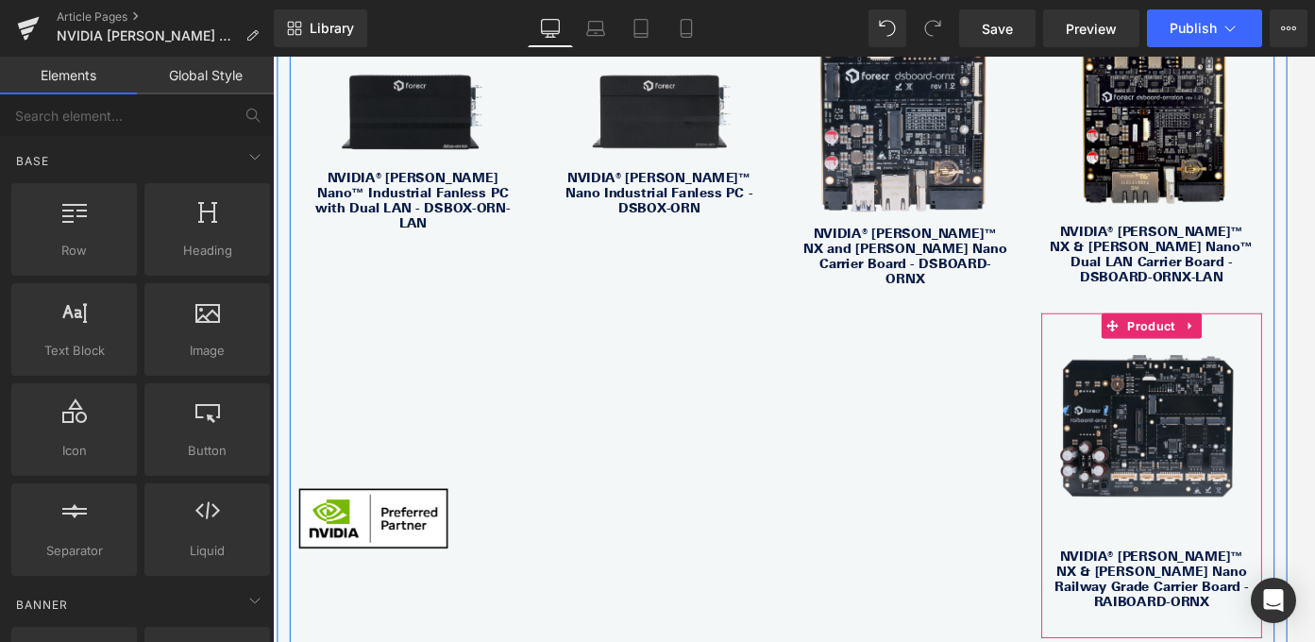
click at [1305, 352] on icon at bounding box center [1301, 359] width 13 height 14
click at [1308, 352] on icon at bounding box center [1313, 358] width 13 height 13
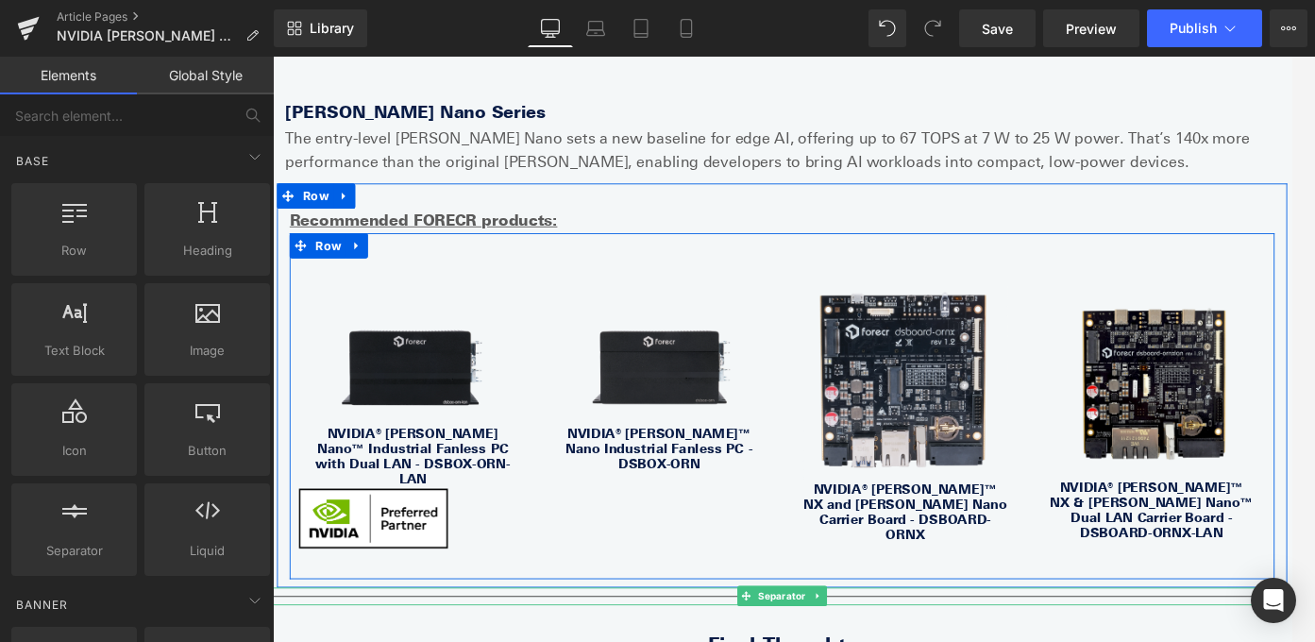
scroll to position [3355, 0]
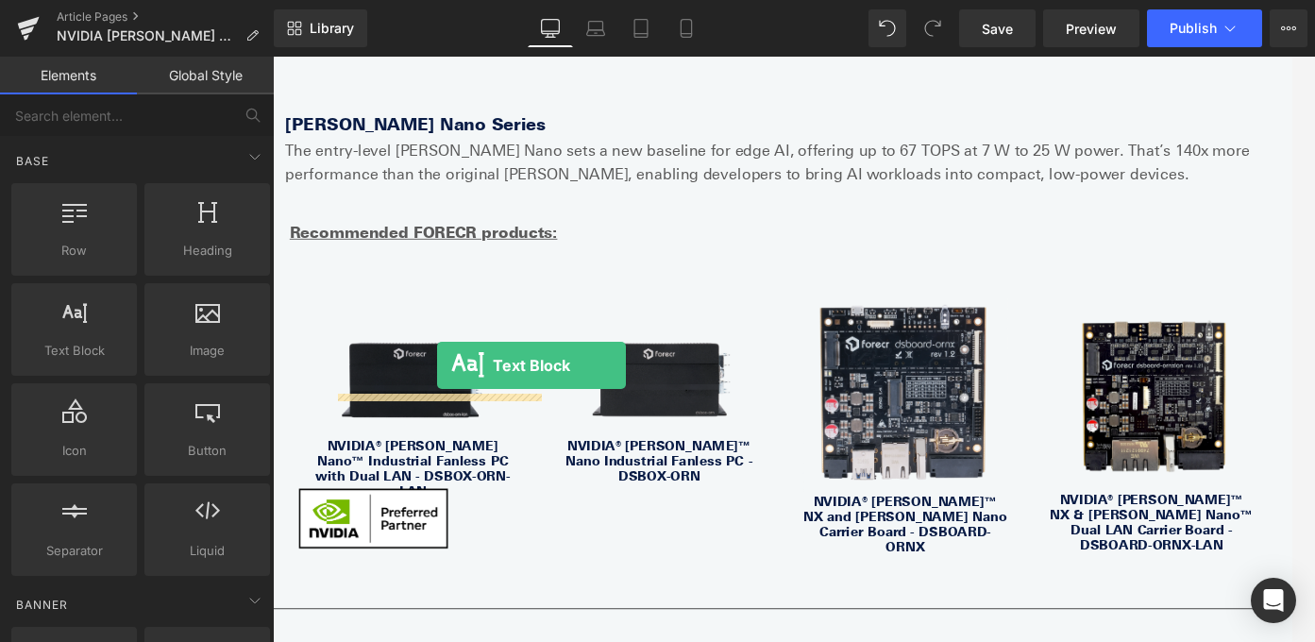
drag, startPoint x: 377, startPoint y: 400, endPoint x: 457, endPoint y: 402, distance: 80.3
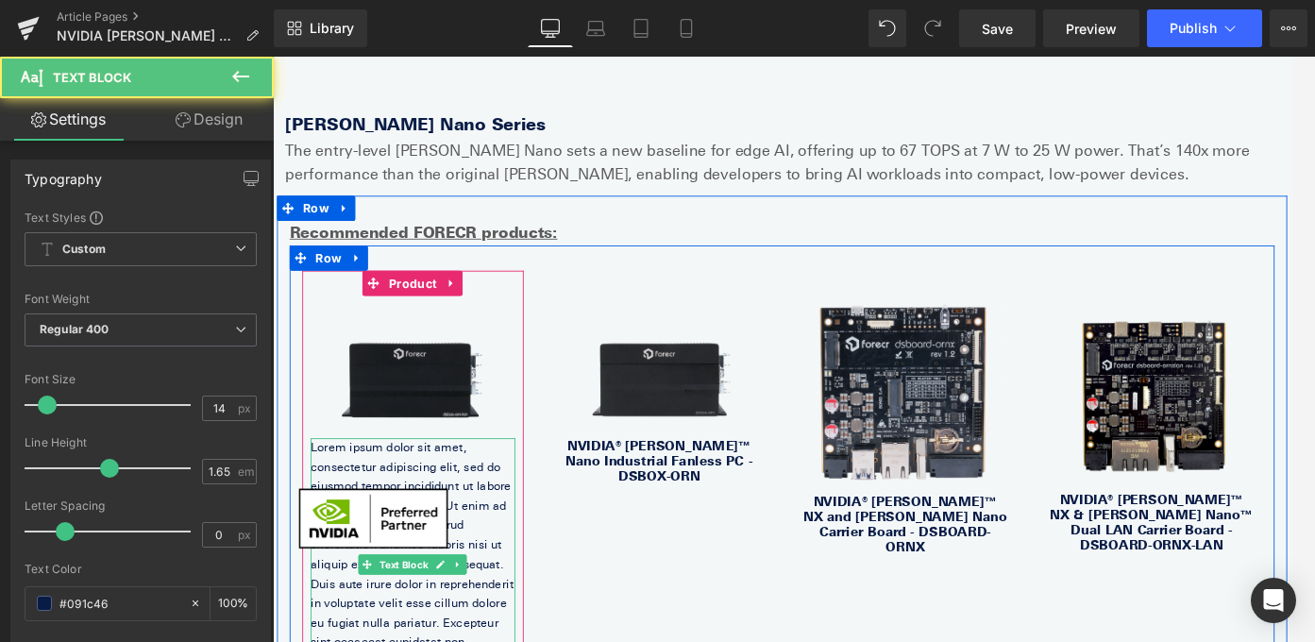
click at [436, 484] on p "Lorem ipsum dolor sit amet, consectetur adipiscing elit, sed do eiusmod tempor …" at bounding box center [429, 625] width 229 height 283
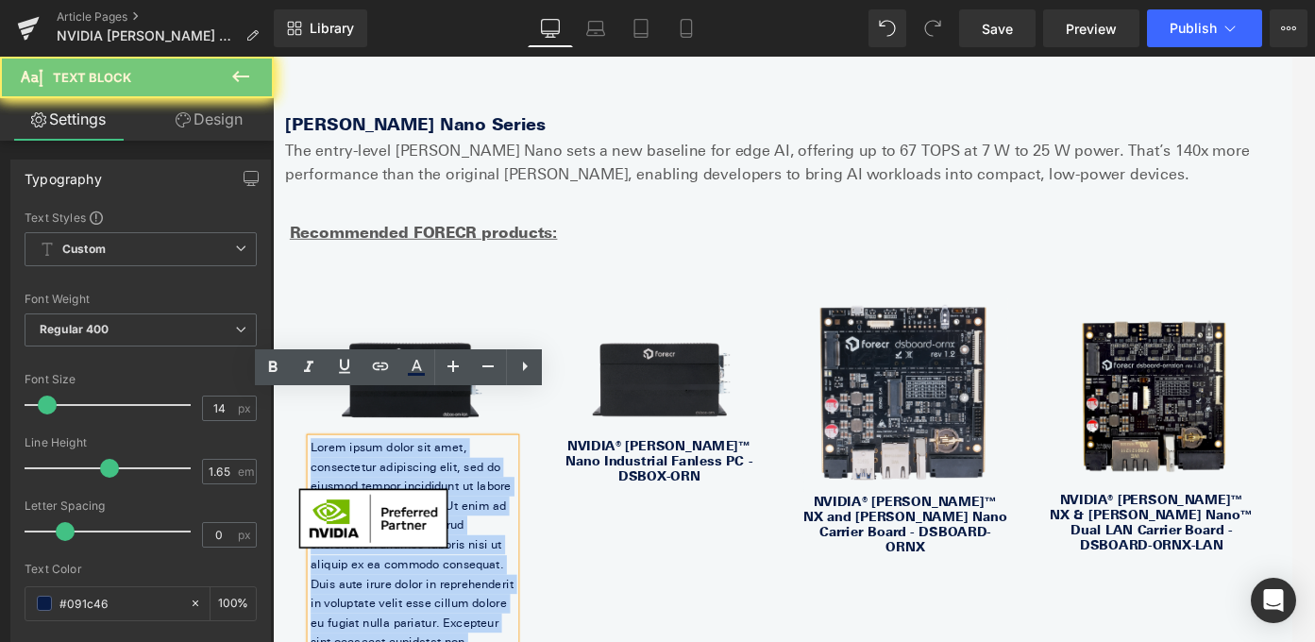
click at [436, 484] on p "Lorem ipsum dolor sit amet, consectetur adipiscing elit, sed do eiusmod tempor …" at bounding box center [429, 625] width 229 height 283
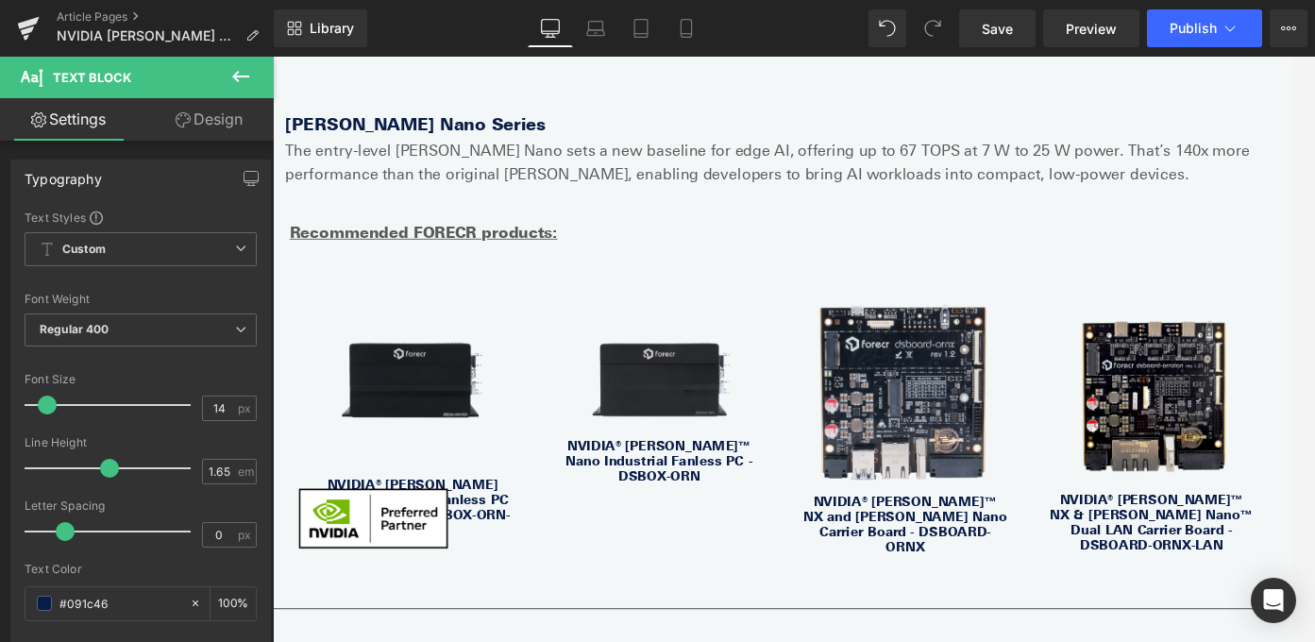
click at [251, 70] on icon at bounding box center [240, 76] width 23 height 23
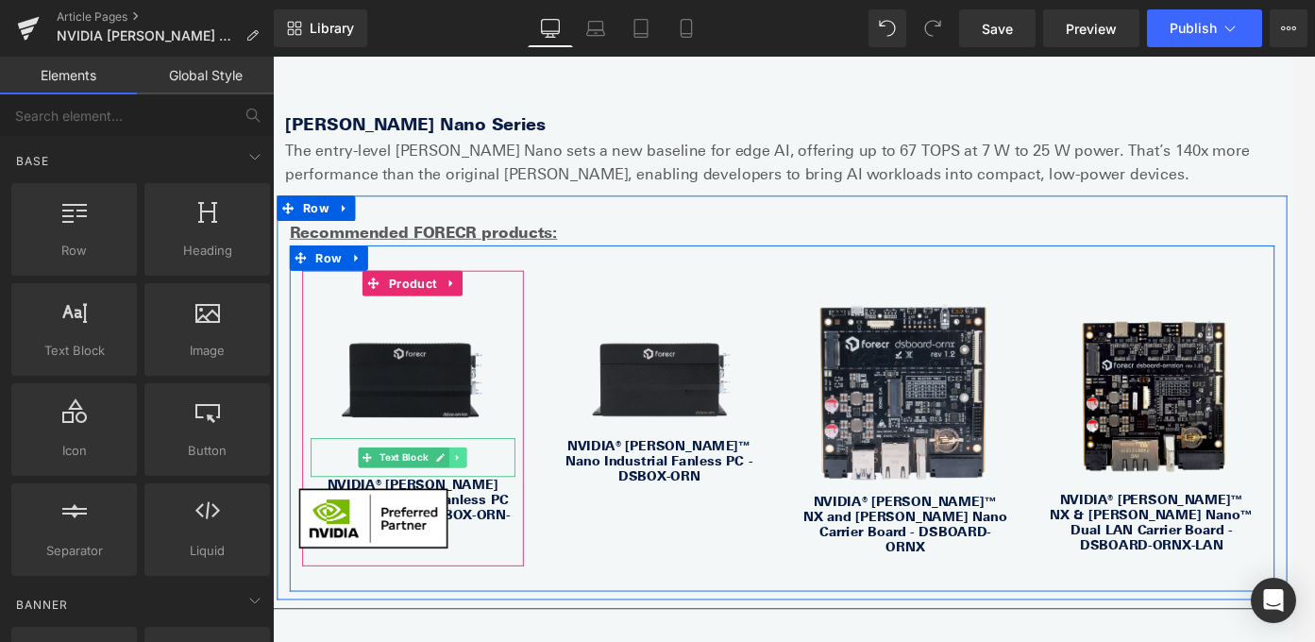
click at [481, 500] on icon at bounding box center [481, 505] width 10 height 11
click at [476, 500] on icon at bounding box center [470, 505] width 10 height 10
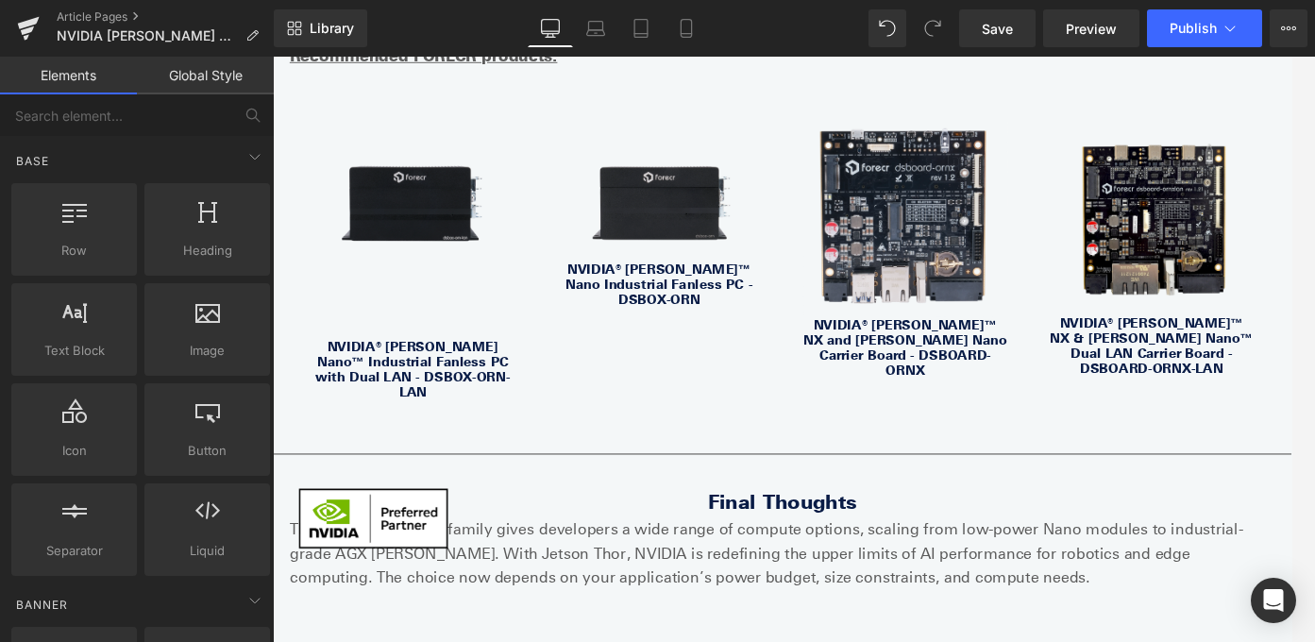
scroll to position [3543, 0]
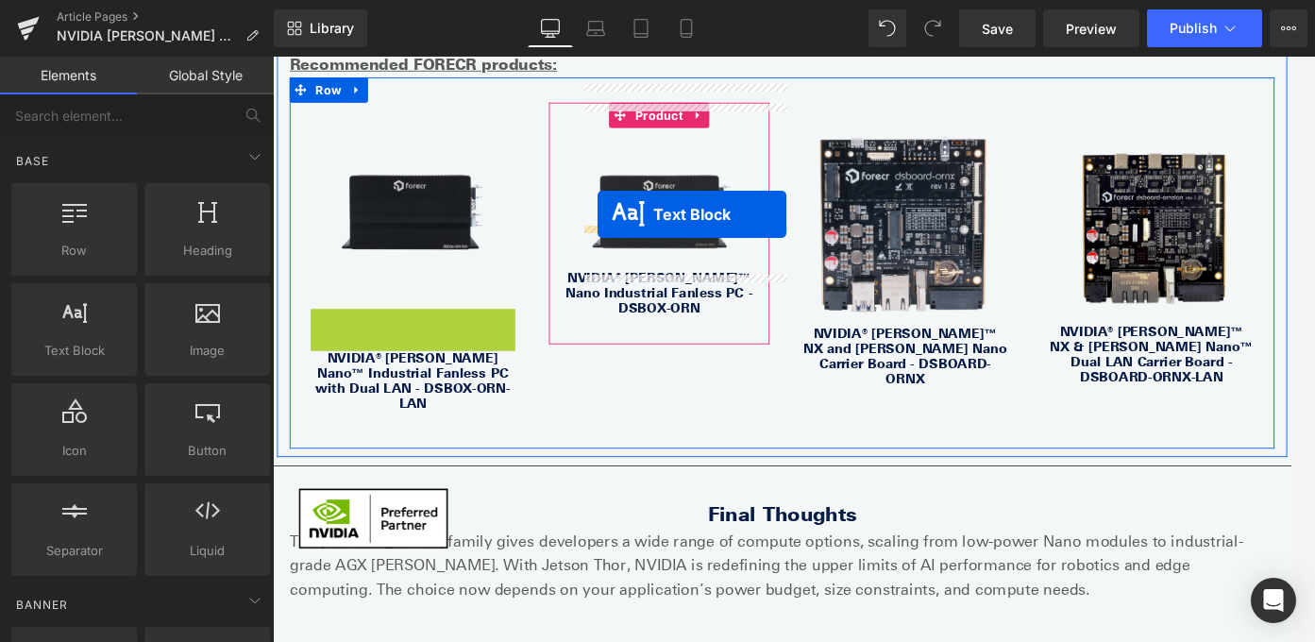
drag, startPoint x: 379, startPoint y: 312, endPoint x: 634, endPoint y: 233, distance: 267.8
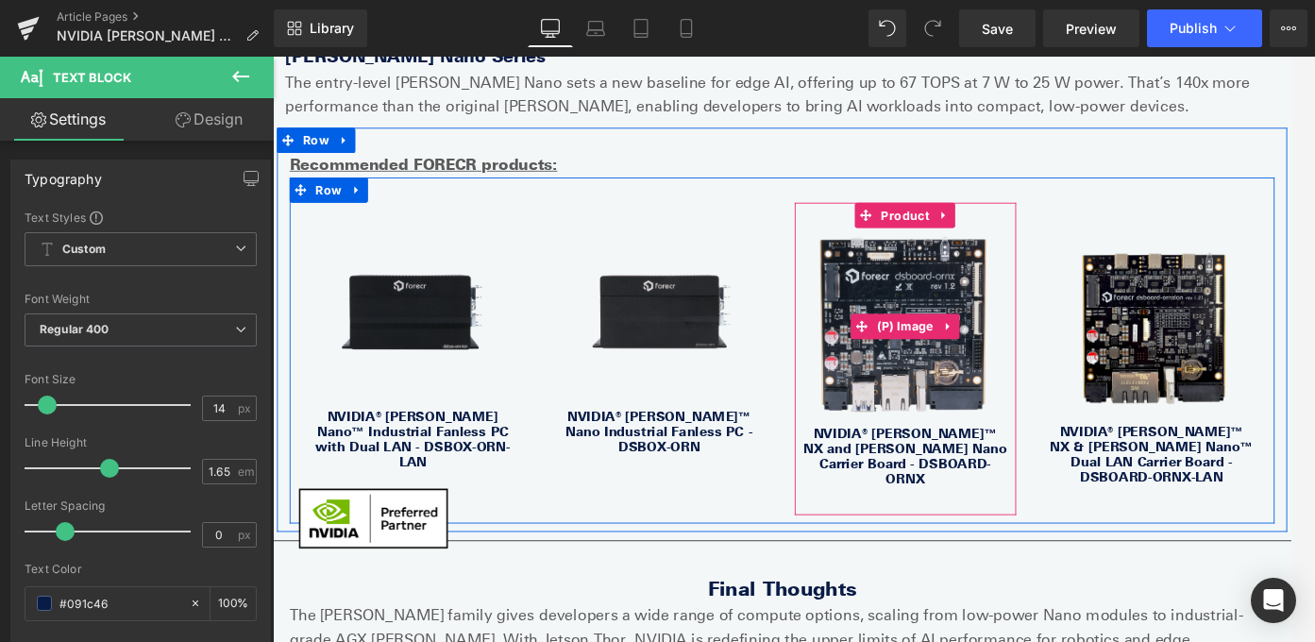
scroll to position [3430, 0]
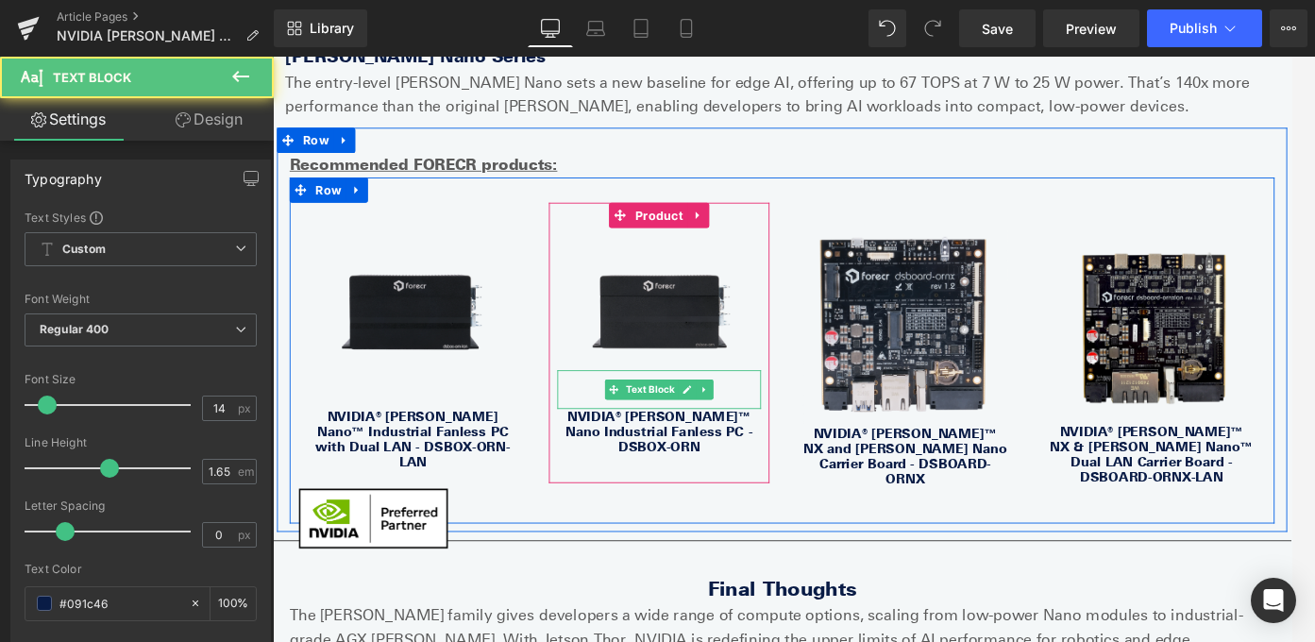
click at [784, 409] on p at bounding box center [706, 420] width 229 height 22
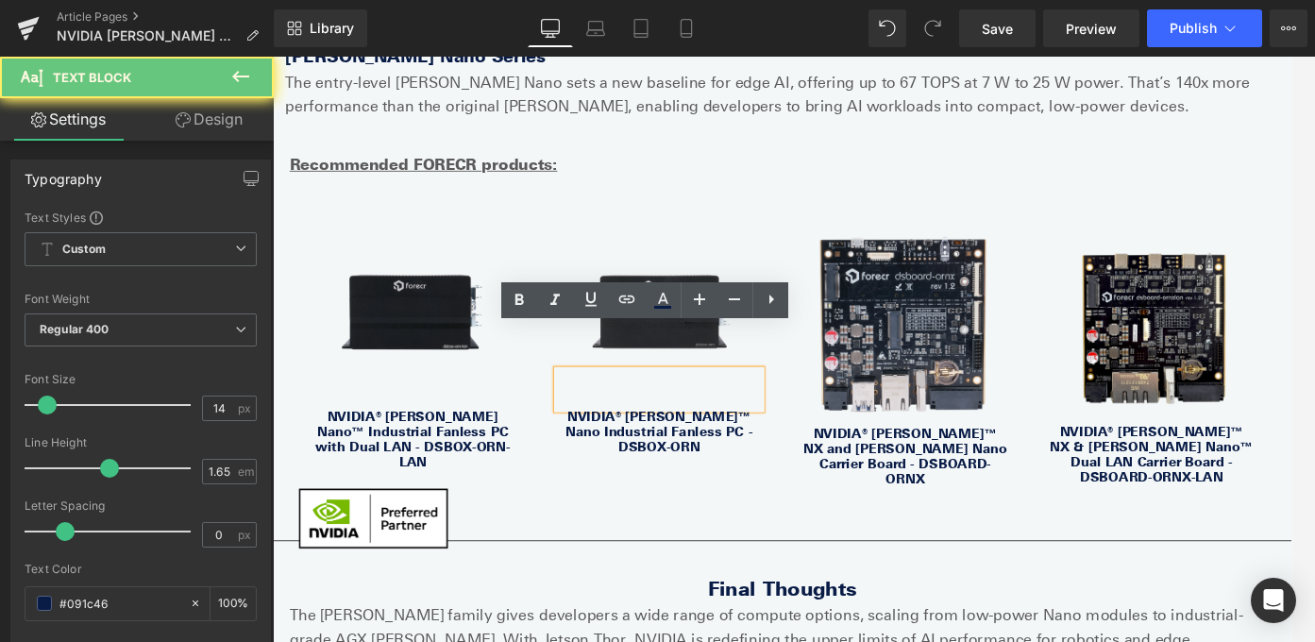
click at [787, 430] on p at bounding box center [706, 441] width 229 height 22
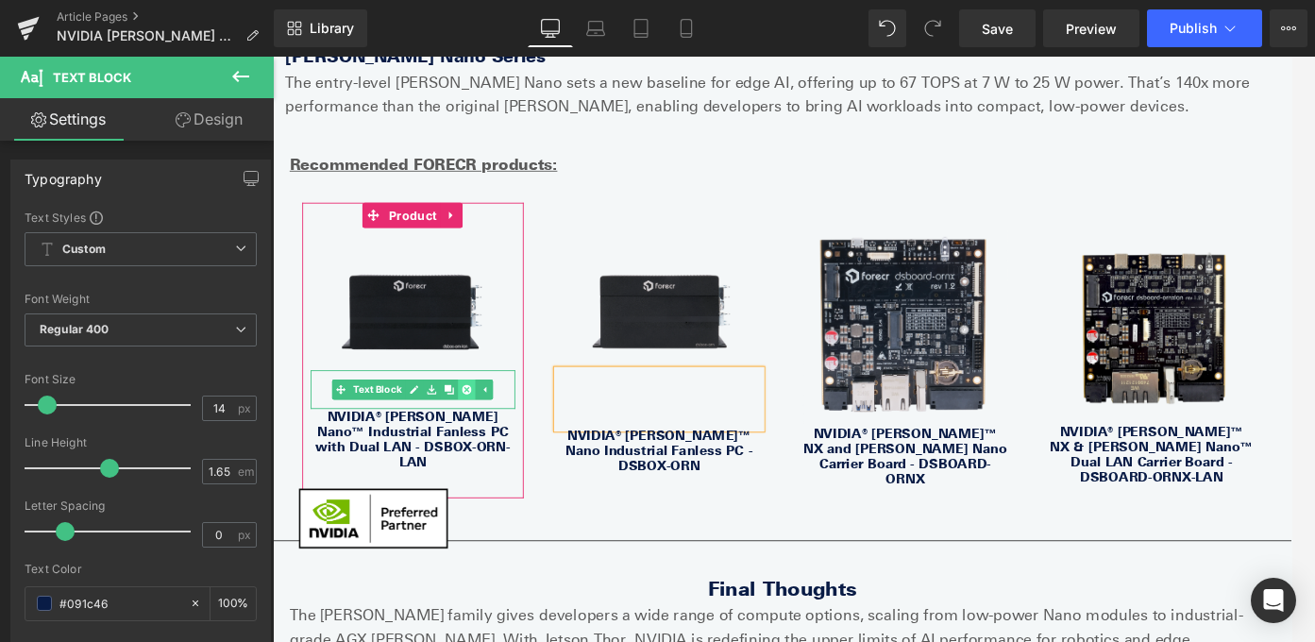
click at [496, 425] on icon at bounding box center [490, 430] width 10 height 11
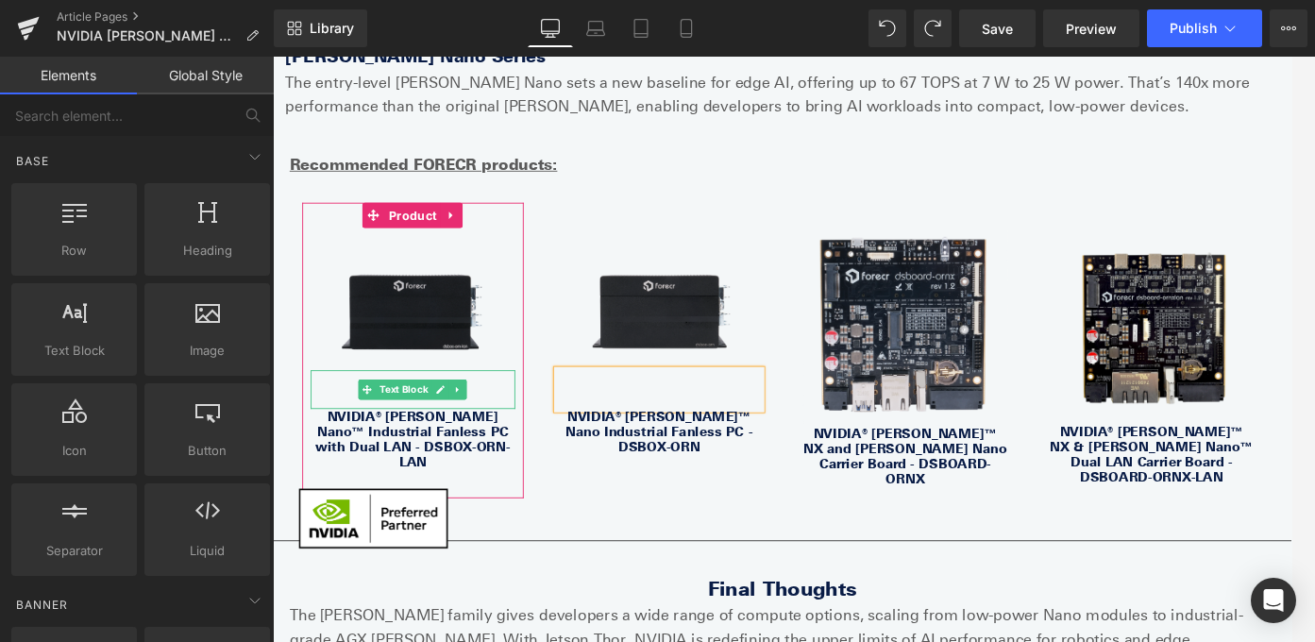
click at [517, 409] on p at bounding box center [429, 420] width 229 height 22
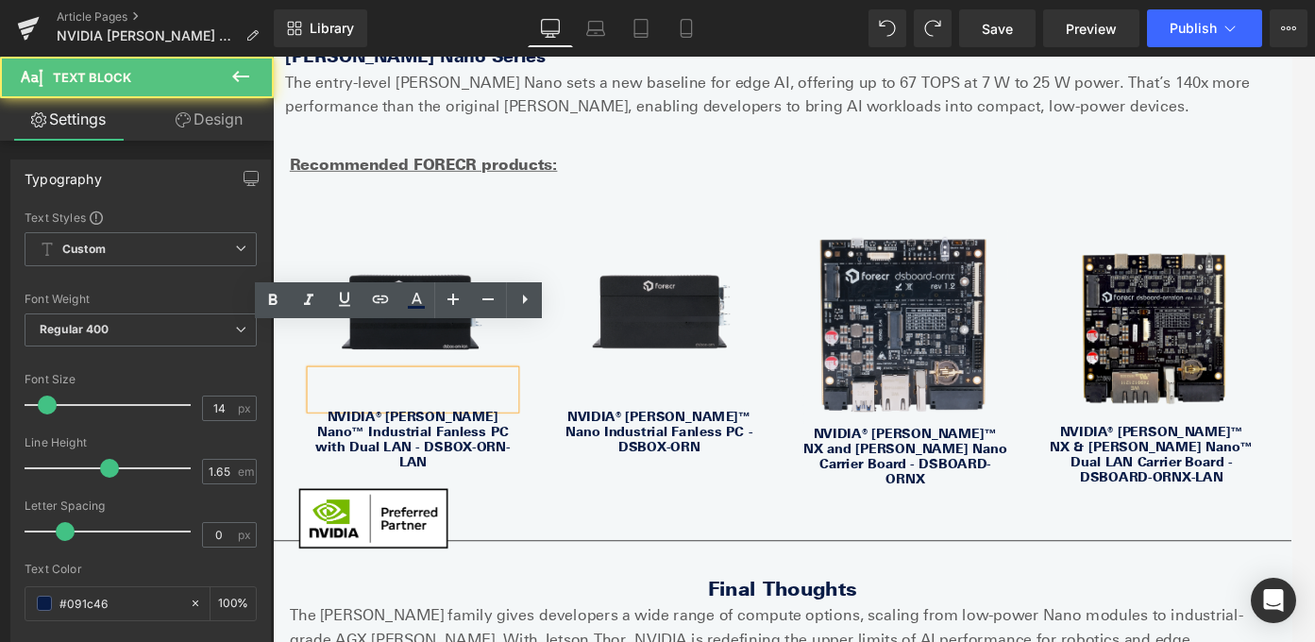
click at [529, 430] on p at bounding box center [429, 441] width 229 height 22
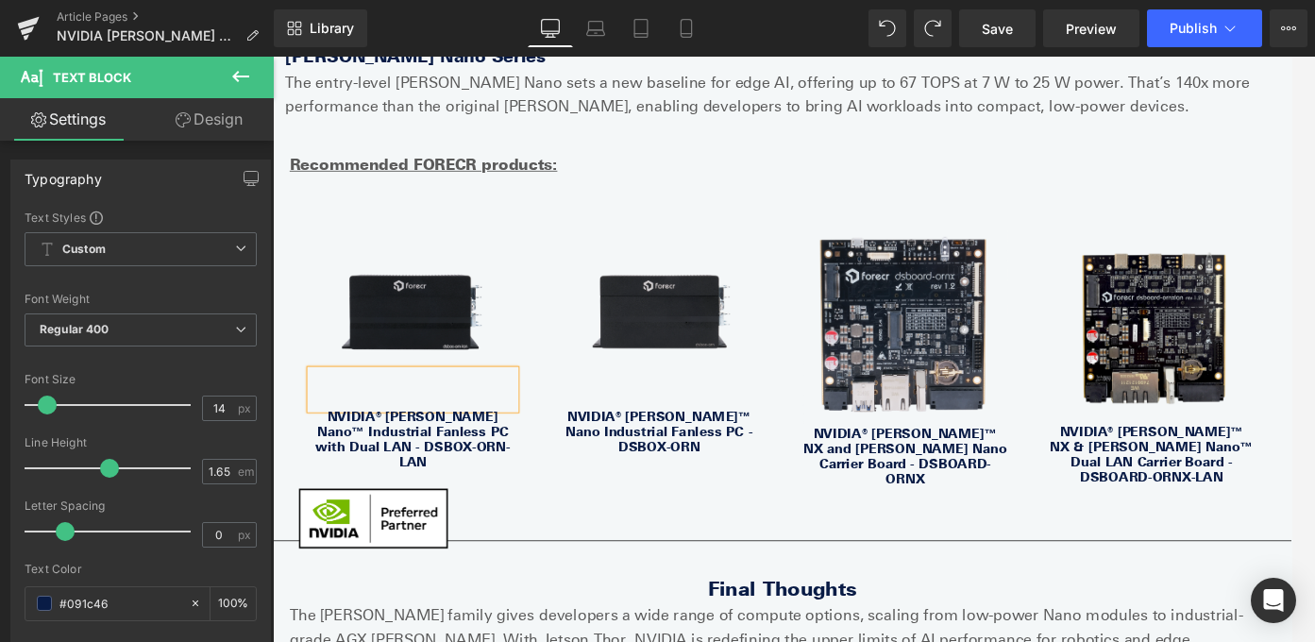
click at [744, 497] on div "Text Block Sale Off (P) Image Text Block NVIDIA® [PERSON_NAME] Nano™ Industrial…" at bounding box center [844, 386] width 1104 height 387
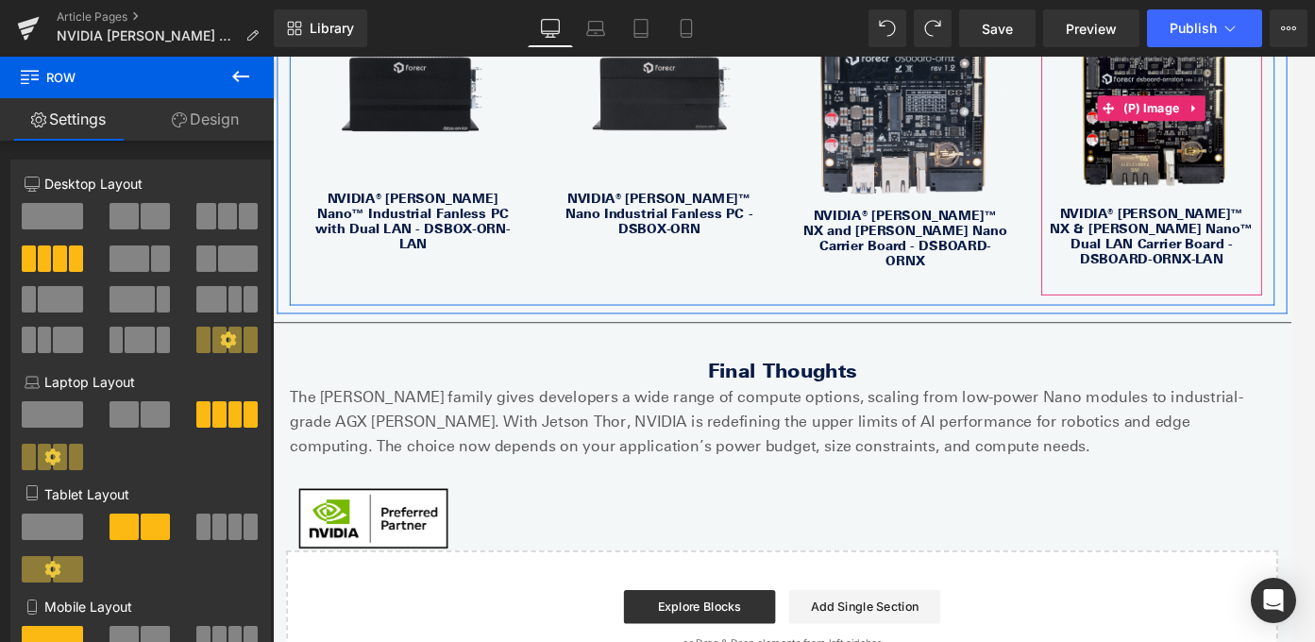
scroll to position [3674, 0]
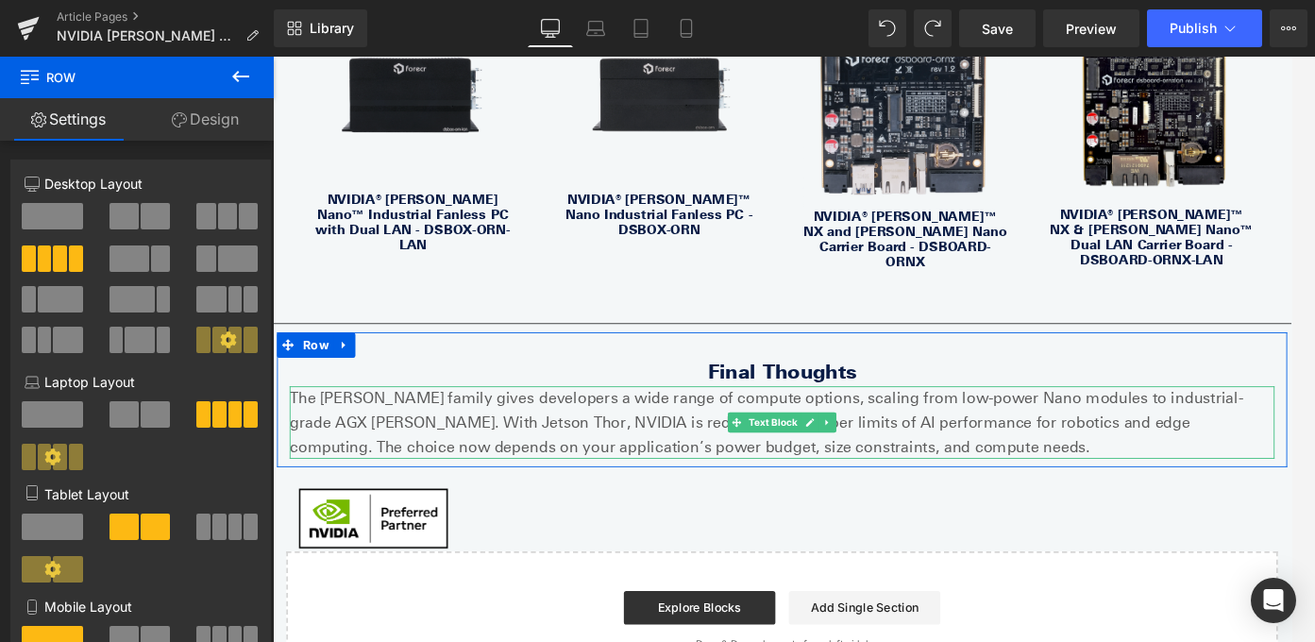
click at [312, 427] on p "The [PERSON_NAME] family gives developers a wide range of compute options, scal…" at bounding box center [844, 467] width 1104 height 81
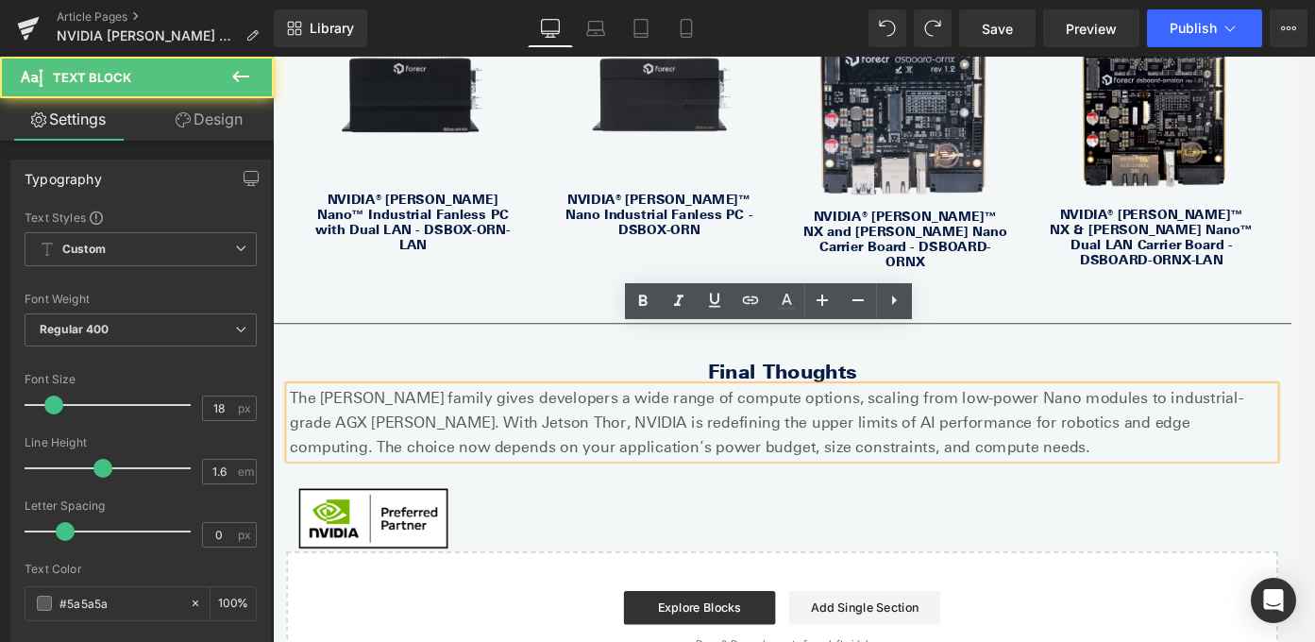
click at [296, 427] on p "The [PERSON_NAME] family gives developers a wide range of compute options, scal…" at bounding box center [844, 467] width 1104 height 81
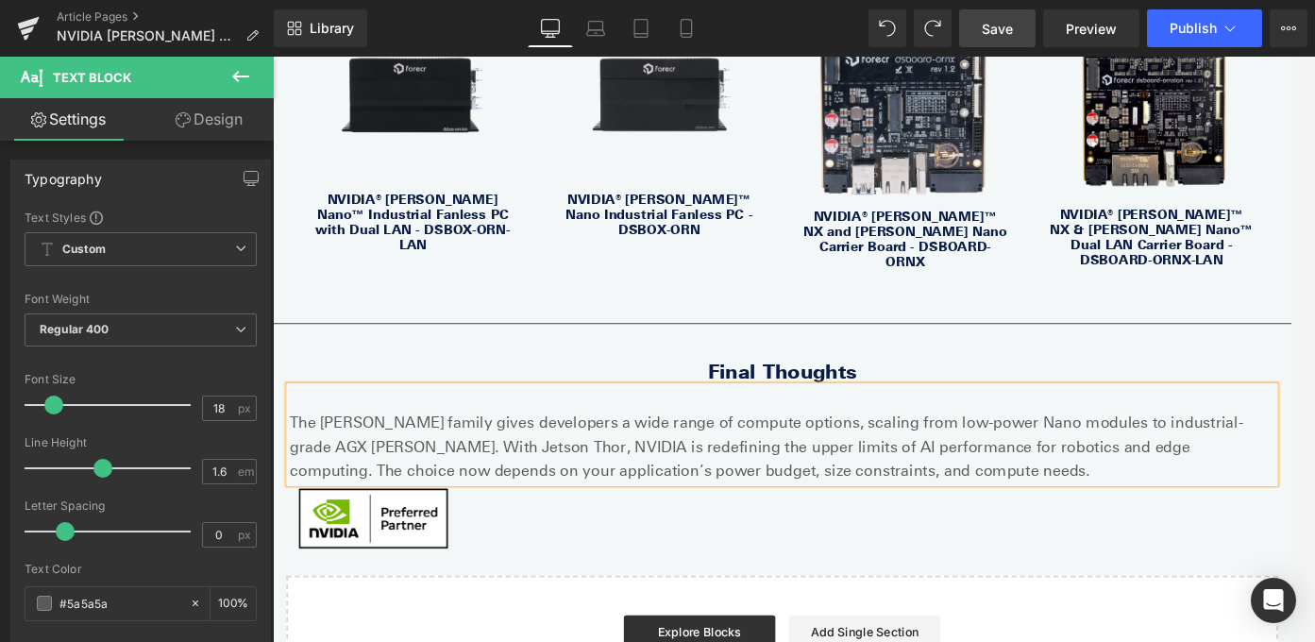
click at [1021, 20] on link "Save" at bounding box center [997, 28] width 76 height 38
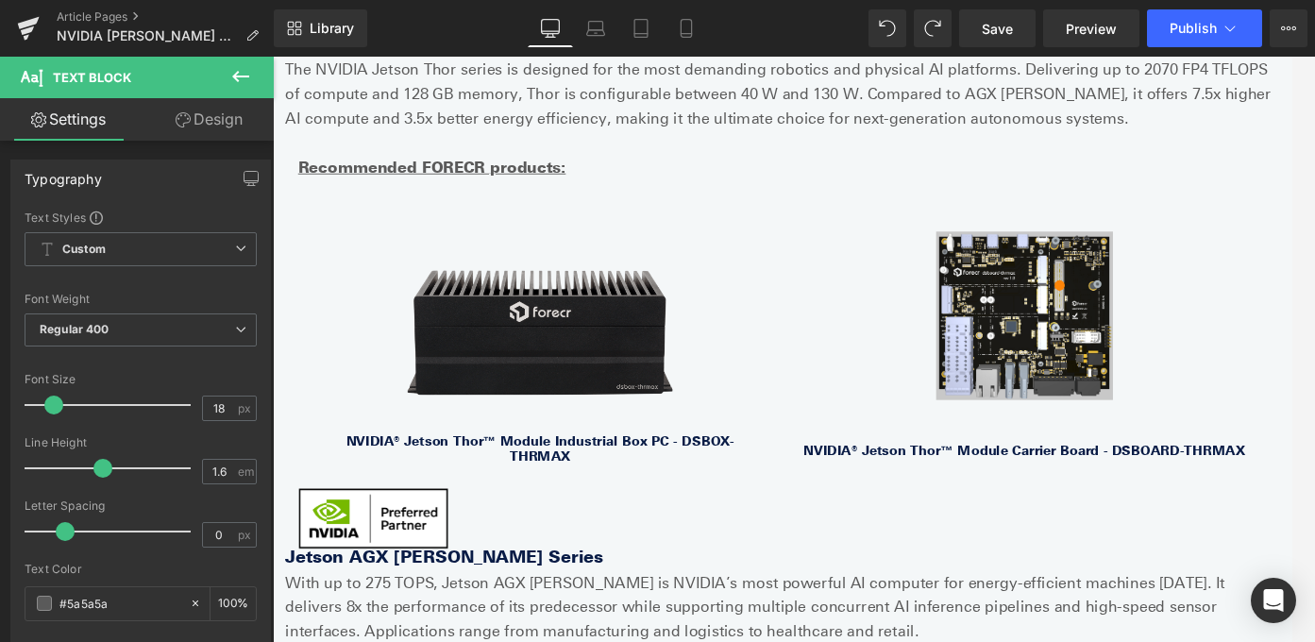
scroll to position [1356, 0]
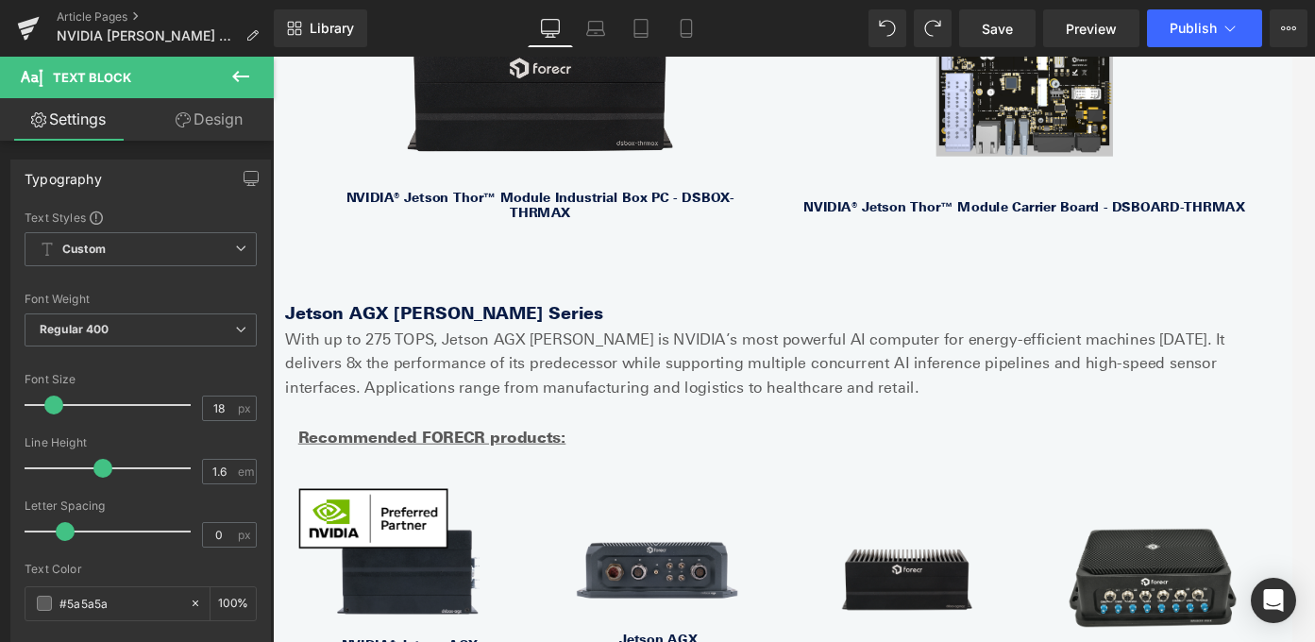
click at [467, 394] on p "With up to 275 TOPS, Jetson AGX [PERSON_NAME] is NVIDIA’s most powerful AI comp…" at bounding box center [844, 401] width 1114 height 81
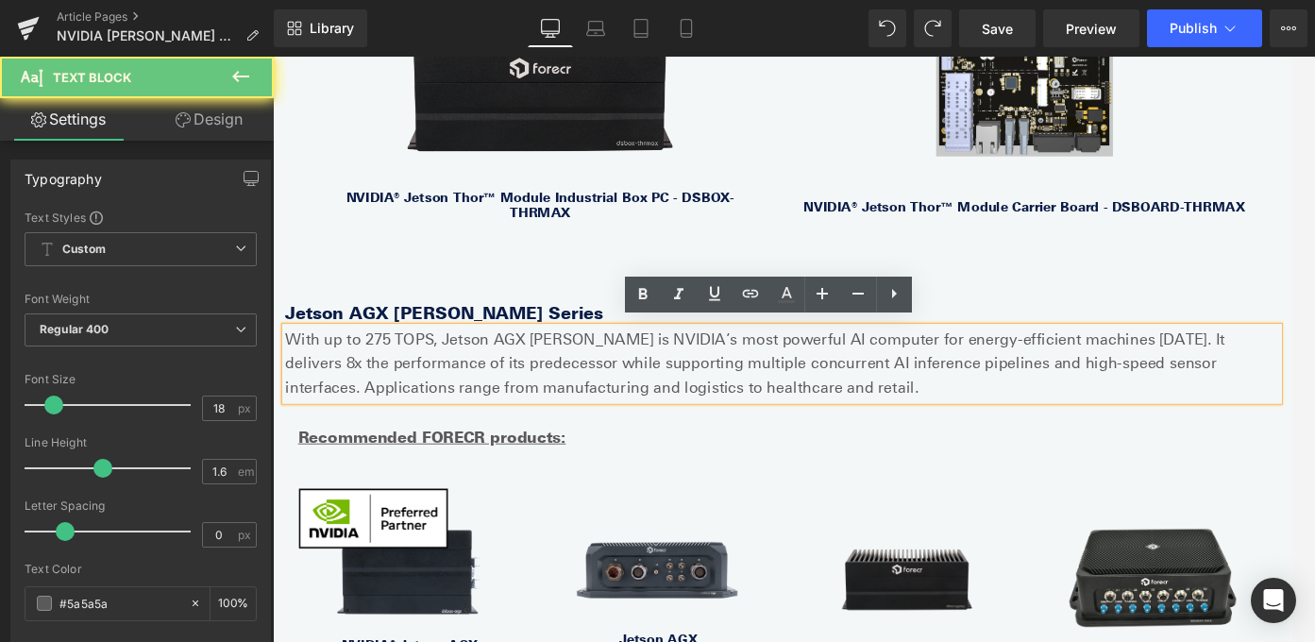
click at [467, 394] on p "With up to 275 TOPS, Jetson AGX [PERSON_NAME] is NVIDIA’s most powerful AI comp…" at bounding box center [844, 401] width 1114 height 81
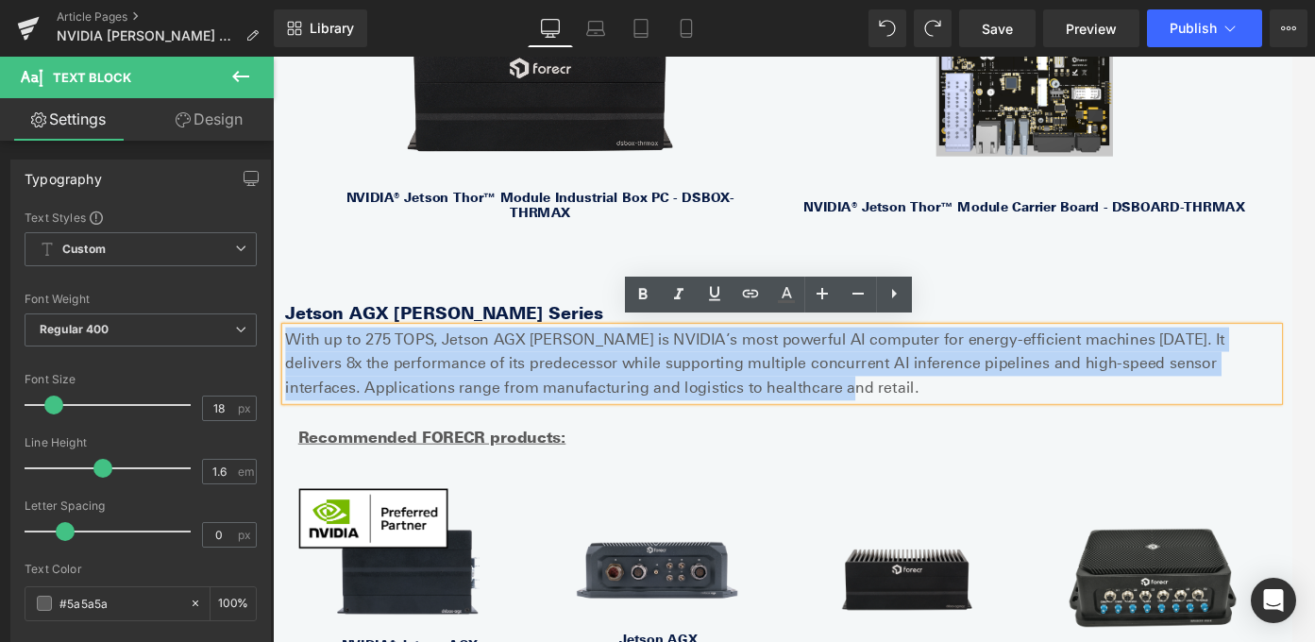
click at [467, 394] on p "With up to 275 TOPS, Jetson AGX [PERSON_NAME] is NVIDIA’s most powerful AI comp…" at bounding box center [844, 401] width 1114 height 81
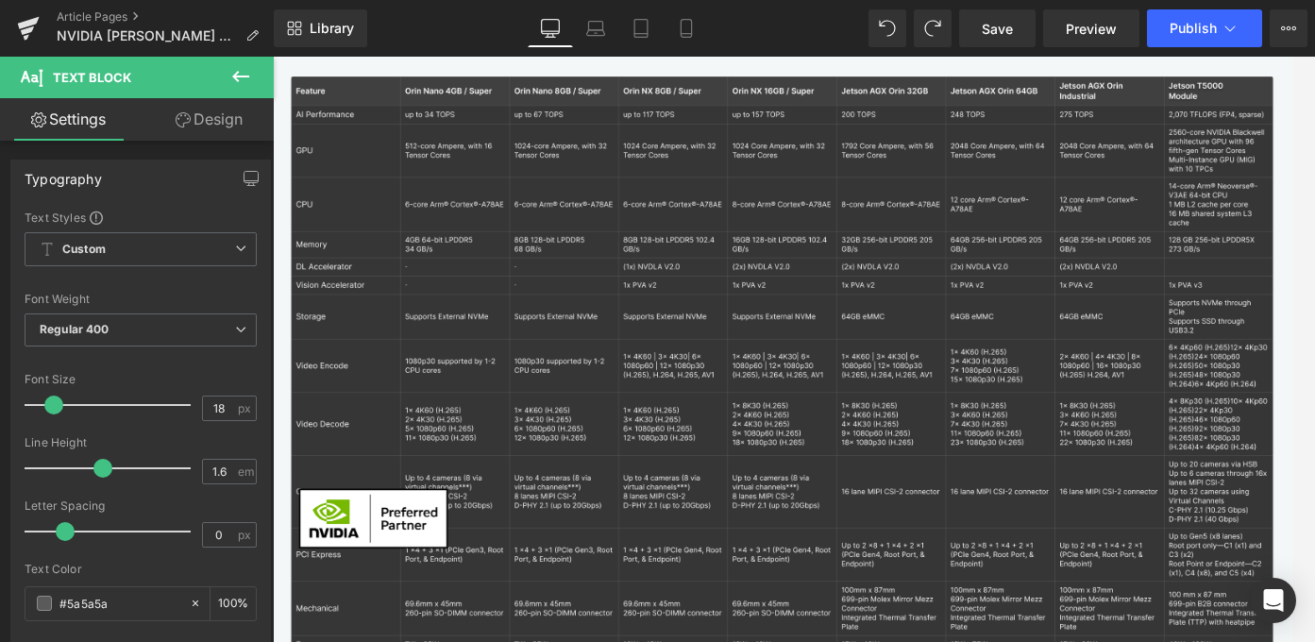
scroll to position [0, 0]
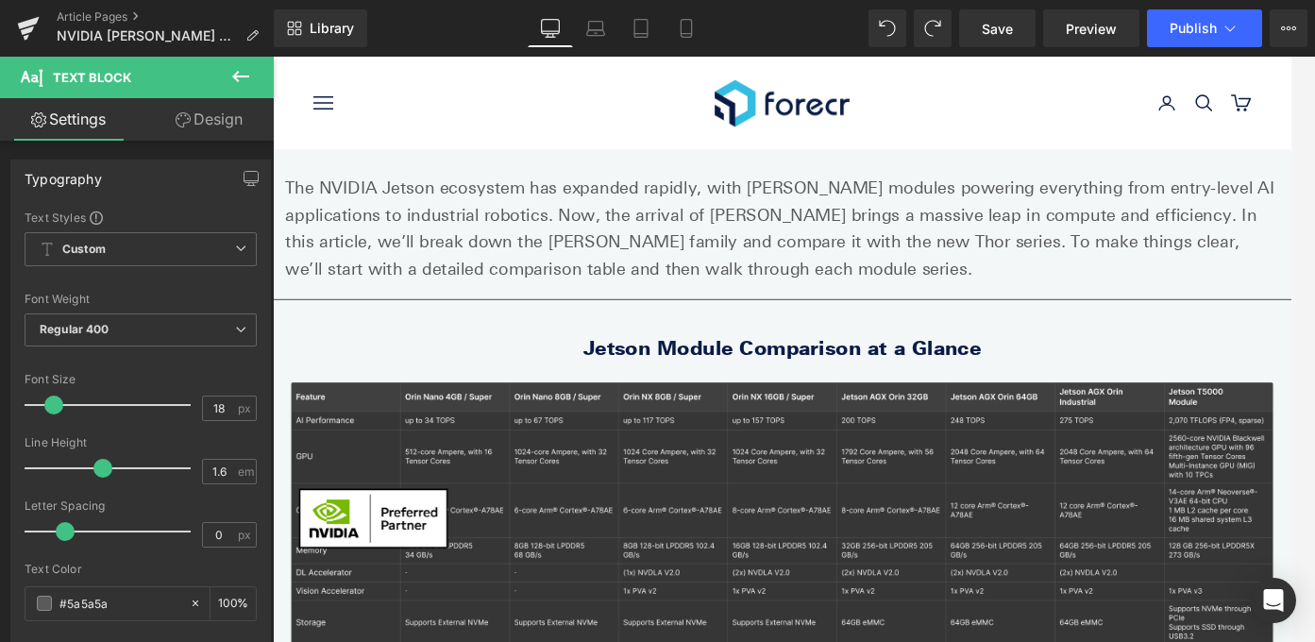
click at [501, 247] on p "The NVIDIA Jetson ecosystem has expanded rapidly, with [PERSON_NAME] modules po…" at bounding box center [844, 249] width 1114 height 121
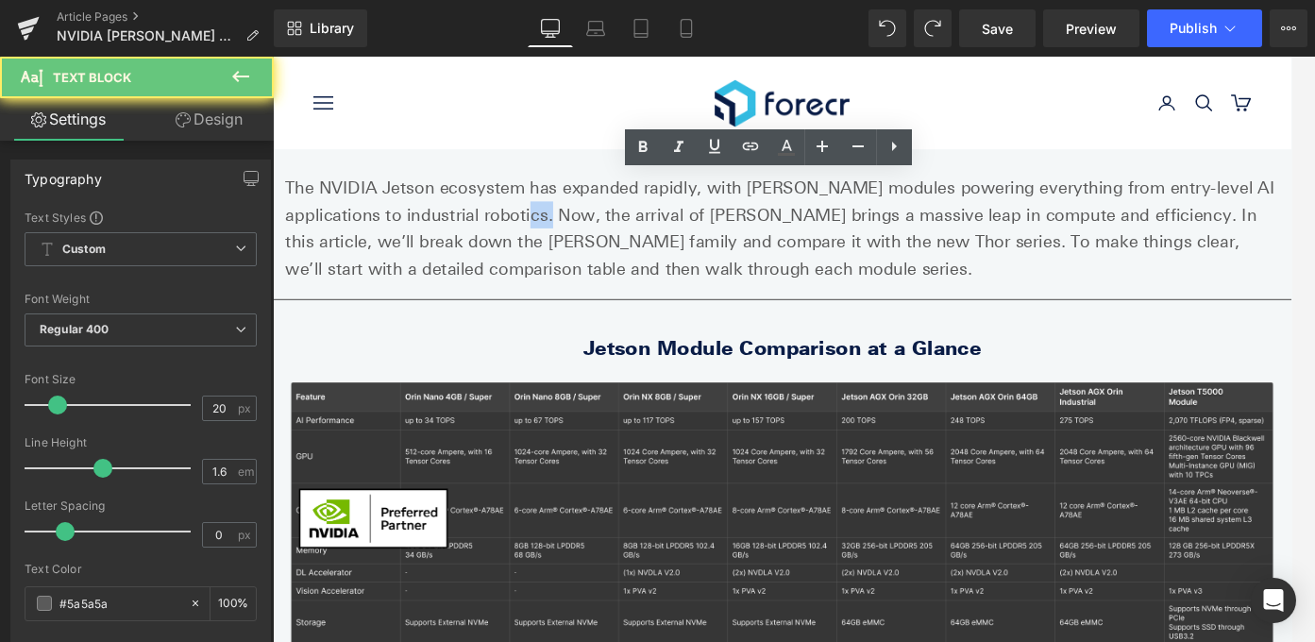
click at [501, 247] on p "The NVIDIA Jetson ecosystem has expanded rapidly, with [PERSON_NAME] modules po…" at bounding box center [844, 249] width 1114 height 121
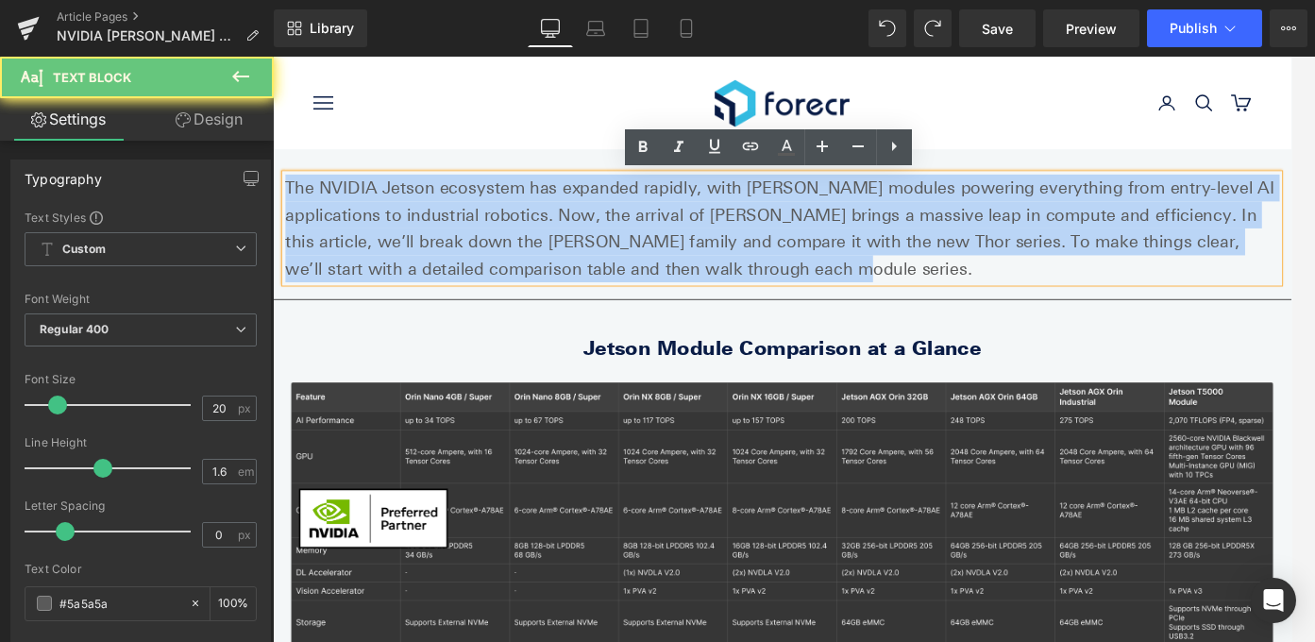
click at [501, 247] on p "The NVIDIA Jetson ecosystem has expanded rapidly, with [PERSON_NAME] modules po…" at bounding box center [844, 249] width 1114 height 121
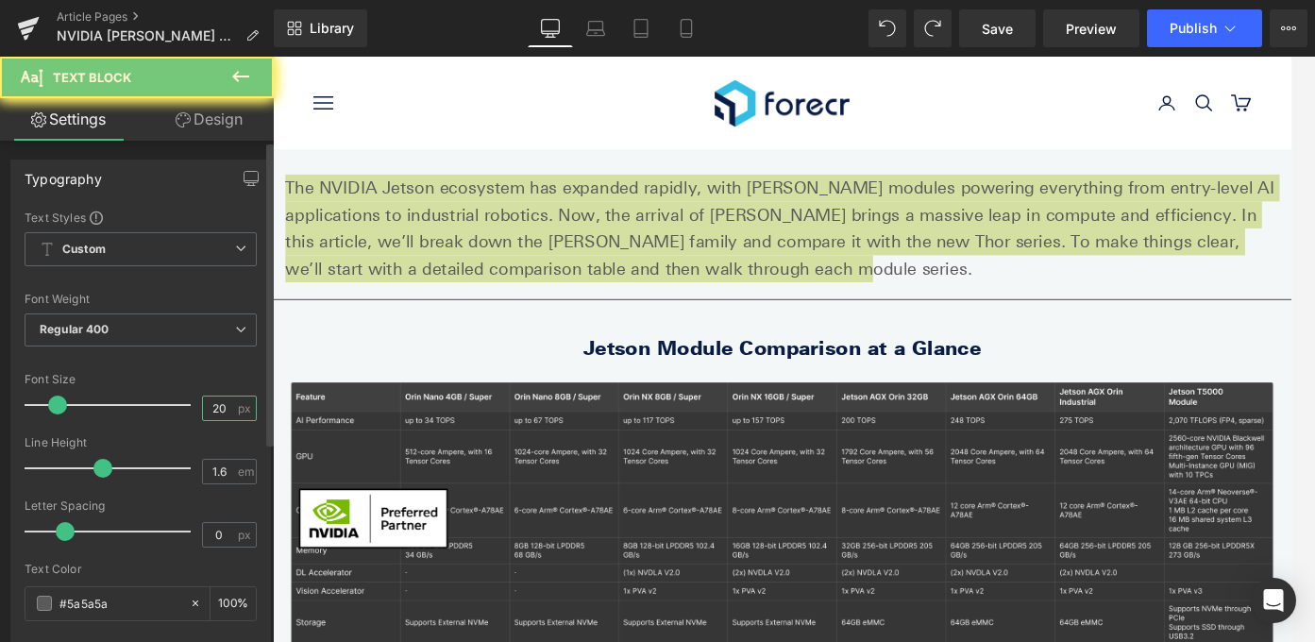
click at [217, 407] on input "20" at bounding box center [219, 408] width 33 height 24
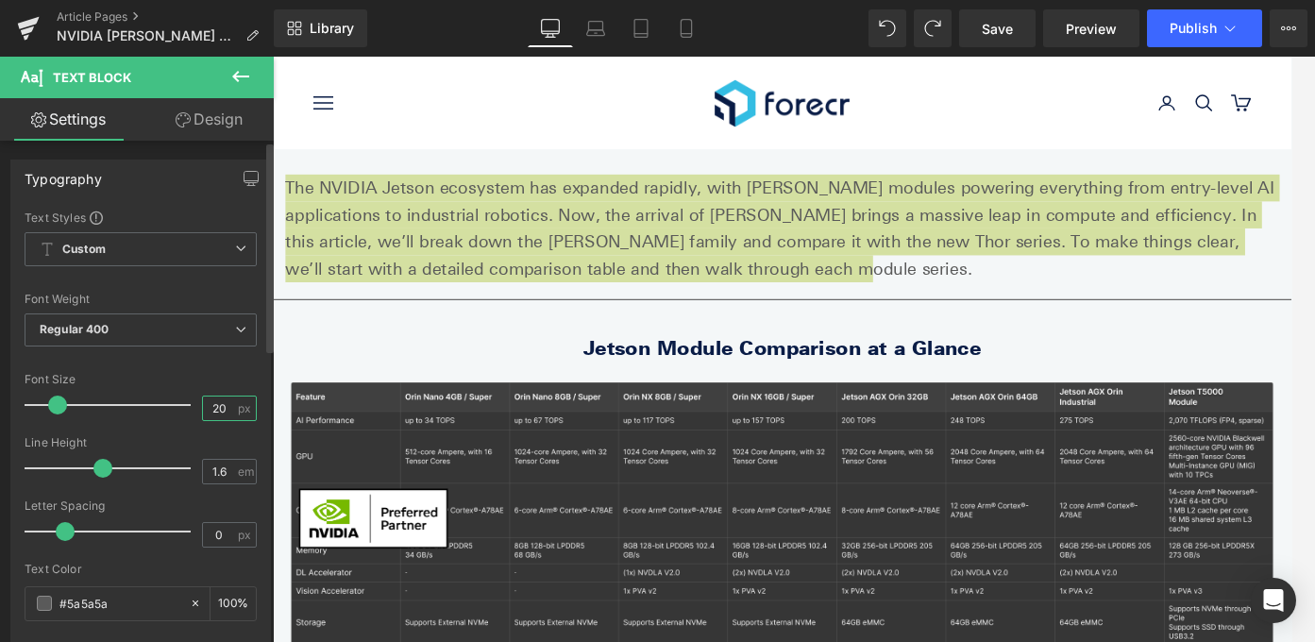
click at [218, 407] on input "20" at bounding box center [219, 408] width 33 height 24
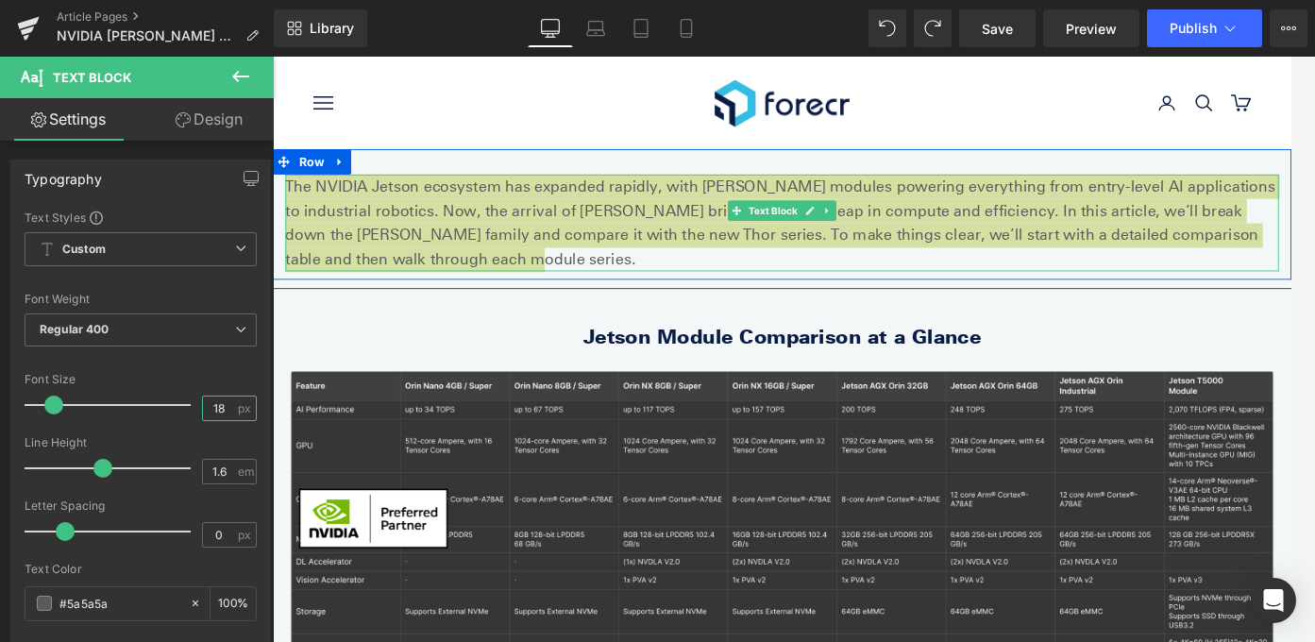
type input "18"
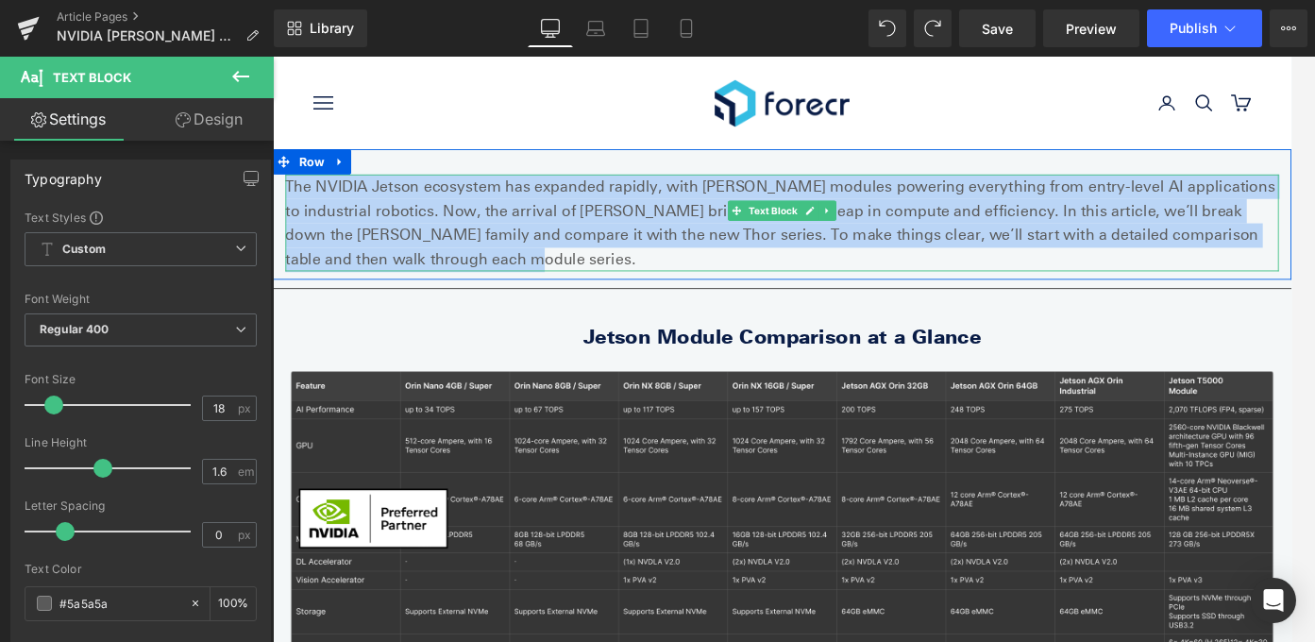
click at [606, 211] on p "The NVIDIA Jetson ecosystem has expanded rapidly, with [PERSON_NAME] modules po…" at bounding box center [844, 243] width 1114 height 109
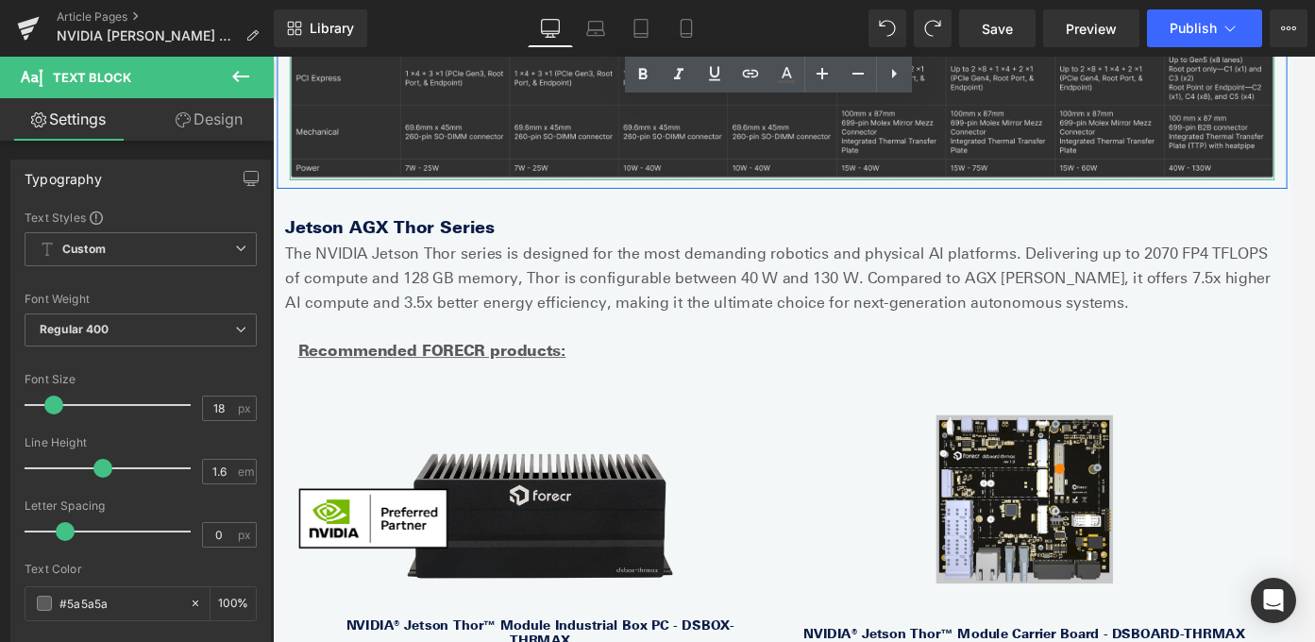
scroll to position [864, 0]
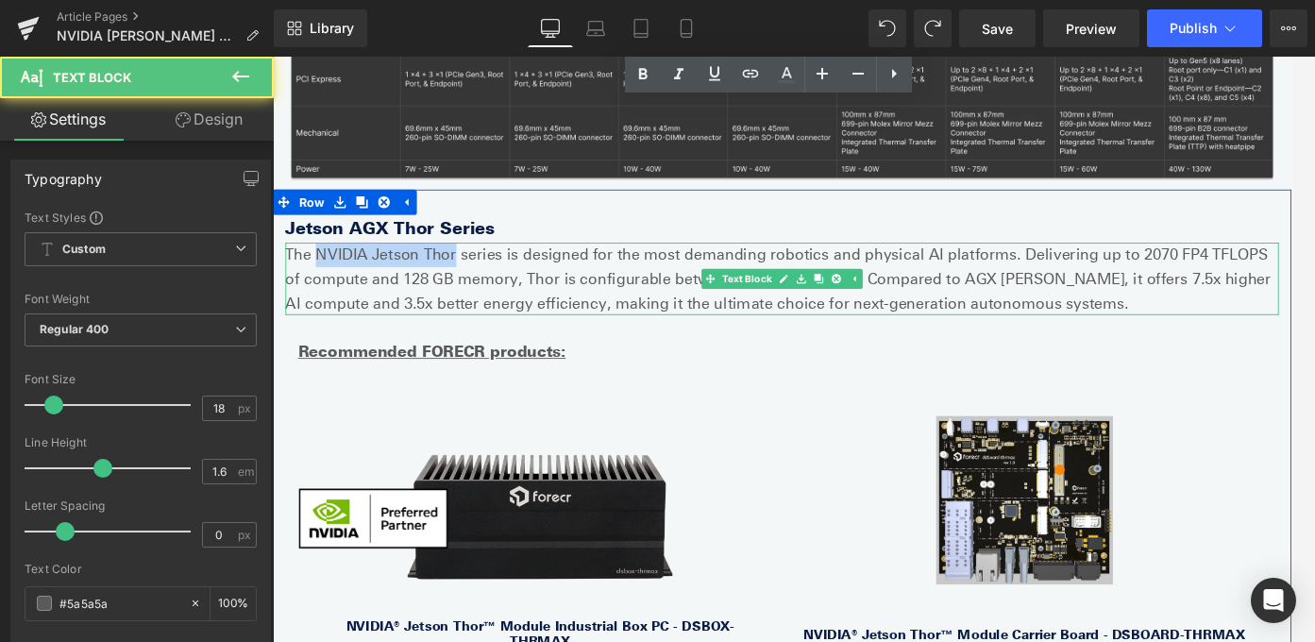
drag, startPoint x: 471, startPoint y: 247, endPoint x: 325, endPoint y: 249, distance: 146.3
click at [325, 265] on p "The NVIDIA Jetson Thor series is designed for the most demanding robotics and p…" at bounding box center [844, 305] width 1114 height 81
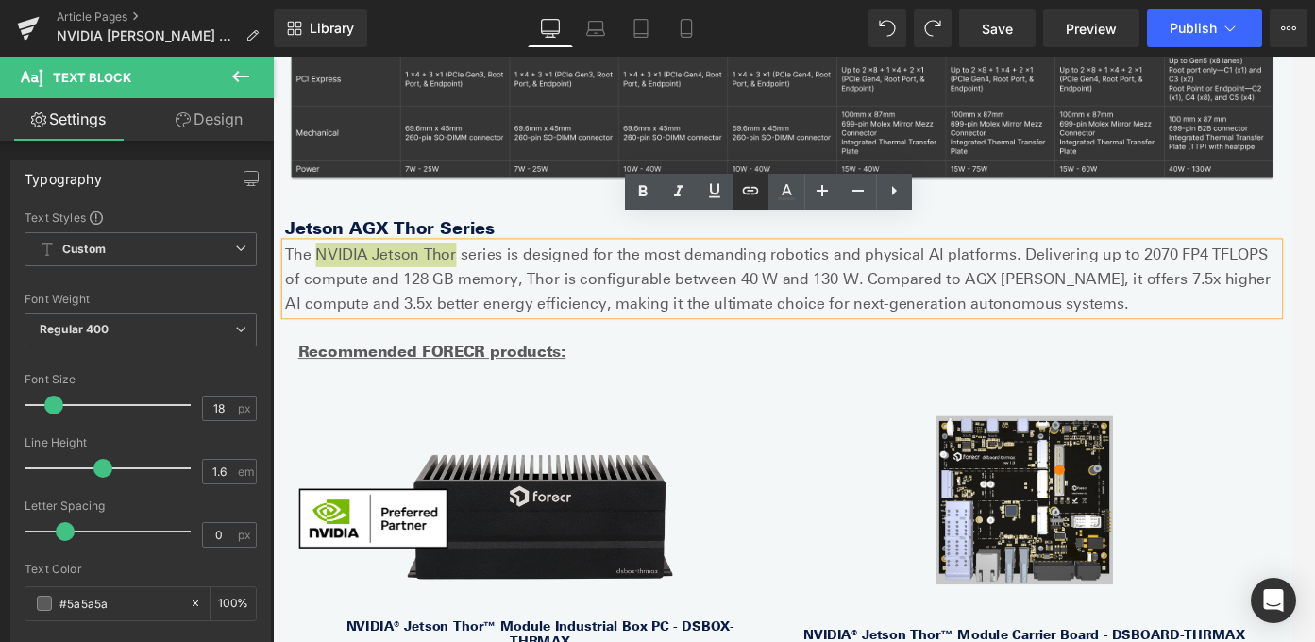
click at [752, 184] on icon at bounding box center [750, 190] width 23 height 23
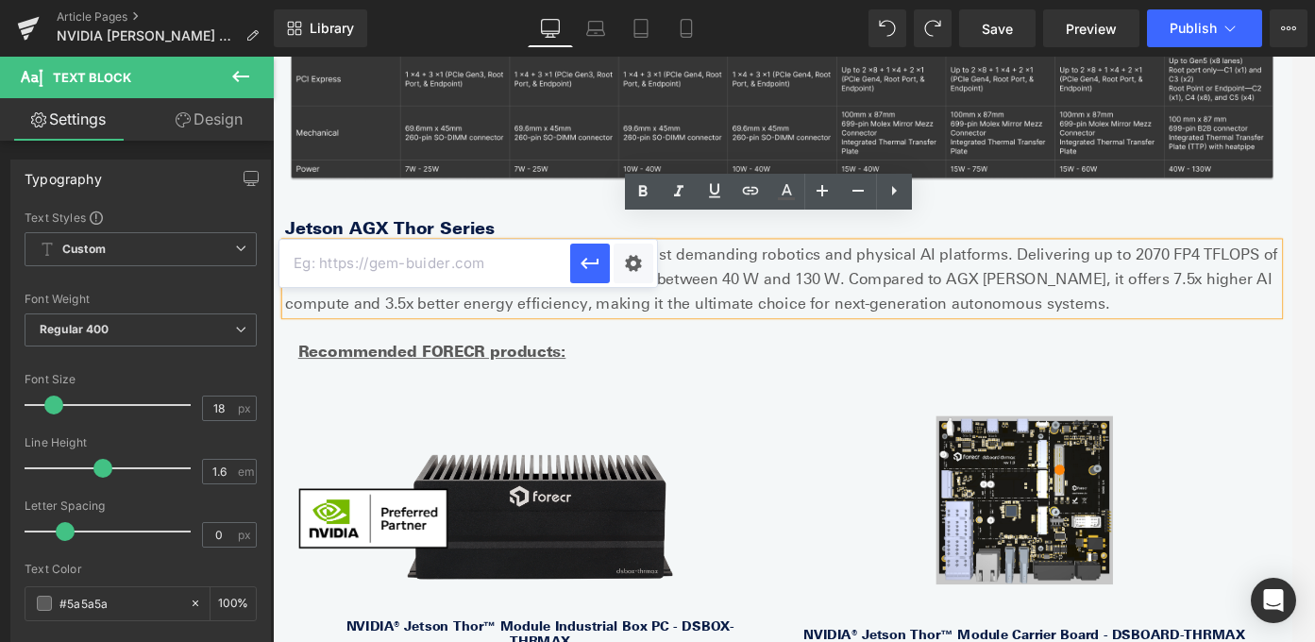
click at [487, 278] on input "text" at bounding box center [424, 263] width 291 height 47
paste input "[URL][DOMAIN_NAME]"
type input "[URL][DOMAIN_NAME]"
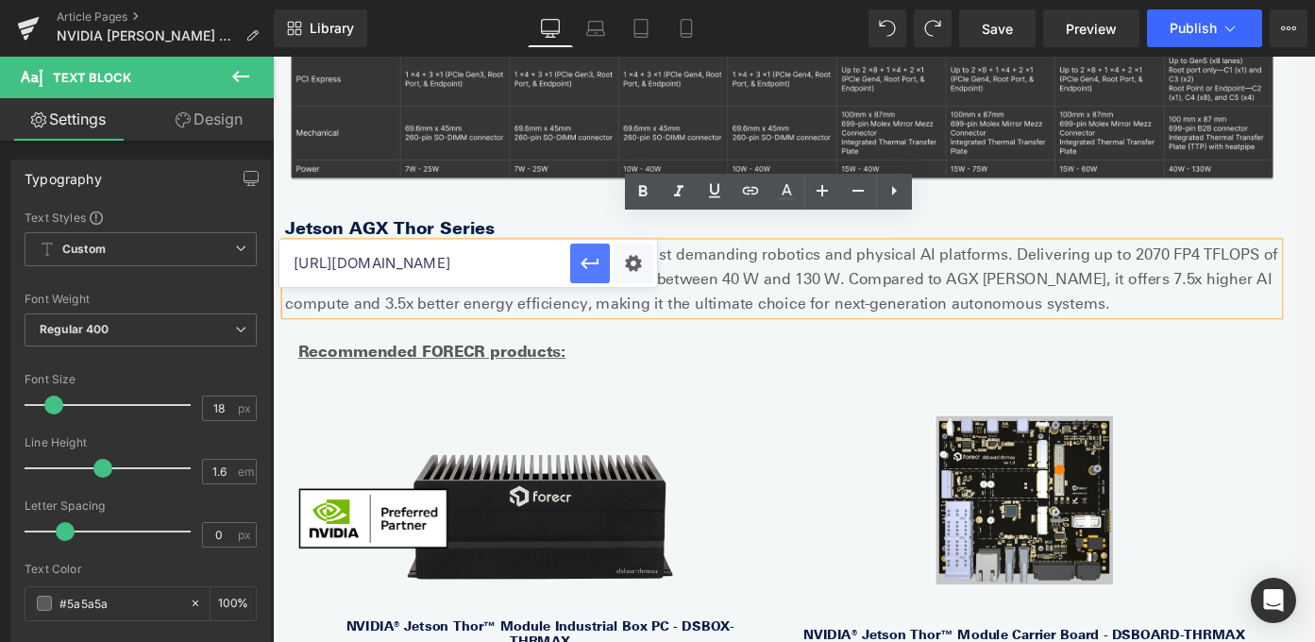
drag, startPoint x: 598, startPoint y: 268, endPoint x: 365, endPoint y: 238, distance: 235.1
click at [598, 268] on icon "button" at bounding box center [590, 263] width 23 height 23
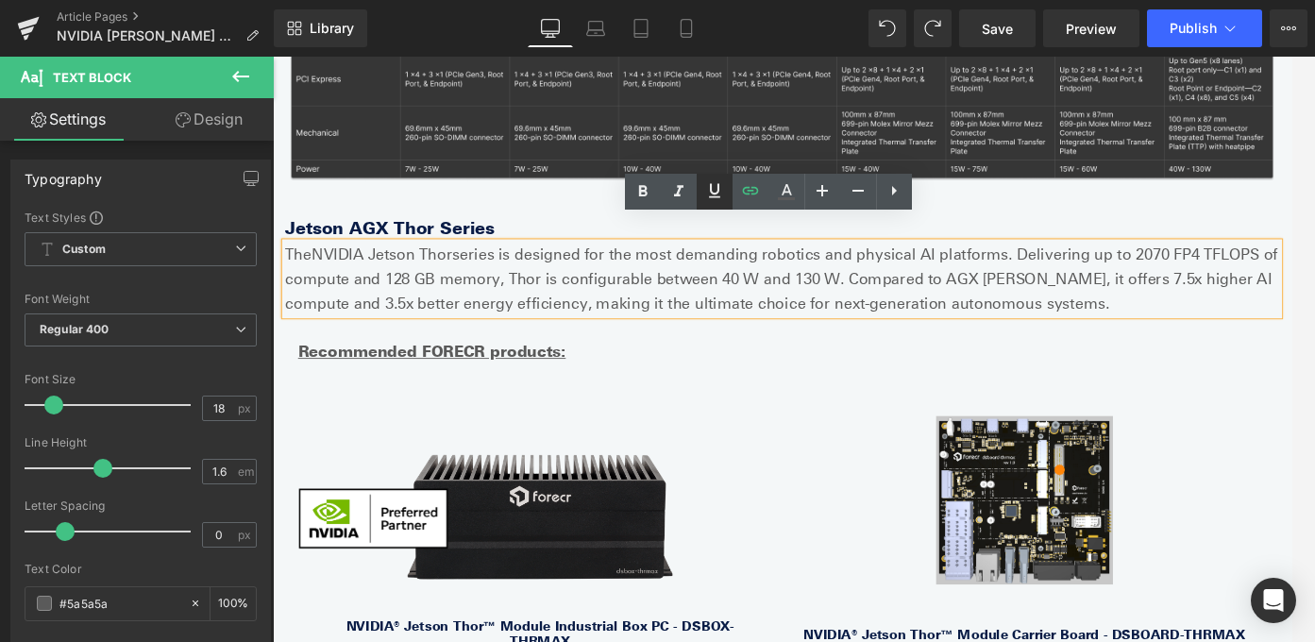
click at [714, 199] on icon at bounding box center [714, 190] width 23 height 23
click at [657, 191] on link at bounding box center [643, 192] width 36 height 36
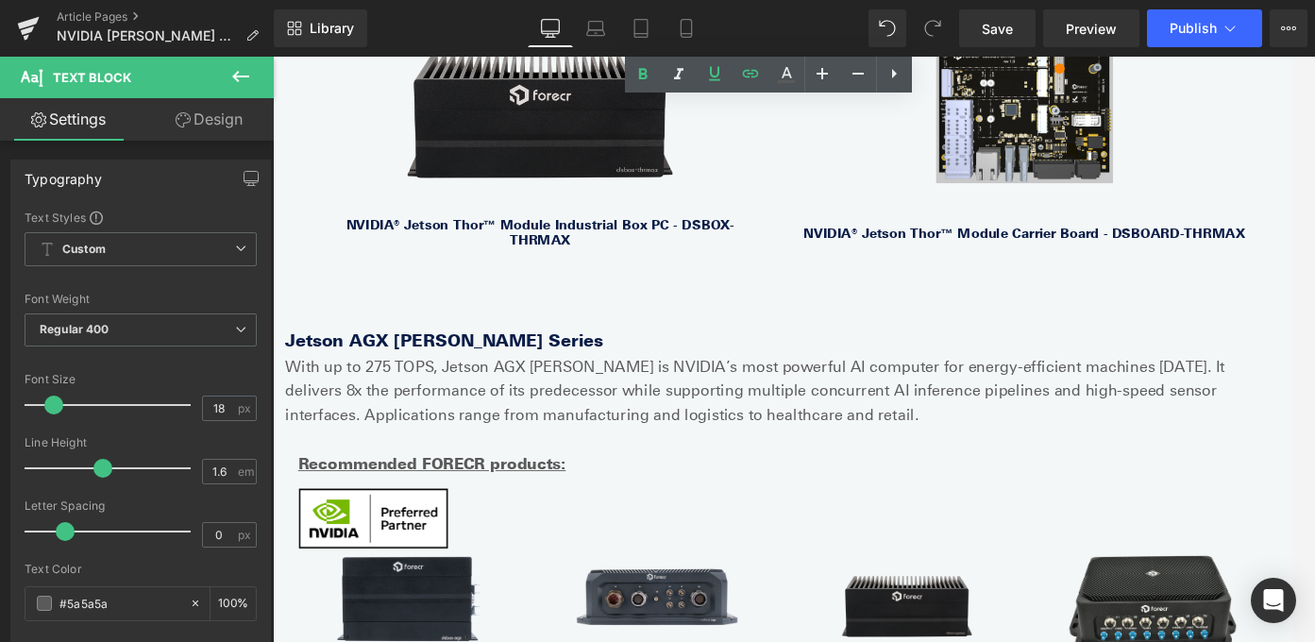
scroll to position [1315, 0]
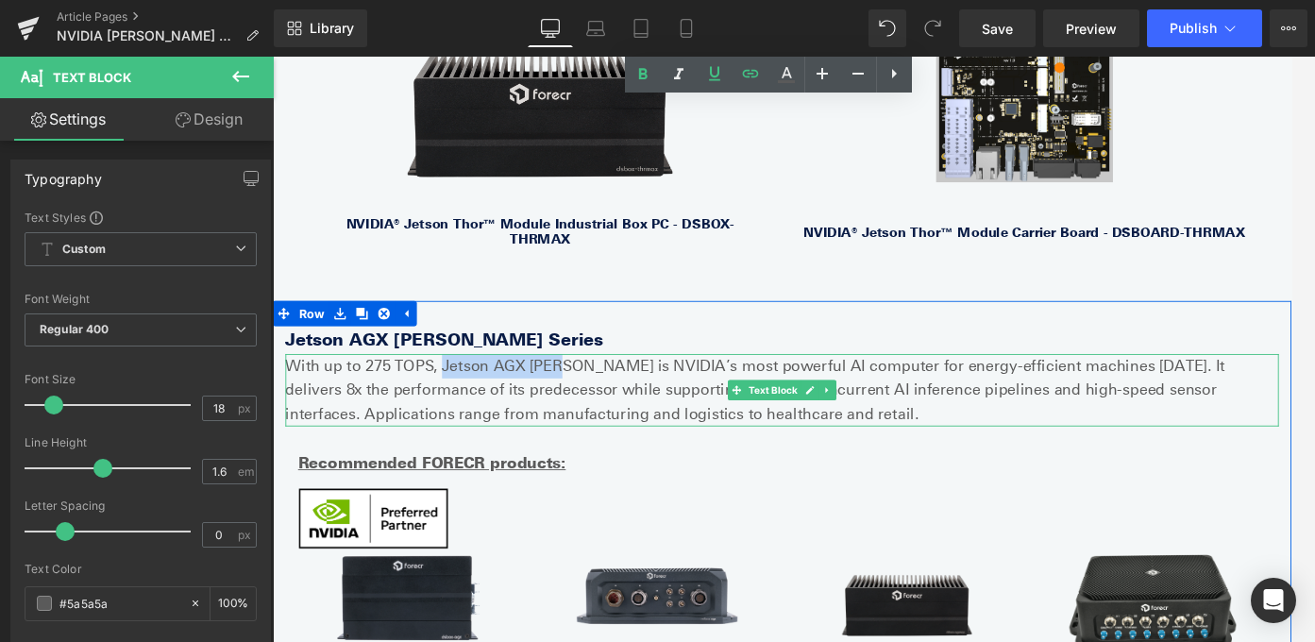
drag, startPoint x: 580, startPoint y: 366, endPoint x: 456, endPoint y: 366, distance: 123.7
click at [456, 390] on p "With up to 275 TOPS, Jetson AGX [PERSON_NAME] is NVIDIA’s most powerful AI comp…" at bounding box center [844, 430] width 1114 height 81
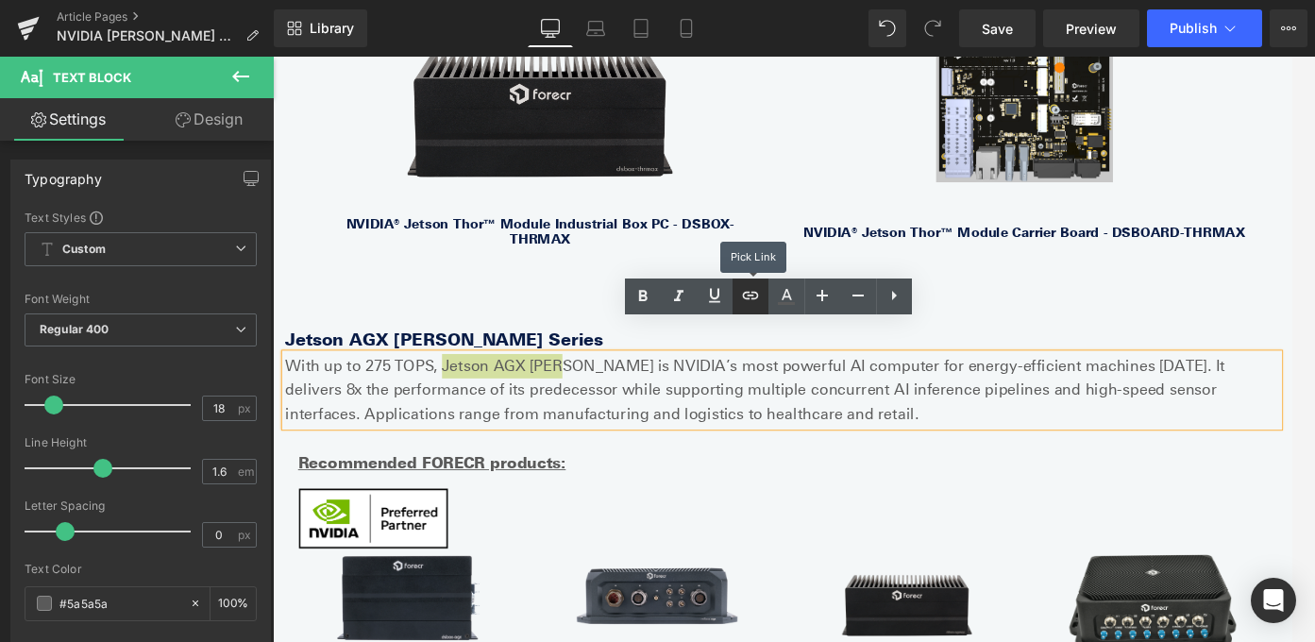
click at [745, 289] on icon at bounding box center [750, 295] width 23 height 23
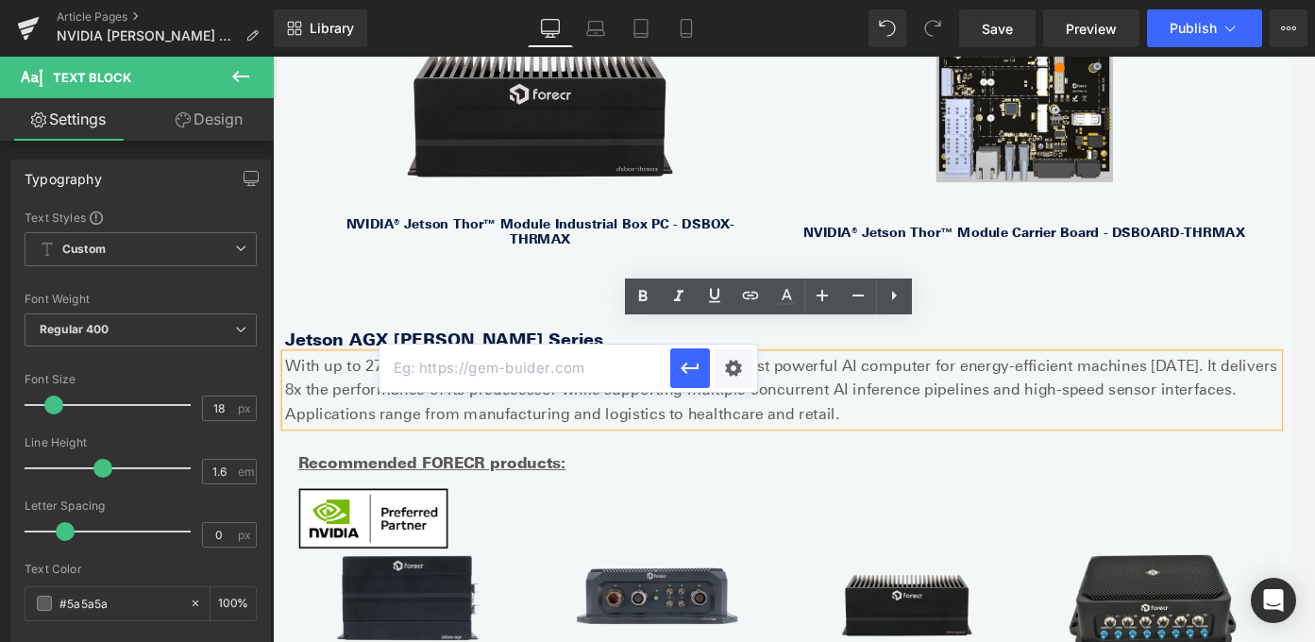
click at [585, 358] on input "text" at bounding box center [524, 368] width 291 height 47
paste input "[URL][DOMAIN_NAME][PERSON_NAME]"
type input "[URL][DOMAIN_NAME][PERSON_NAME]"
drag, startPoint x: 680, startPoint y: 372, endPoint x: 457, endPoint y: 354, distance: 223.5
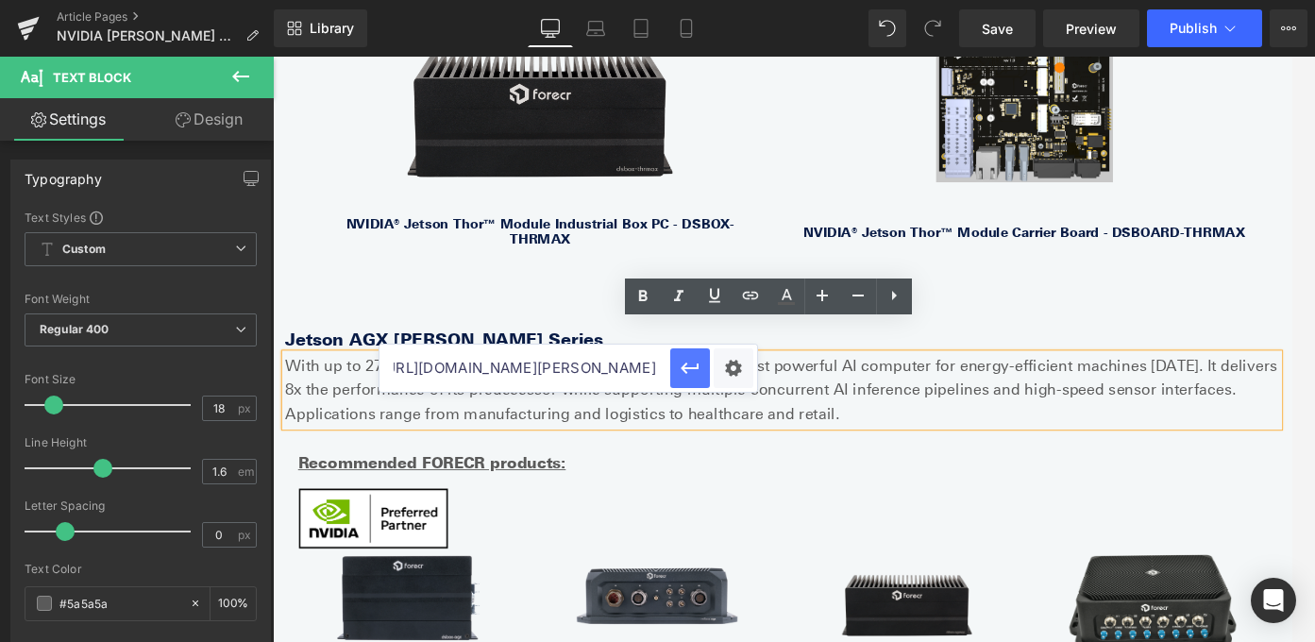
click at [680, 372] on icon "button" at bounding box center [690, 368] width 23 height 23
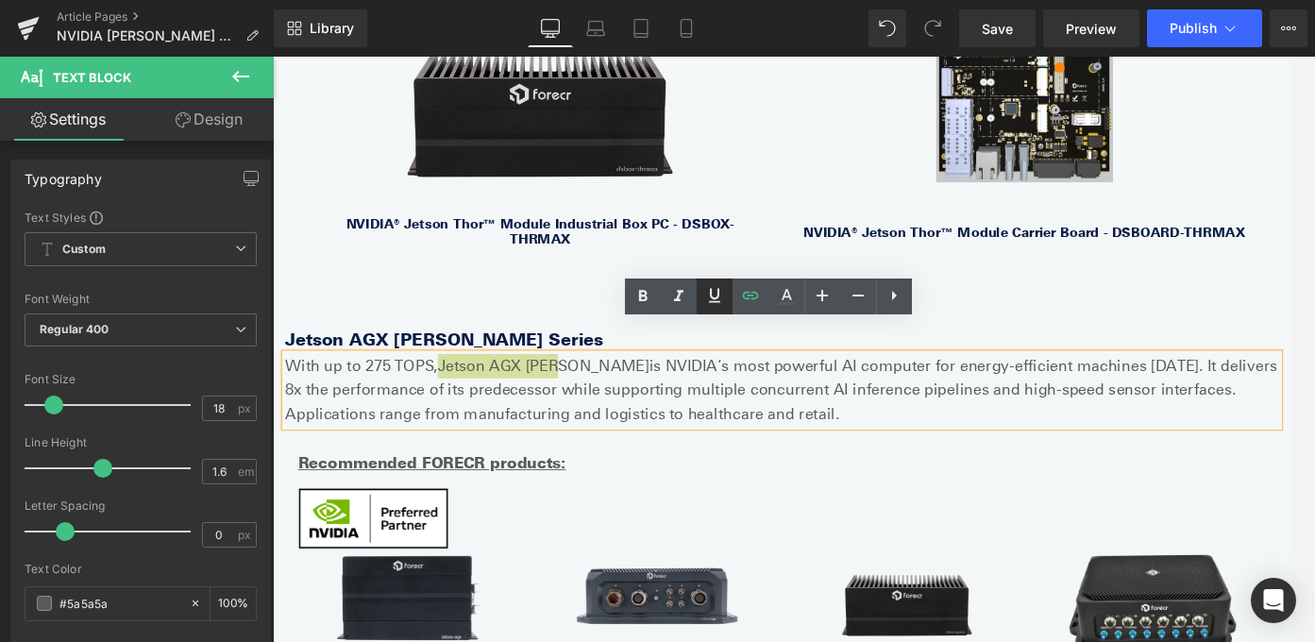
click at [716, 284] on icon at bounding box center [714, 295] width 23 height 23
click at [634, 285] on icon at bounding box center [643, 296] width 23 height 23
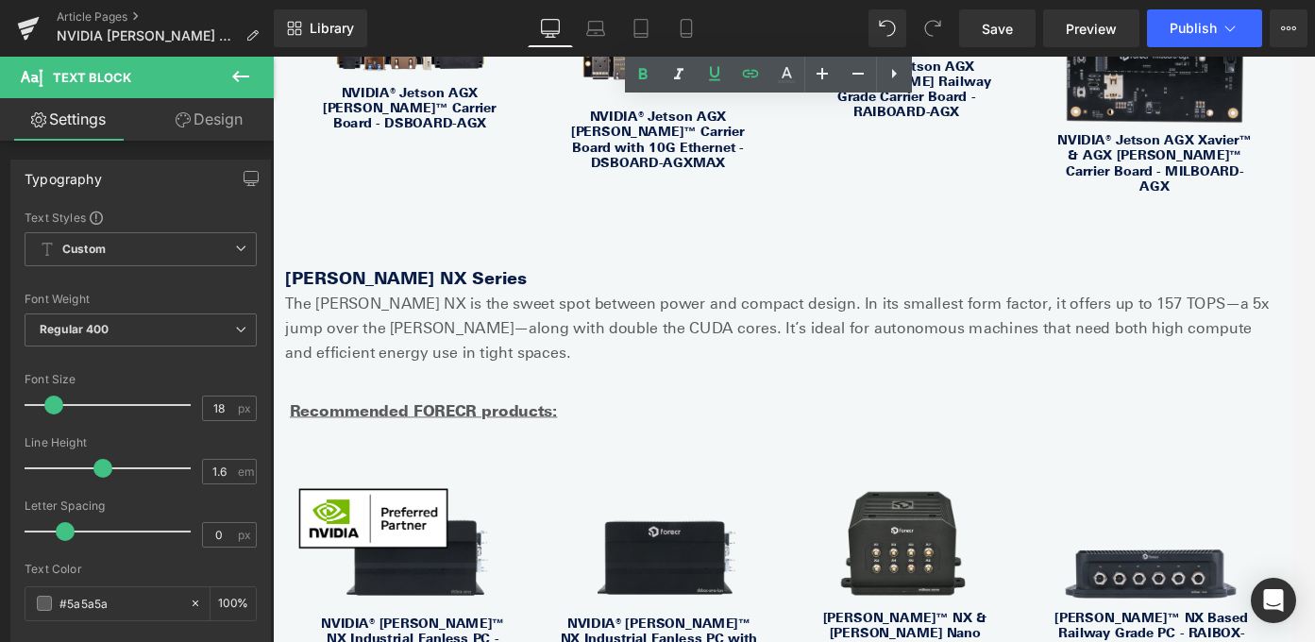
scroll to position [2312, 0]
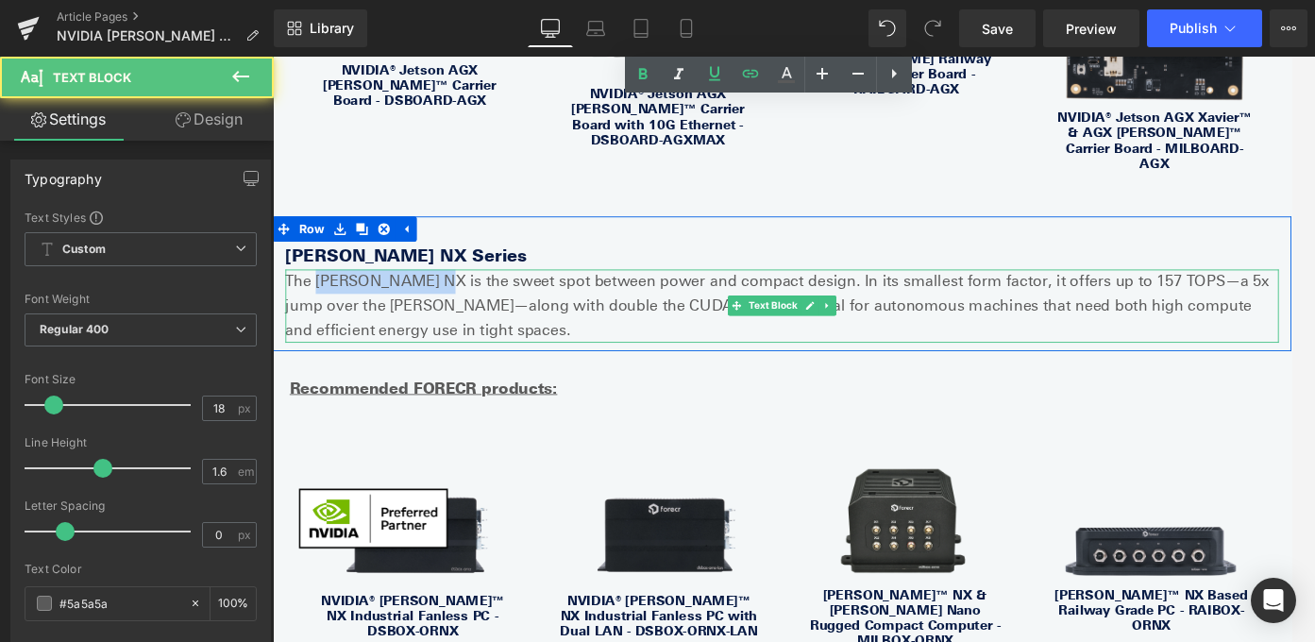
drag, startPoint x: 441, startPoint y: 238, endPoint x: 321, endPoint y: 236, distance: 119.9
click at [321, 295] on p "The [PERSON_NAME] NX is the sweet spot between power and compact design. In its…" at bounding box center [844, 335] width 1114 height 81
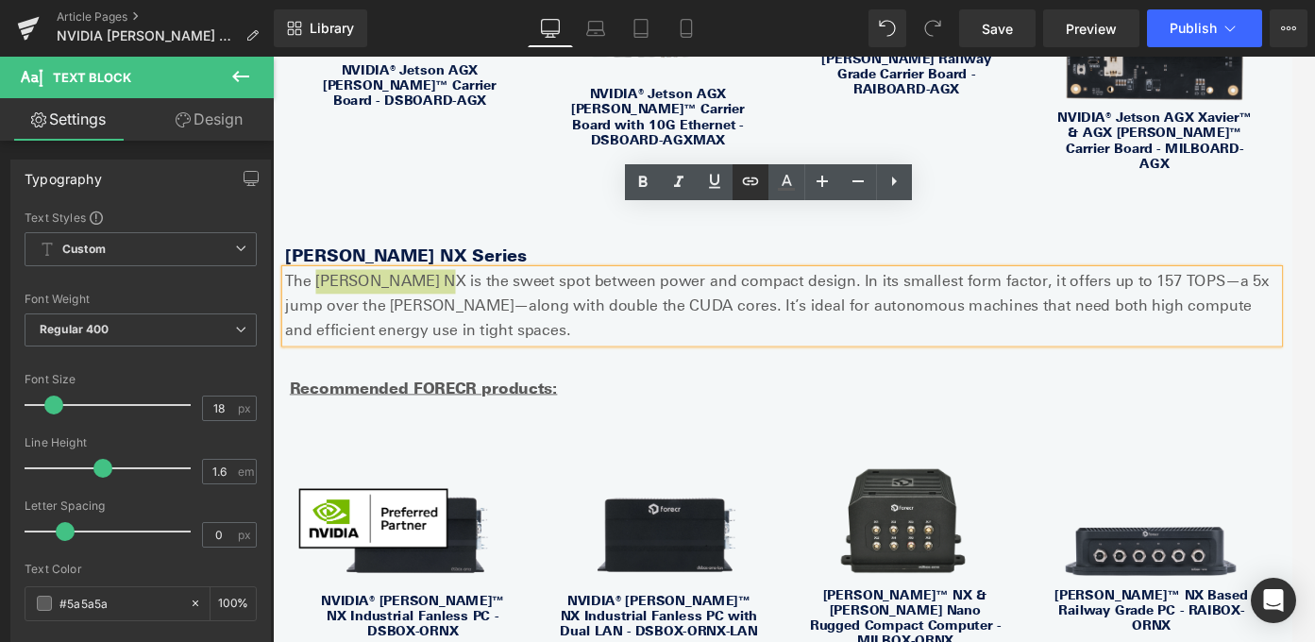
click at [753, 183] on icon at bounding box center [750, 181] width 16 height 8
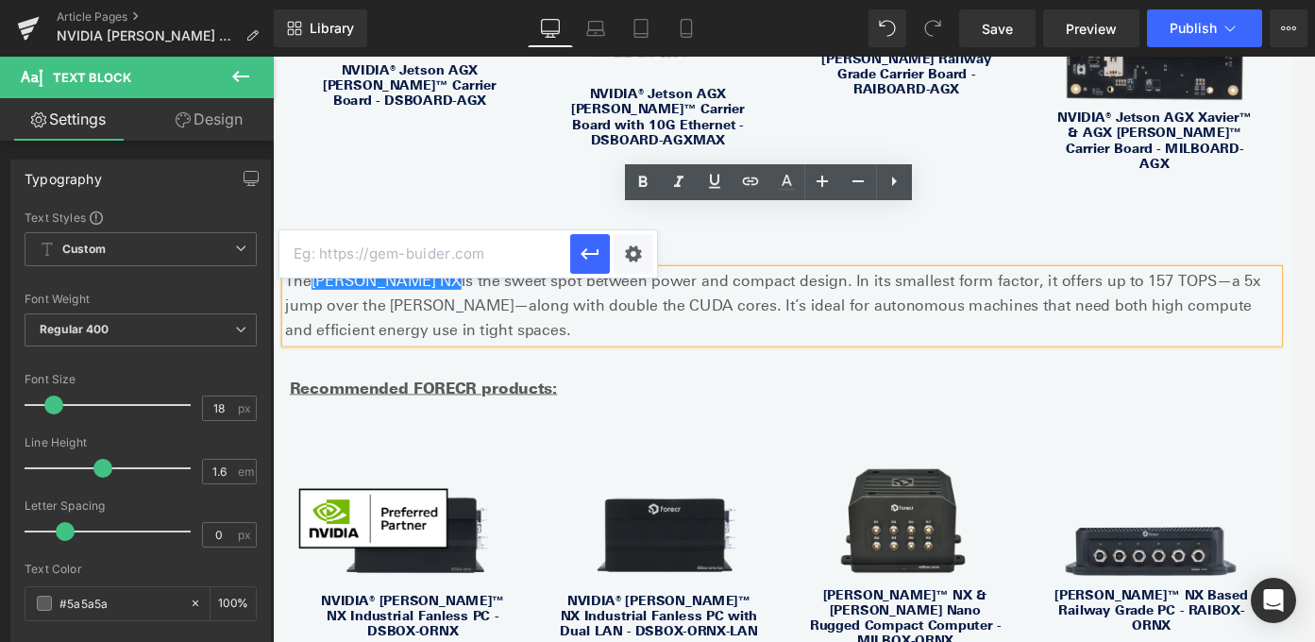
click at [501, 252] on input "text" at bounding box center [424, 253] width 291 height 47
paste input "[URL][DOMAIN_NAME][PERSON_NAME]"
type input "[URL][DOMAIN_NAME][PERSON_NAME]"
click at [593, 265] on button "button" at bounding box center [590, 254] width 40 height 40
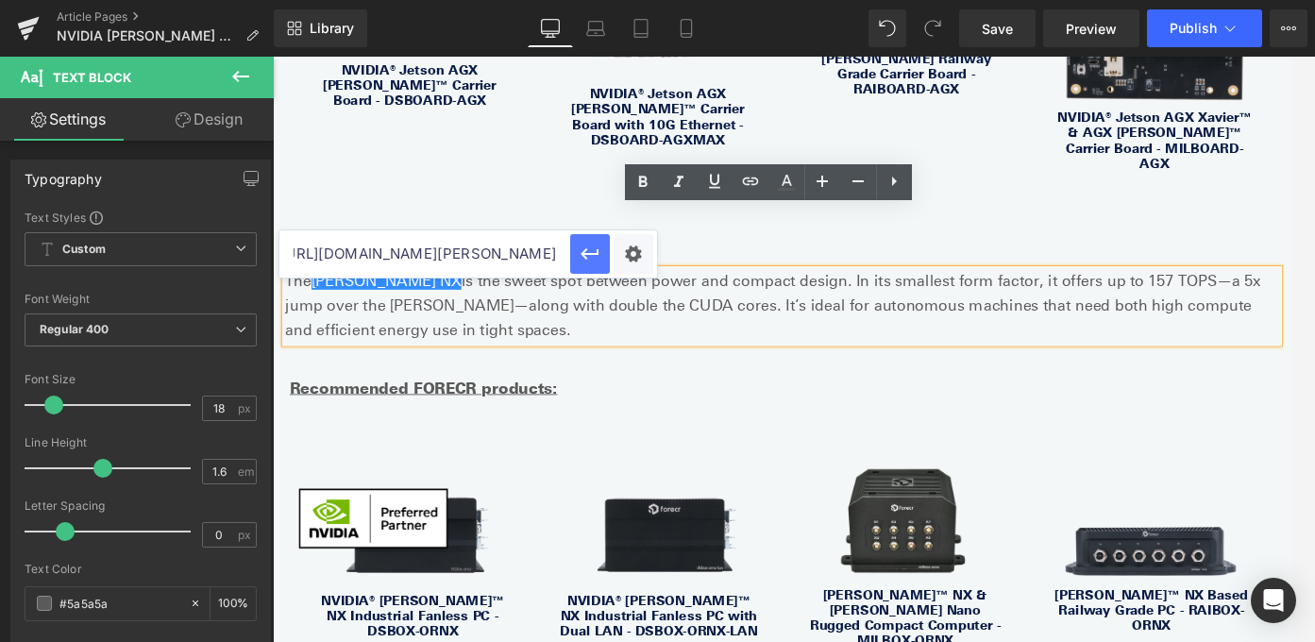
scroll to position [0, 0]
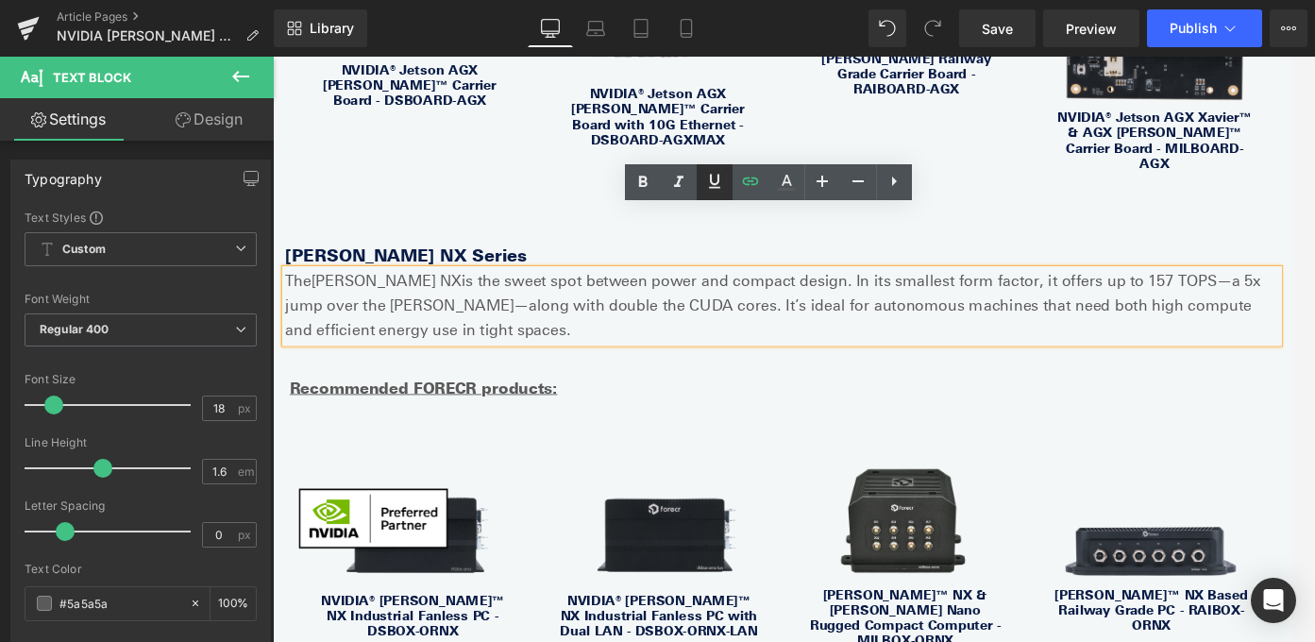
click at [716, 174] on icon at bounding box center [714, 181] width 23 height 23
click at [636, 172] on icon at bounding box center [643, 182] width 23 height 23
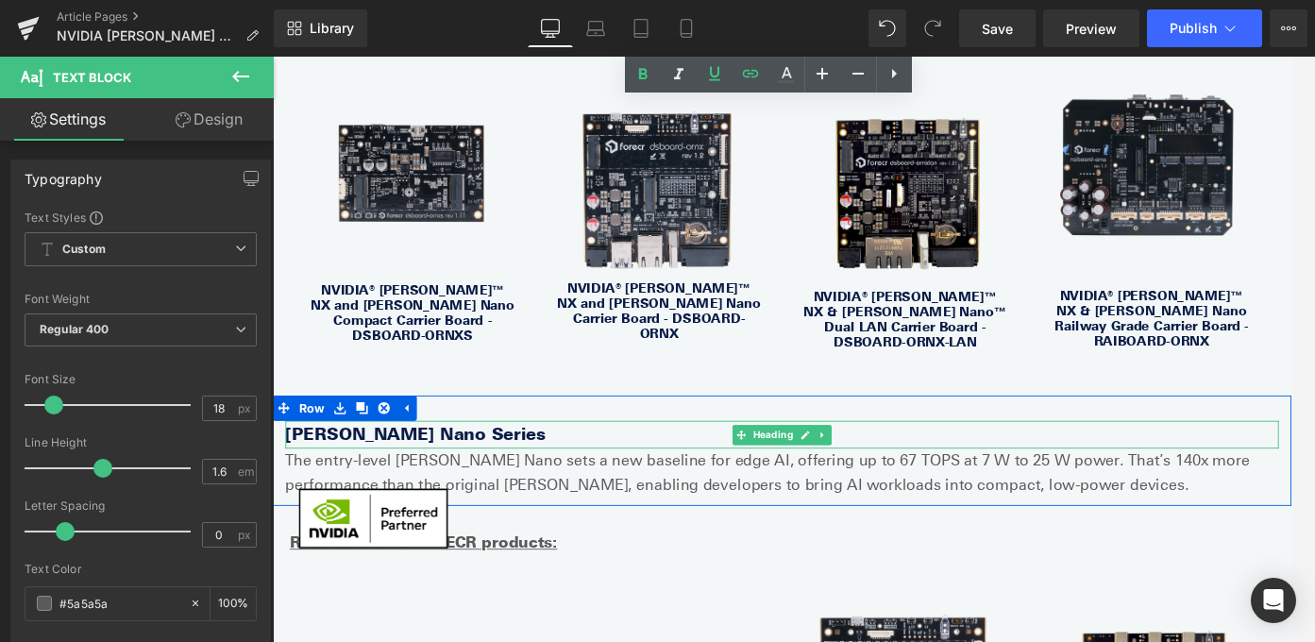
scroll to position [3053, 0]
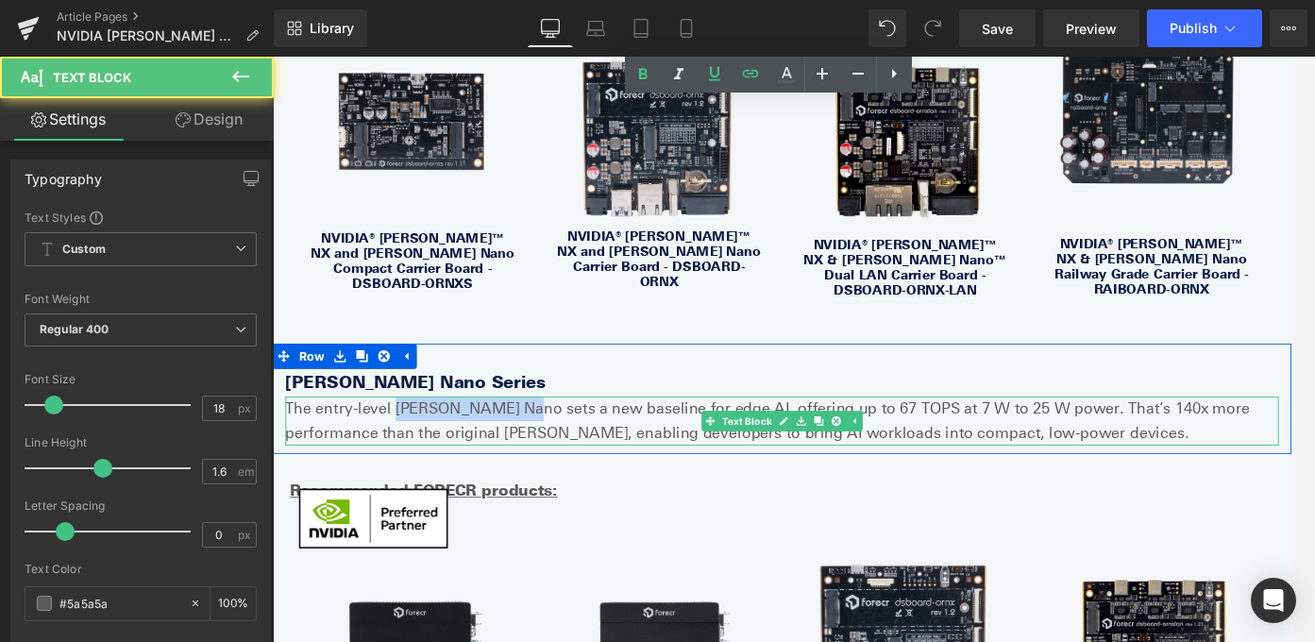
drag, startPoint x: 535, startPoint y: 377, endPoint x: 404, endPoint y: 375, distance: 131.2
click at [404, 438] on p "The entry-level [PERSON_NAME] Nano sets a new baseline for edge AI, offering up…" at bounding box center [844, 465] width 1114 height 55
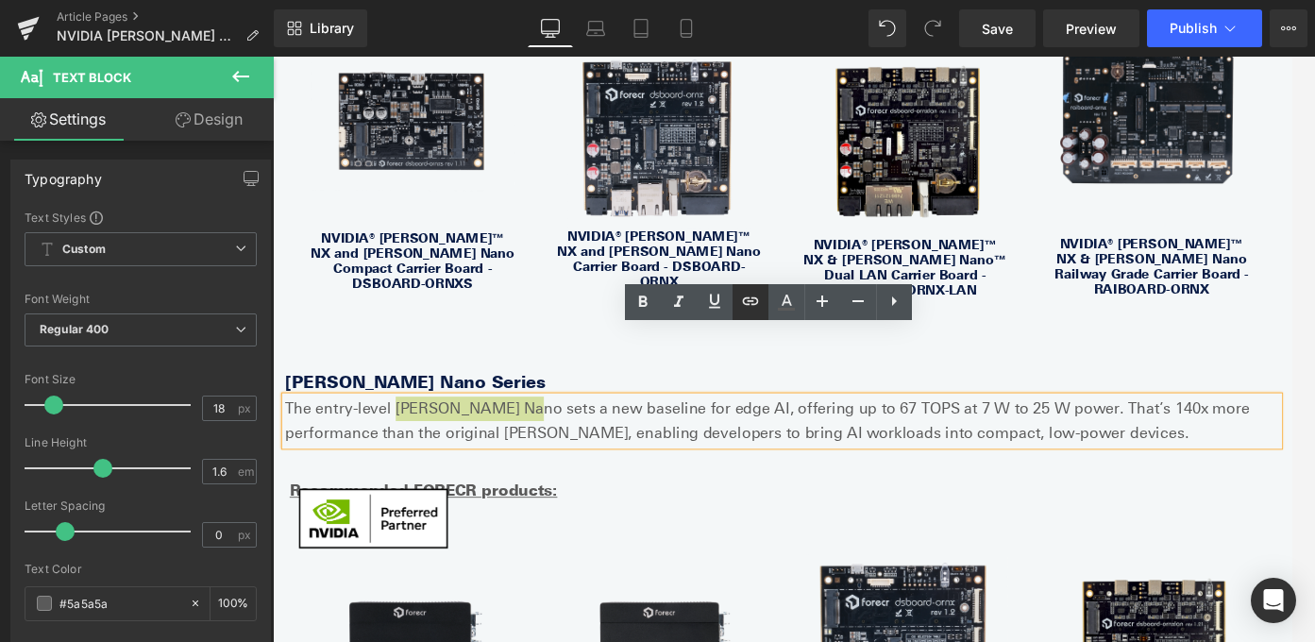
click at [739, 308] on icon at bounding box center [750, 301] width 23 height 23
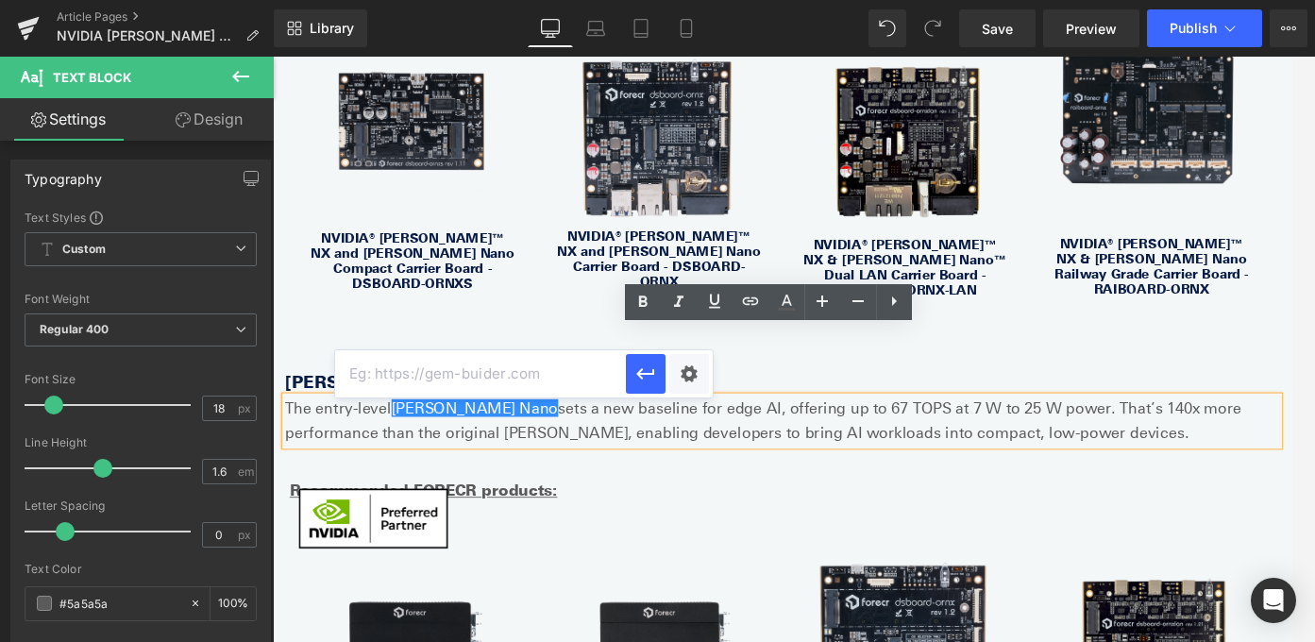
click at [531, 376] on input "text" at bounding box center [480, 373] width 291 height 47
paste input "[URL][DOMAIN_NAME][PERSON_NAME]"
type input "[URL][DOMAIN_NAME][PERSON_NAME]"
click at [639, 376] on icon "button" at bounding box center [645, 373] width 18 height 11
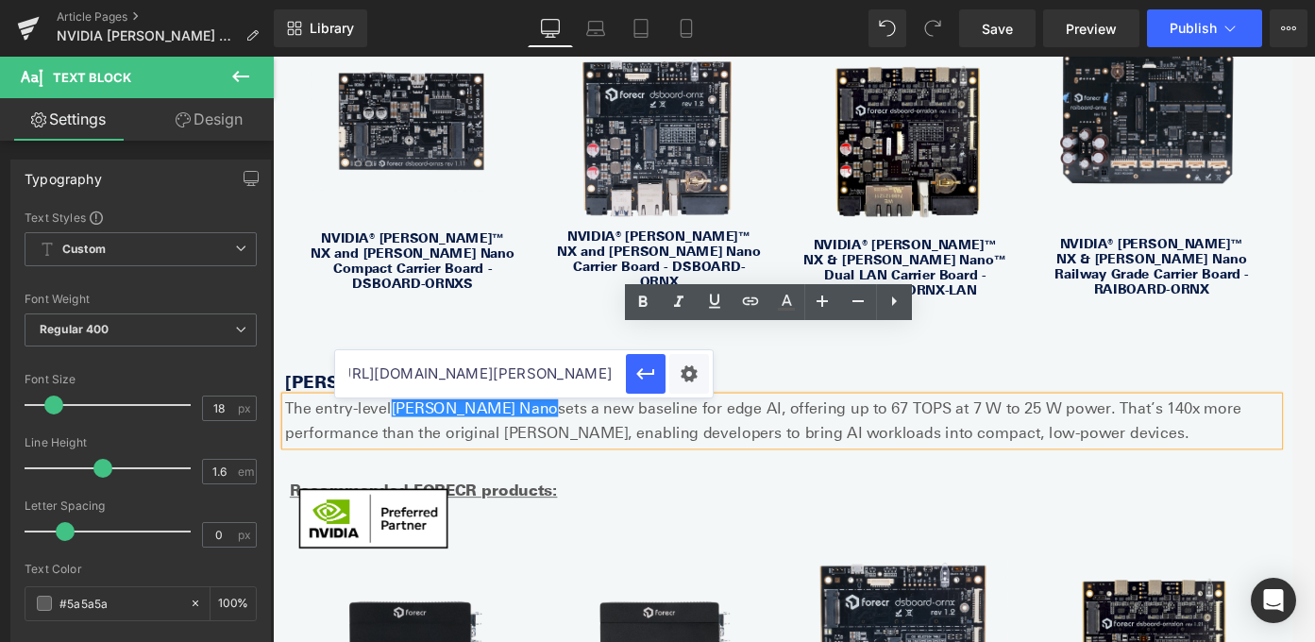
scroll to position [0, 0]
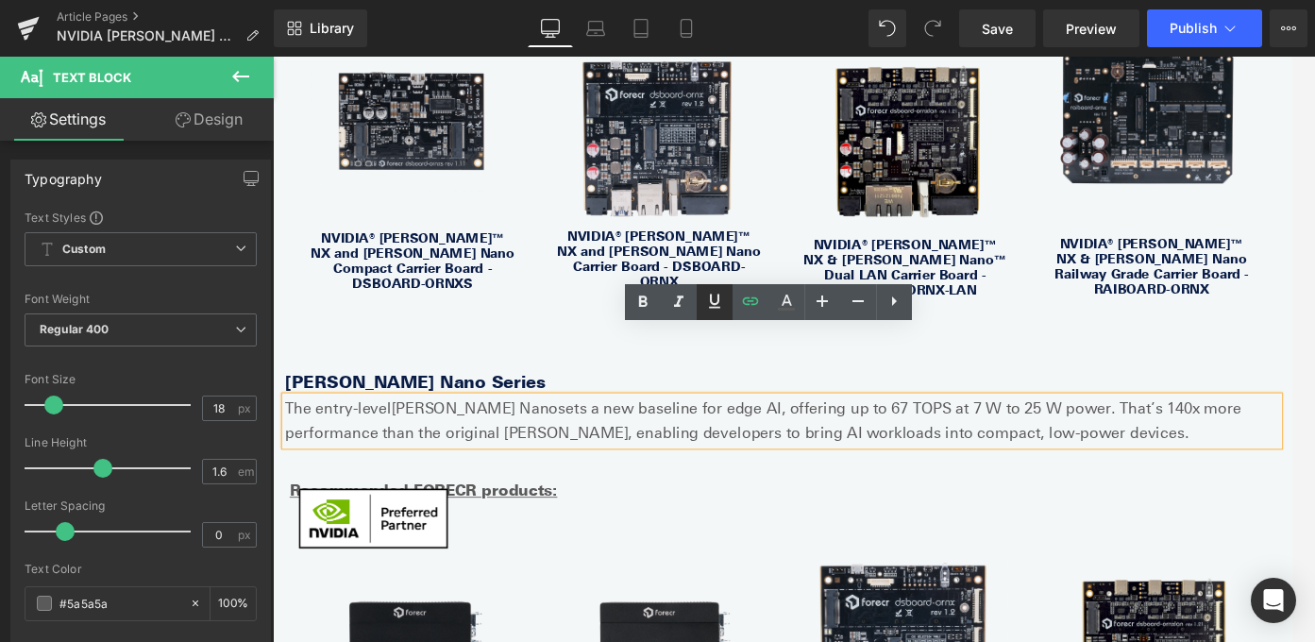
click at [711, 303] on icon at bounding box center [714, 301] width 11 height 14
click at [655, 298] on link at bounding box center [643, 302] width 36 height 36
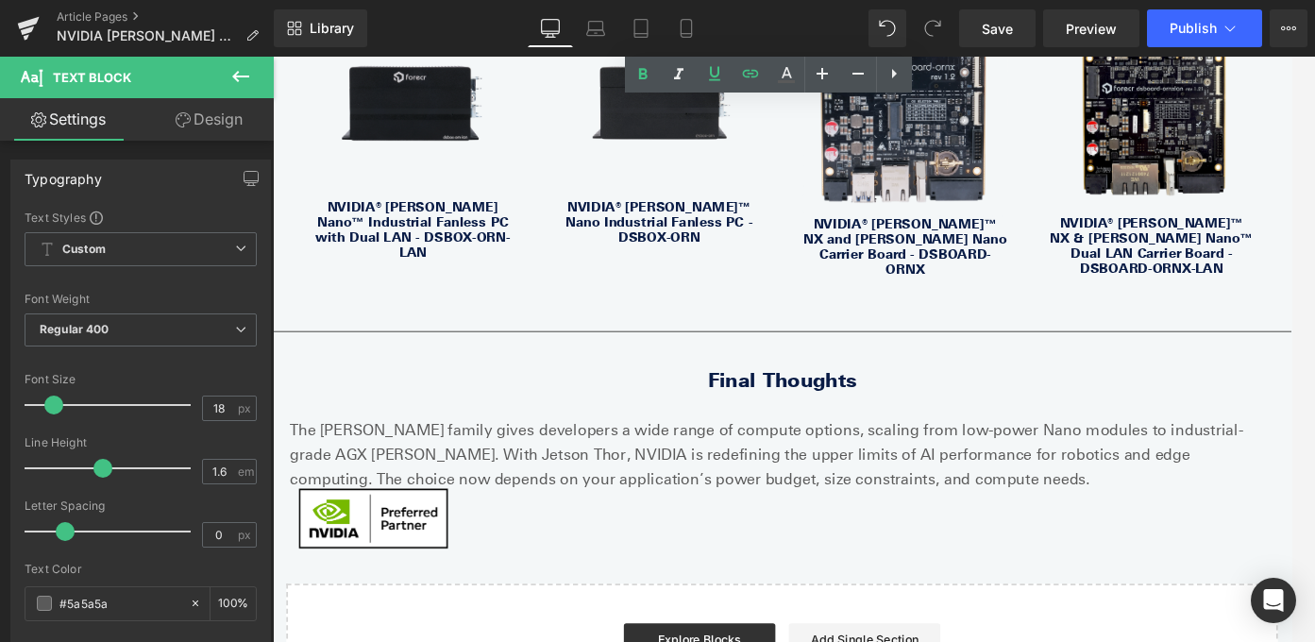
scroll to position [3875, 0]
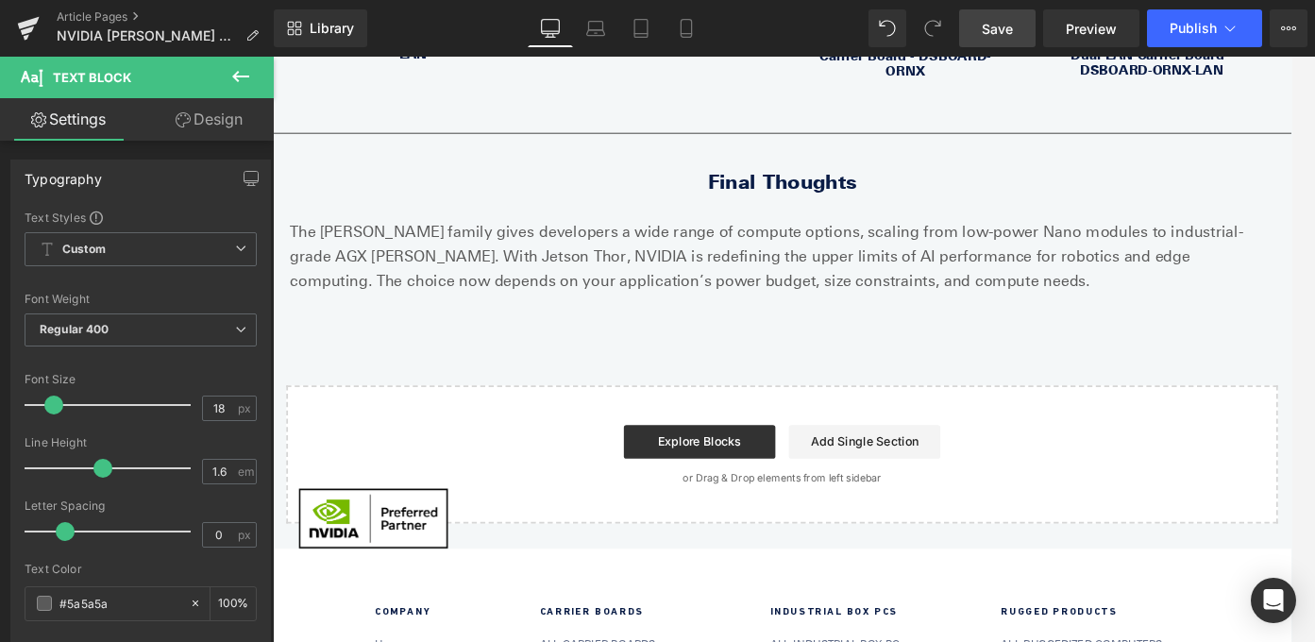
click at [991, 24] on span "Save" at bounding box center [997, 29] width 31 height 20
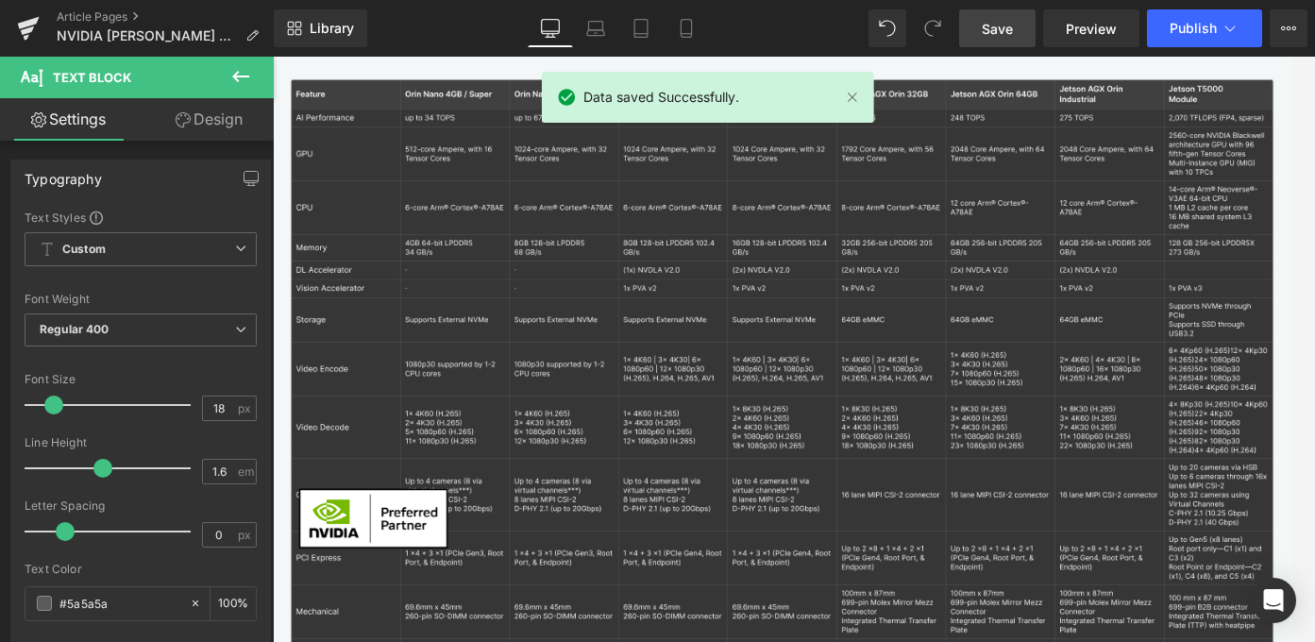
scroll to position [0, 0]
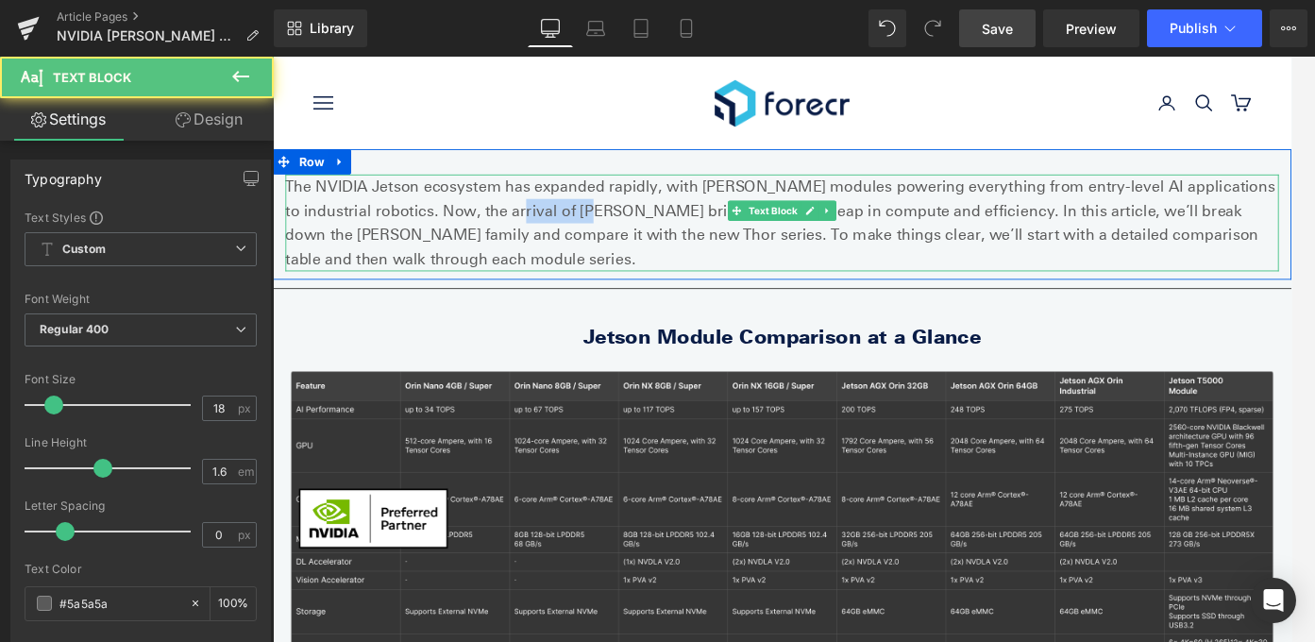
drag, startPoint x: 430, startPoint y: 230, endPoint x: 518, endPoint y: 230, distance: 88.7
click at [518, 230] on p "The NVIDIA Jetson ecosystem has expanded rapidly, with [PERSON_NAME] modules po…" at bounding box center [844, 243] width 1114 height 109
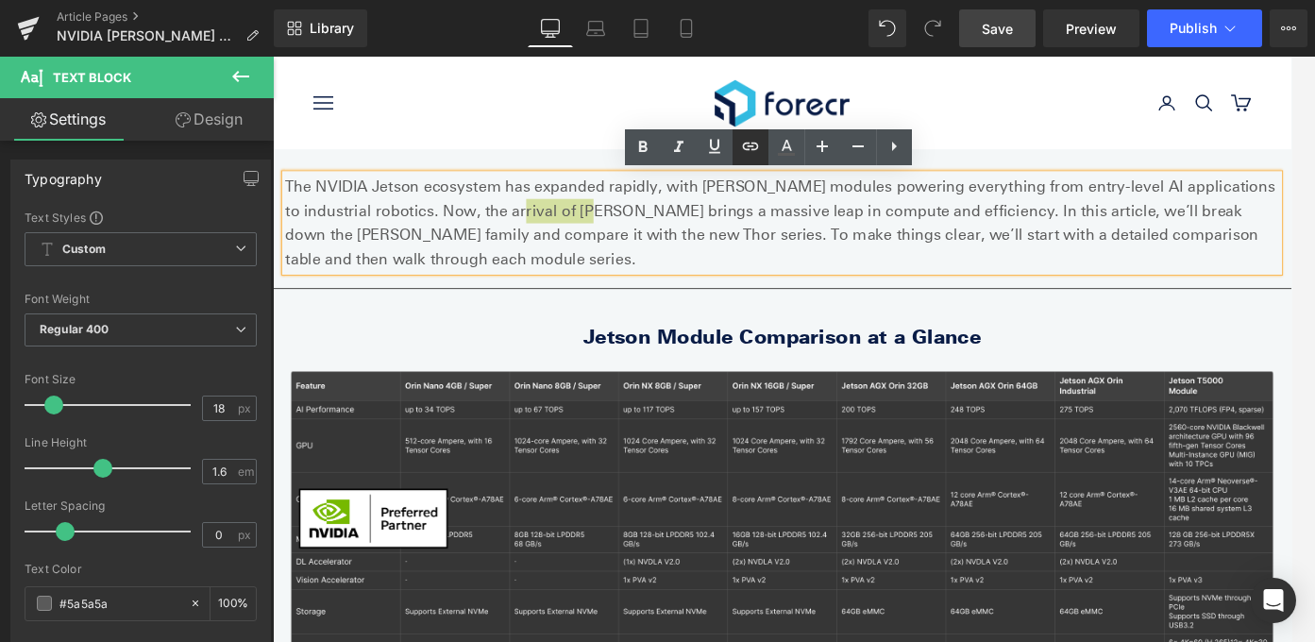
click at [753, 150] on icon at bounding box center [750, 147] width 16 height 8
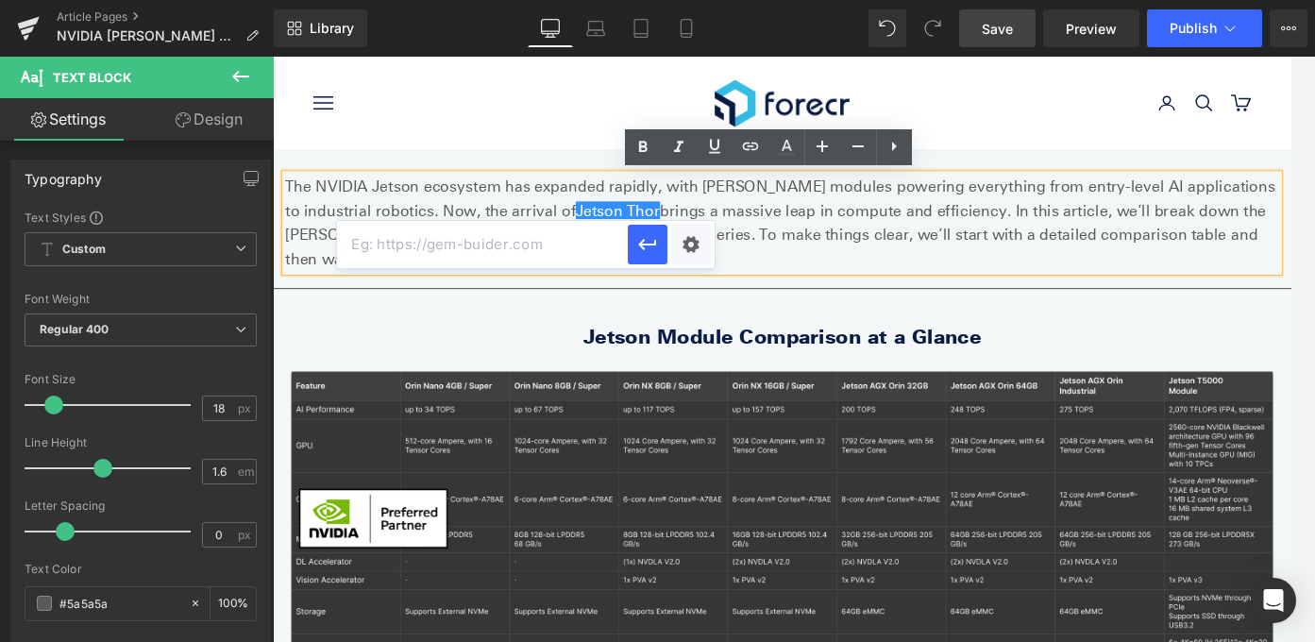
click at [547, 244] on input "text" at bounding box center [482, 244] width 291 height 47
paste input "[URL][DOMAIN_NAME]"
type input "[URL][DOMAIN_NAME]"
click at [641, 246] on icon "button" at bounding box center [647, 244] width 18 height 11
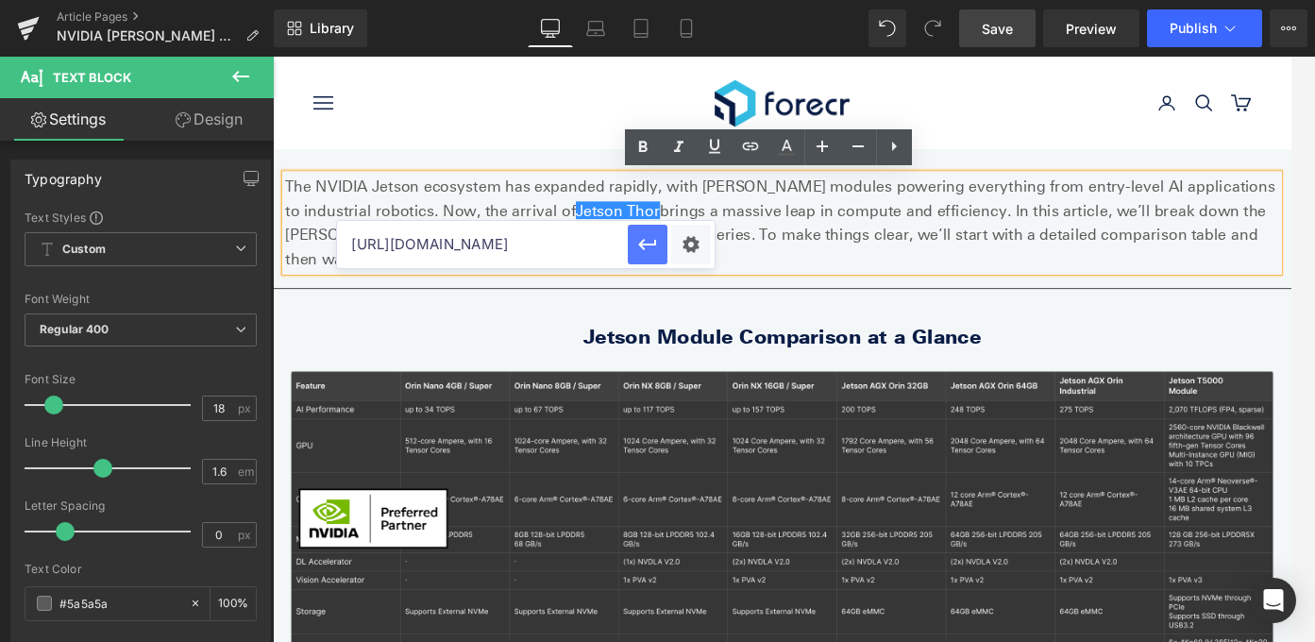
scroll to position [0, 0]
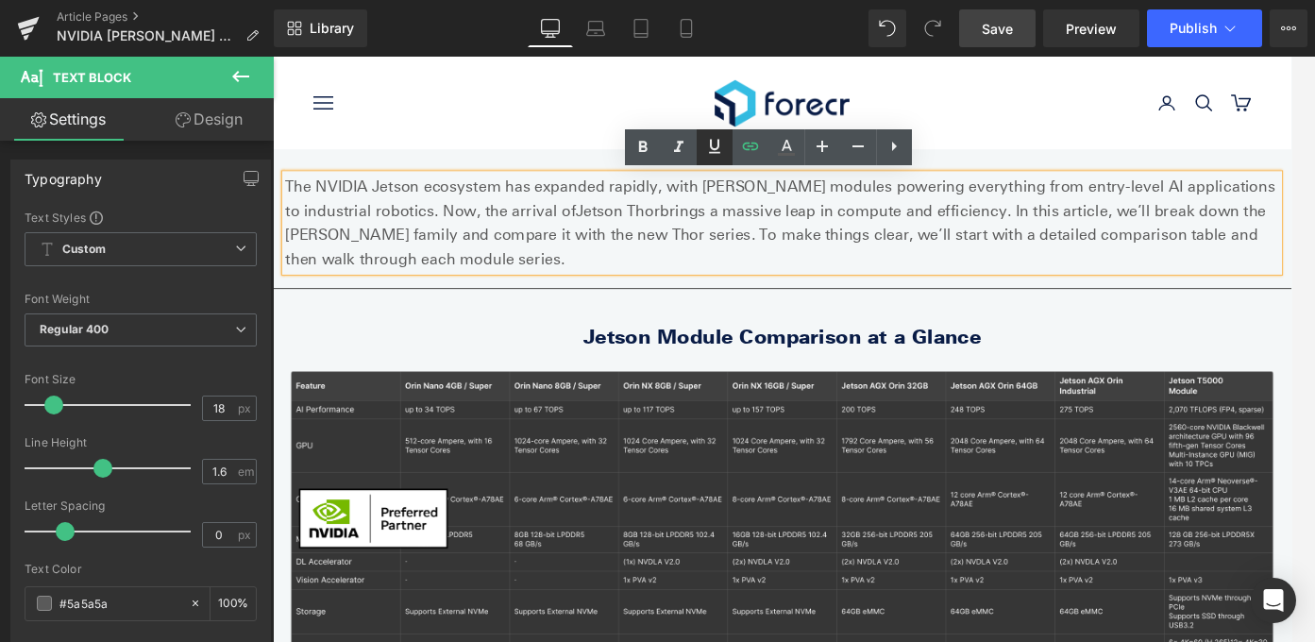
click at [712, 148] on icon at bounding box center [714, 147] width 11 height 14
click at [625, 147] on link at bounding box center [643, 147] width 36 height 36
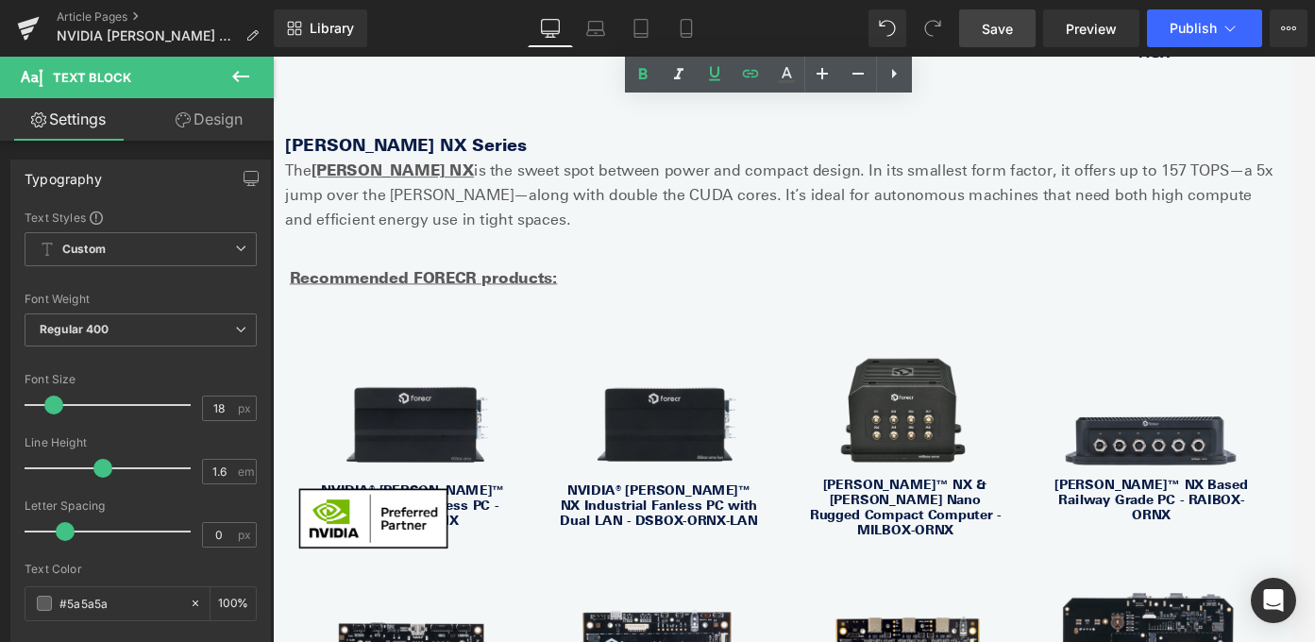
scroll to position [2274, 0]
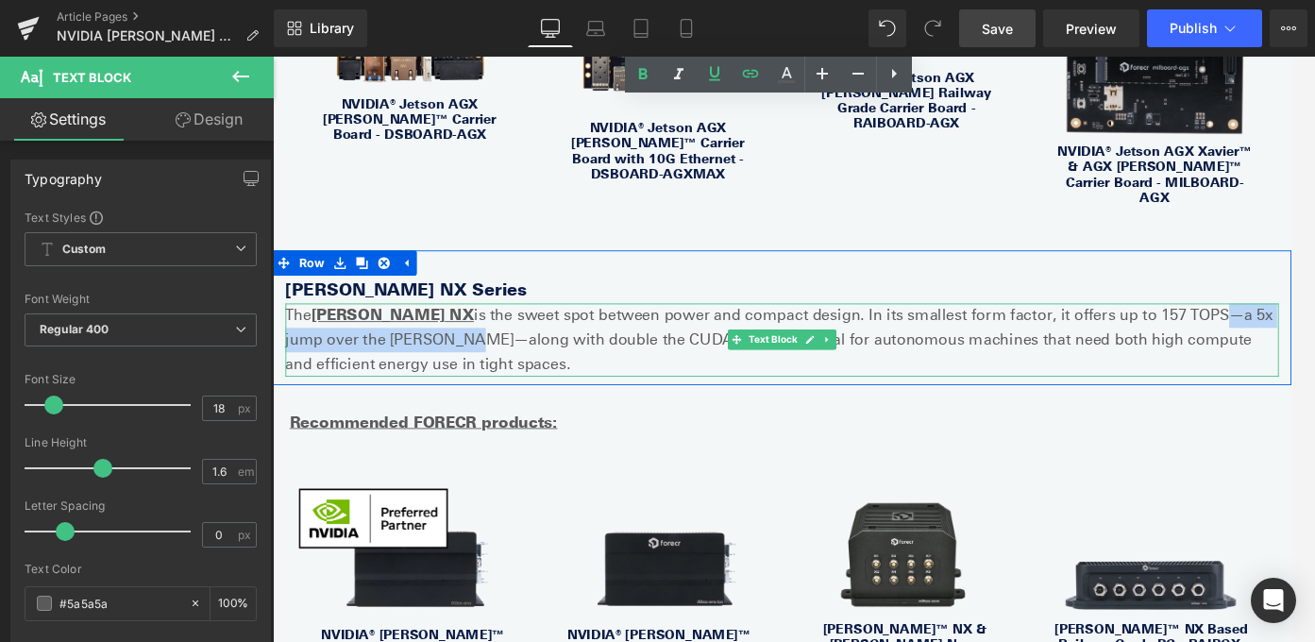
drag, startPoint x: 378, startPoint y: 312, endPoint x: 1242, endPoint y: 278, distance: 865.3
click at [1242, 333] on p "The [PERSON_NAME] NX is the sweet spot between power and compact design. In its…" at bounding box center [844, 373] width 1114 height 81
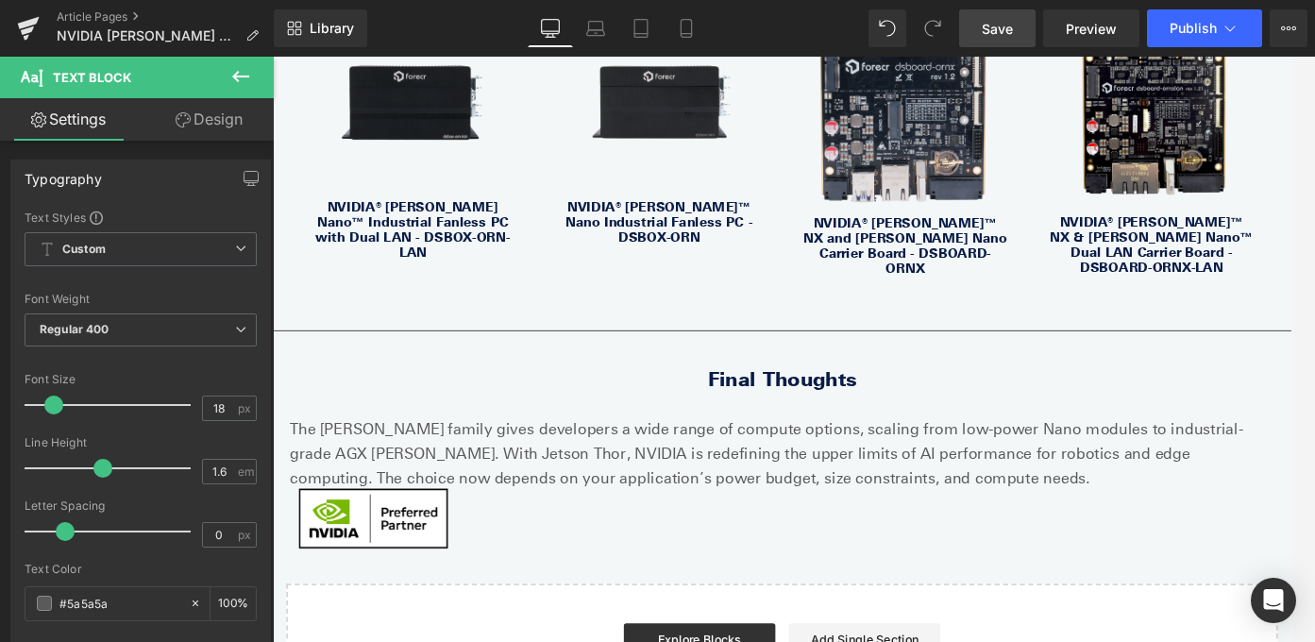
scroll to position [3626, 0]
click at [242, 77] on icon at bounding box center [240, 76] width 23 height 23
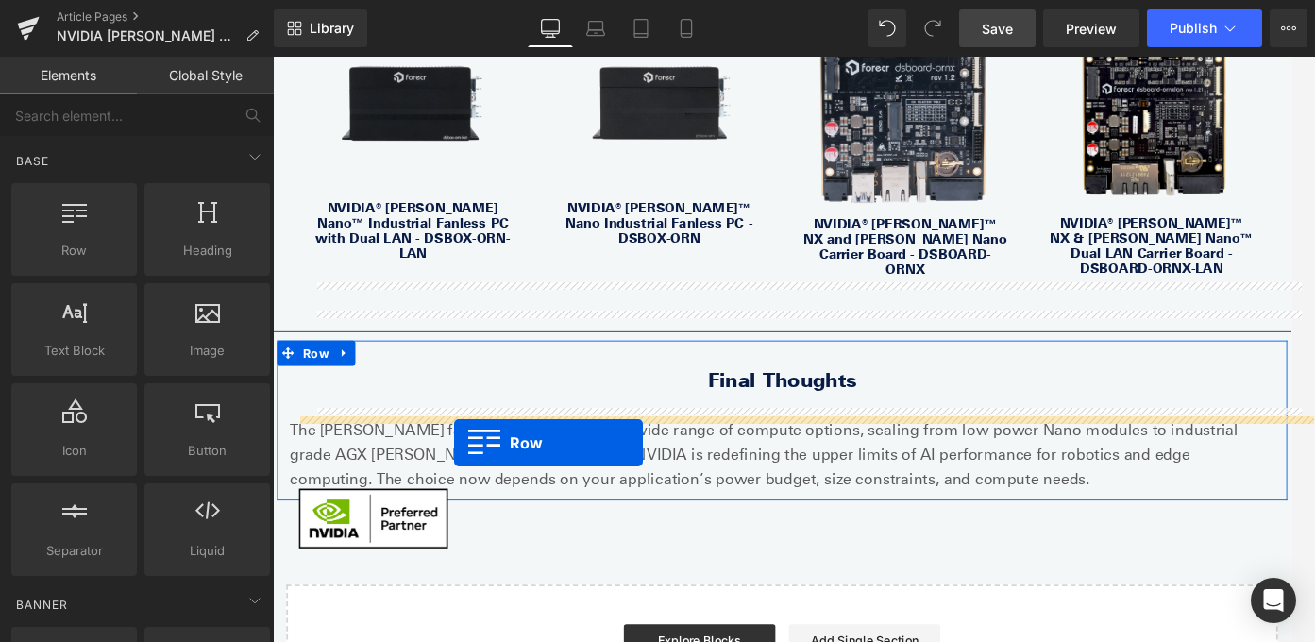
drag, startPoint x: 344, startPoint y: 298, endPoint x: 476, endPoint y: 490, distance: 232.8
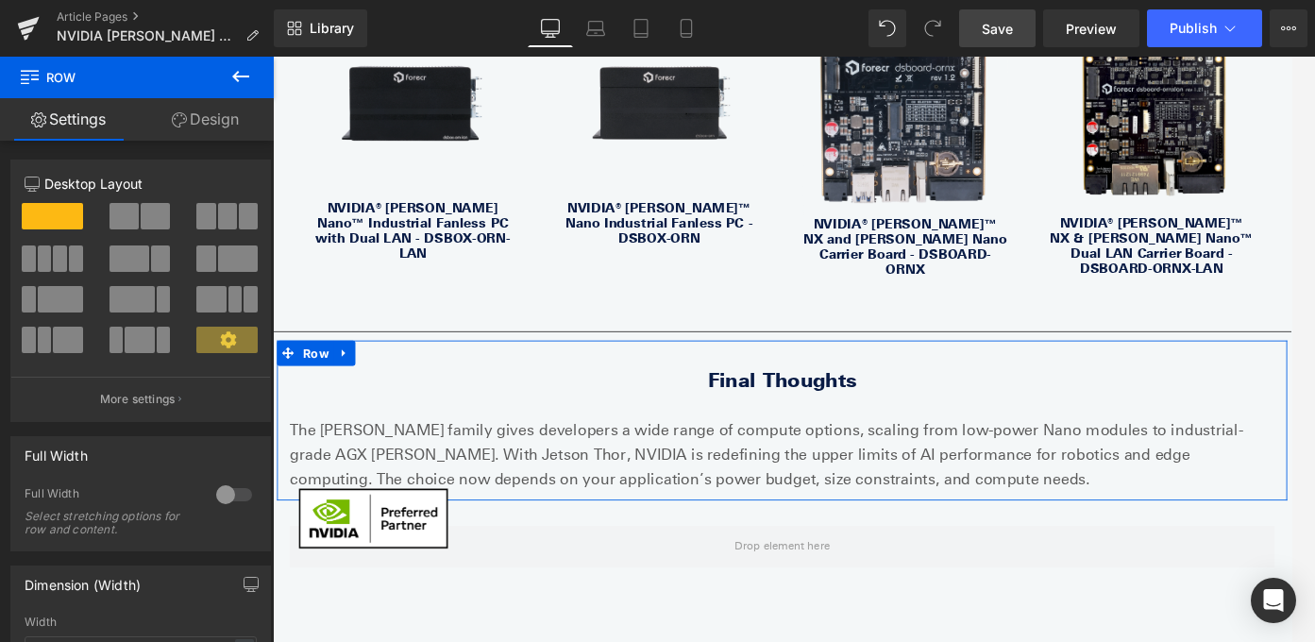
click at [242, 85] on icon at bounding box center [240, 76] width 23 height 23
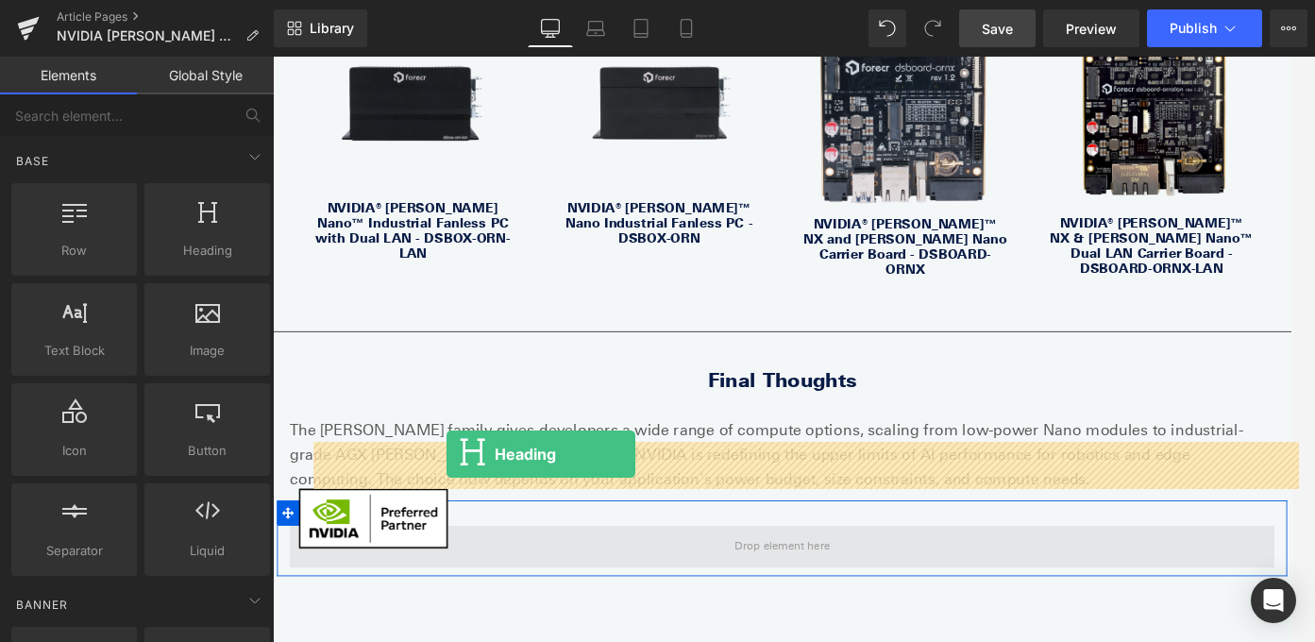
drag, startPoint x: 465, startPoint y: 283, endPoint x: 467, endPoint y: 502, distance: 219.0
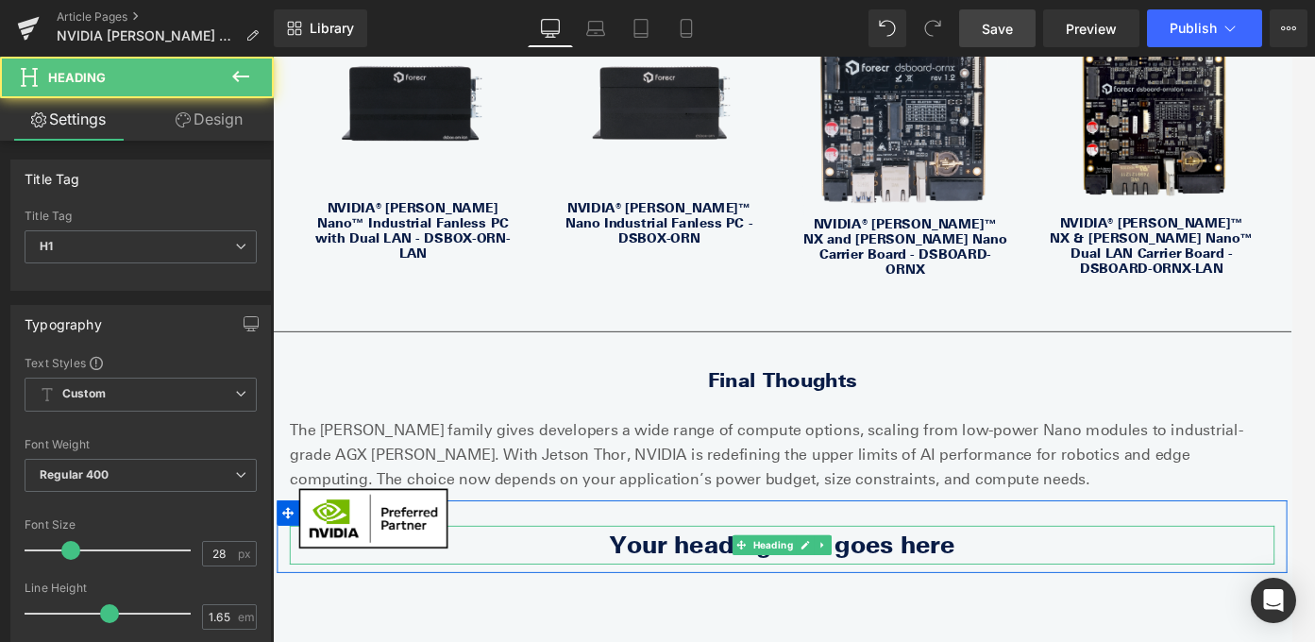
click at [711, 582] on h1 "Your heading text goes here" at bounding box center [844, 603] width 1104 height 43
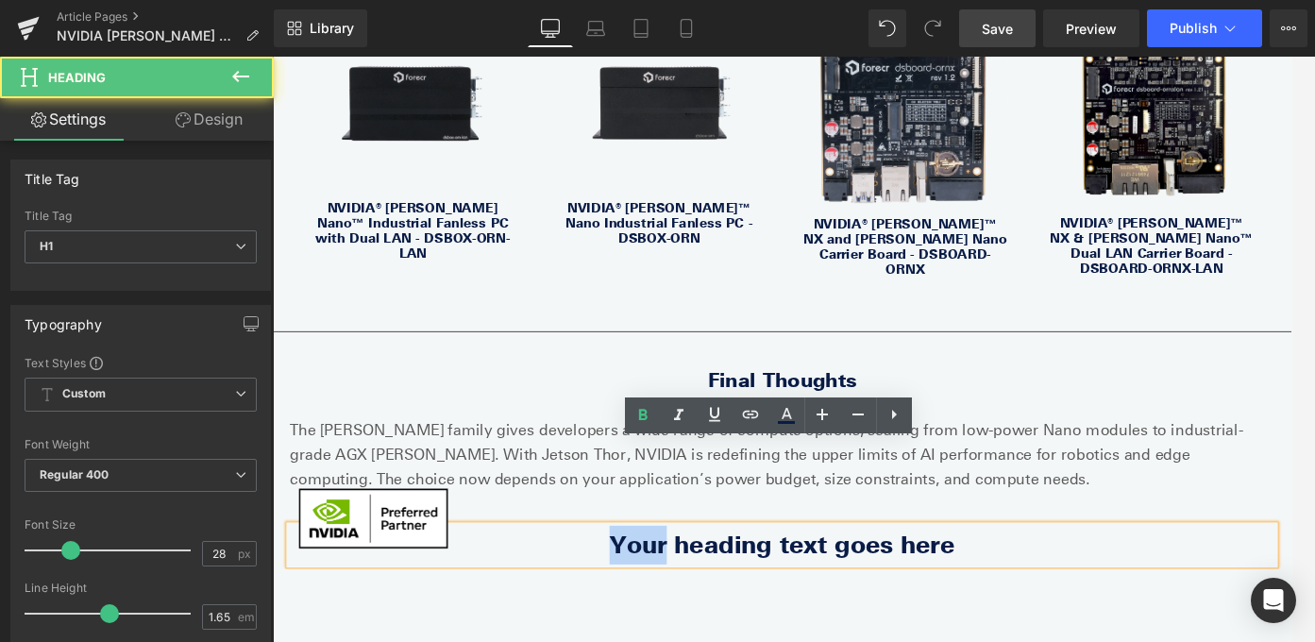
click at [711, 582] on h1 "Your heading text goes here" at bounding box center [844, 603] width 1104 height 43
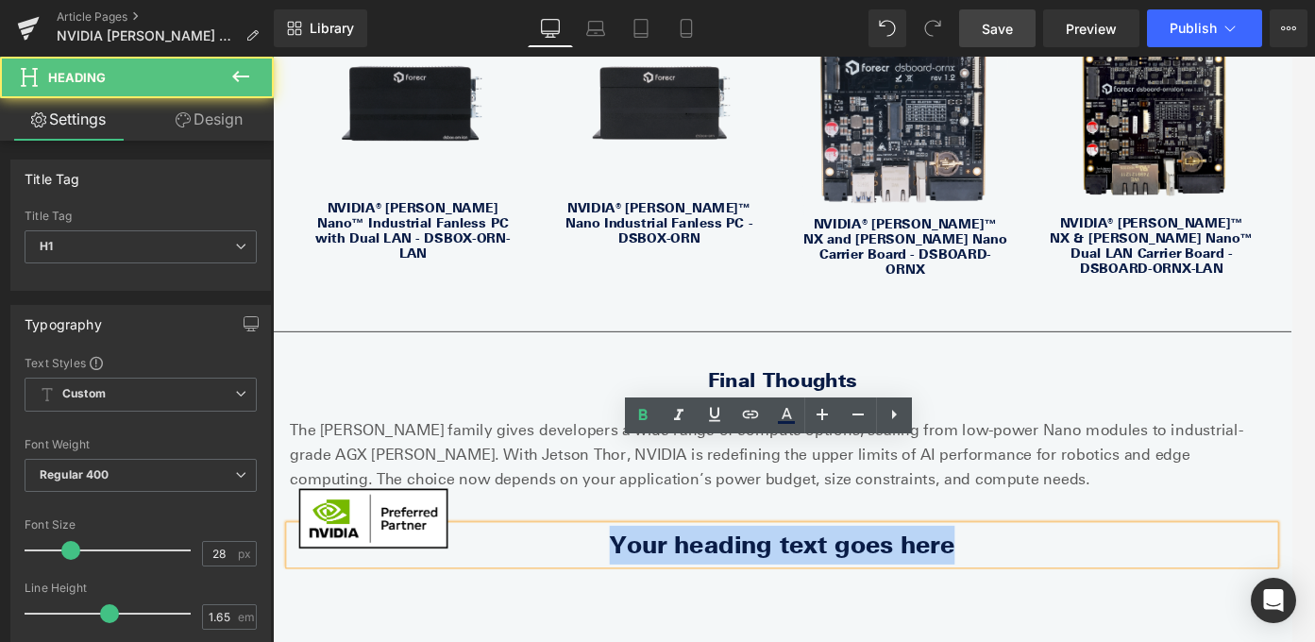
click at [711, 582] on h1 "Your heading text goes here" at bounding box center [844, 603] width 1104 height 43
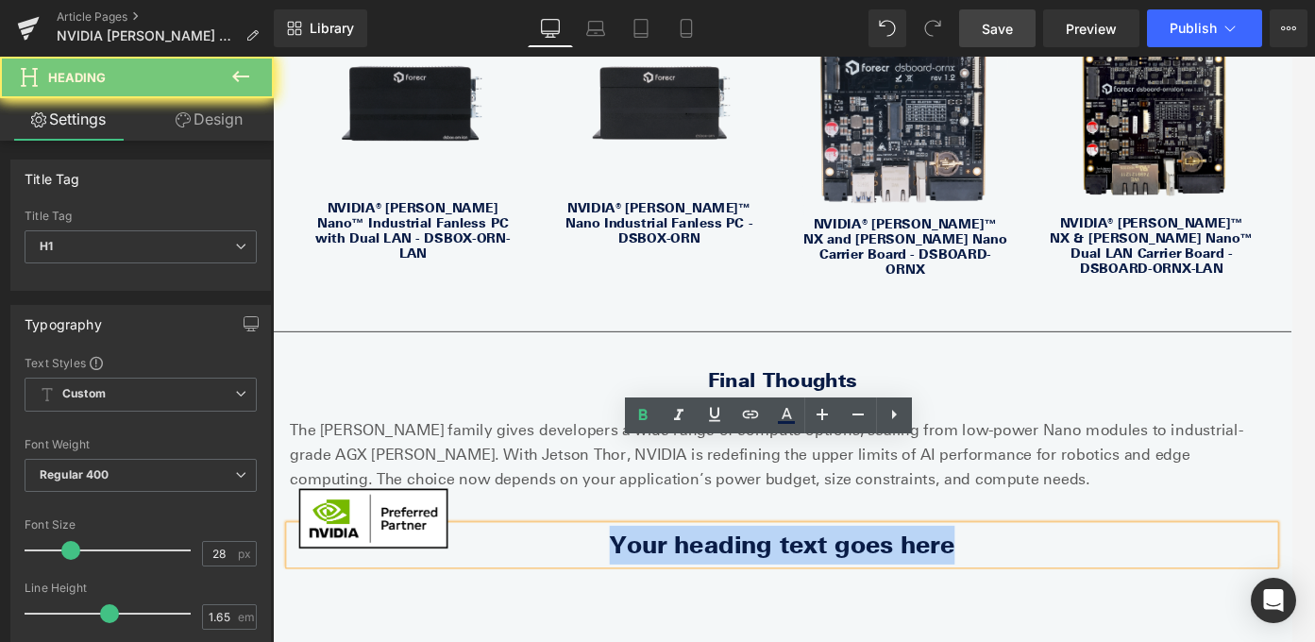
click at [711, 582] on h1 "Your heading text goes here" at bounding box center [844, 603] width 1104 height 43
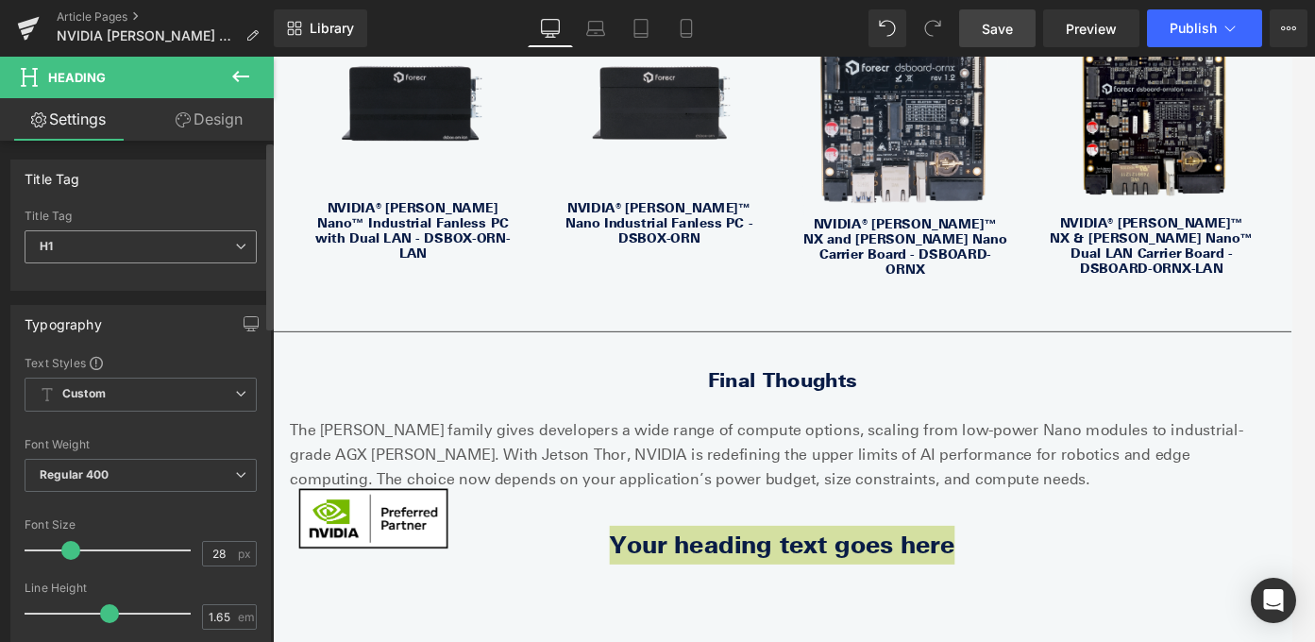
click at [219, 252] on span "H1" at bounding box center [141, 246] width 232 height 33
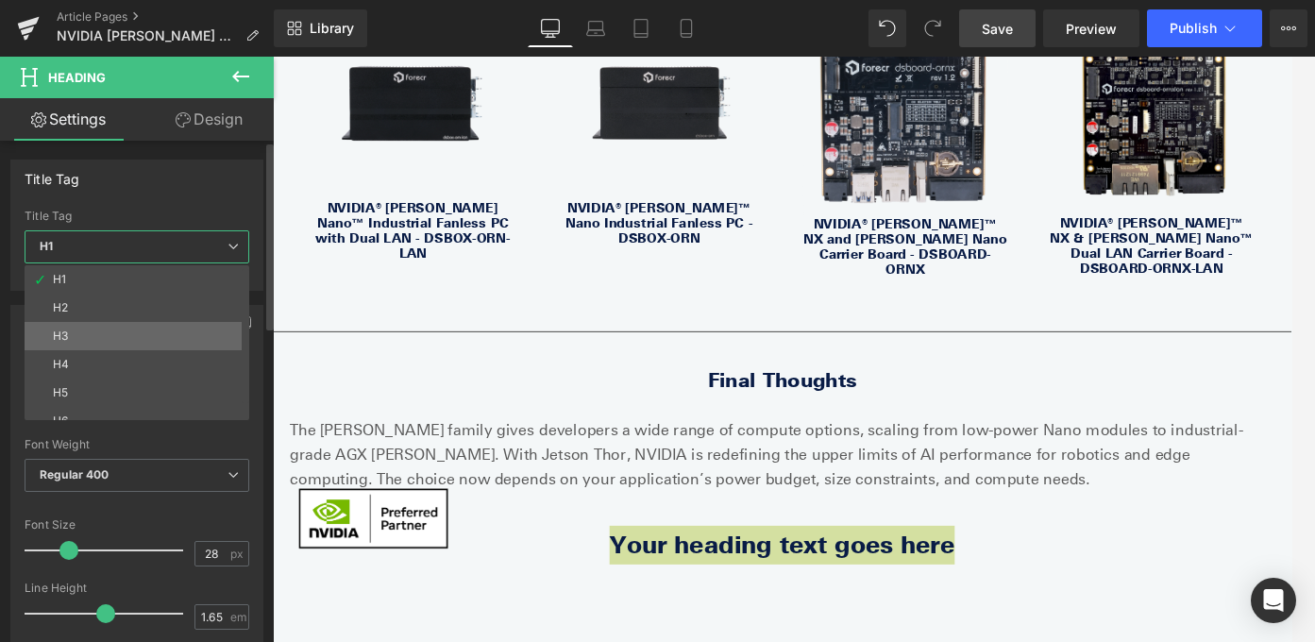
click at [146, 334] on li "H3" at bounding box center [141, 336] width 233 height 28
type input "16.38"
type input "100"
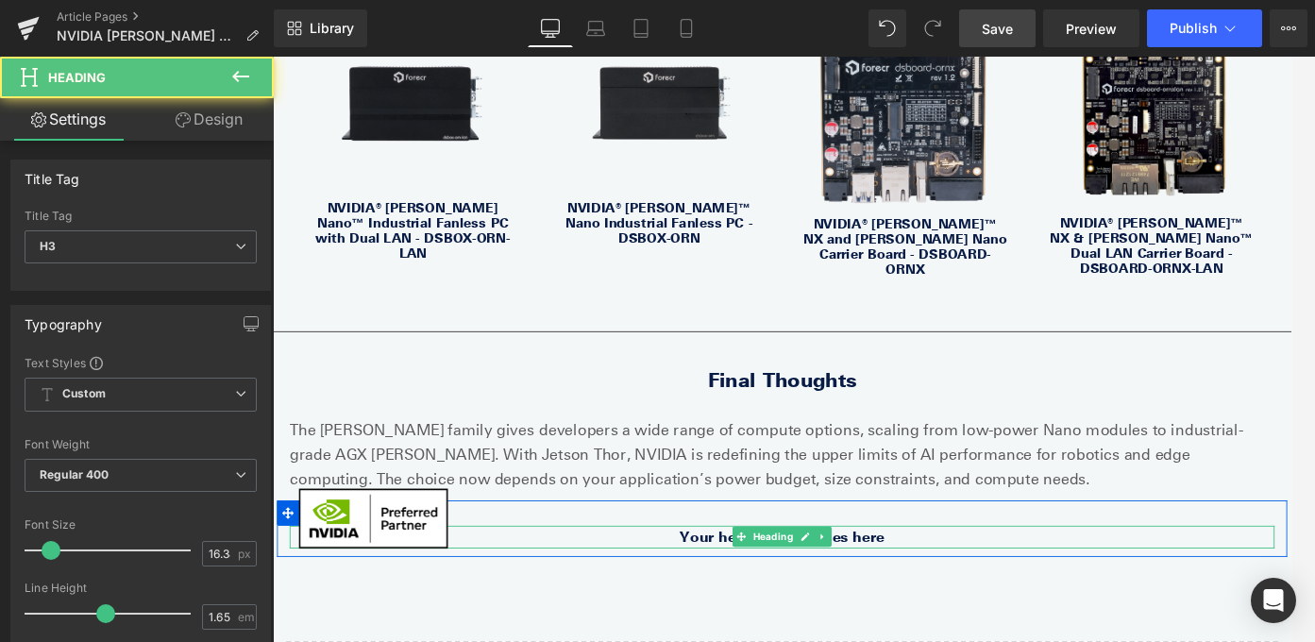
click at [757, 582] on h3 "Your heading text goes here" at bounding box center [844, 594] width 1104 height 25
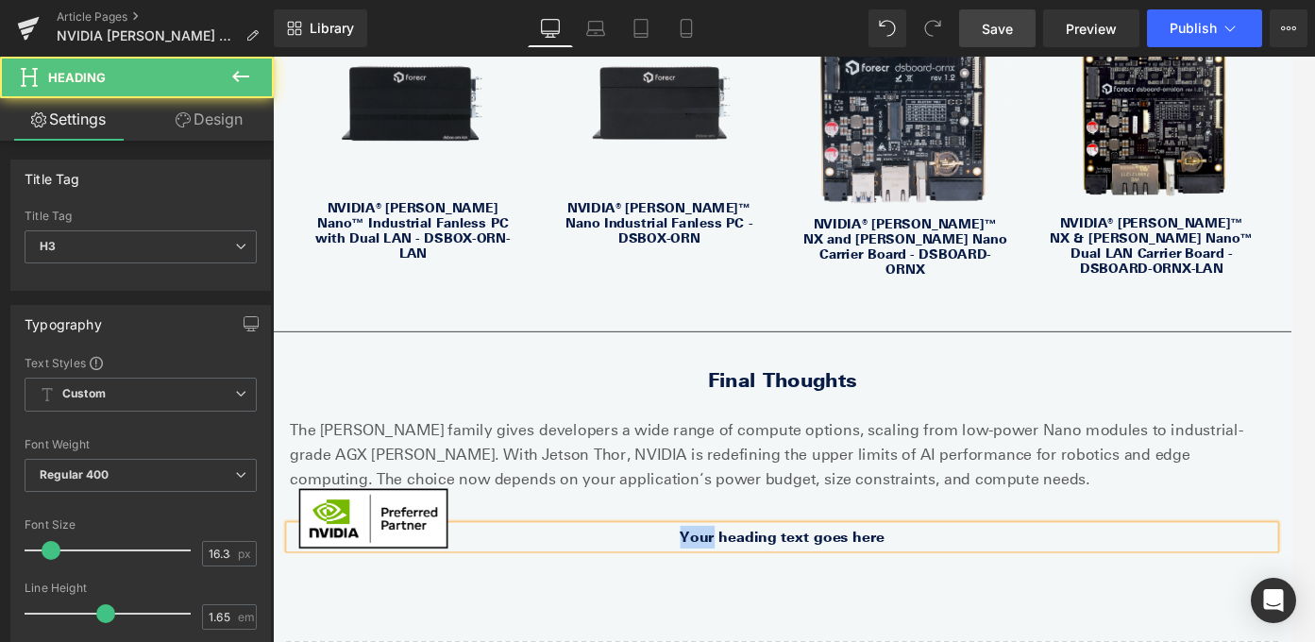
click at [757, 582] on h3 "Your heading text goes here" at bounding box center [844, 594] width 1104 height 25
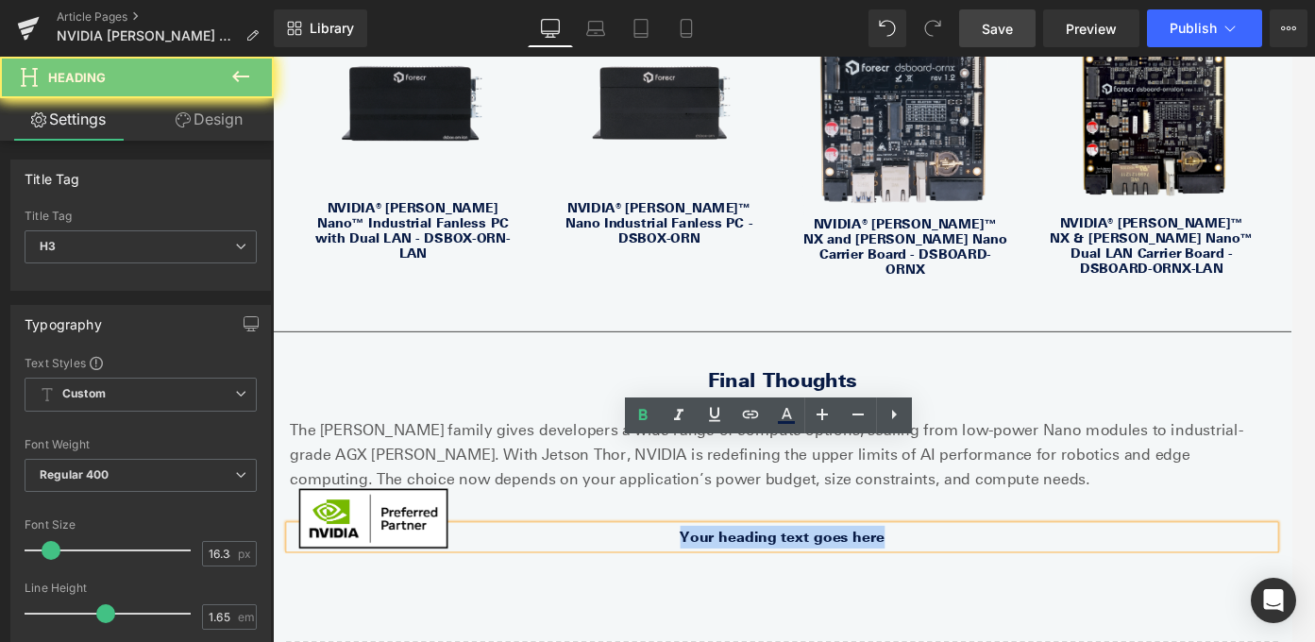
click at [757, 582] on h3 "Your heading text goes here" at bounding box center [844, 594] width 1104 height 25
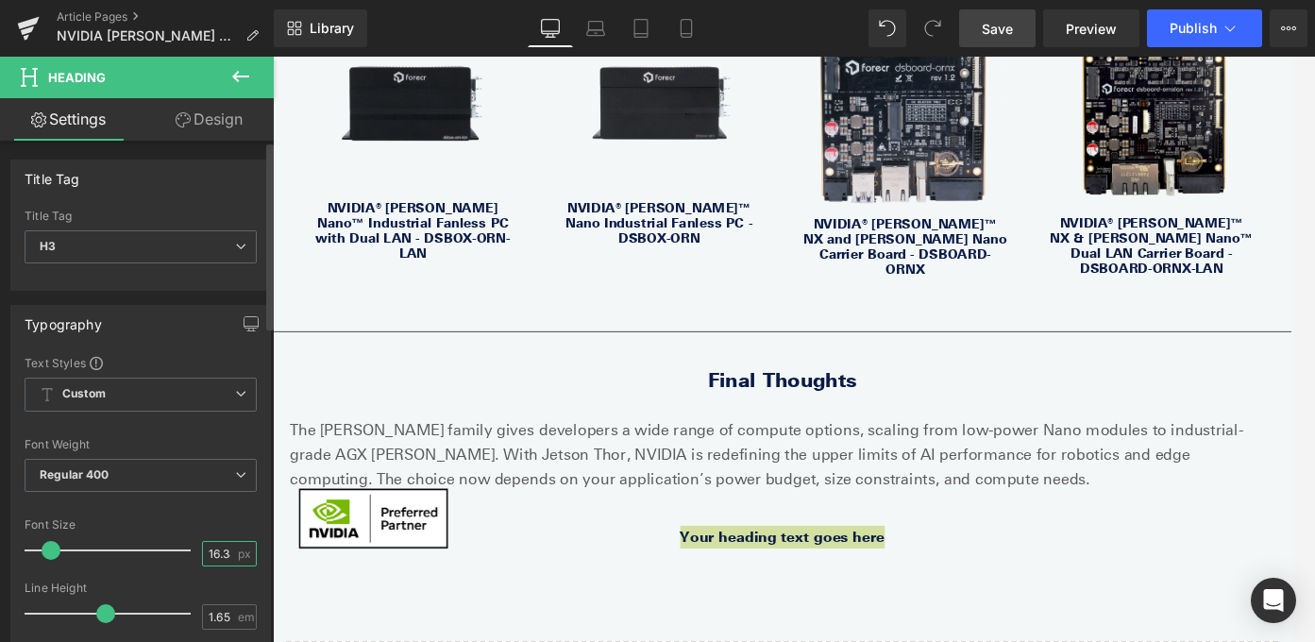
click at [224, 555] on input "16.38" at bounding box center [219, 554] width 33 height 24
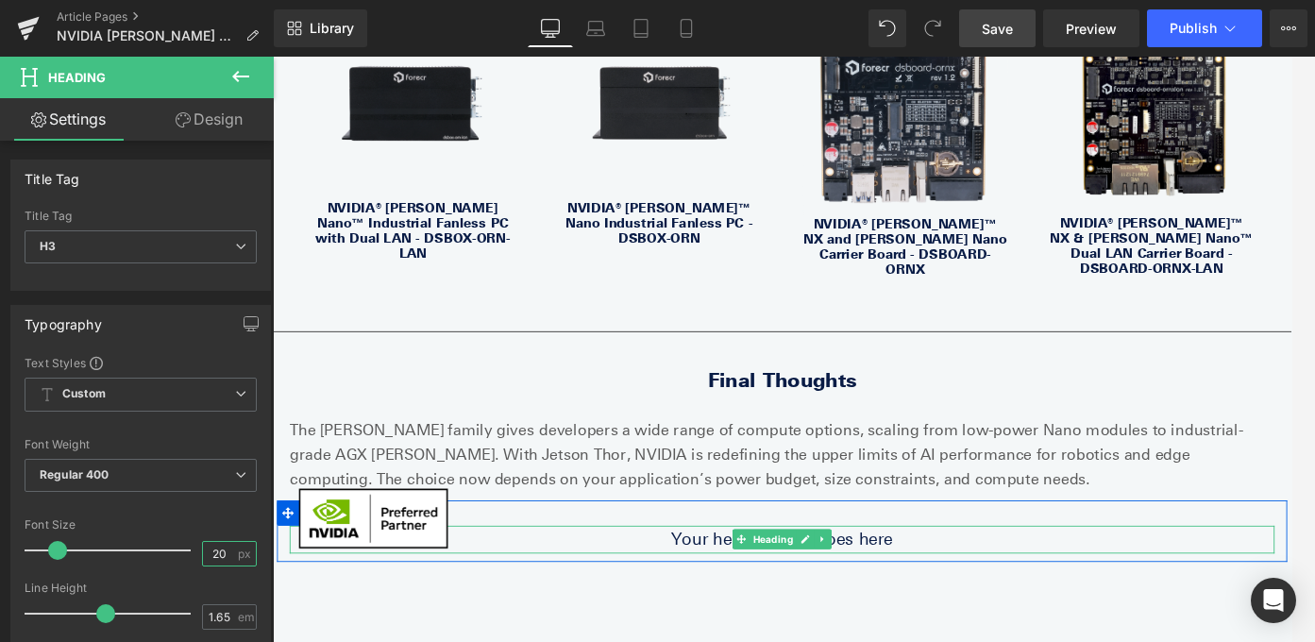
type input "20"
click at [746, 582] on h3 "Your heading text goes here" at bounding box center [844, 597] width 1104 height 31
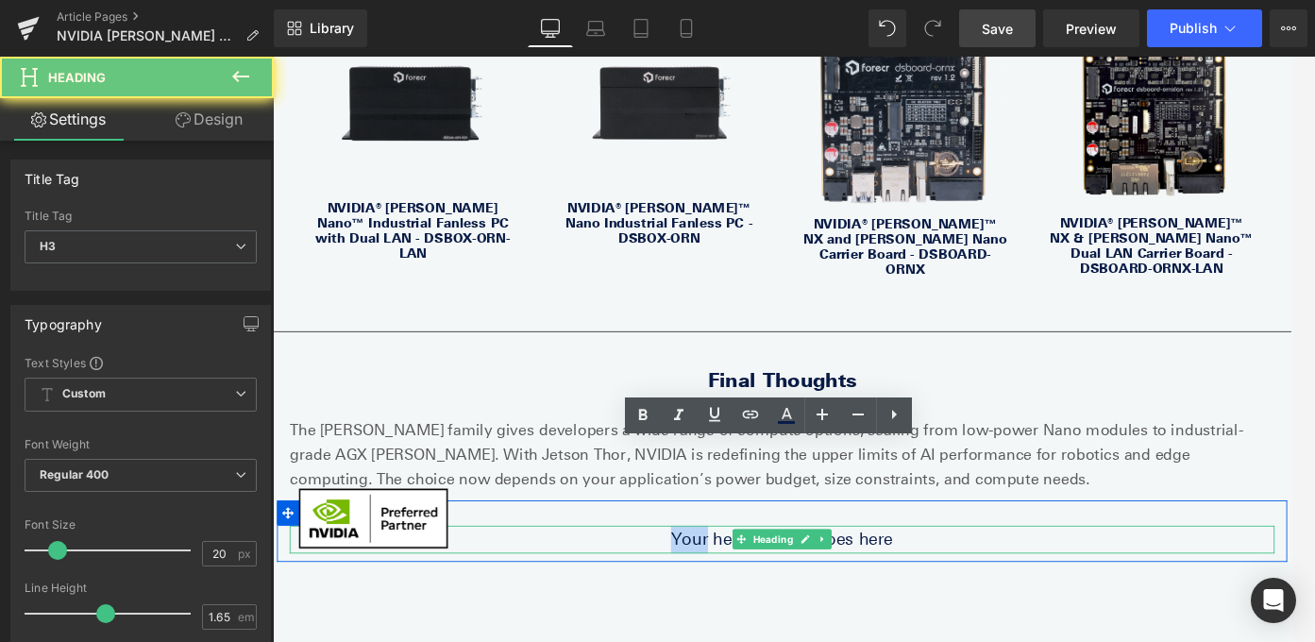
click at [746, 582] on h3 "Your heading text goes here" at bounding box center [844, 597] width 1104 height 31
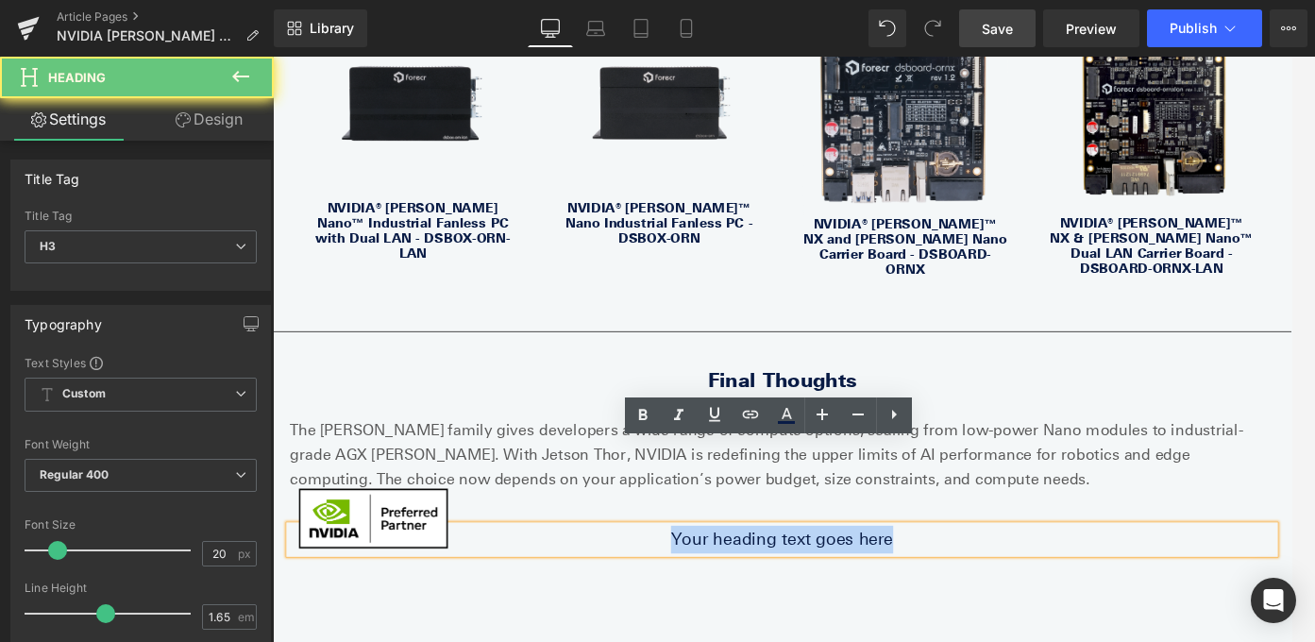
click at [746, 582] on h3 "Your heading text goes here" at bounding box center [844, 597] width 1104 height 31
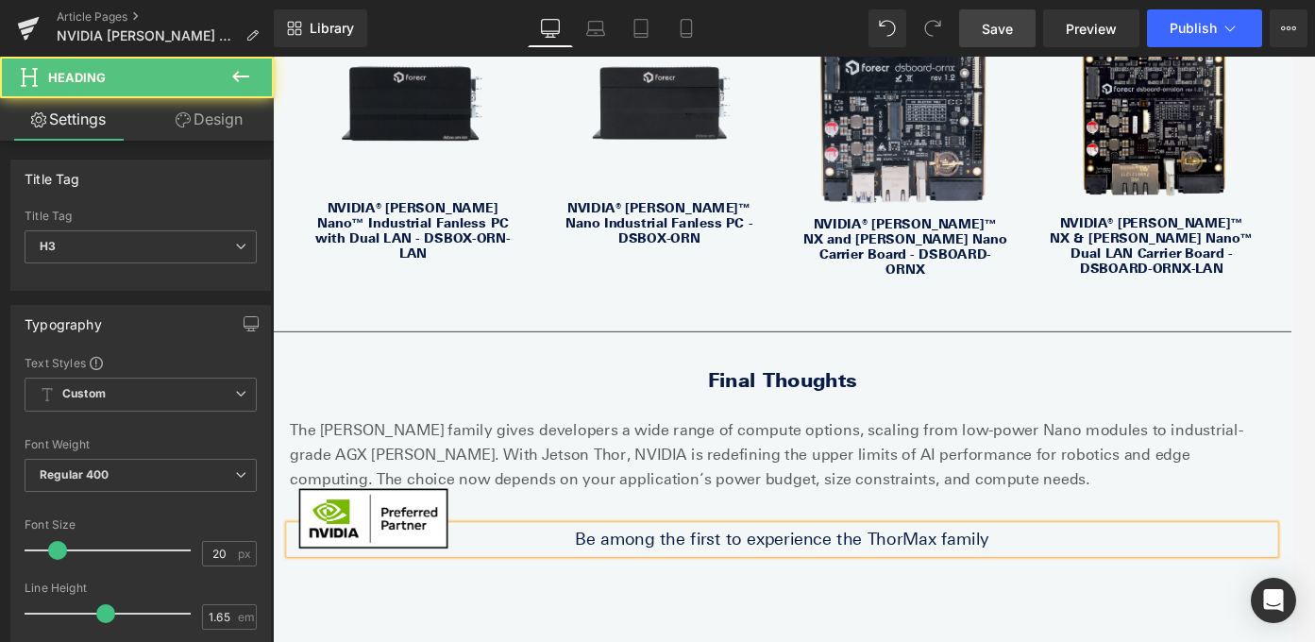
click at [699, 582] on h3 "Be among the first to experience the ThorMax family" at bounding box center [844, 597] width 1104 height 31
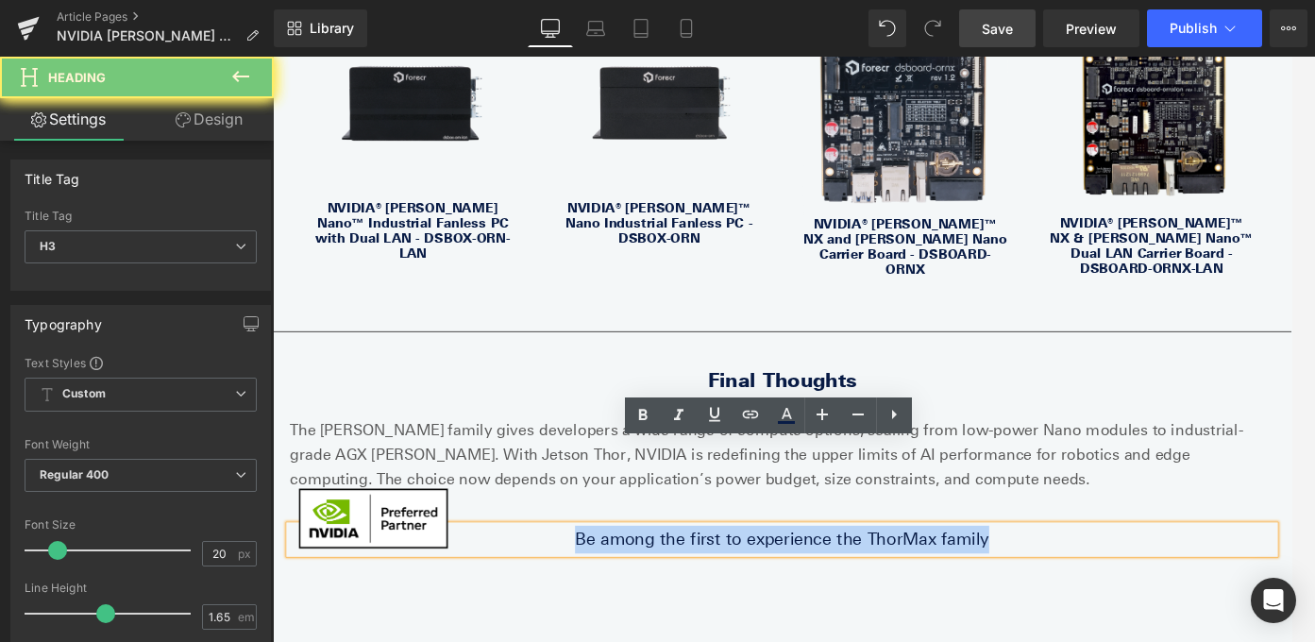
click at [699, 582] on h3 "Be among the first to experience the ThorMax family" at bounding box center [844, 597] width 1104 height 31
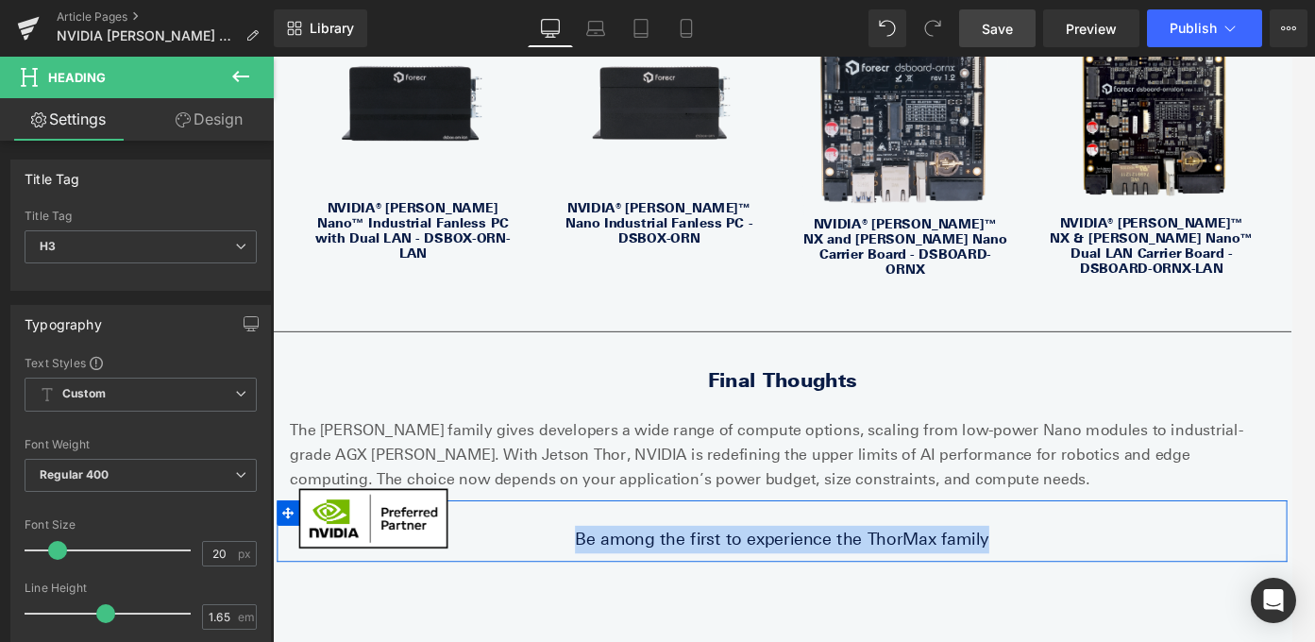
click at [733, 582] on h3 "Be among the first to experience the ThorMax family" at bounding box center [844, 597] width 1104 height 31
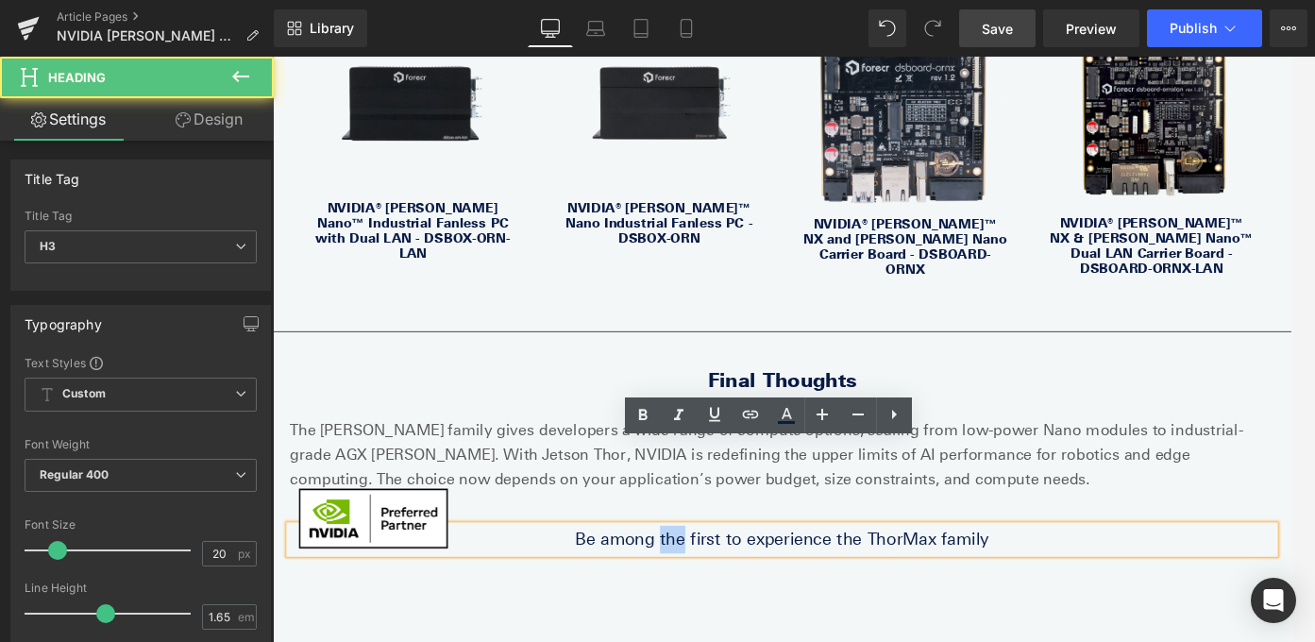
click at [733, 582] on h3 "Be among the first to experience the ThorMax family" at bounding box center [844, 597] width 1104 height 31
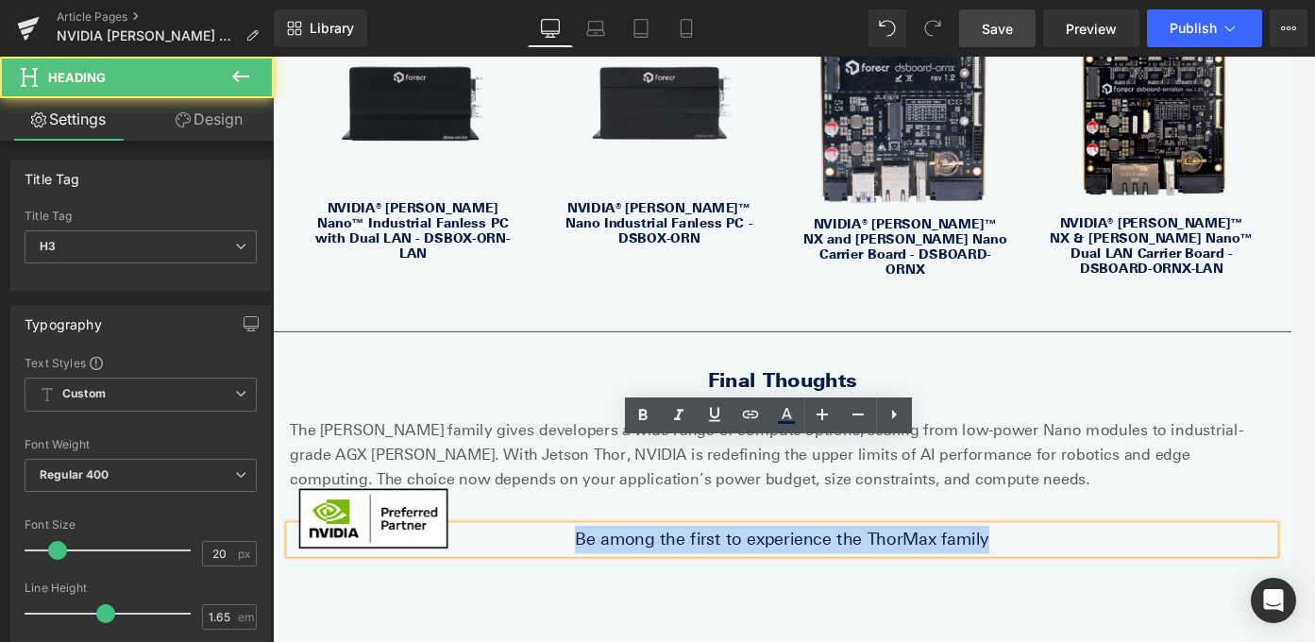
click at [733, 582] on h3 "Be among the first to experience the ThorMax family" at bounding box center [844, 597] width 1104 height 31
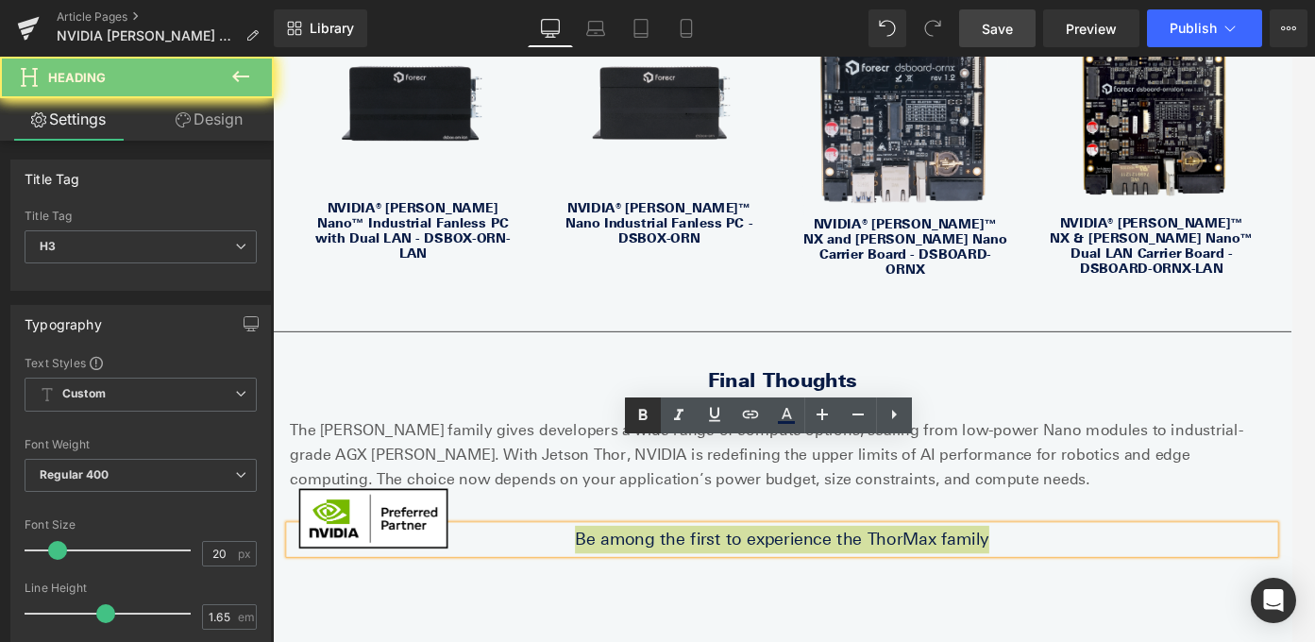
click at [642, 412] on icon at bounding box center [643, 415] width 23 height 23
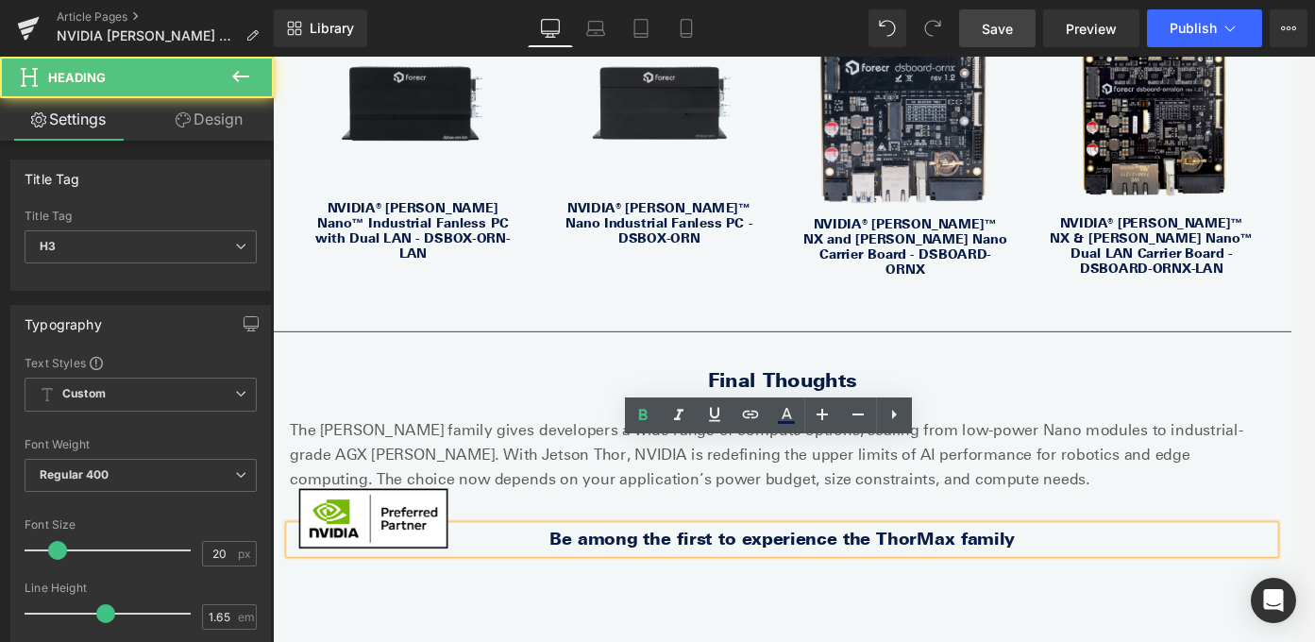
click at [972, 586] on strong "Be among the first to experience the ThorMax family" at bounding box center [843, 597] width 521 height 23
click at [997, 586] on strong "Be among the first to experience the ThorMax family" at bounding box center [843, 597] width 521 height 23
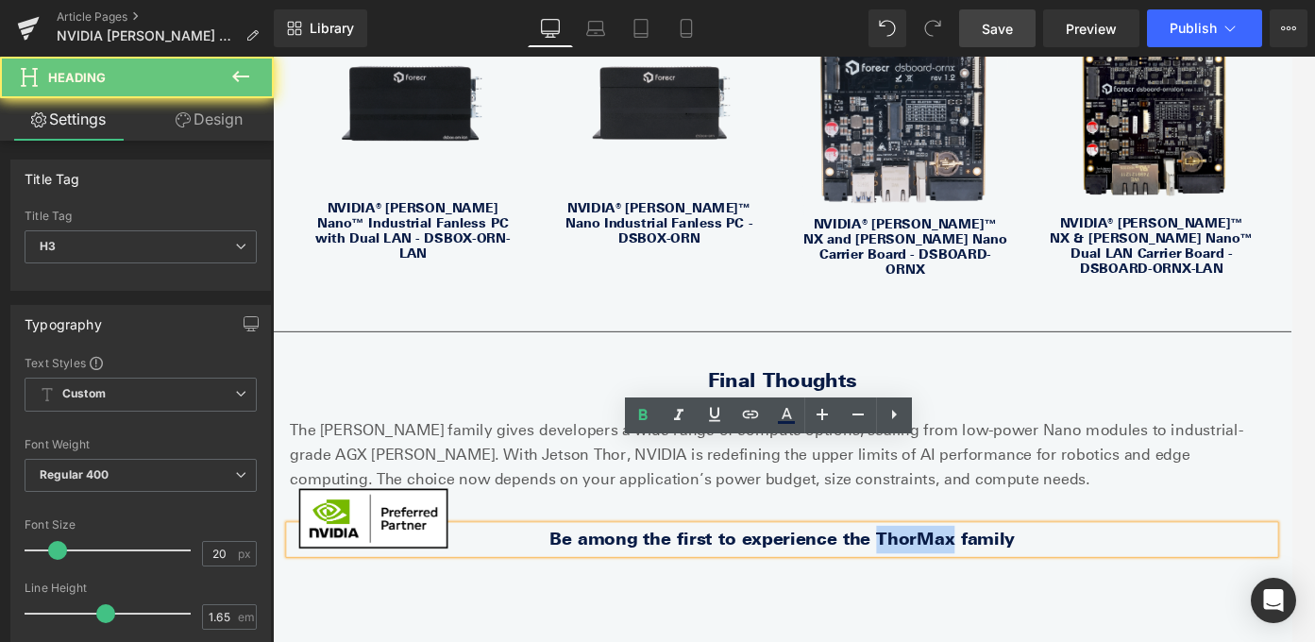
click at [997, 586] on strong "Be among the first to experience the ThorMax family" at bounding box center [843, 597] width 521 height 23
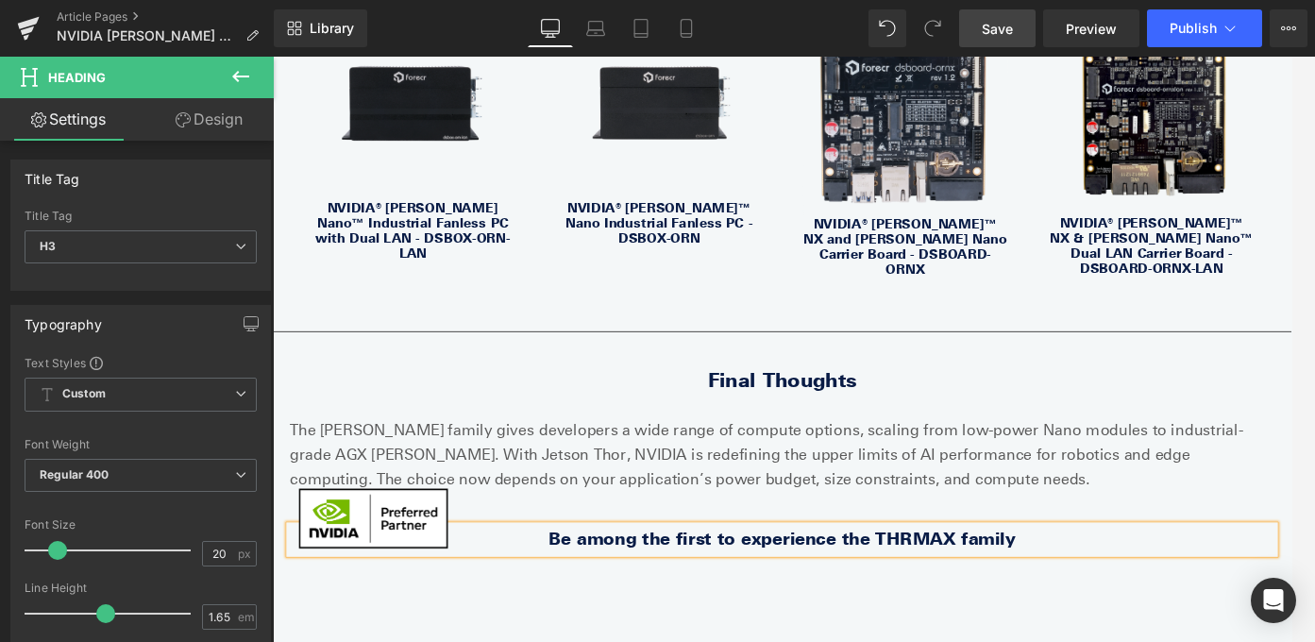
click at [1094, 582] on h3 "Be among the first to experience the THRMAX family" at bounding box center [844, 597] width 1104 height 31
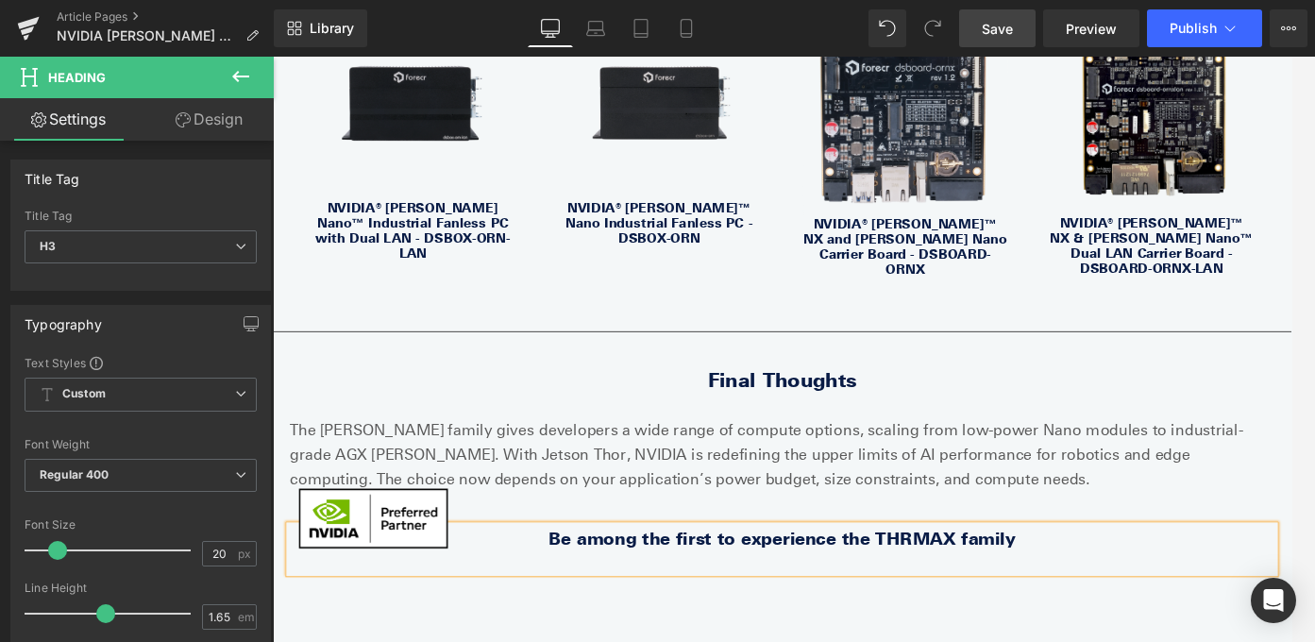
click at [1126, 582] on h3 "Be among the first to experience the THRMAX family" at bounding box center [844, 597] width 1104 height 31
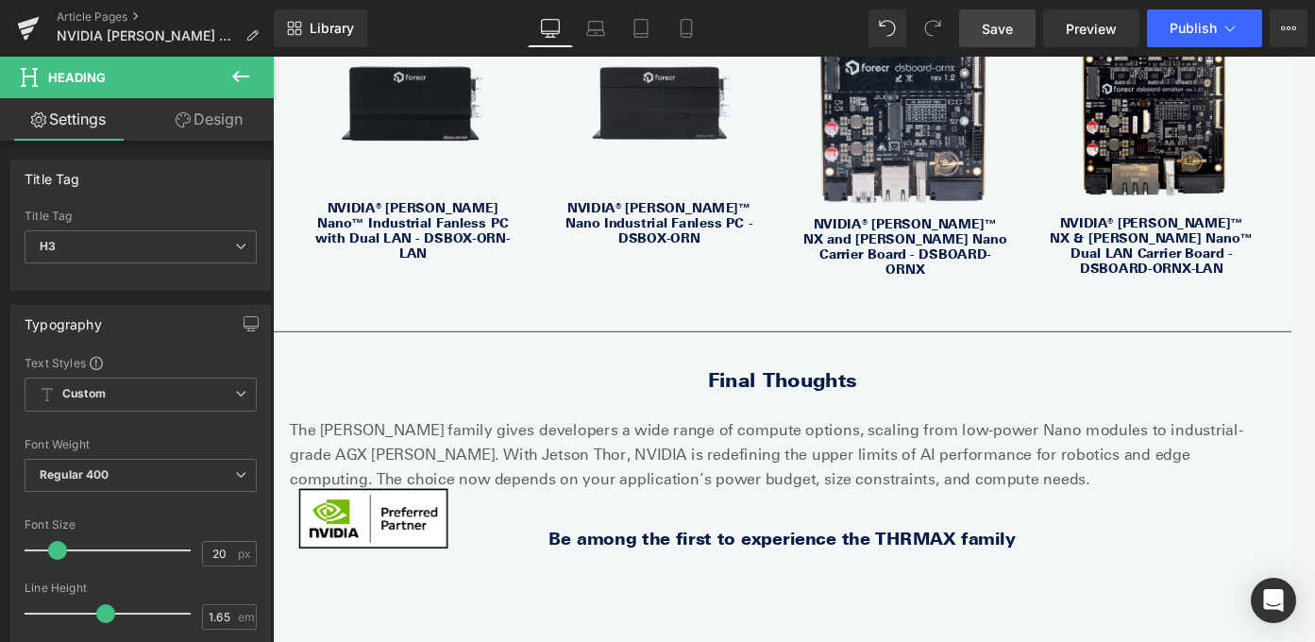
click at [239, 86] on icon at bounding box center [240, 76] width 23 height 23
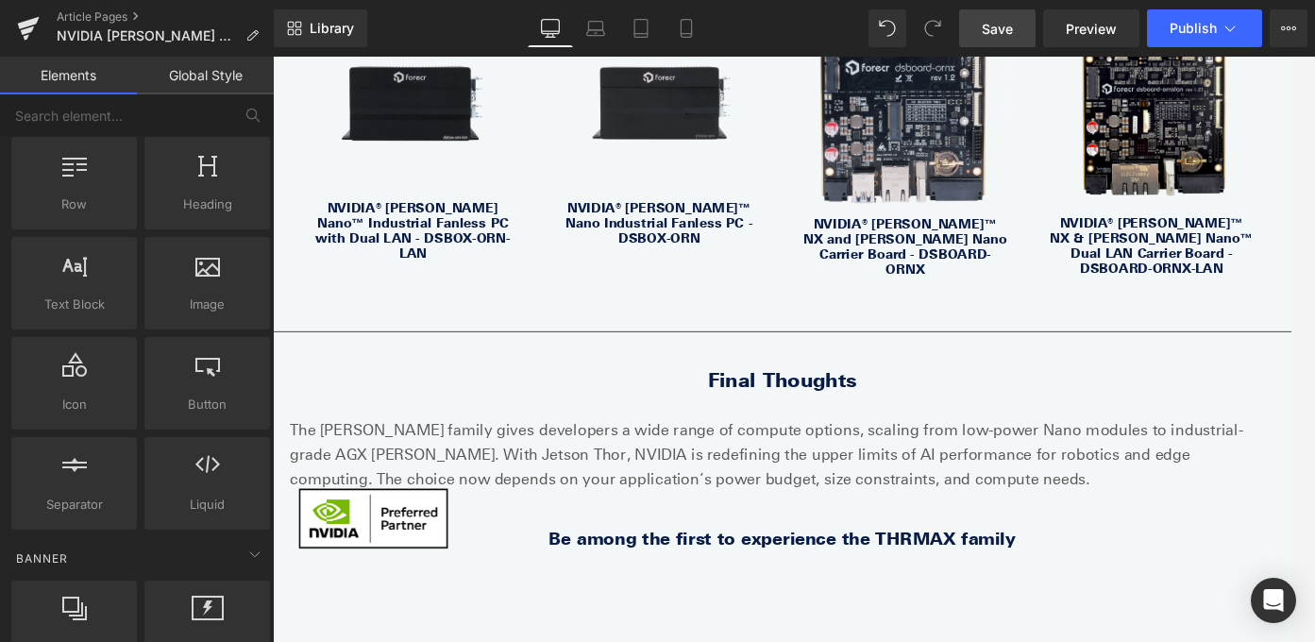
scroll to position [74, 0]
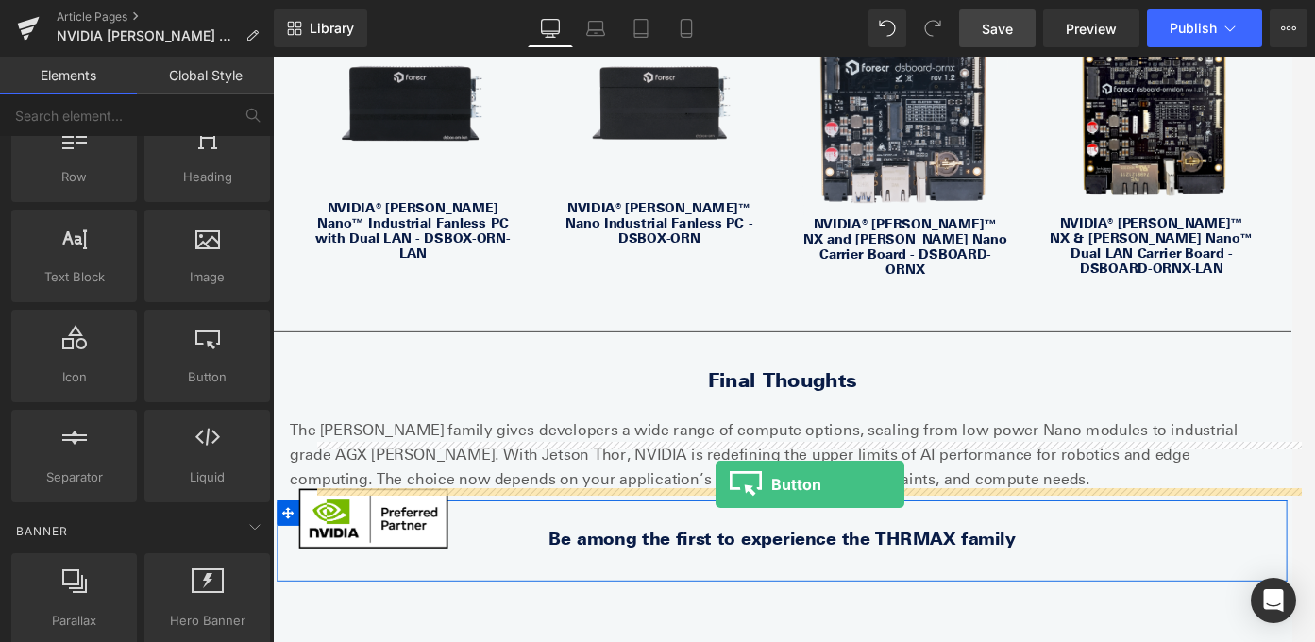
drag, startPoint x: 470, startPoint y: 446, endPoint x: 767, endPoint y: 531, distance: 309.5
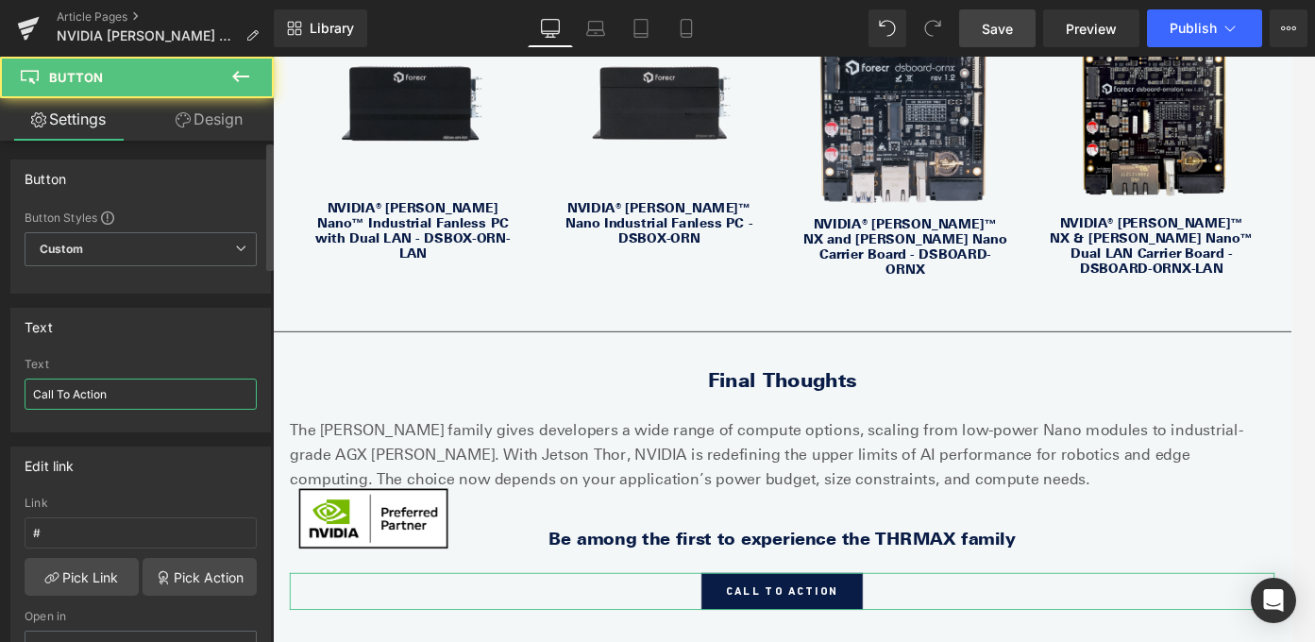
click at [69, 399] on input "Call To Action" at bounding box center [141, 394] width 232 height 31
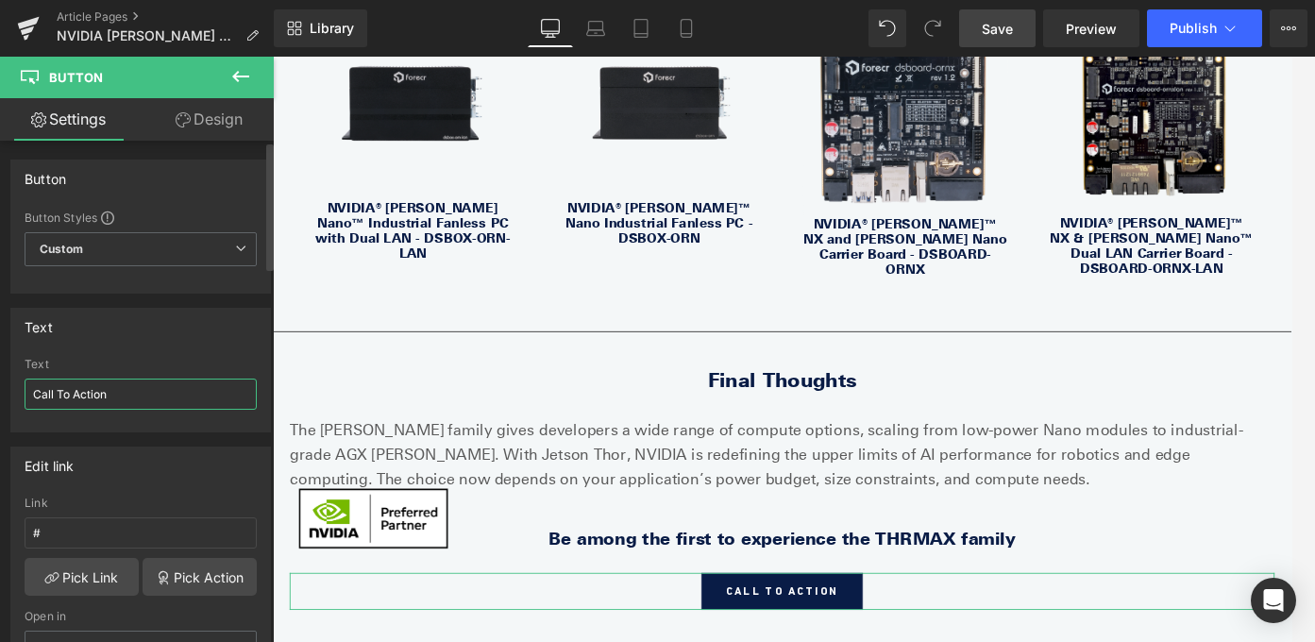
click at [69, 400] on input "Call To Action" at bounding box center [141, 394] width 232 height 31
paste input "[URL][DOMAIN_NAME]"
type input "[URL][DOMAIN_NAME]"
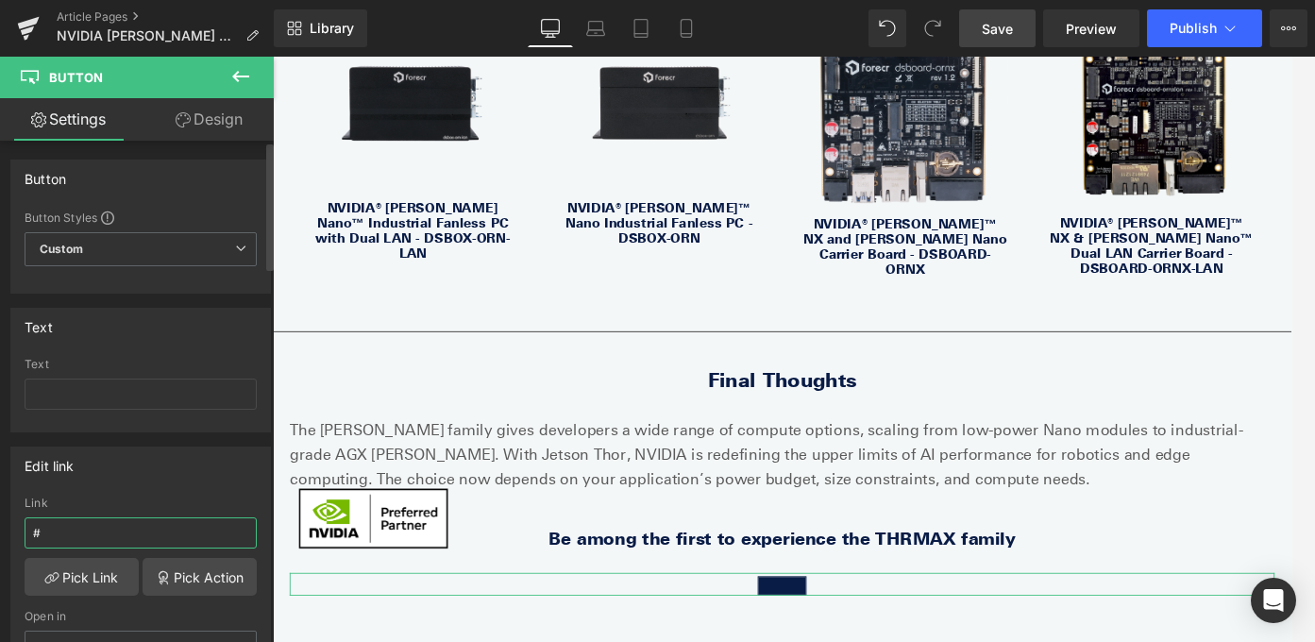
click at [88, 542] on input "#" at bounding box center [141, 532] width 232 height 31
paste input "[URL][DOMAIN_NAME]"
click at [149, 531] on input "#[URL][DOMAIN_NAME]" at bounding box center [141, 532] width 232 height 31
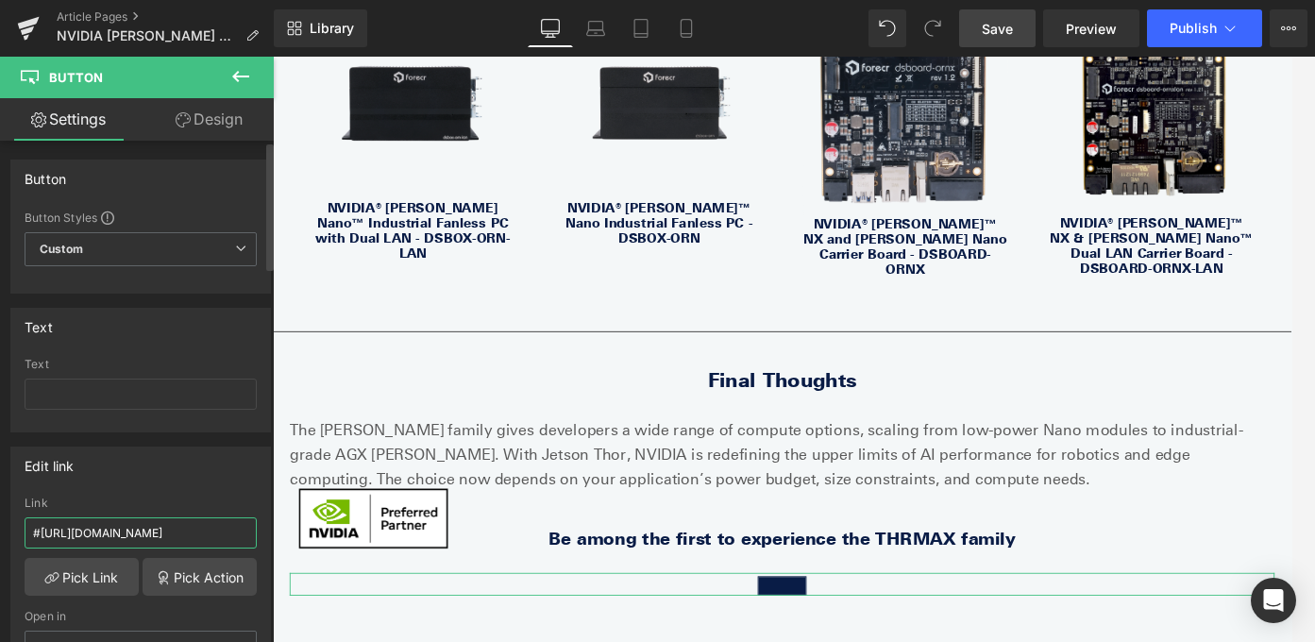
click at [149, 531] on input "#[URL][DOMAIN_NAME]" at bounding box center [141, 532] width 232 height 31
paste input "text"
type input "[URL][DOMAIN_NAME]"
click at [222, 390] on input "text" at bounding box center [141, 394] width 232 height 31
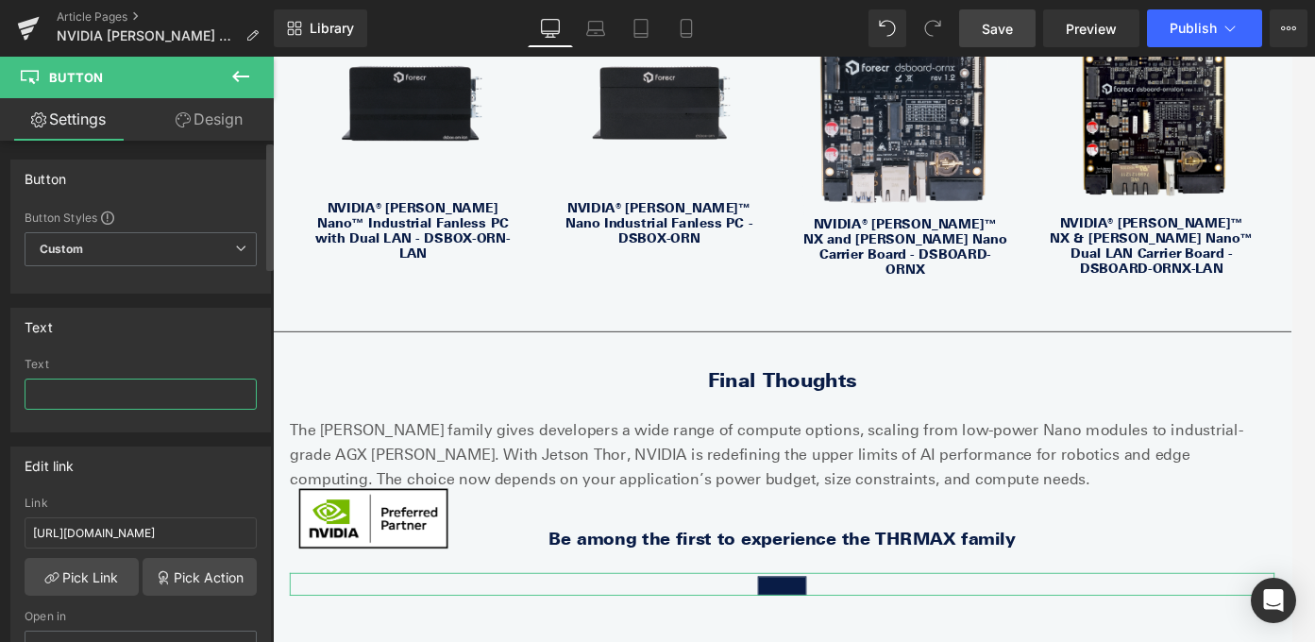
scroll to position [0, 0]
paste input "with our team to find the right solution for your project."
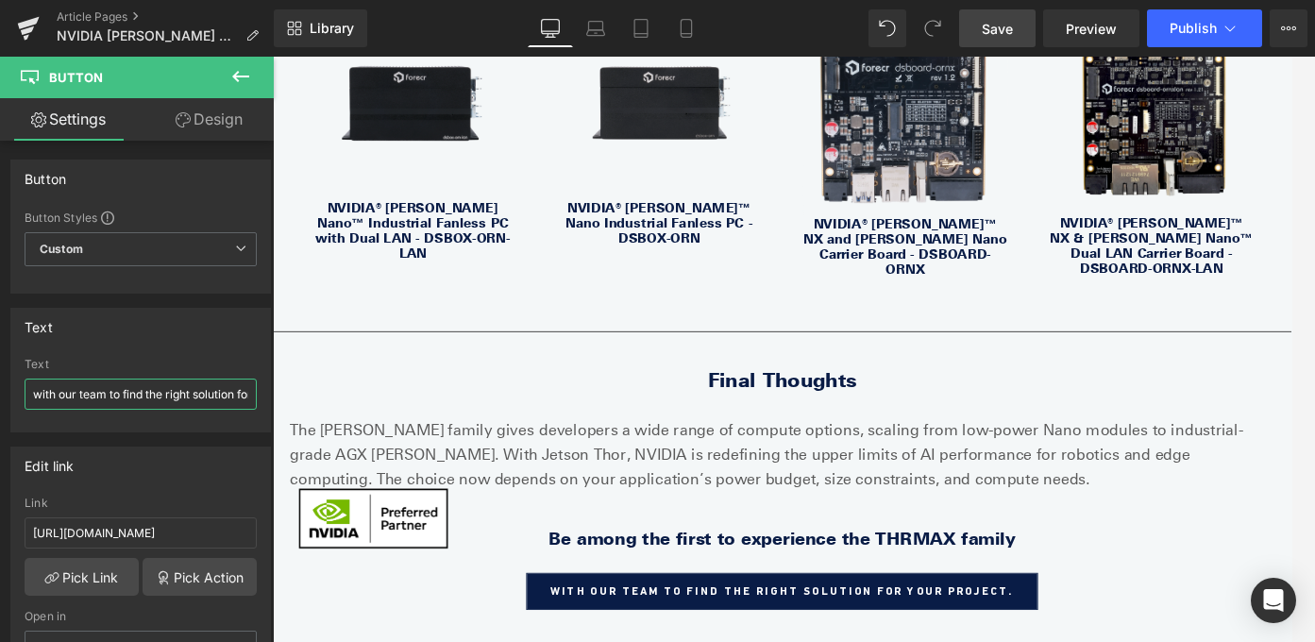
drag, startPoint x: 60, startPoint y: 398, endPoint x: -44, endPoint y: 389, distance: 105.2
click at [0, 389] on html "Button You are previewing how the will restyle your page. You can not edit Elem…" at bounding box center [657, 321] width 1315 height 642
click at [121, 396] on input "with our team to find the right solution for your project." at bounding box center [141, 394] width 232 height 31
drag, startPoint x: 104, startPoint y: 396, endPoint x: 22, endPoint y: 396, distance: 82.1
click at [22, 396] on div "with our team to find the right solution for your project. Text with our team t…" at bounding box center [140, 395] width 259 height 74
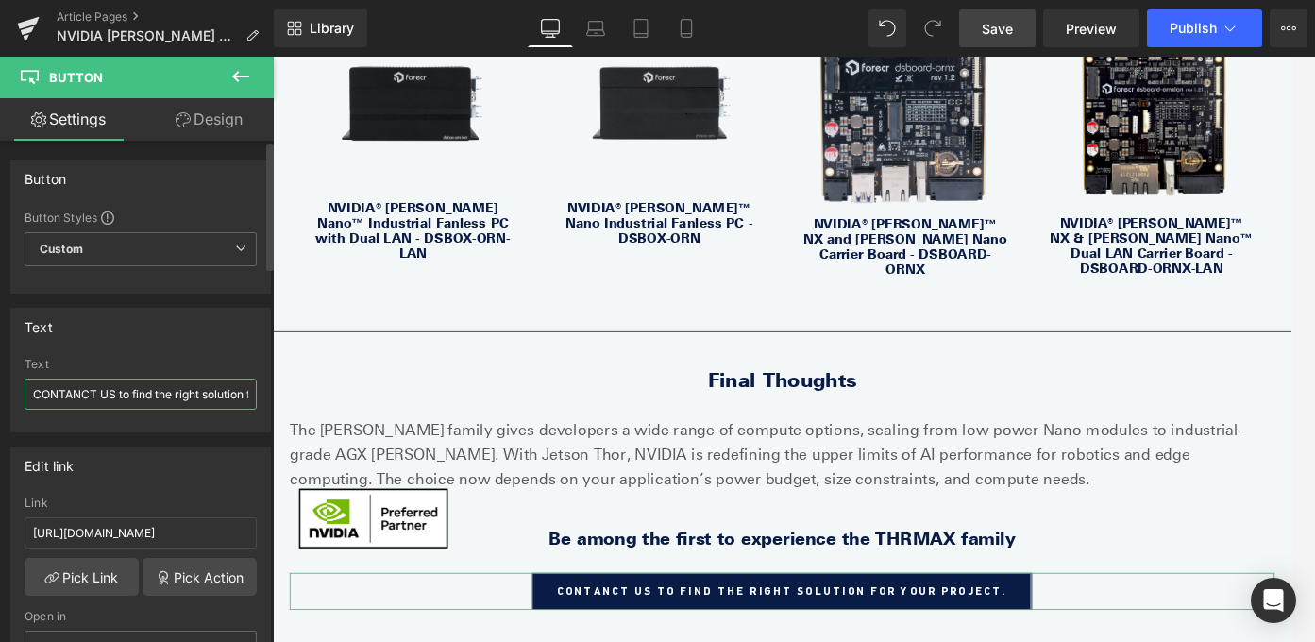
click at [80, 396] on input "CONTANCT US to find the right solution for your project." at bounding box center [141, 394] width 232 height 31
type input "CONTACT US to find the right solution for your project."
click at [241, 76] on icon at bounding box center [240, 76] width 17 height 11
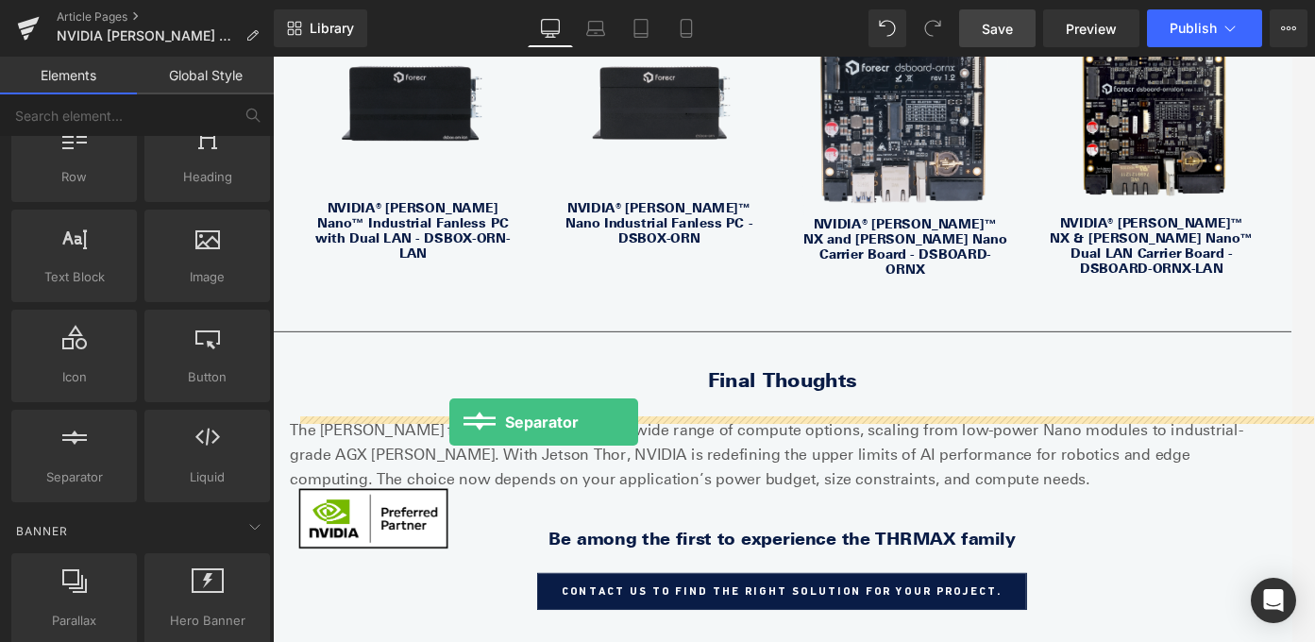
drag, startPoint x: 352, startPoint y: 521, endPoint x: 471, endPoint y: 466, distance: 130.9
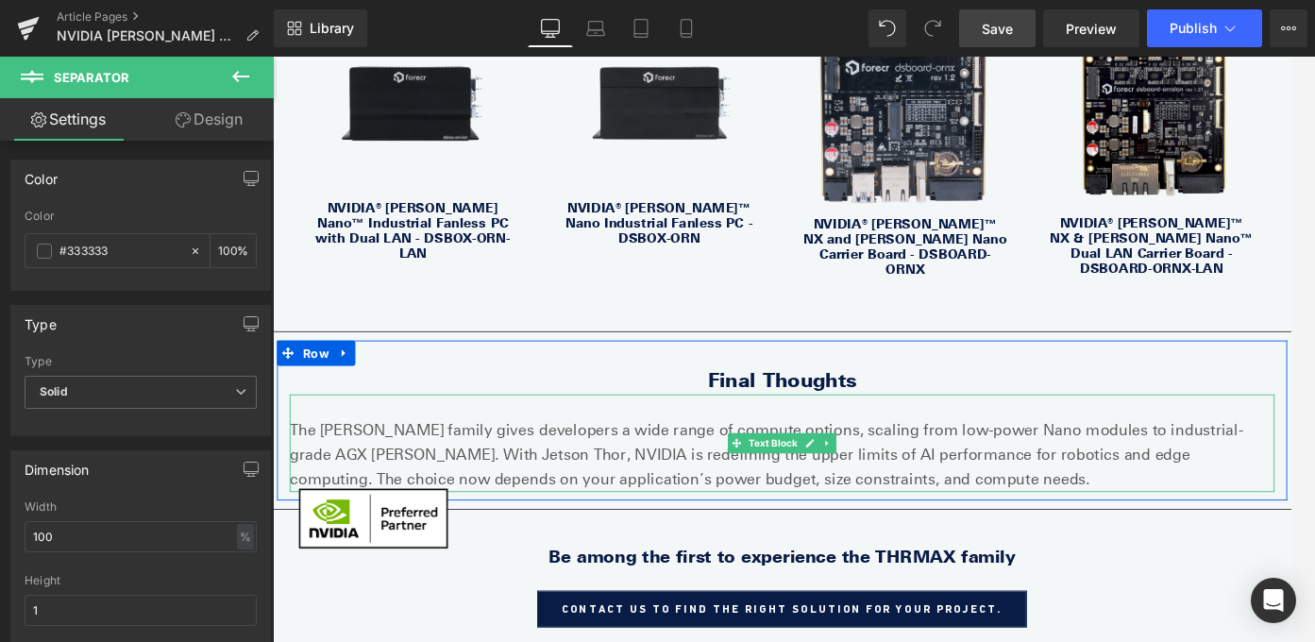
click at [851, 463] on p "The [PERSON_NAME] family gives developers a wide range of compute options, scal…" at bounding box center [844, 503] width 1104 height 81
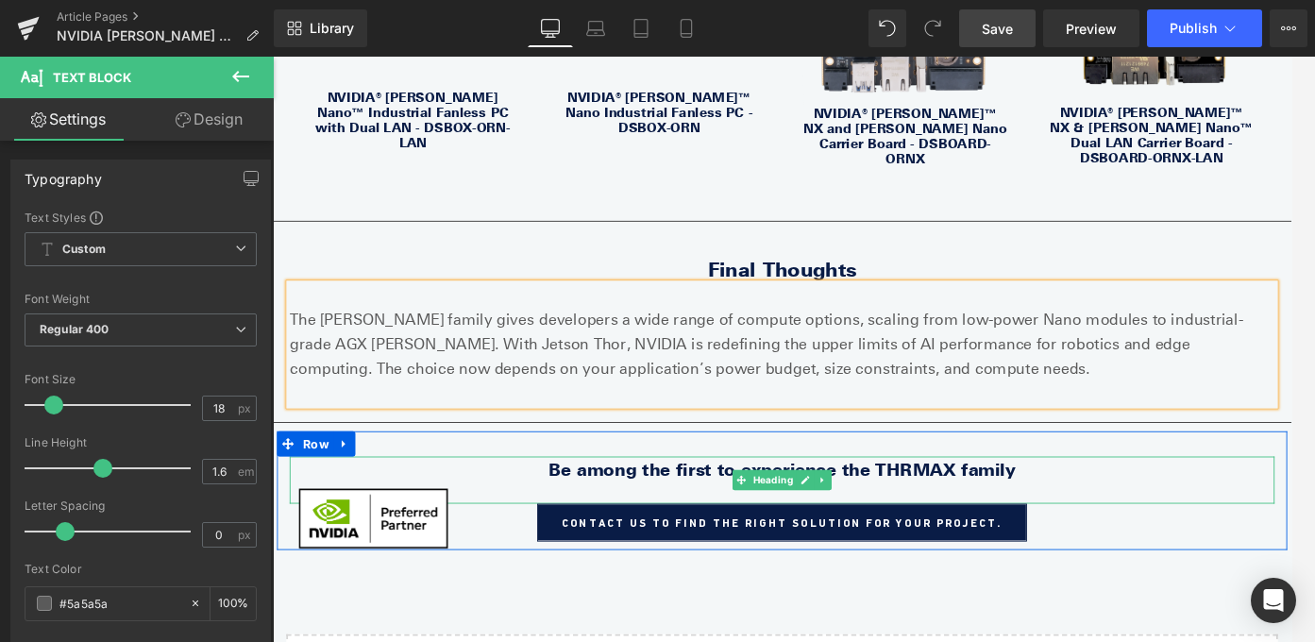
scroll to position [3761, 0]
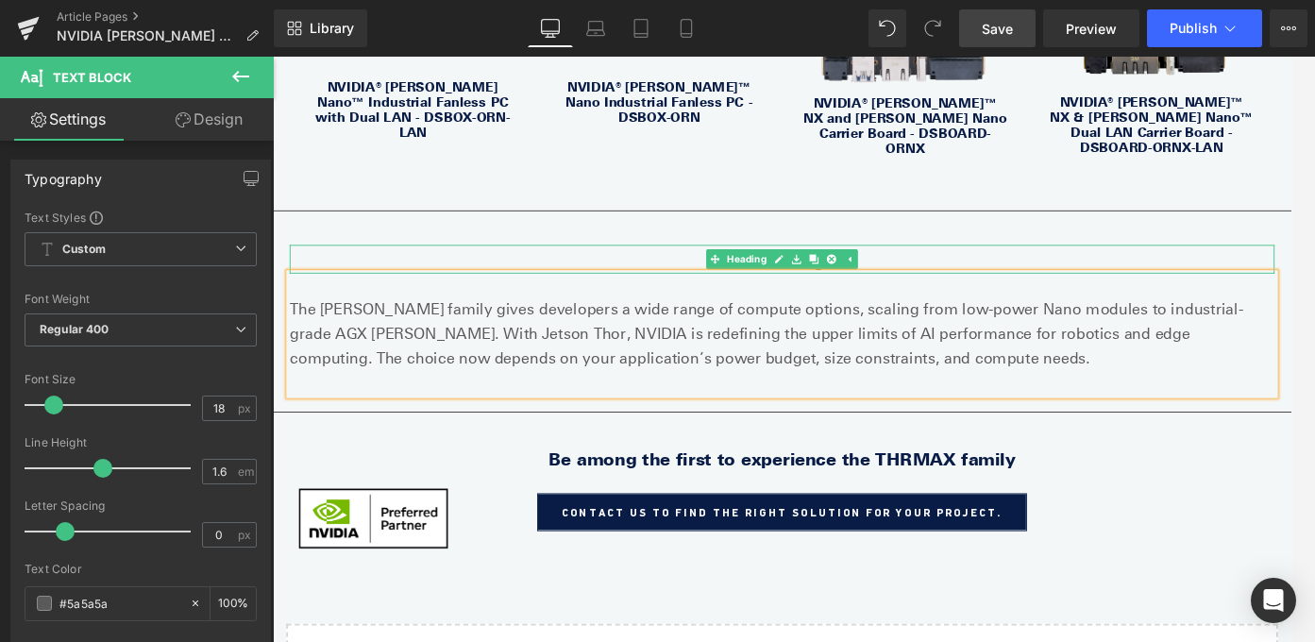
click at [978, 268] on h2 "Final Thoughts" at bounding box center [844, 284] width 1104 height 33
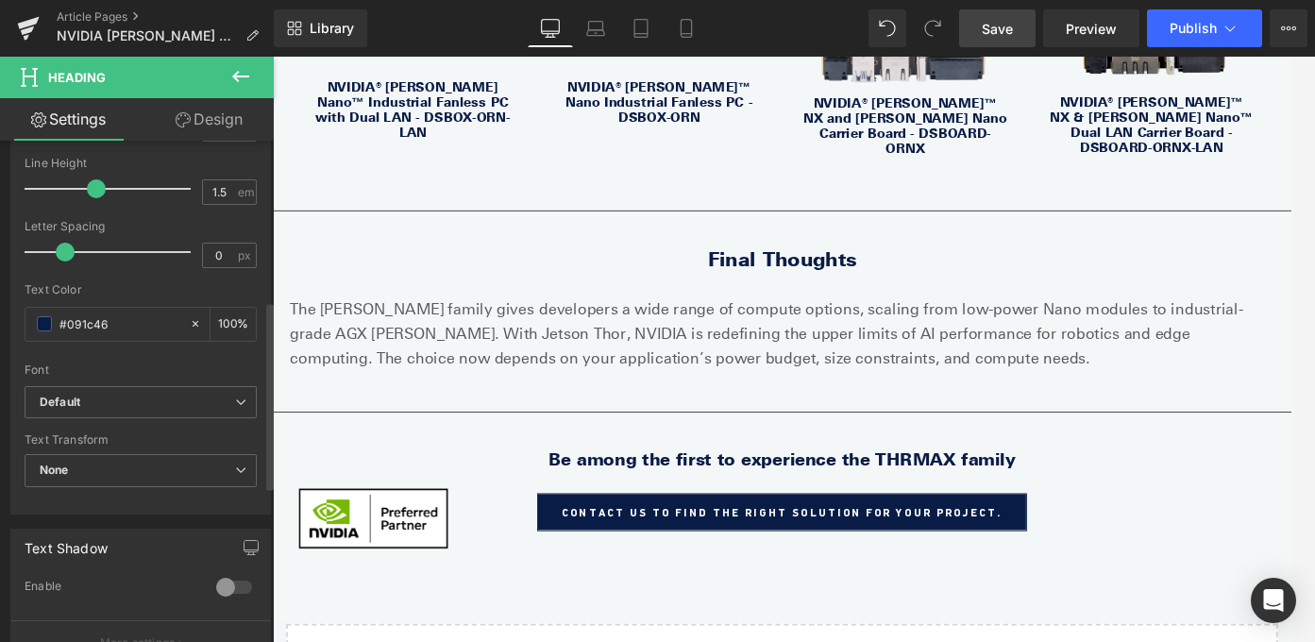
scroll to position [621, 0]
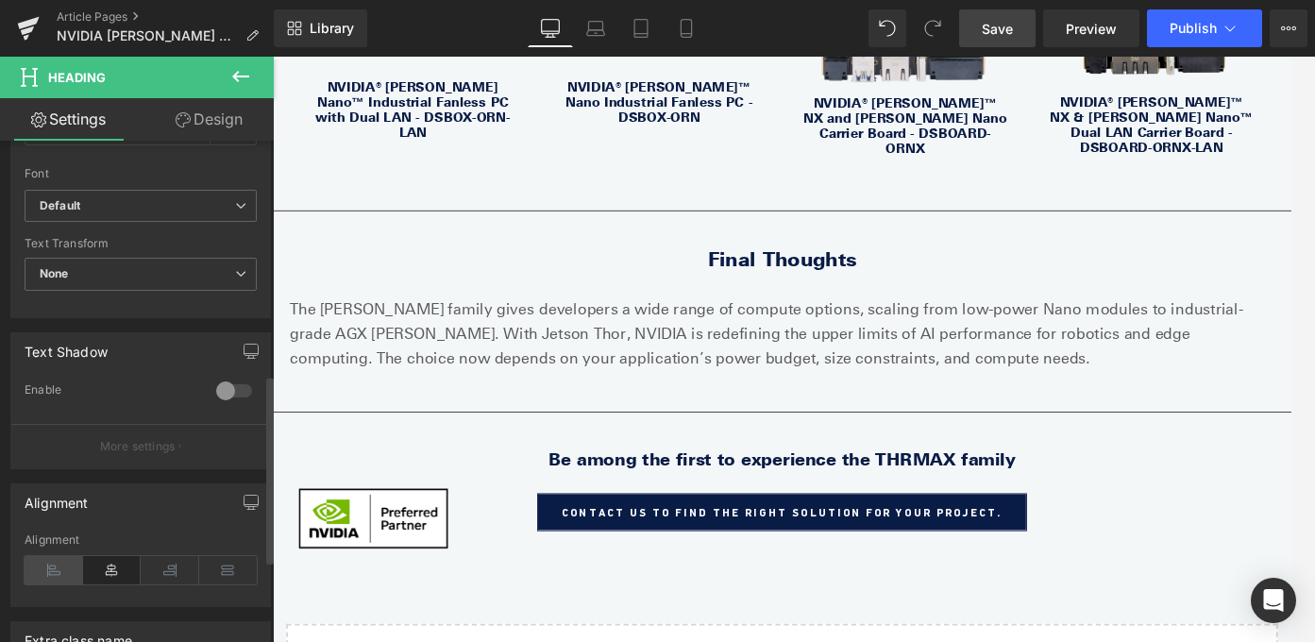
click at [42, 572] on icon at bounding box center [54, 570] width 59 height 28
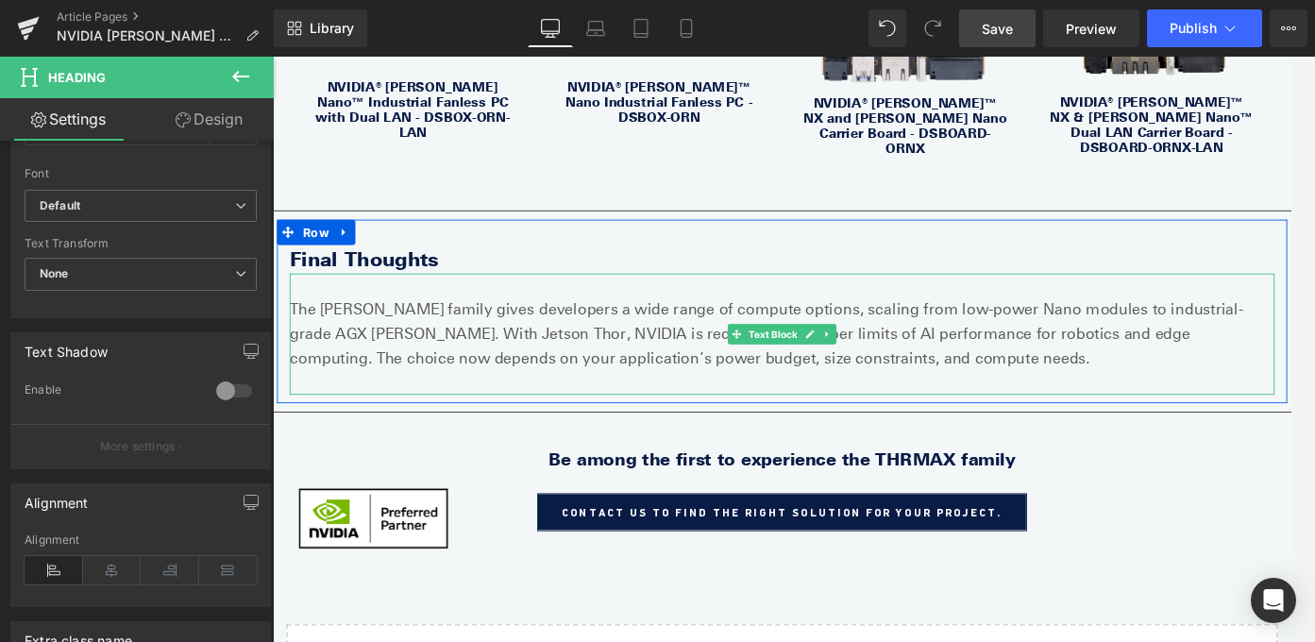
click at [412, 300] on p at bounding box center [844, 313] width 1104 height 27
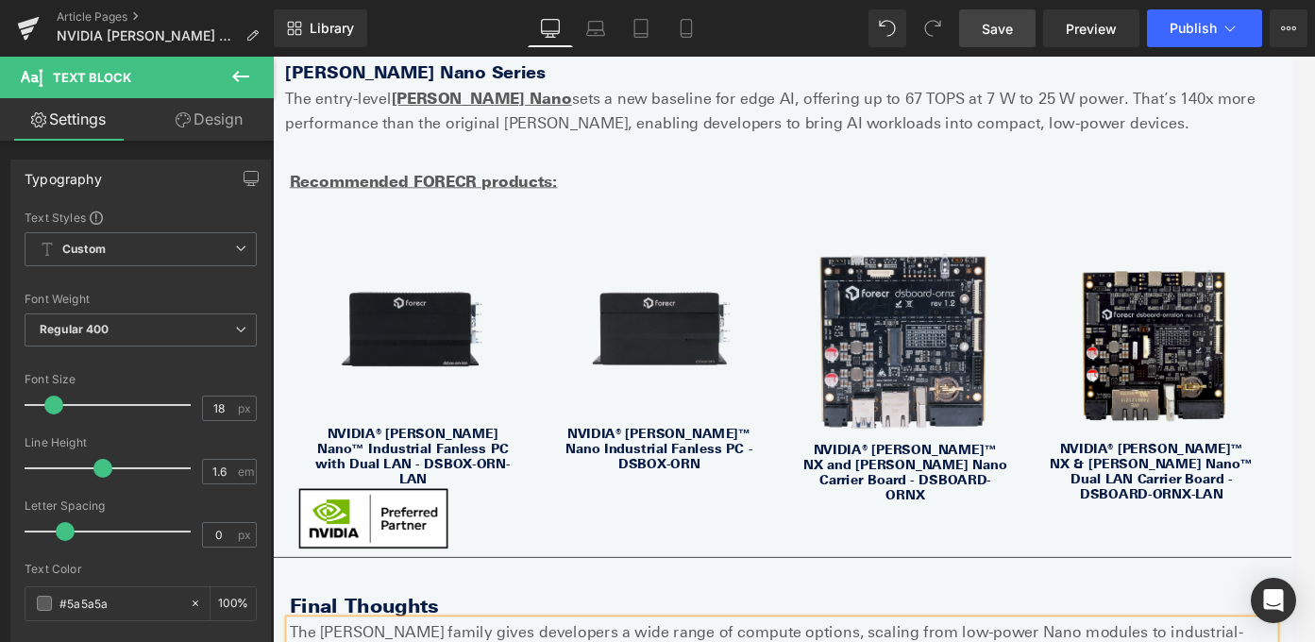
scroll to position [3191, 0]
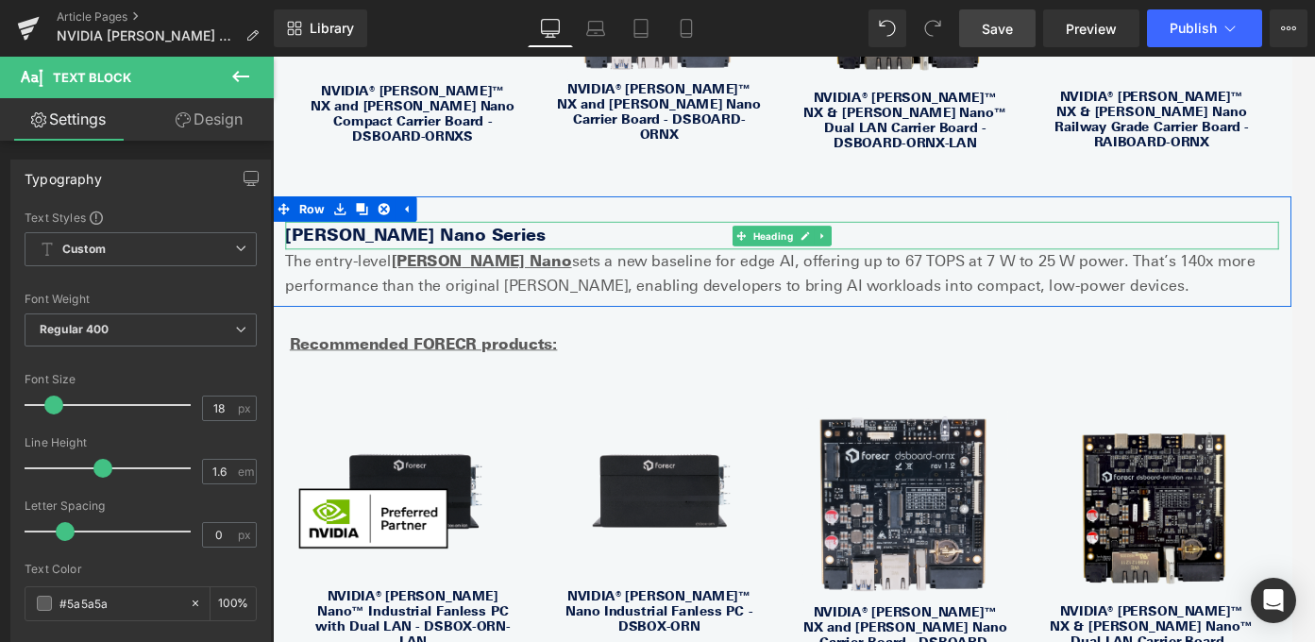
click at [409, 245] on b "[PERSON_NAME] Nano Series" at bounding box center [433, 256] width 292 height 23
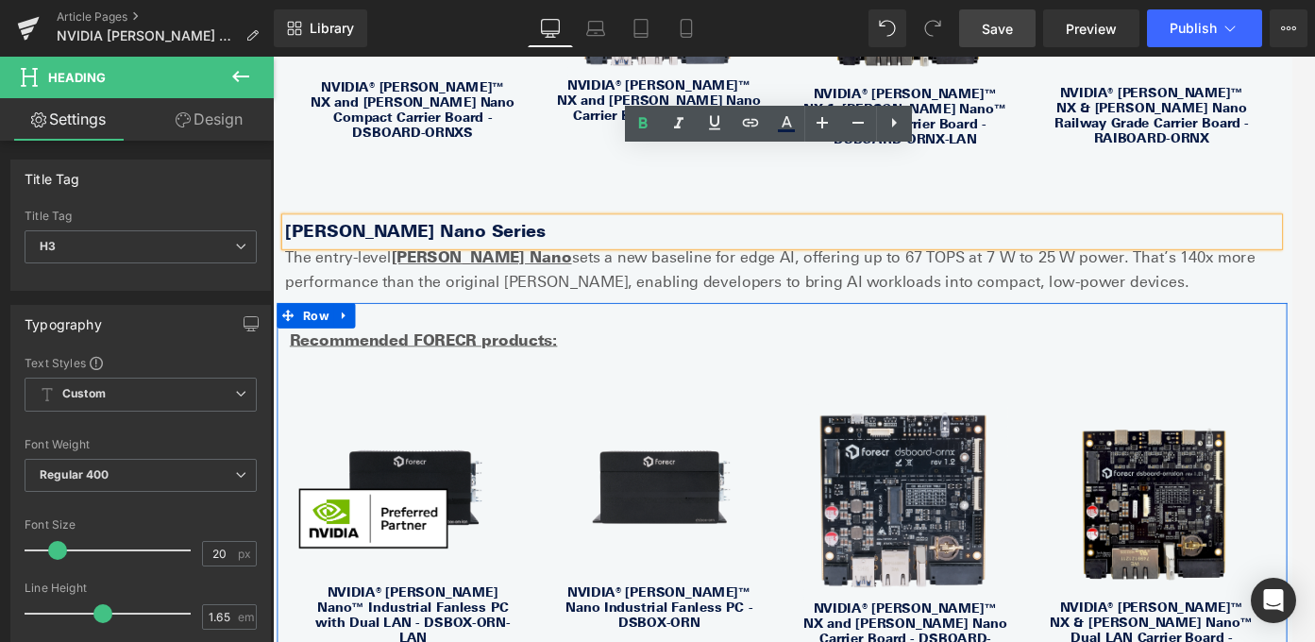
scroll to position [3698, 0]
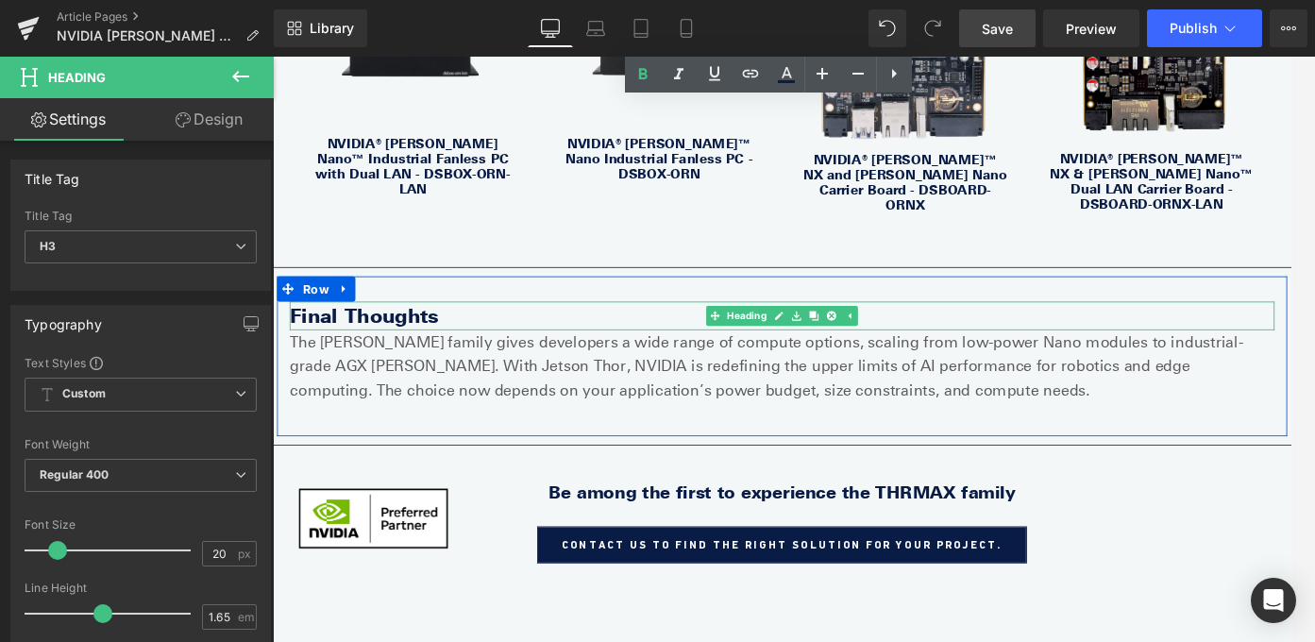
click at [397, 334] on b "Final Thoughts" at bounding box center [375, 347] width 167 height 26
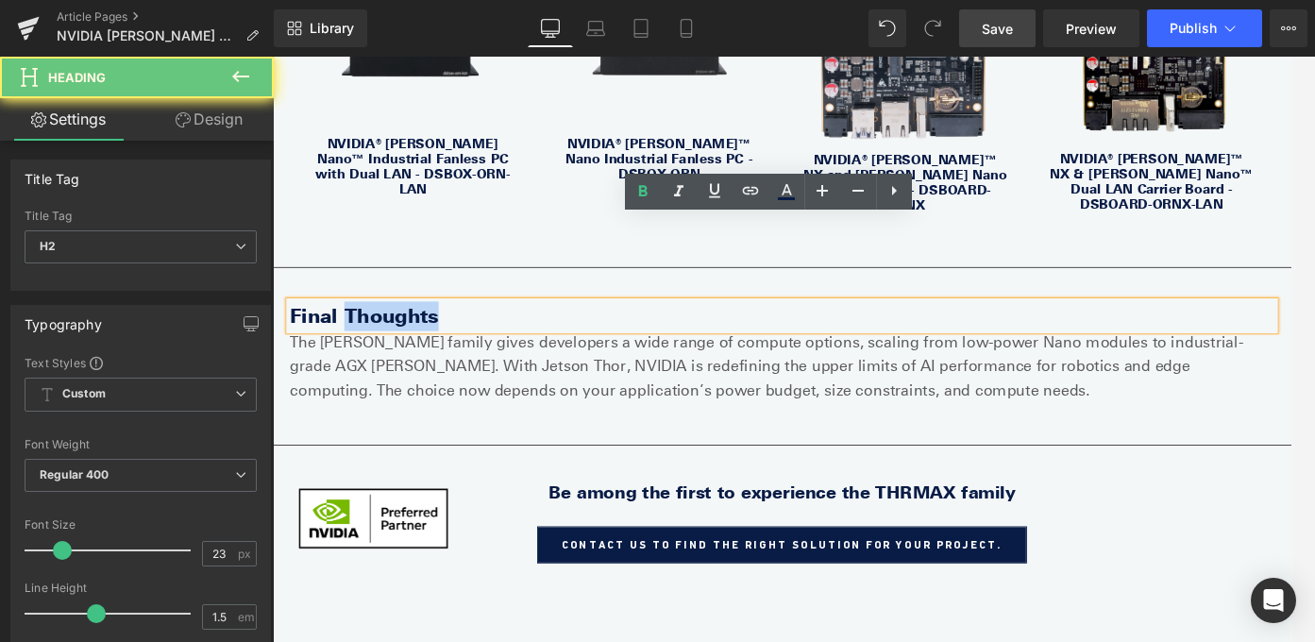
click at [397, 334] on b "Final Thoughts" at bounding box center [375, 347] width 167 height 26
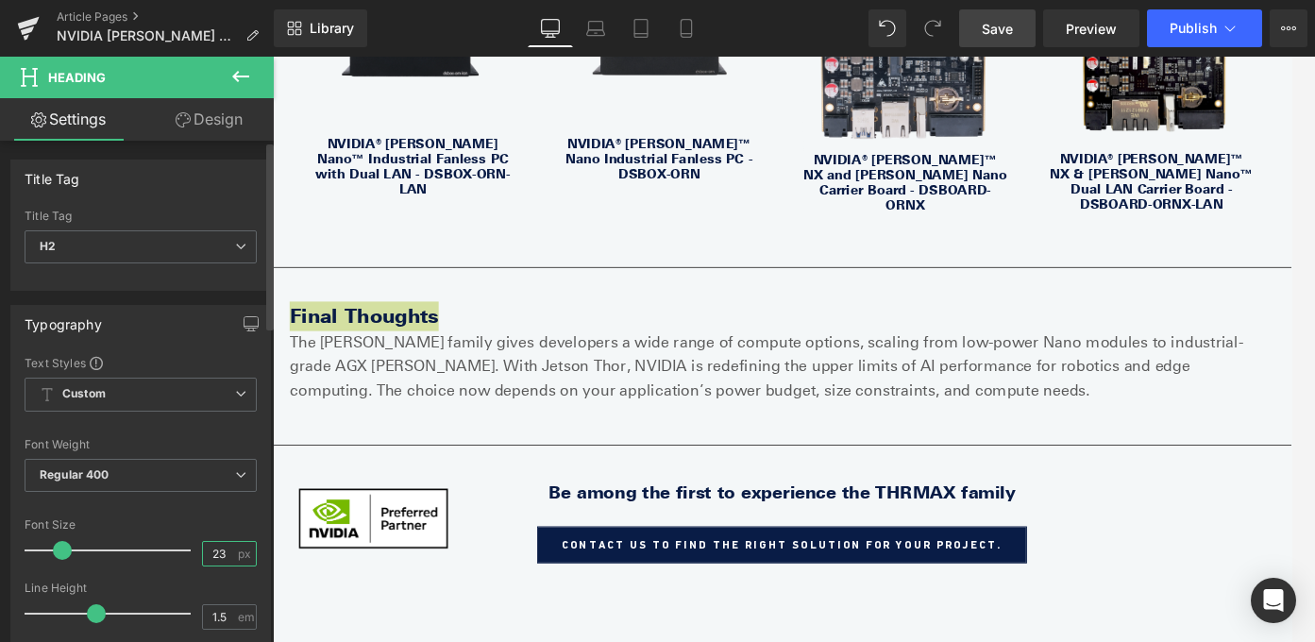
click at [216, 553] on input "23" at bounding box center [219, 554] width 33 height 24
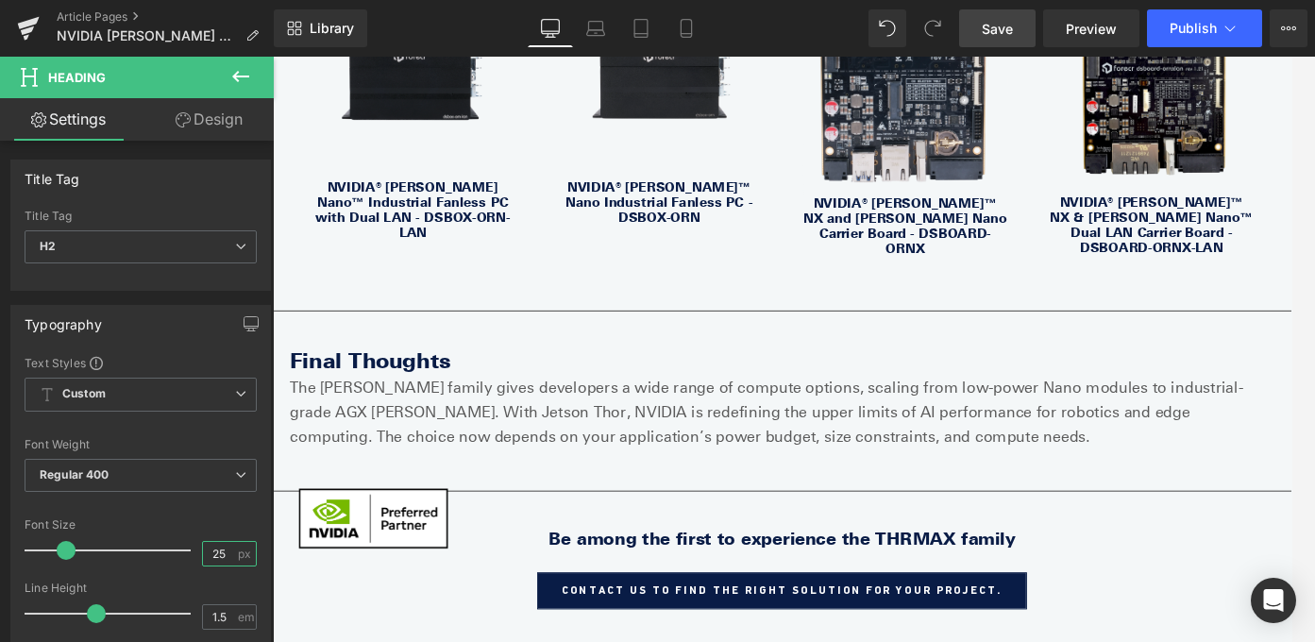
scroll to position [3664, 0]
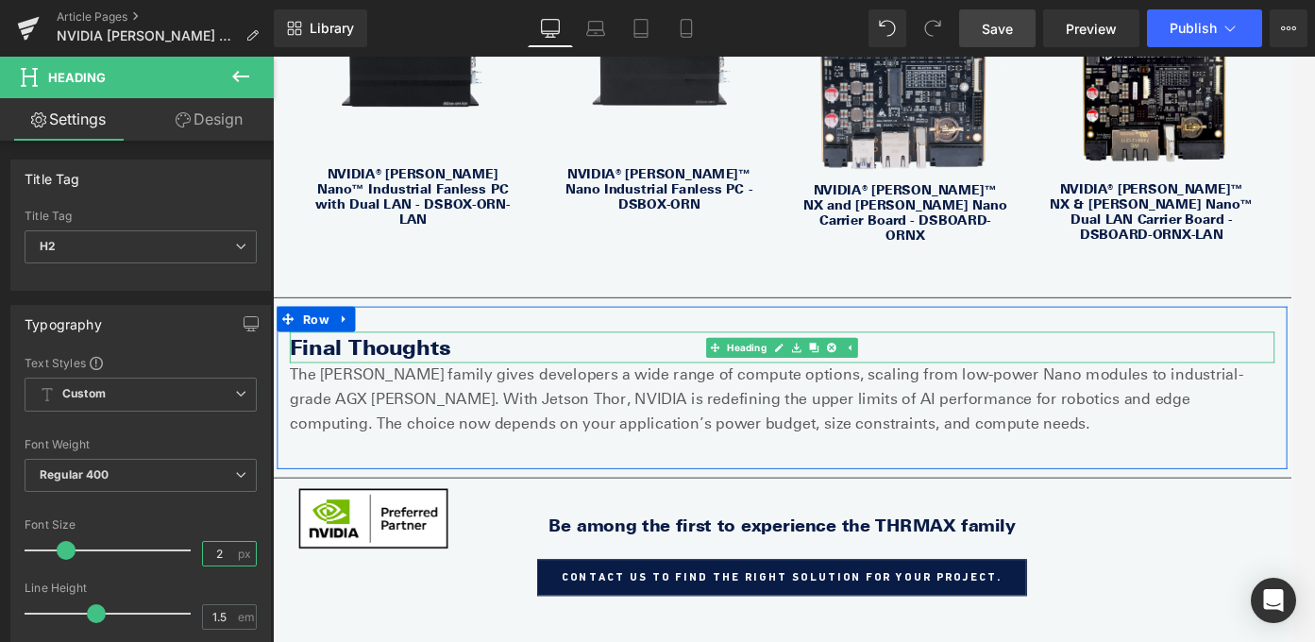
type input "23"
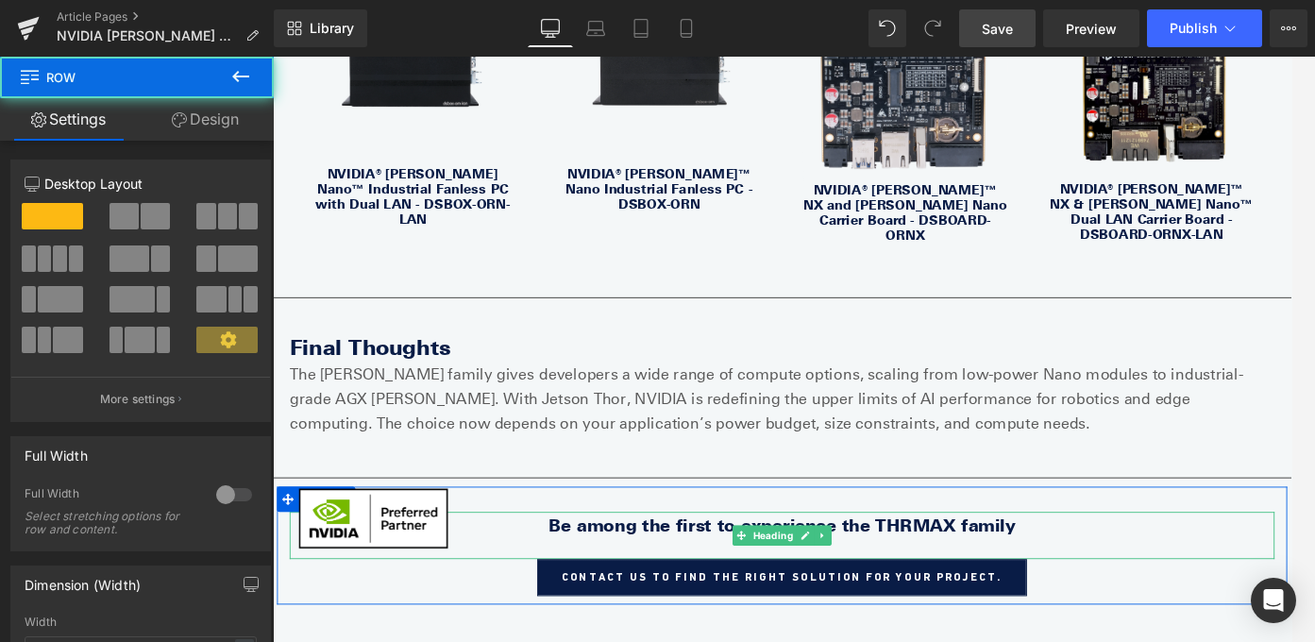
click at [452, 539] on div at bounding box center [844, 553] width 1133 height 28
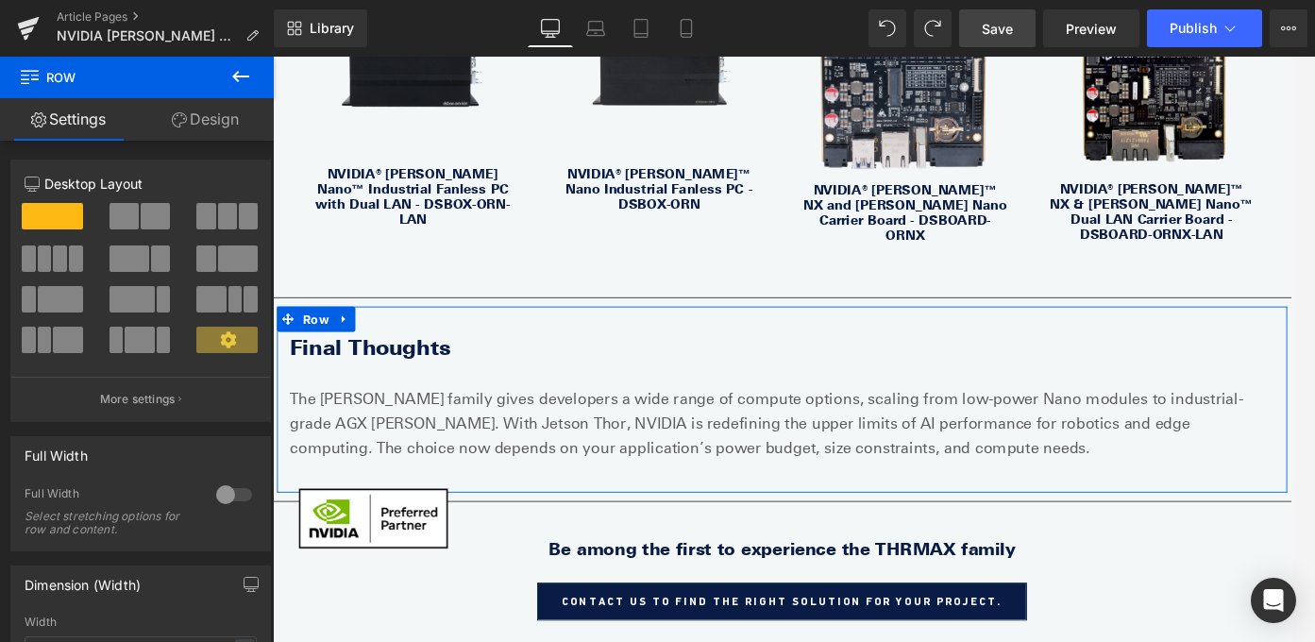
click at [438, 368] on b "Final Thoughts" at bounding box center [382, 382] width 180 height 28
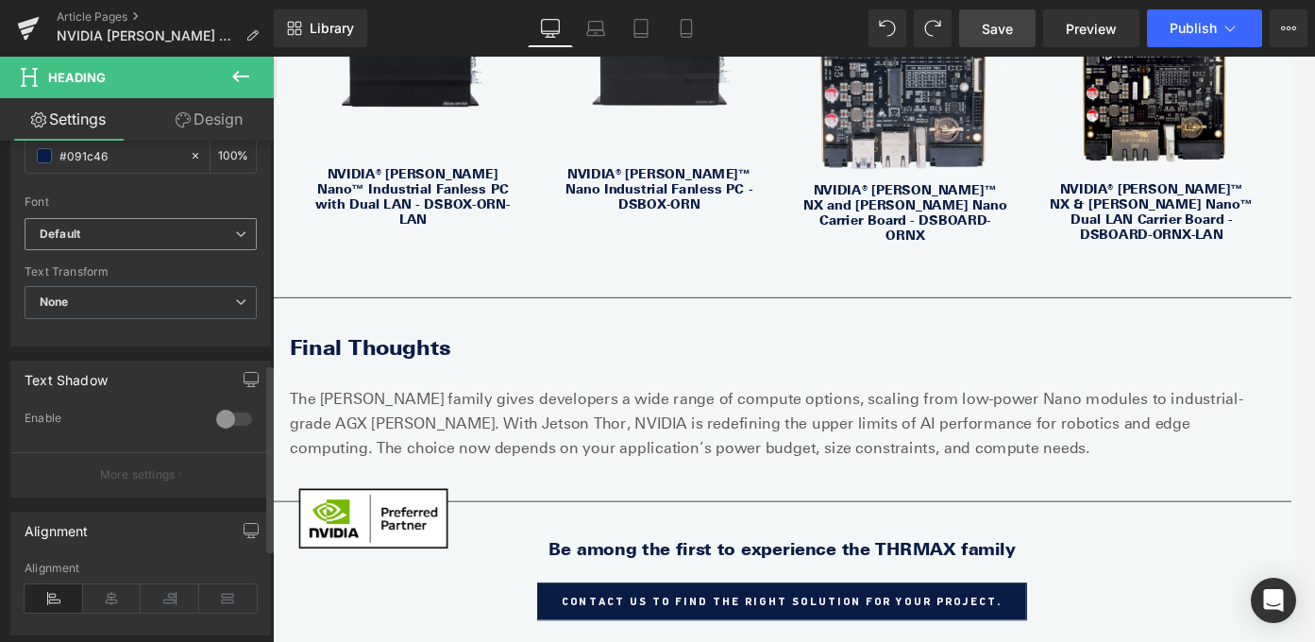
scroll to position [592, 0]
click at [115, 601] on icon at bounding box center [112, 599] width 59 height 28
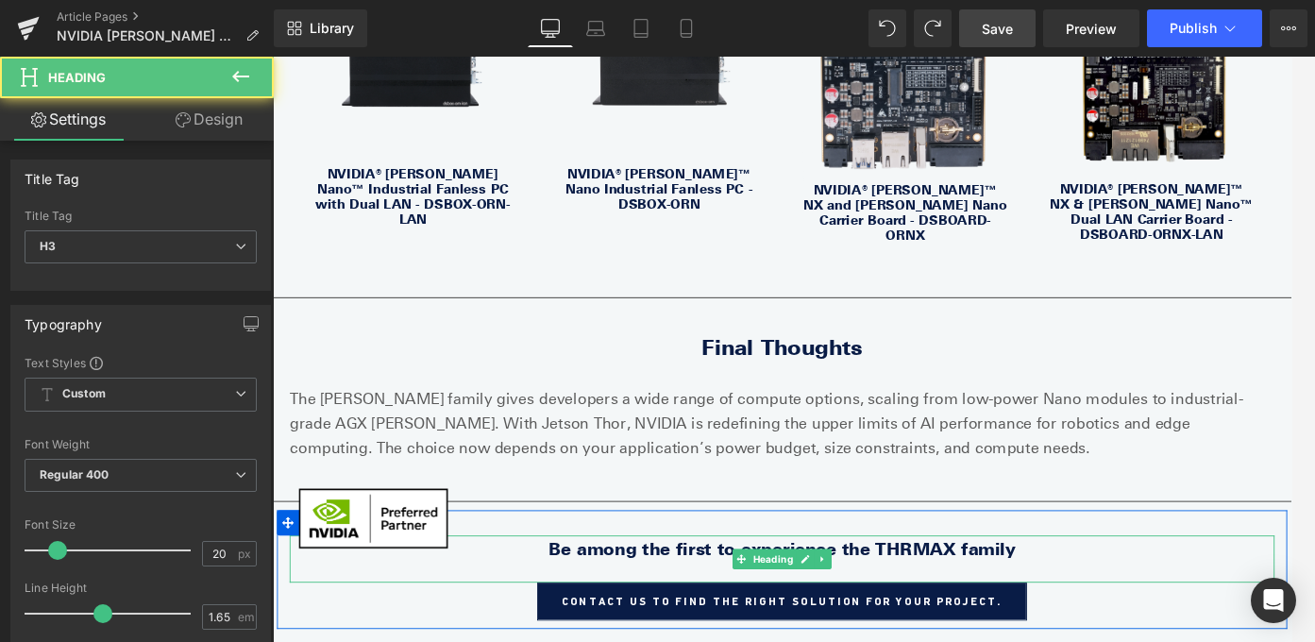
click at [733, 598] on strong "Be among the first to experience the THRMAX family" at bounding box center [843, 609] width 523 height 23
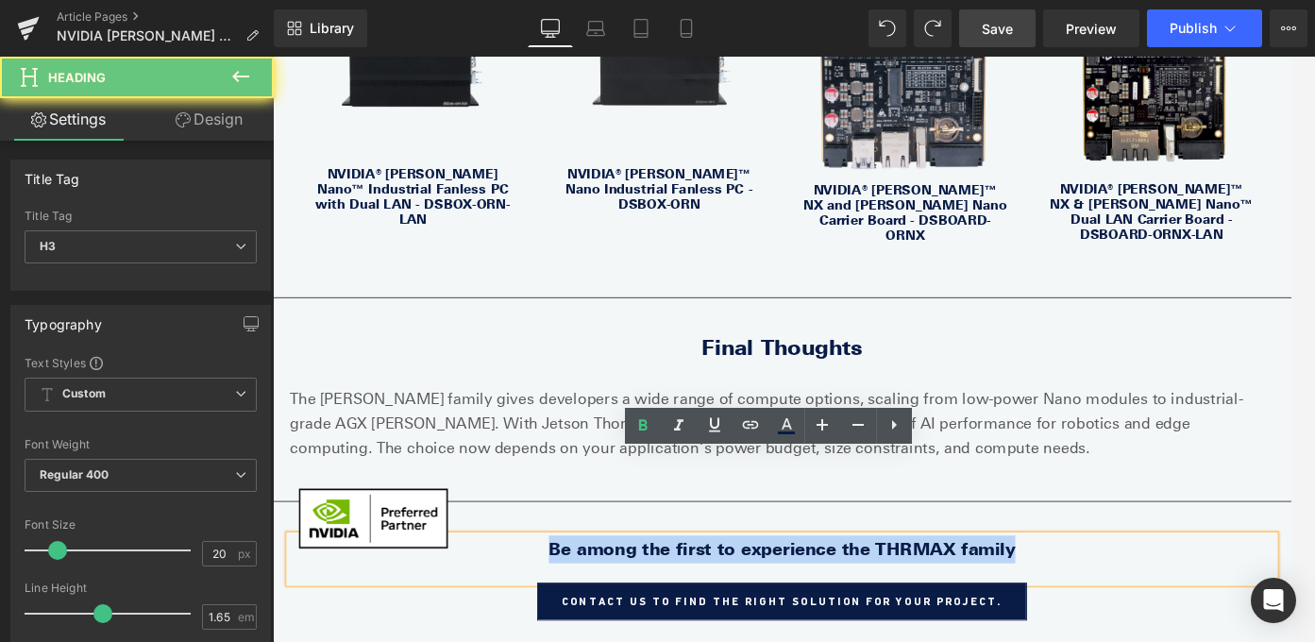
click at [733, 598] on strong "Be among the first to experience the THRMAX family" at bounding box center [843, 609] width 523 height 23
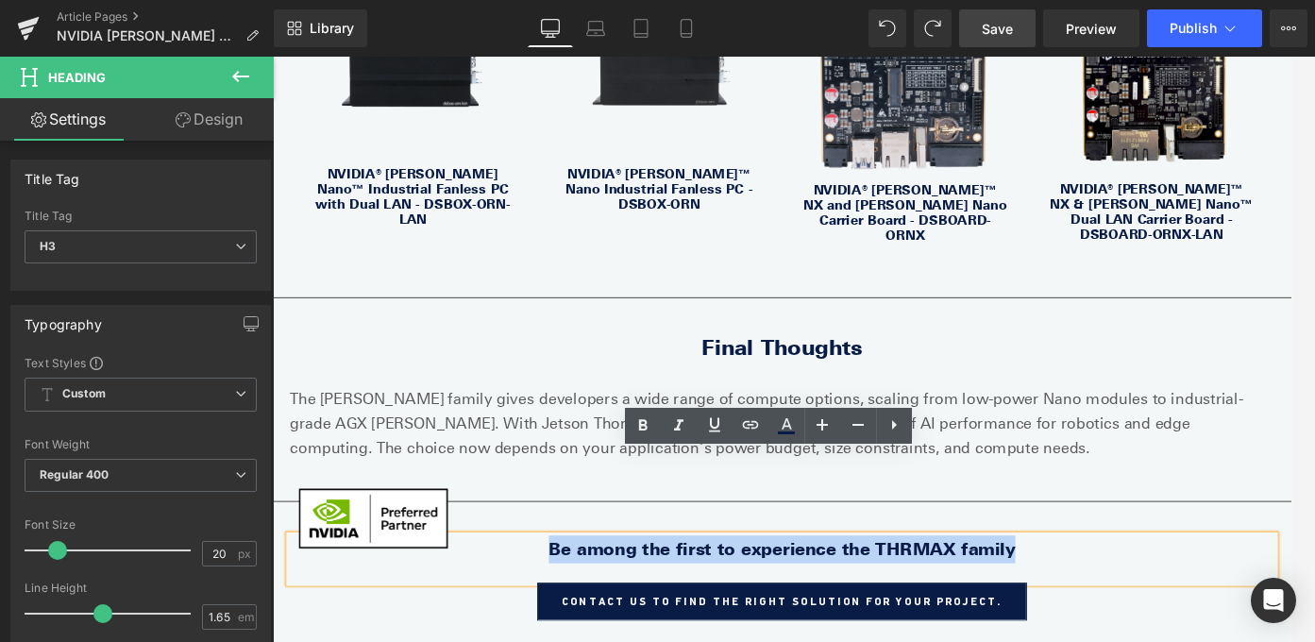
copy strong "Be among the first to experience the THRMAX family"
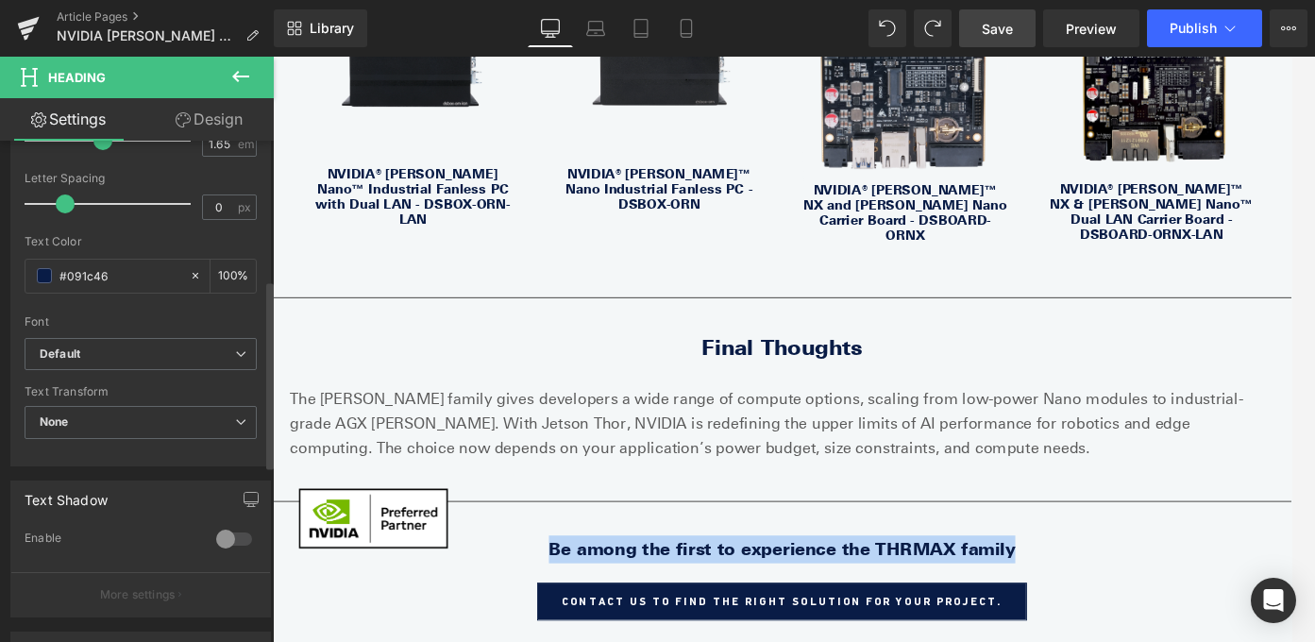
scroll to position [0, 0]
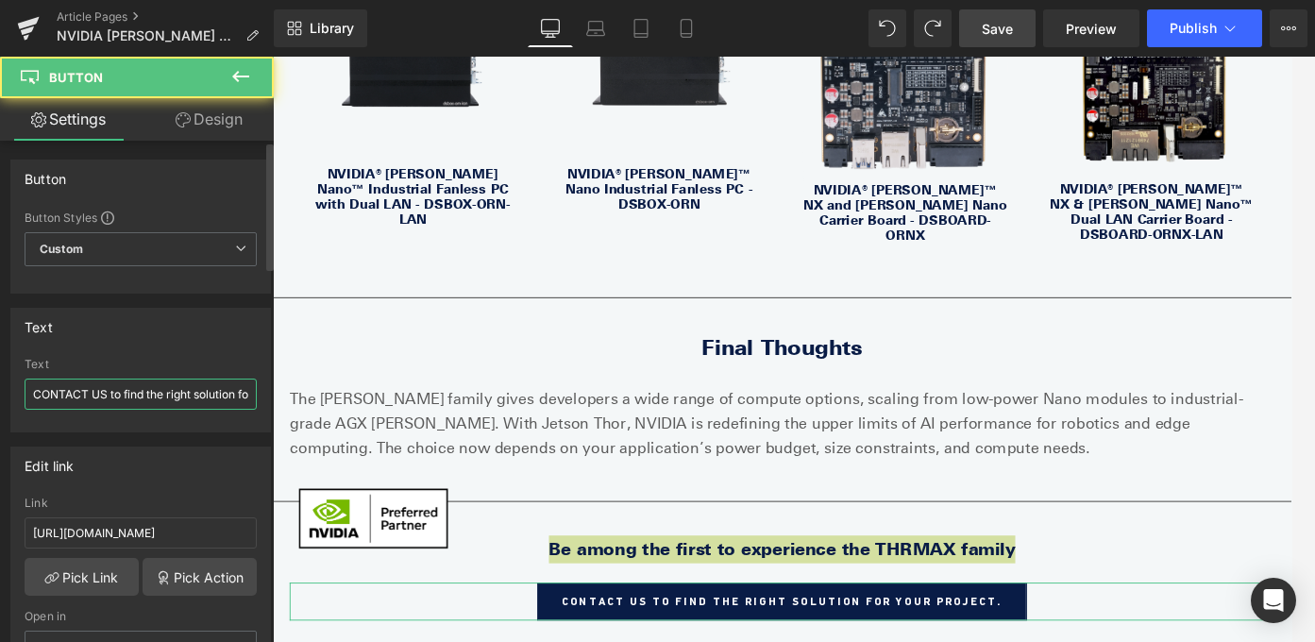
click at [94, 393] on input "CONTACT US to find the right solution for your project." at bounding box center [141, 394] width 232 height 31
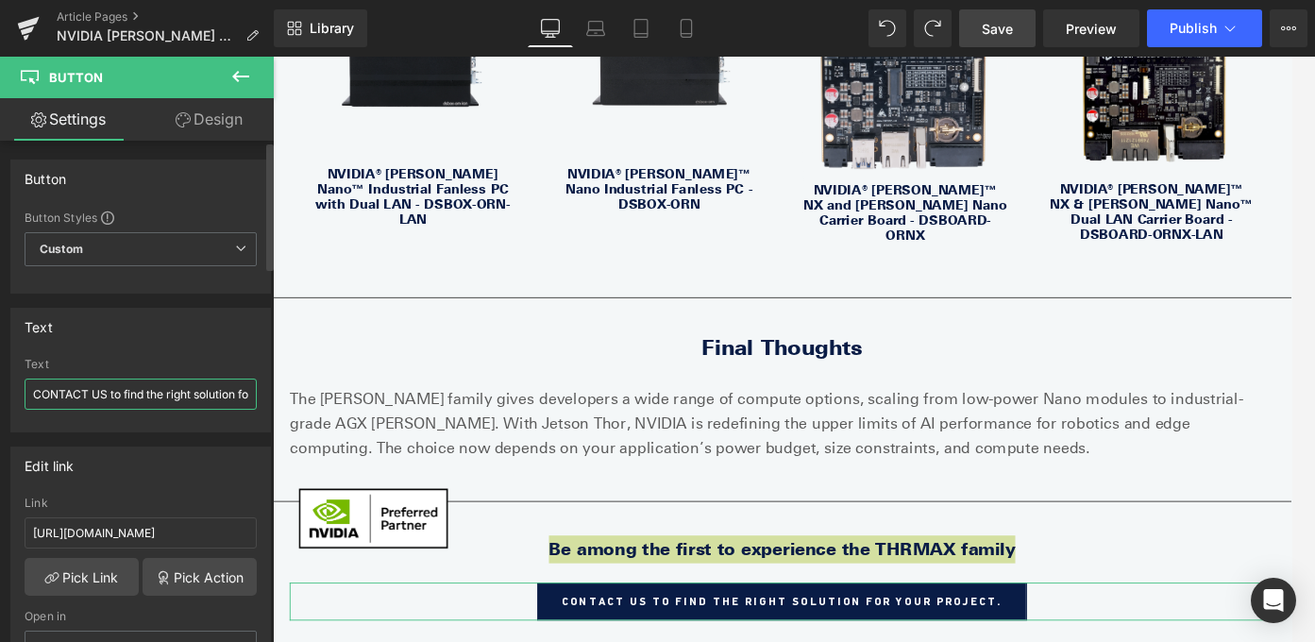
click at [94, 393] on input "CONTACT US to find the right solution for your project." at bounding box center [141, 394] width 232 height 31
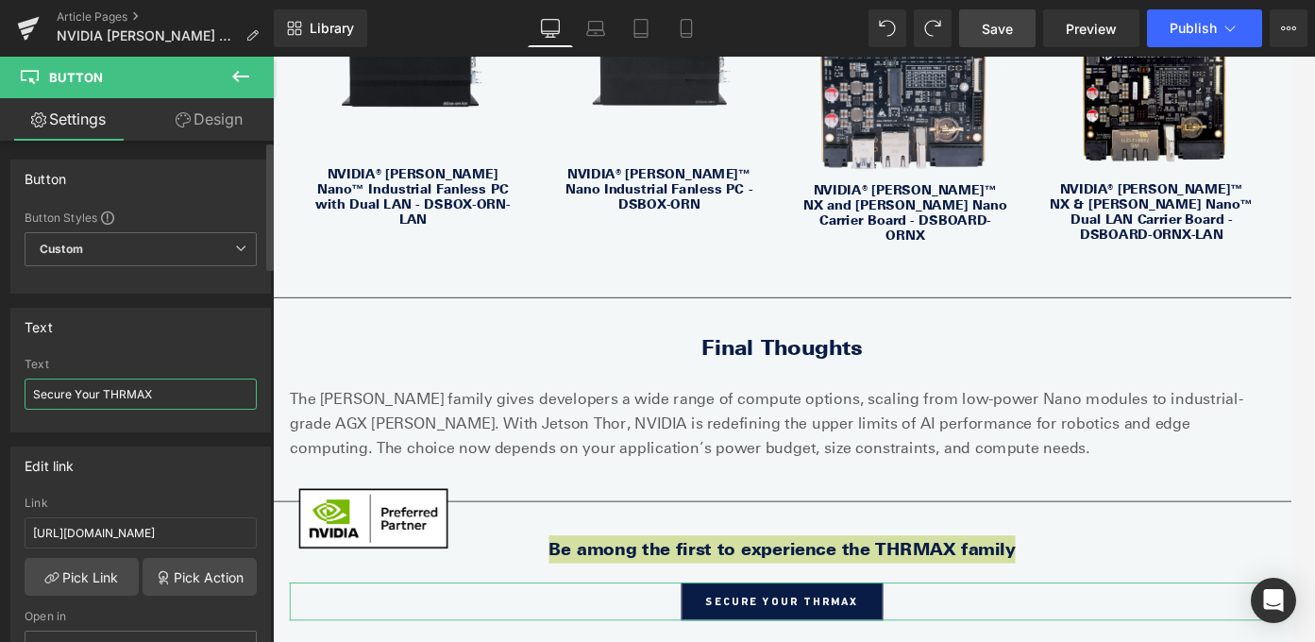
click at [163, 385] on input "Secure Your THRMAX" at bounding box center [141, 394] width 232 height 31
click at [175, 399] on input "Secure Your THRMAX" at bounding box center [141, 394] width 232 height 31
type input "Secure Your THRMAX now"
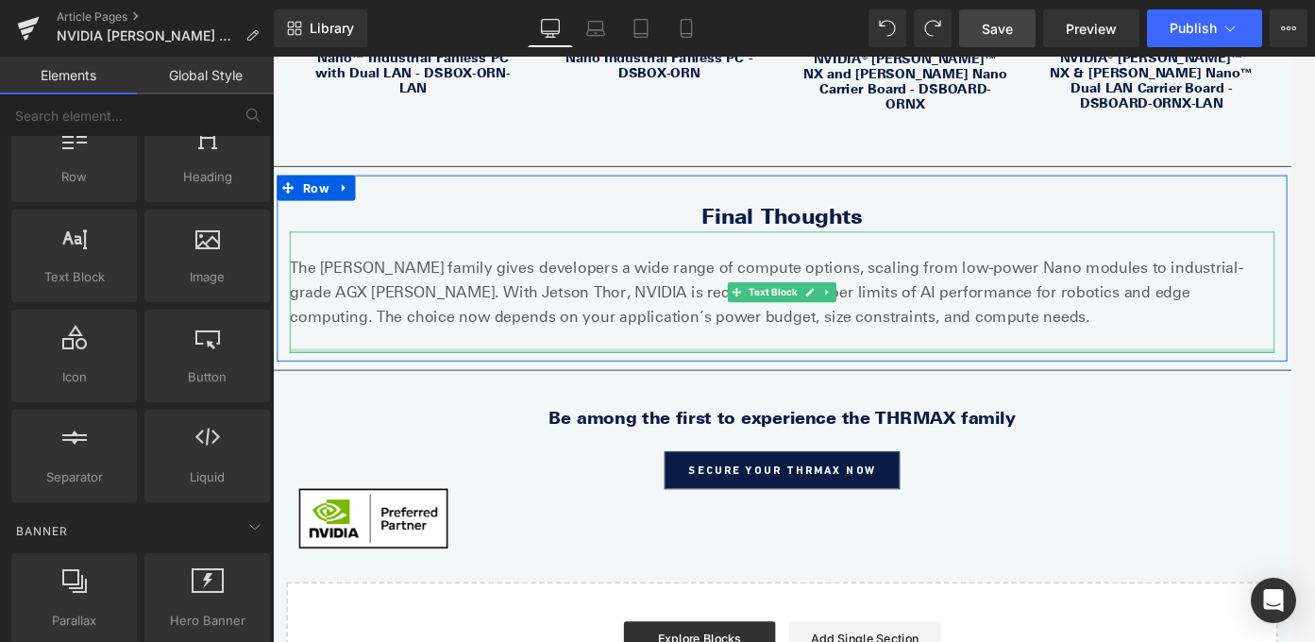
scroll to position [3810, 0]
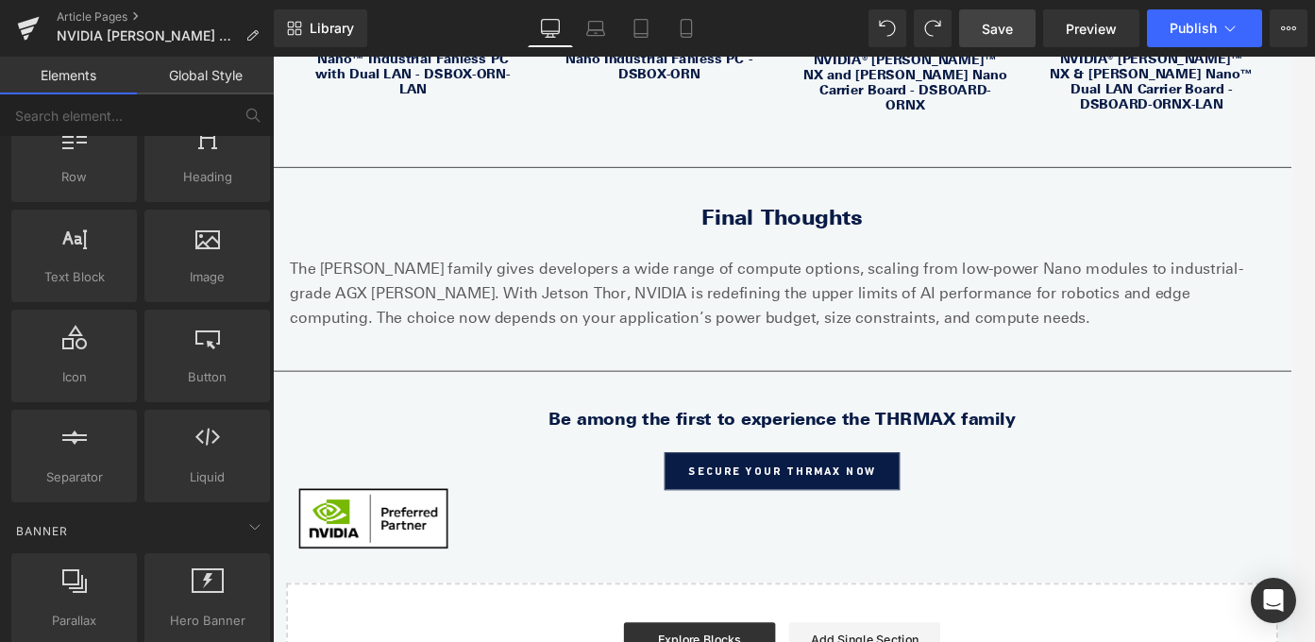
click at [1002, 25] on span "Save" at bounding box center [997, 29] width 31 height 20
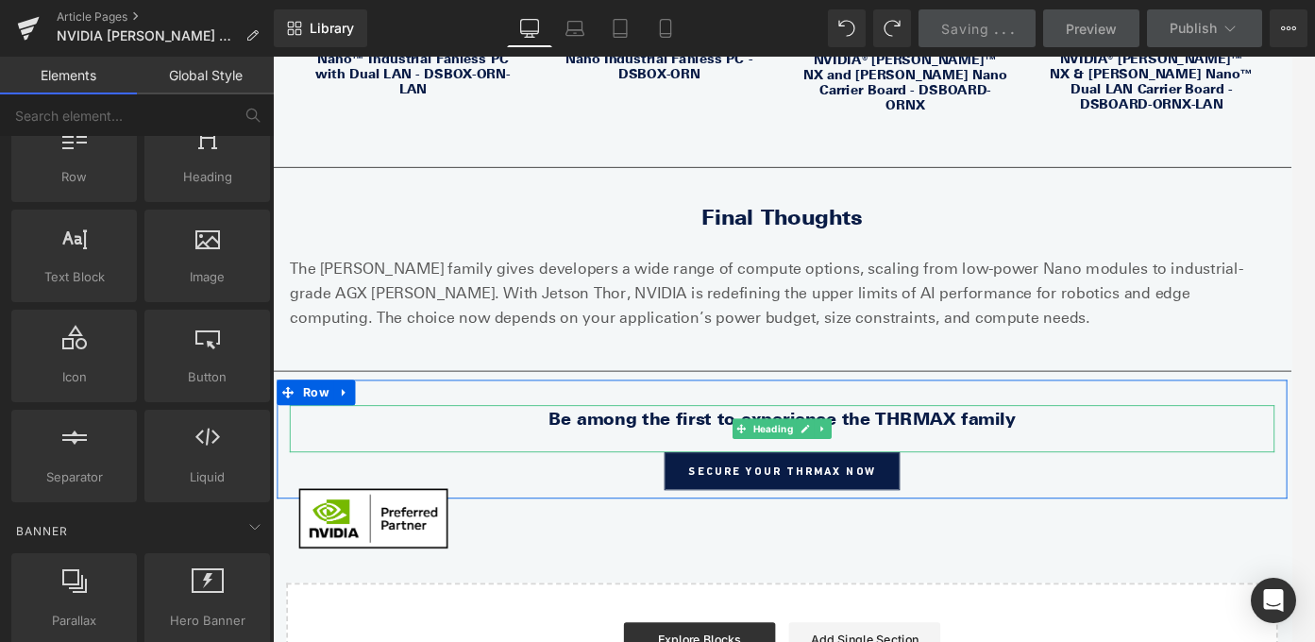
click at [1034, 451] on strong "Be among the first to experience the THRMAX family" at bounding box center [843, 462] width 523 height 23
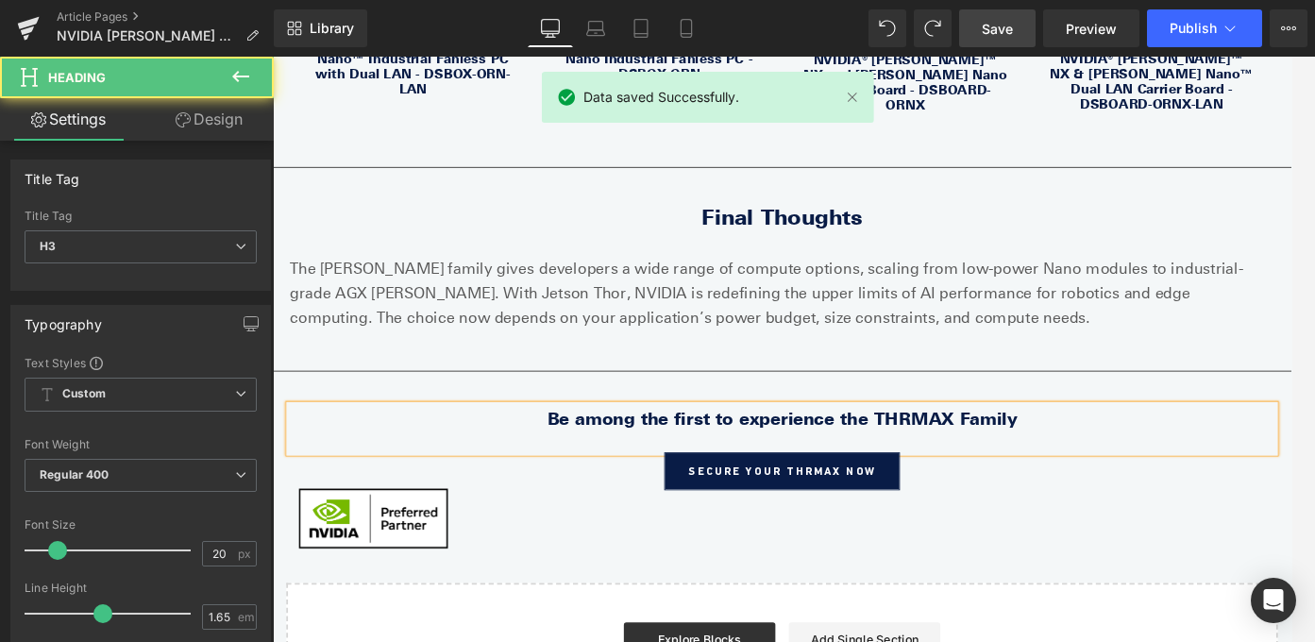
click at [810, 451] on strong "Be among the first to experience the THRMAX Family" at bounding box center [844, 462] width 527 height 23
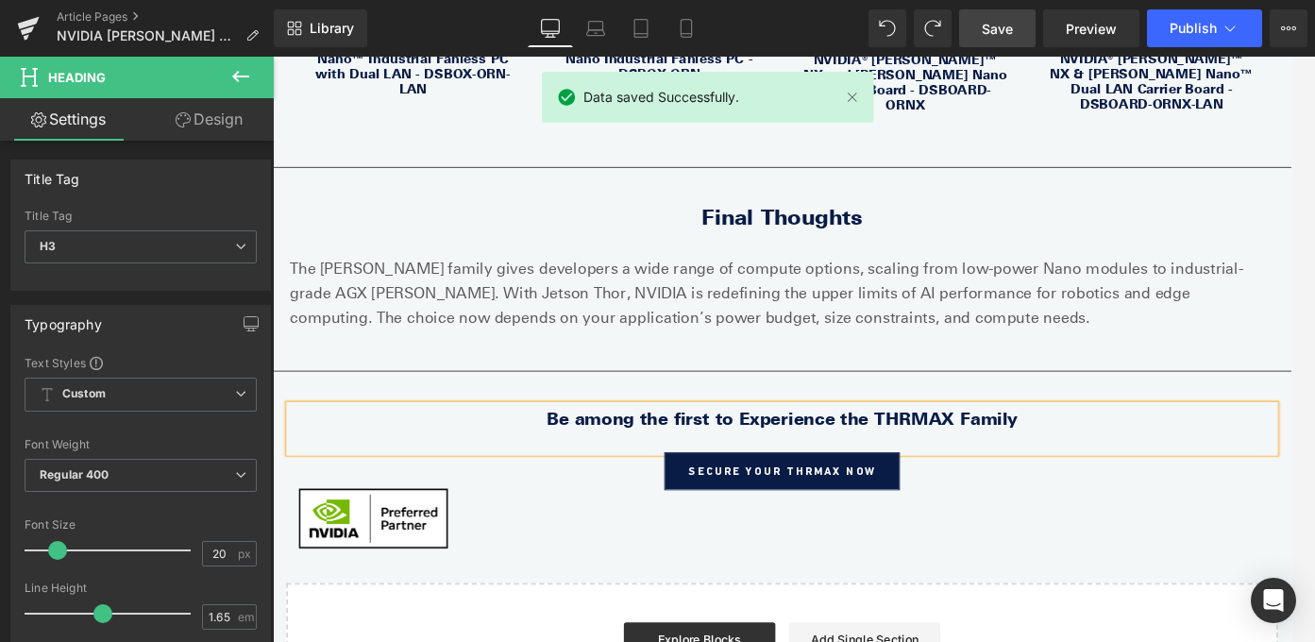
click at [738, 451] on strong "Be among the first to Experience the THRMAX Family" at bounding box center [845, 462] width 528 height 23
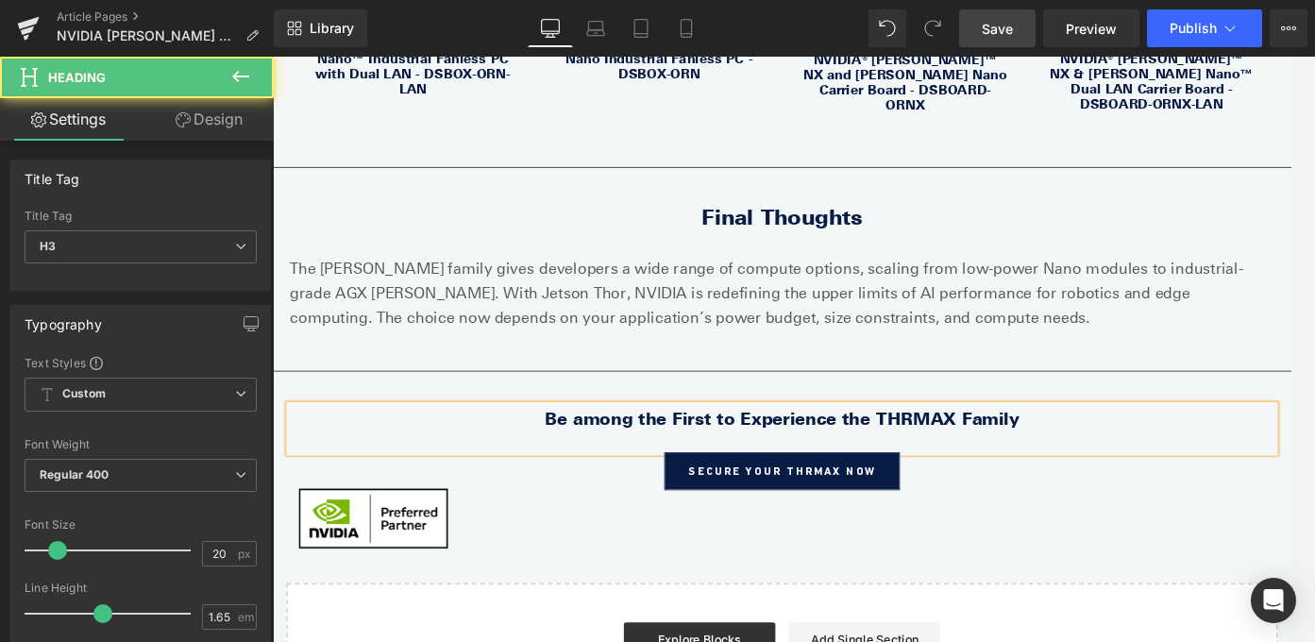
click at [641, 451] on strong "Be among the First to Experience the THRMAX Family" at bounding box center [844, 462] width 531 height 23
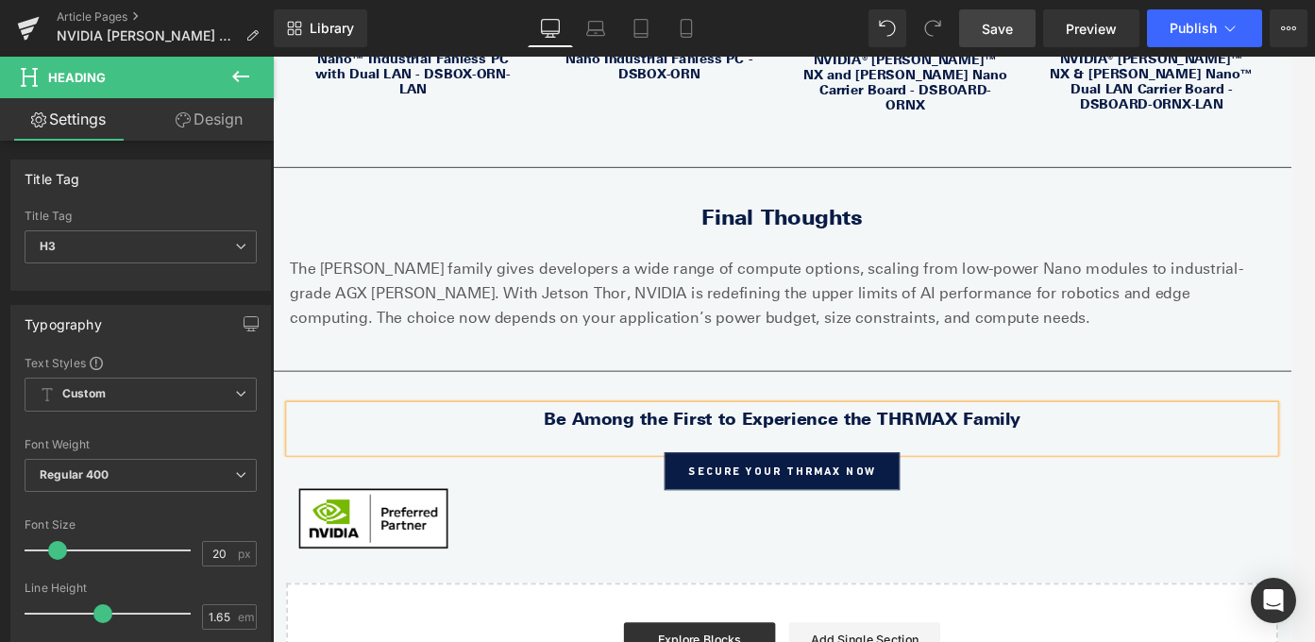
click at [804, 479] on div at bounding box center [844, 490] width 1104 height 22
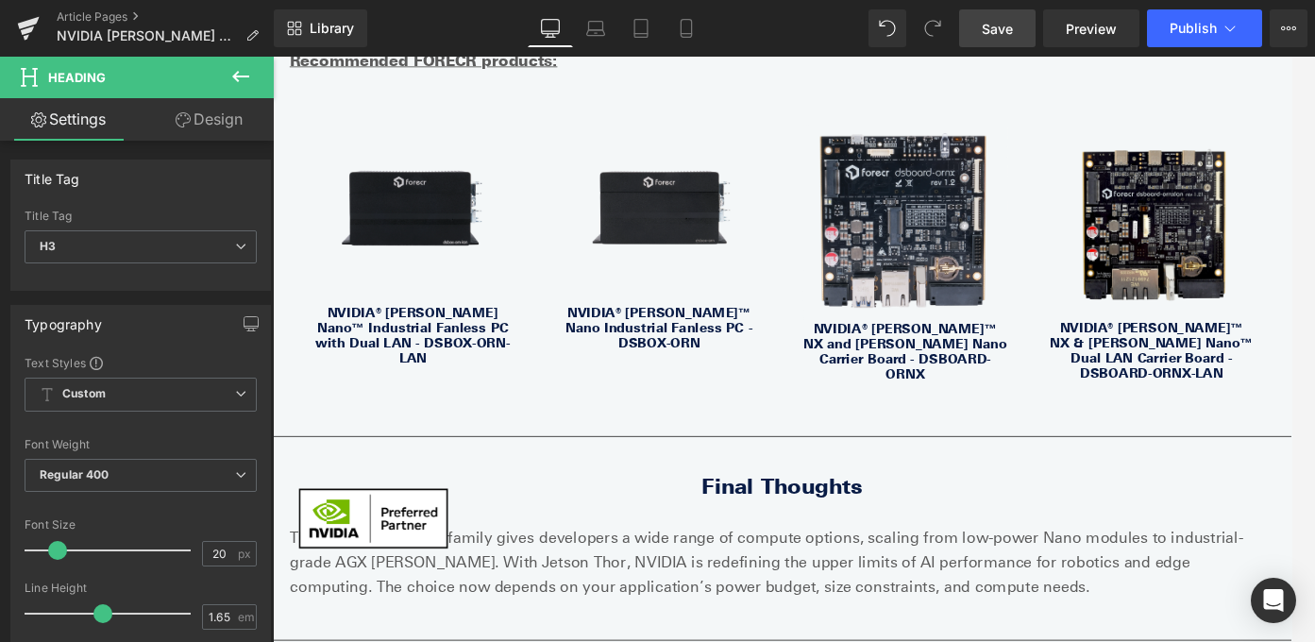
scroll to position [3388, 0]
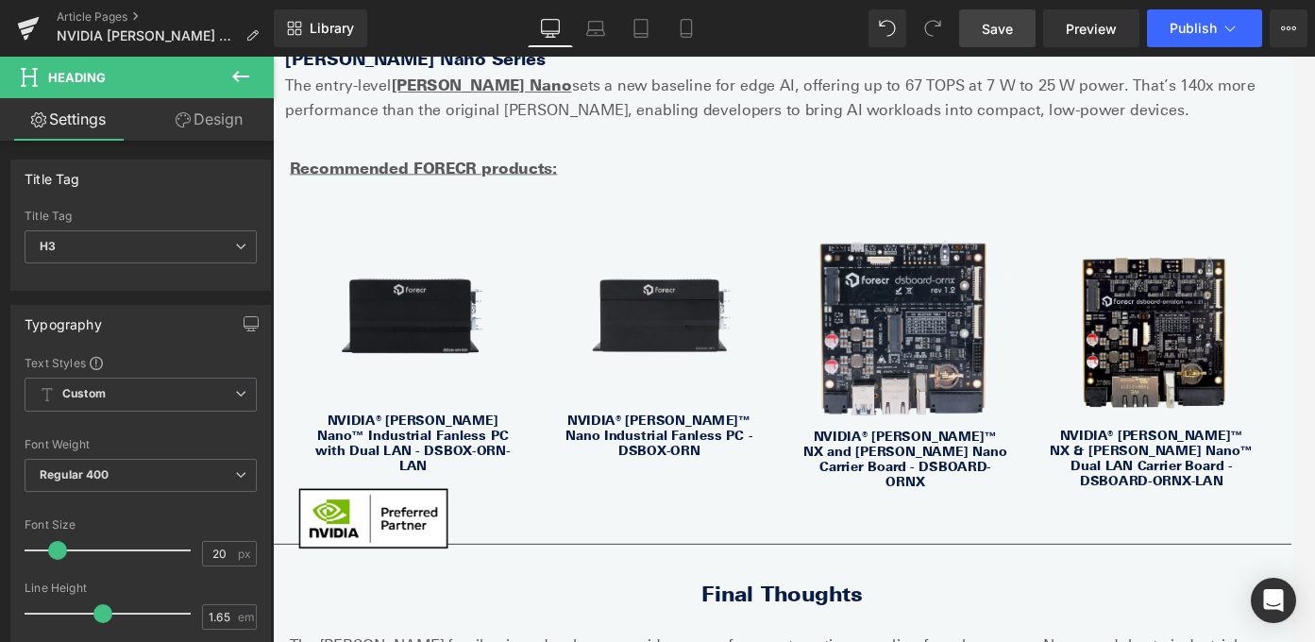
click at [991, 23] on span "Save" at bounding box center [997, 29] width 31 height 20
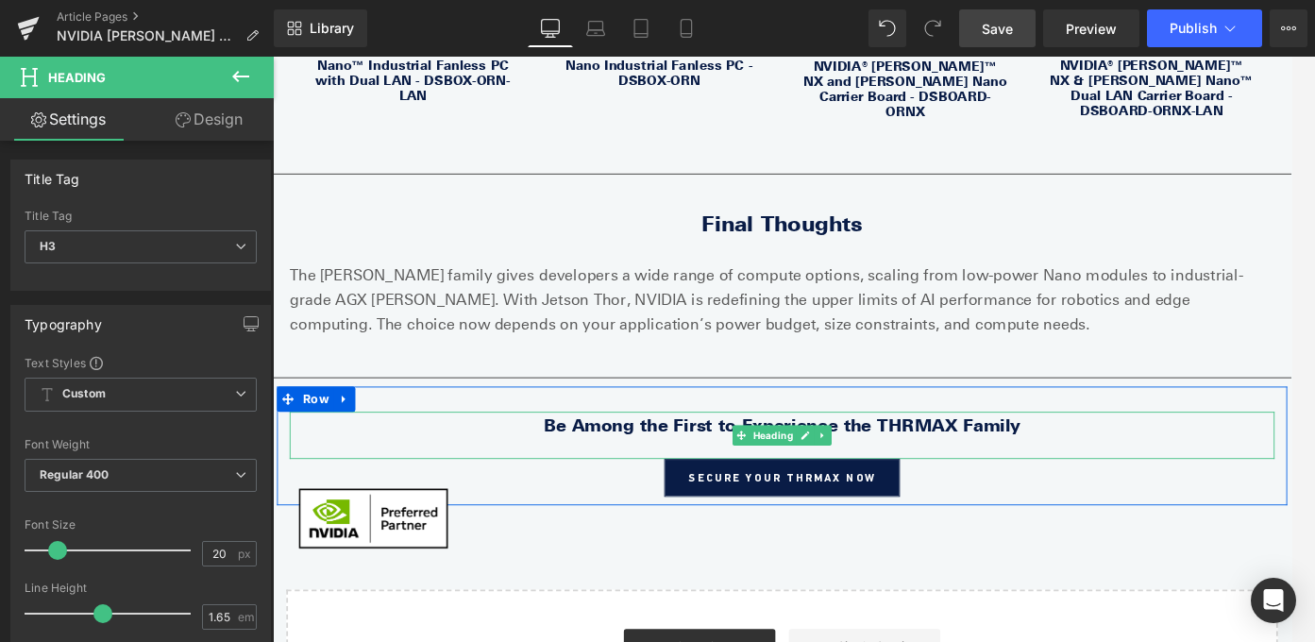
scroll to position [3800, 0]
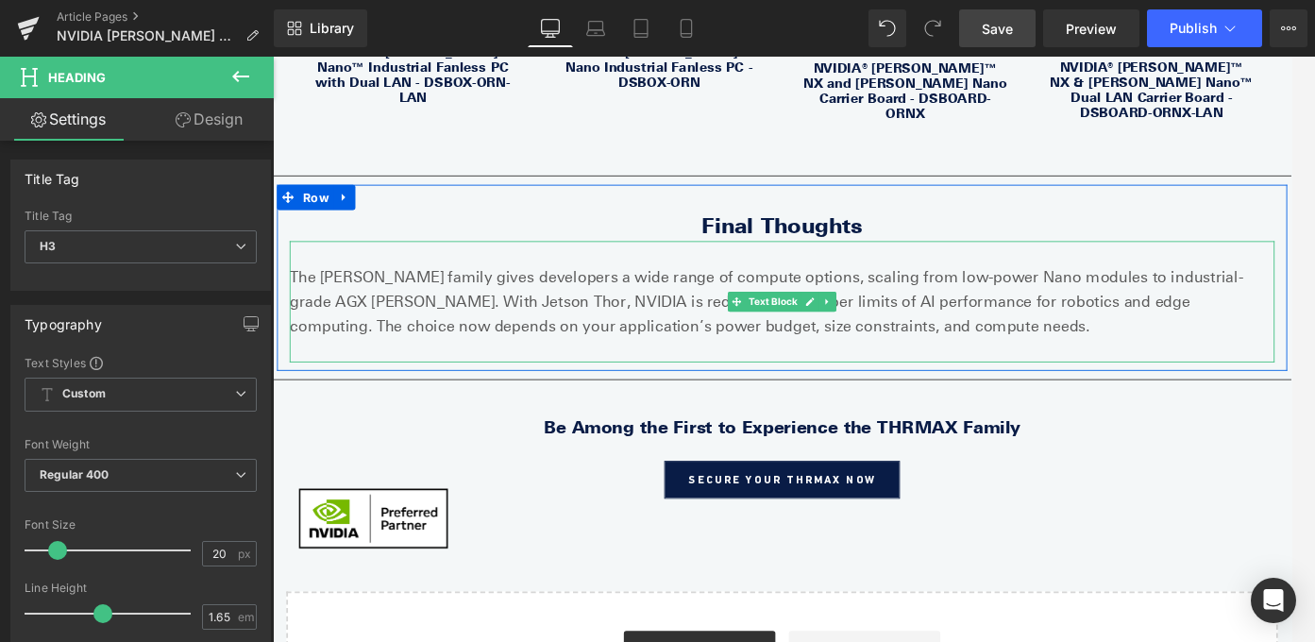
click at [1027, 291] on p "The [PERSON_NAME] family gives developers a wide range of compute options, scal…" at bounding box center [844, 331] width 1104 height 81
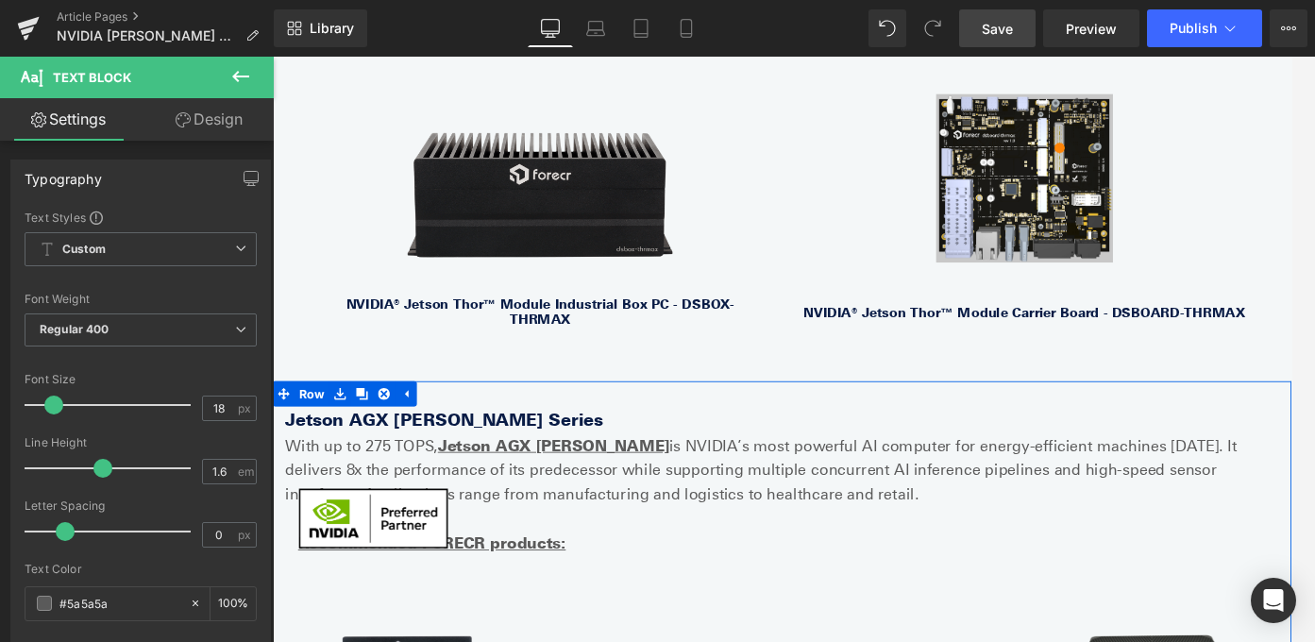
scroll to position [1228, 0]
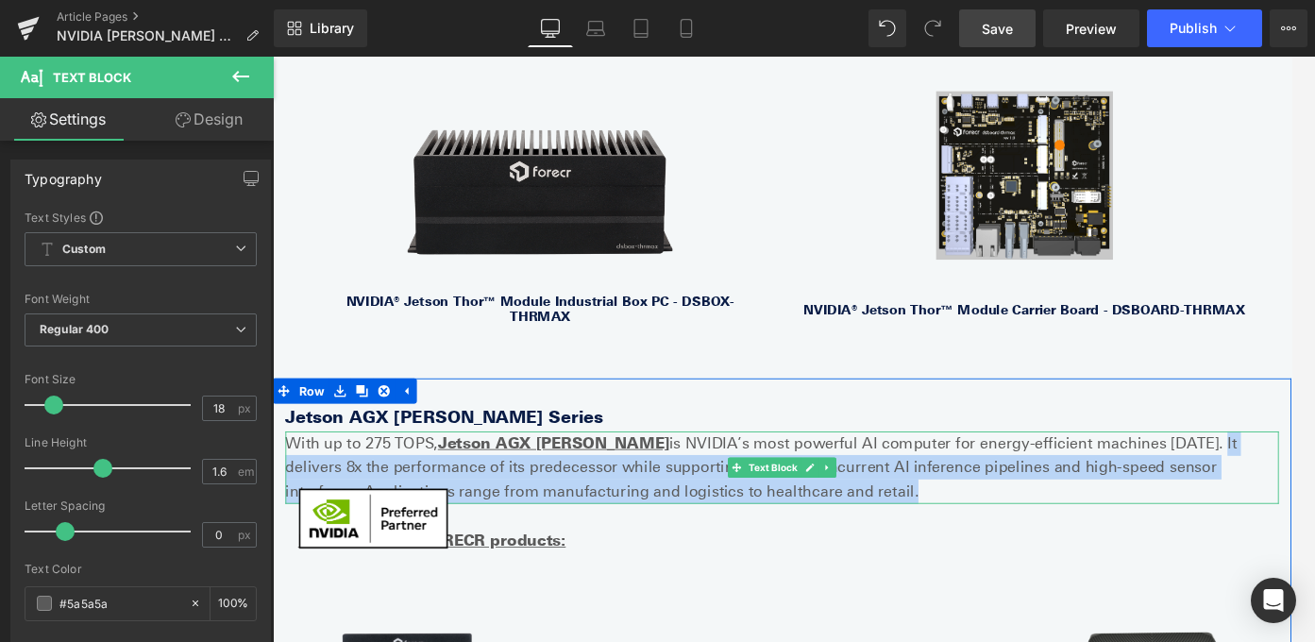
drag, startPoint x: 1159, startPoint y: 508, endPoint x: 1162, endPoint y: 452, distance: 55.8
click at [1162, 477] on p "With up to 275 TOPS, Jetson AGX [PERSON_NAME] is NVIDIA’s most powerful AI comp…" at bounding box center [844, 517] width 1114 height 81
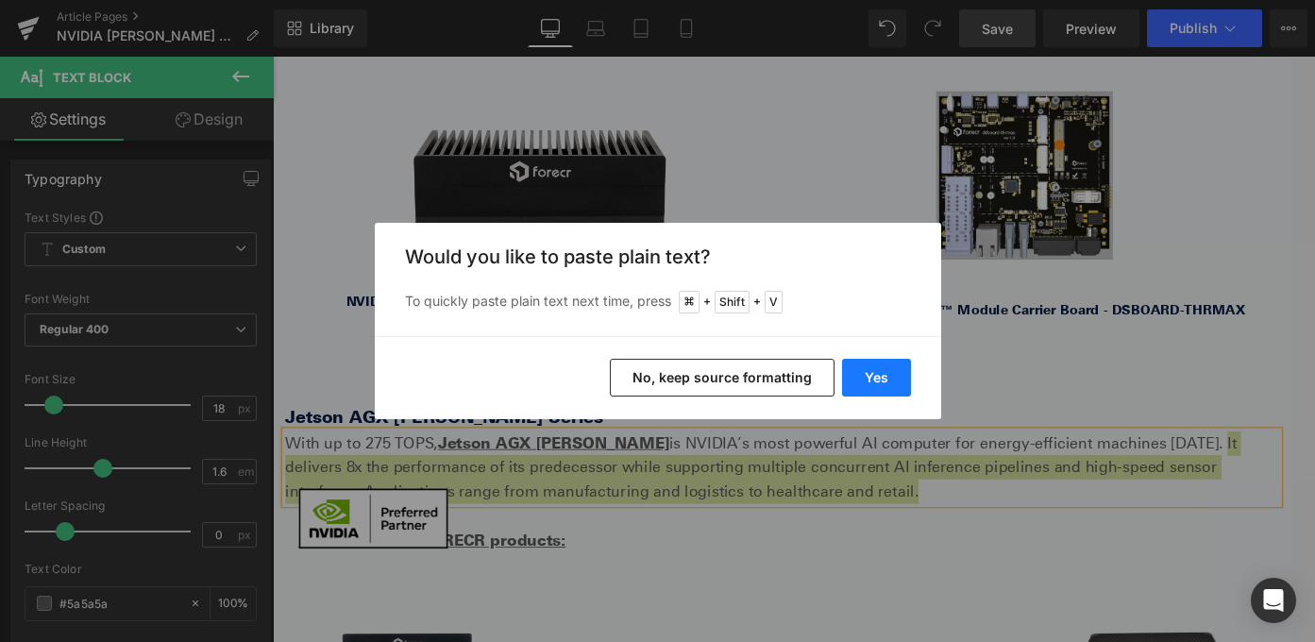
drag, startPoint x: 880, startPoint y: 371, endPoint x: 682, endPoint y: 354, distance: 198.0
click at [880, 371] on button "Yes" at bounding box center [876, 378] width 69 height 38
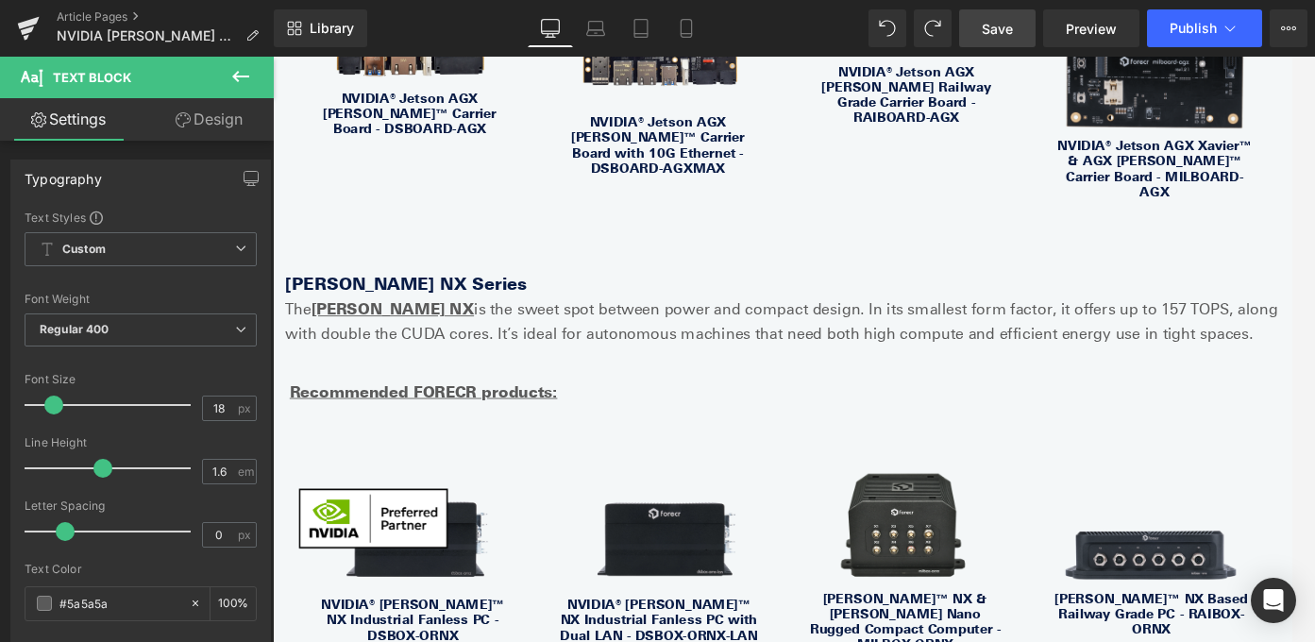
scroll to position [2412, 0]
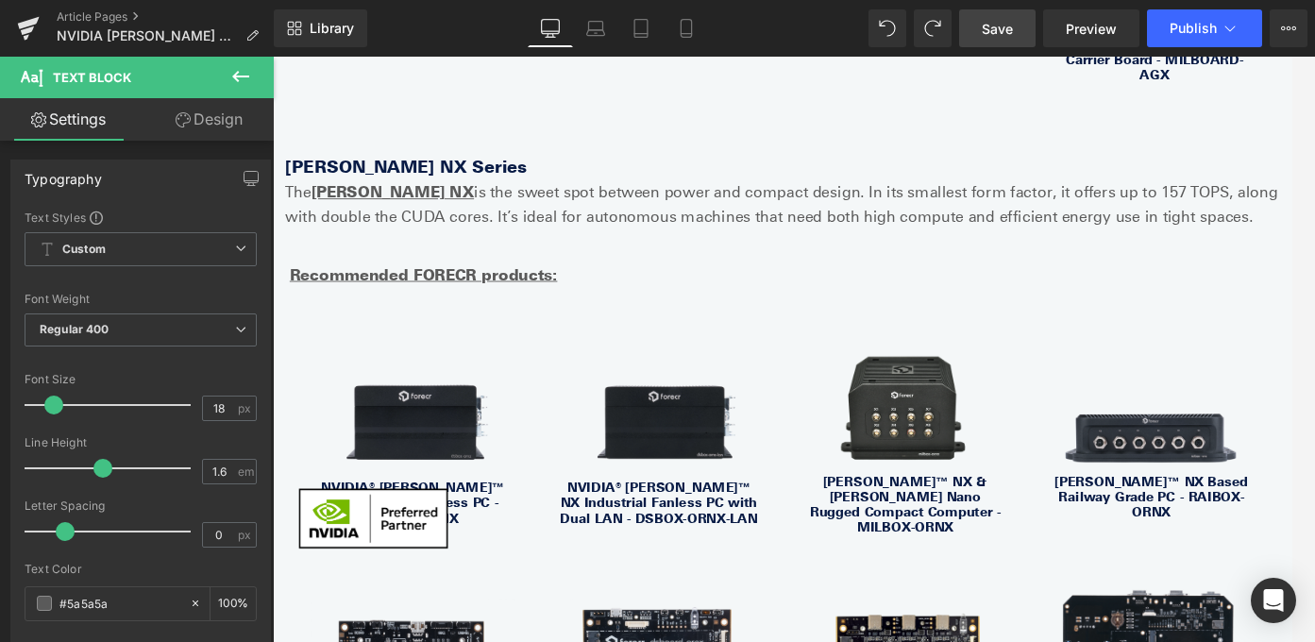
click at [1018, 34] on link "Save" at bounding box center [997, 28] width 76 height 38
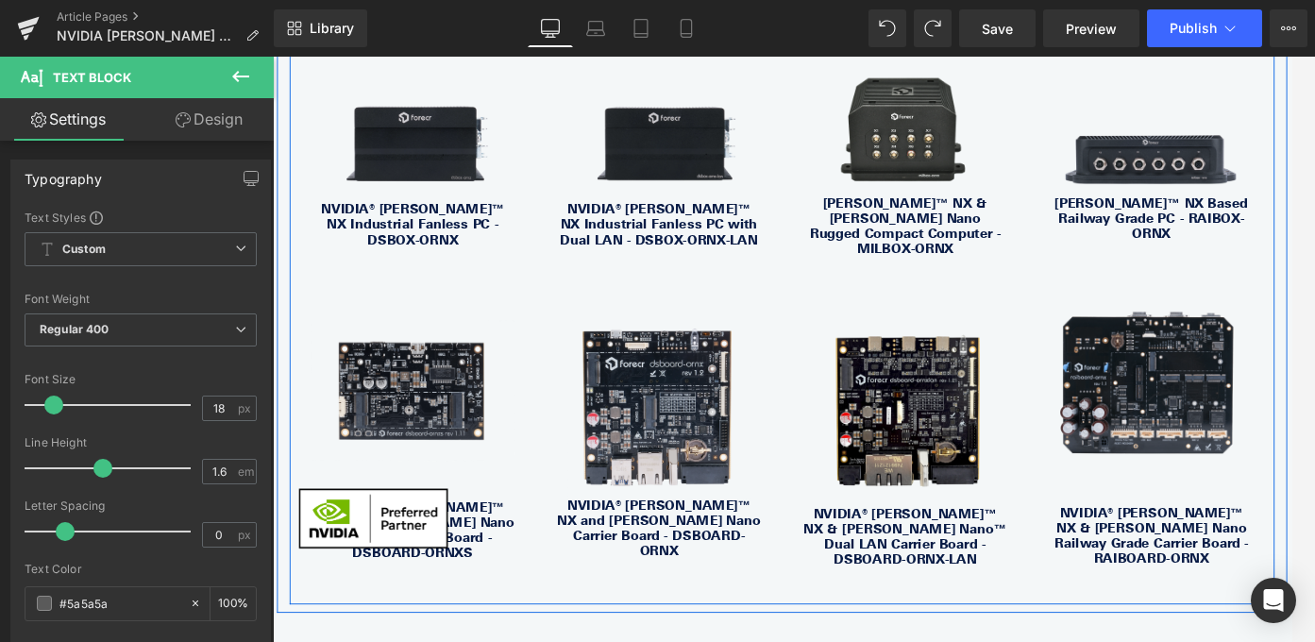
scroll to position [2730, 0]
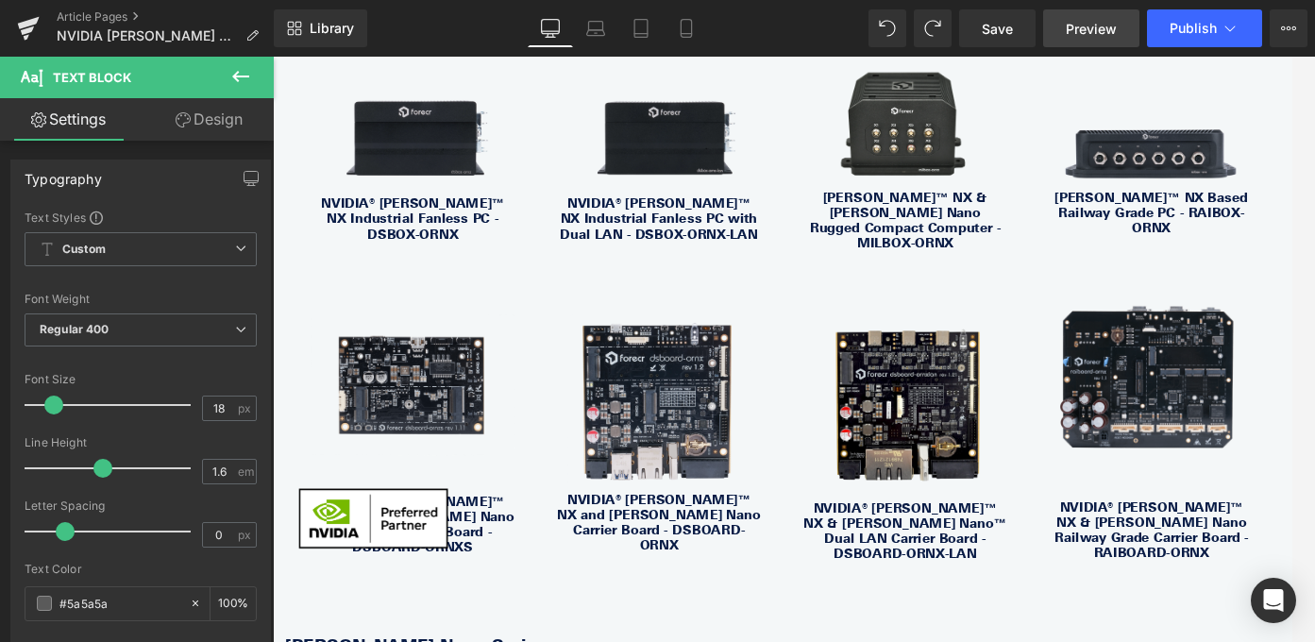
click at [1088, 35] on span "Preview" at bounding box center [1091, 29] width 51 height 20
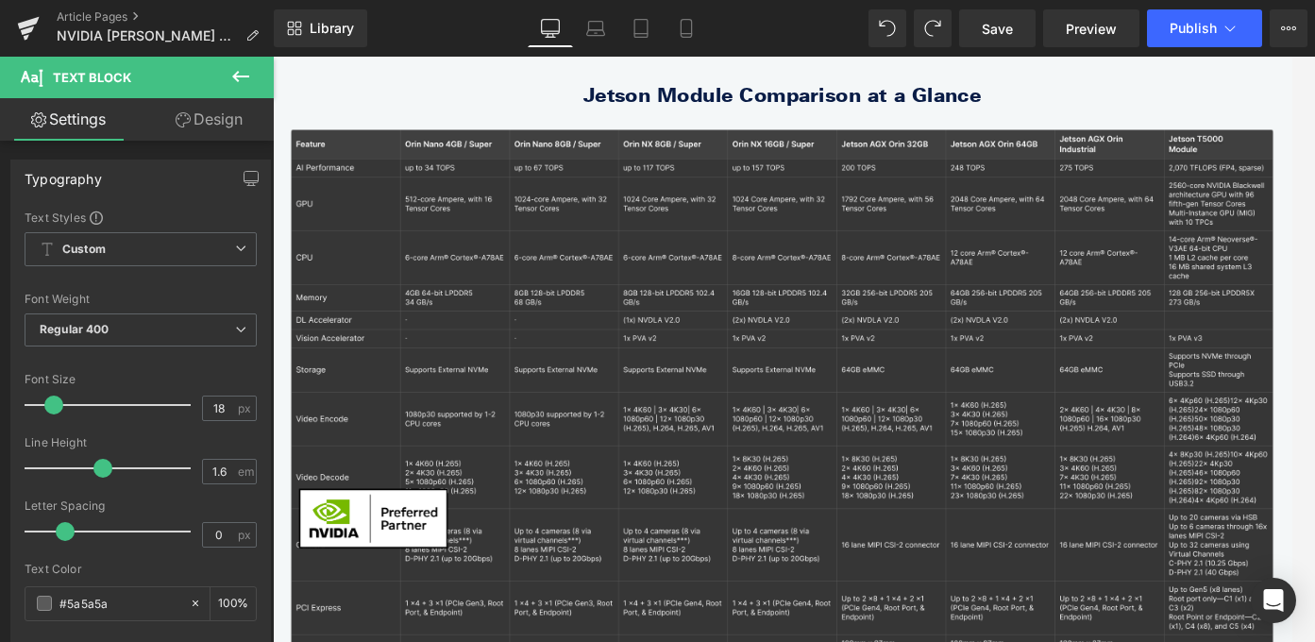
scroll to position [0, 0]
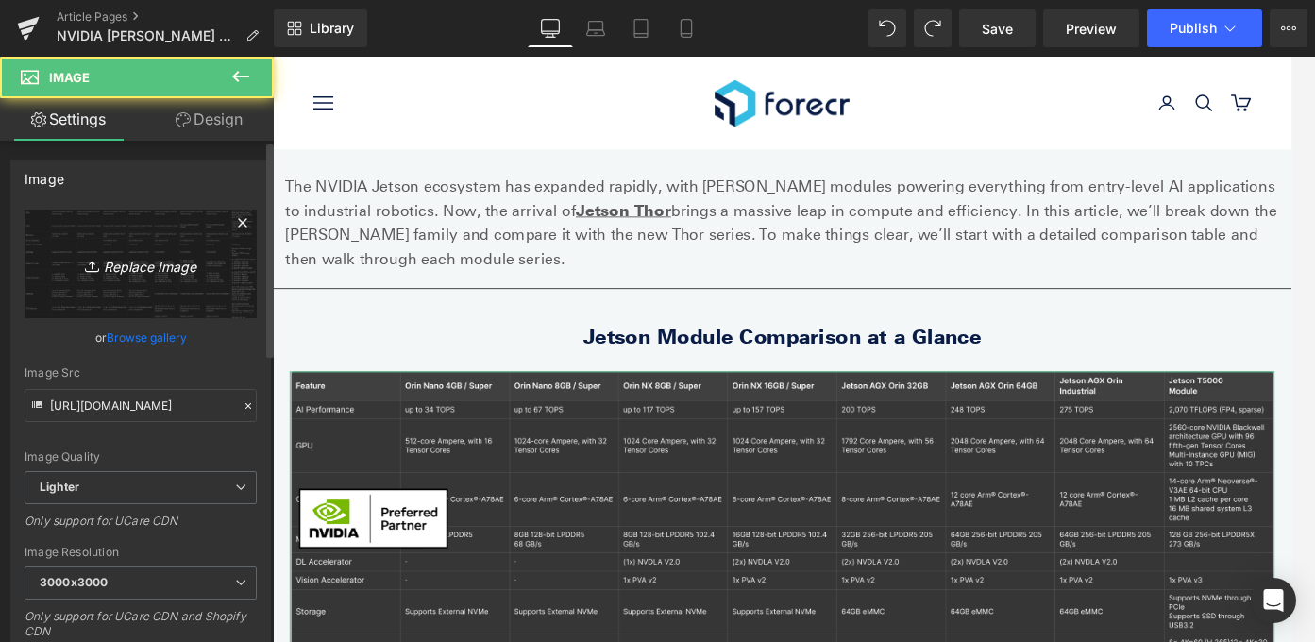
click at [167, 235] on link "Replace Image" at bounding box center [141, 264] width 232 height 109
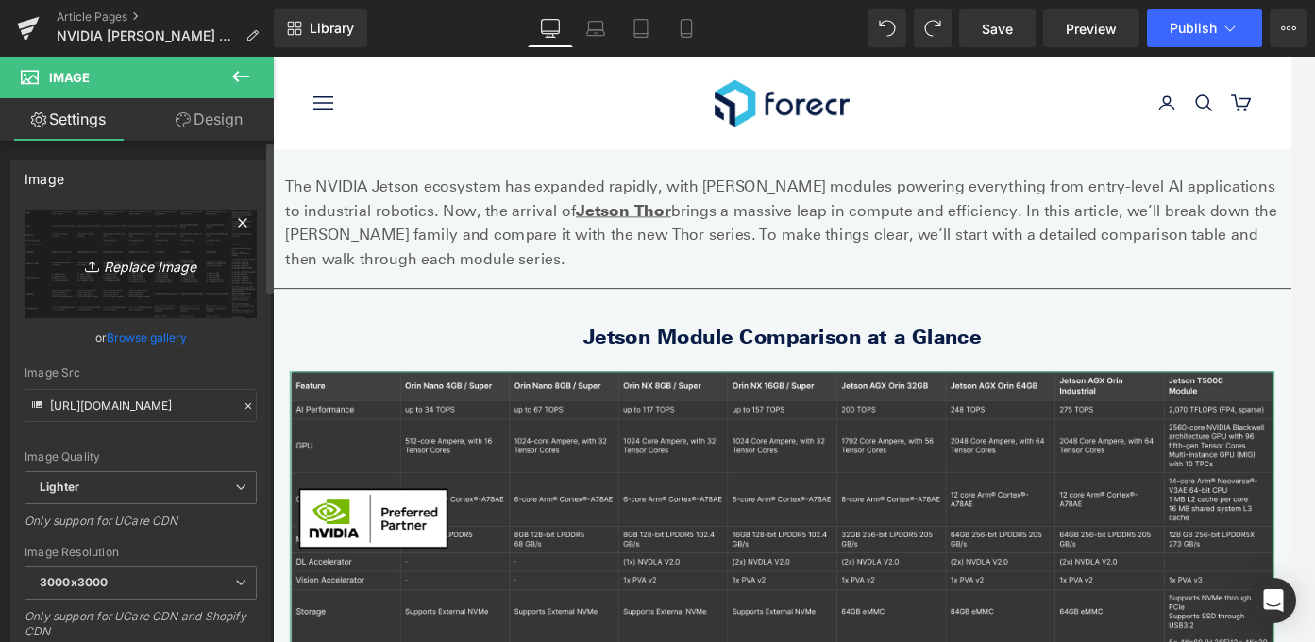
click at [154, 303] on link "Replace Image" at bounding box center [141, 264] width 232 height 109
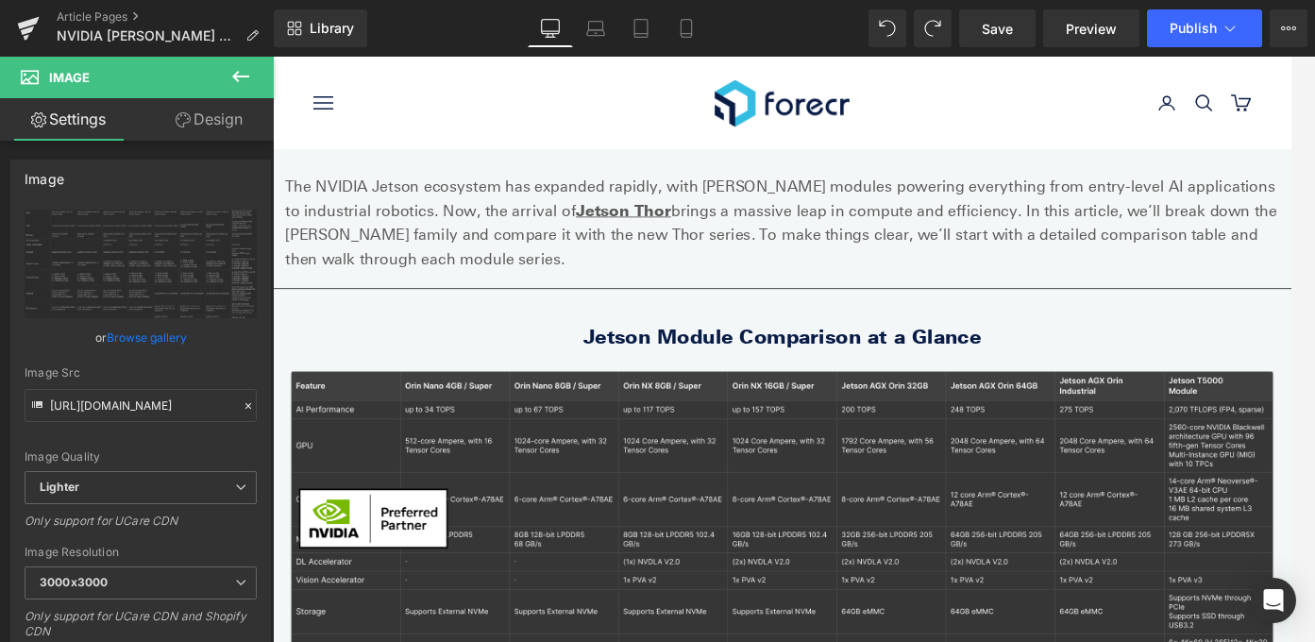
click at [1184, 237] on p "The NVIDIA Jetson ecosystem has expanded rapidly, with [PERSON_NAME] modules po…" at bounding box center [844, 243] width 1114 height 109
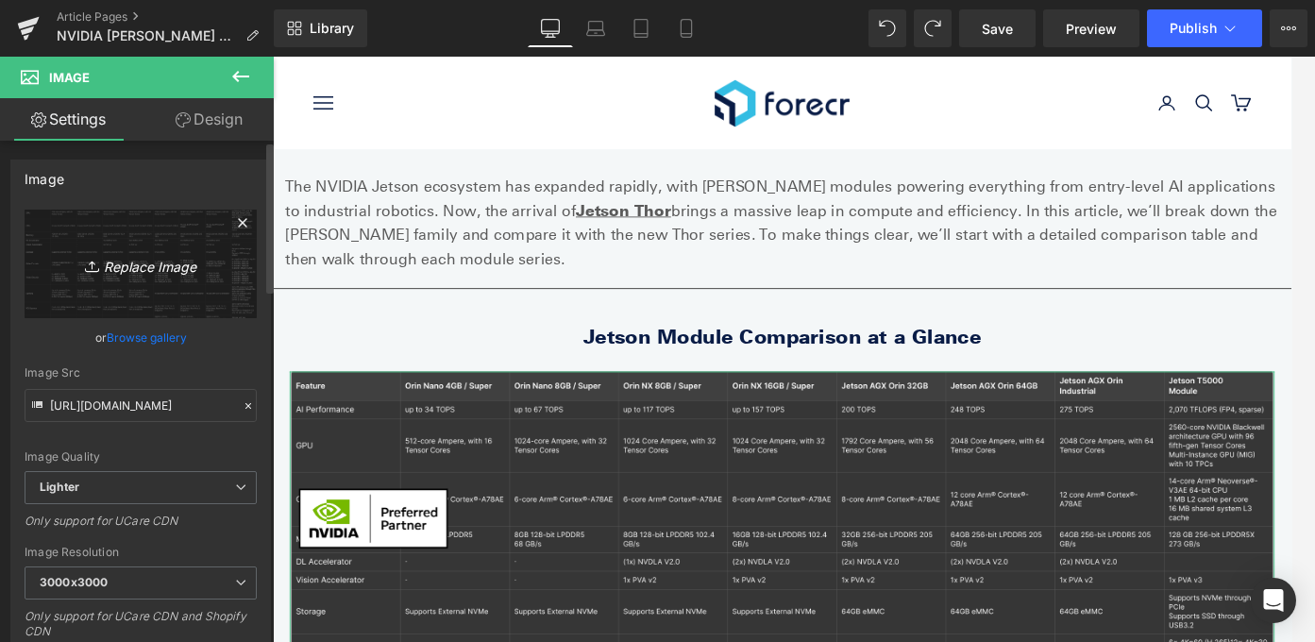
click at [170, 288] on link "Replace Image" at bounding box center [141, 264] width 232 height 109
click at [162, 248] on link "Replace Image" at bounding box center [141, 264] width 232 height 109
type input "C:\fakepath\Table 1 (2).png"
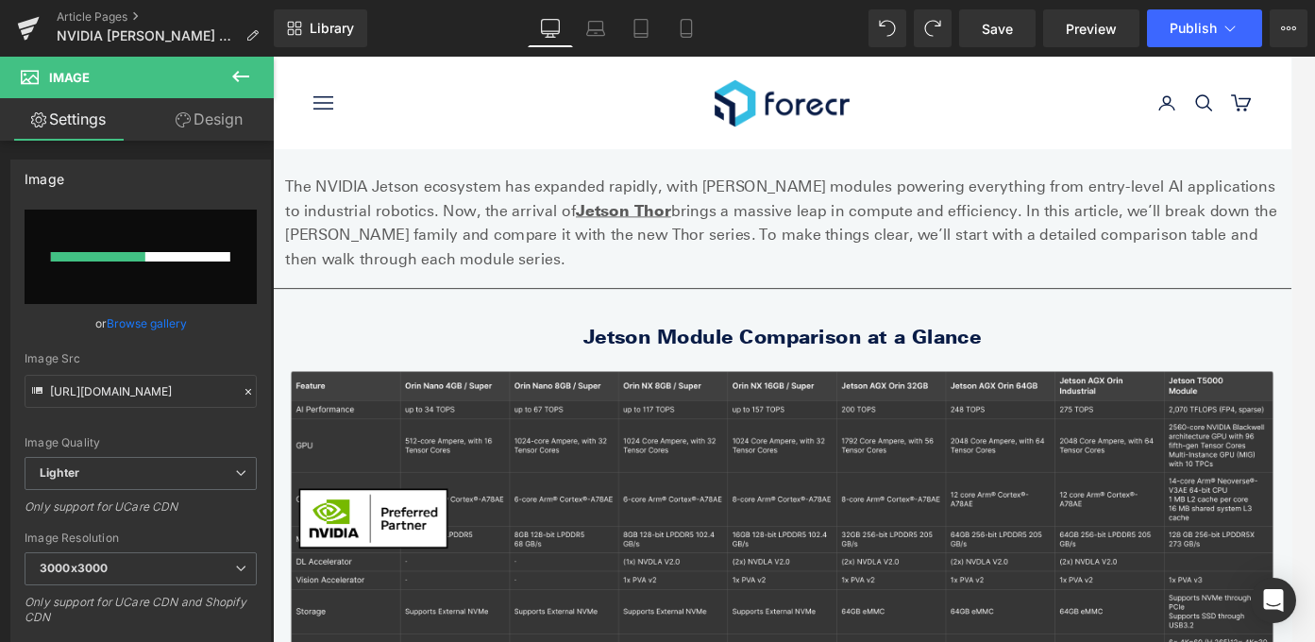
type input "[URL][DOMAIN_NAME]"
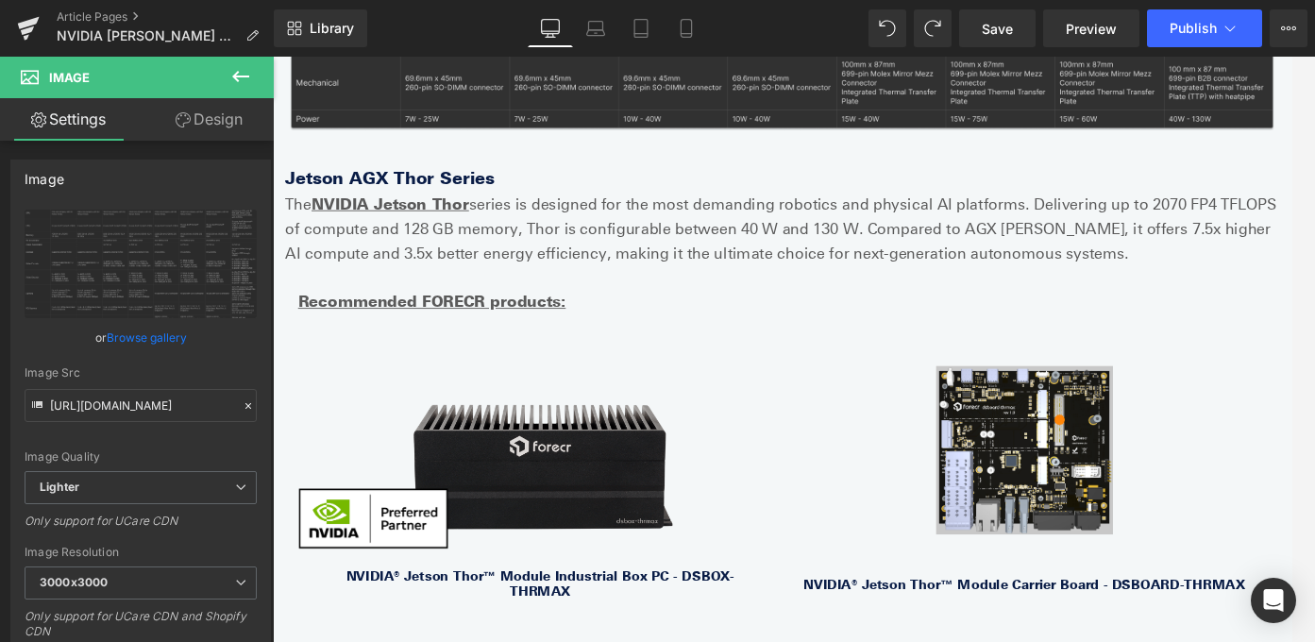
scroll to position [931, 0]
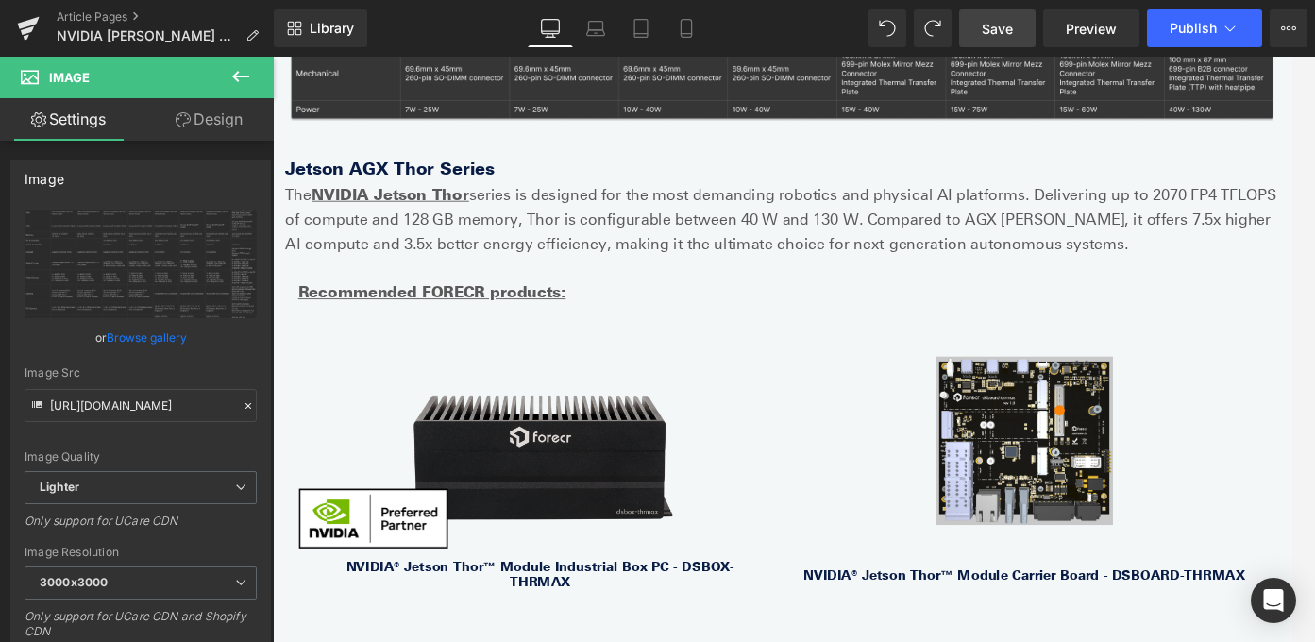
click at [1001, 30] on span "Save" at bounding box center [997, 29] width 31 height 20
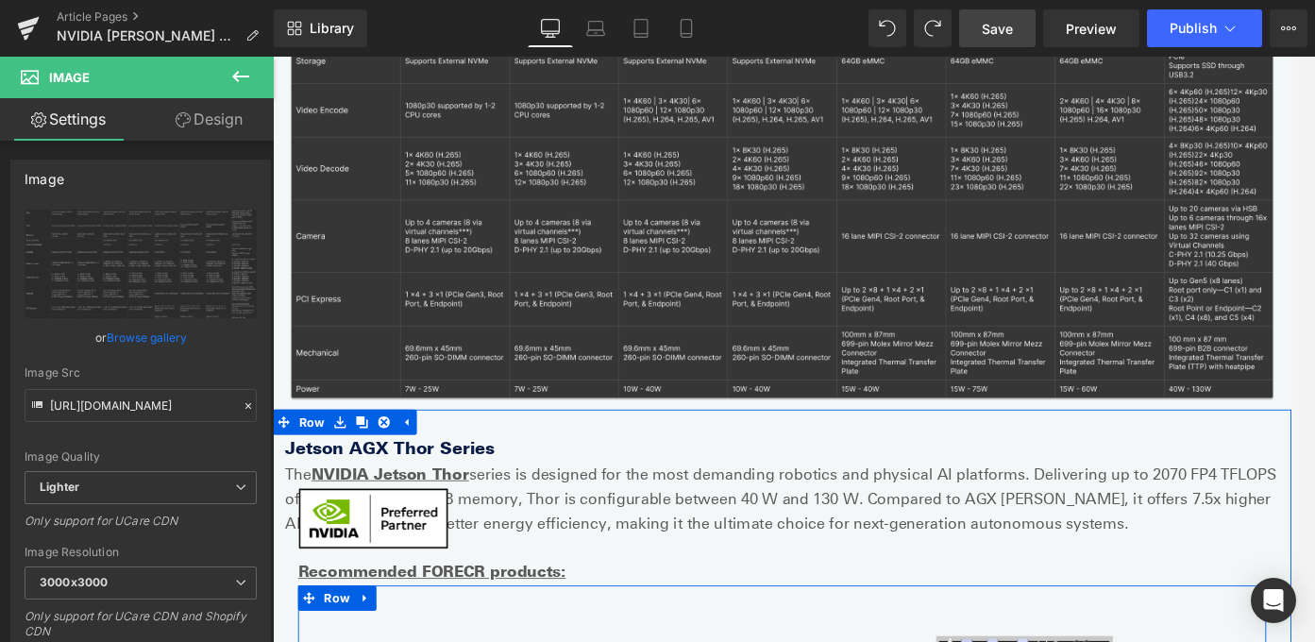
scroll to position [514, 0]
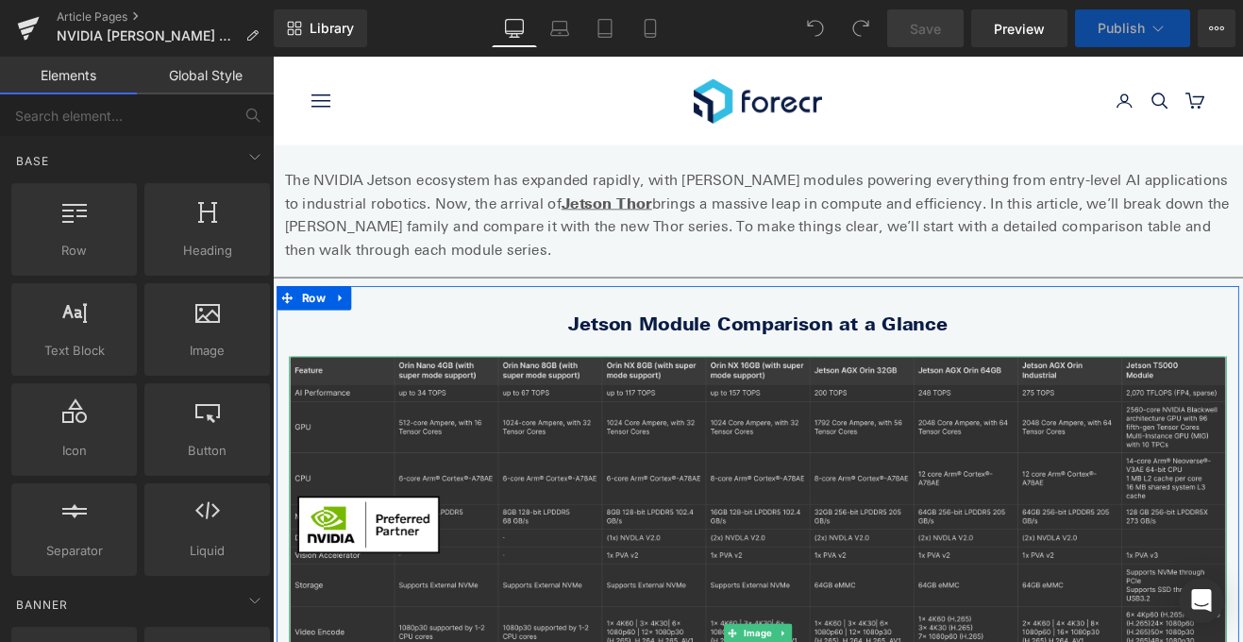
scroll to position [169, 0]
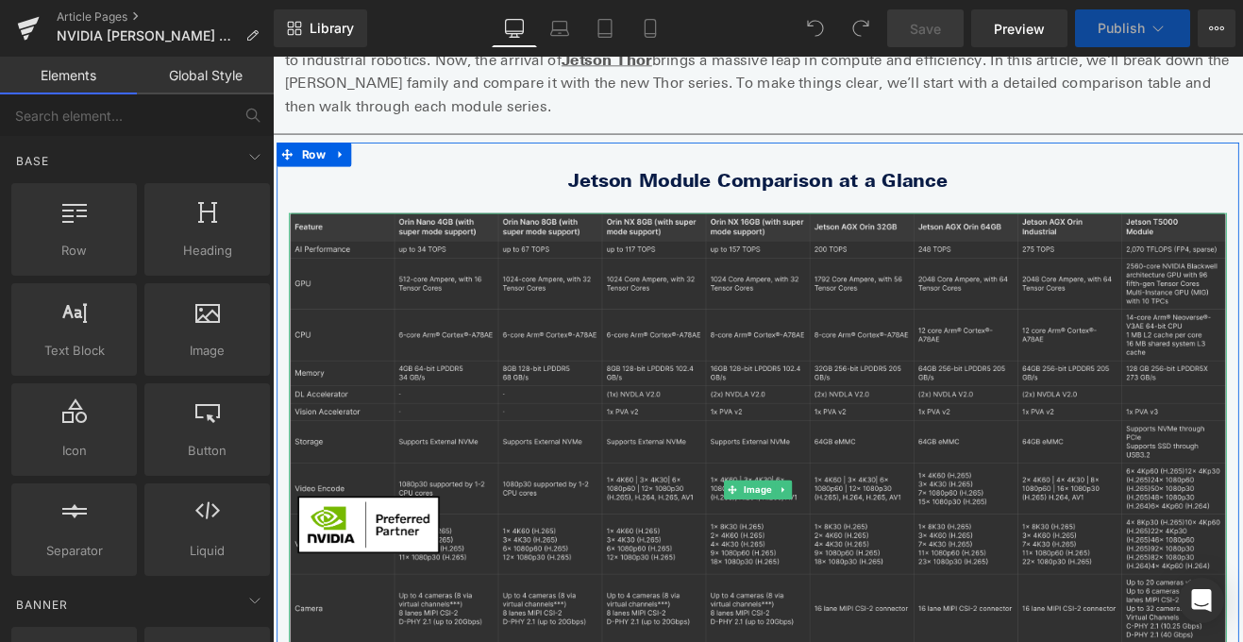
click at [680, 456] on img at bounding box center [844, 566] width 1104 height 650
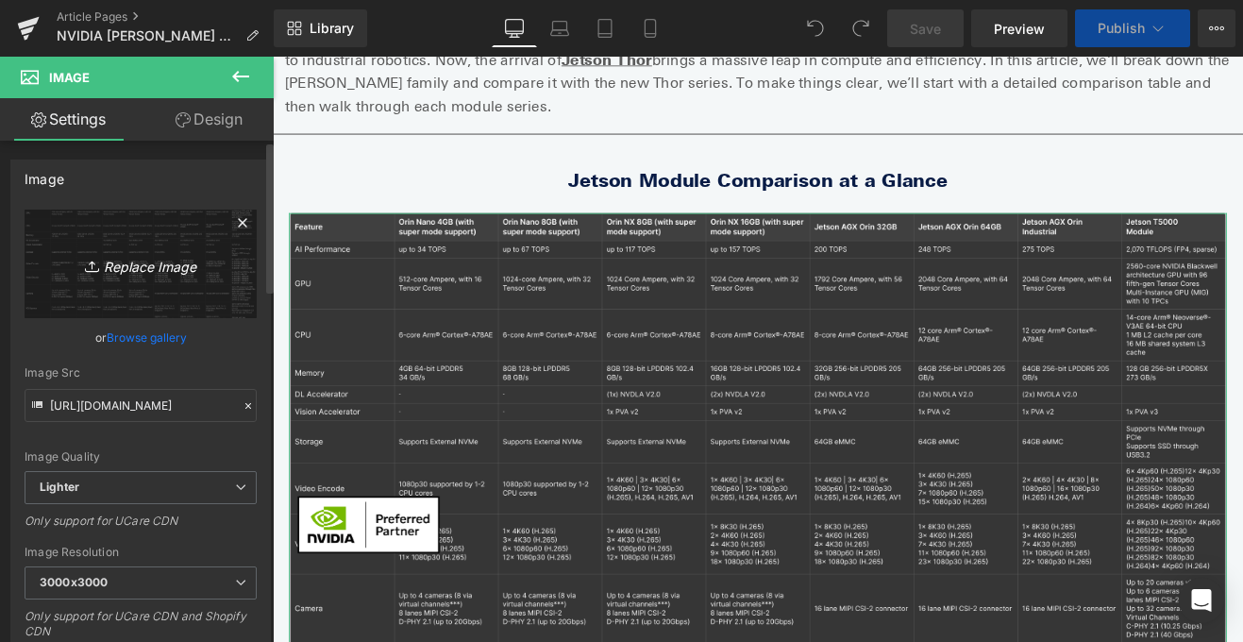
click at [144, 261] on icon "Replace Image" at bounding box center [140, 264] width 151 height 24
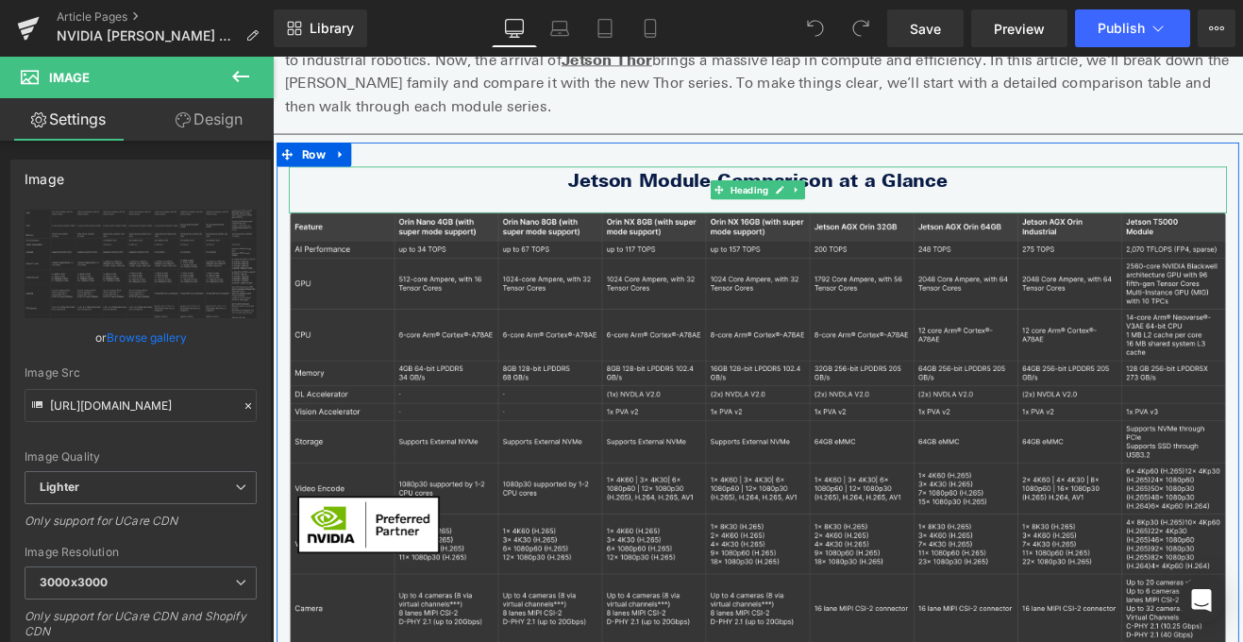
click at [367, 186] on div at bounding box center [844, 188] width 1104 height 5
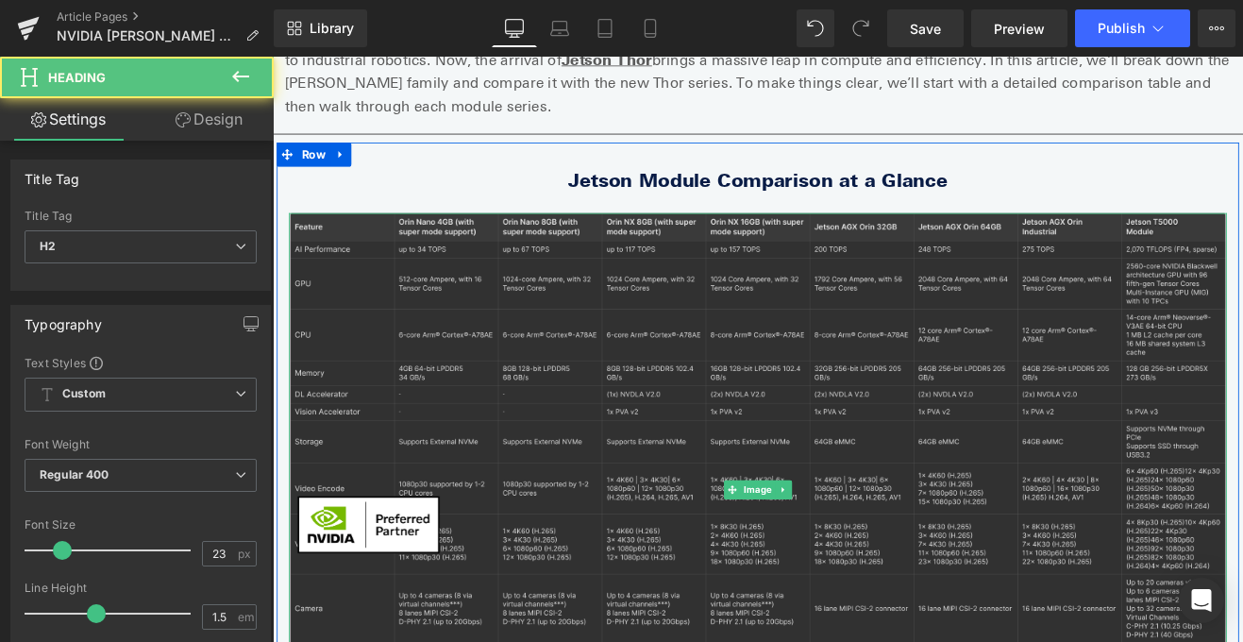
click at [474, 326] on img at bounding box center [844, 566] width 1104 height 650
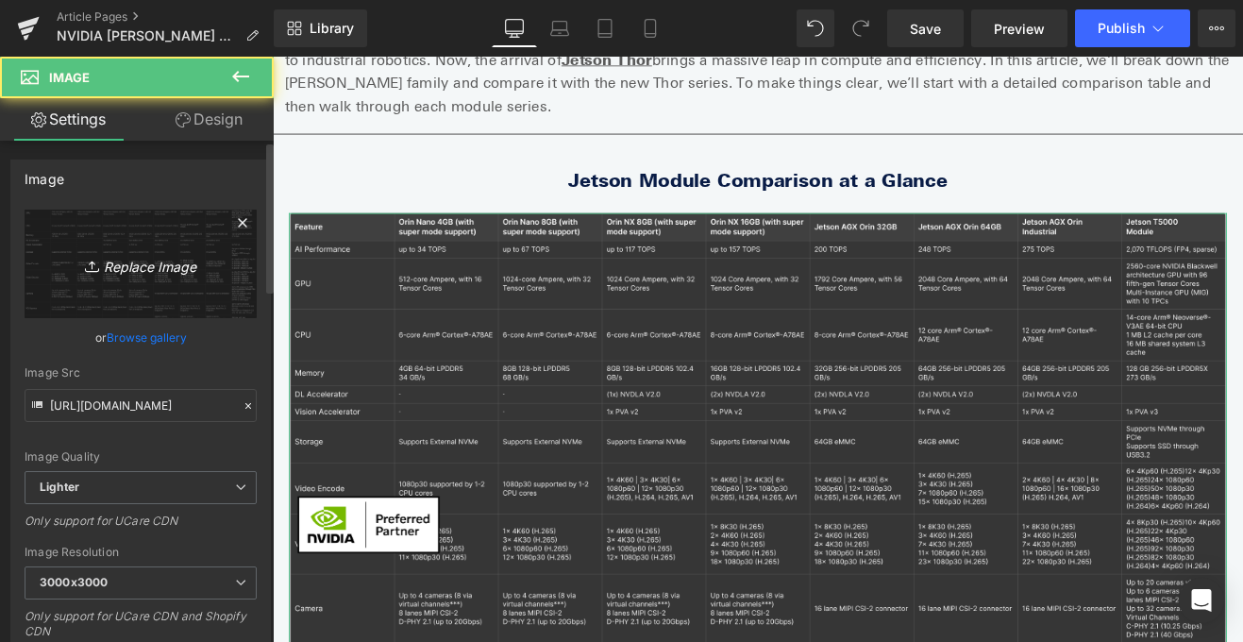
click at [151, 238] on link "Replace Image" at bounding box center [141, 264] width 232 height 109
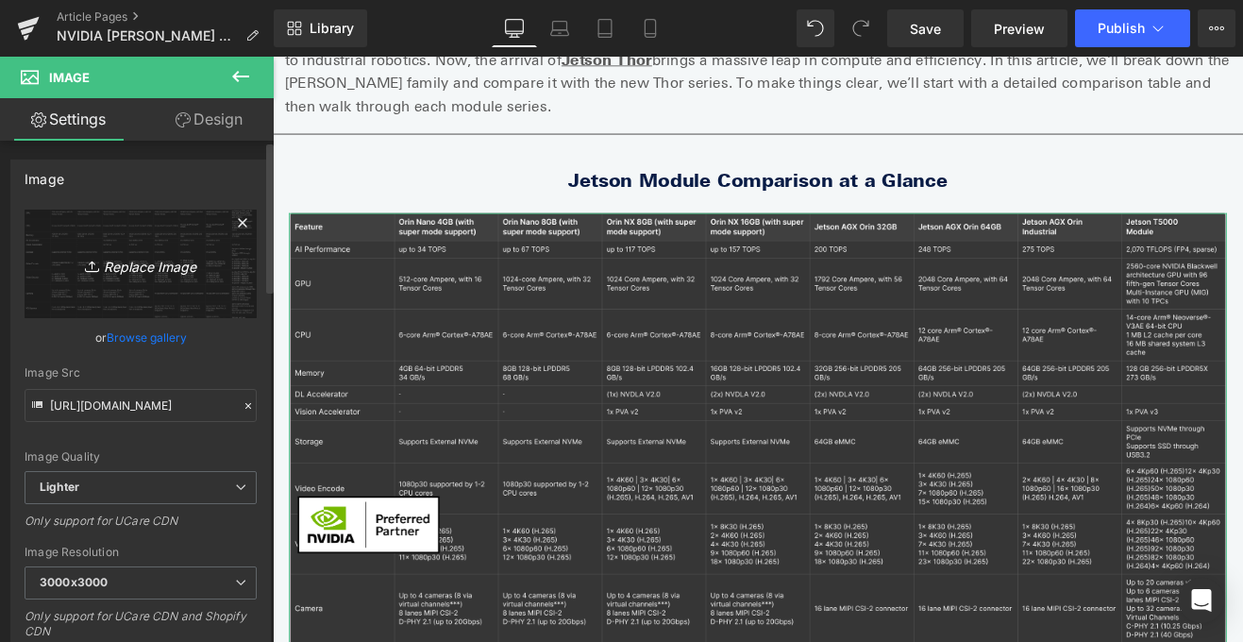
click at [150, 244] on link "Replace Image" at bounding box center [141, 264] width 232 height 109
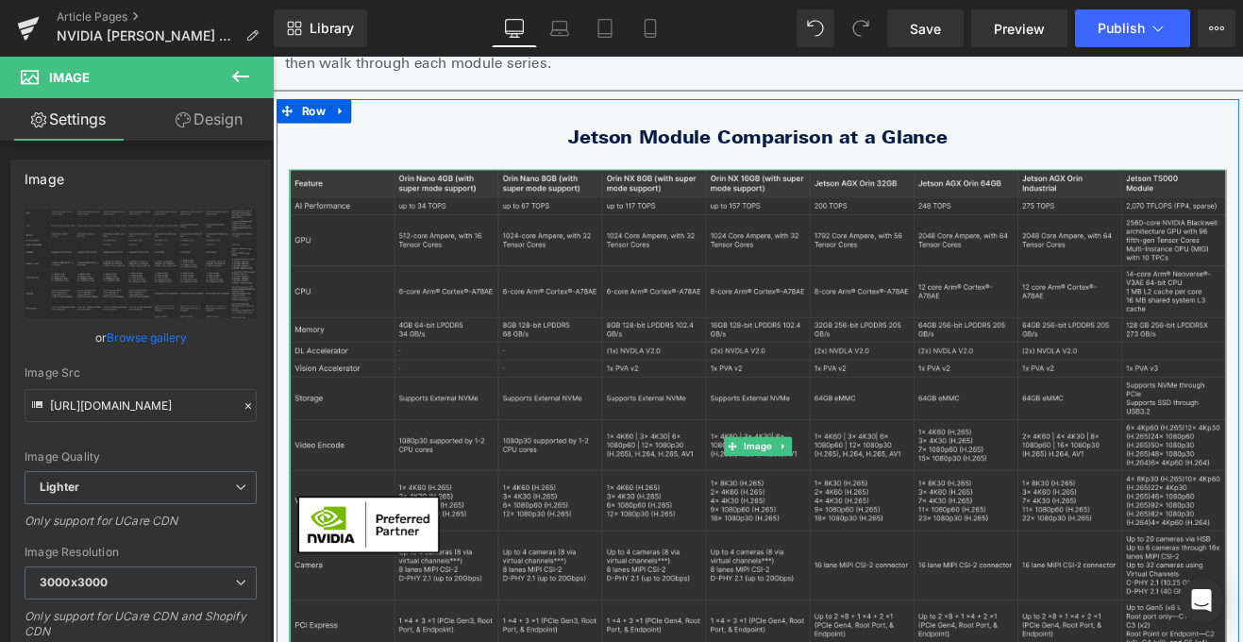
scroll to position [253, 0]
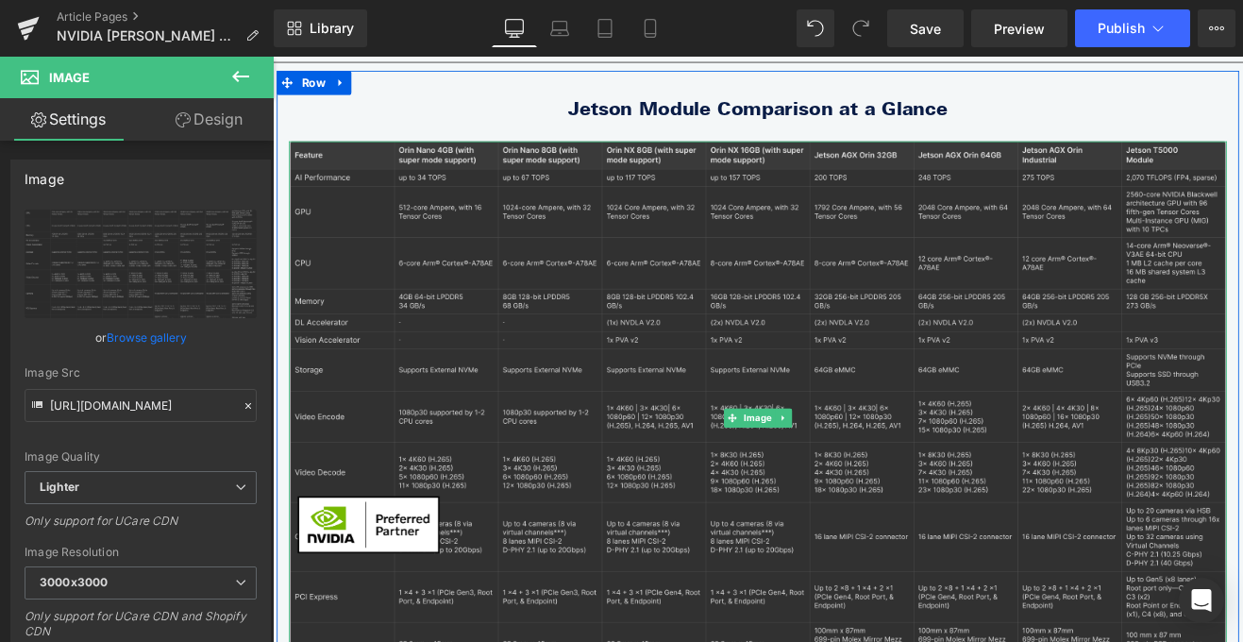
click at [708, 413] on img at bounding box center [844, 482] width 1104 height 650
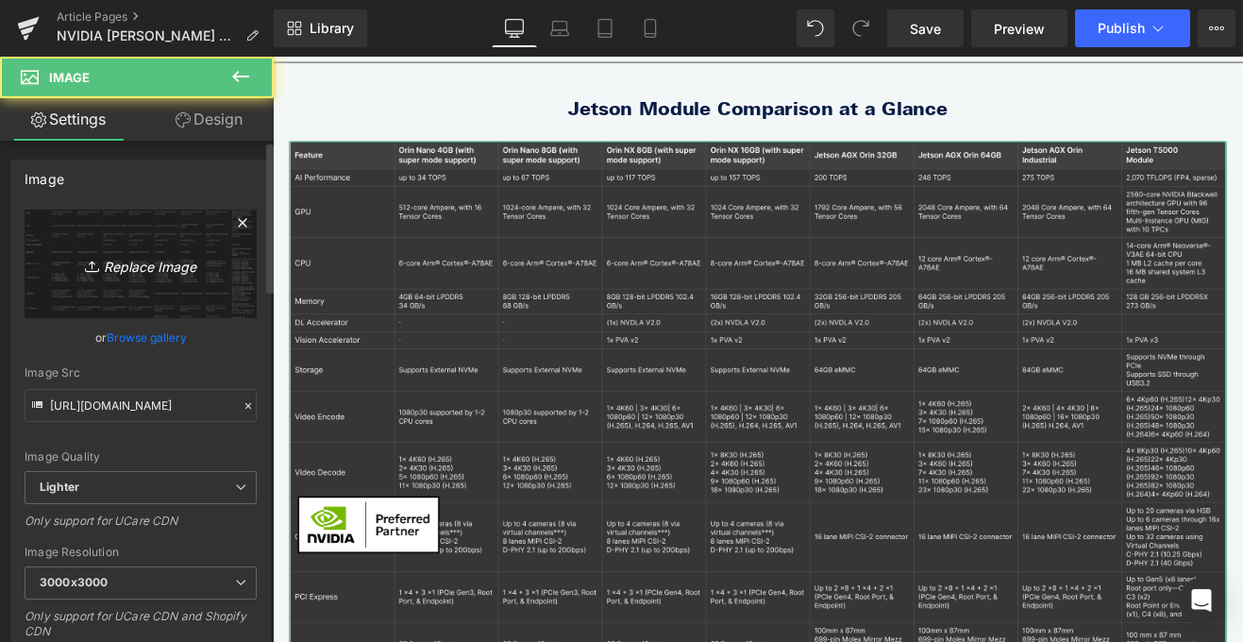
click at [170, 259] on icon "Replace Image" at bounding box center [140, 264] width 151 height 24
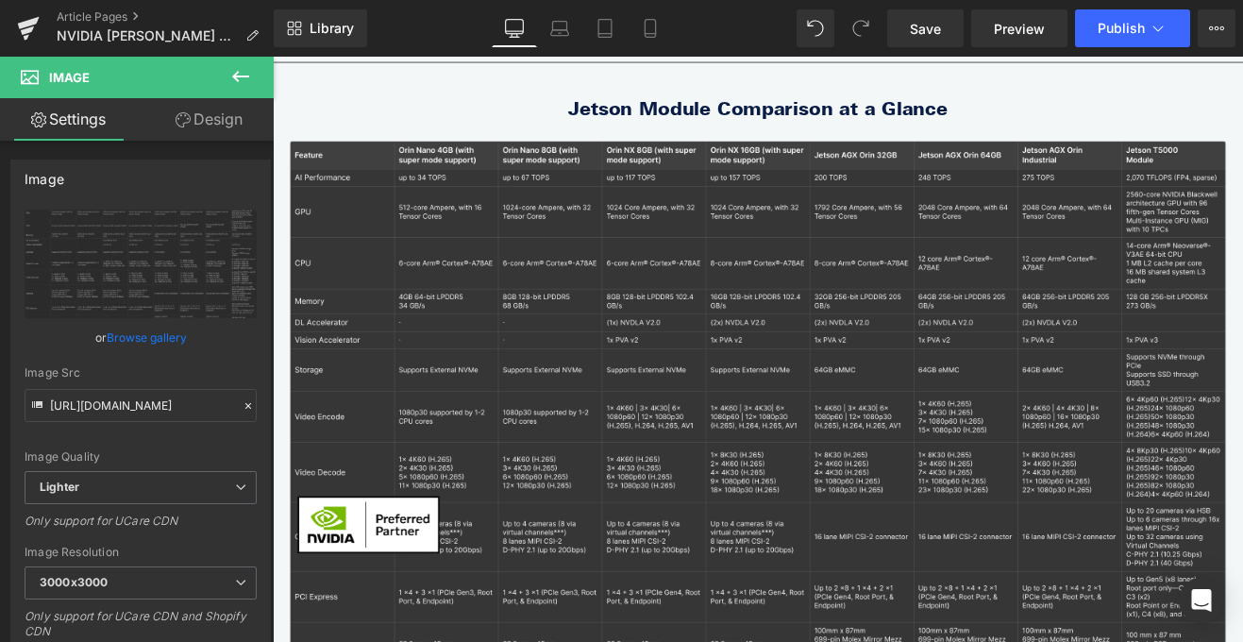
type input "C:\fakepath\thor table new.png"
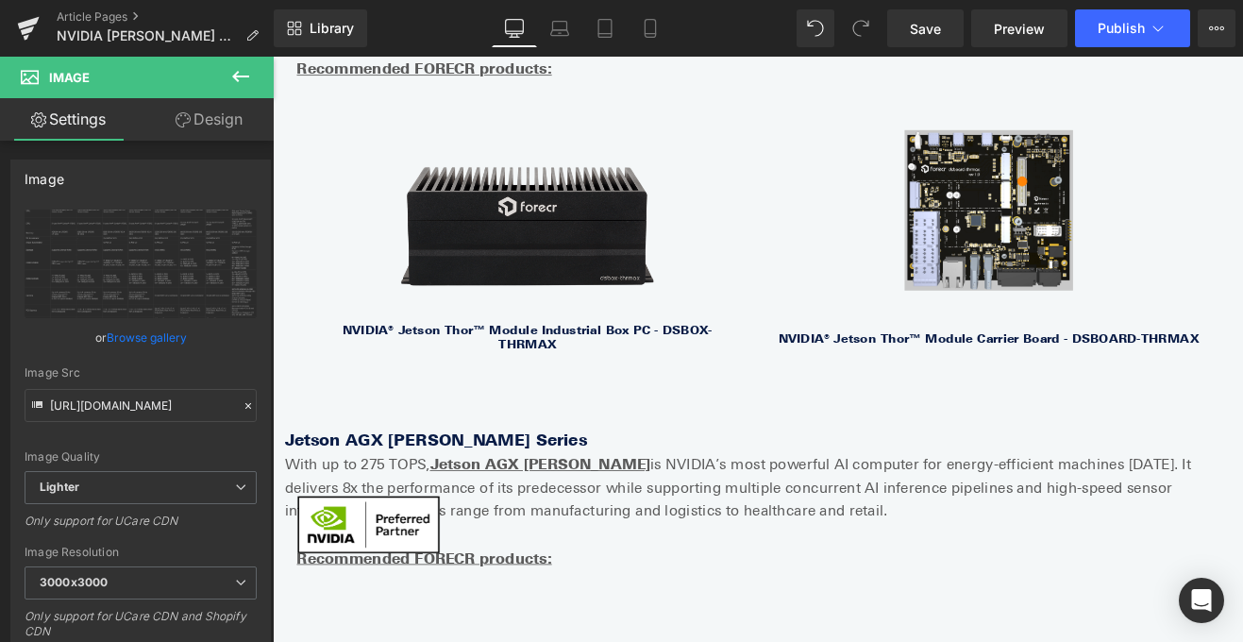
scroll to position [1223, 0]
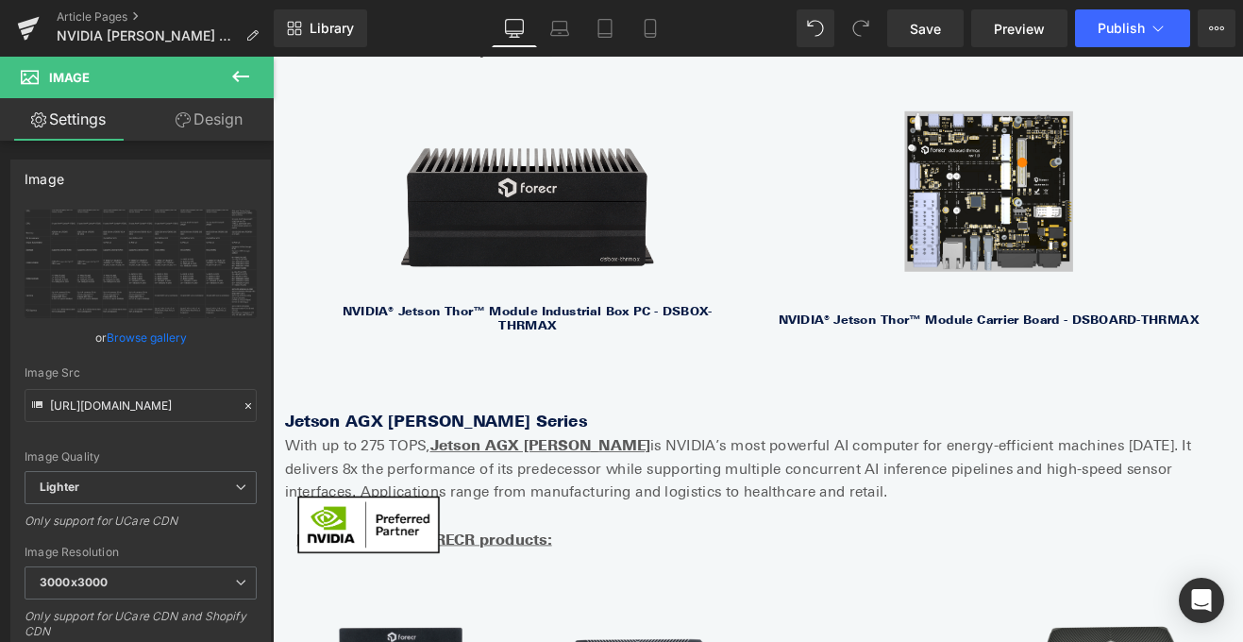
click at [243, 69] on icon at bounding box center [240, 76] width 23 height 23
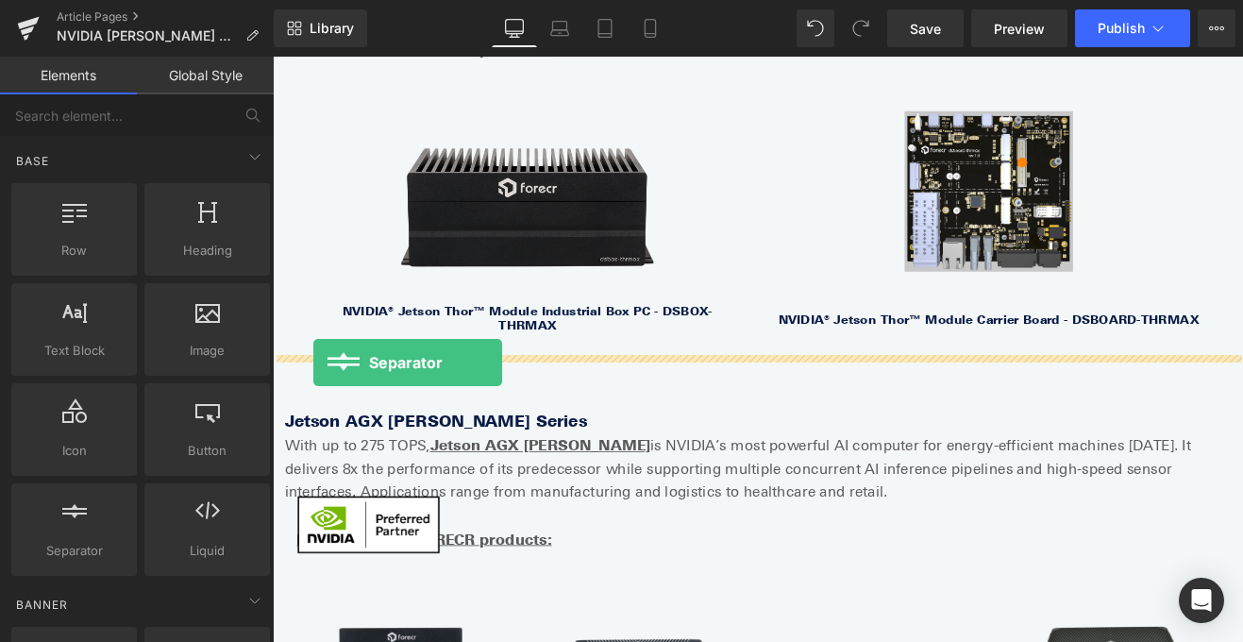
drag, startPoint x: 351, startPoint y: 594, endPoint x: 321, endPoint y: 414, distance: 181.9
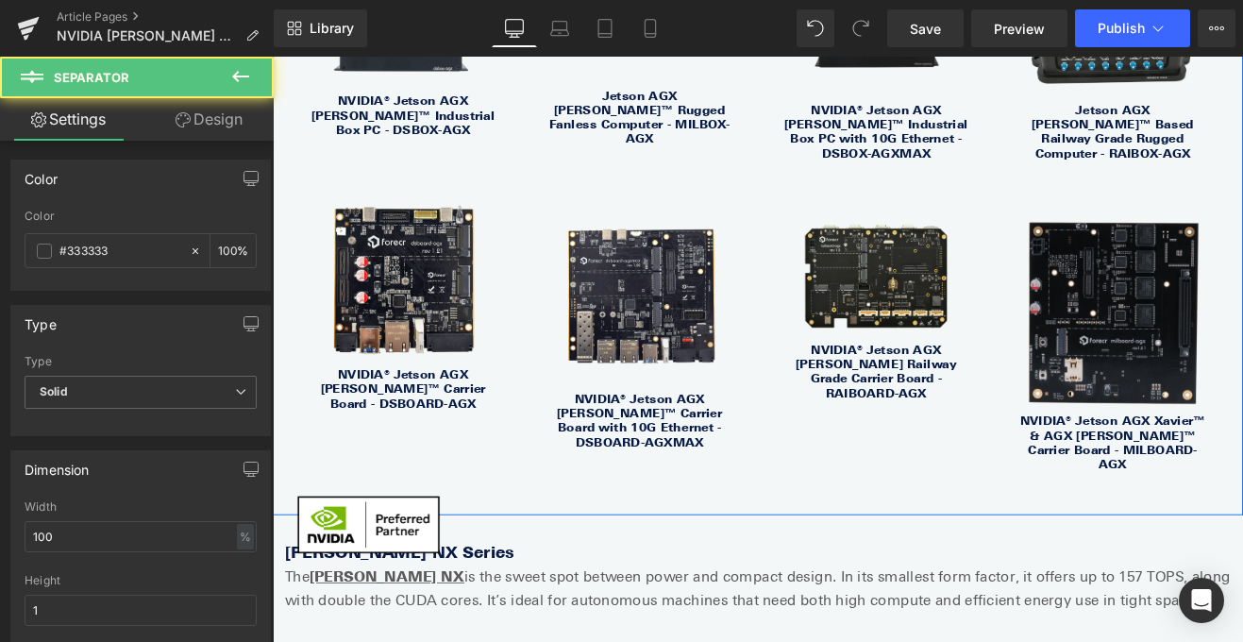
scroll to position [2117, 0]
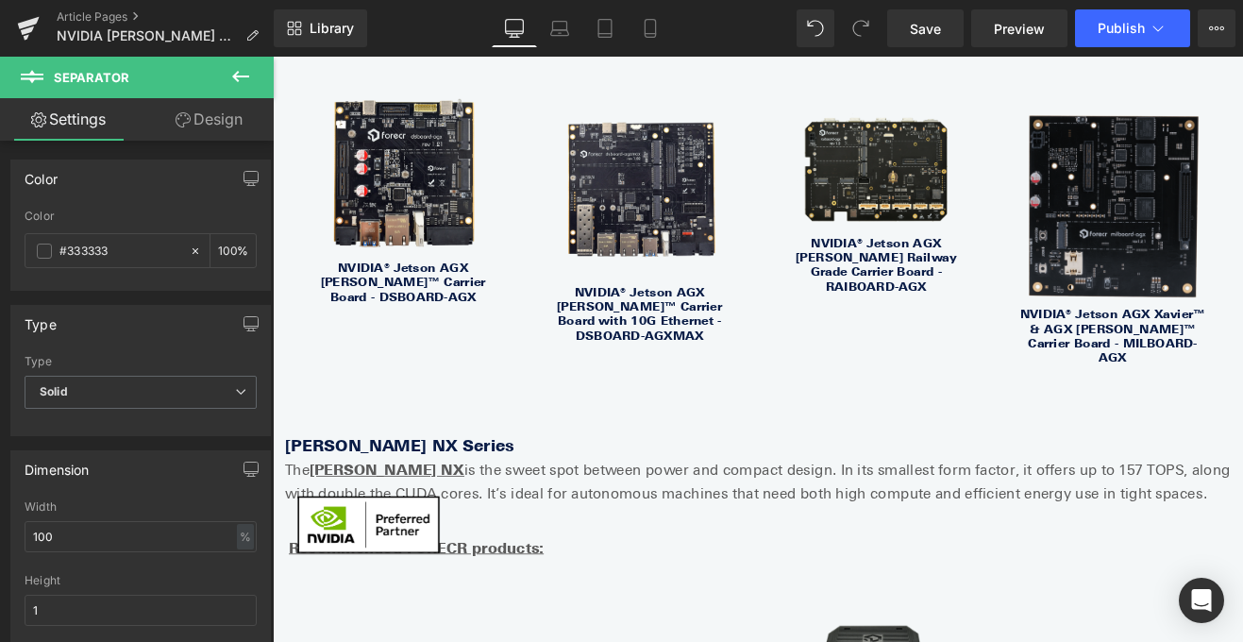
click at [233, 86] on icon at bounding box center [240, 76] width 23 height 23
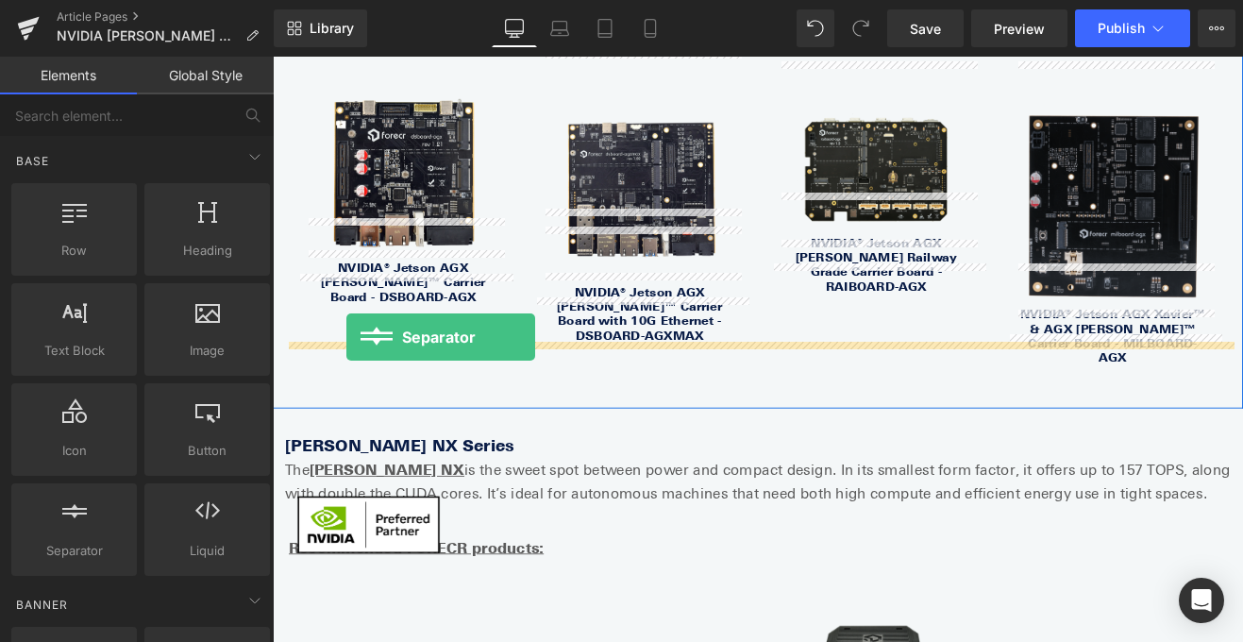
drag, startPoint x: 355, startPoint y: 564, endPoint x: 360, endPoint y: 386, distance: 178.5
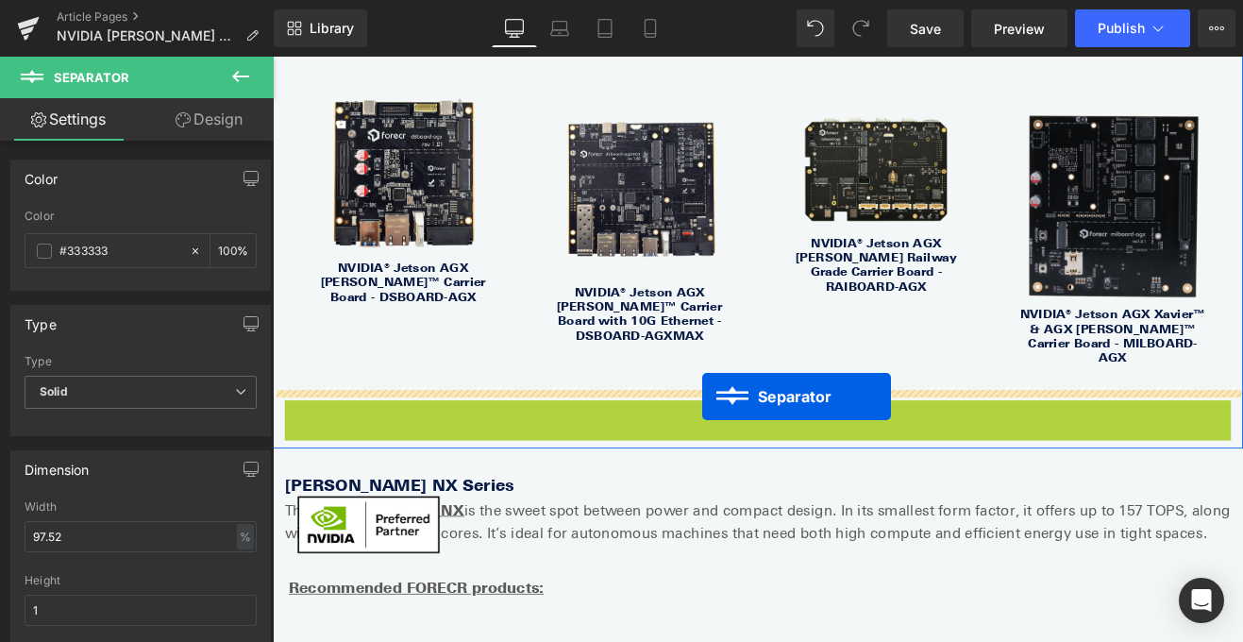
drag, startPoint x: 800, startPoint y: 399, endPoint x: 778, endPoint y: 454, distance: 58.9
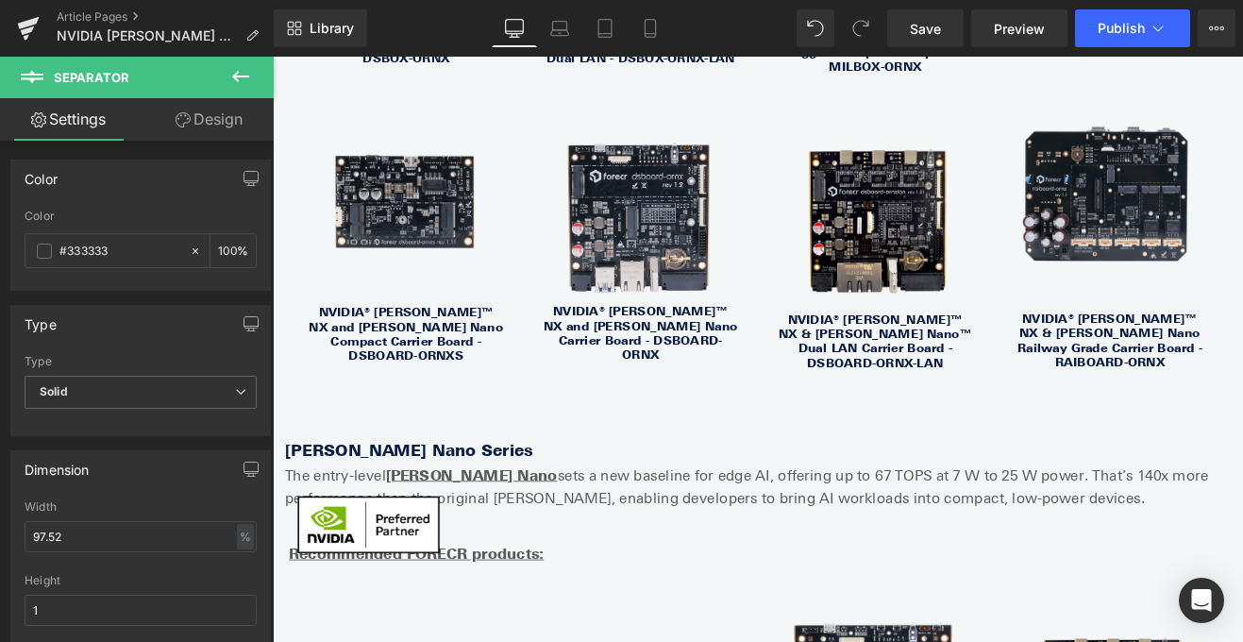
scroll to position [2990, 0]
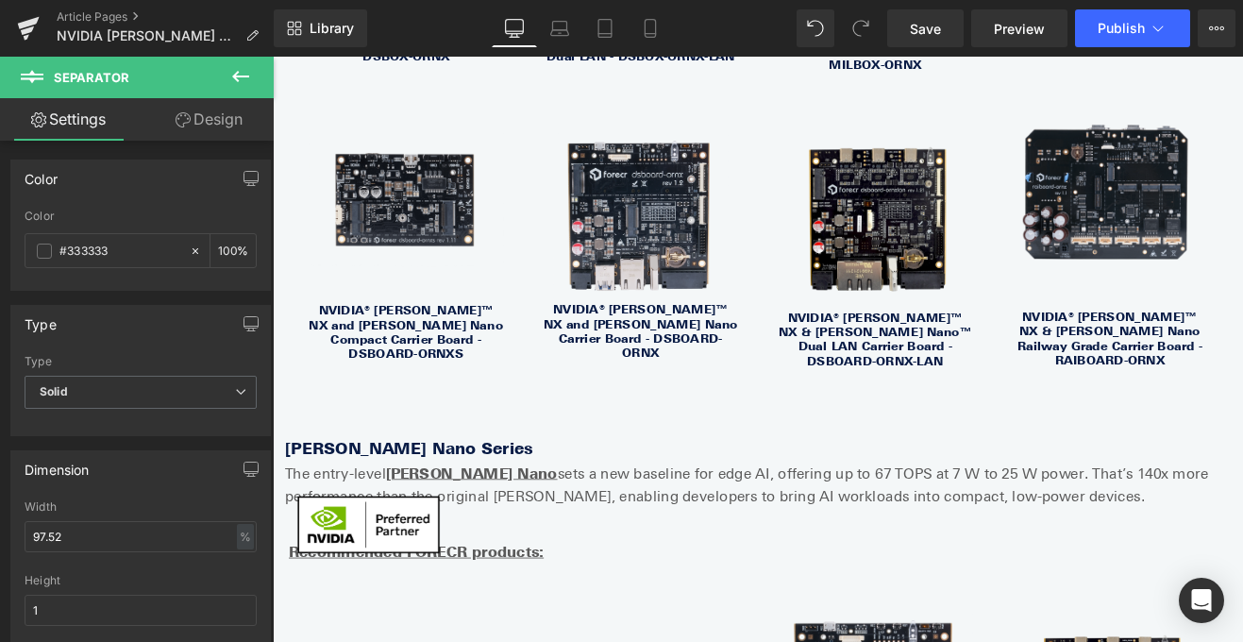
click at [250, 73] on icon at bounding box center [240, 76] width 23 height 23
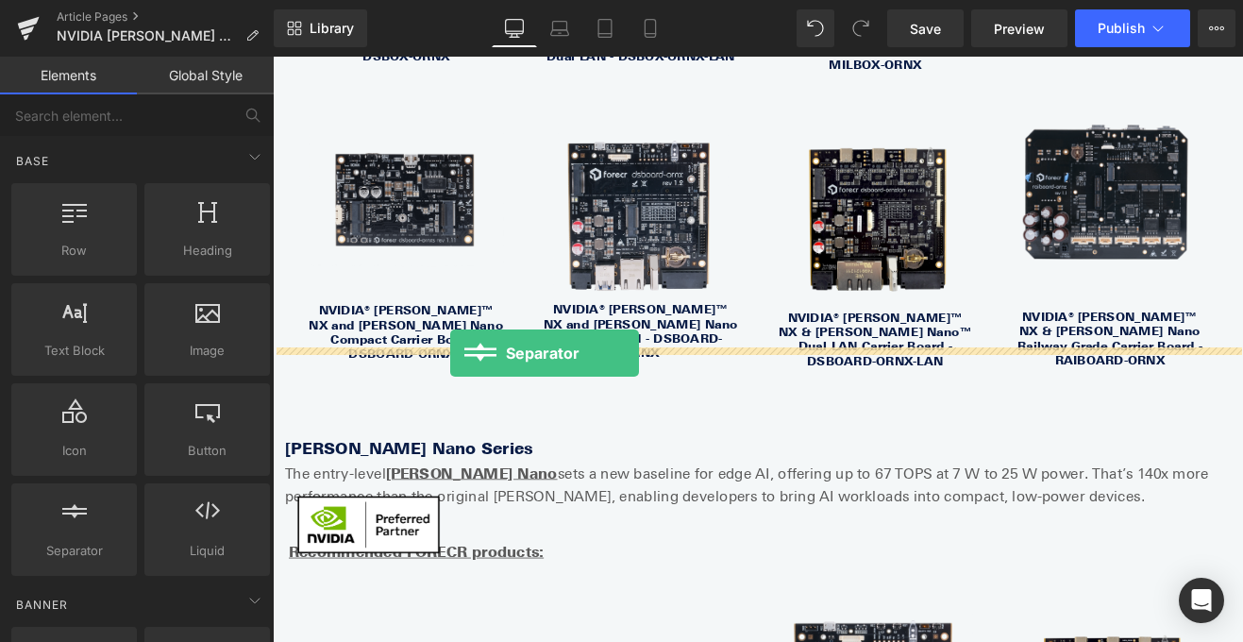
drag, startPoint x: 350, startPoint y: 575, endPoint x: 481, endPoint y: 406, distance: 213.9
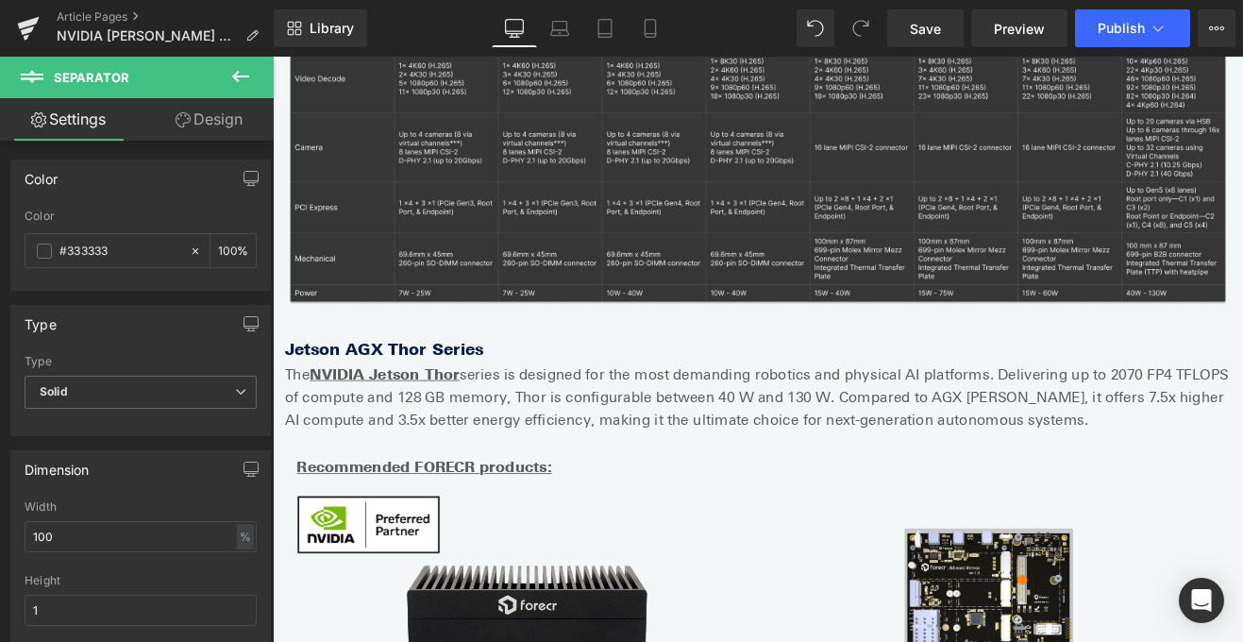
scroll to position [643, 0]
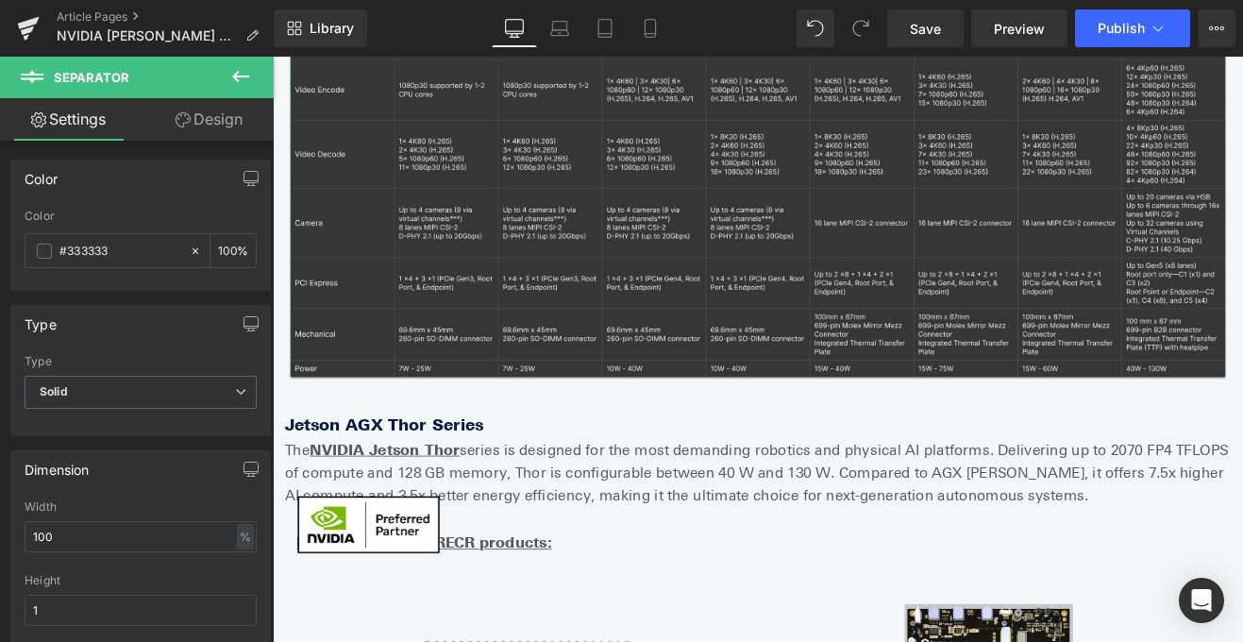
click at [250, 69] on icon at bounding box center [240, 76] width 23 height 23
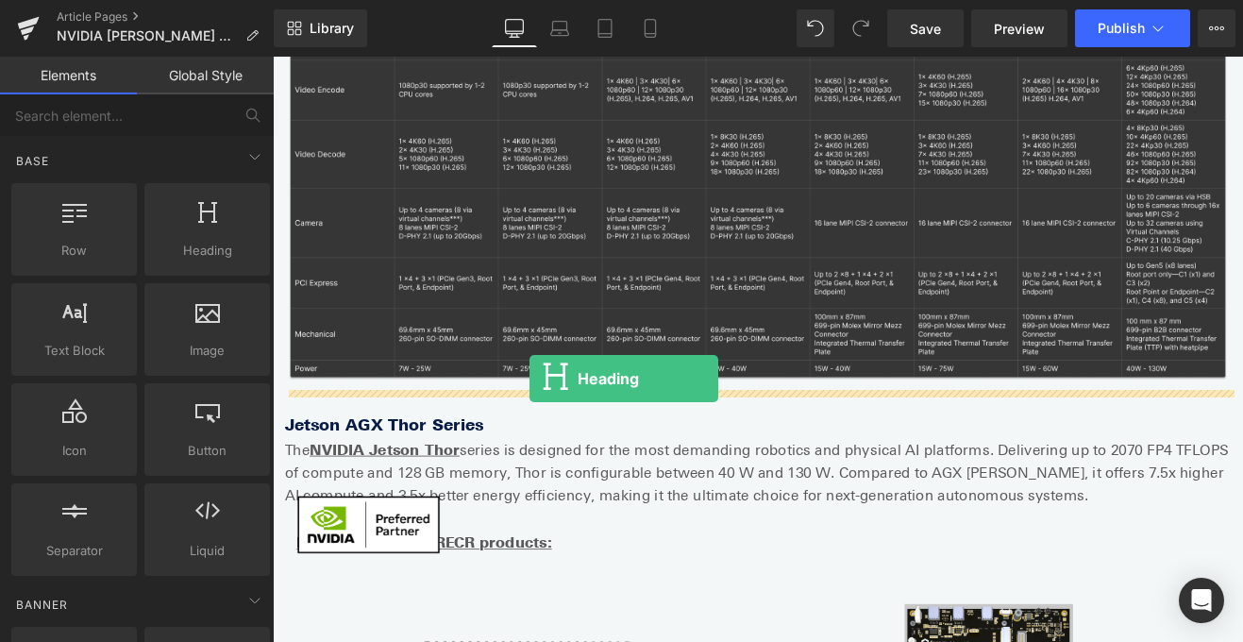
drag, startPoint x: 493, startPoint y: 299, endPoint x: 575, endPoint y: 435, distance: 158.8
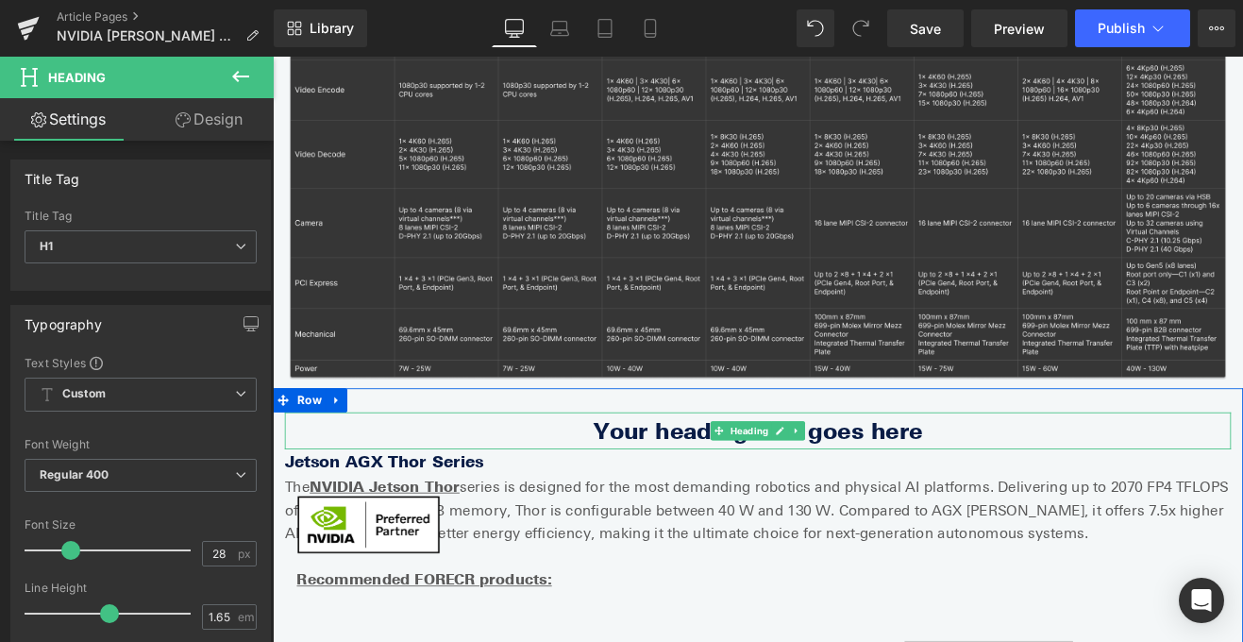
click at [748, 476] on h1 "Your heading text goes here" at bounding box center [844, 497] width 1114 height 43
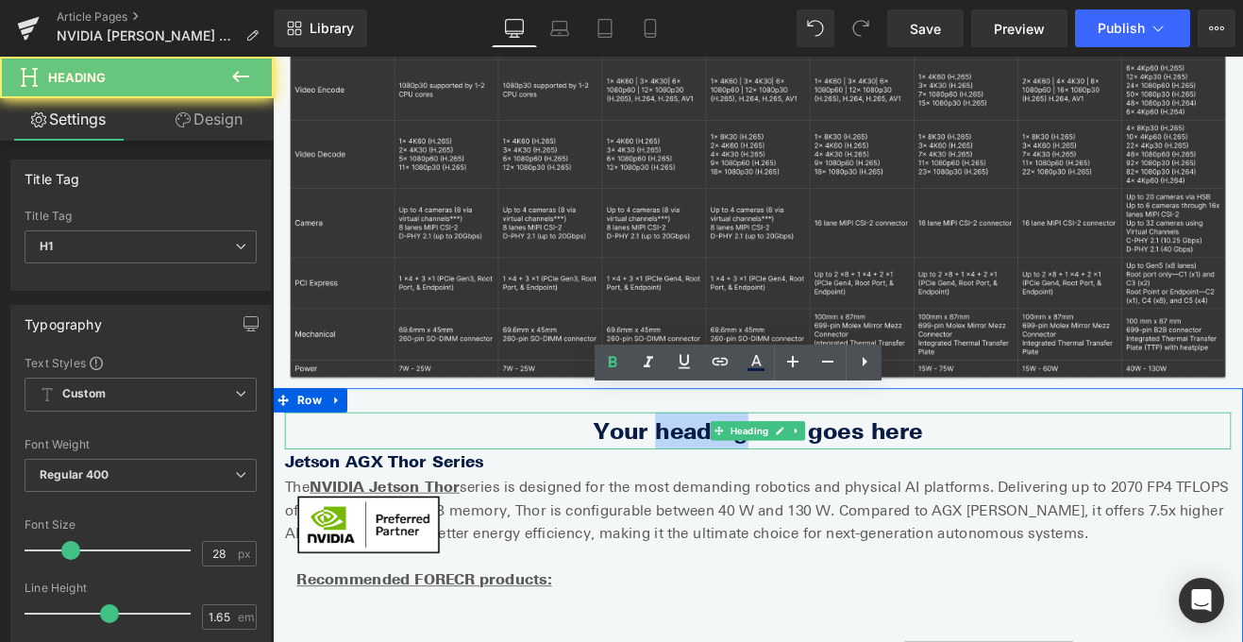
click at [748, 476] on h1 "Your heading text goes here" at bounding box center [844, 497] width 1114 height 43
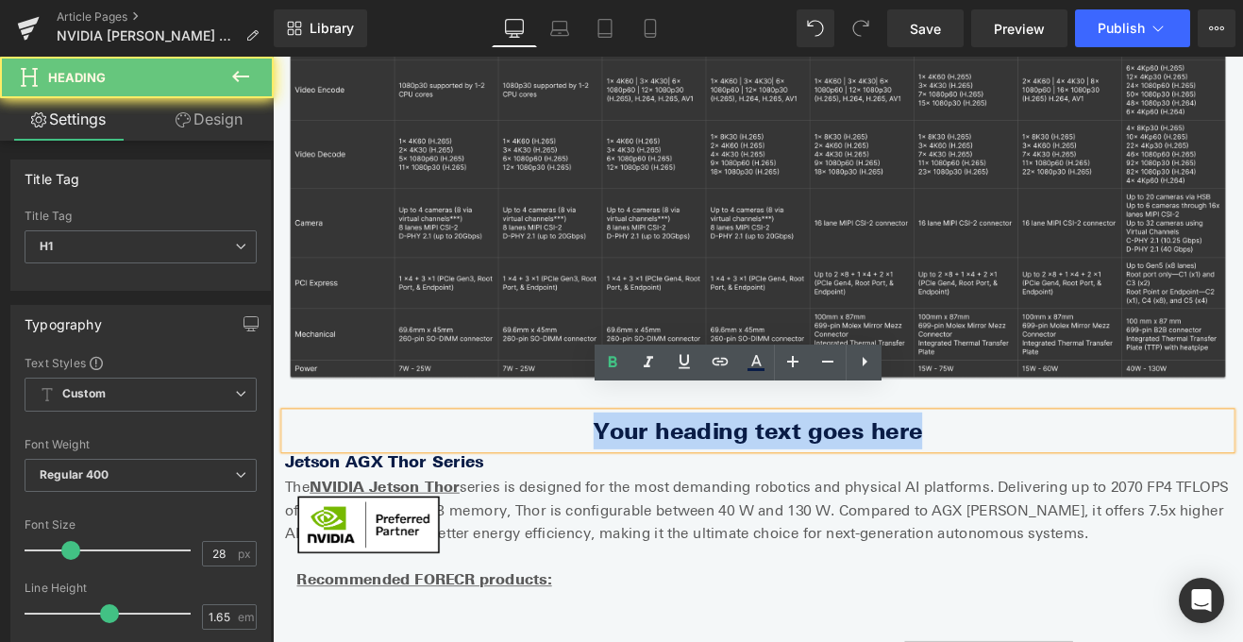
click at [748, 476] on h1 "Your heading text goes here" at bounding box center [844, 497] width 1114 height 43
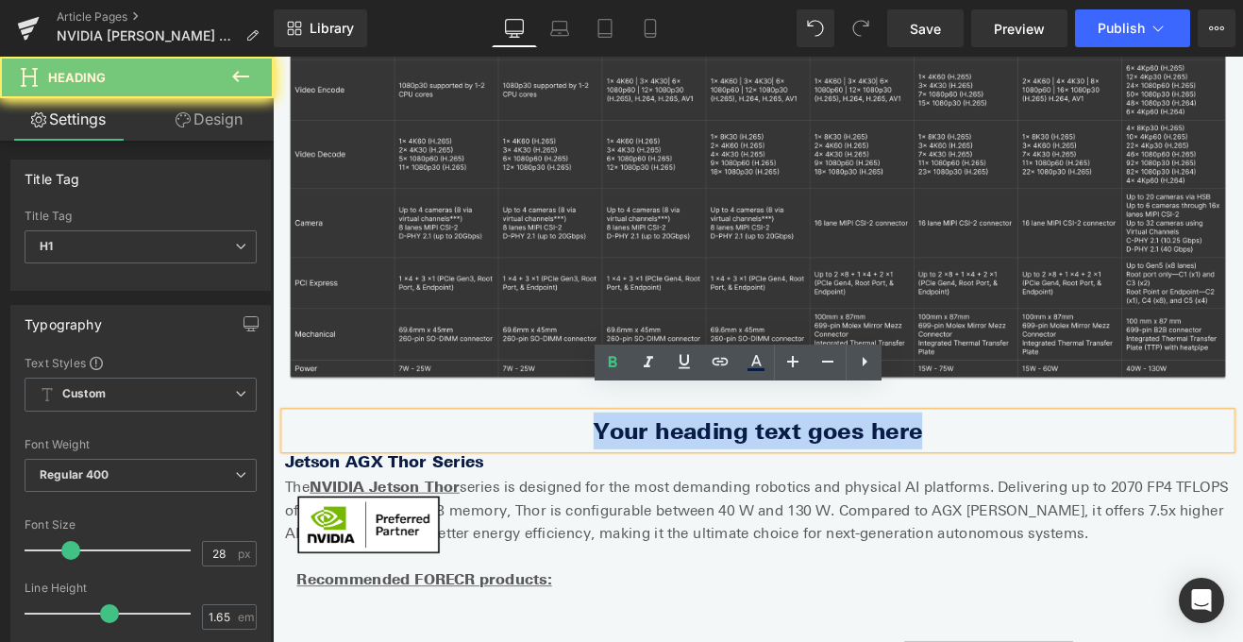
paste div
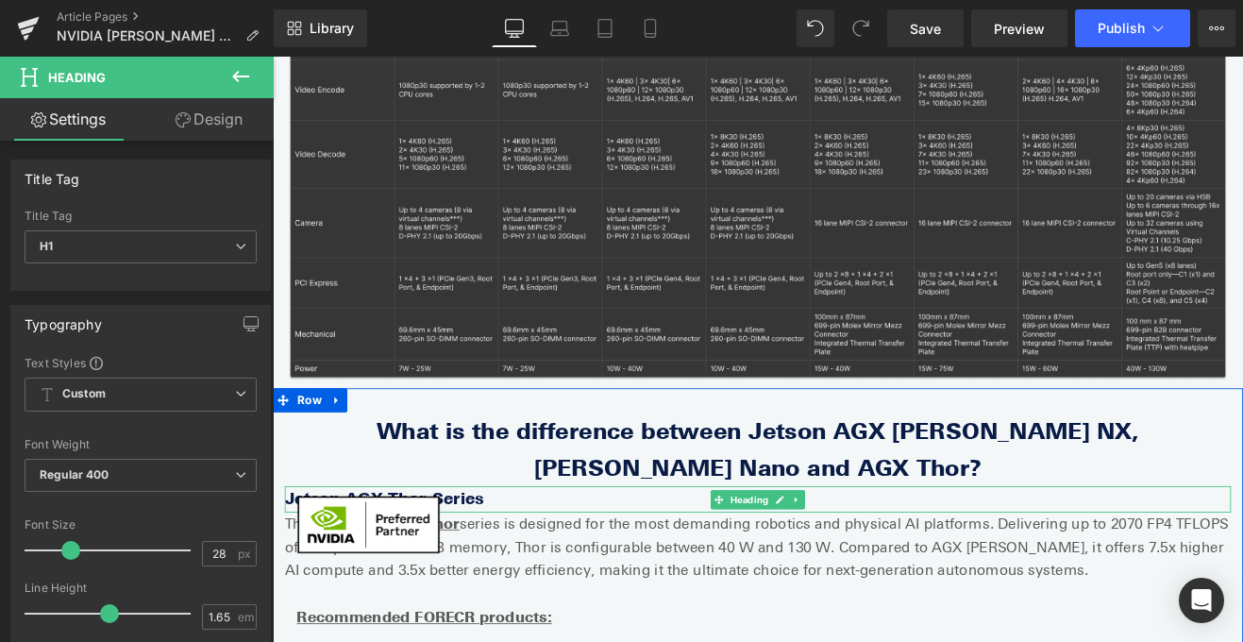
click at [293, 566] on b "Jetson AGX Thor Series" at bounding box center [404, 577] width 234 height 23
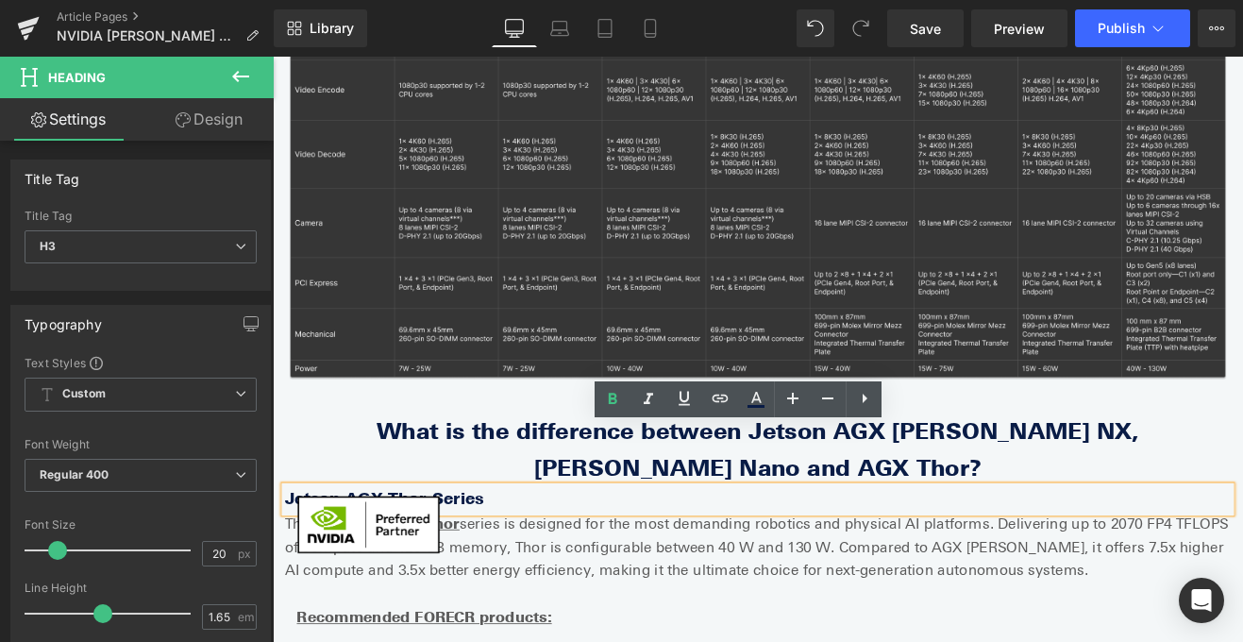
click at [298, 566] on b "Jetson AGX Thor Series" at bounding box center [404, 577] width 234 height 23
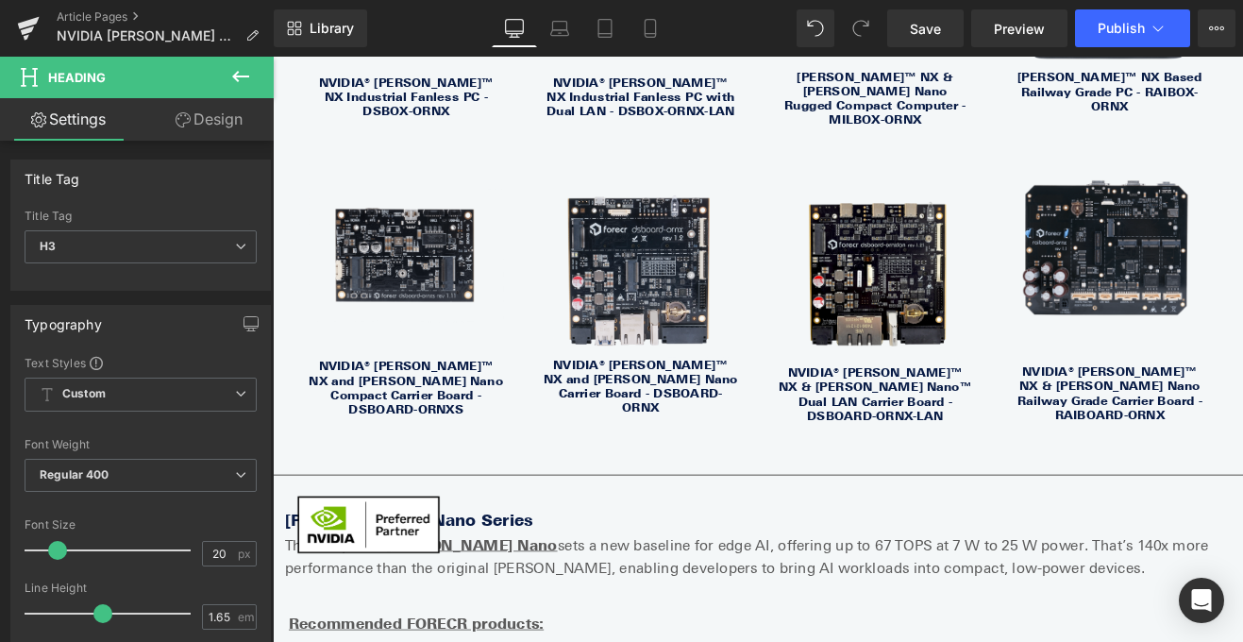
scroll to position [3539, 0]
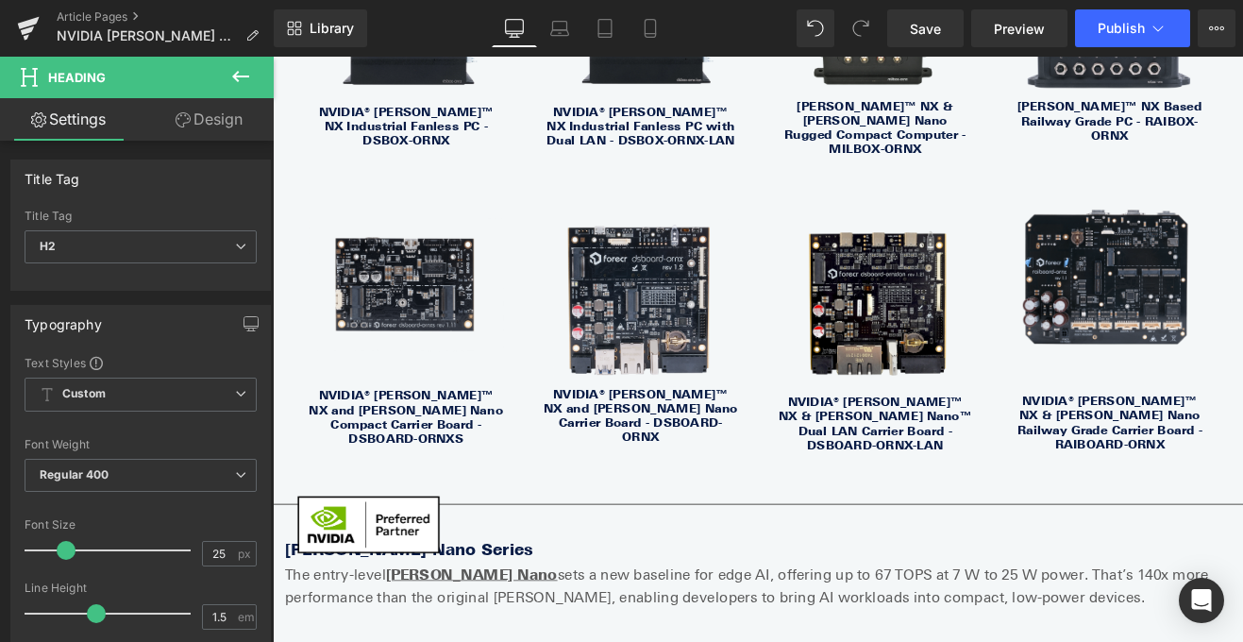
scroll to position [2969, 0]
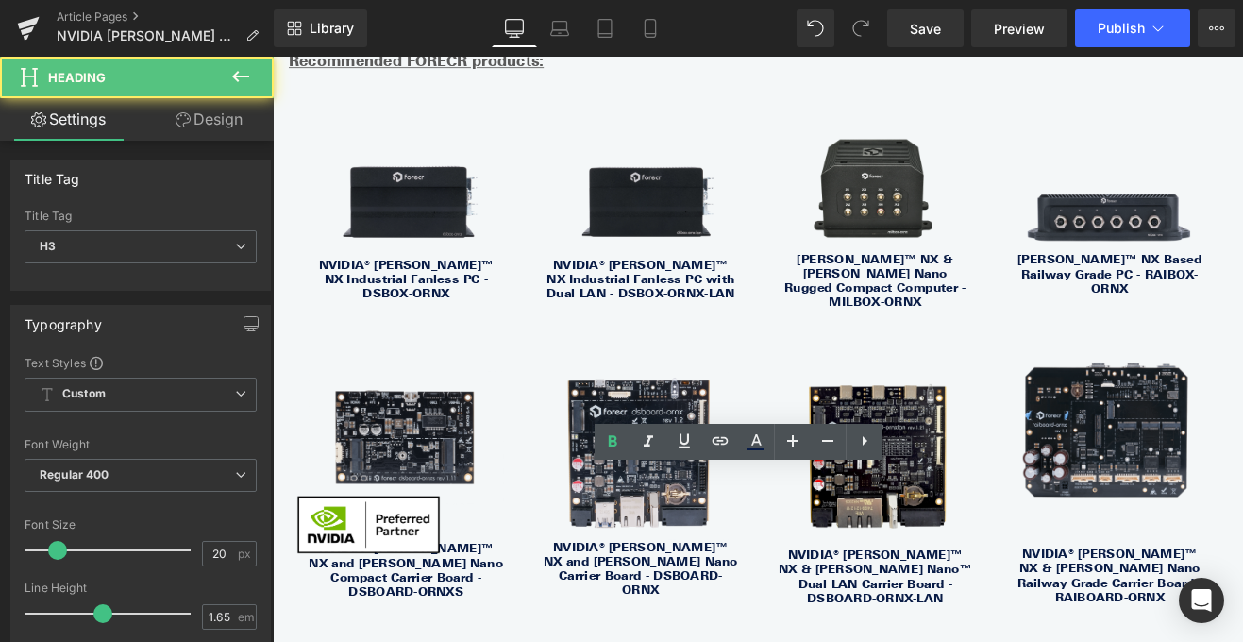
scroll to position [2497, 0]
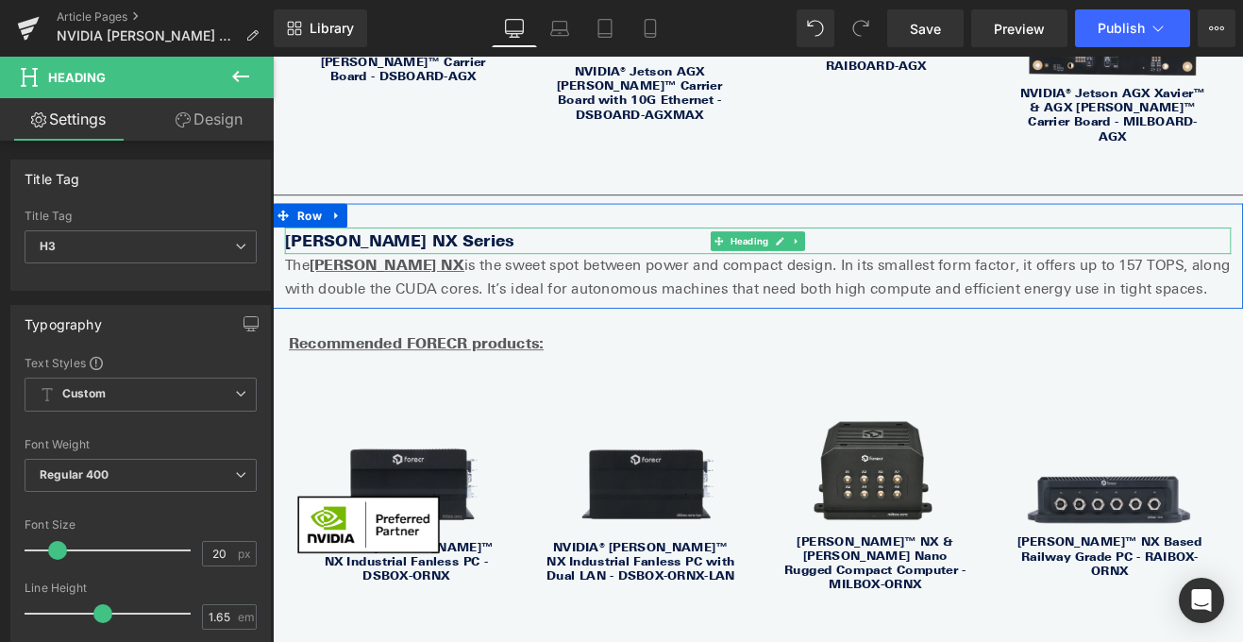
click at [443, 261] on b "[PERSON_NAME] NX Series" at bounding box center [422, 272] width 270 height 23
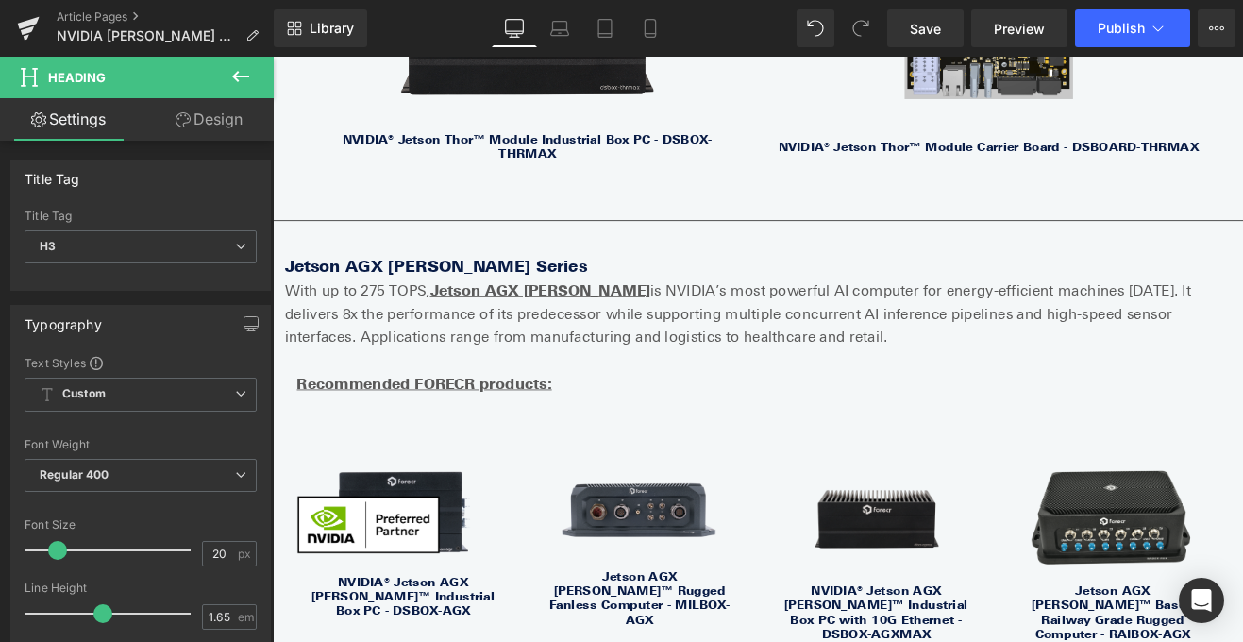
scroll to position [1529, 0]
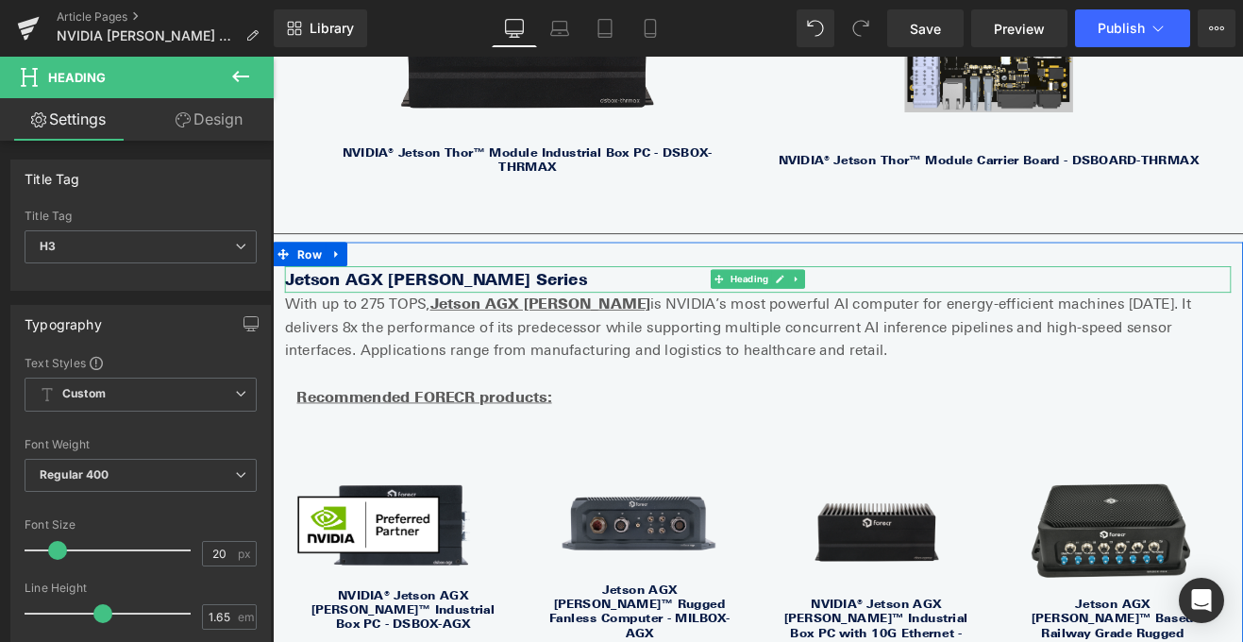
click at [467, 307] on b "Jetson AGX [PERSON_NAME] Series" at bounding box center [465, 318] width 356 height 23
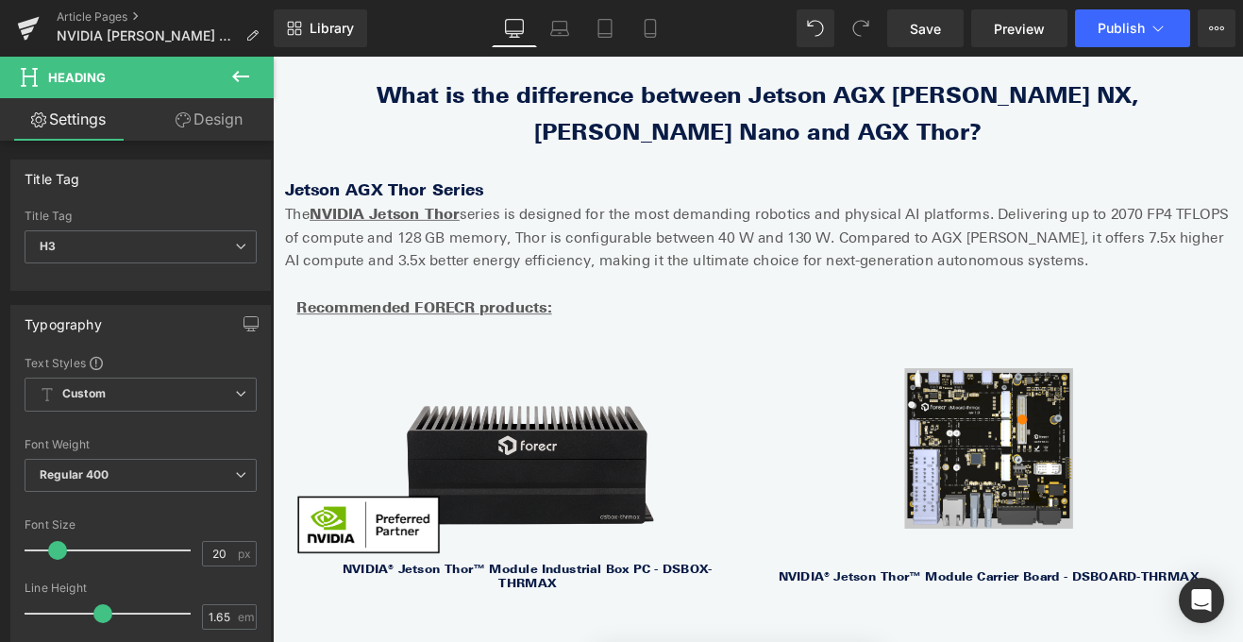
scroll to position [951, 0]
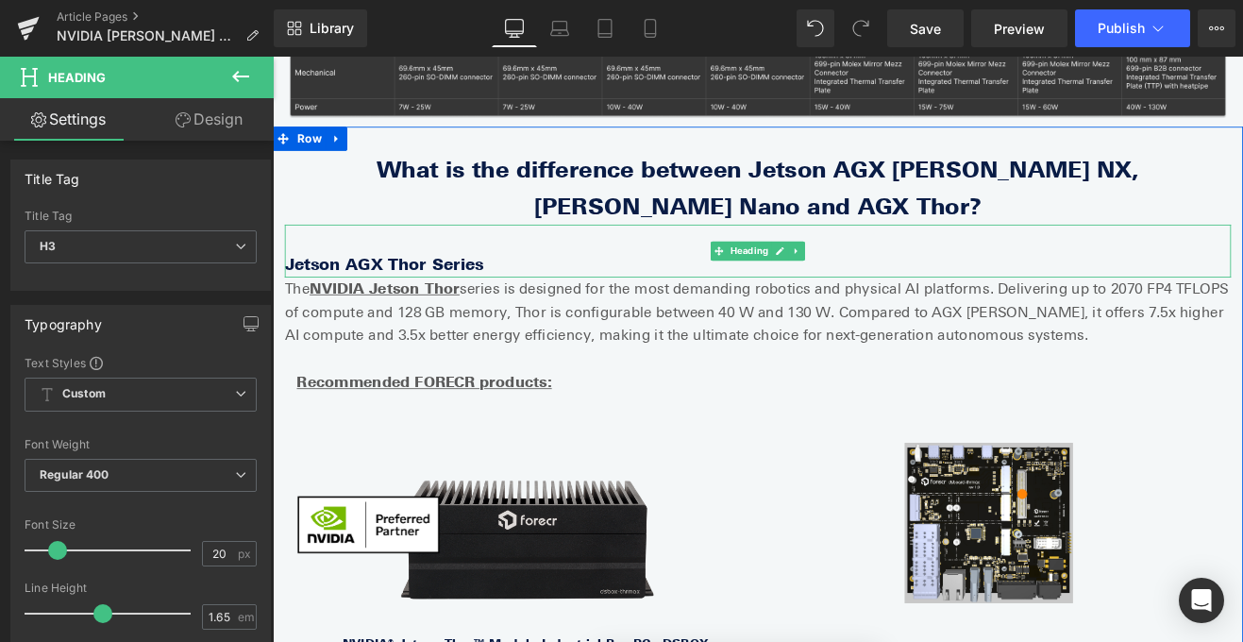
click at [430, 290] on b "Jetson AGX Thor Series" at bounding box center [404, 301] width 234 height 23
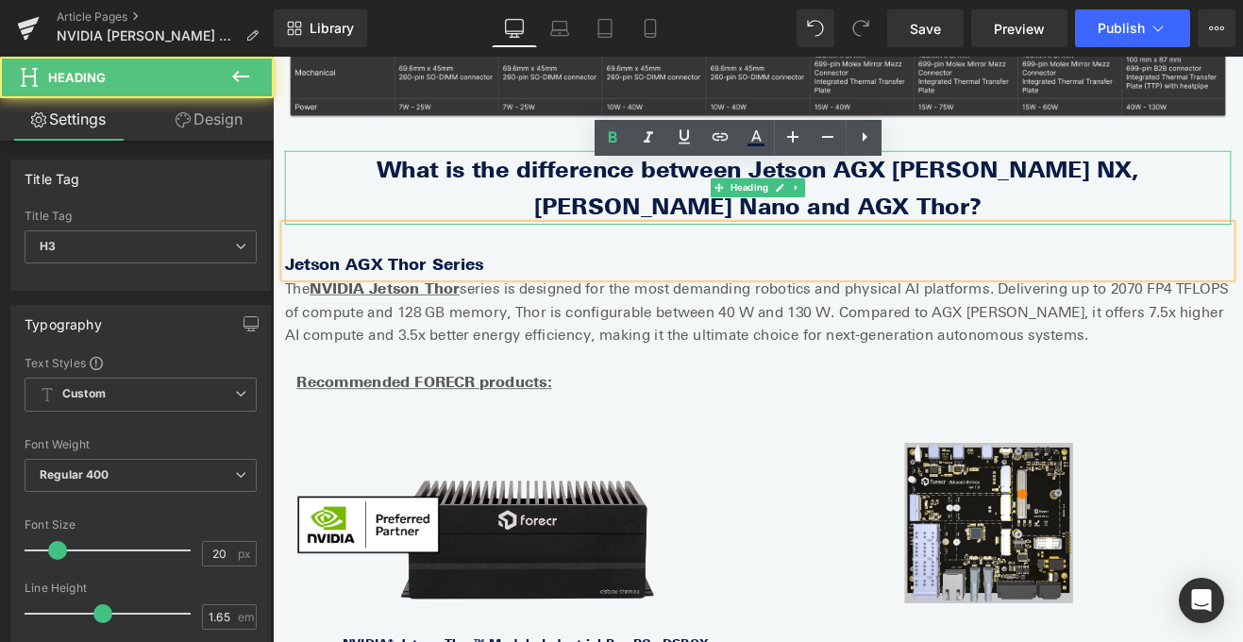
click at [587, 168] on h1 "What is the difference between Jetson AGX Orin, Orin NX, Orin Nano and AGX Thor?" at bounding box center [844, 211] width 1114 height 87
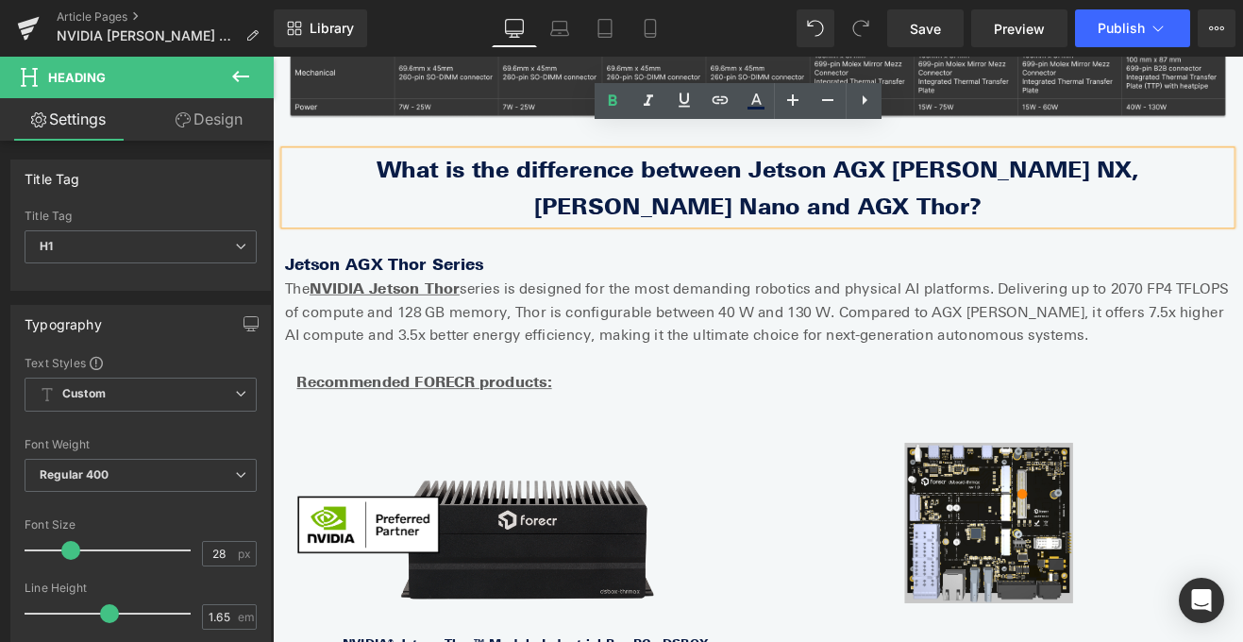
click at [578, 174] on h1 "What is the difference between Jetson AGX Orin, Orin NX, Orin Nano and AGX Thor?" at bounding box center [844, 211] width 1114 height 87
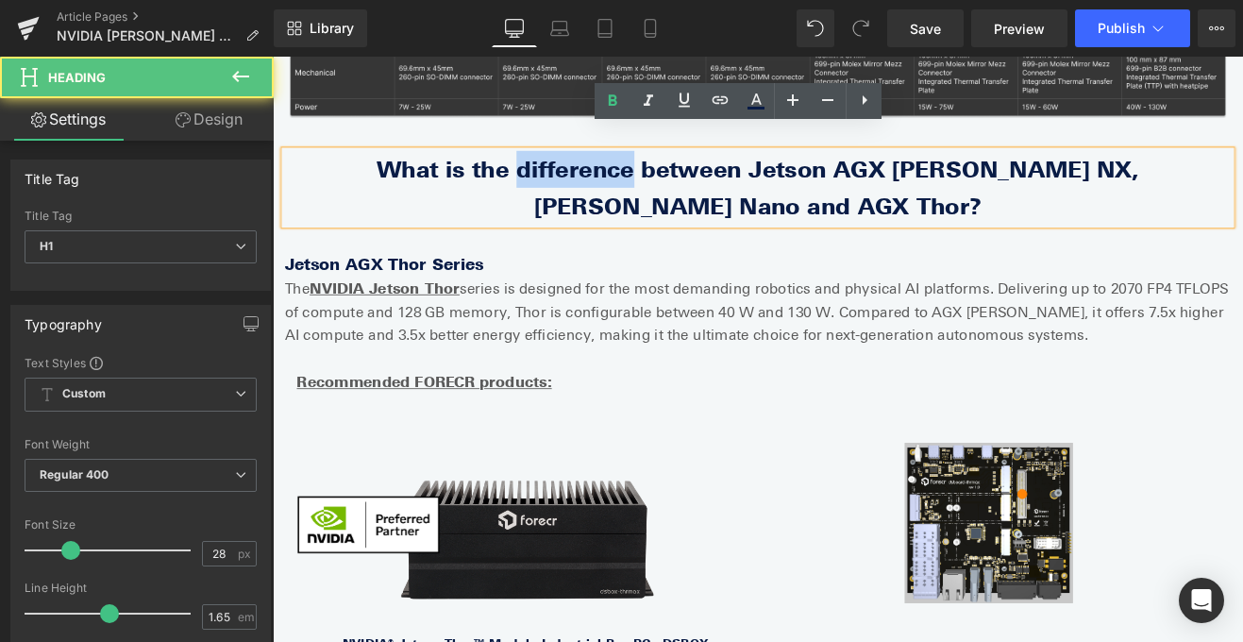
click at [578, 174] on h1 "What is the difference between Jetson AGX Orin, Orin NX, Orin Nano and AGX Thor?" at bounding box center [844, 211] width 1114 height 87
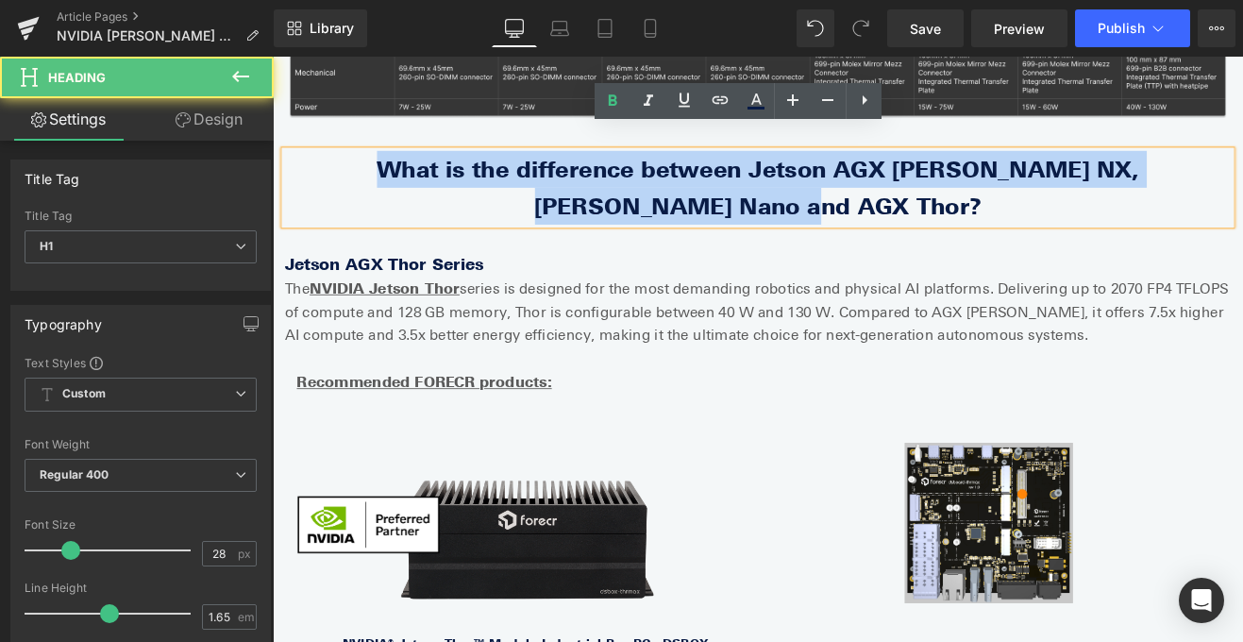
click at [578, 174] on h1 "What is the difference between Jetson AGX Orin, Orin NX, Orin Nano and AGX Thor?" at bounding box center [844, 211] width 1114 height 87
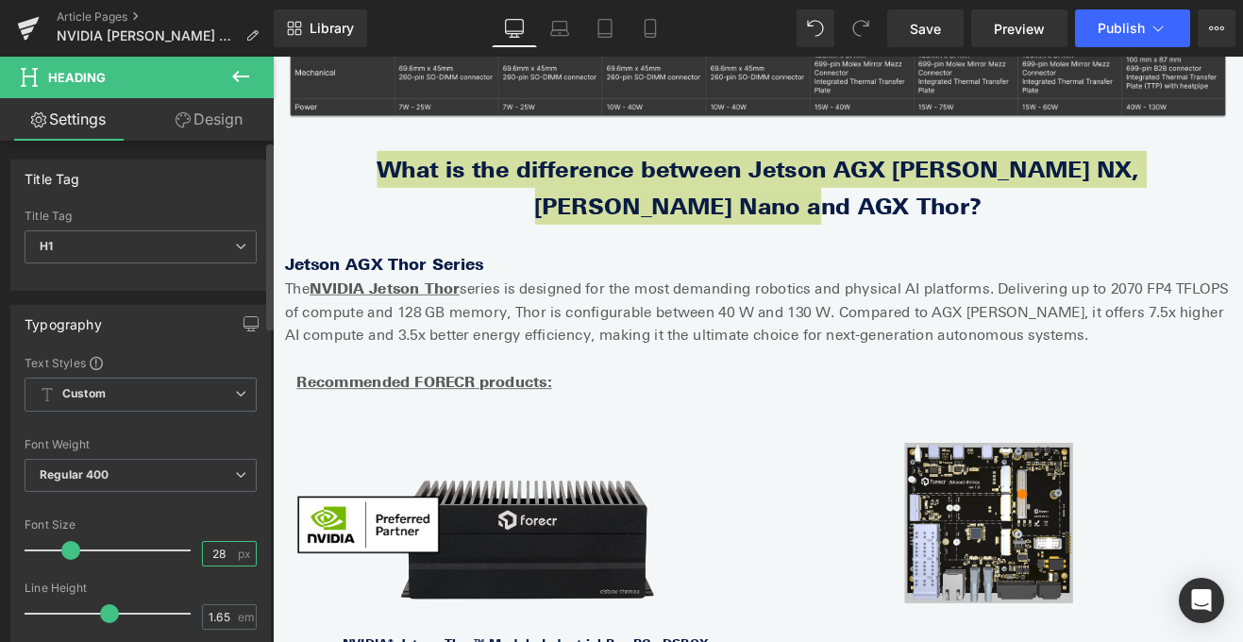
click at [216, 558] on input "28" at bounding box center [219, 554] width 33 height 24
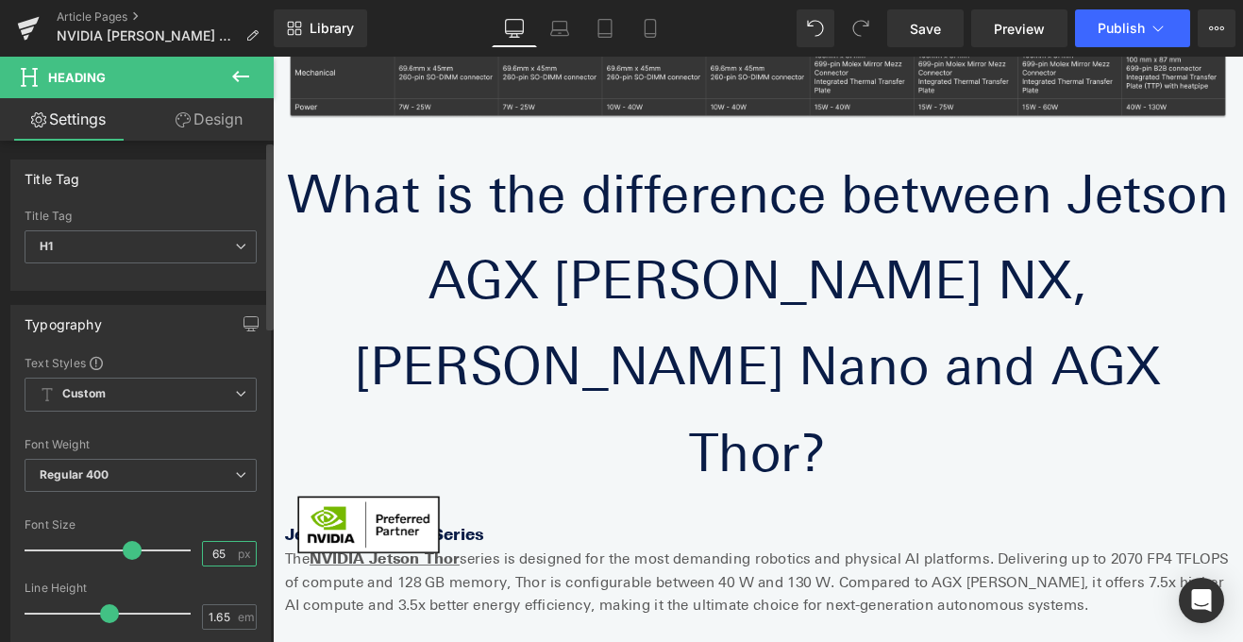
type input "6"
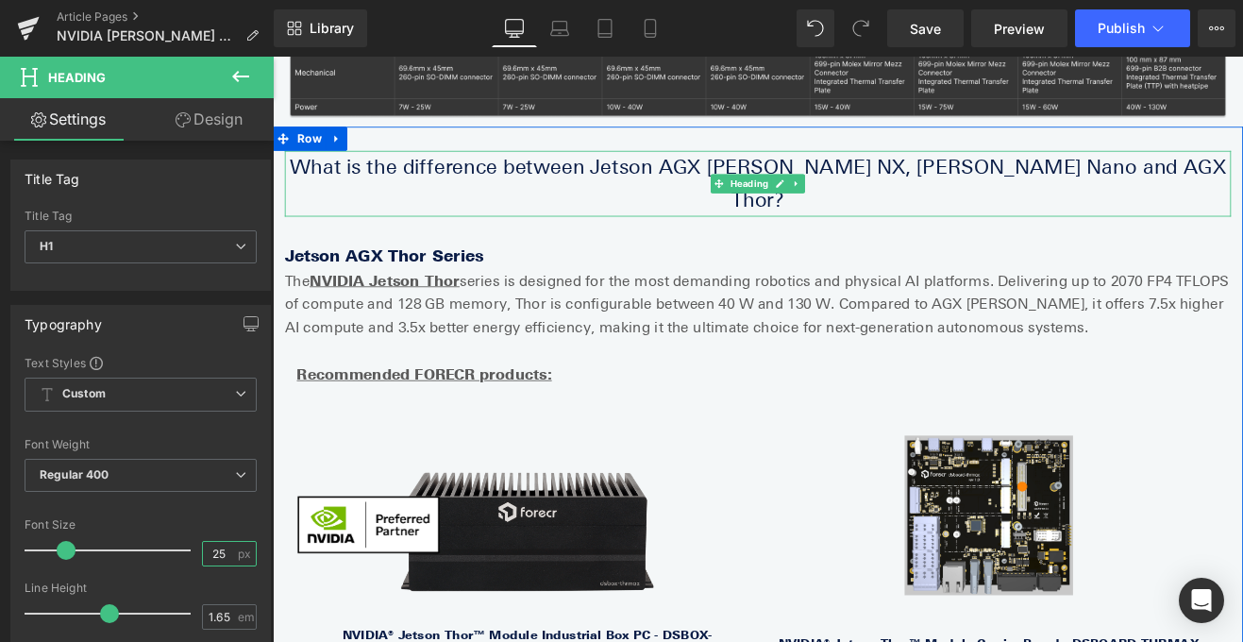
type input "25"
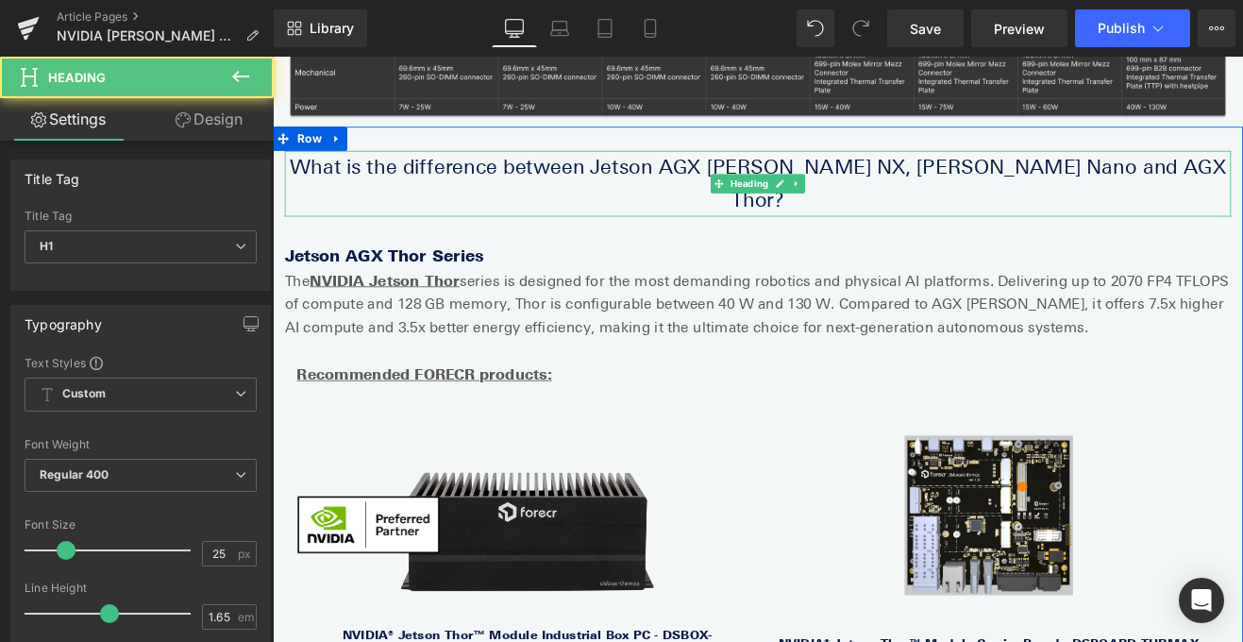
click at [520, 168] on h1 "What is the difference between Jetson AGX Orin, Orin NX, Orin Nano and AGX Thor?" at bounding box center [844, 207] width 1114 height 78
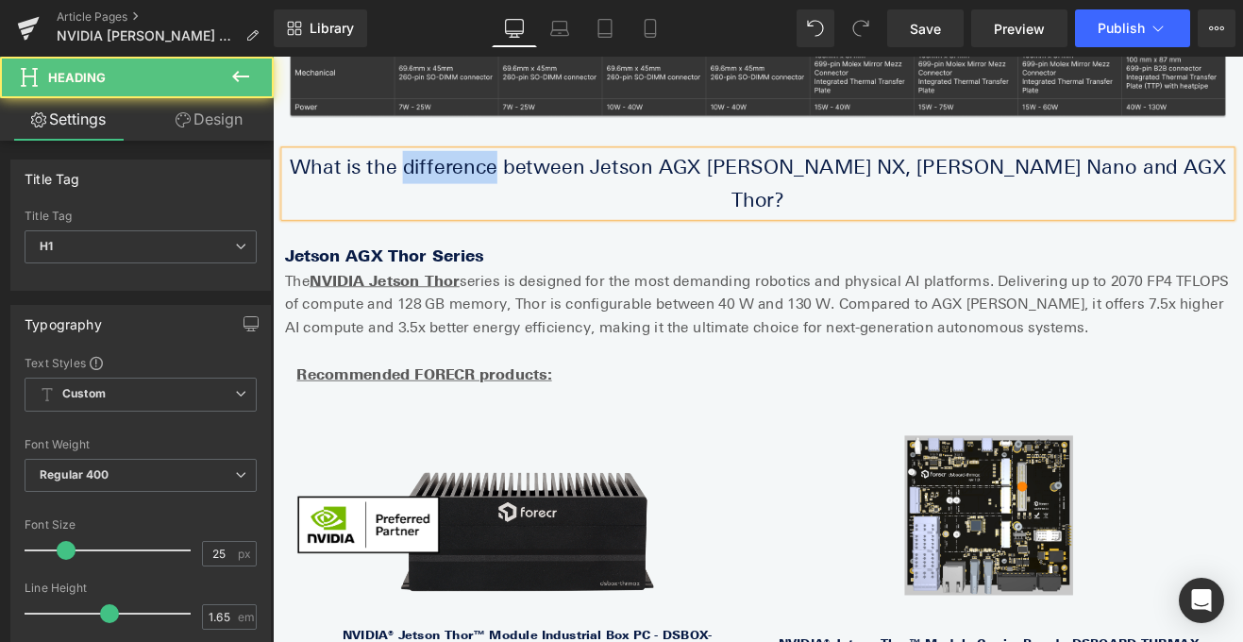
click at [520, 168] on h1 "What is the difference between Jetson AGX Orin, Orin NX, Orin Nano and AGX Thor?" at bounding box center [844, 207] width 1114 height 78
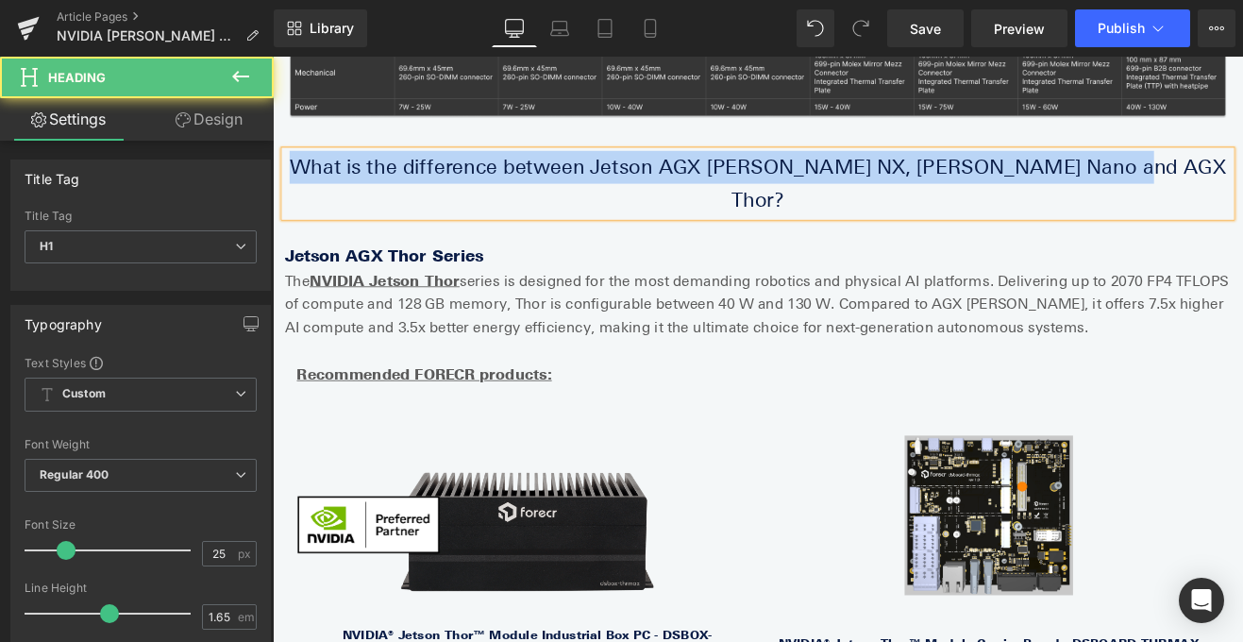
click at [520, 168] on h1 "What is the difference between Jetson AGX Orin, Orin NX, Orin Nano and AGX Thor?" at bounding box center [844, 207] width 1114 height 78
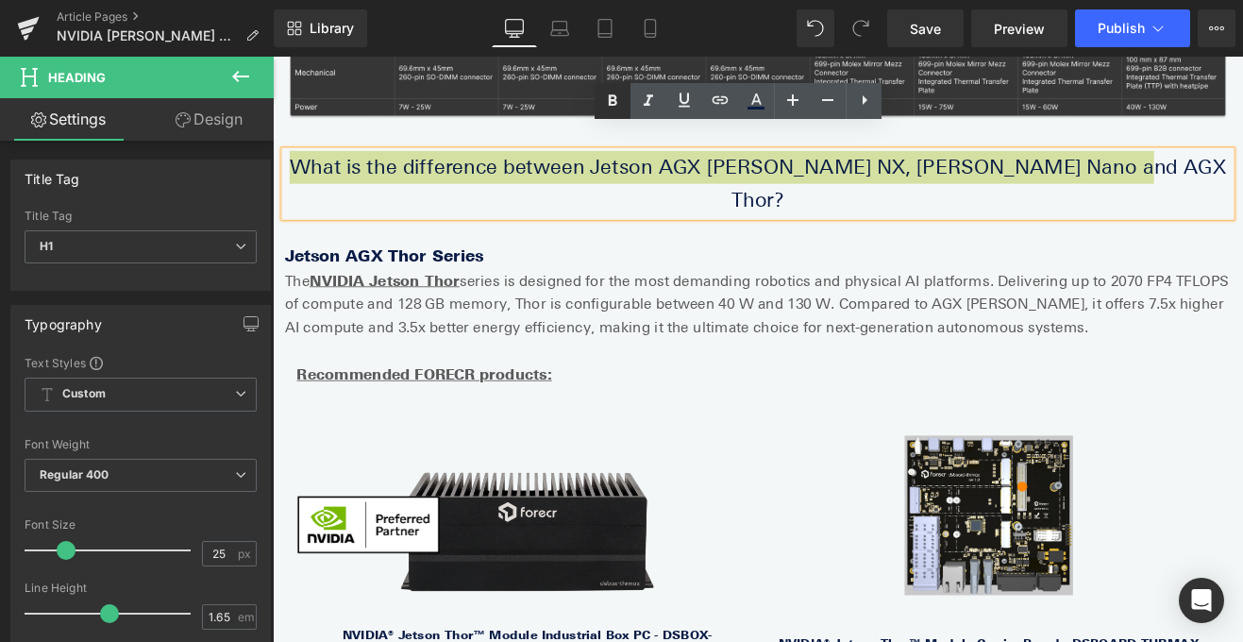
click at [612, 102] on icon at bounding box center [612, 101] width 23 height 23
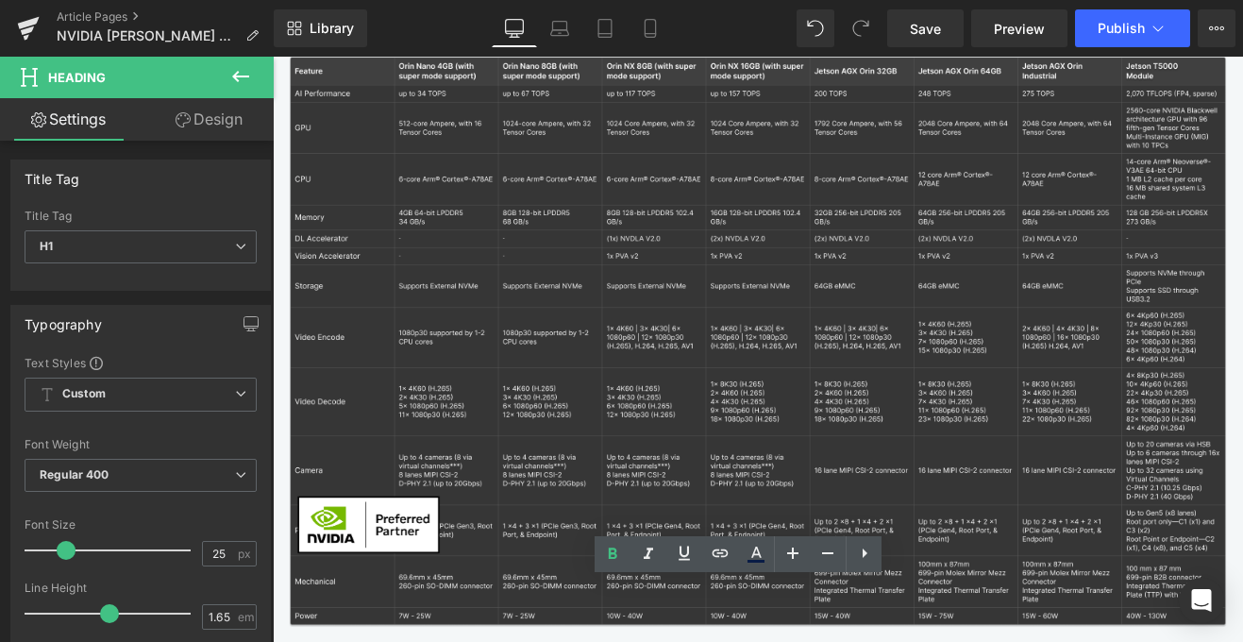
scroll to position [0, 0]
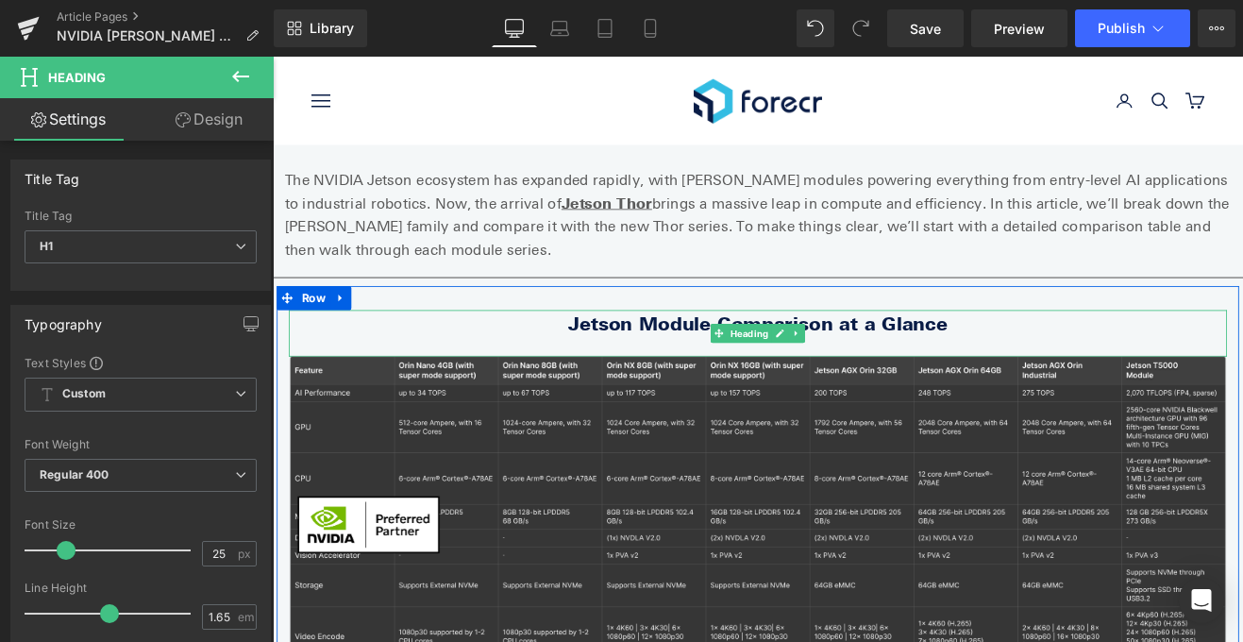
click at [740, 358] on b "Jetson Module Comparison at a Glance" at bounding box center [844, 371] width 446 height 26
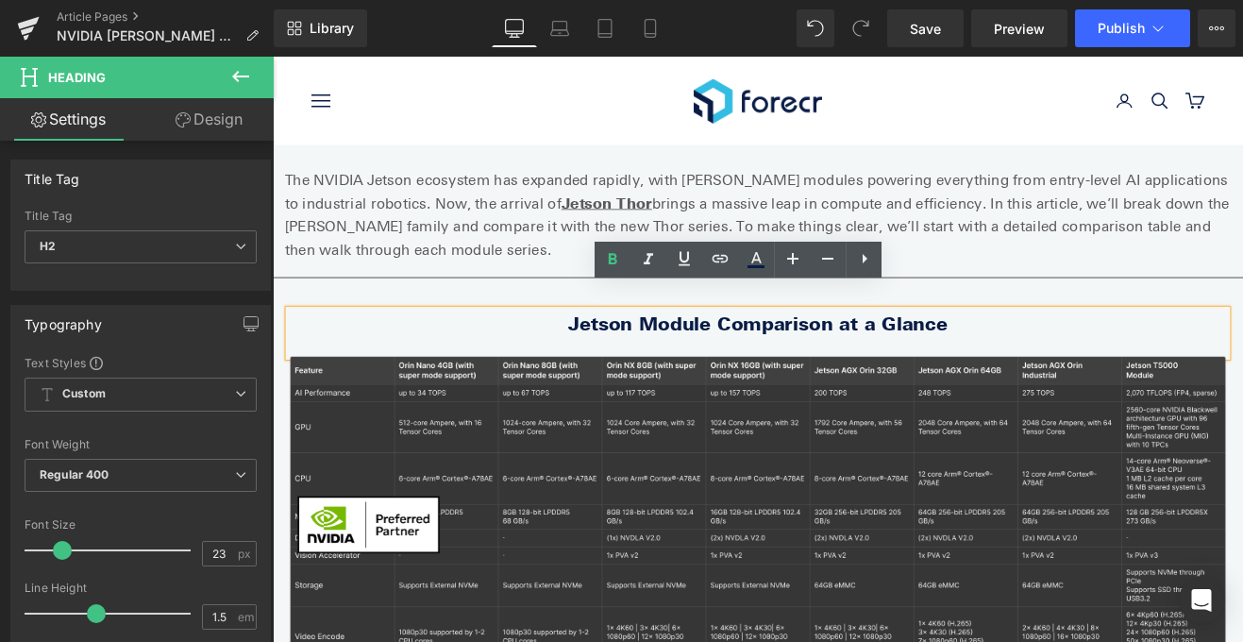
click at [740, 358] on b "Jetson Module Comparison at a Glance" at bounding box center [844, 371] width 446 height 26
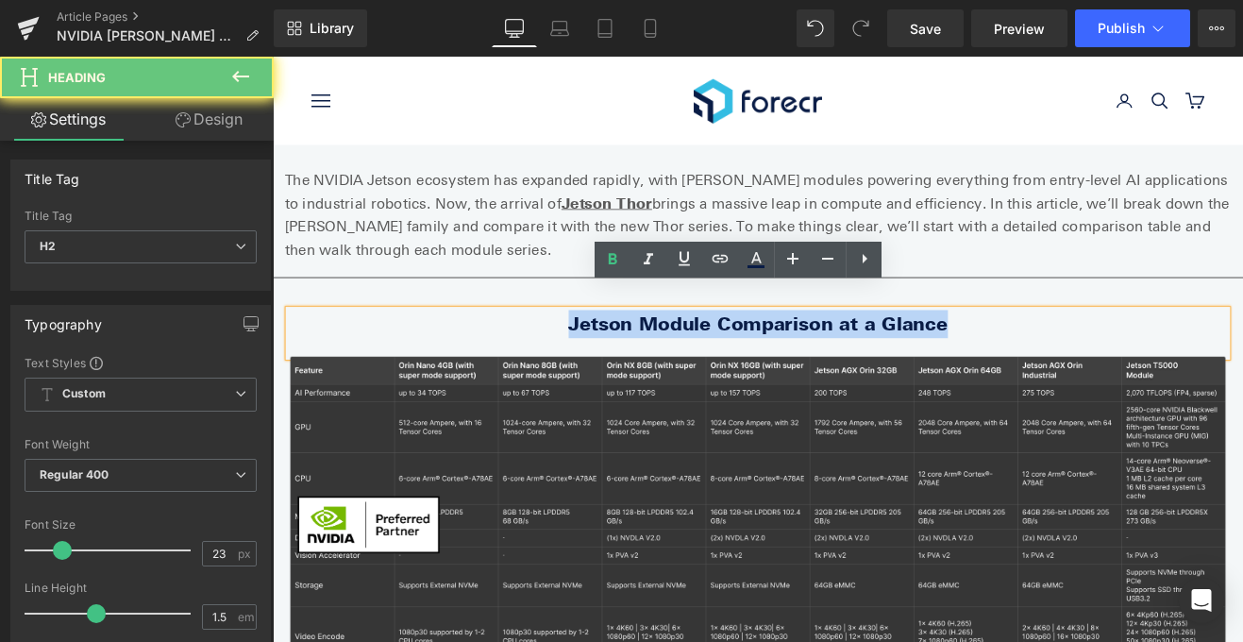
click at [740, 358] on b "Jetson Module Comparison at a Glance" at bounding box center [844, 371] width 446 height 26
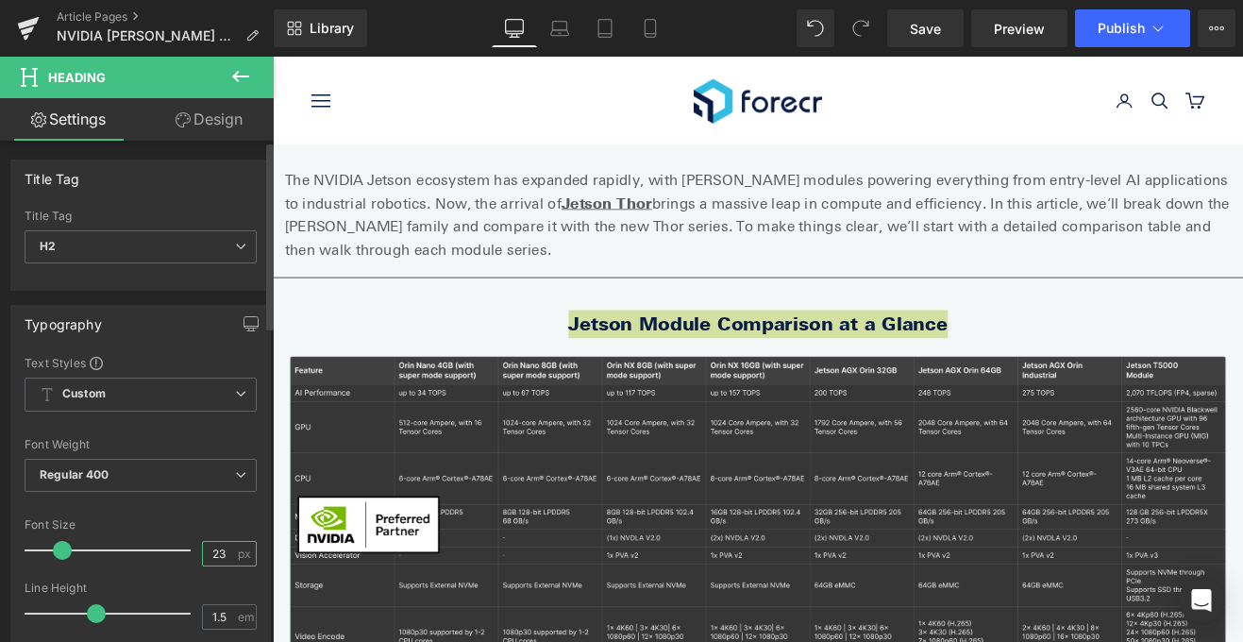
click at [220, 555] on input "23" at bounding box center [219, 554] width 33 height 24
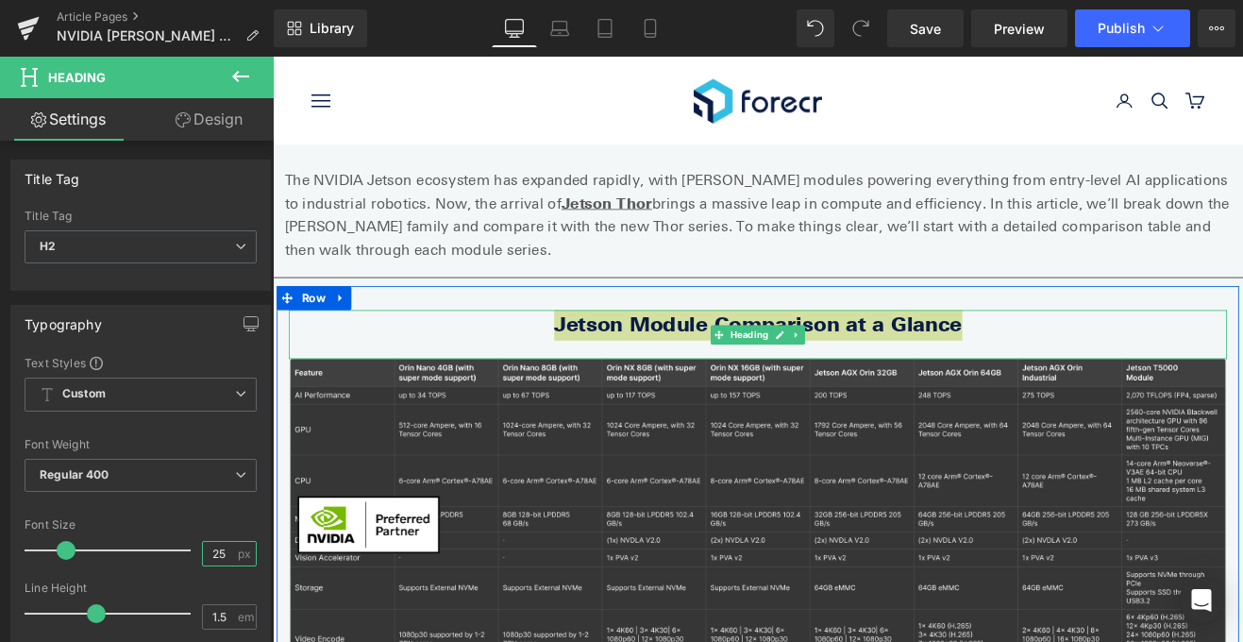
type input "25"
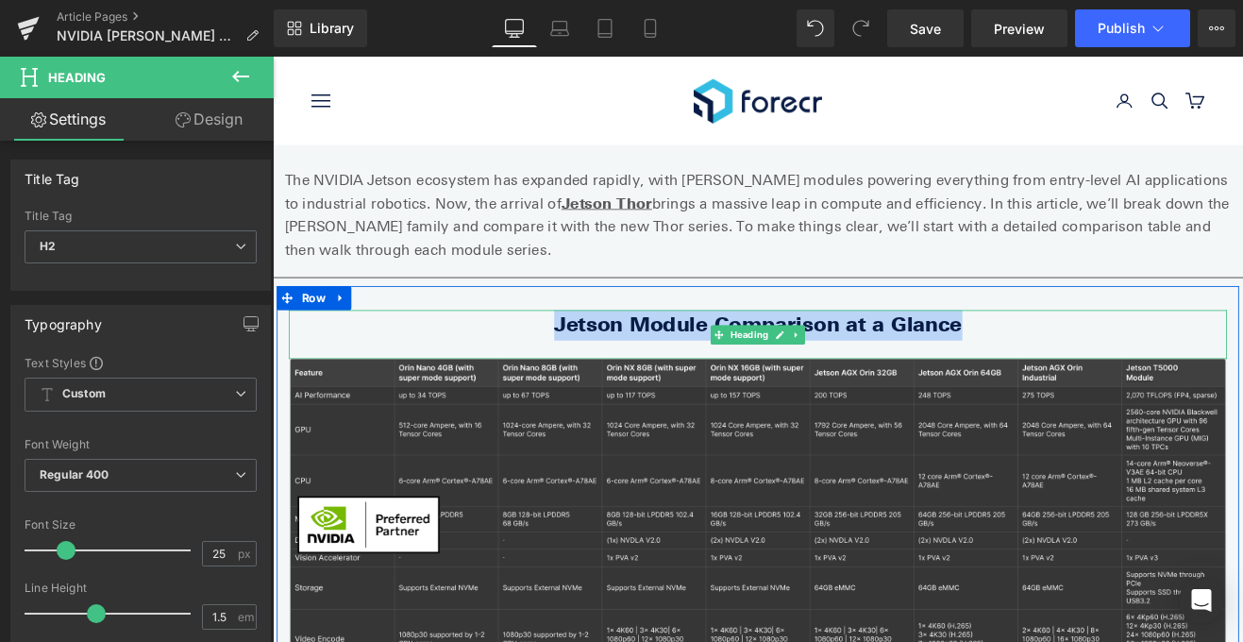
click at [1134, 355] on h2 "Jetson Module Comparison at a Glance" at bounding box center [844, 373] width 1104 height 36
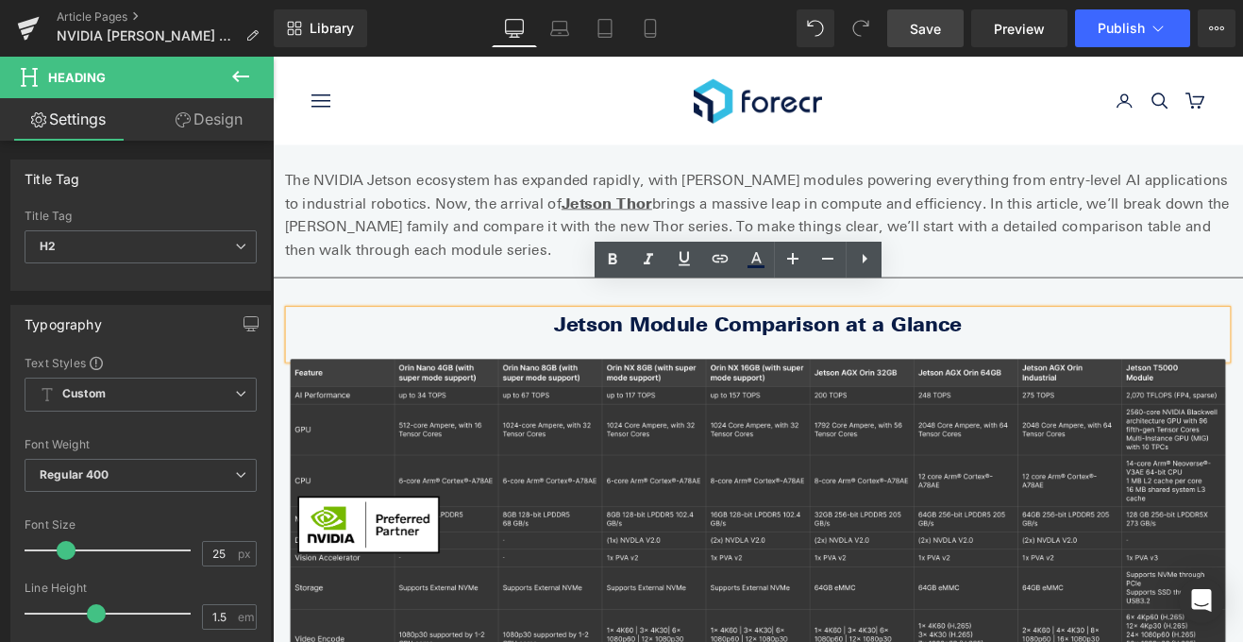
click at [918, 27] on span "Save" at bounding box center [925, 29] width 31 height 20
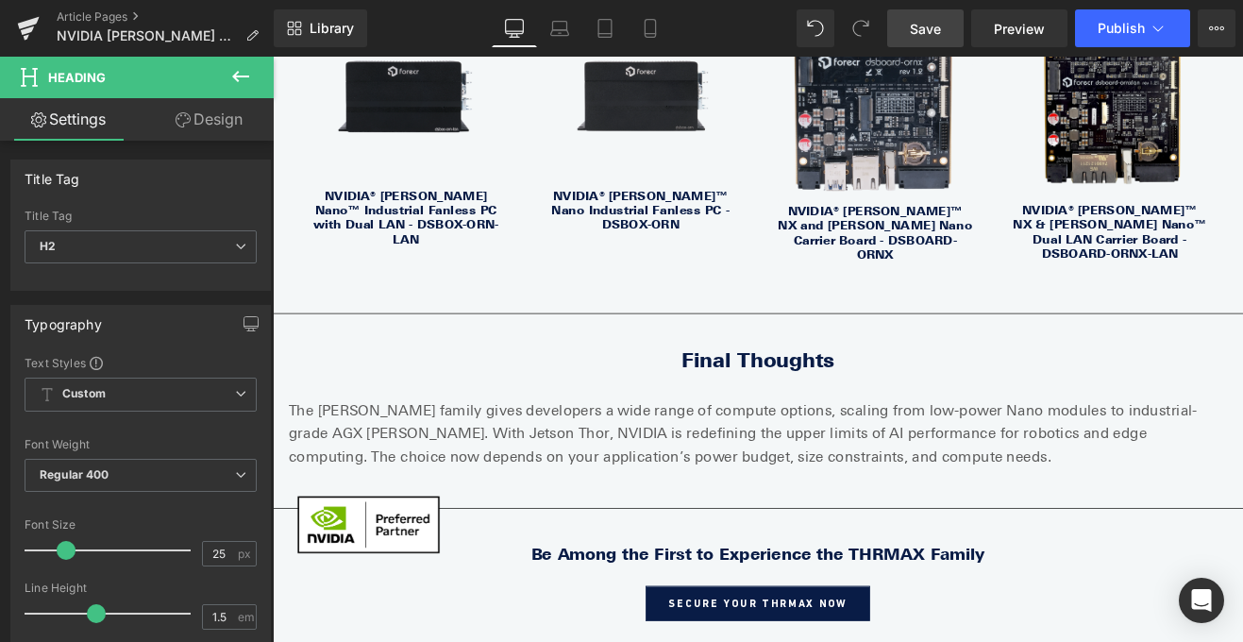
scroll to position [3831, 0]
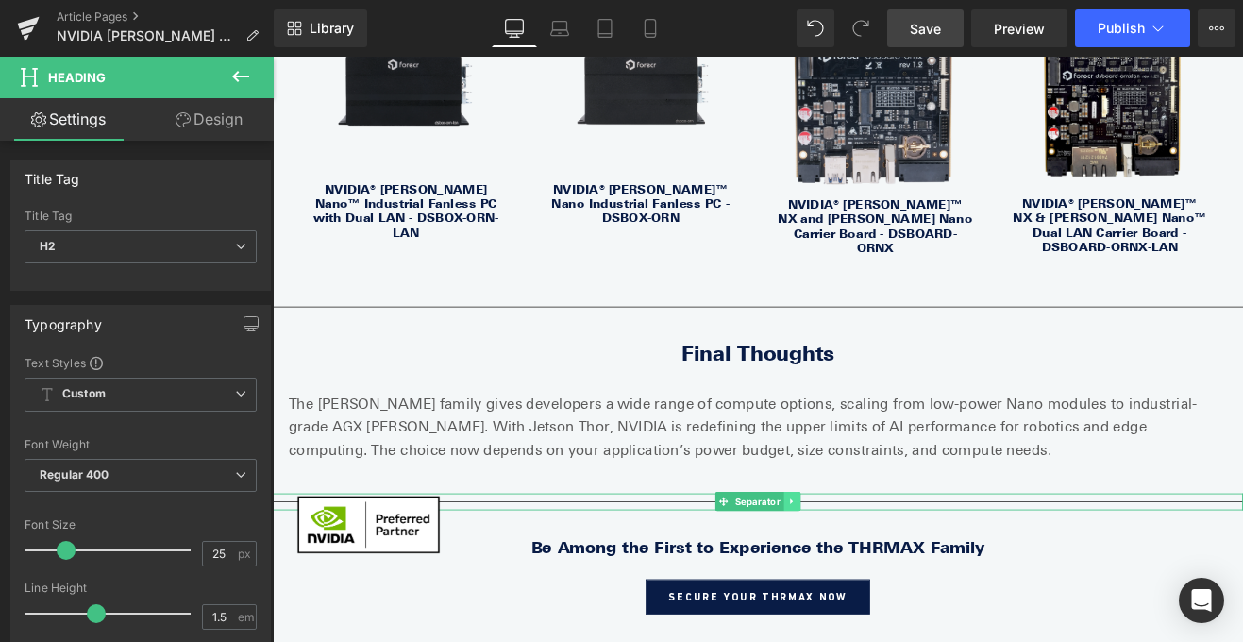
click at [885, 575] on icon at bounding box center [884, 580] width 10 height 11
click at [894, 576] on icon at bounding box center [893, 581] width 10 height 10
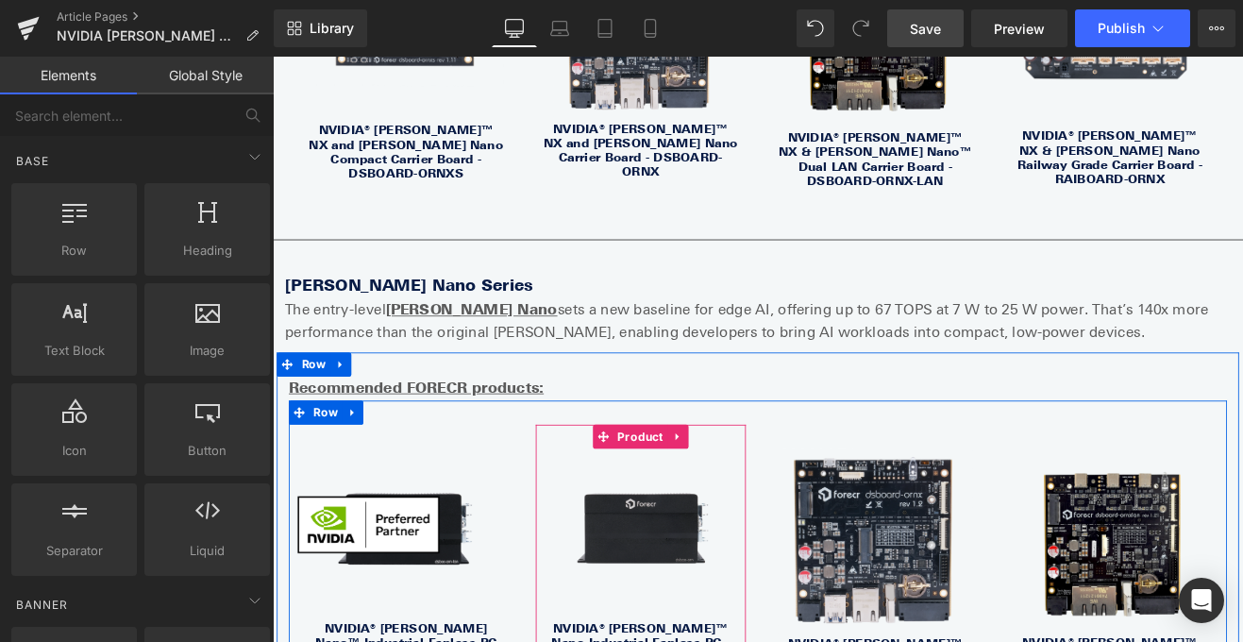
scroll to position [3272, 0]
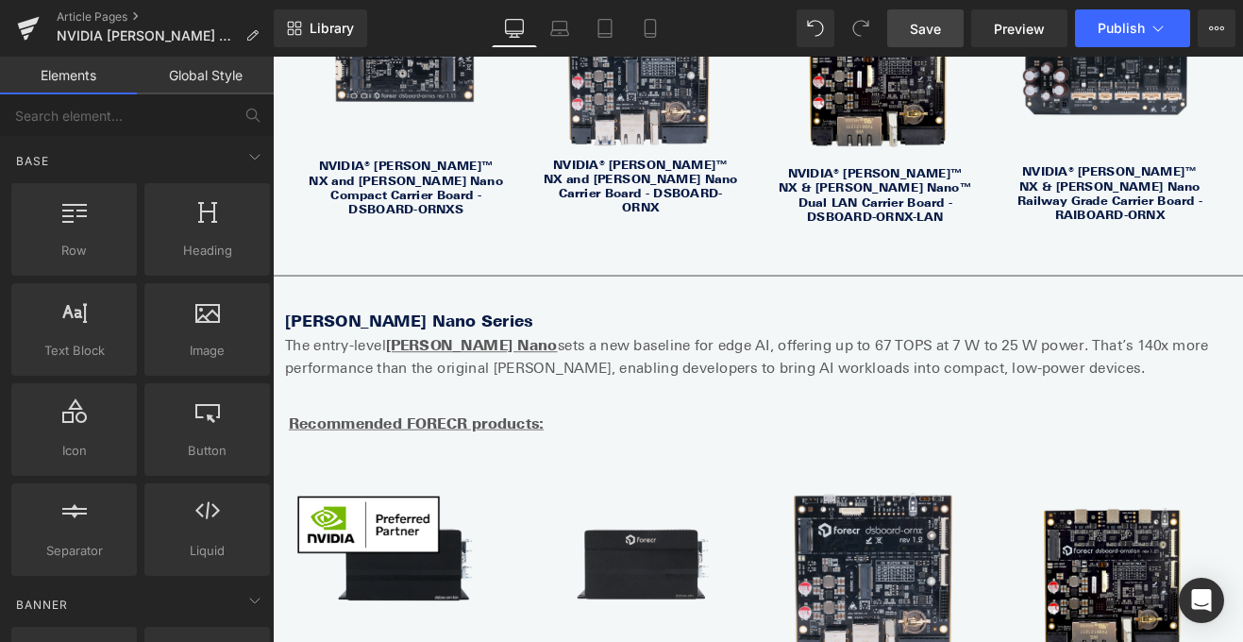
click at [950, 26] on link "Save" at bounding box center [925, 28] width 76 height 38
